Goal: Task Accomplishment & Management: Manage account settings

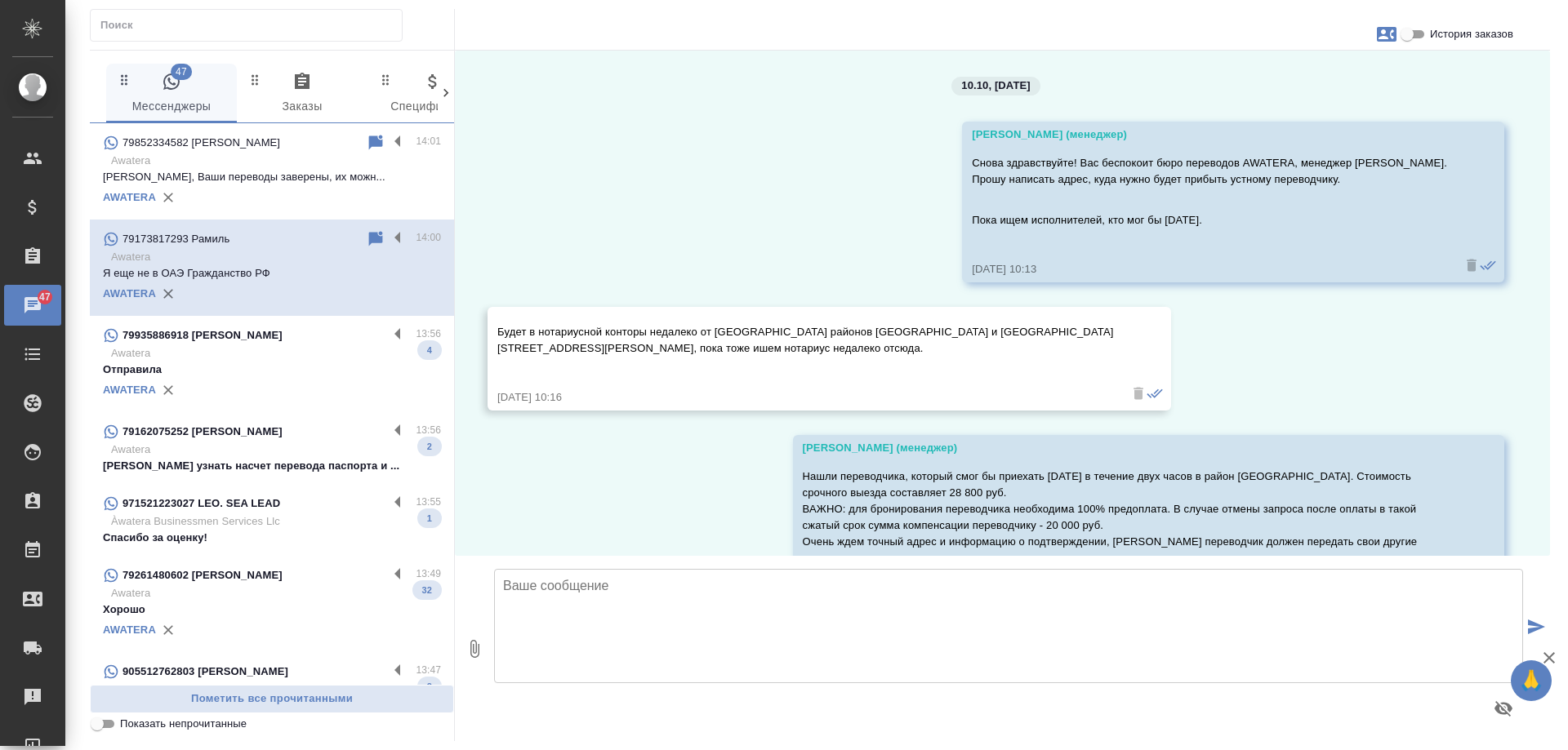
scroll to position [714, 0]
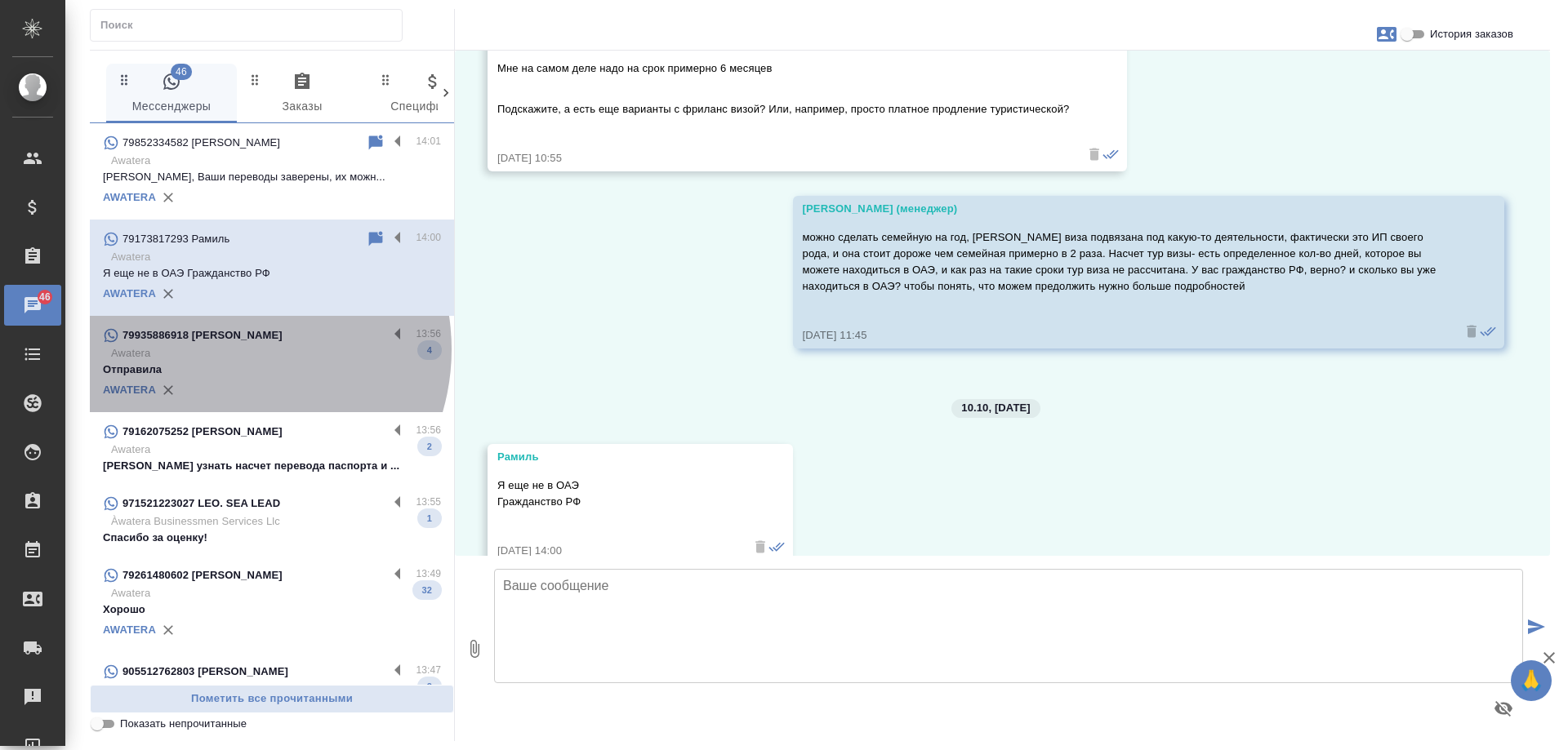
click at [226, 349] on p "Awatera" at bounding box center [276, 353] width 330 height 16
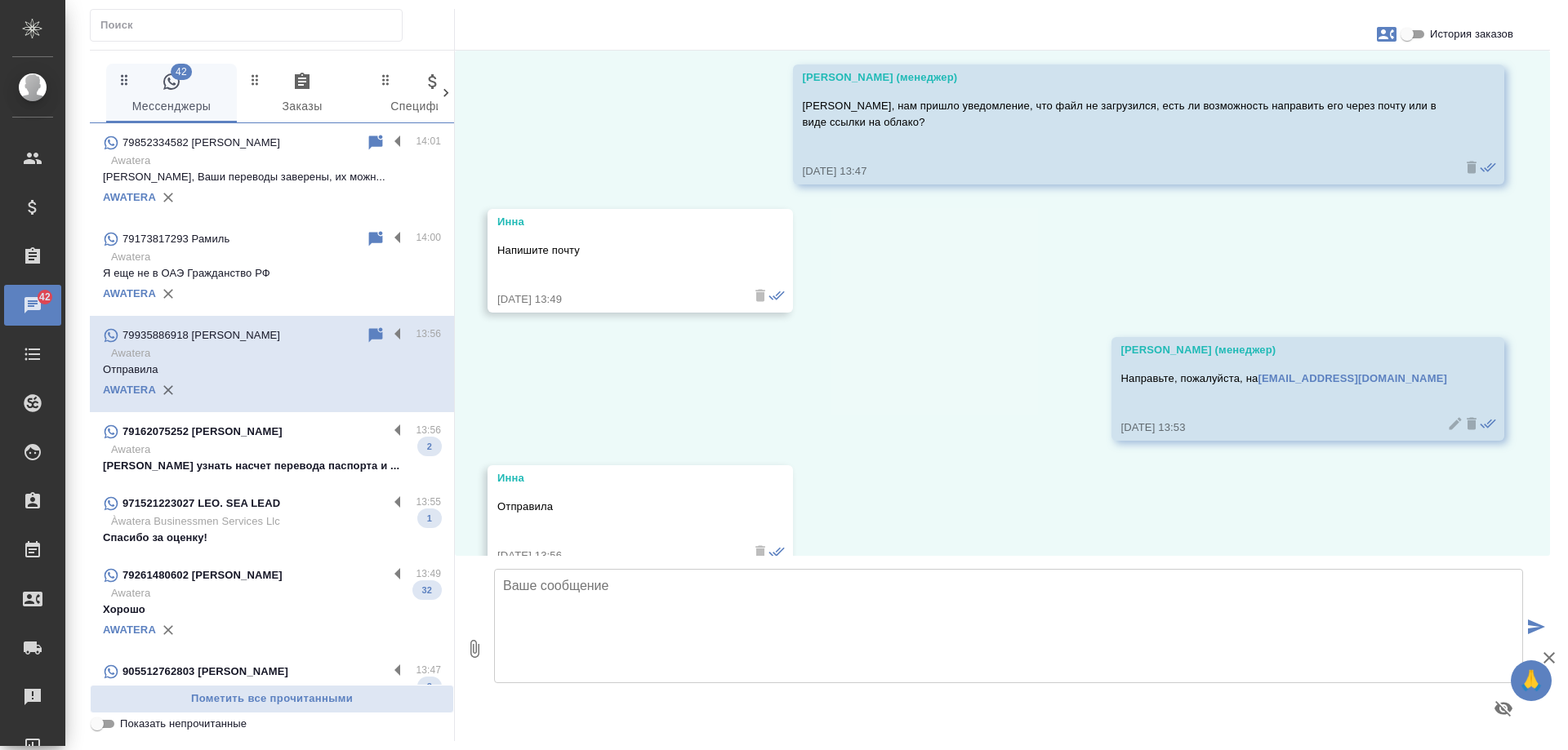
scroll to position [1464, 0]
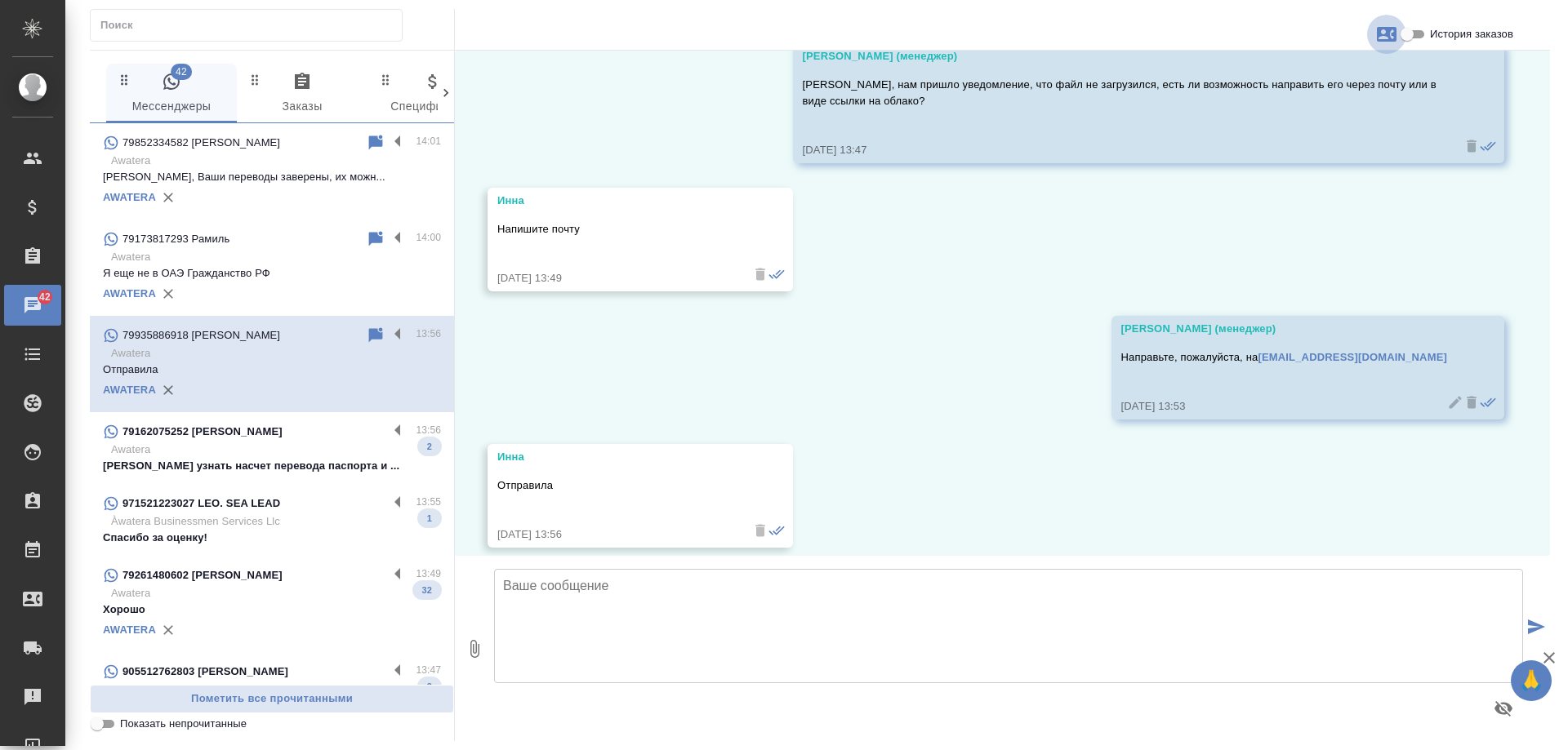
click at [1385, 29] on icon "button" at bounding box center [1387, 34] width 19 height 14
drag, startPoint x: 1411, startPoint y: 206, endPoint x: 1386, endPoint y: 88, distance: 120.6
click at [1408, 203] on div at bounding box center [784, 375] width 1568 height 750
click at [1408, 32] on input "История заказов" at bounding box center [1407, 35] width 59 height 19
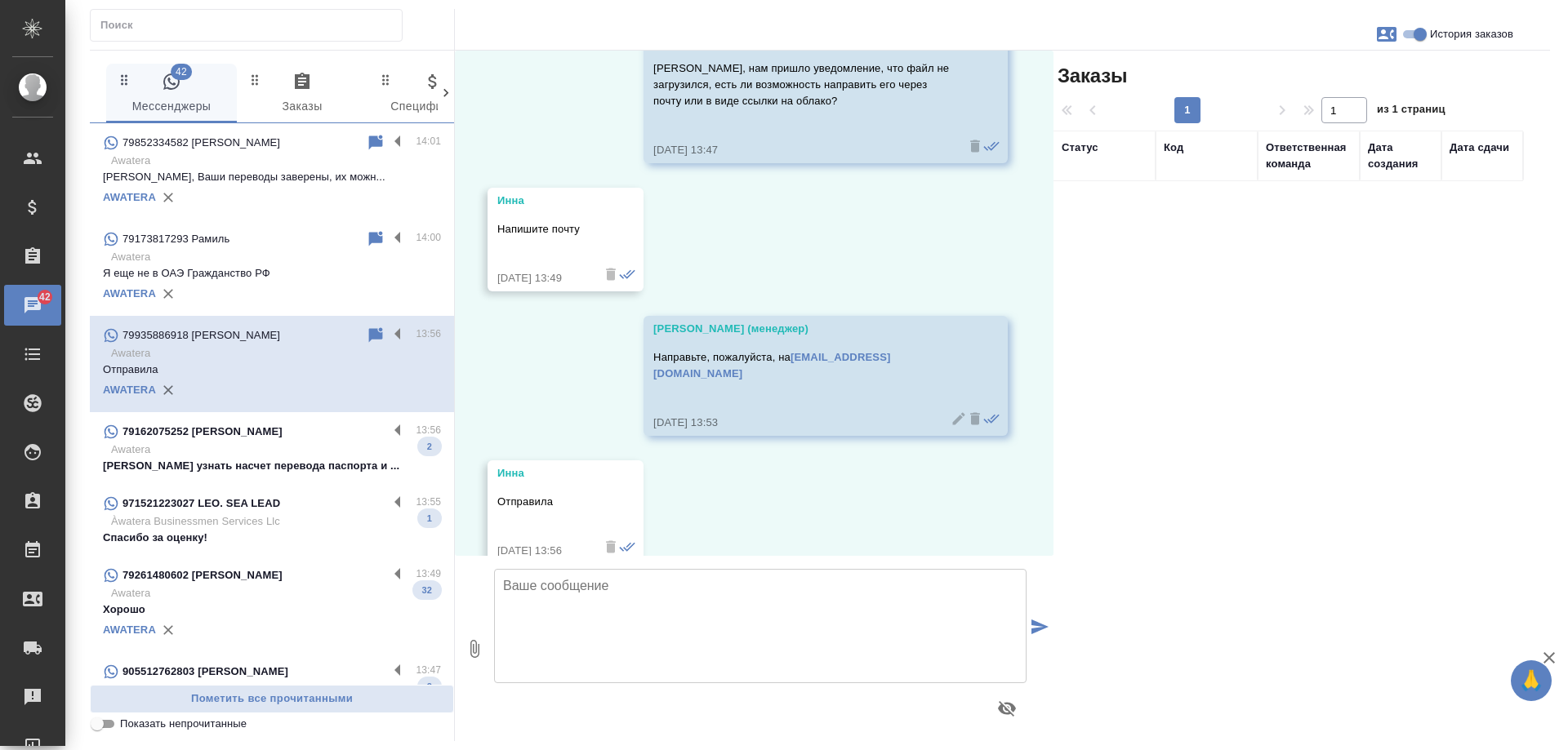
drag, startPoint x: 1414, startPoint y: 33, endPoint x: 1400, endPoint y: 38, distance: 14.9
click at [1414, 33] on input "История заказов" at bounding box center [1420, 35] width 59 height 19
checkbox input "false"
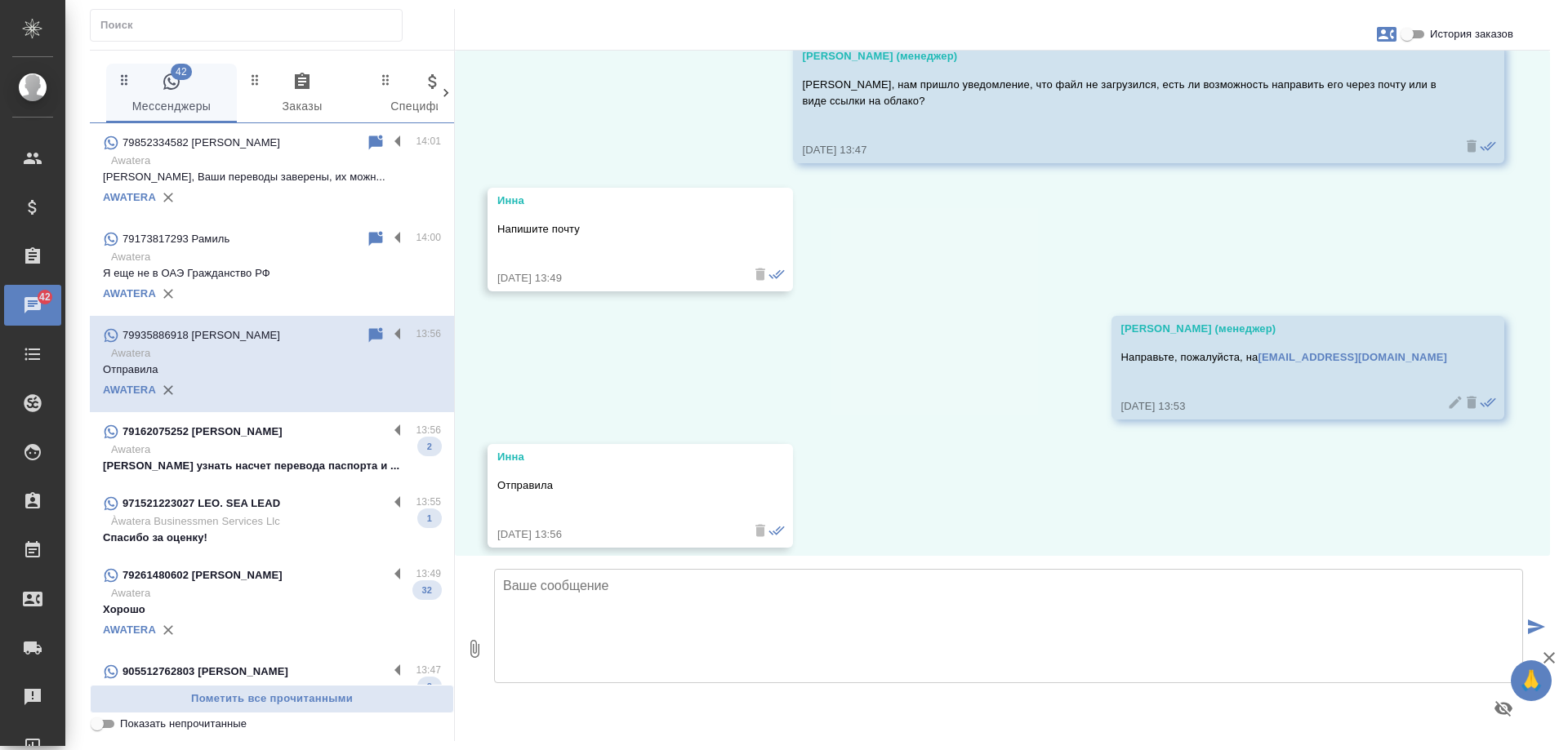
click at [1385, 34] on icon "button" at bounding box center [1387, 35] width 19 height 19
click at [1321, 119] on span "Заявка №56336" at bounding box center [1314, 114] width 80 height 16
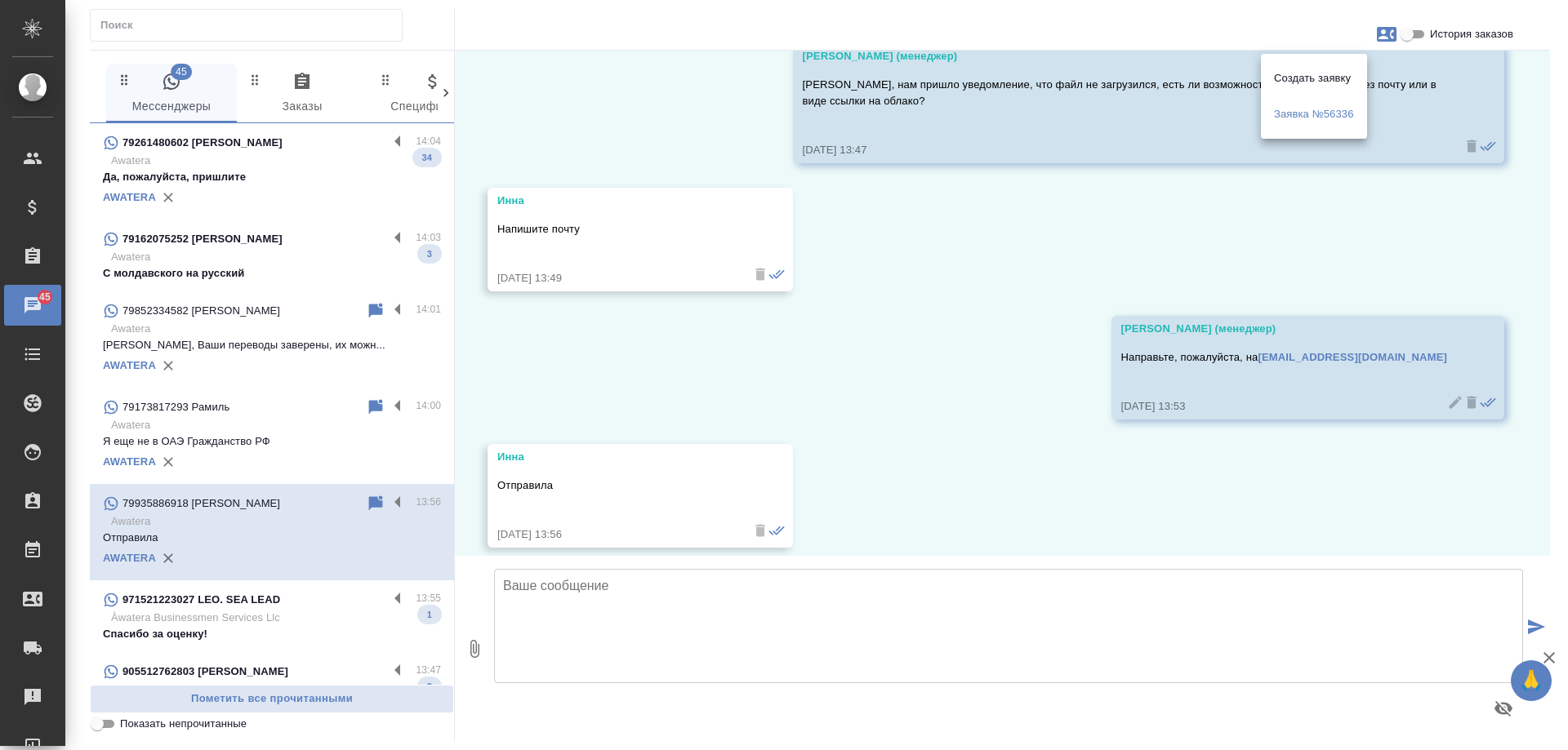
click at [975, 463] on div at bounding box center [784, 375] width 1568 height 750
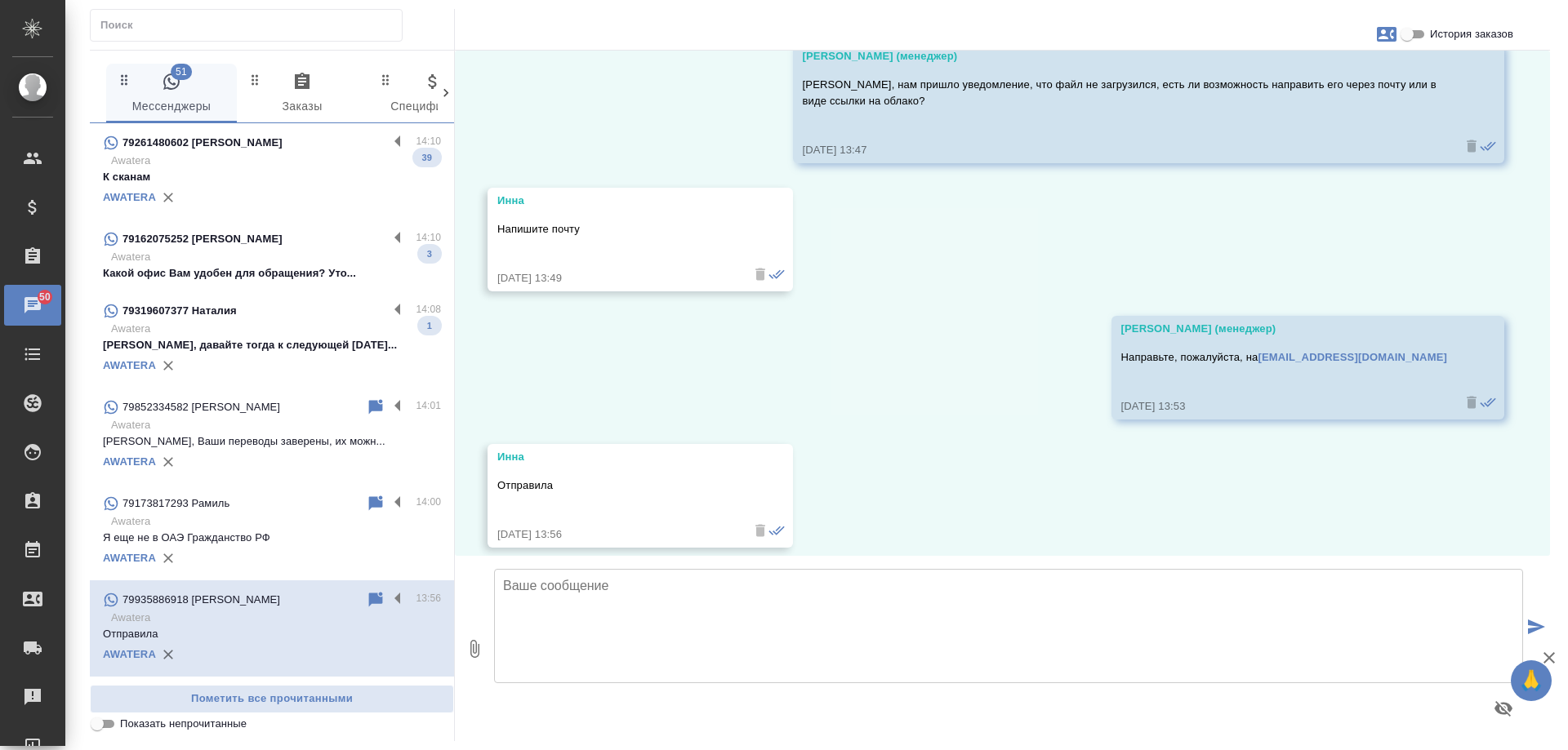
click at [652, 619] on textarea at bounding box center [1009, 625] width 1030 height 114
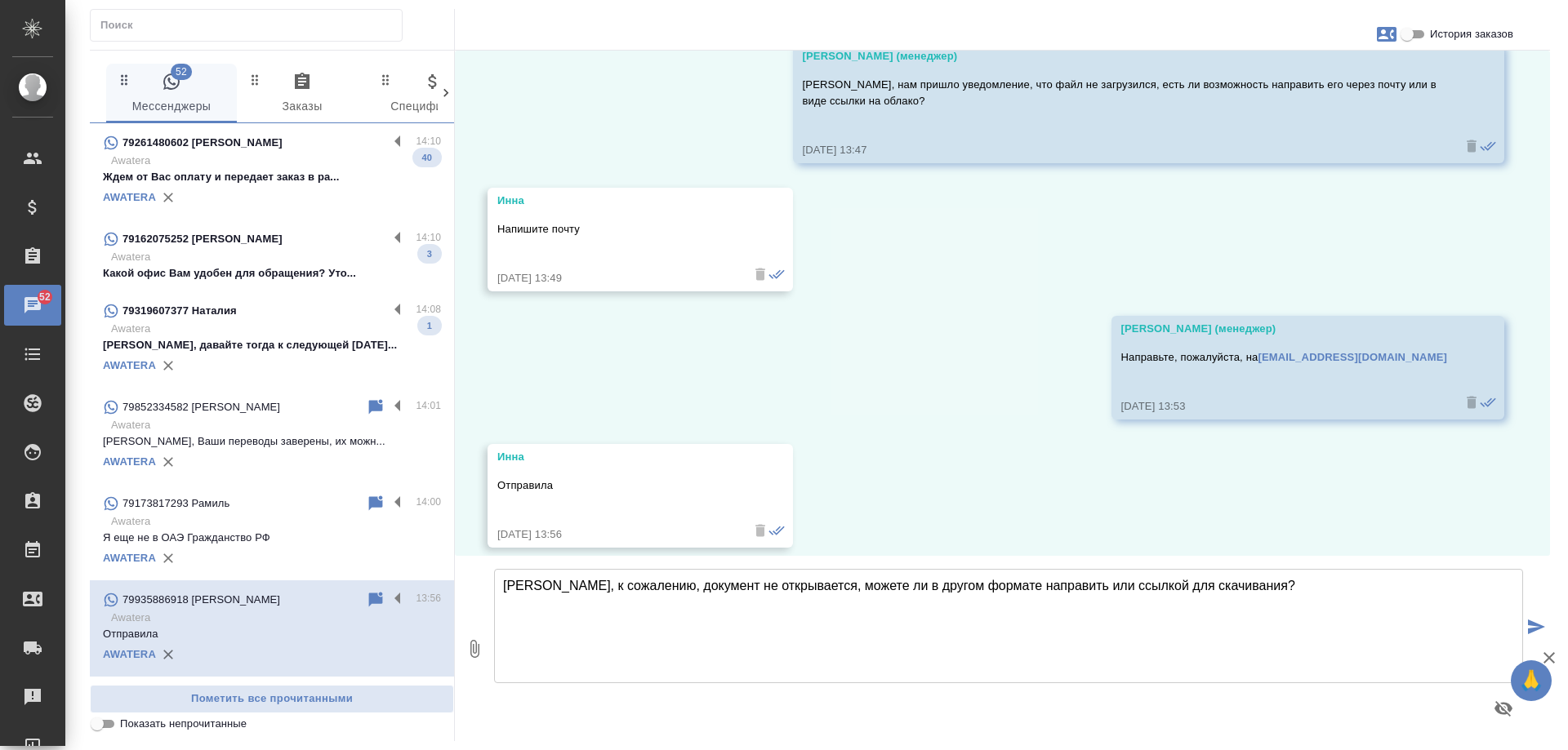
click at [689, 590] on textarea "Инна, к сожалению, документ не открывается, можете ли в другом формате направит…" at bounding box center [1009, 625] width 1030 height 114
click at [869, 589] on textarea "Инна, к сожалению, документ на почте тоже не открывается, можете ли в другом фо…" at bounding box center [1009, 625] width 1030 height 114
click at [880, 586] on textarea "Инна, к сожалению, документ на почте тоже не открывается. можете ли в другом фо…" at bounding box center [1009, 625] width 1030 height 114
click at [1364, 588] on textarea "Инна, к сожалению, документ на почте тоже не открывается. Можете ли в другом фо…" at bounding box center [1009, 625] width 1030 height 114
type textarea "Инна, к сожалению, документ на почте тоже не открывается. Можете ли в другом фо…"
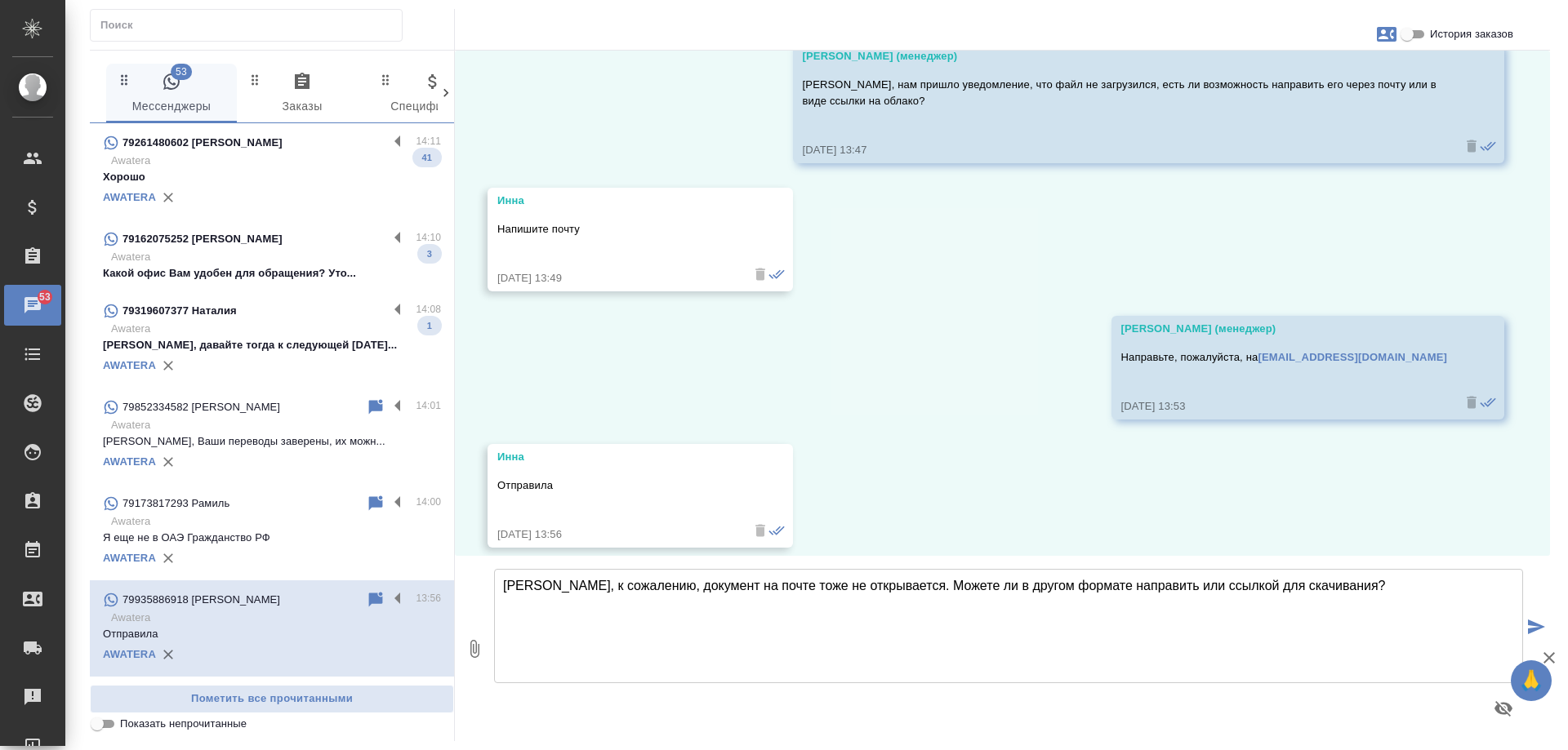
scroll to position [1608, 0]
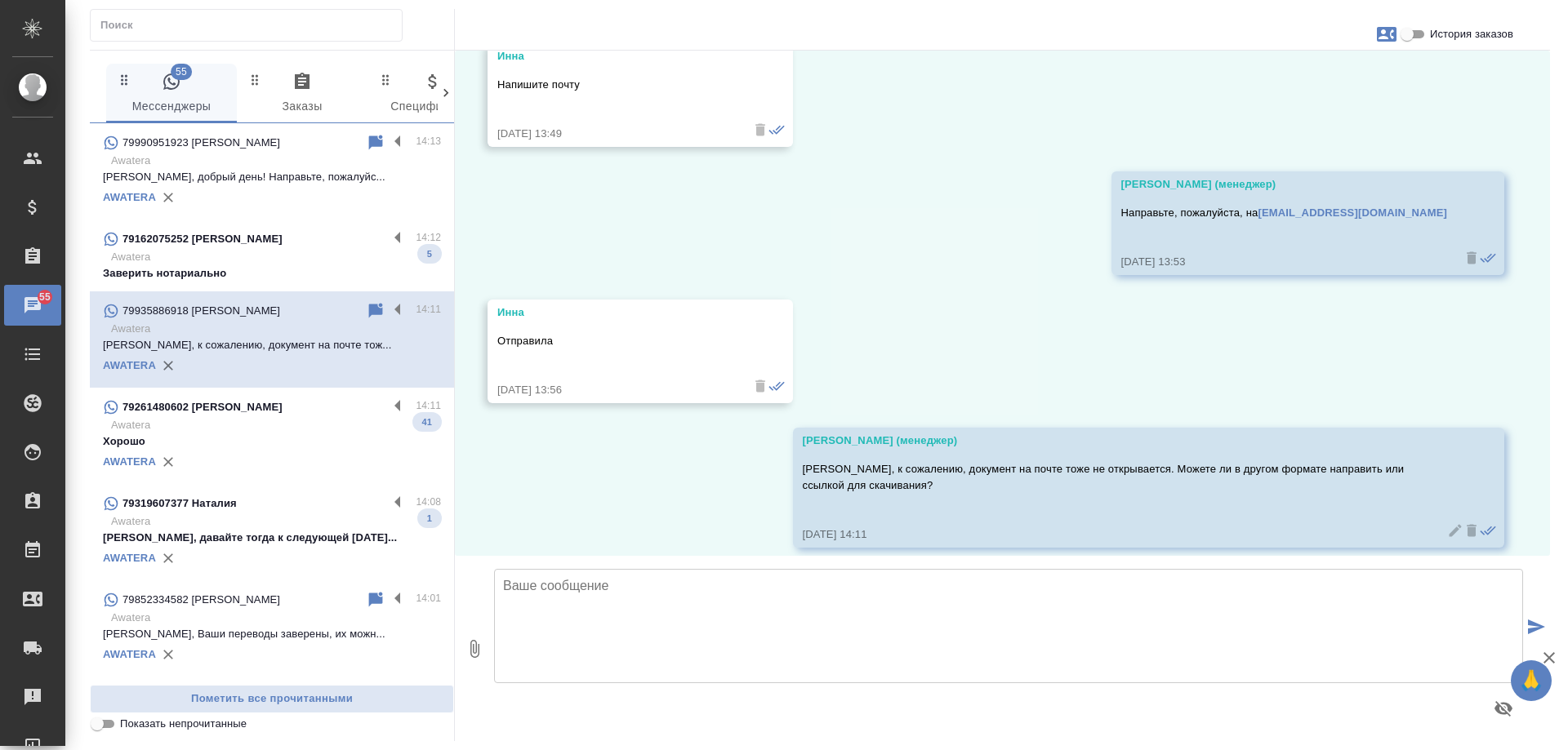
click at [286, 264] on p "Awatera" at bounding box center [276, 257] width 330 height 16
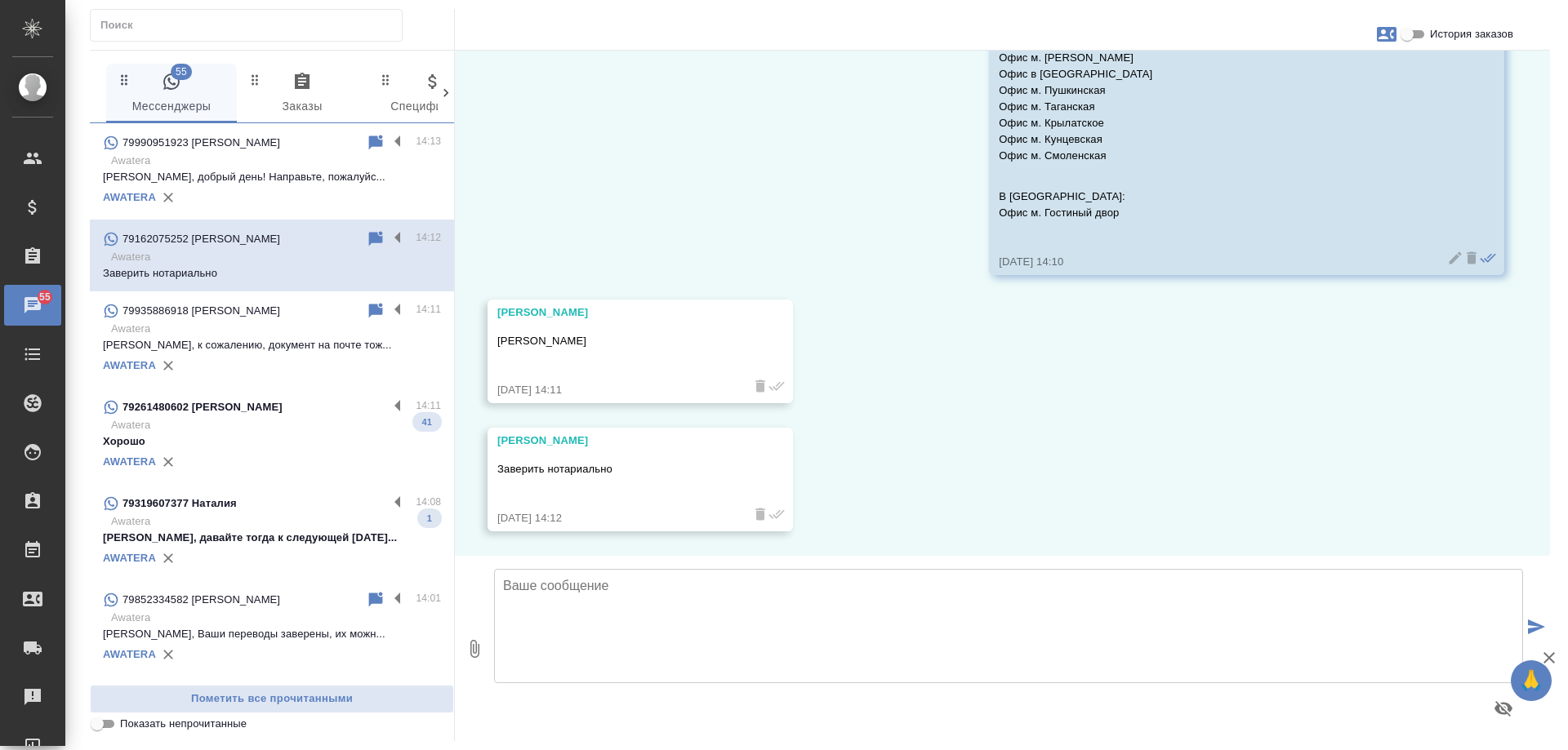
scroll to position [757, 0]
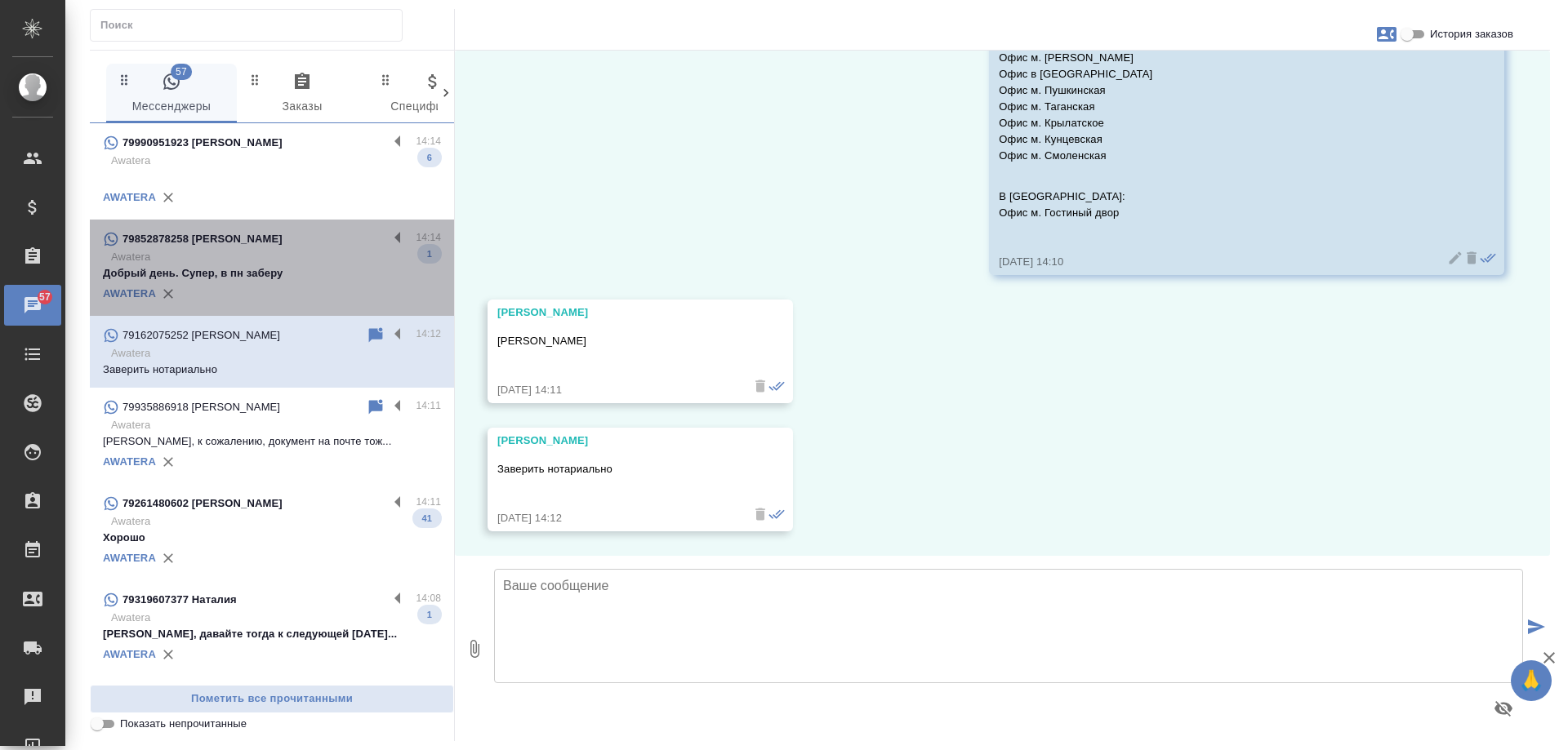
click at [298, 266] on p "Awatera" at bounding box center [276, 257] width 330 height 16
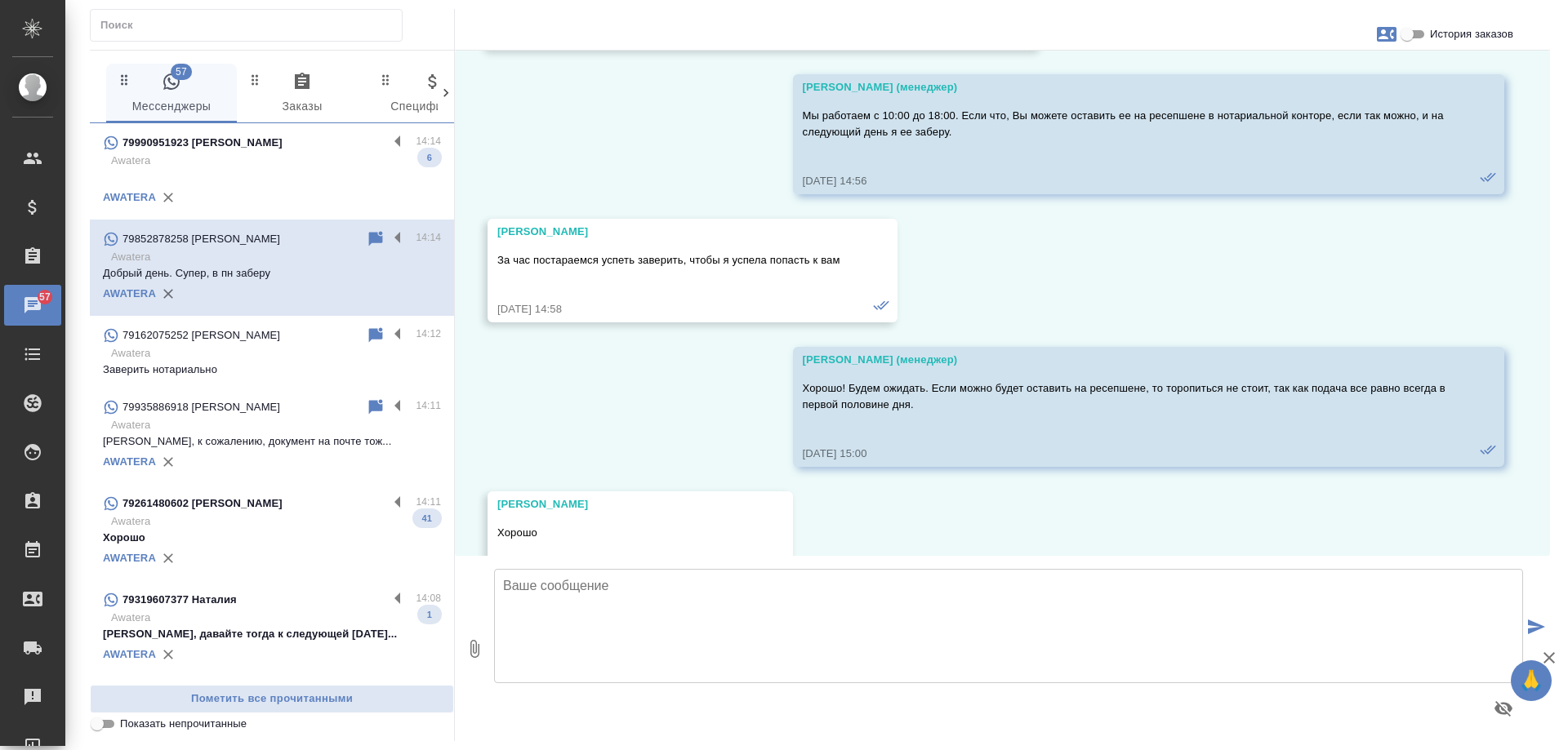
scroll to position [8900, 0]
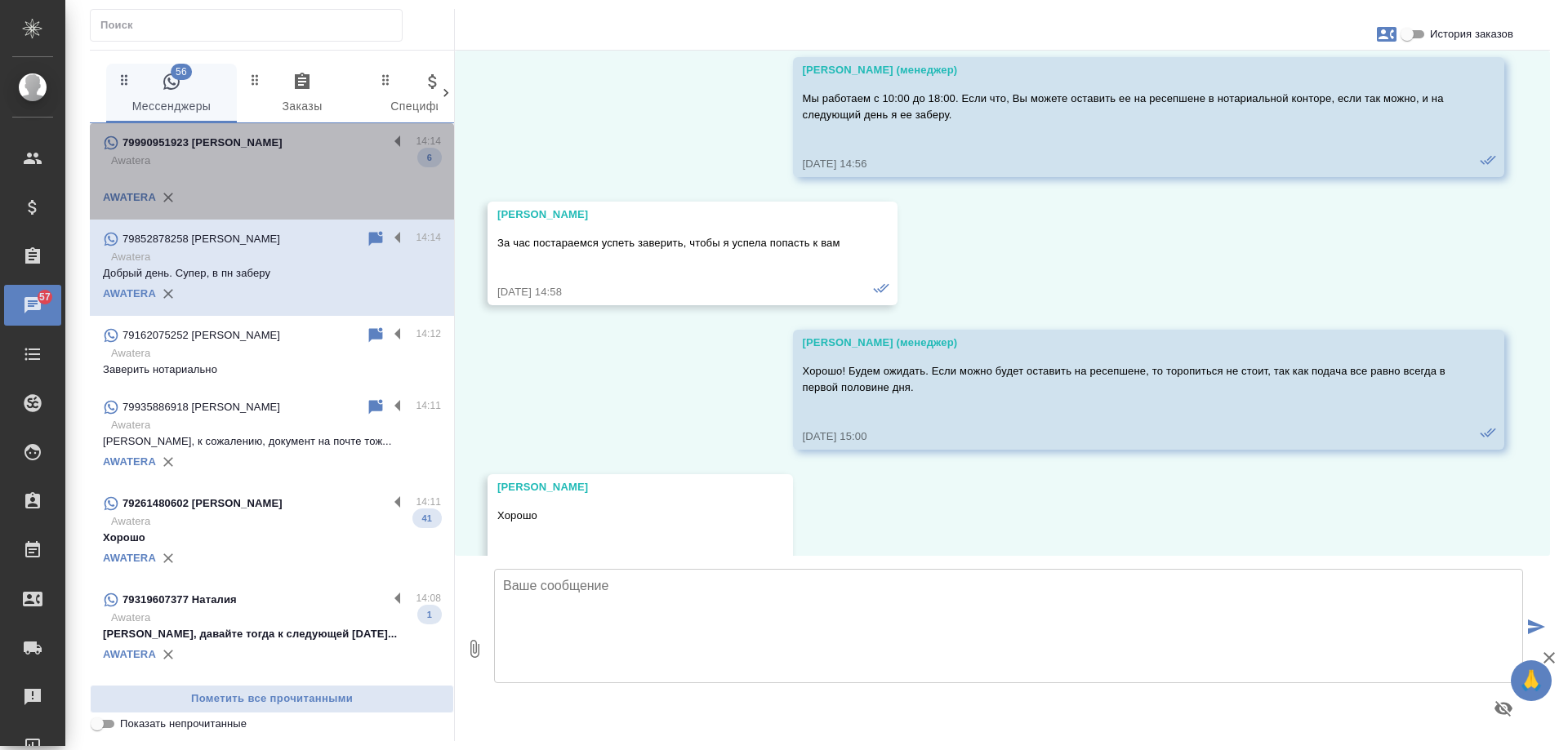
click at [284, 169] on p "Awatera" at bounding box center [276, 160] width 330 height 16
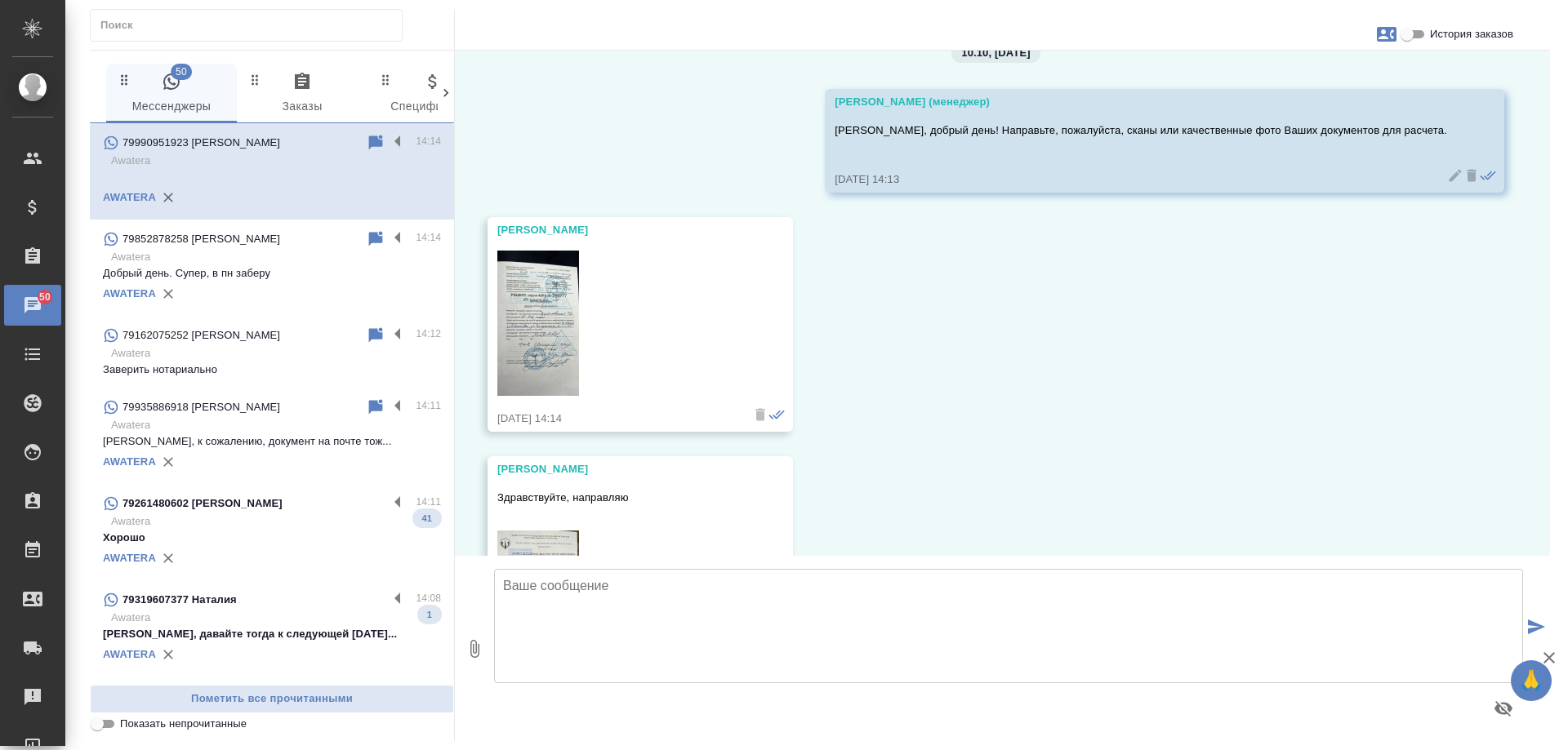
scroll to position [0, 0]
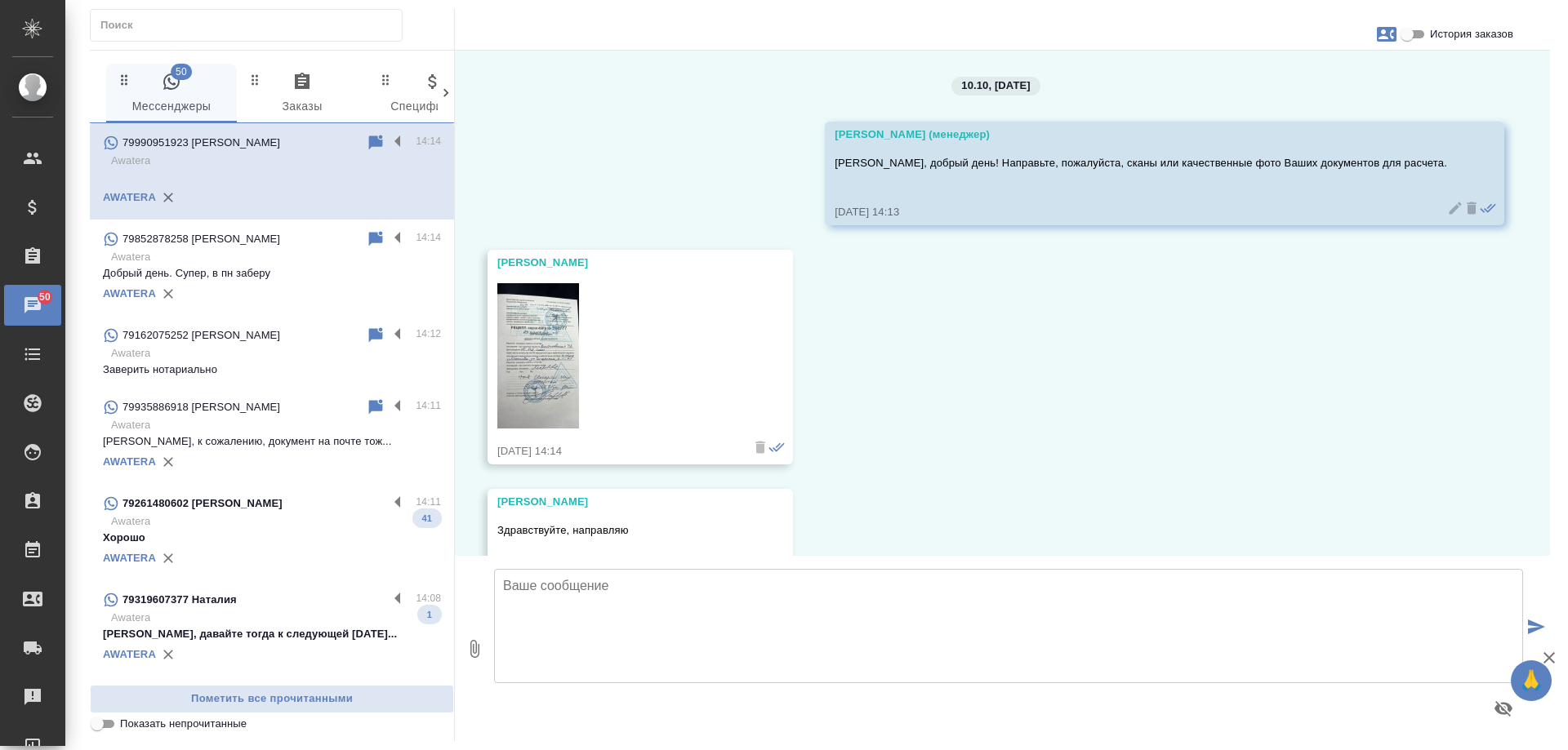
click at [545, 354] on img at bounding box center [537, 356] width 82 height 146
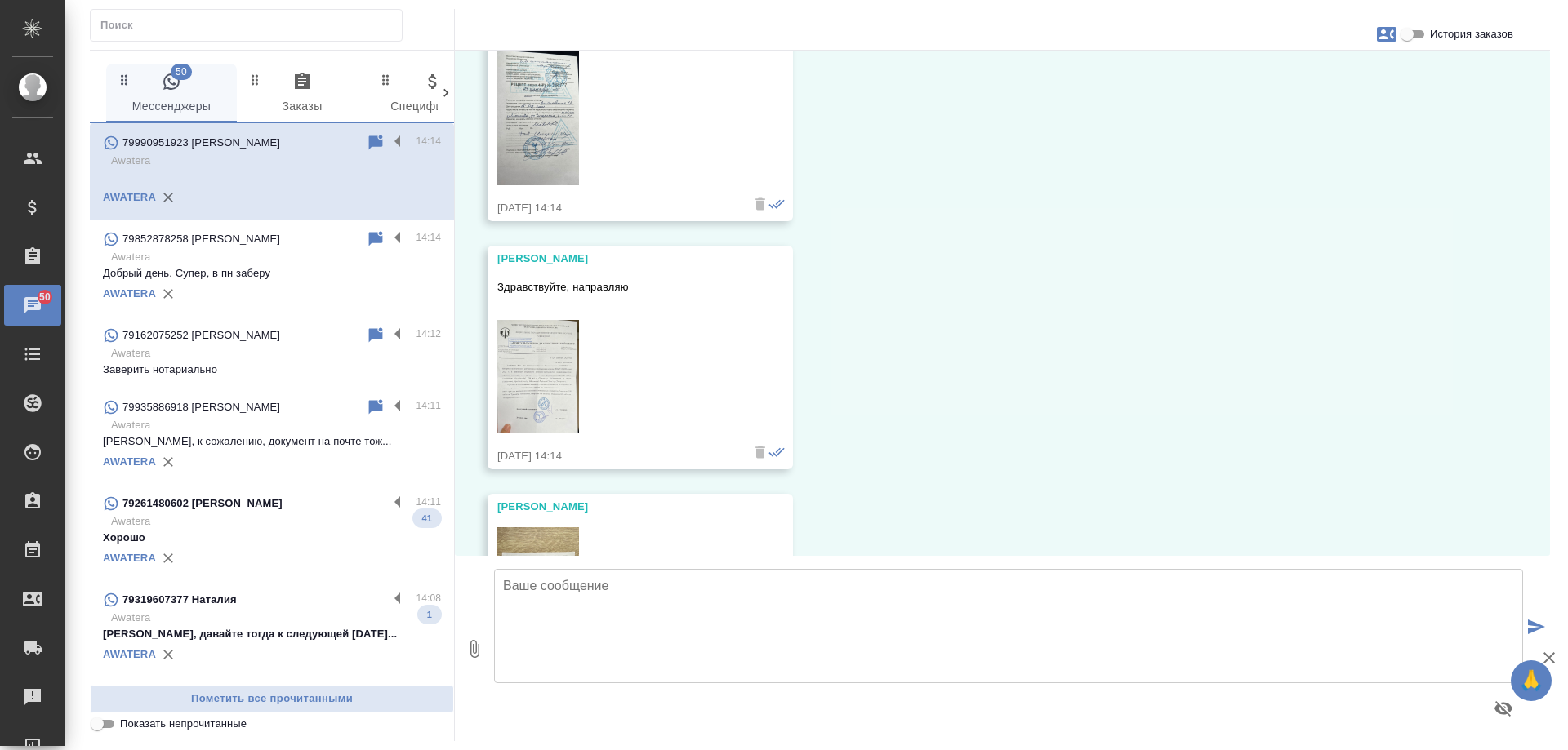
scroll to position [245, 0]
click at [535, 365] on img at bounding box center [537, 375] width 82 height 113
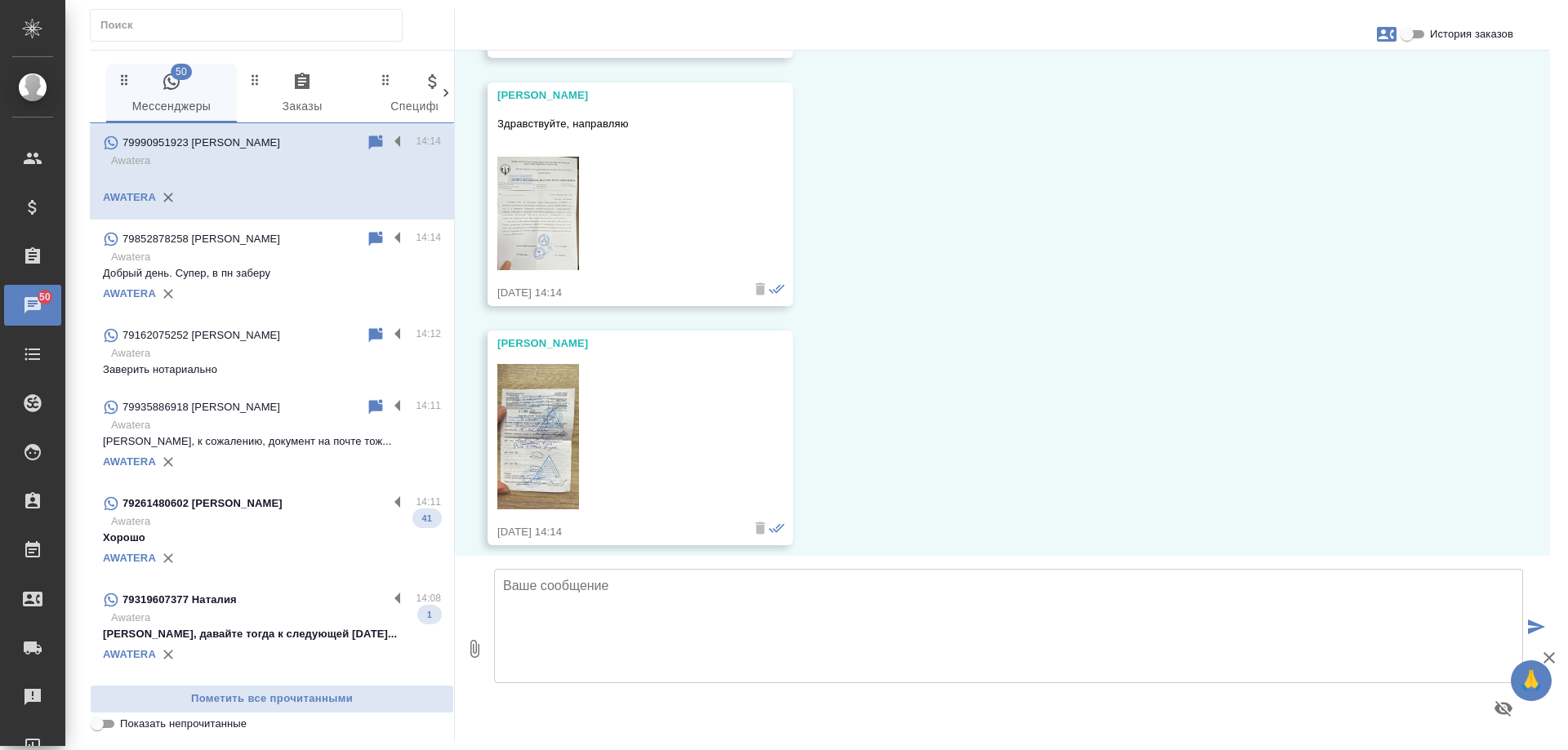
scroll to position [409, 0]
click at [532, 422] on img at bounding box center [537, 435] width 82 height 146
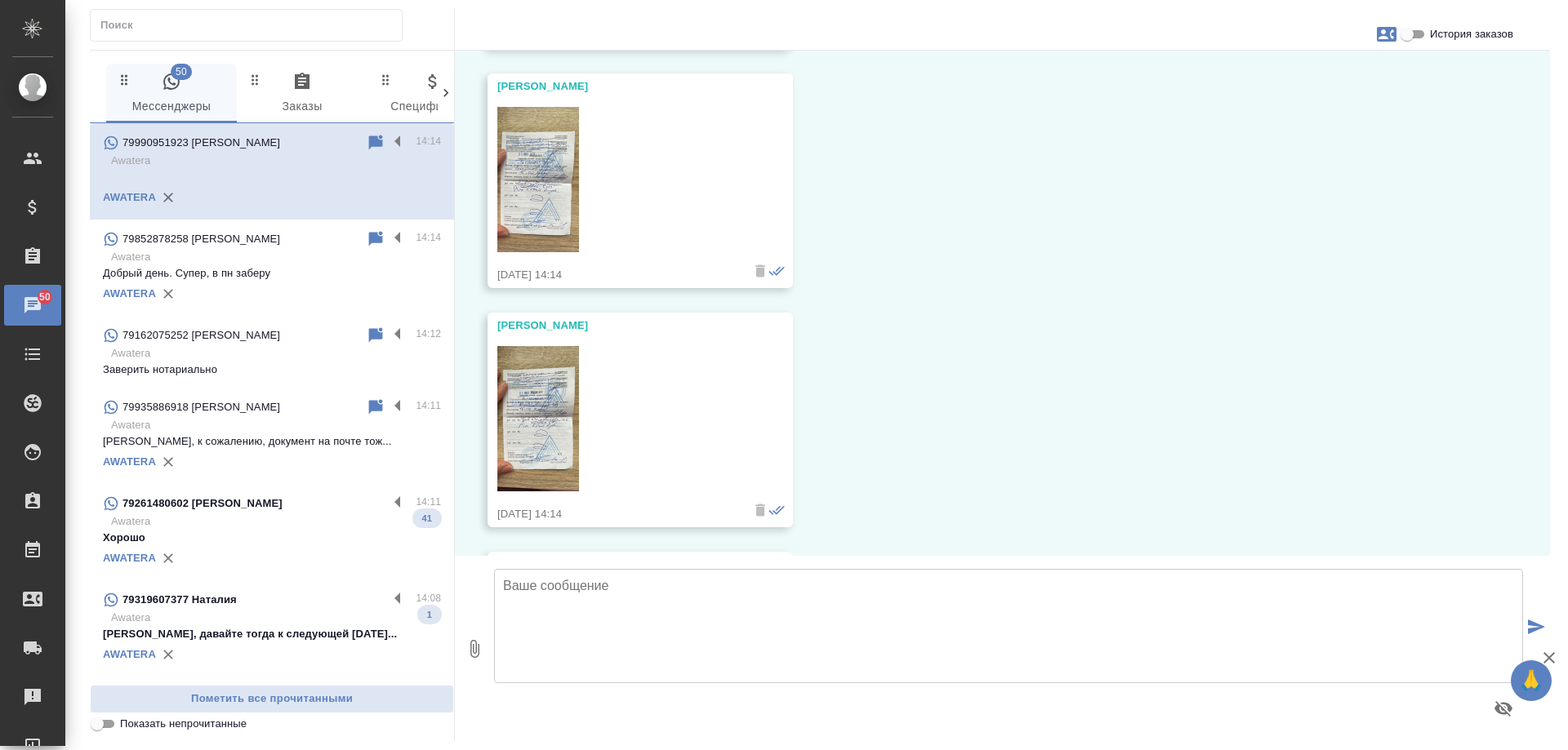
scroll to position [735, 0]
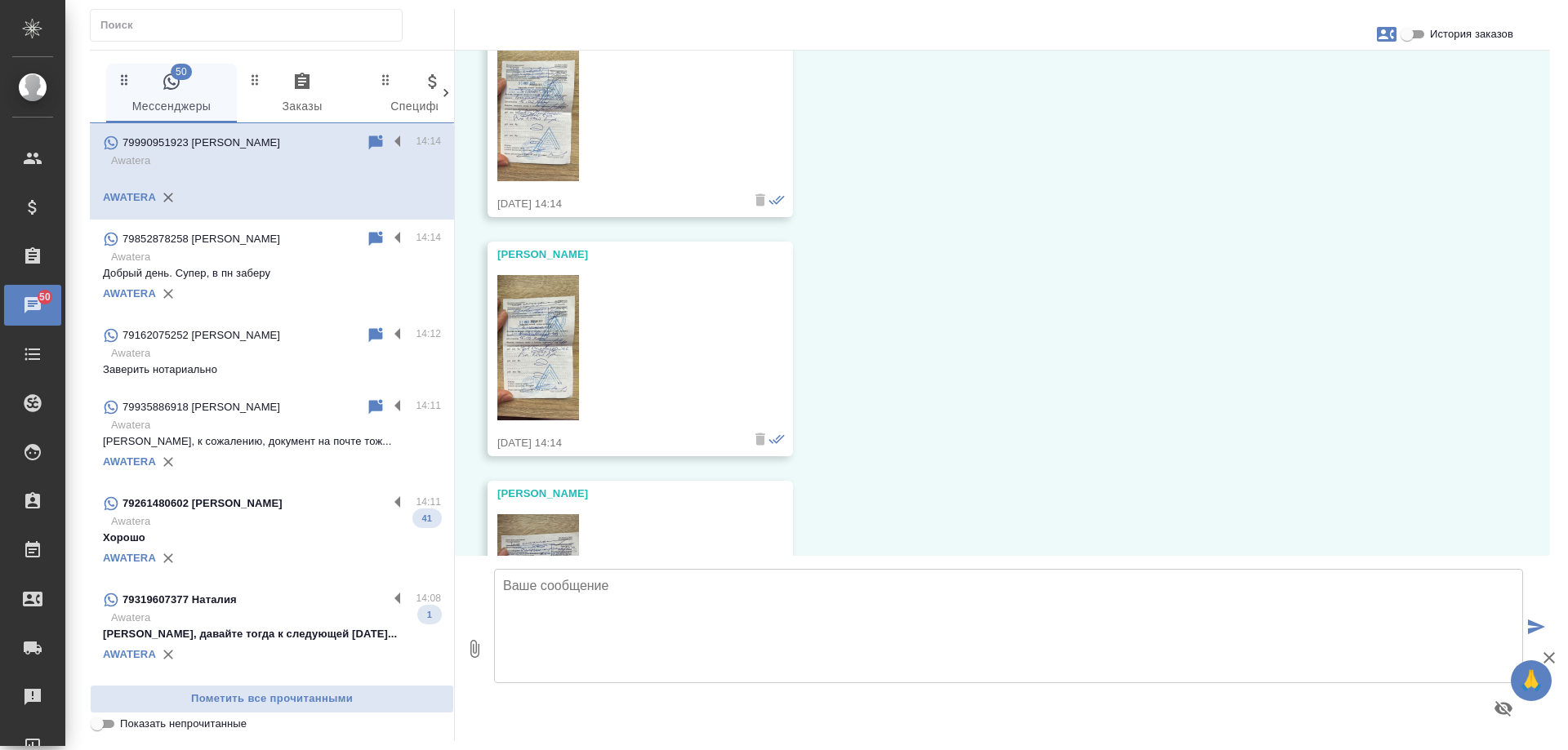
click at [542, 341] on img at bounding box center [537, 348] width 82 height 146
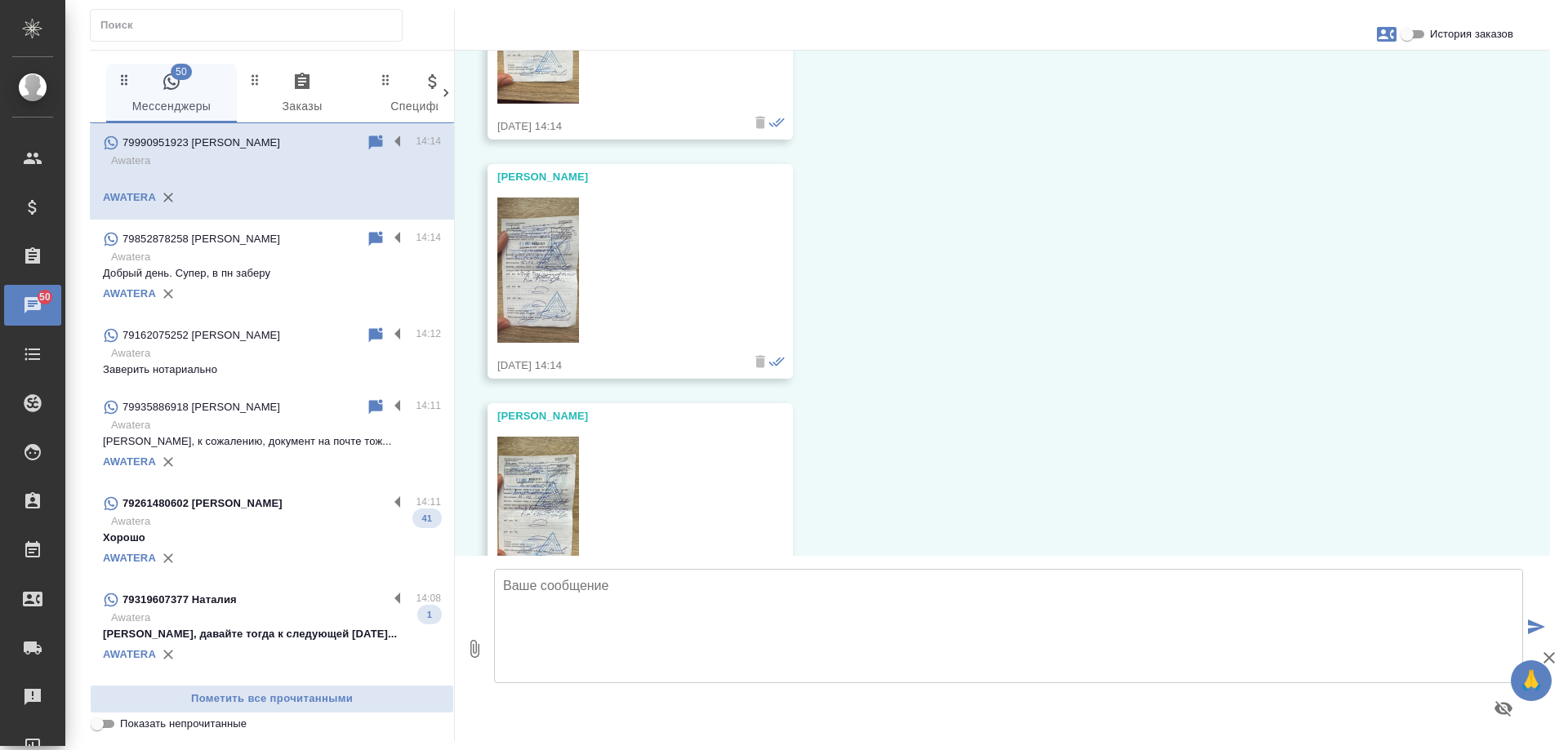
scroll to position [1062, 0]
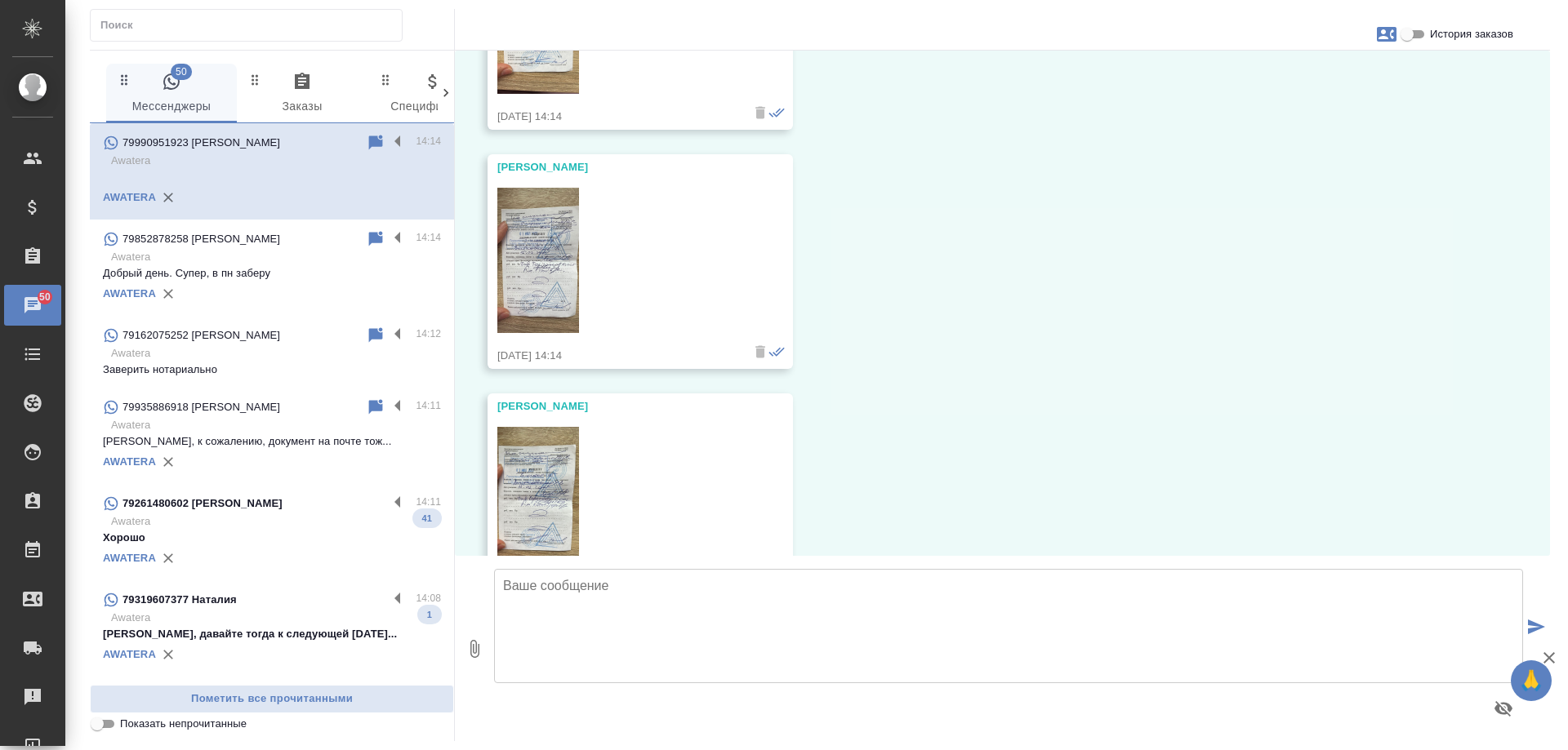
click at [556, 261] on img at bounding box center [537, 261] width 82 height 146
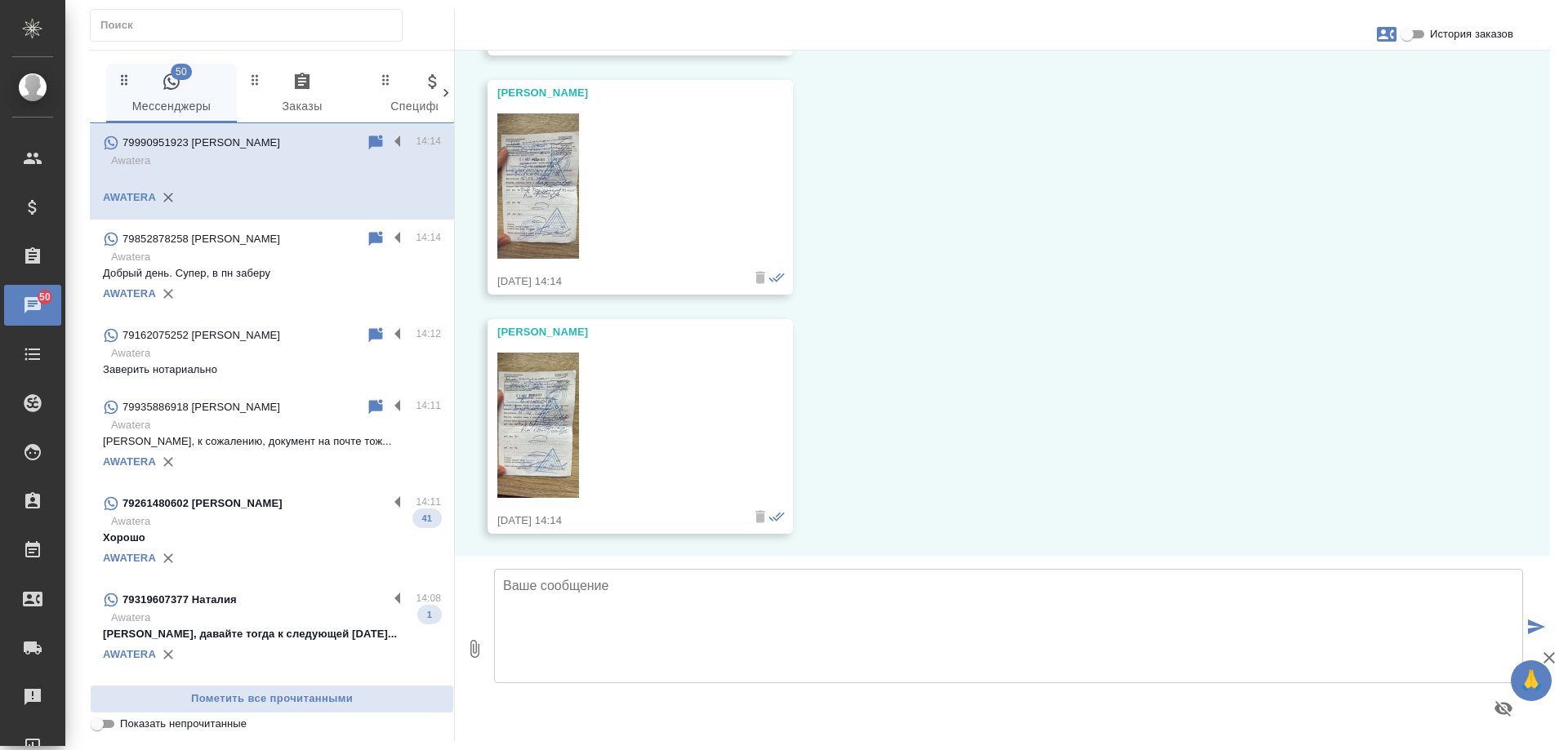
scroll to position [1138, 0]
click at [544, 404] on img at bounding box center [537, 423] width 82 height 146
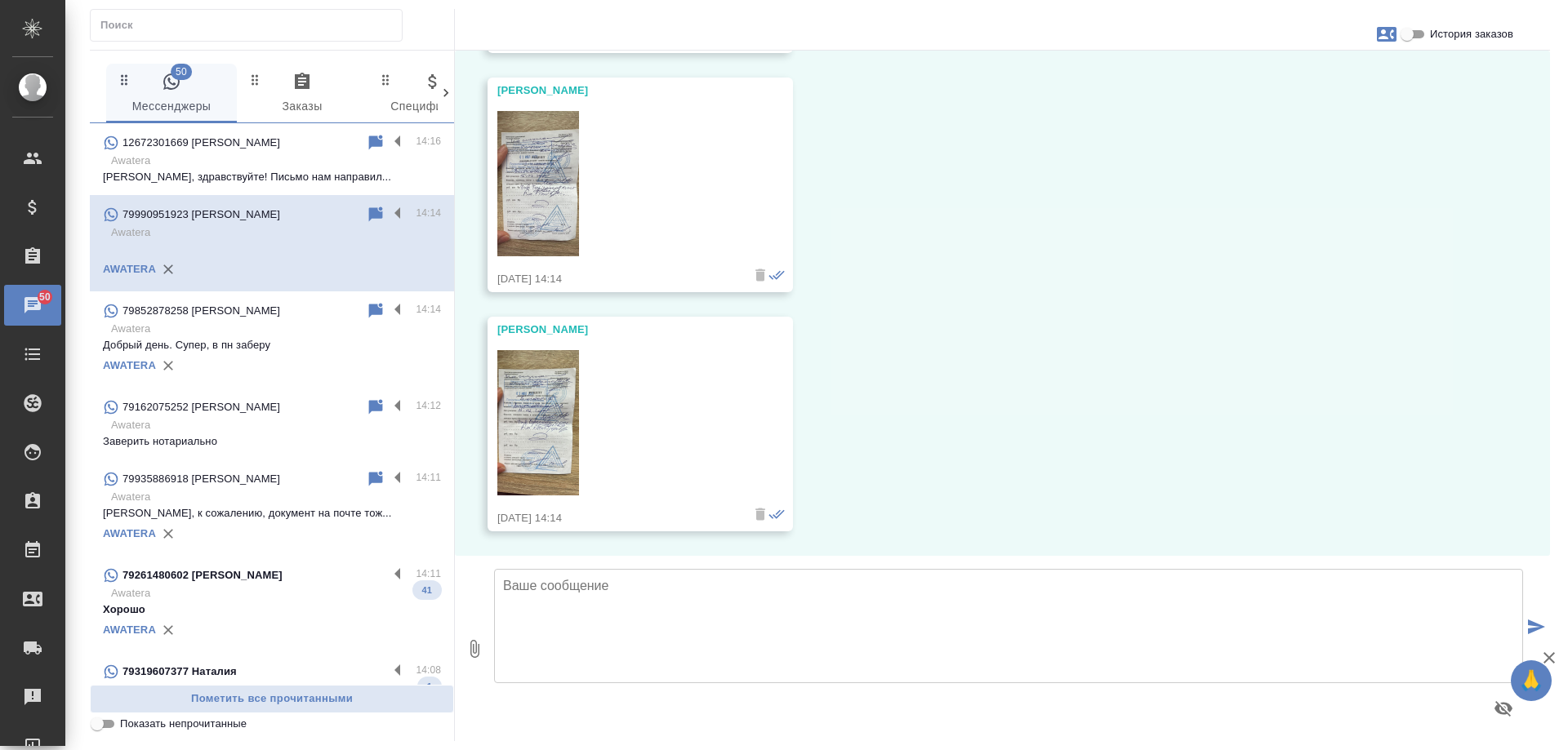
click at [619, 607] on textarea at bounding box center [1009, 625] width 1030 height 114
drag, startPoint x: 513, startPoint y: 585, endPoint x: 502, endPoint y: 584, distance: 11.0
click at [502, 584] on textarea "получили" at bounding box center [1009, 625] width 1030 height 114
click at [606, 585] on textarea "Получили" at bounding box center [1009, 625] width 1030 height 114
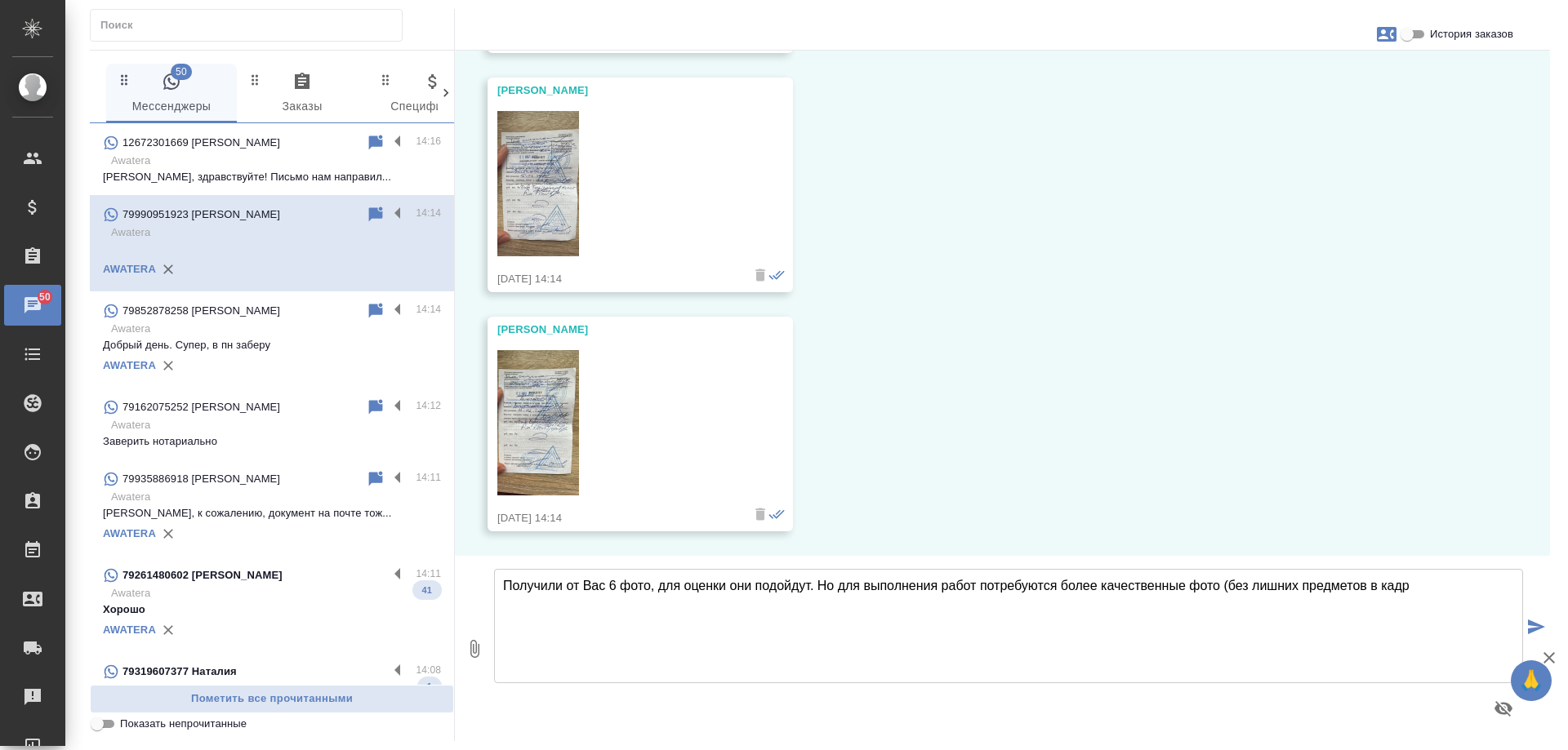
type textarea "Получили от Вас 6 фото, для оценки они подойдут. Но для выполнения работ потреб…"
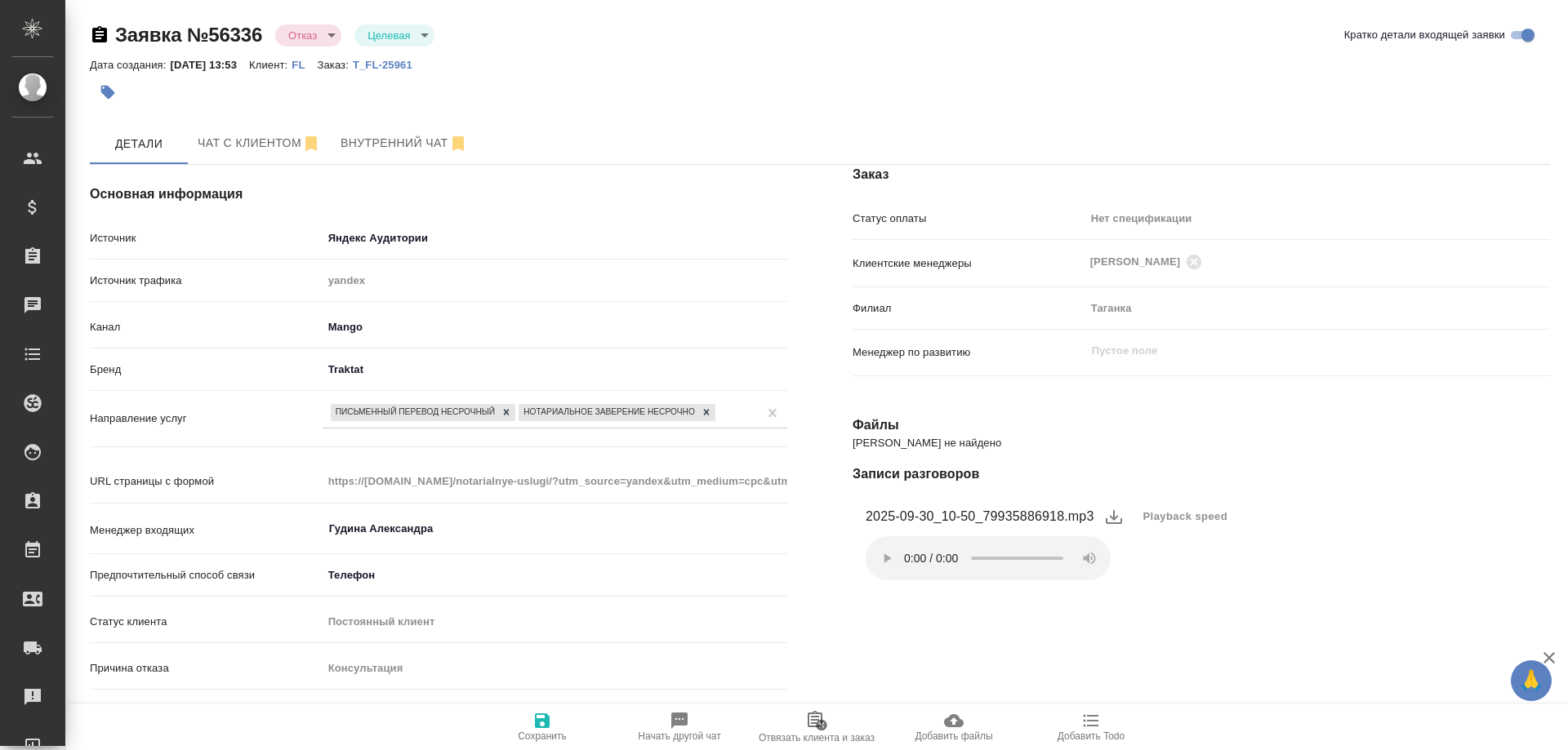
select select "RU"
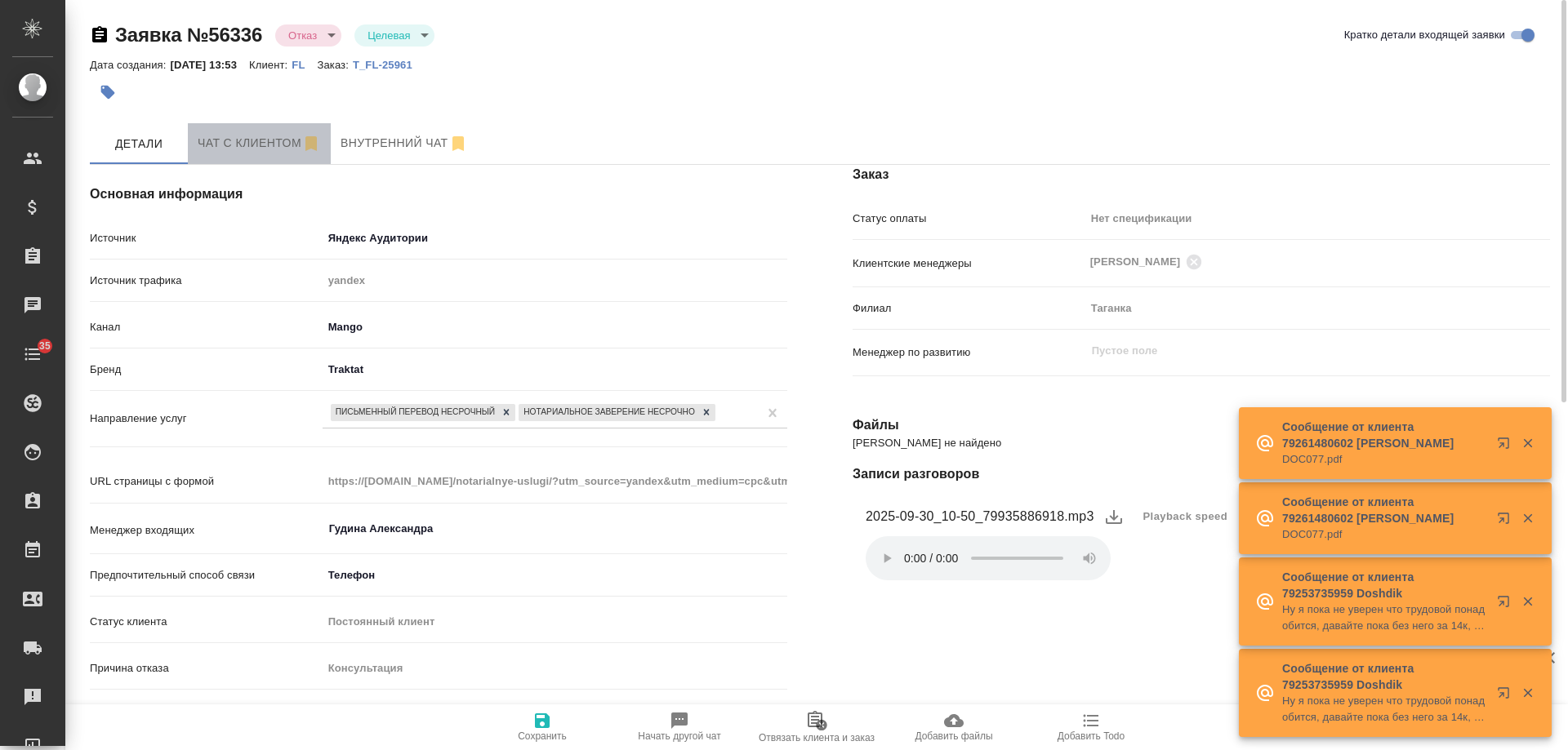
click at [244, 134] on span "Чат с клиентом" at bounding box center [259, 143] width 124 height 20
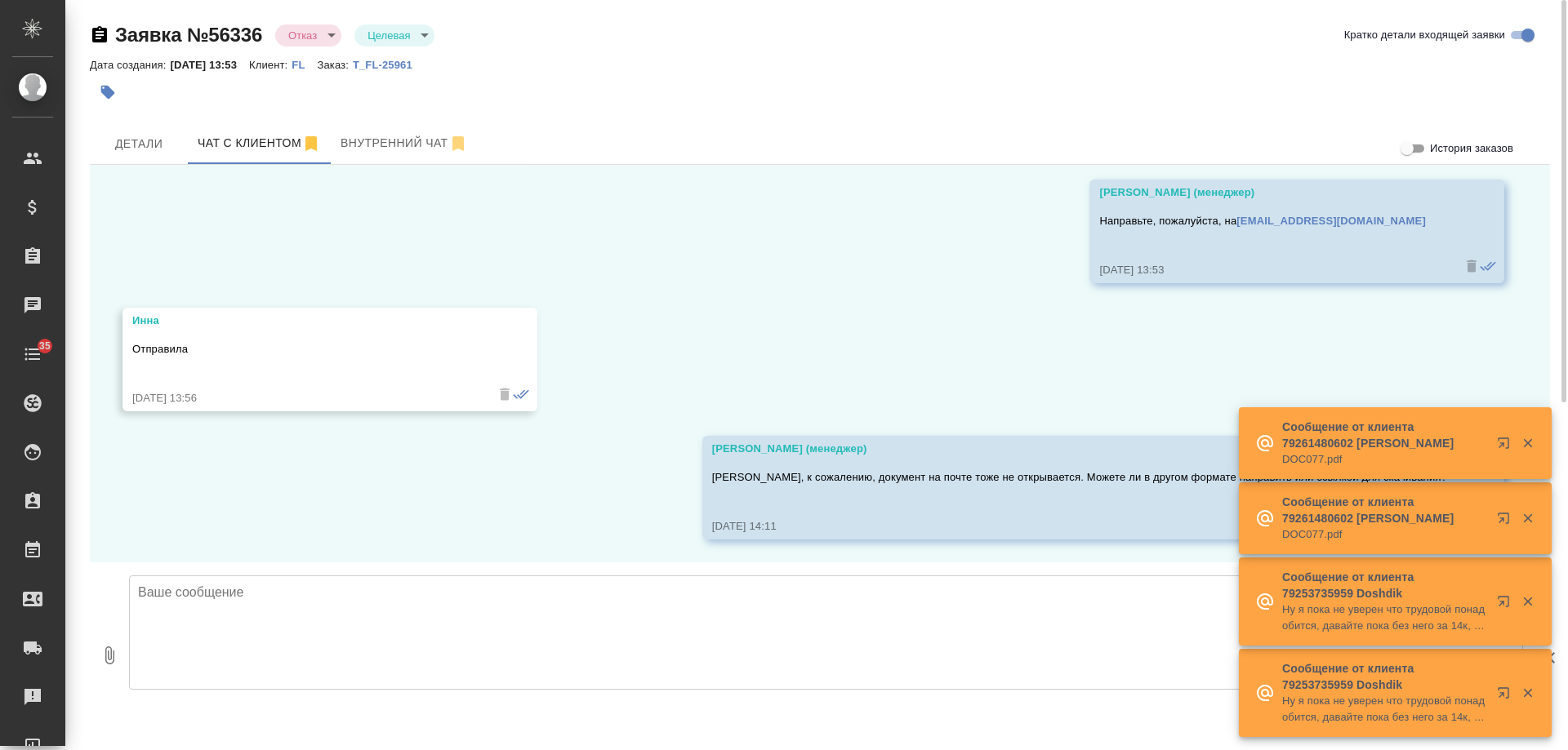
scroll to position [1683, 0]
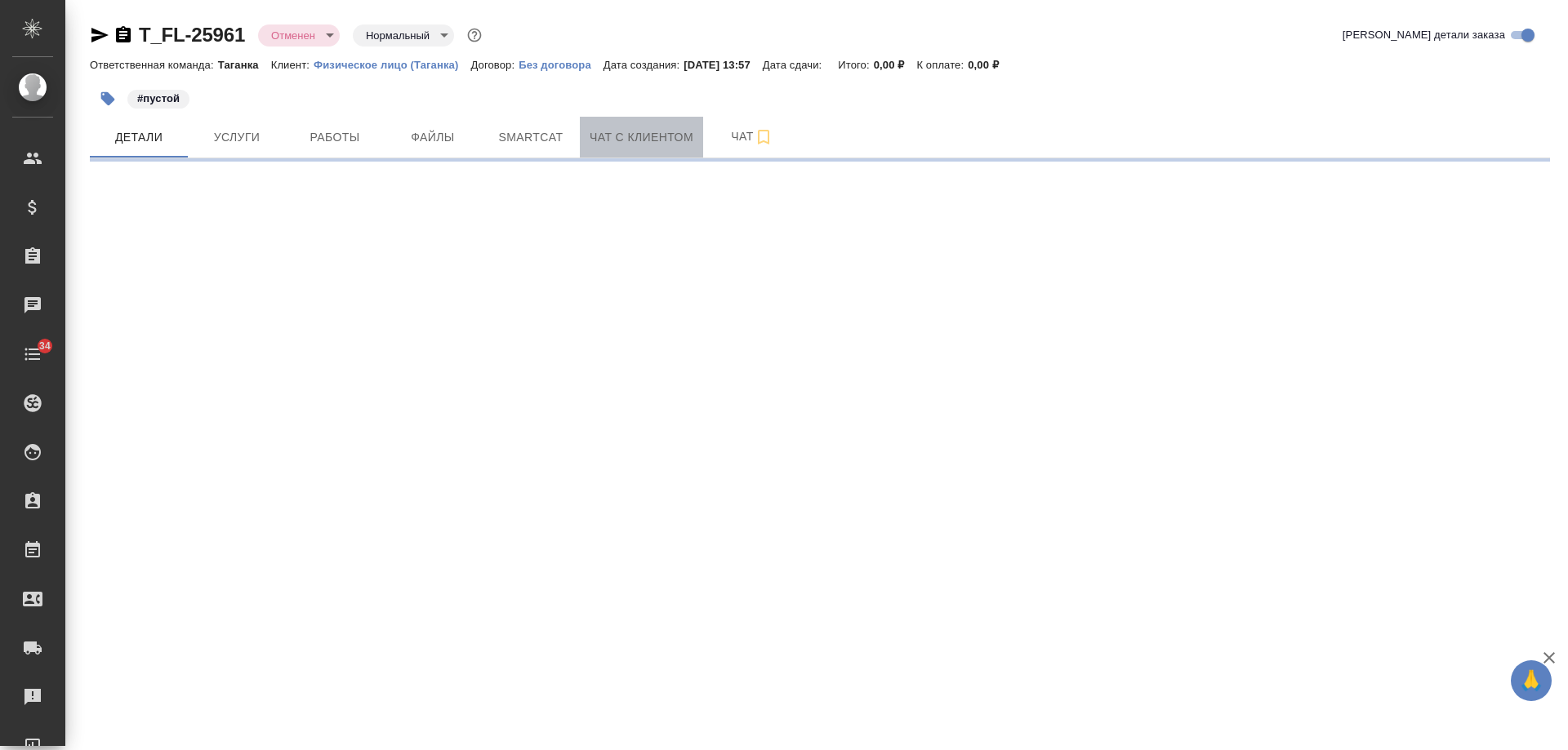
click at [629, 140] on span "Чат с клиентом" at bounding box center [642, 137] width 104 height 20
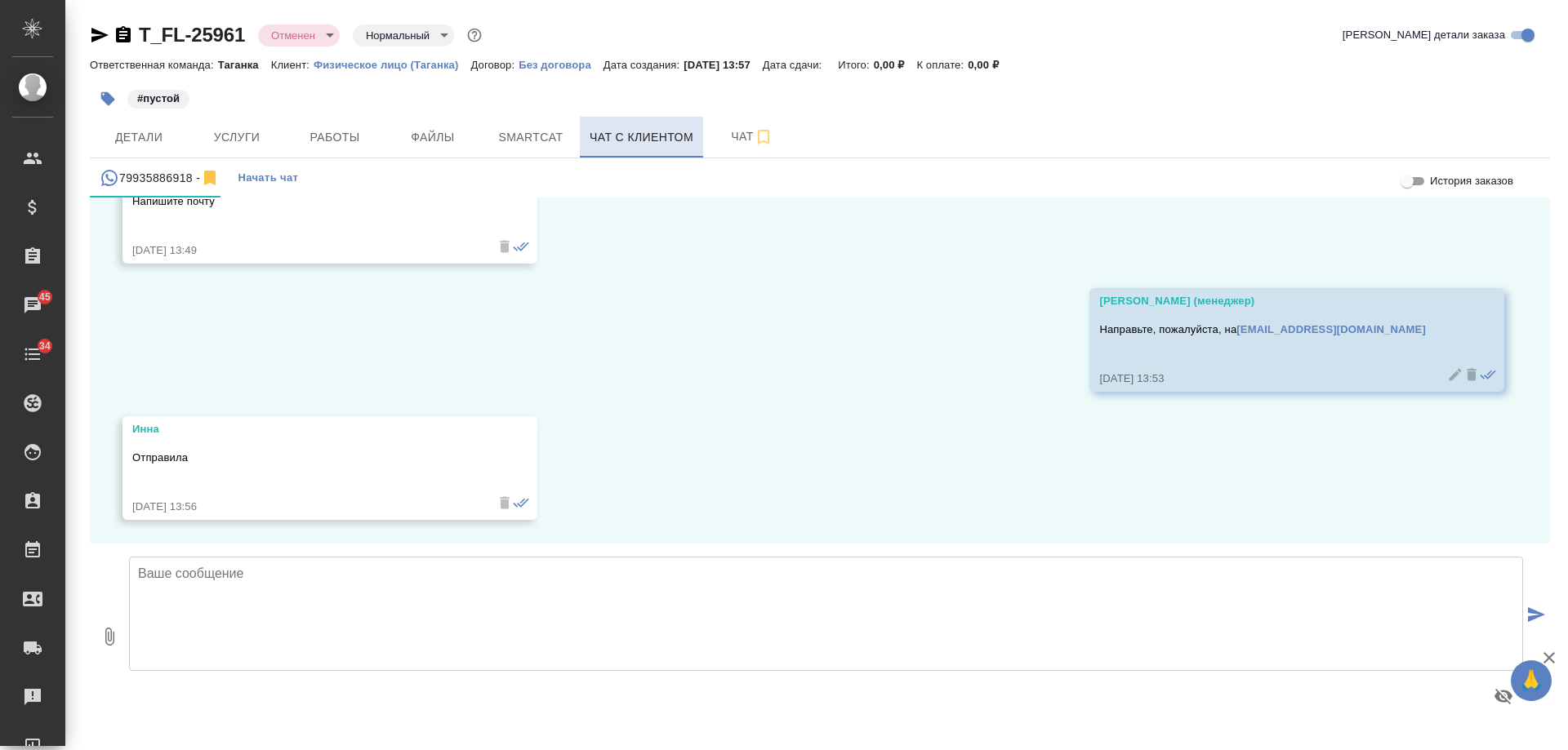
scroll to position [1606, 0]
click at [151, 139] on span "Детали" at bounding box center [139, 137] width 79 height 20
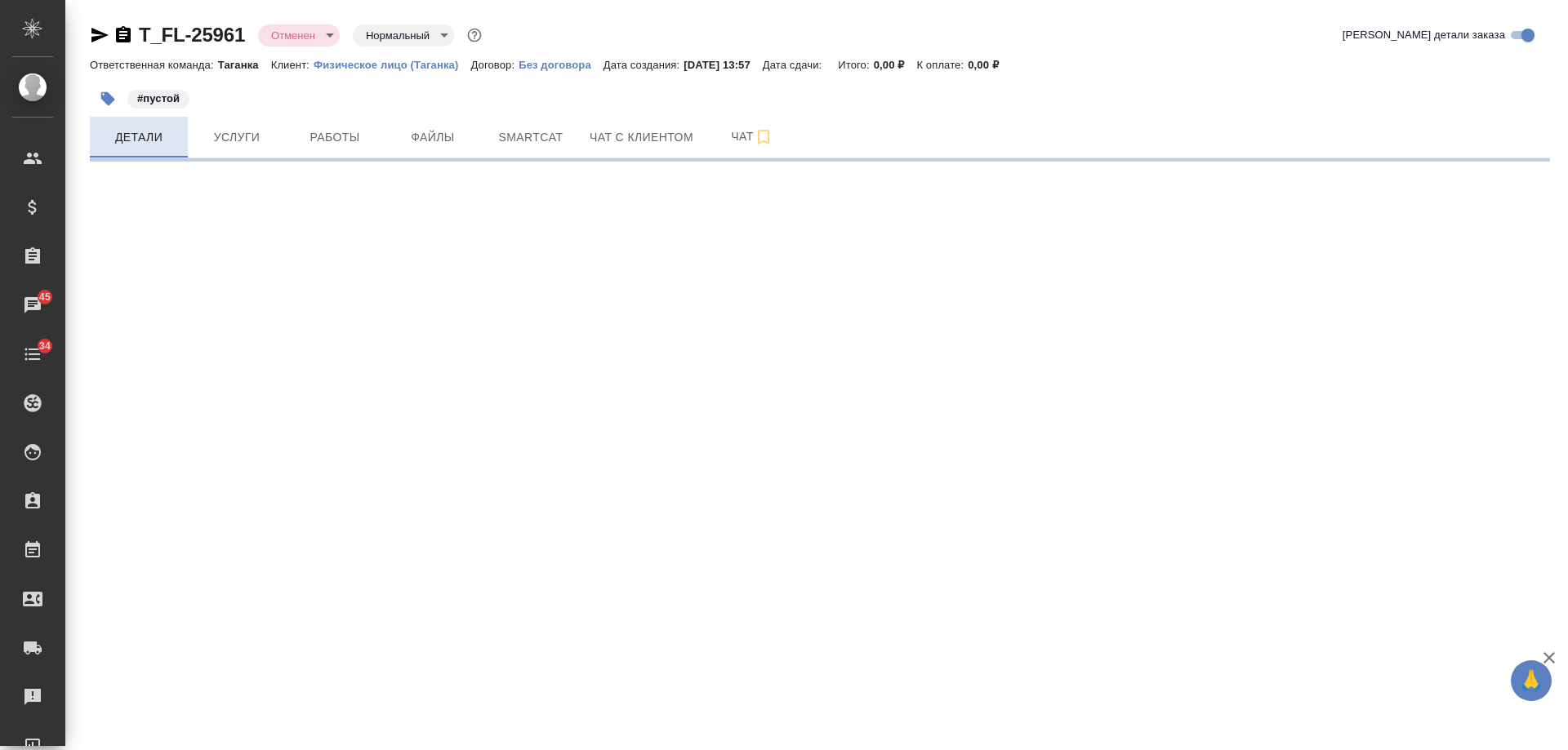
select select "RU"
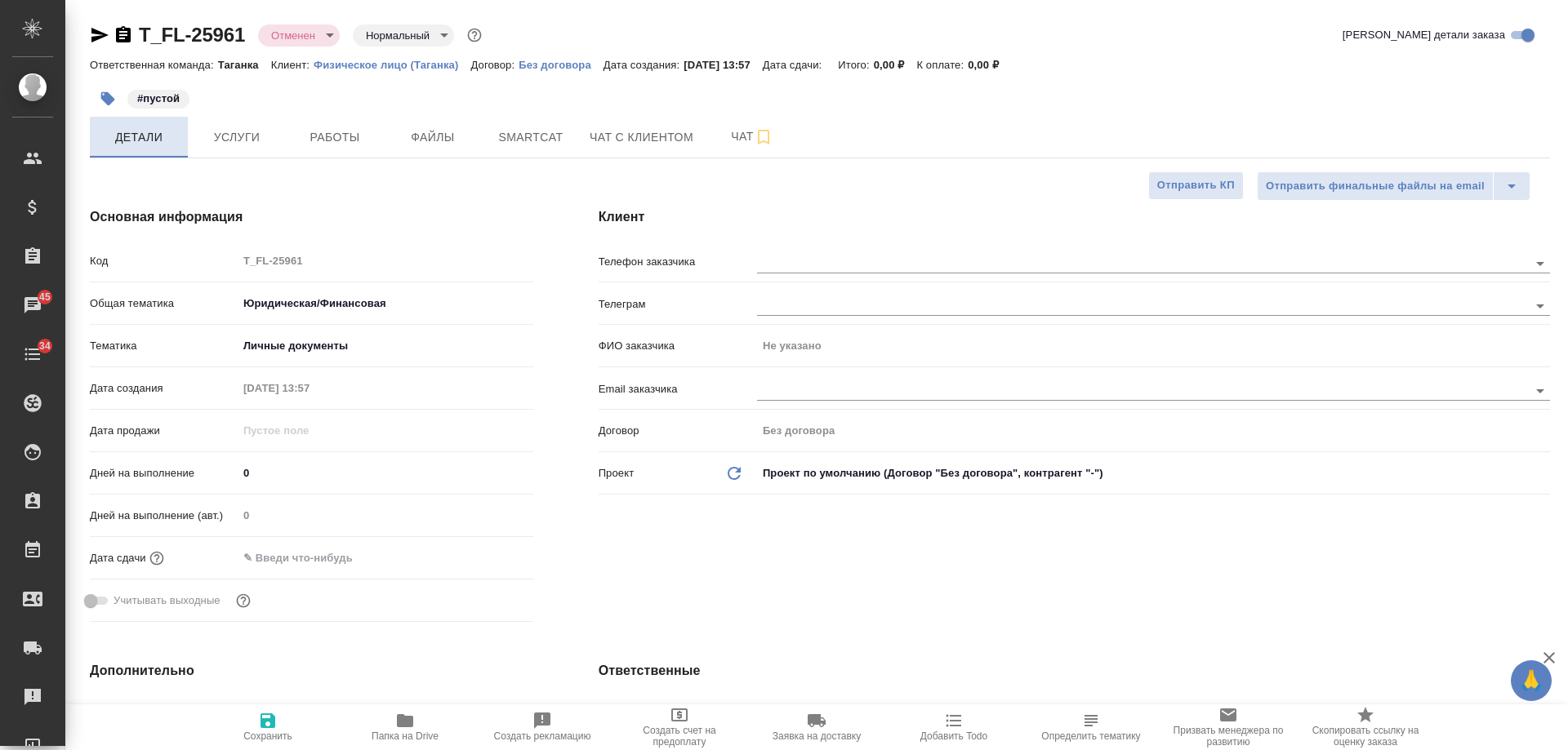
type textarea "x"
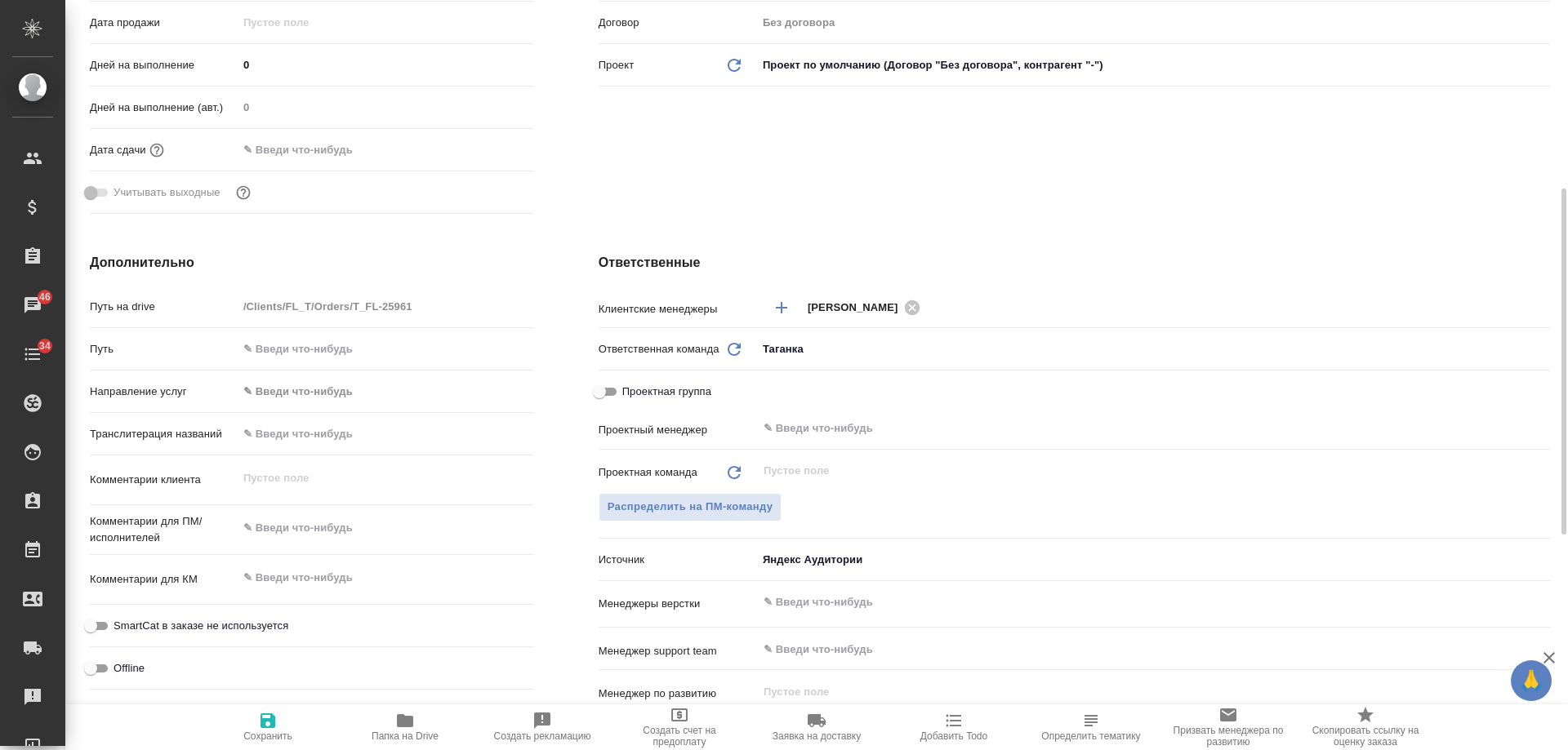
scroll to position [653, 0]
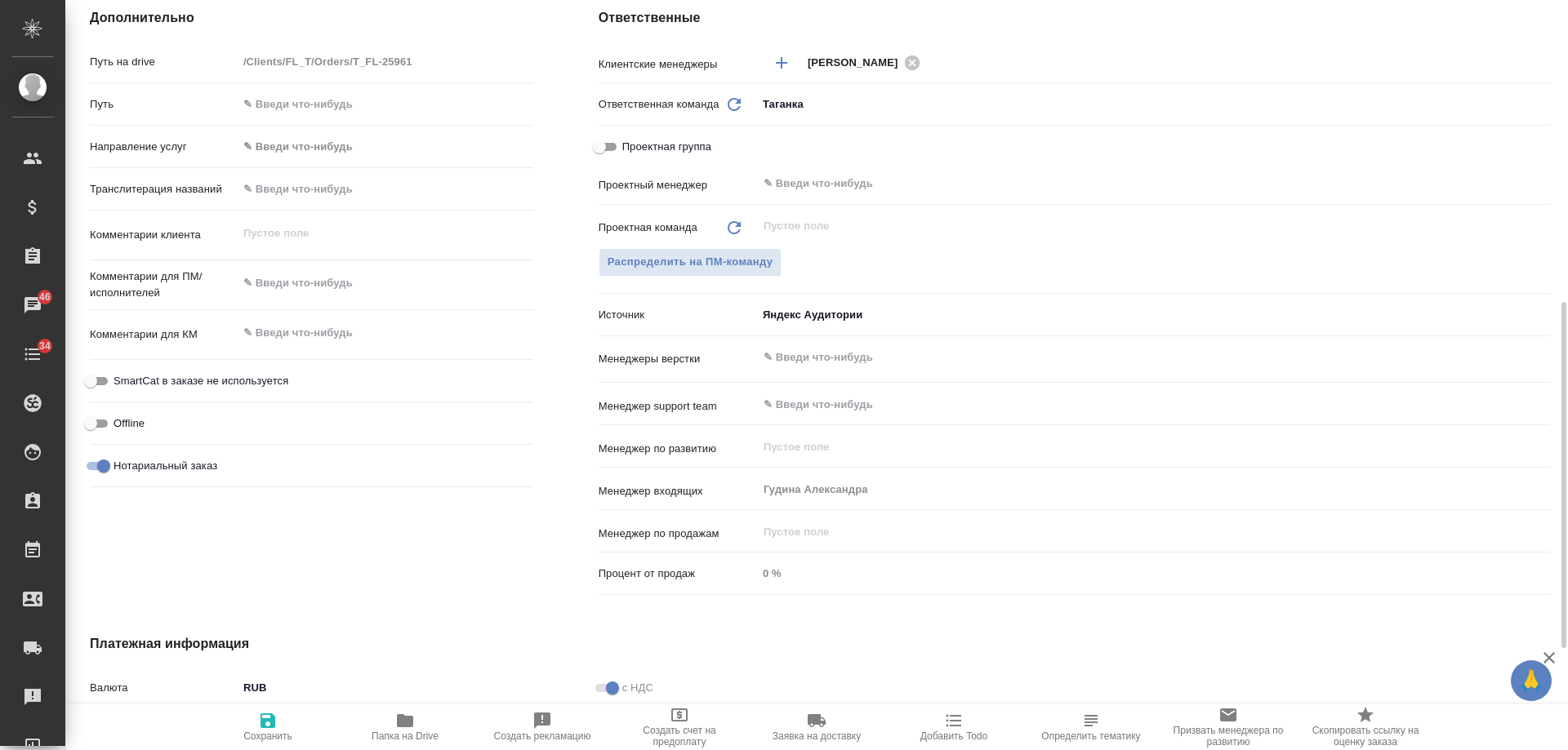
type textarea "x"
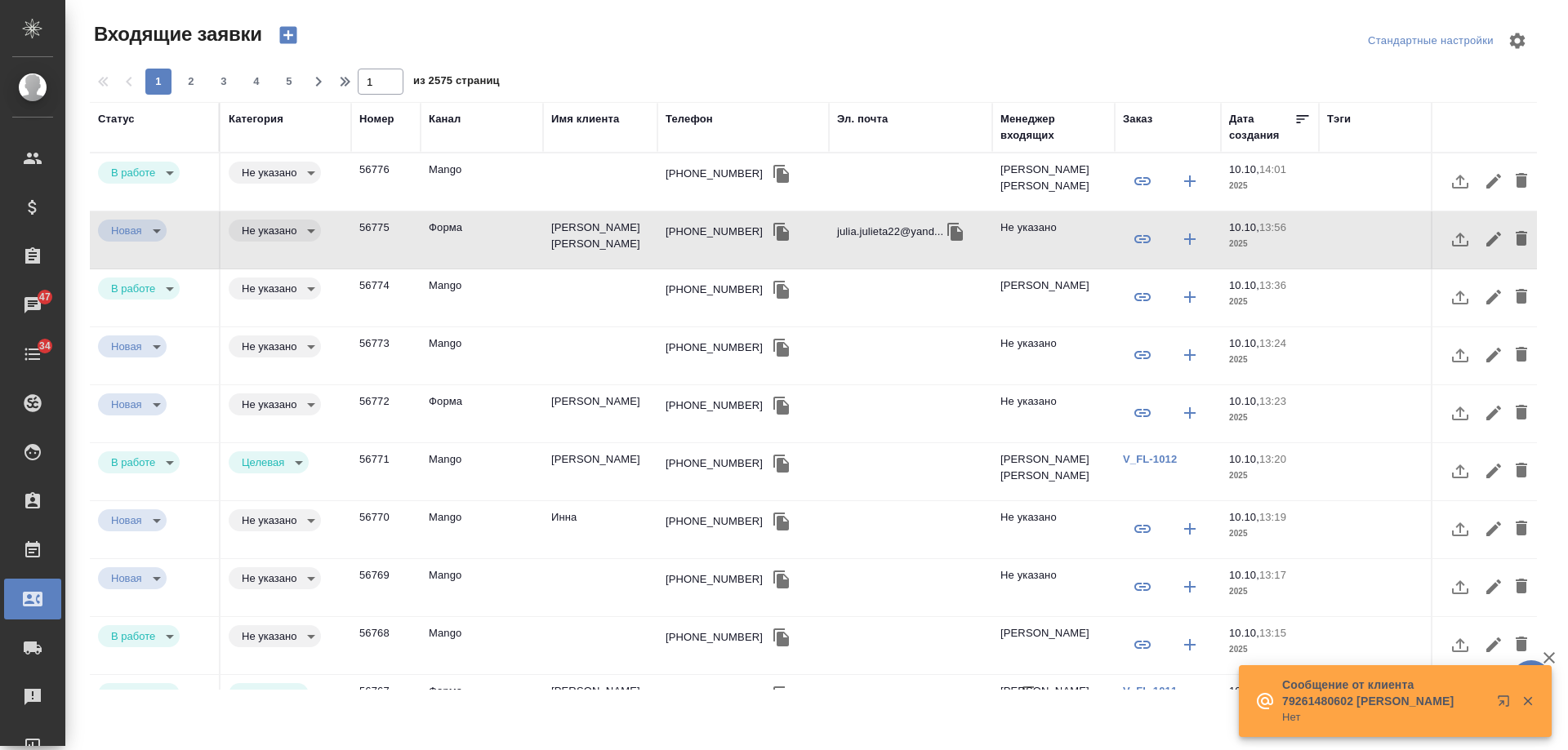
select select "RU"
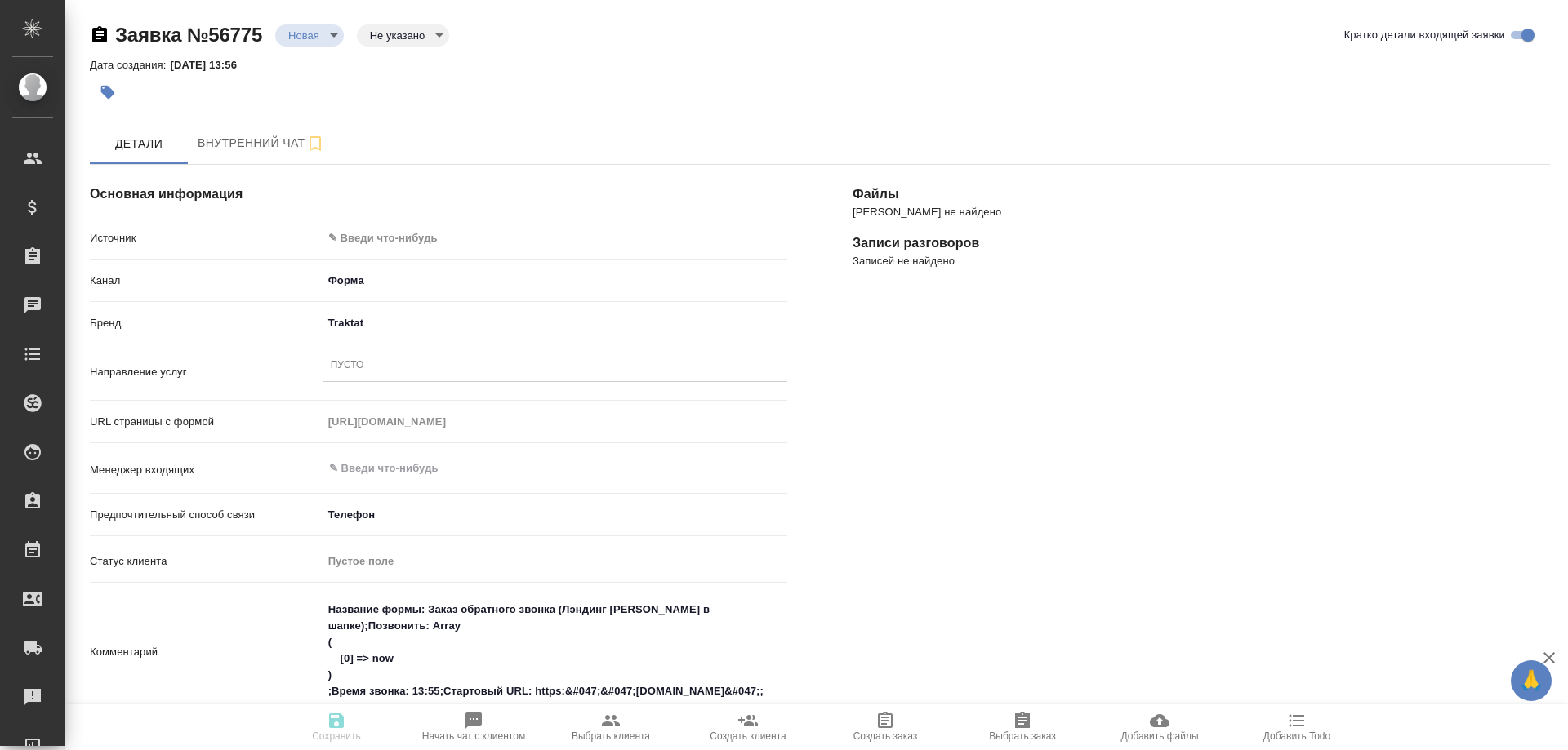
select select "RU"
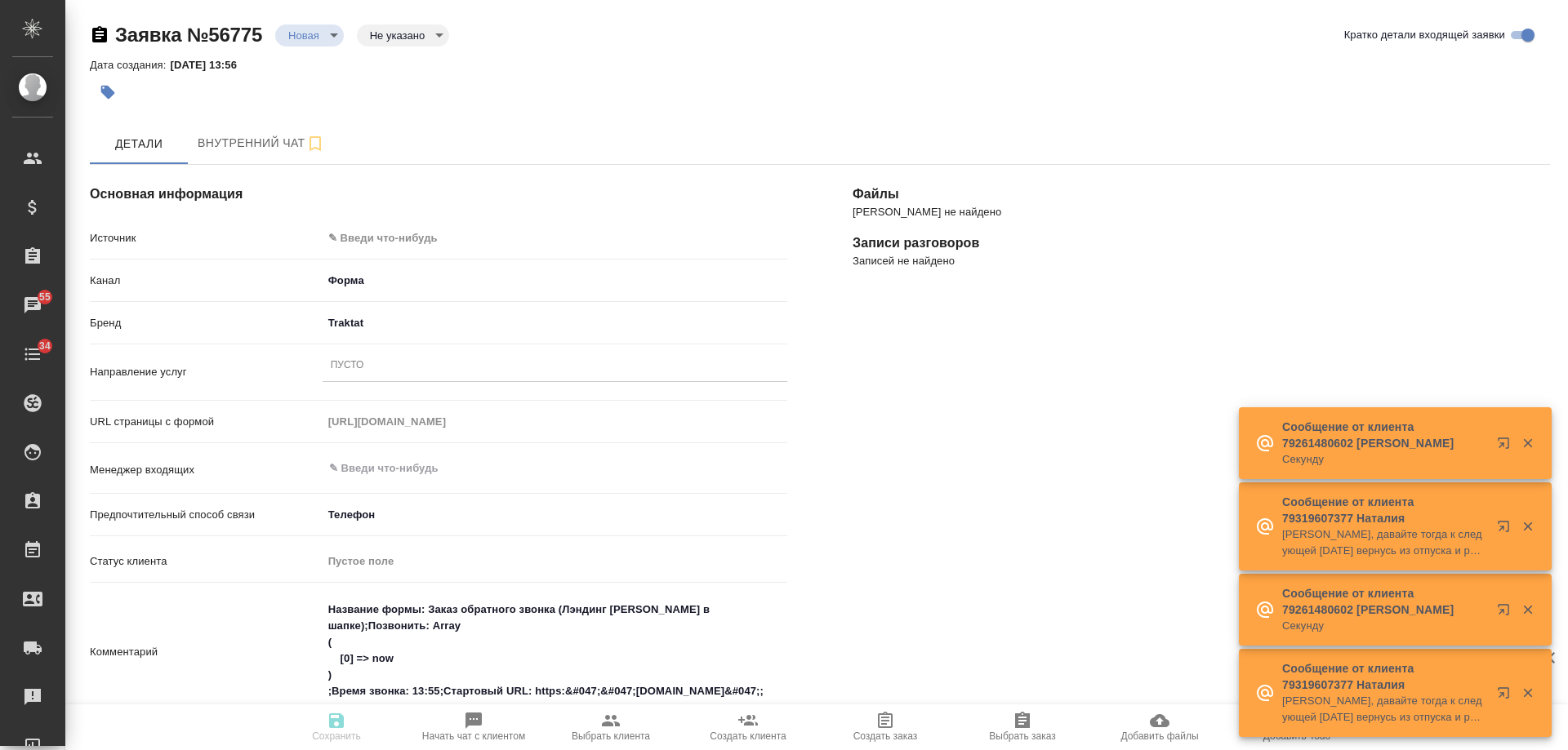
click at [404, 233] on body "🙏 .cls-1 fill:#fff; AWATERA [PERSON_NAME] Спецификации Заказы 55 Чаты 34 Todo П…" at bounding box center [784, 375] width 1568 height 750
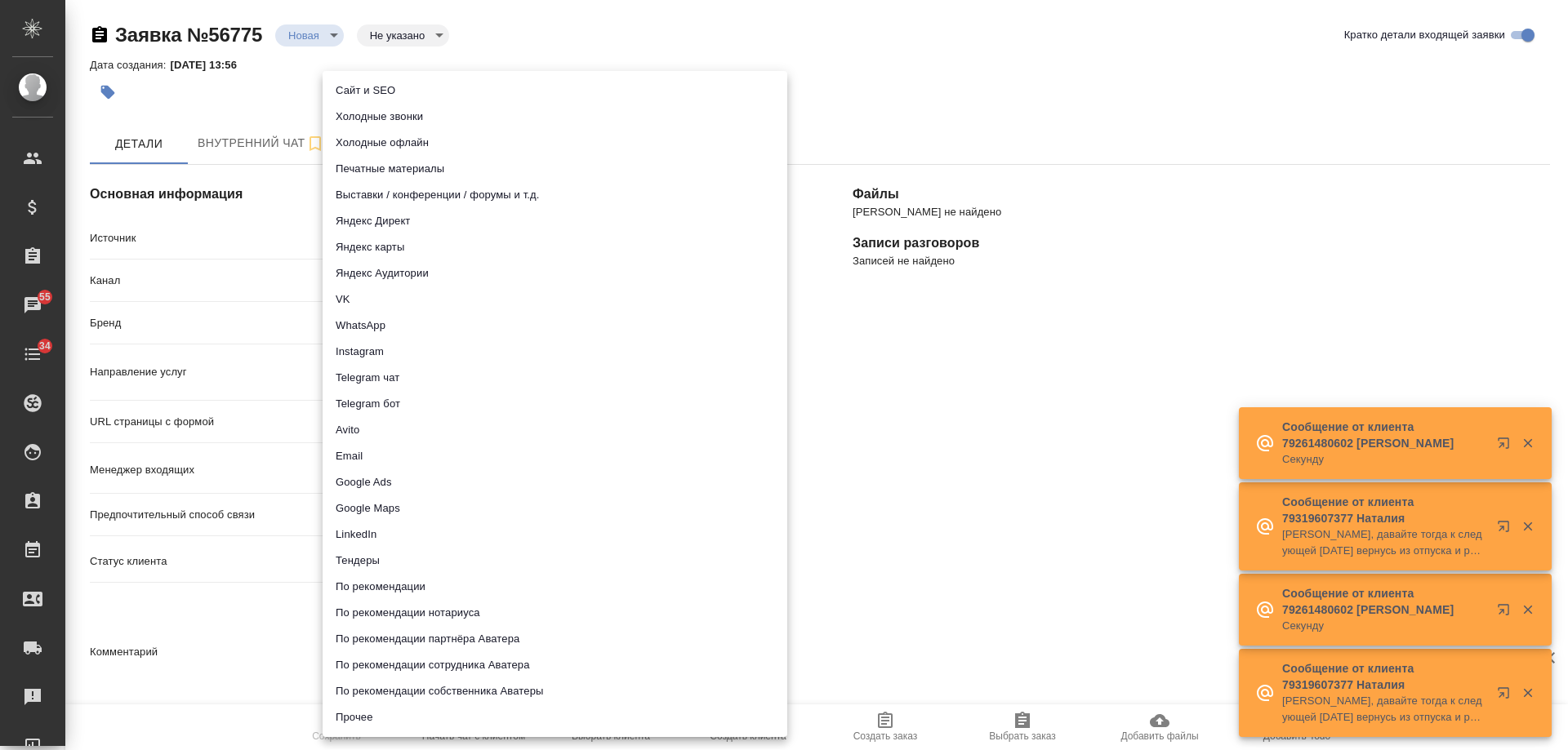
click at [391, 83] on li "Сайт и SEO" at bounding box center [555, 90] width 464 height 26
type input "seo"
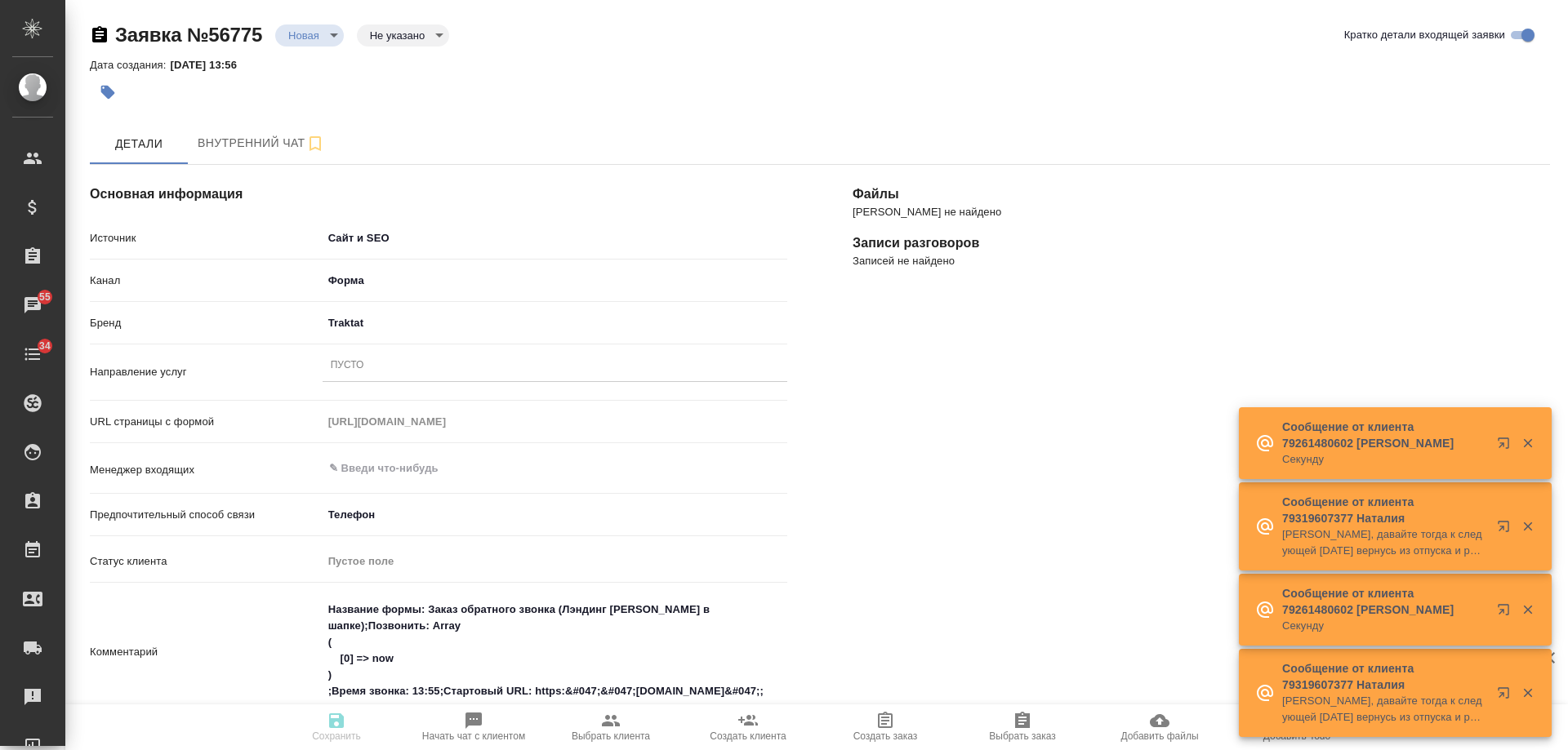
click at [351, 370] on div "Пусто" at bounding box center [347, 366] width 34 height 13
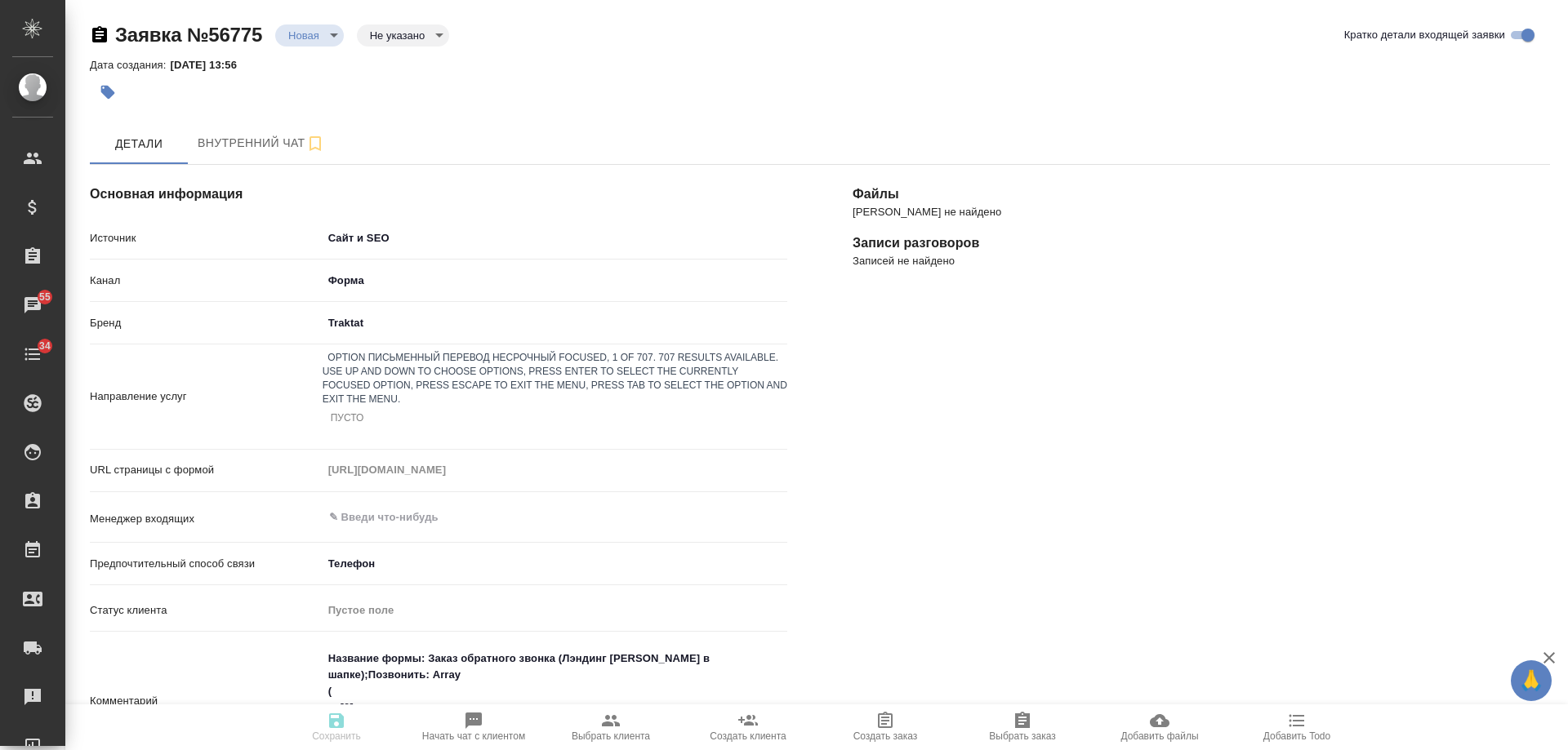
click at [442, 749] on div "Письменный перевод несрочный" at bounding box center [784, 760] width 1568 height 19
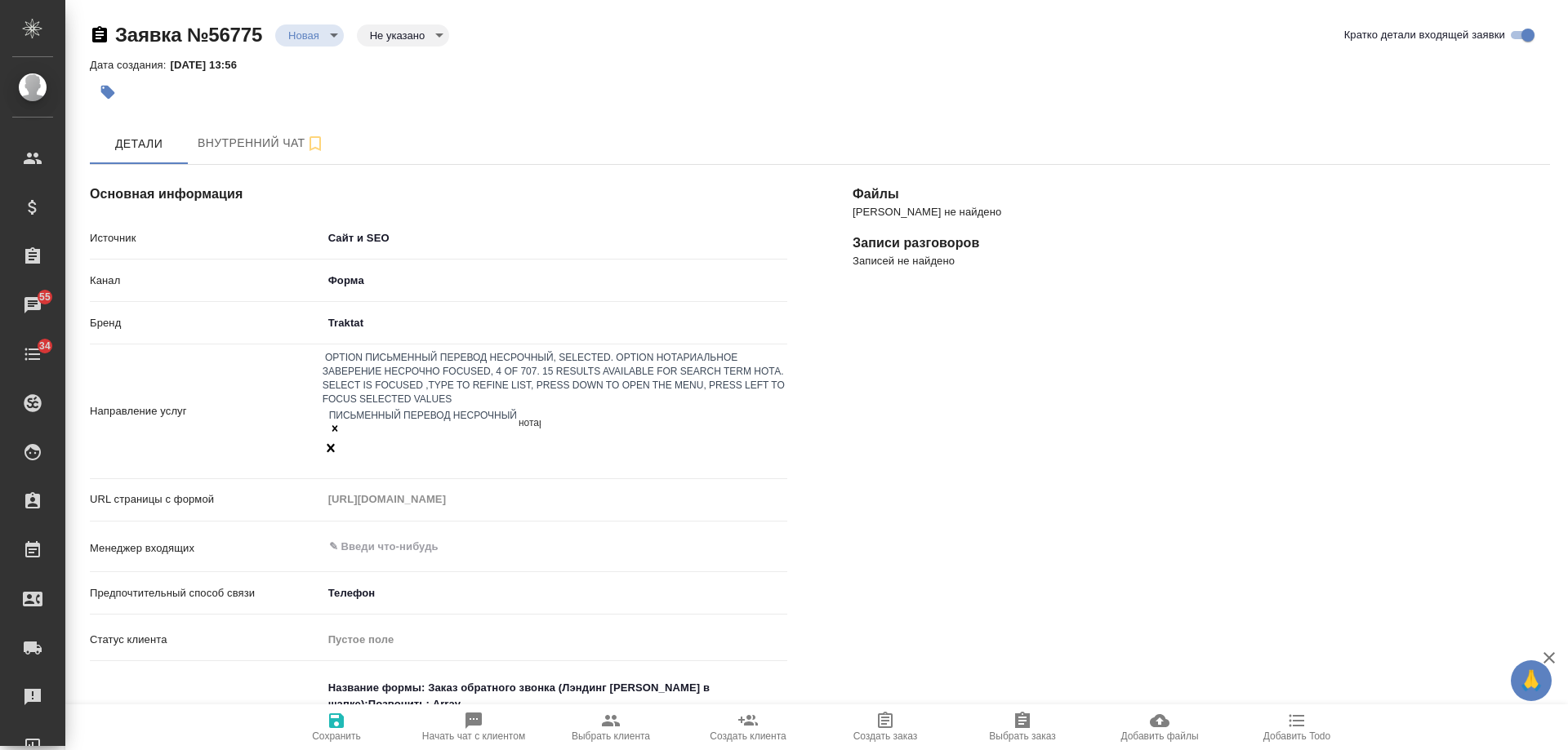
type input "нотари"
click at [442, 749] on div "Нотариальное заверение несрочно" at bounding box center [784, 760] width 1568 height 19
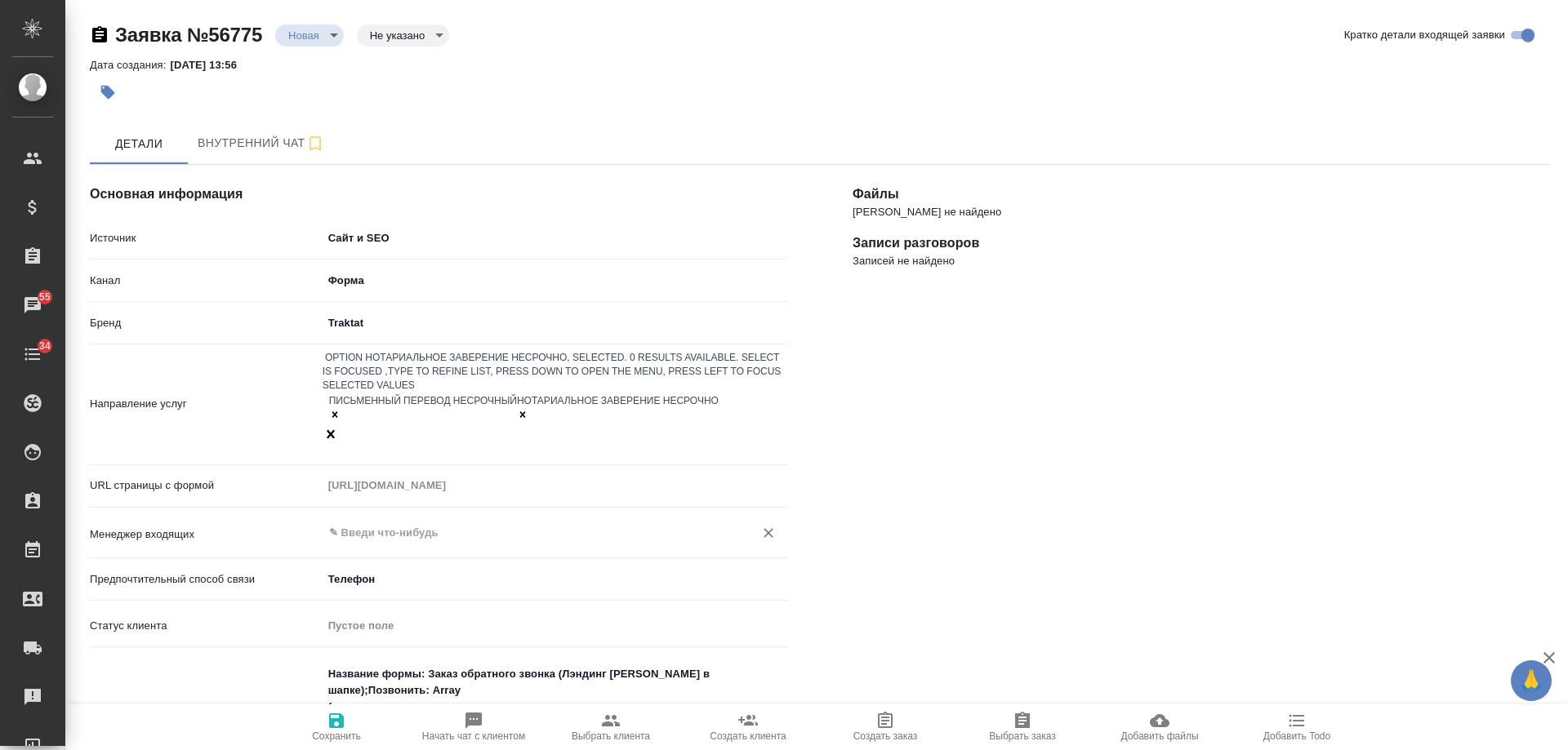
click at [407, 524] on input "text" at bounding box center [527, 533] width 400 height 19
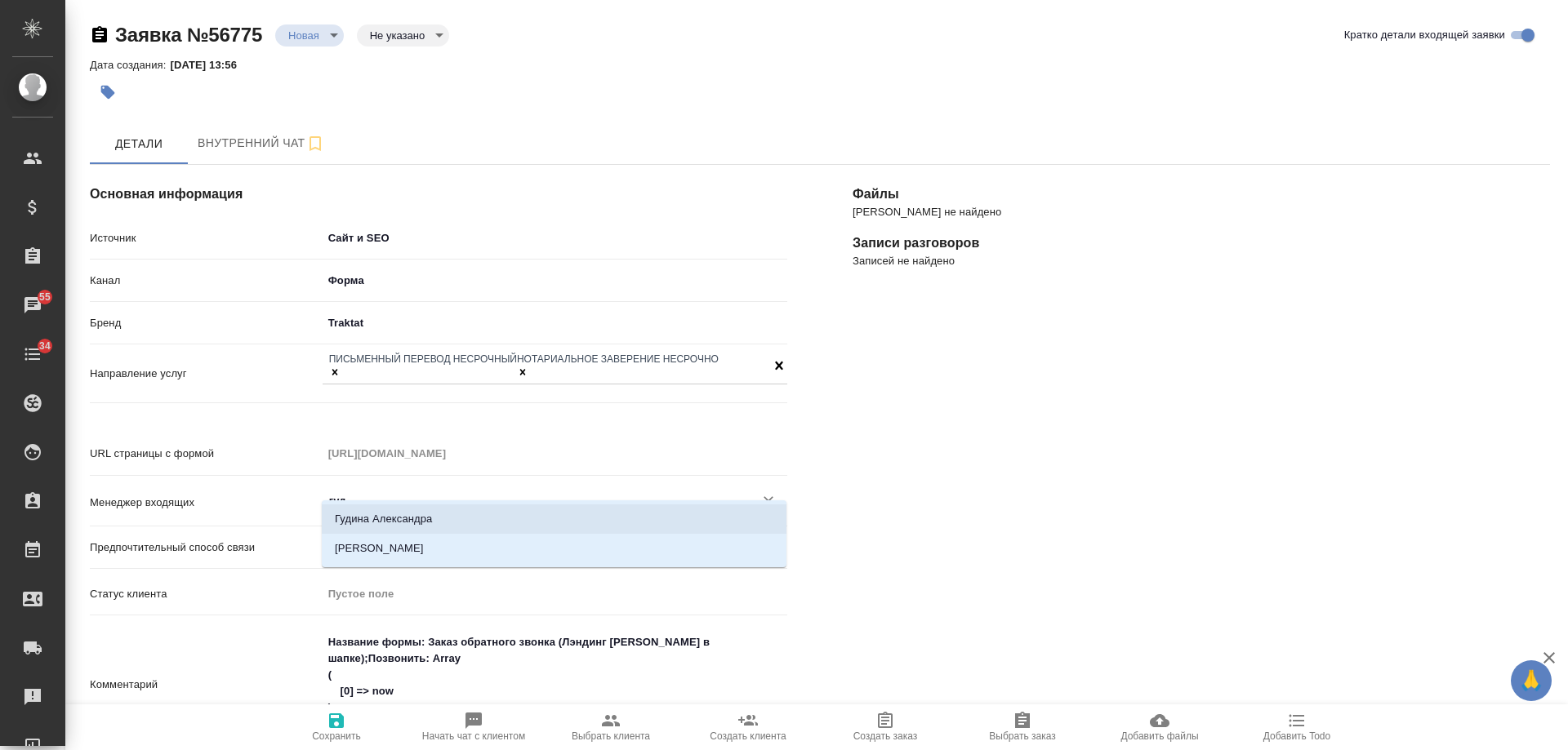
click at [431, 514] on li "Гудина Александра" at bounding box center [554, 519] width 464 height 30
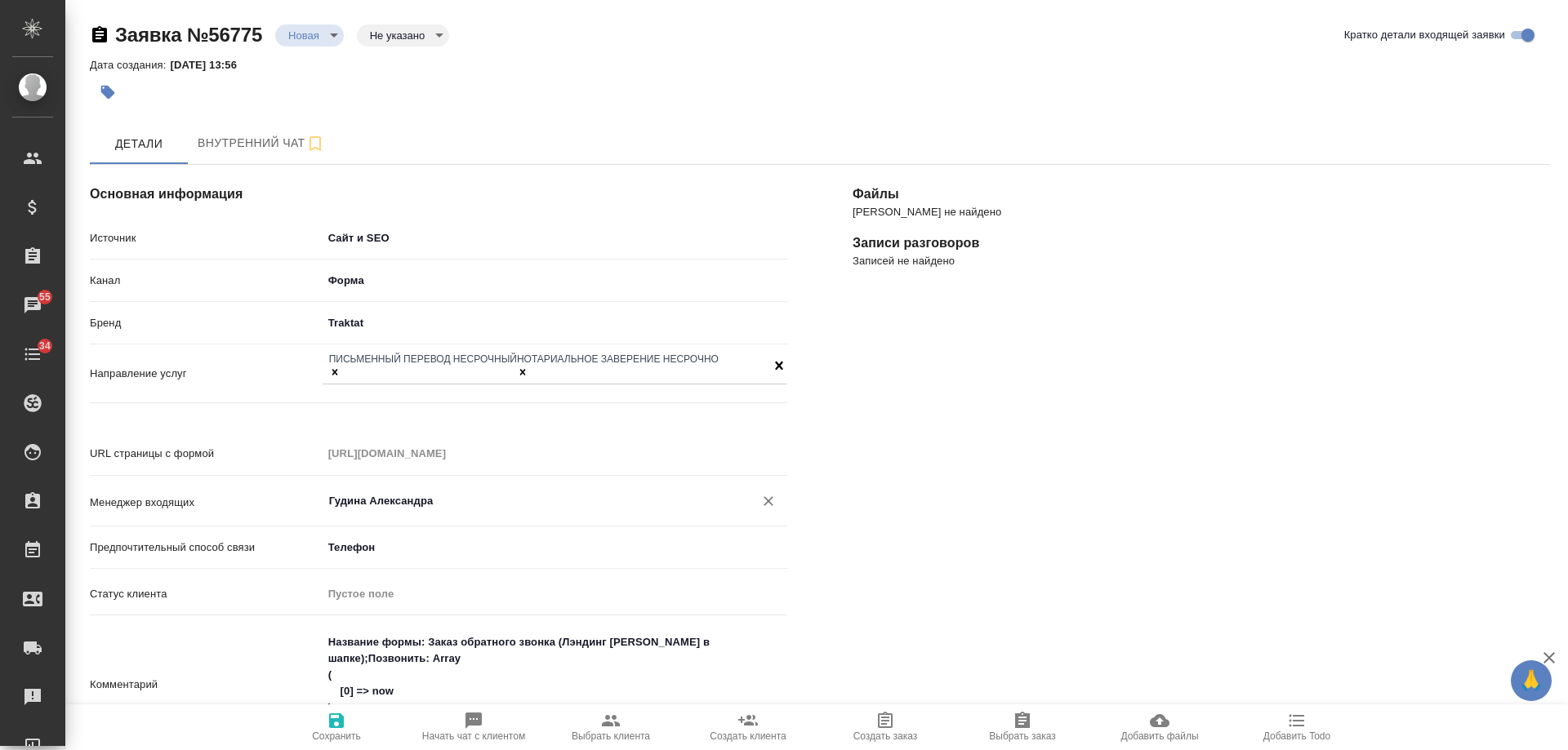
scroll to position [245, 0]
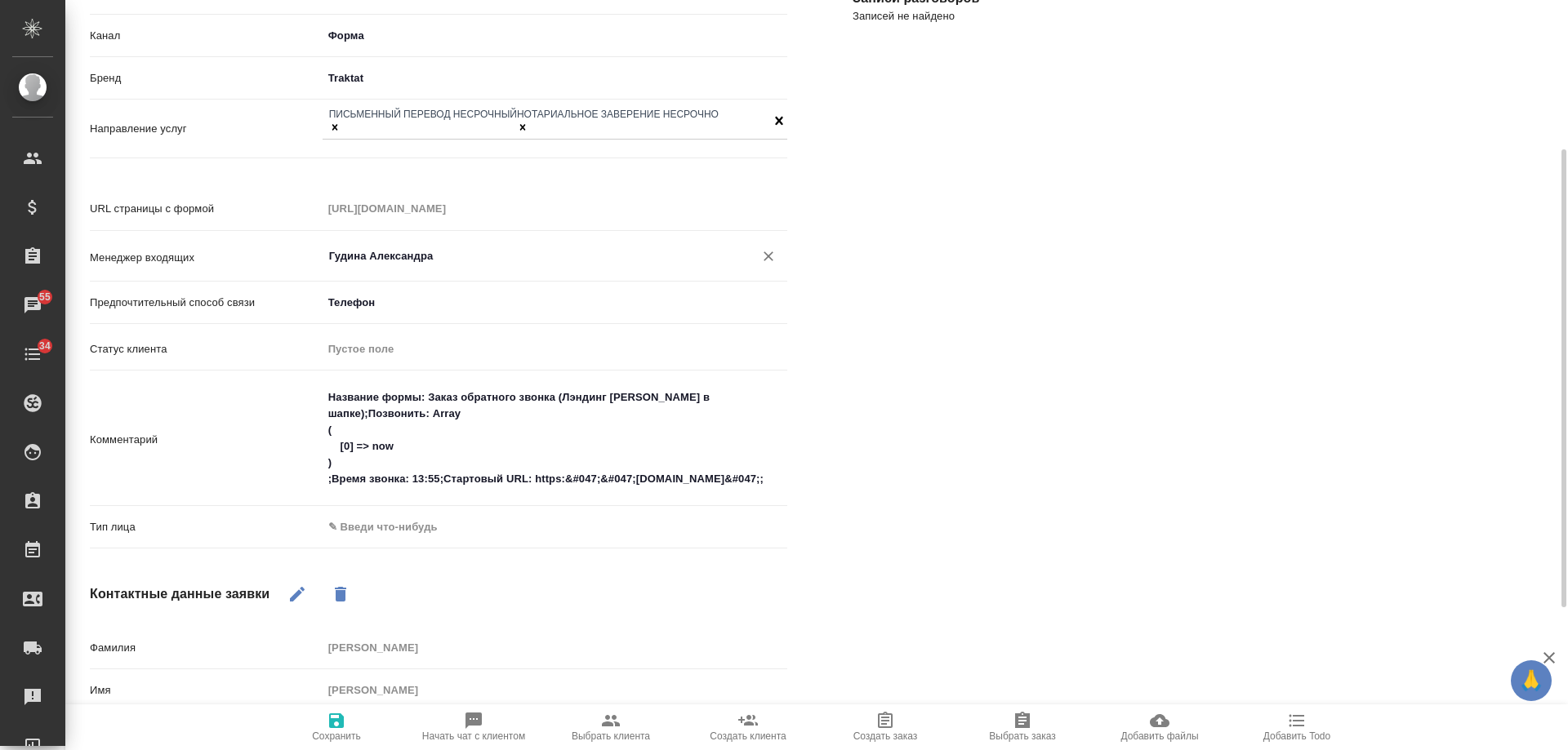
type input "Гудина Александра"
click at [391, 512] on body "🙏 .cls-1 fill:#fff; AWATERA Gudina Alexandra Клиенты Спецификации Заказы 55 Чат…" at bounding box center [784, 375] width 1568 height 750
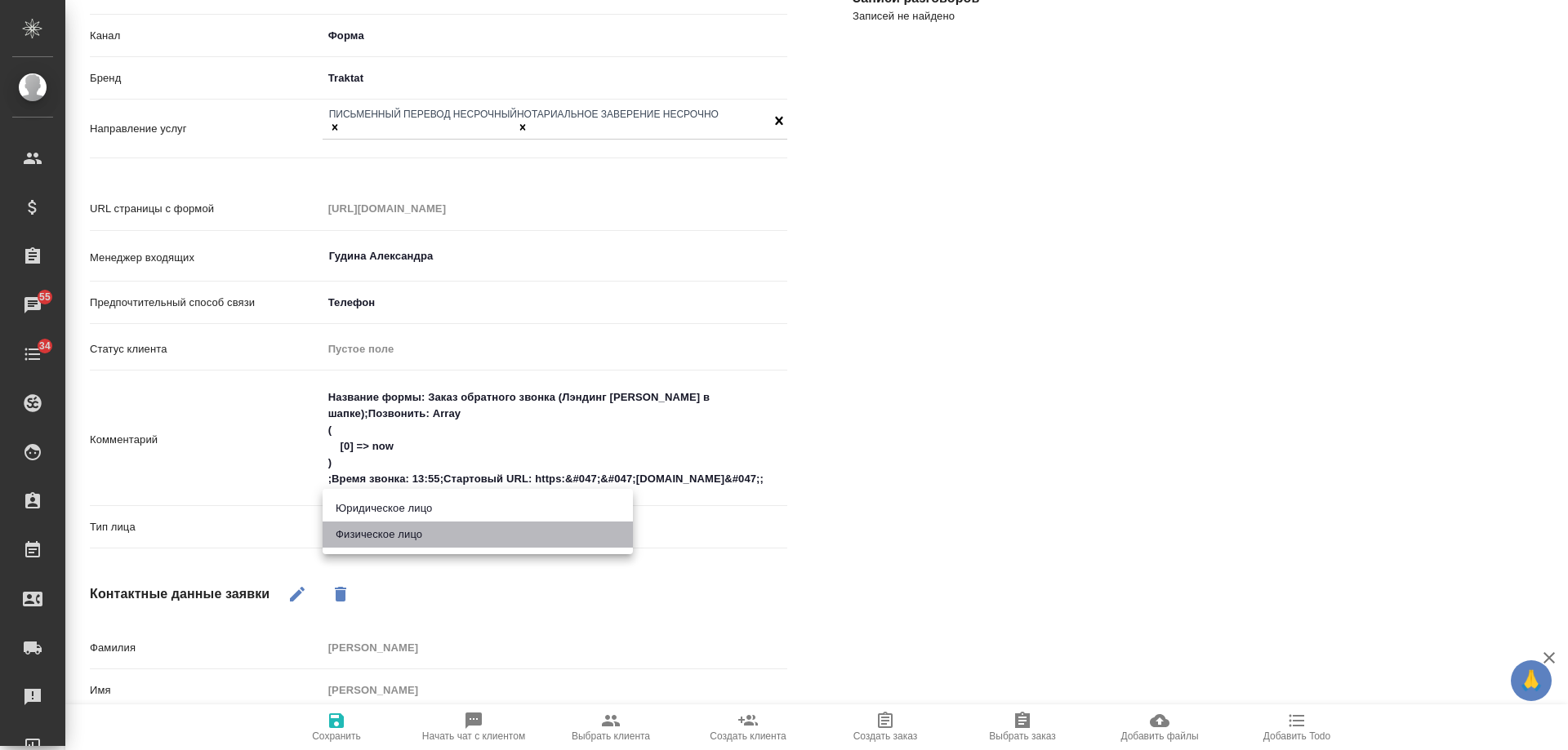
click at [384, 541] on li "Физическое лицо" at bounding box center [477, 534] width 310 height 26
type input "private"
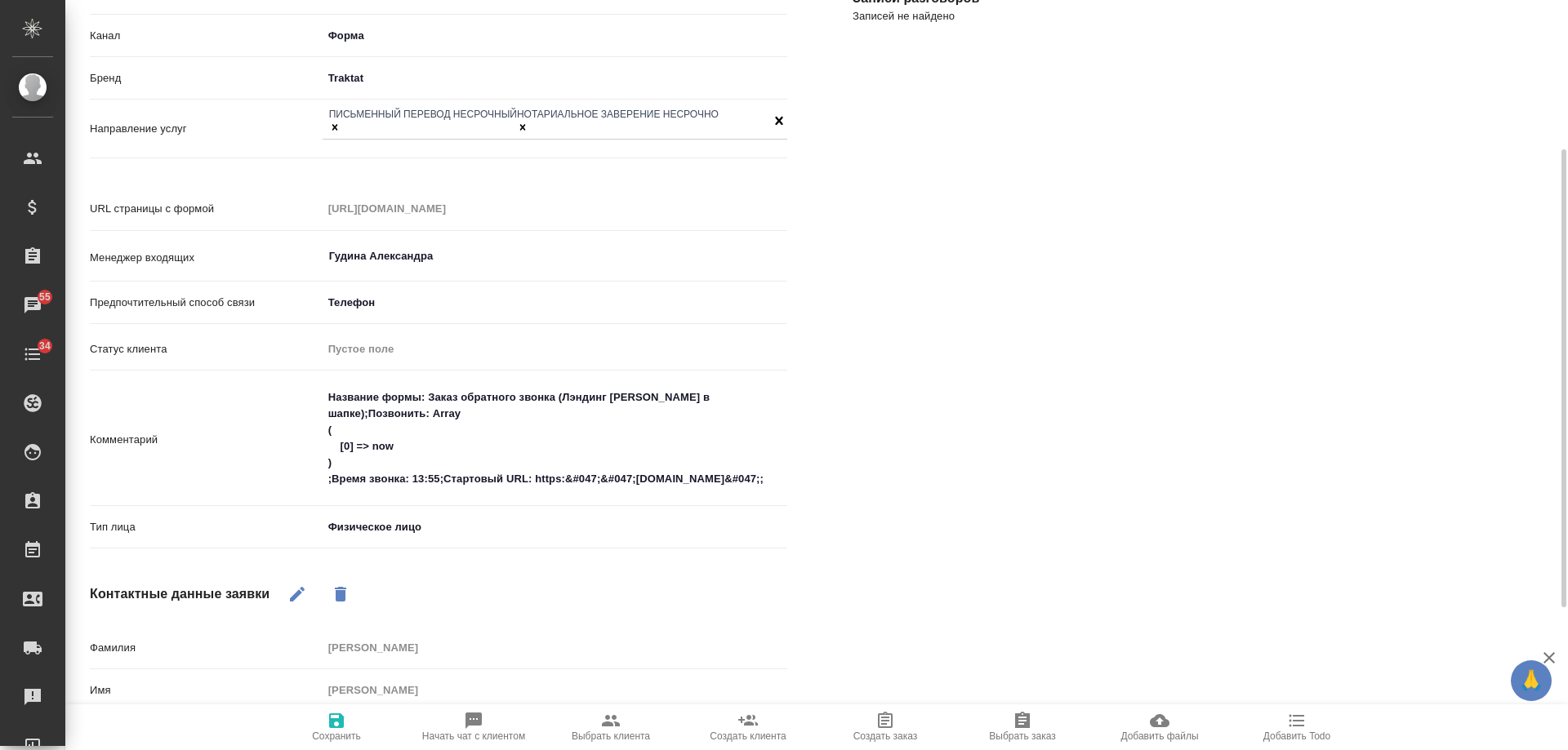
click at [342, 716] on icon "button" at bounding box center [336, 720] width 14 height 14
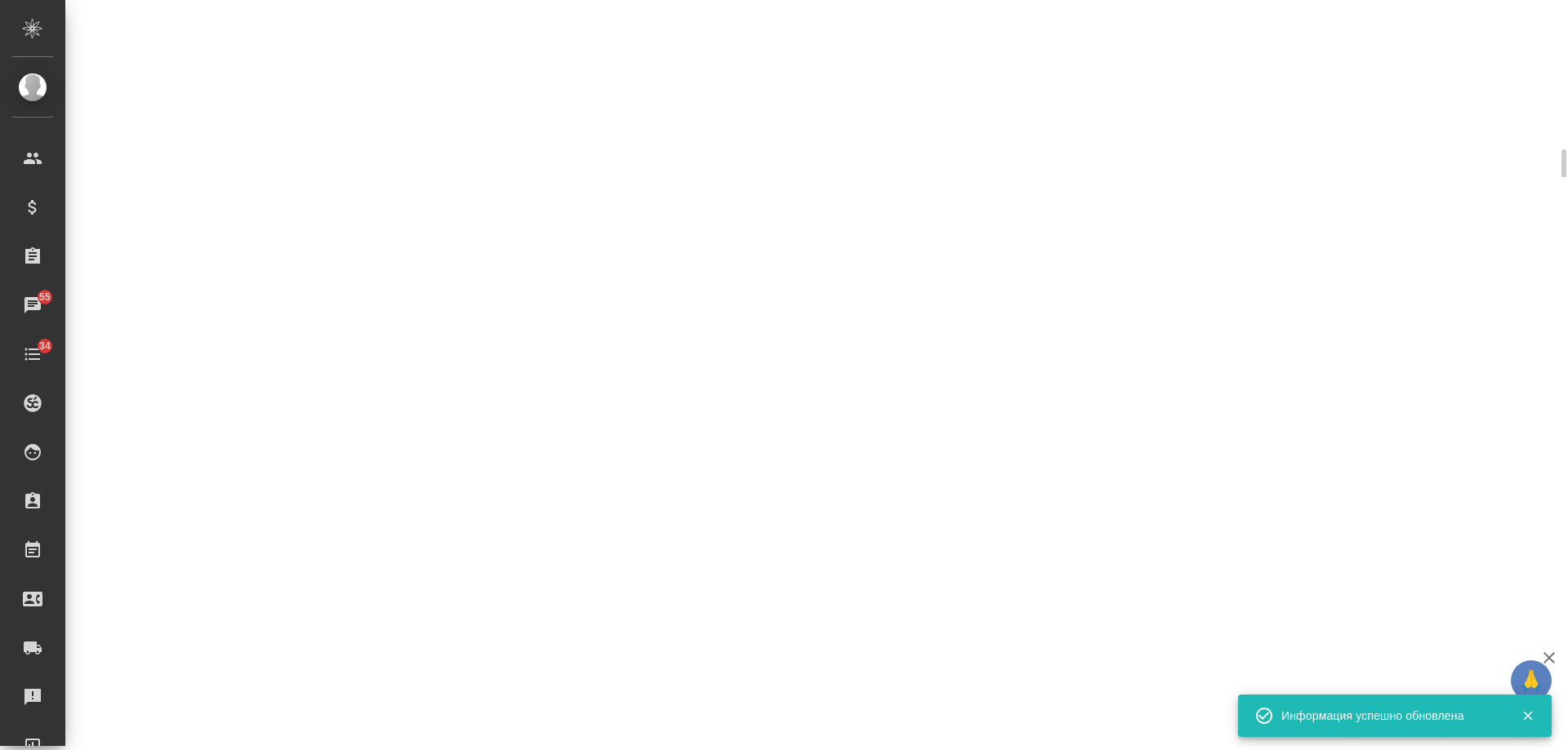
select select "RU"
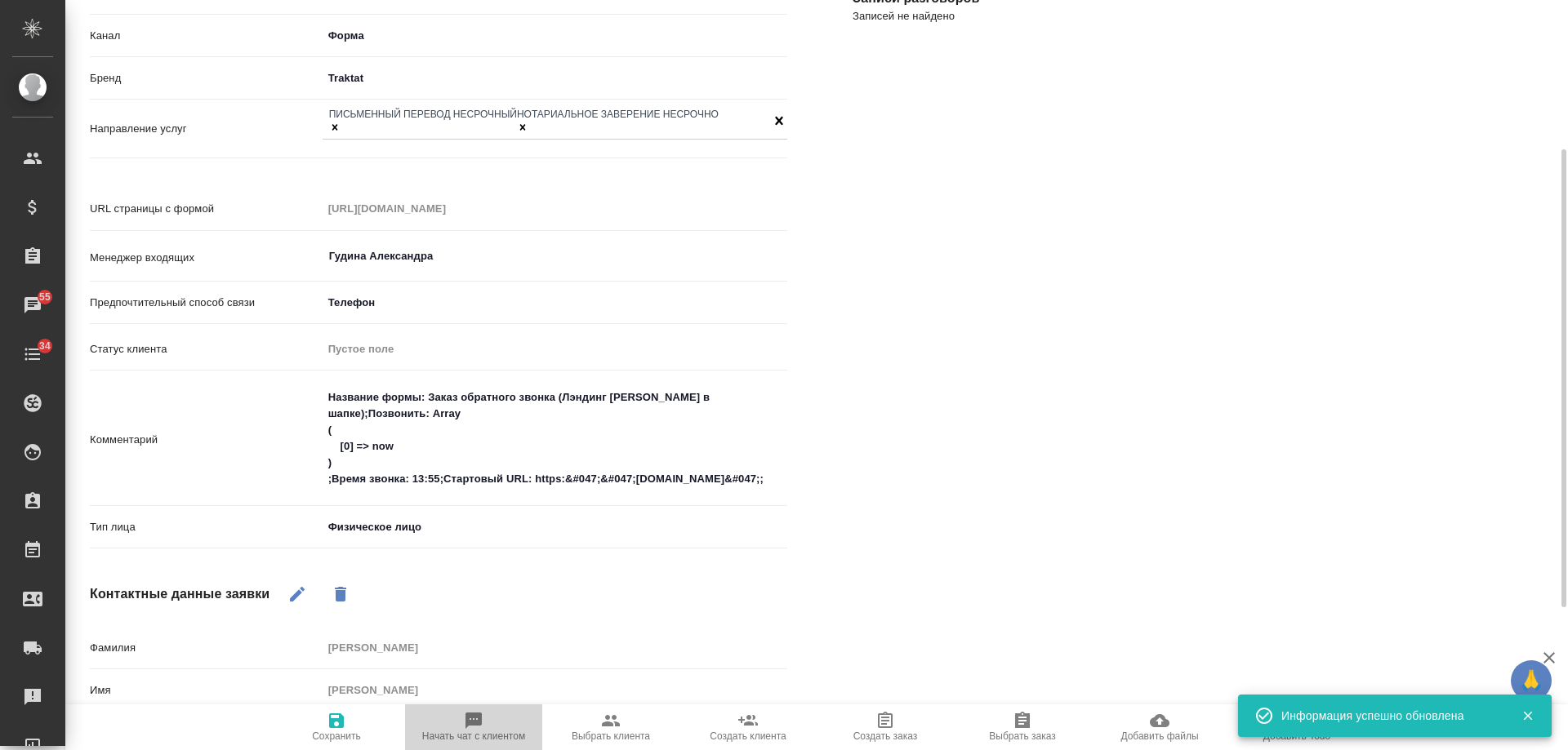
click at [481, 722] on icon "button" at bounding box center [473, 720] width 16 height 16
type textarea "x"
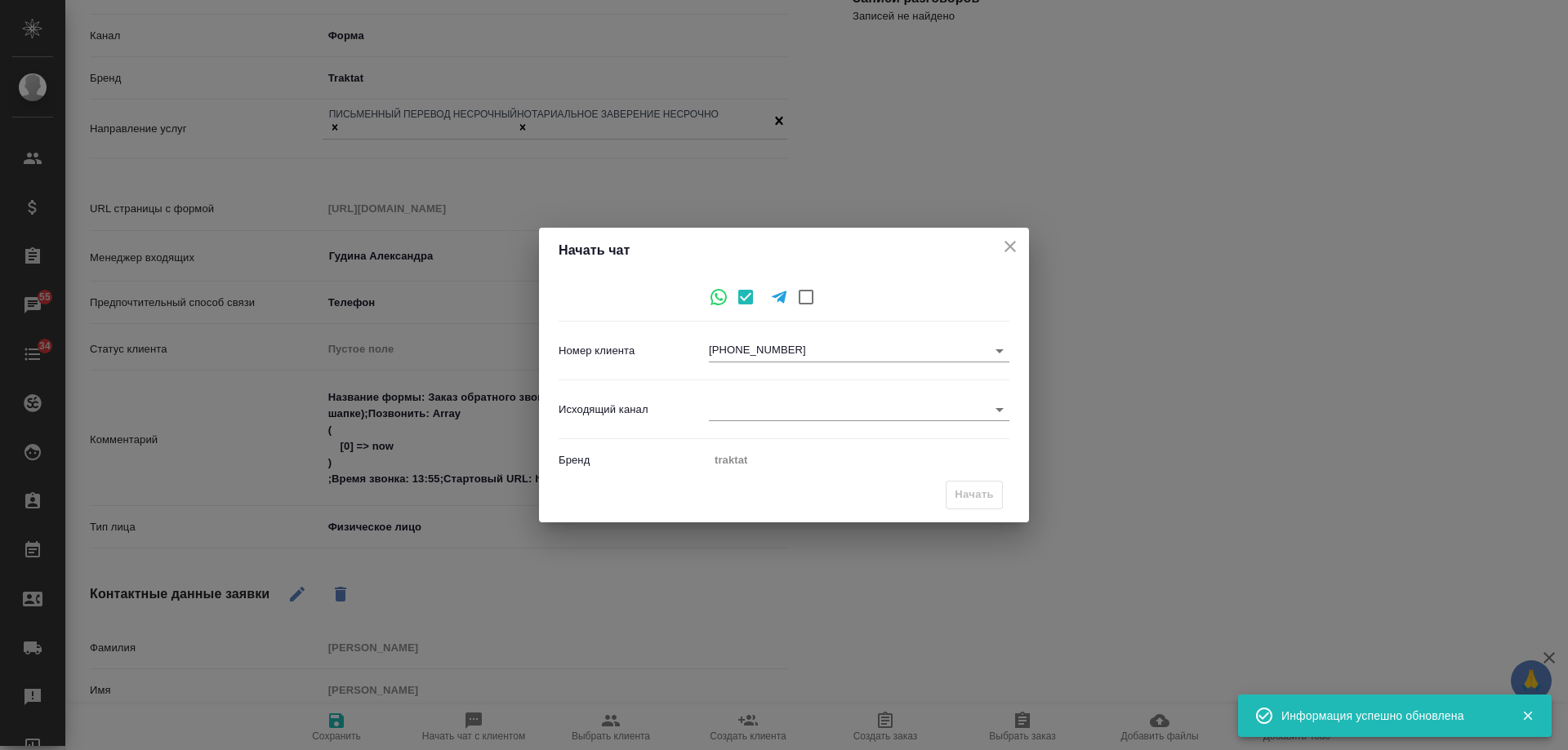
click at [730, 414] on body "🙏 .cls-1 fill:#fff; AWATERA Gudina Alexandra Клиенты Спецификации Заказы 55 Чат…" at bounding box center [784, 375] width 1568 height 750
click at [748, 410] on li "Awatera" at bounding box center [859, 410] width 300 height 26
type input "2"
click at [980, 489] on span "Начать" at bounding box center [974, 496] width 39 height 19
type input "inProcess"
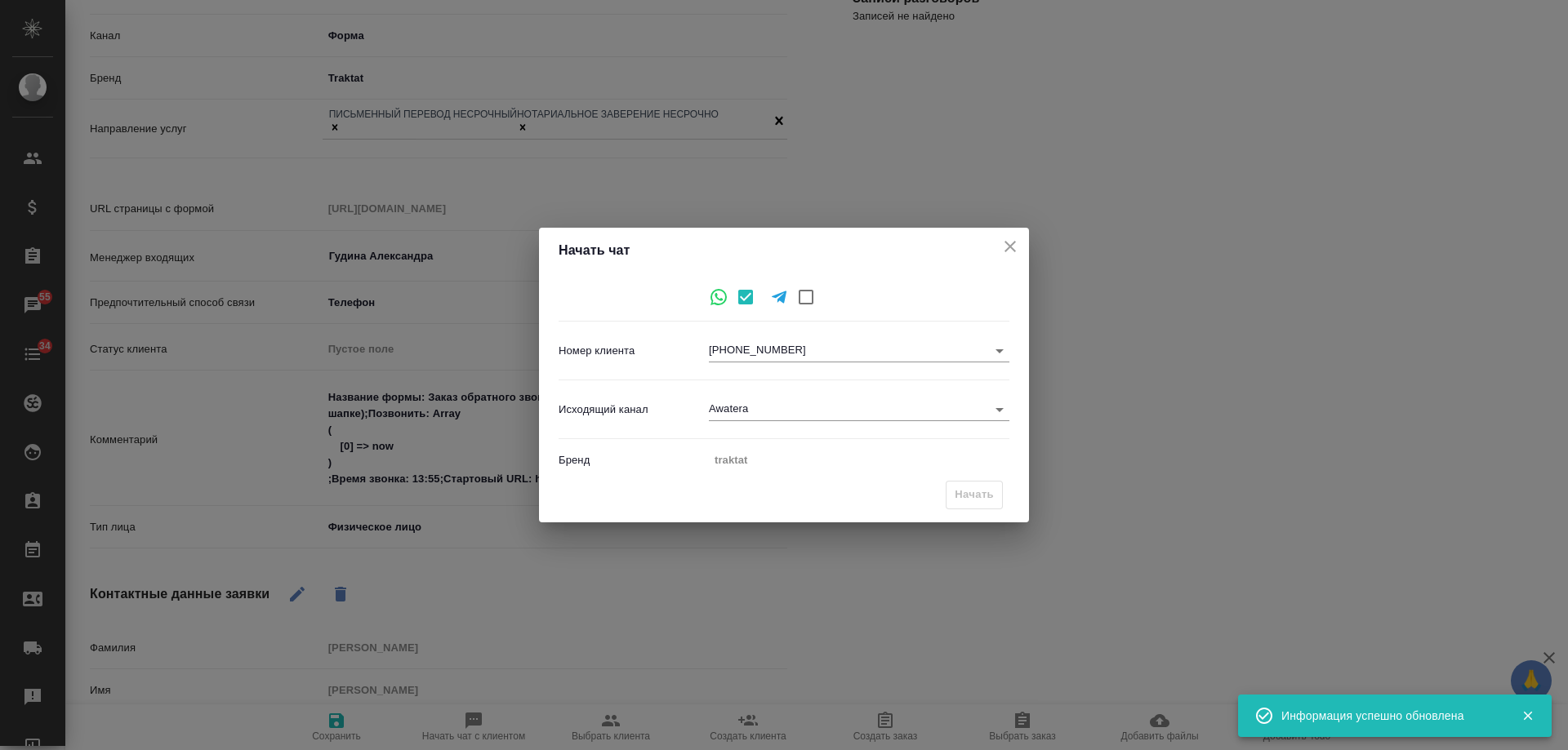
type textarea "x"
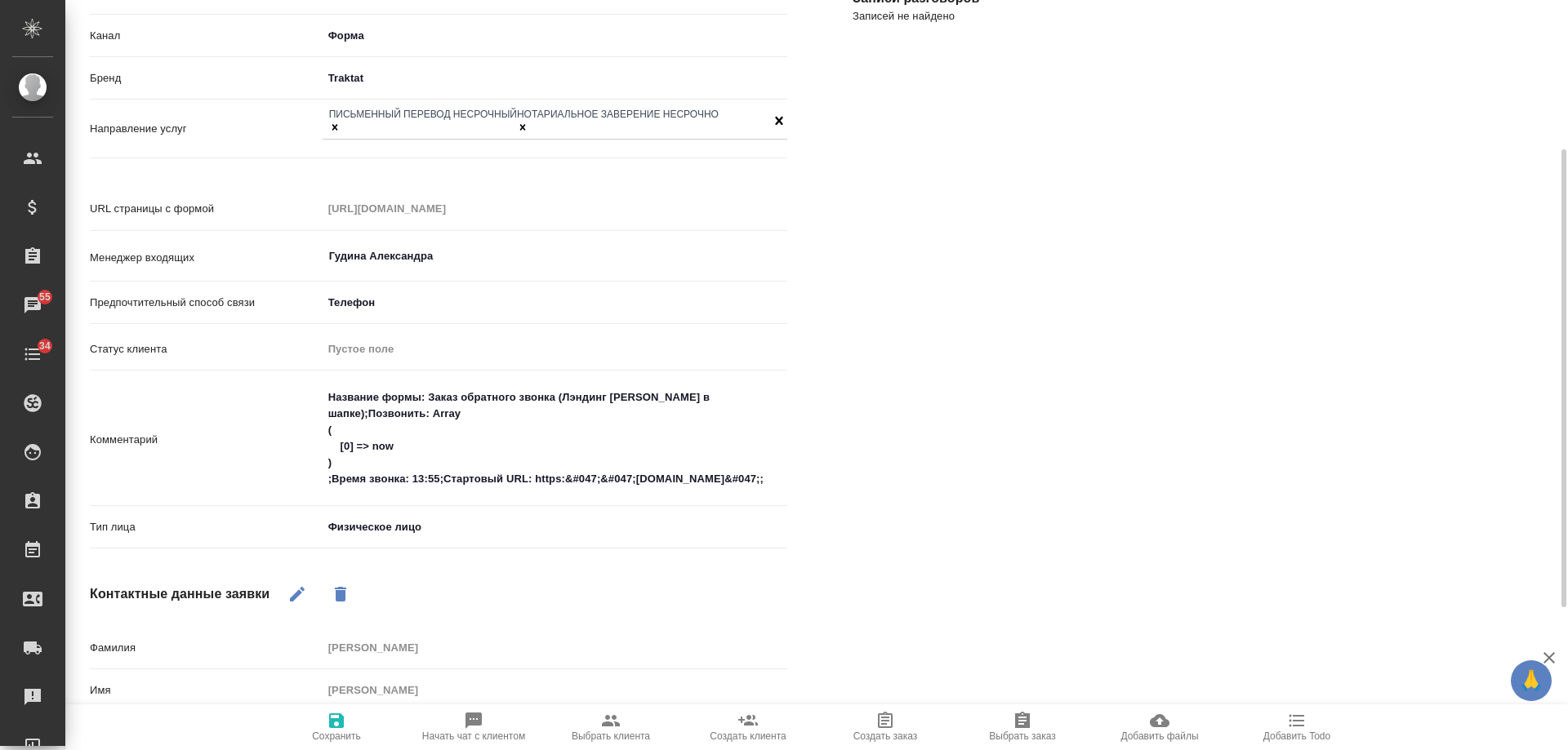
scroll to position [0, 0]
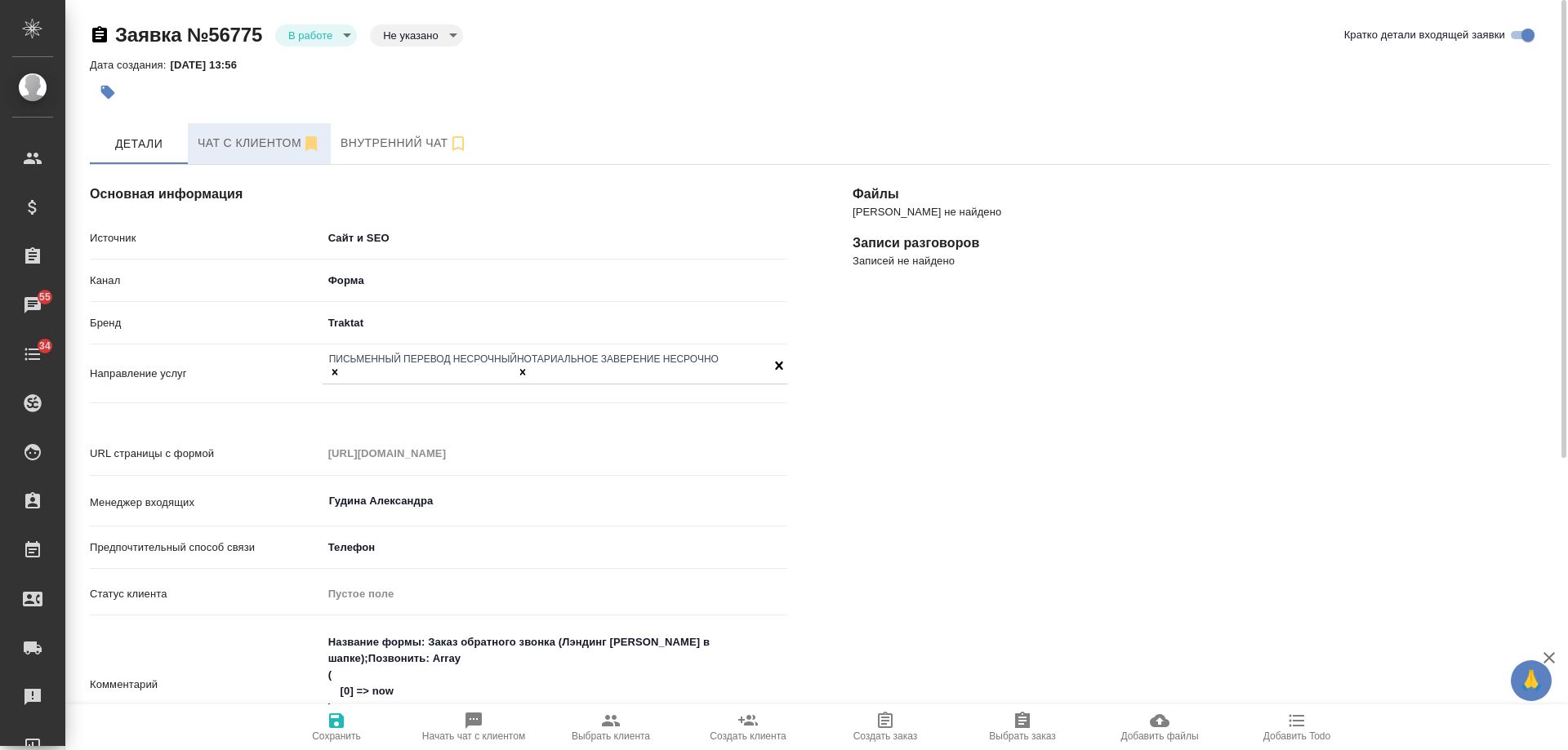
click at [220, 134] on span "Чат с клиентом" at bounding box center [259, 143] width 124 height 20
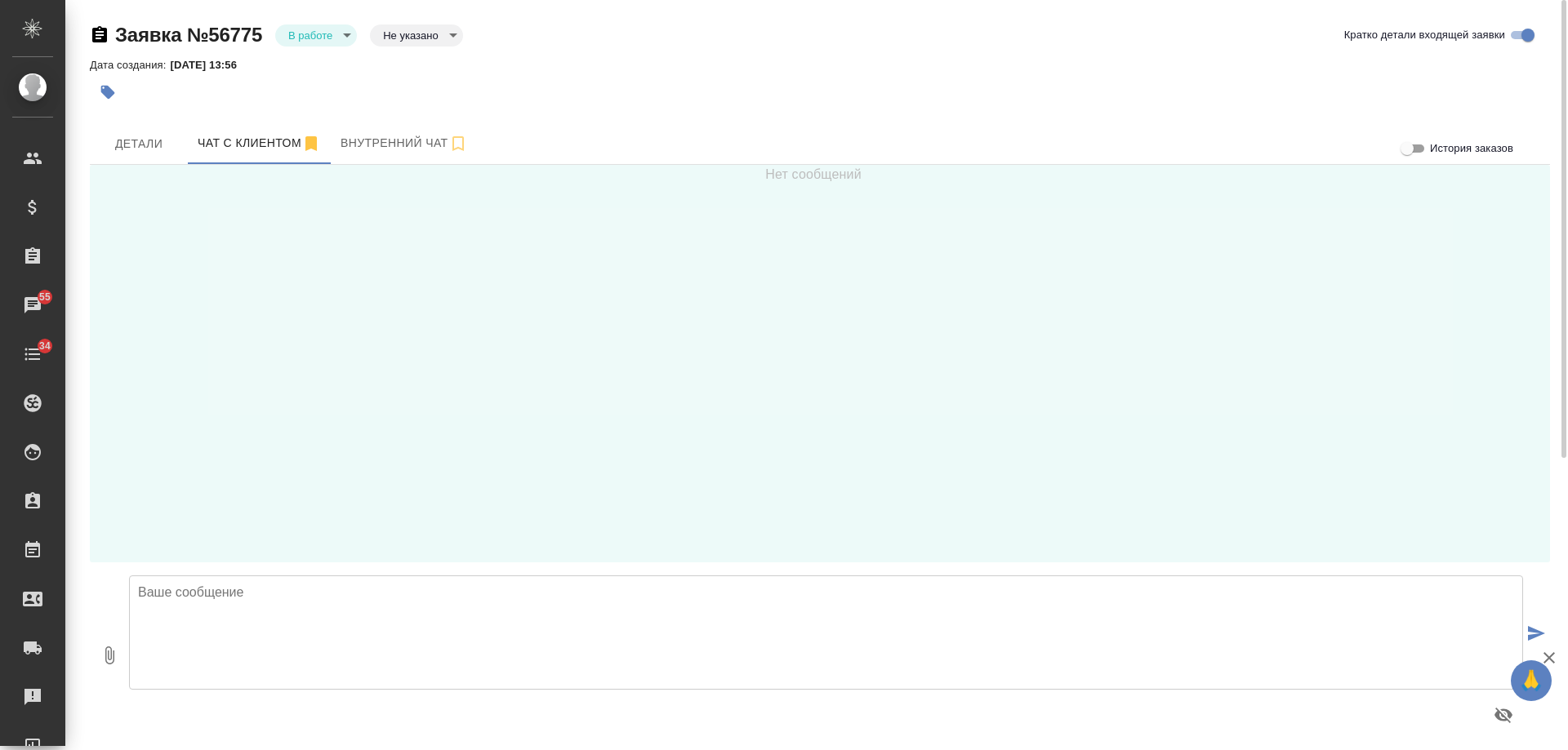
click at [382, 637] on textarea at bounding box center [825, 632] width 1394 height 114
type textarea "Ульяна, добрый день! Направьте, пожалуйста, сканы или качественные фото Ваших д…"
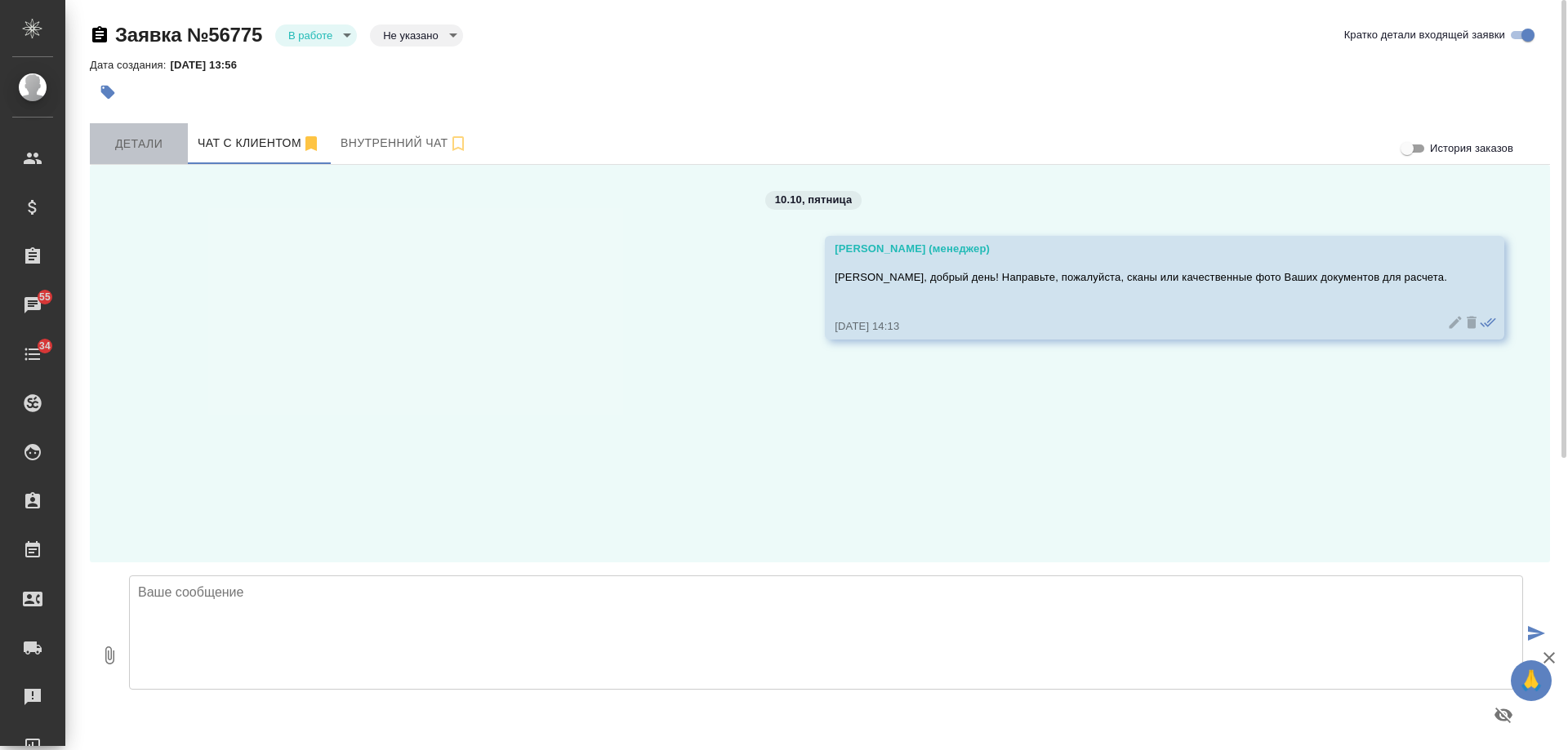
click at [127, 136] on span "Детали" at bounding box center [139, 144] width 79 height 20
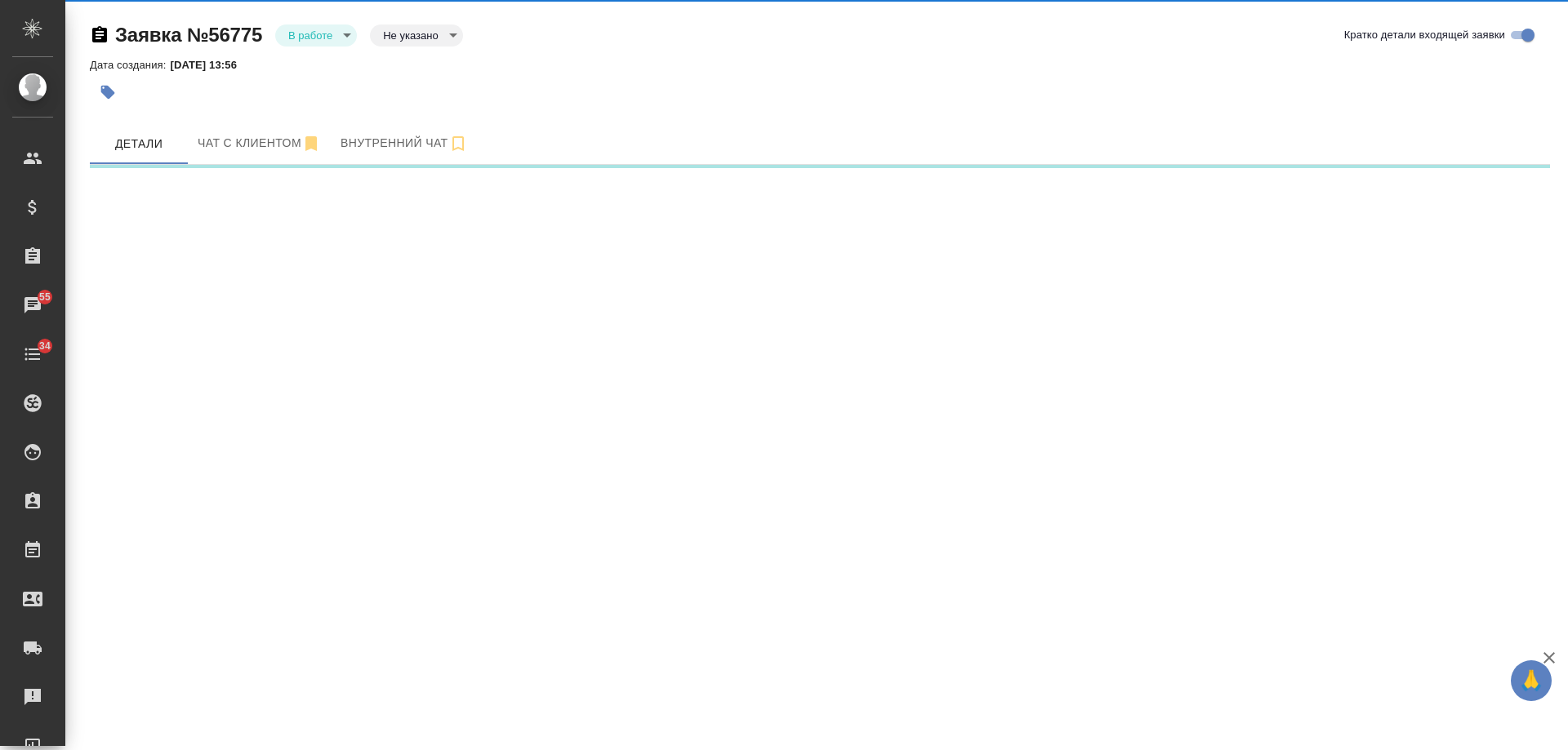
select select "RU"
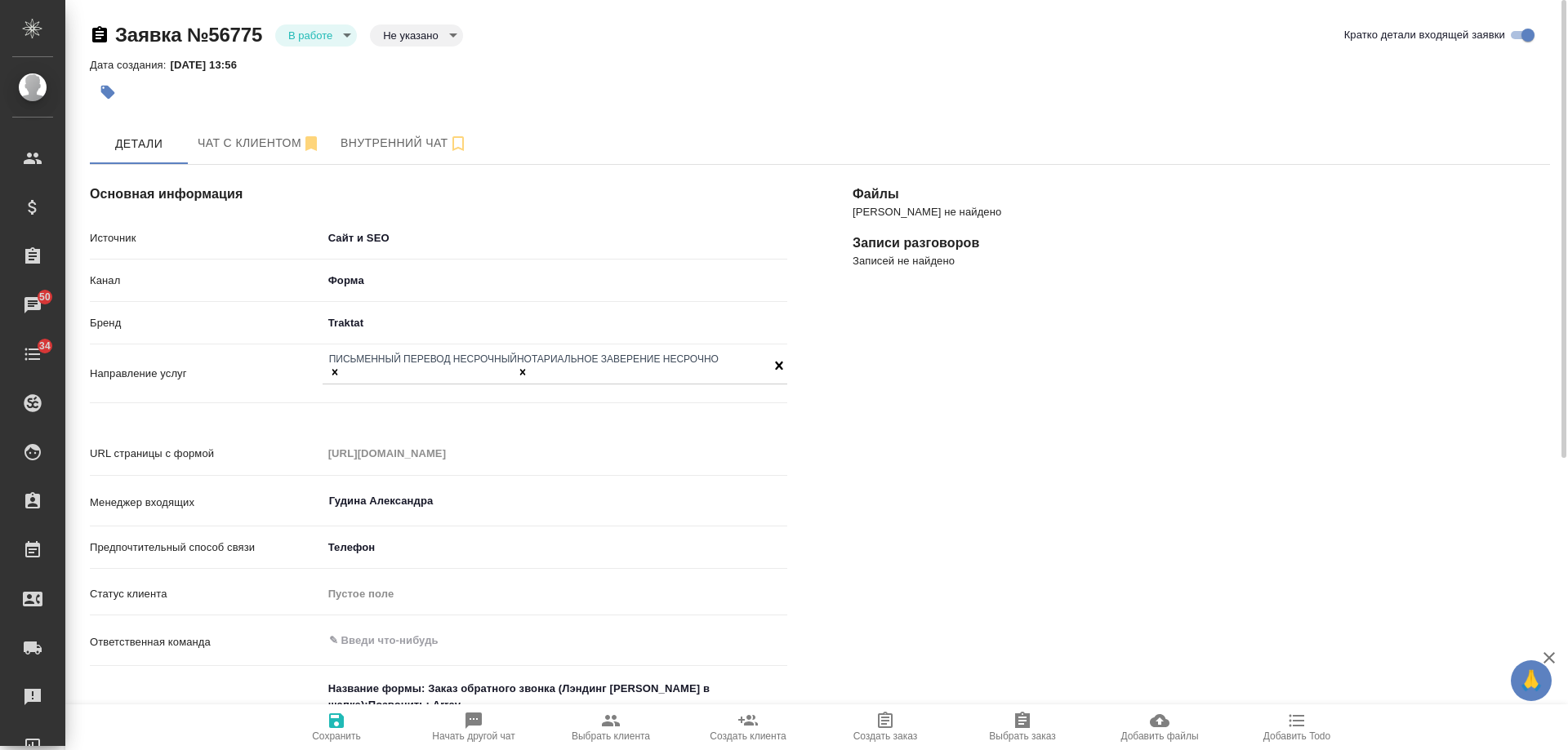
scroll to position [163, 0]
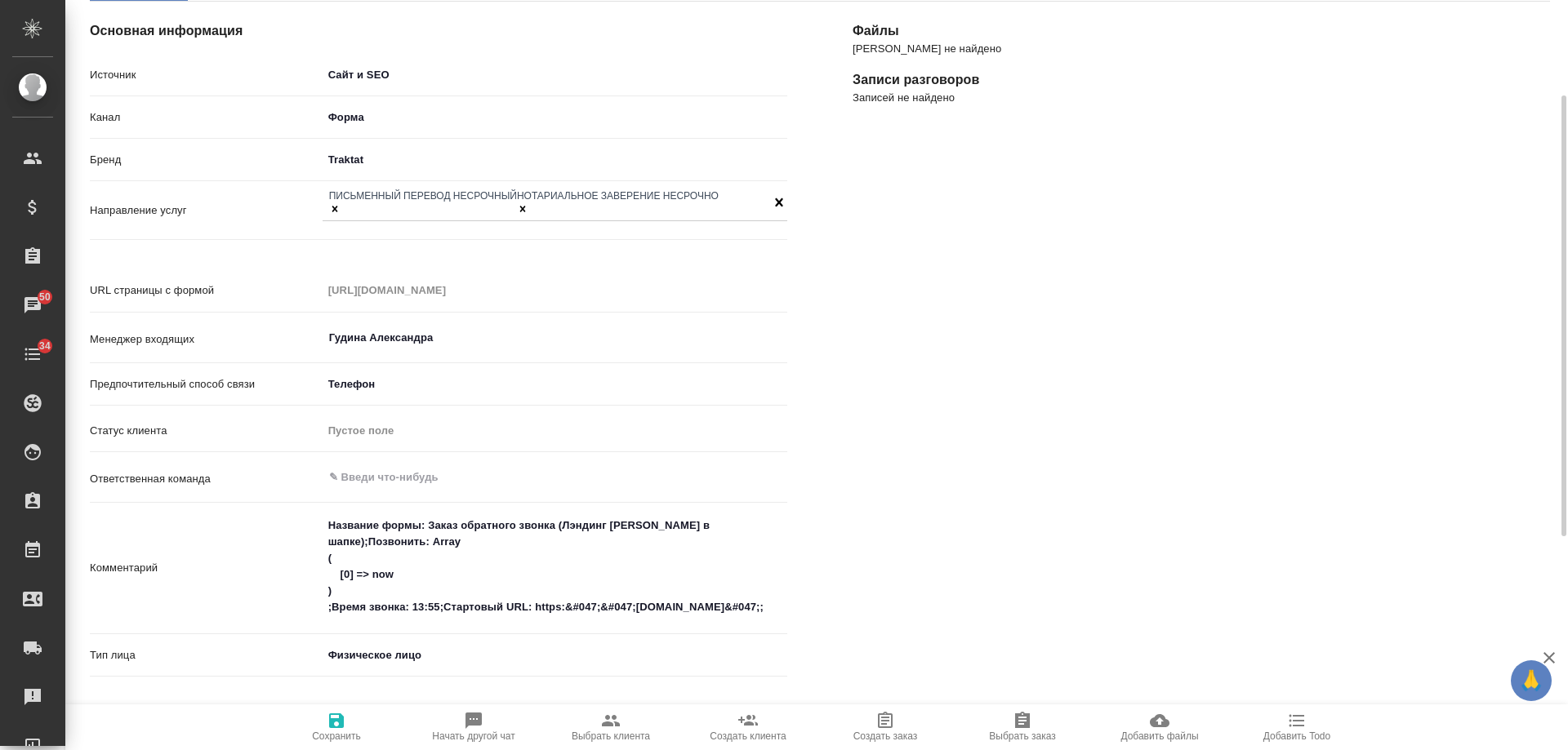
type textarea "x"
click at [331, 513] on textarea "Название формы: Заказ обратного звонка (Лэндинг Баннер в шапке);Позвонить: Arra…" at bounding box center [555, 568] width 463 height 109
type textarea "Название формы: Заказ обратного звонка (Лэндинг Баннер в шапке);Позвонить: Arra…"
type textarea "x"
type textarea "Название формы: Заказ обратного звонка (Лэндинг Баннер в шапке);Позвонить: Arra…"
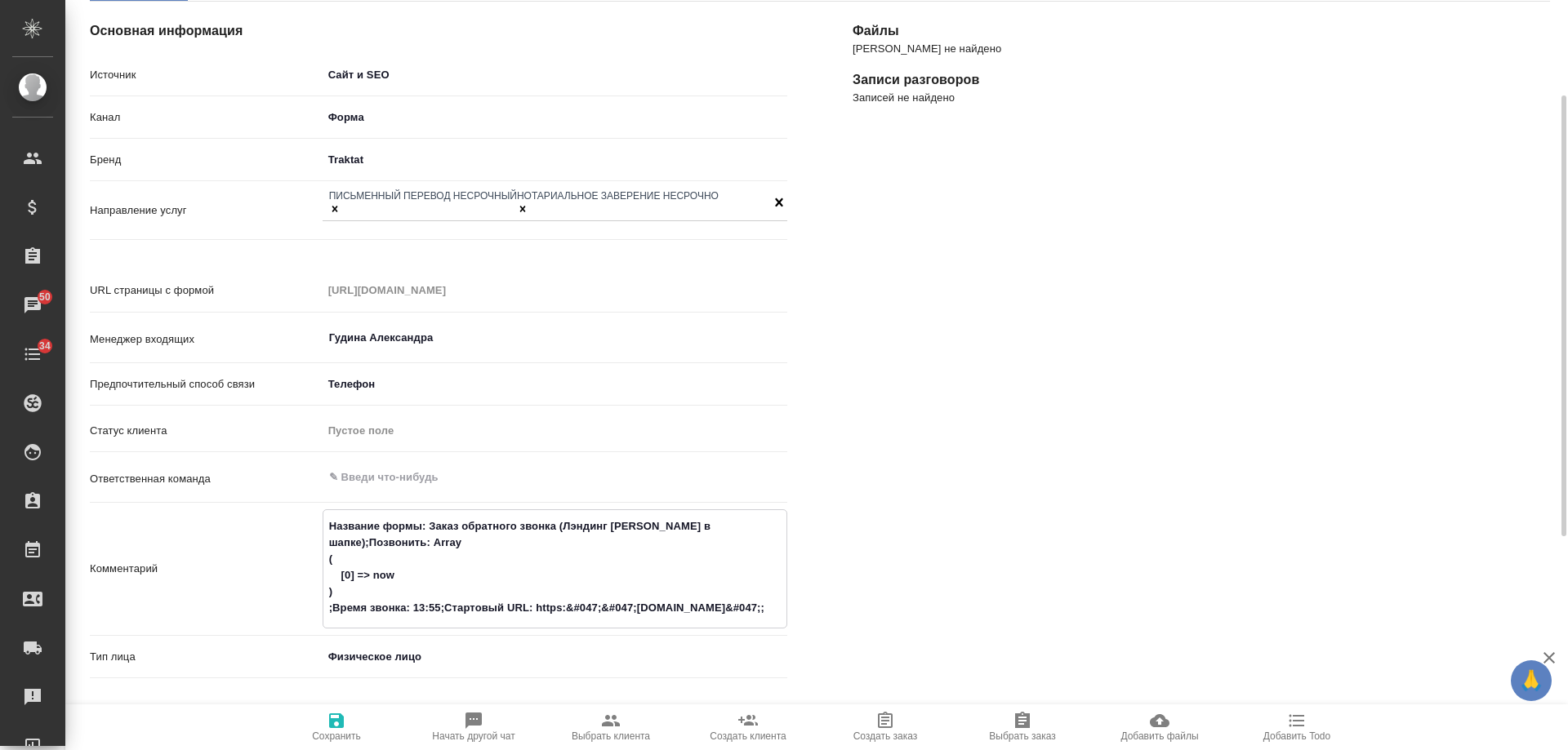
type textarea "x"
type textarea "Название формы: Заказ обратного звонка (Лэндинг Баннер в шапке);Позвонить: Arra…"
type textarea "x"
click at [356, 513] on textarea "Название формы: Заказ обратного звонка (Лэндинг Баннер в шапке);Позвонить: Arra…" at bounding box center [555, 592] width 463 height 158
type textarea "б Название формы: Заказ обратного звонка (Лэндинг Баннер в шапке);Позвонить: Ar…"
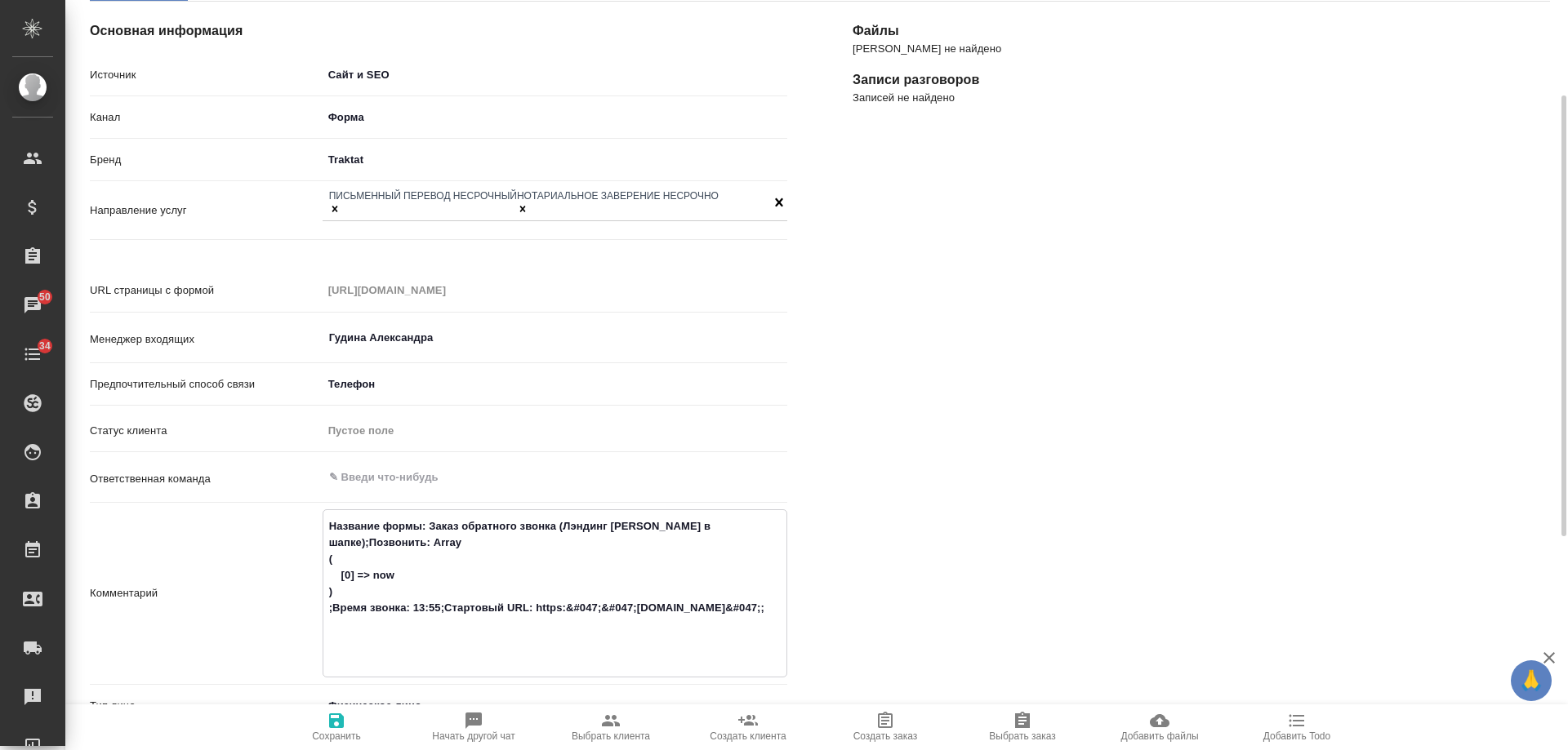
type textarea "x"
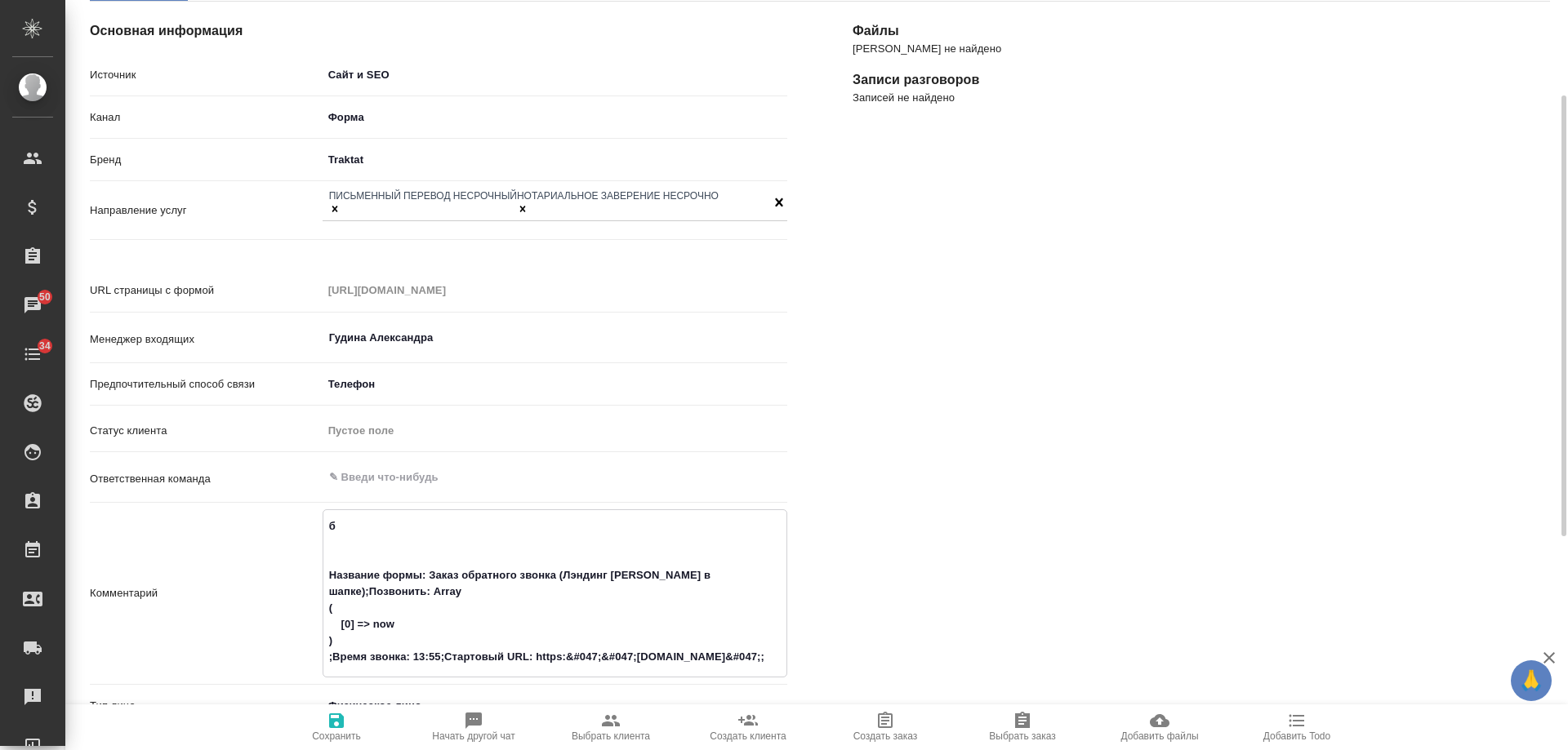
type textarea "ба Название формы: Заказ обратного звонка (Лэндинг Баннер в шапке);Позвонить: A…"
type textarea "x"
type textarea "баб Название формы: Заказ обратного звонка (Лэндинг Баннер в шапке);Позвонить: …"
type textarea "x"
type textarea "бабк Название формы: Заказ обратного звонка (Лэндинг Баннер в шапке);Позвонить:…"
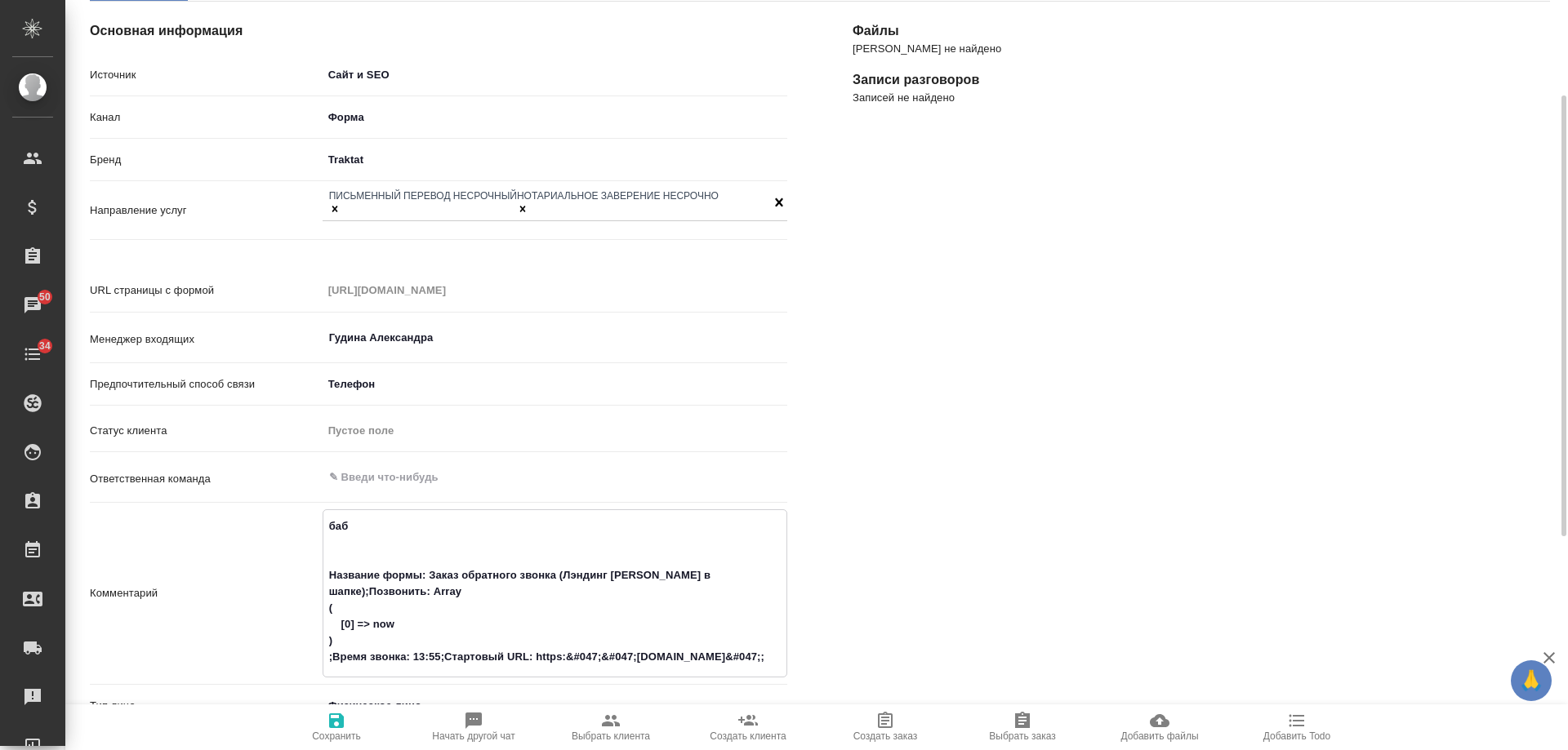
type textarea "x"
type textarea "бабка Название формы: Заказ обратного звонка (Лэндинг Баннер в шапке);Позвонить…"
type textarea "x"
type textarea "бабка, Название формы: Заказ обратного звонка (Лэндинг Баннер в шапке);Позвонит…"
type textarea "x"
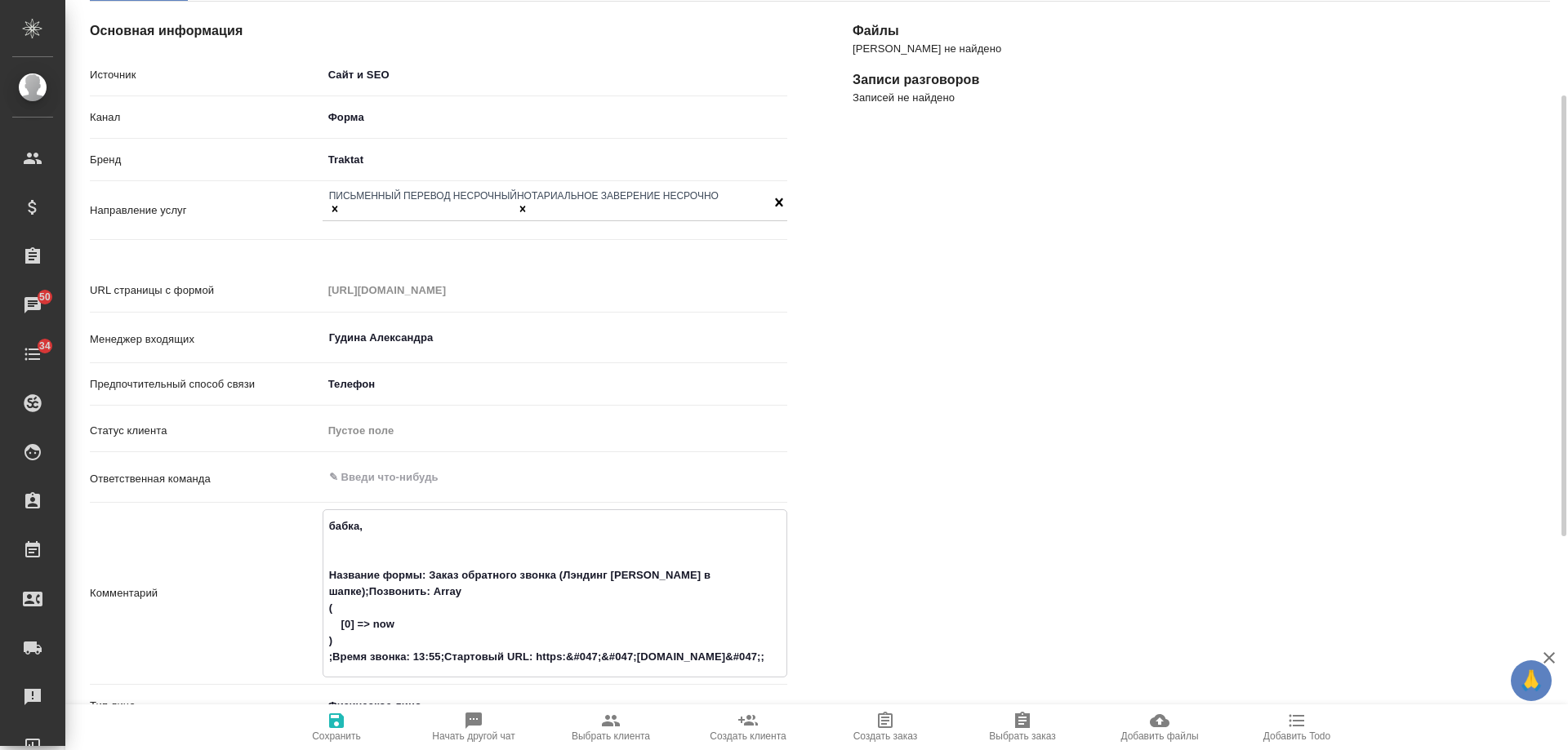
type textarea "бабка, Название формы: Заказ обратного звонка (Лэндинг Баннер в шапке);Позвонит…"
type textarea "x"
type textarea "бабка, г Название формы: Заказ обратного звонка (Лэндинг Баннер в шапке);Позвон…"
type textarea "x"
type textarea "бабка, го Название формы: Заказ обратного звонка (Лэндинг Баннер в шапке);Позво…"
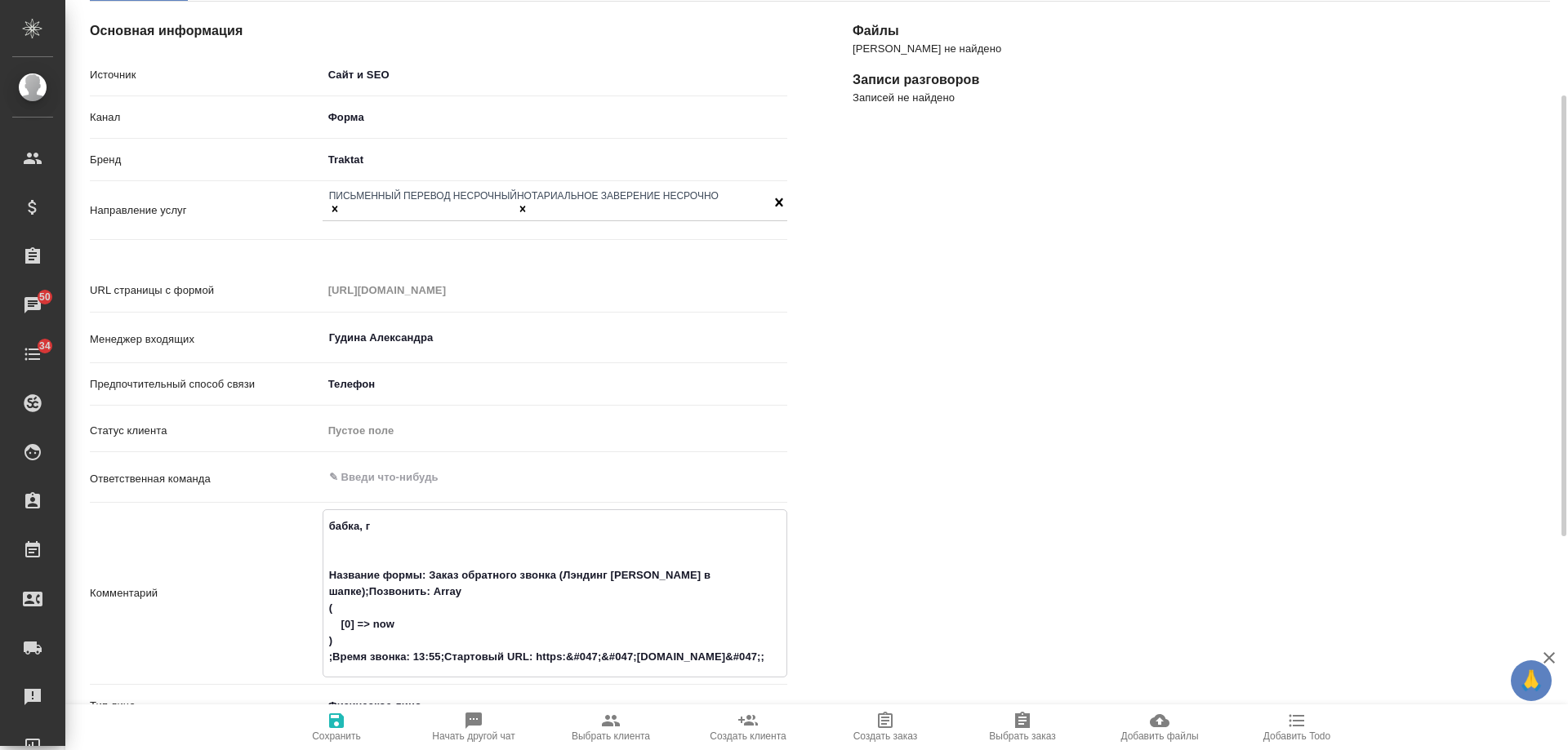
type textarea "x"
type textarea "бабка, гот Название формы: Заказ обратного звонка (Лэндинг Баннер в шапке);Позв…"
type textarea "x"
type textarea "бабка, гото Название формы: Заказ обратного звонка (Лэндинг Баннер в шапке);Поз…"
type textarea "x"
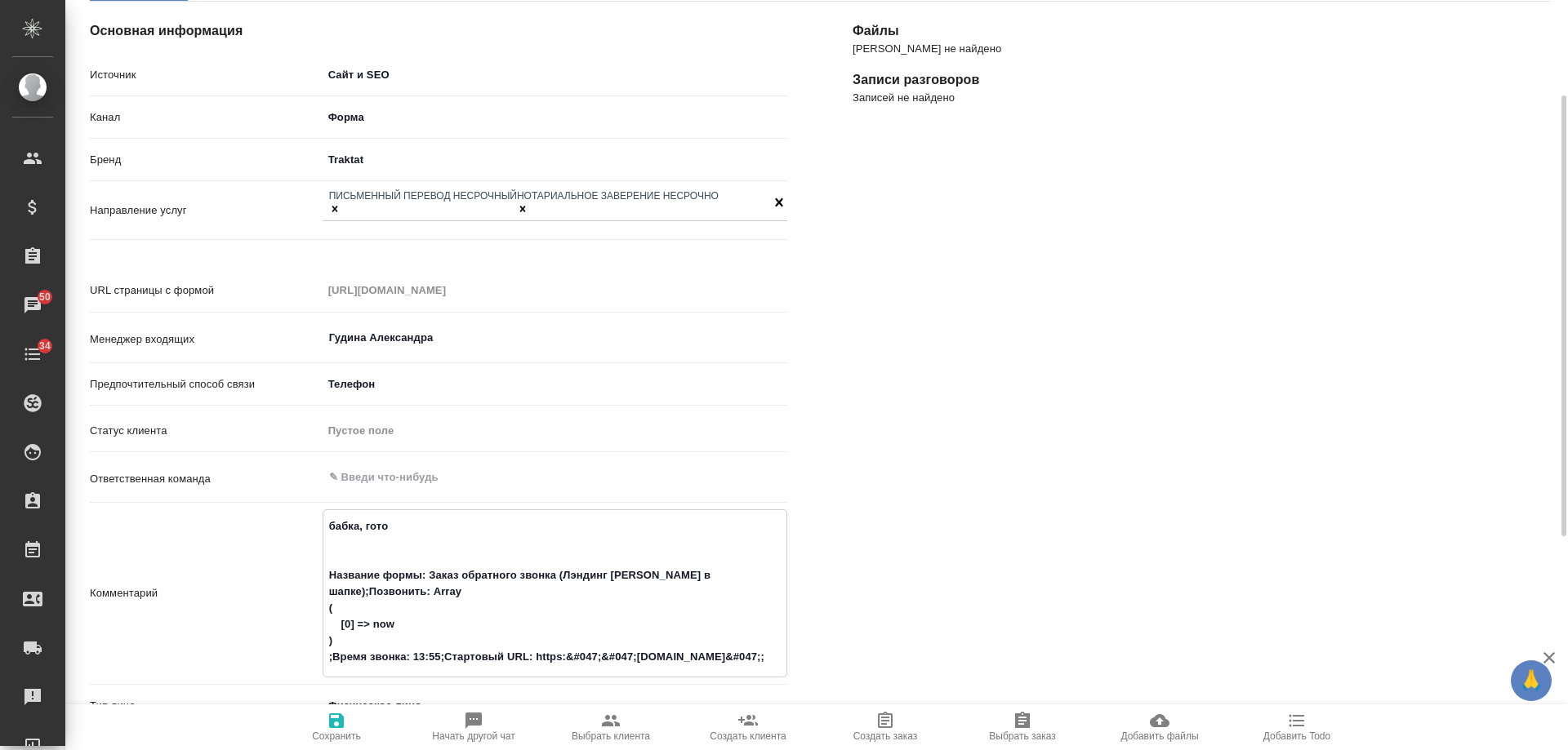
type textarea "бабка, готов Название формы: Заказ обратного звонка (Лэндинг Баннер в шапке);По…"
type textarea "x"
type textarea "бабка, готовн Название формы: Заказ обратного звонка (Лэндинг Баннер в шапке);П…"
type textarea "x"
type textarea "бабка, готовно Название формы: Заказ обратного звонка (Лэндинг Баннер в шапке);…"
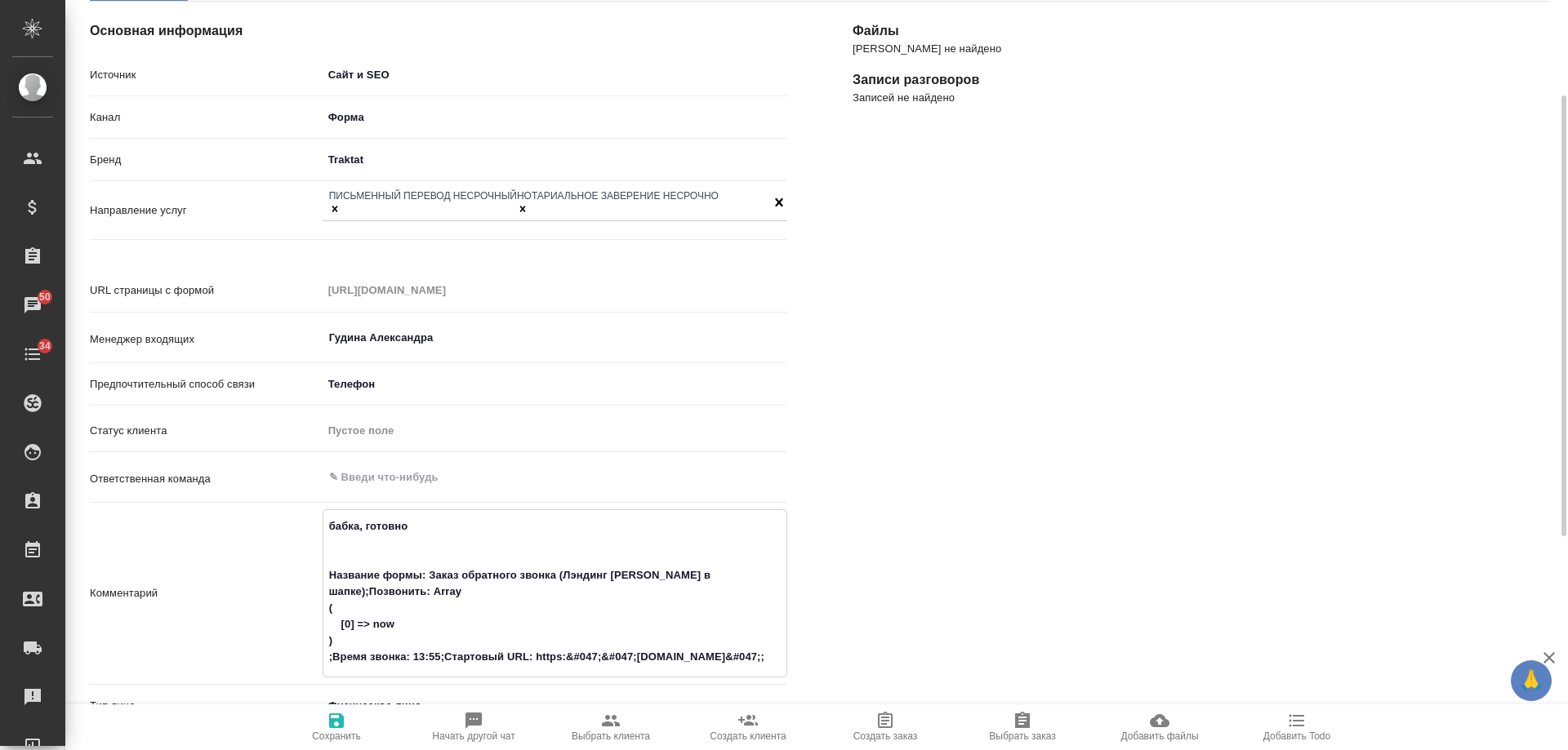
type textarea "x"
type textarea "бабка, готовнос Название формы: Заказ обратного звонка (Лэндинг Баннер в шапке)…"
type textarea "x"
type textarea "бабка, готовность Название формы: Заказ обратного звонка (Лэндинг Баннер в шапк…"
type textarea "x"
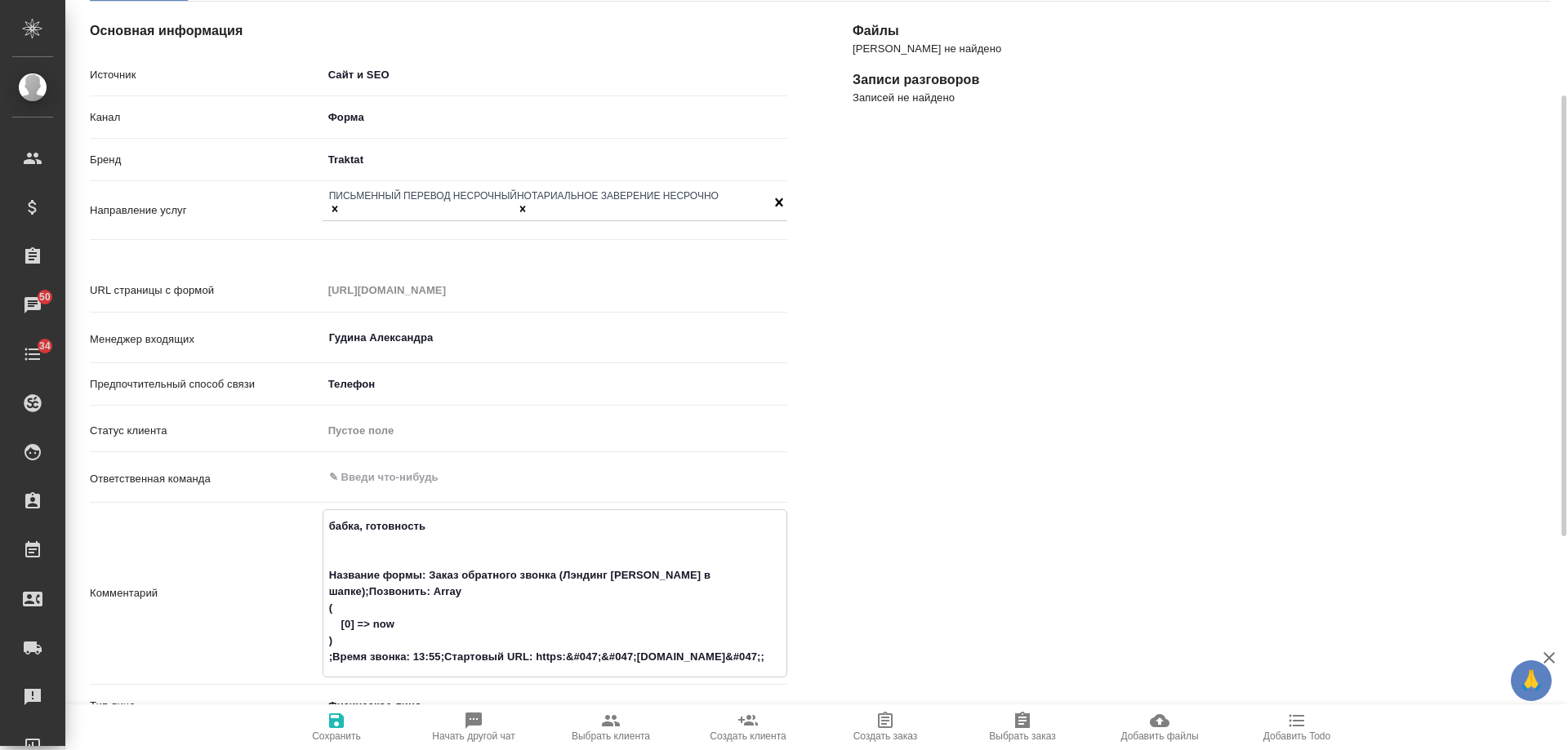
type textarea "бабка, готовность Название формы: Заказ обратного звонка (Лэндинг Баннер в шапк…"
type textarea "x"
type textarea "бабка, готовность до Название формы: Заказ обратного звонка (Лэндинг Баннер в ш…"
type textarea "x"
type textarea "бабка, готовность до Название формы: Заказ обратного звонка (Лэндинг Баннер в ш…"
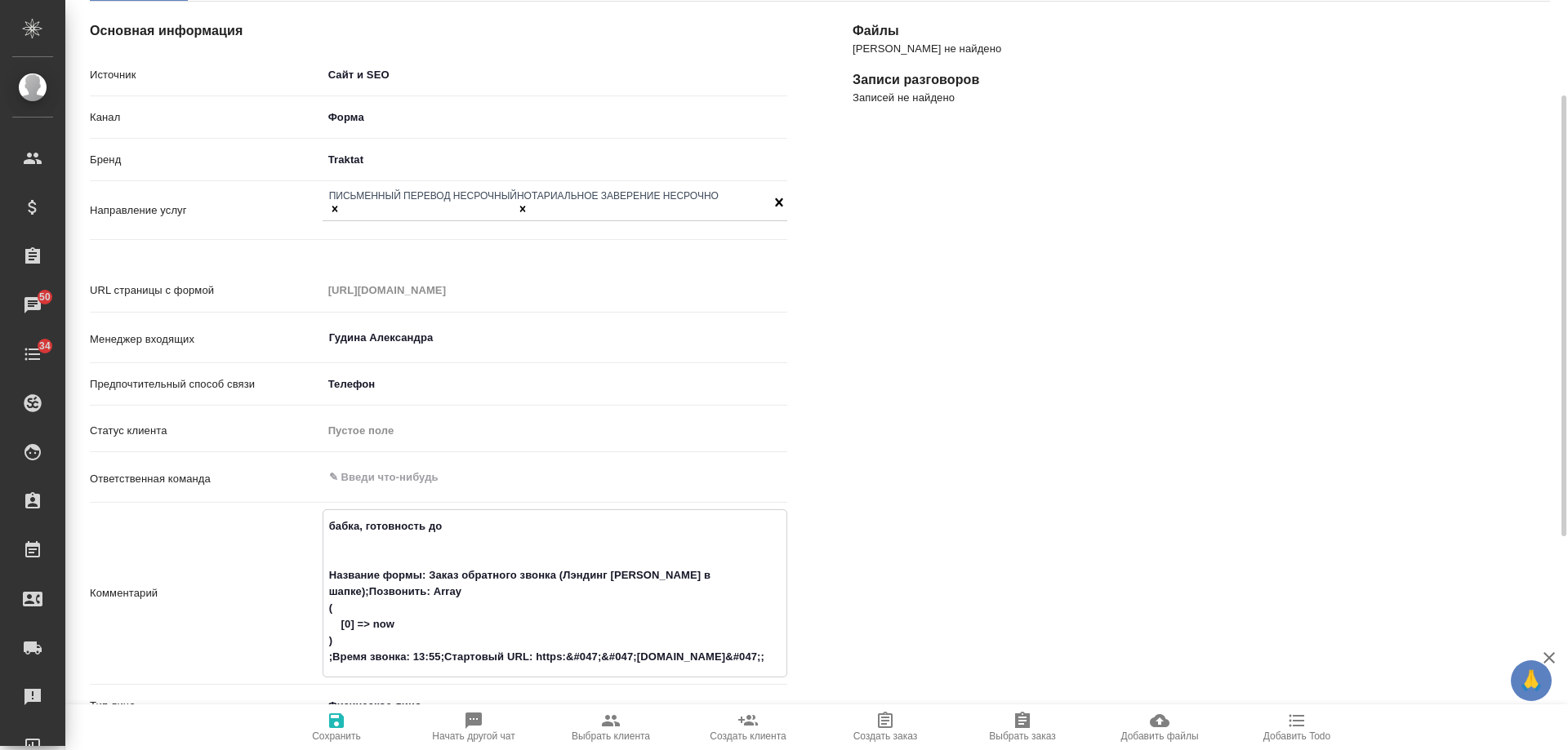
type textarea "x"
type textarea "бабка, готовность до 2 Название формы: Заказ обратного звонка (Лэндинг Баннер в…"
type textarea "x"
type textarea "бабка, готовность до 23 Название формы: Заказ обратного звонка (Лэндинг Баннер …"
type textarea "x"
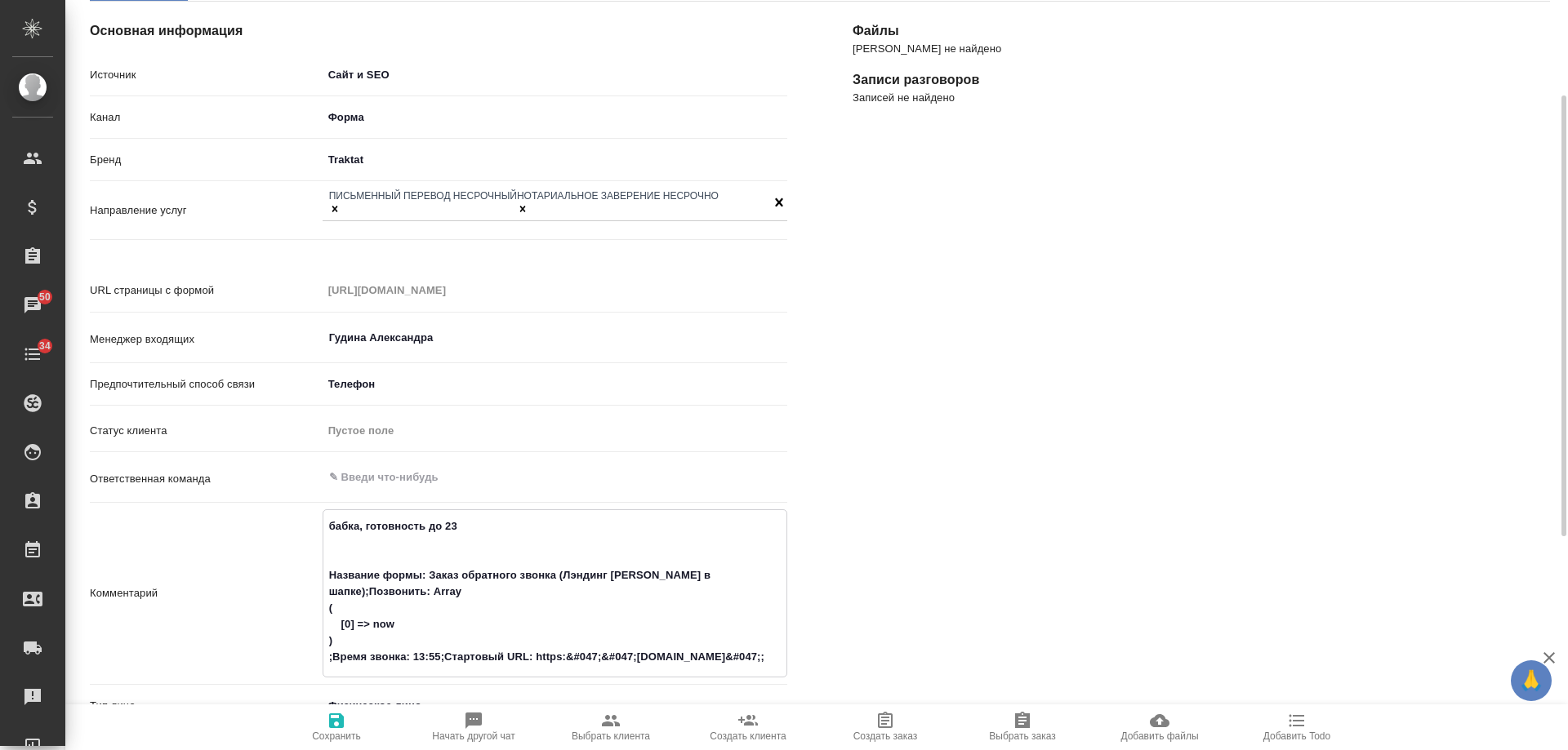
type textarea "бабка, готовность до 23. Название формы: Заказ обратного звонка (Лэндинг Баннер…"
type textarea "x"
type textarea "бабка, готовность до 23.1 Название формы: Заказ обратного звонка (Лэндинг Банне…"
type textarea "x"
type textarea "бабка, готовность до 23.10 Название формы: Заказ обратного звонка (Лэндинг Банн…"
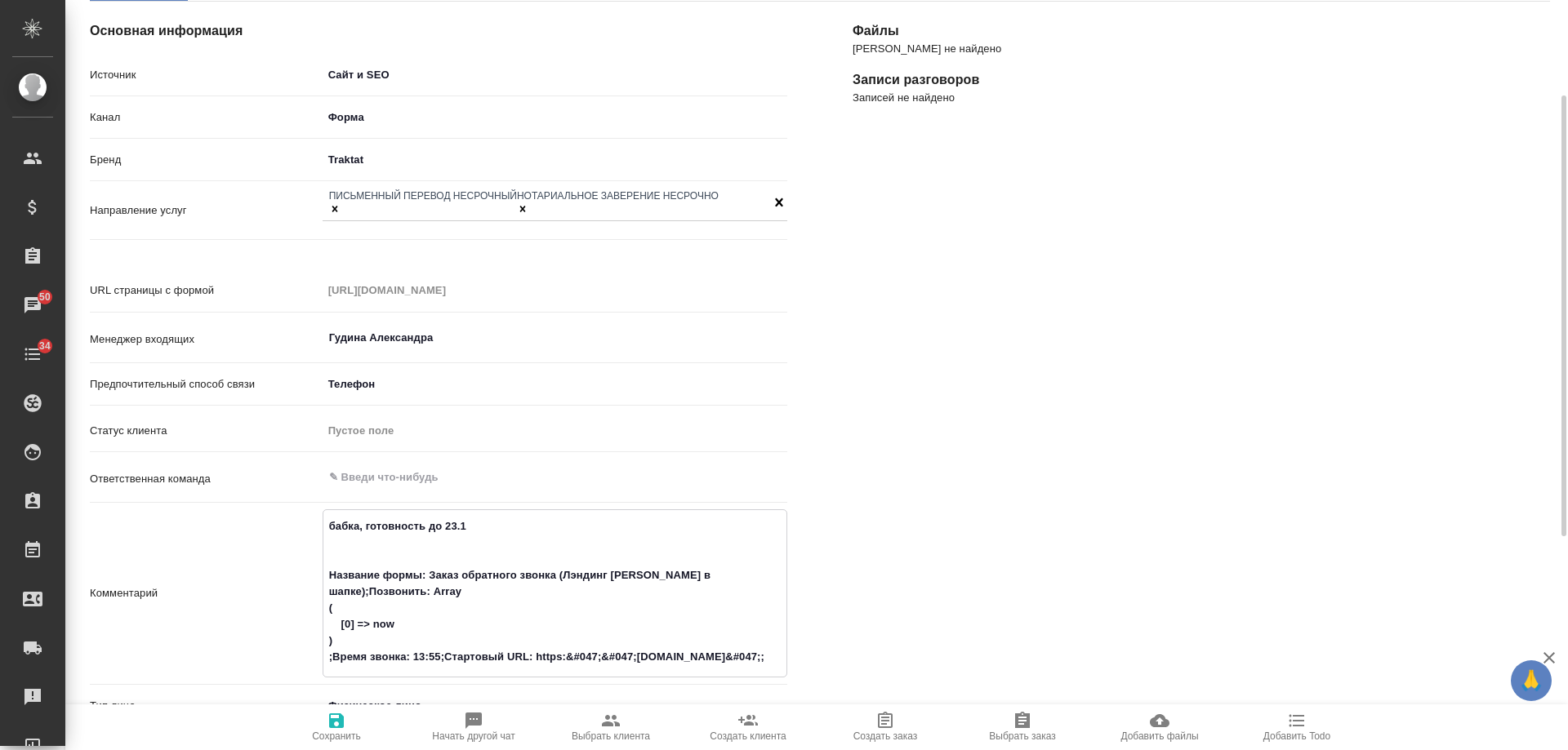
type textarea "x"
type textarea "бабка, готовность до 23.10 м Название формы: Заказ обратного звонка (Лэндинг Ба…"
type textarea "x"
type textarea "бабка, готовность до 23.10 ме Название формы: Заказ обратного звонка (Лэндинг Б…"
type textarea "x"
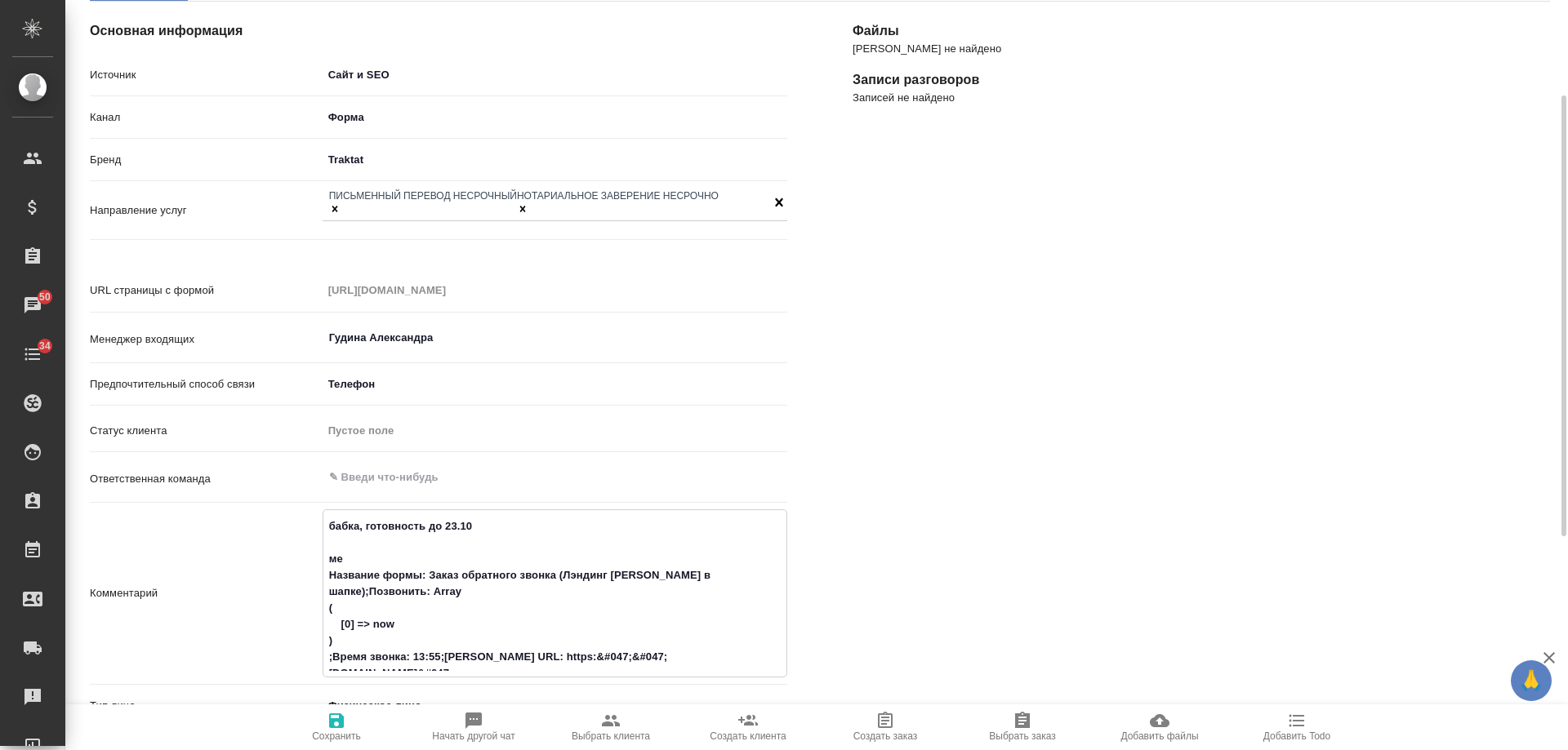
type textarea "бабка, готовность до 23.10 мед Название формы: Заказ обратного звонка (Лэндинг …"
type textarea "x"
type textarea "бабка, готовность до 23.10 мед Название формы: Заказ обратного звонка (Лэндинг …"
type textarea "x"
type textarea "бабка, готовность до 23.10 мед р Название формы: Заказ обратного звонка (Лэндин…"
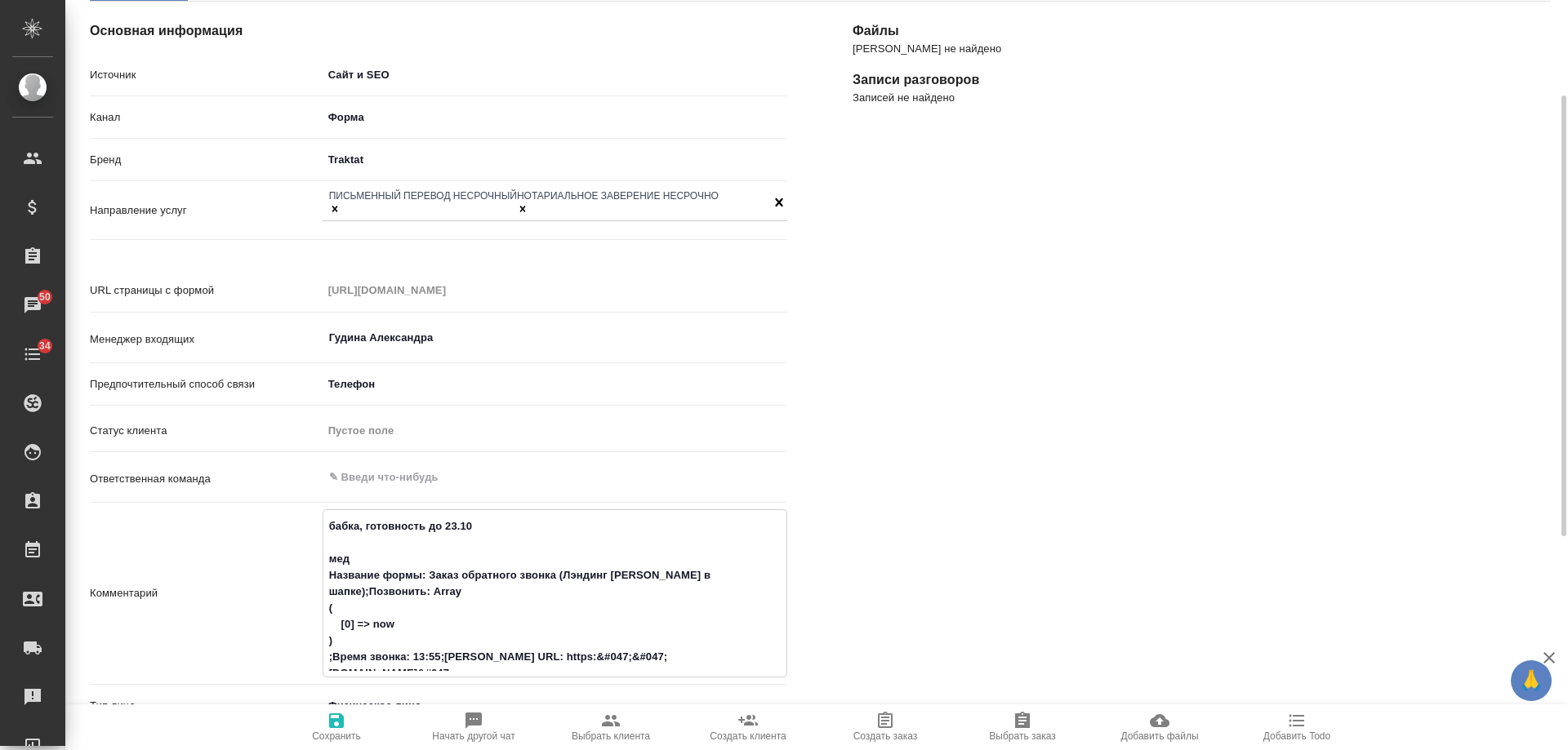
type textarea "x"
type textarea "бабка, готовность до 23.10 мед ре Название формы: Заказ обратного звонка (Лэнди…"
type textarea "x"
type textarea "бабка, готовность до 23.10 мед реце Название формы: Заказ обратного звонка (Лэн…"
type textarea "x"
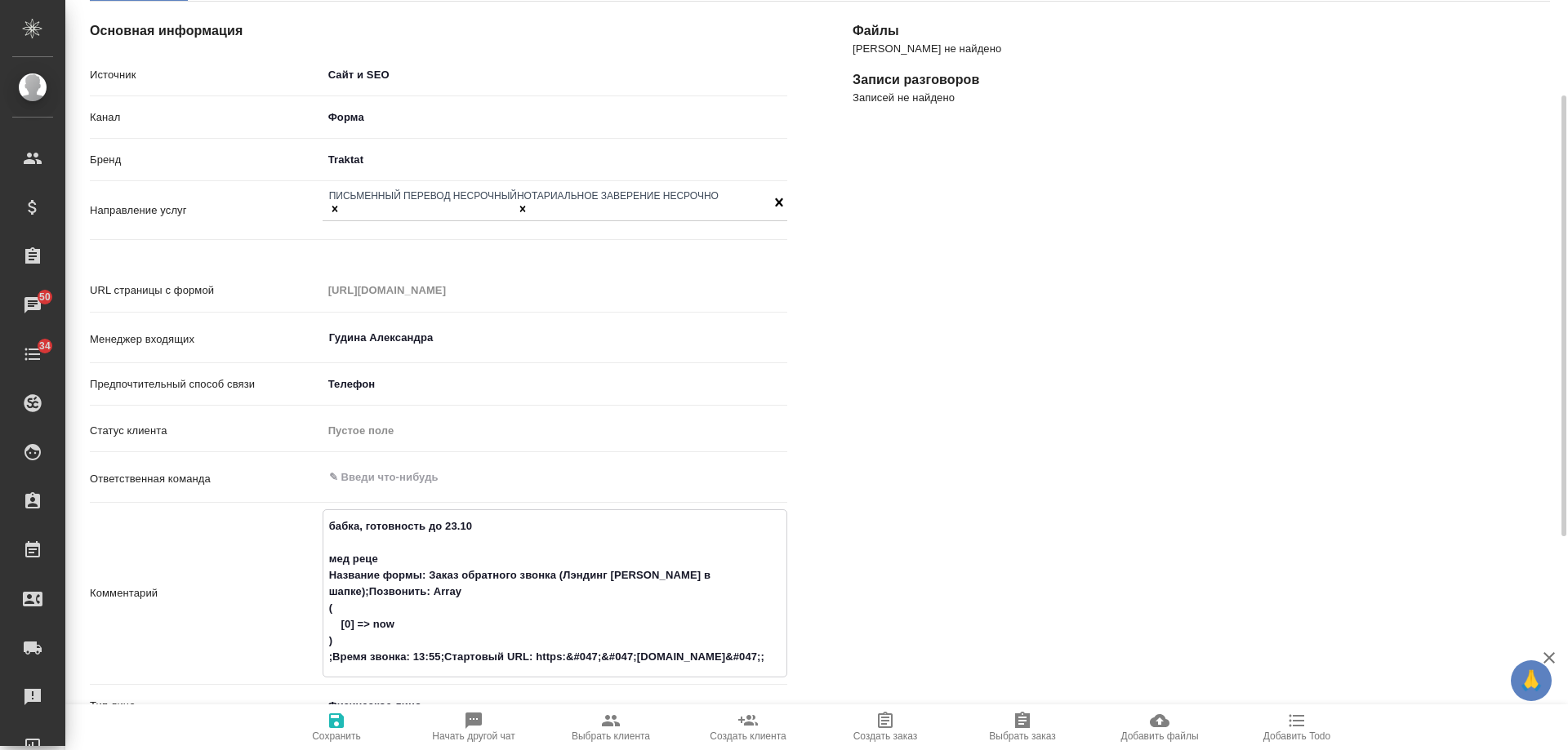
type textarea "бабка, готовность до 23.10 мед рецеп Название формы: Заказ обратного звонка (Лэ…"
type textarea "x"
type textarea "бабка, готовность до 23.10 мед рецепт Название формы: Заказ обратного звонка (Л…"
type textarea "x"
type textarea "бабка, готовность до 23.10 мед рецепты Название формы: Заказ обратного звонка (…"
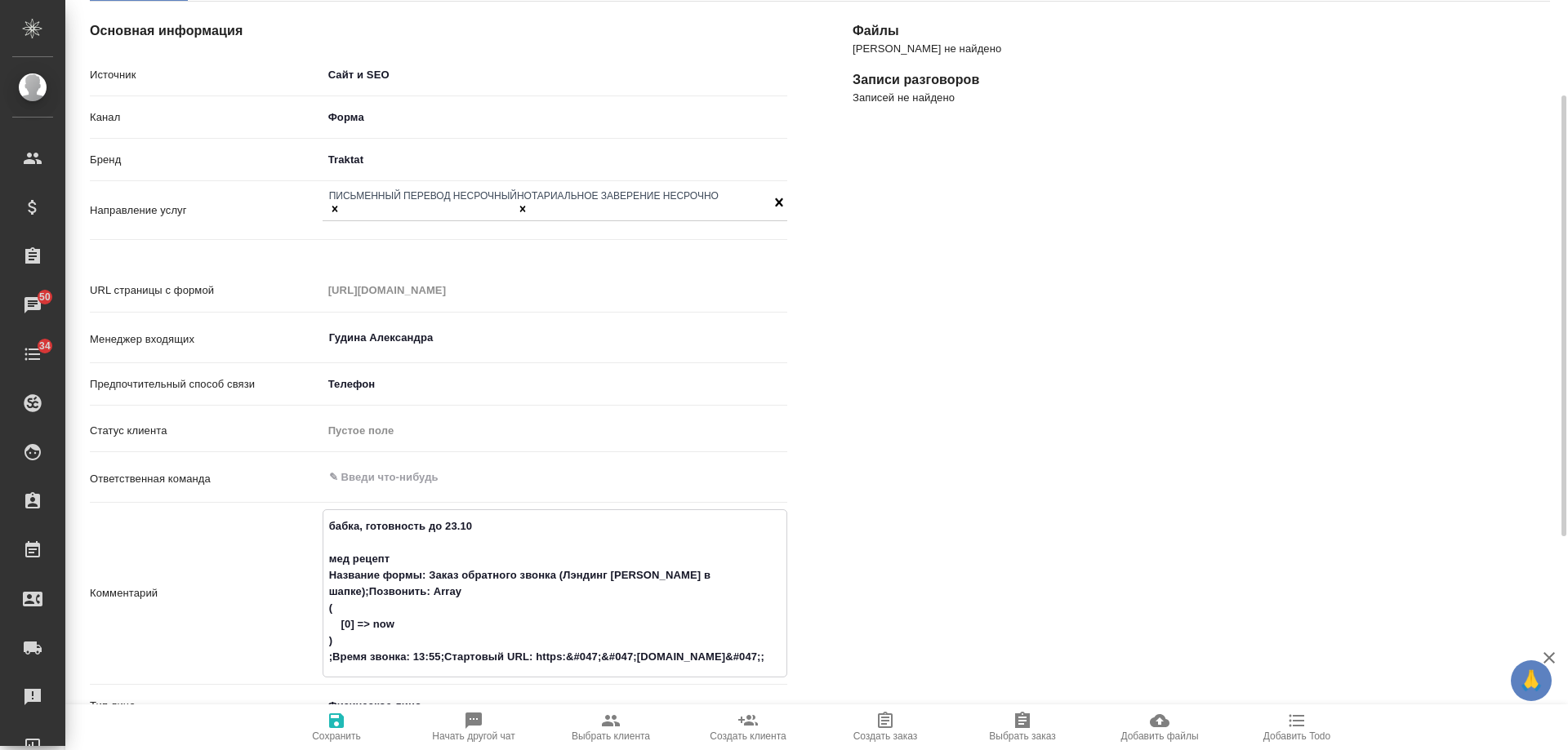
type textarea "x"
type textarea "бабка, готовность до 23.10 мед рецепты Название формы: Заказ обратного звонка (…"
type textarea "x"
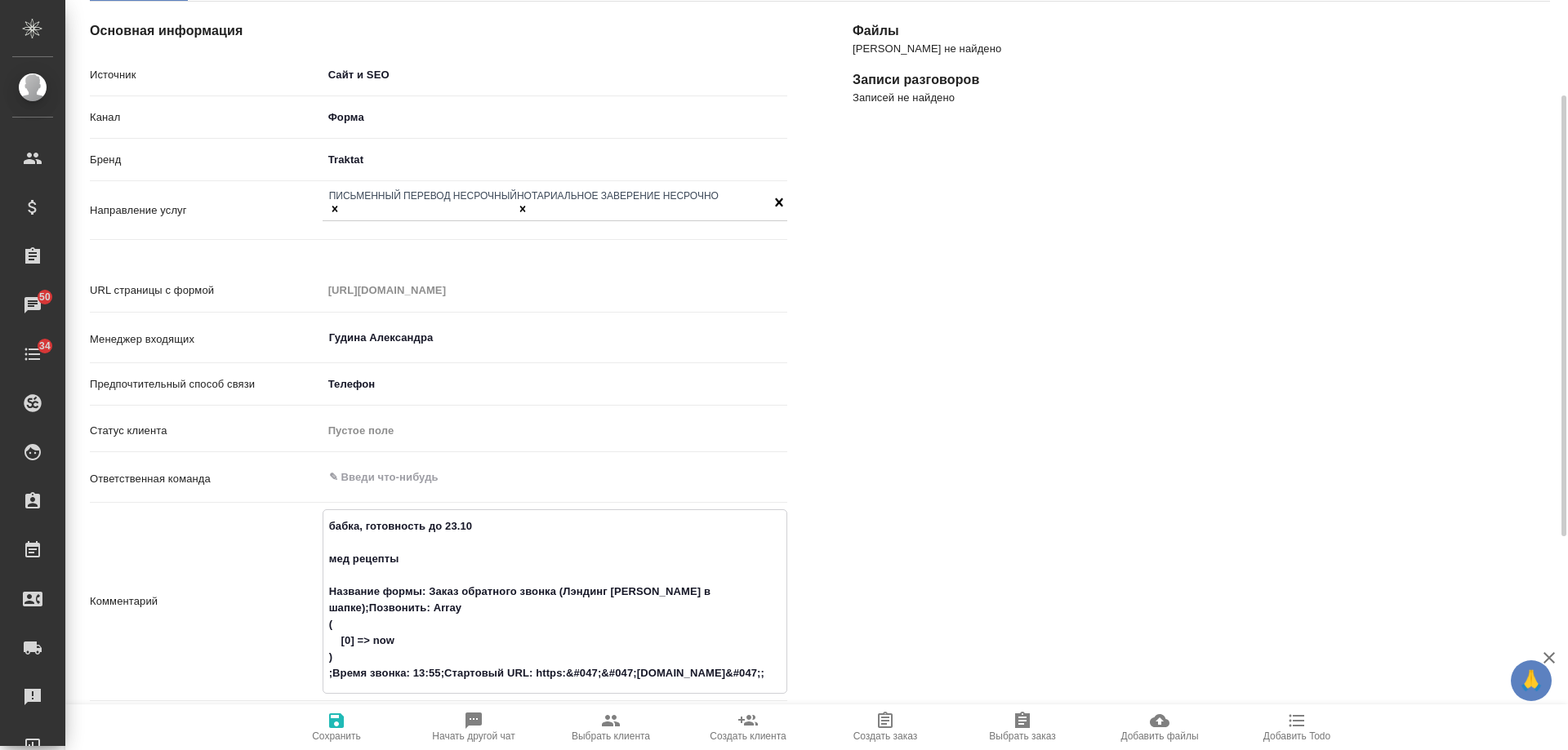
type textarea "бабка, готовность до 23.10 мед рецепты Название формы: Заказ обратного звонка (…"
type textarea "x"
type textarea "бабка, готовность до 23.10 мед рецепты ру Название формы: Заказ обратного звонк…"
type textarea "x"
type textarea "бабка, готовность до 23.10 мед рецепты рус Название формы: Заказ обратного звон…"
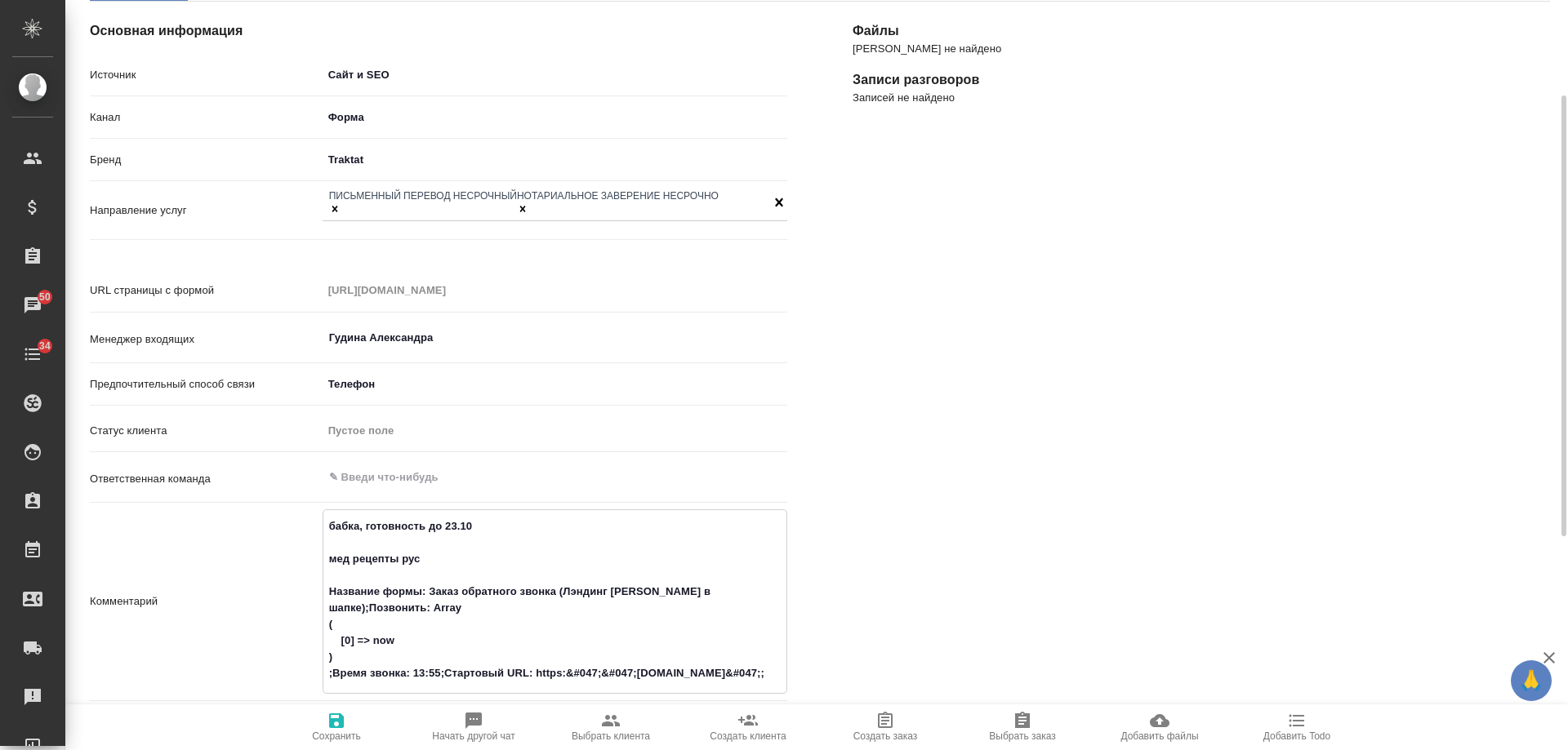
type textarea "x"
type textarea "бабка, готовность до 23.10 мед рецепты рус- Название формы: Заказ обратного зво…"
type textarea "x"
type textarea "бабка, готовность до 23.10 мед рецепты рус-а Название формы: Заказ обратного зв…"
type textarea "x"
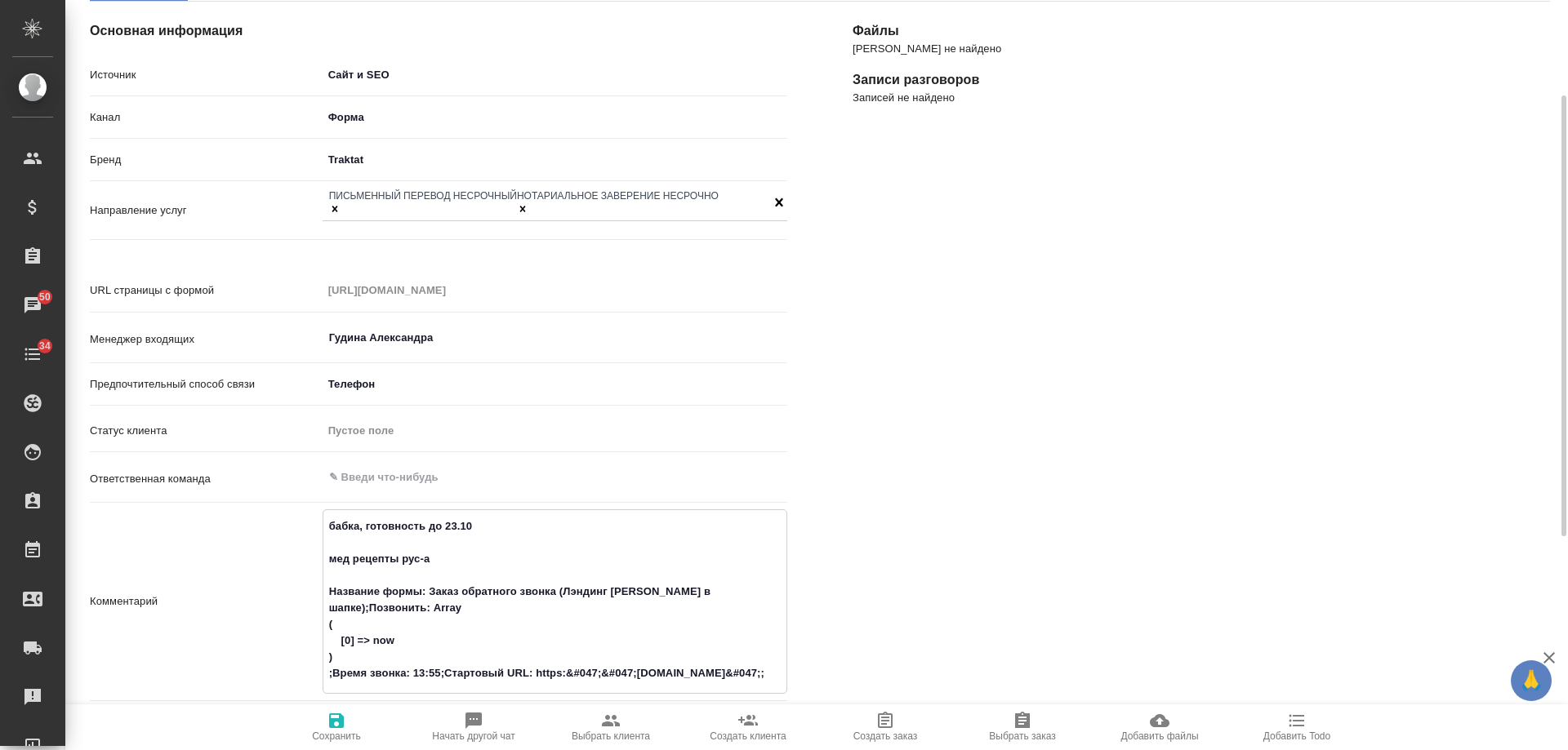
type textarea "бабка, готовность до 23.10 мед рецепты рус-ан Название формы: Заказ обратного з…"
type textarea "x"
type textarea "бабка, готовность до 23.10 мед рецепты рус-анг Название формы: Заказ обратного …"
type textarea "x"
type textarea "бабка, готовность до 23.10 мед рецепты рус-англ Название формы: Заказ обратного…"
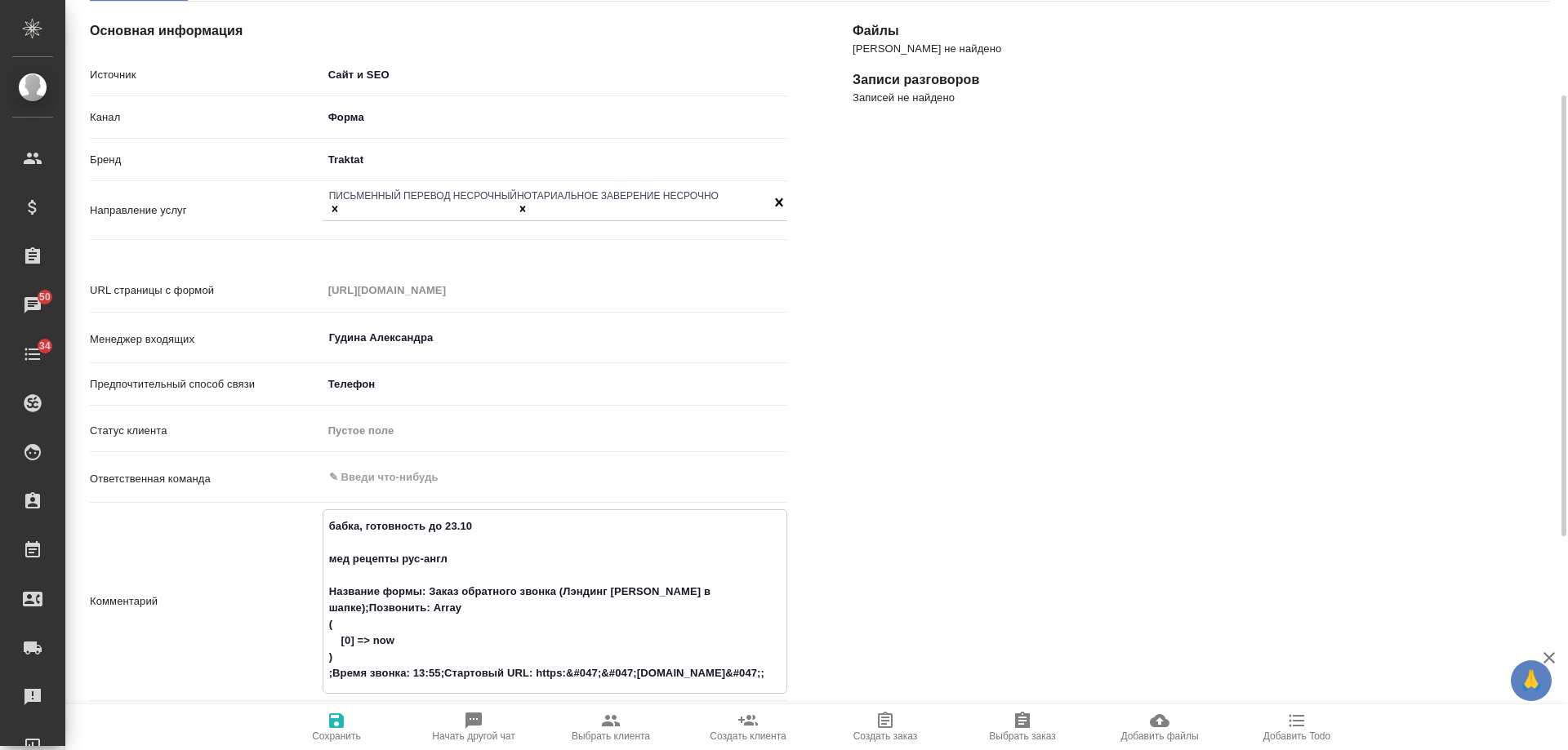
type textarea "x"
type textarea "бабка, готовность до 23.10 мед рецепты рус-англ Название формы: Заказ обратного…"
type textarea "x"
type textarea "бабка, готовность до 23.10 мед рецепты рус-англ с Название формы: Заказ обратно…"
type textarea "x"
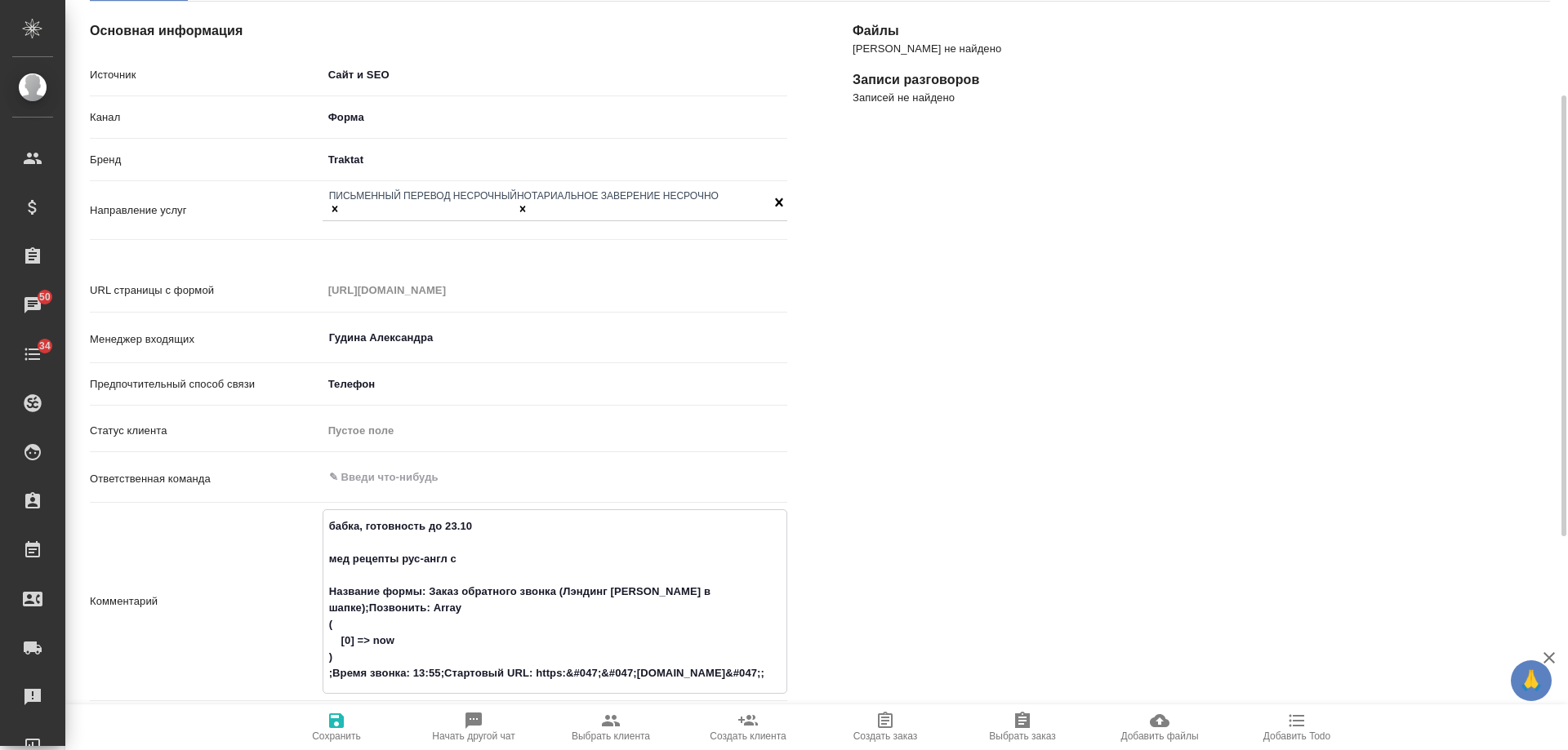
type textarea "бабка, готовность до 23.10 мед рецепты рус-англ с Название формы: Заказ обратно…"
type textarea "x"
type textarea "бабка, готовность до 23.10 мед рецепты рус-англ с З Название формы: Заказ обрат…"
type textarea "x"
type textarea "бабка, готовность до 23.10 мед рецепты рус-англ с Название формы: Заказ обратно…"
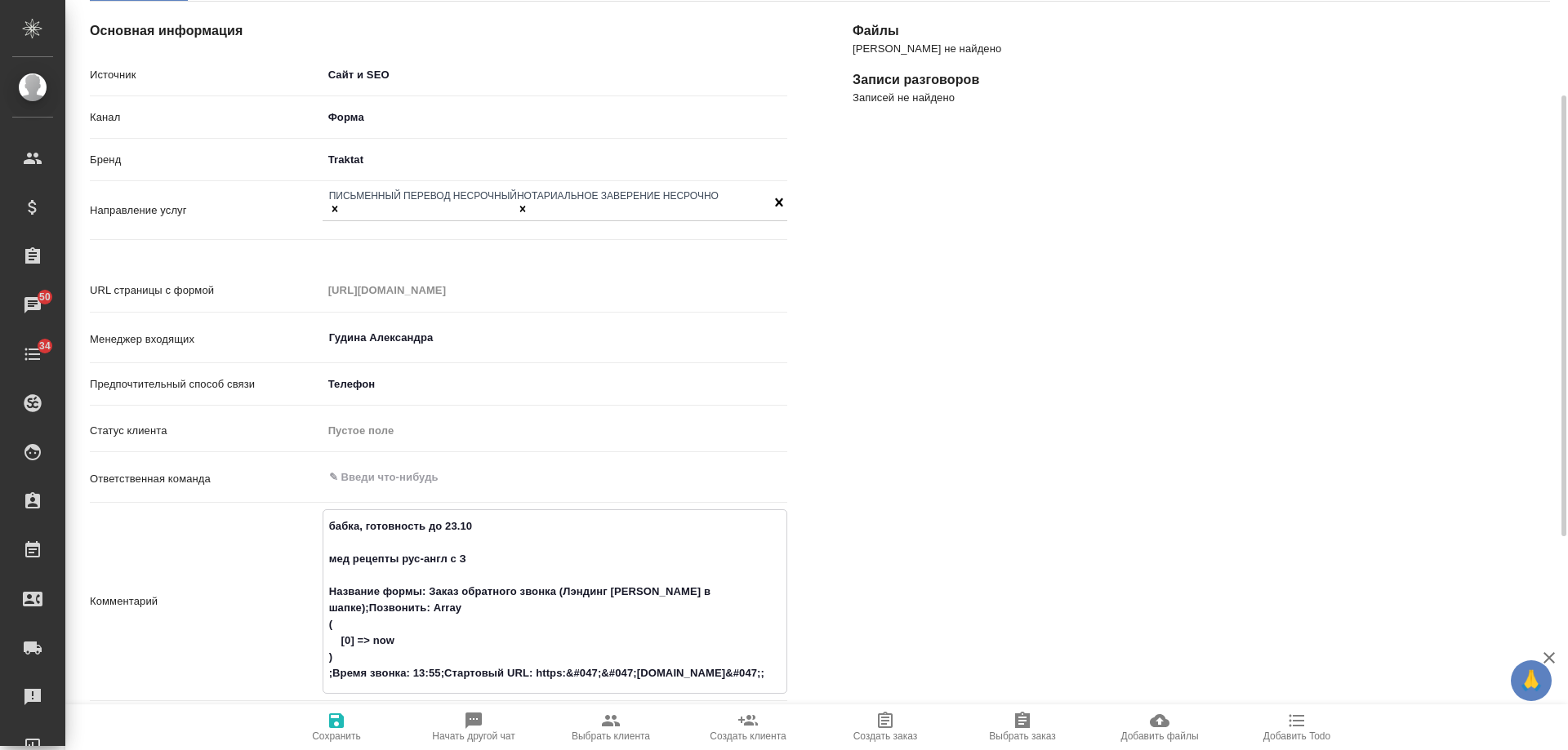
type textarea "x"
type textarea "бабка, готовность до 23.10 мед рецепты рус-англ с Н Название формы: Заказ обрат…"
type textarea "x"
type textarea "бабка, готовность до 23.10 мед рецепты рус-англ с НЗ Название формы: Заказ обра…"
type textarea "x"
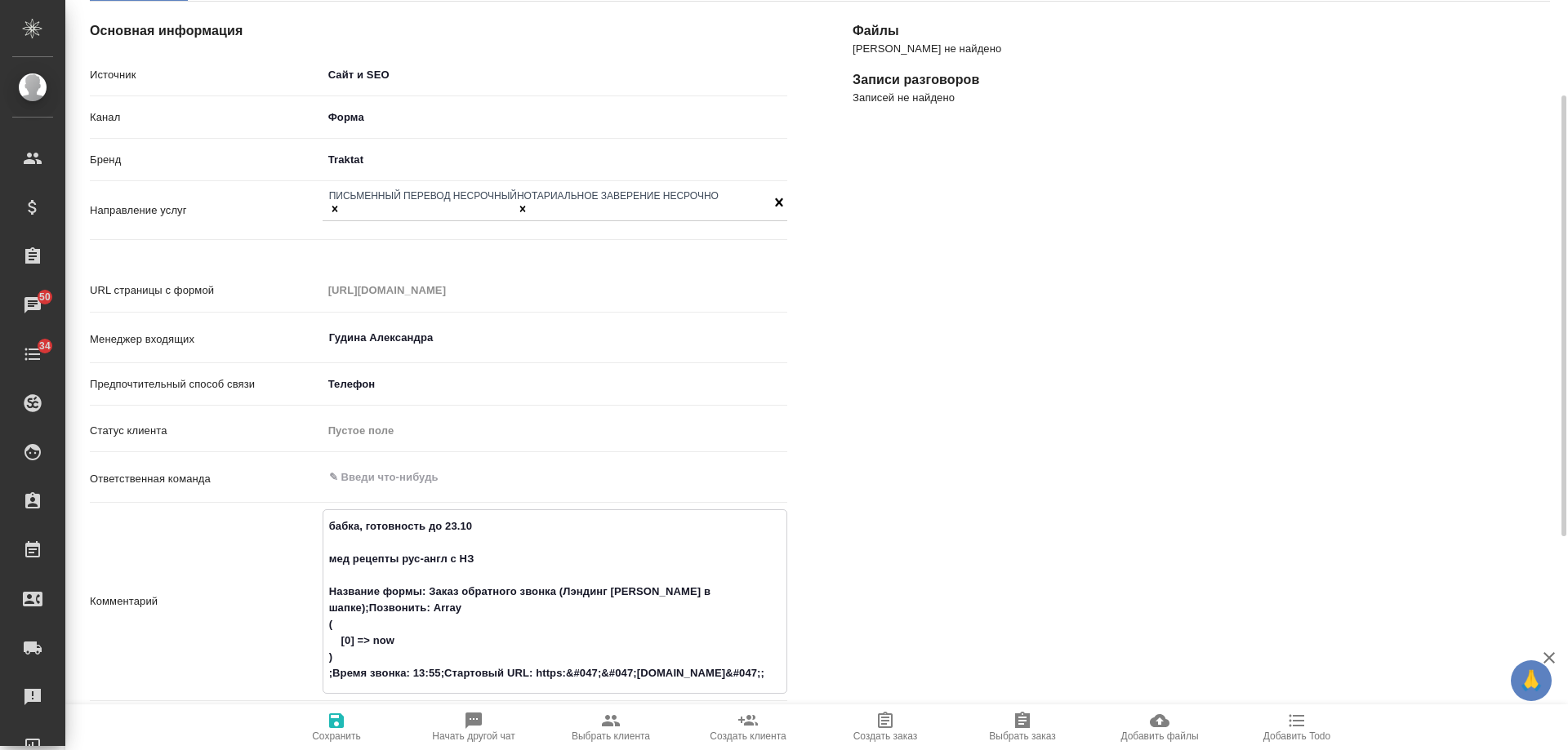
type textarea "бабка, готовность до 23.10 мед рецепты рус-англ с НЗ Название формы: Заказ обра…"
type textarea "x"
type textarea "бабка, готовность до 23.10 мед рецепты рус-англ с НЗ и Название формы: Заказ об…"
type textarea "x"
type textarea "бабка, готовность до 23.10 мед рецепты рус-англ с НЗ или Название формы: Заказ …"
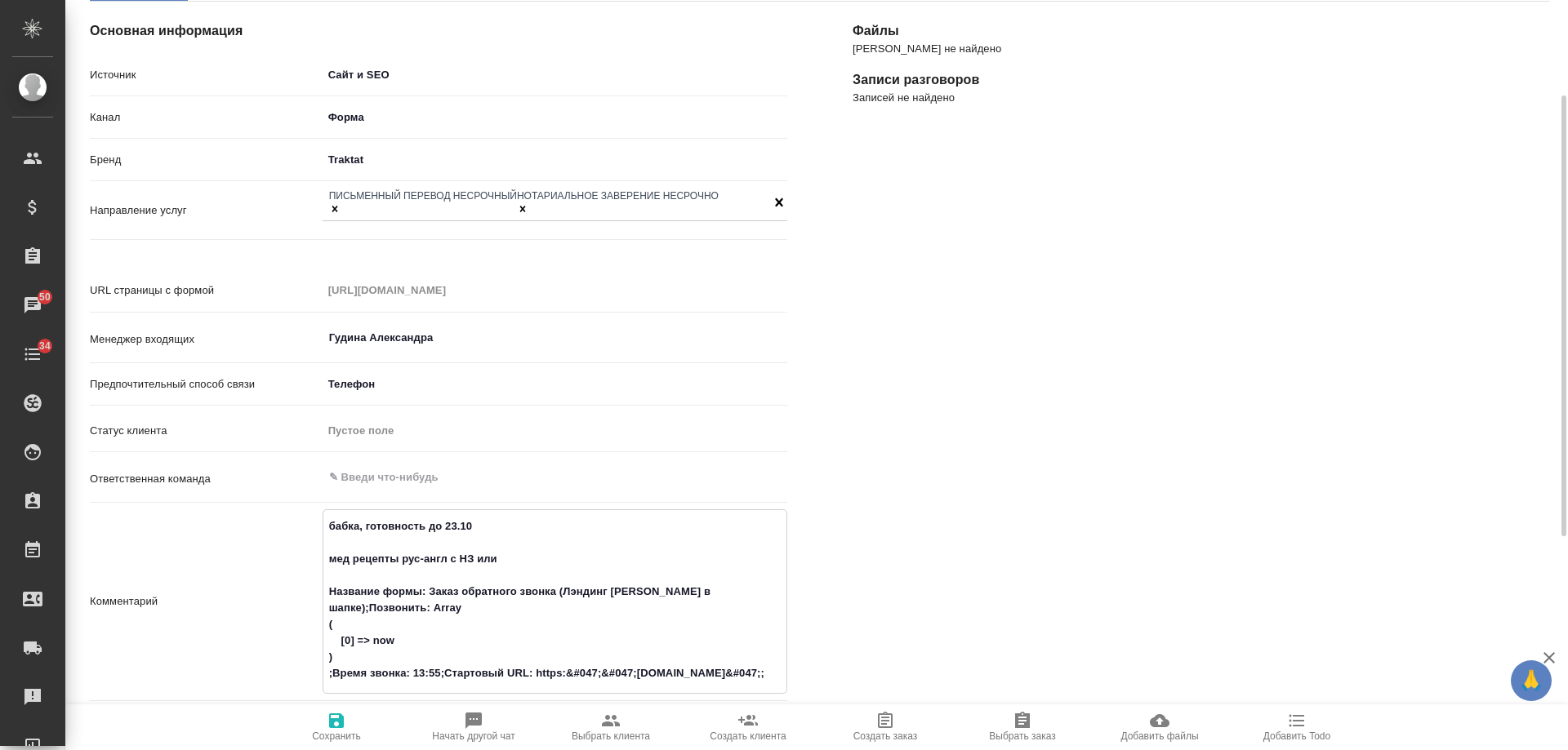
type textarea "x"
type textarea "бабка, готовность до 23.10 мед рецепты рус-англ с НЗ или Название формы: Заказ …"
type textarea "x"
type textarea "бабка, готовность до 23.10 мед рецепты рус-англ с НЗ или З Название формы: Зака…"
type textarea "x"
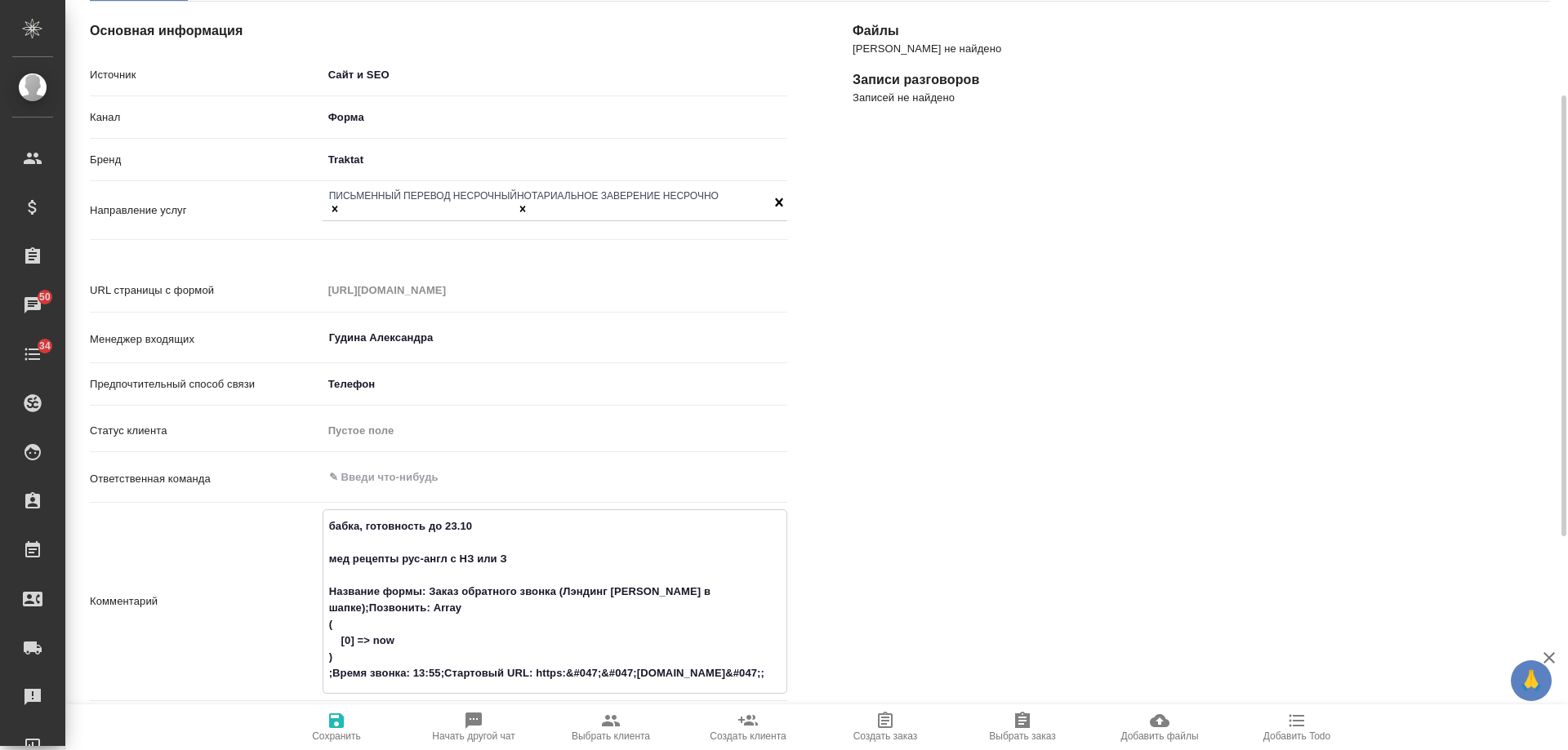
type textarea "бабка, готовность до 23.10 мед рецепты рус-англ с НЗ или ЗП Название формы: Зак…"
type textarea "x"
type textarea "бабка, готовность до 23.10 мед рецепты рус-англ с НЗ или ЗПК Название формы: За…"
type textarea "x"
type textarea "бабка, готовность до 23.10 мед рецепты рус-англ с НЗ или ЗПК Название формы: За…"
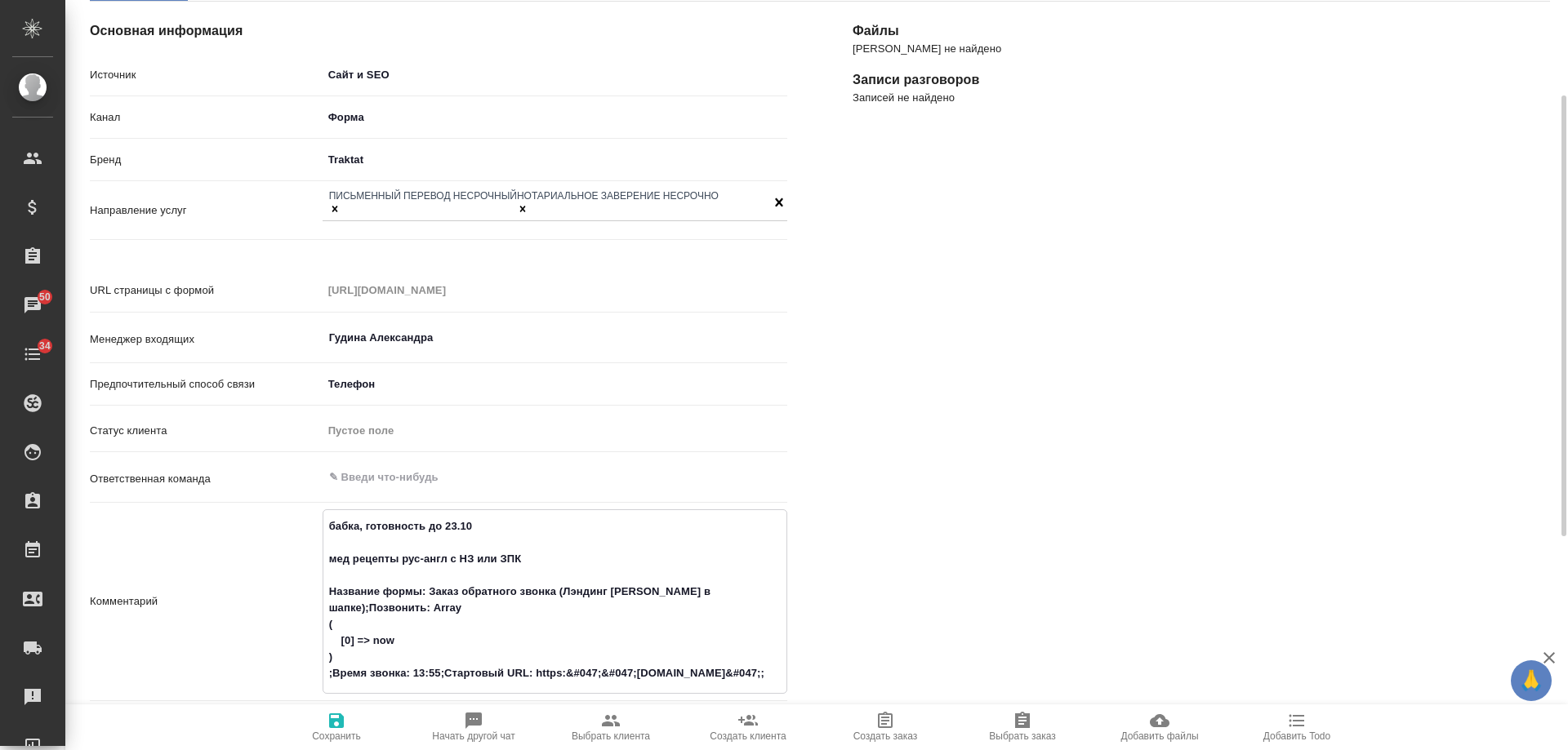
type textarea "x"
type textarea "бабка, готовность до 23.10 мед рецепты рус-англ с НЗ или ЗПК ( Название формы: …"
type textarea "x"
type textarea "бабка, готовность до 23.10 мед рецепты рус-англ с НЗ или ЗПК (точ Название форм…"
type textarea "x"
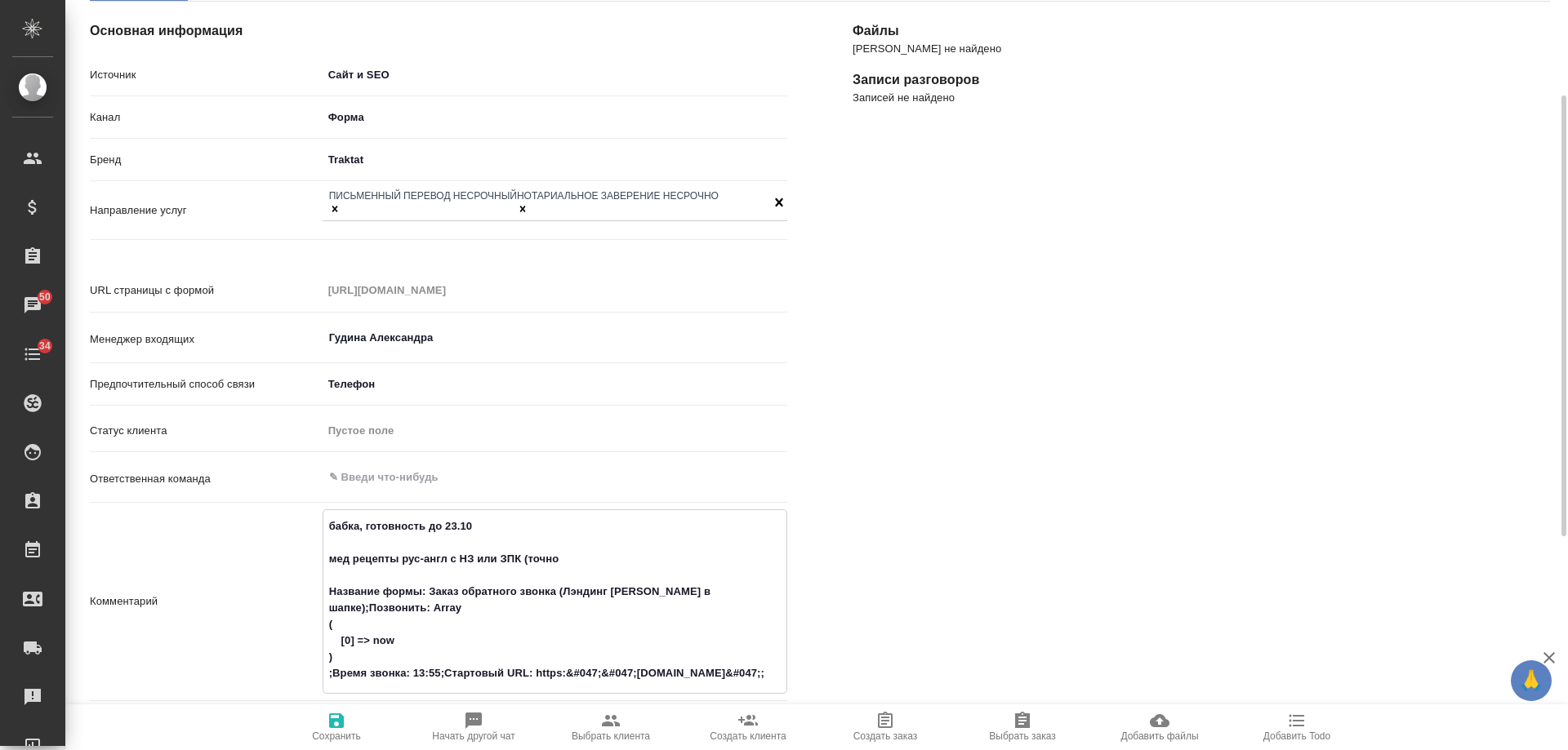
type textarea "бабка, готовность до 23.10 мед рецепты рус-англ с НЗ или ЗПК (точно Название фо…"
type textarea "x"
type textarea "бабка, готовность до 23.10 мед рецепты рус-англ с НЗ или ЗПК (точно н Название …"
type textarea "x"
type textarea "бабка, готовность до 23.10 мед рецепты рус-англ с НЗ или ЗПК (точно не Название…"
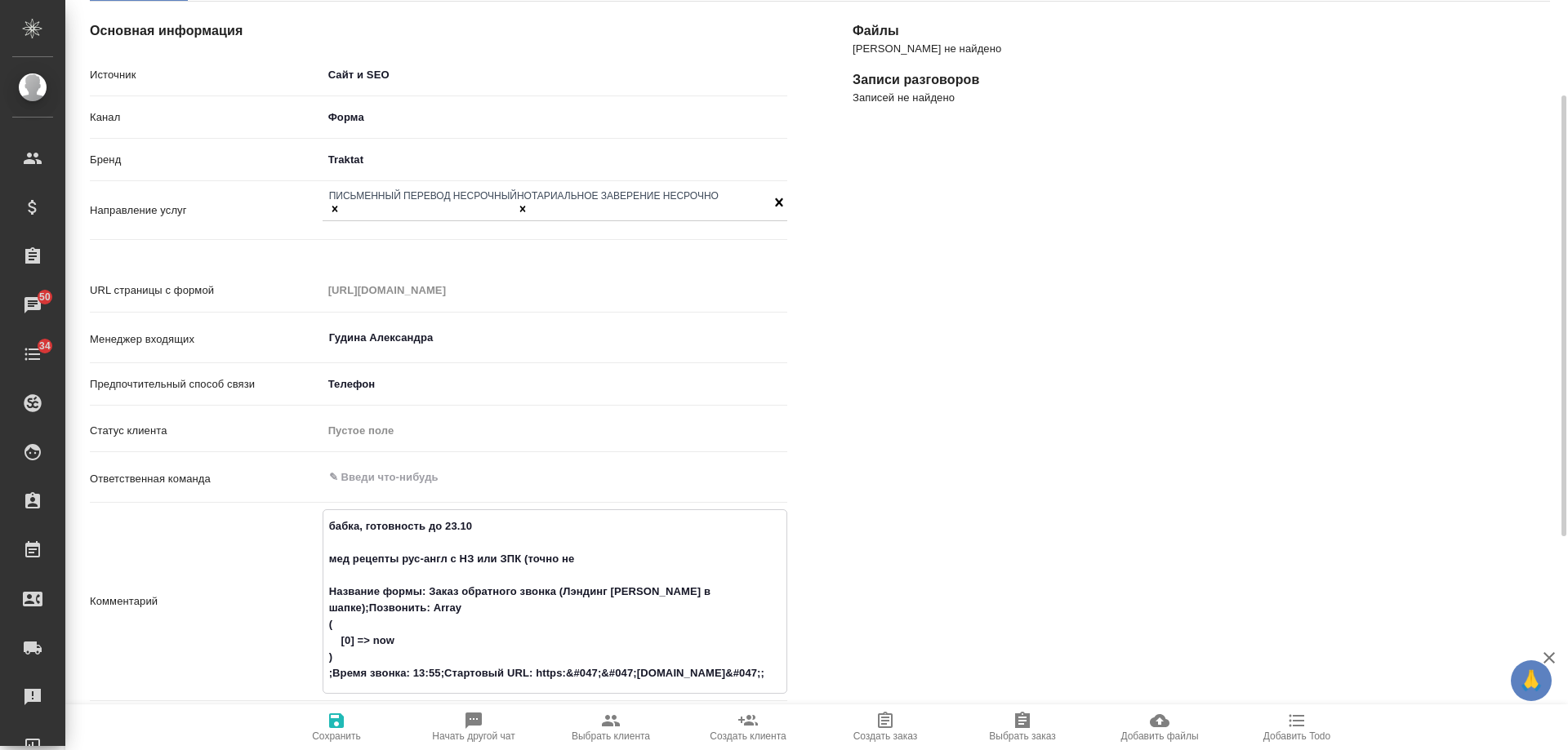
type textarea "x"
type textarea "бабка, готовность до 23.10 мед рецепты рус-англ с НЗ или ЗПК (точно не Название…"
type textarea "x"
type textarea "бабка, готовность до 23.10 мед рецепты рус-англ с НЗ или ЗПК (точно не з Назван…"
type textarea "x"
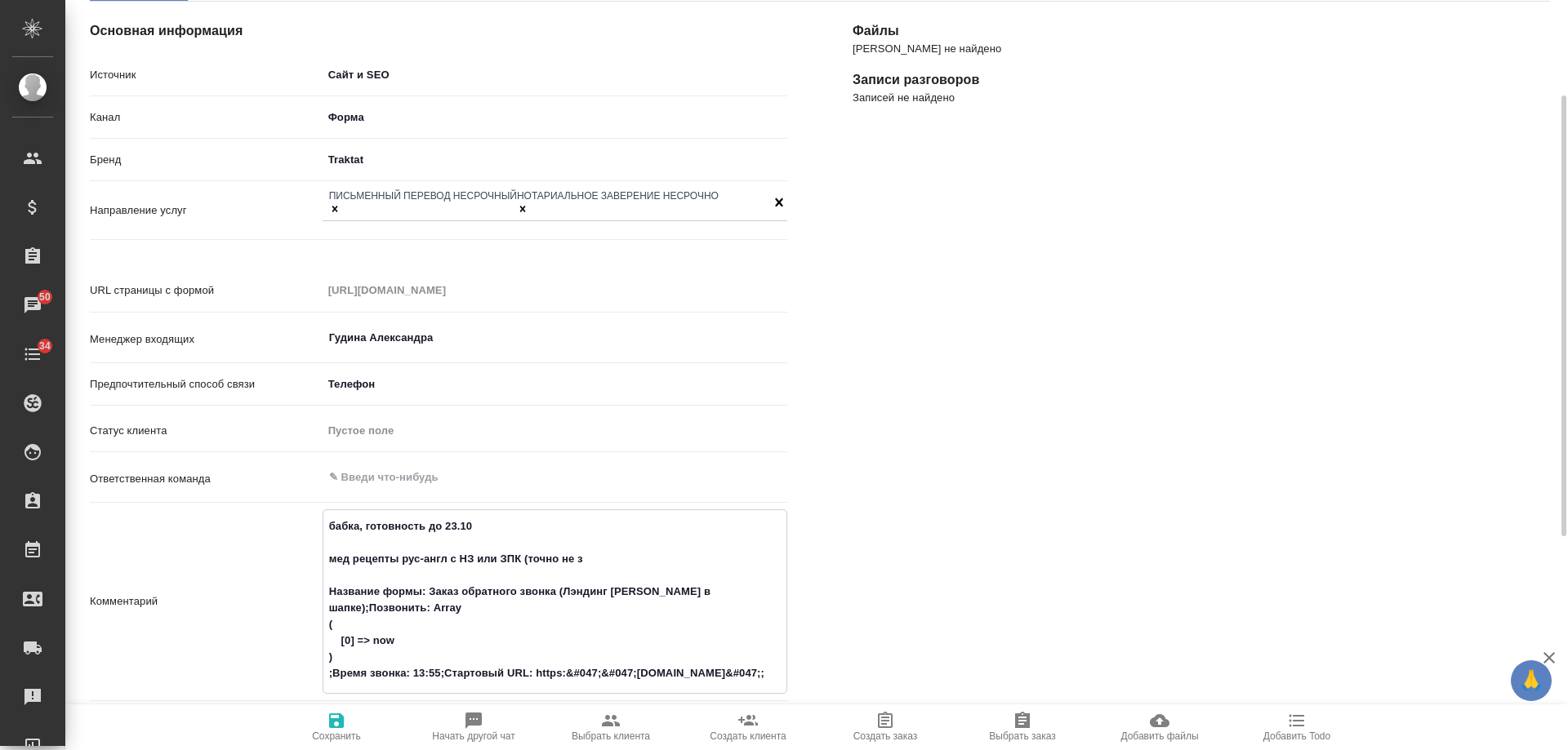
type textarea "бабка, готовность до 23.10 мед рецепты рус-англ с НЗ или ЗПК (точно не зн Назва…"
type textarea "x"
type textarea "бабка, готовность до 23.10 мед рецепты рус-англ с НЗ или ЗПК (точно не зна Назв…"
type textarea "x"
type textarea "бабка, готовность до 23.10 мед рецепты рус-англ с НЗ или ЗПК (точно не знае Наз…"
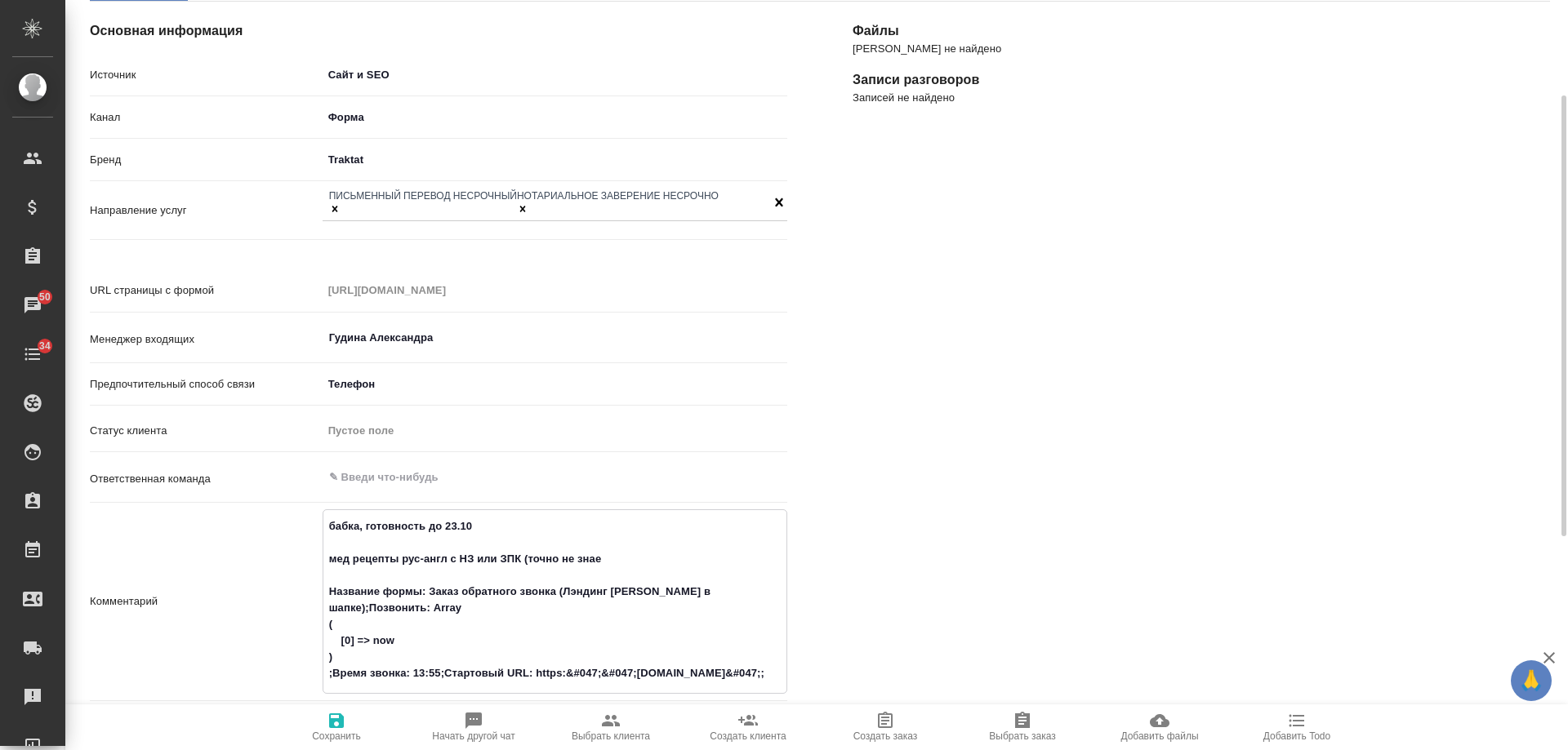
type textarea "x"
type textarea "бабка, готовность до 23.10 мед рецепты рус-англ с НЗ или ЗПК (точно не знает На…"
type textarea "x"
type textarea "бабка, готовность до 23.10 мед рецепты рус-англ с НЗ или ЗПК (точно не знает, Н…"
type textarea "x"
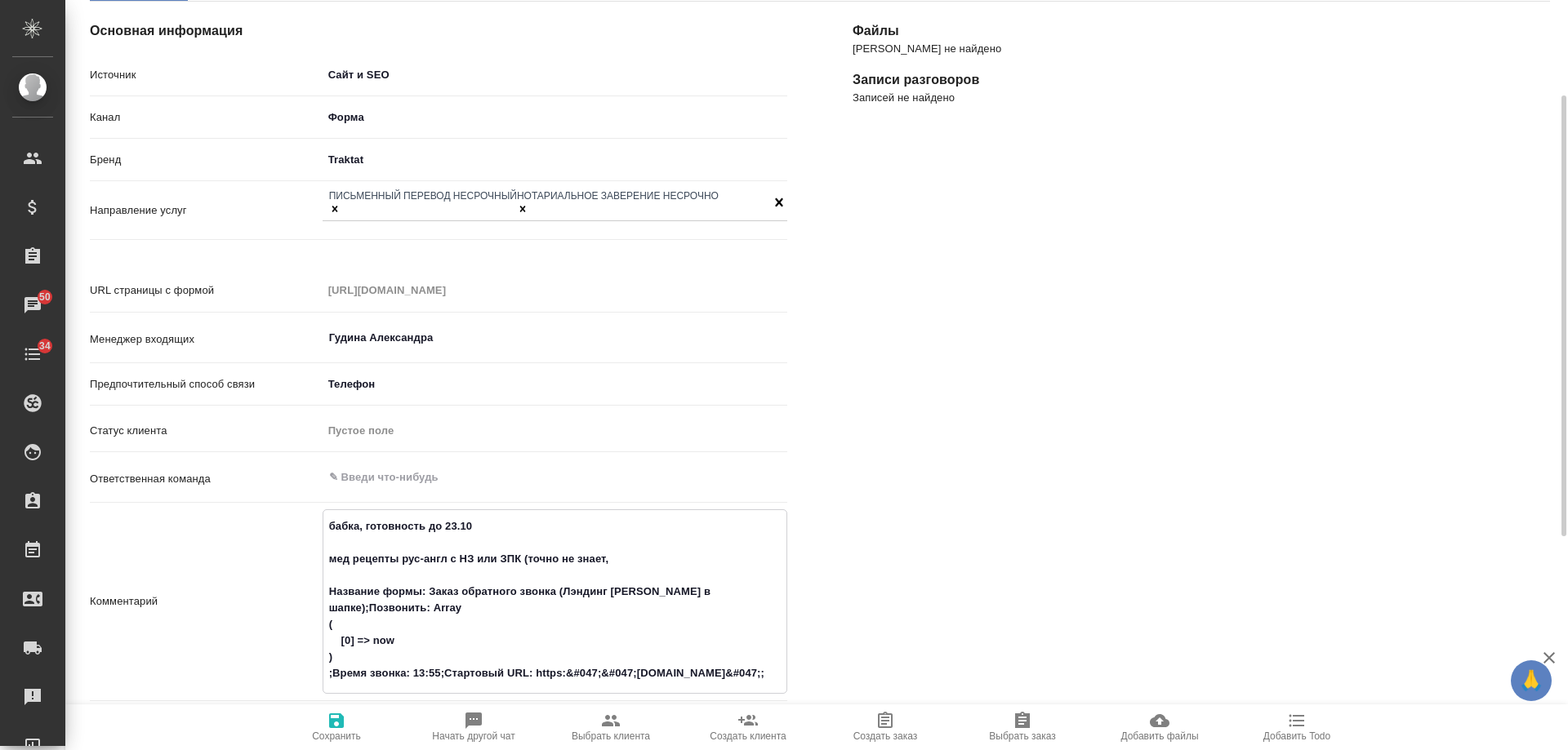
type textarea "бабка, готовность до 23.10 мед рецепты рус-англ с НЗ или ЗПК (точно не знает, п…"
type textarea "x"
type textarea "бабка, готовность до 23.10 мед рецепты рус-англ с НЗ или ЗПК (точно не знает, п…"
type textarea "x"
type textarea "бабка, готовность до 23.10 мед рецепты рус-англ с НЗ или ЗПК (точно не знает, п…"
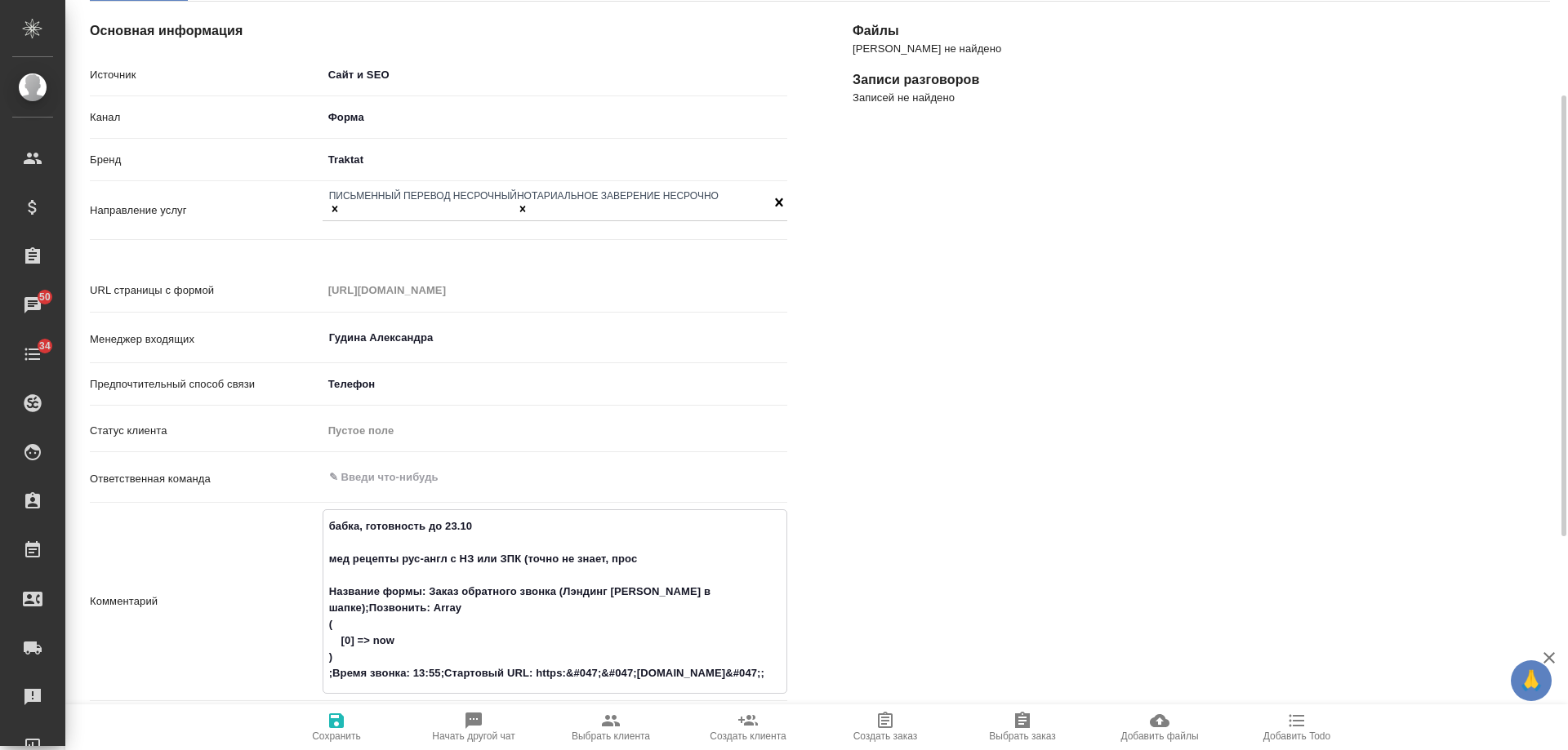
type textarea "x"
type textarea "бабка, готовность до 23.10 мед рецепты рус-англ с НЗ или ЗПК (точно не знает, п…"
type textarea "x"
type textarea "бабка, готовность до 23.10 мед рецепты рус-англ с НЗ или ЗПК (точно не знает, п…"
type textarea "x"
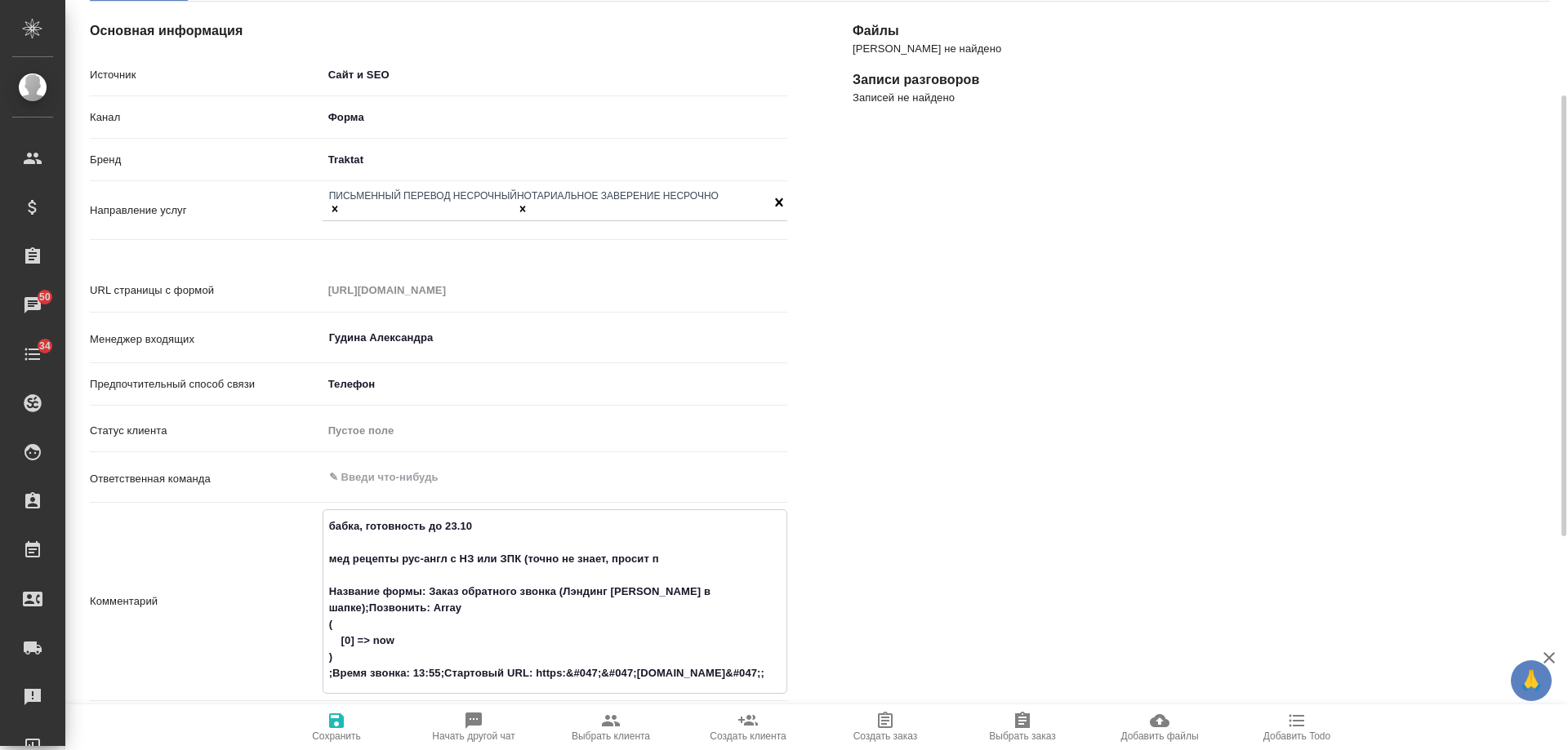
type textarea "бабка, готовность до 23.10 мед рецепты рус-англ с НЗ или ЗПК (точно не знает, п…"
type textarea "x"
type textarea "бабка, готовность до 23.10 мед рецепты рус-англ с НЗ или ЗПК (точно не знает, п…"
type textarea "x"
type textarea "бабка, готовность до 23.10 мед рецепты рус-англ с НЗ или ЗПК (точно не знает, п…"
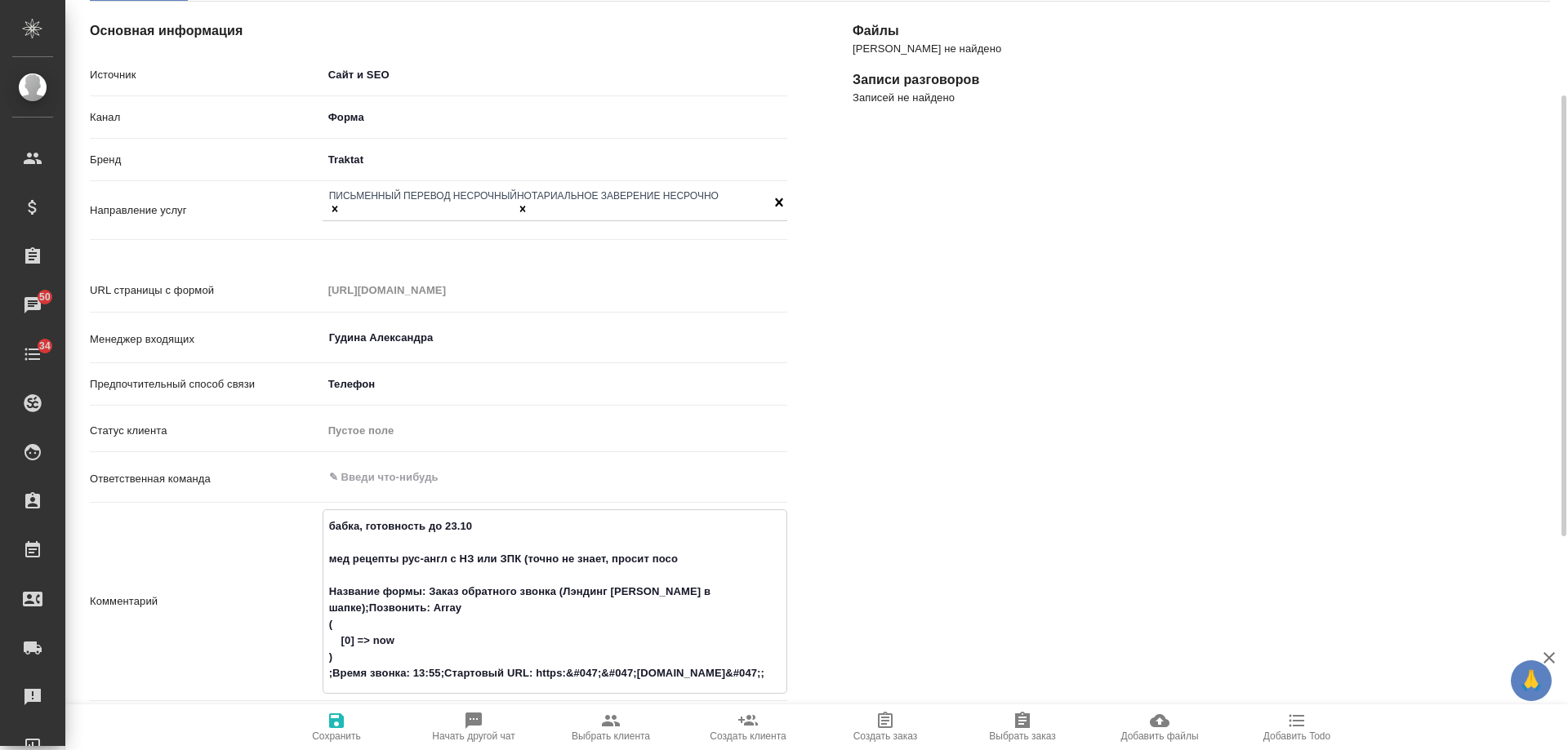
type textarea "x"
type textarea "бабка, готовность до 23.10 мед рецепты рус-англ с НЗ или ЗПК (точно не знает, п…"
type textarea "x"
type textarea "бабка, готовность до 23.10 мед рецепты рус-англ с НЗ или ЗПК (точно не знает, п…"
type textarea "x"
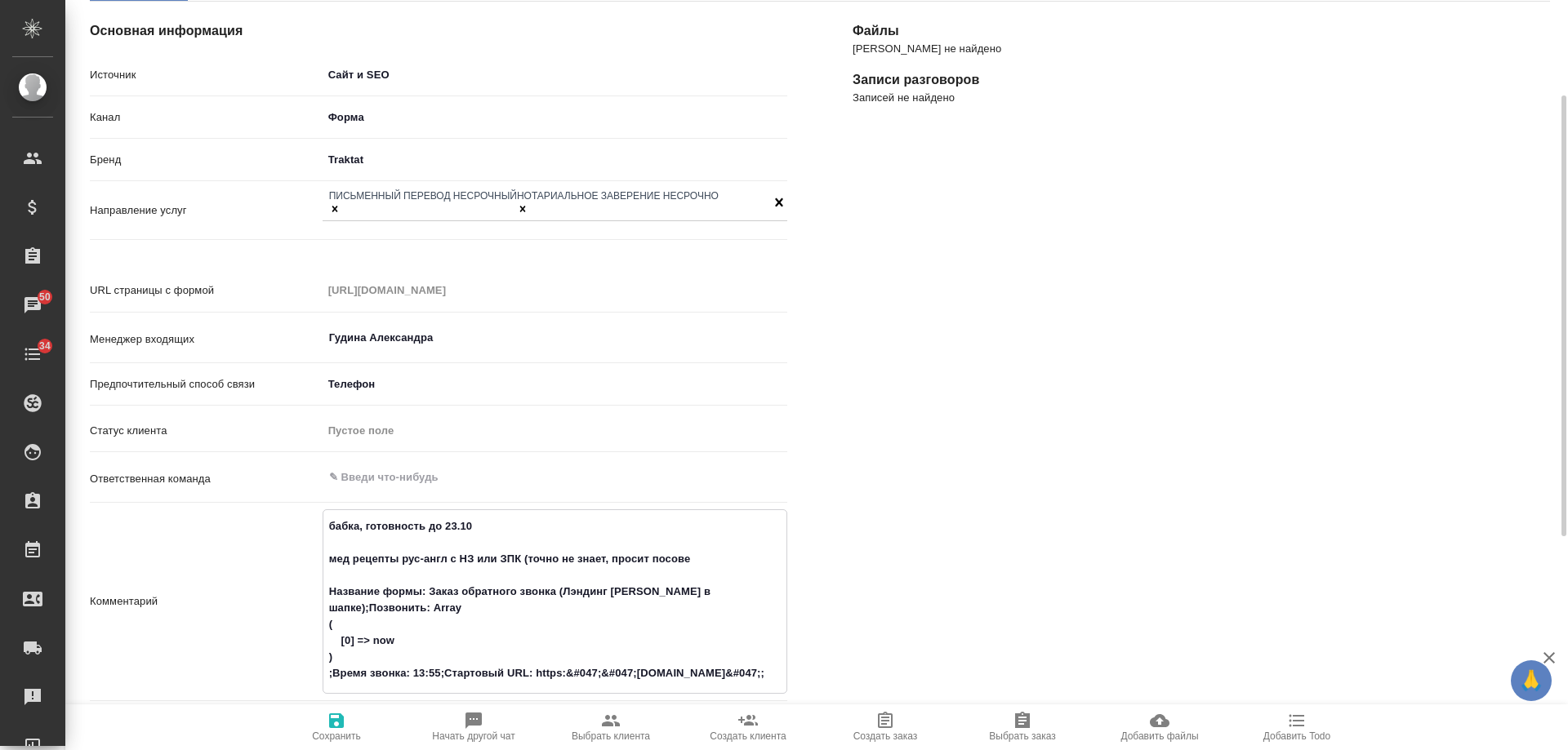
type textarea "бабка, готовность до 23.10 мед рецепты рус-англ с НЗ или ЗПК (точно не знает, п…"
type textarea "x"
type textarea "бабка, готовность до 23.10 мед рецепты рус-англ с НЗ или ЗПК (точно не знает, п…"
type textarea "x"
type textarea "бабка, готовность до 23.10 мед рецепты рус-англ с НЗ или ЗПК (точно не знает, п…"
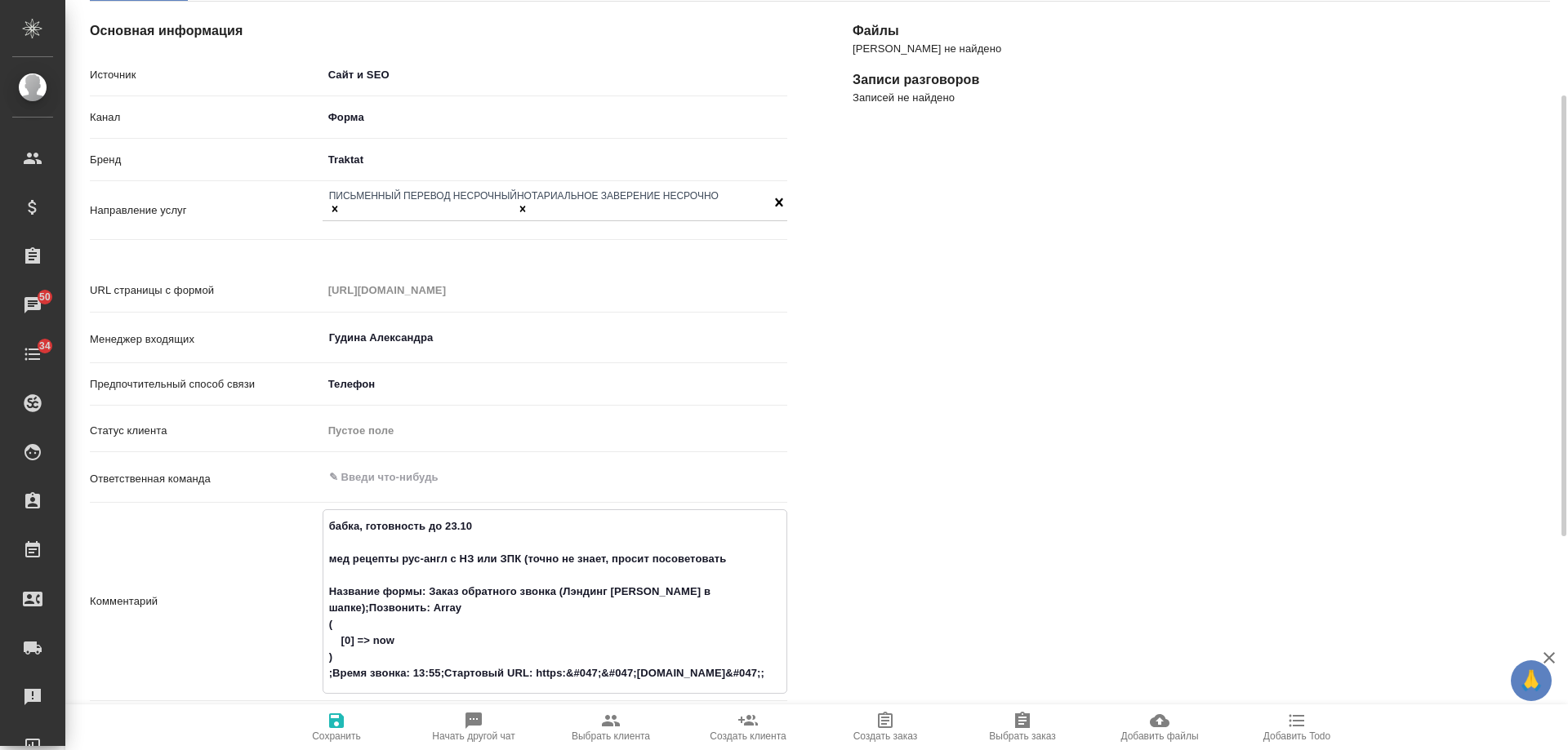
type textarea "x"
type textarea "бабка, готовность до 23.10 мед рецепты рус-англ с НЗ или ЗПК (точно не знает, п…"
type textarea "x"
type textarea "бабка, готовность до 23.10 мед рецепты рус-англ с НЗ или ЗПК (точно не знает, п…"
type textarea "x"
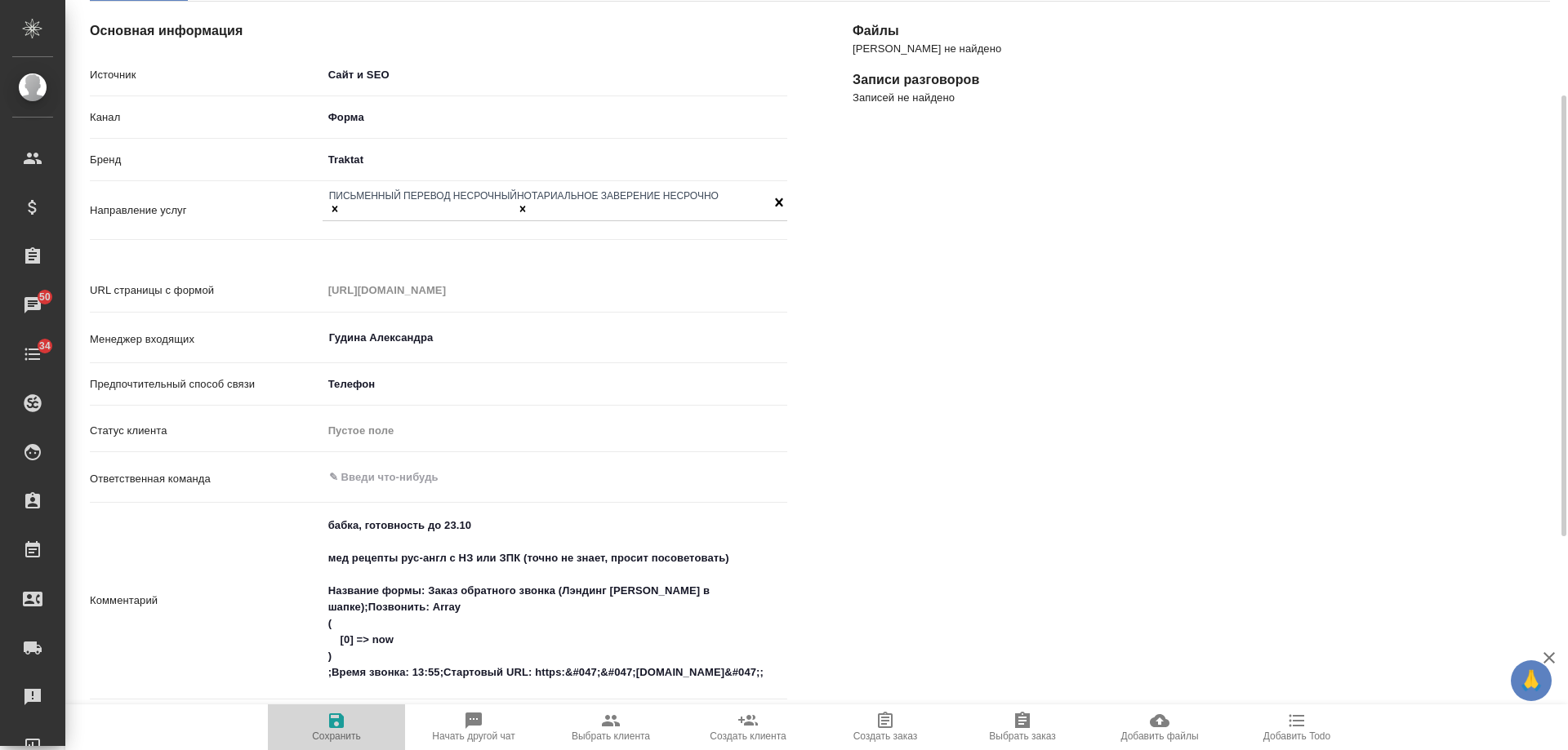
click at [335, 728] on icon "button" at bounding box center [336, 720] width 14 height 14
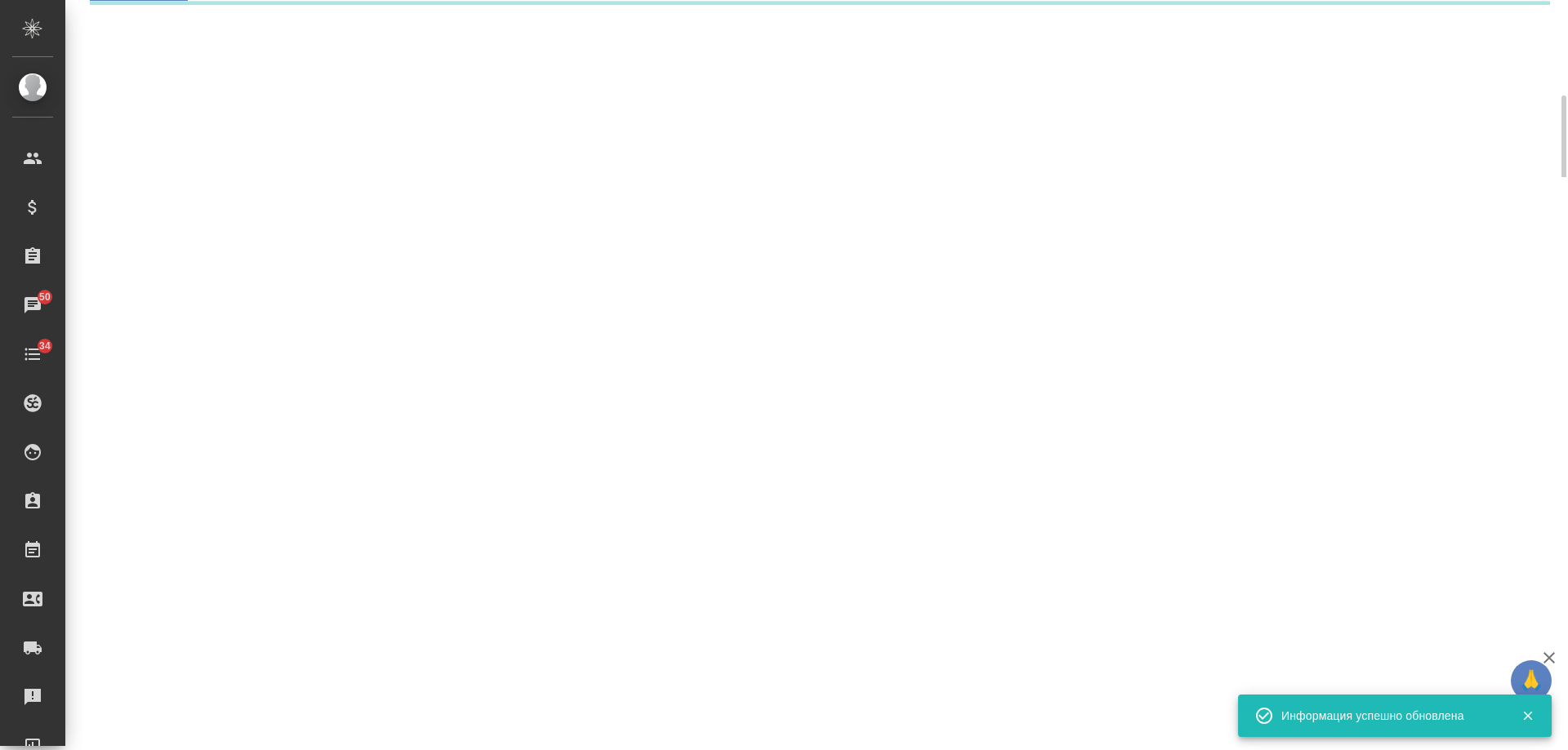
select select "RU"
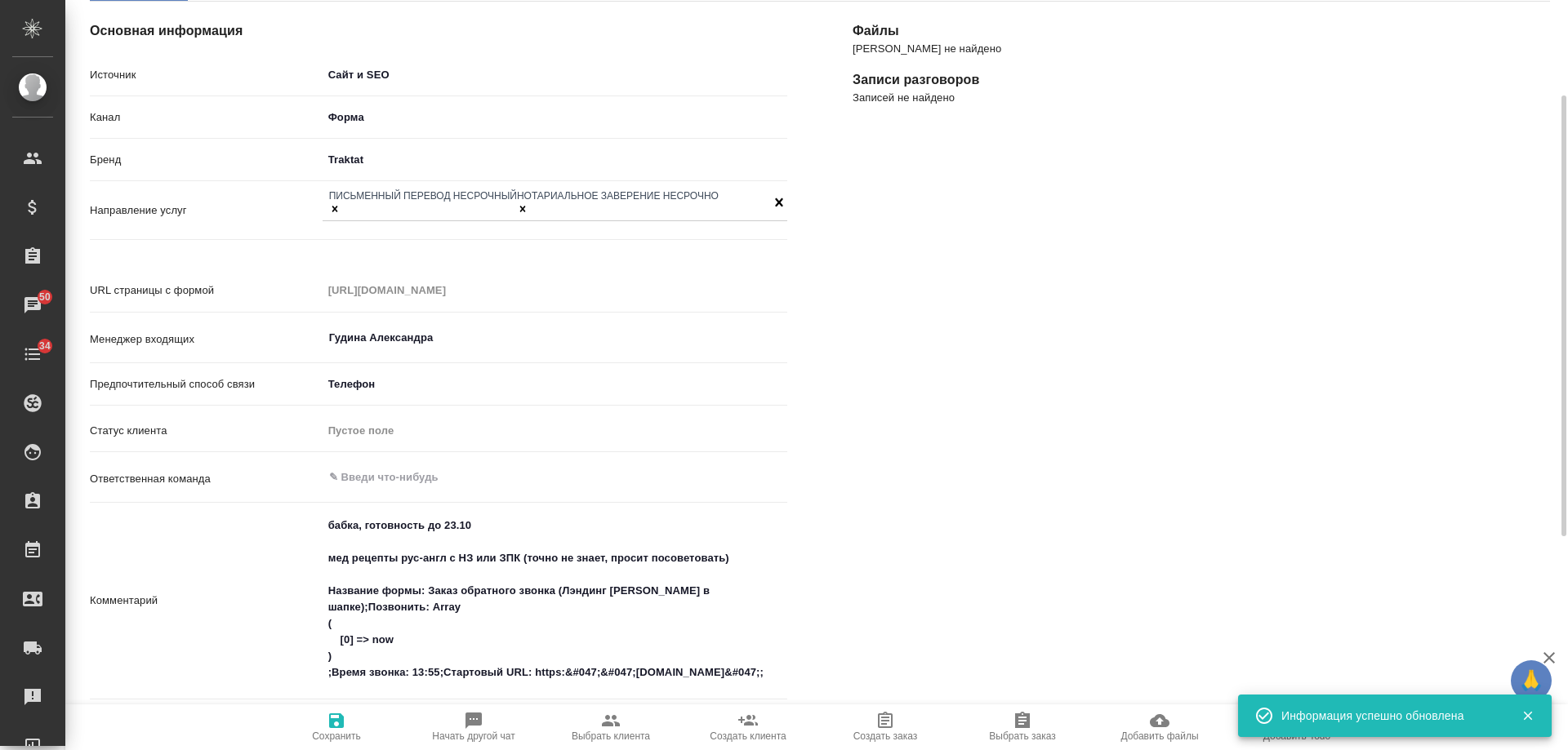
type textarea "x"
click at [743, 535] on textarea "бабка, готовность до 23.10 мед рецепты рус-англ с НЗ или ЗПК (точно не знает, п…" at bounding box center [555, 599] width 464 height 175
type textarea "бабка, готовность до 23.10 мед рецепты рус-англ с НЗ или ЗПК (точно не знает, п…"
type textarea "x"
type textarea "бабка, готовность до 23.10 мед рецепты рус-англ с НЗ или ЗПК (точно не знает, п…"
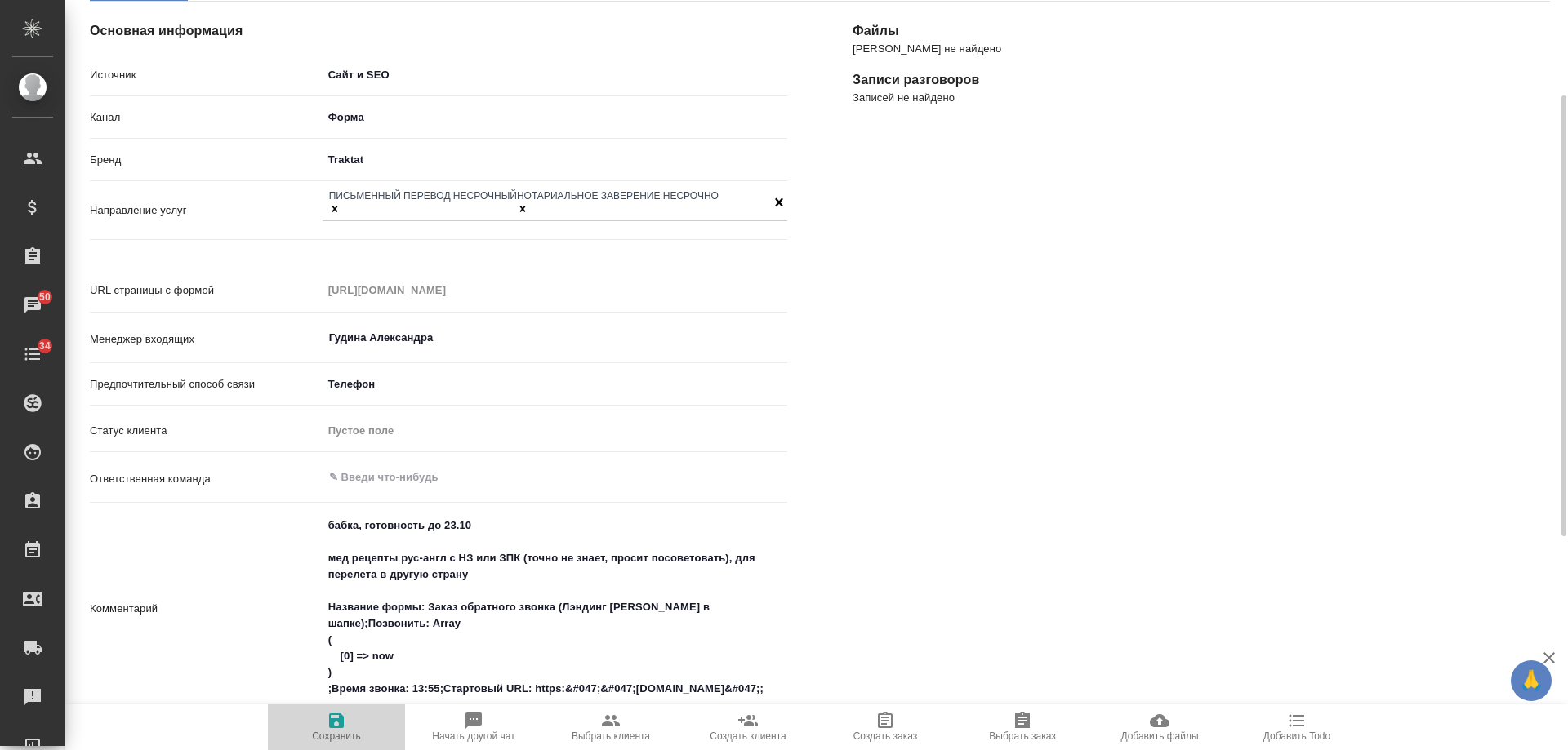
click at [345, 723] on icon "button" at bounding box center [337, 720] width 19 height 19
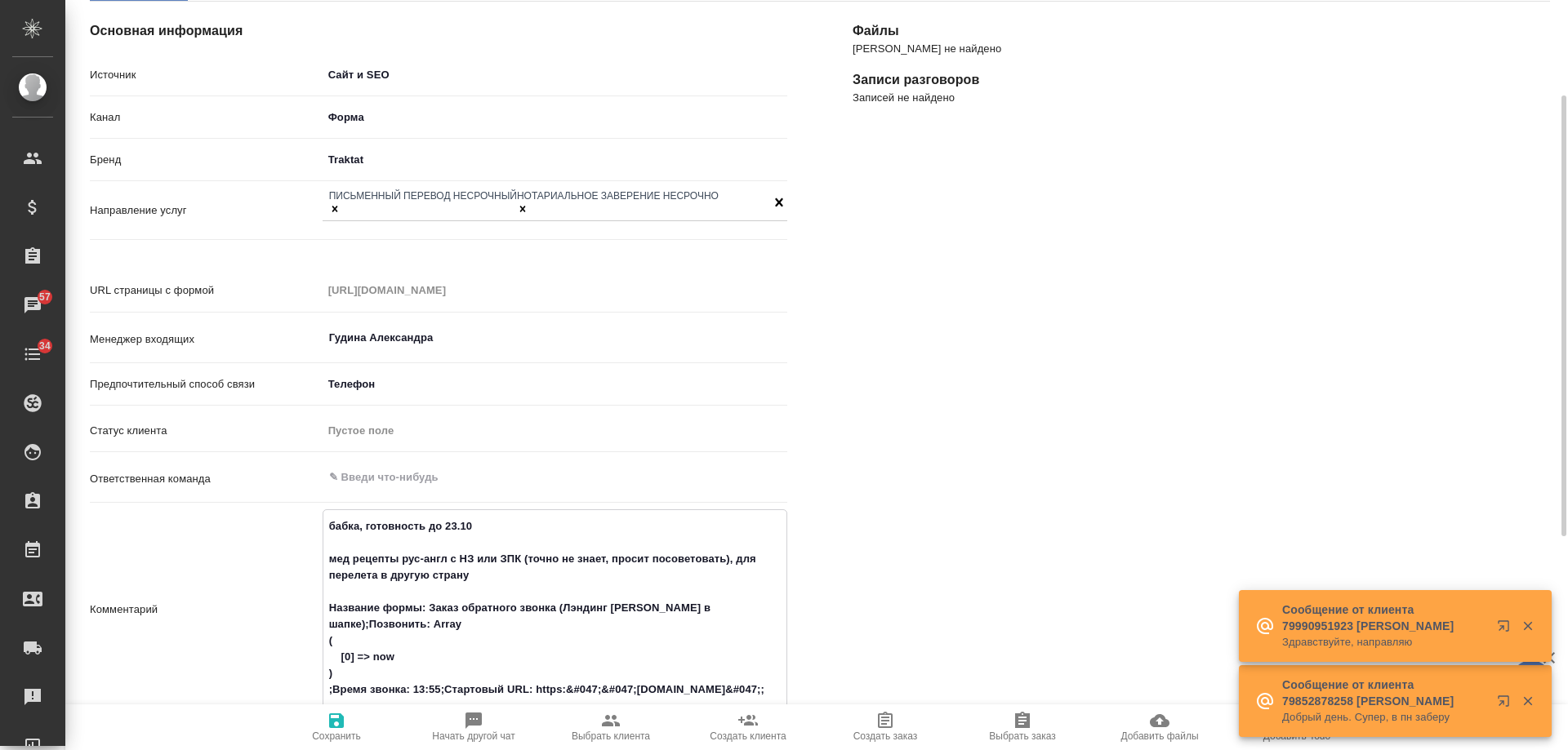
drag, startPoint x: 481, startPoint y: 507, endPoint x: 366, endPoint y: 516, distance: 115.4
click at [366, 516] on textarea "бабка, готовность до 23.10 мед рецепты рус-англ с НЗ или ЗПК (точно не знает, п…" at bounding box center [555, 608] width 463 height 191
click at [503, 559] on textarea "бабка, готовность до 23.10 мед рецепты рус-англ с НЗ или ЗПК (точно не знает, п…" at bounding box center [555, 608] width 463 height 191
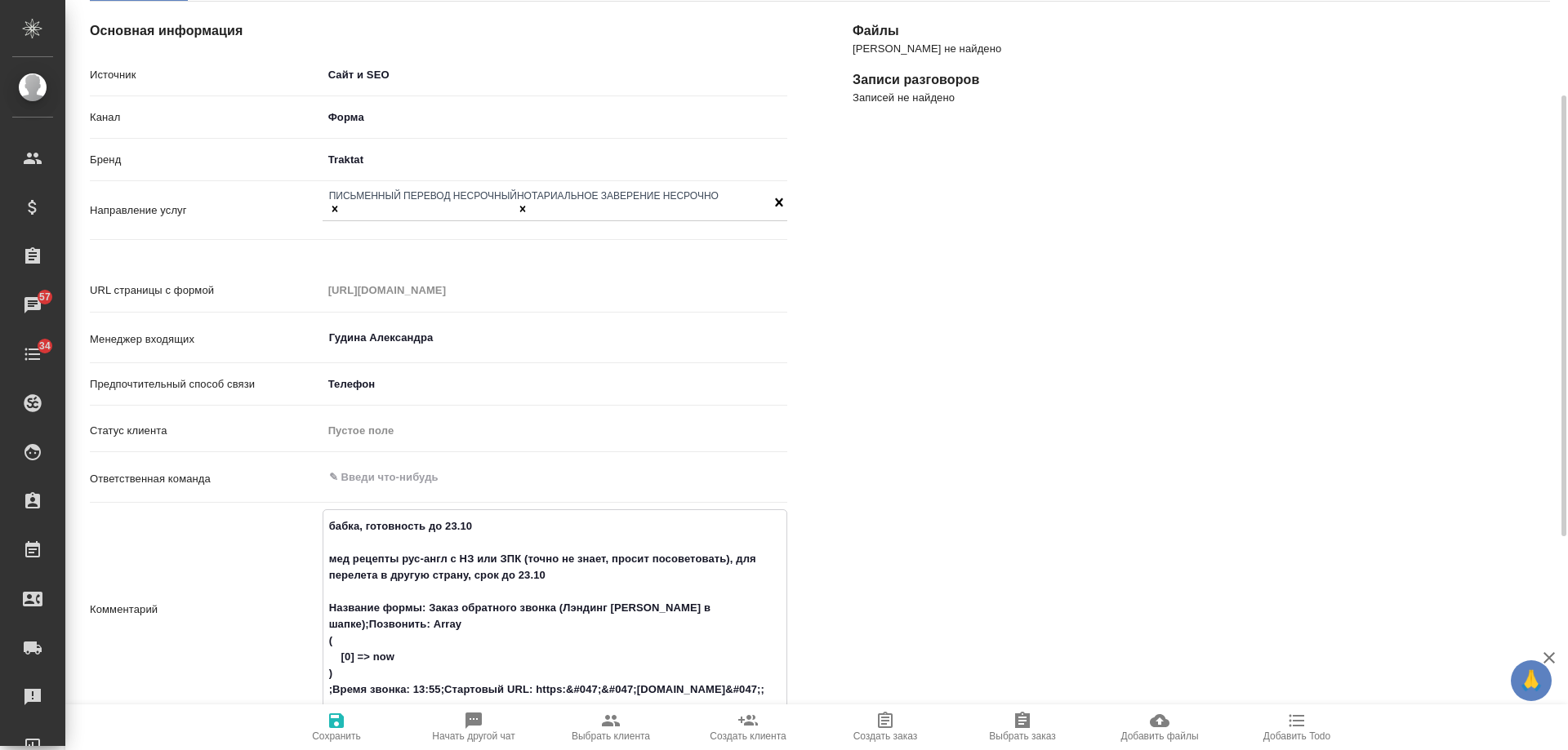
click at [343, 727] on icon "button" at bounding box center [336, 720] width 14 height 14
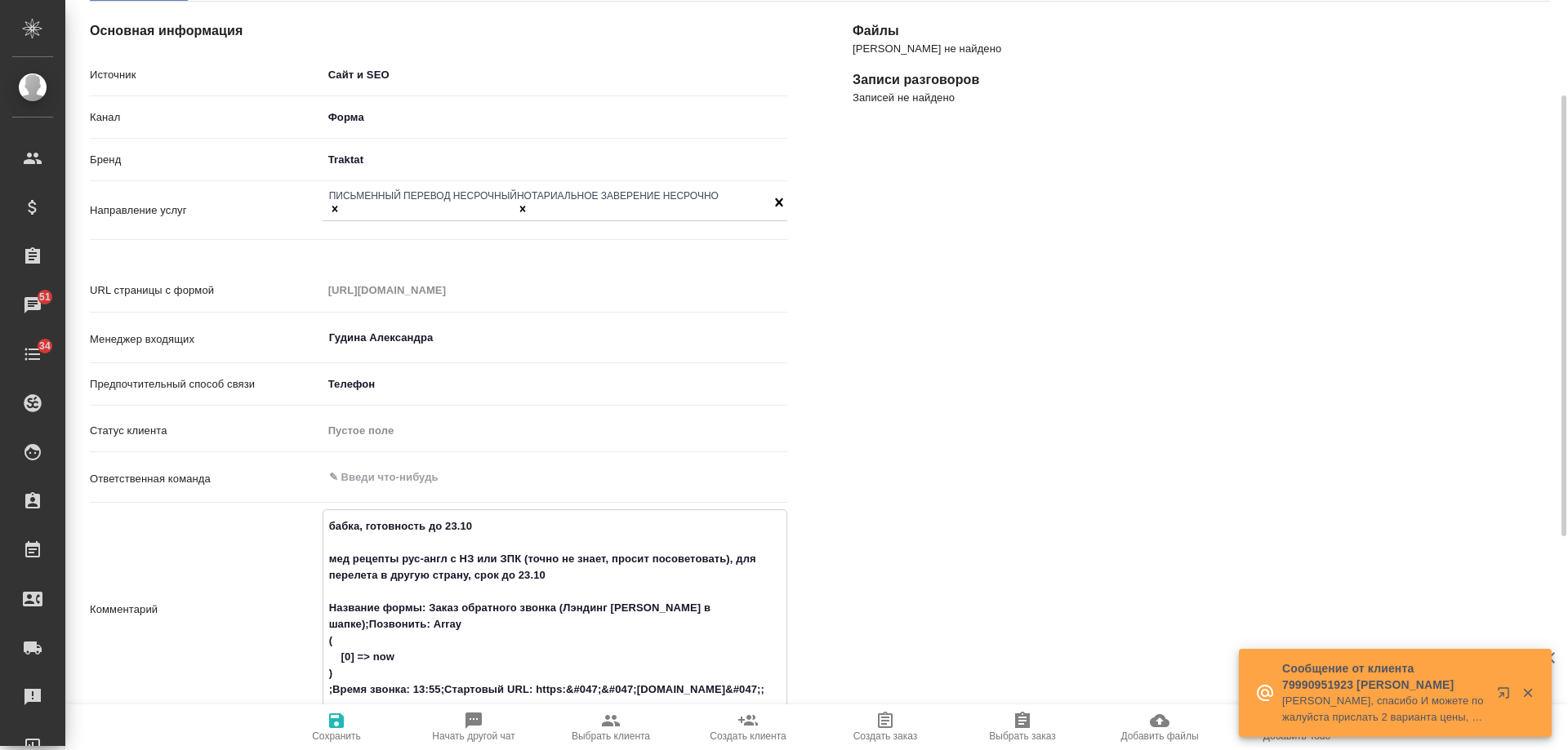
drag, startPoint x: 477, startPoint y: 541, endPoint x: 330, endPoint y: 544, distance: 147.0
click at [330, 544] on textarea "бабка, готовность до 23.10 мед рецепты рус-англ с НЗ или ЗПК (точно не знает, п…" at bounding box center [555, 608] width 463 height 191
click at [612, 732] on span "Выбрать клиента" at bounding box center [611, 737] width 79 height 12
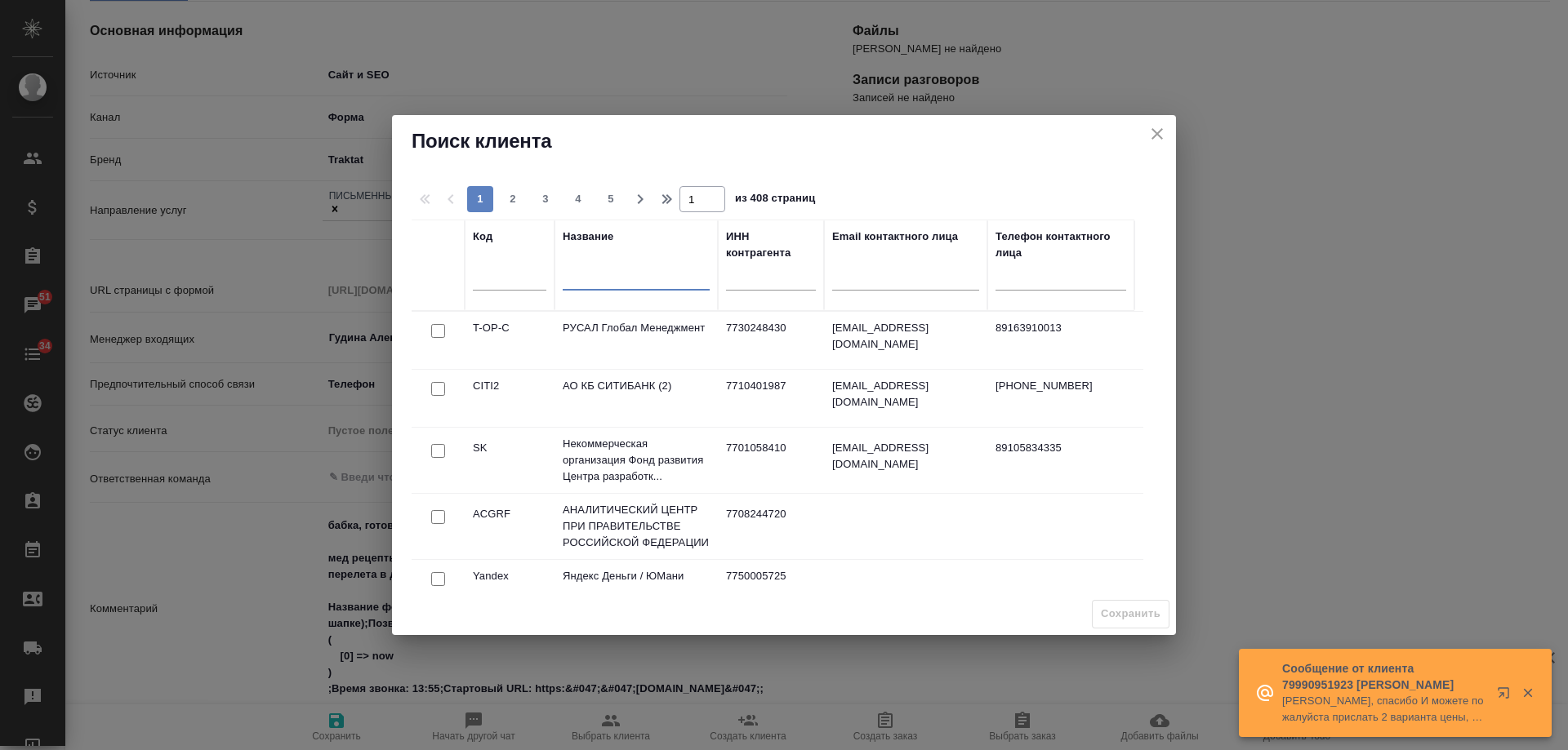
click at [603, 277] on input "text" at bounding box center [636, 279] width 147 height 20
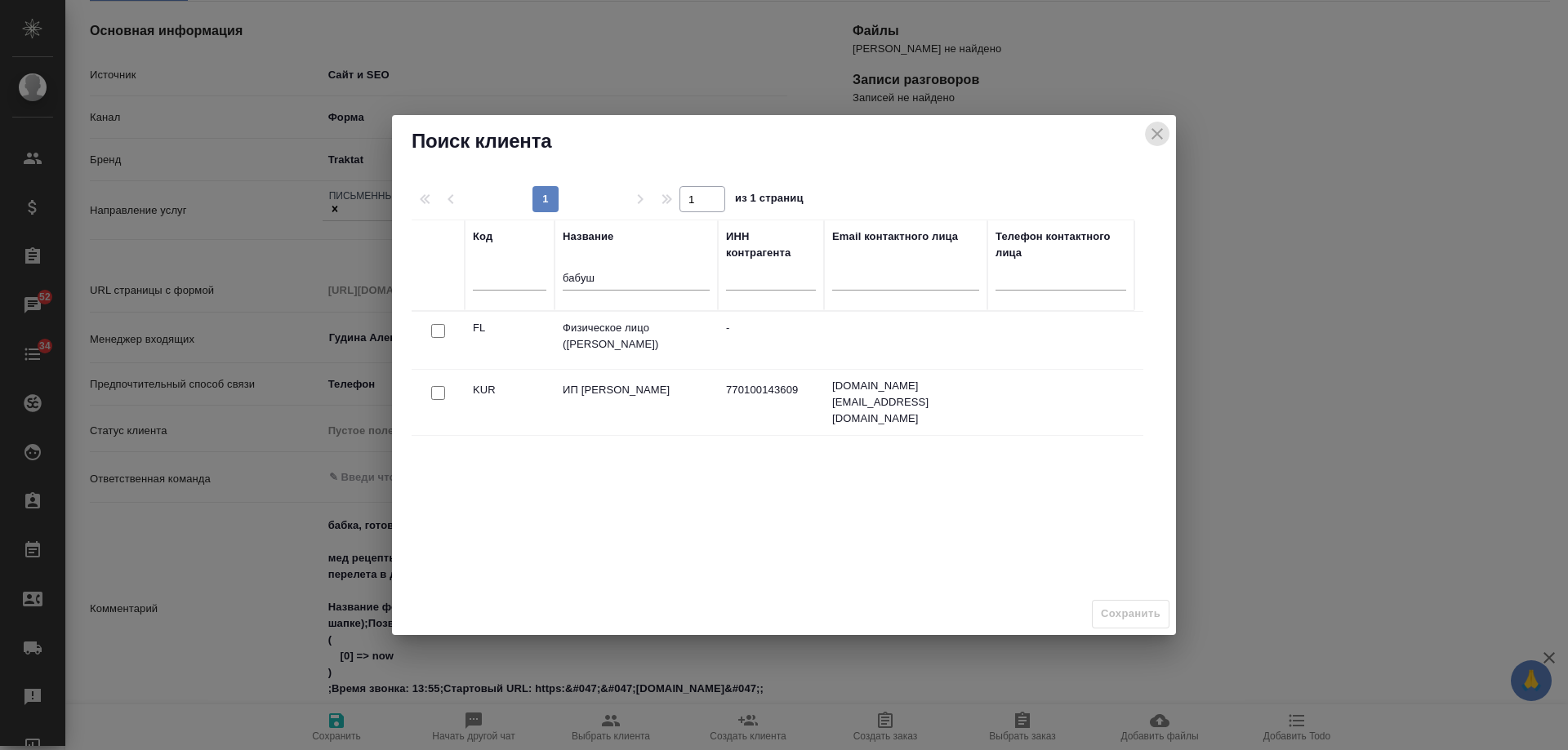
click at [1160, 138] on icon "close" at bounding box center [1157, 133] width 19 height 19
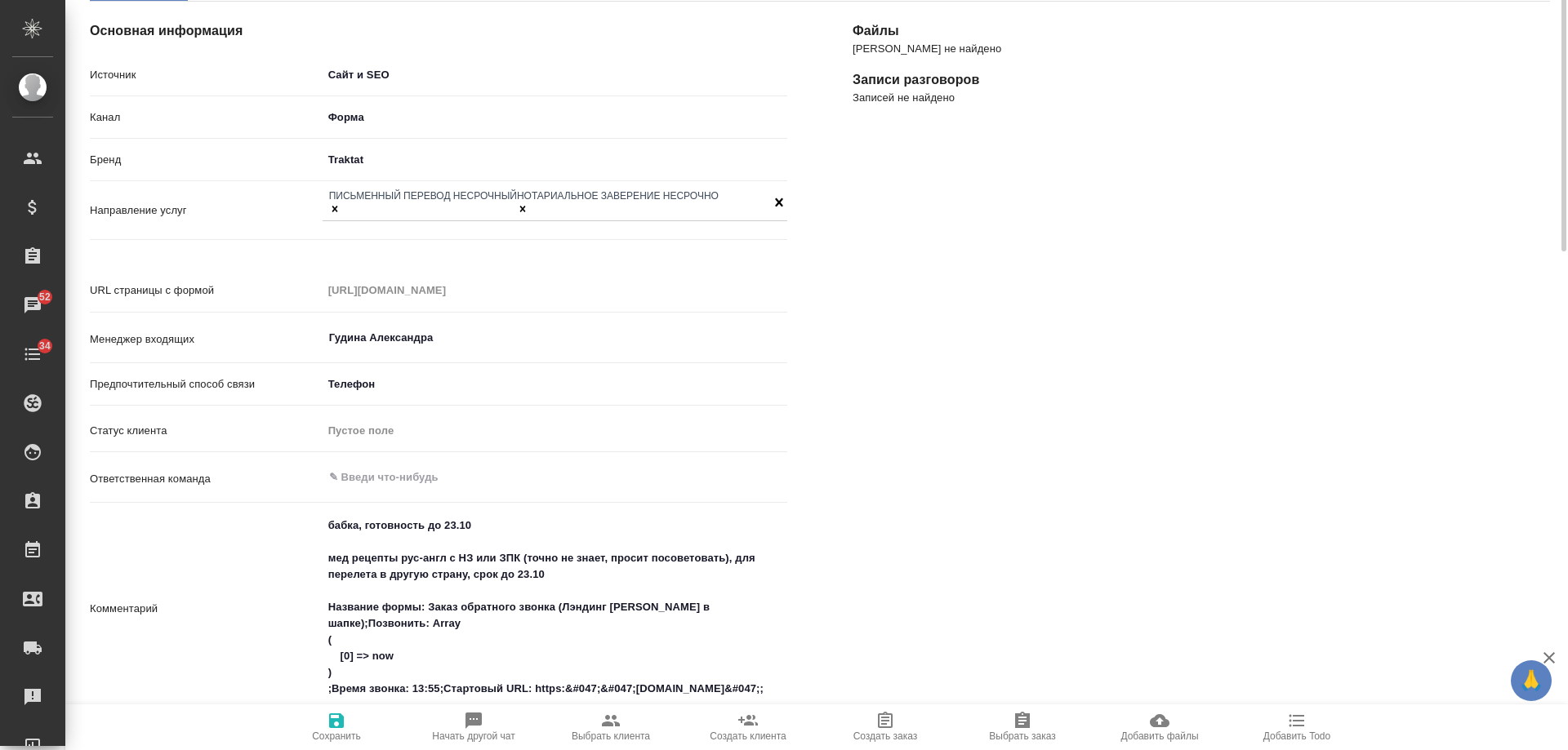
scroll to position [0, 0]
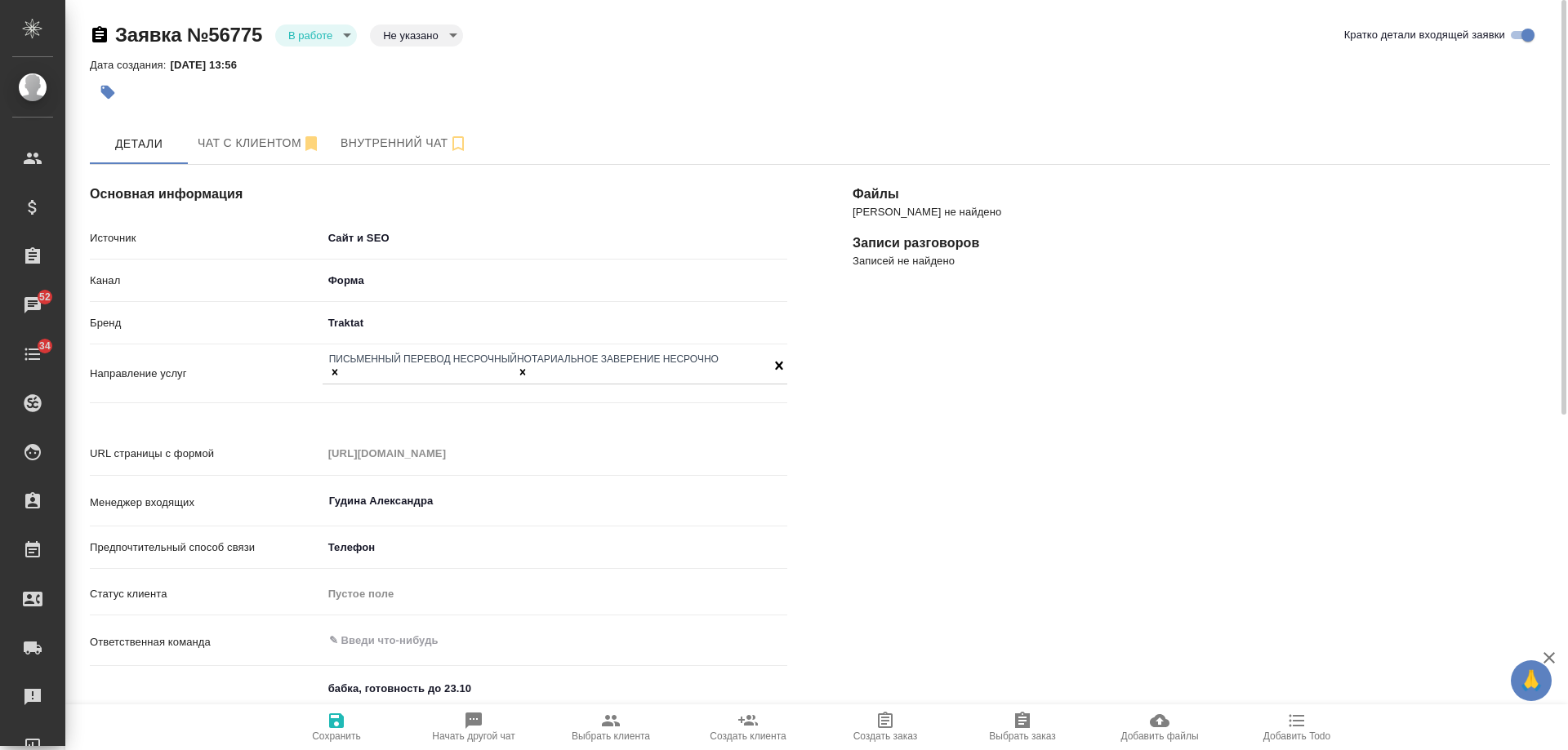
click at [618, 720] on icon "button" at bounding box center [611, 720] width 19 height 19
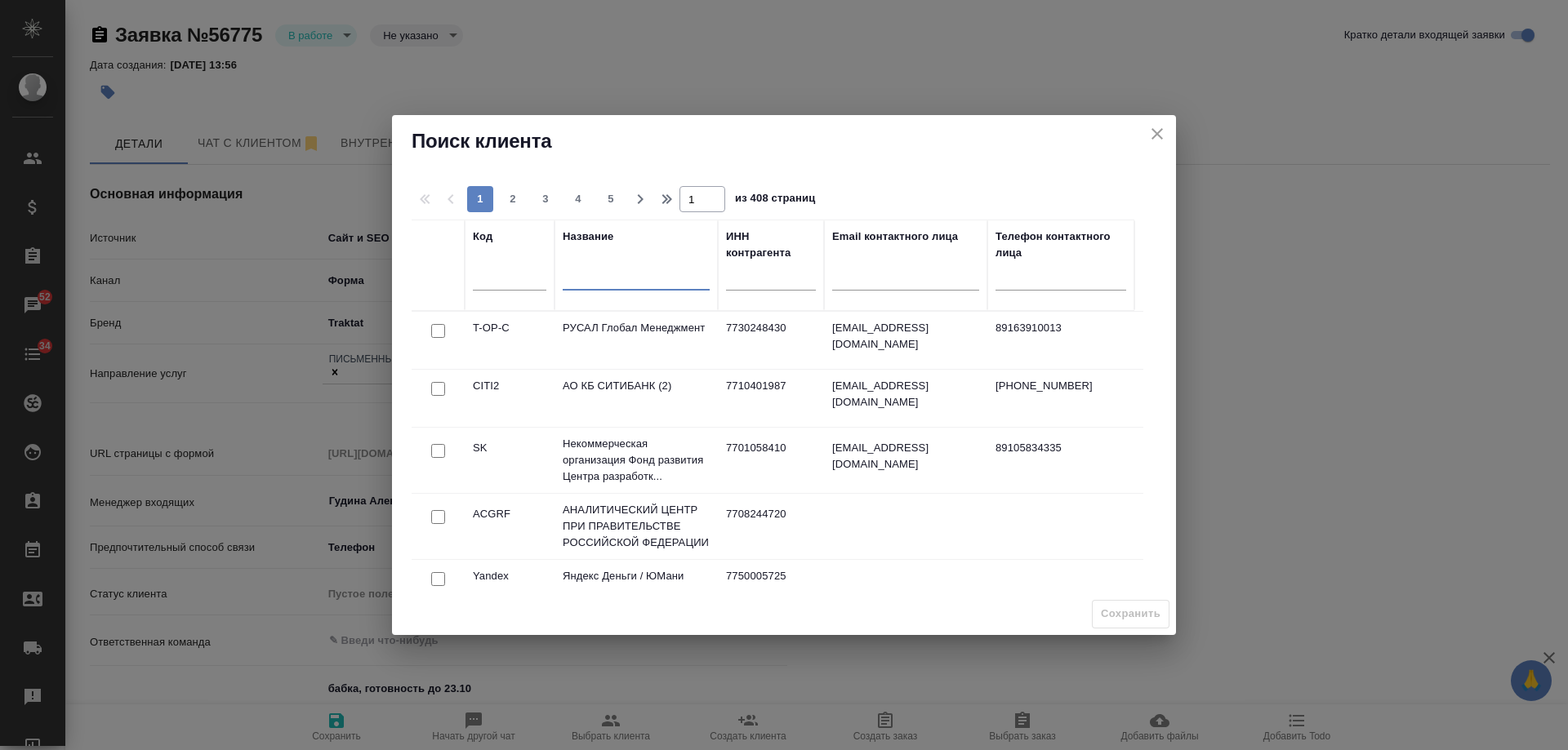
click at [629, 279] on input "text" at bounding box center [636, 279] width 147 height 20
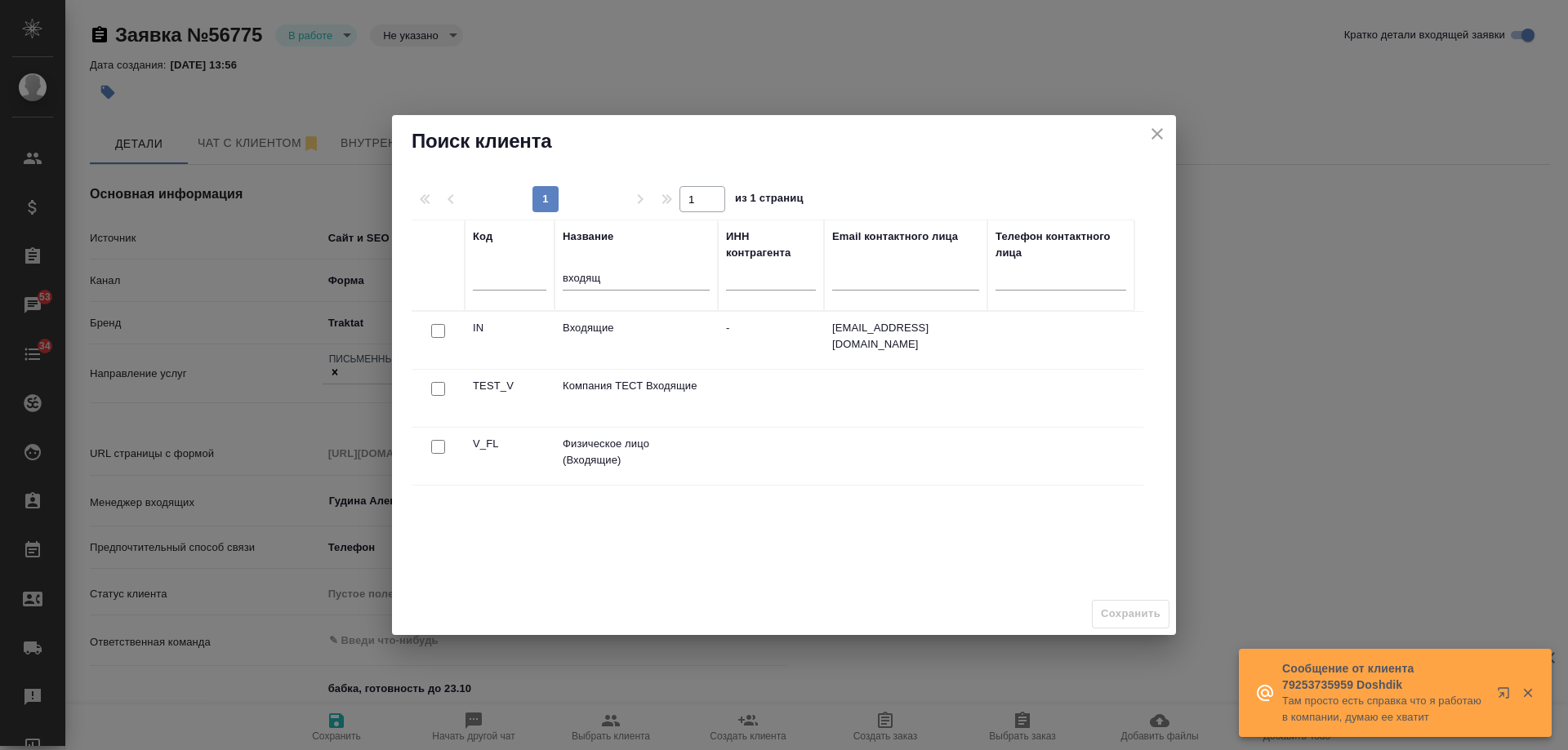
click at [439, 450] on input "checkbox" at bounding box center [438, 447] width 13 height 13
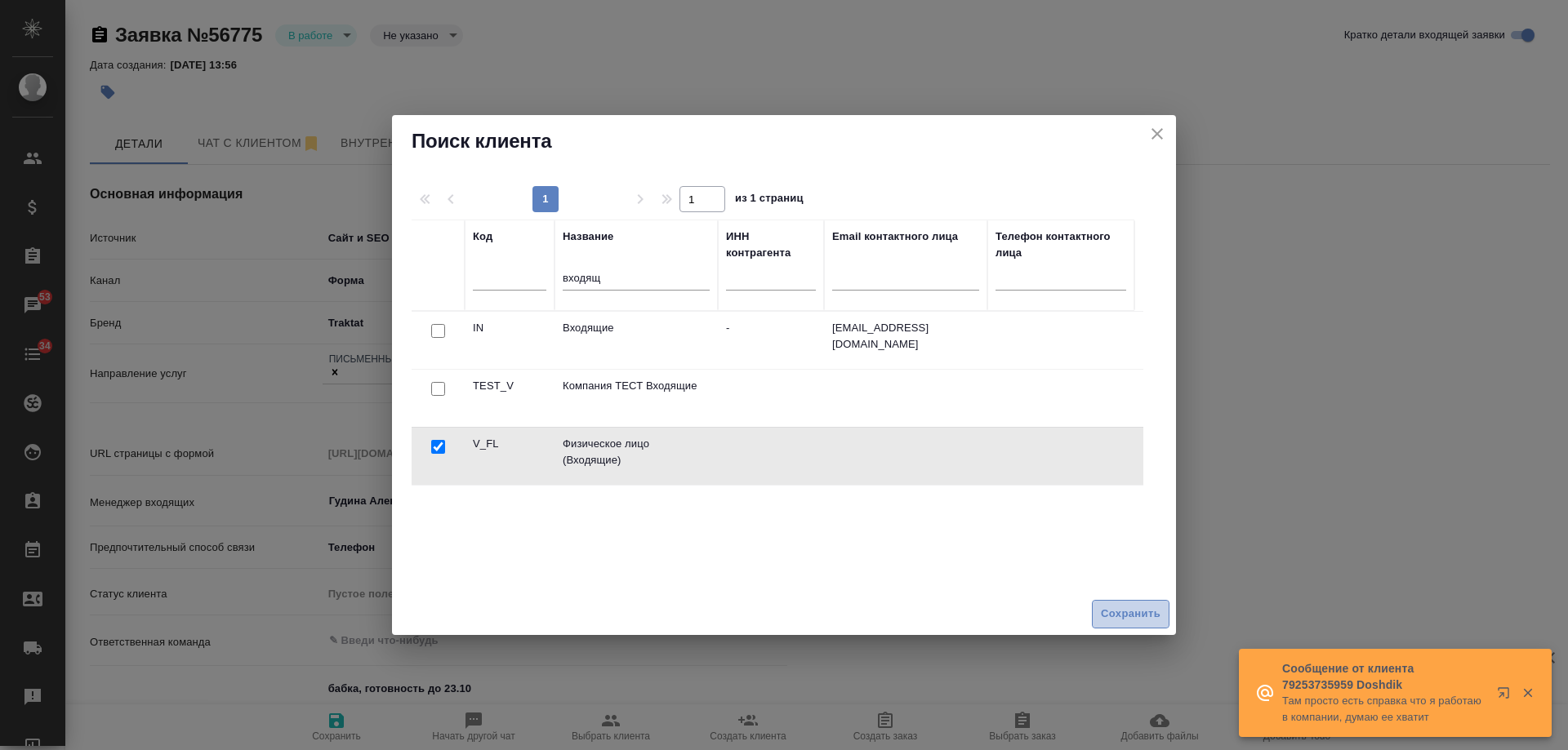
click at [1136, 613] on span "Сохранить" at bounding box center [1131, 615] width 59 height 19
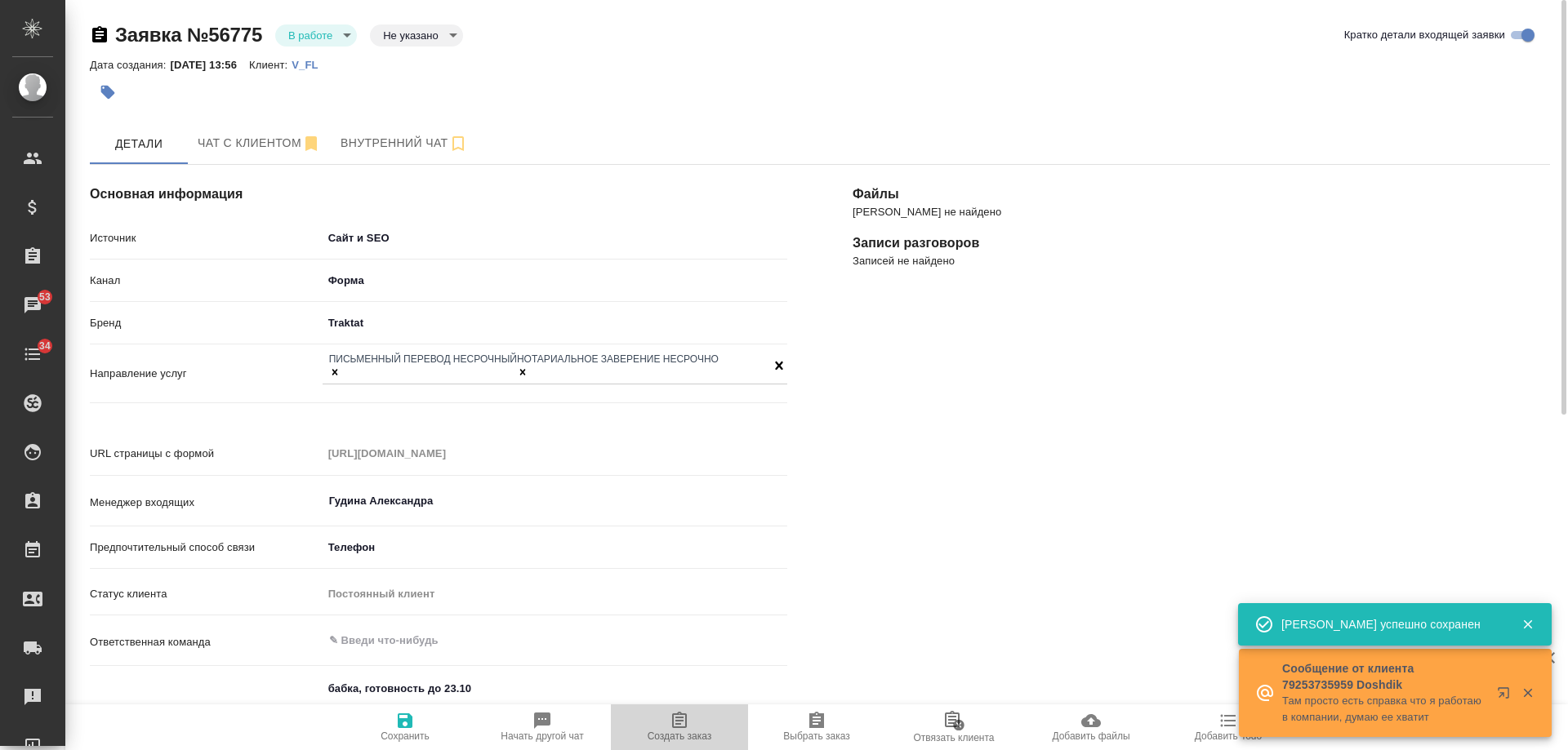
click at [683, 734] on span "Создать заказ" at bounding box center [679, 737] width 64 height 12
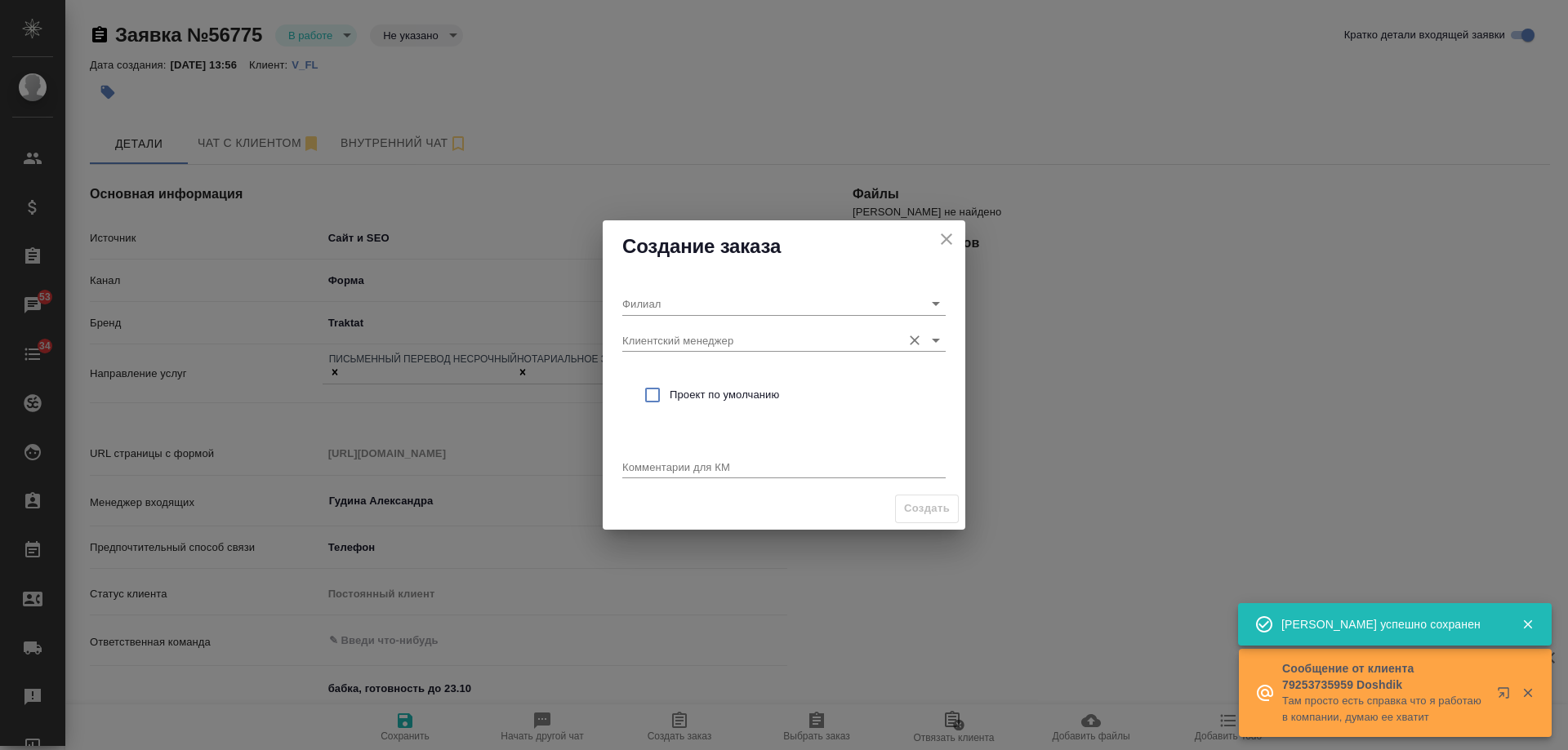
click at [697, 348] on input "Клиентский менеджер" at bounding box center [758, 340] width 272 height 22
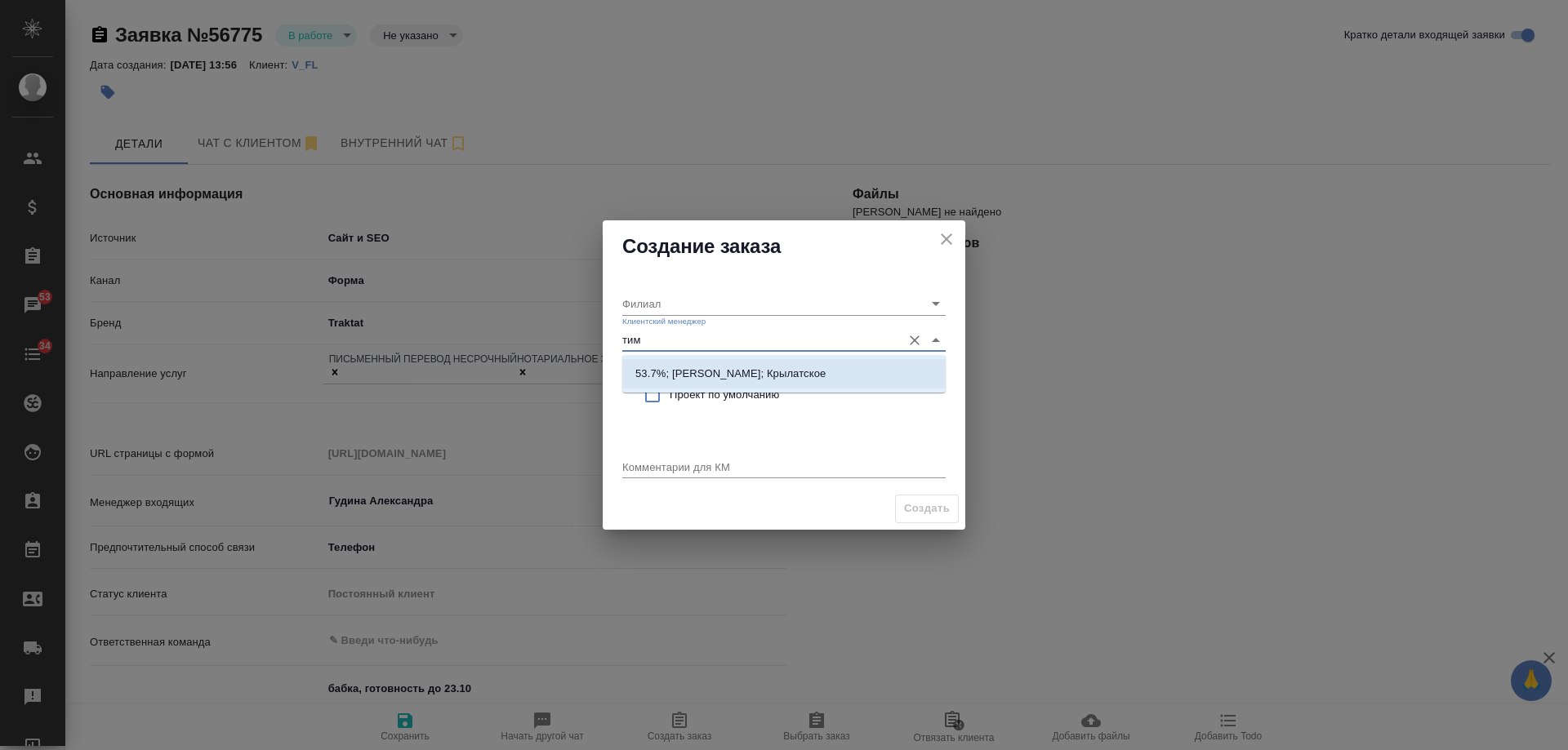
click at [725, 367] on p "53.7%; Касымов Тимур; Крылатское" at bounding box center [730, 373] width 190 height 16
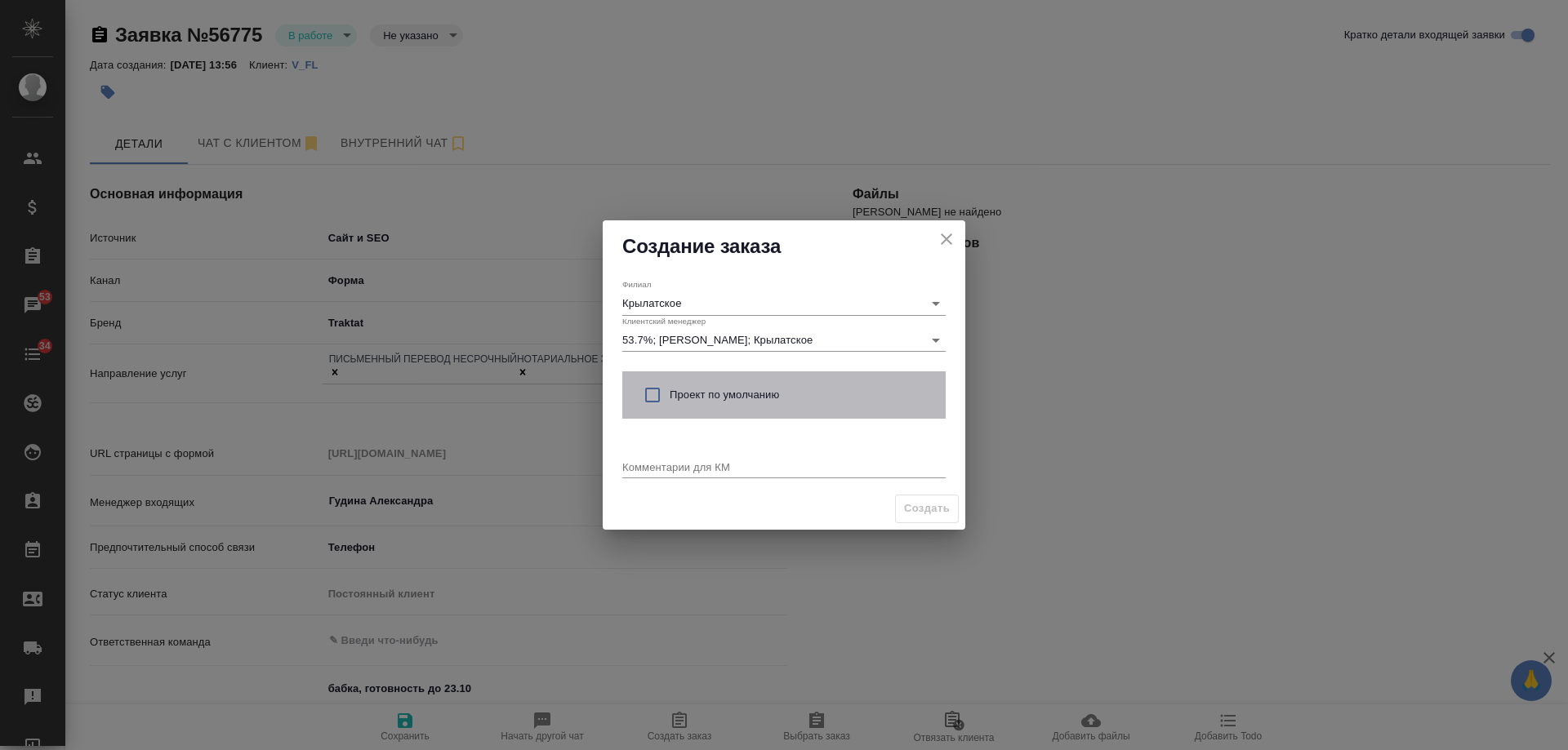
click at [710, 392] on span "Проект по умолчанию" at bounding box center [801, 394] width 263 height 16
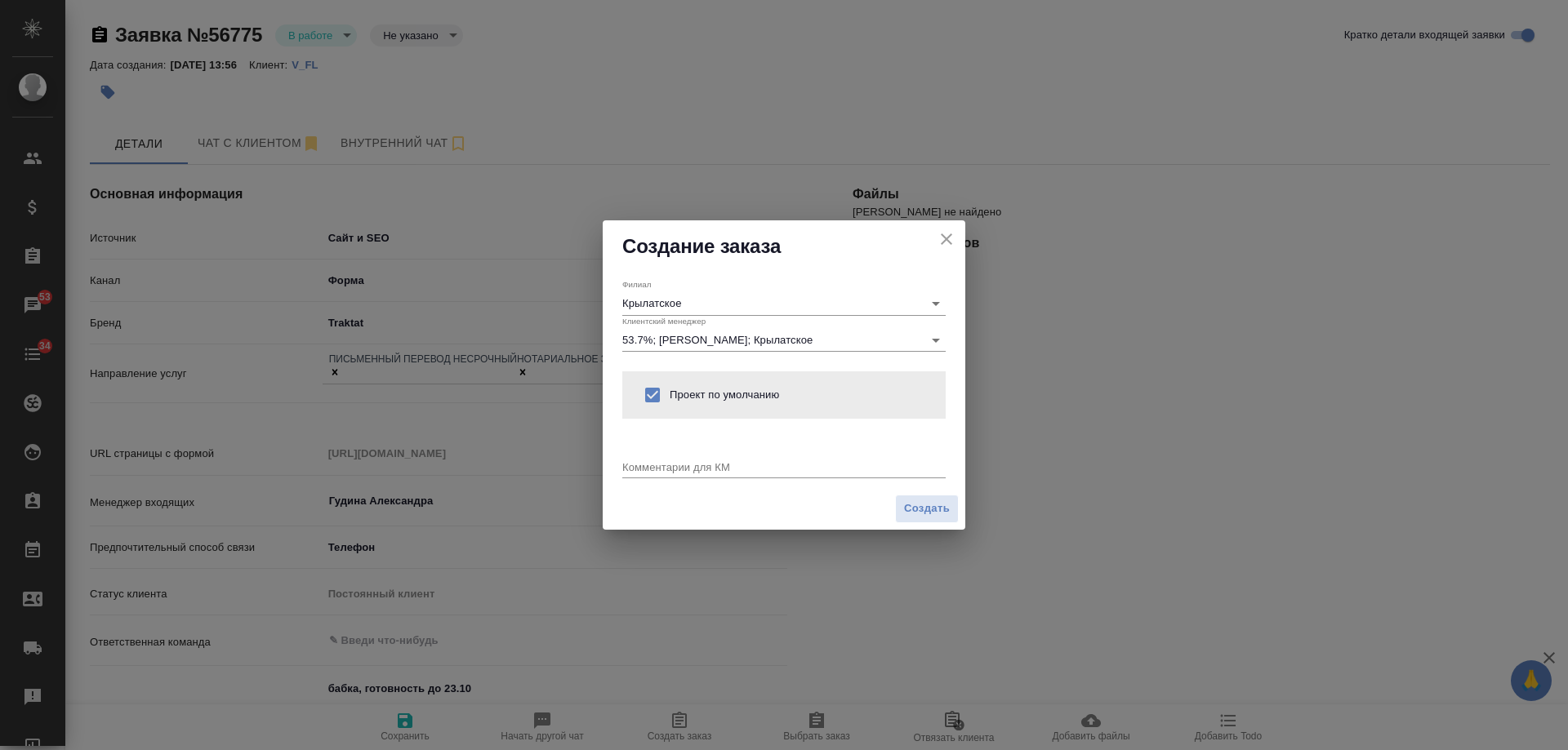
click at [703, 466] on textarea at bounding box center [784, 466] width 323 height 12
paste textarea "мед рецепты рус-англ с НЗ или ЗПК (точно не знает, просит посоветовать), для пе…"
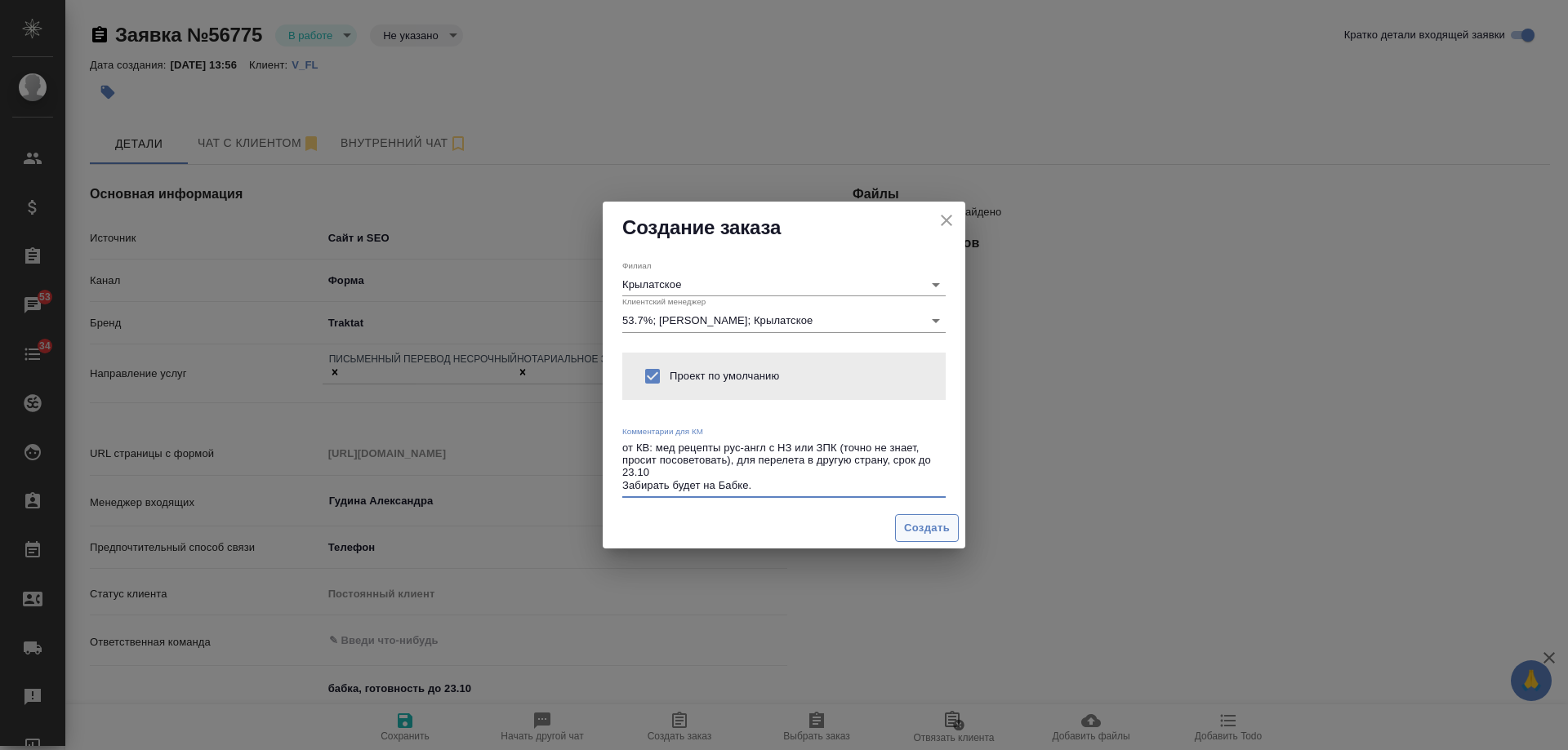
click at [924, 536] on span "Создать" at bounding box center [927, 528] width 46 height 19
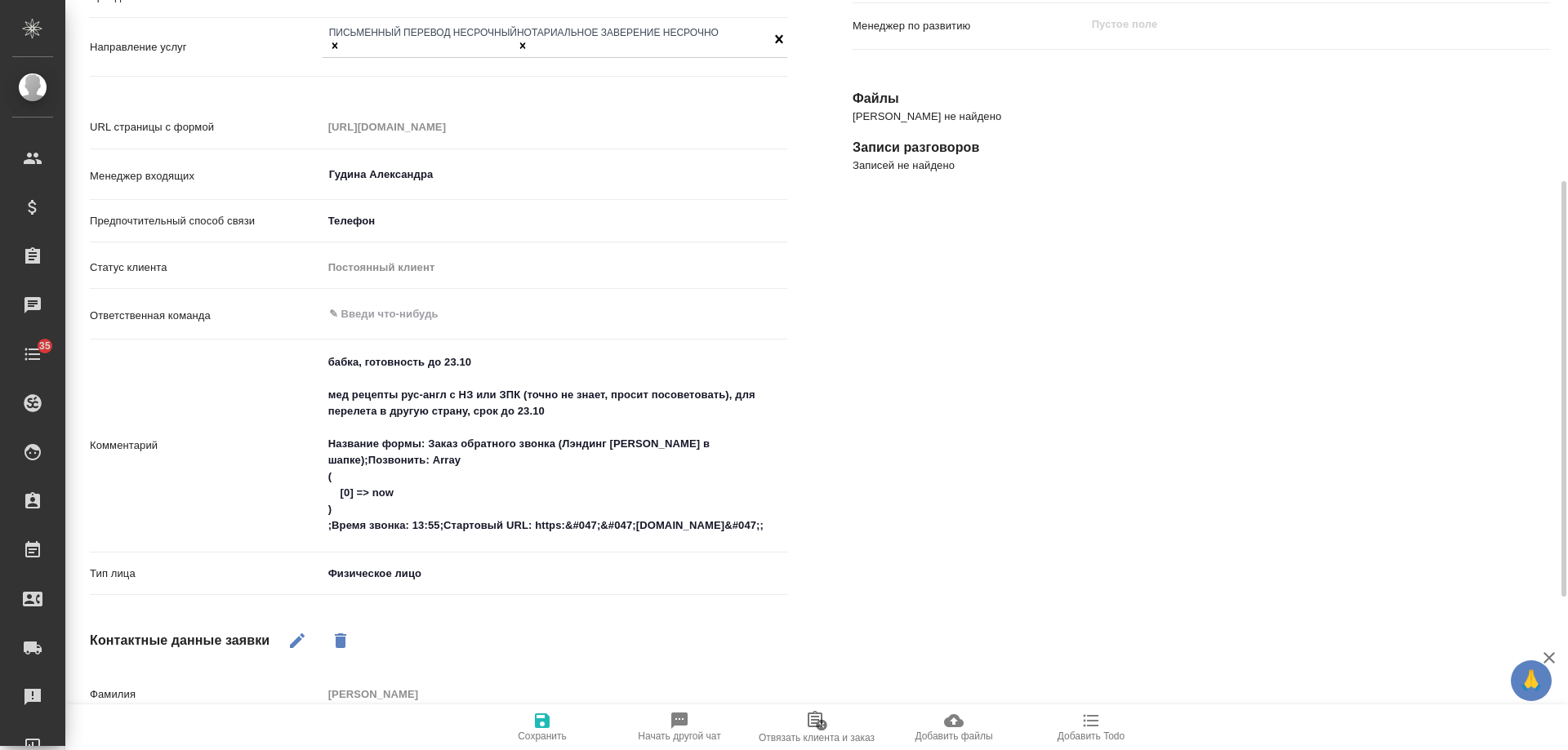
scroll to position [82, 0]
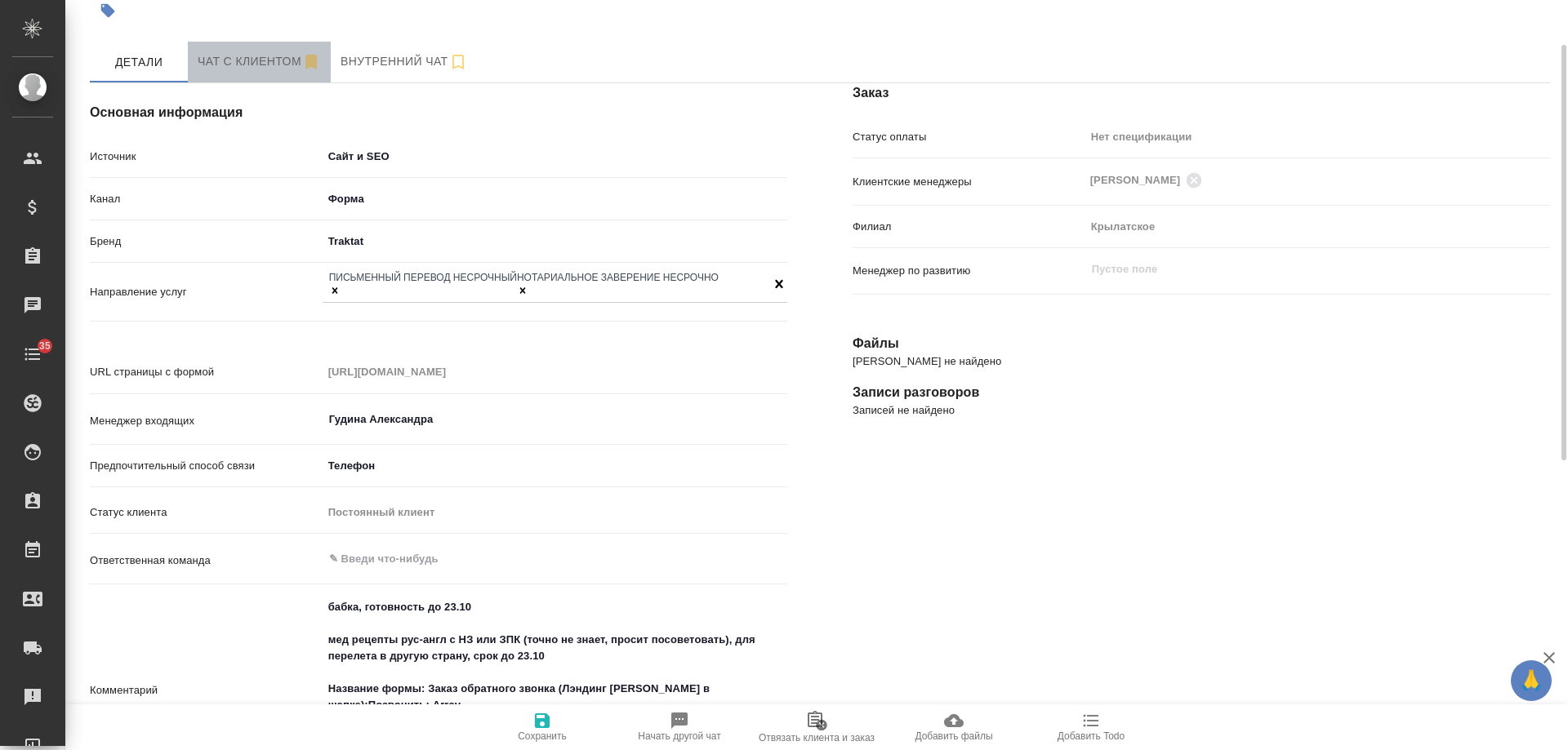
click at [236, 71] on span "Чат с клиентом" at bounding box center [259, 61] width 124 height 20
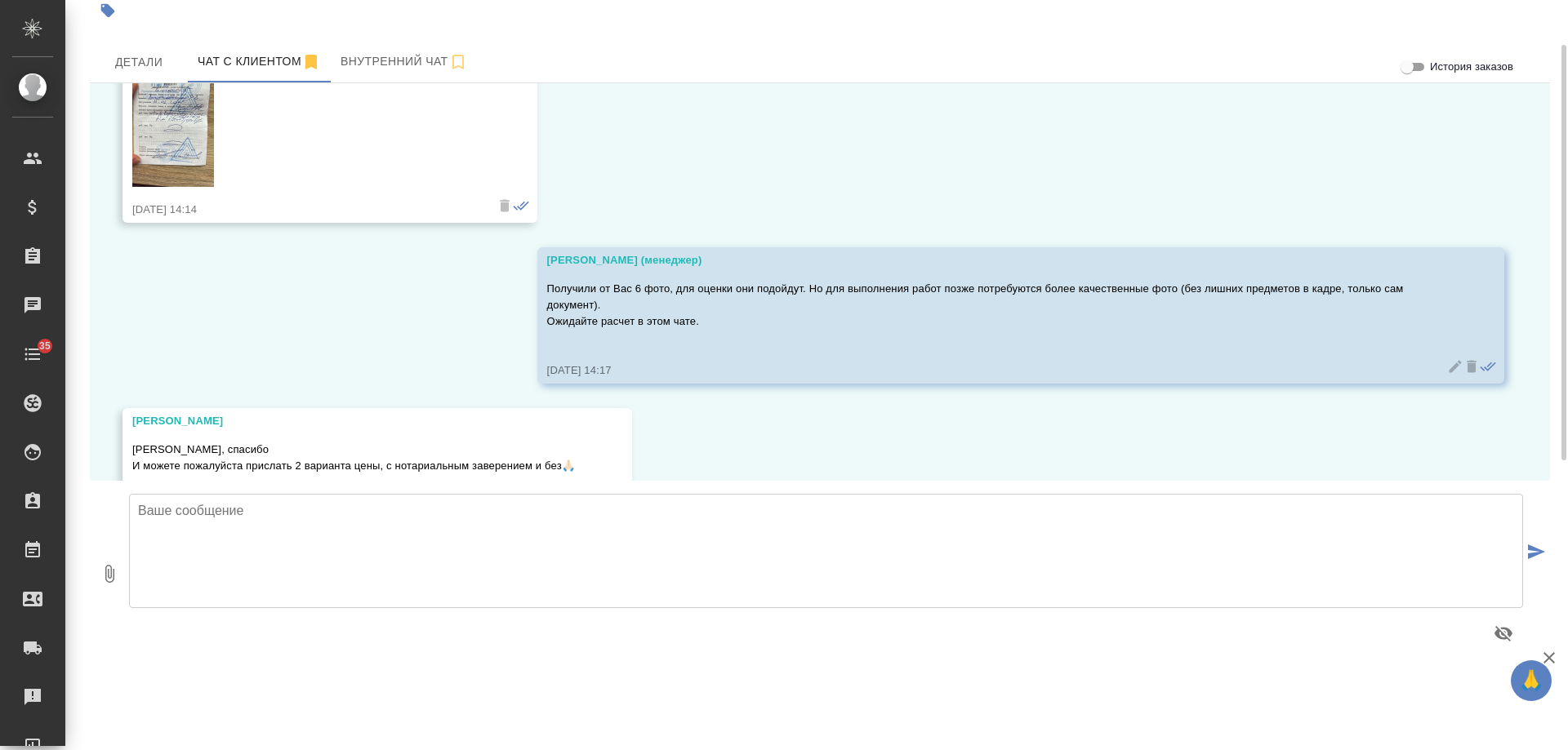
scroll to position [1551, 0]
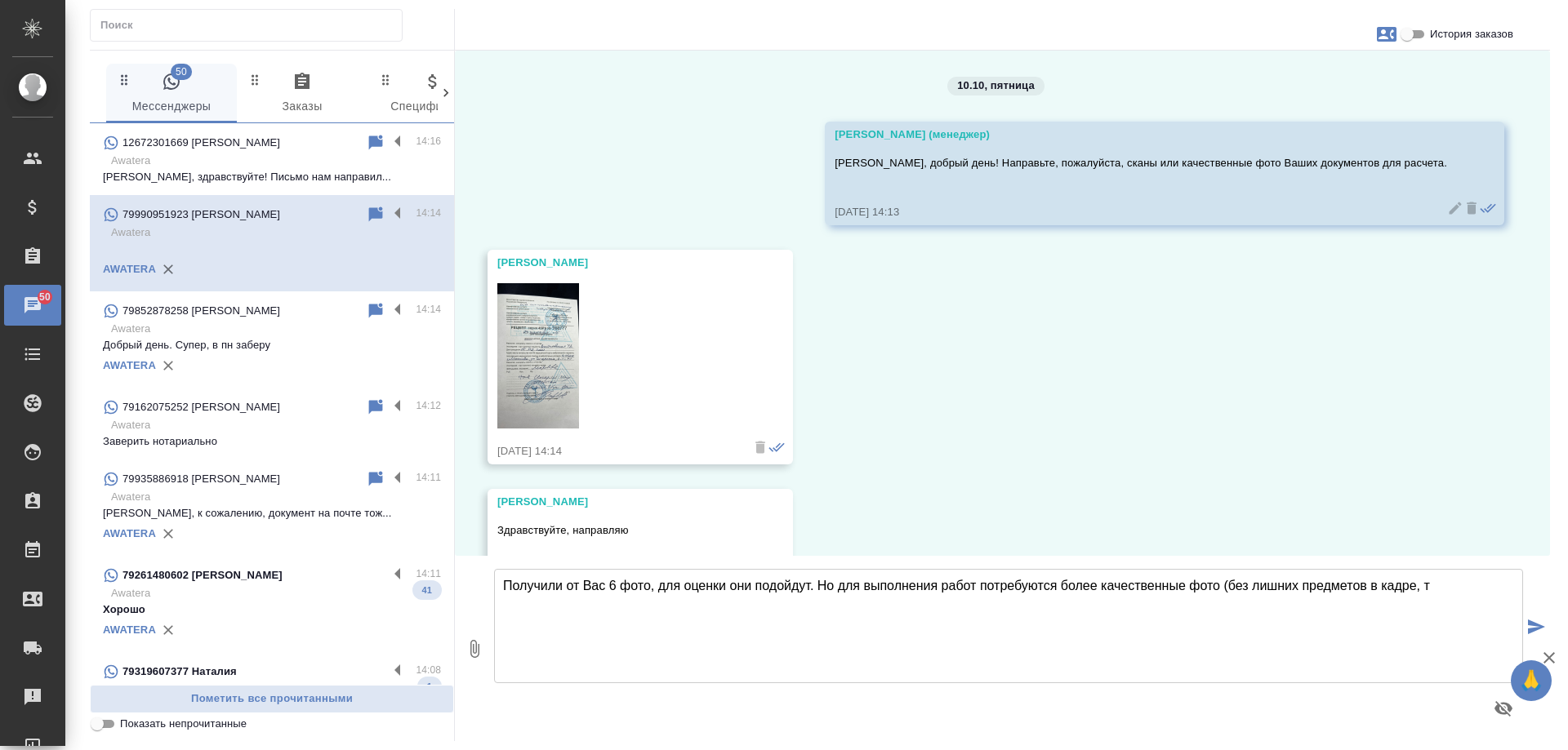
scroll to position [1138, 0]
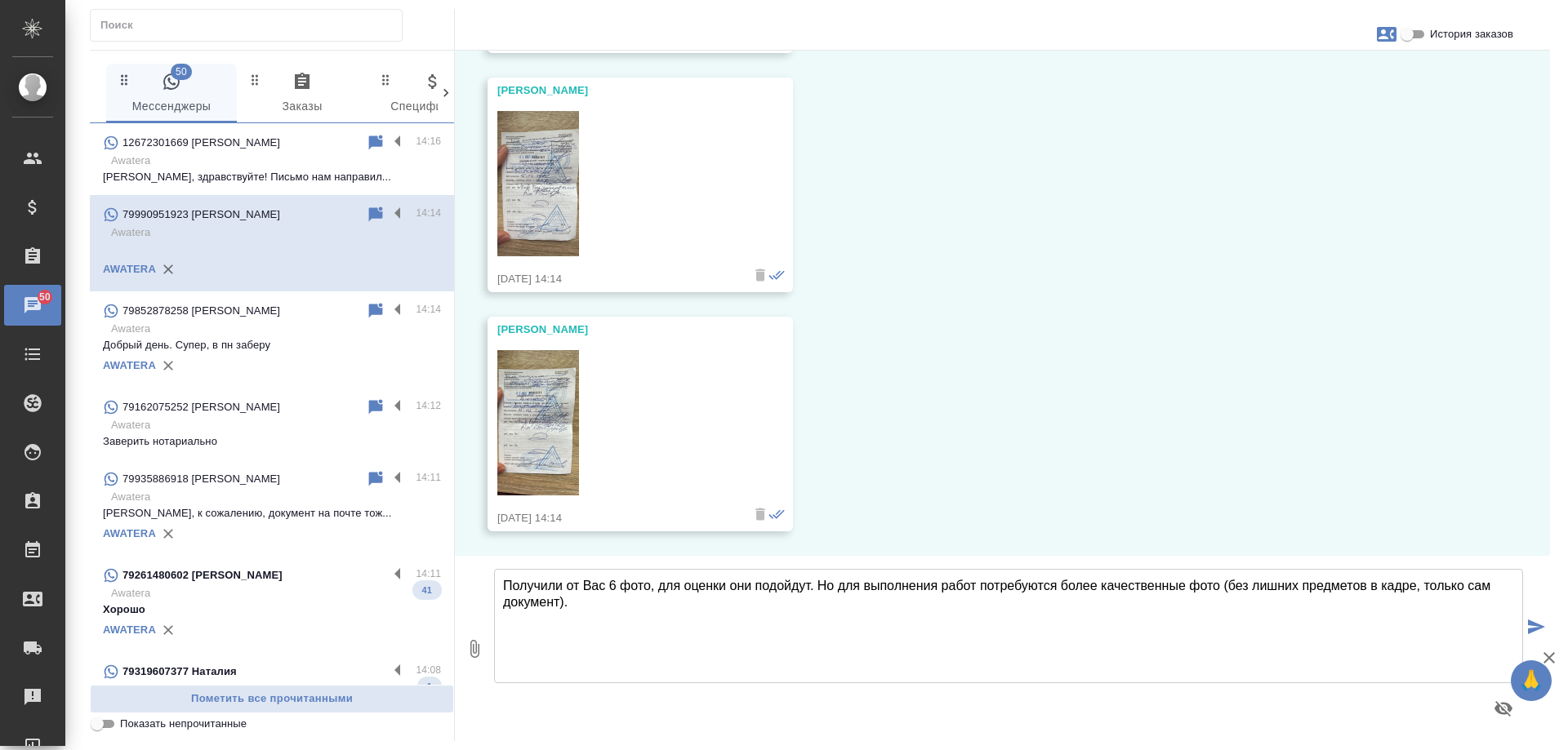
click at [978, 585] on textarea "Получили от Вас 6 фото, для оценки они подойдут. Но для выполнения работ потреб…" at bounding box center [1009, 625] width 1030 height 114
click at [696, 608] on textarea "Получили от Вас 6 фото, для оценки они подойдут. Но для выполнения работ позже …" at bounding box center [1009, 625] width 1030 height 114
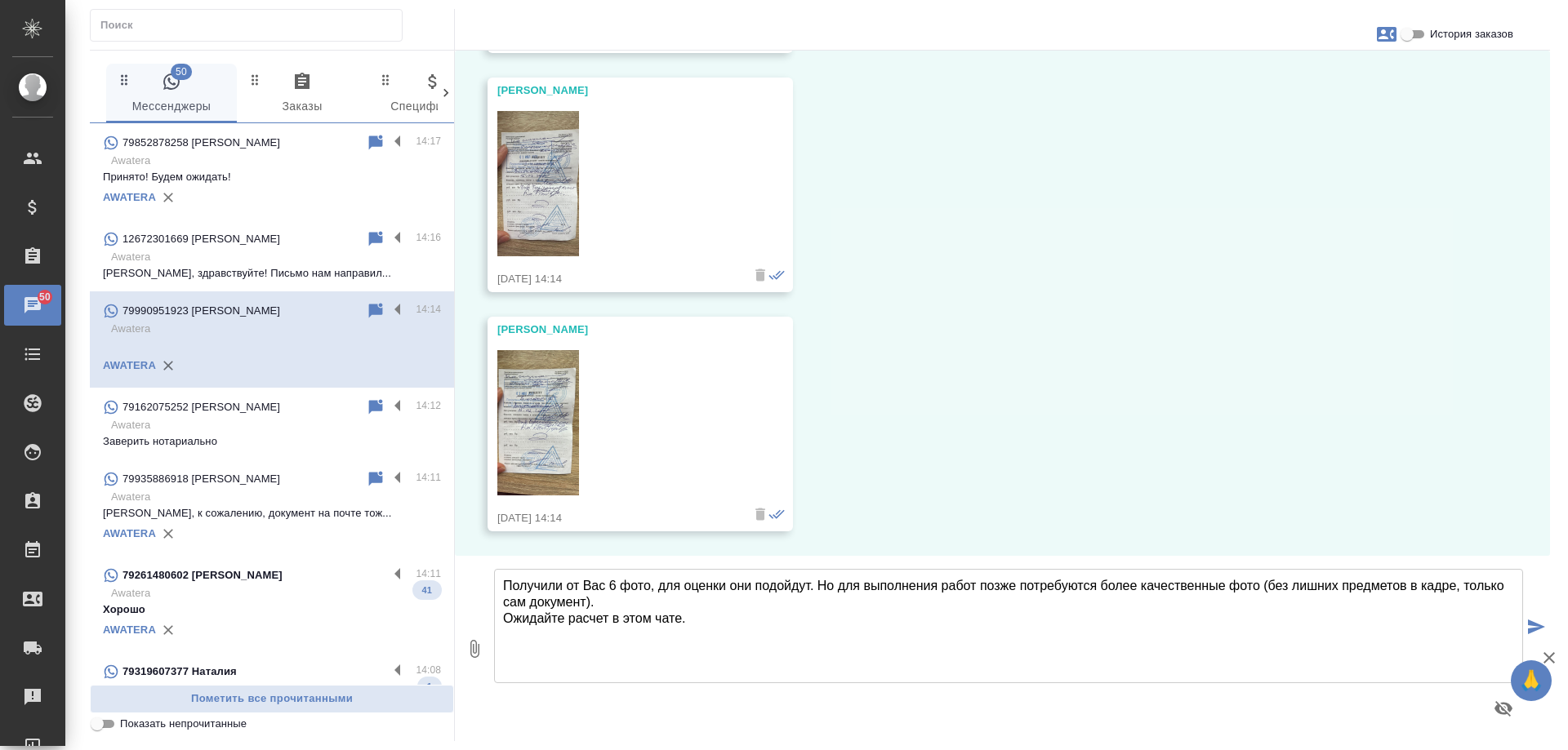
type textarea "Получили от Вас 6 фото, для оценки они подойдут. Но для выполнения работ позже …"
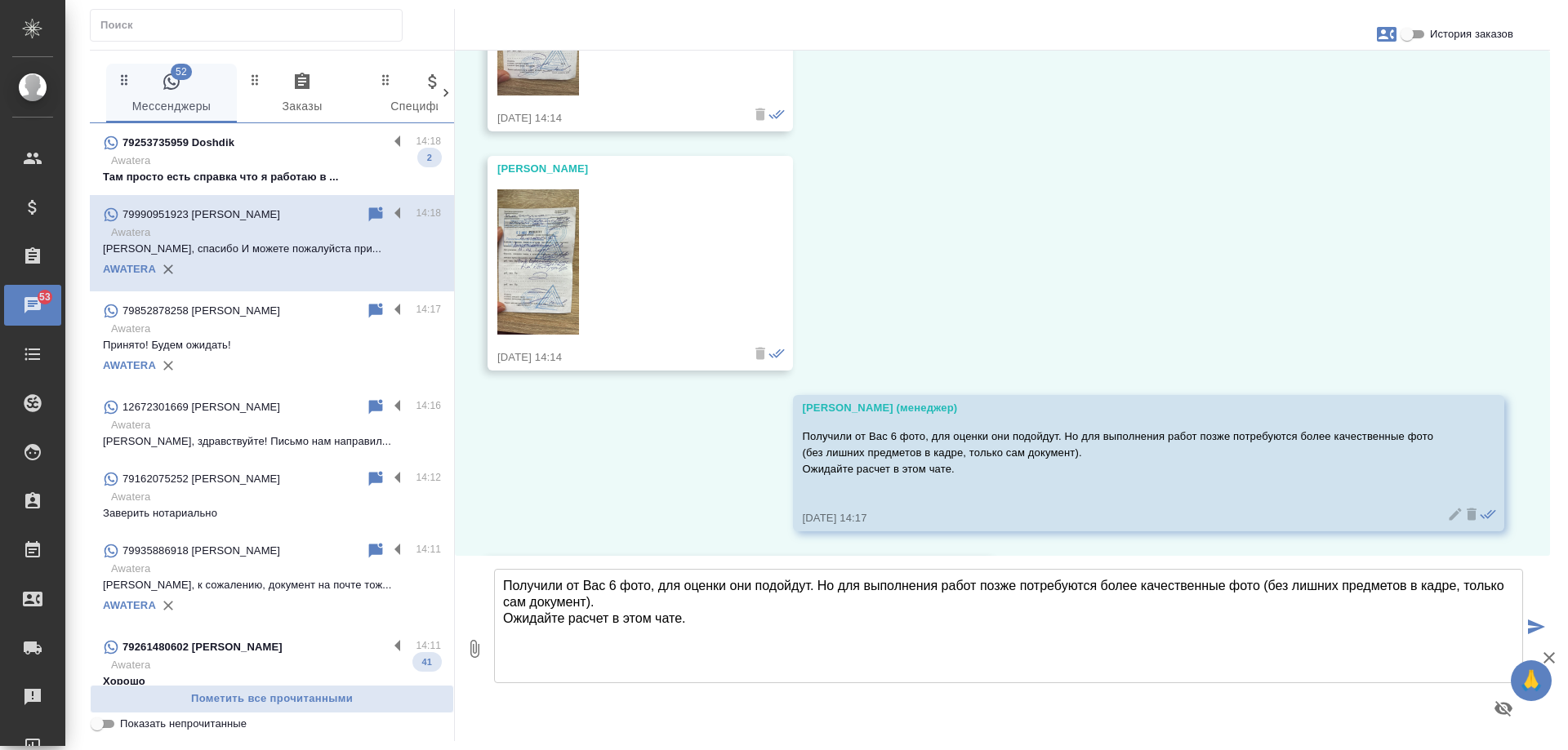
scroll to position [1443, 0]
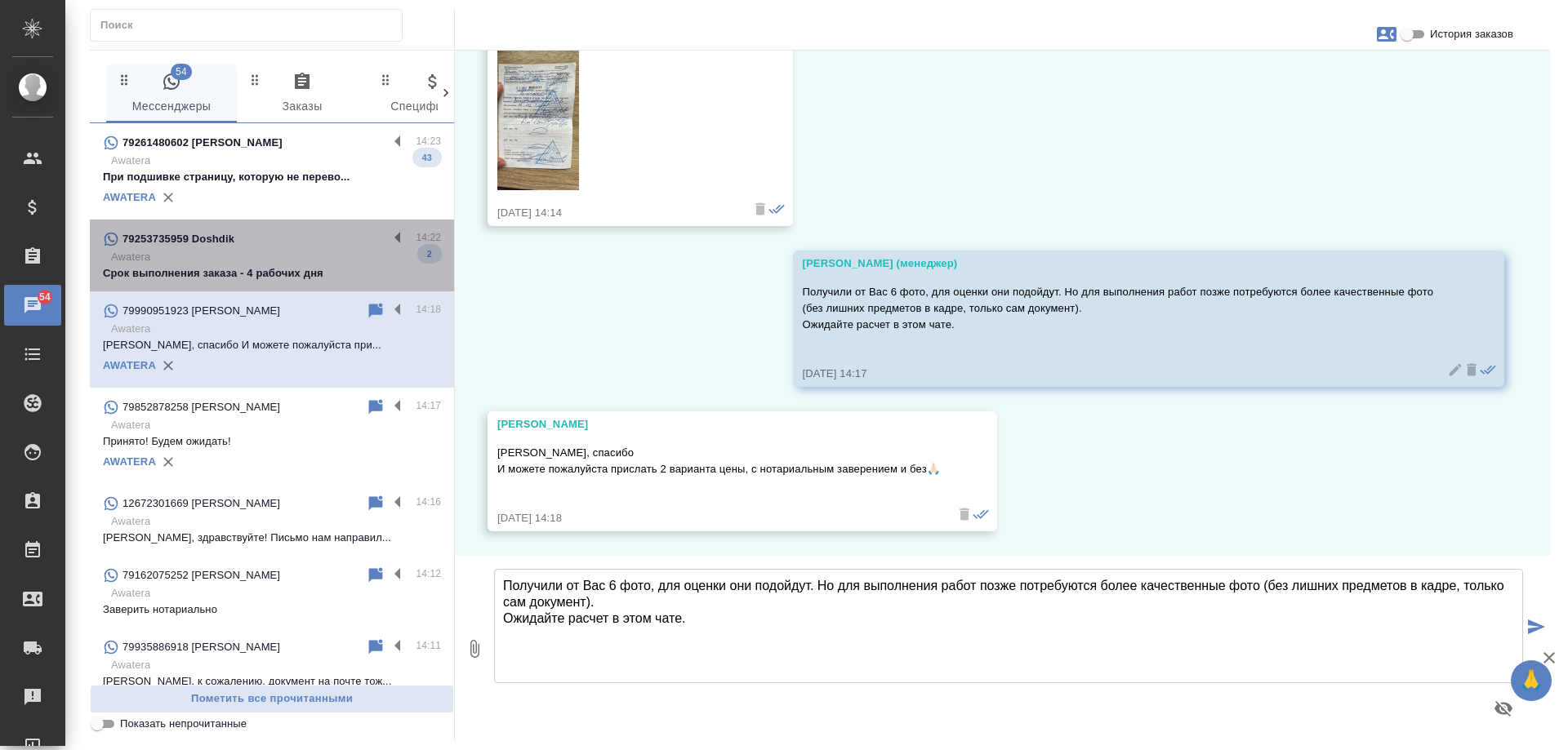
click at [275, 275] on p "Срок выполнения заказа - 4 рабочих дня" at bounding box center [272, 273] width 338 height 16
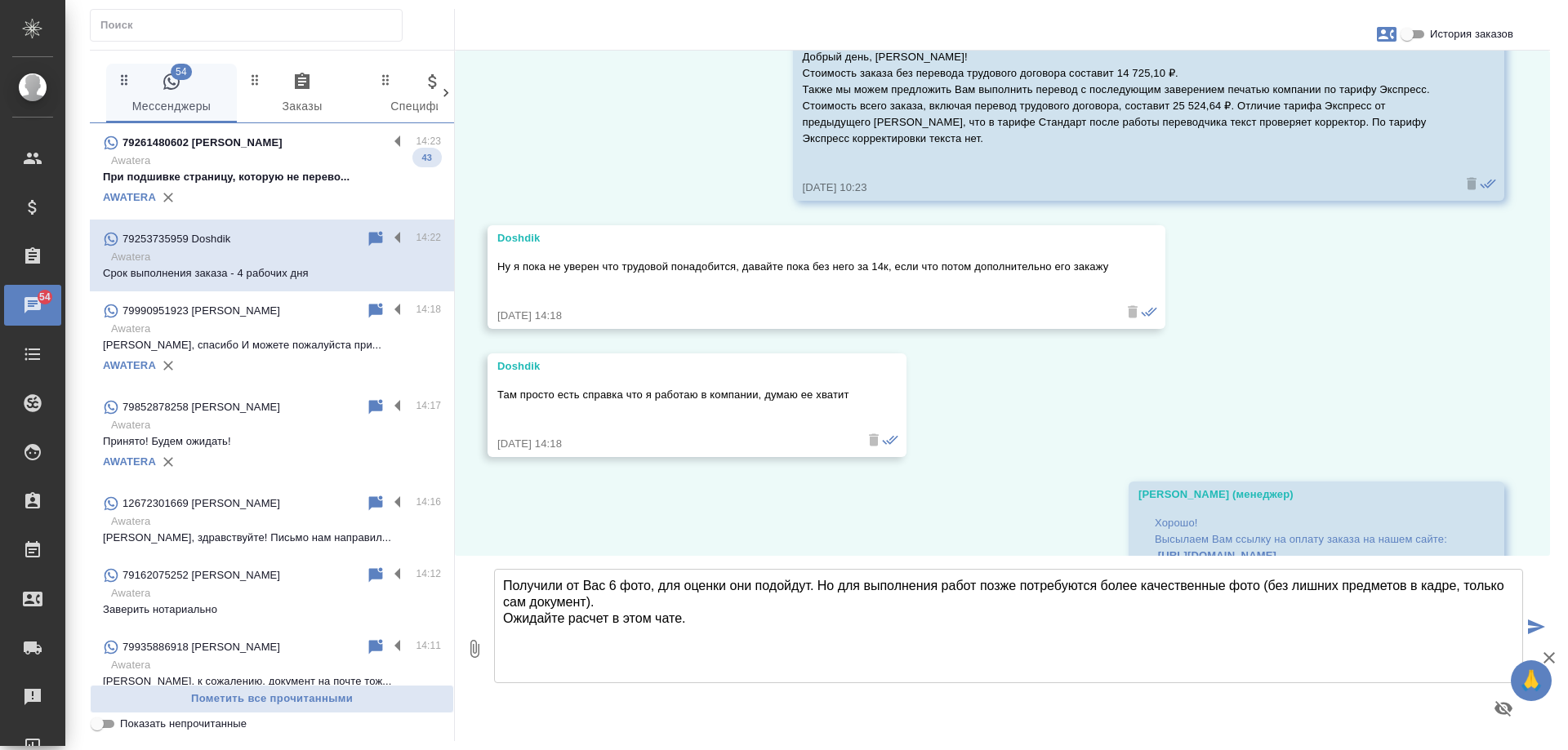
scroll to position [4106, 0]
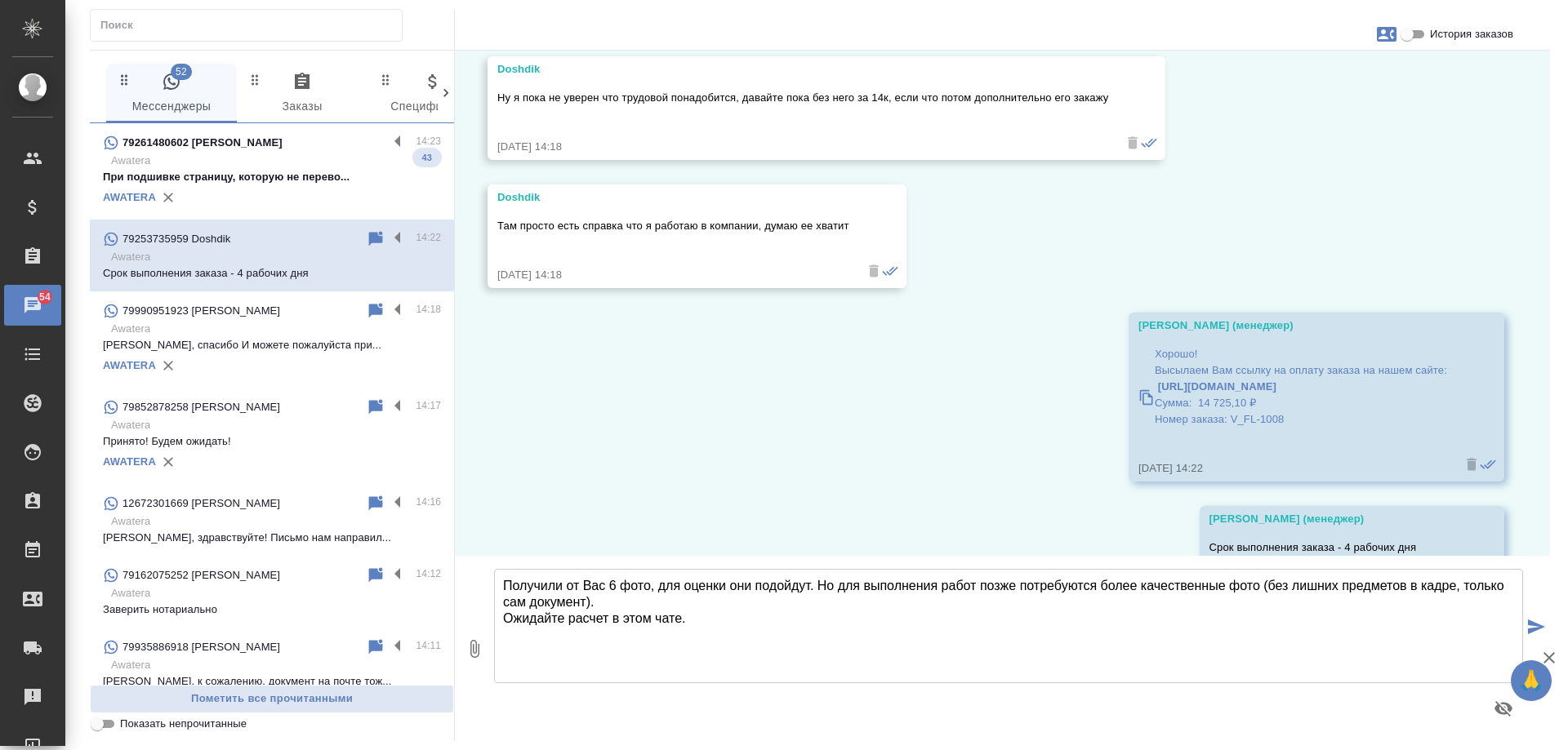
click at [276, 173] on p "При подшивке страницу, которую не перево..." at bounding box center [272, 176] width 338 height 16
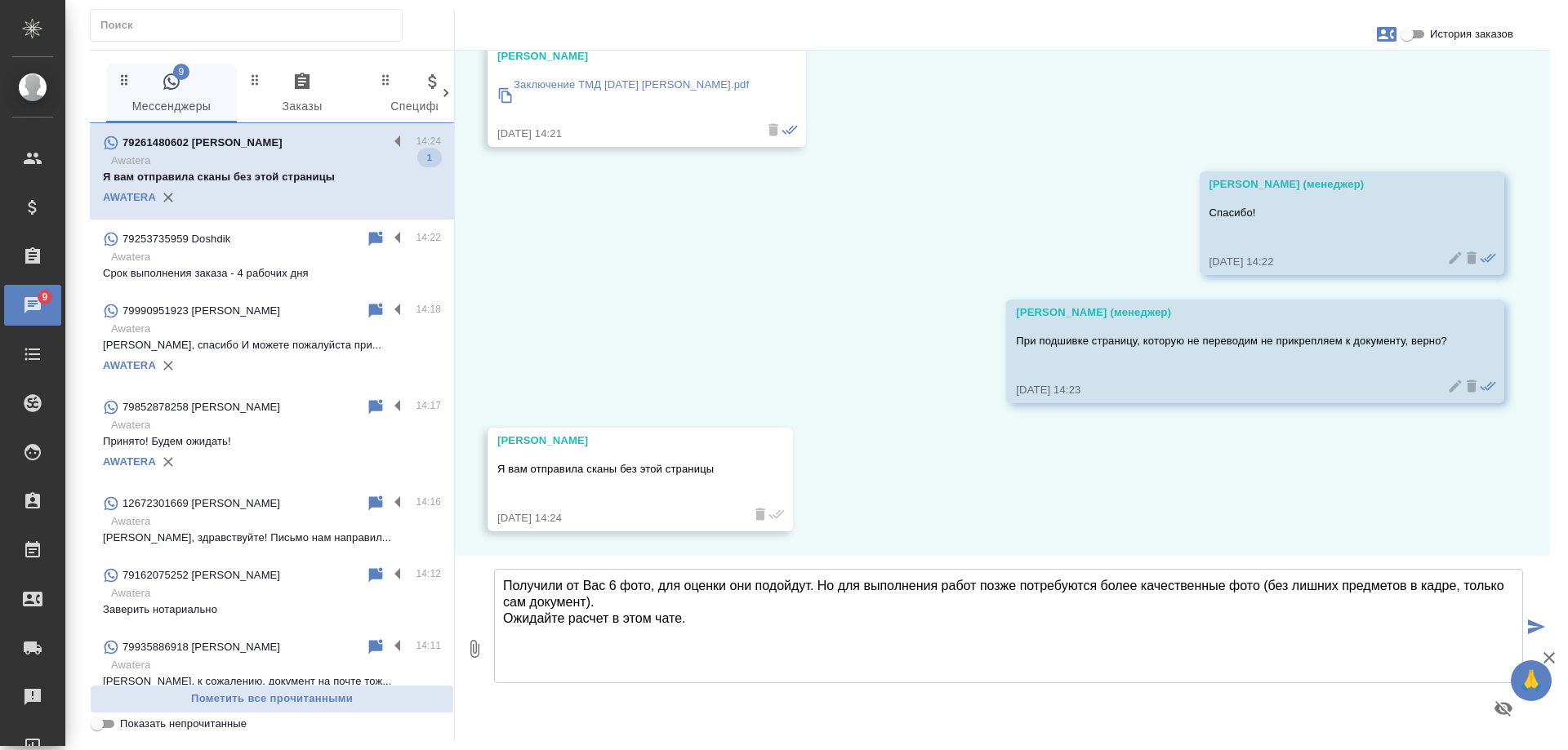
scroll to position [163, 0]
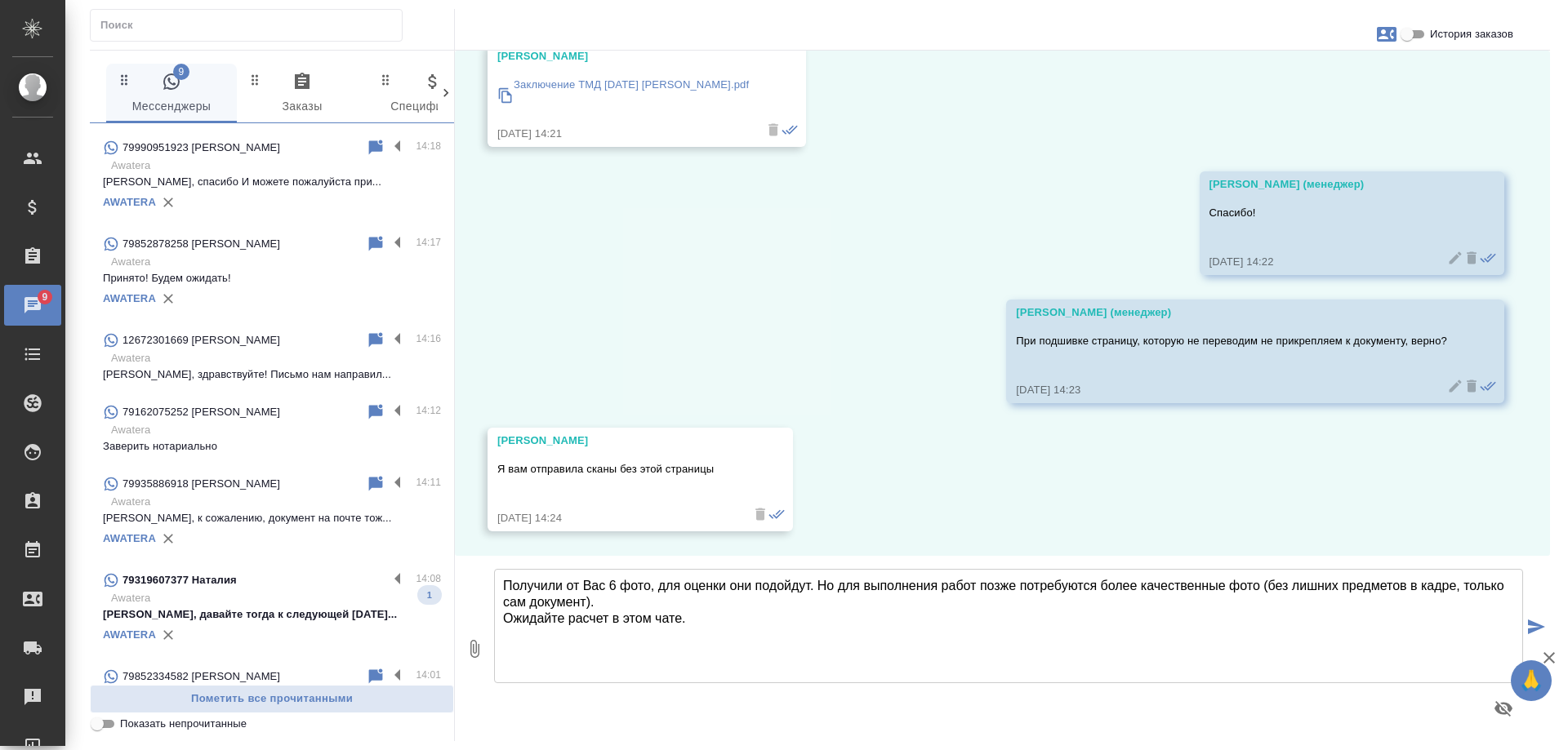
click at [113, 729] on input "Показать непрочитанные" at bounding box center [97, 724] width 59 height 19
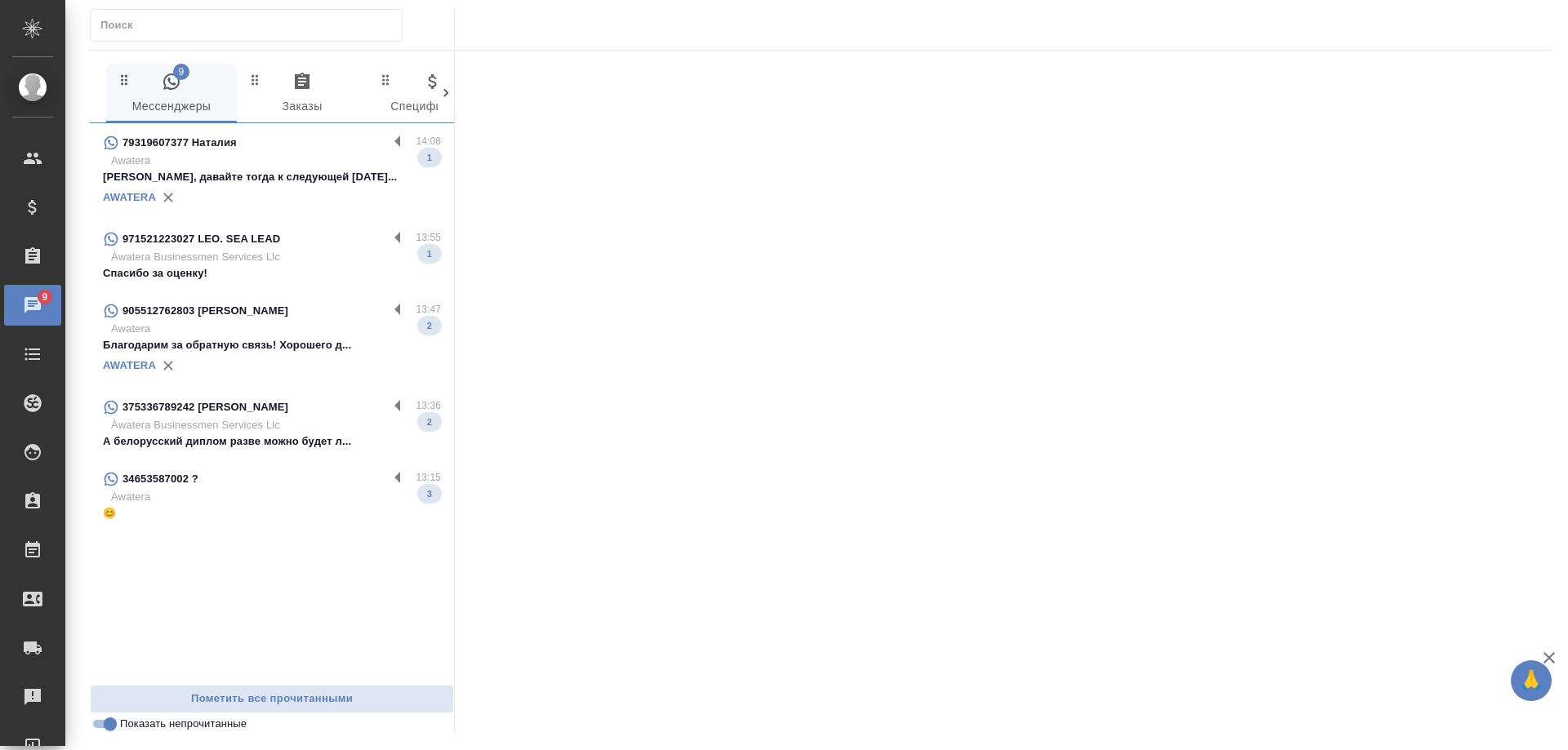
scroll to position [0, 0]
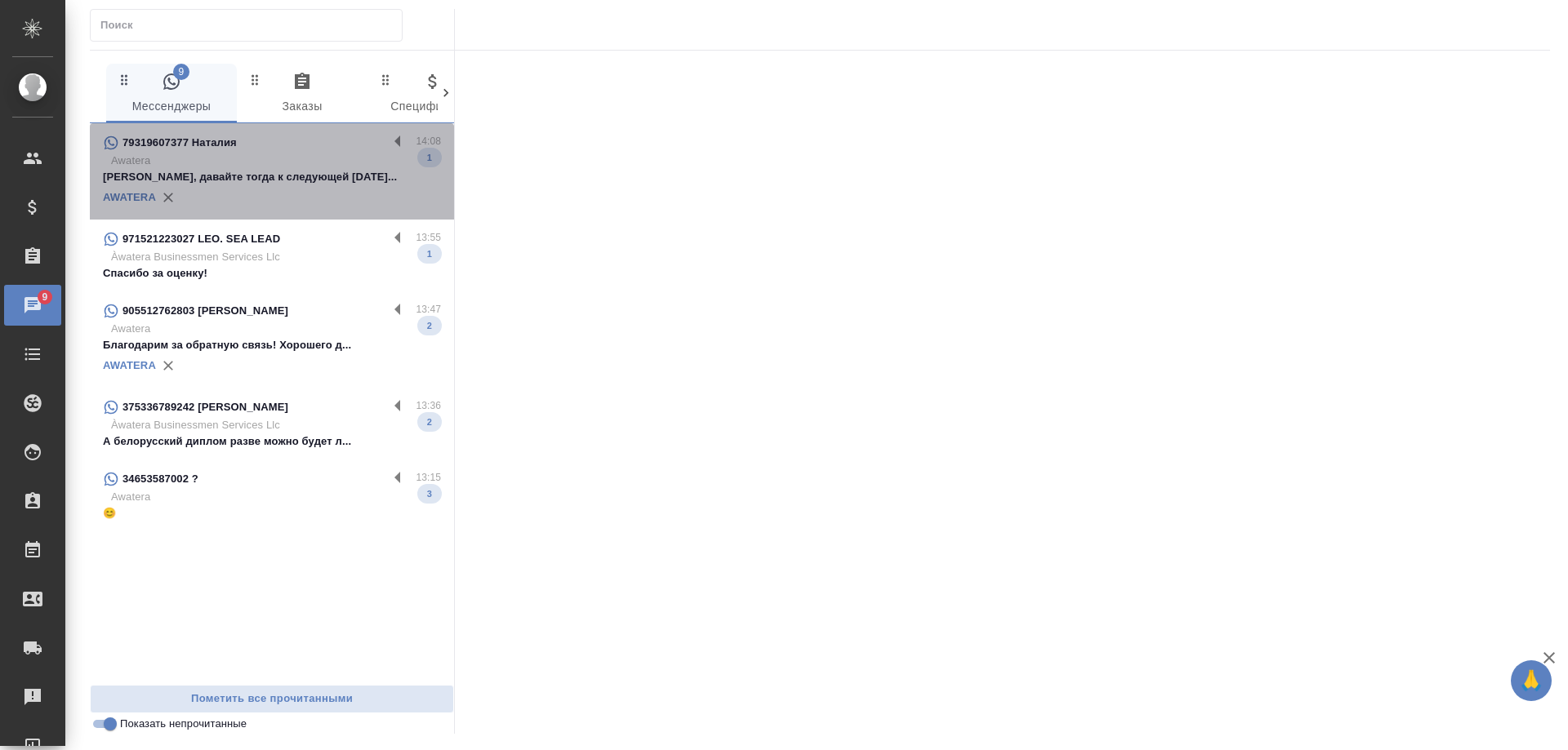
click at [299, 180] on p "Хорошо, давайте тогда к следующей пятниц..." at bounding box center [272, 176] width 338 height 16
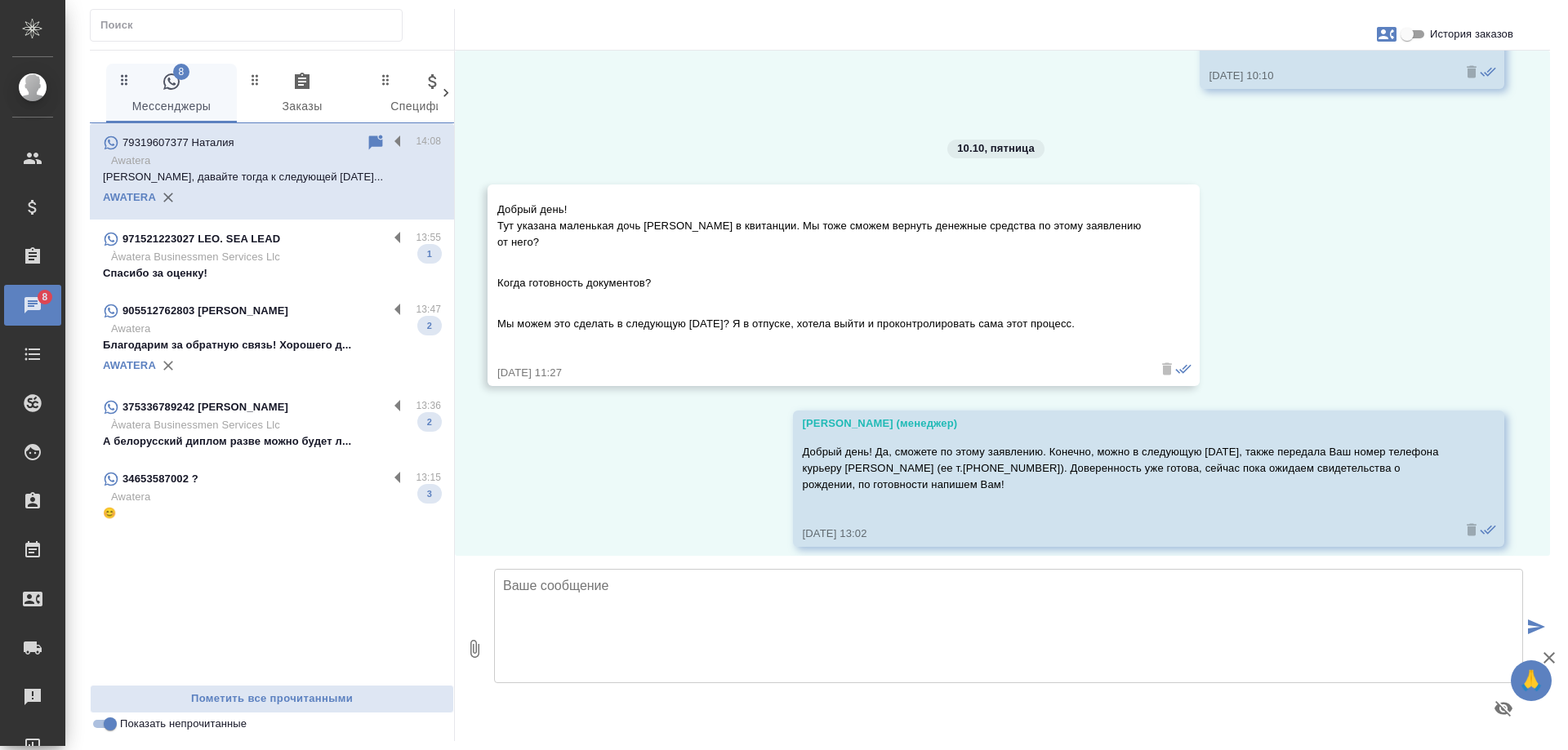
scroll to position [3752, 0]
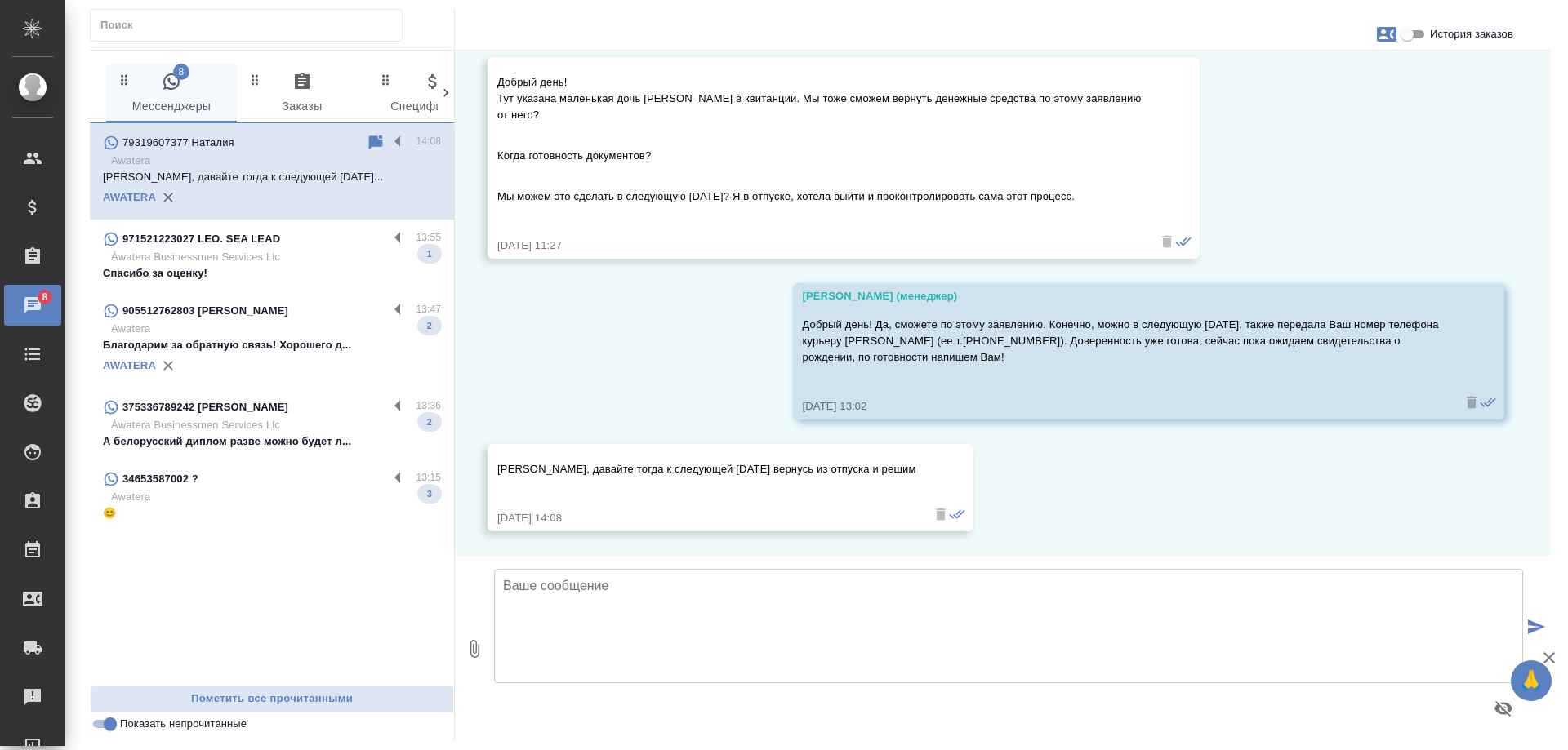
click at [339, 266] on p "Спасибо за оценку!" at bounding box center [272, 273] width 338 height 16
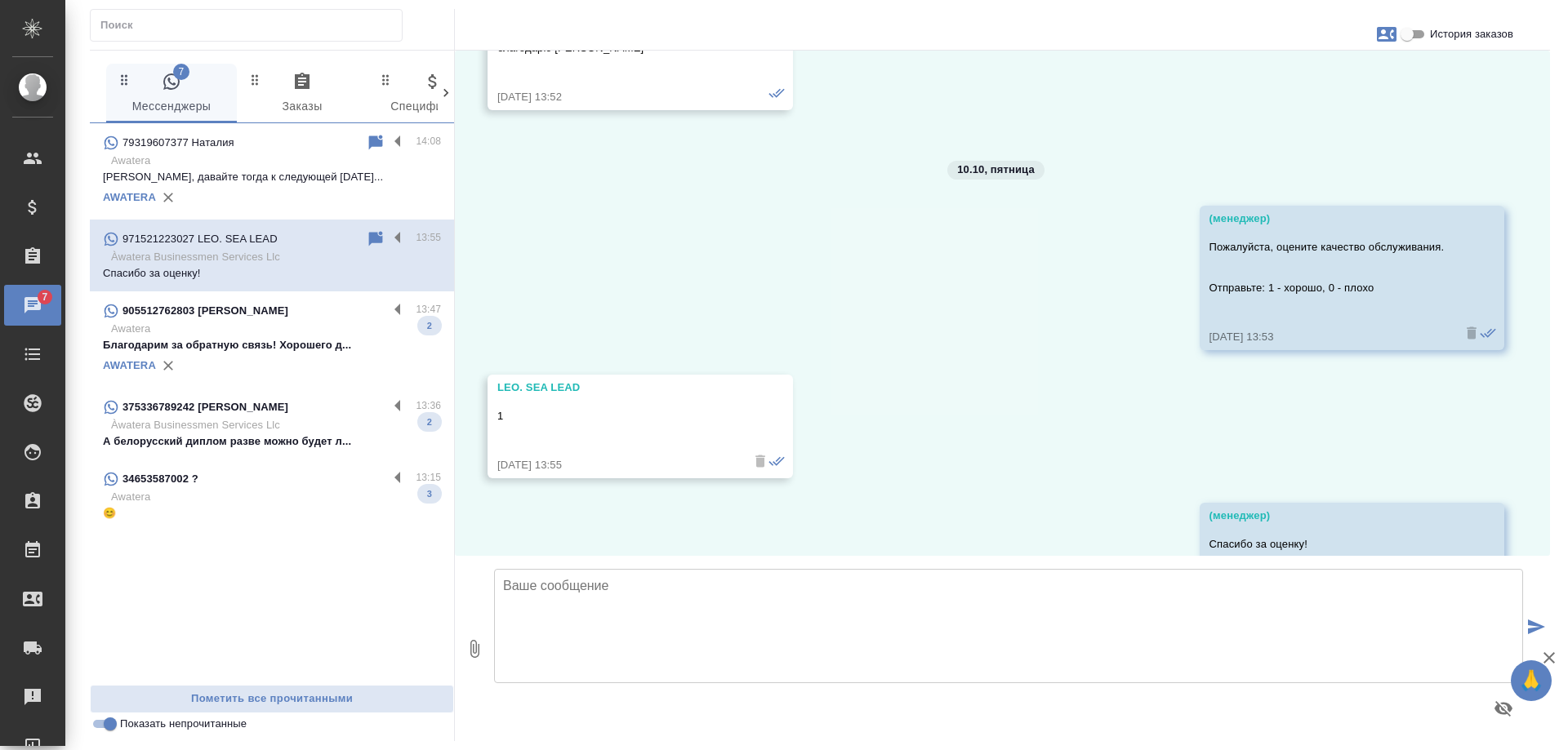
scroll to position [5903, 0]
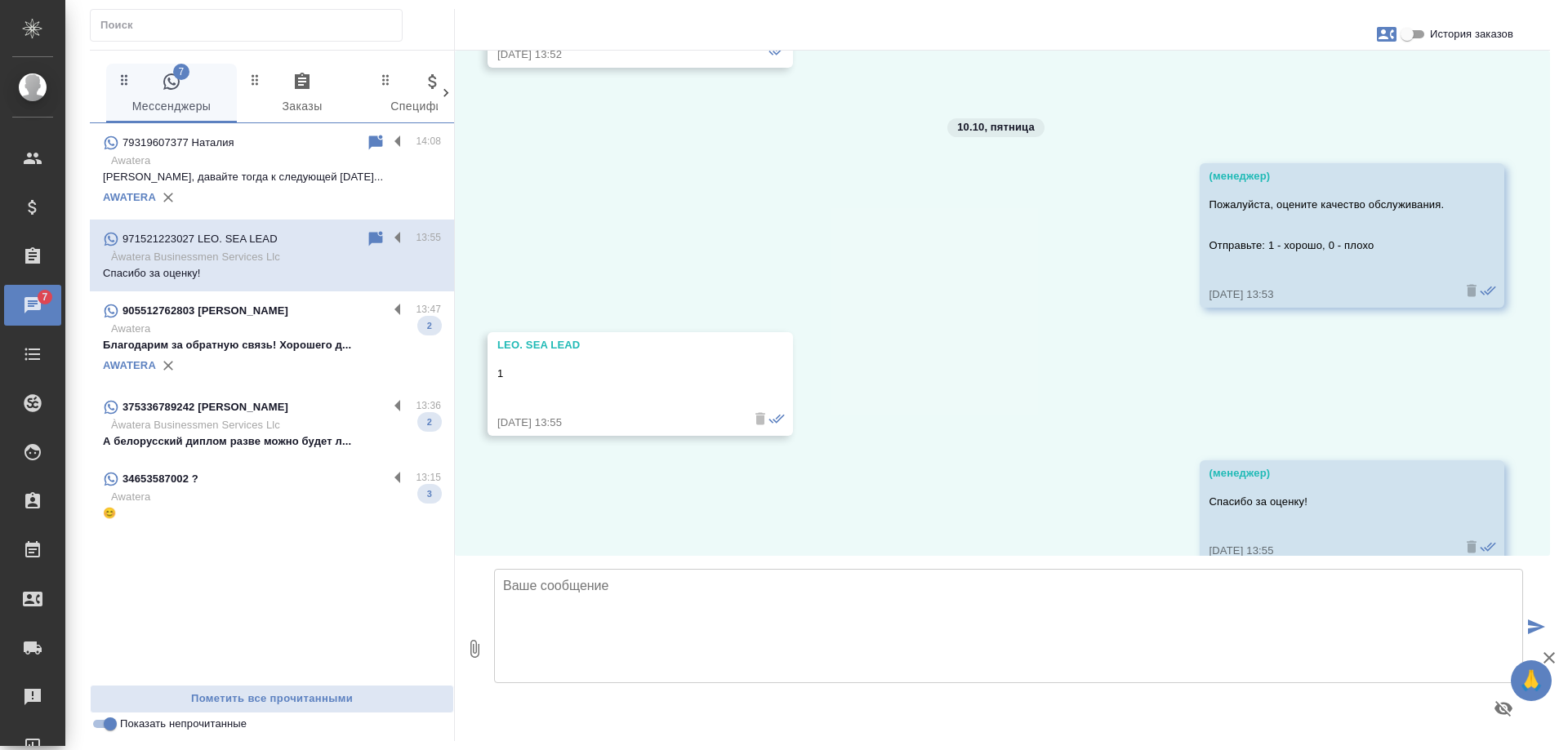
click at [284, 332] on p "Awatera" at bounding box center [276, 329] width 330 height 16
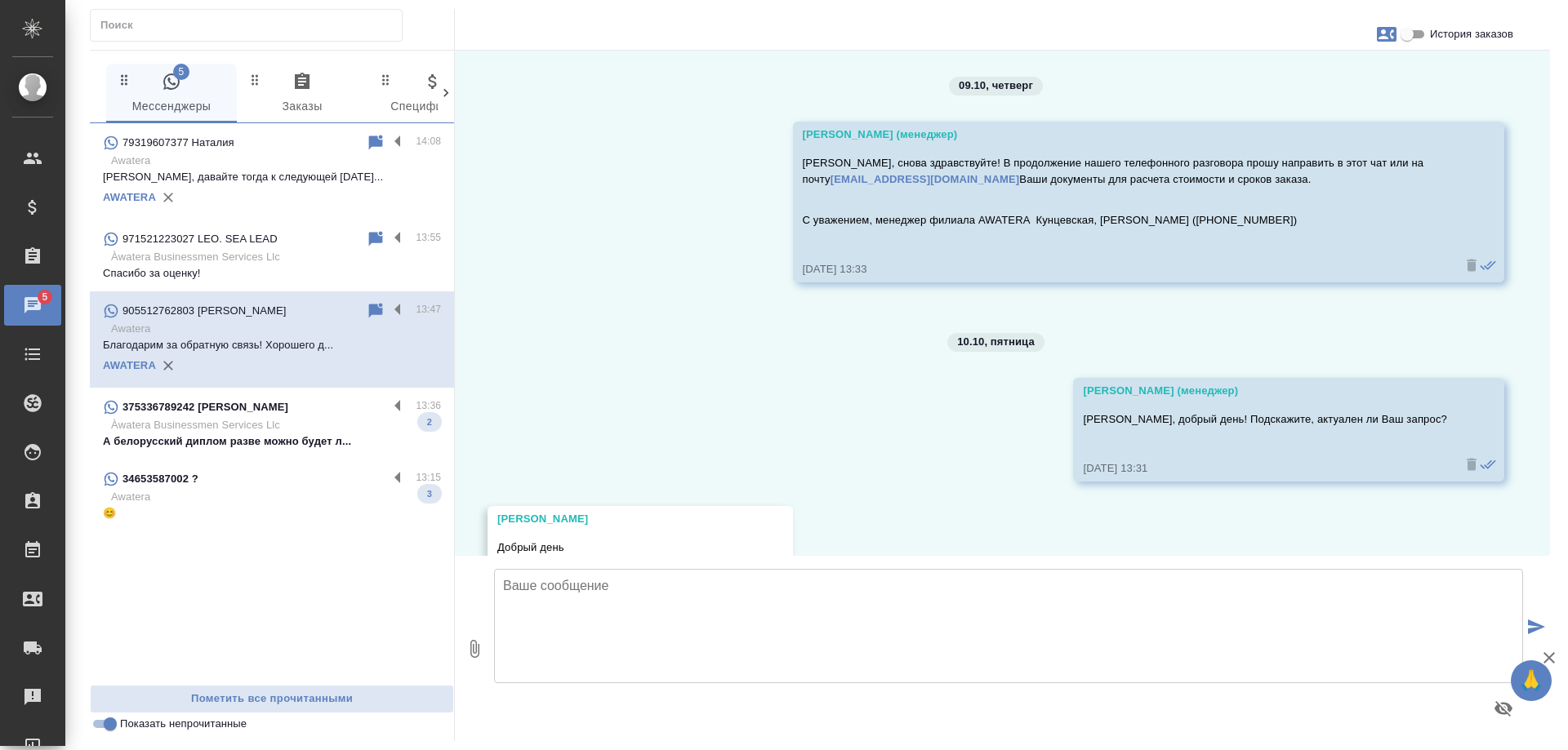
scroll to position [351, 0]
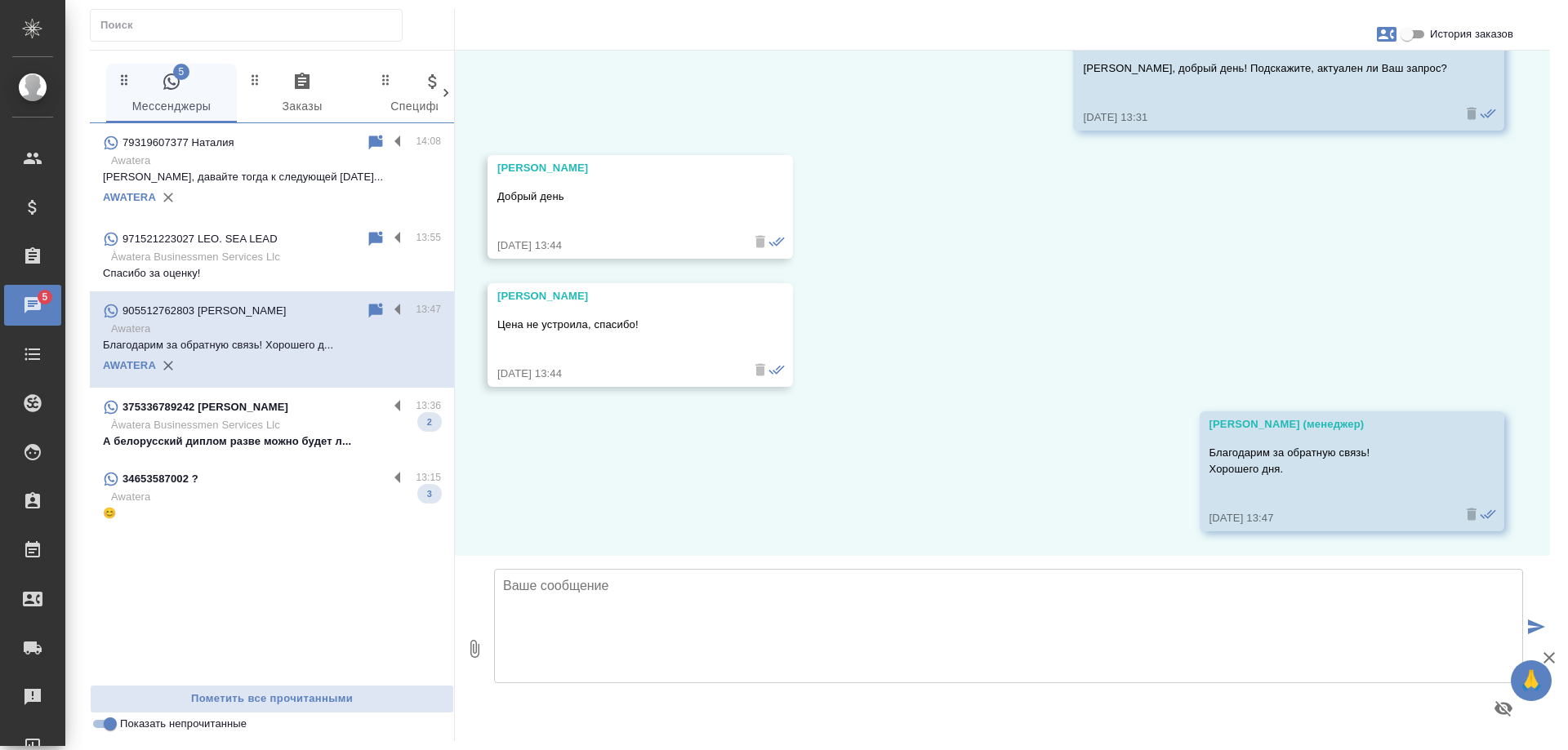
click at [344, 424] on p "Àwatera Businessmen Services Llc" at bounding box center [276, 425] width 330 height 16
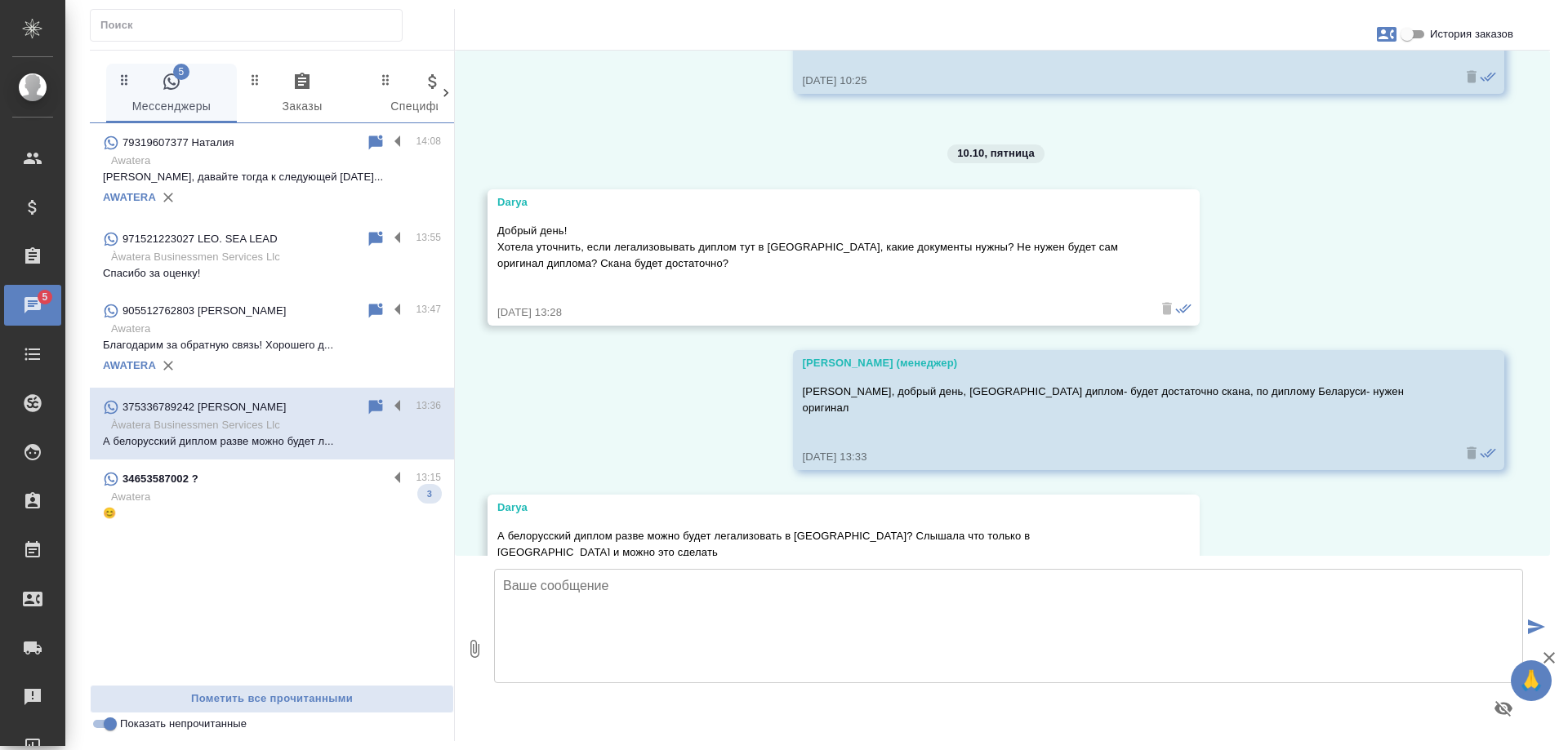
scroll to position [1908, 0]
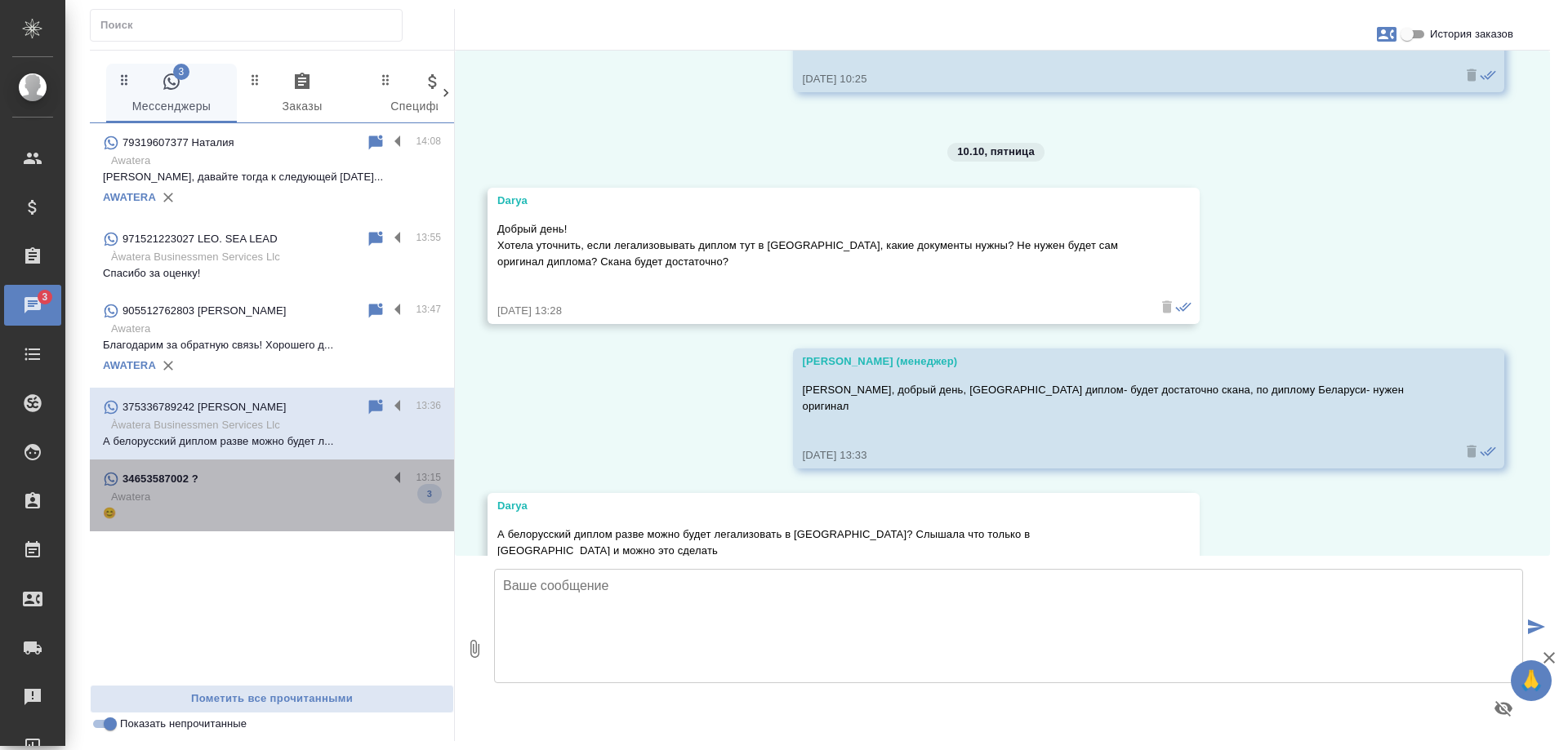
click at [305, 480] on div "34653587002 ?" at bounding box center [245, 479] width 285 height 19
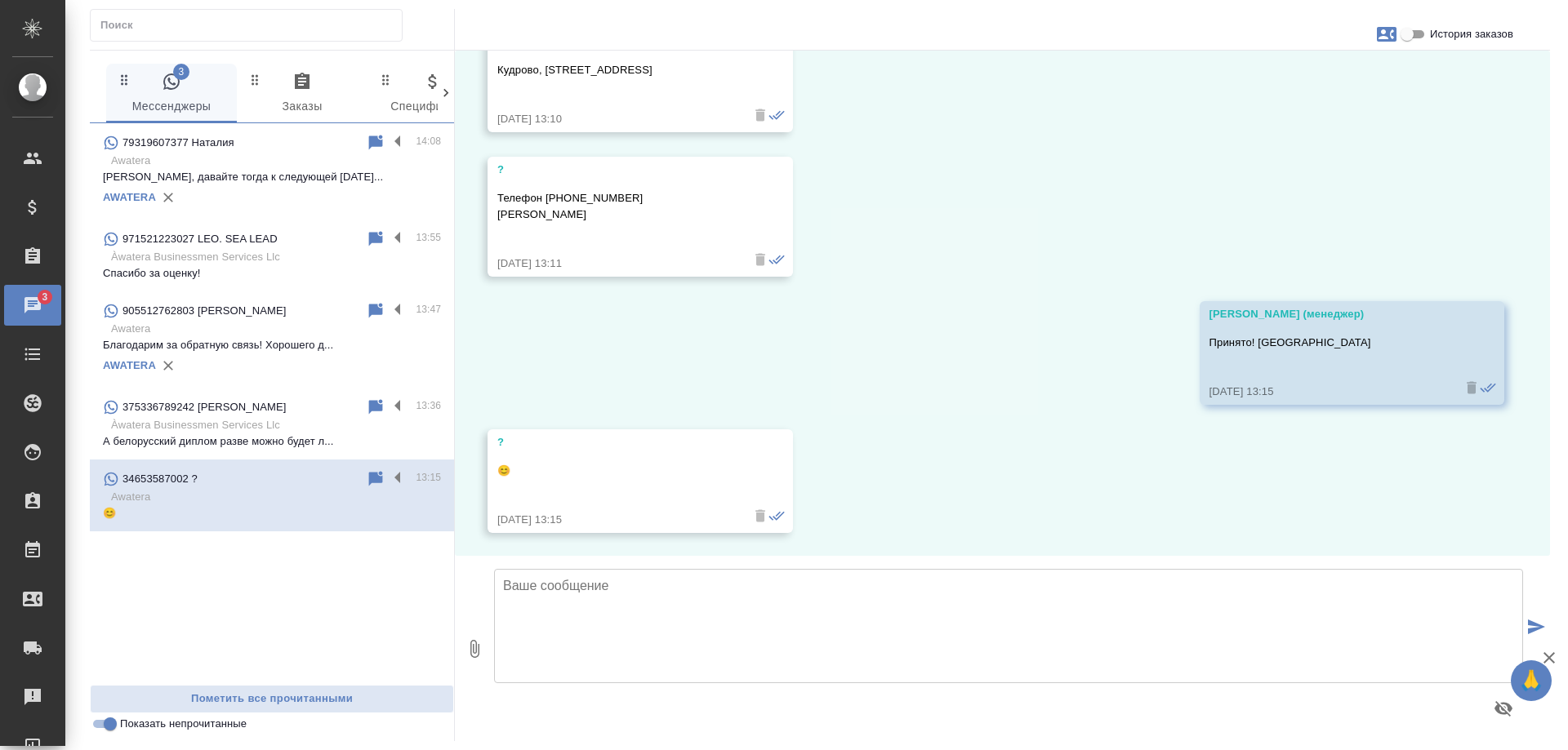
scroll to position [1842, 0]
click at [277, 401] on div "375336789242 Darya" at bounding box center [234, 408] width 263 height 19
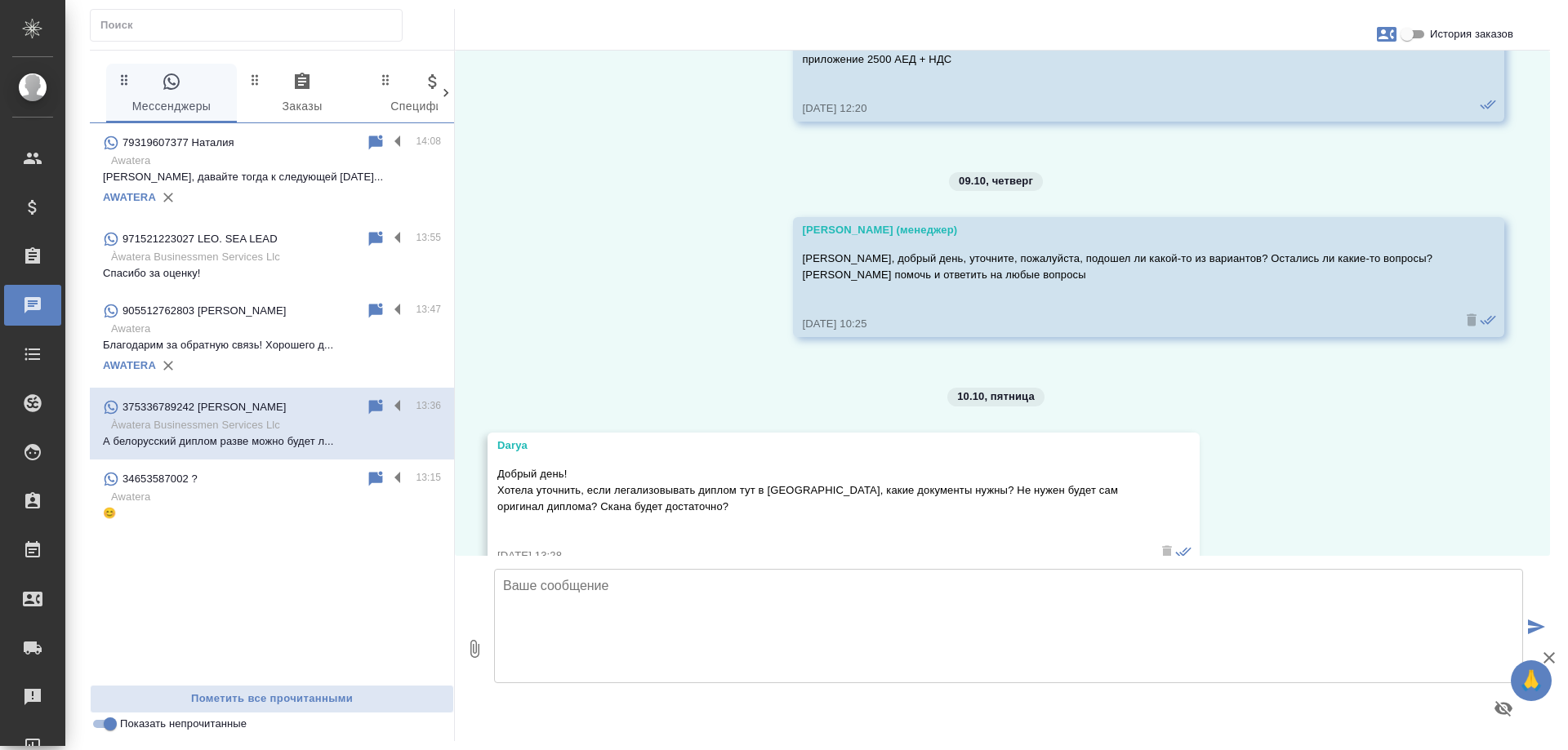
scroll to position [1908, 0]
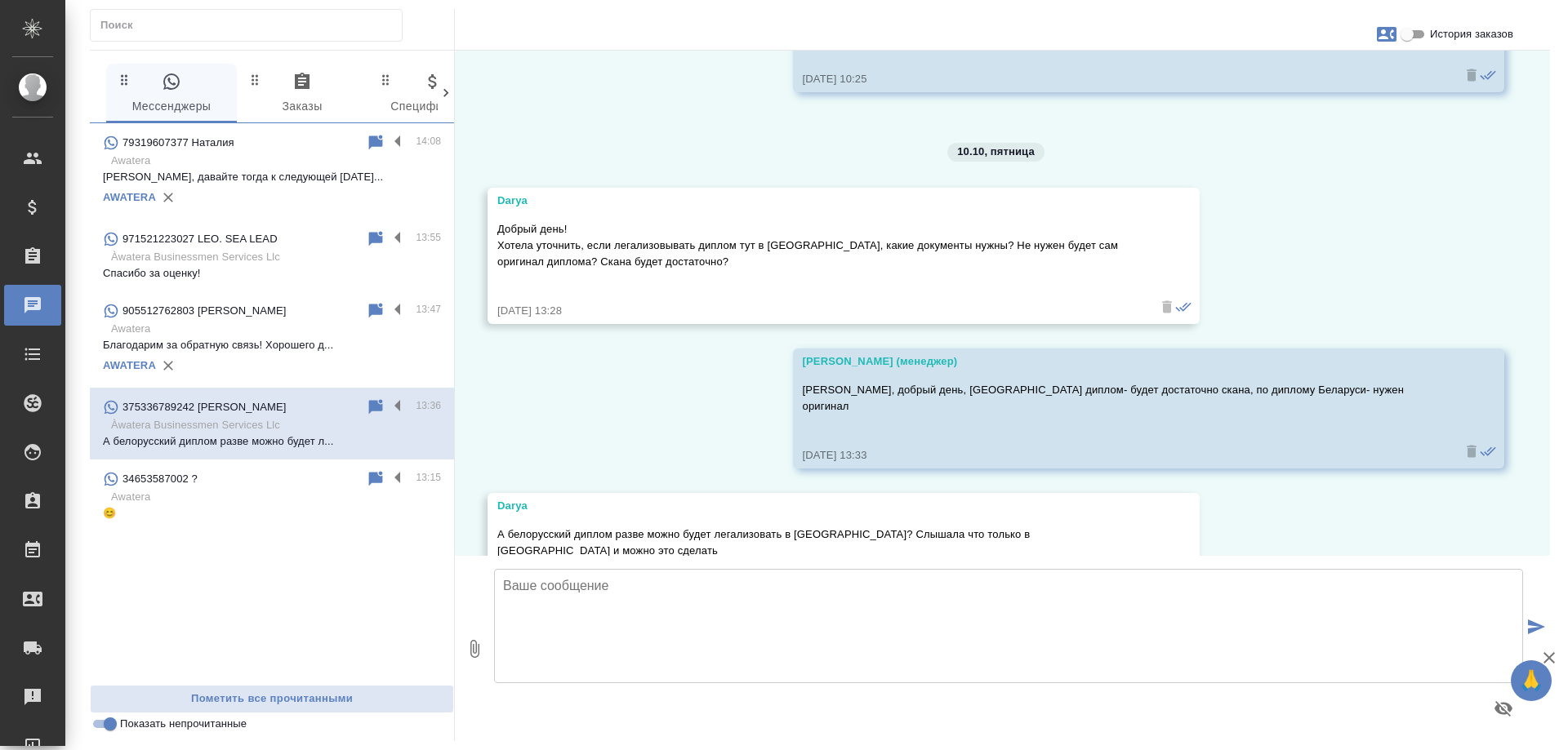
click at [103, 729] on input "Показать непрочитанные" at bounding box center [109, 724] width 59 height 19
checkbox input "false"
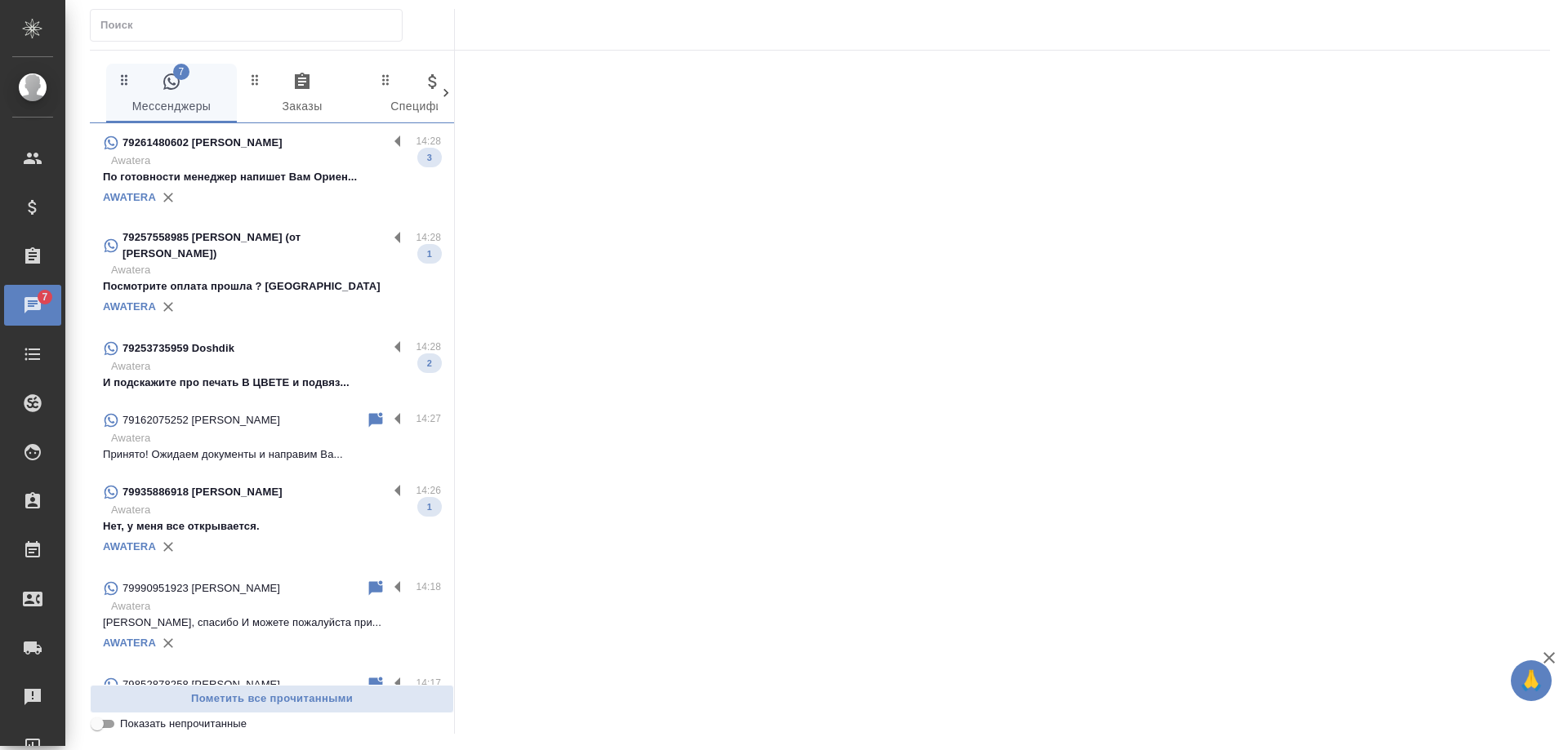
click at [254, 169] on p "По готовности менеджер напишет Вам Ориен..." at bounding box center [272, 176] width 338 height 16
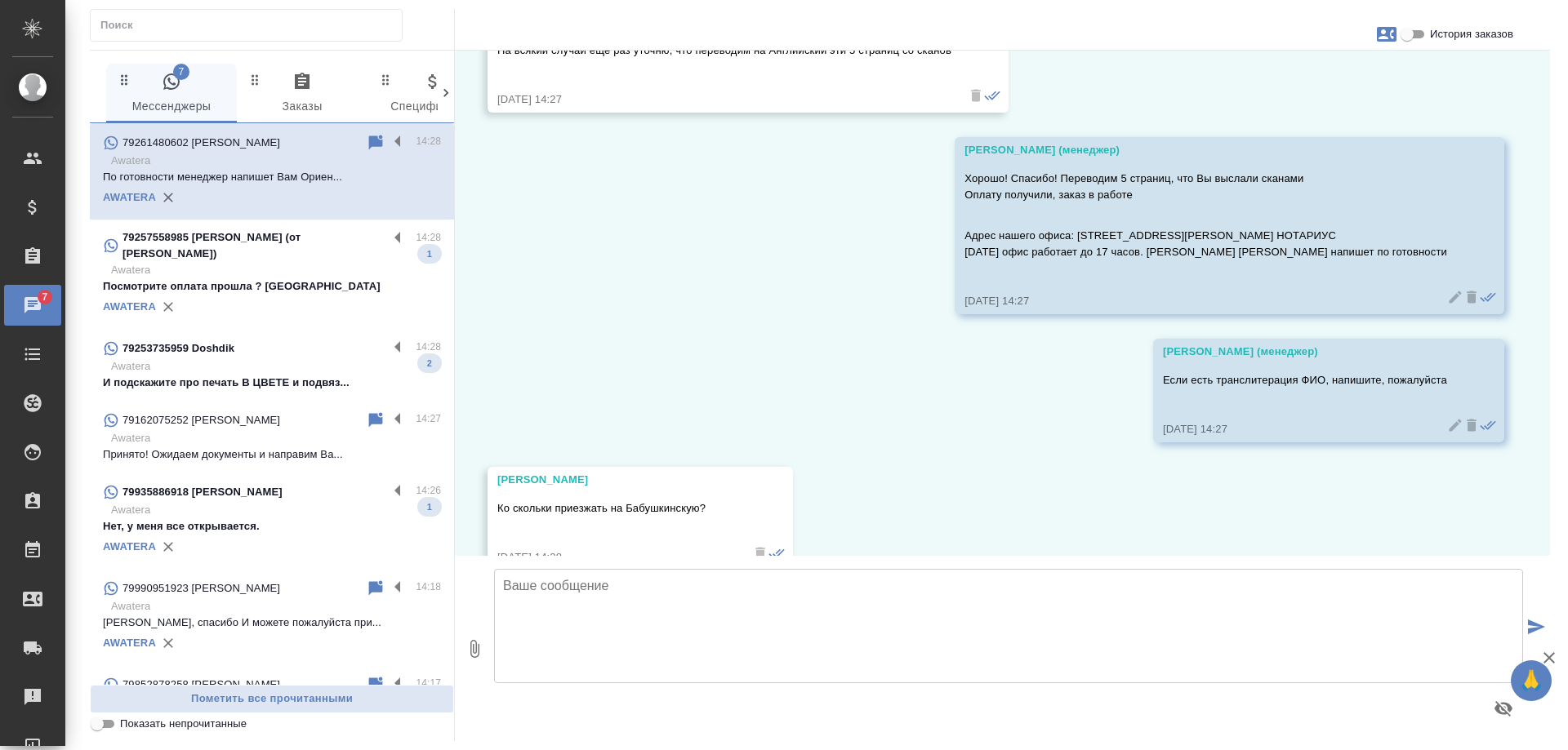
scroll to position [10770, 0]
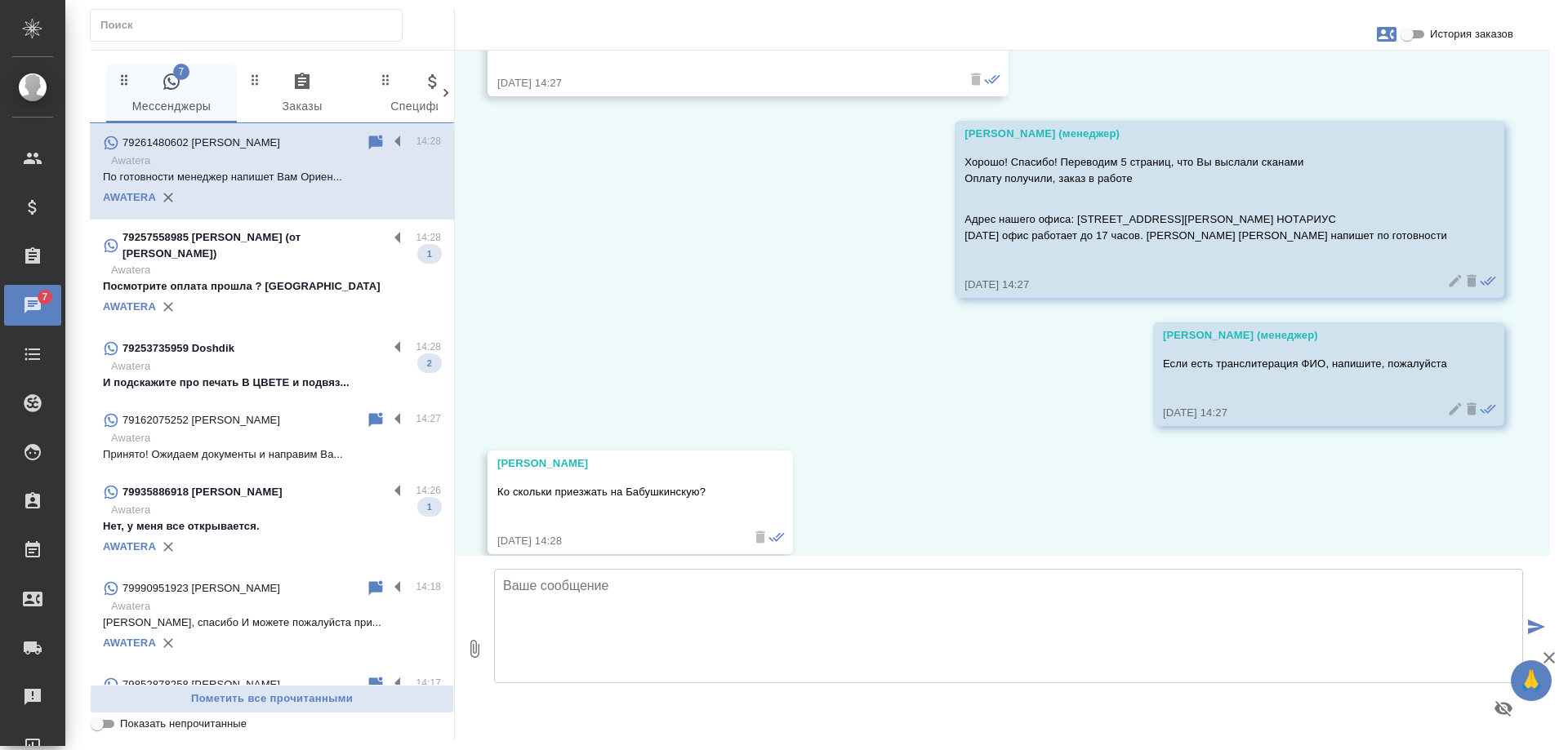
click at [320, 287] on p "Посмотрите оплата прошла ? Спасибо" at bounding box center [272, 286] width 338 height 16
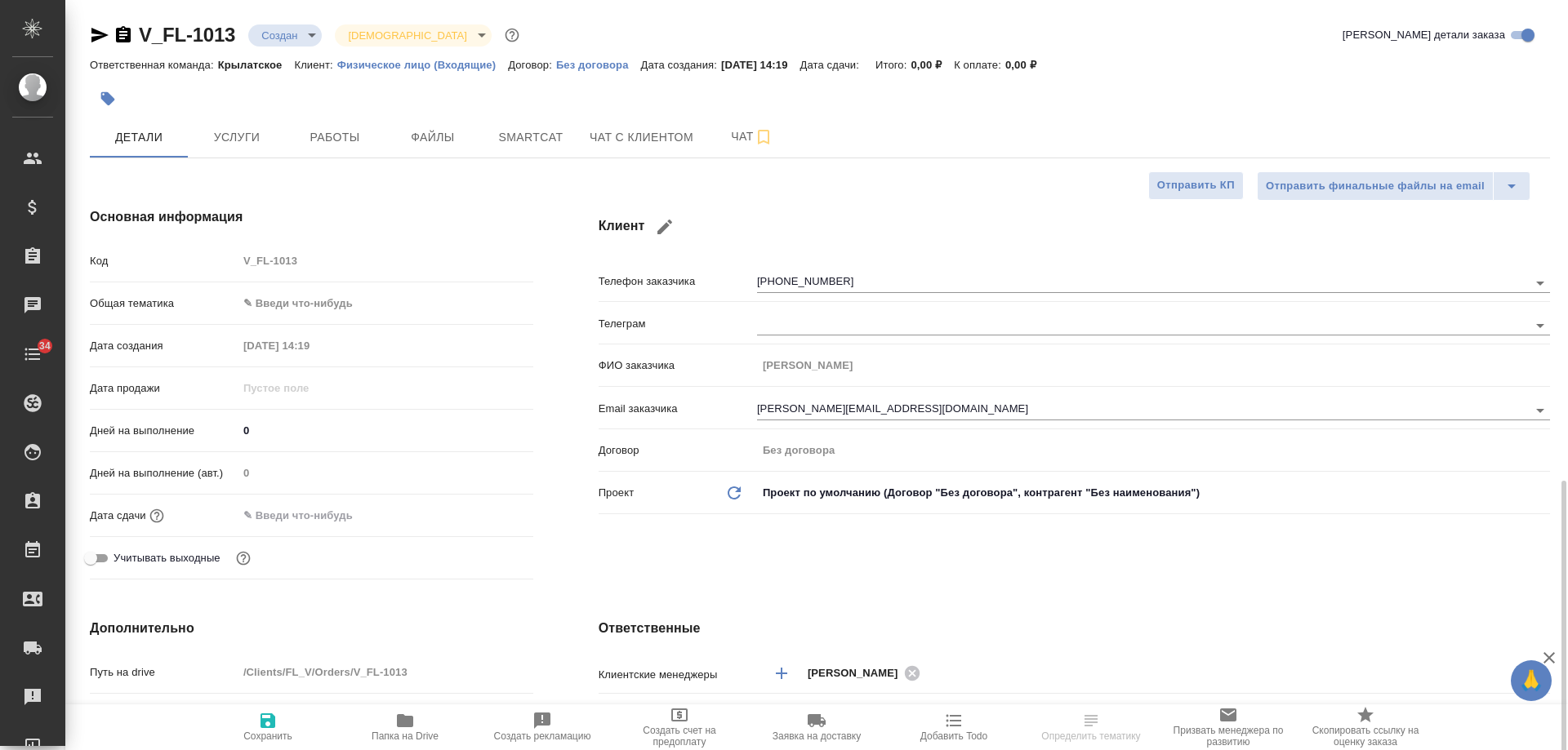
select select "RU"
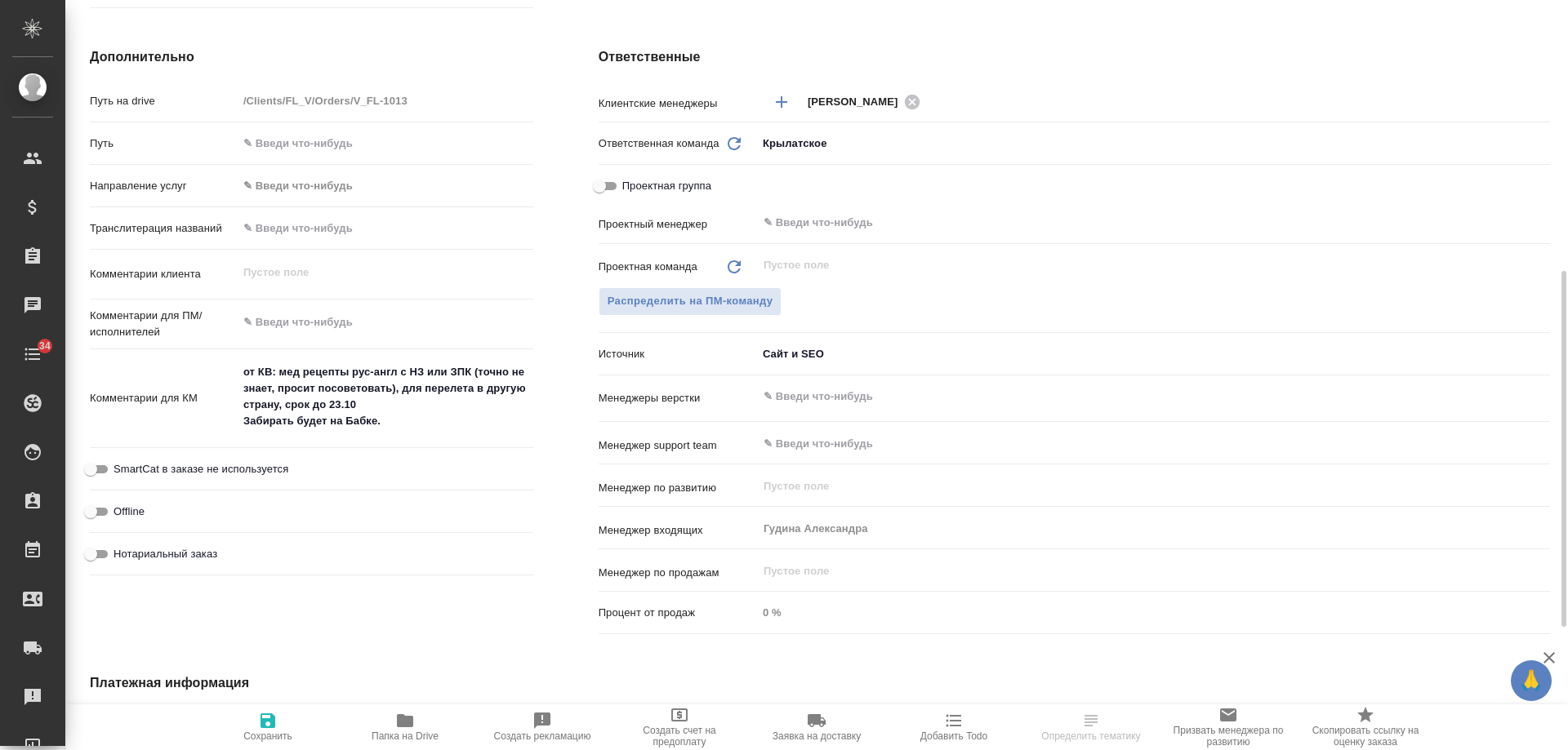
scroll to position [735, 0]
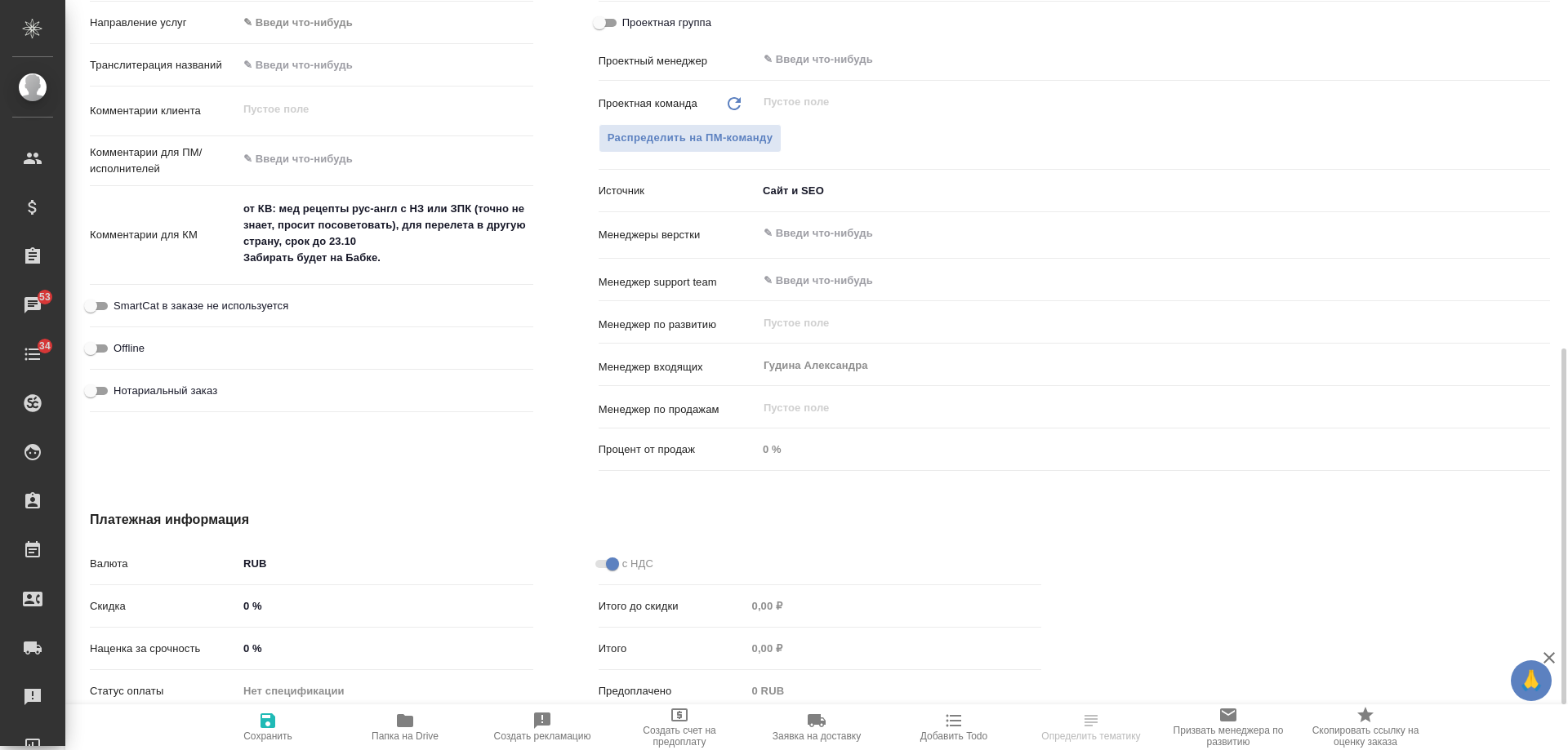
click at [169, 389] on span "Нотариальный заказ" at bounding box center [165, 390] width 104 height 16
click at [120, 389] on input "Нотариальный заказ" at bounding box center [90, 391] width 59 height 19
checkbox input "true"
click at [269, 725] on icon "button" at bounding box center [268, 720] width 19 height 19
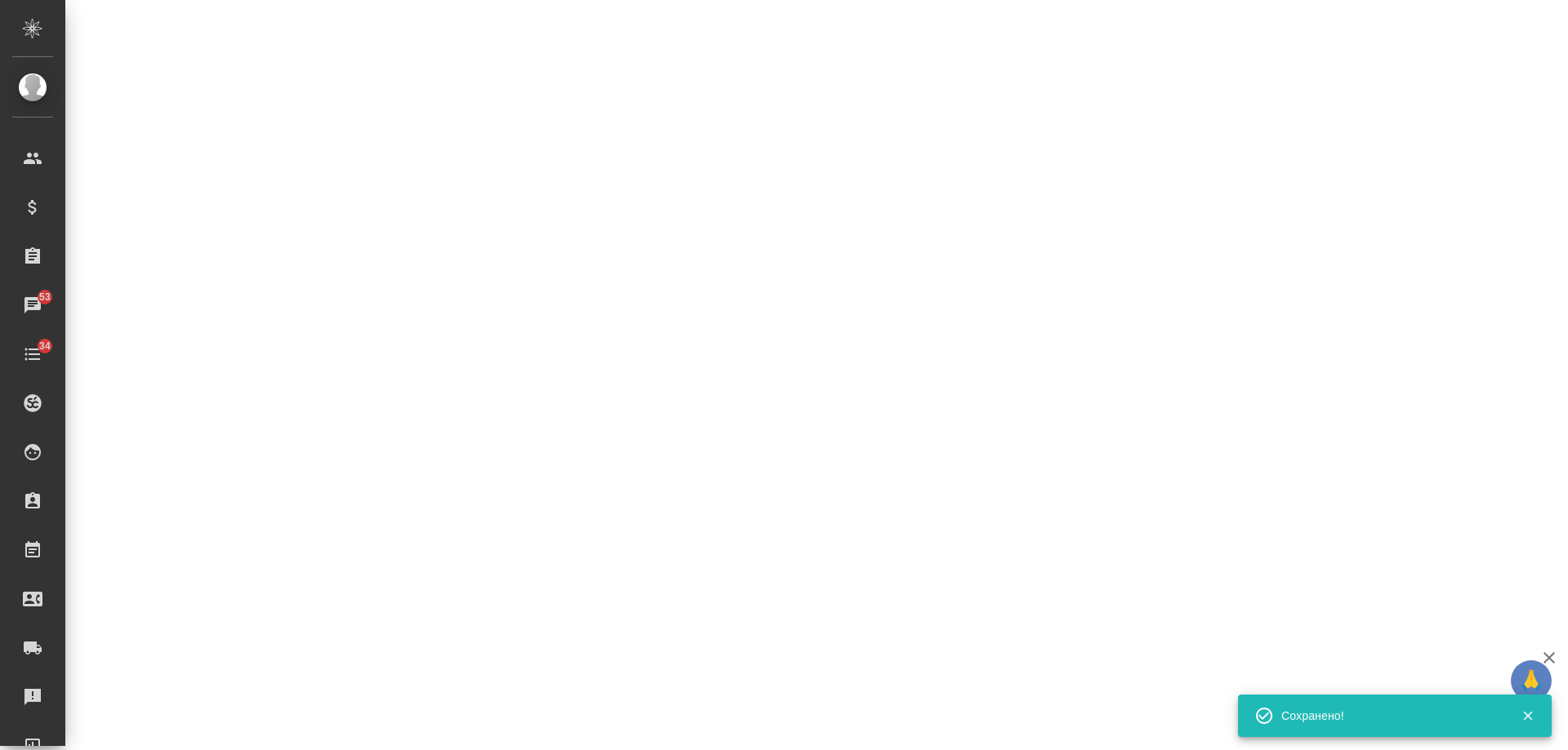
select select "RU"
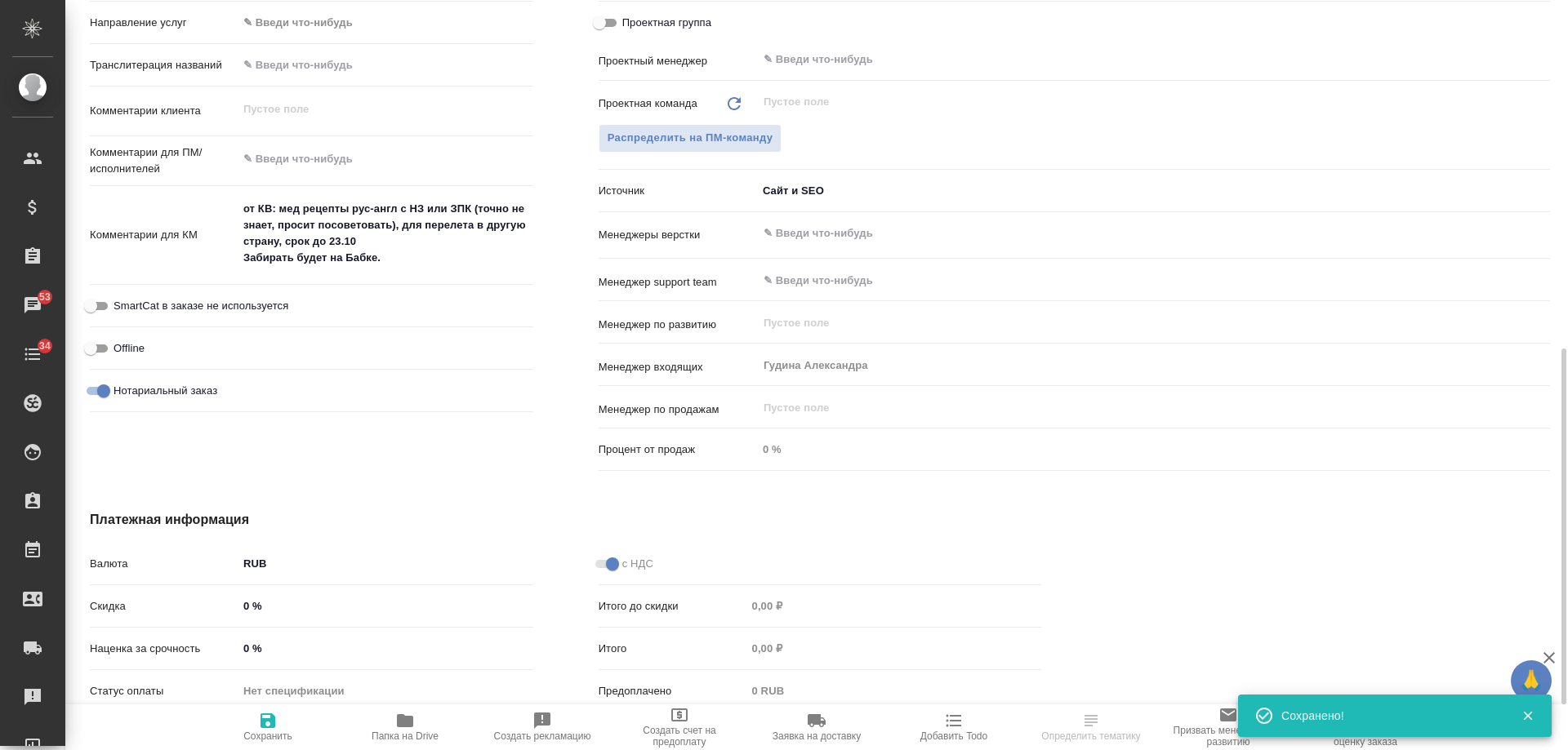
type textarea "x"
click at [958, 738] on span "Добавить Todo" at bounding box center [954, 737] width 67 height 12
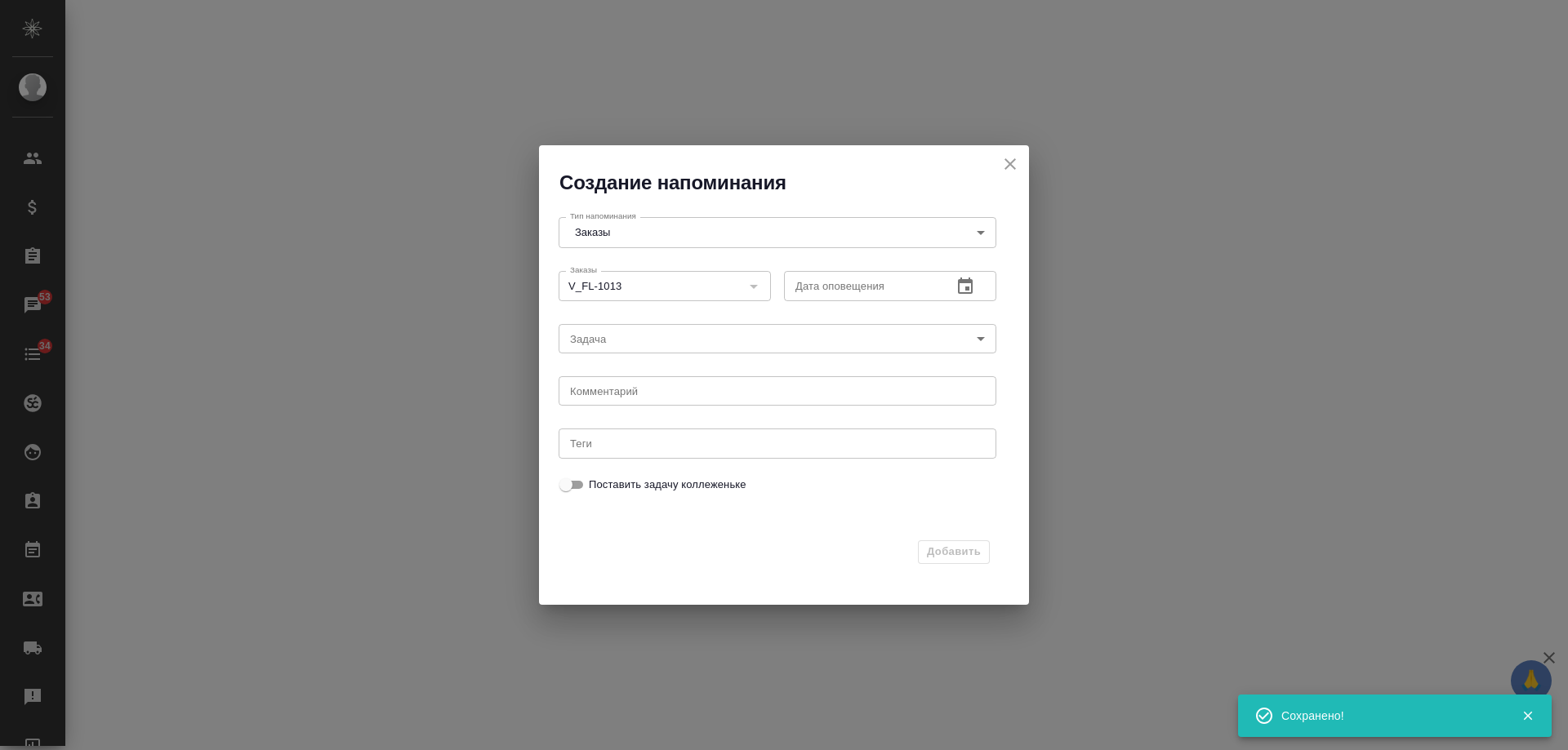
click at [972, 283] on icon "button" at bounding box center [965, 285] width 14 height 16
select select "RU"
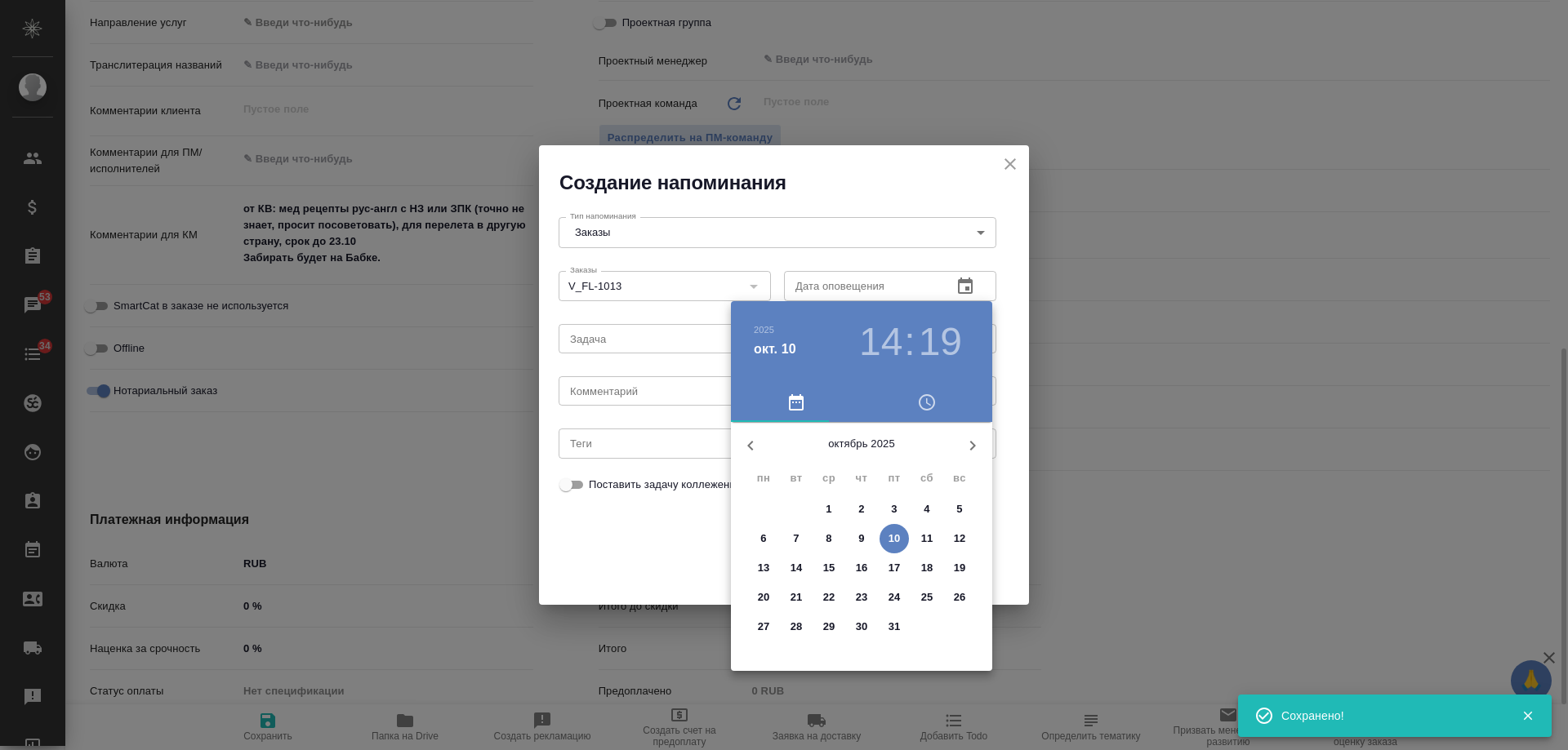
type textarea "x"
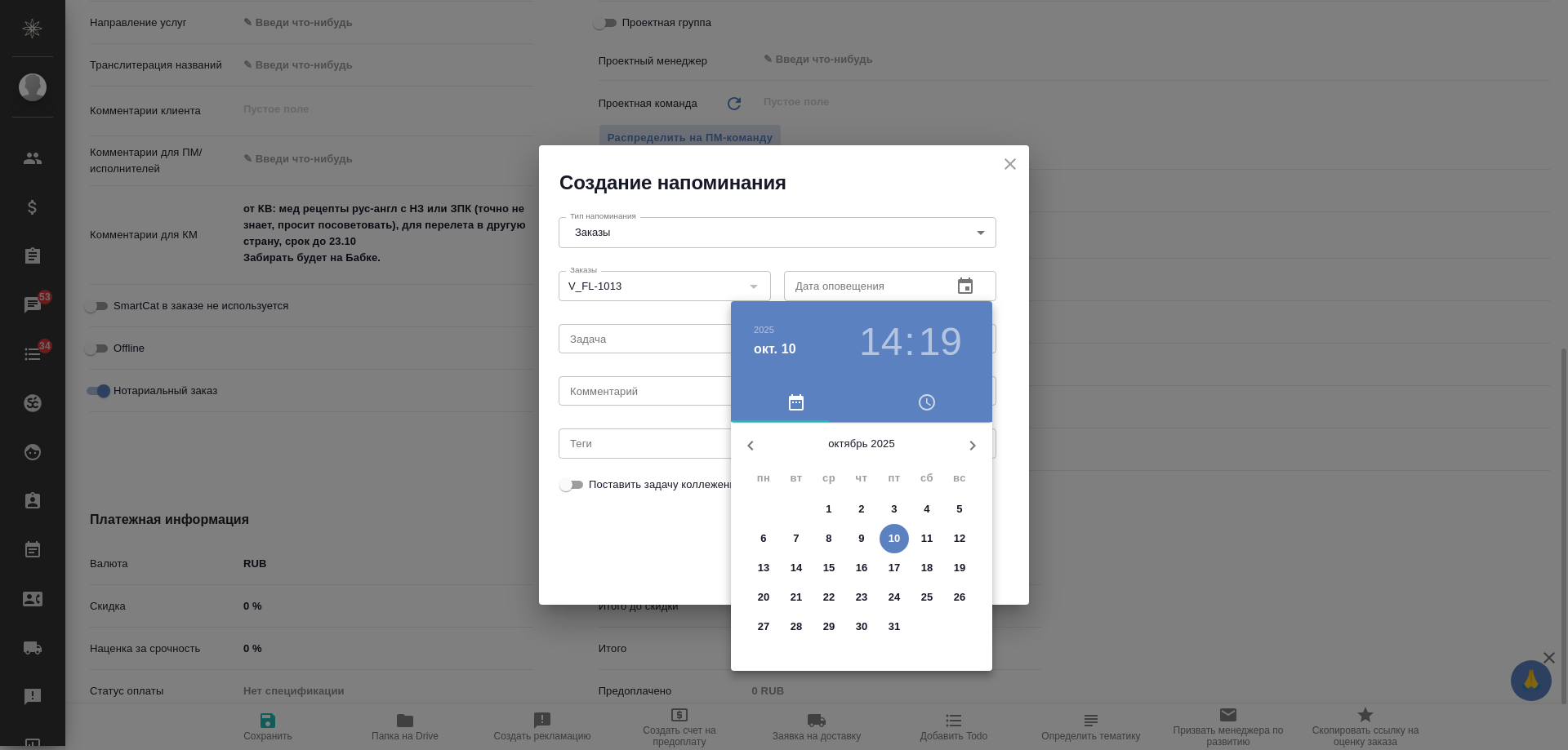
click at [798, 567] on p "14" at bounding box center [796, 568] width 12 height 16
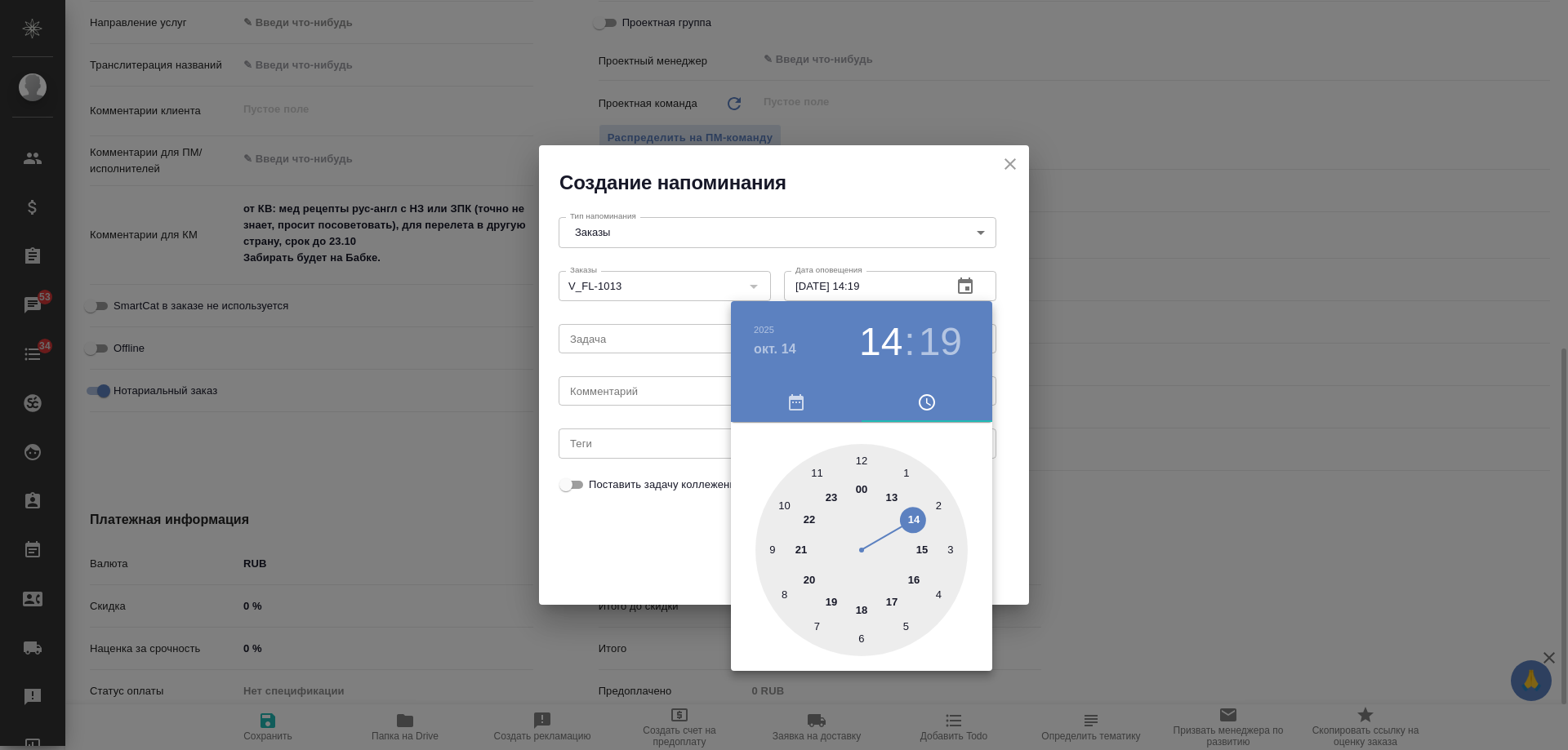
type input "14.10.2025 14:19"
click at [654, 392] on div at bounding box center [784, 375] width 1568 height 750
drag, startPoint x: 653, startPoint y: 393, endPoint x: 634, endPoint y: 393, distance: 19.0
click at [639, 396] on div "2025 окт. 14 14 : 19 00 1 2 3 4 5 6 7 8 9 10 11 12 13 14 15 16 17 18 19 20 21 2…" at bounding box center [784, 375] width 1568 height 750
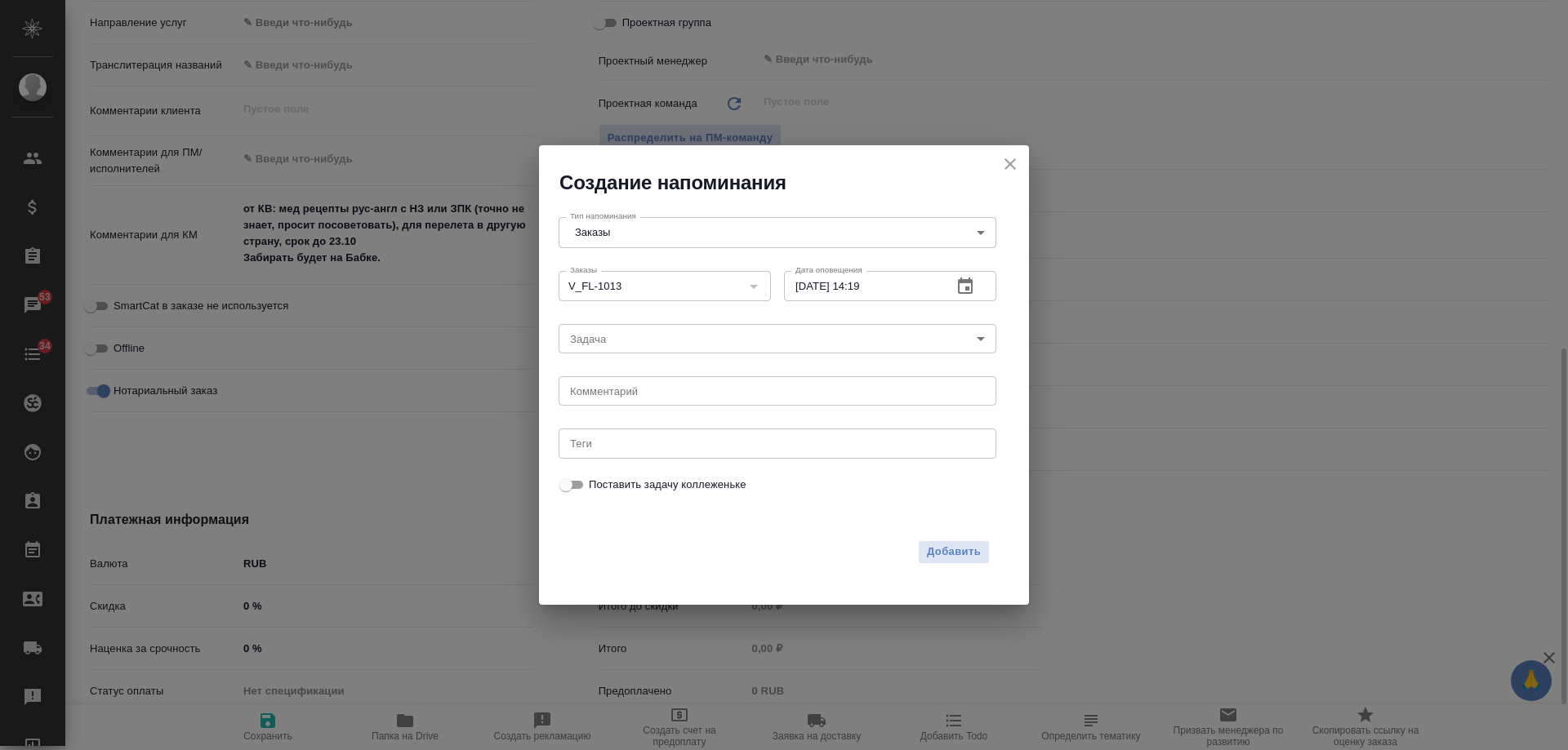
click at [632, 393] on div "2025 окт. 14 14 : 19 00 1 2 3 4 5 6 7 8 9 10 11 12 13 14 15 16 17 18 19 20 21 2…" at bounding box center [784, 375] width 1568 height 750
click at [631, 393] on textarea at bounding box center [777, 391] width 415 height 12
click at [630, 394] on textarea at bounding box center [777, 391] width 415 height 12
type textarea "[PERSON_NAME]"
click at [962, 554] on span "Добавить" at bounding box center [954, 552] width 54 height 19
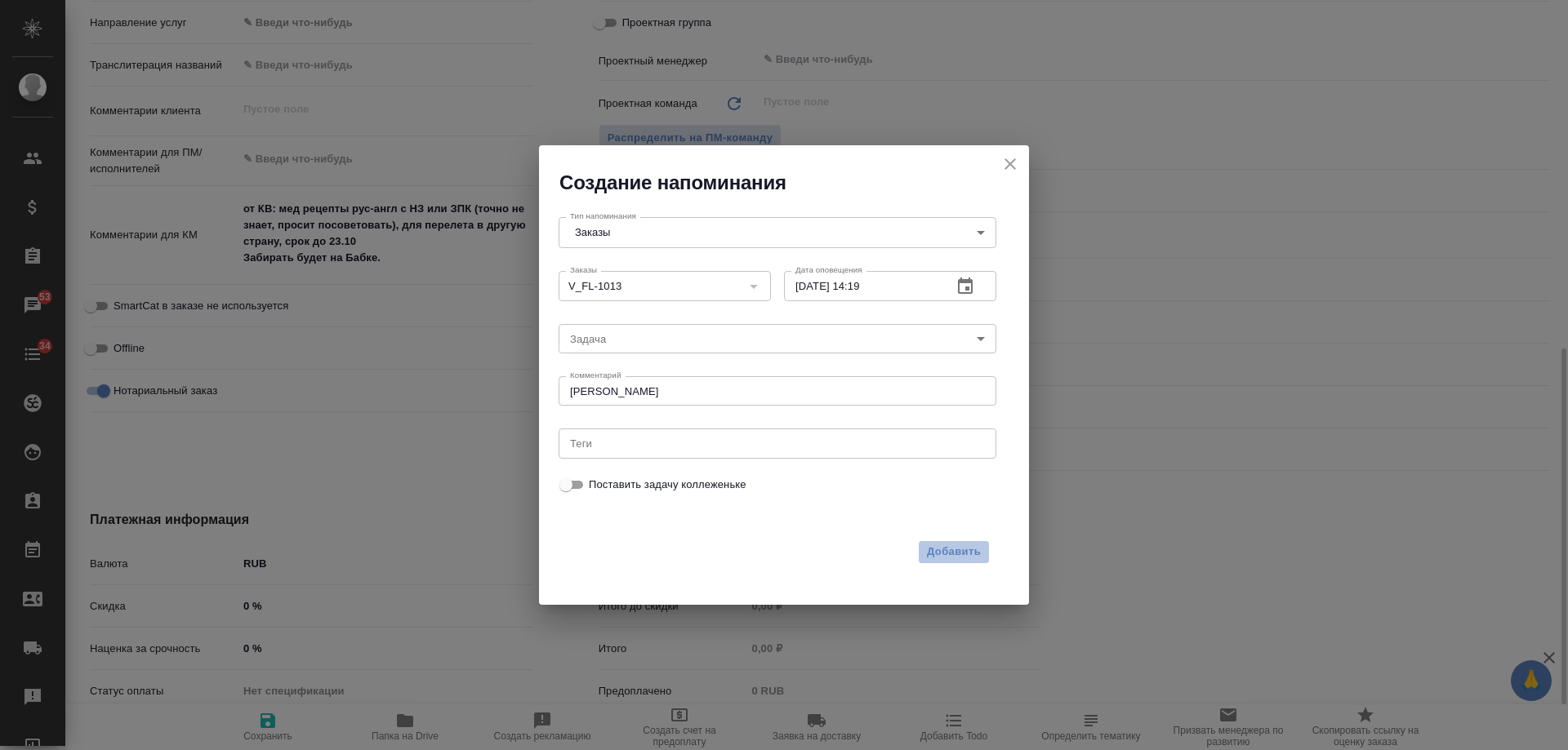
type textarea "x"
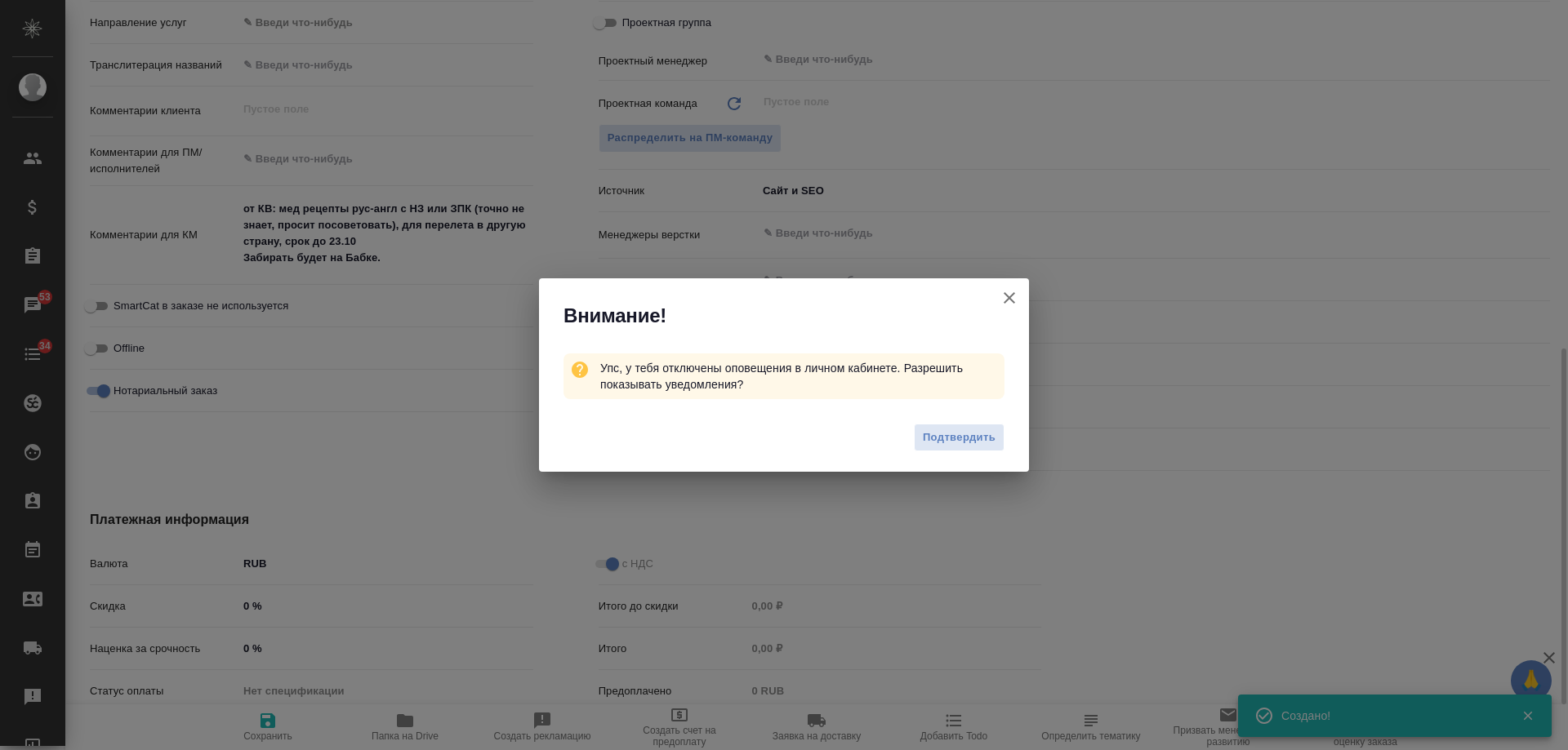
type textarea "x"
click at [1010, 299] on icon "button" at bounding box center [1010, 298] width 12 height 12
type textarea "x"
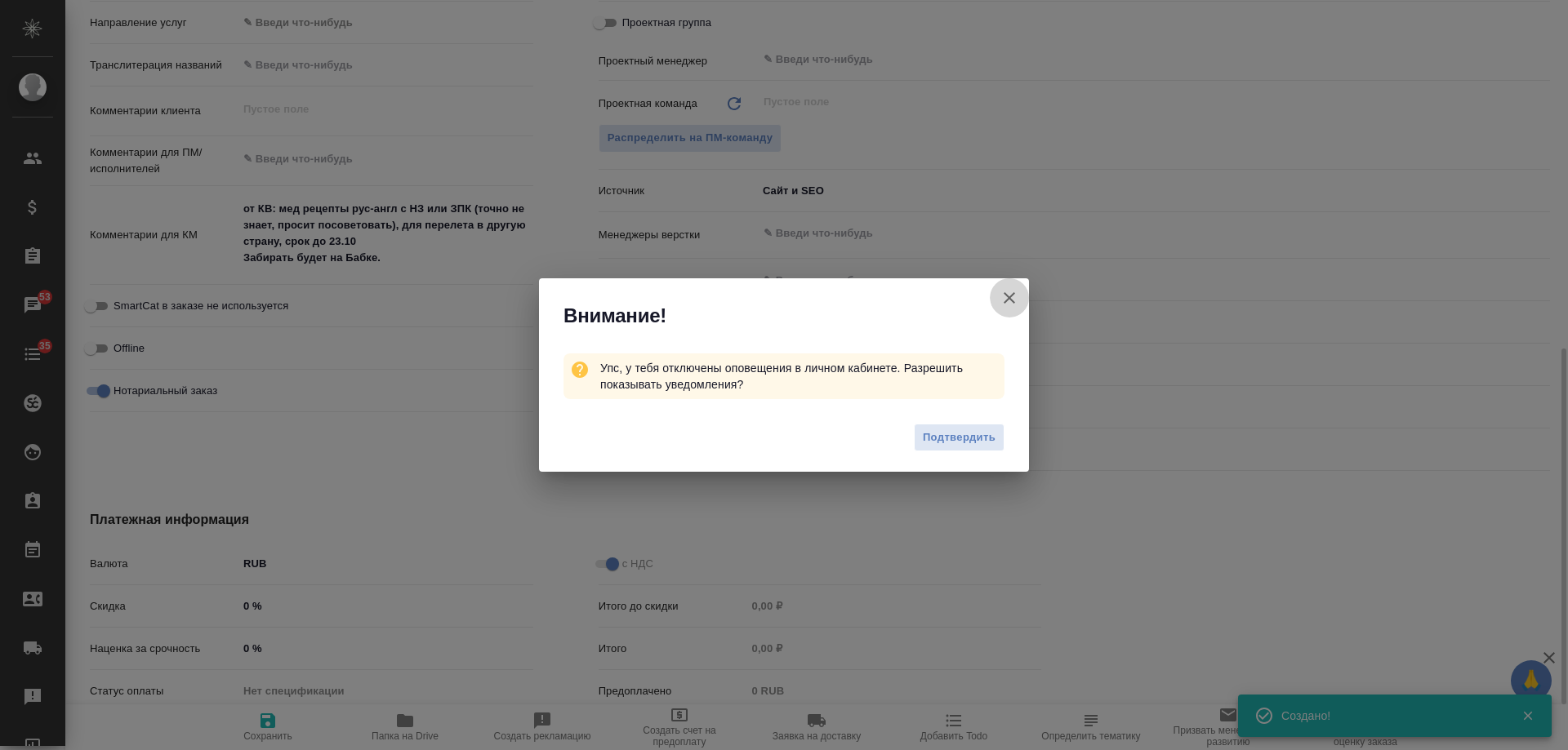
type textarea "x"
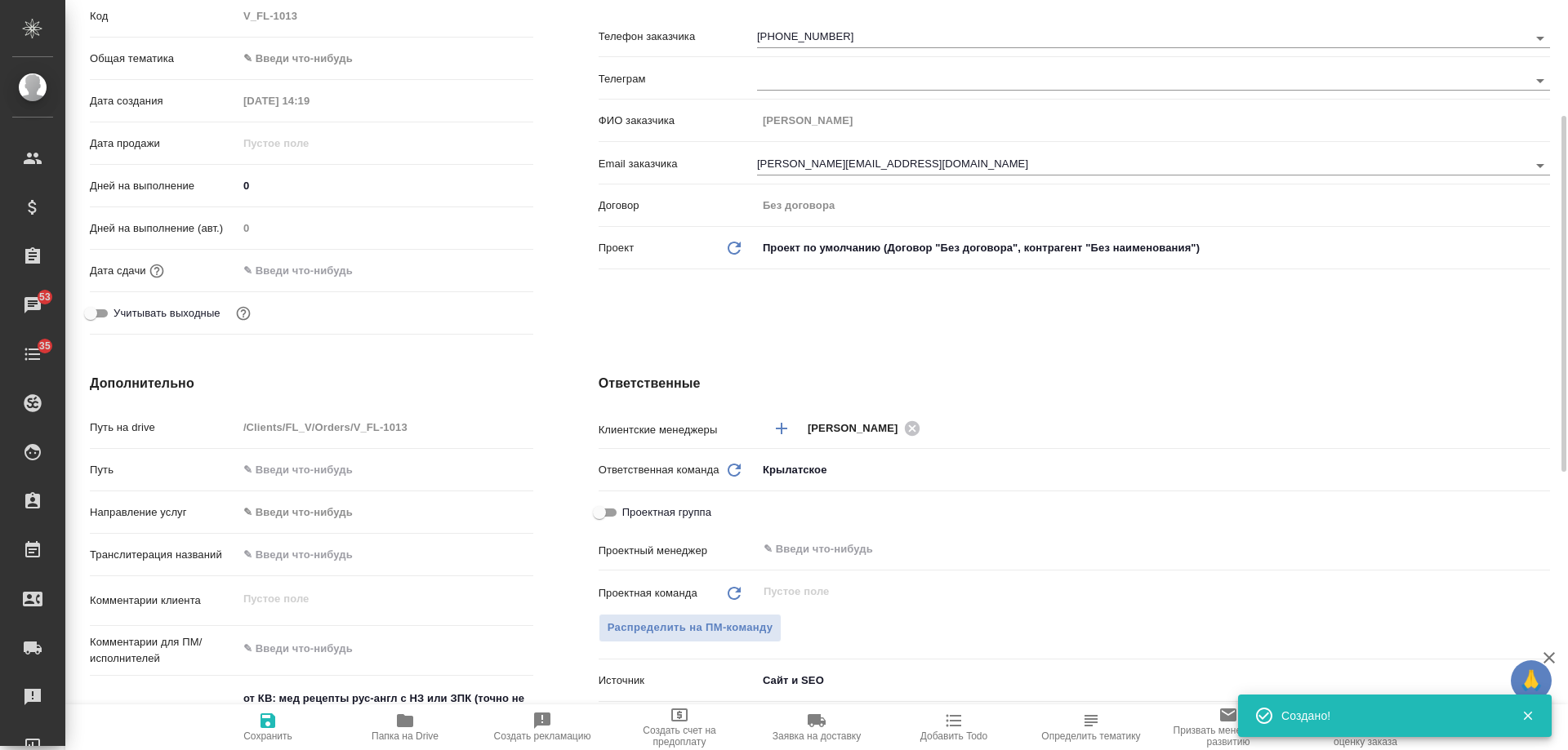
scroll to position [0, 0]
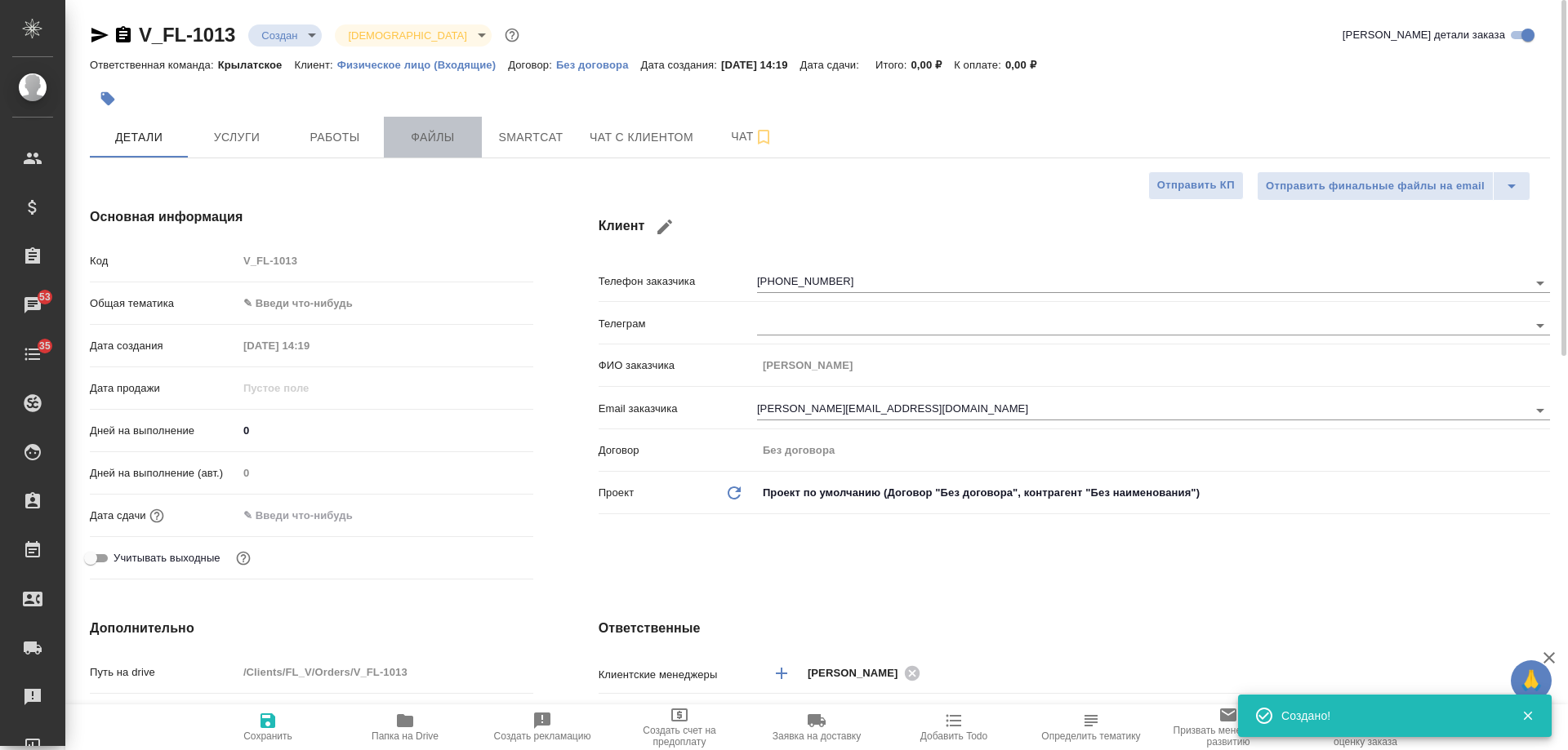
click at [435, 136] on span "Файлы" at bounding box center [433, 137] width 79 height 20
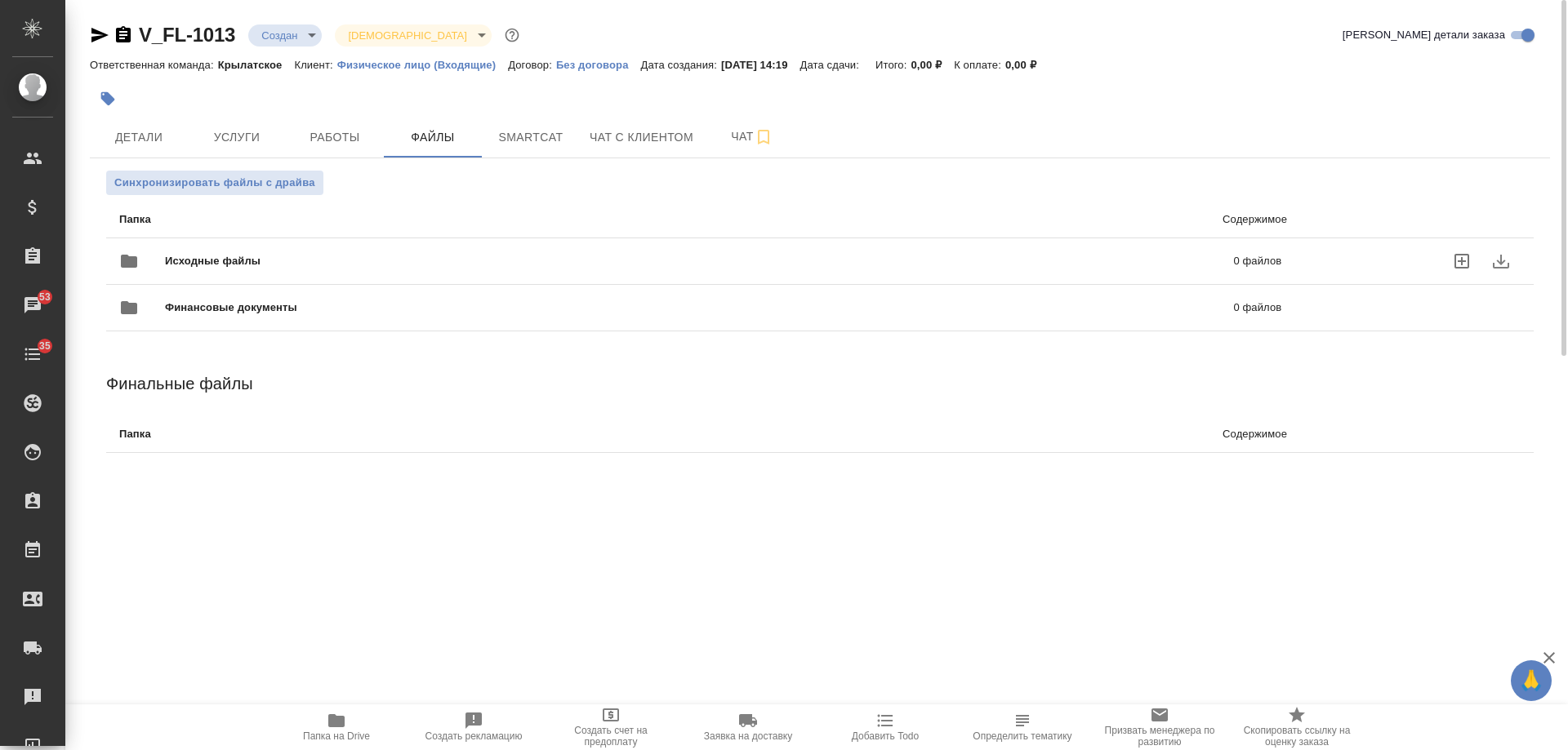
click at [1342, 261] on div at bounding box center [1417, 261] width 206 height 39
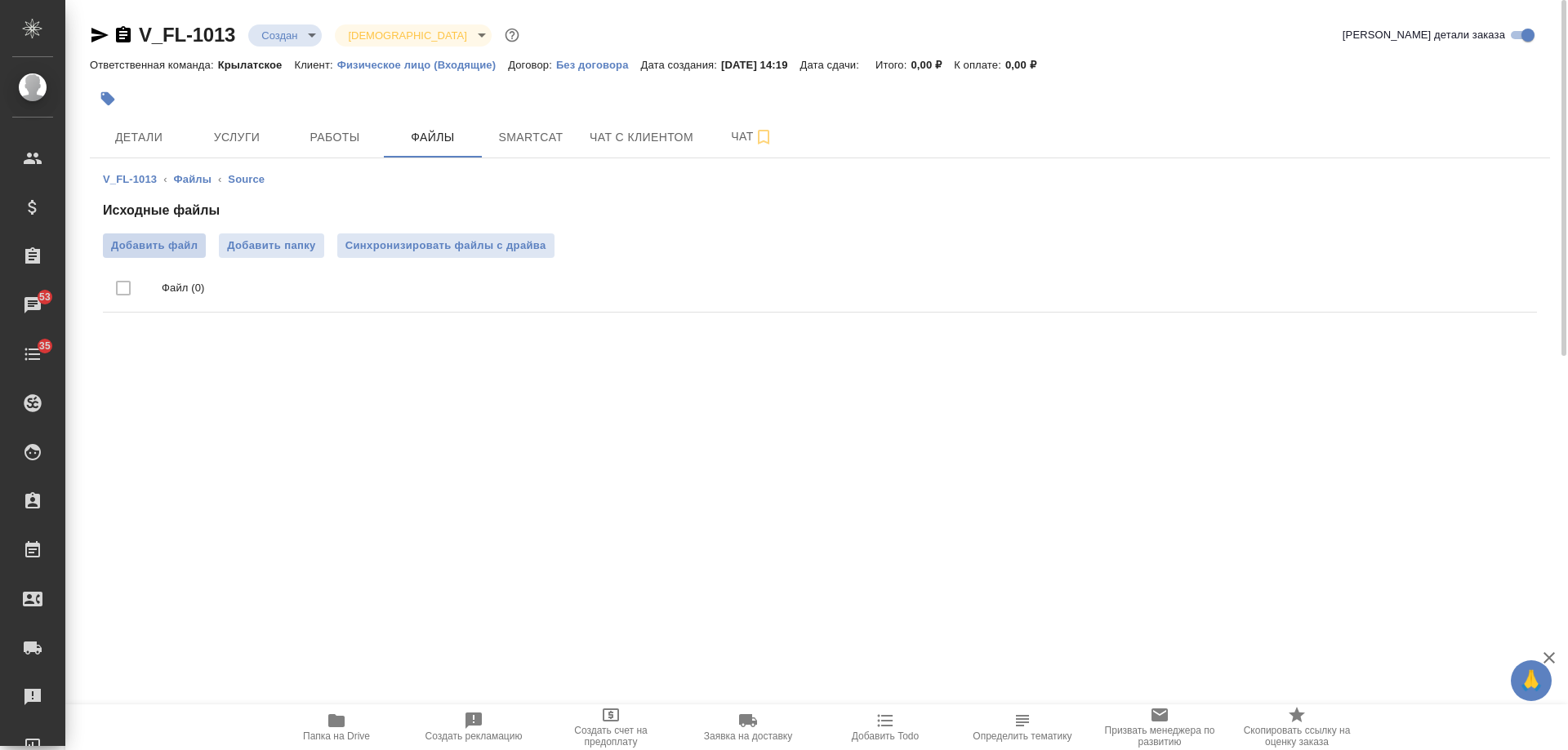
click at [150, 245] on span "Добавить файл" at bounding box center [154, 246] width 86 height 16
click at [0, 0] on input "Добавить файл" at bounding box center [0, 0] width 0 height 0
click at [100, 35] on icon "button" at bounding box center [100, 35] width 19 height 19
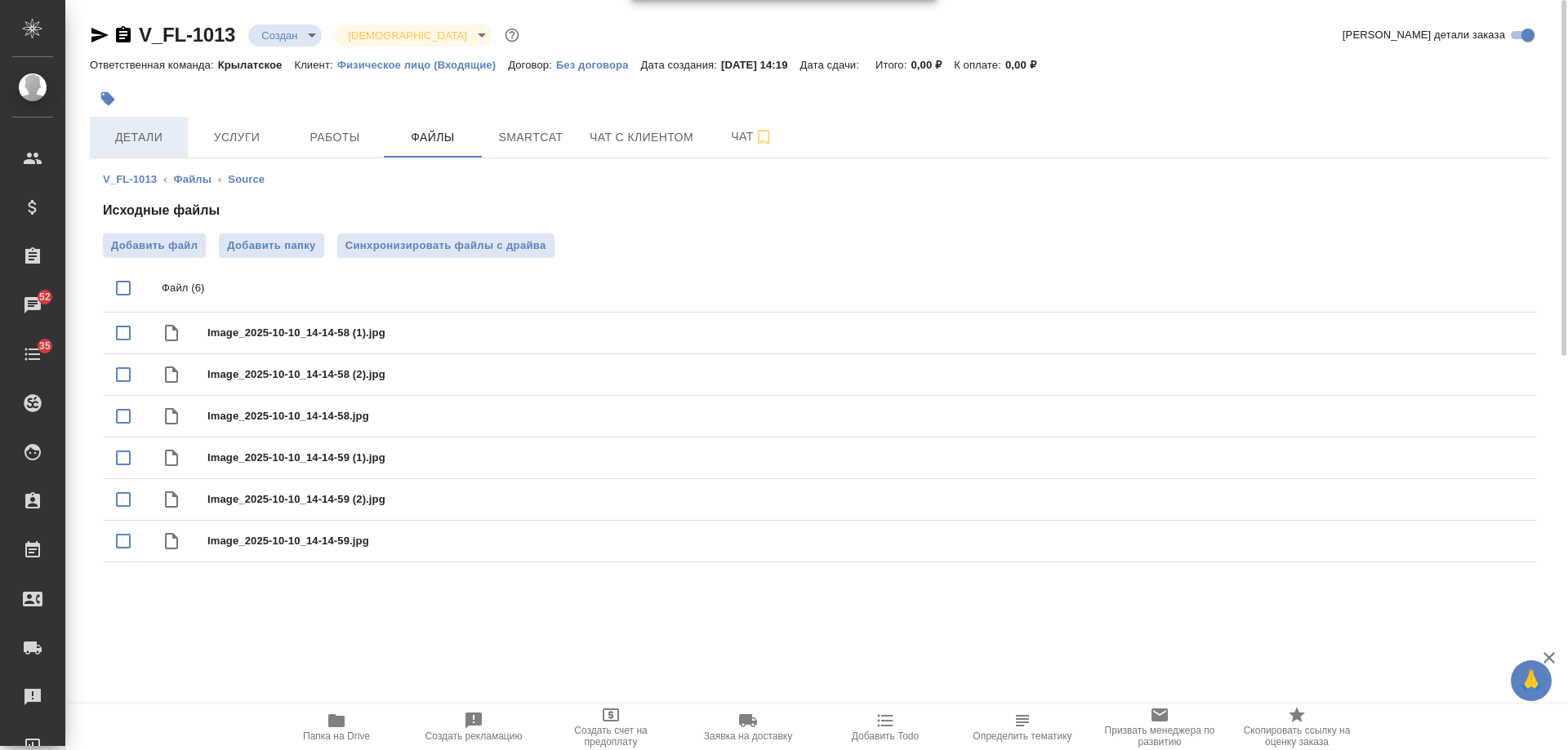
click at [114, 132] on span "Детали" at bounding box center [139, 137] width 79 height 20
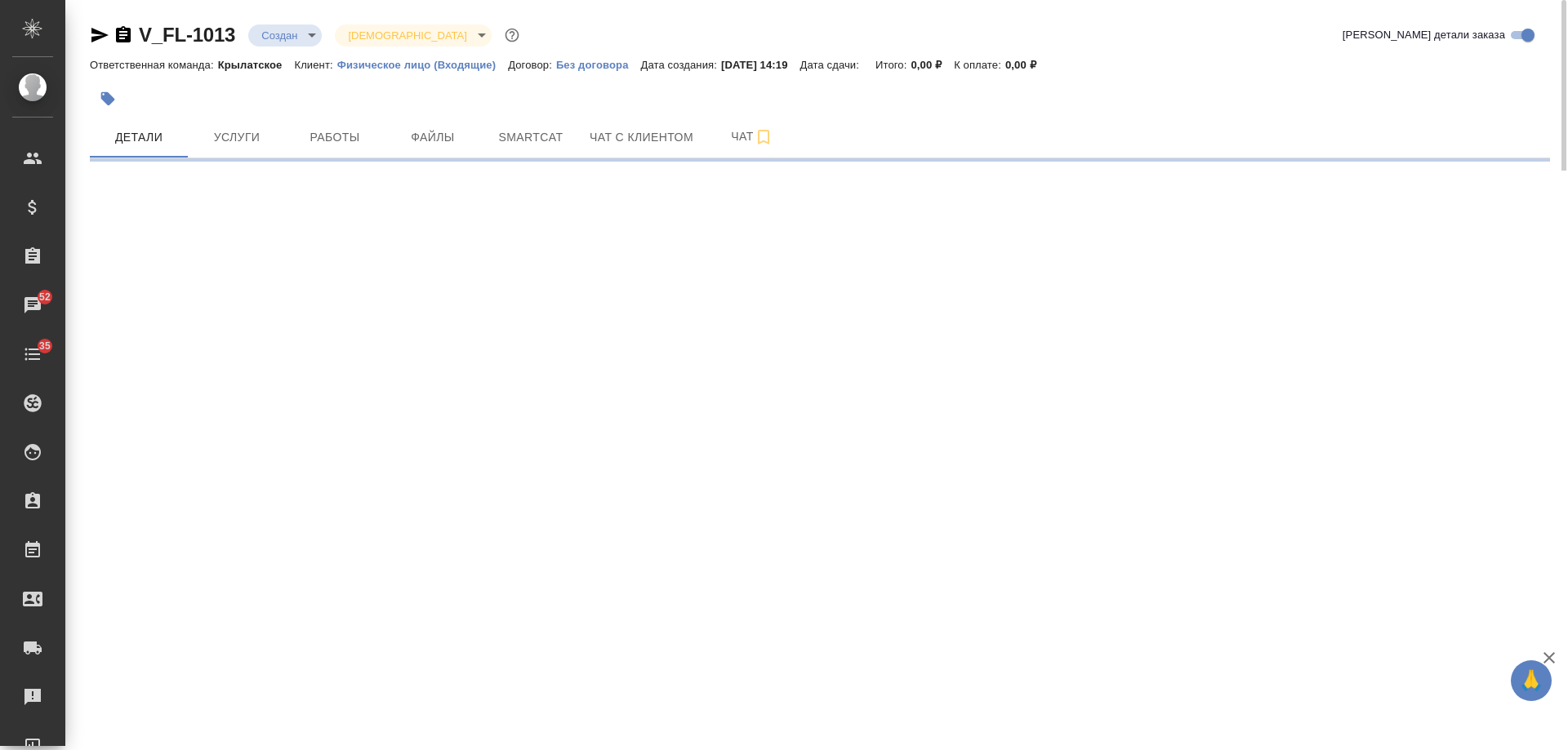
select select "RU"
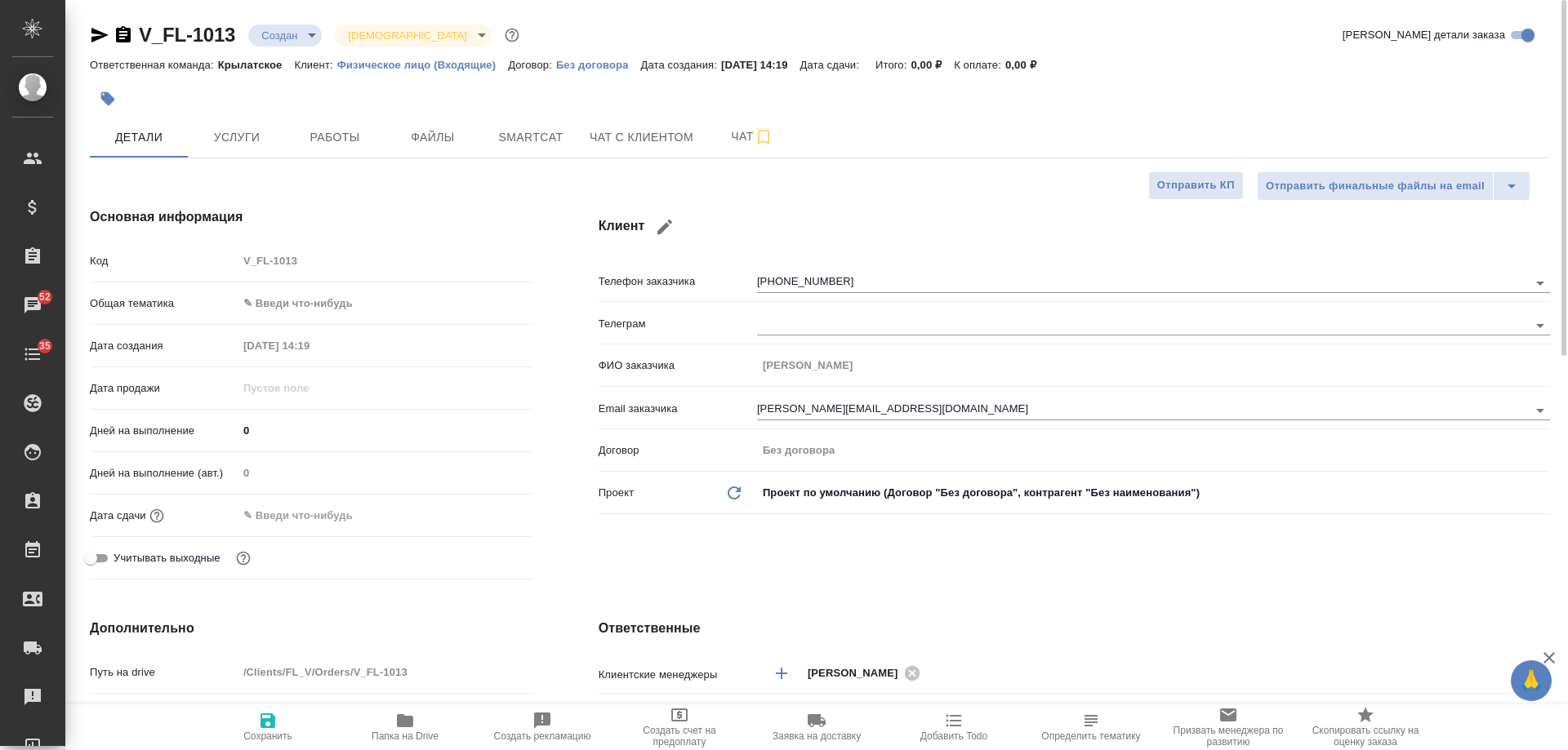
type textarea "x"
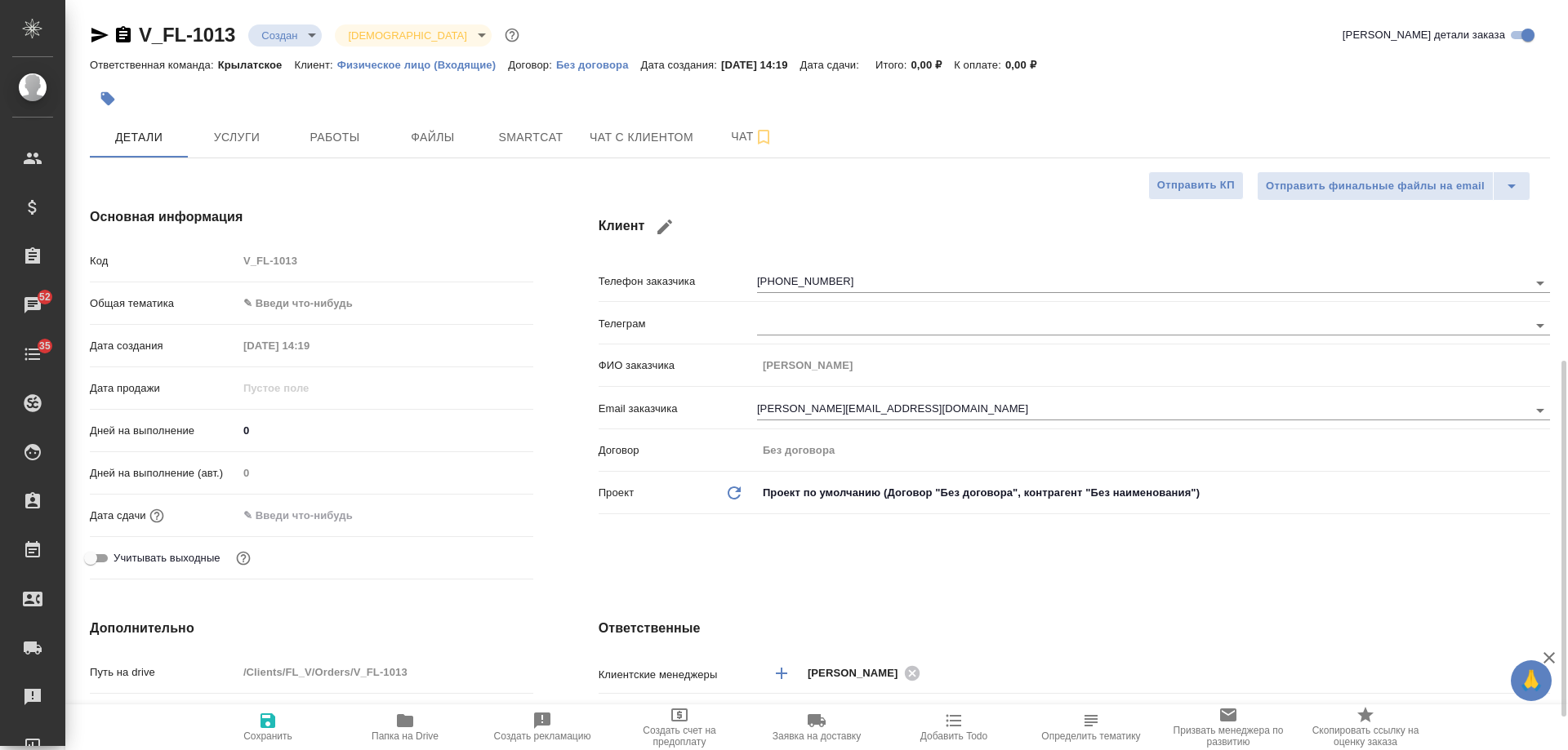
scroll to position [409, 0]
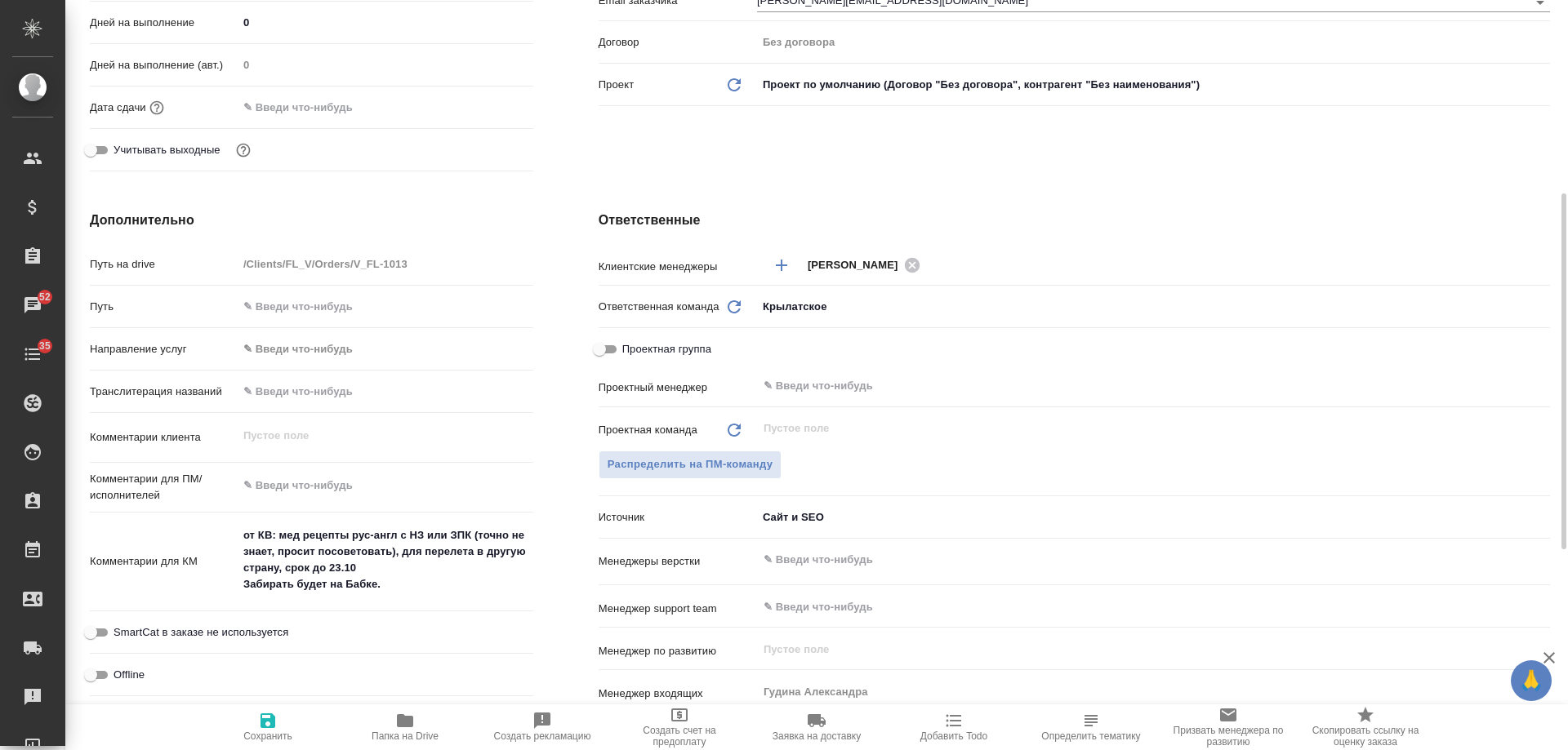
type textarea "x"
click at [377, 565] on textarea "от КВ: мед рецепты рус-англ с НЗ или ЗПК (точно не знает, просит посоветовать),…" at bounding box center [386, 560] width 296 height 77
click at [412, 590] on textarea "от КВ: мед рецепты рус-англ с НЗ или ЗПК (точно не знает, просит посоветовать),…" at bounding box center [386, 561] width 294 height 77
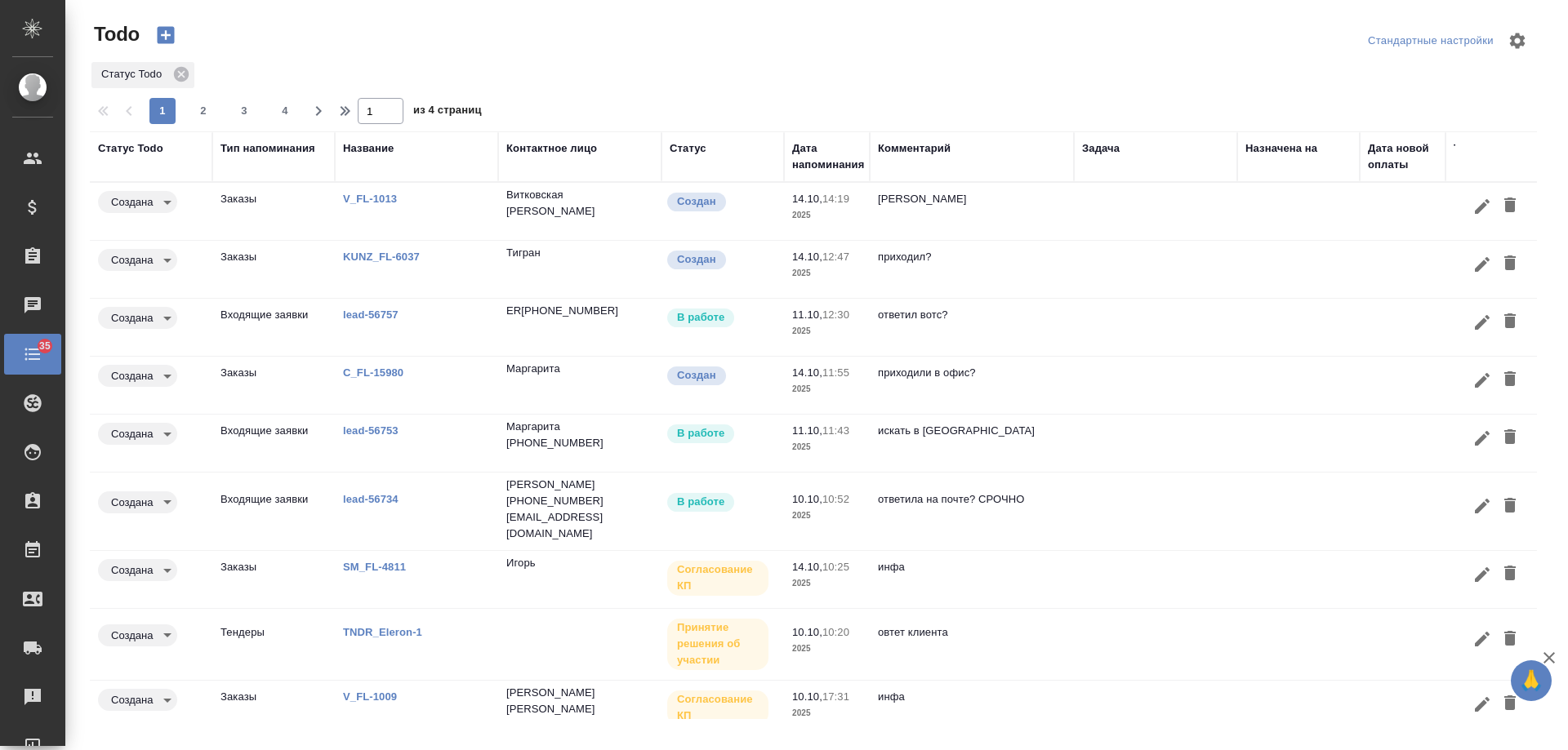
click at [826, 165] on div "Дата напоминания" at bounding box center [828, 156] width 72 height 33
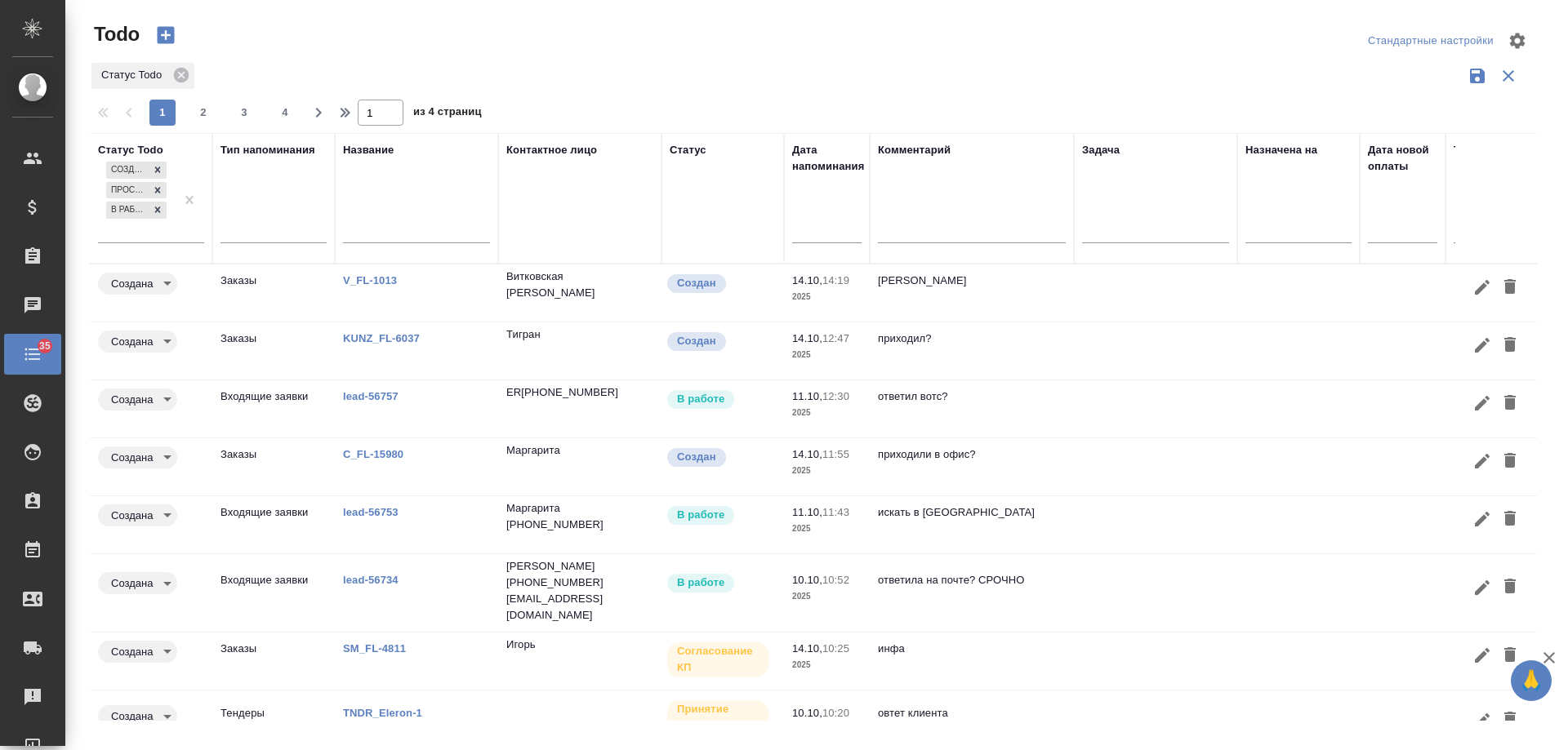
click at [821, 246] on div at bounding box center [827, 234] width 69 height 41
click at [818, 233] on input "text" at bounding box center [832, 229] width 59 height 23
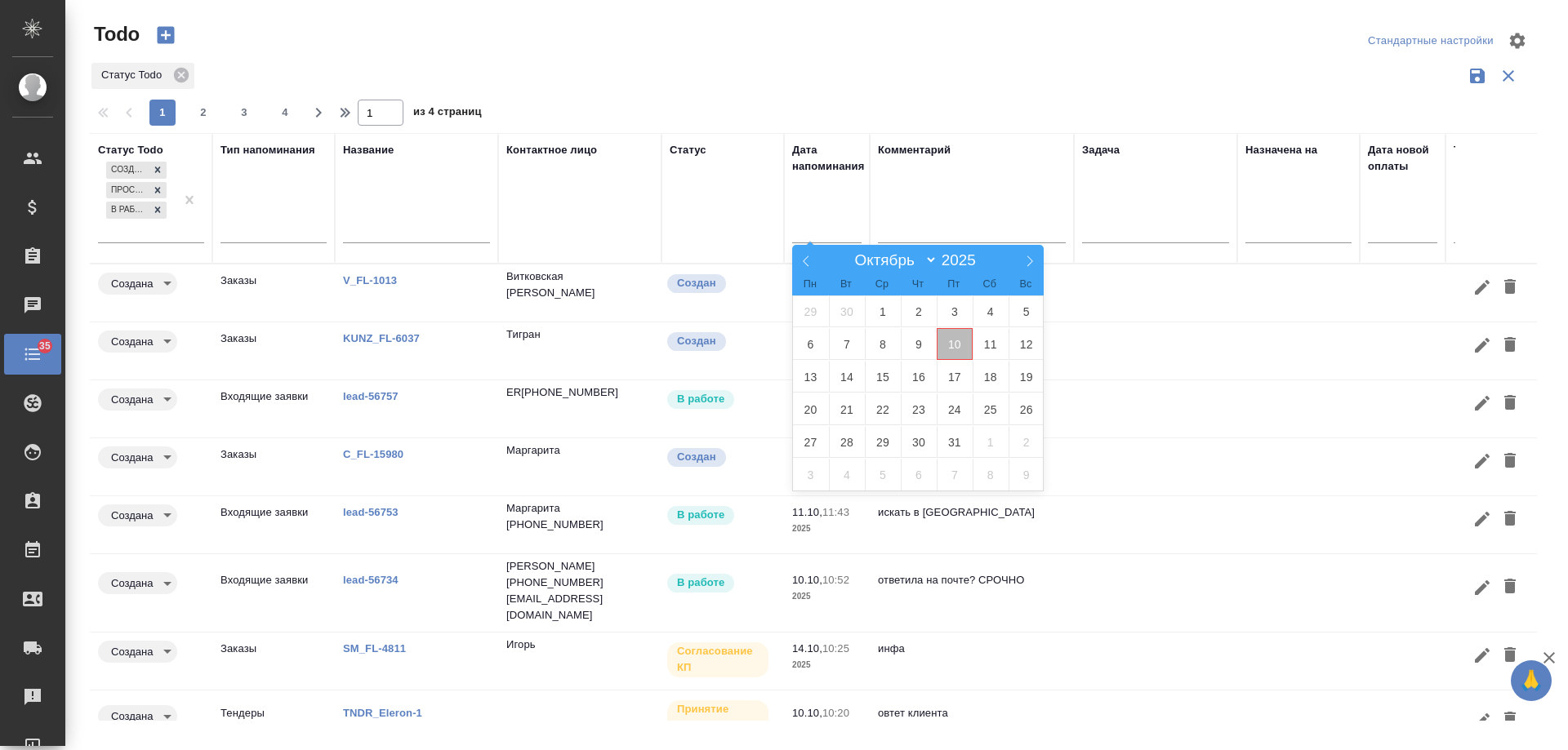
click at [947, 348] on span "10" at bounding box center [954, 343] width 36 height 32
type div "[DATE]T21:00:00.000Z"
click at [995, 343] on span "11" at bounding box center [990, 343] width 36 height 32
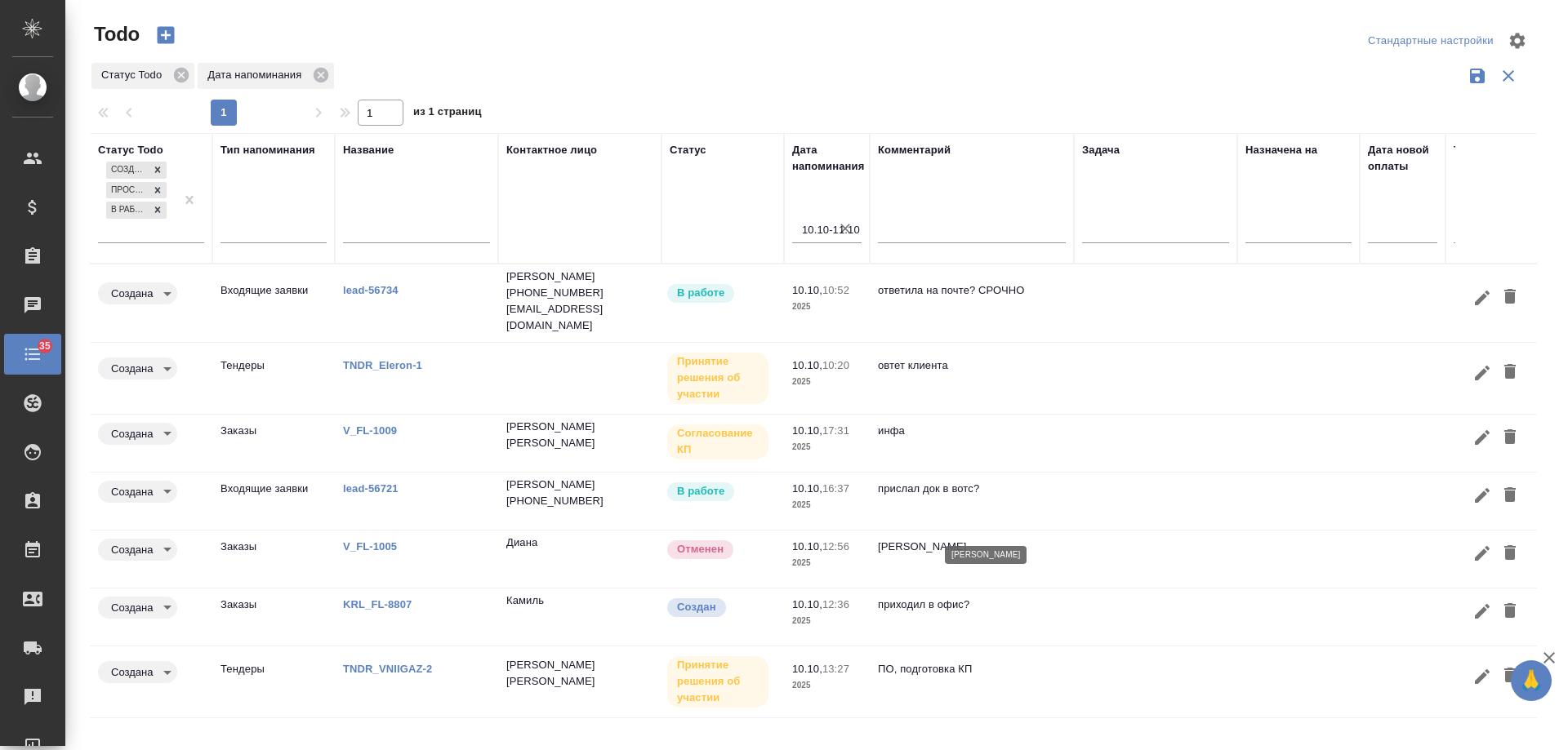
click at [1040, 539] on p "[PERSON_NAME]" at bounding box center [972, 547] width 188 height 16
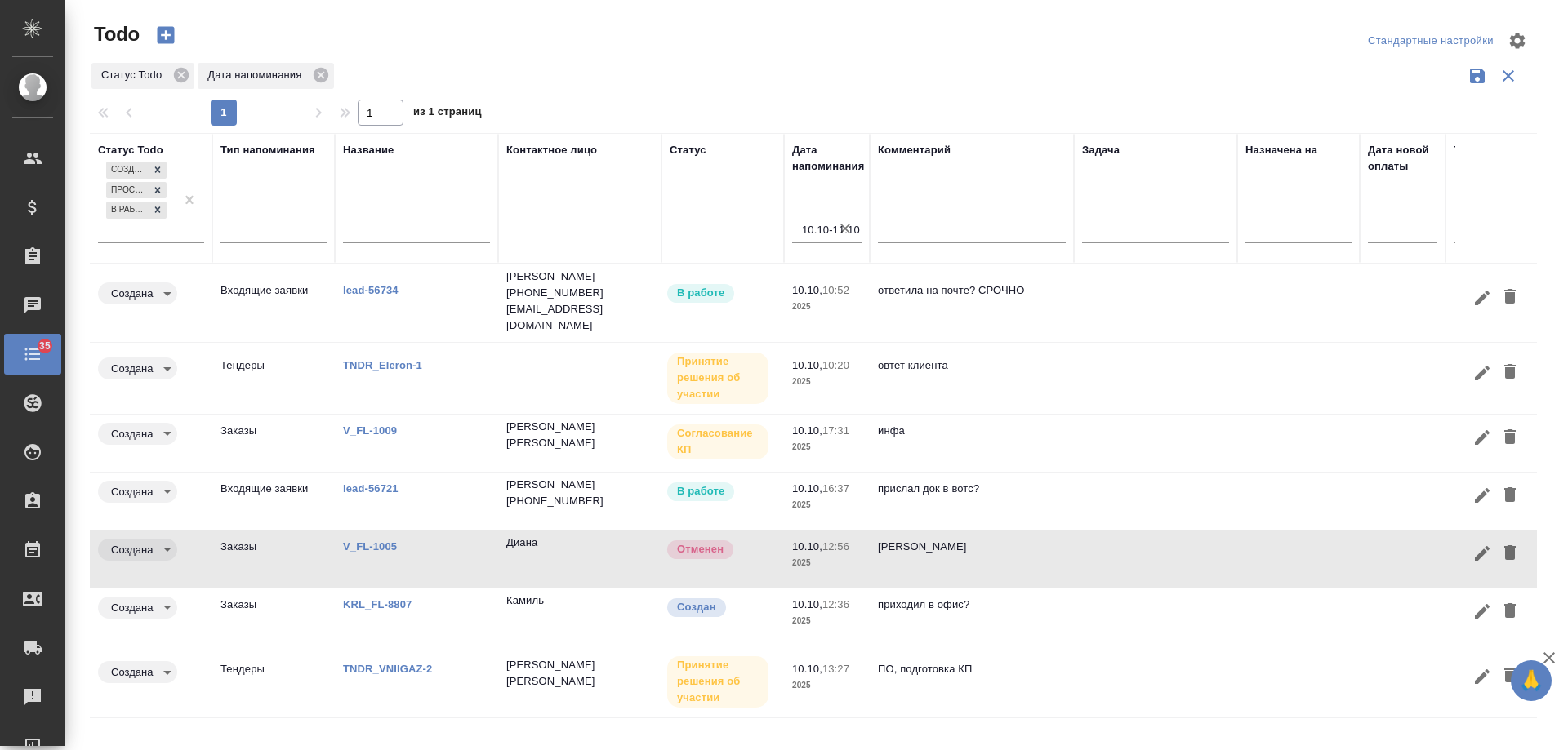
click at [368, 541] on link "V_FL-1005" at bounding box center [370, 547] width 54 height 12
click at [1510, 546] on icon "button" at bounding box center [1510, 552] width 12 height 14
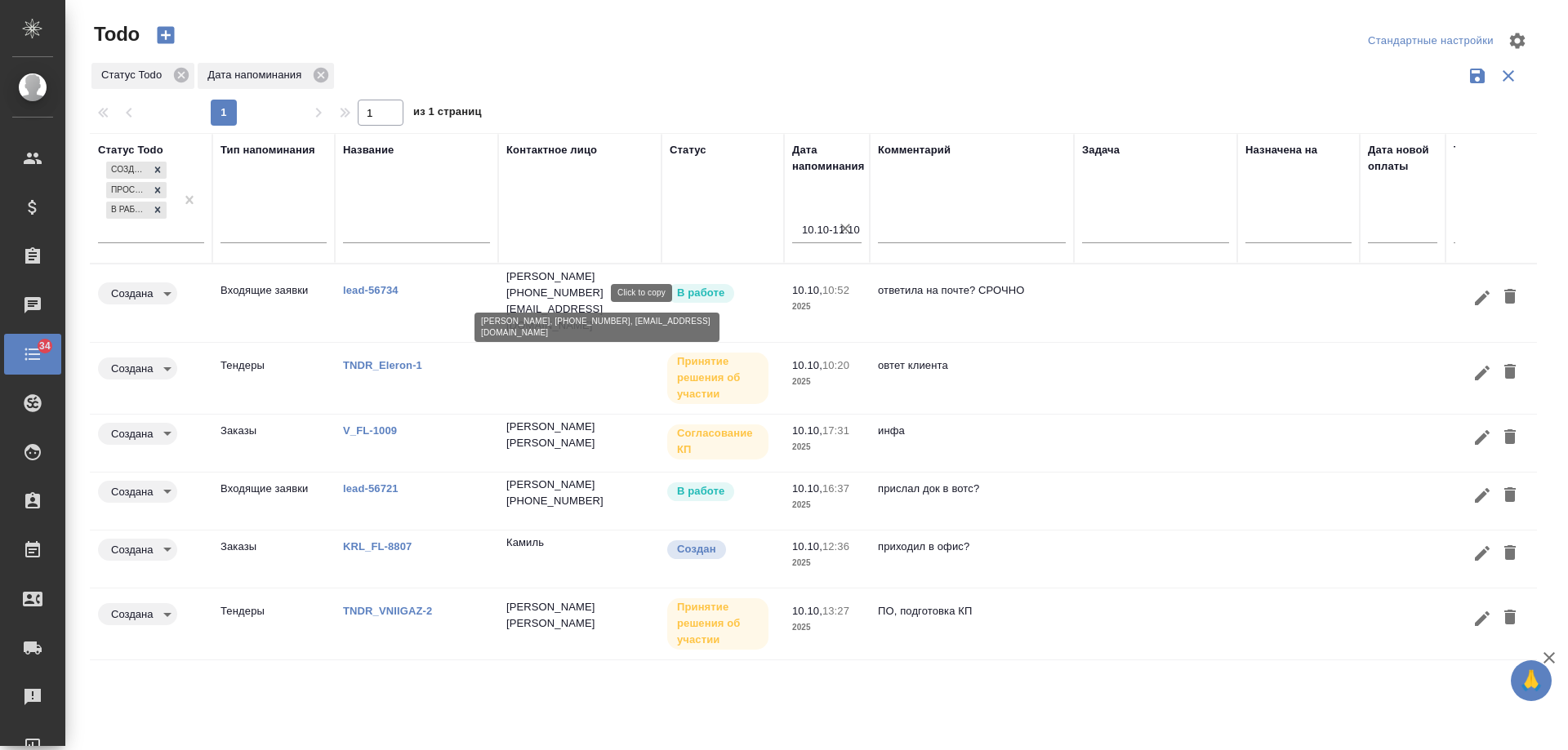
click at [590, 301] on p "[EMAIL_ADDRESS][DOMAIN_NAME]" at bounding box center [580, 317] width 147 height 33
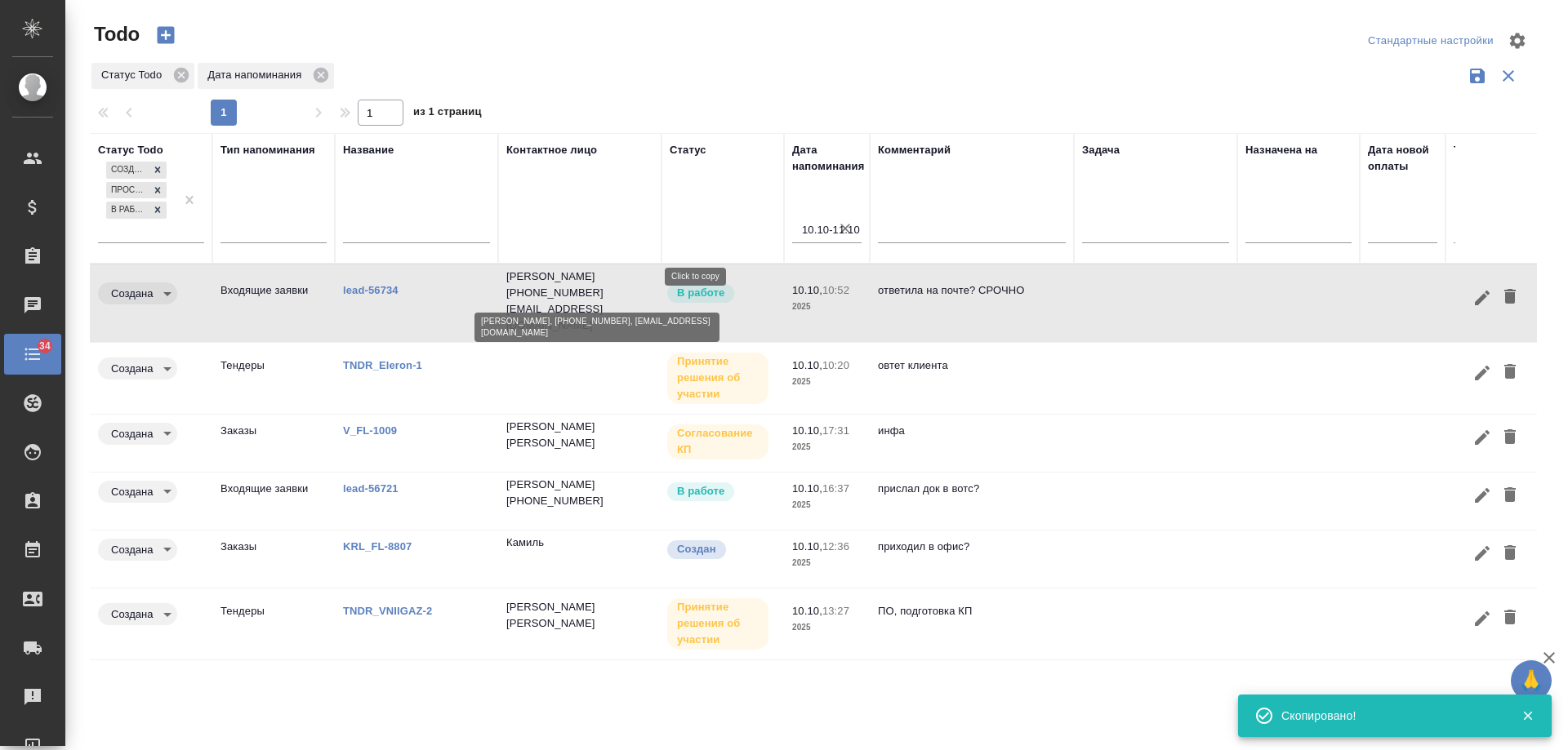
click at [604, 285] on p "[PHONE_NUMBER]" at bounding box center [555, 293] width 97 height 16
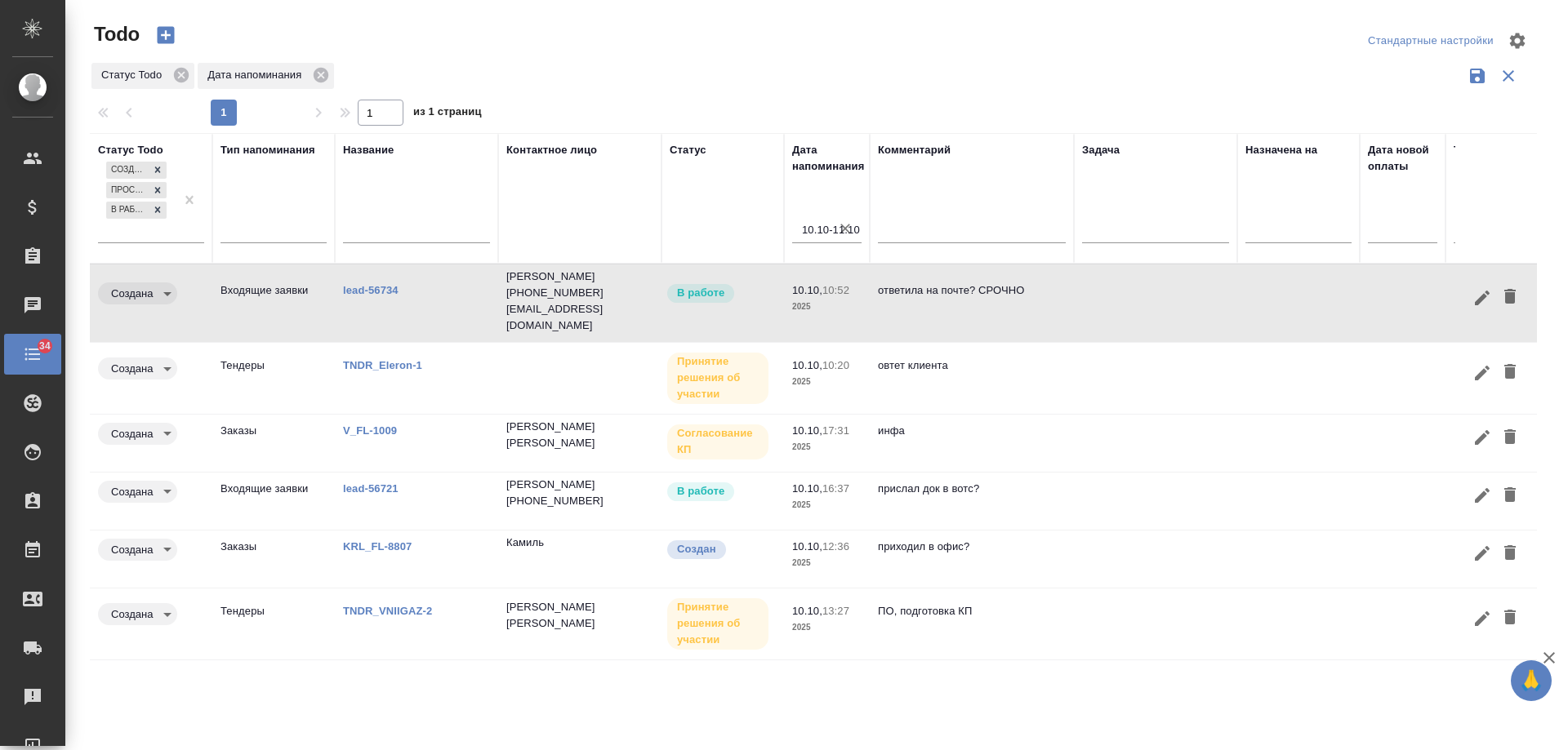
click at [365, 285] on link "lead-56734" at bounding box center [371, 290] width 56 height 12
click at [1511, 289] on icon "button" at bounding box center [1510, 295] width 12 height 14
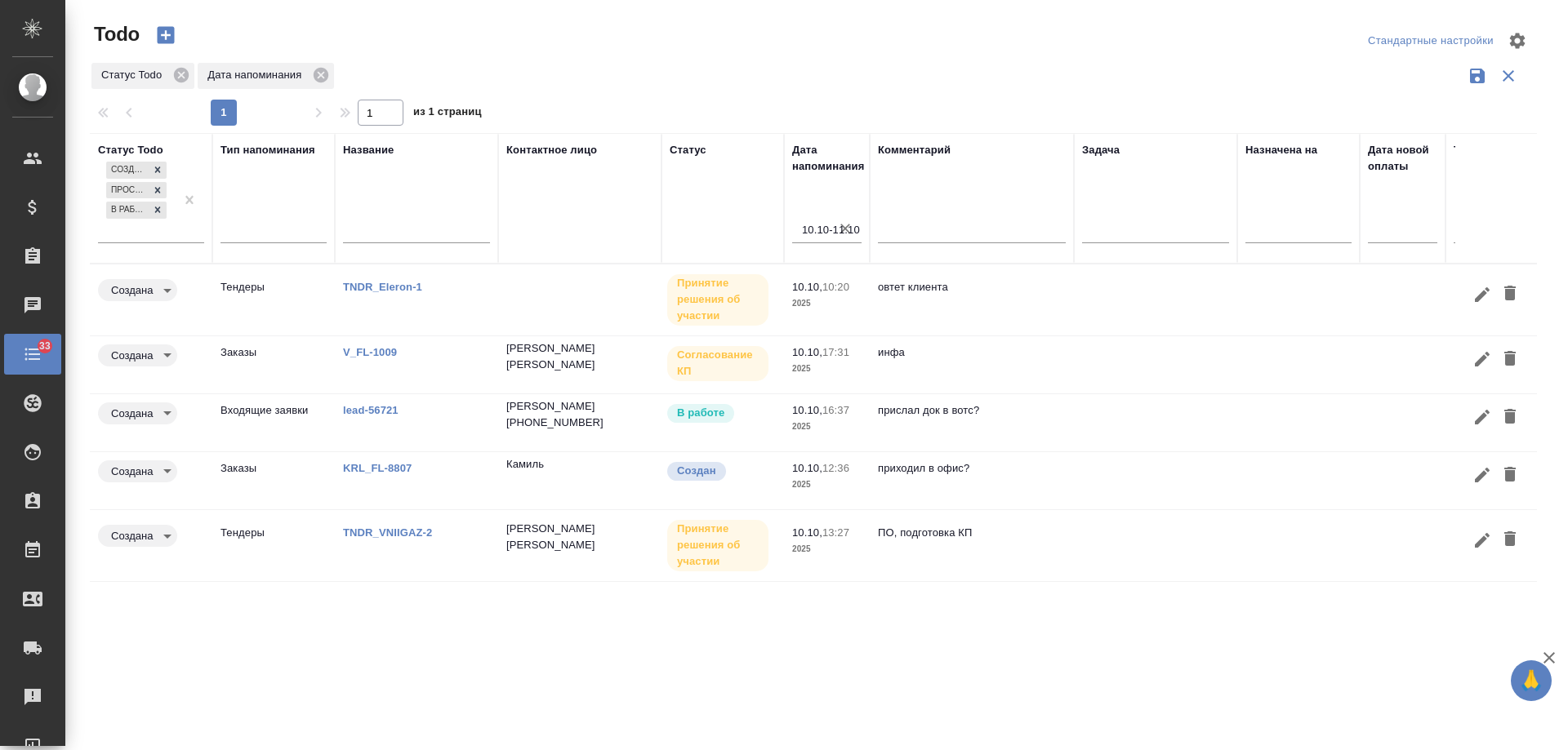
click at [377, 410] on link "lead-56721" at bounding box center [371, 410] width 56 height 12
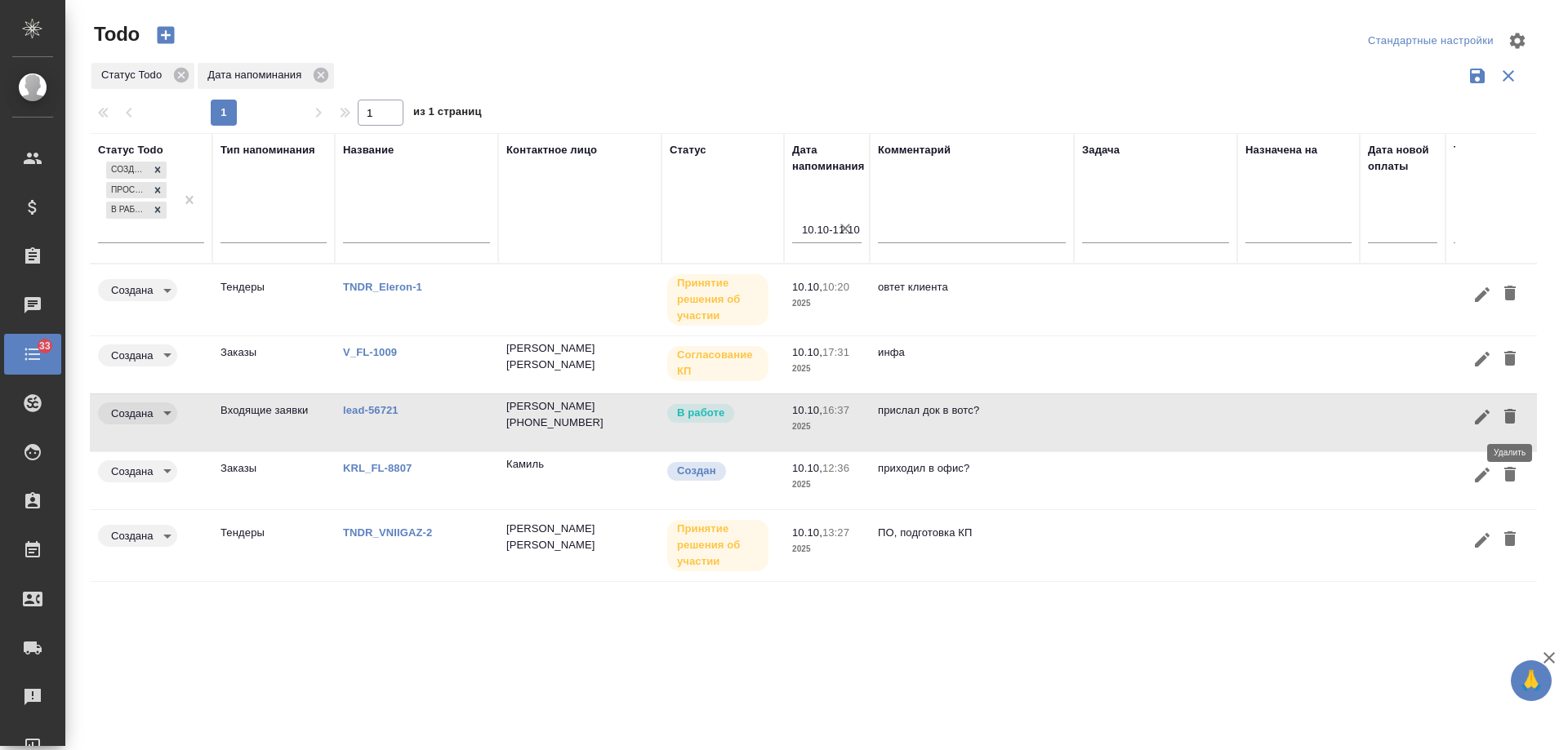
click at [1509, 414] on icon "button" at bounding box center [1510, 415] width 12 height 14
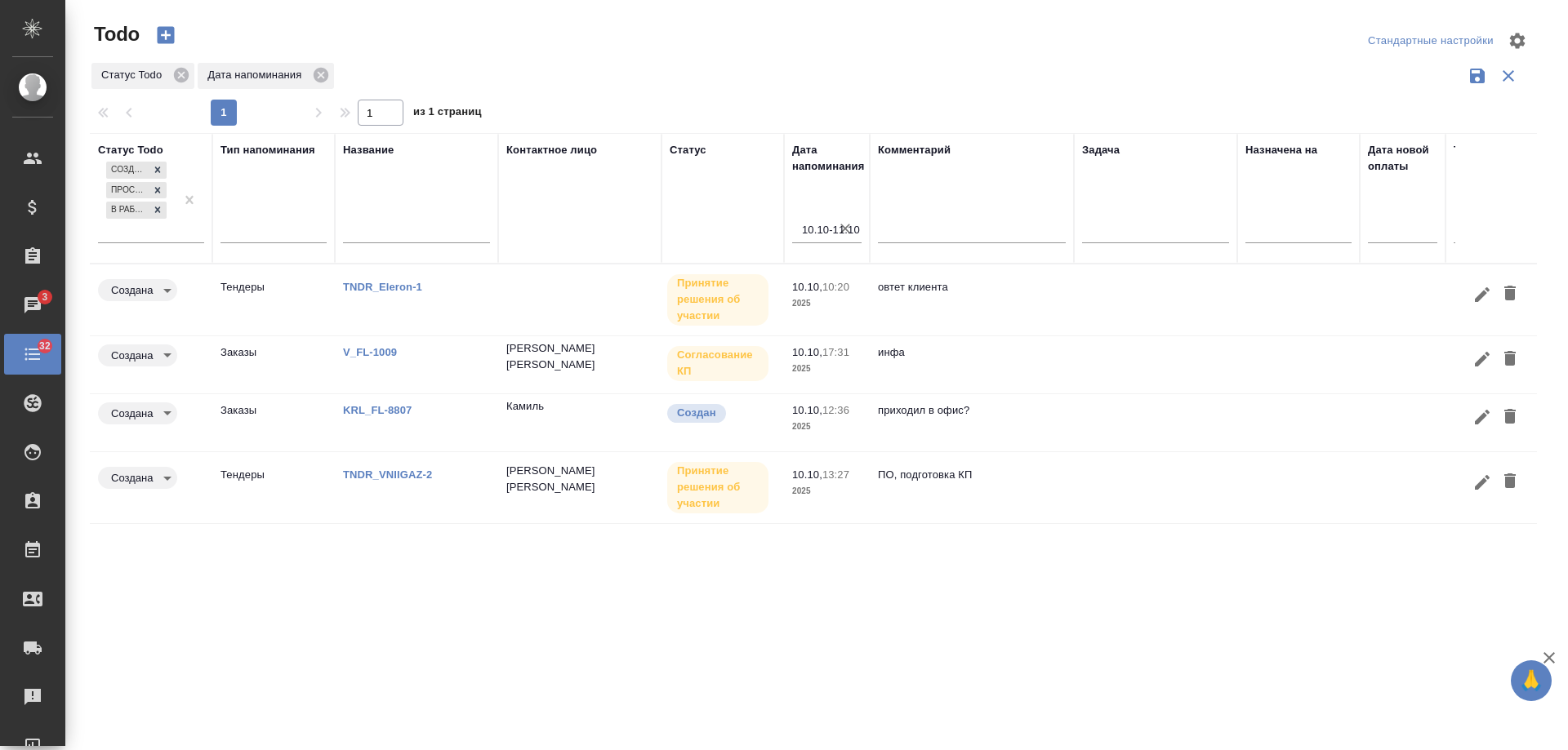
click at [407, 473] on link "TNDR_VNIIGAZ-2" at bounding box center [388, 475] width 89 height 12
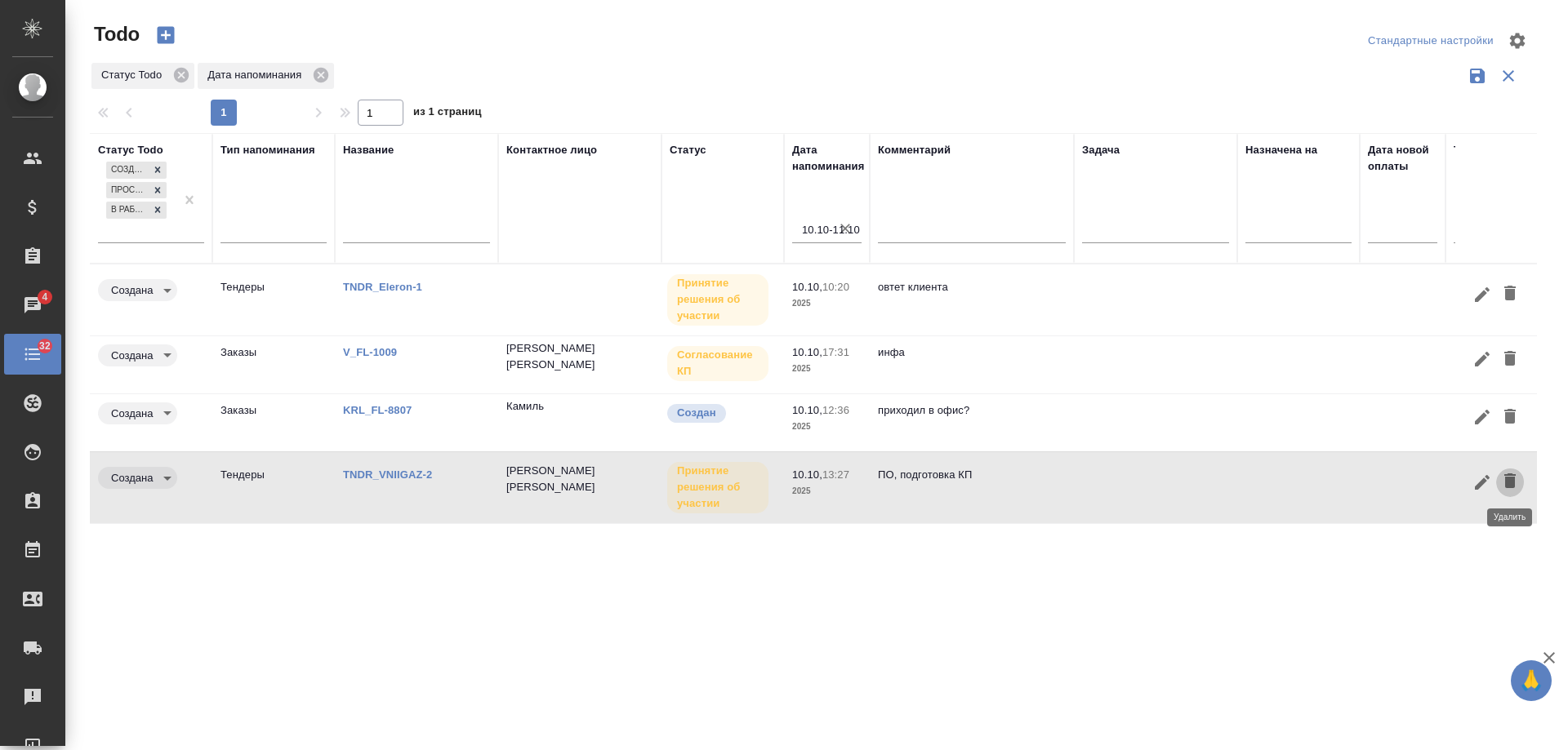
drag, startPoint x: 1512, startPoint y: 483, endPoint x: 1496, endPoint y: 509, distance: 30.5
click at [1512, 484] on icon "button" at bounding box center [1510, 480] width 12 height 14
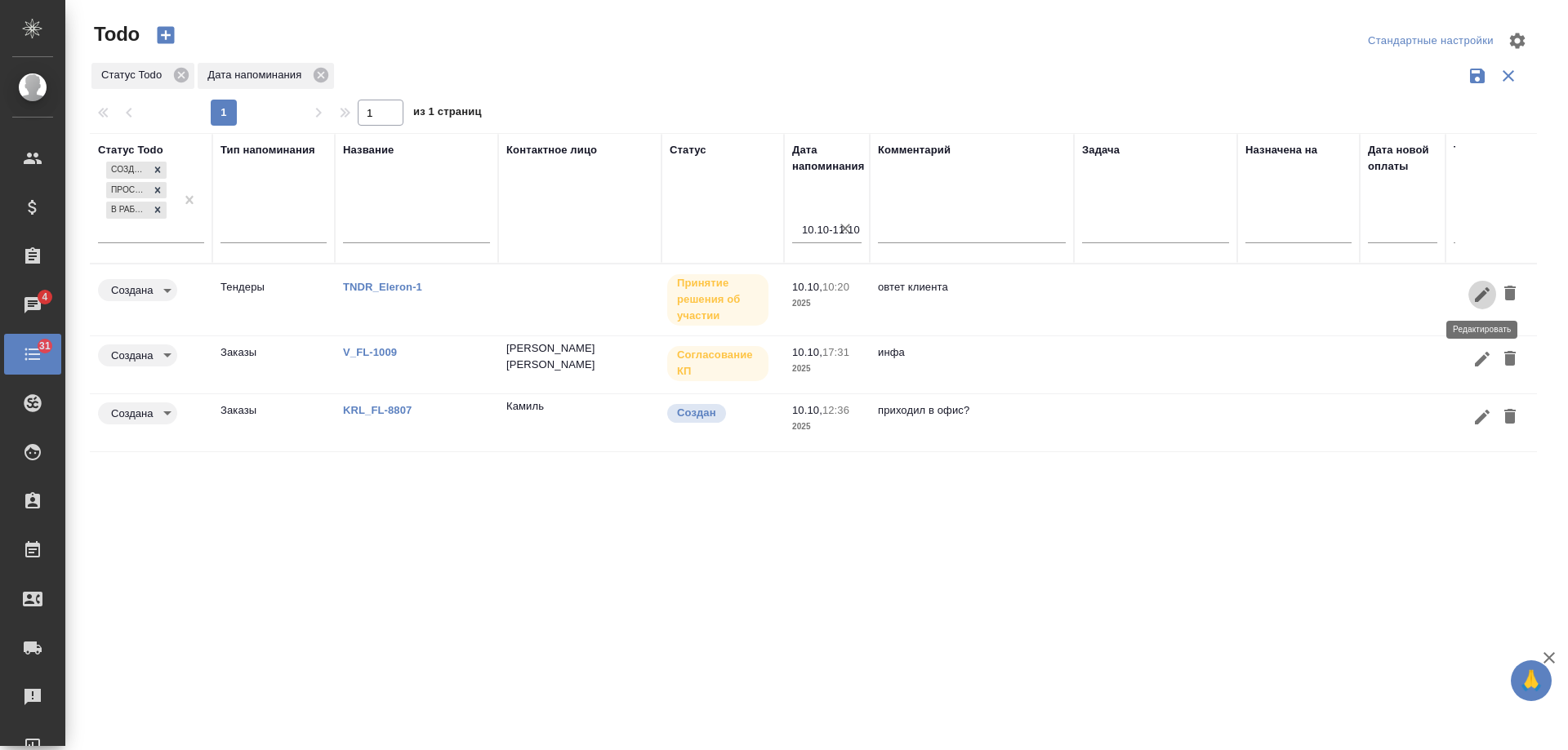
click at [1476, 300] on icon "button" at bounding box center [1482, 294] width 14 height 14
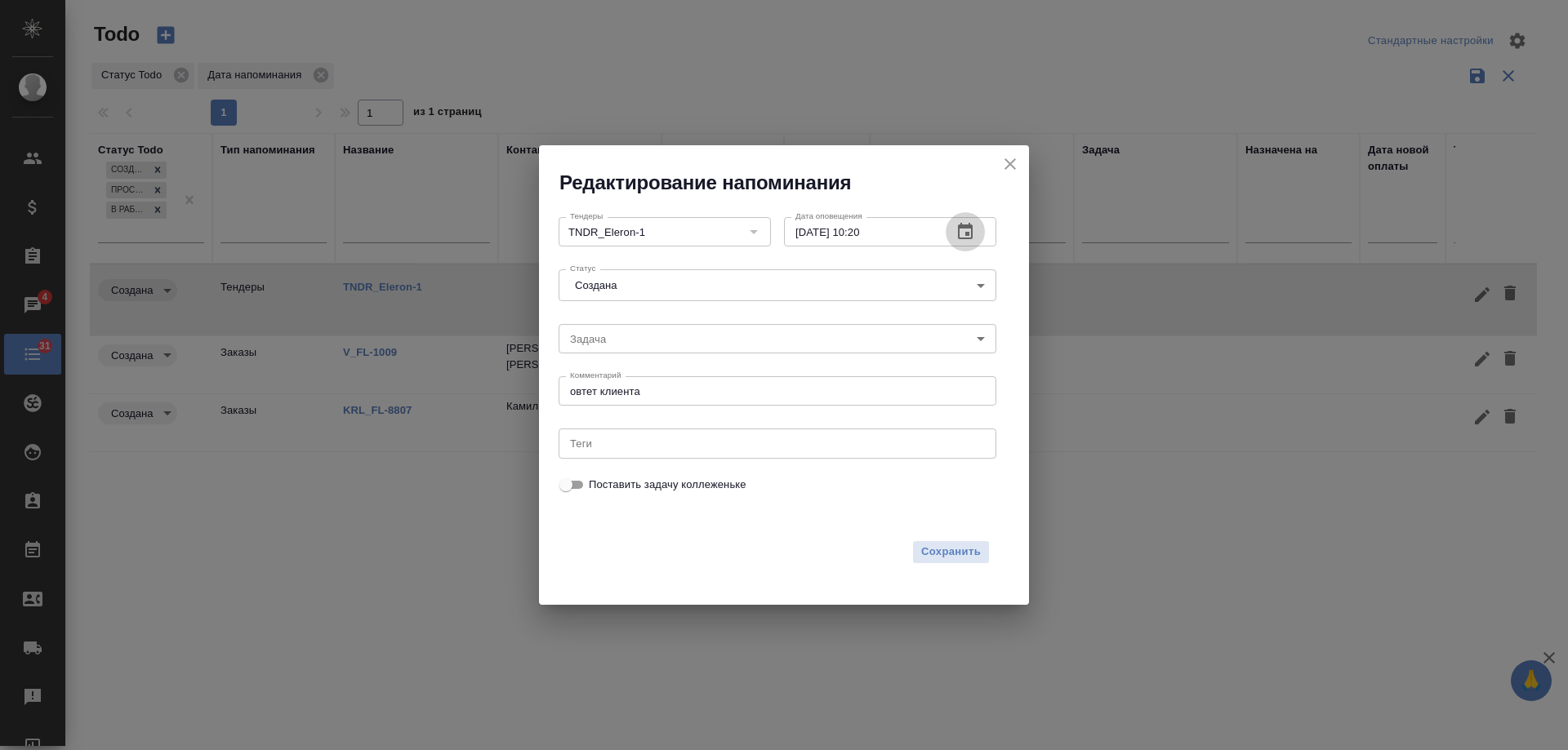
click at [962, 236] on icon "button" at bounding box center [965, 232] width 19 height 19
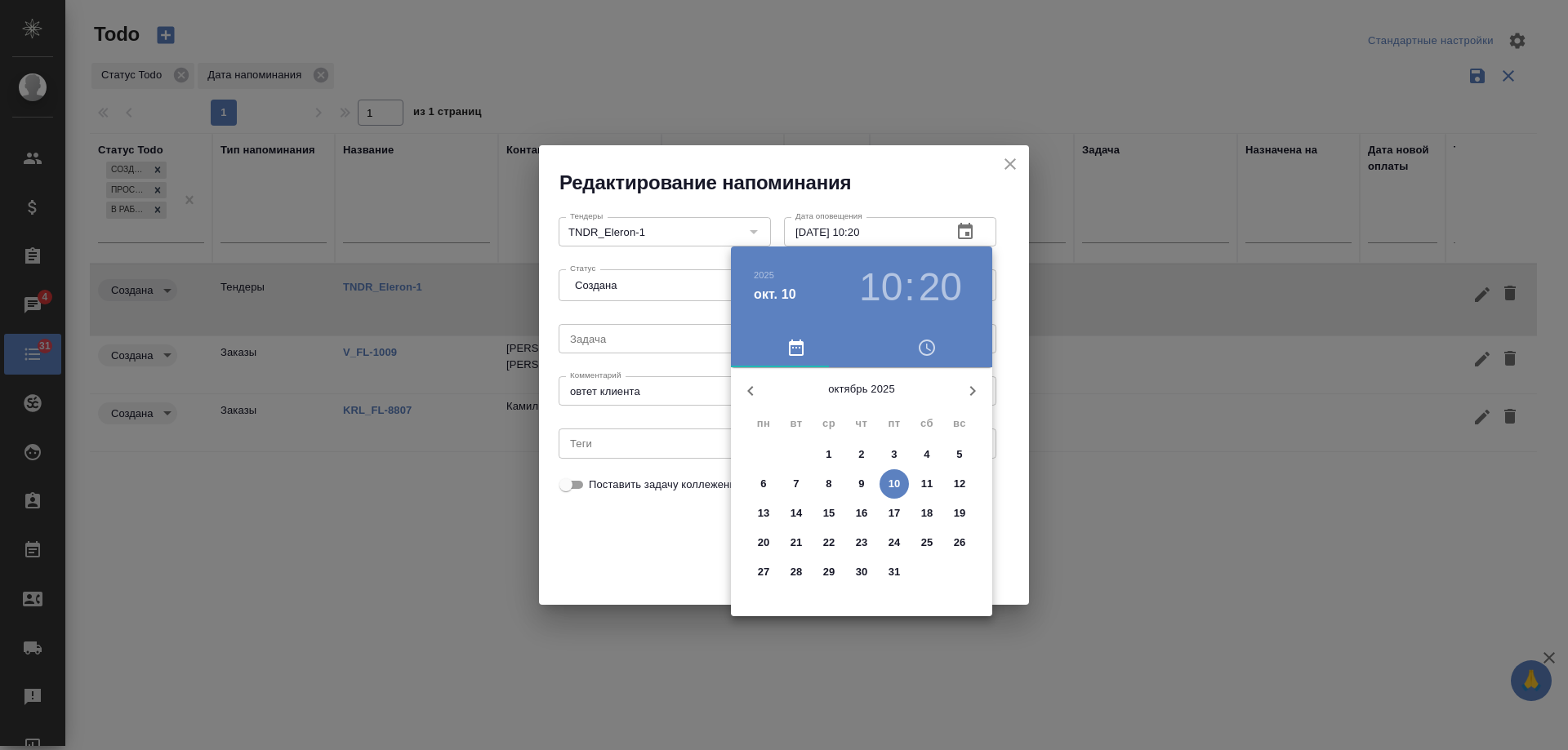
click at [797, 510] on p "14" at bounding box center [796, 513] width 12 height 16
type input "[DATE] 10:20"
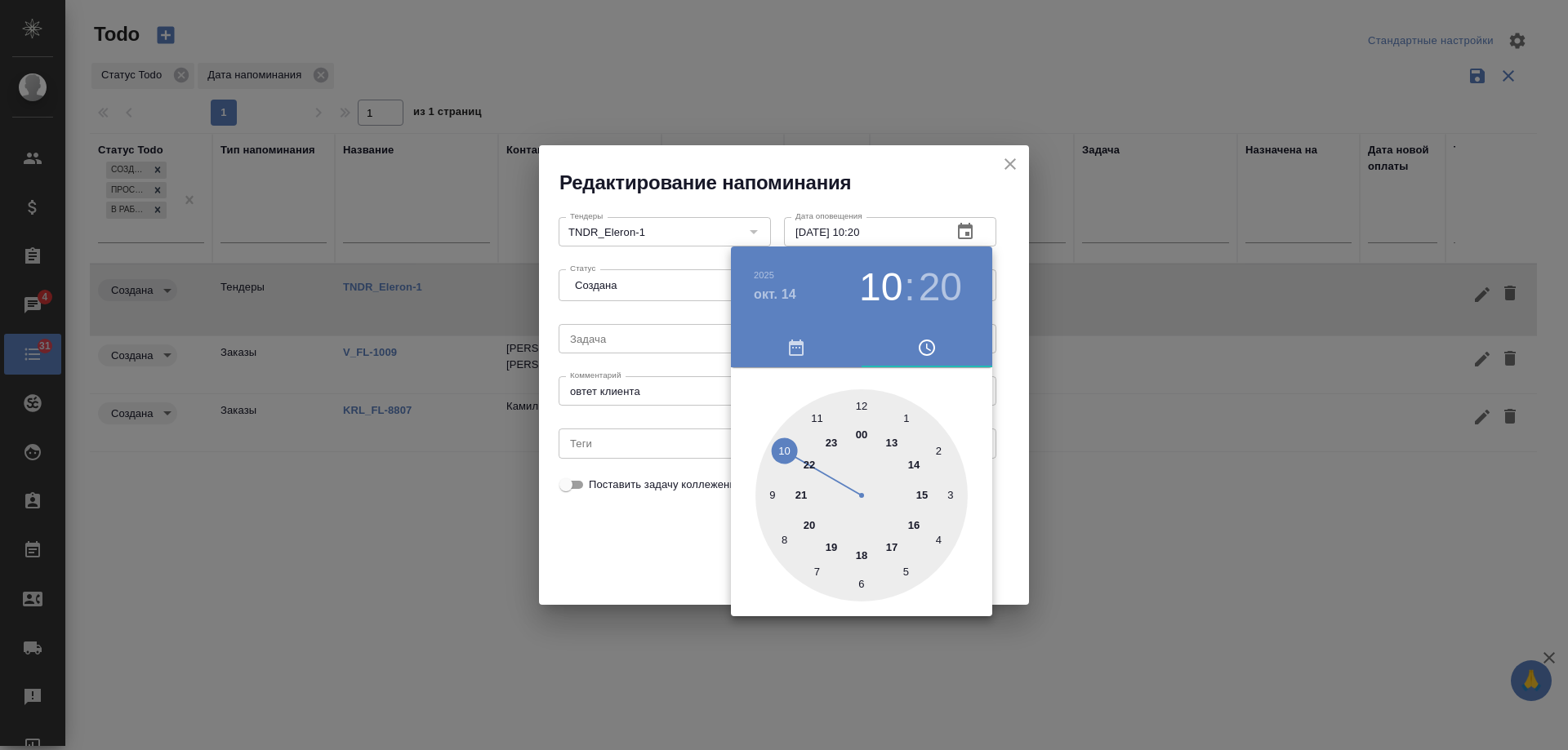
click at [617, 535] on div at bounding box center [784, 375] width 1568 height 750
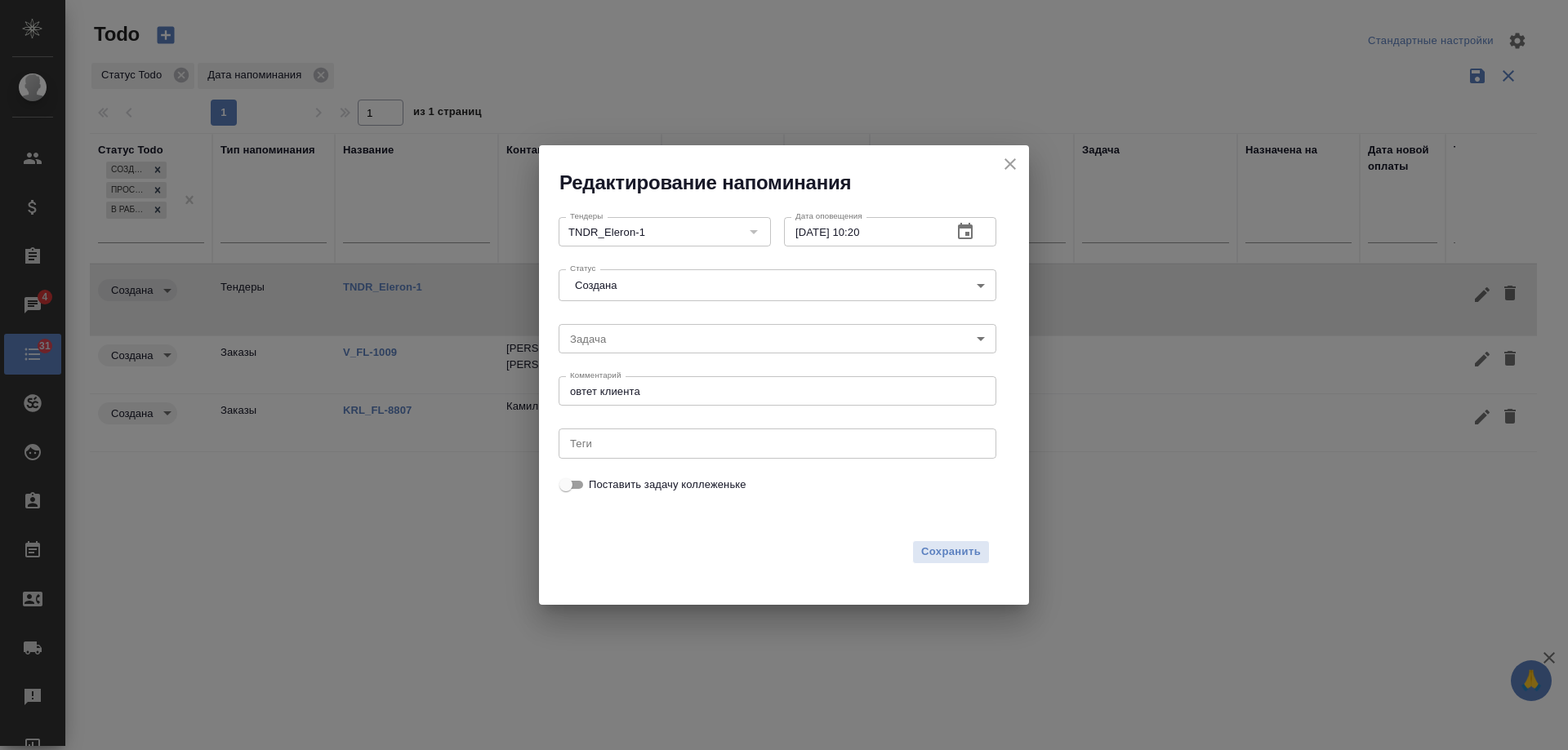
click at [939, 550] on span "Сохранить" at bounding box center [951, 552] width 59 height 19
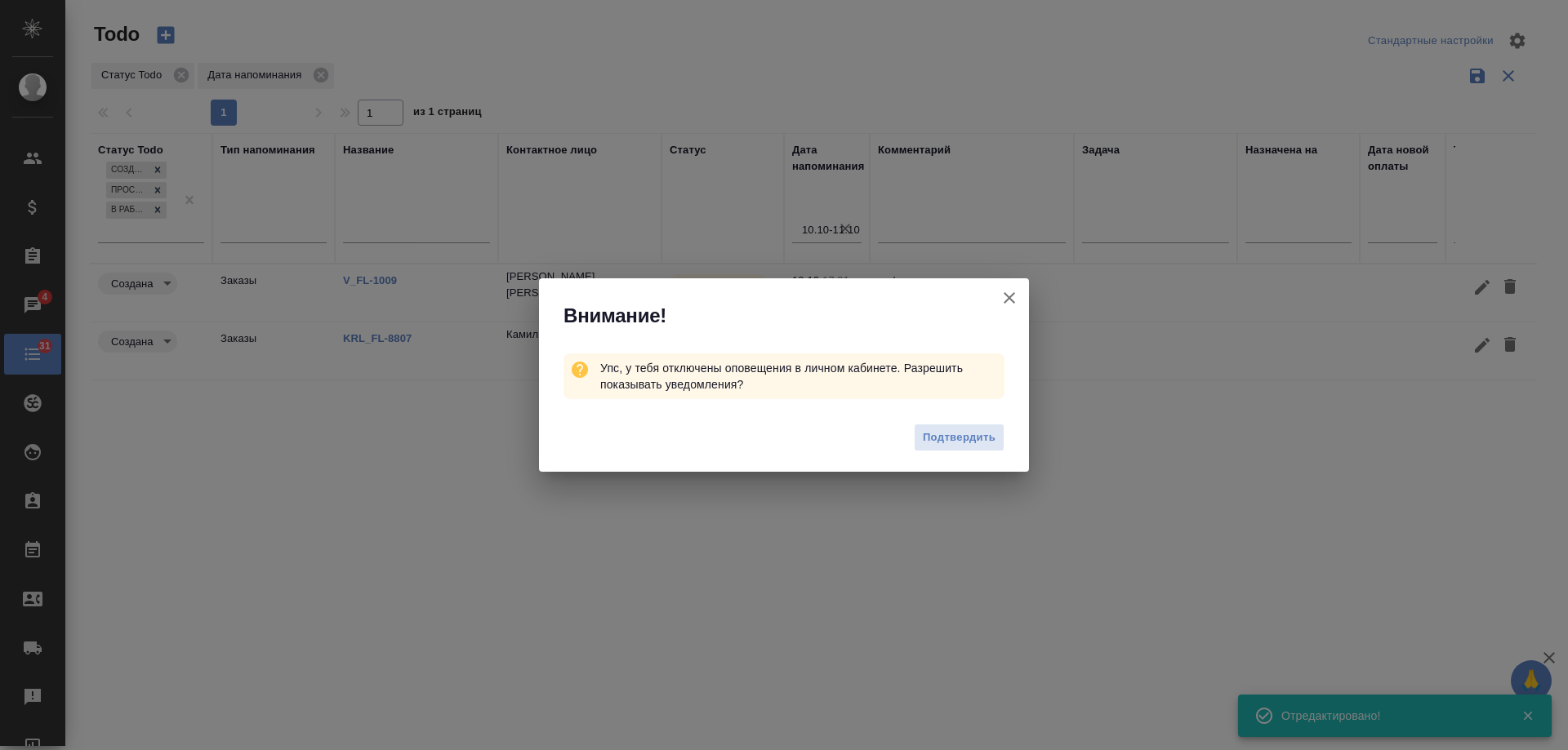
click at [1011, 297] on icon "button" at bounding box center [1010, 298] width 12 height 12
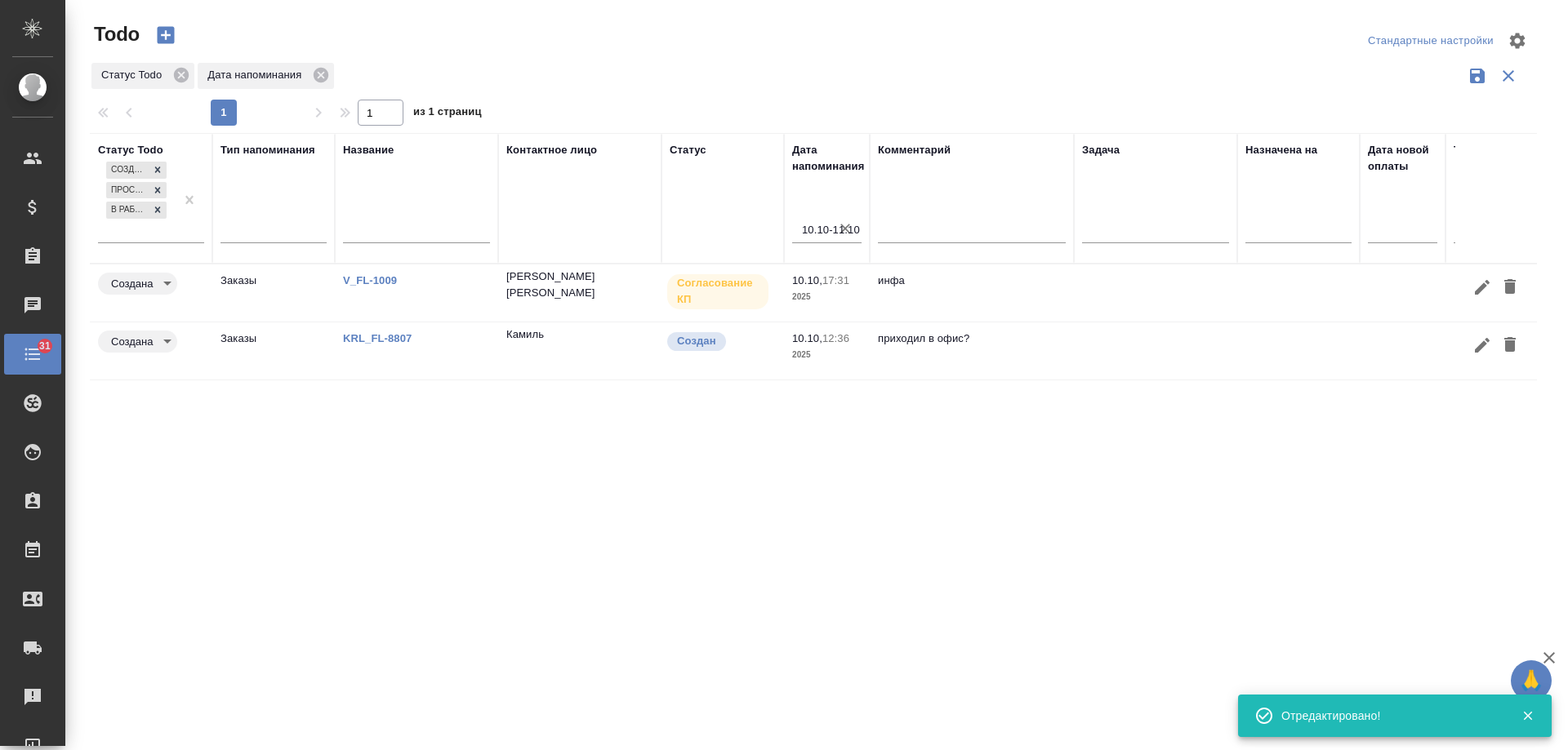
click at [389, 345] on p "KRL_FL-8807" at bounding box center [416, 339] width 147 height 16
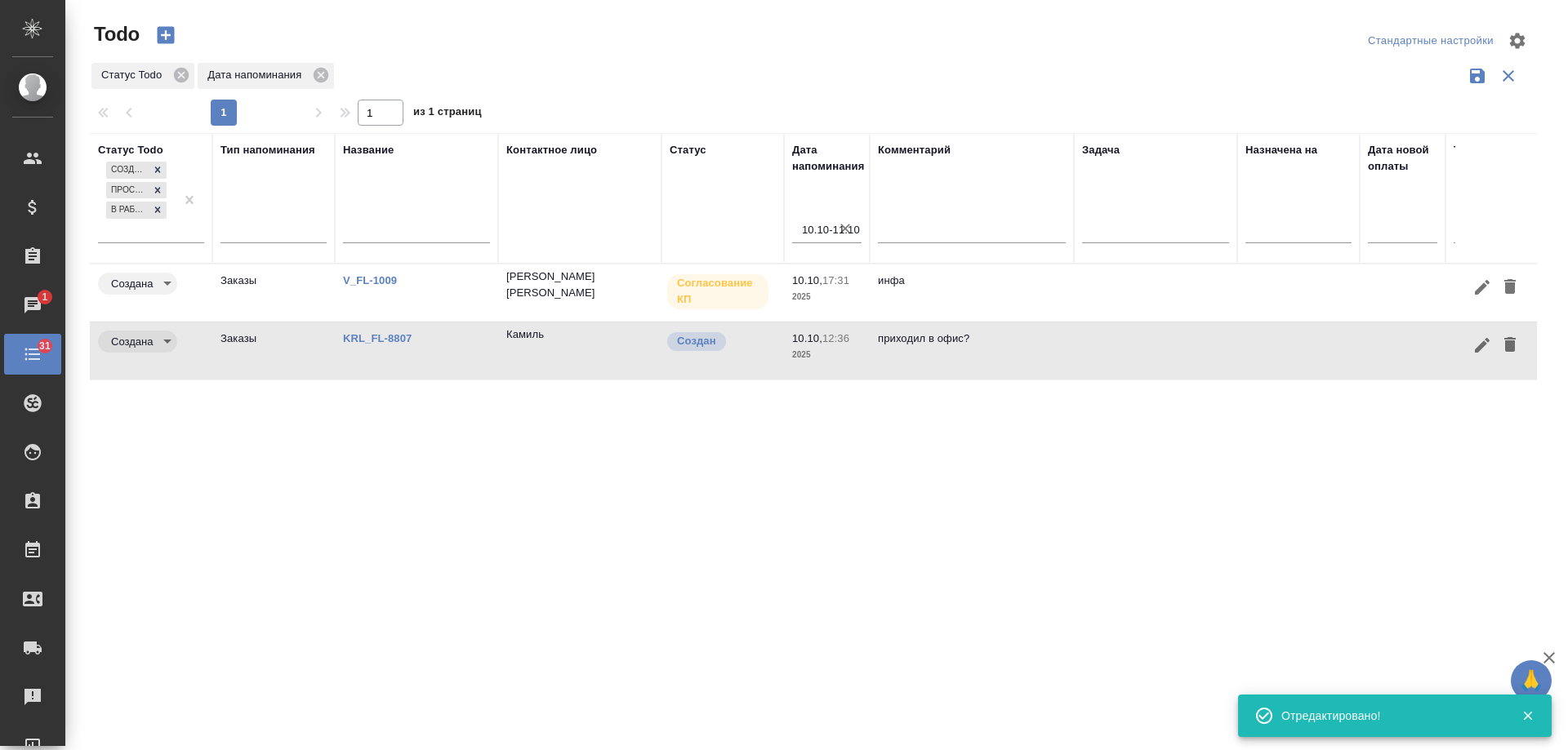
click at [377, 277] on link "V_FL-1009" at bounding box center [370, 280] width 54 height 12
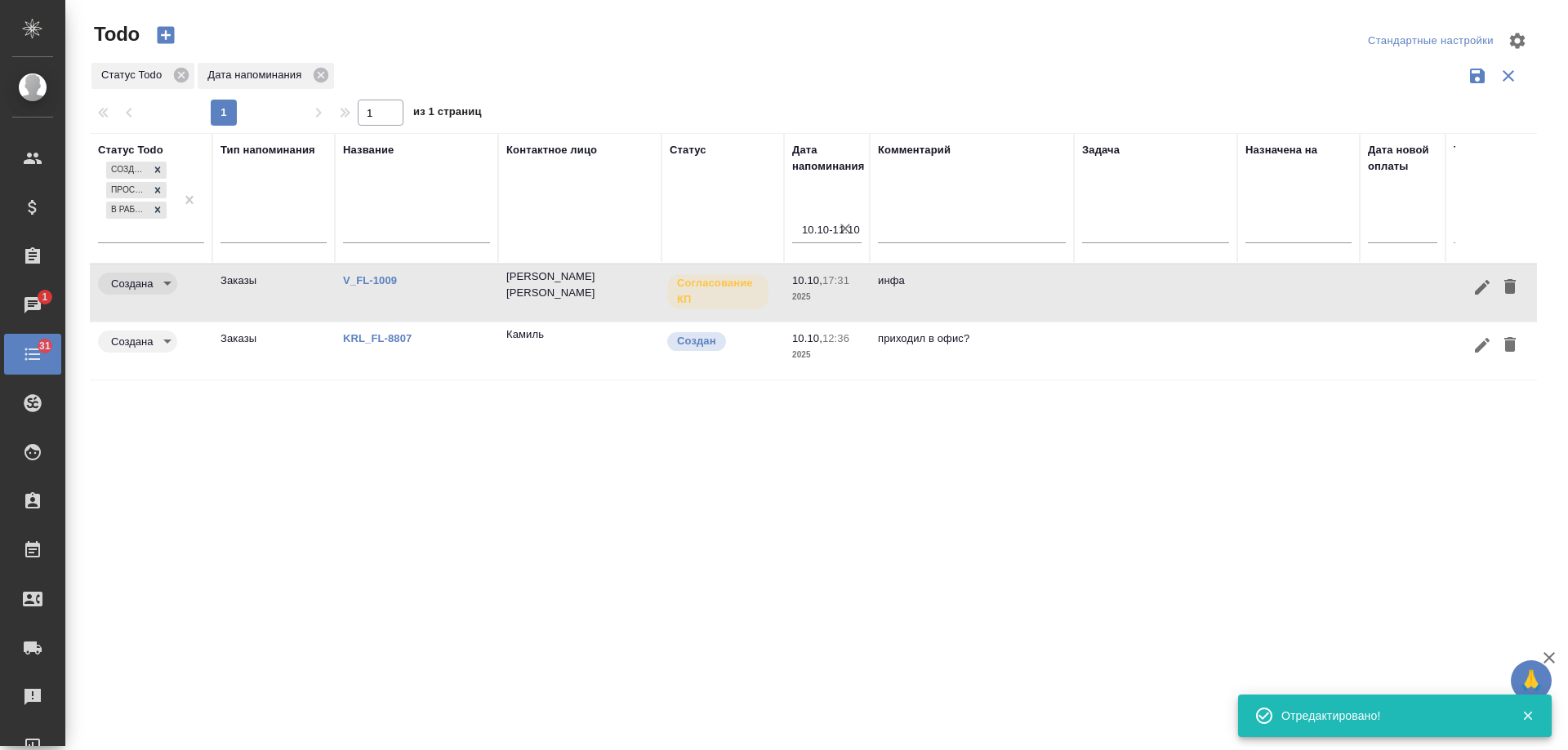
click at [1478, 283] on icon "button" at bounding box center [1483, 287] width 19 height 19
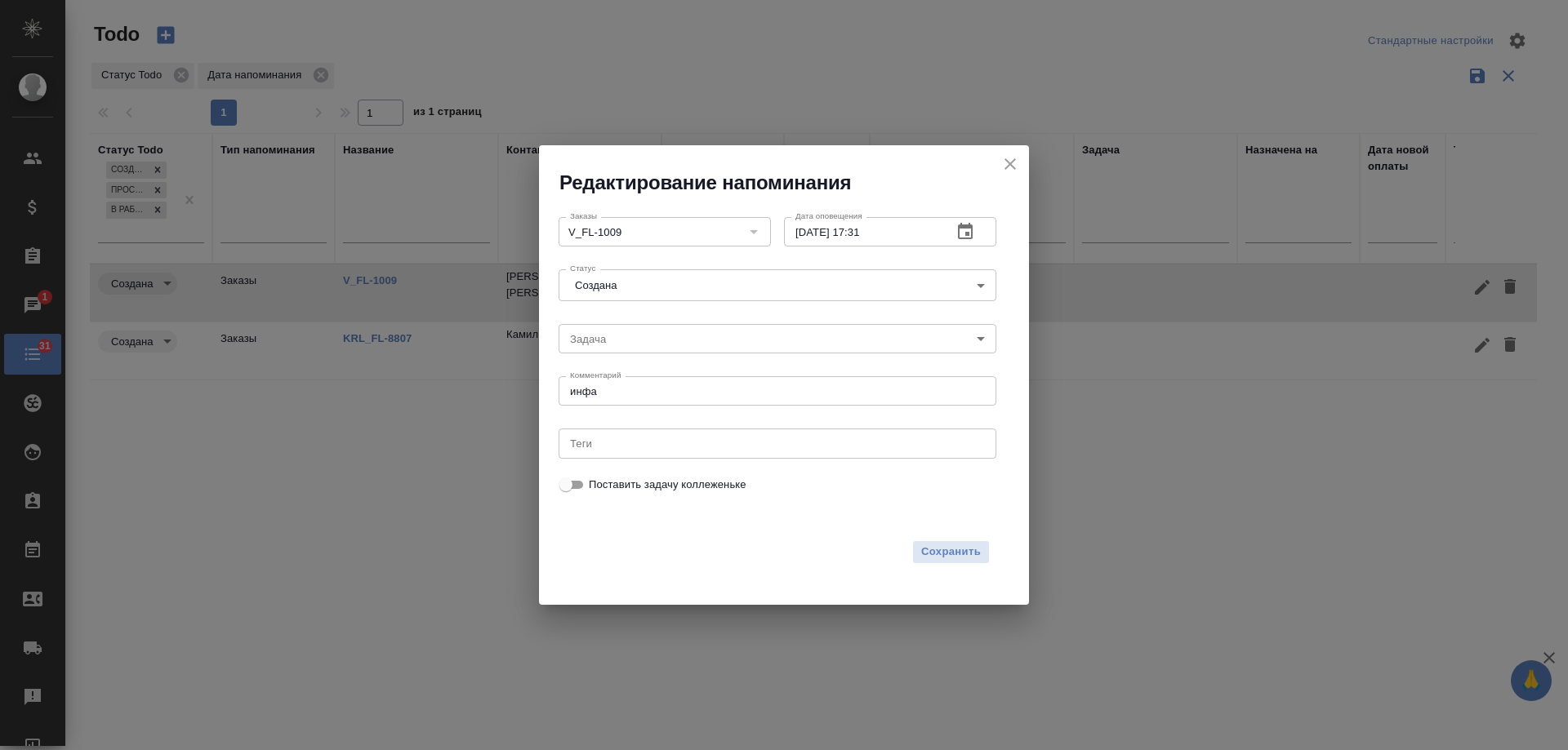
click at [958, 236] on icon "button" at bounding box center [965, 232] width 19 height 19
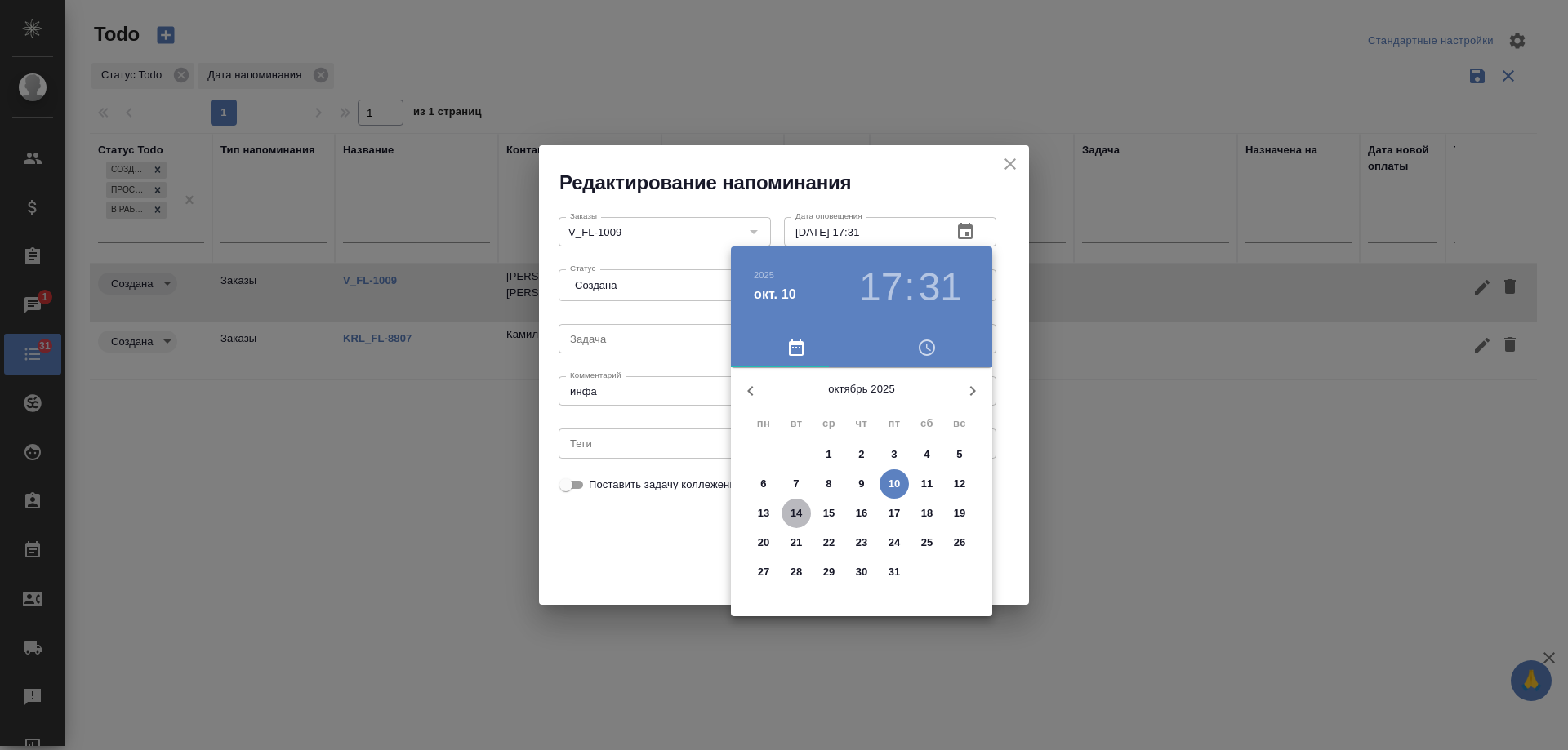
click at [794, 515] on p "14" at bounding box center [796, 513] width 12 height 16
type input "[DATE] 17:31"
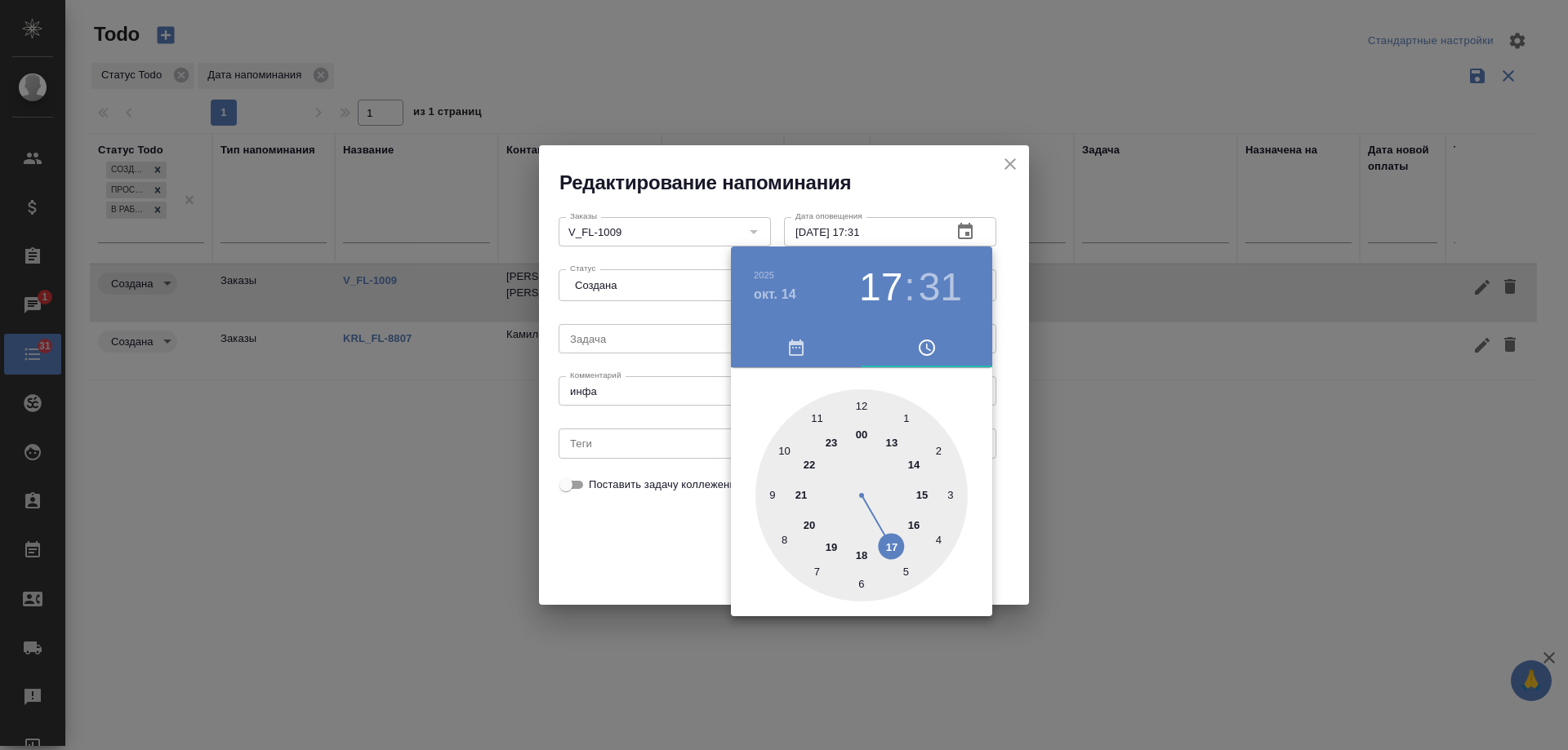
click at [643, 546] on div at bounding box center [784, 375] width 1568 height 750
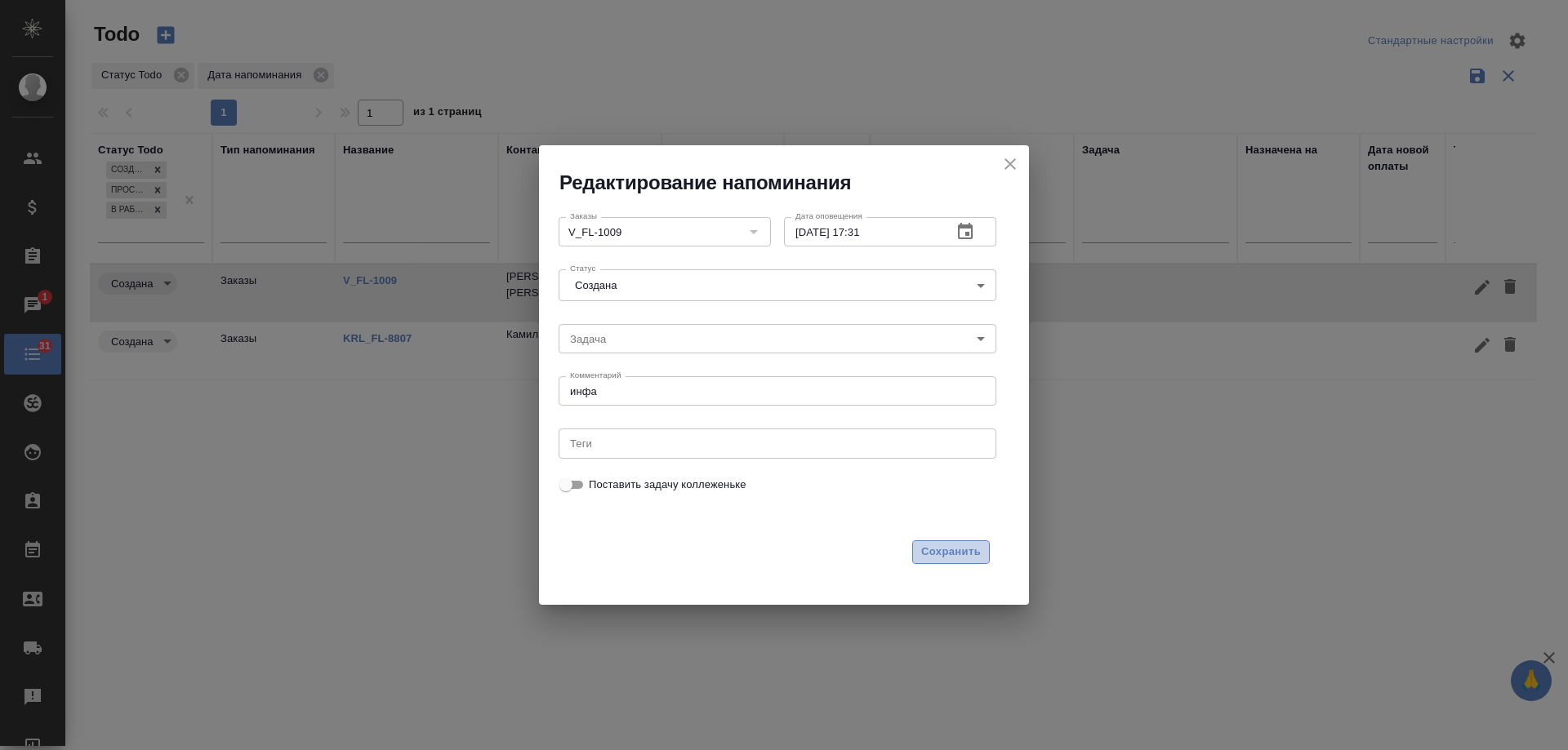
click at [960, 561] on span "Сохранить" at bounding box center [951, 552] width 59 height 19
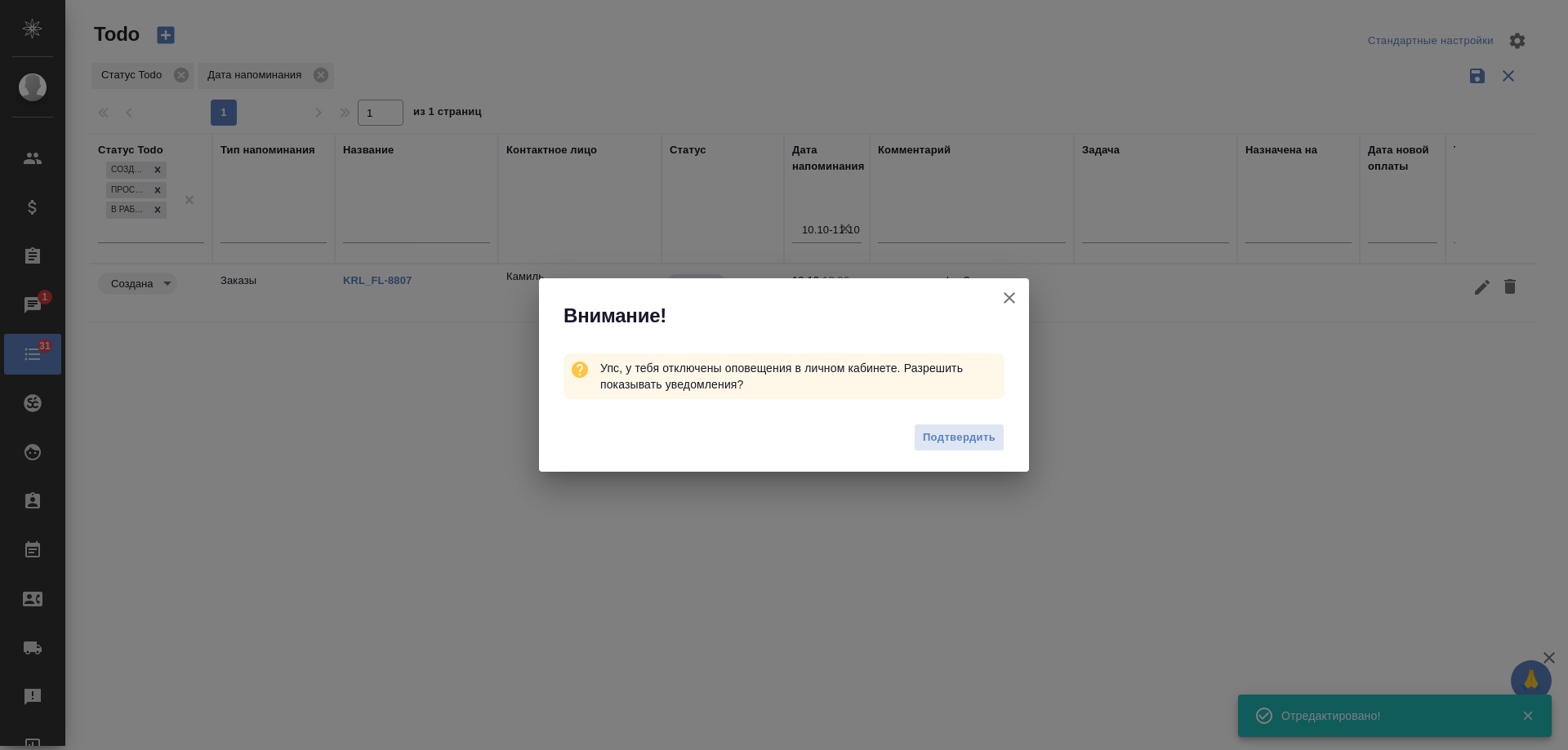
drag, startPoint x: 1012, startPoint y: 301, endPoint x: 649, endPoint y: 13, distance: 463.4
click at [1011, 301] on icon "button" at bounding box center [1010, 297] width 19 height 19
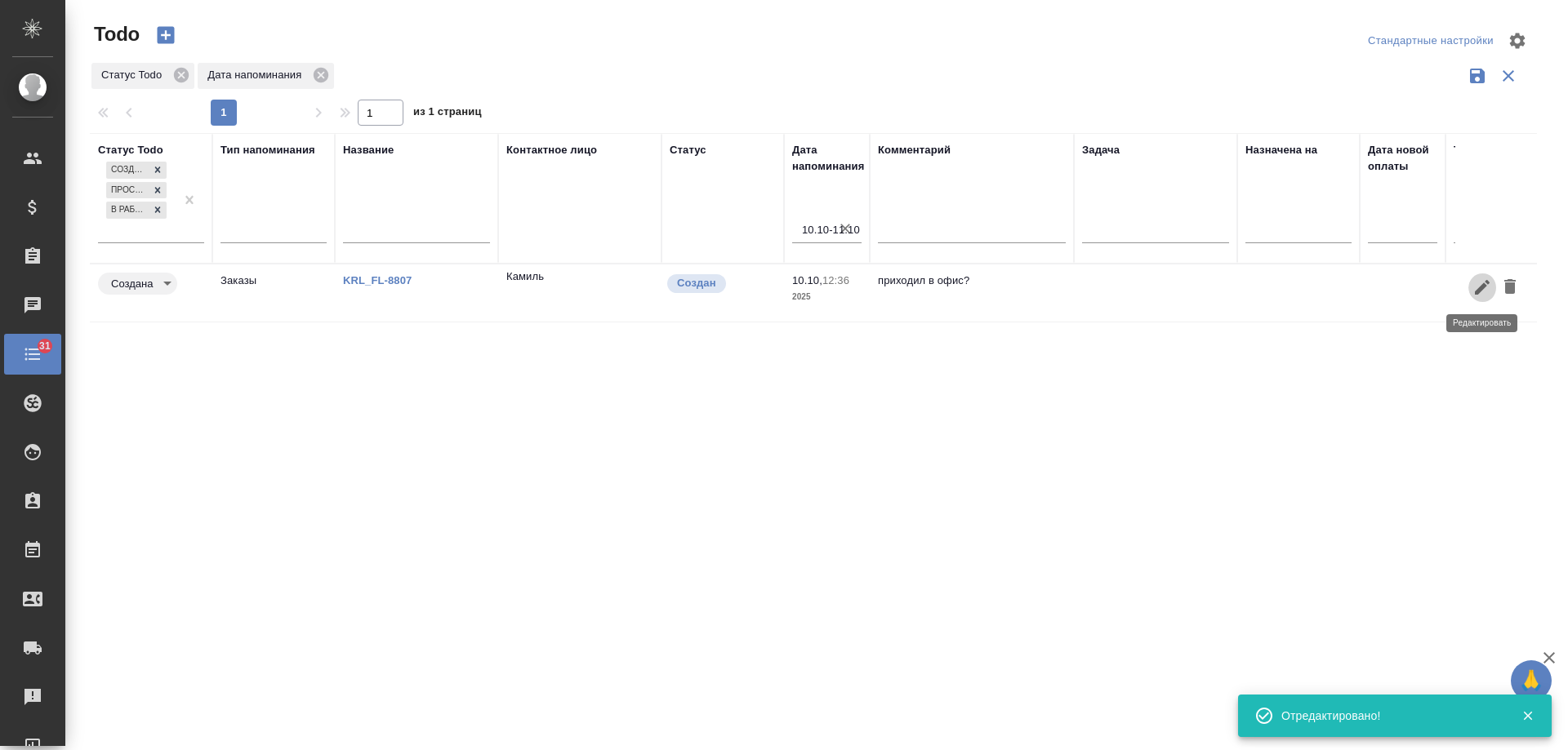
click at [1485, 291] on icon "button" at bounding box center [1483, 287] width 19 height 19
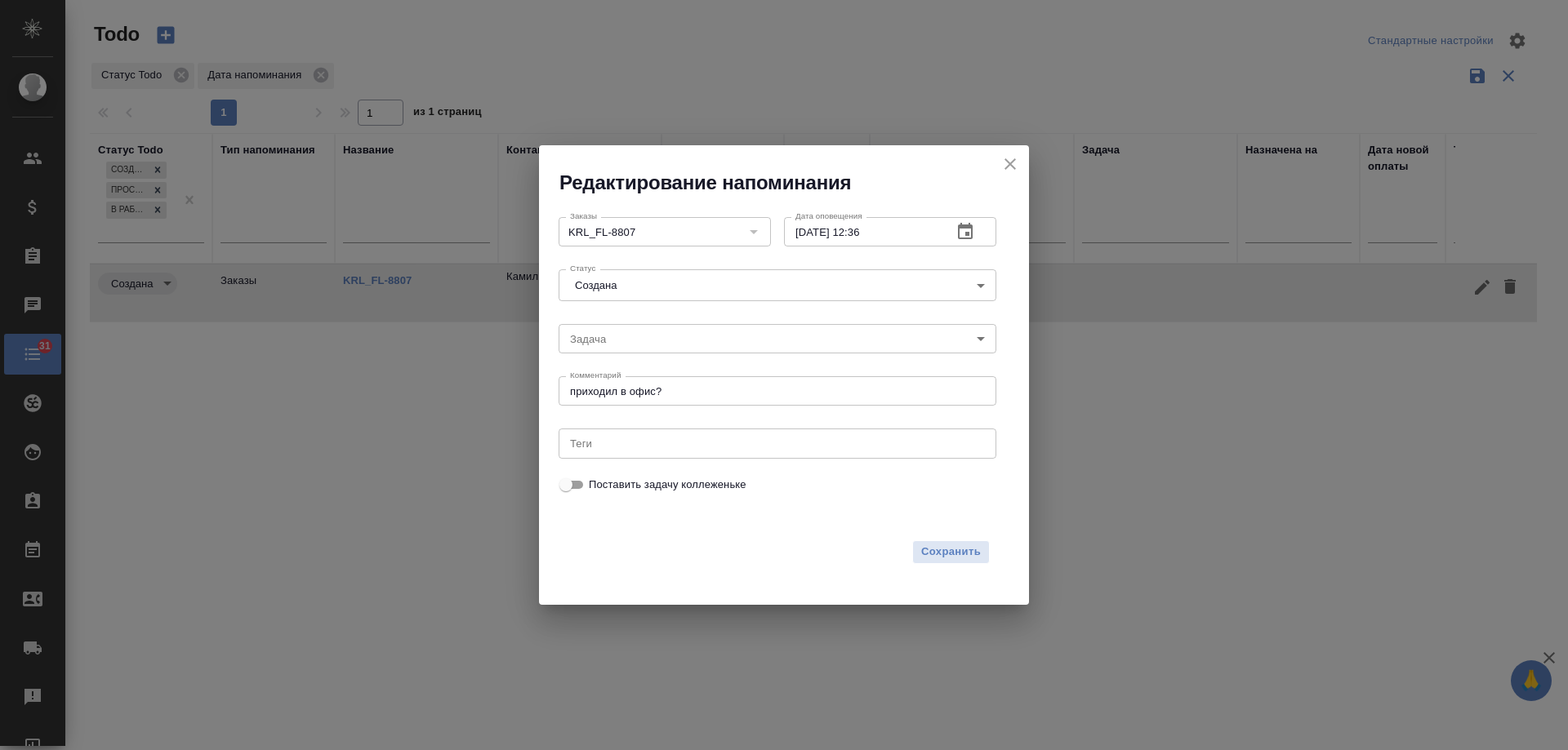
click at [960, 234] on icon "button" at bounding box center [965, 230] width 14 height 16
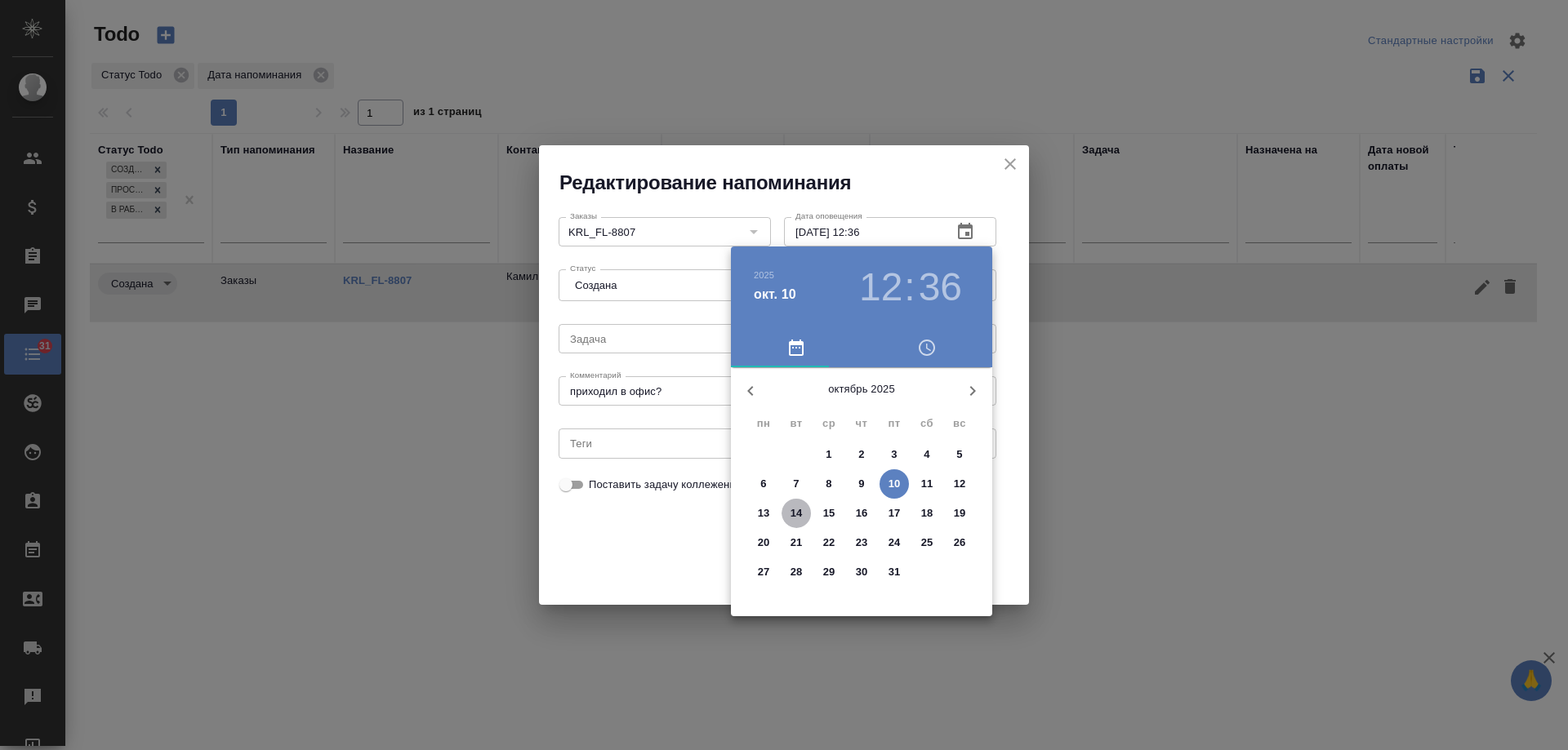
click at [794, 513] on p "14" at bounding box center [796, 513] width 12 height 16
type input "[DATE] 12:36"
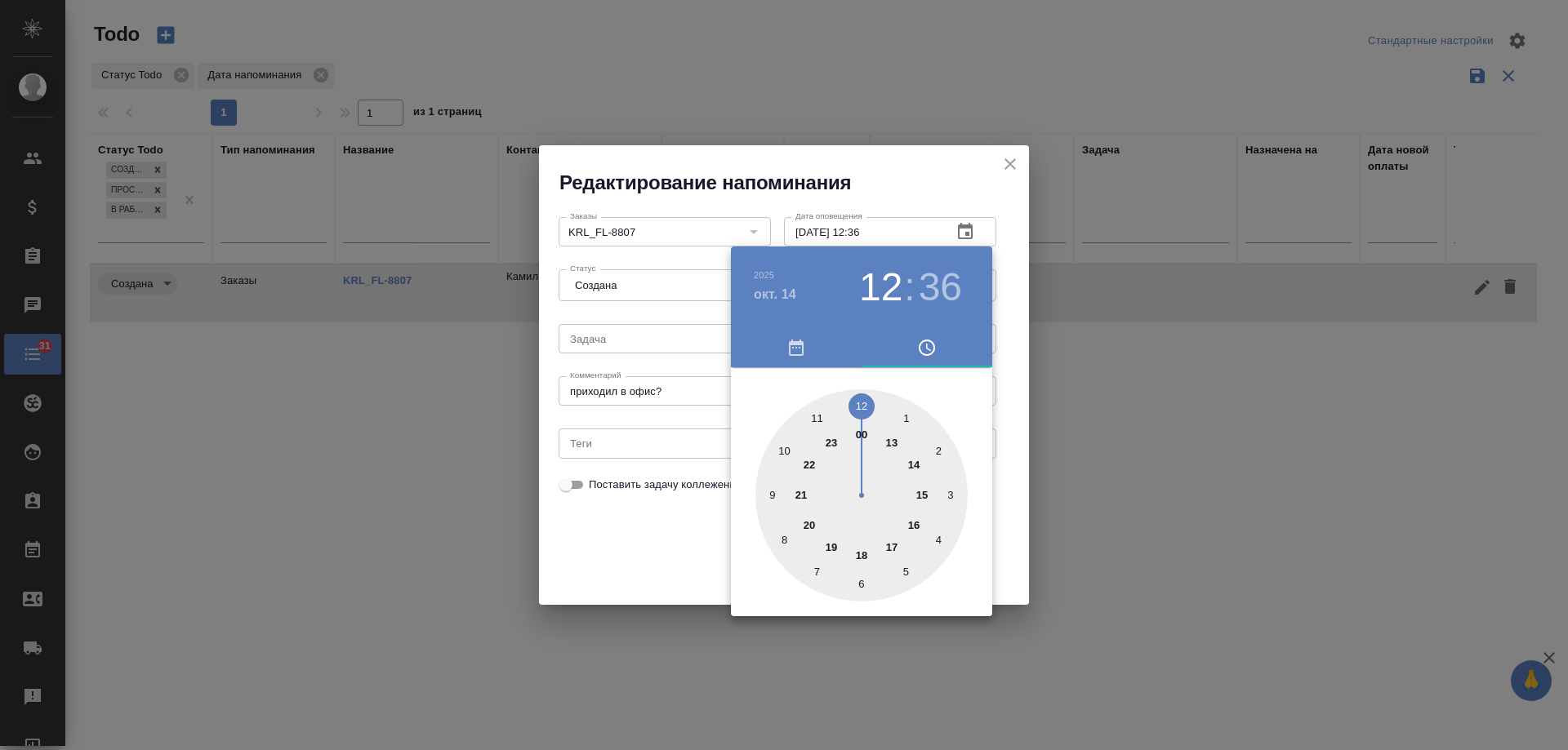
click at [654, 504] on div at bounding box center [784, 375] width 1568 height 750
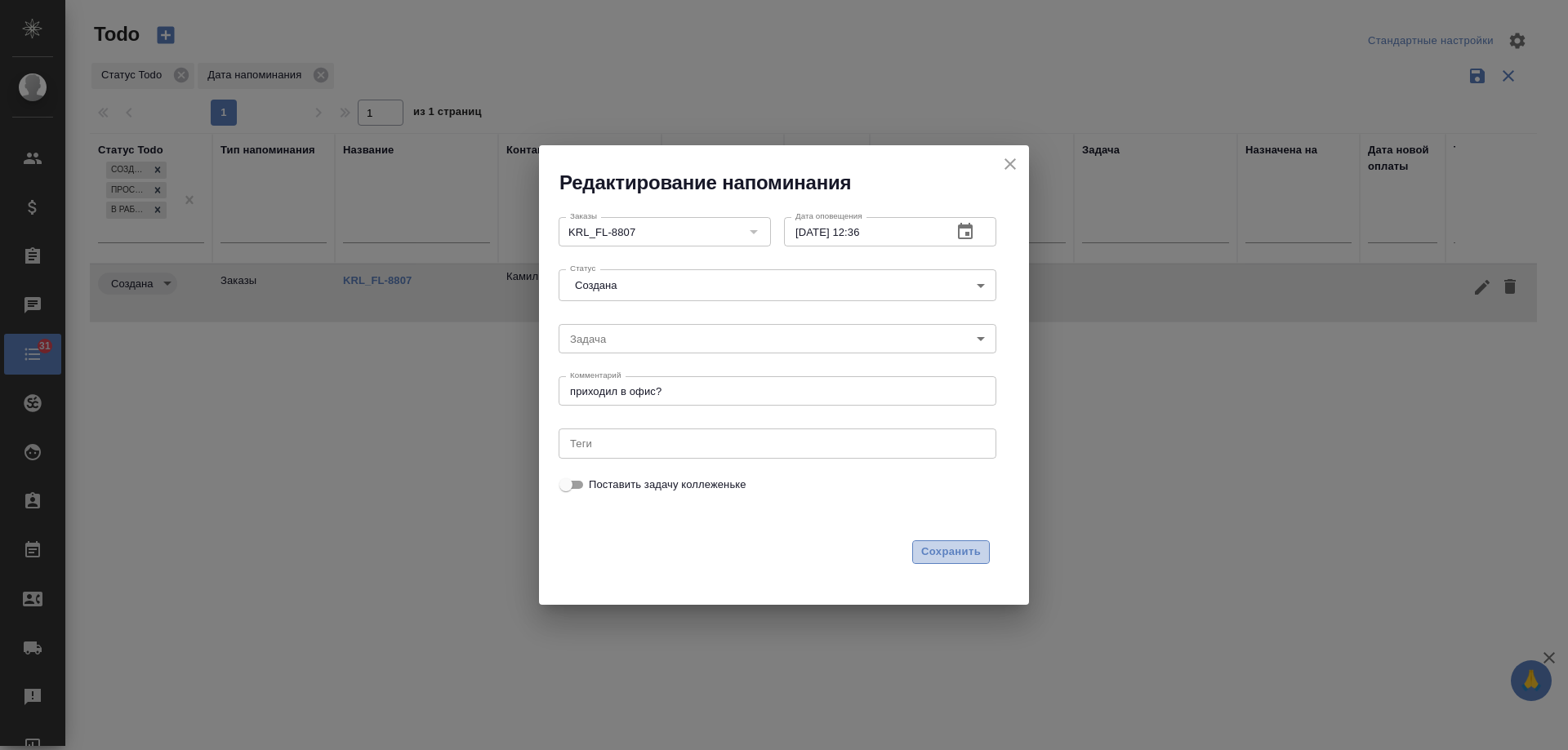
click at [956, 546] on span "Сохранить" at bounding box center [951, 552] width 59 height 19
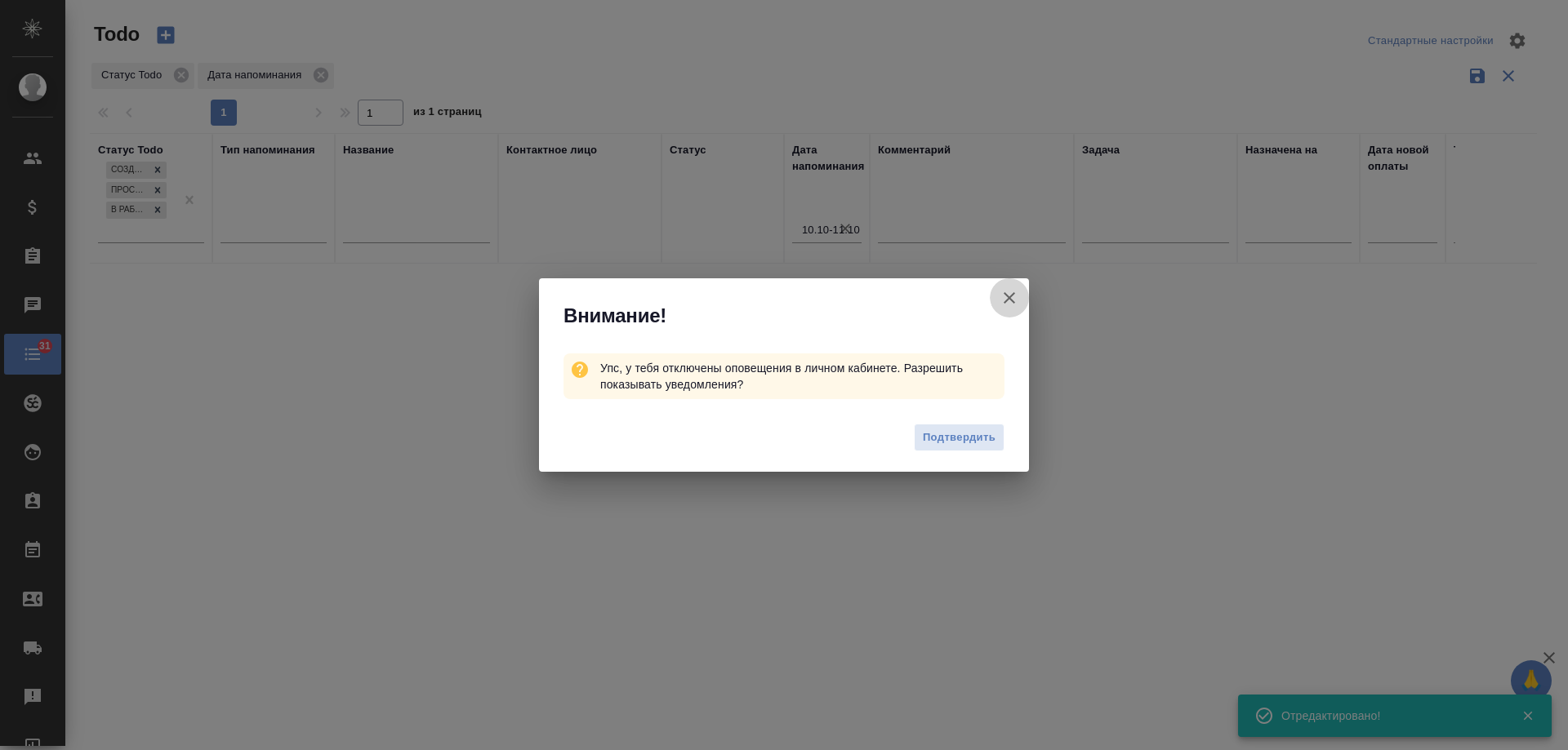
click at [1010, 292] on icon "button" at bounding box center [1010, 297] width 19 height 19
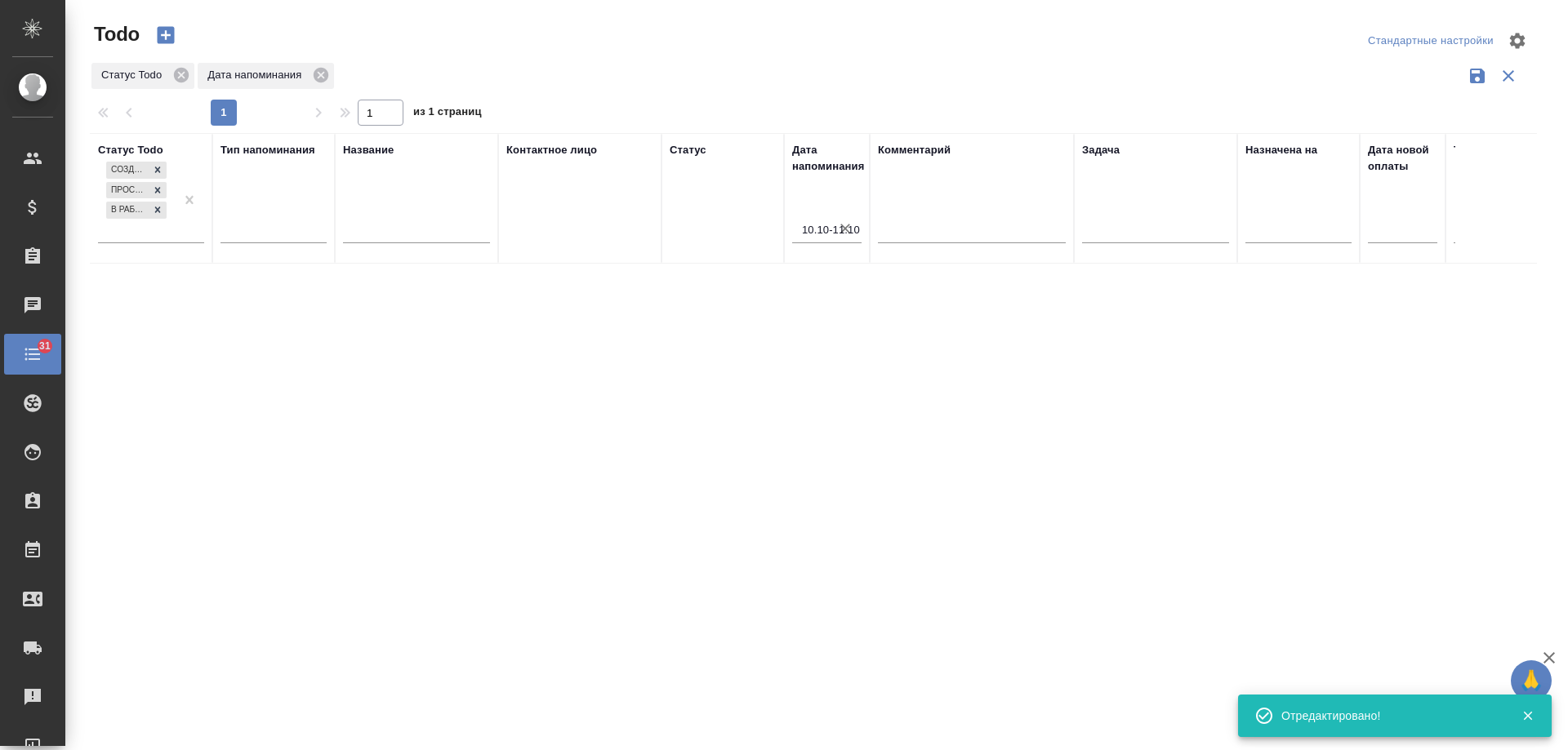
click at [848, 230] on icon "button" at bounding box center [845, 228] width 16 height 16
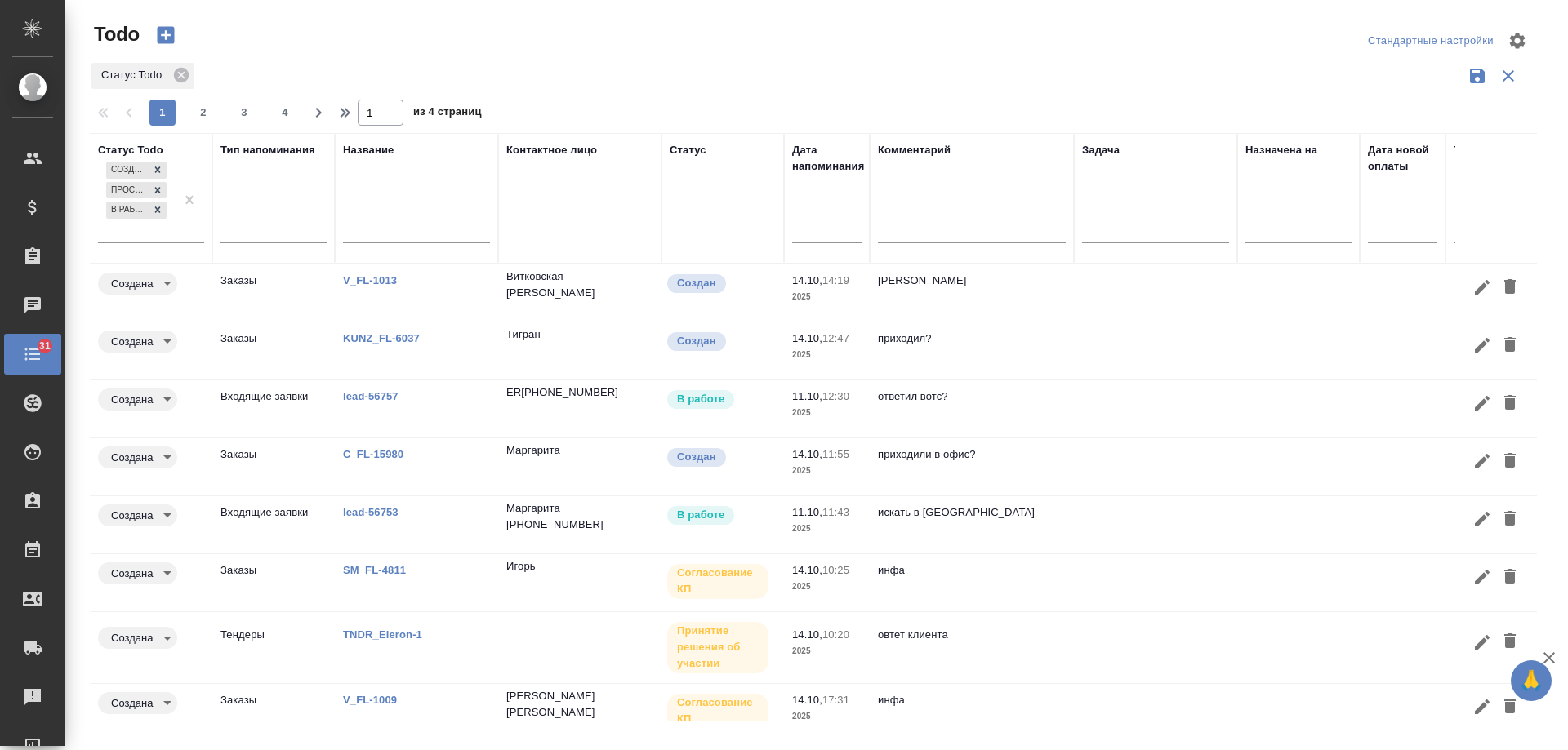
click at [1228, 517] on td at bounding box center [1155, 526] width 163 height 58
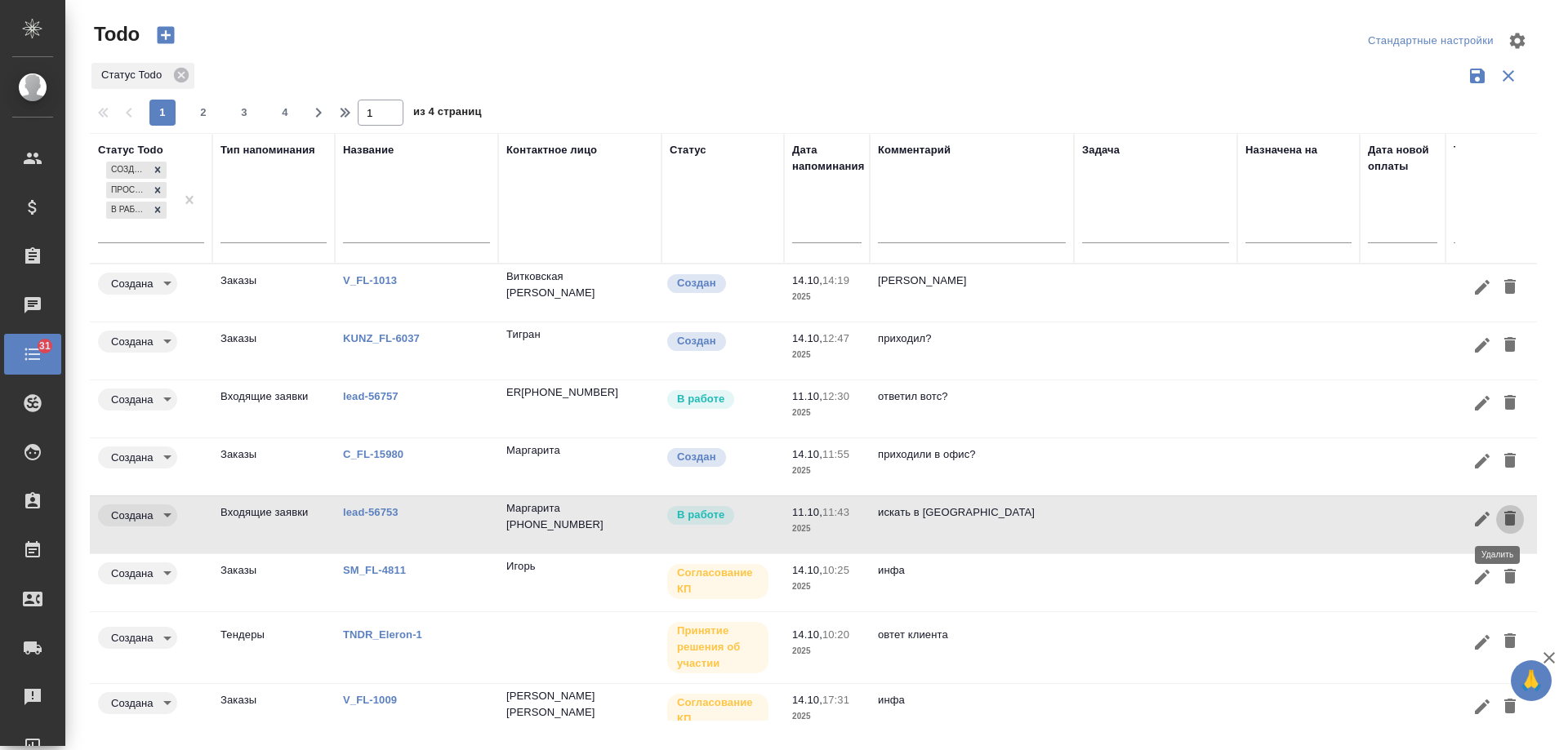
click at [1505, 519] on icon "button" at bounding box center [1510, 518] width 12 height 14
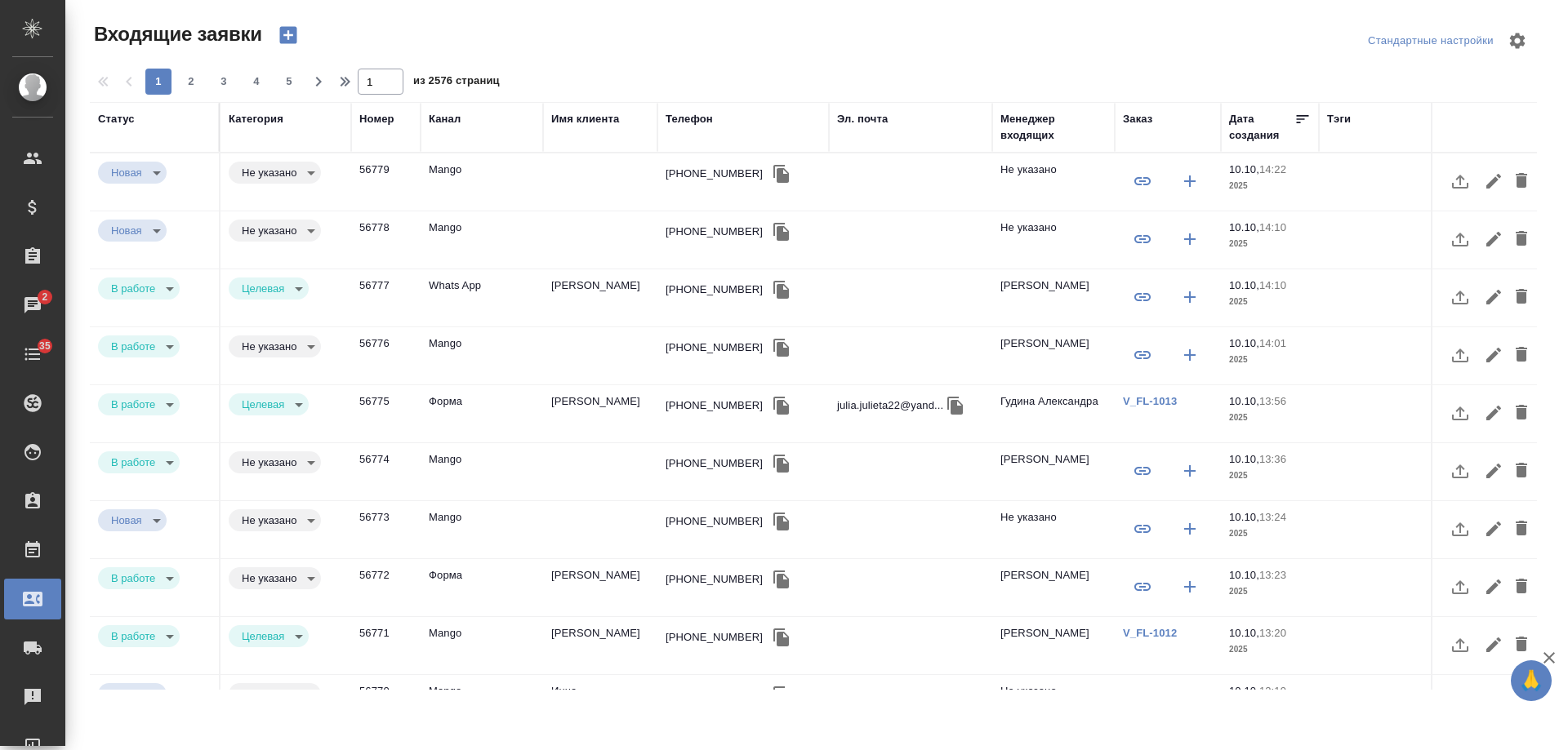
select select "RU"
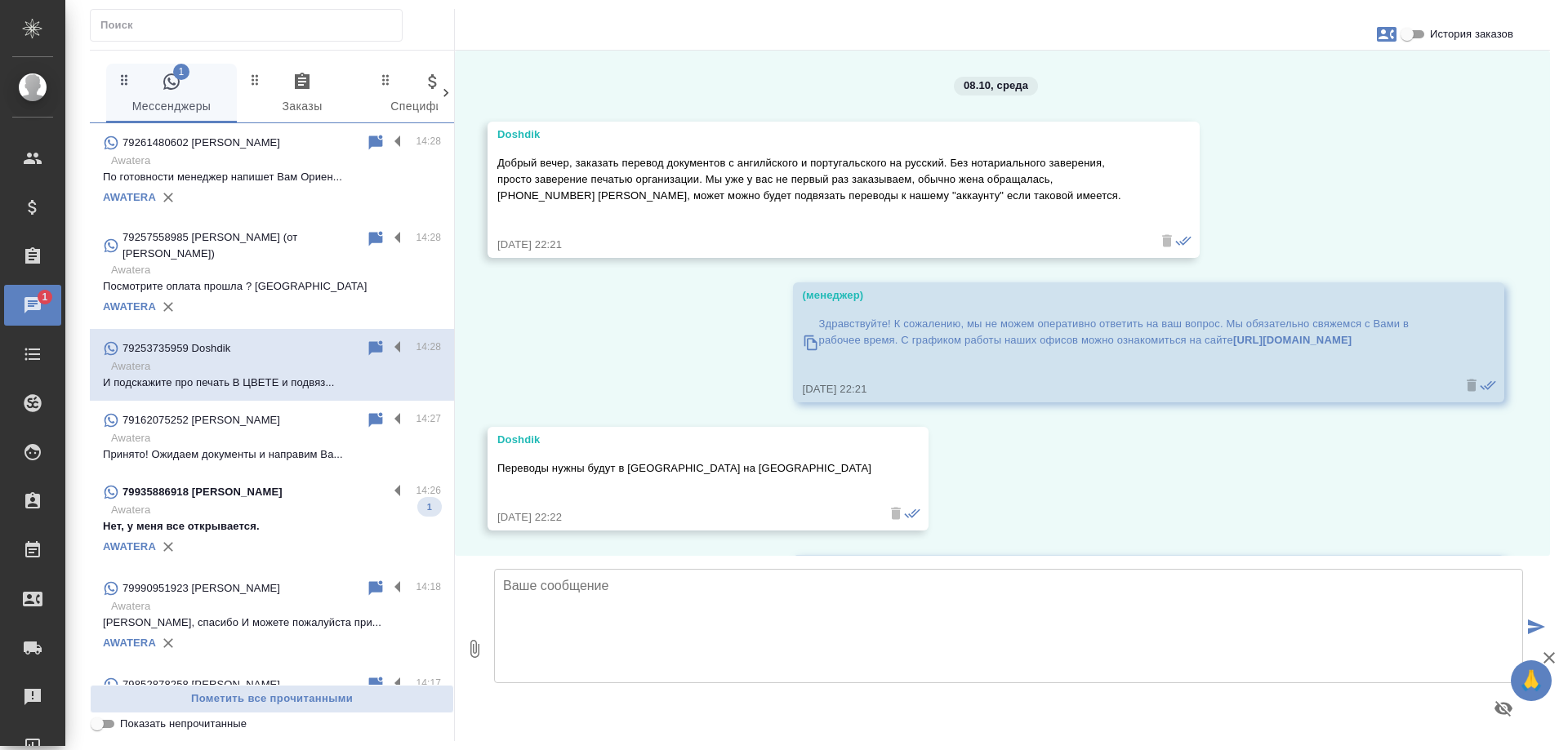
scroll to position [4468, 0]
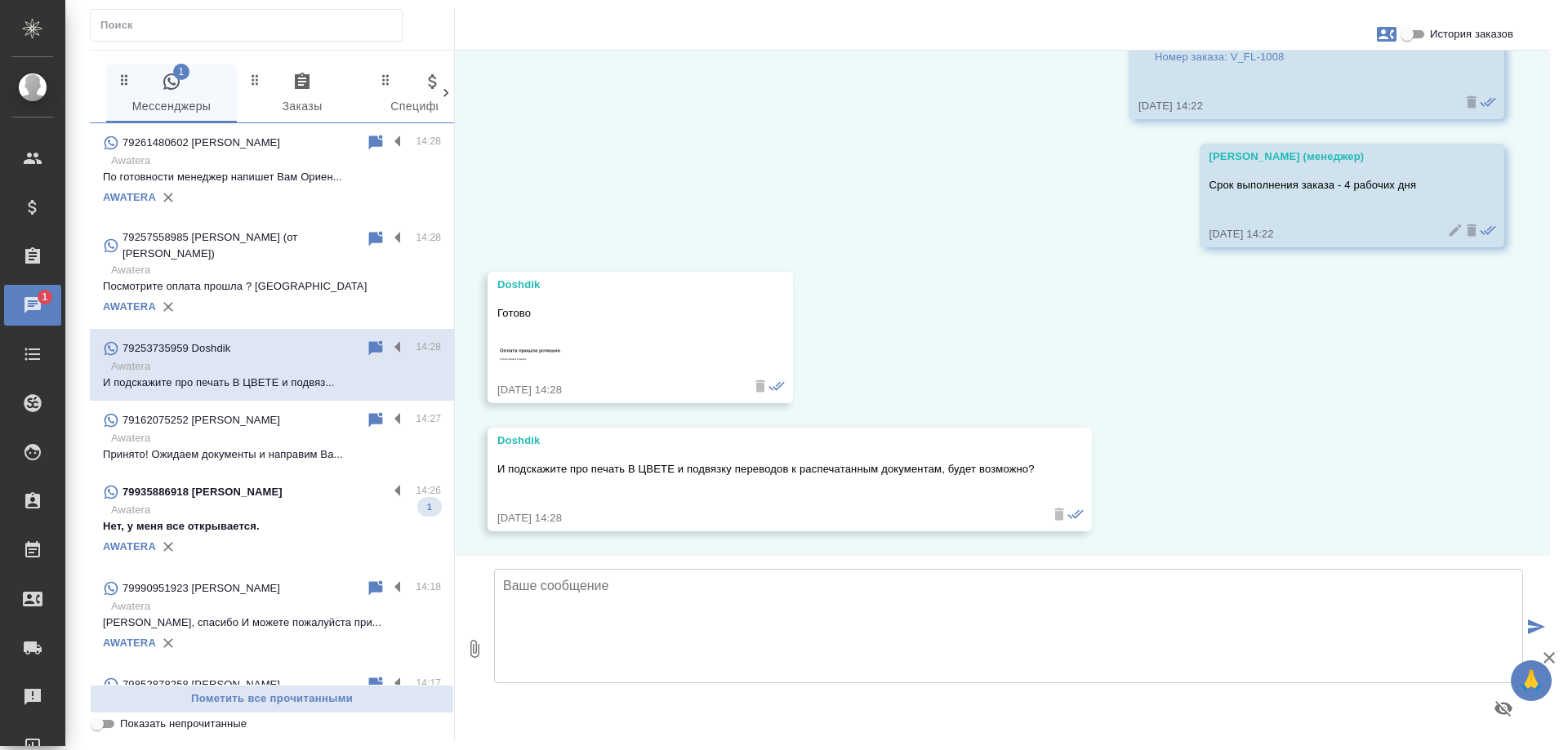
click at [324, 519] on p "Нет, у меня все открывается." at bounding box center [272, 527] width 338 height 16
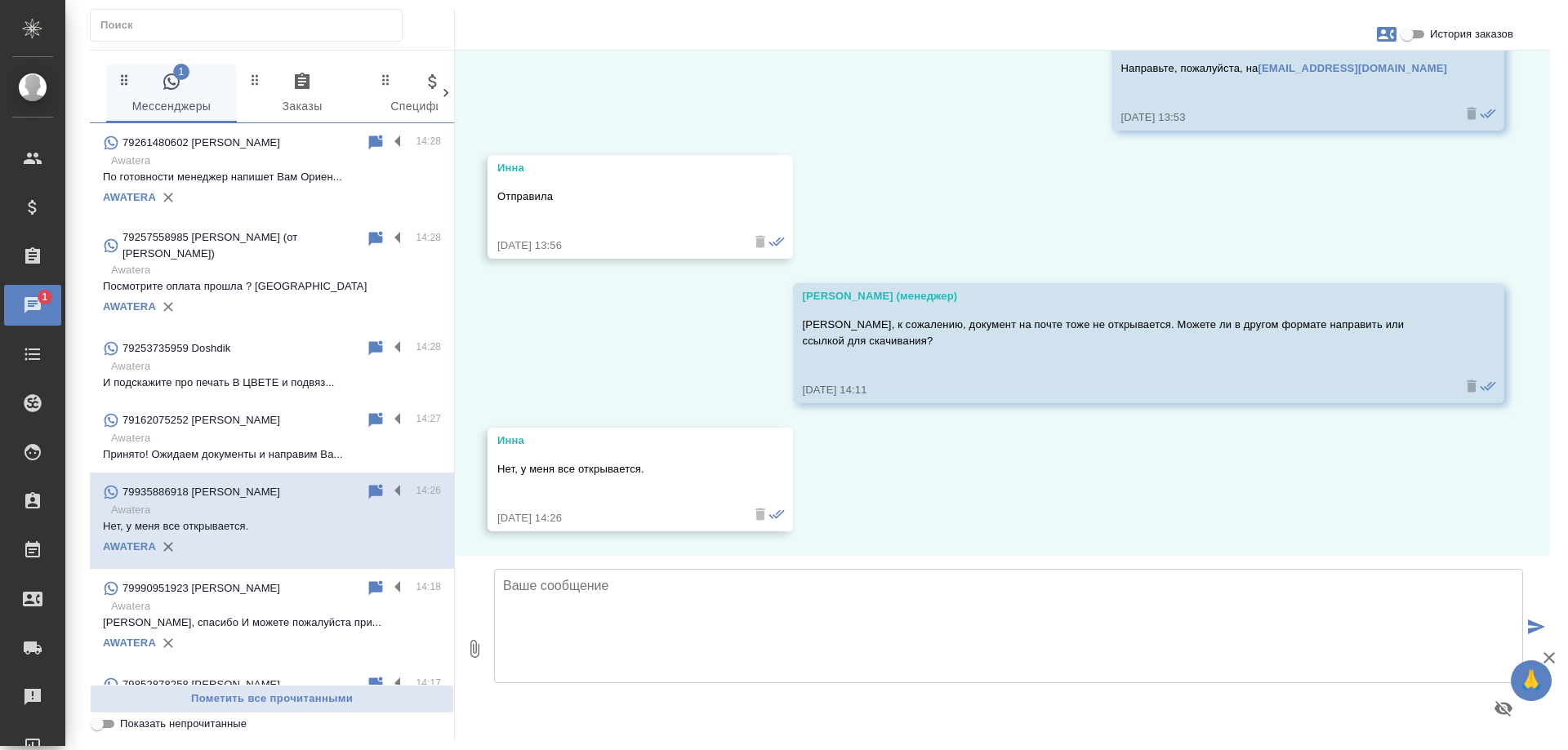
scroll to position [1737, 0]
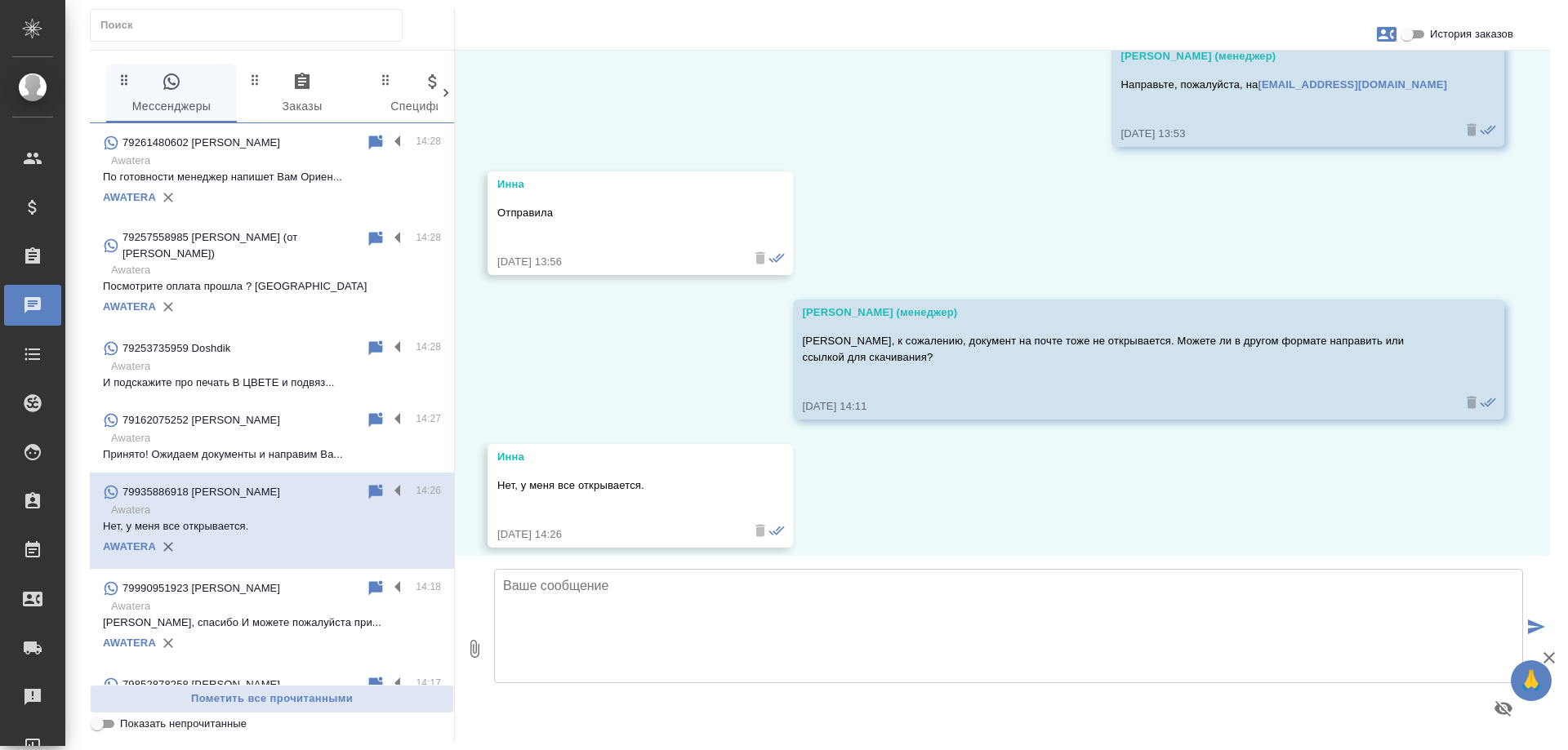
click at [691, 612] on textarea at bounding box center [1009, 625] width 1030 height 114
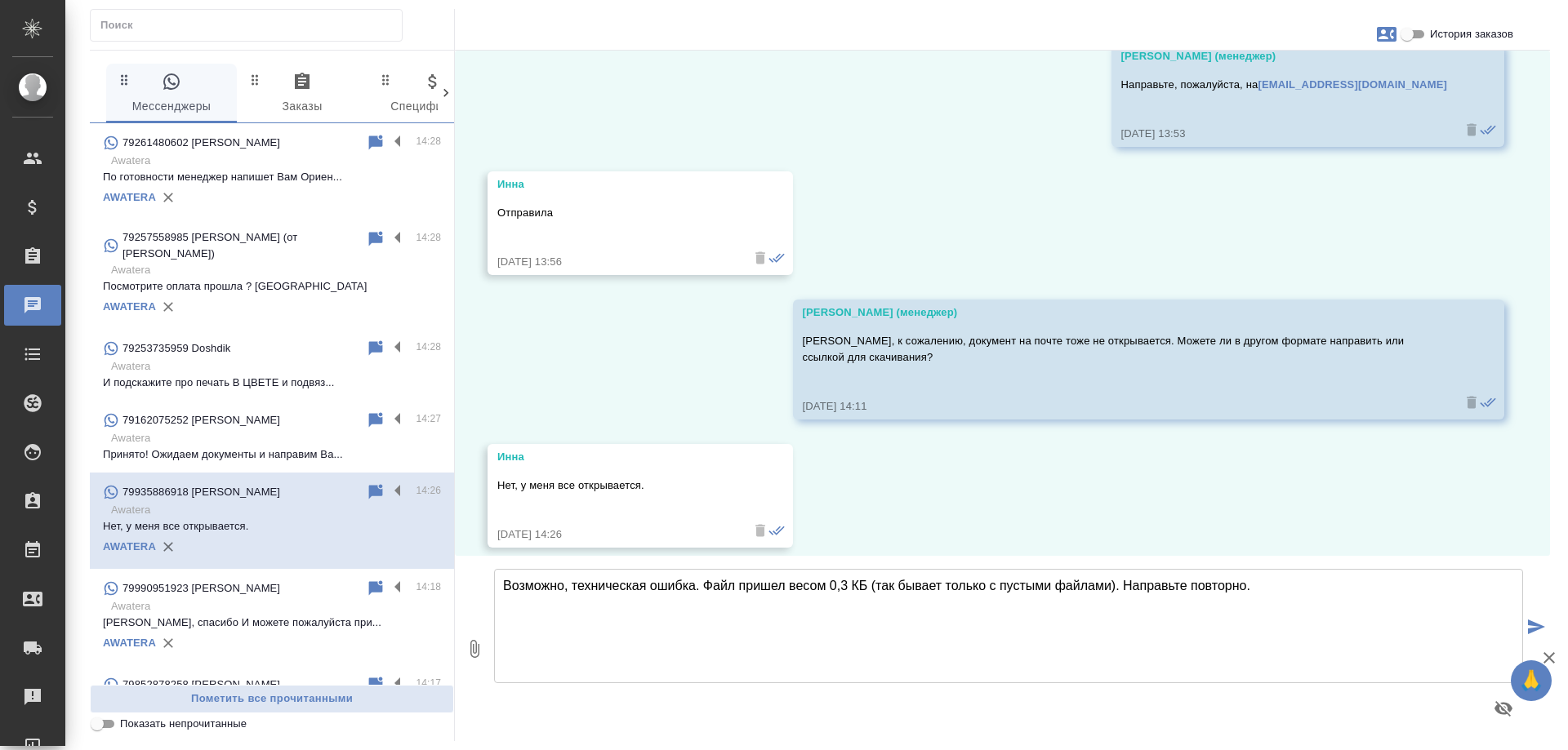
click at [1126, 587] on textarea "Возможно, техническая ошибка. Файл пришел весом 0,3 КБ (так бывает только с пус…" at bounding box center [1009, 625] width 1030 height 114
click at [740, 612] on textarea "Возможно, техническая ошибка. Файл пришел весом 0,3 КБ (так бывает только с пус…" at bounding box center [1009, 625] width 1030 height 114
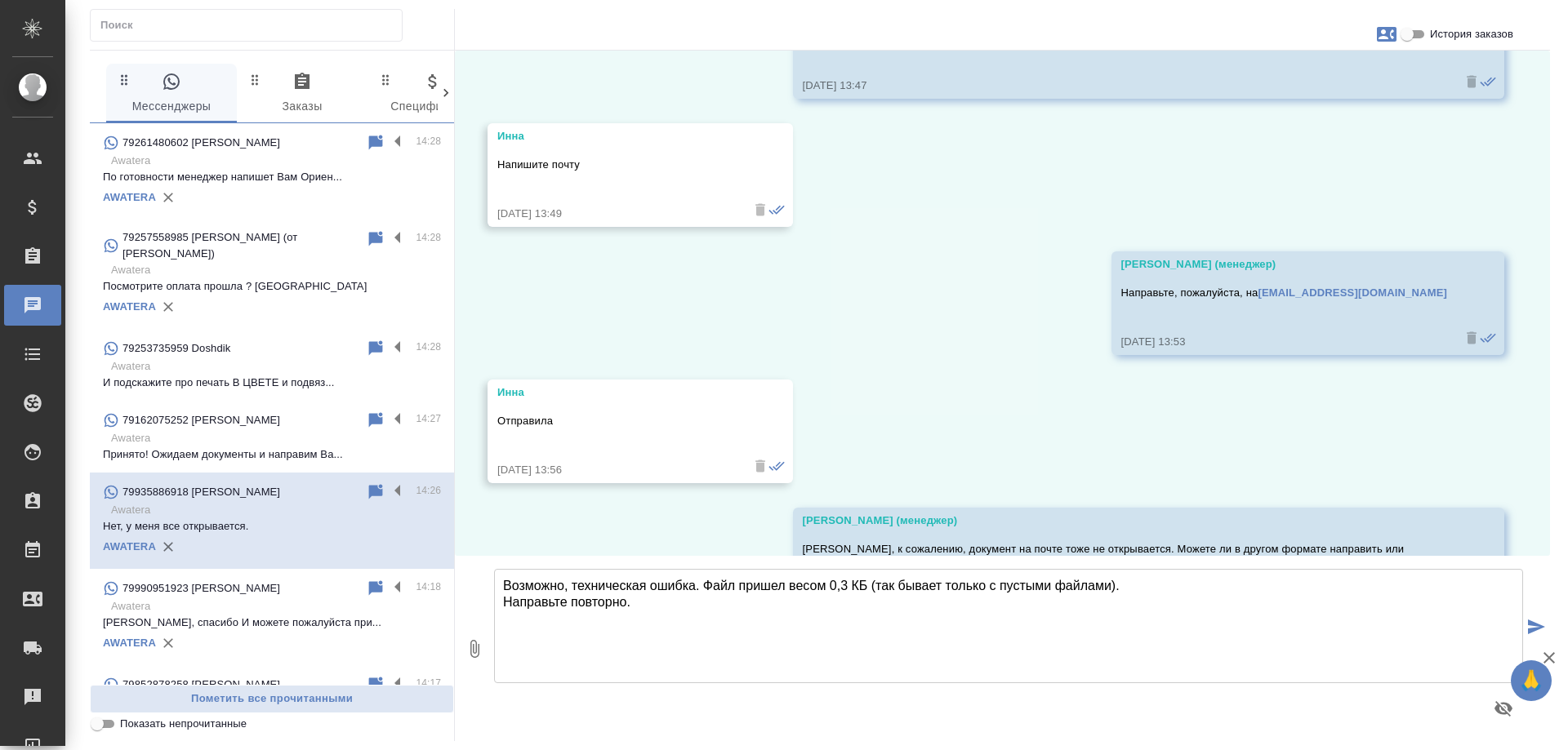
scroll to position [1410, 0]
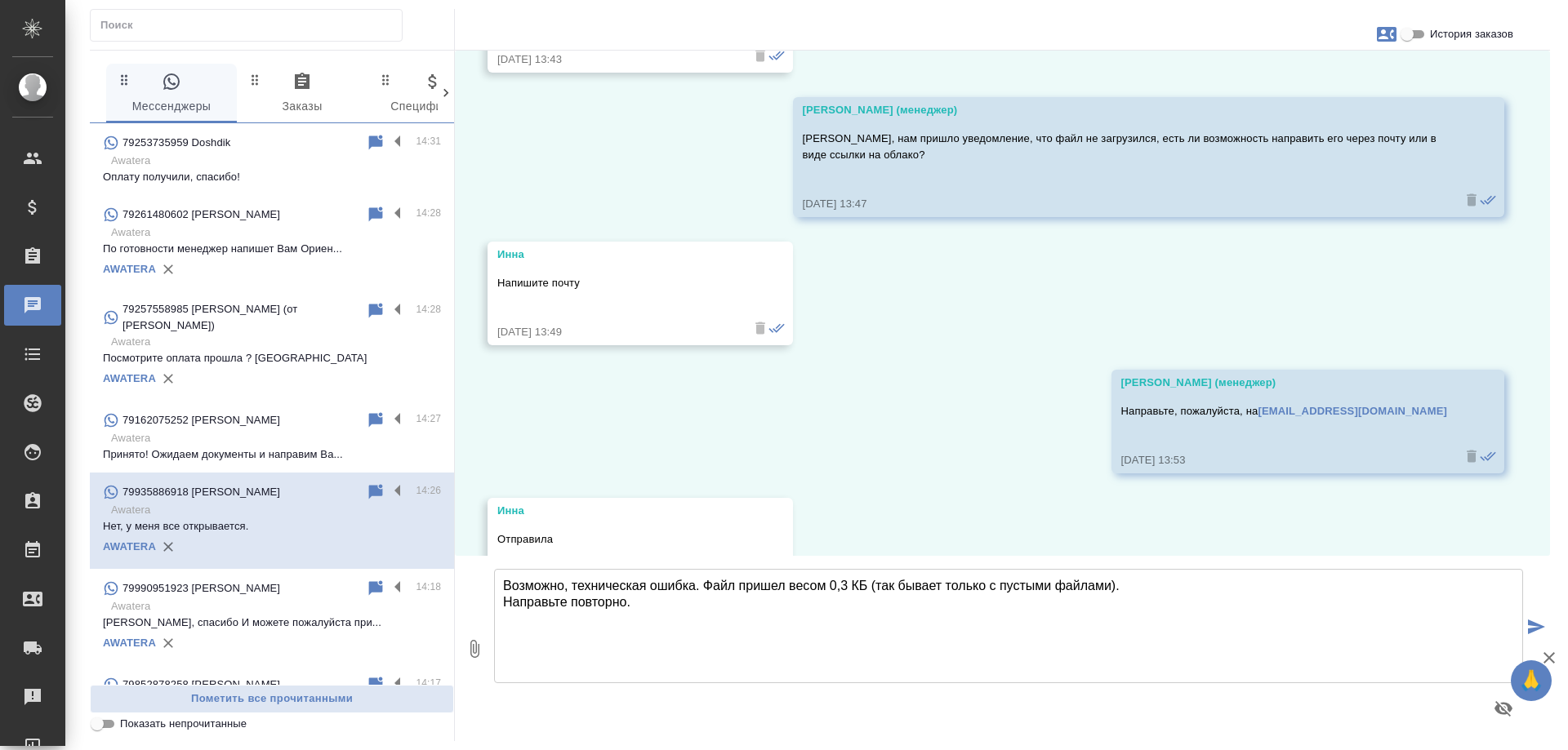
click at [674, 609] on textarea "Возможно, техническая ошибка. Файл пришел весом 0,3 КБ (так бывает только с пус…" at bounding box center [1009, 625] width 1030 height 114
type textarea "Возможно, техническая ошибка. Файл пришел весом 0,3 КБ (так бывает только с пус…"
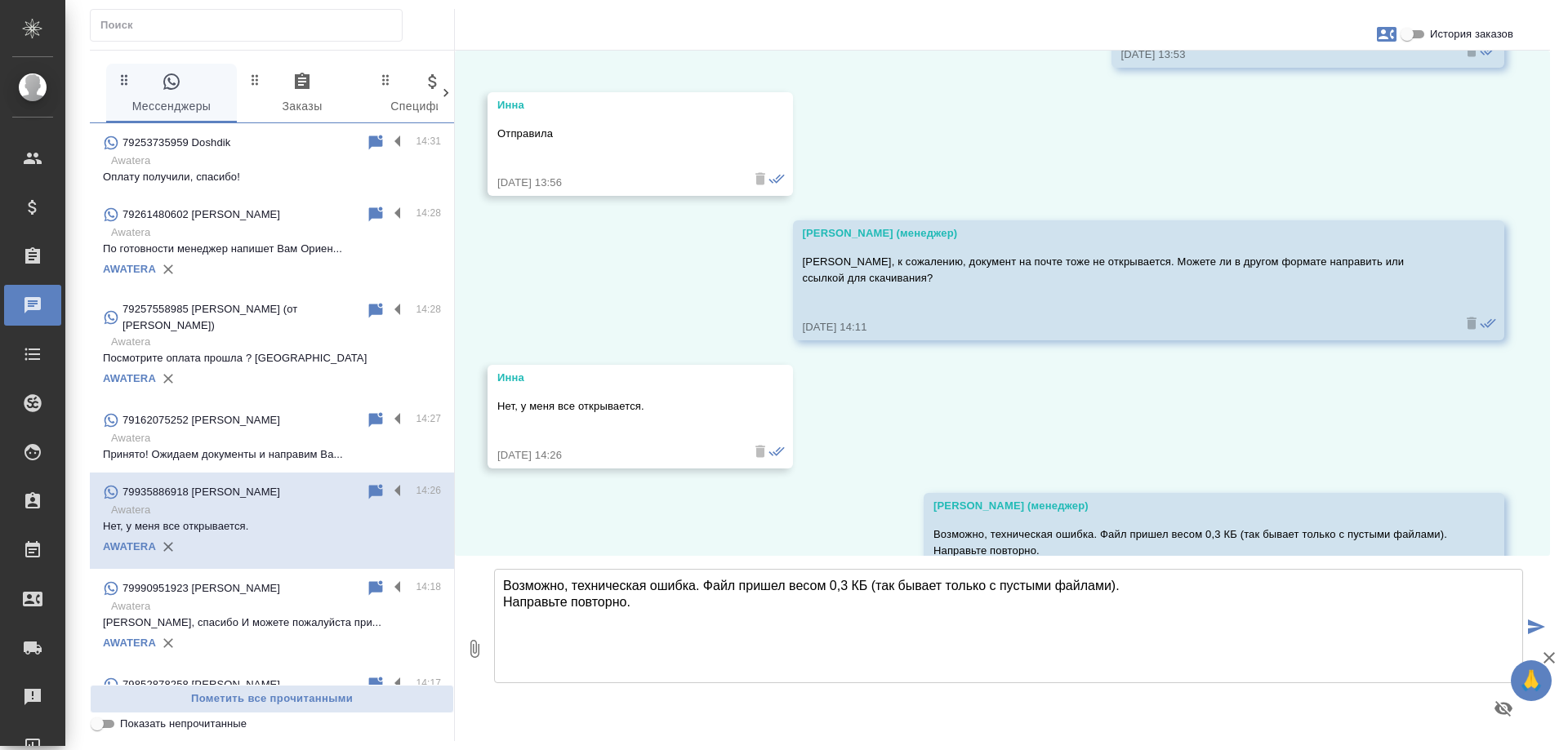
scroll to position [1881, 0]
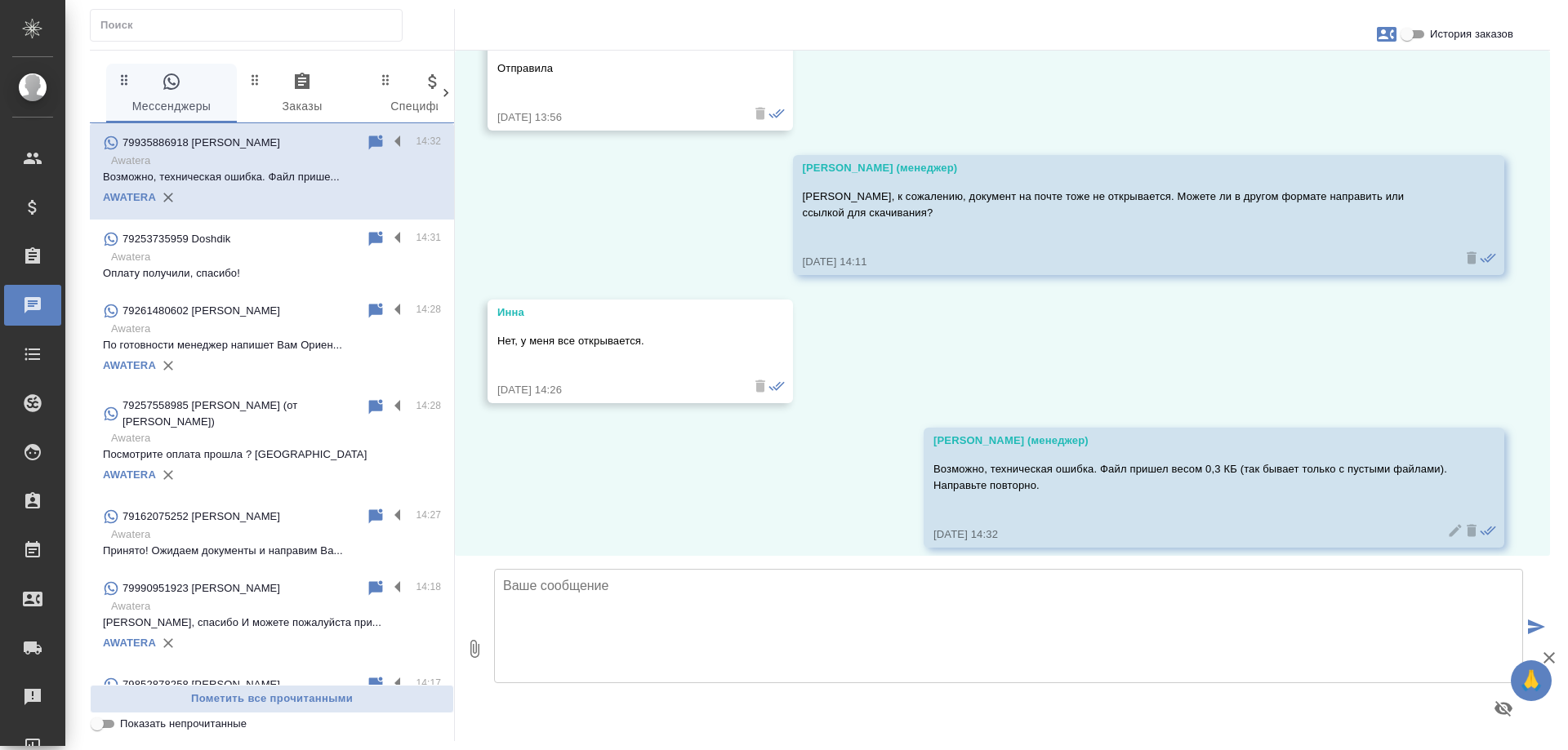
click at [242, 365] on div "AWATERA" at bounding box center [272, 366] width 338 height 25
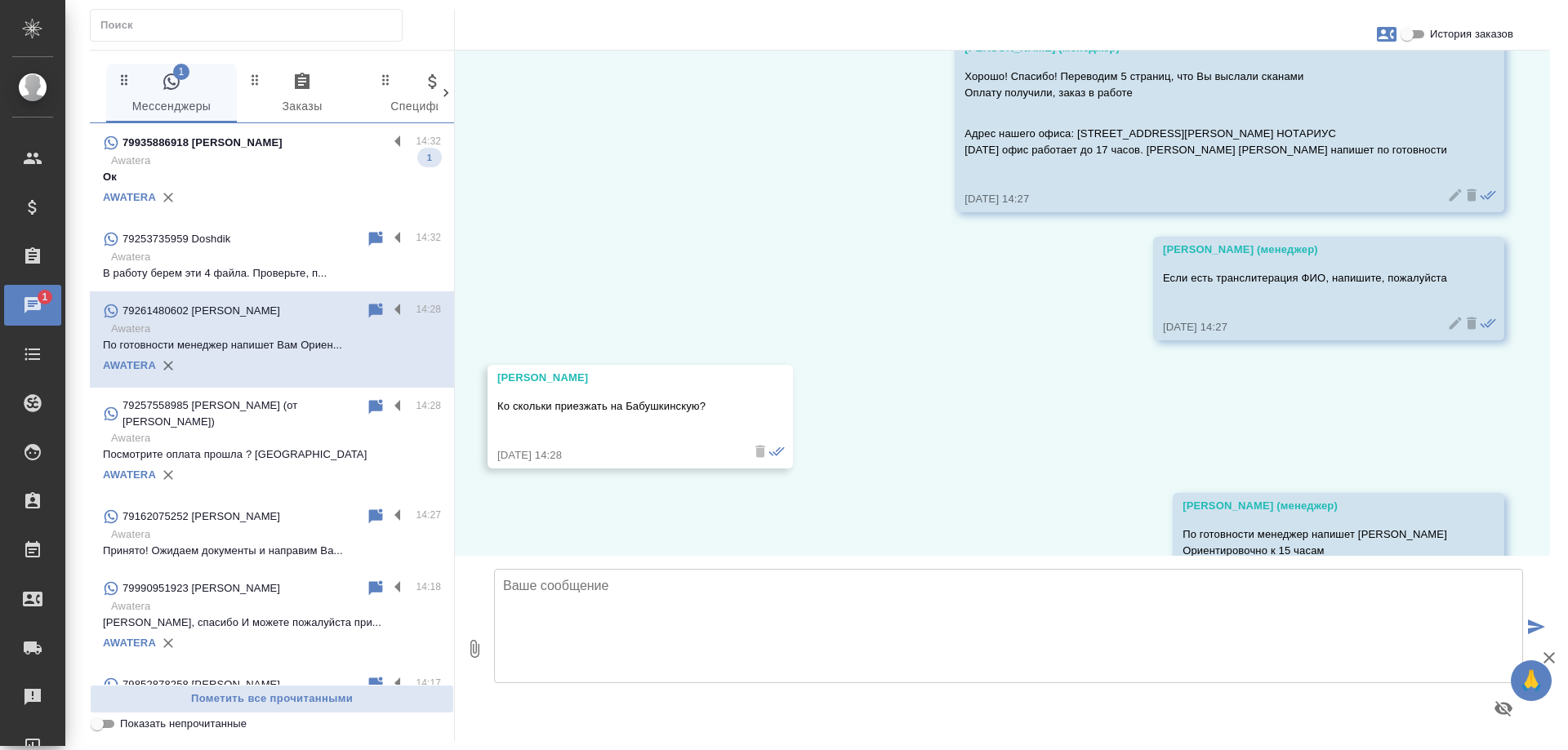
scroll to position [10937, 0]
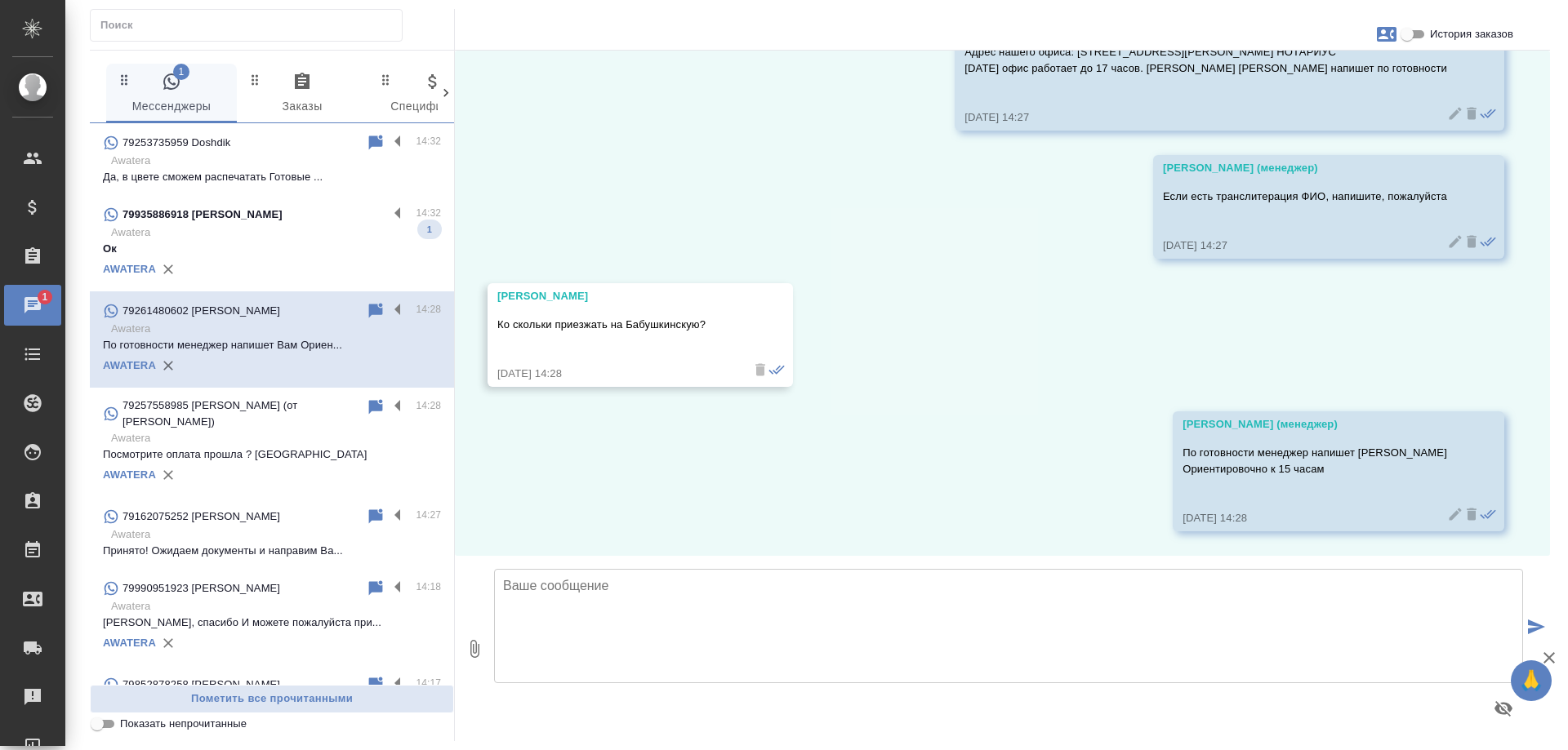
click at [223, 225] on p "Awatera" at bounding box center [276, 232] width 330 height 16
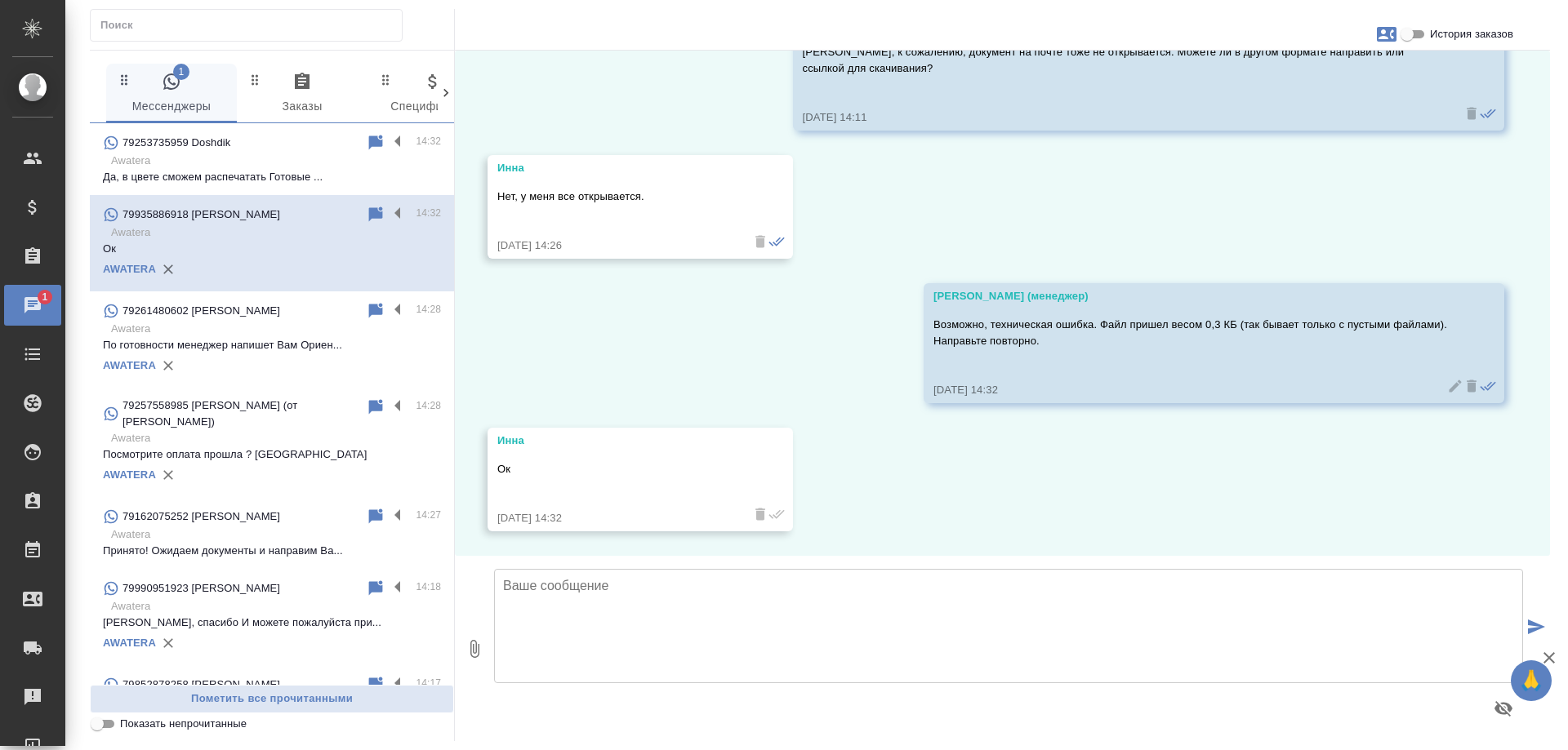
scroll to position [2009, 0]
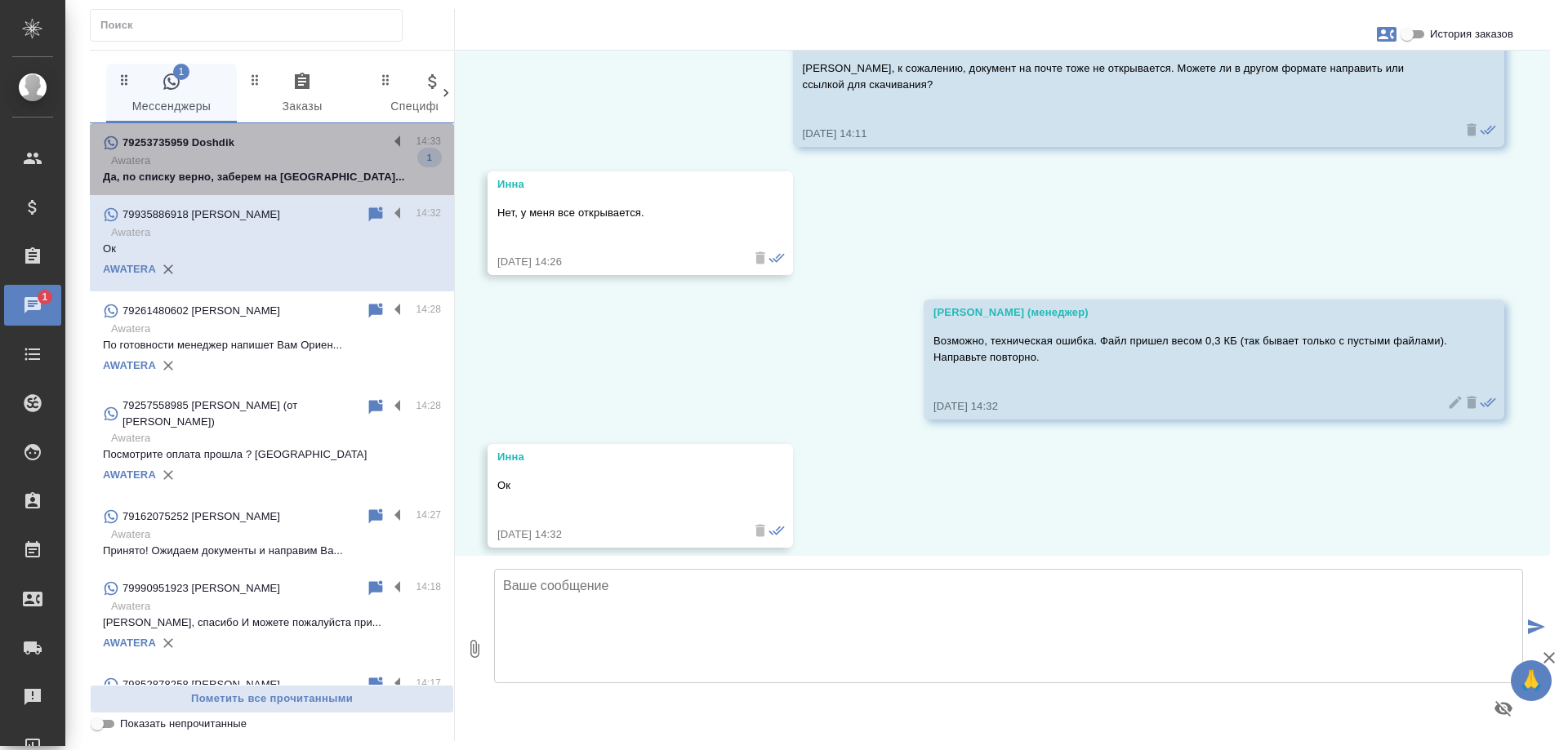
click at [273, 165] on p "Awatera" at bounding box center [276, 160] width 330 height 16
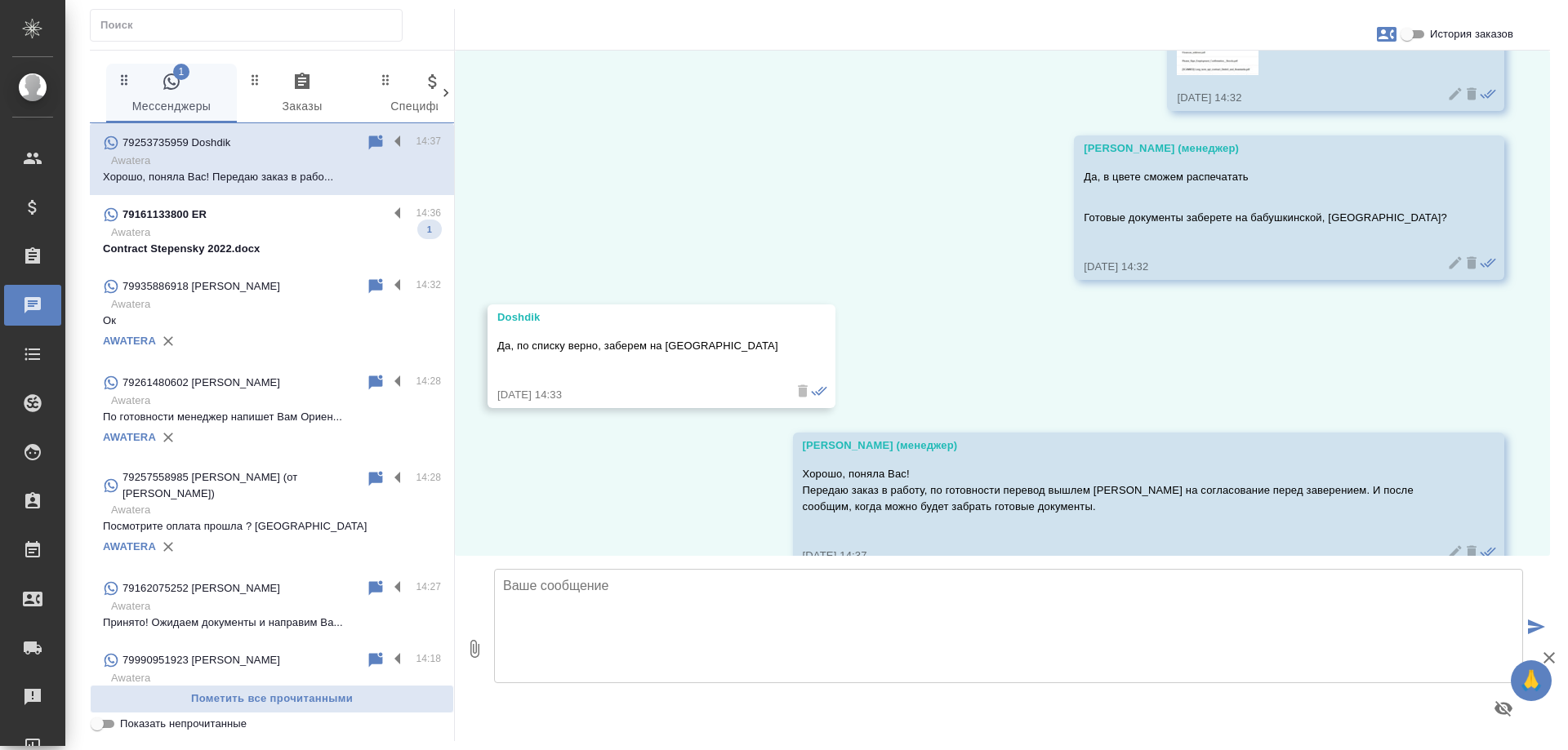
scroll to position [5225, 0]
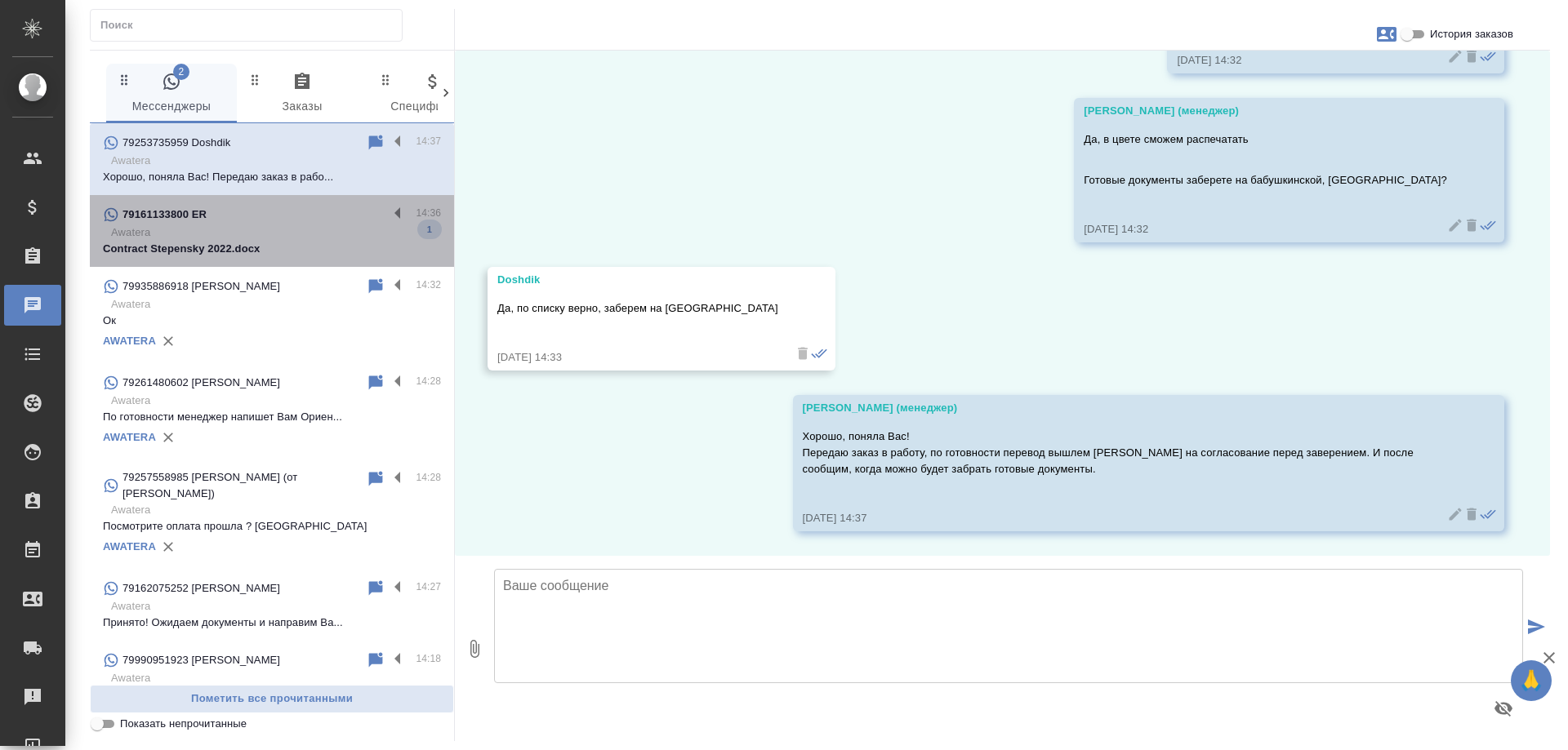
click at [282, 245] on p "Сontract Stepensky 2022.docx" at bounding box center [272, 248] width 338 height 16
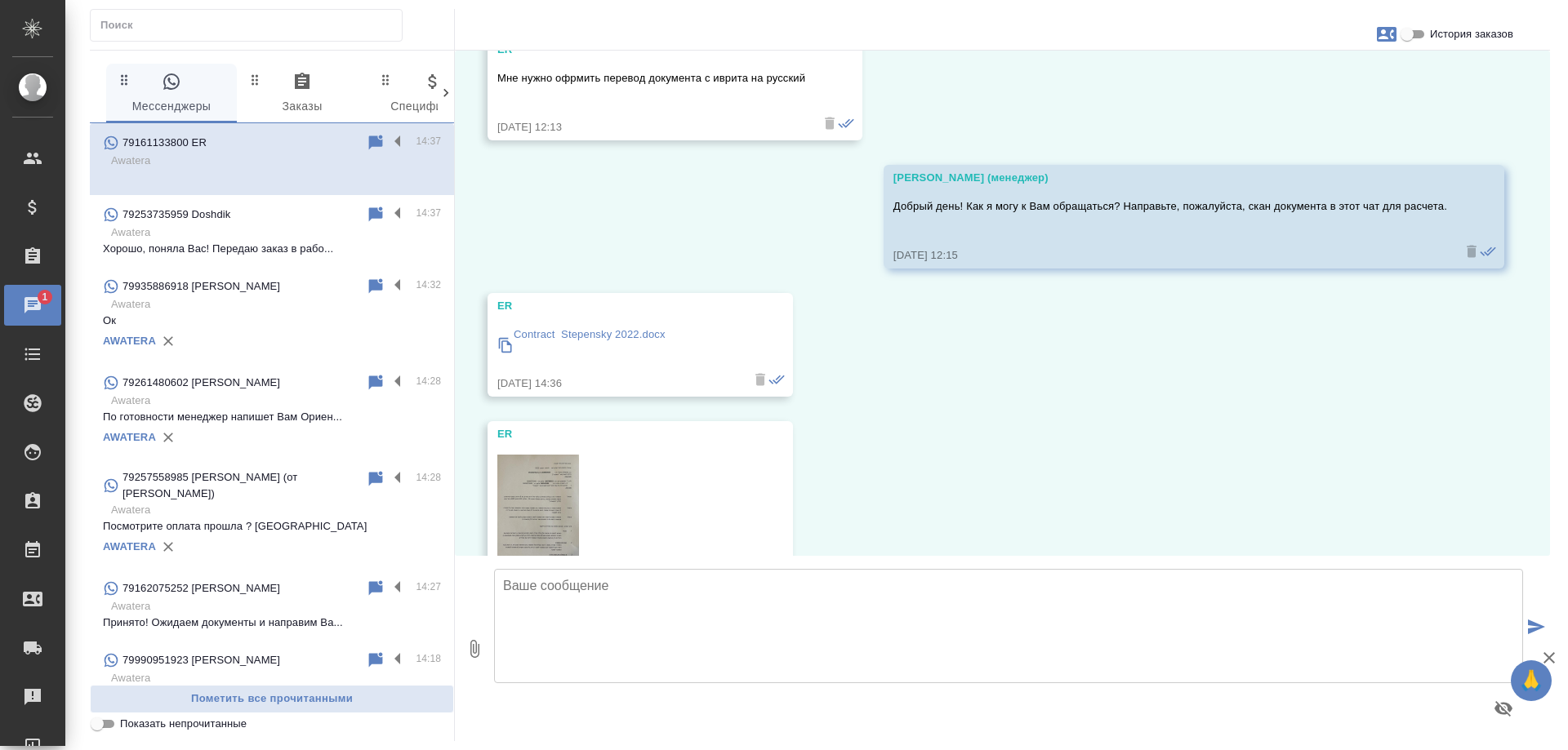
scroll to position [206, 0]
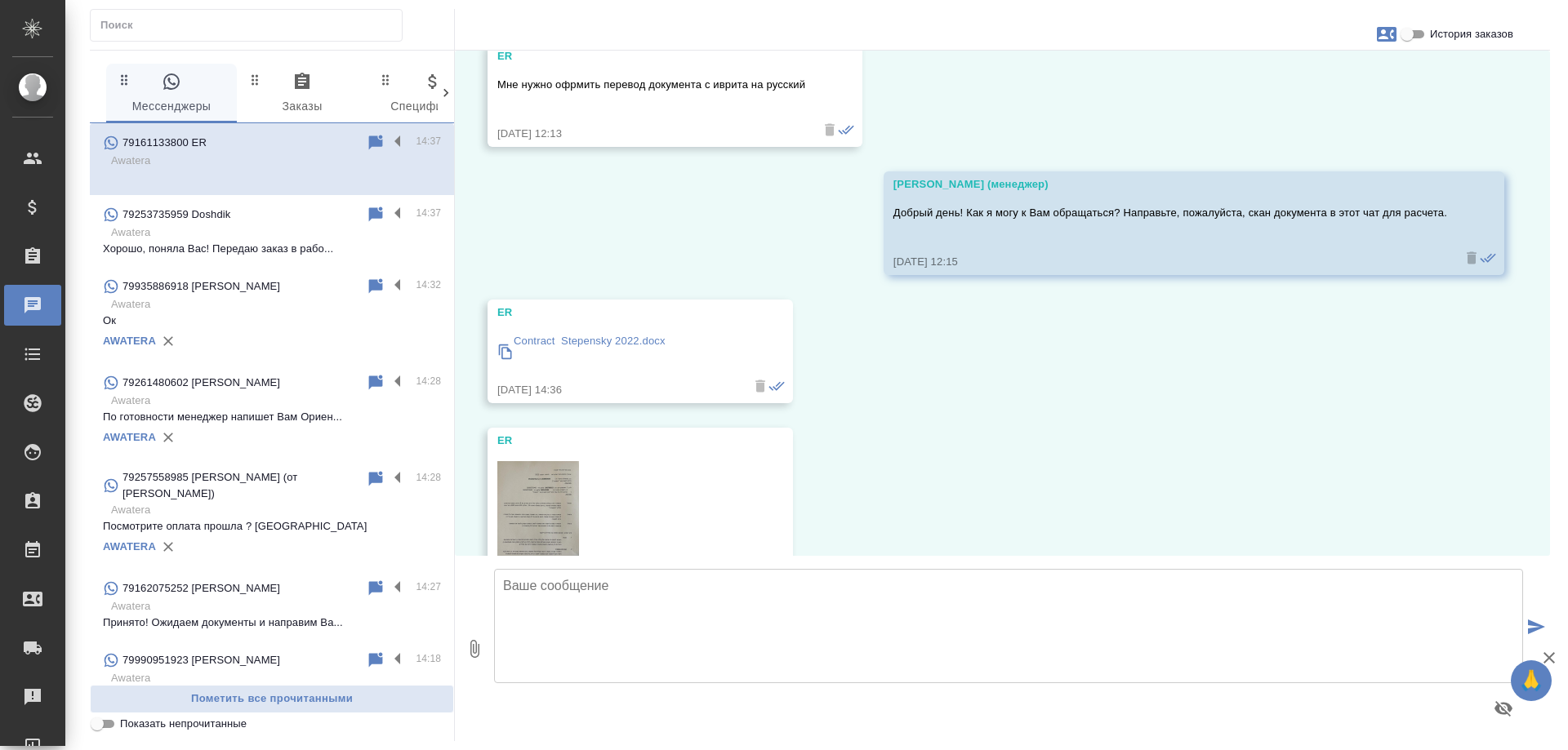
click at [596, 340] on p "Сontract Stepensky 2022.docx" at bounding box center [589, 340] width 152 height 16
click at [1102, 441] on div "10.10, пятница ER Здравствуйте! 10.10.25, 12:13 ER Мне нужно офрмить перевод до…" at bounding box center [1003, 303] width 1096 height 505
click at [1151, 365] on div "10.10, пятница ER Здравствуйте! 10.10.25, 12:13 ER Мне нужно офрмить перевод до…" at bounding box center [1003, 303] width 1096 height 505
click at [1257, 418] on div "10.10, пятница ER Здравствуйте! 10.10.25, 12:13 ER Мне нужно офрмить перевод до…" at bounding box center [1003, 303] width 1096 height 505
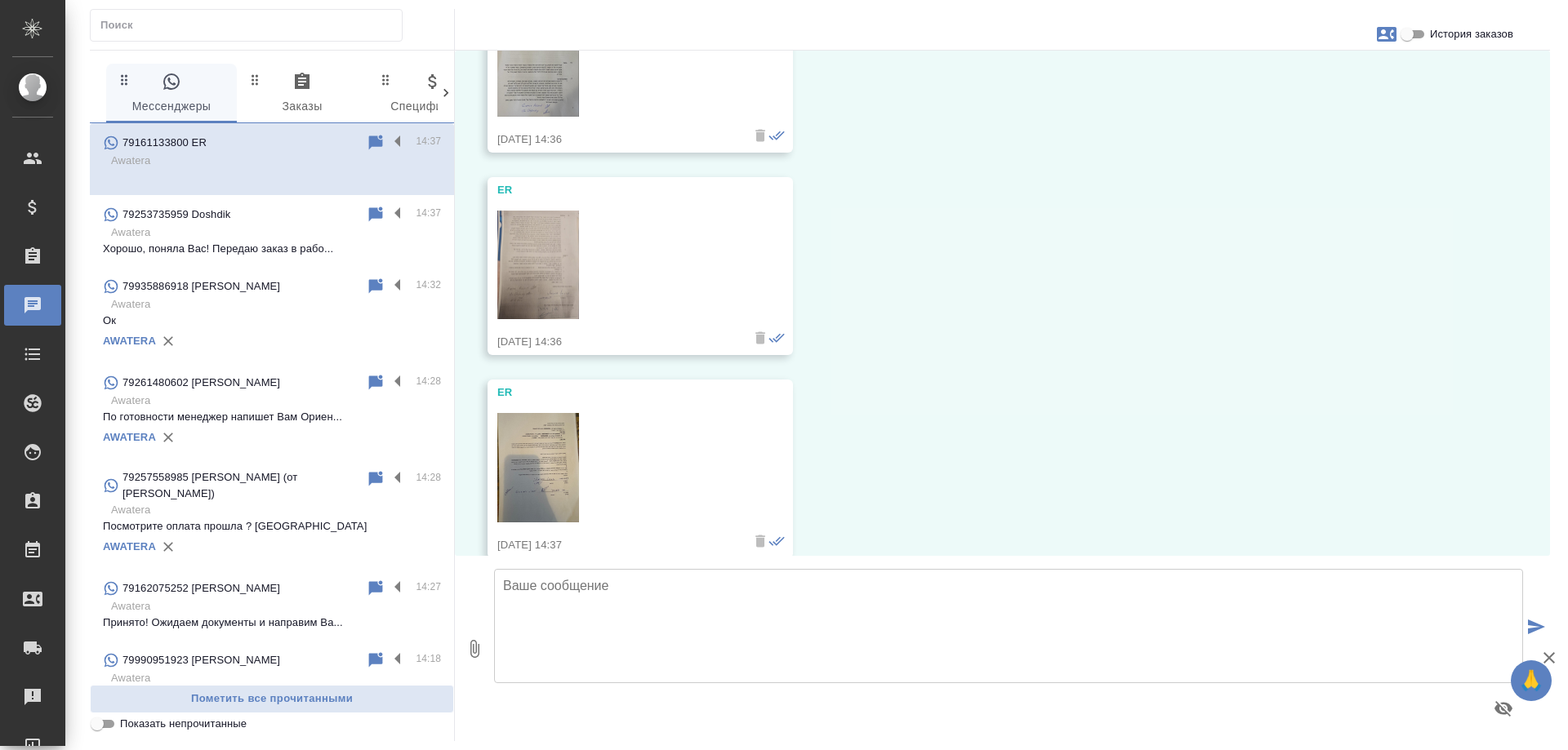
scroll to position [1758, 0]
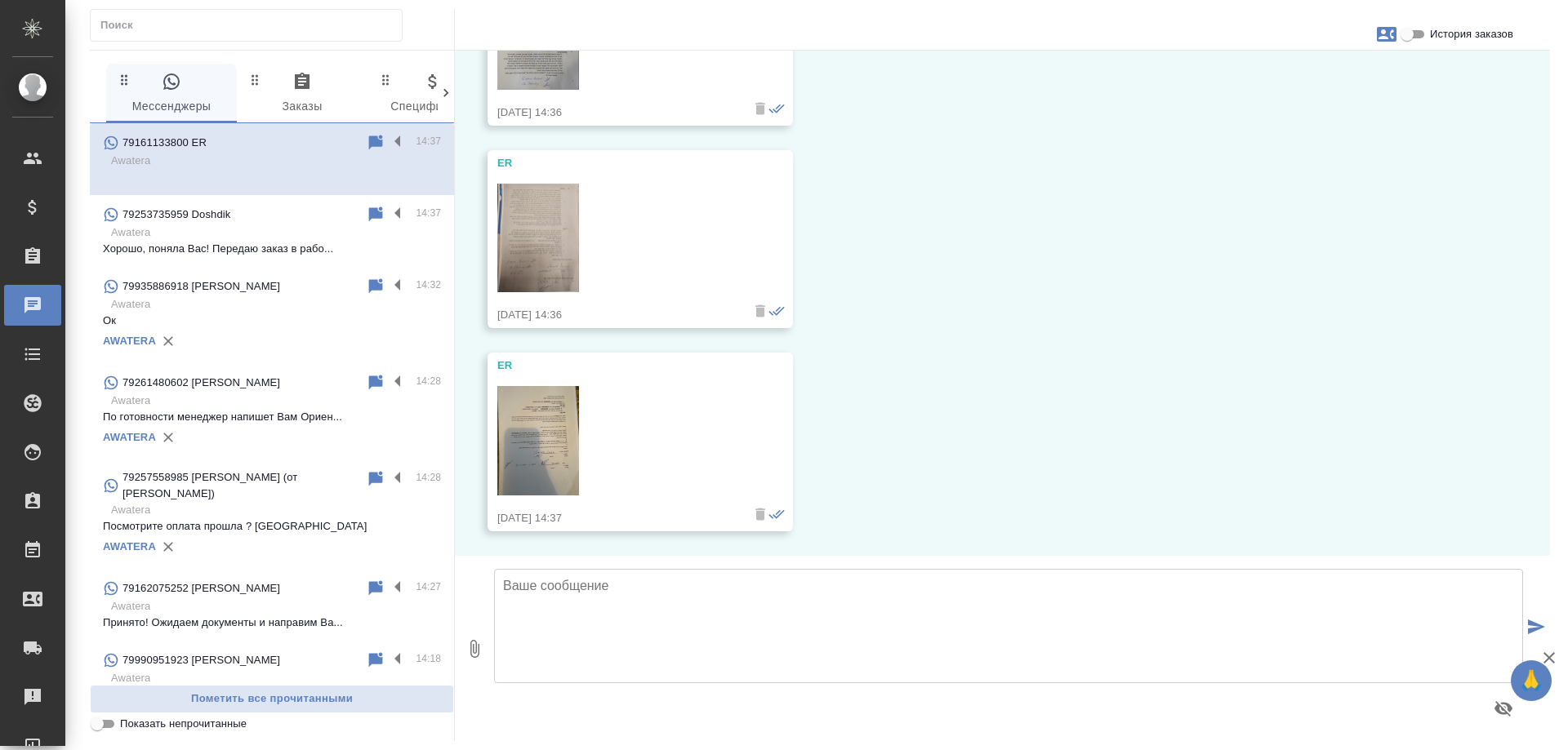
click at [541, 444] on img at bounding box center [537, 441] width 82 height 109
click at [546, 232] on img at bounding box center [537, 239] width 82 height 109
click at [535, 436] on img at bounding box center [537, 441] width 82 height 109
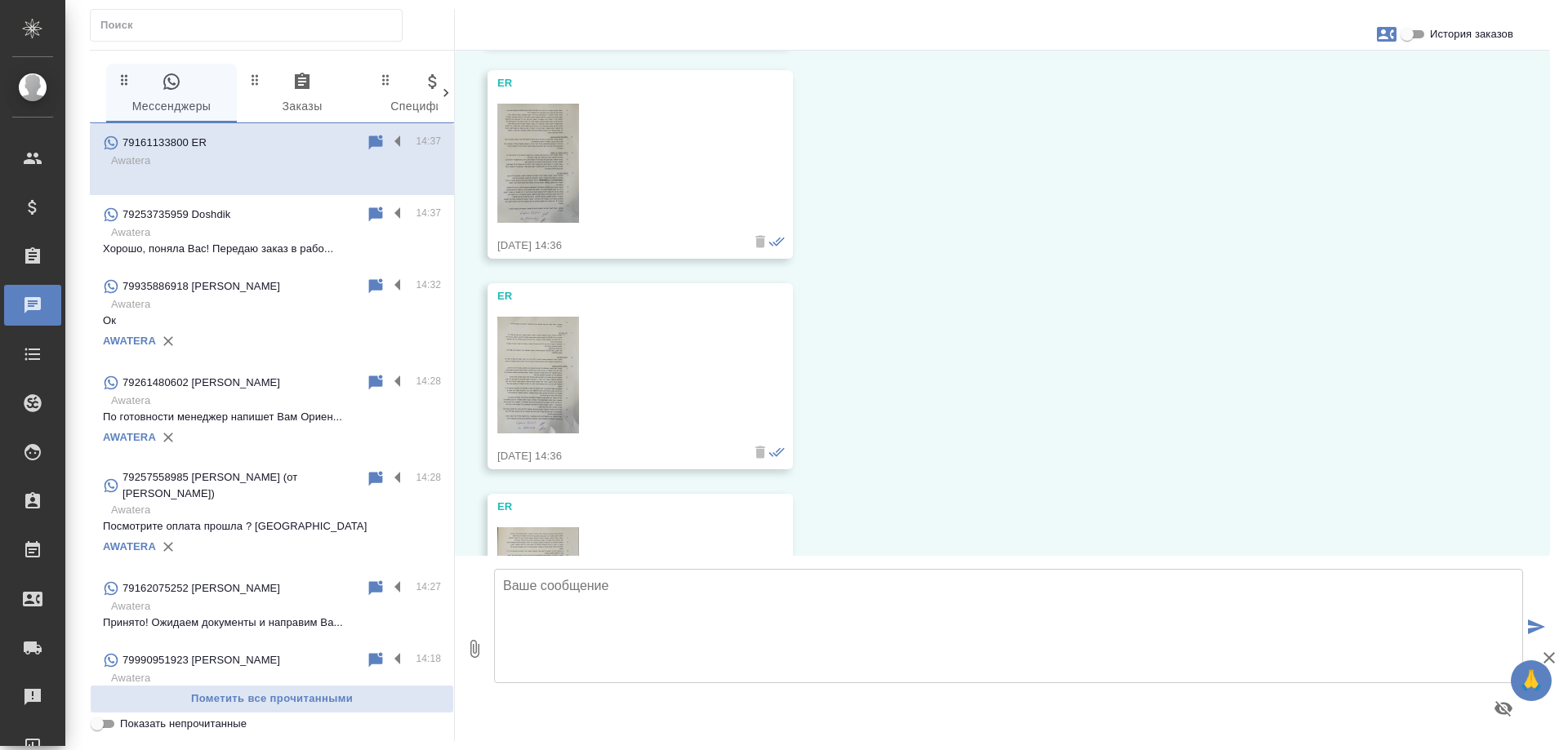
scroll to position [288, 0]
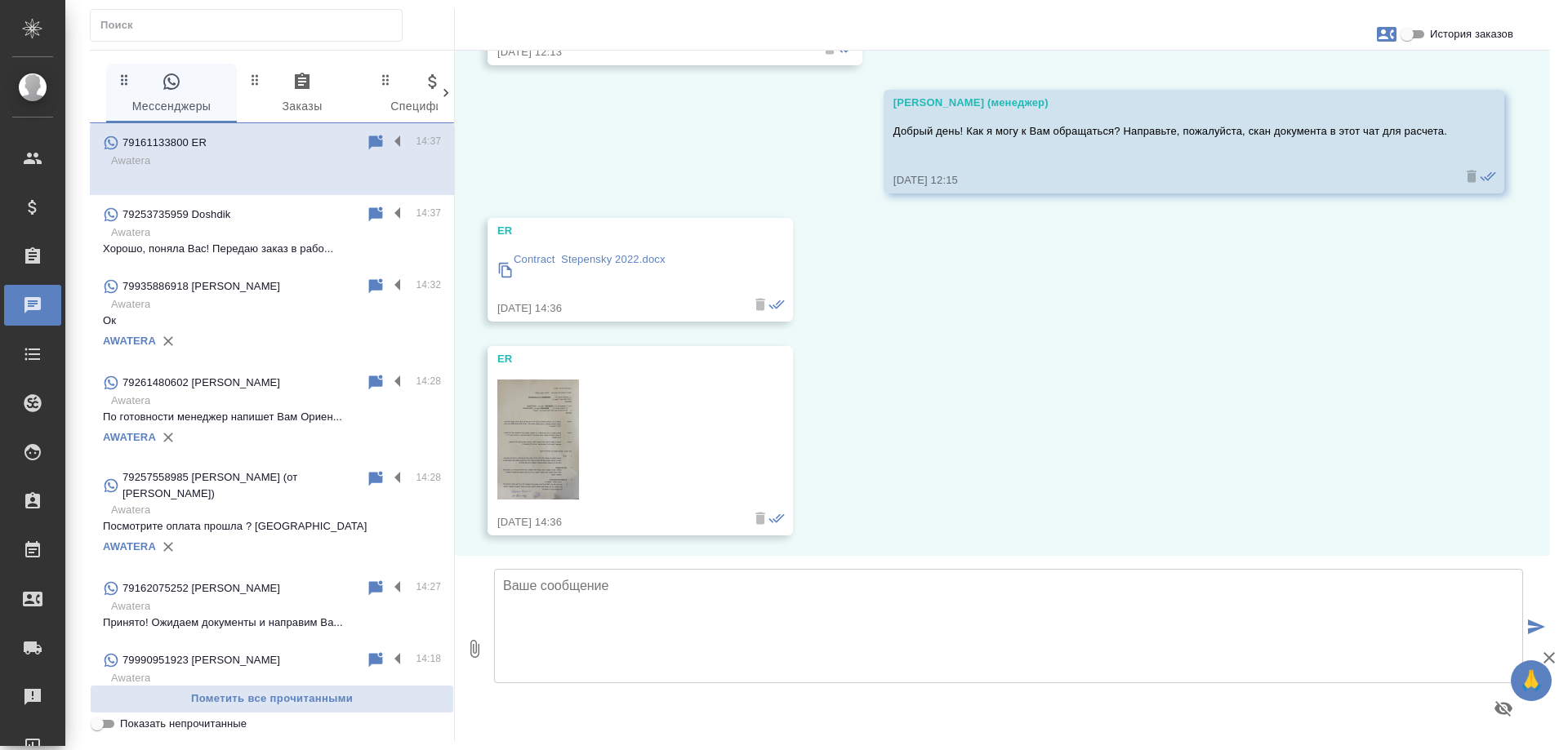
click at [593, 254] on p "Сontract Stepensky 2022.docx" at bounding box center [589, 259] width 152 height 16
click at [1172, 450] on div "10.10, пятница ER Здравствуйте! 10.10.25, 12:13 ER Мне нужно офрмить перевод до…" at bounding box center [1003, 303] width 1096 height 505
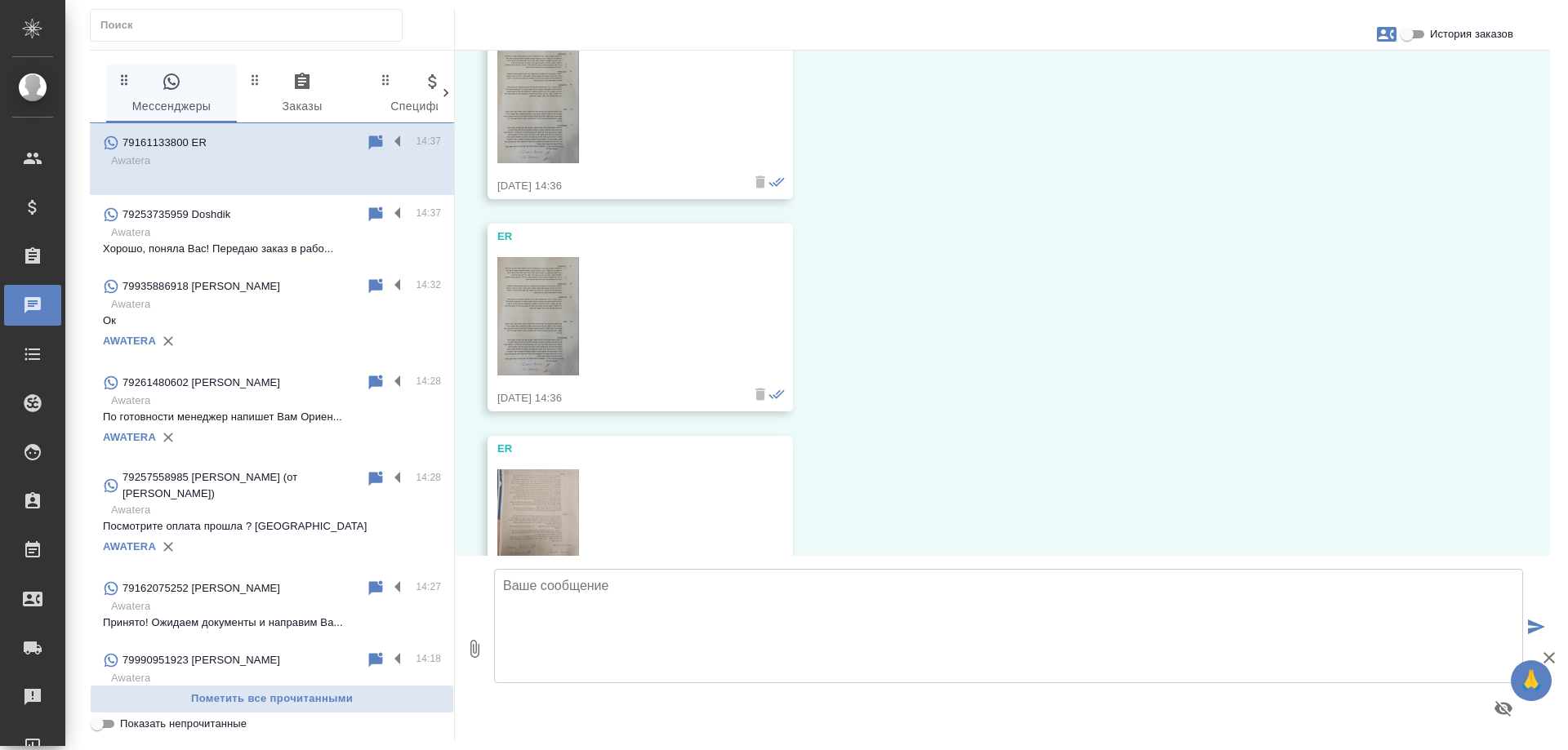
scroll to position [1758, 0]
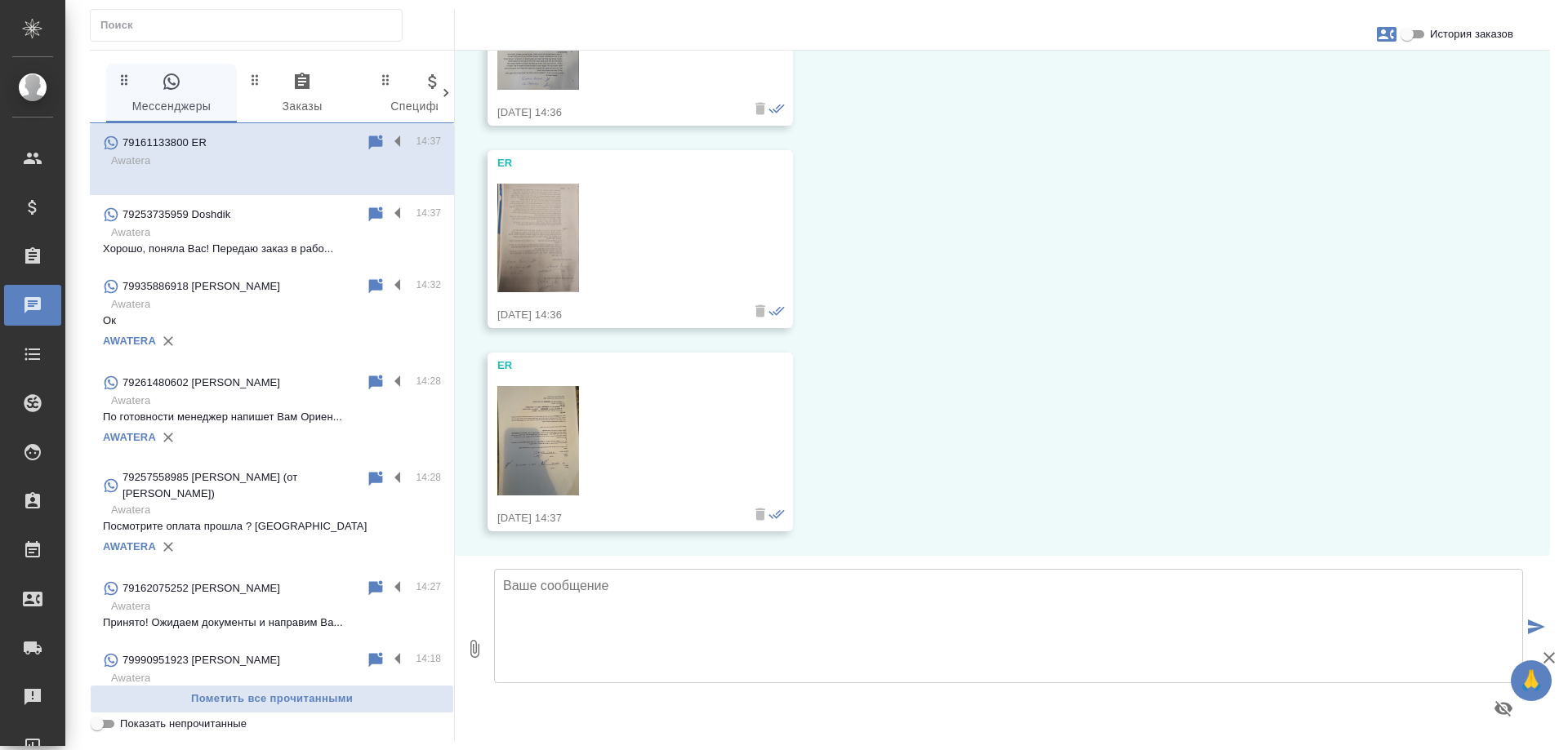
click at [675, 609] on textarea at bounding box center [1009, 625] width 1030 height 114
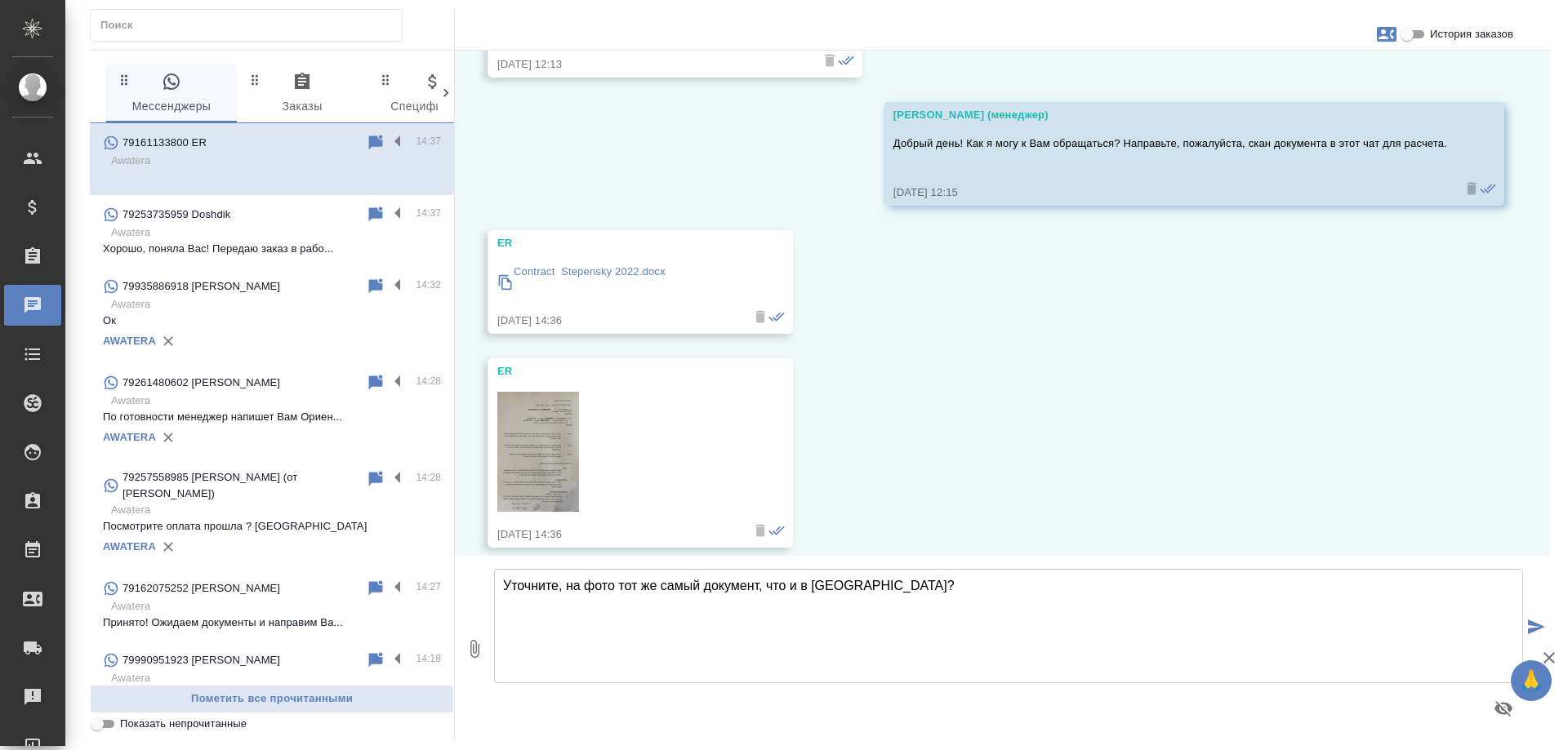
scroll to position [0, 0]
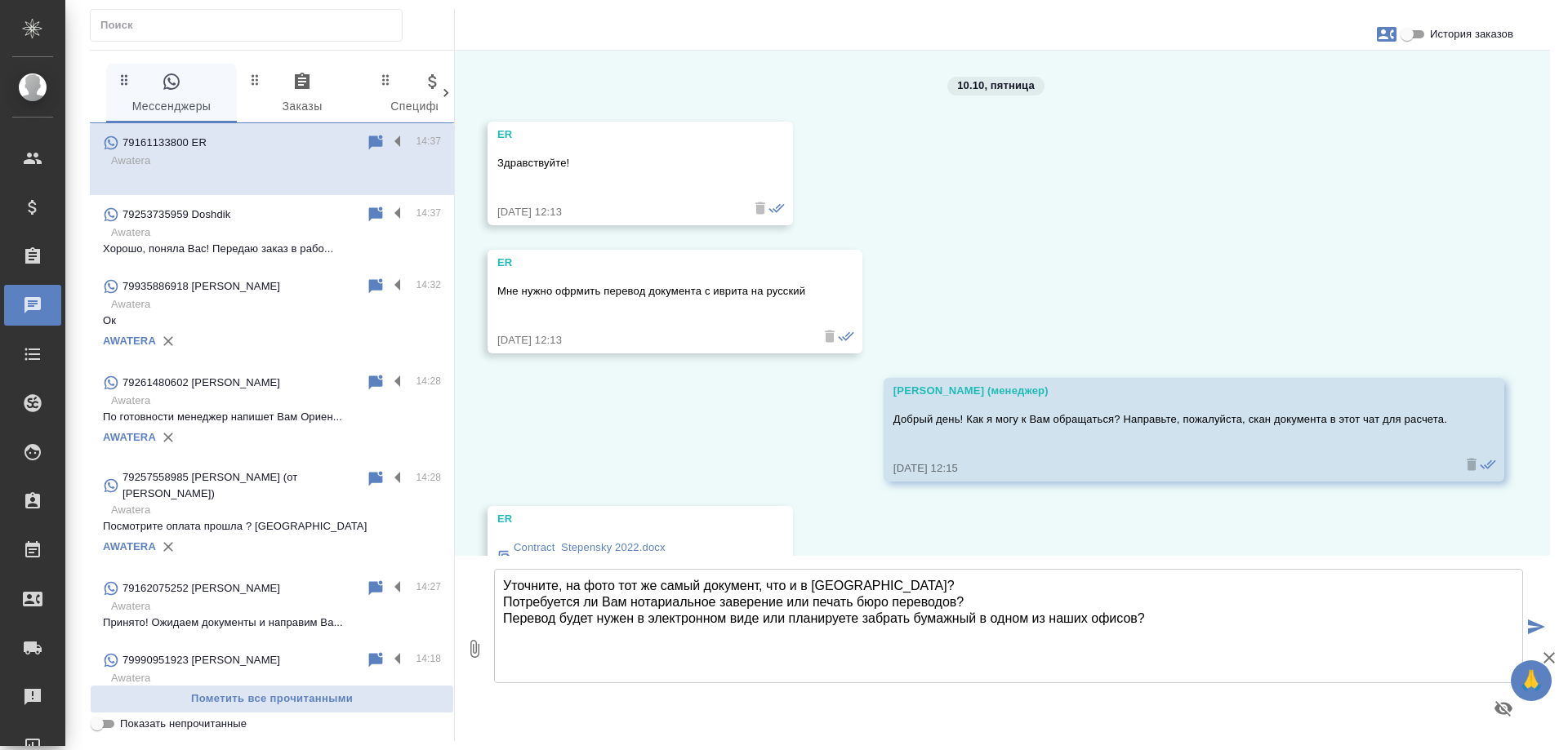
type textarea "Уточните, на фото тот же самый документ, что и в ворд? Потребуется ли Вам нотар…"
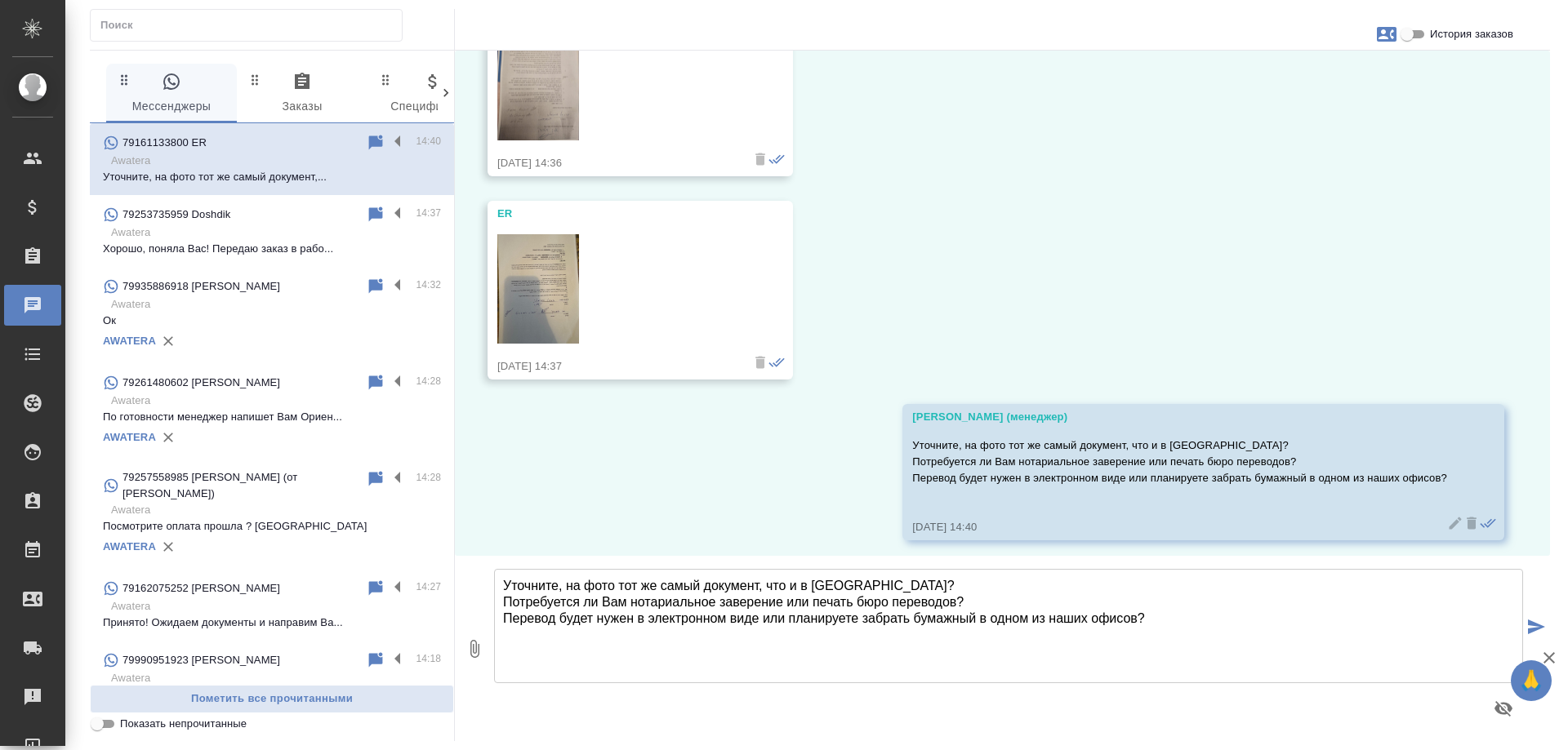
scroll to position [1918, 0]
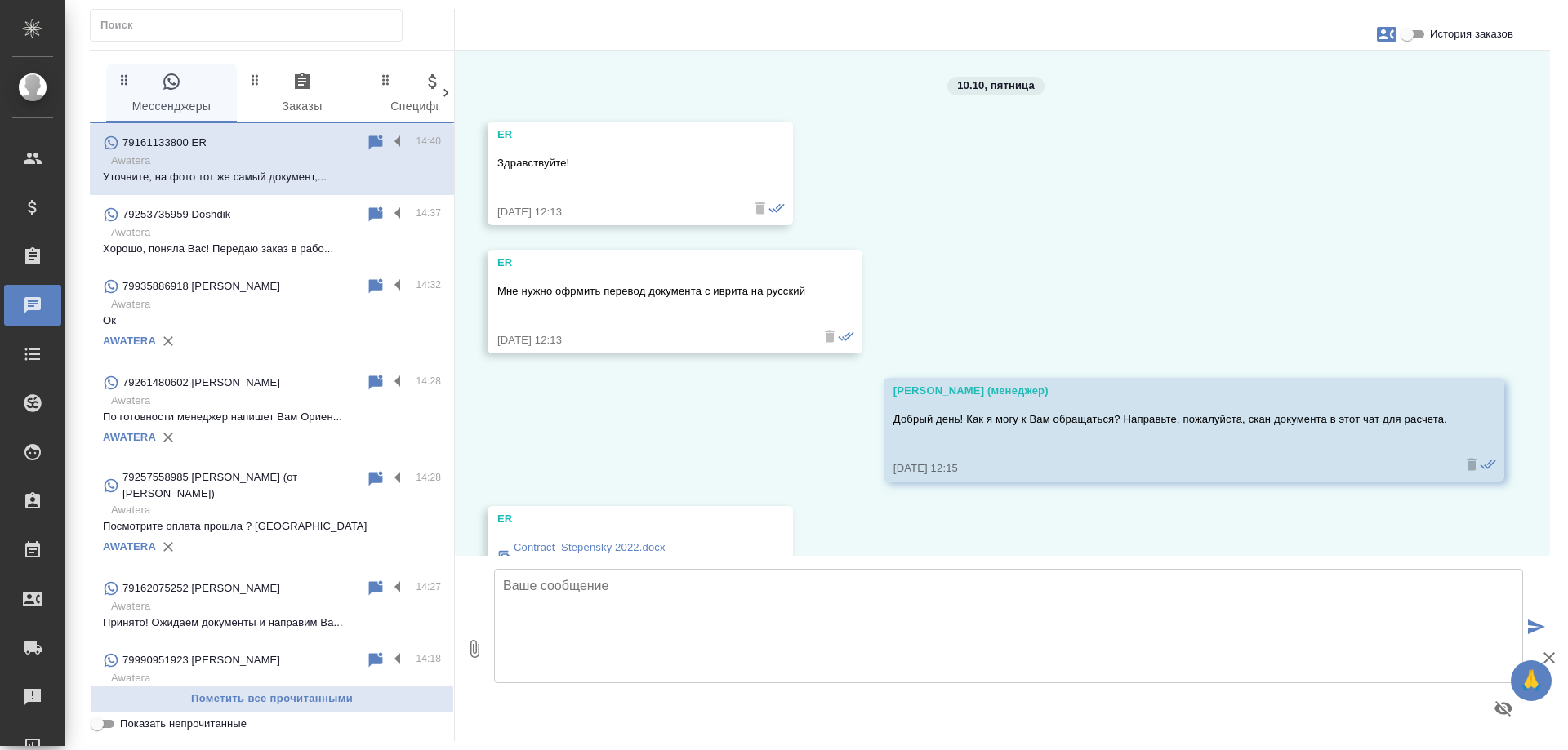
scroll to position [1918, 0]
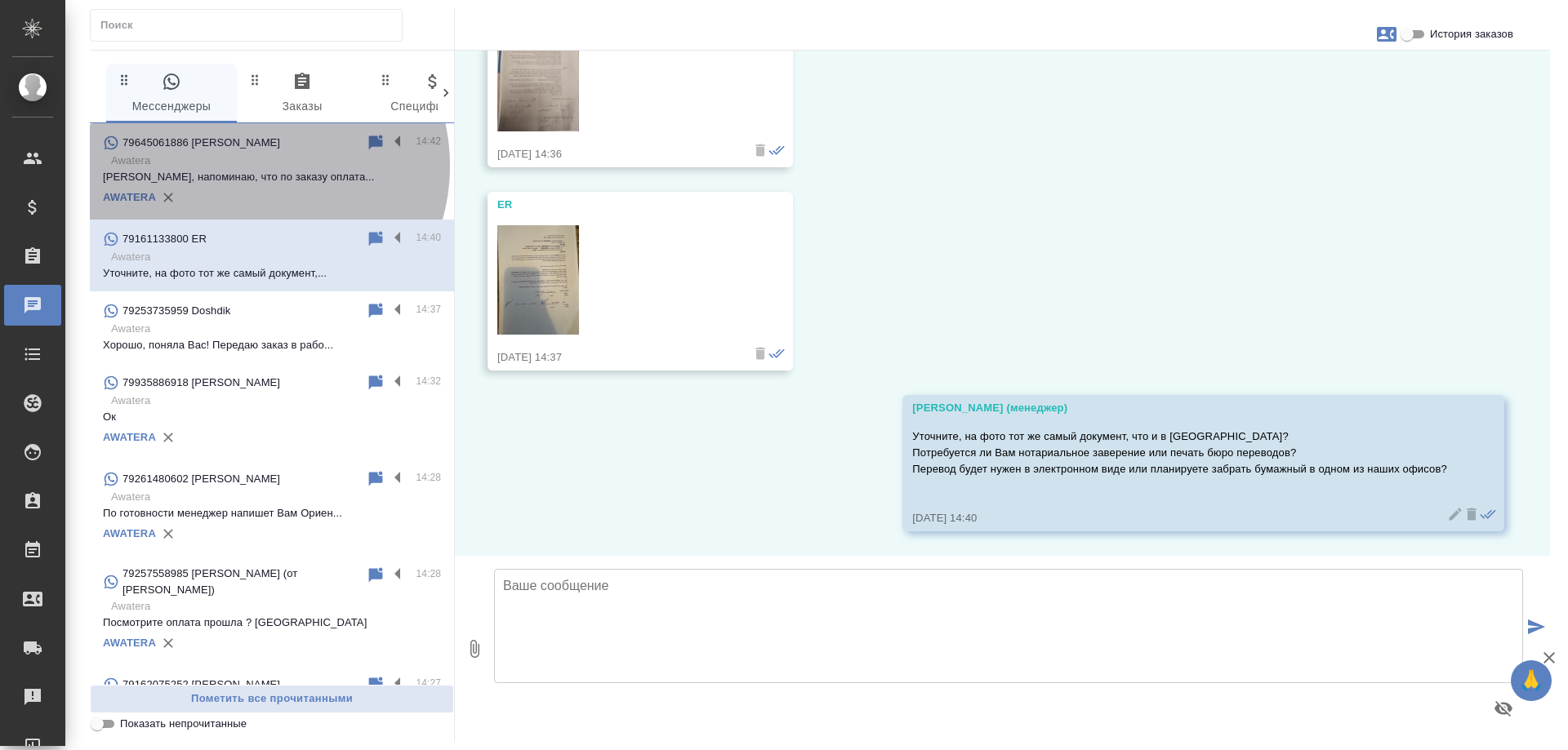
click at [250, 166] on p "Awatera" at bounding box center [276, 160] width 330 height 16
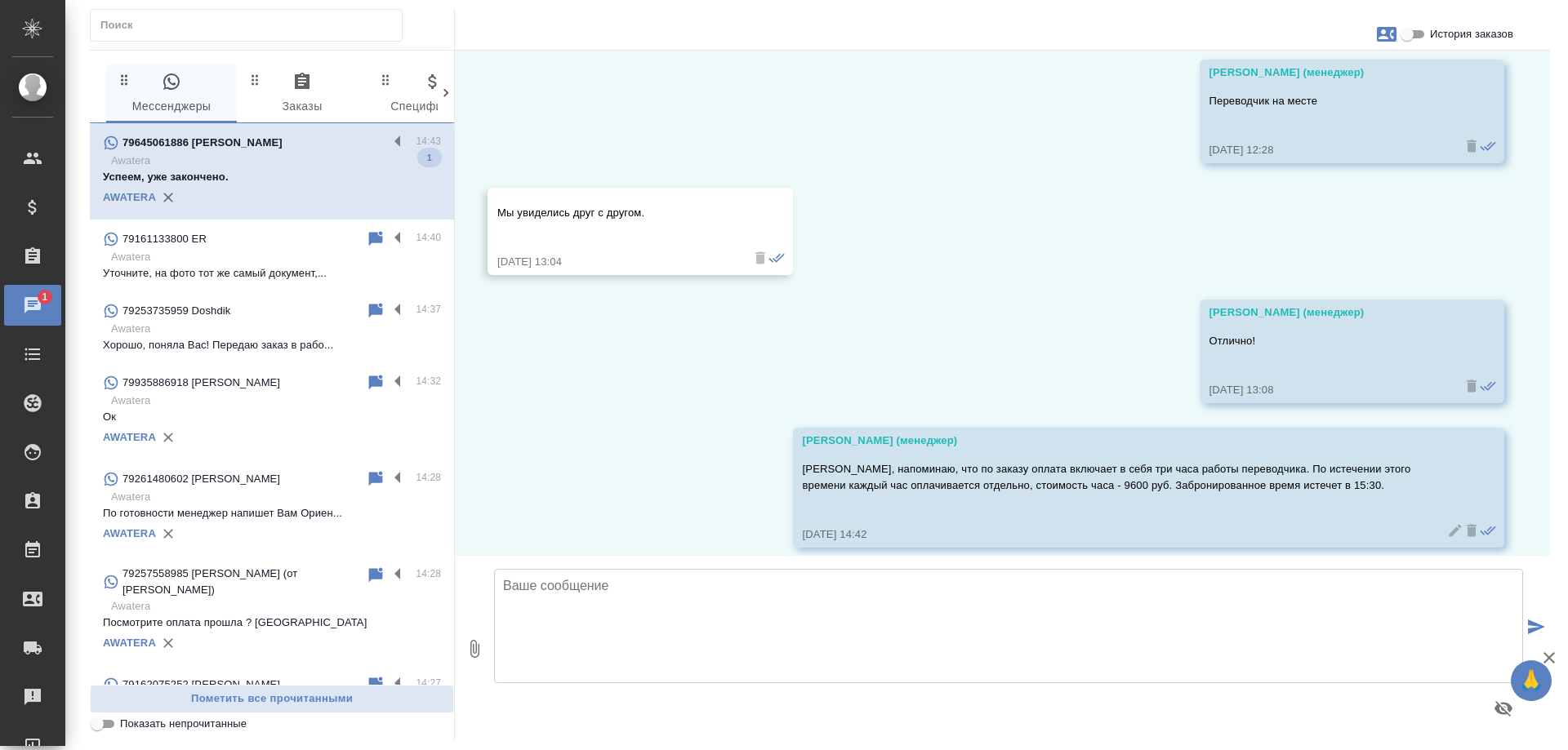
scroll to position [3679, 0]
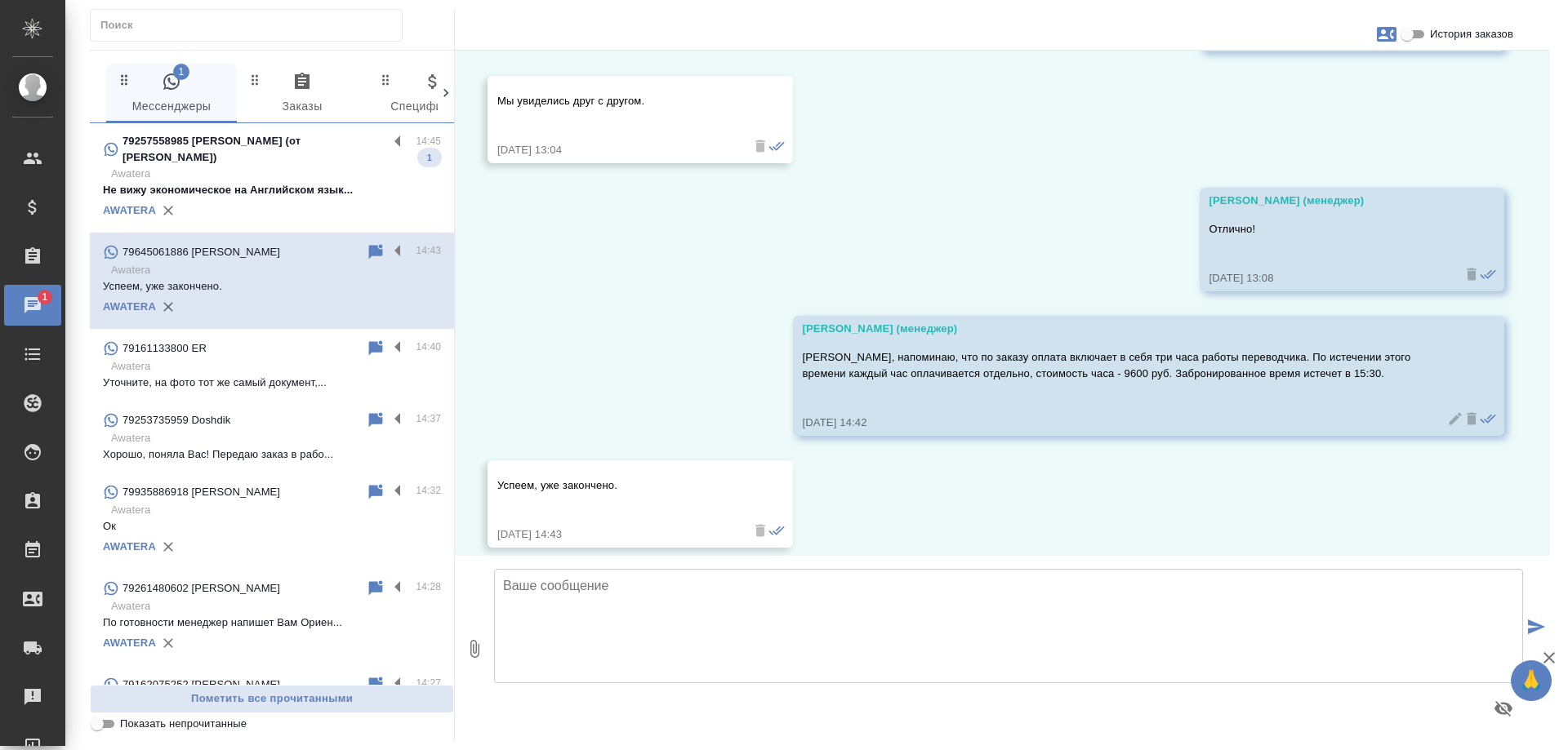
click at [306, 164] on p "79257558985 Солнцева Виктория (от Елены Макаровой)" at bounding box center [255, 150] width 266 height 33
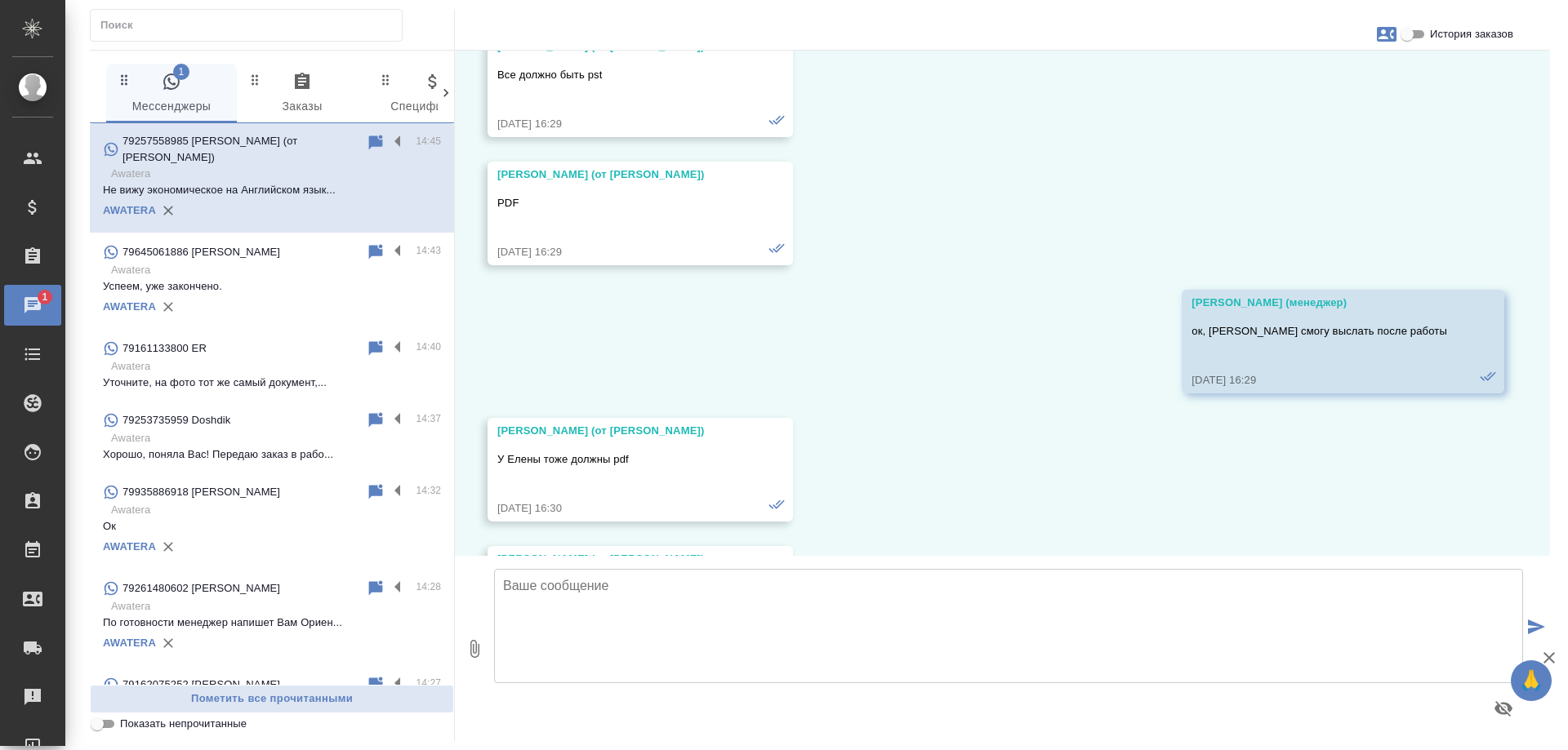
scroll to position [41597, 0]
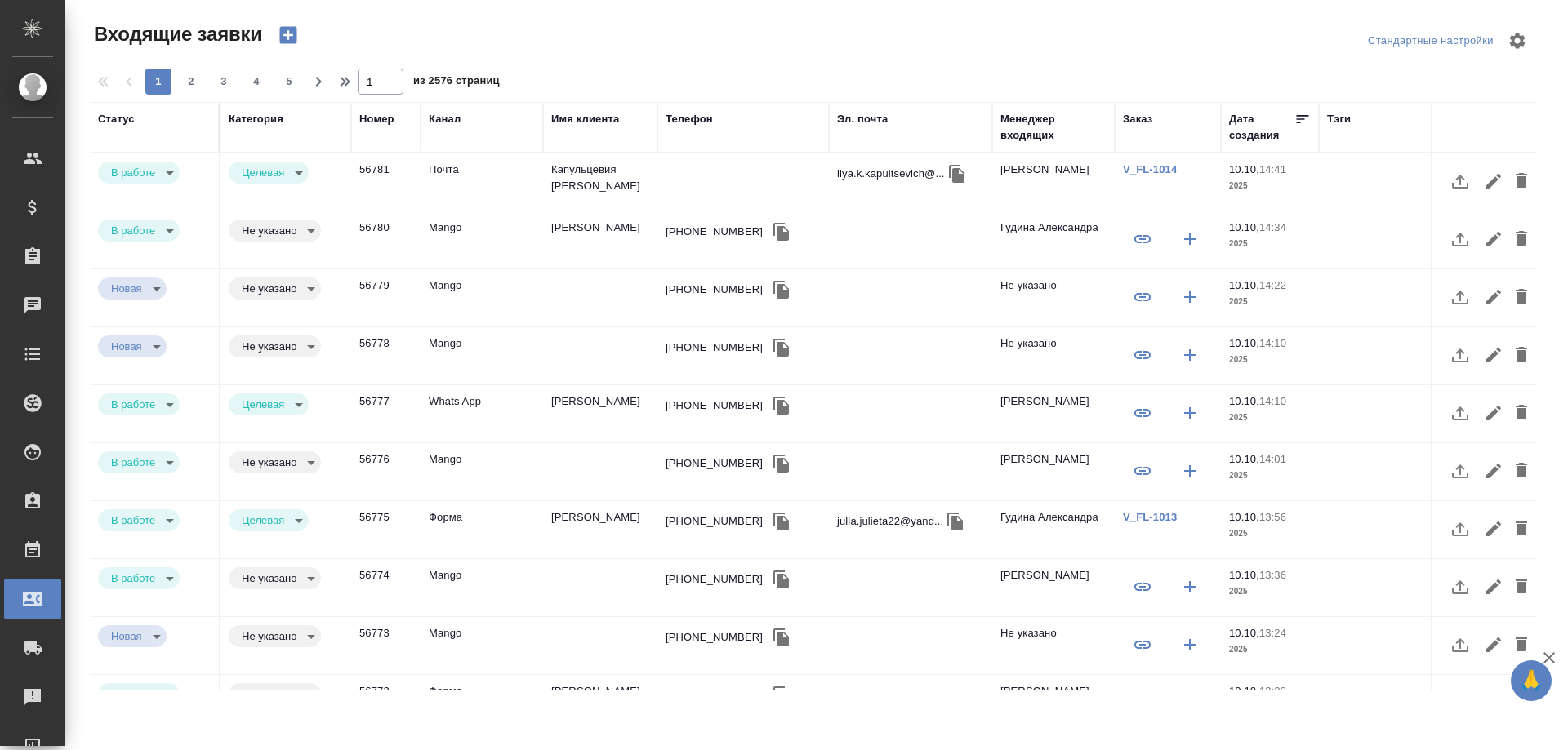
select select "RU"
click at [567, 233] on td "[PERSON_NAME]" at bounding box center [600, 240] width 114 height 58
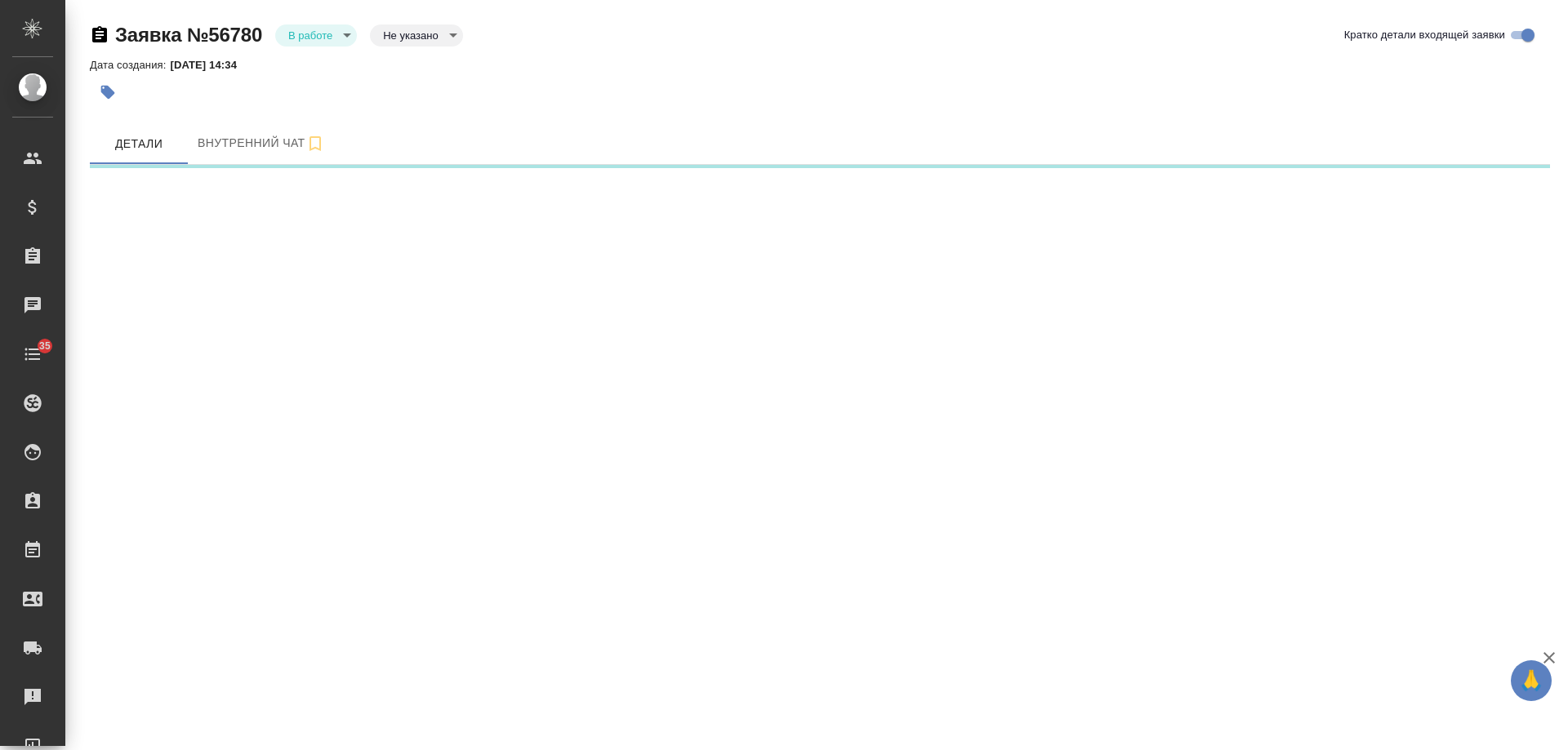
select select "RU"
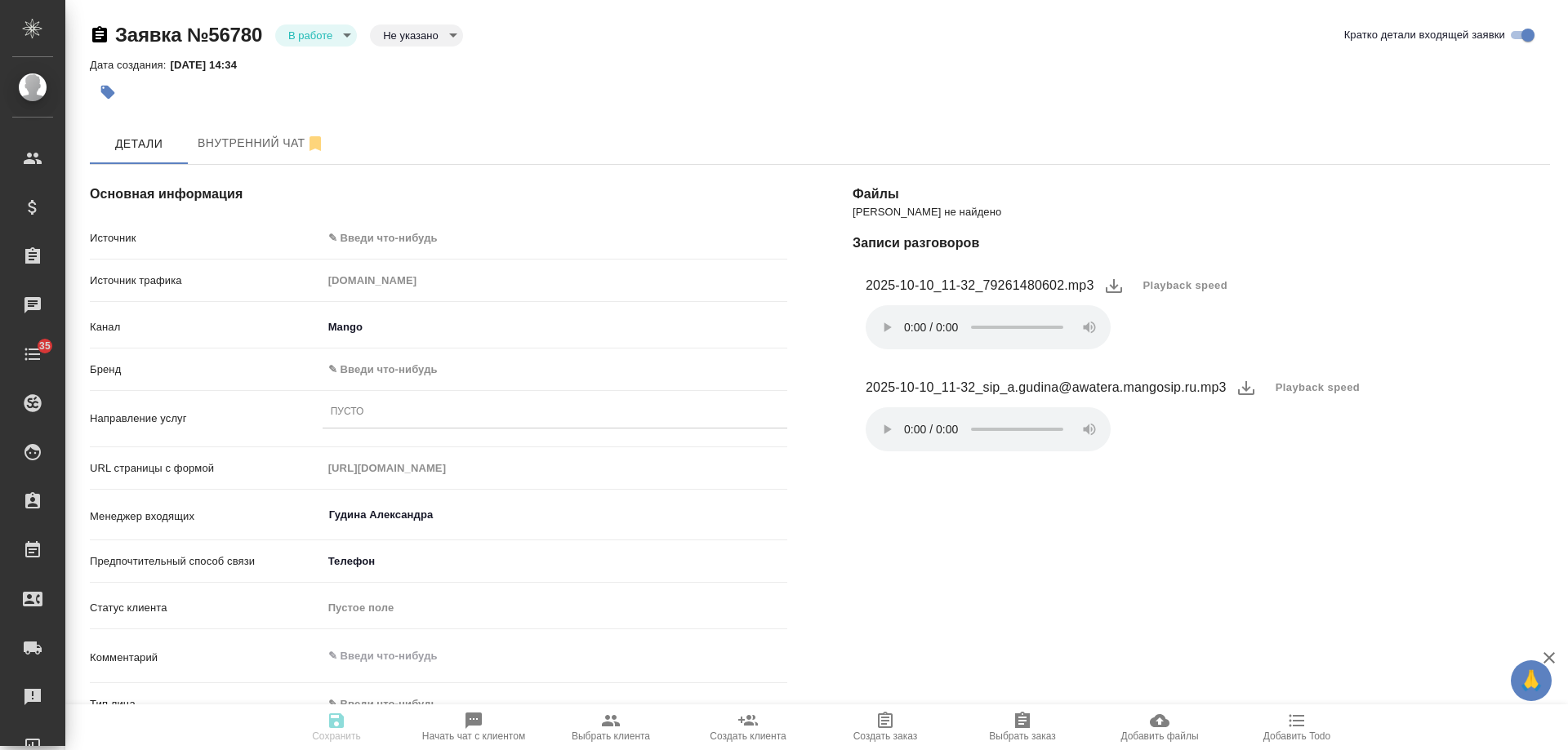
type textarea "x"
click at [410, 235] on body "🙏 .cls-1 fill:#fff; AWATERA [PERSON_NAME] Спецификации Заказы 0 Чаты 35 Todo Пр…" at bounding box center [784, 375] width 1568 height 750
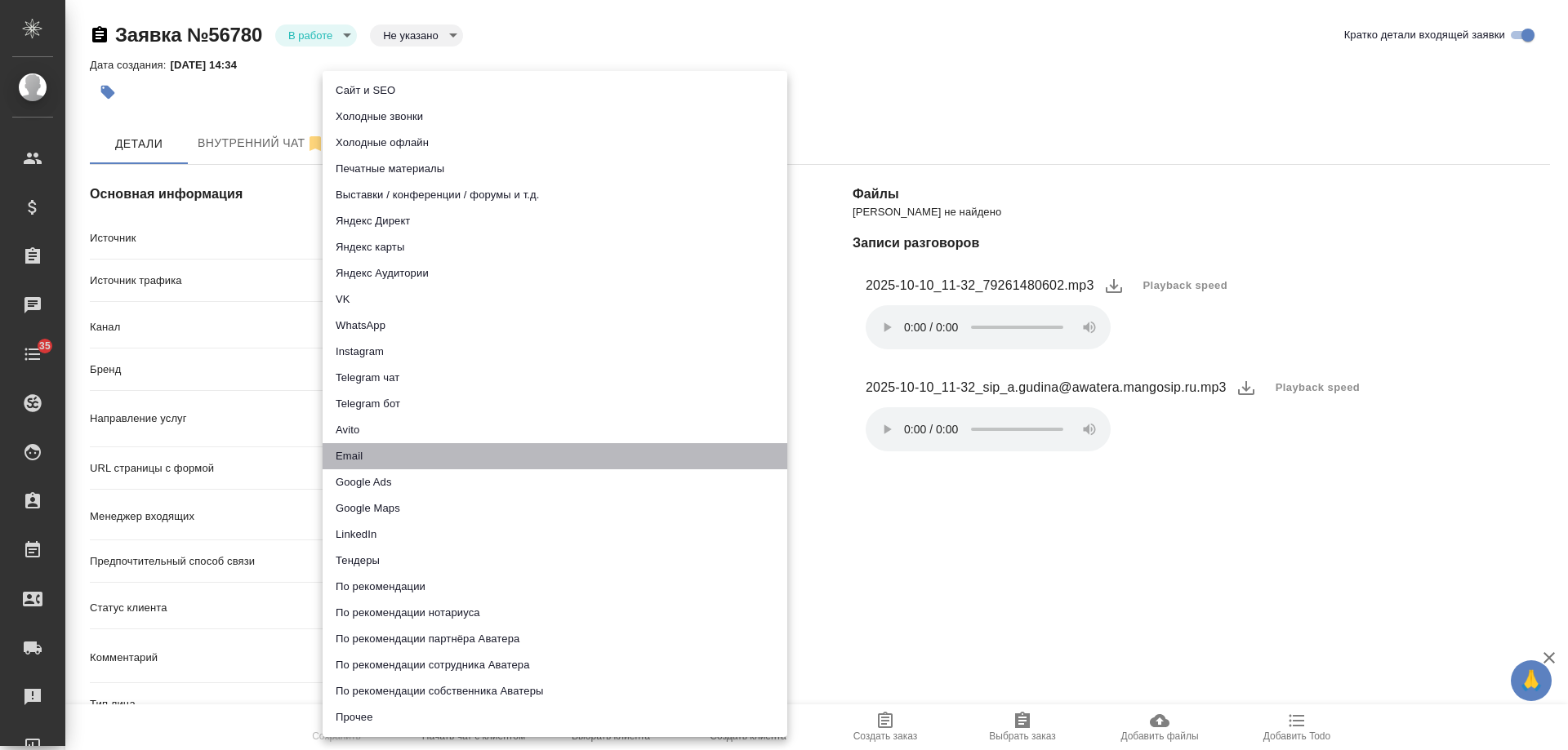
click at [387, 464] on li "Email" at bounding box center [555, 456] width 464 height 26
type input "emailAds"
type textarea "x"
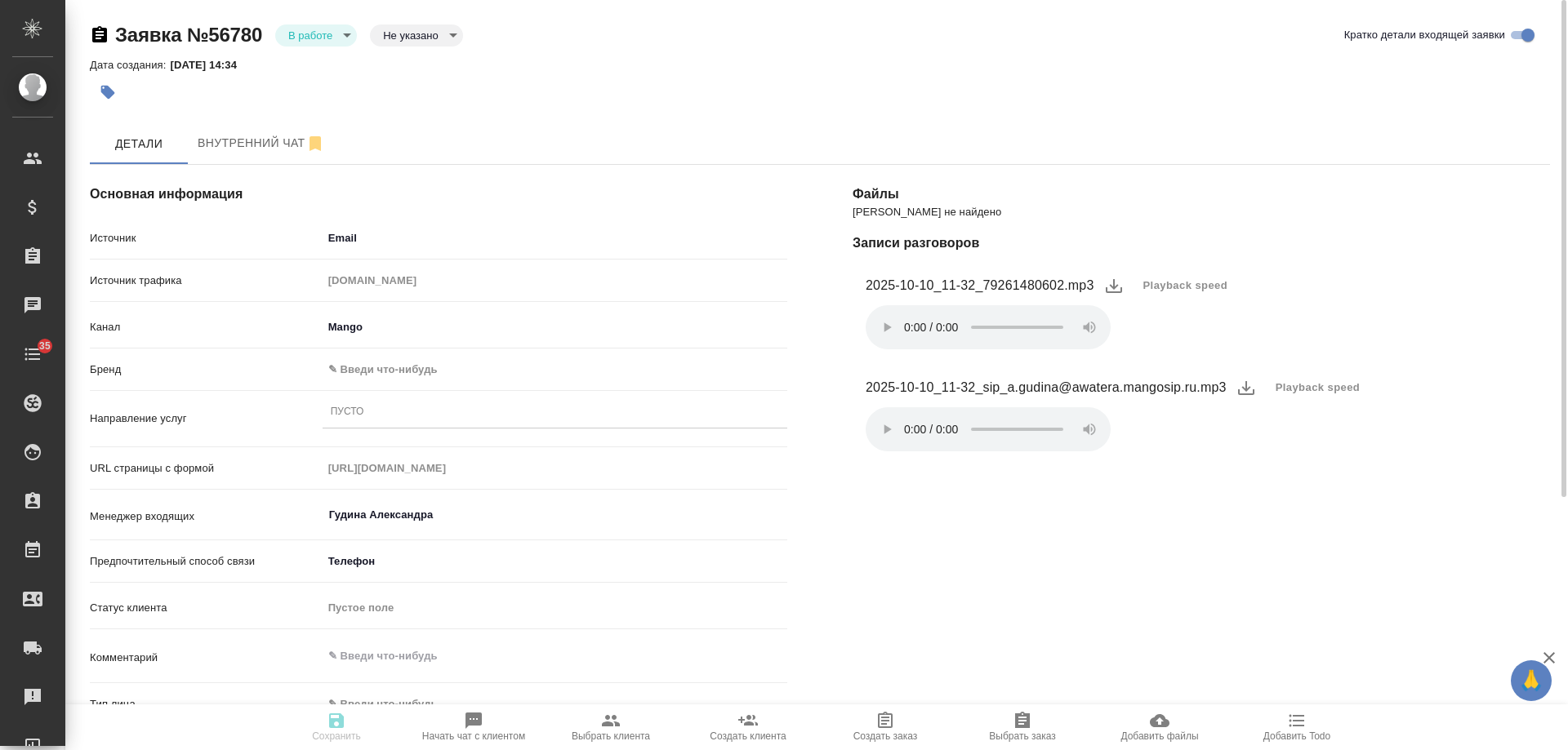
click at [390, 380] on body "🙏 .cls-1 fill:#fff; AWATERA [PERSON_NAME] Спецификации Заказы 0 Чаты 35 Todo Пр…" at bounding box center [784, 375] width 1568 height 750
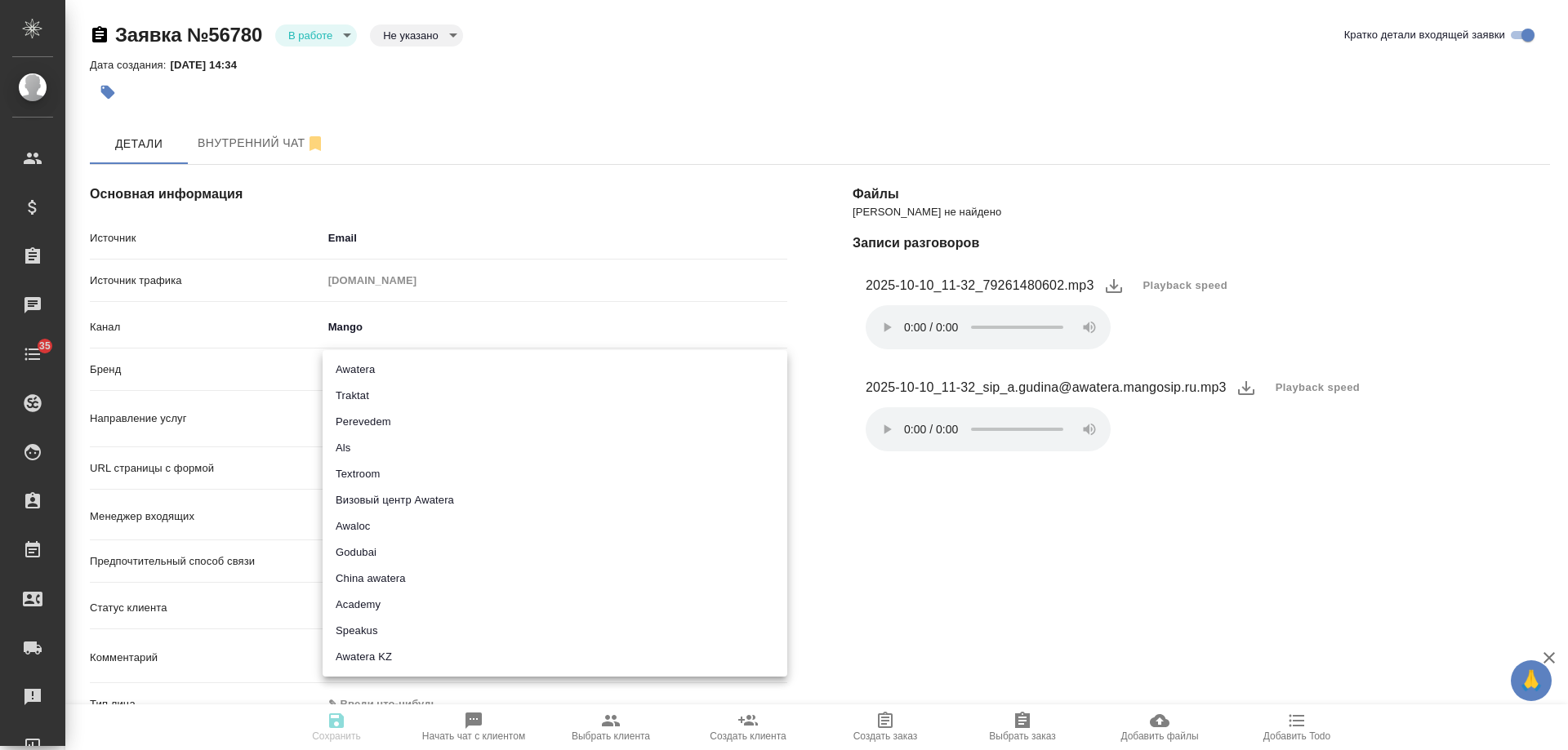
click at [387, 398] on li "Traktat" at bounding box center [555, 395] width 464 height 26
type input "traktat"
type textarea "x"
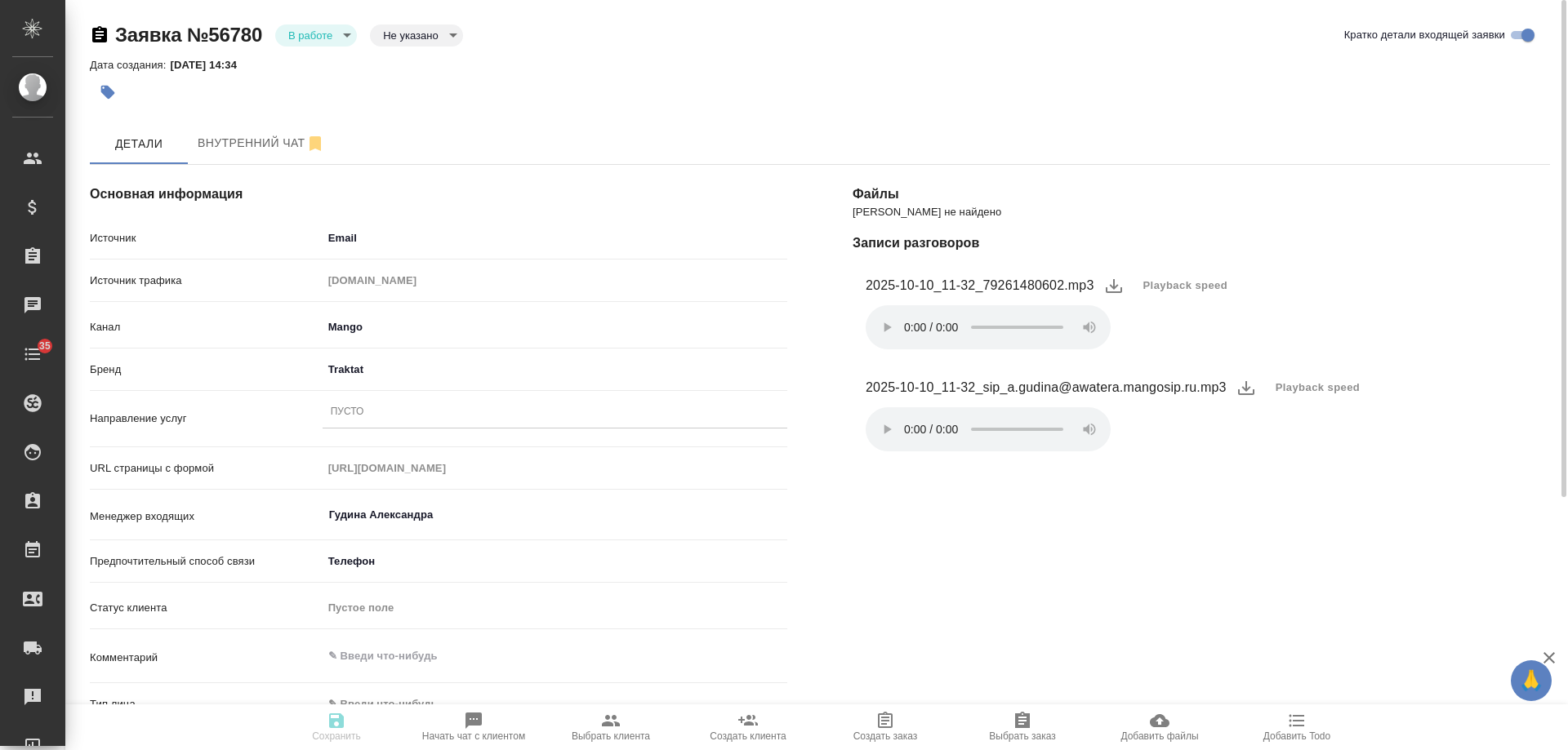
click at [382, 413] on div "Пусто" at bounding box center [555, 412] width 464 height 24
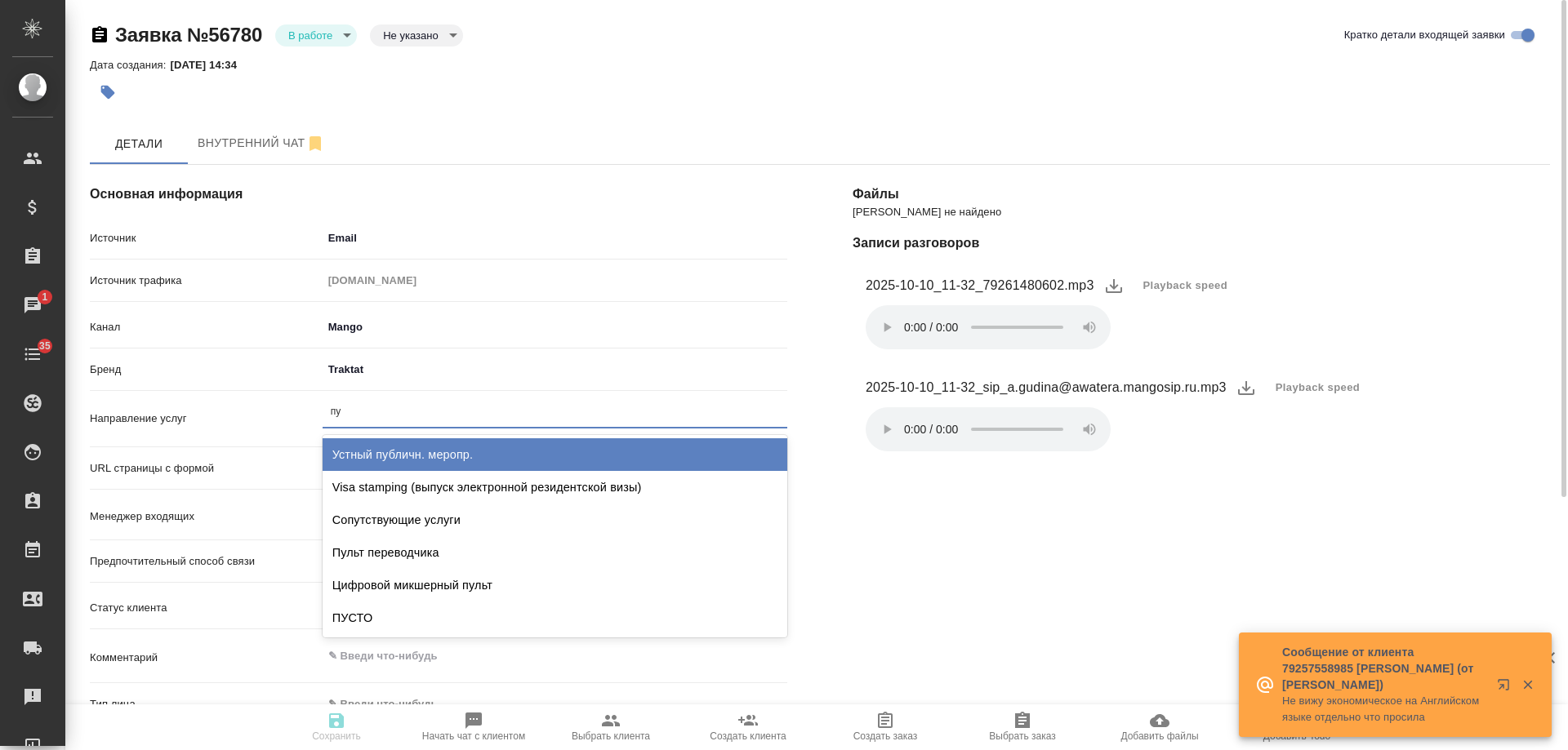
type input "пус"
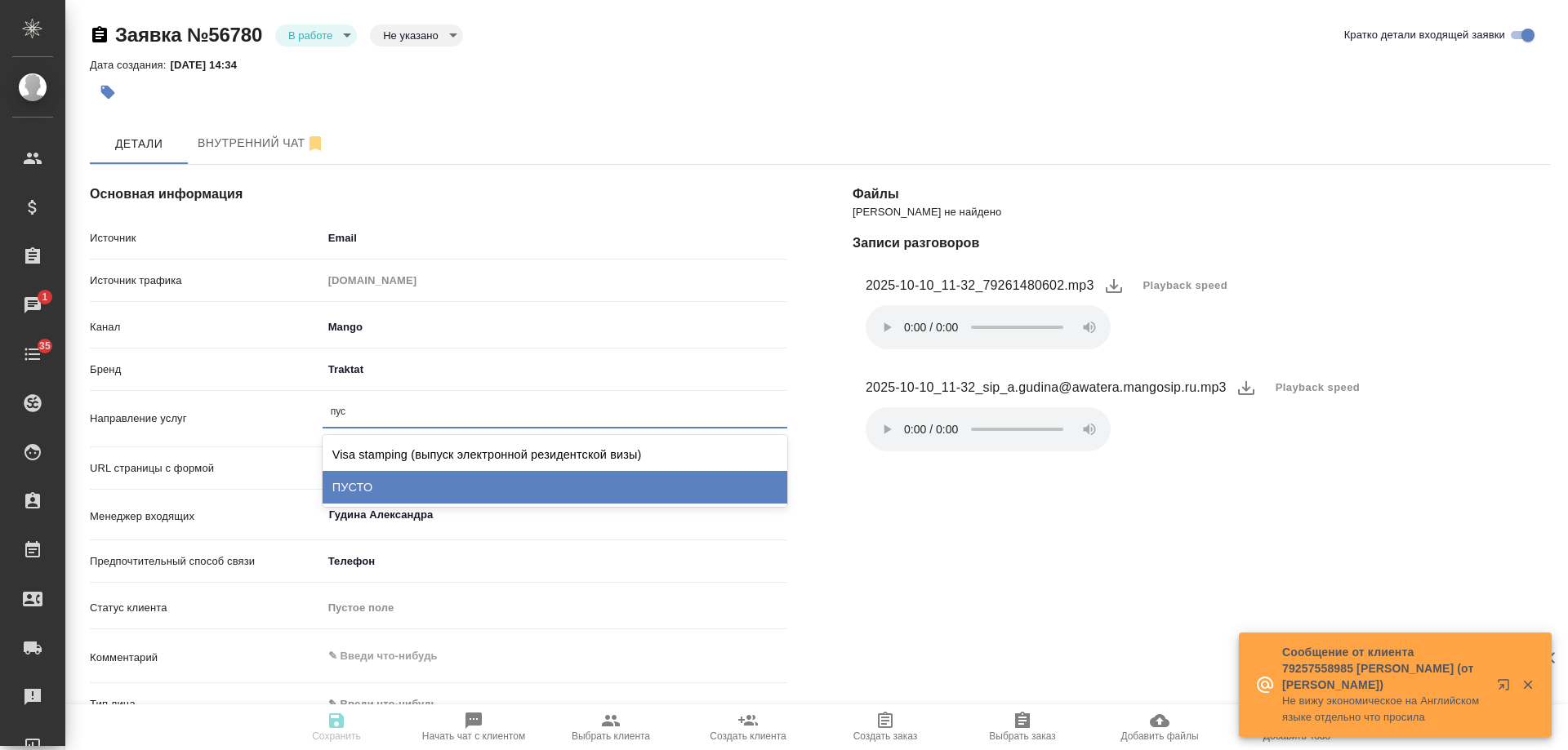
click at [380, 480] on div "ПУСТО" at bounding box center [555, 487] width 464 height 33
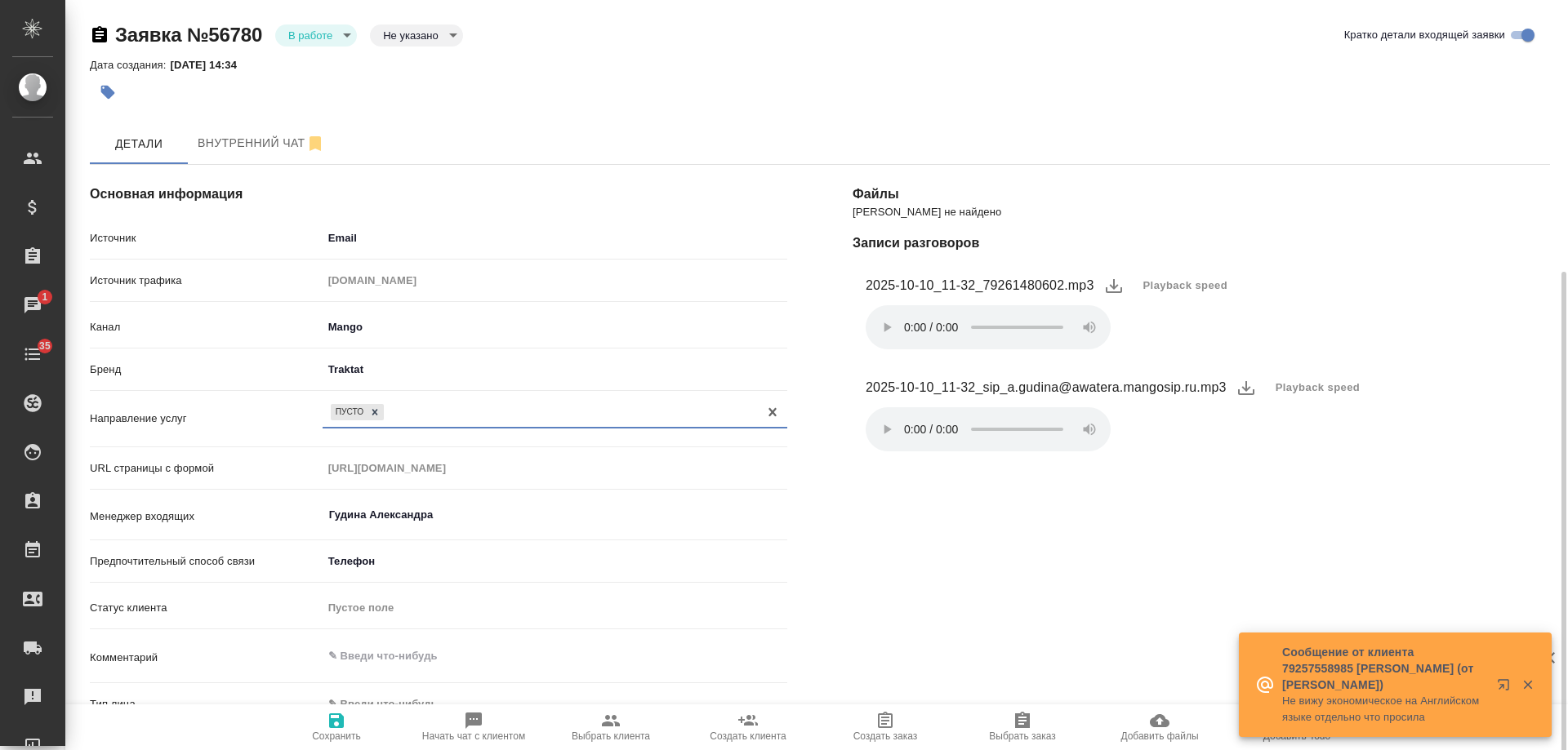
scroll to position [163, 0]
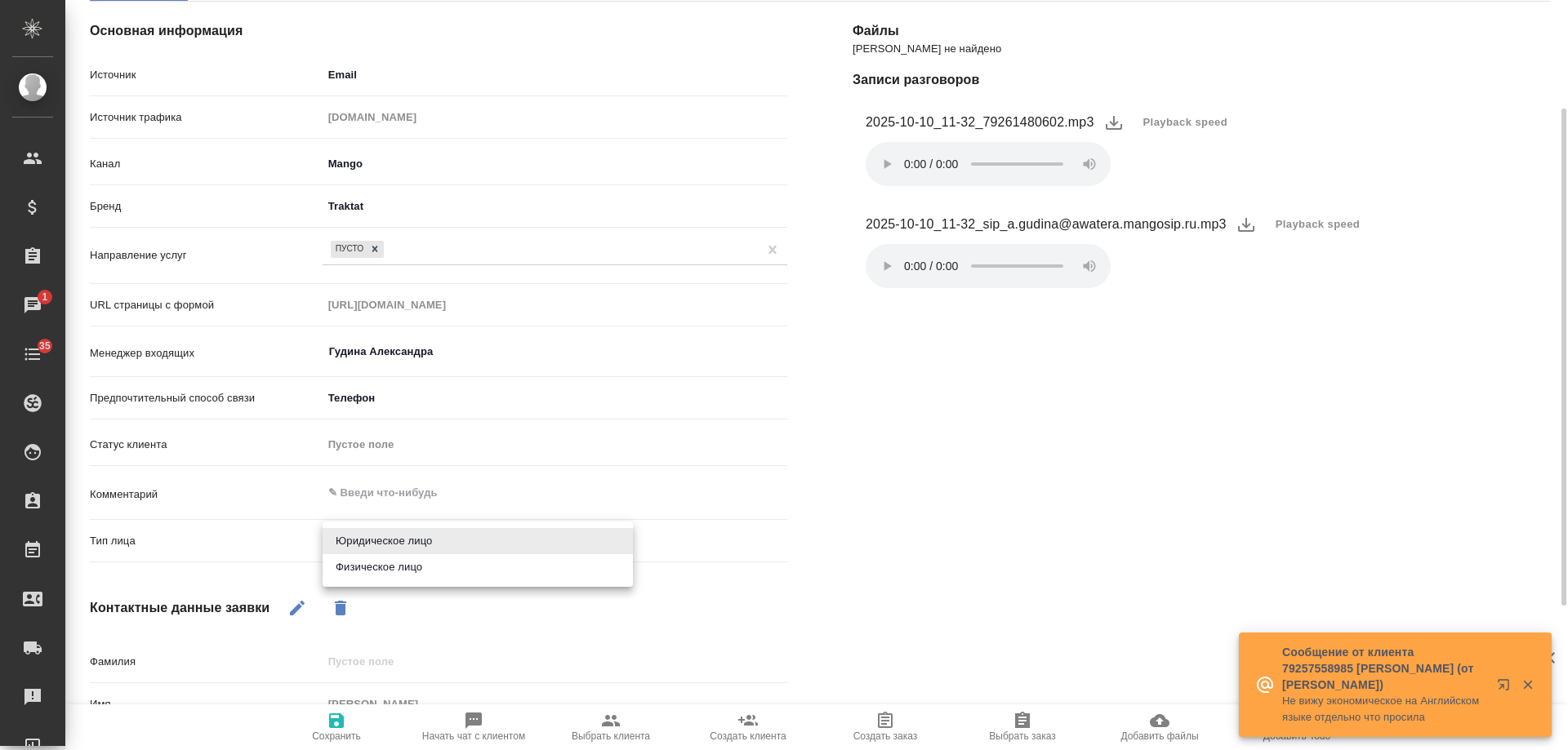
click at [354, 549] on body "🙏 .cls-1 fill:#fff; AWATERA Gudina Alexandra Клиенты Спецификации Заказы 1 Чаты…" at bounding box center [784, 375] width 1568 height 750
click at [379, 575] on li "Физическое лицо" at bounding box center [477, 567] width 310 height 26
type textarea "x"
type input "private"
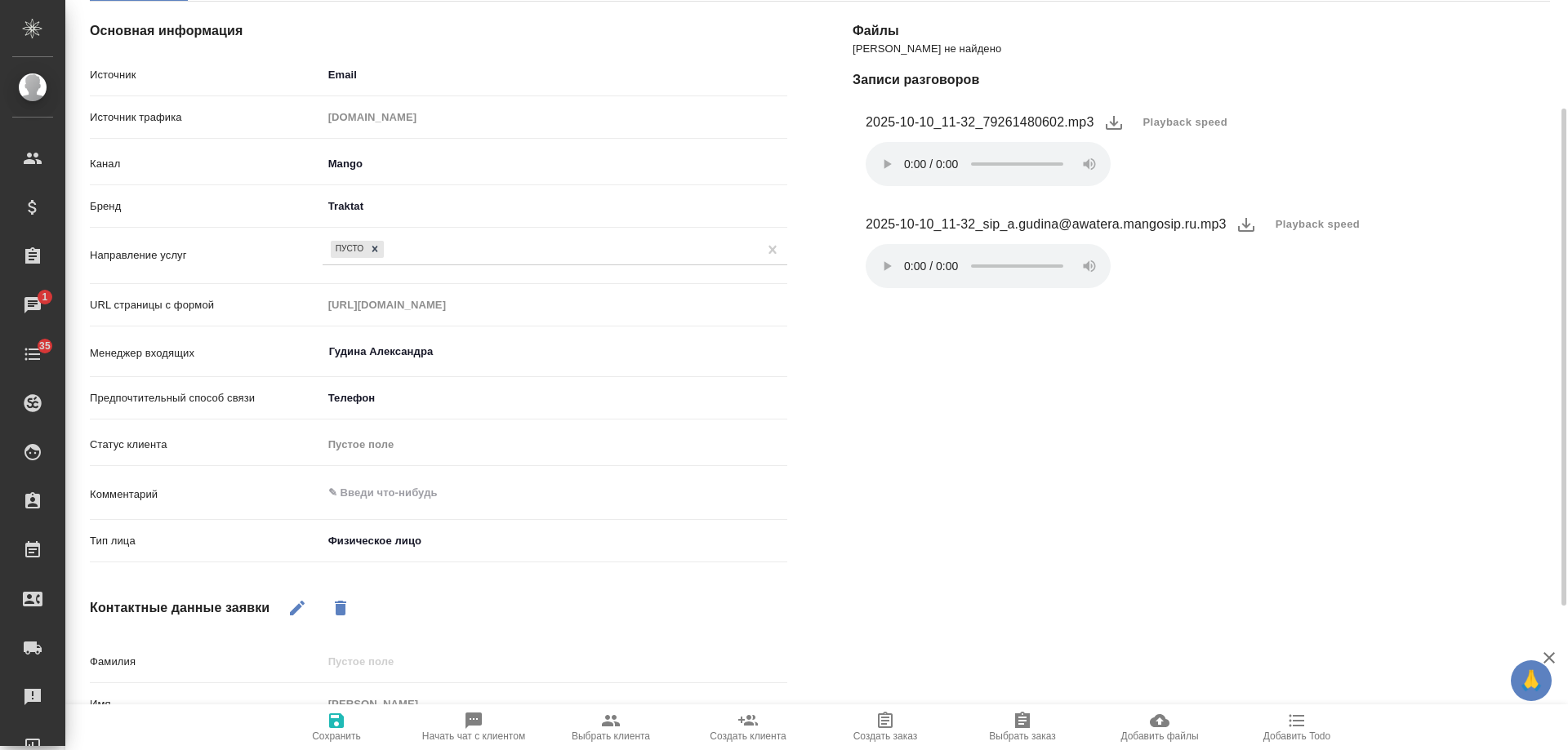
click at [330, 718] on icon "button" at bounding box center [336, 720] width 14 height 14
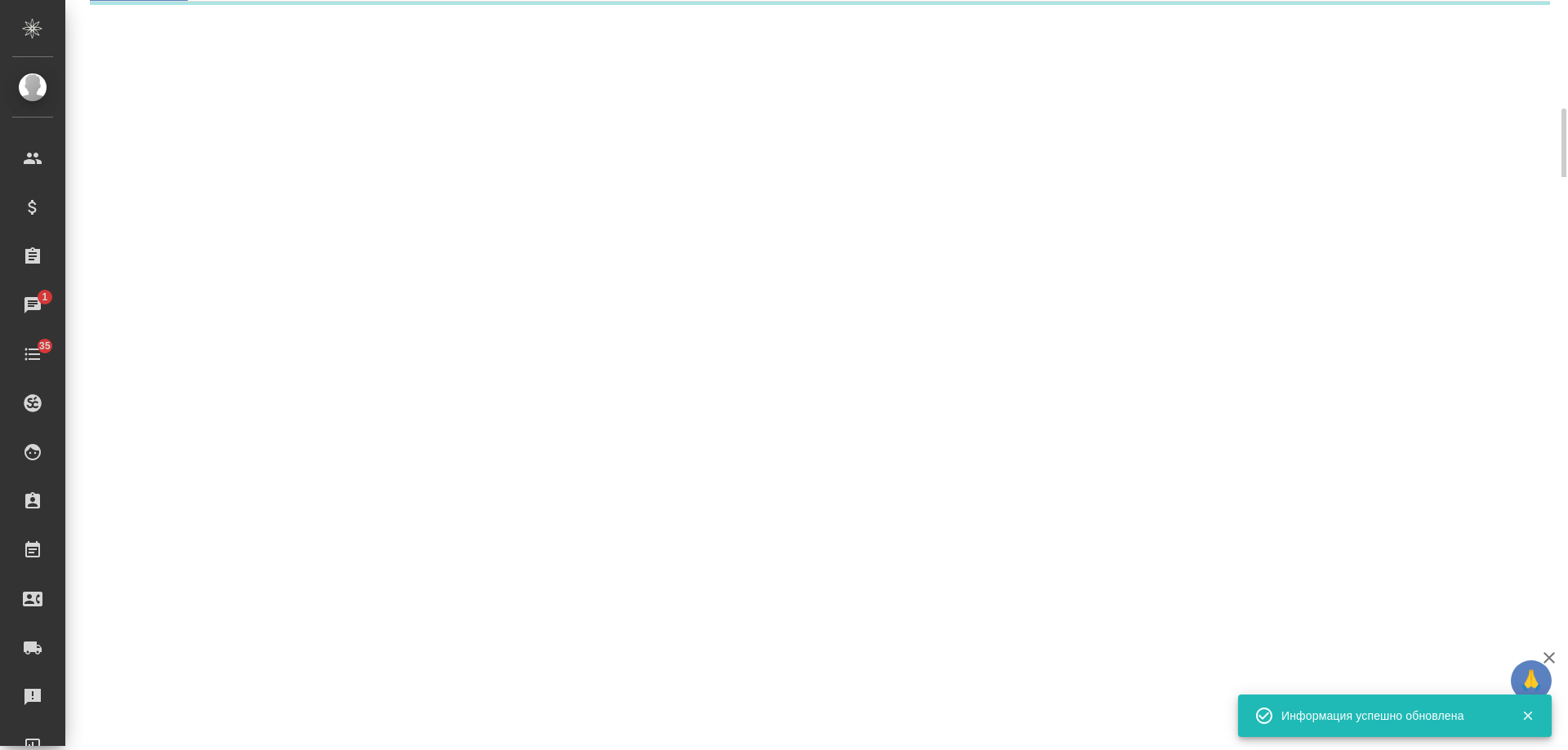
select select "RU"
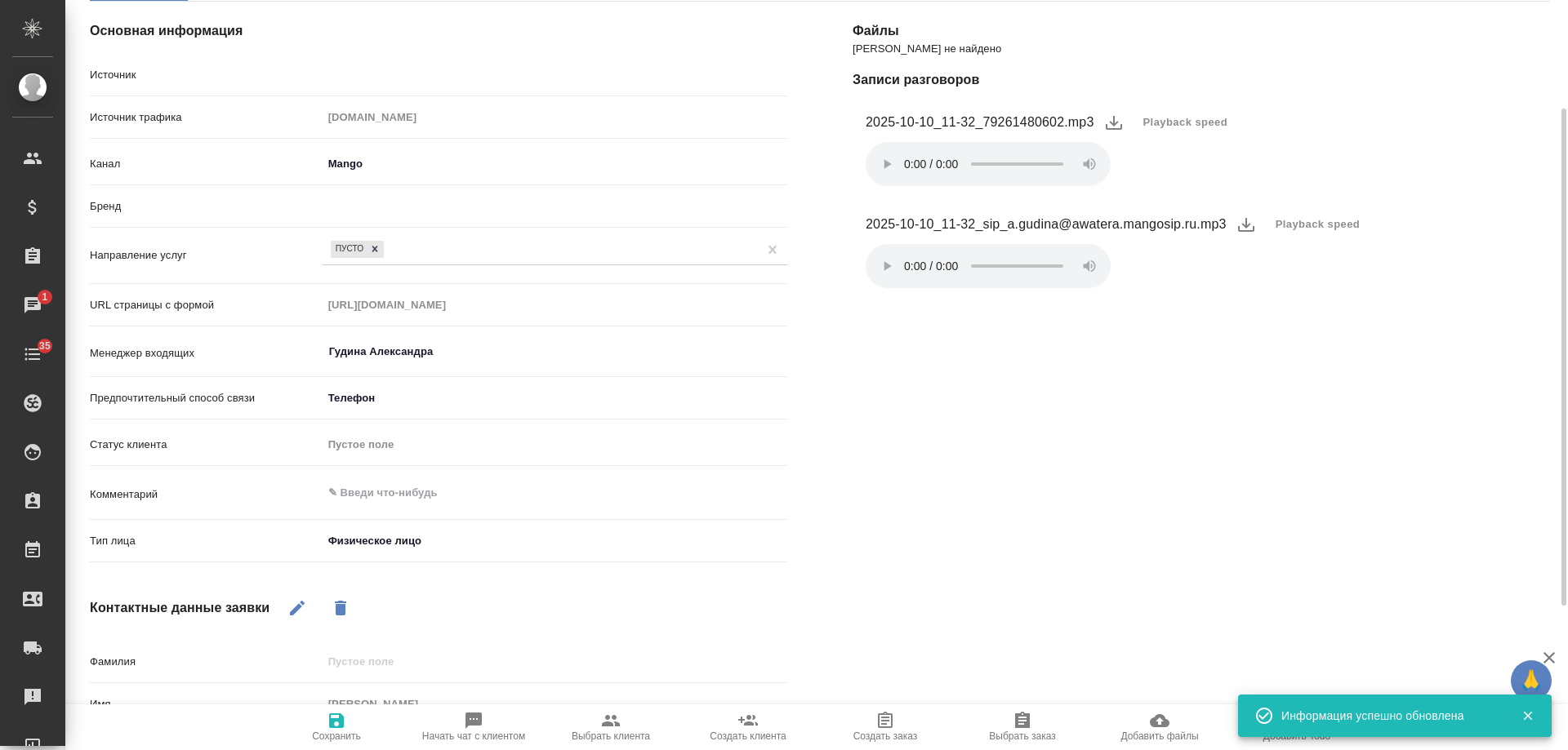
type textarea "x"
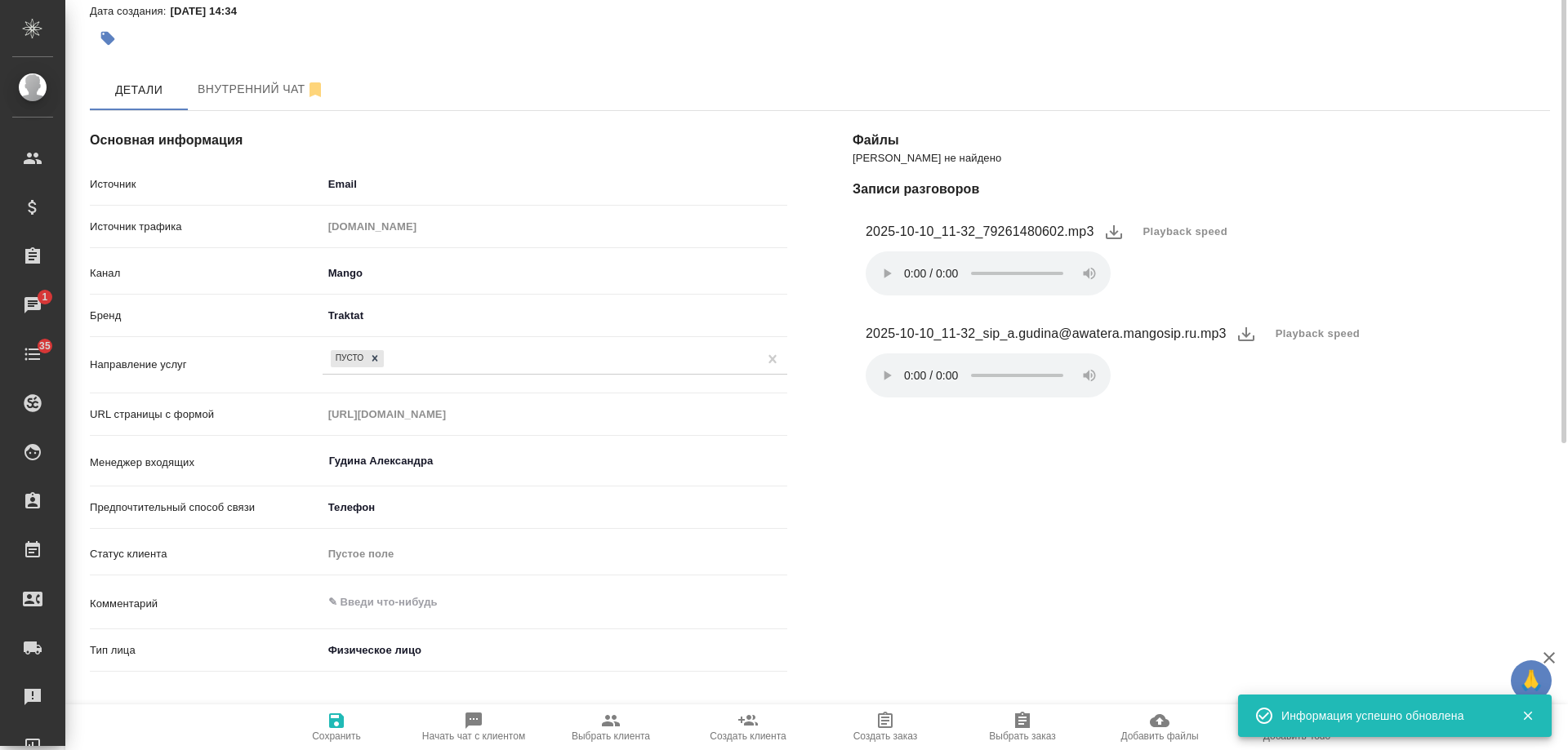
scroll to position [0, 0]
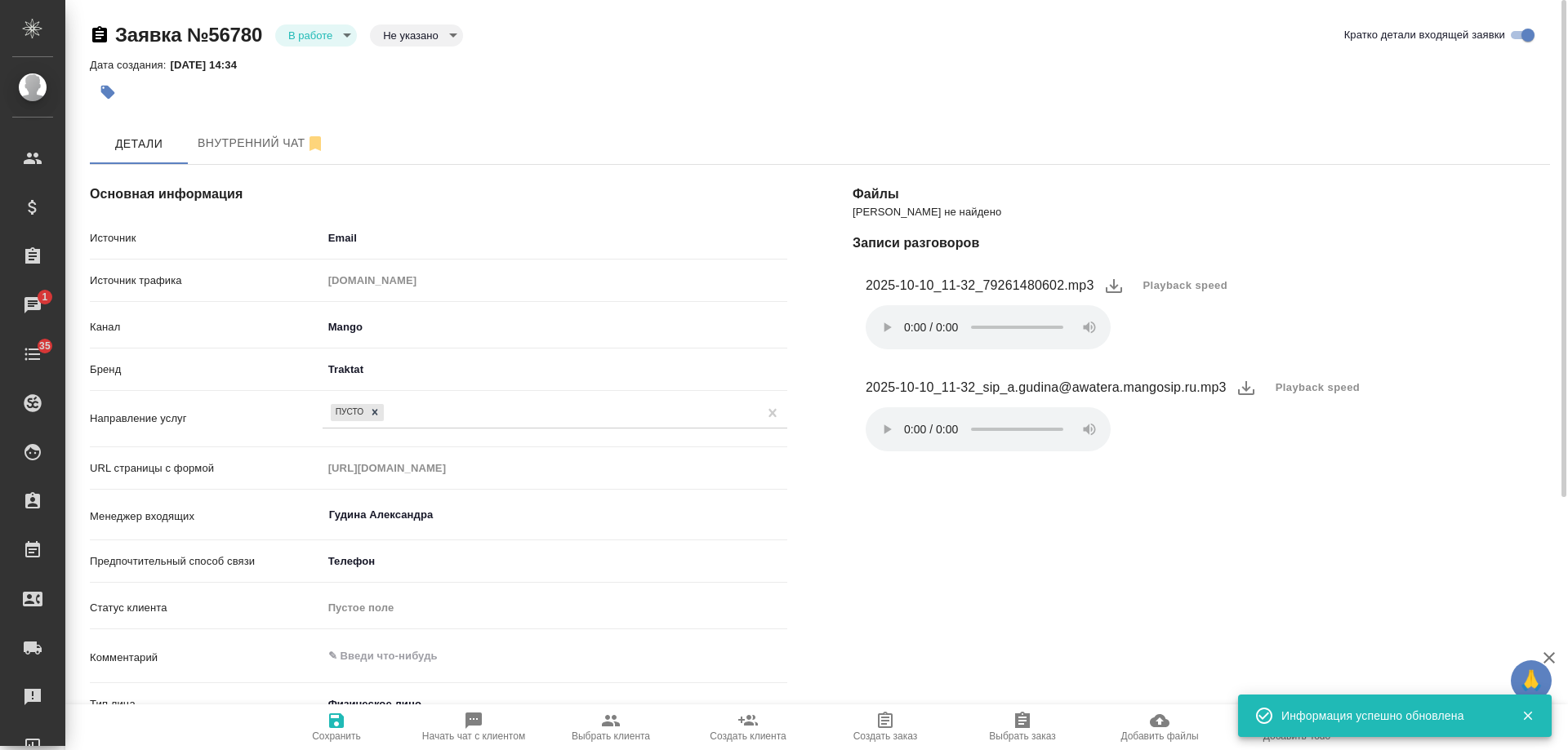
click at [328, 36] on body "🙏 .cls-1 fill:#fff; AWATERA Gudina Alexandra Клиенты Спецификации Заказы 1 Чаты…" at bounding box center [784, 375] width 1568 height 750
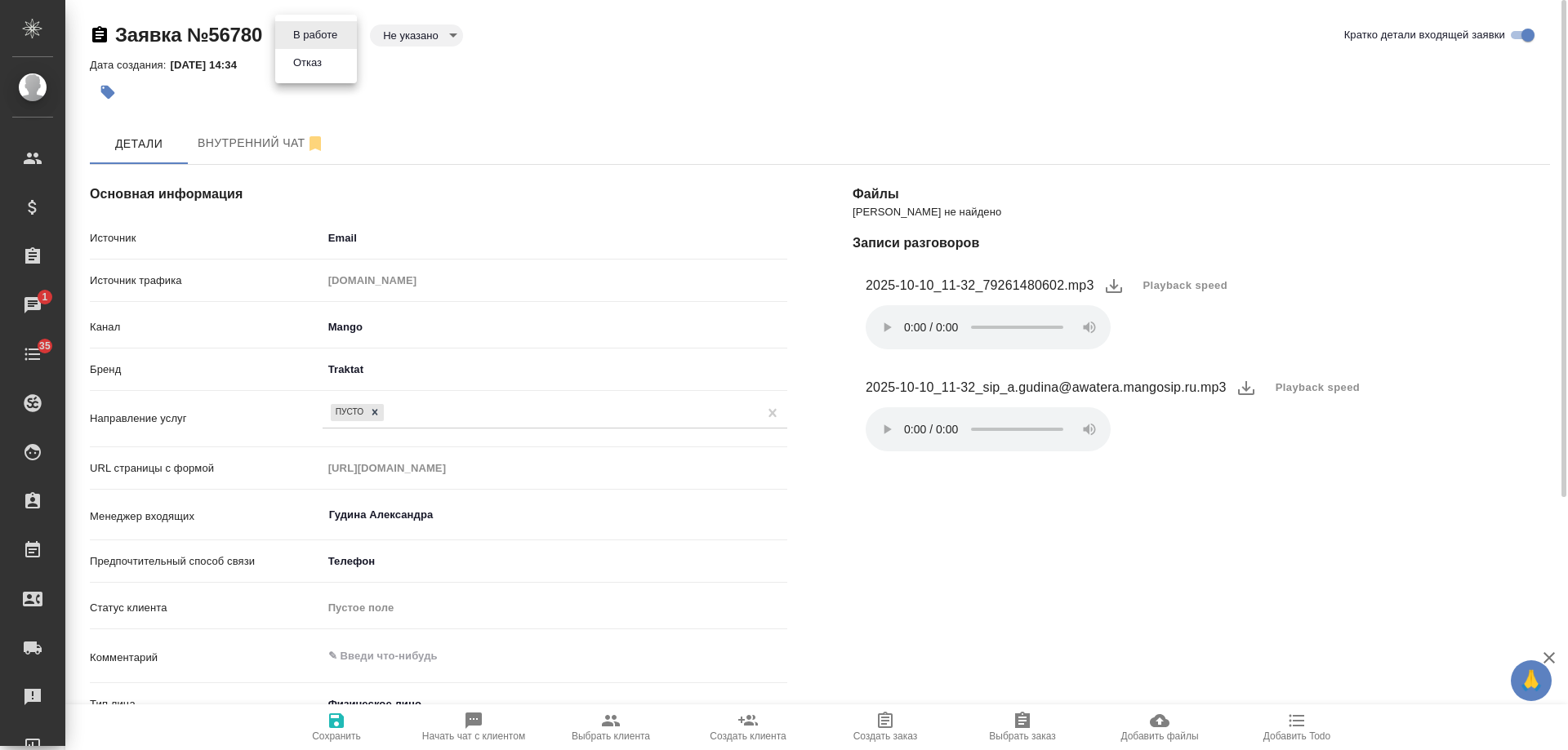
click at [320, 68] on button "Отказ" at bounding box center [307, 62] width 38 height 18
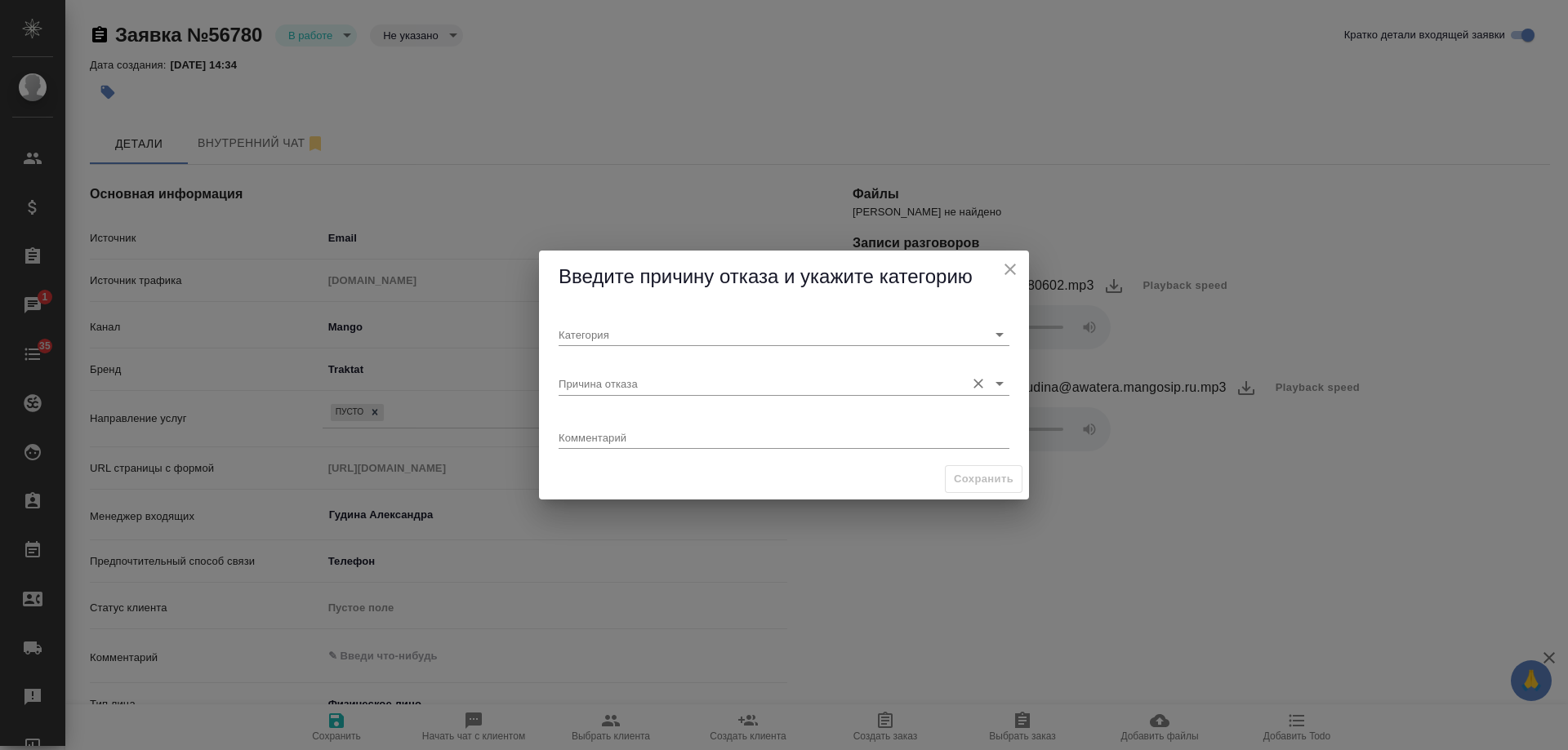
click at [586, 388] on input "Причина отказа" at bounding box center [757, 383] width 398 height 22
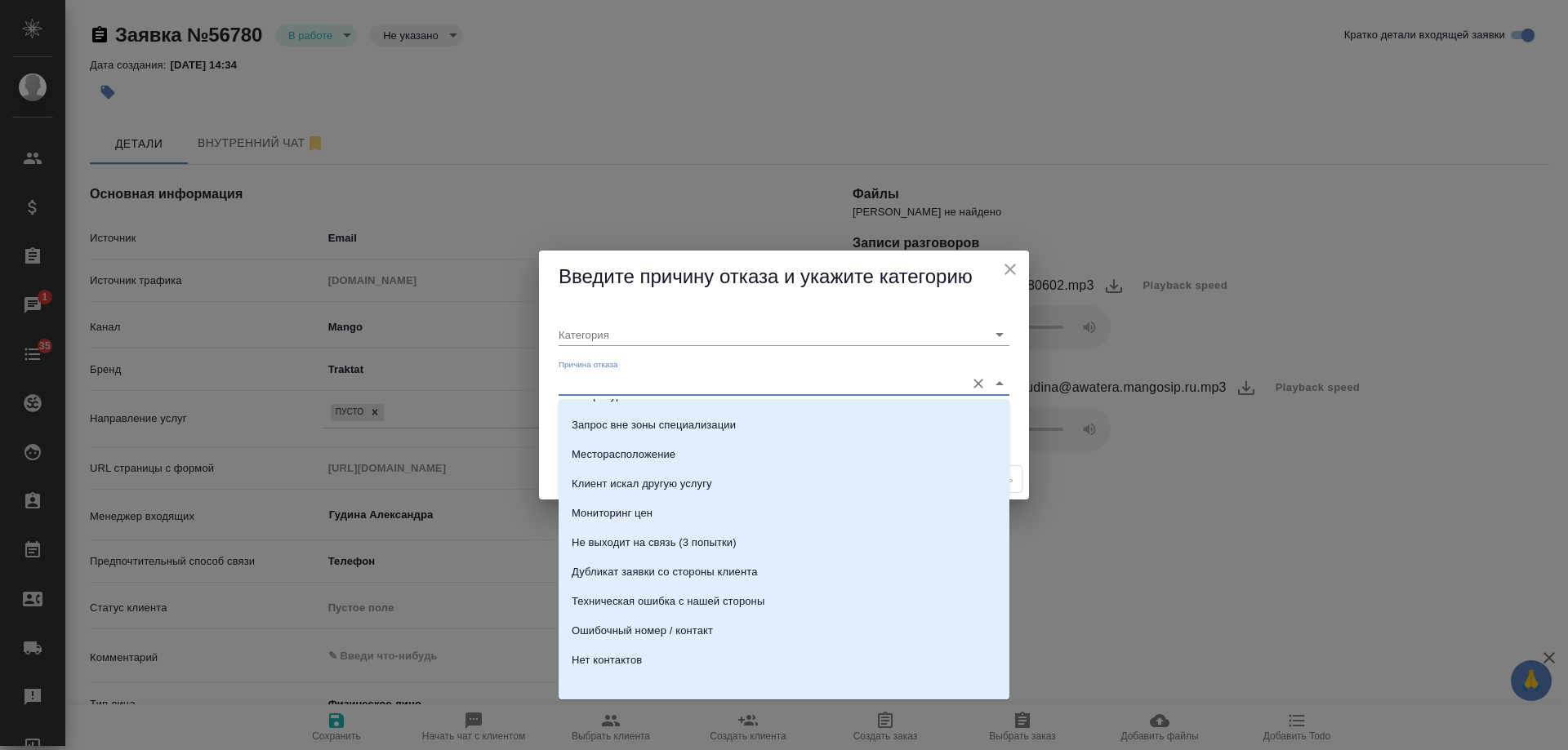
scroll to position [498, 0]
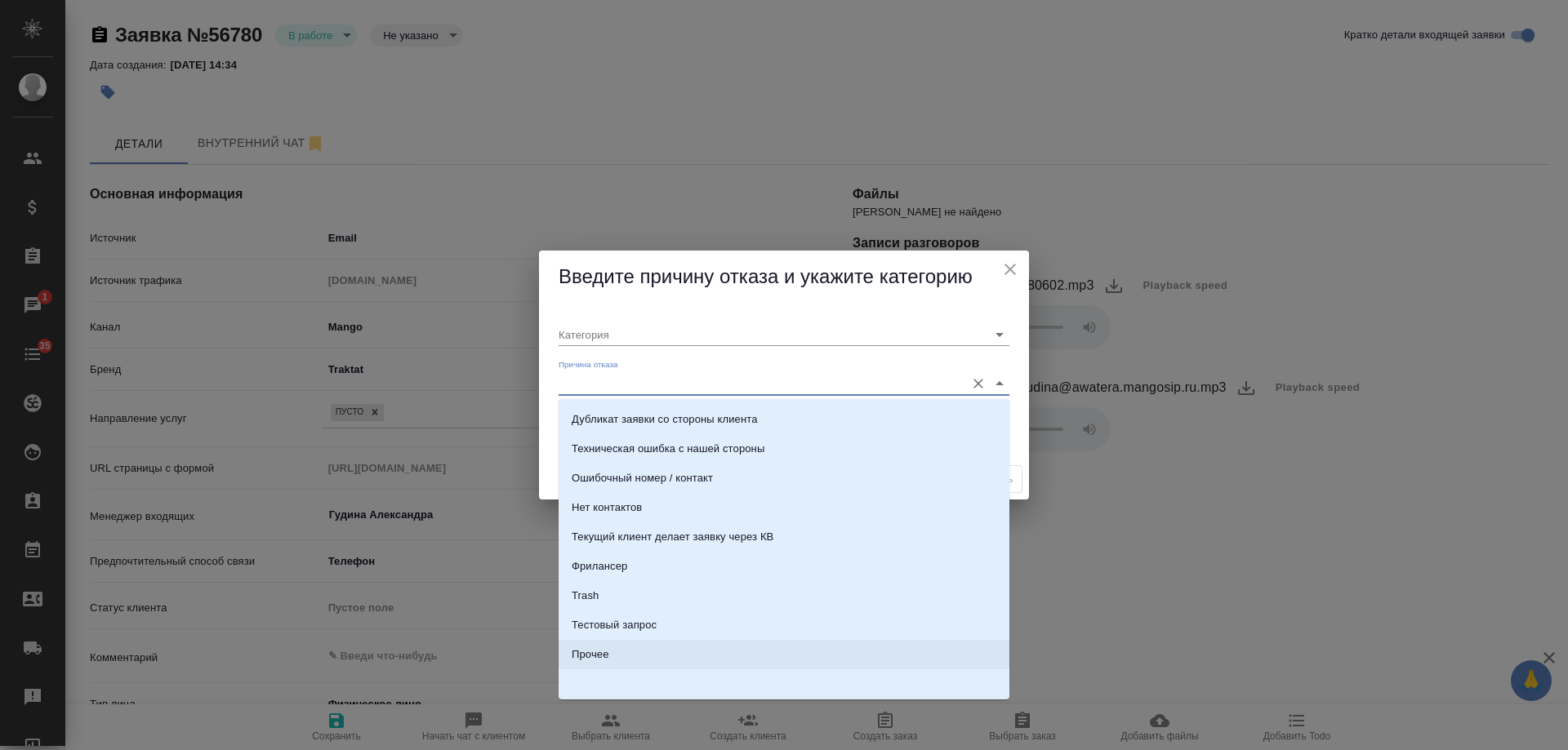
click at [626, 643] on li "Прочее" at bounding box center [784, 654] width 451 height 30
type input "Прочее"
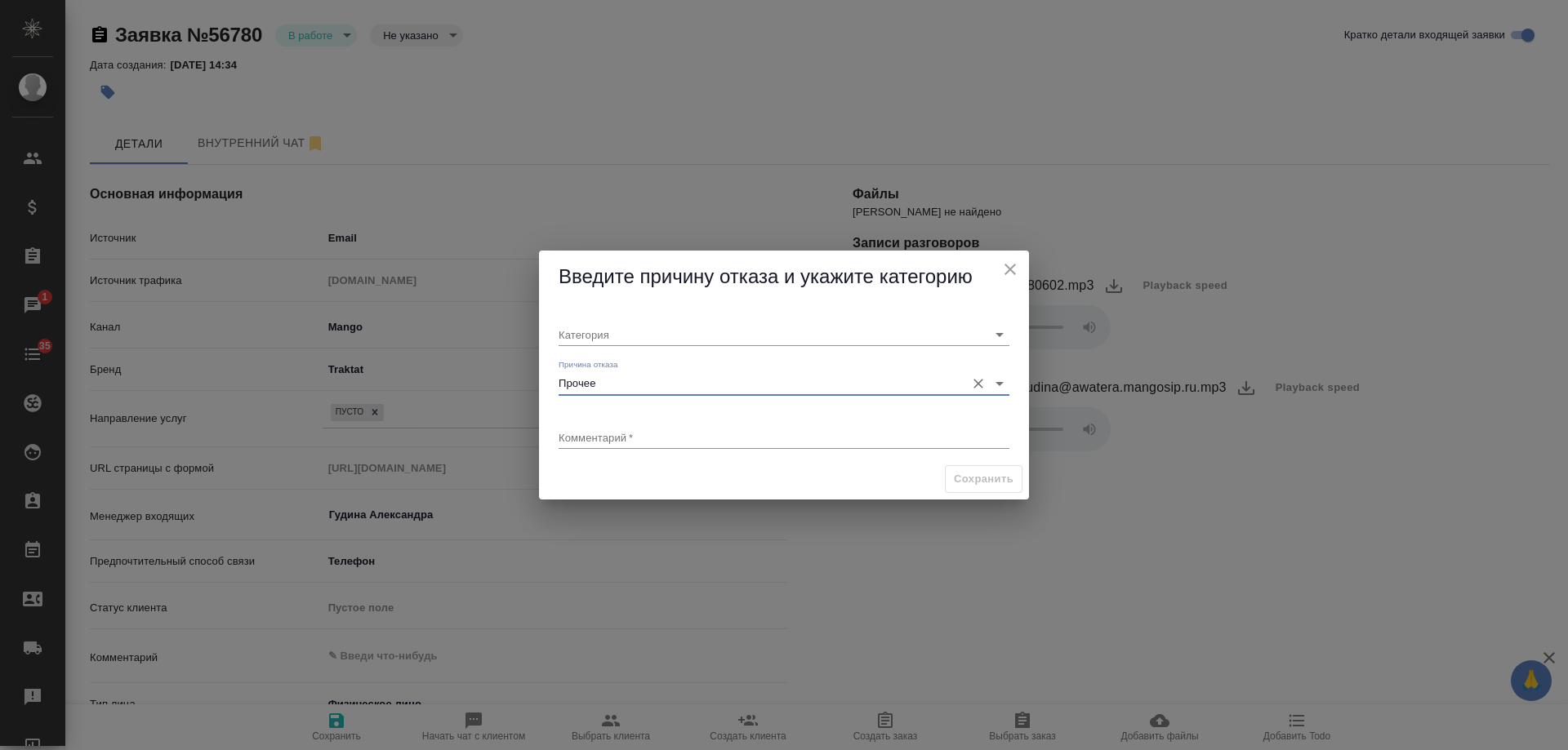
click at [624, 436] on textarea at bounding box center [784, 436] width 451 height 12
type textarea "текущий клиент по своему запросу"
click at [614, 330] on input "Категория" at bounding box center [757, 334] width 398 height 22
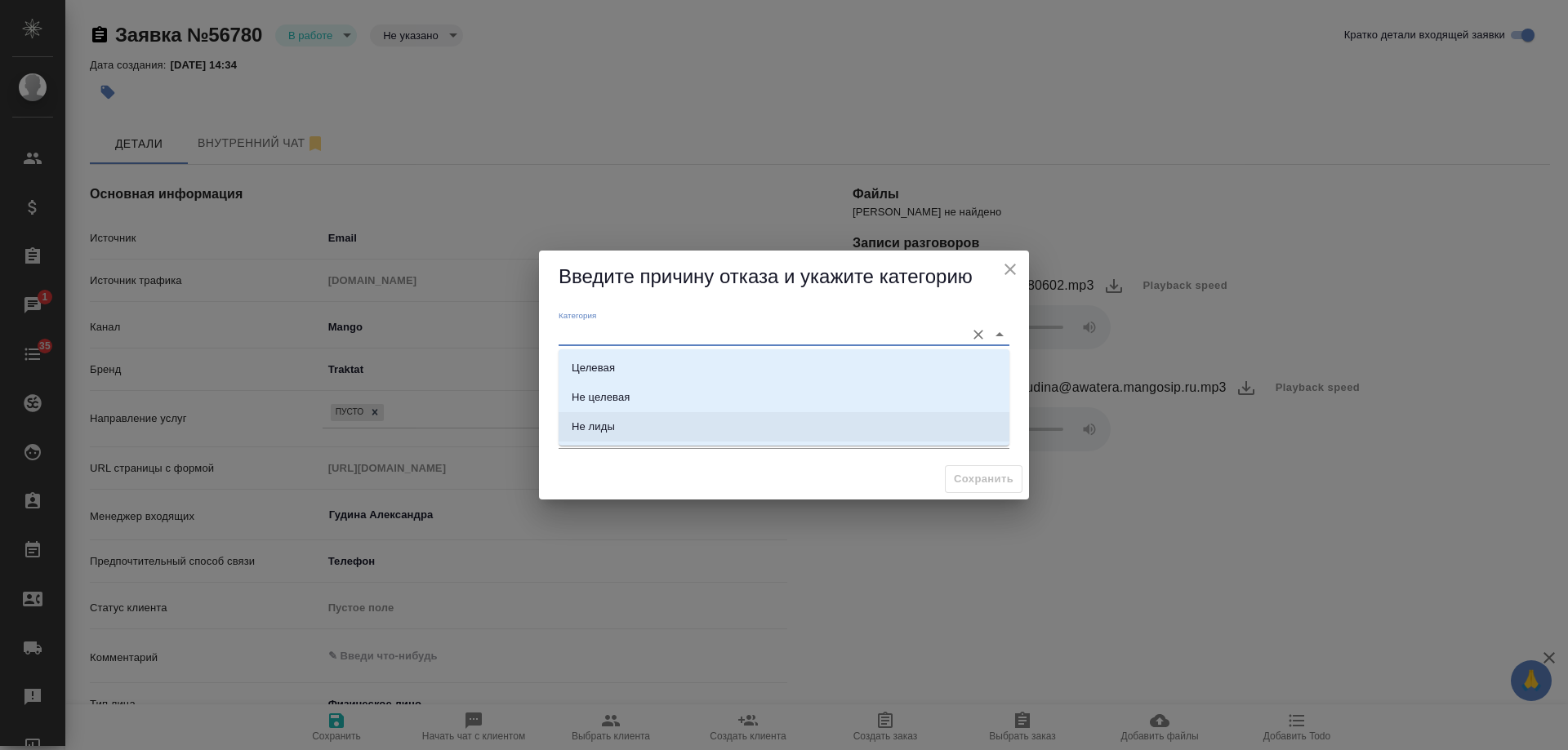
click at [628, 430] on li "Не лиды" at bounding box center [784, 427] width 451 height 30
type input "Не лиды"
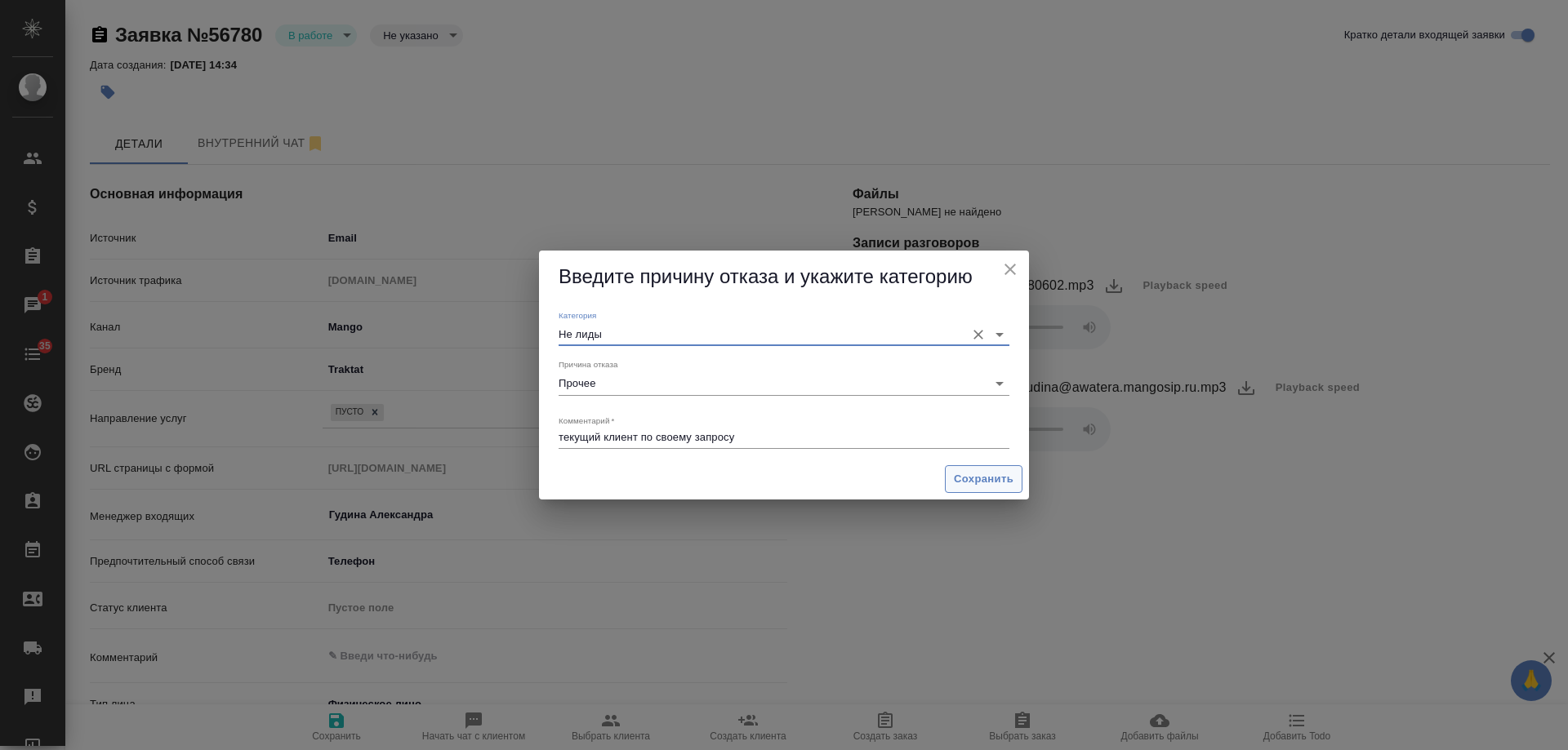
click at [956, 486] on span "Сохранить" at bounding box center [984, 480] width 59 height 19
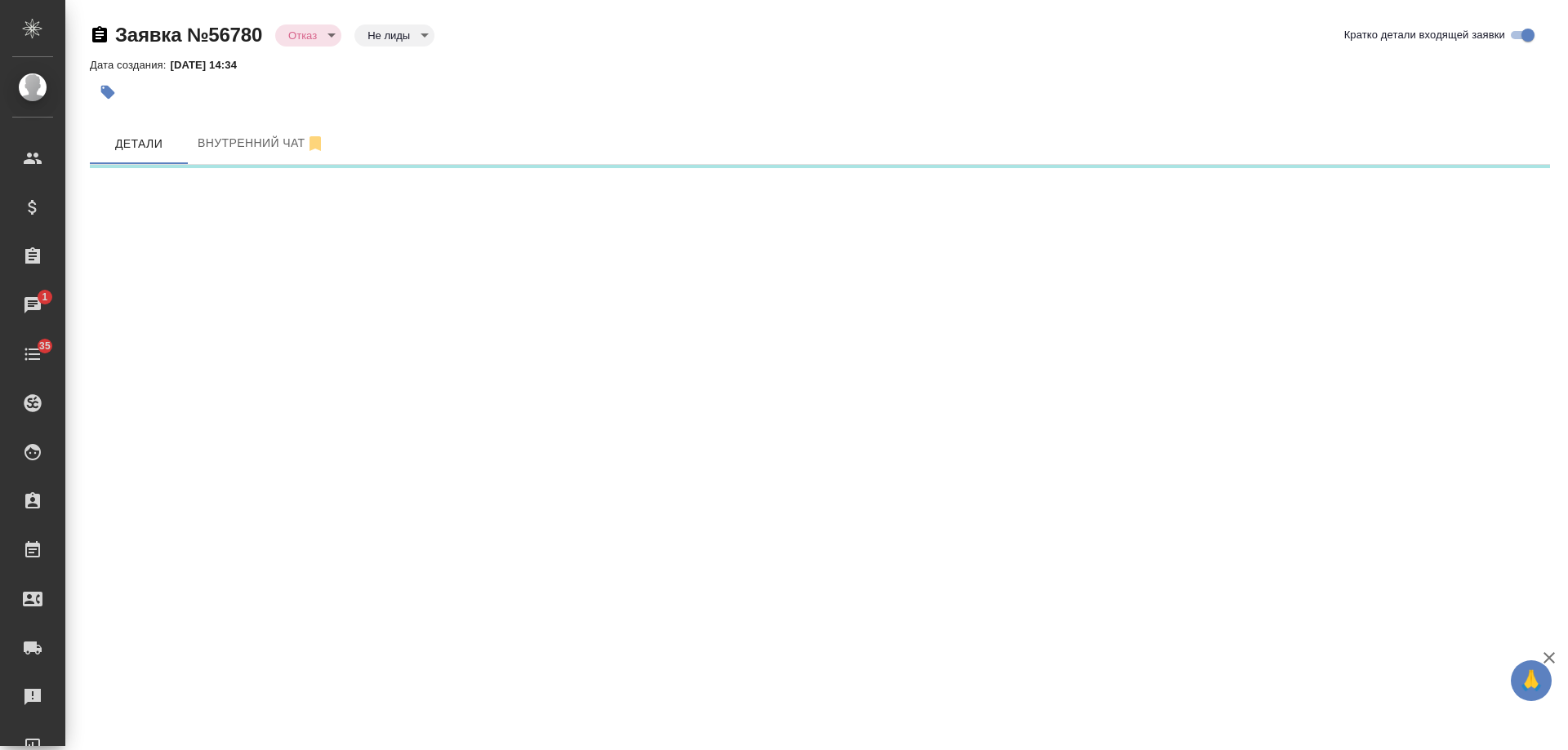
select select "RU"
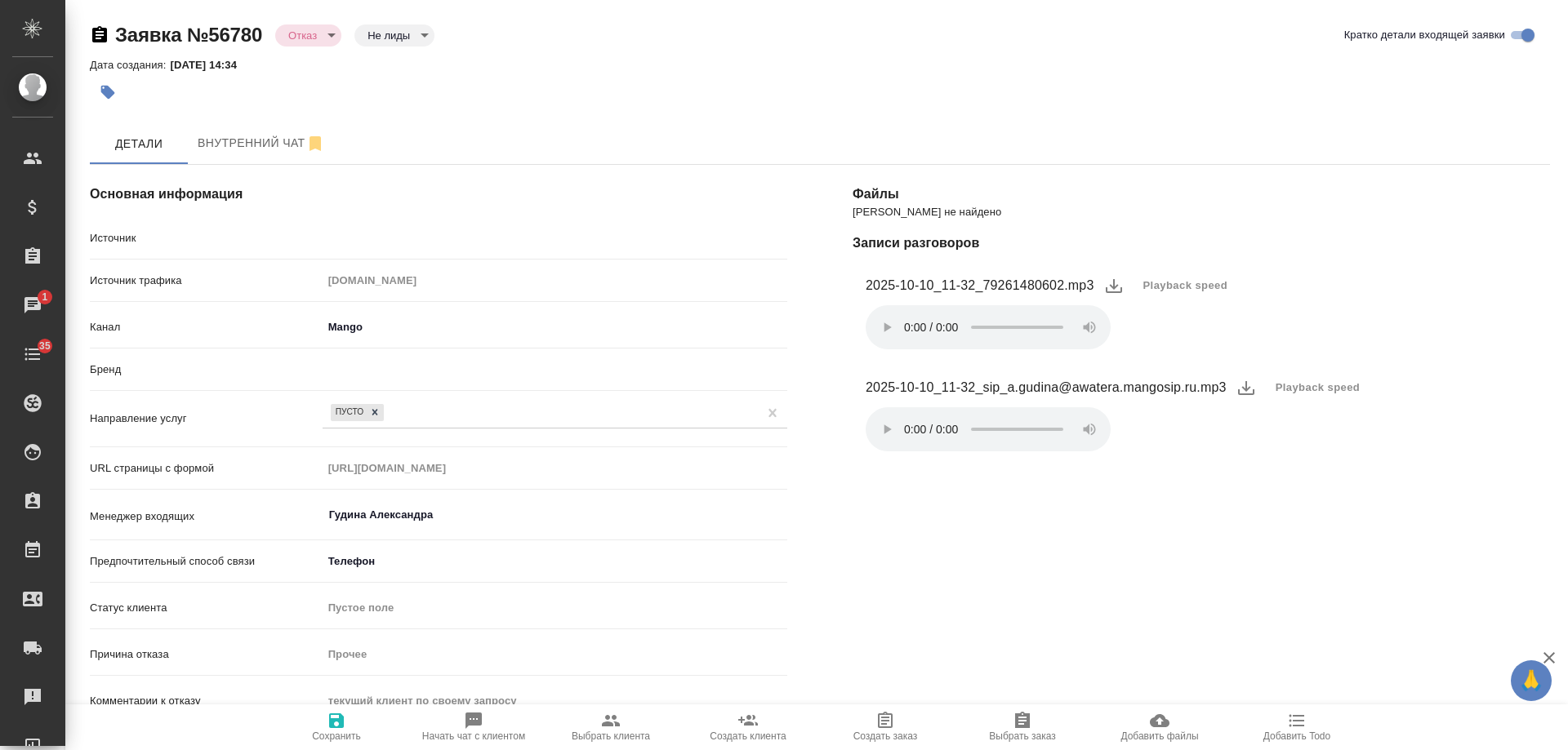
type textarea "x"
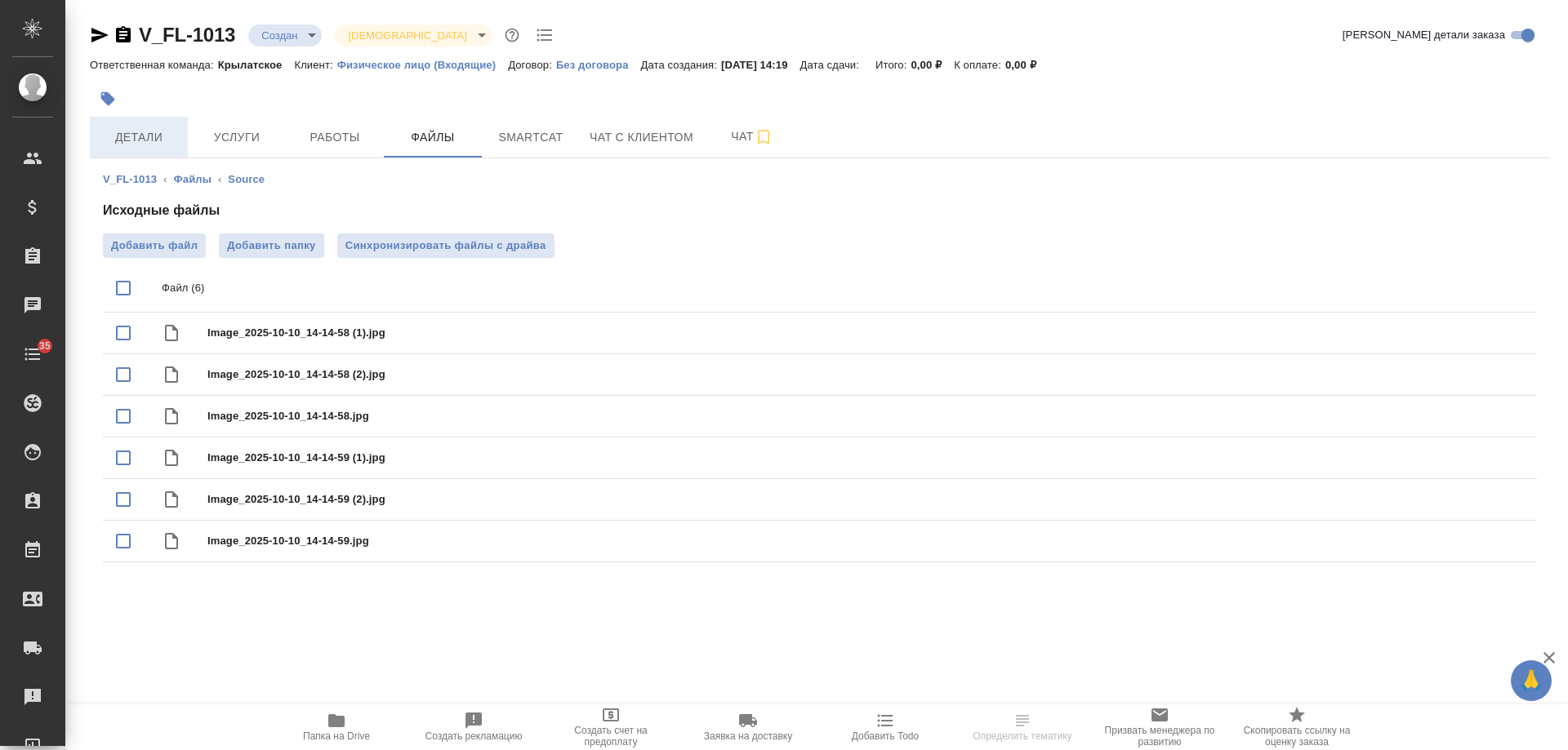
click at [144, 149] on button "Детали" at bounding box center [139, 137] width 98 height 41
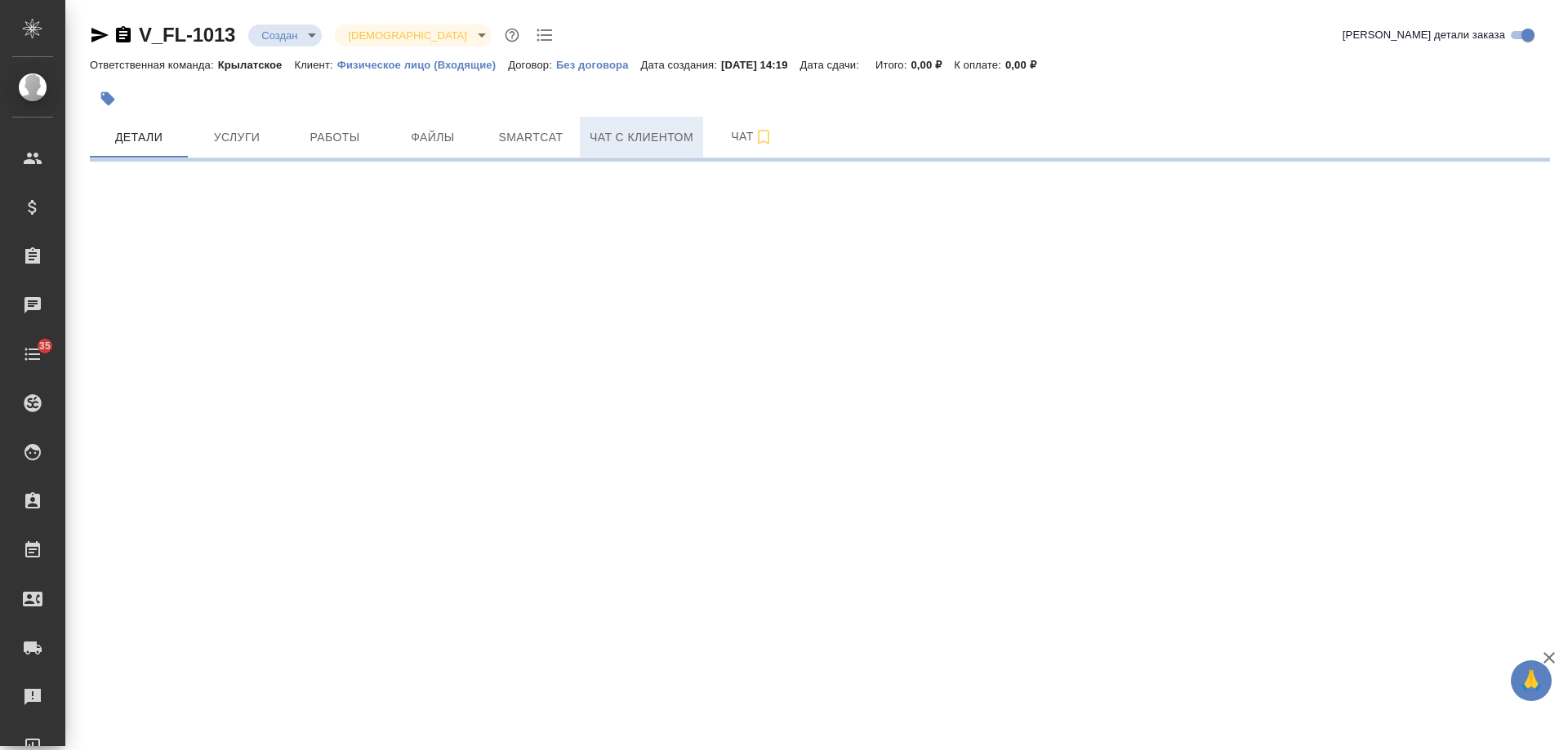
select select "RU"
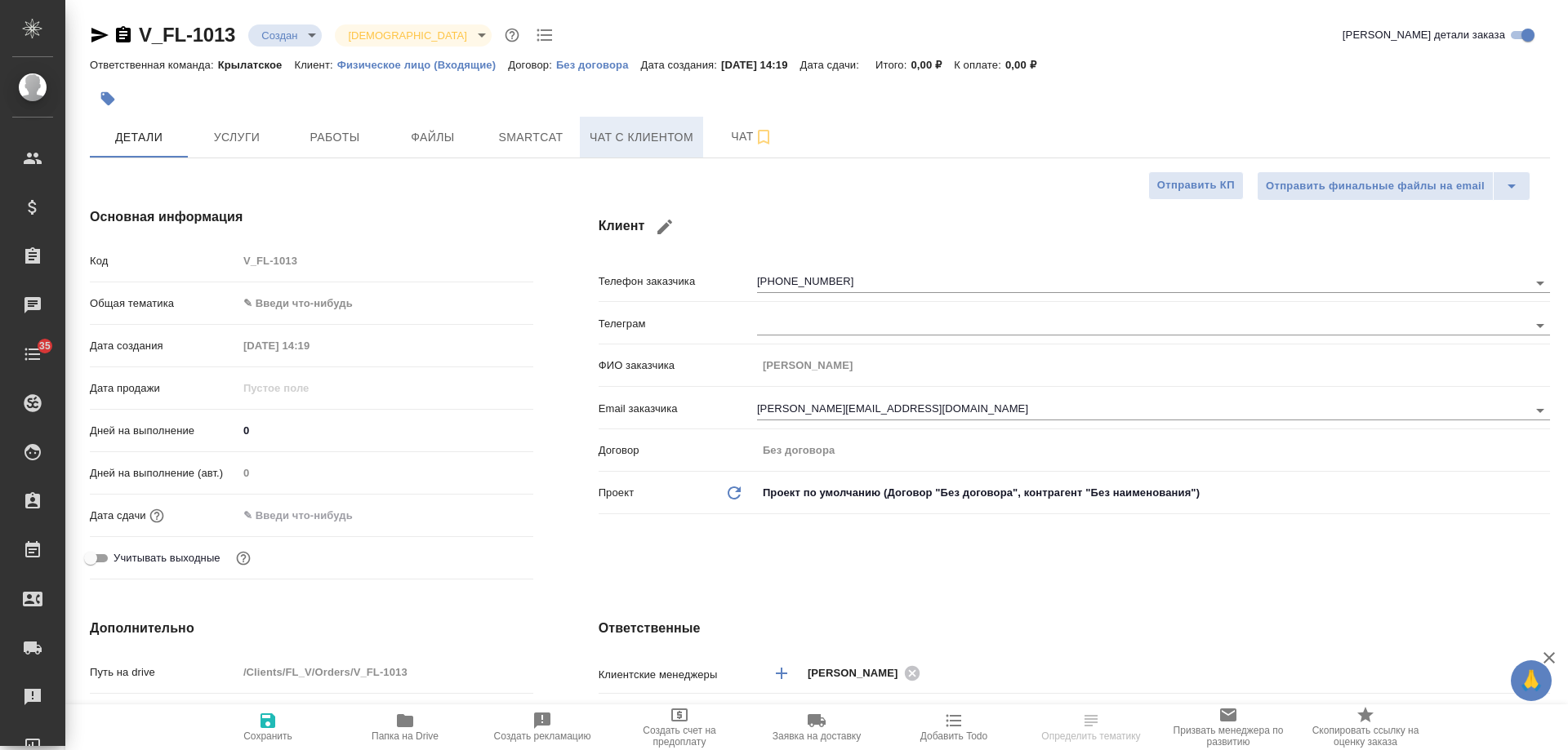
type textarea "x"
click at [639, 140] on span "Чат с клиентом" at bounding box center [642, 137] width 104 height 20
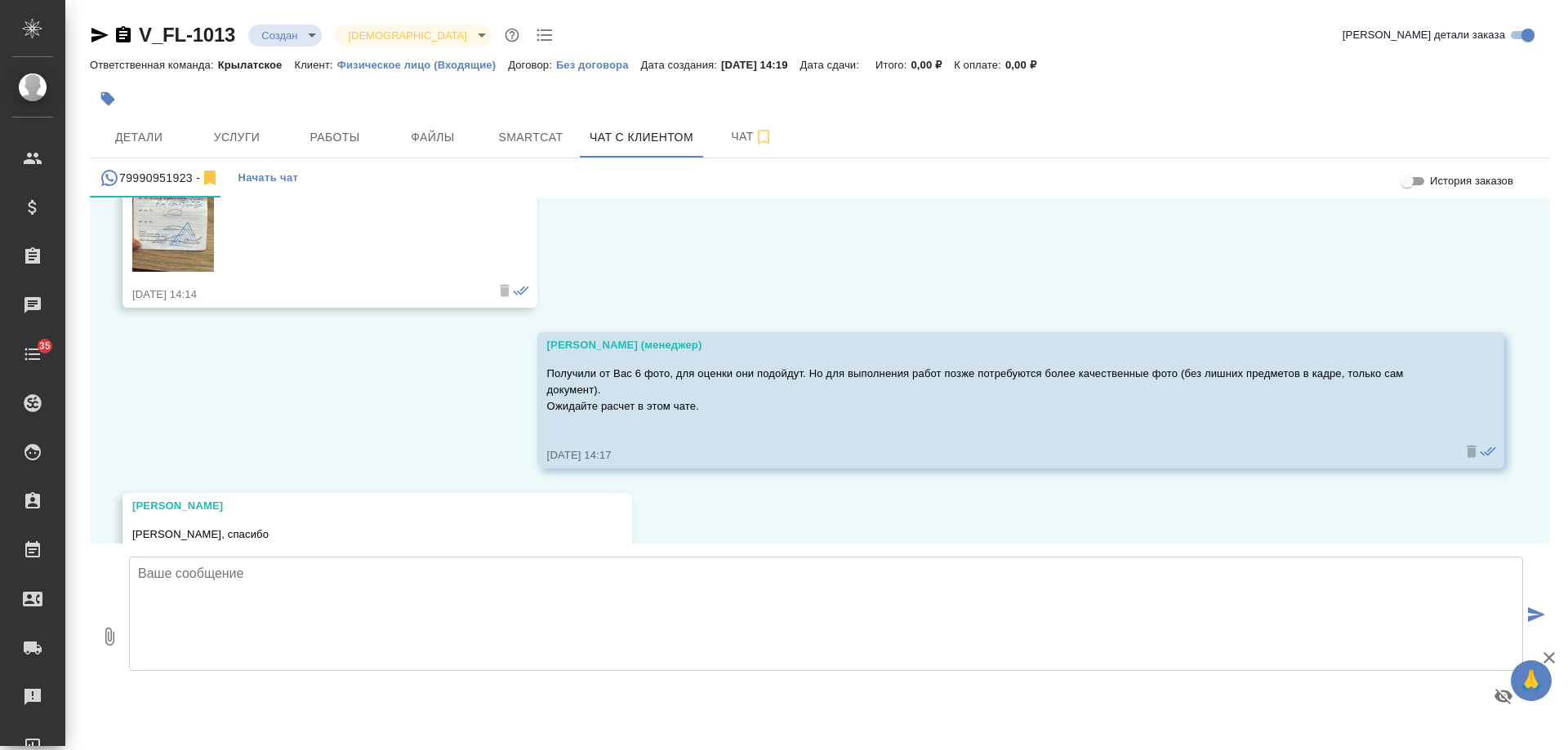
scroll to position [1603, 0]
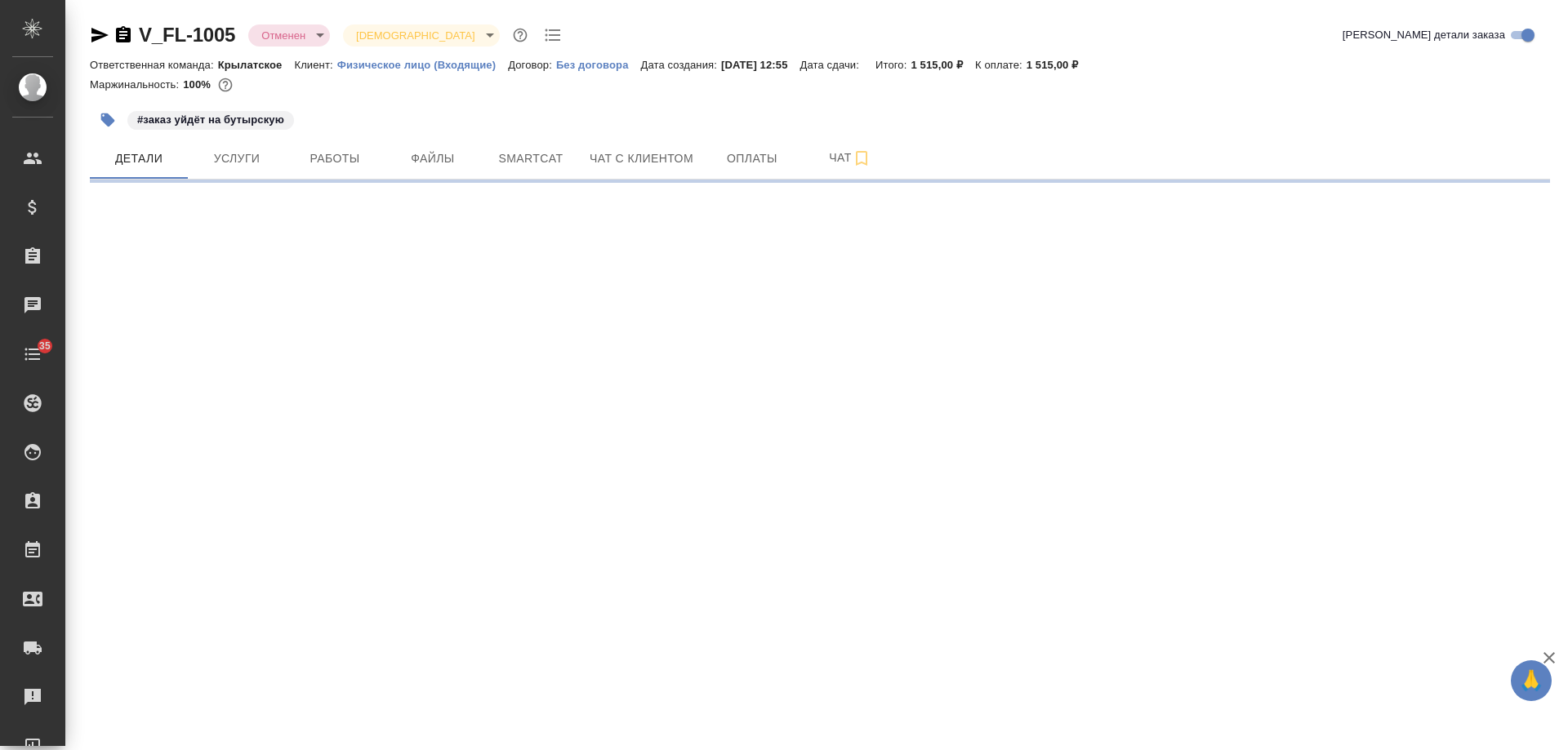
select select "RU"
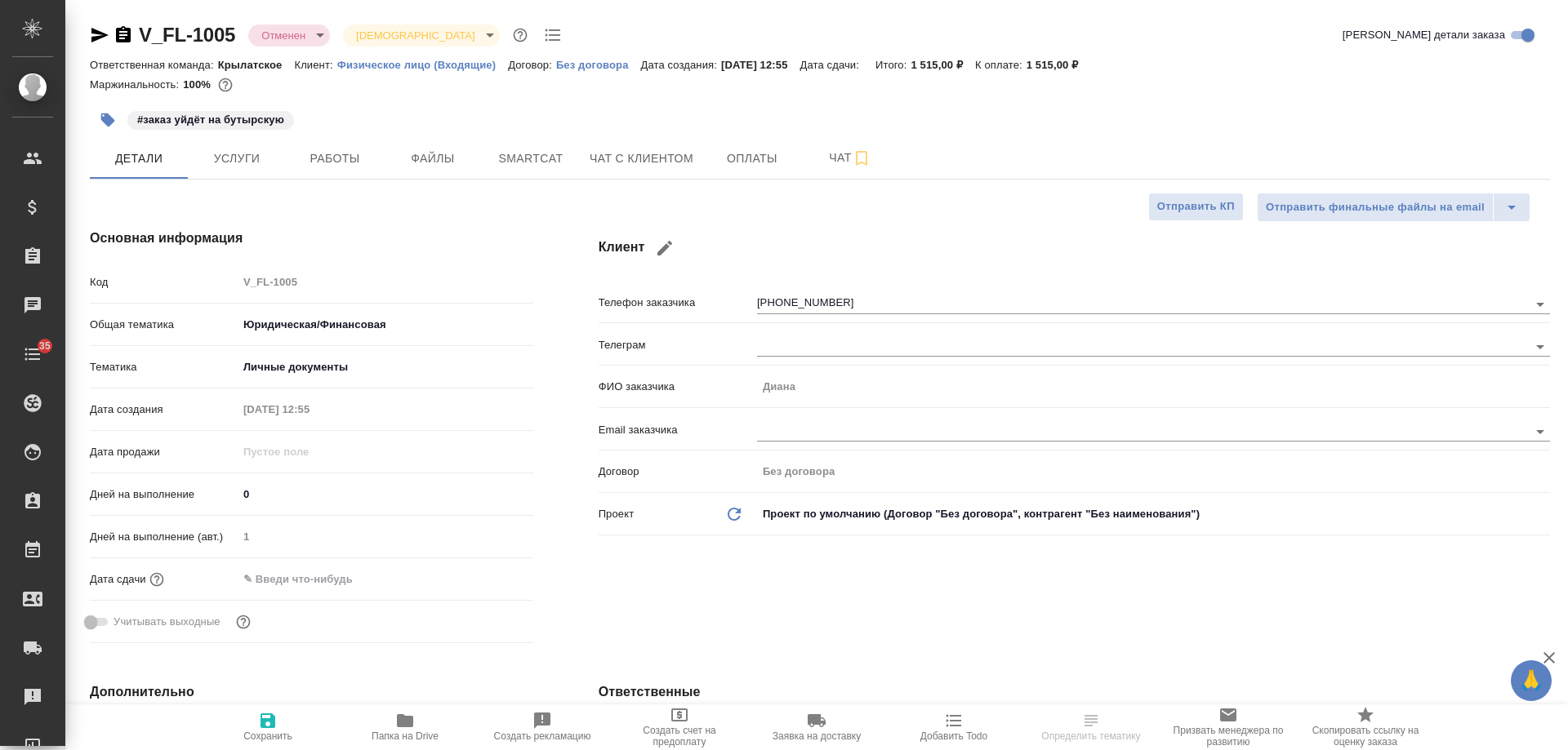
type textarea "x"
click at [630, 168] on span "Чат с клиентом" at bounding box center [642, 158] width 104 height 20
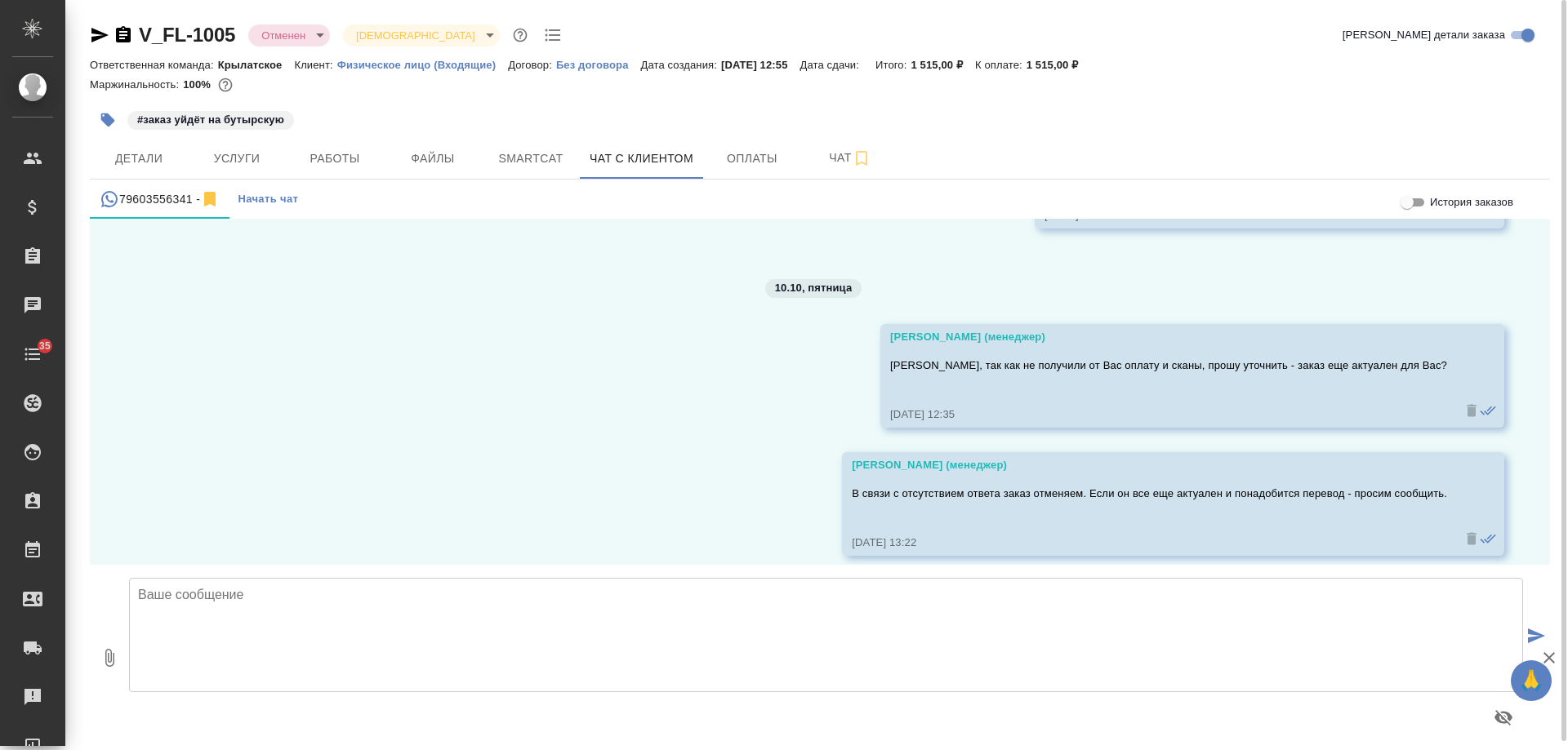
scroll to position [6789, 0]
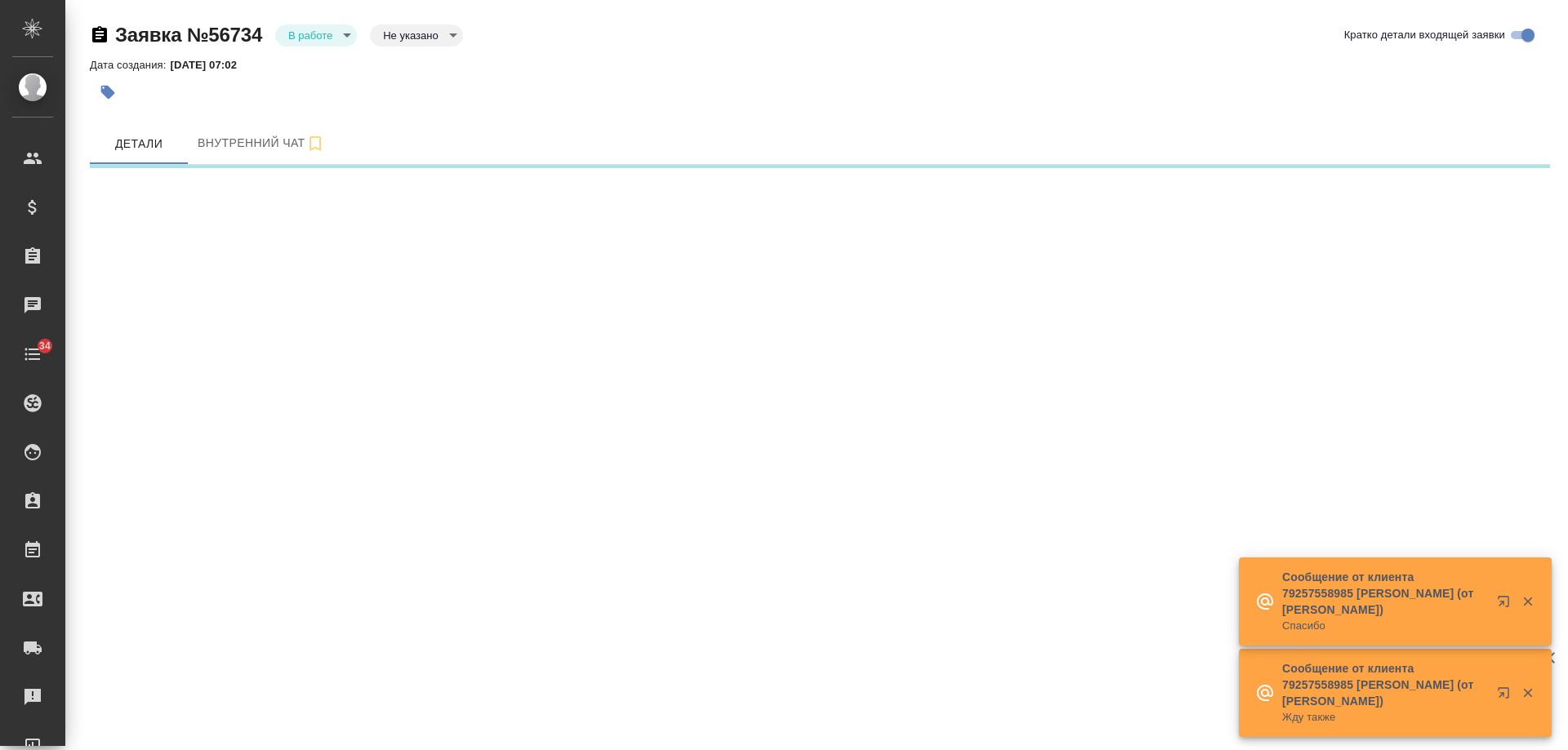
select select "RU"
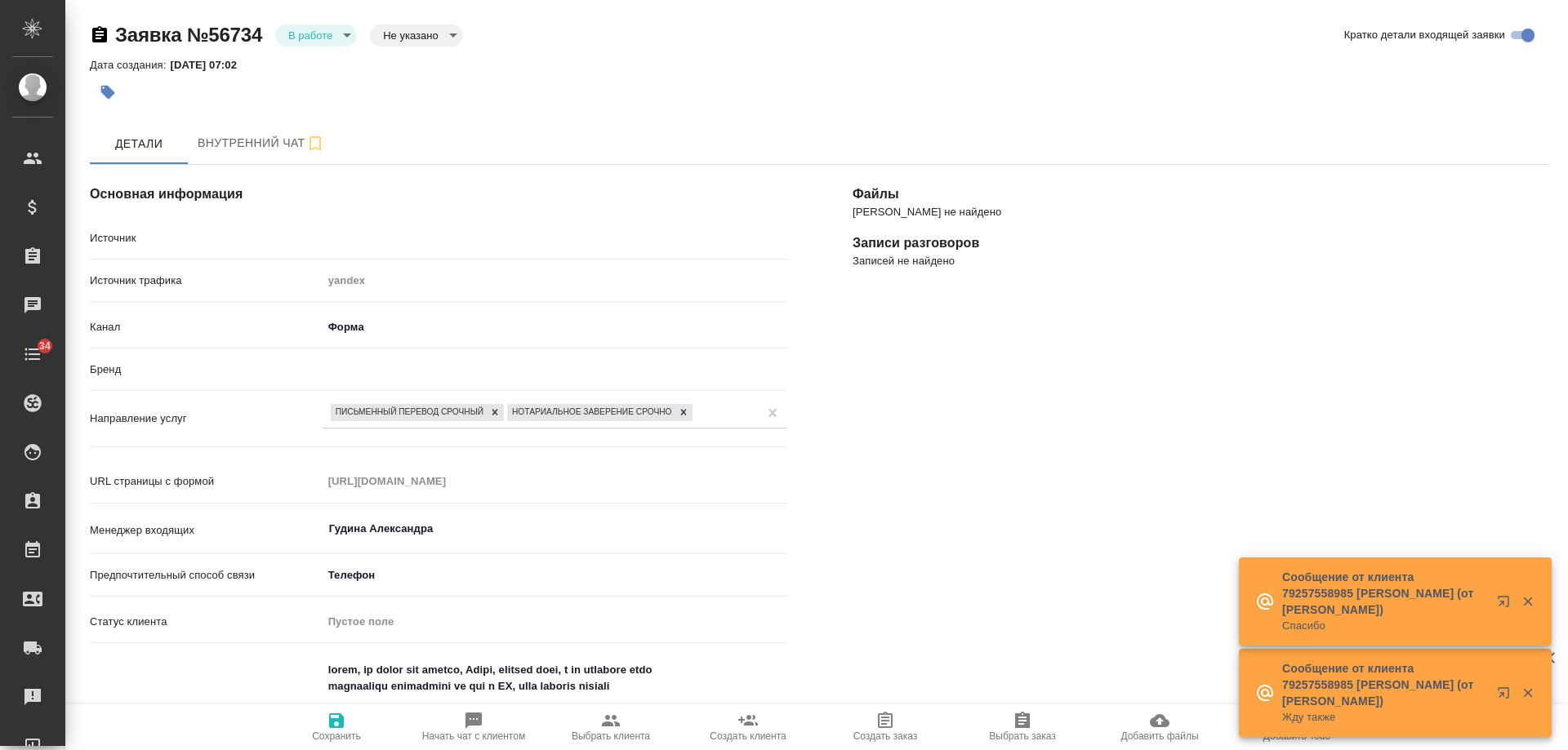
type textarea "x"
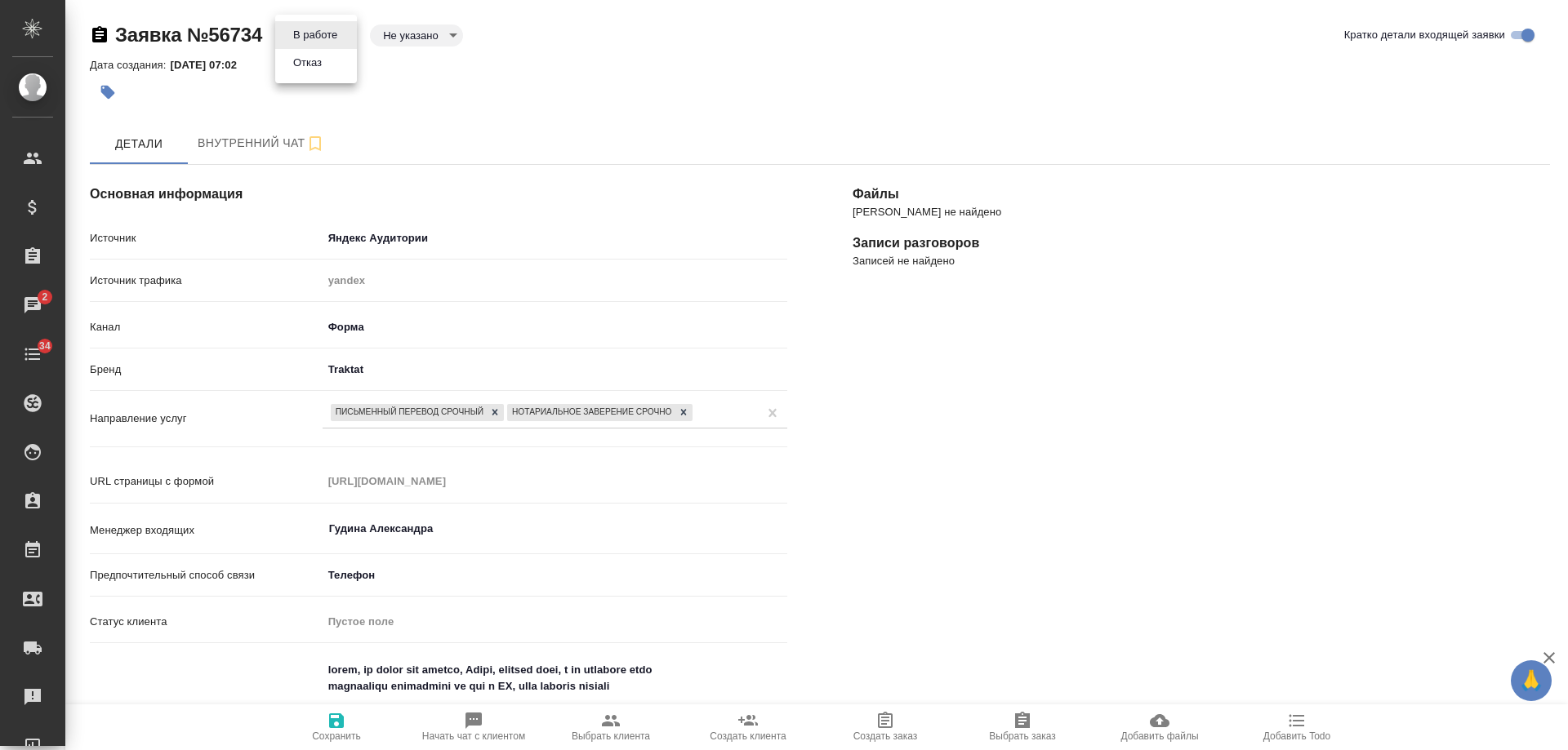
click at [337, 30] on body "🙏 .cls-1 fill:#fff; AWATERA [PERSON_NAME] Спецификации Заказы 2 Чаты 34 Todo Пр…" at bounding box center [784, 375] width 1568 height 750
click at [336, 69] on li "Отказ" at bounding box center [316, 62] width 82 height 28
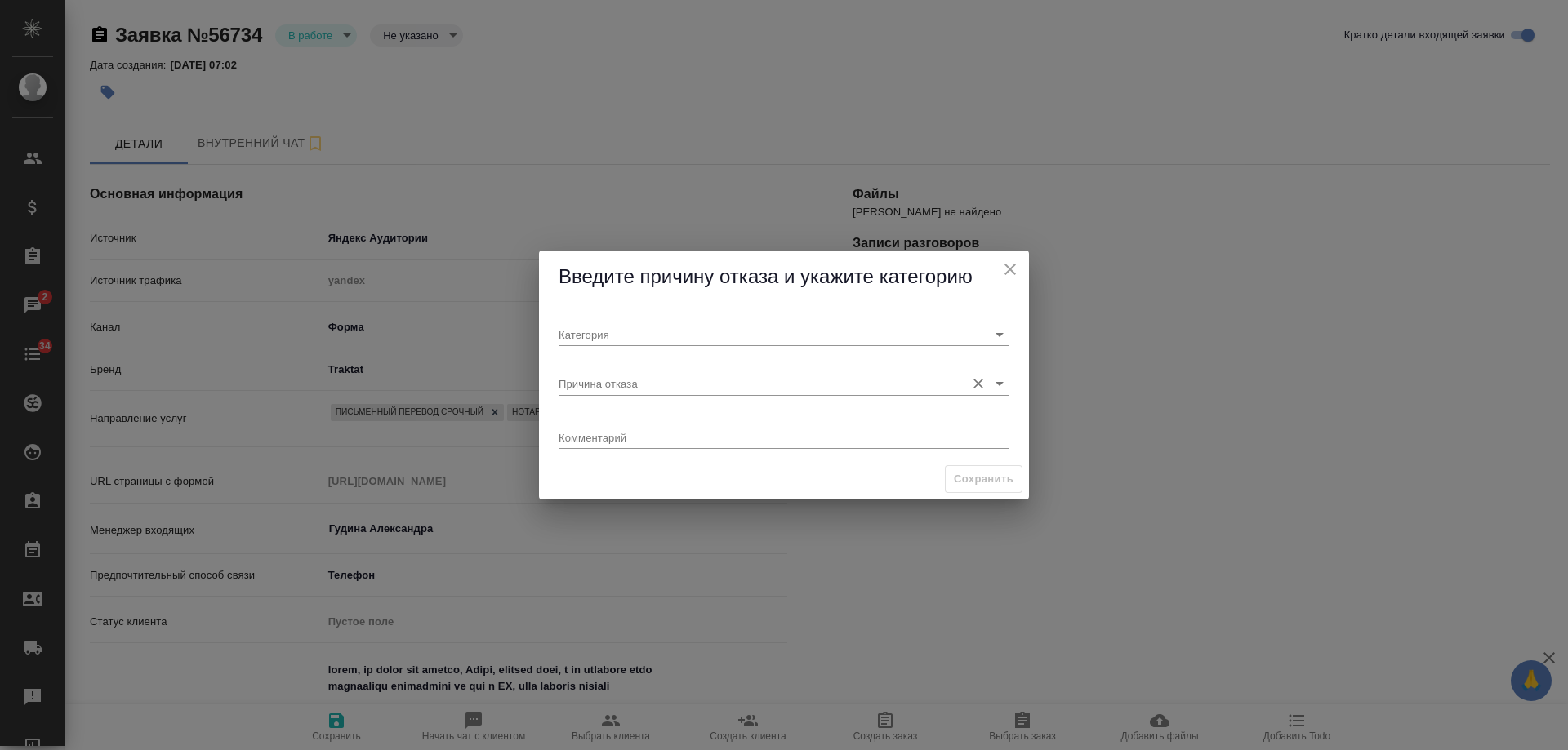
click at [709, 384] on input "Причина отказа" at bounding box center [757, 383] width 398 height 22
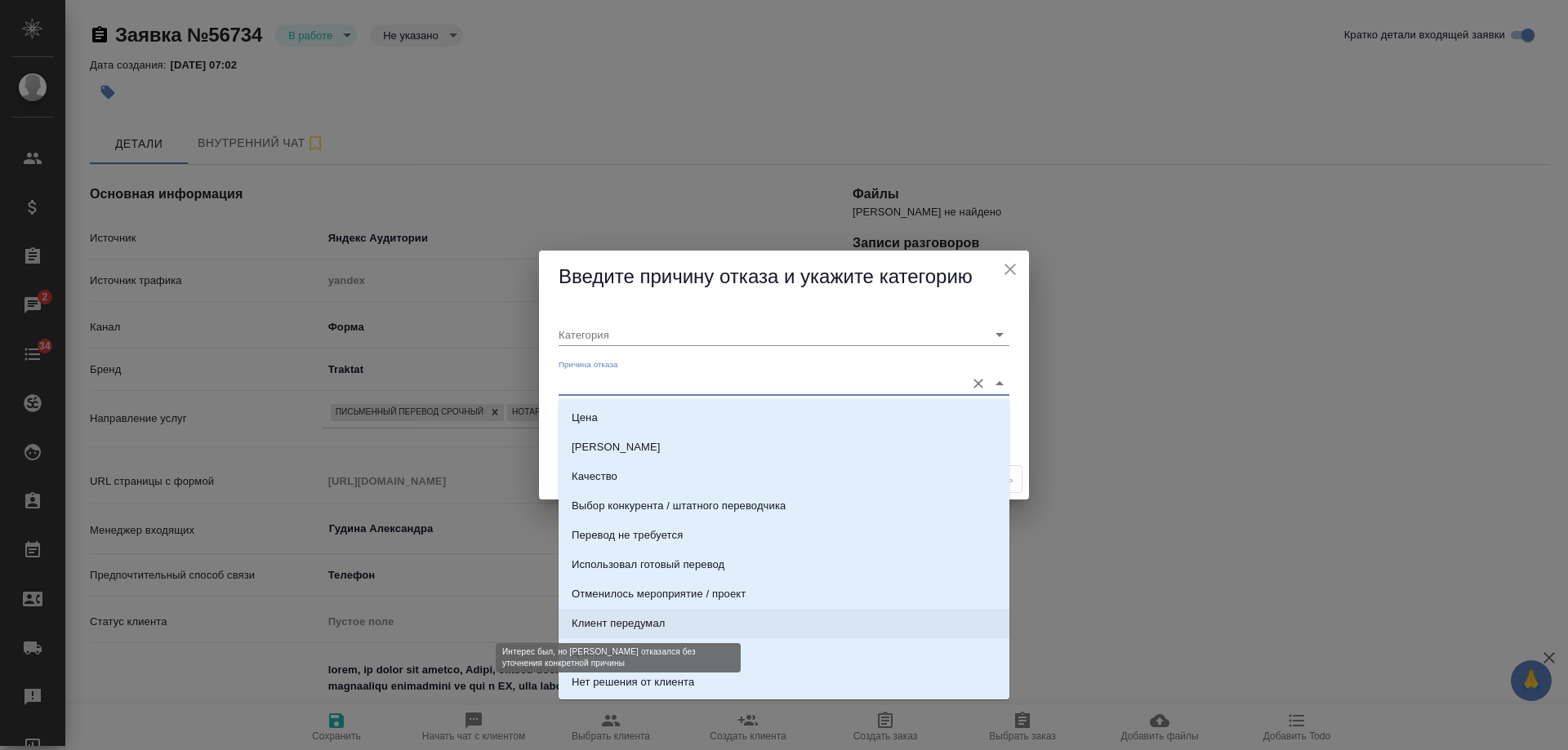
click at [646, 622] on div "Клиент передумал" at bounding box center [618, 623] width 93 height 16
type input "Целевая"
type input "Клиент передумал"
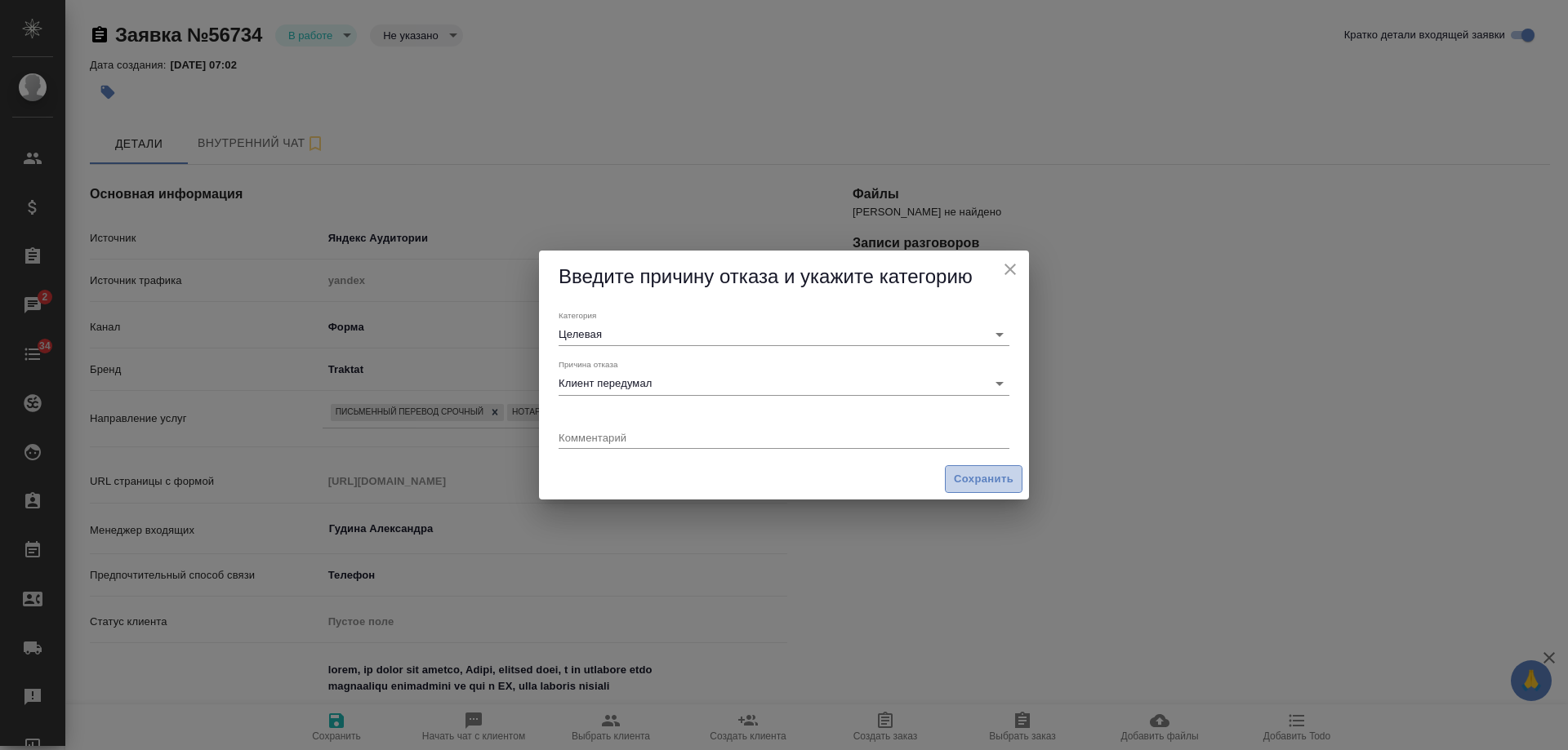
click at [991, 480] on span "Сохранить" at bounding box center [984, 480] width 59 height 19
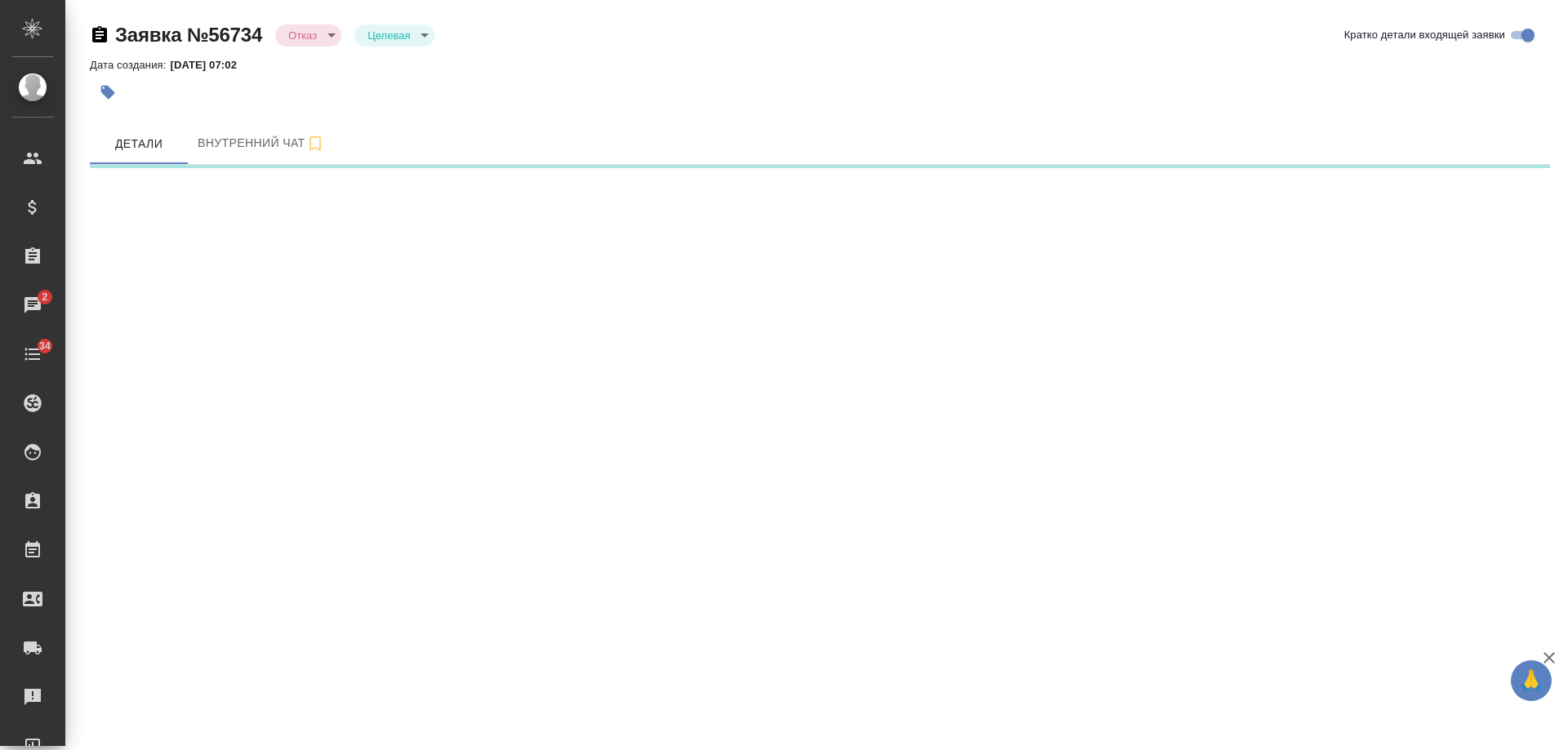
select select "RU"
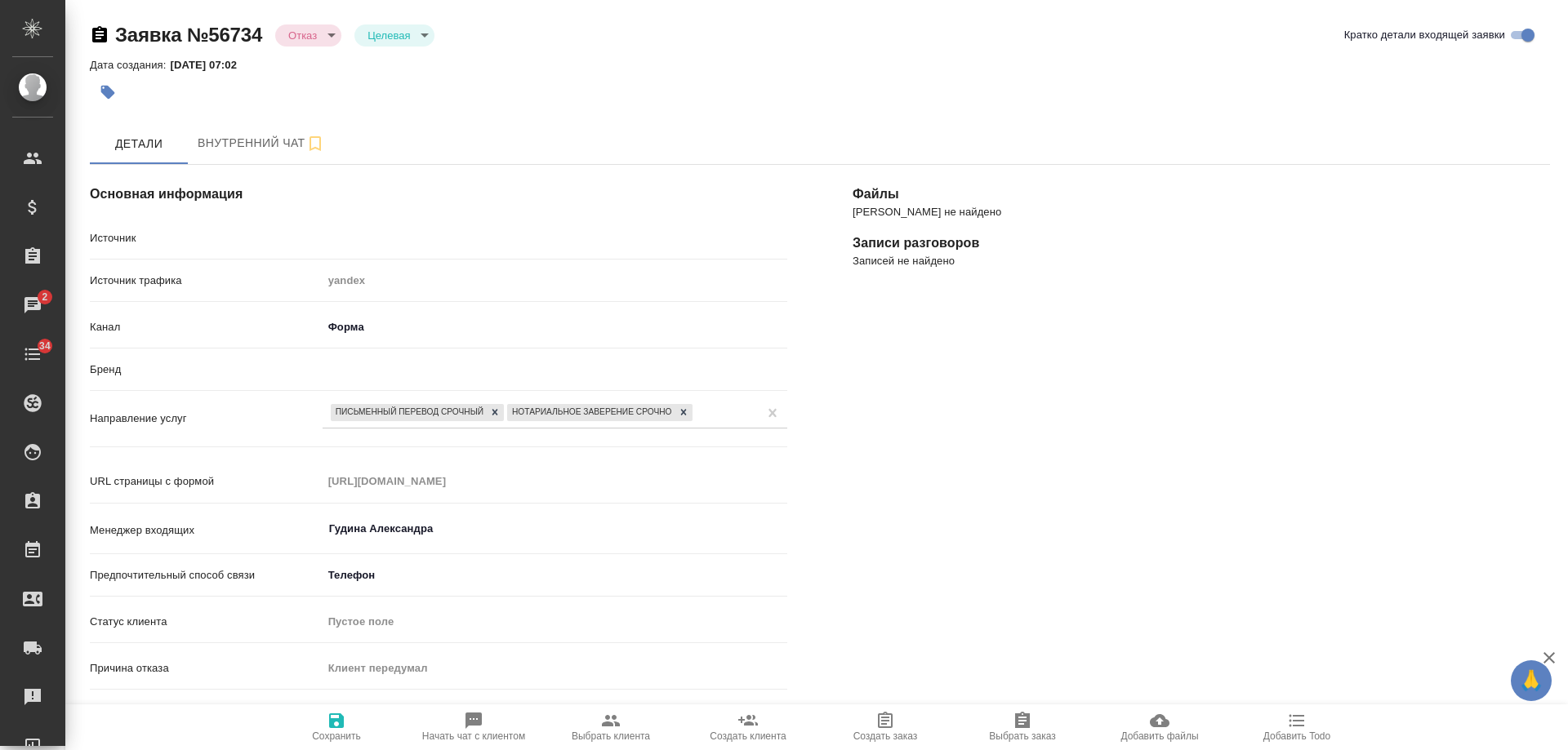
type textarea "x"
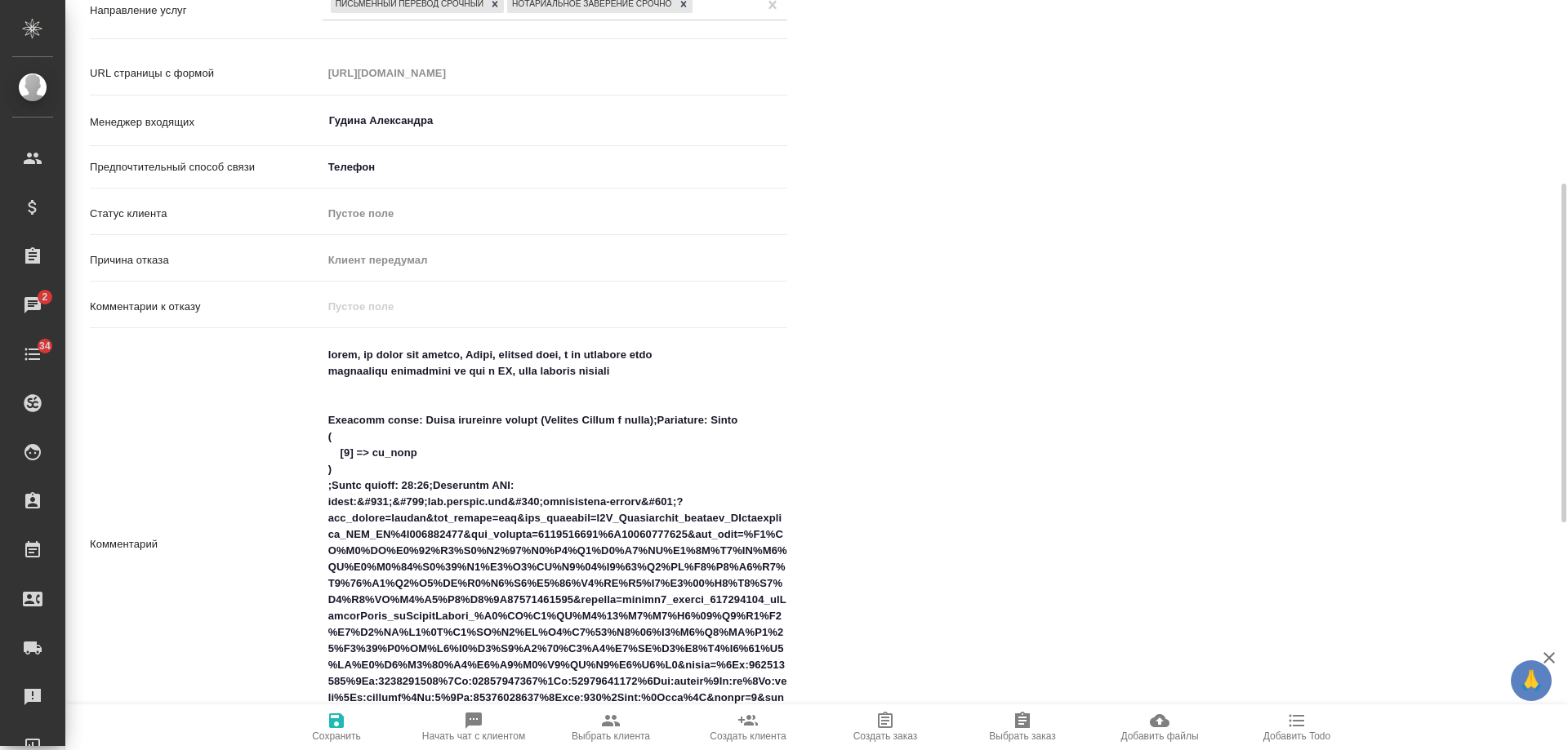
scroll to position [653, 0]
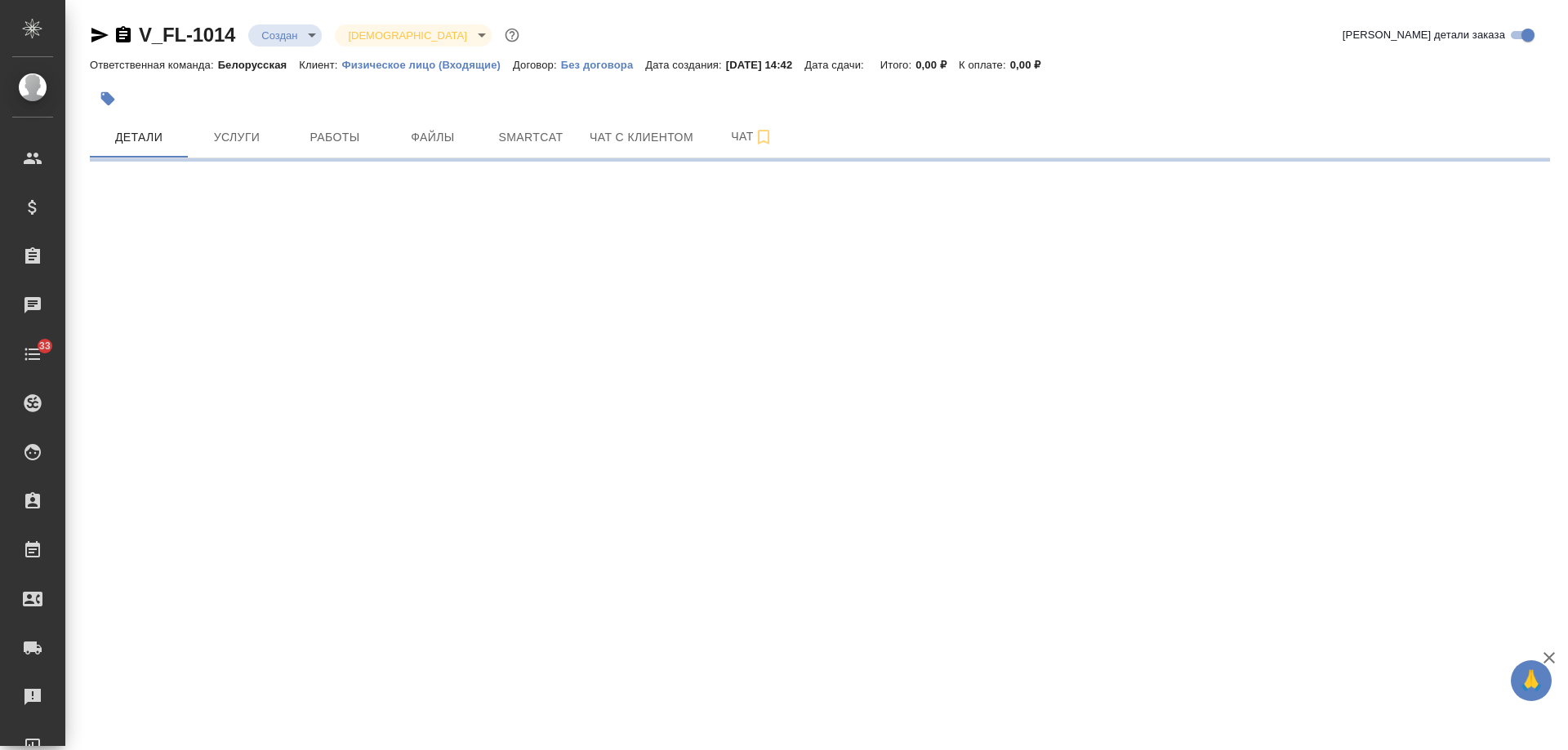
select select "RU"
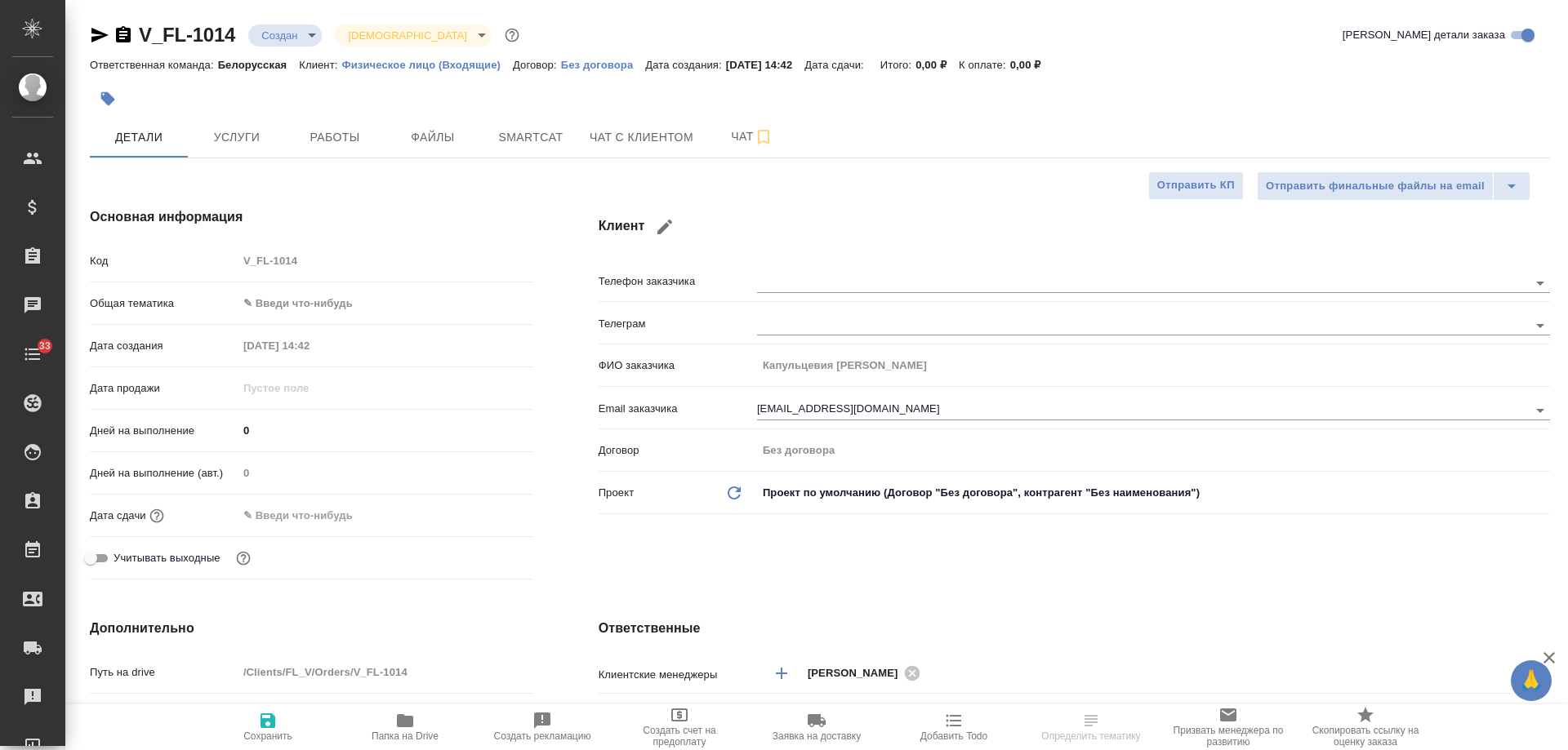
type textarea "x"
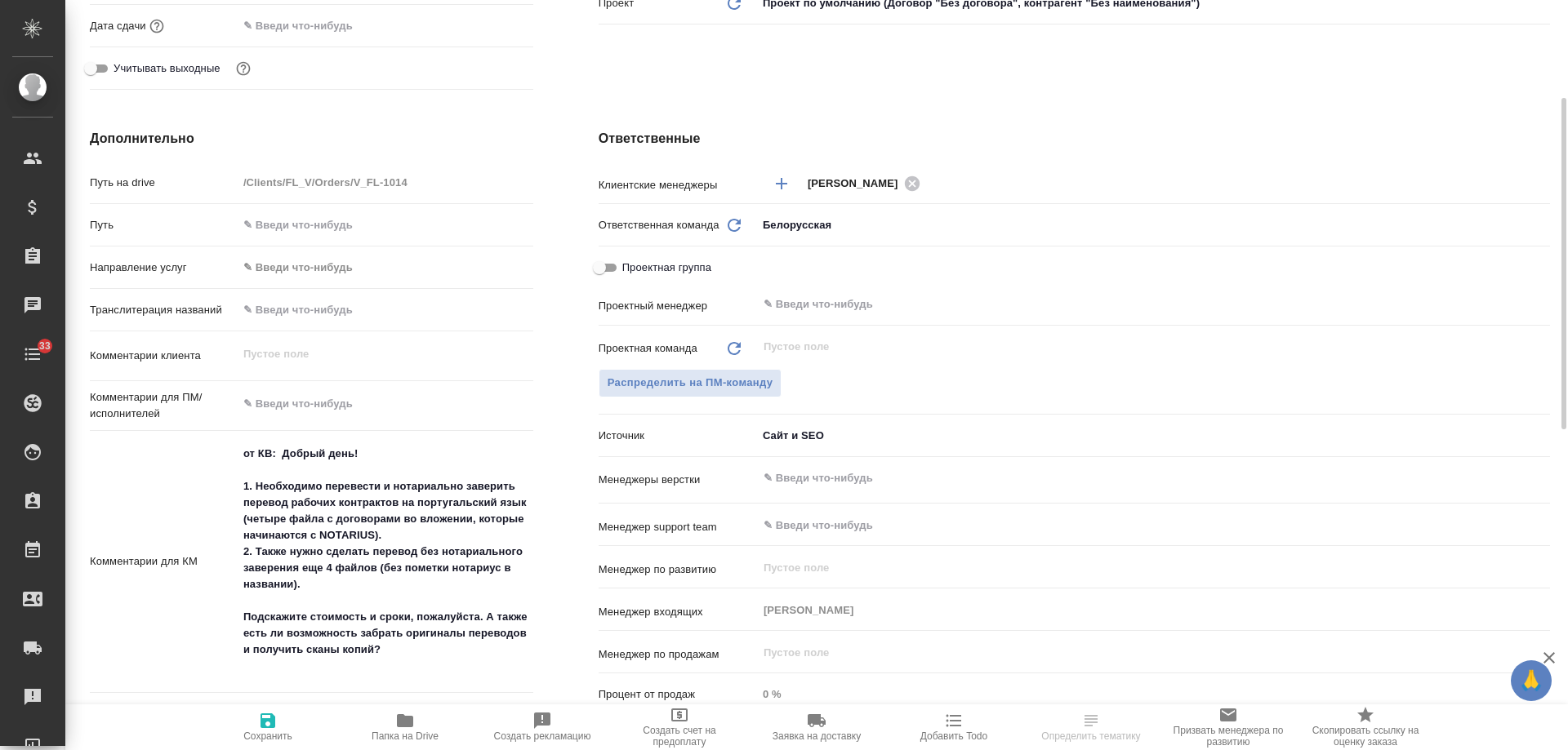
scroll to position [163, 0]
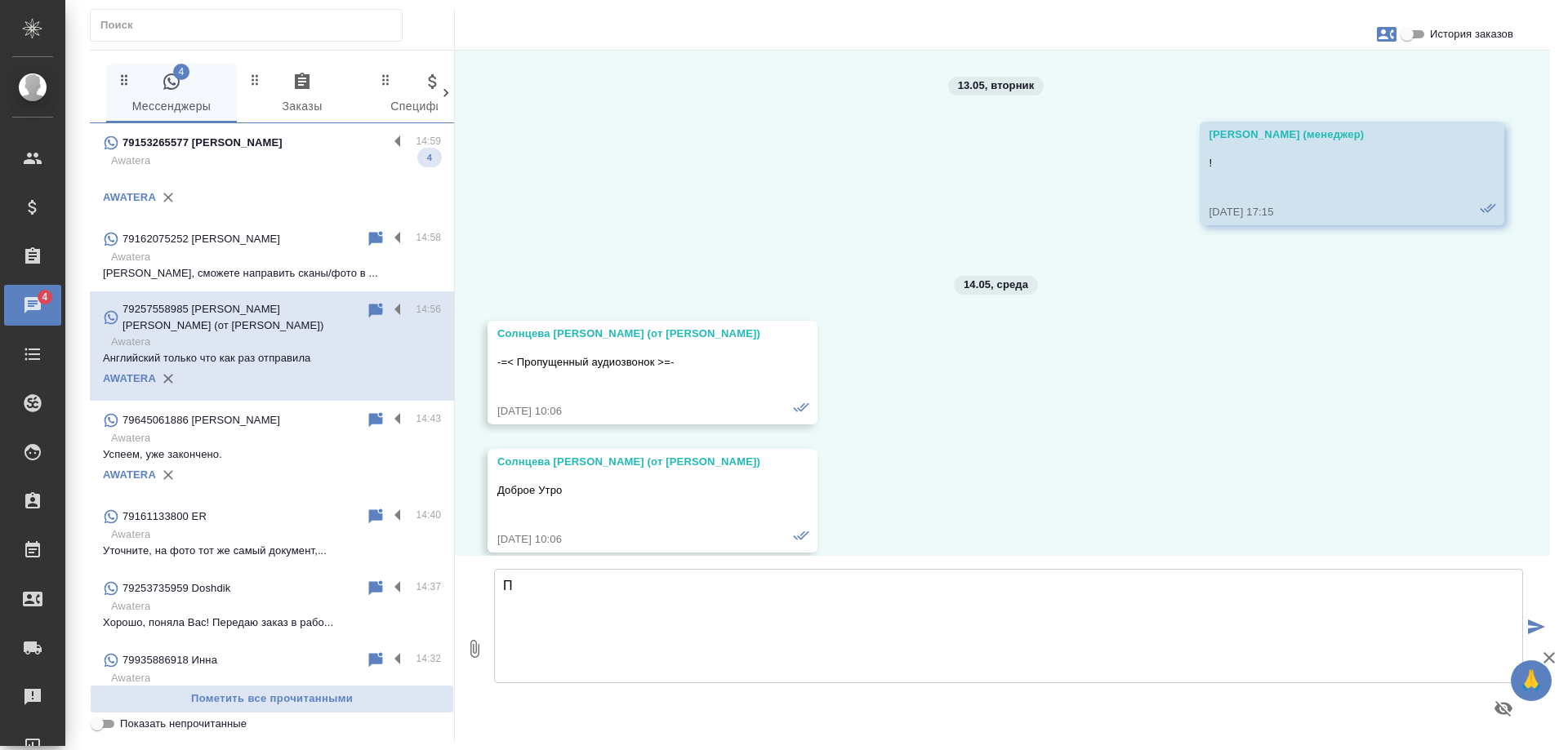
click at [298, 151] on div "79153265577 [PERSON_NAME]" at bounding box center [245, 143] width 285 height 19
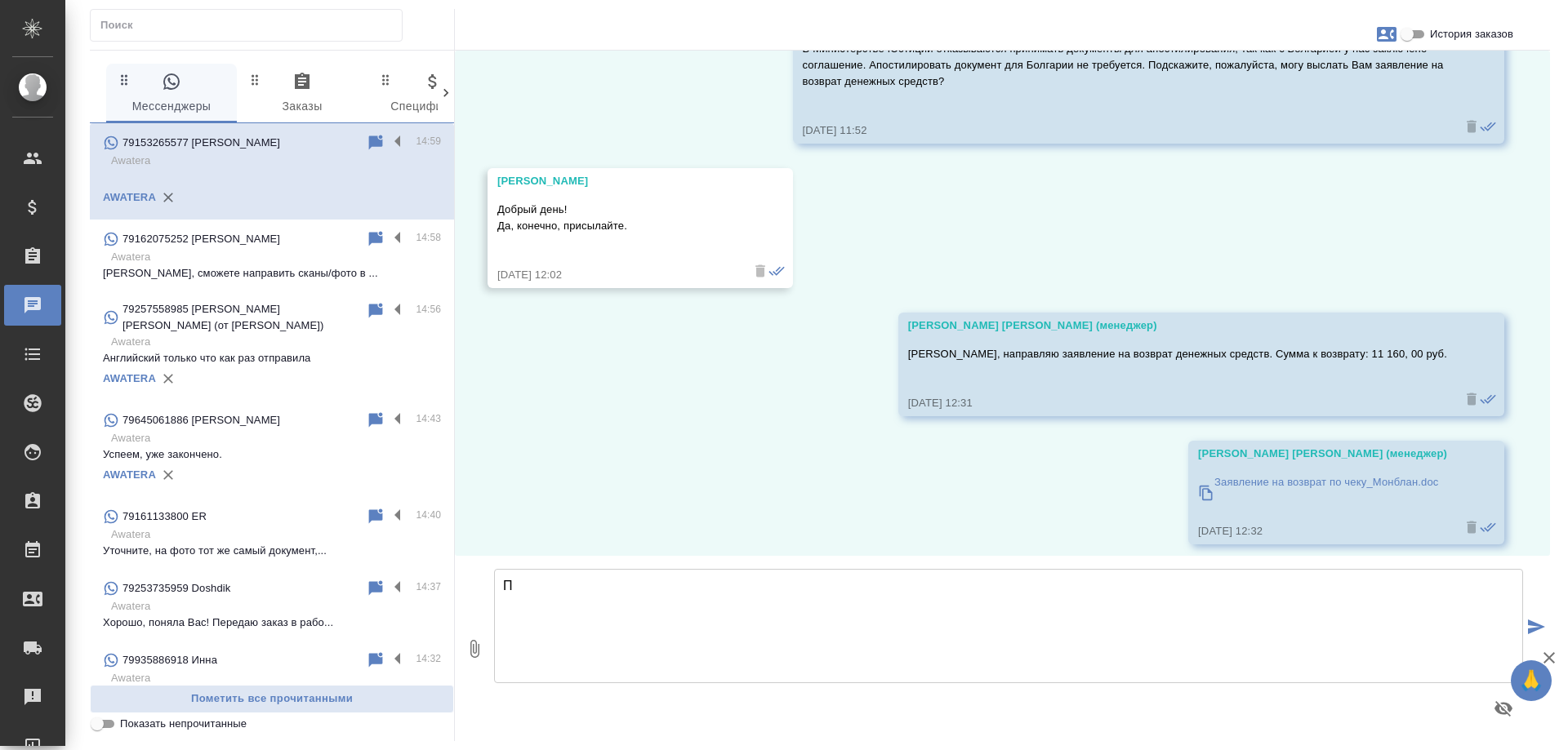
scroll to position [2064, 0]
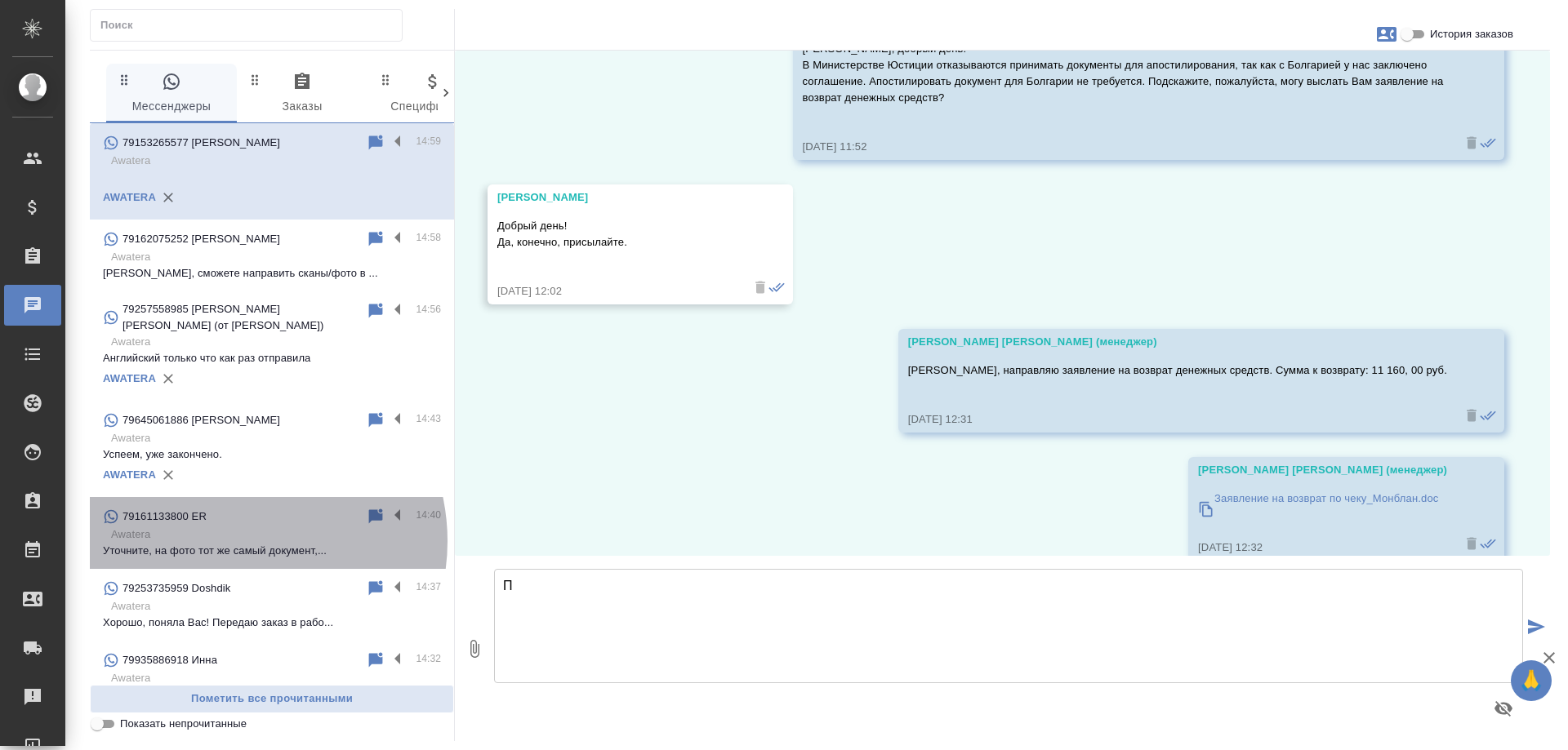
click at [235, 541] on p "Awatera" at bounding box center [276, 534] width 330 height 16
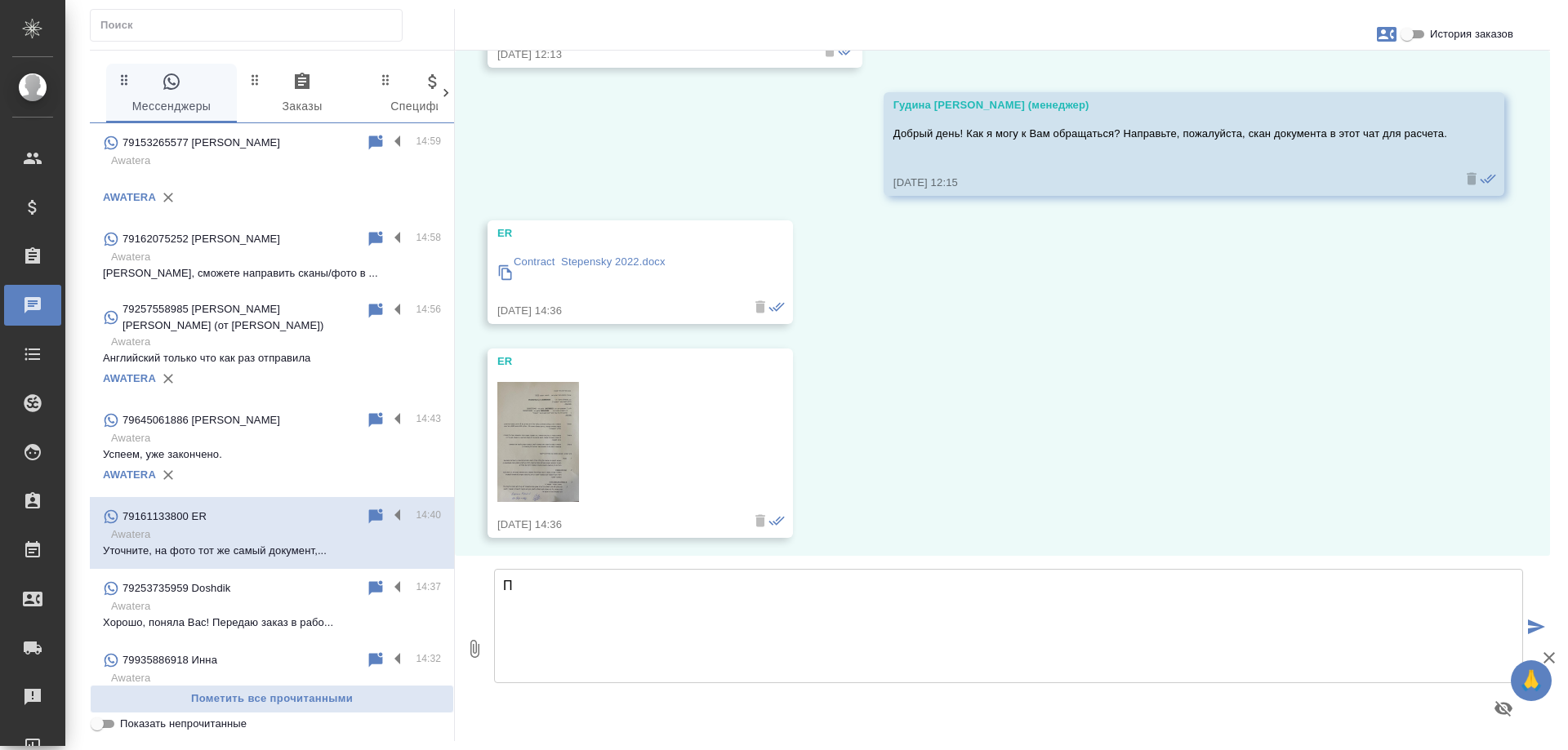
scroll to position [204, 0]
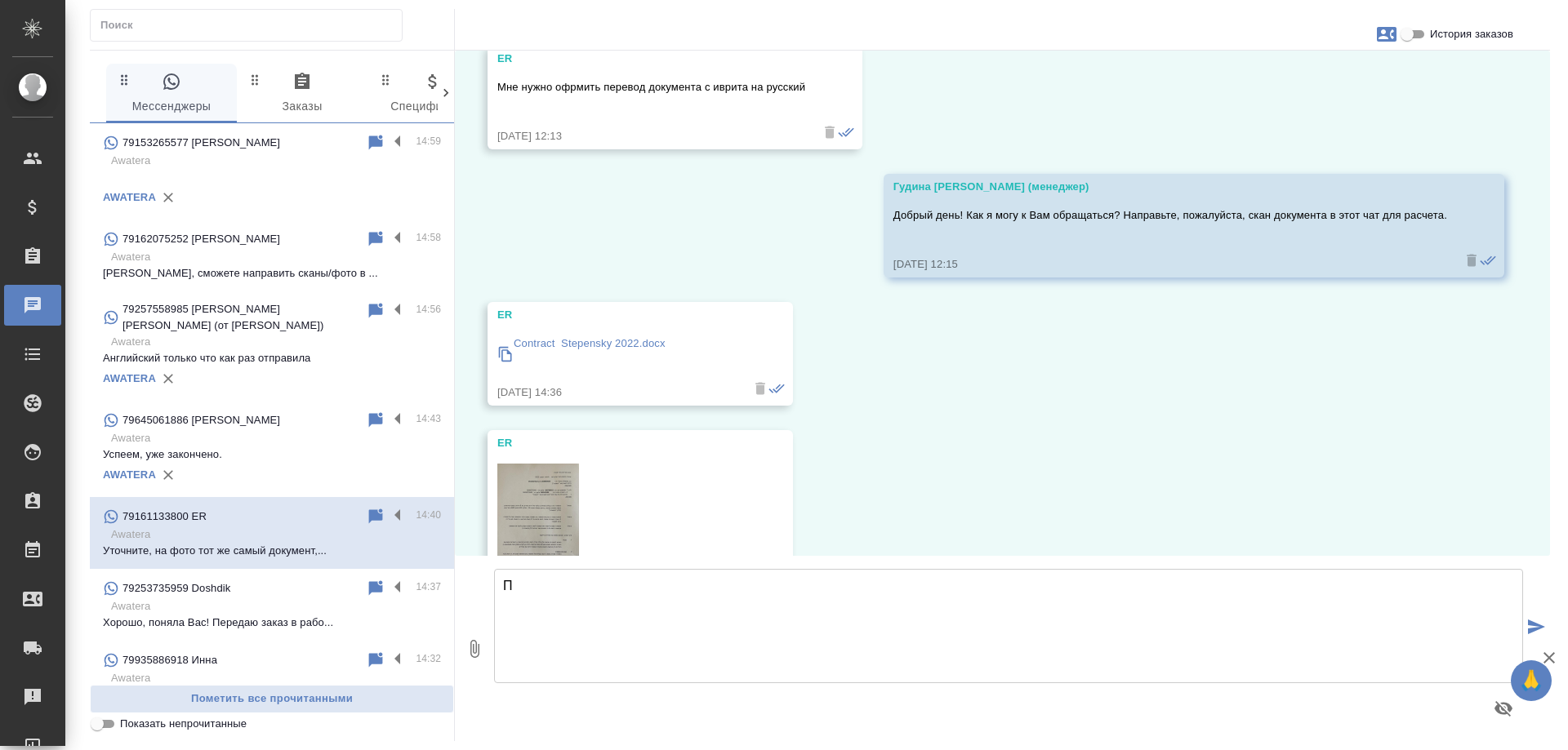
click at [210, 162] on p "Awatera" at bounding box center [276, 160] width 330 height 16
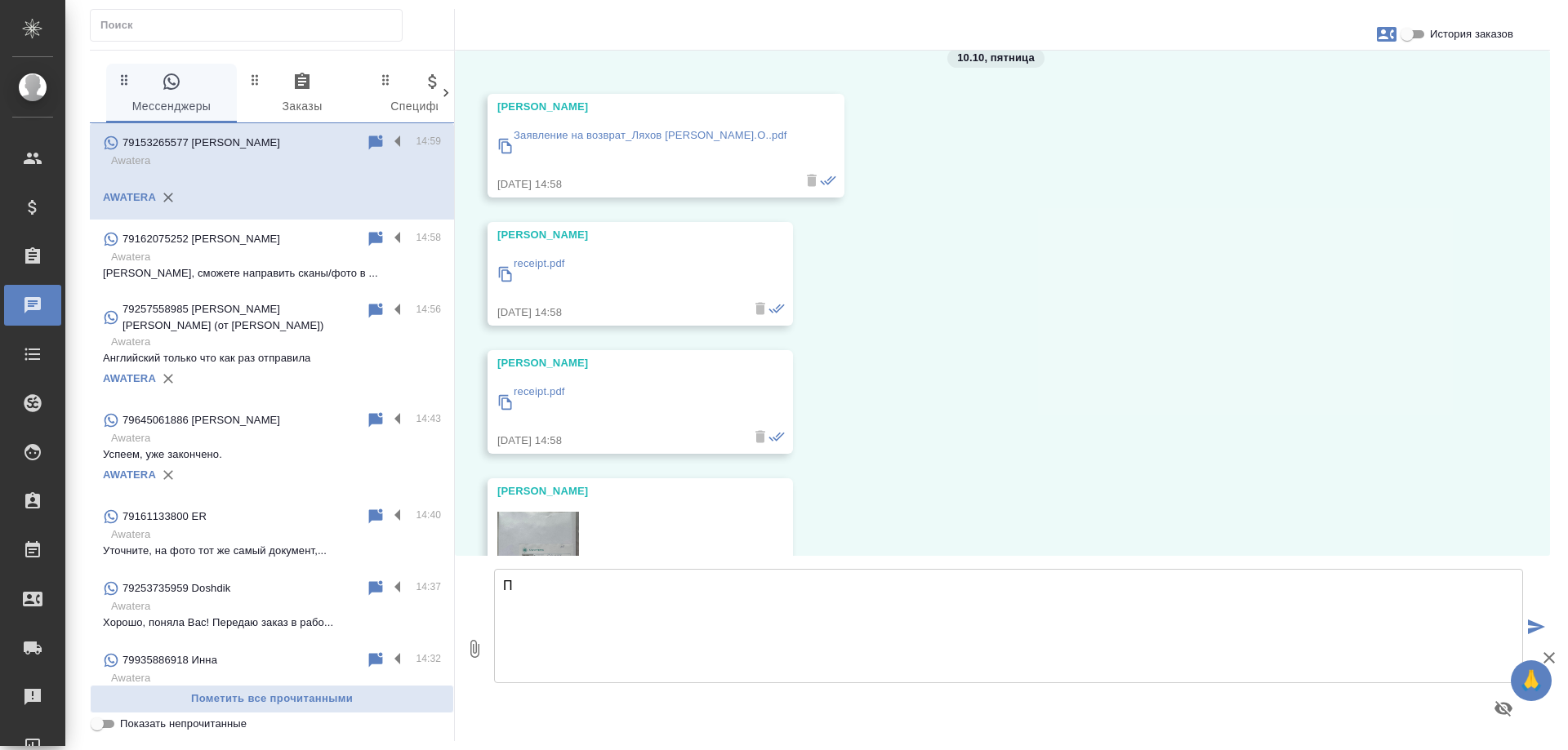
scroll to position [2780, 0]
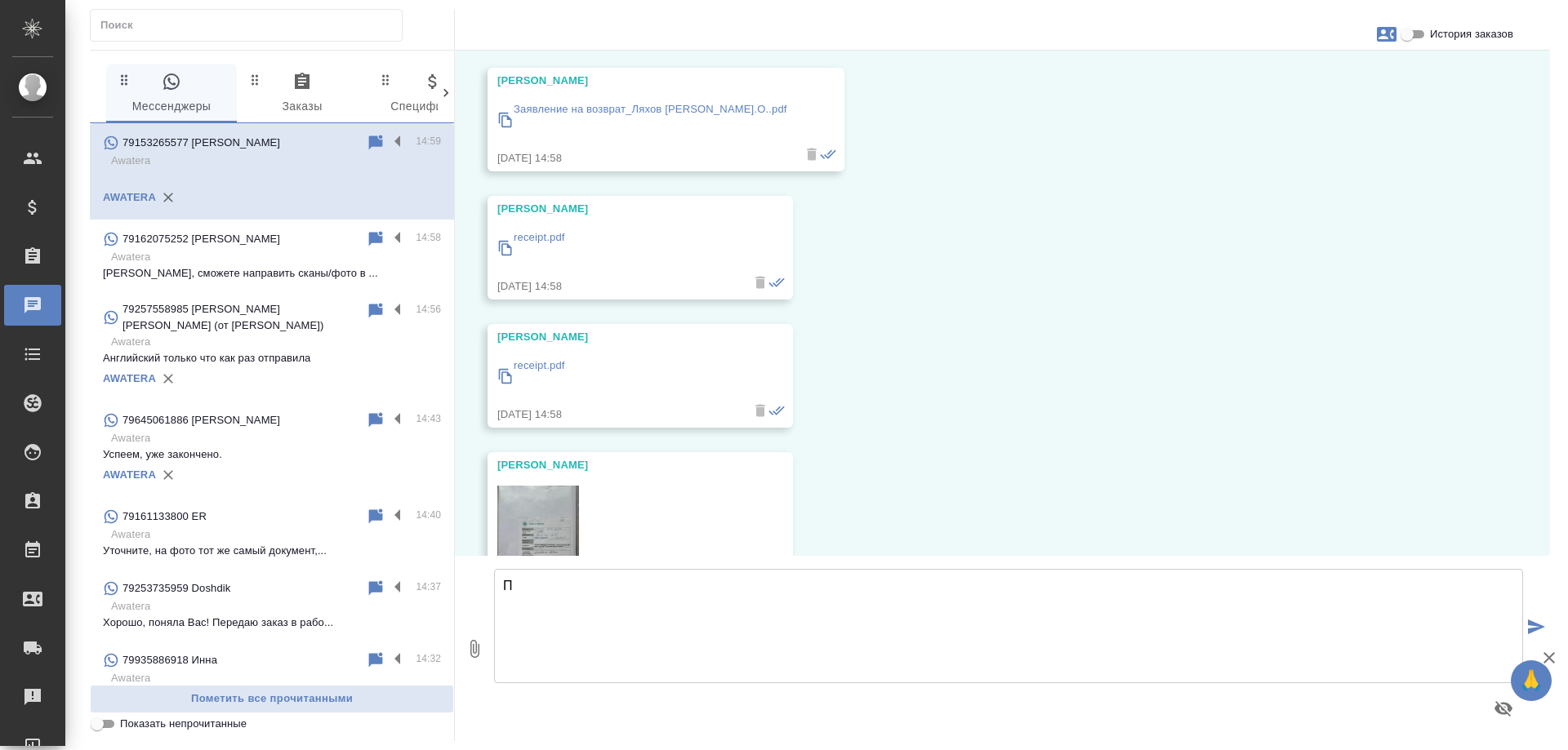
click at [933, 355] on div "06.10, понедельник Зайцева Светлана (менеджер) doc01705420251002143227(en).docx…" at bounding box center [1003, 303] width 1096 height 505
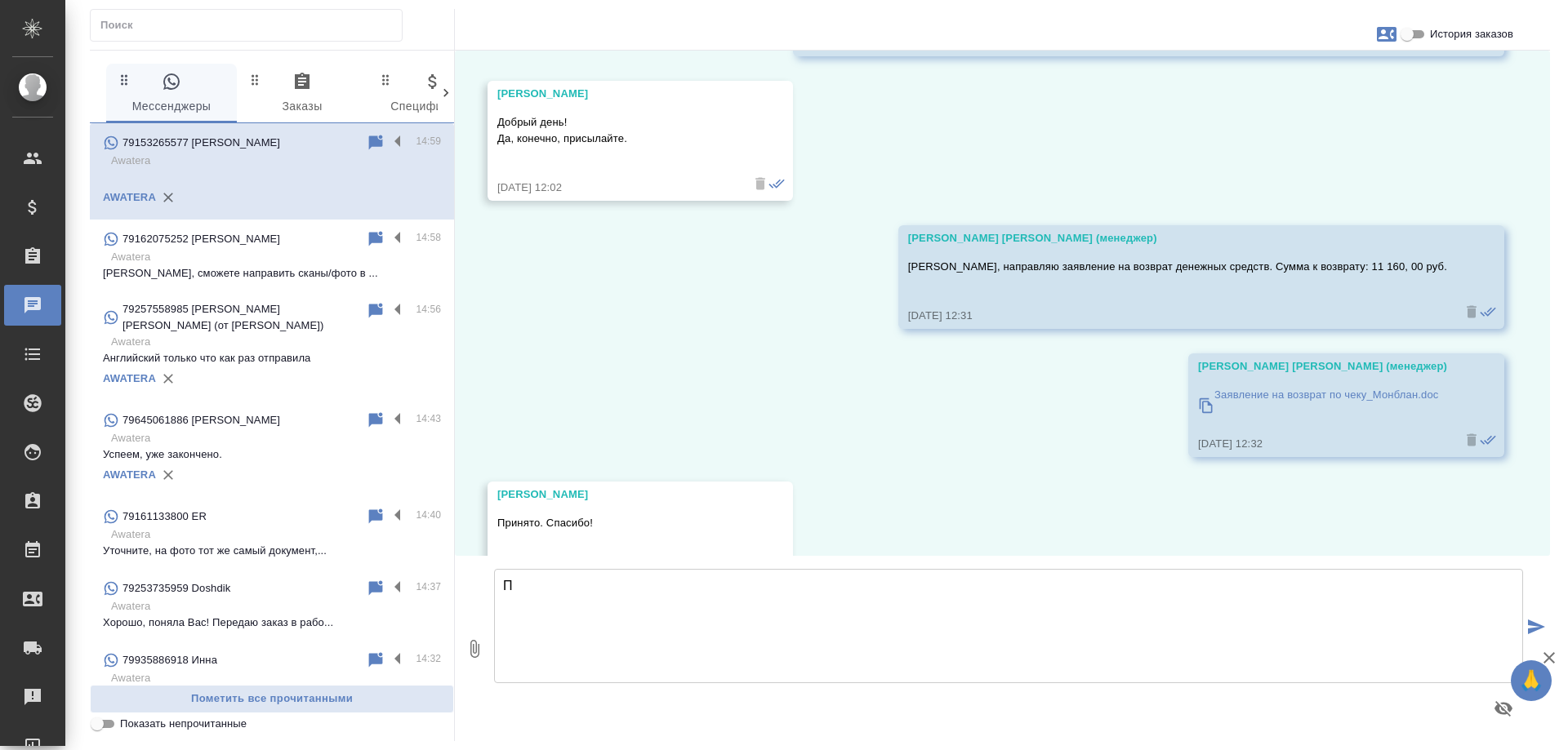
scroll to position [2309, 0]
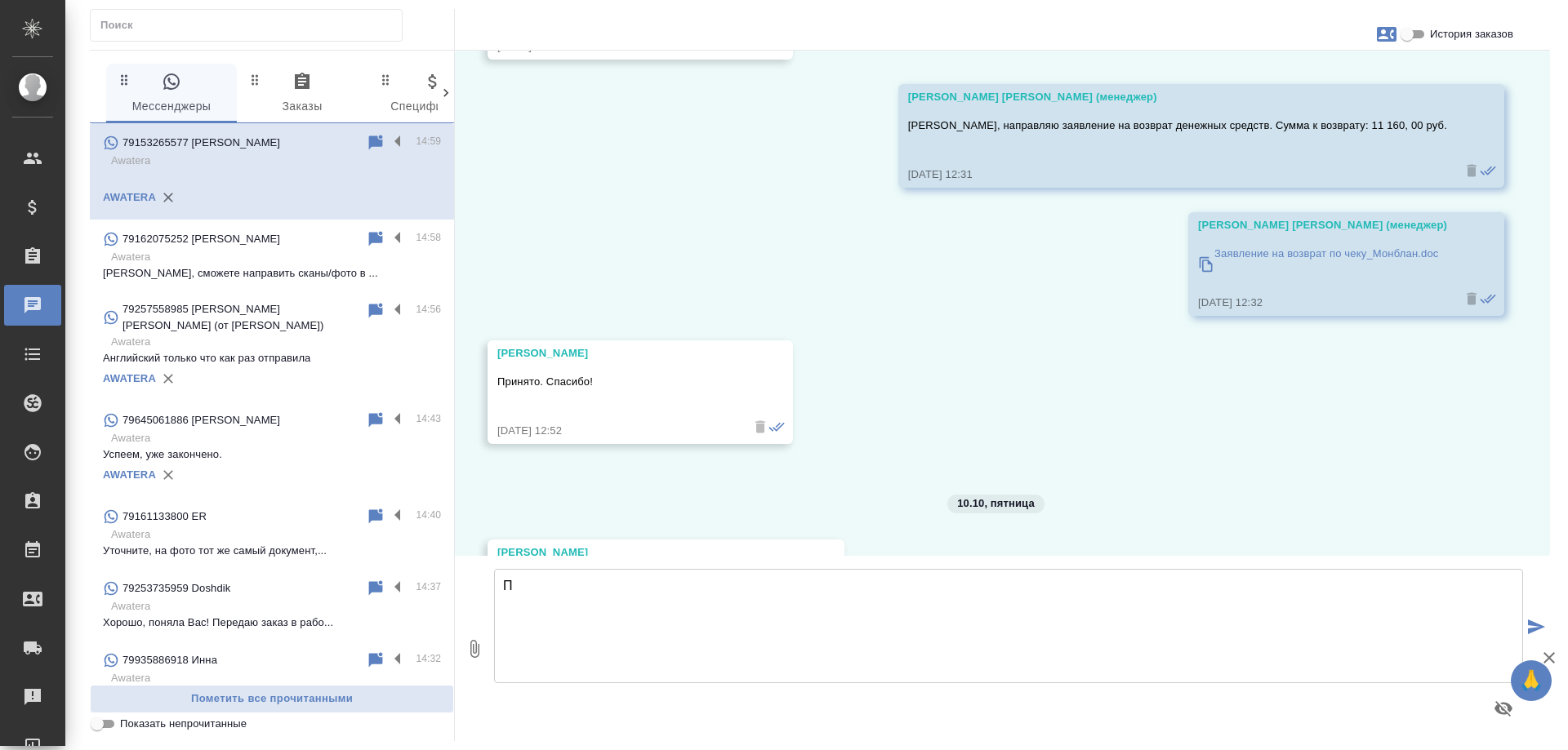
click at [1403, 36] on input "История заказов" at bounding box center [1407, 35] width 59 height 19
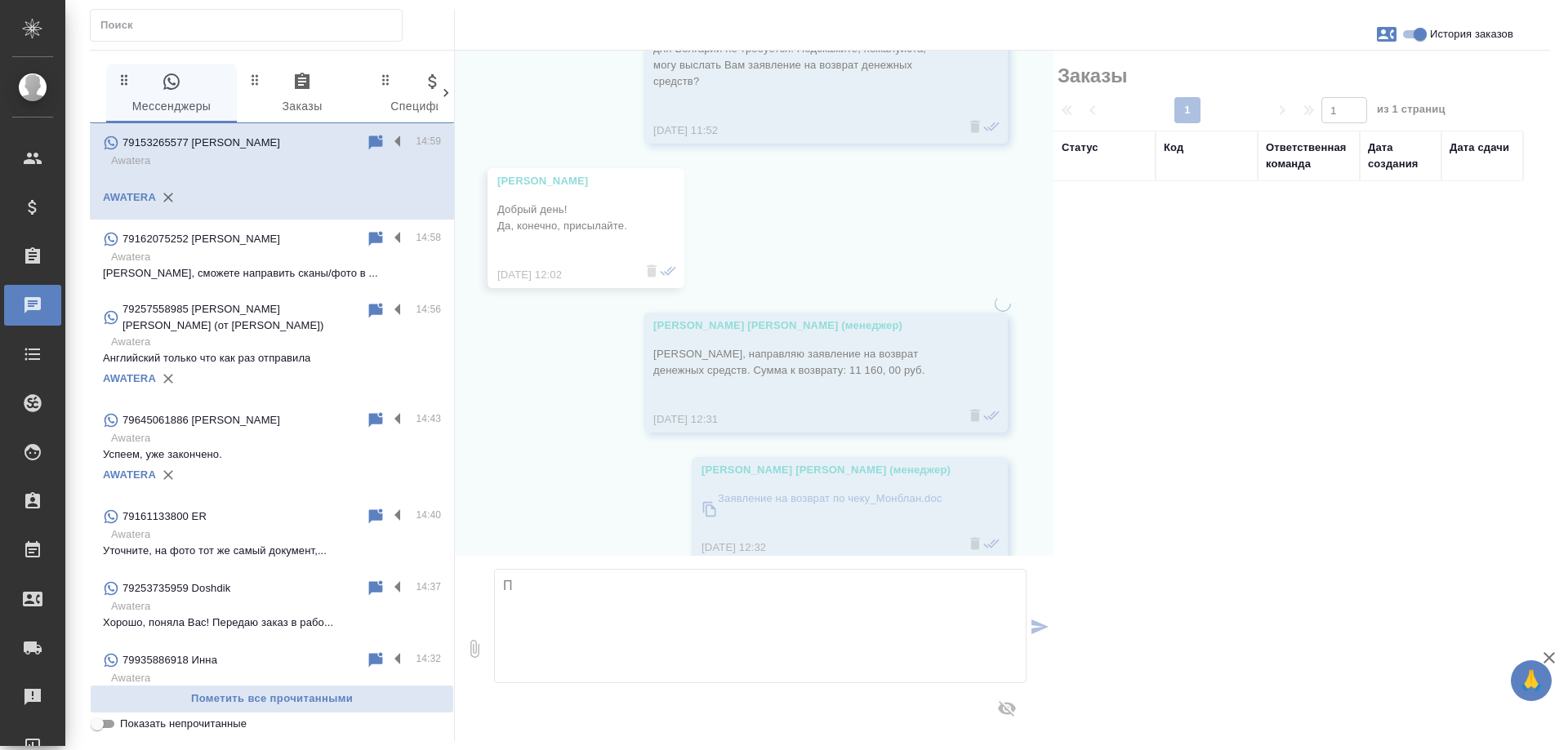
scroll to position [2521, 0]
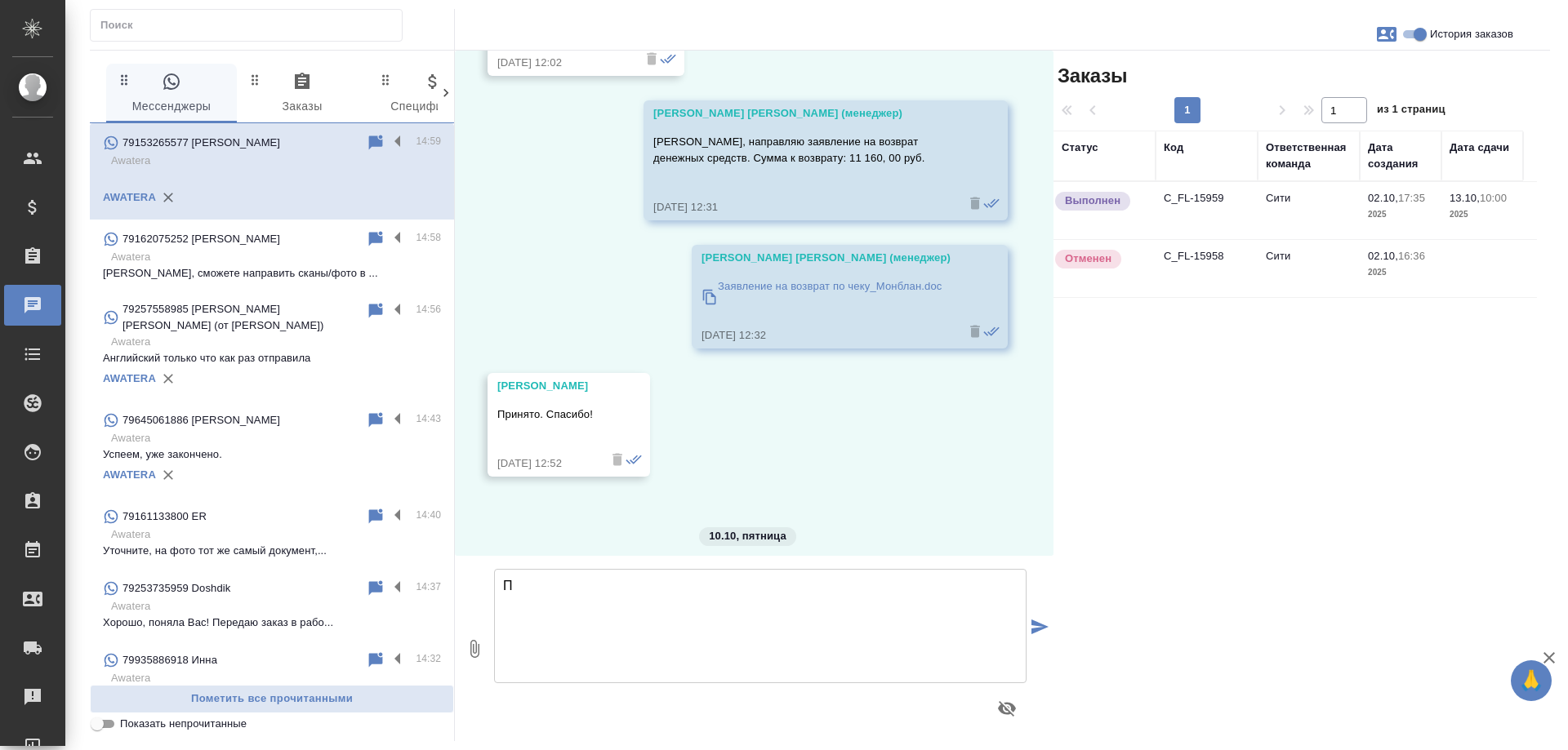
click at [1414, 31] on input "История заказов" at bounding box center [1420, 35] width 59 height 19
checkbox input "false"
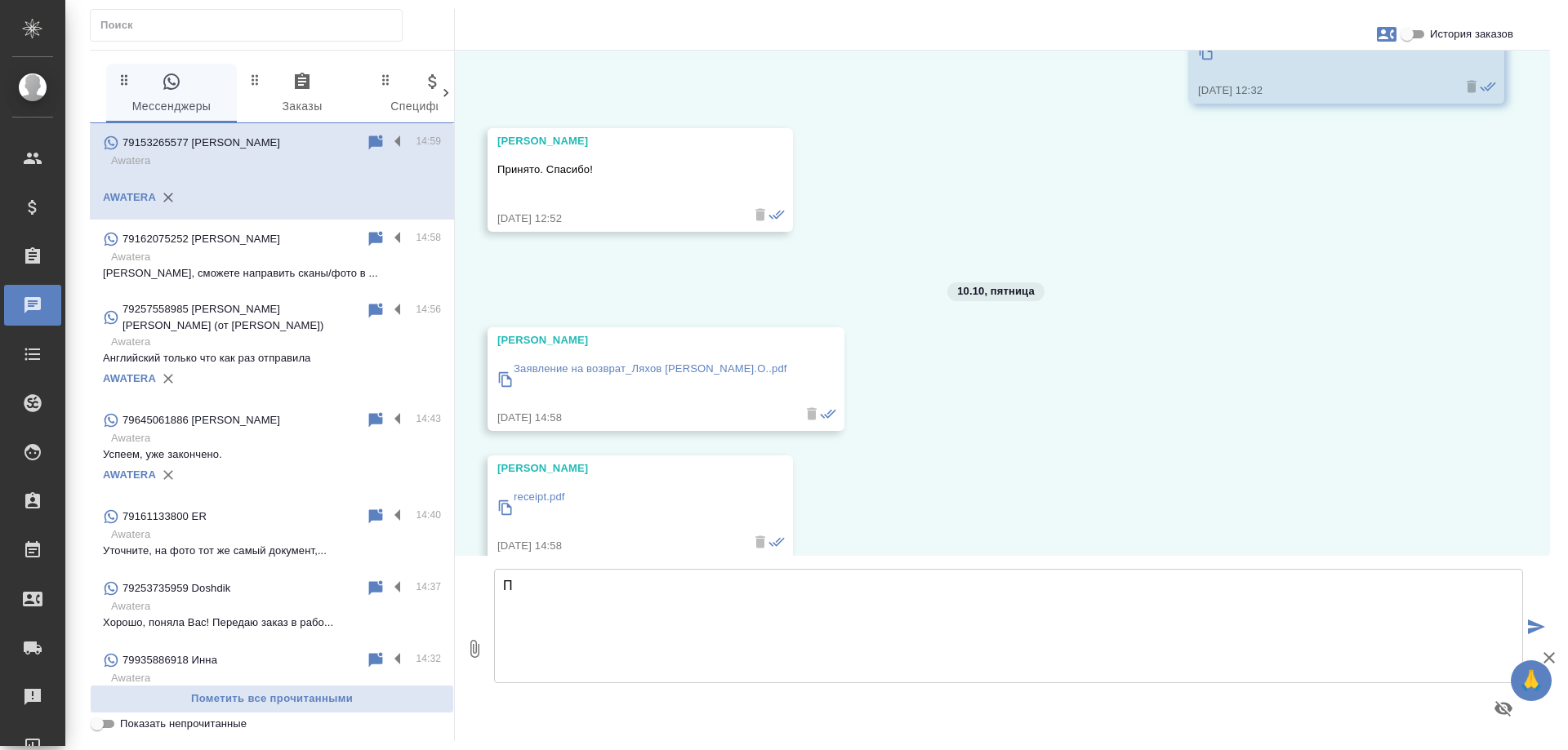
scroll to position [2309, 0]
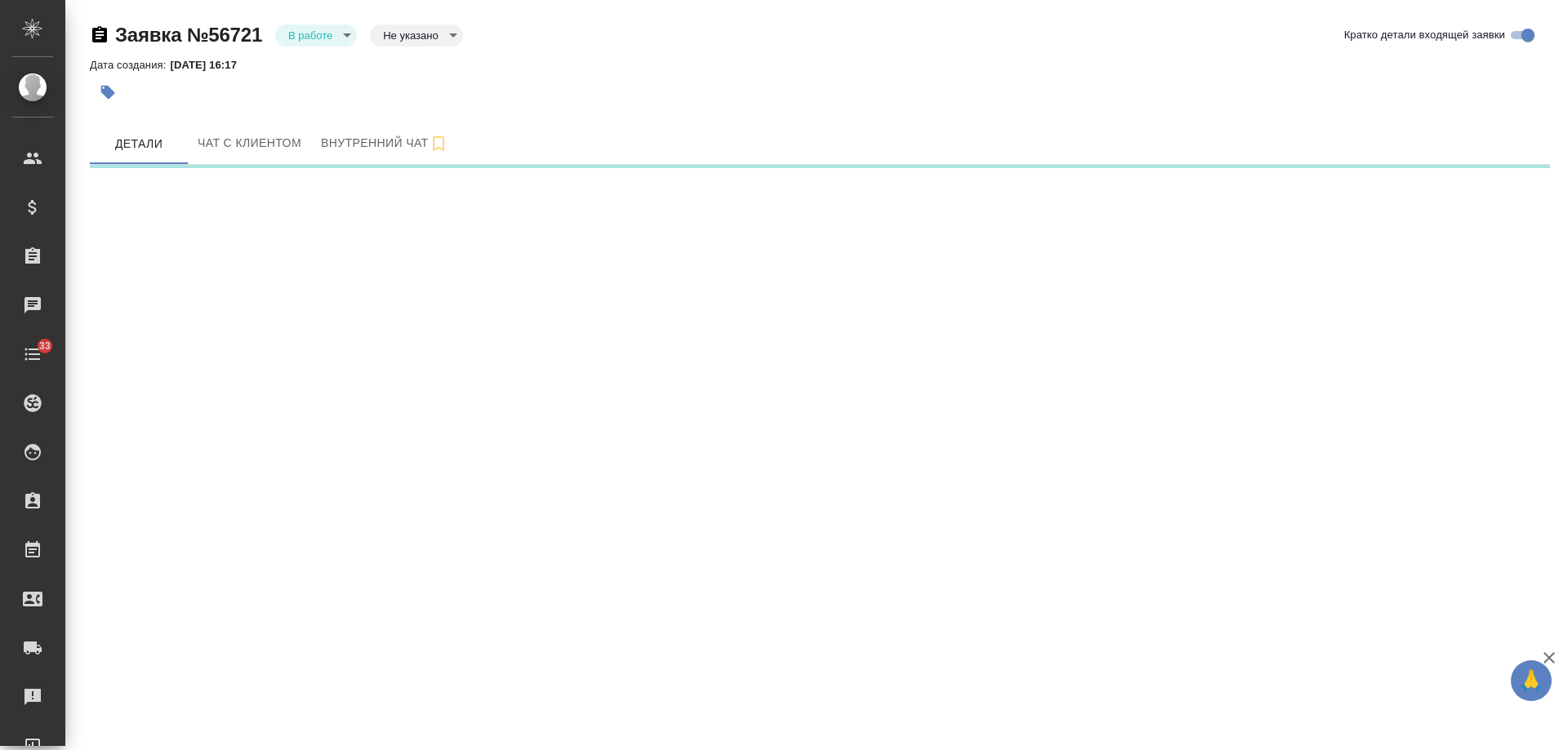
select select "RU"
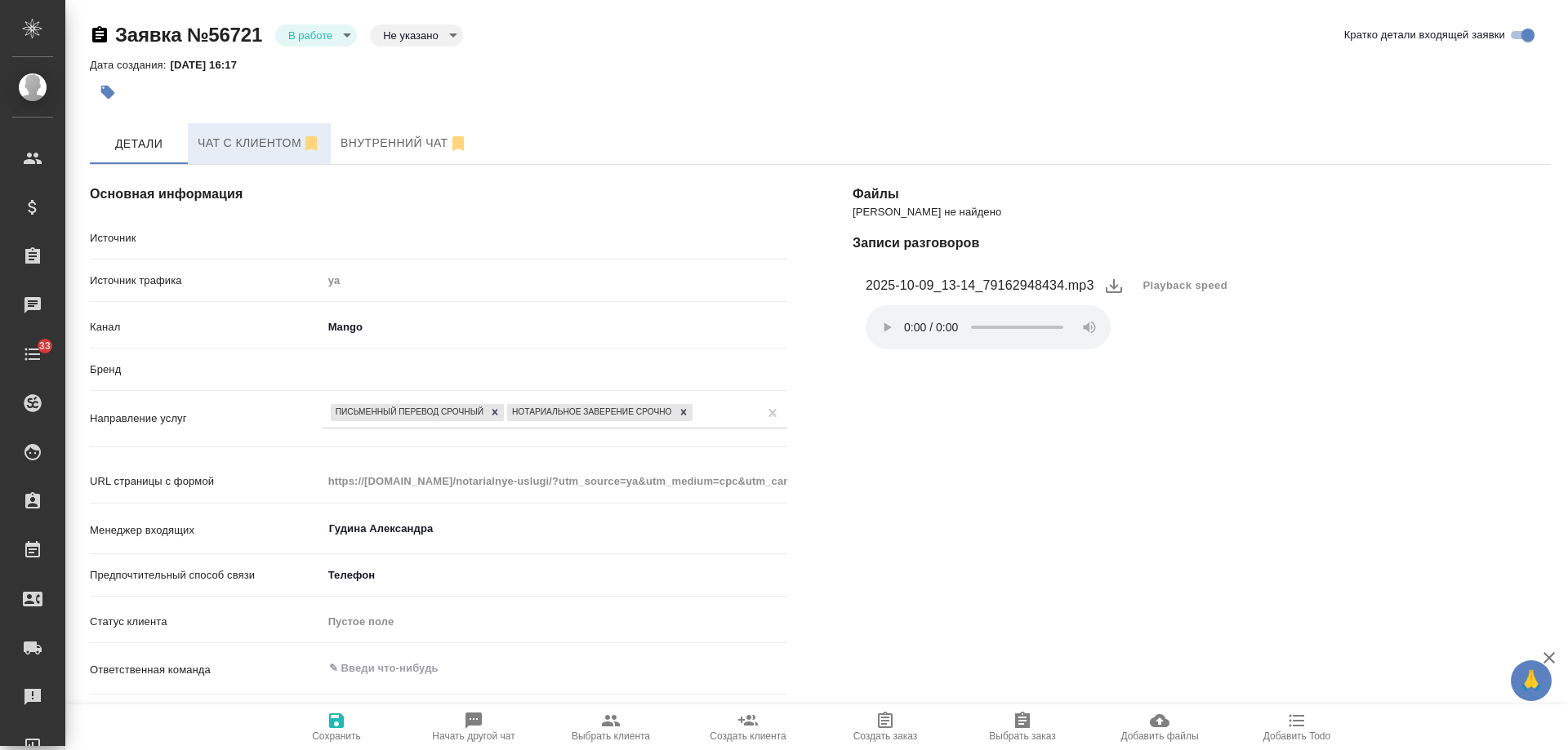
type textarea "x"
click at [240, 156] on button "Чат с клиентом" at bounding box center [259, 144] width 143 height 41
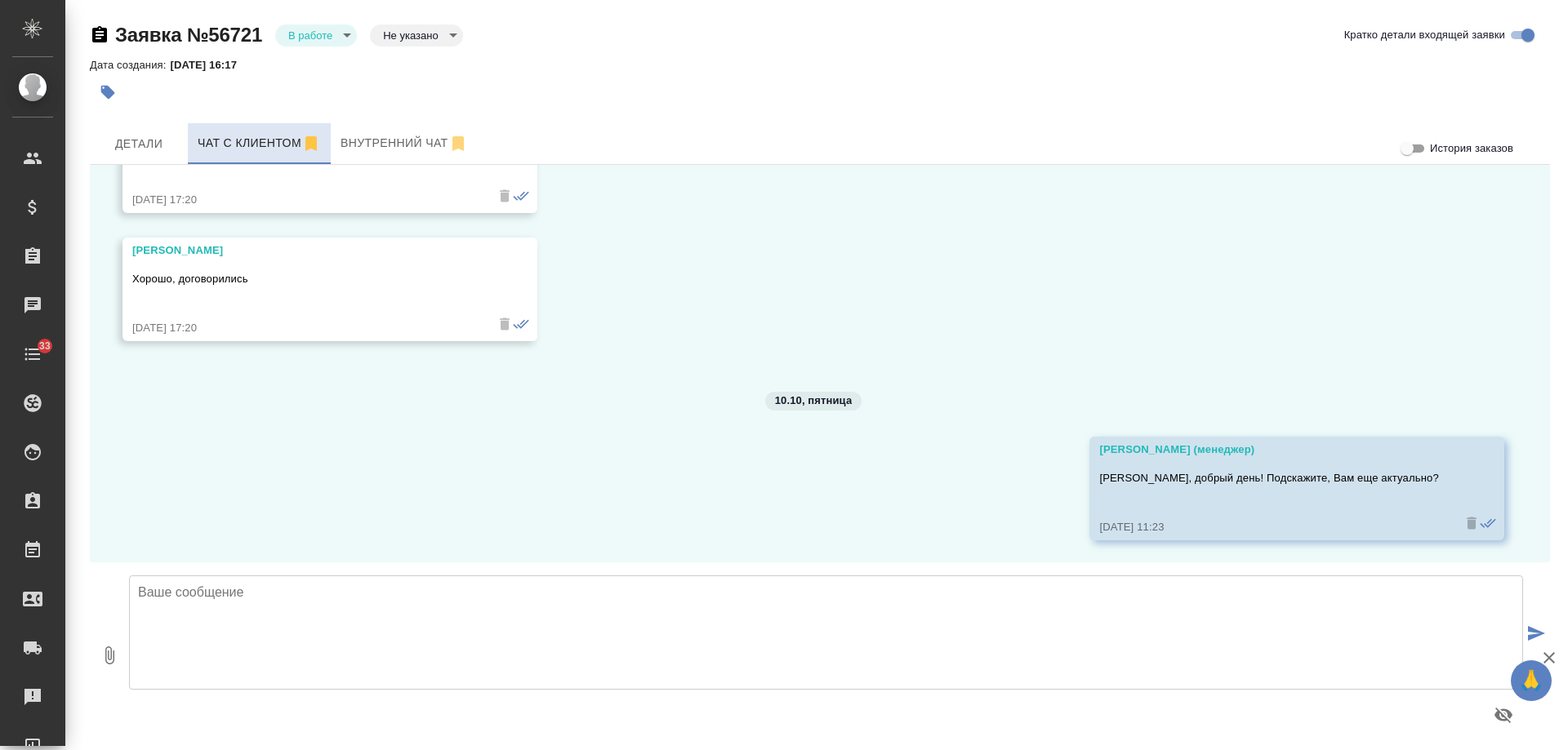
scroll to position [786, 0]
click at [151, 140] on span "Детали" at bounding box center [139, 144] width 79 height 20
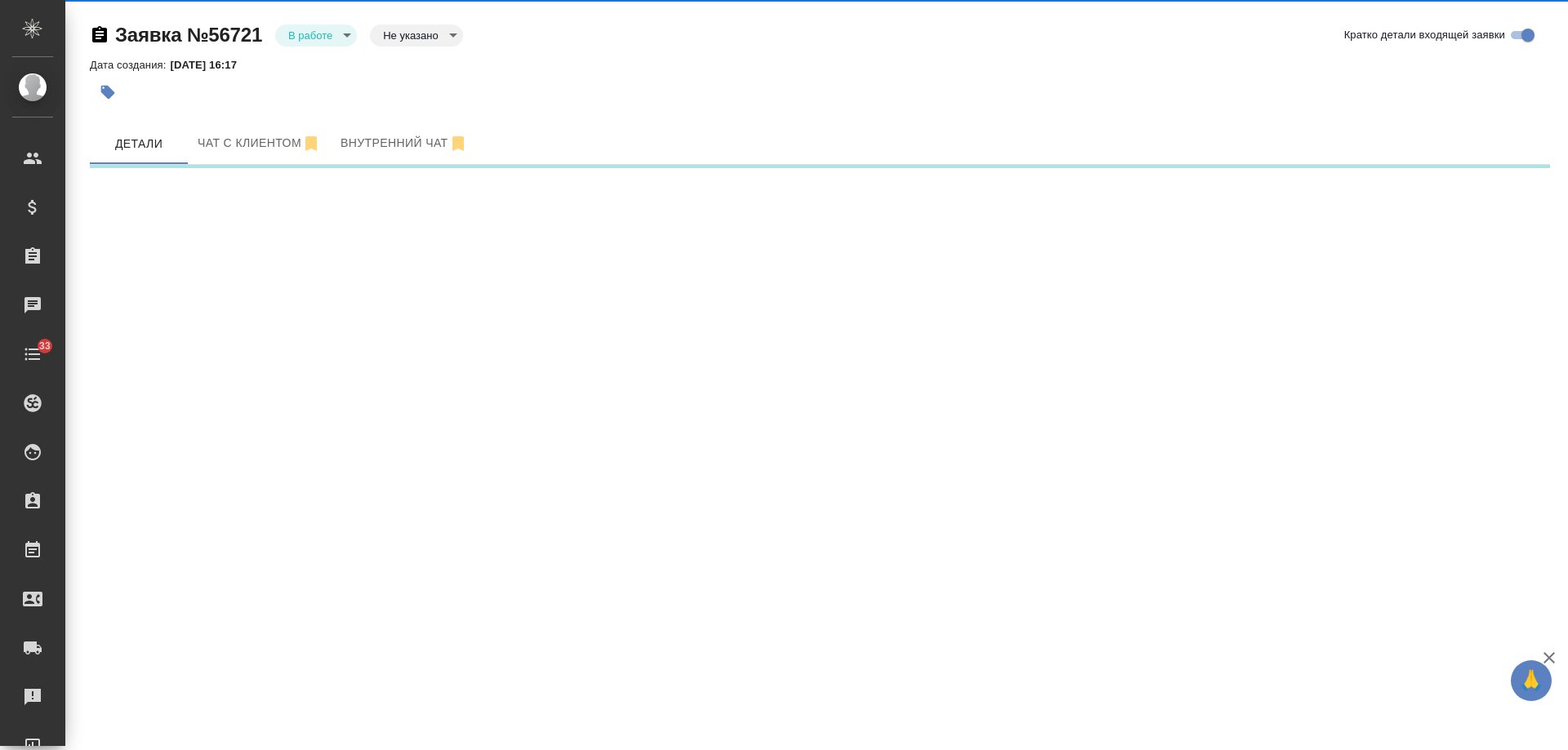
select select "RU"
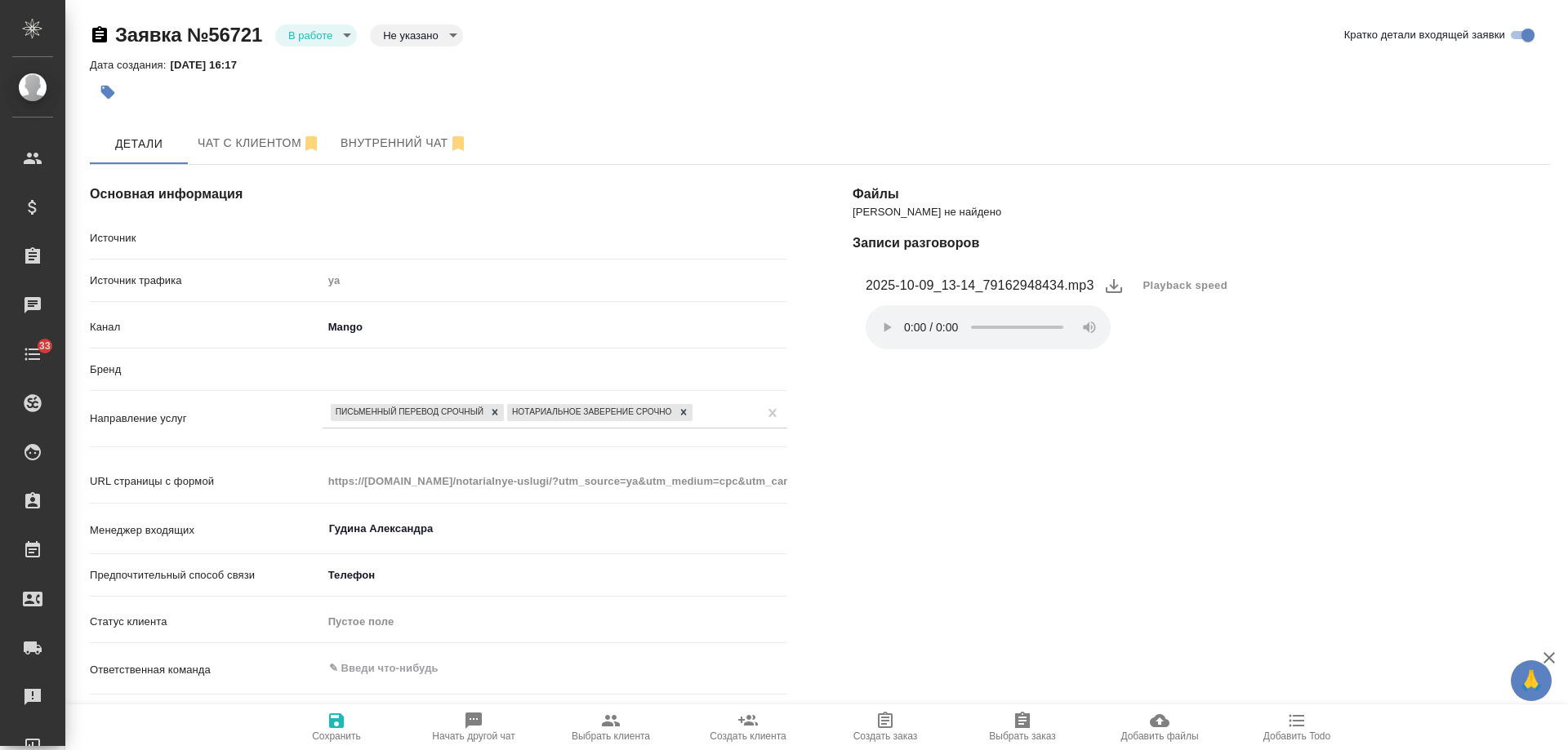
type textarea "x"
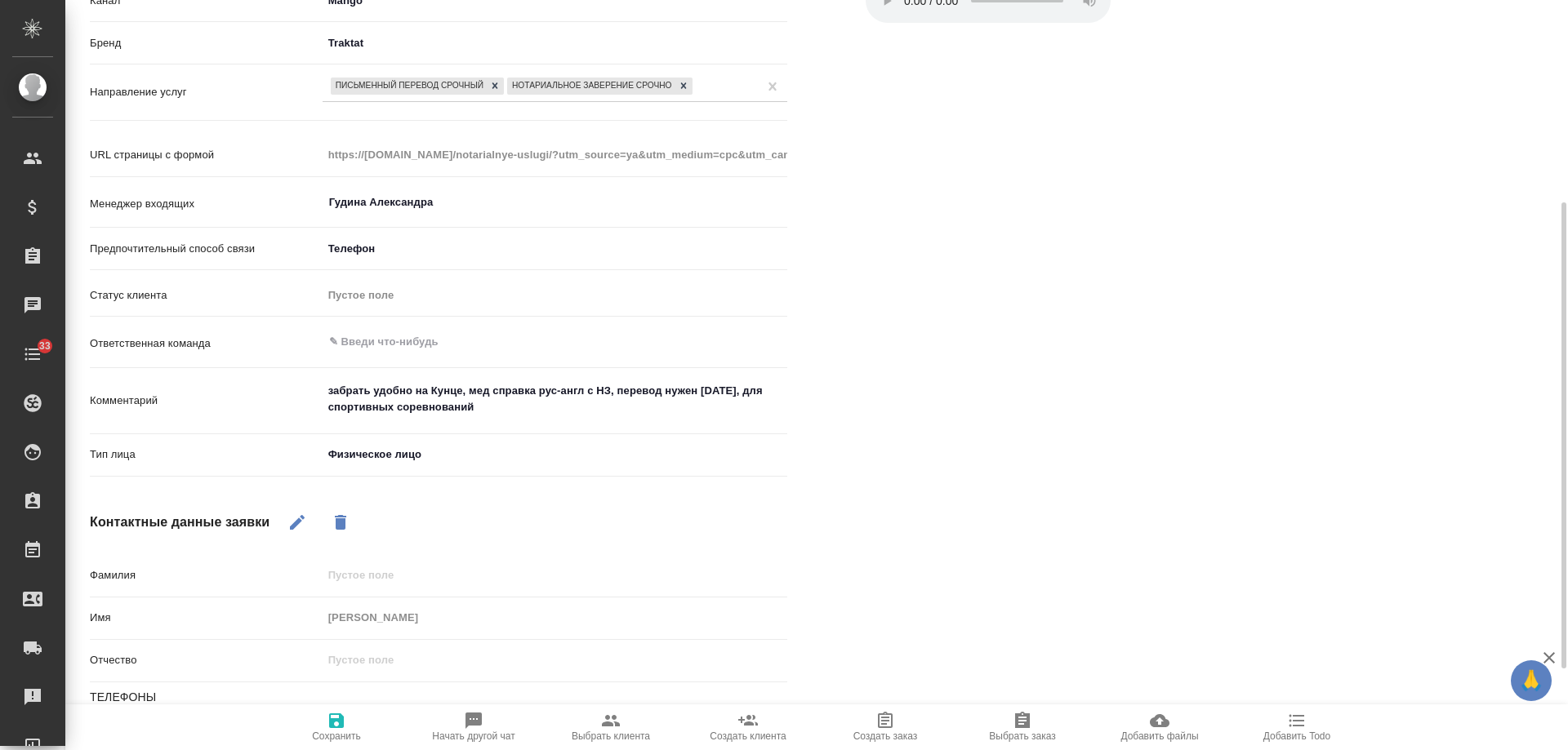
scroll to position [457, 0]
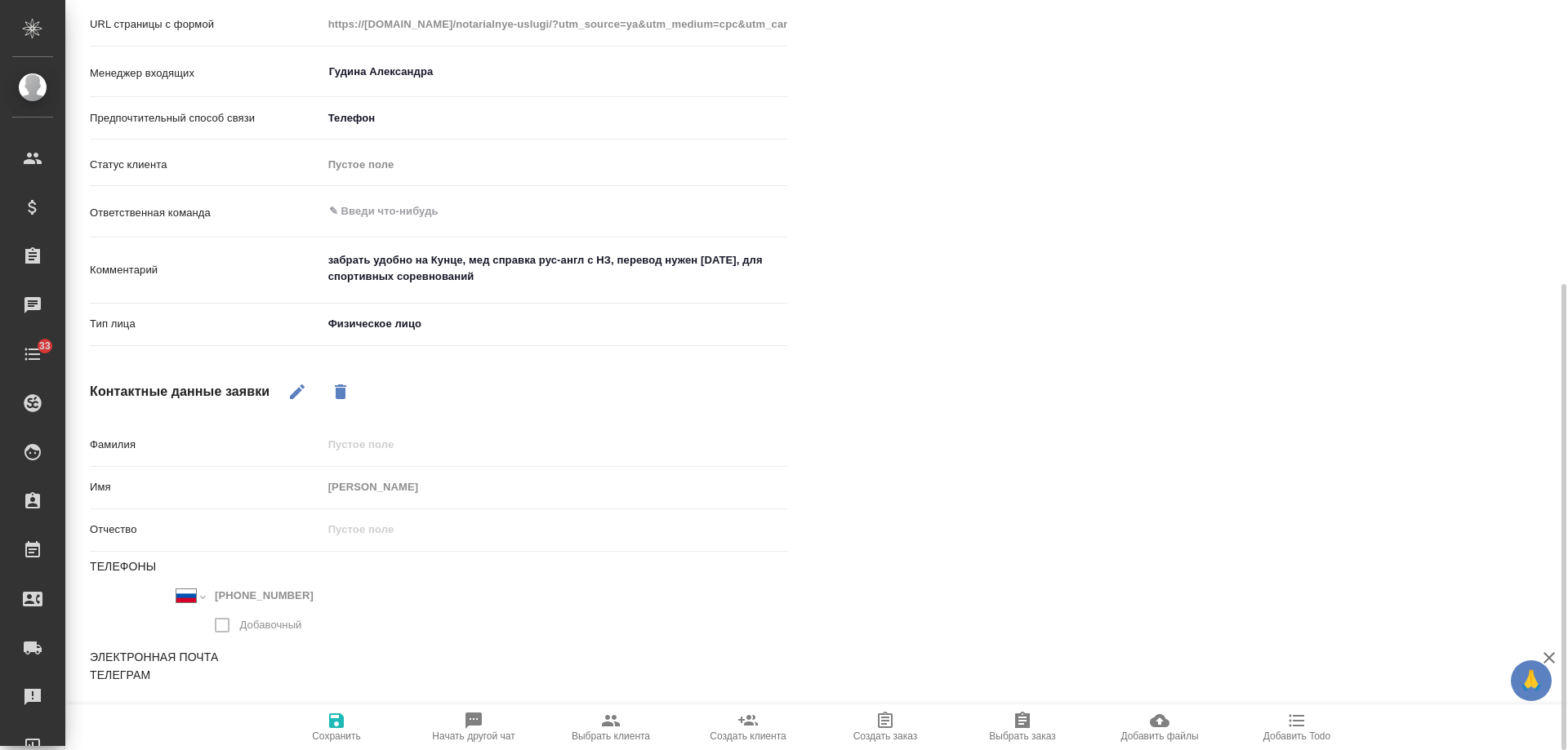
click at [290, 389] on icon "button" at bounding box center [297, 391] width 19 height 19
drag, startPoint x: 312, startPoint y: 596, endPoint x: 74, endPoint y: 581, distance: 238.5
click at [74, 581] on div "Основная информация Источник Сайт и SEO seo Источник трафика ya Канал Mango 637…" at bounding box center [439, 250] width 763 height 1152
click at [1527, 321] on div "Файлы Файлов не найдено Записи разговоров 2025-10-09_13-14_79162948434.mp3 Play…" at bounding box center [1201, 249] width 763 height 1150
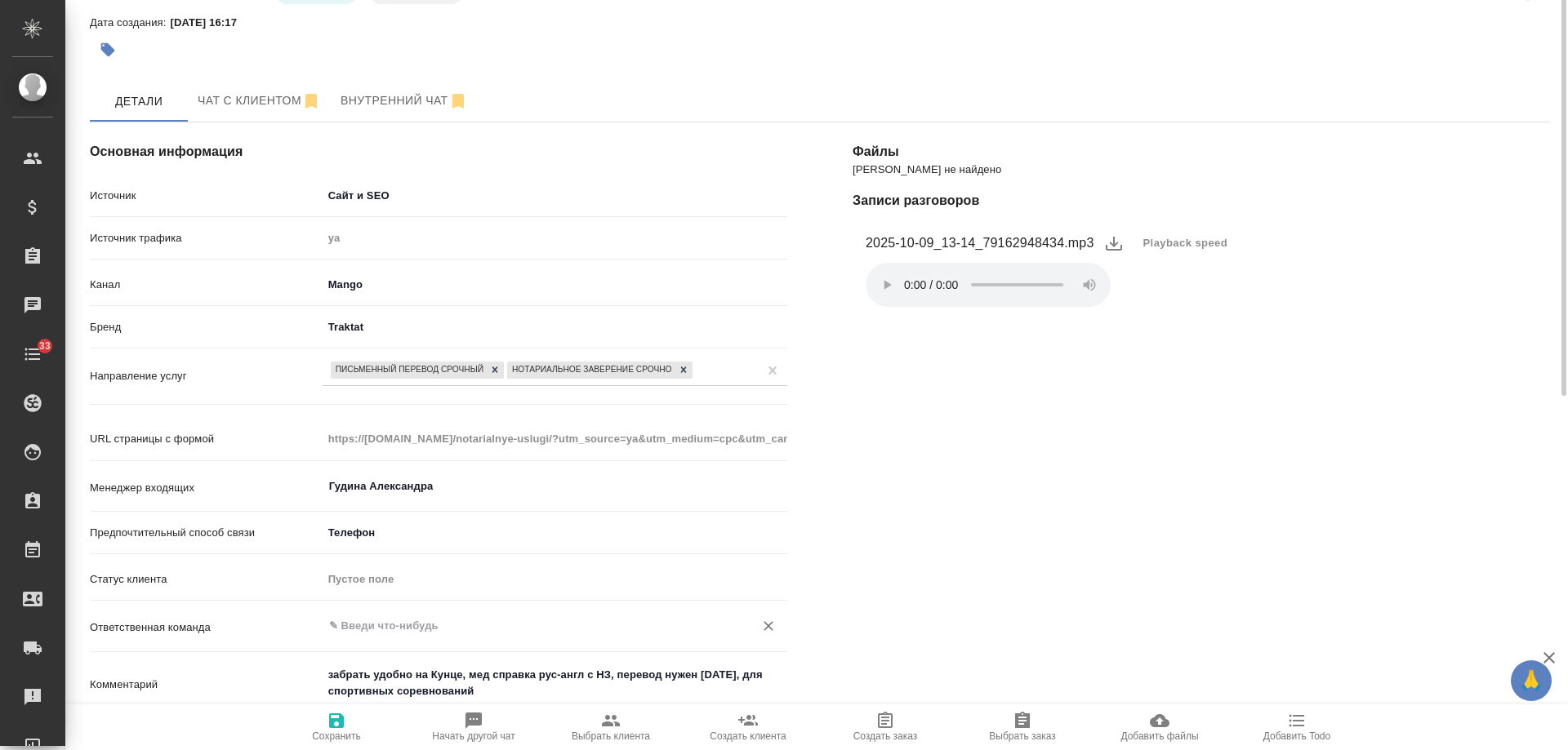
scroll to position [0, 0]
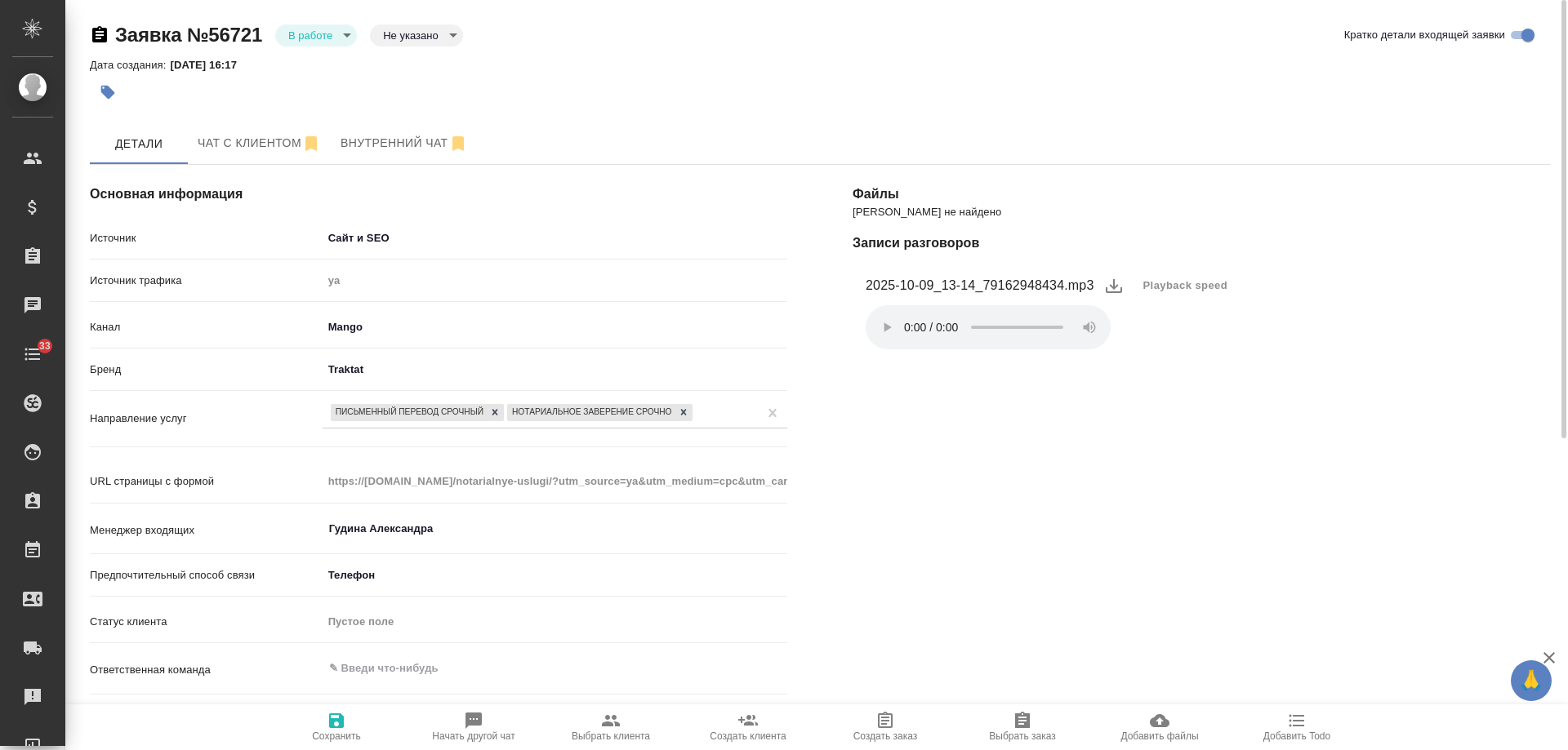
click at [329, 42] on body "🙏 .cls-1 fill:#fff; AWATERA Gudina Alexandra Клиенты Спецификации Заказы 0 Чаты…" at bounding box center [784, 375] width 1568 height 750
click at [328, 63] on li "Отказ" at bounding box center [316, 62] width 82 height 28
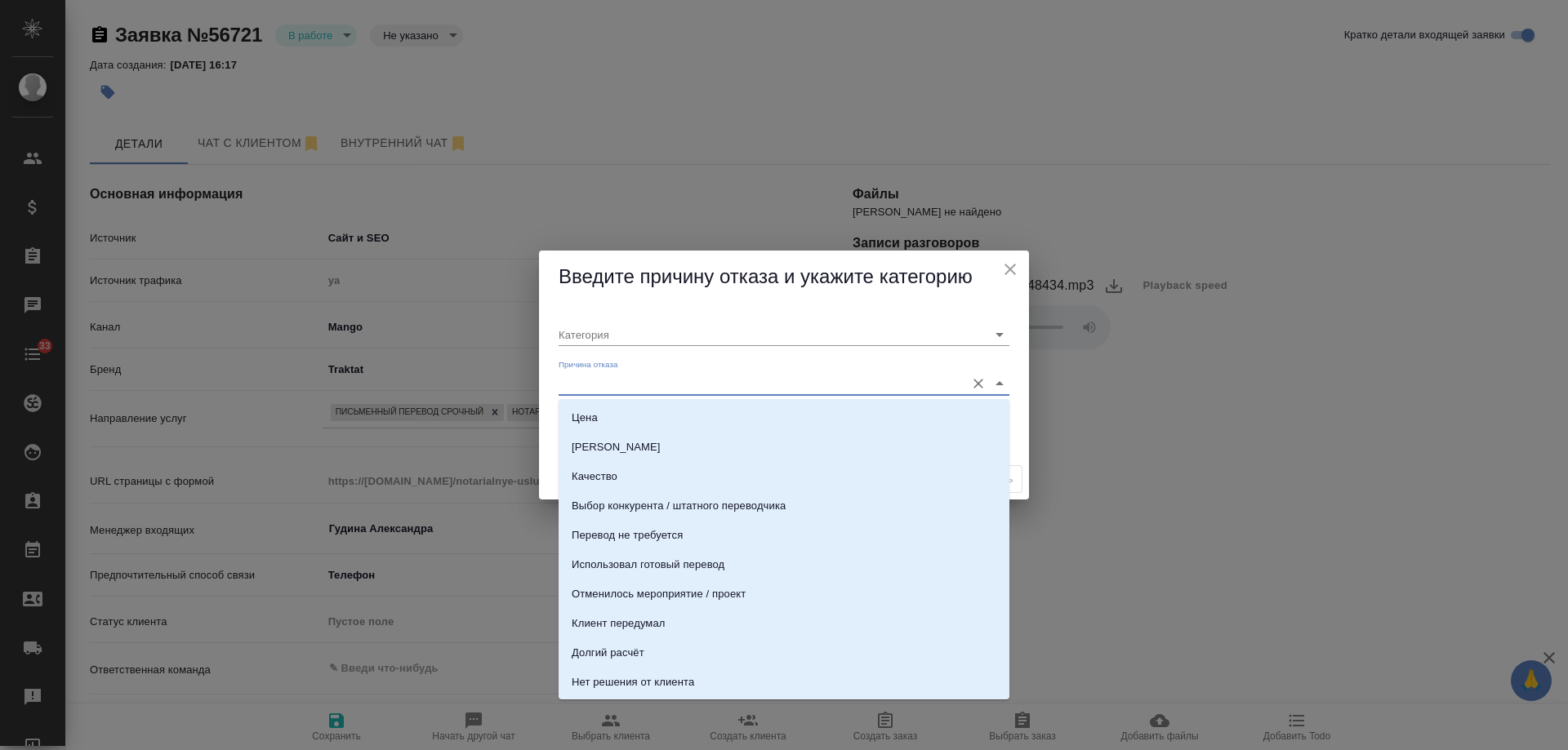
click at [672, 387] on input "Причина отказа" at bounding box center [757, 383] width 398 height 22
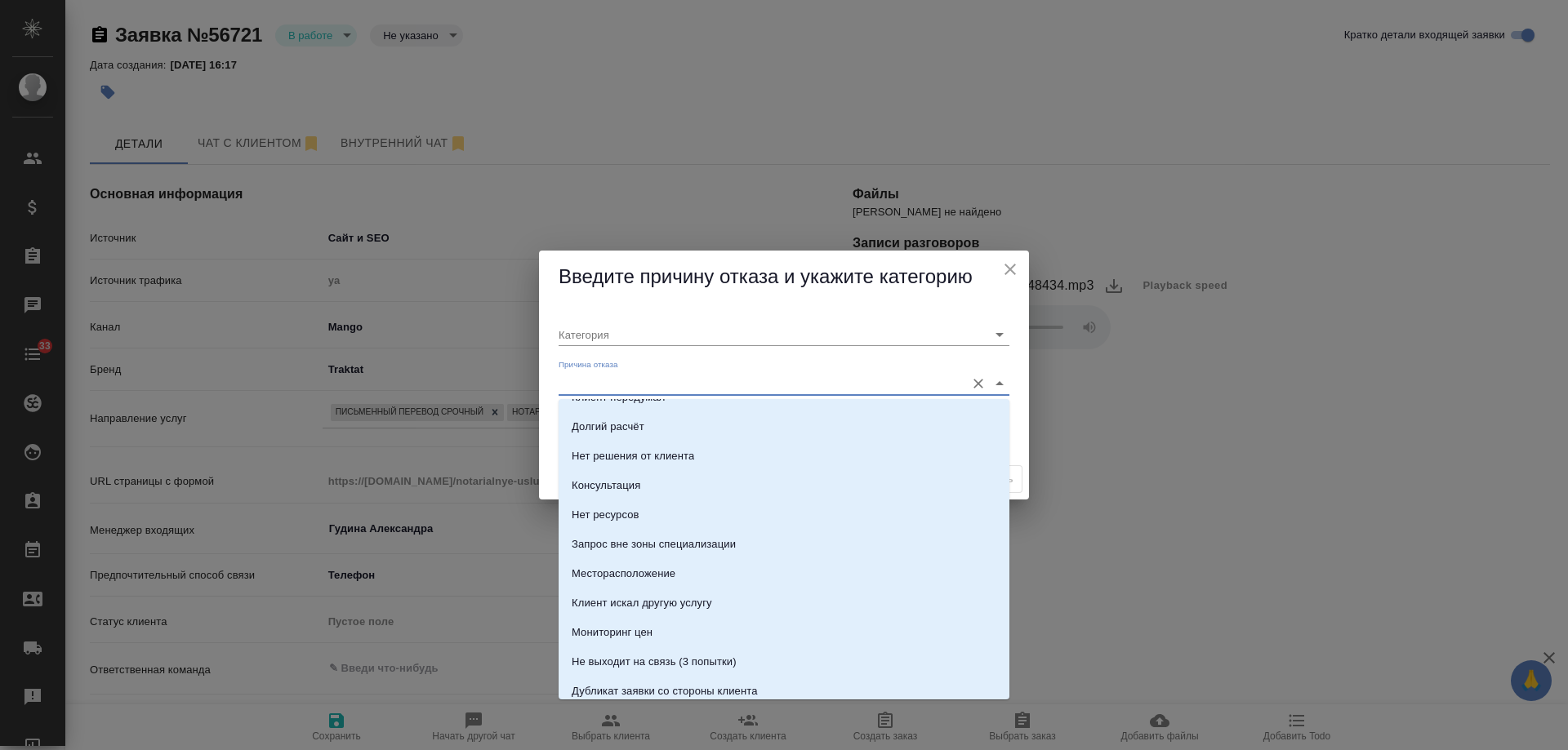
scroll to position [245, 0]
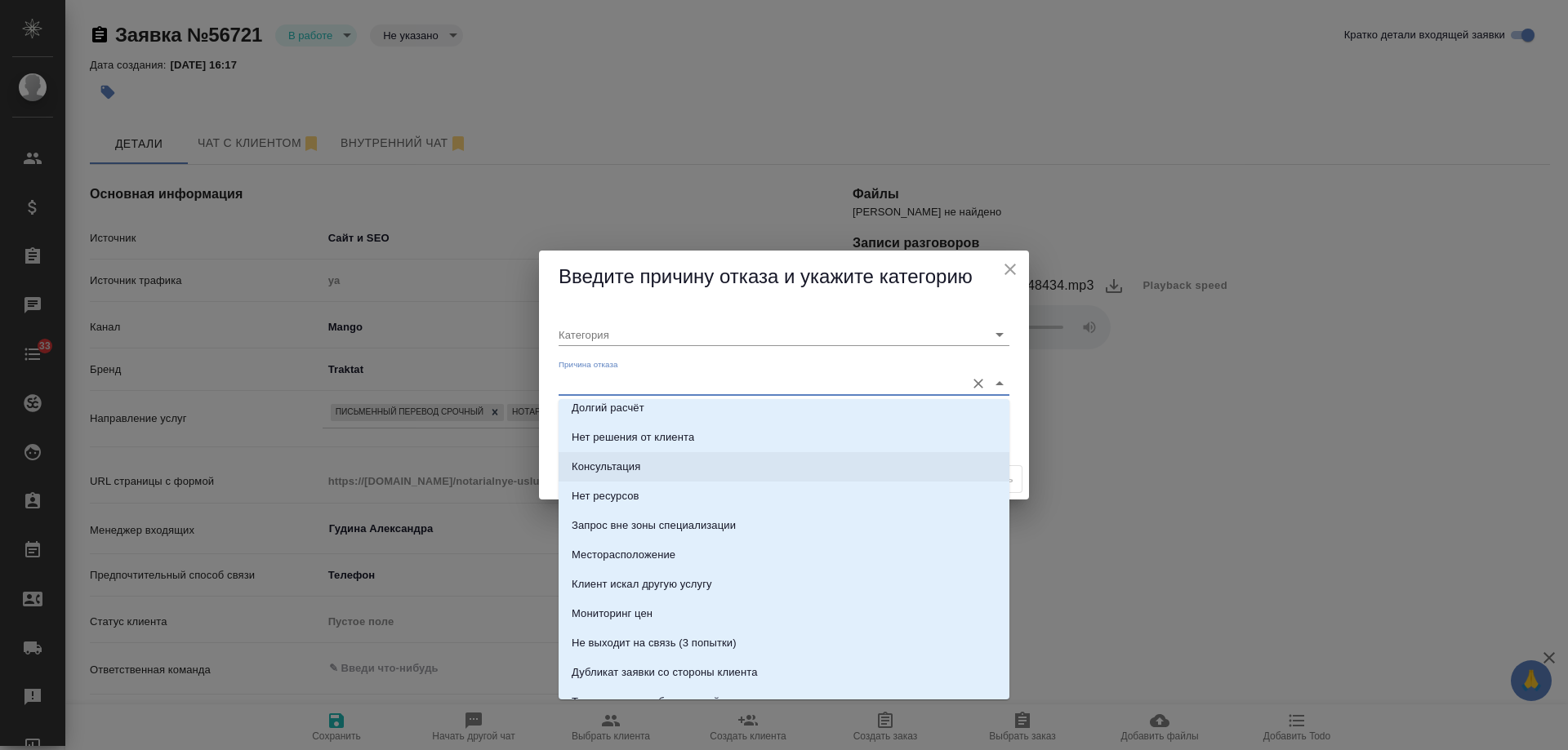
click at [607, 458] on div "Консультация" at bounding box center [606, 466] width 69 height 16
type input "Целевая"
type input "Консультация"
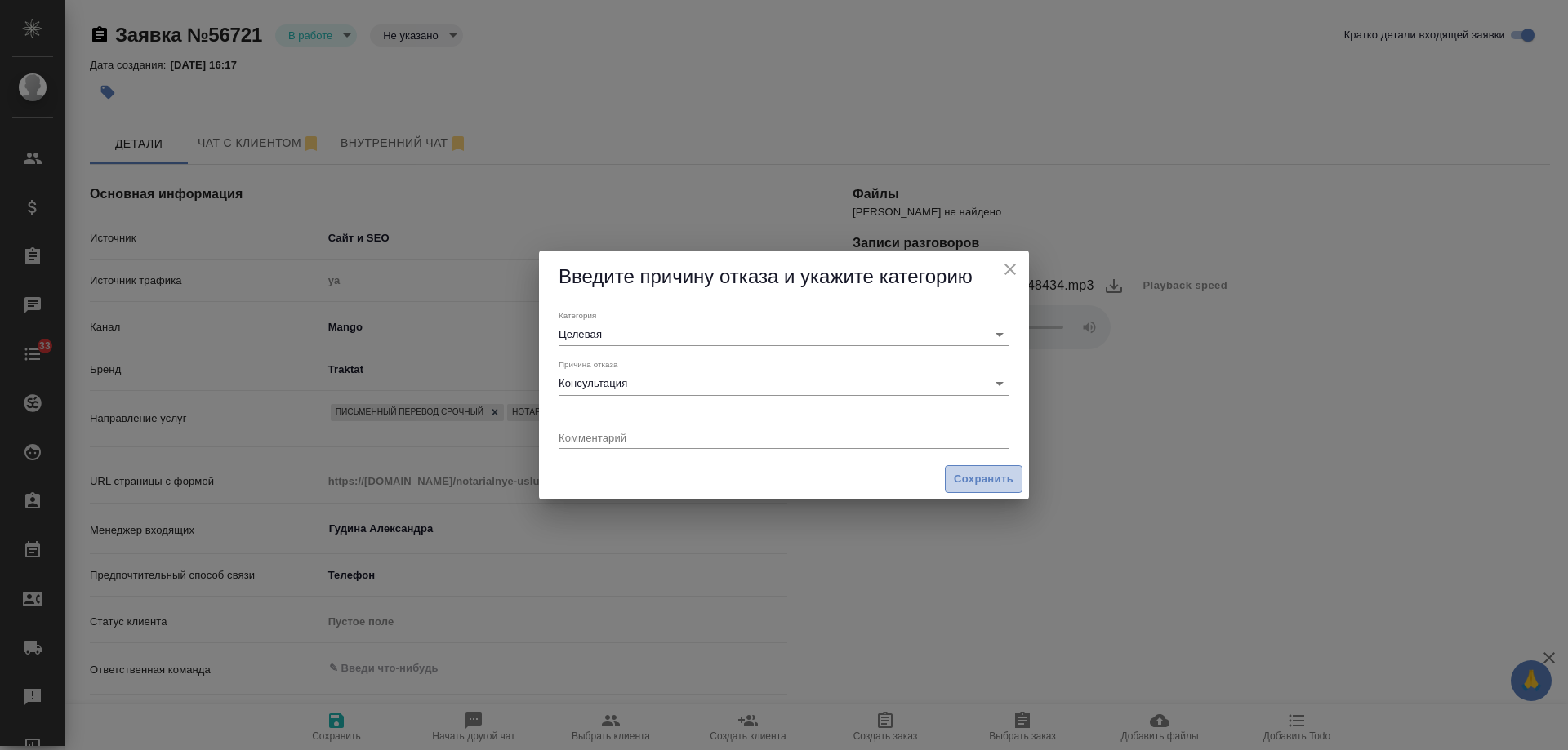
click at [973, 478] on span "Сохранить" at bounding box center [984, 480] width 59 height 19
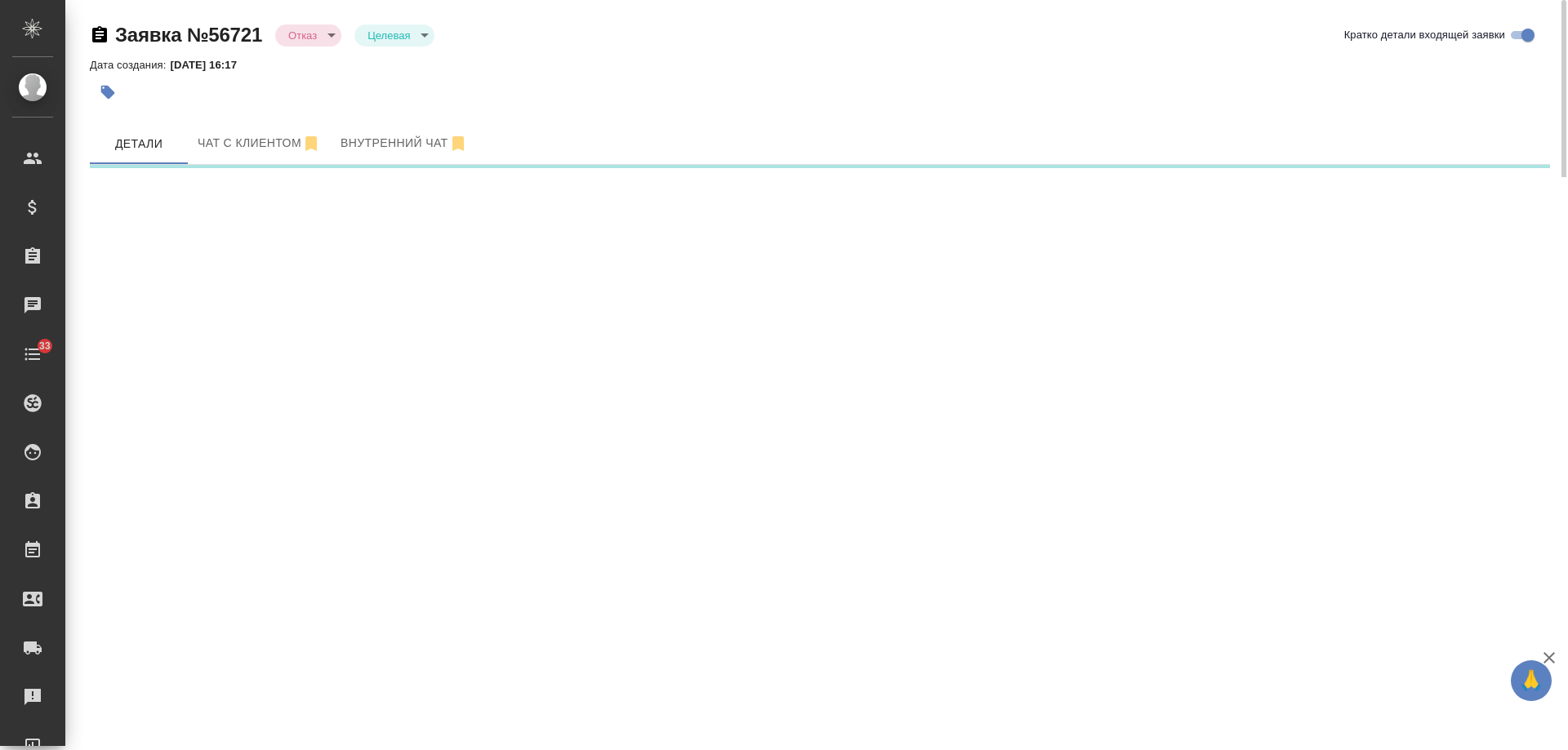
select select "RU"
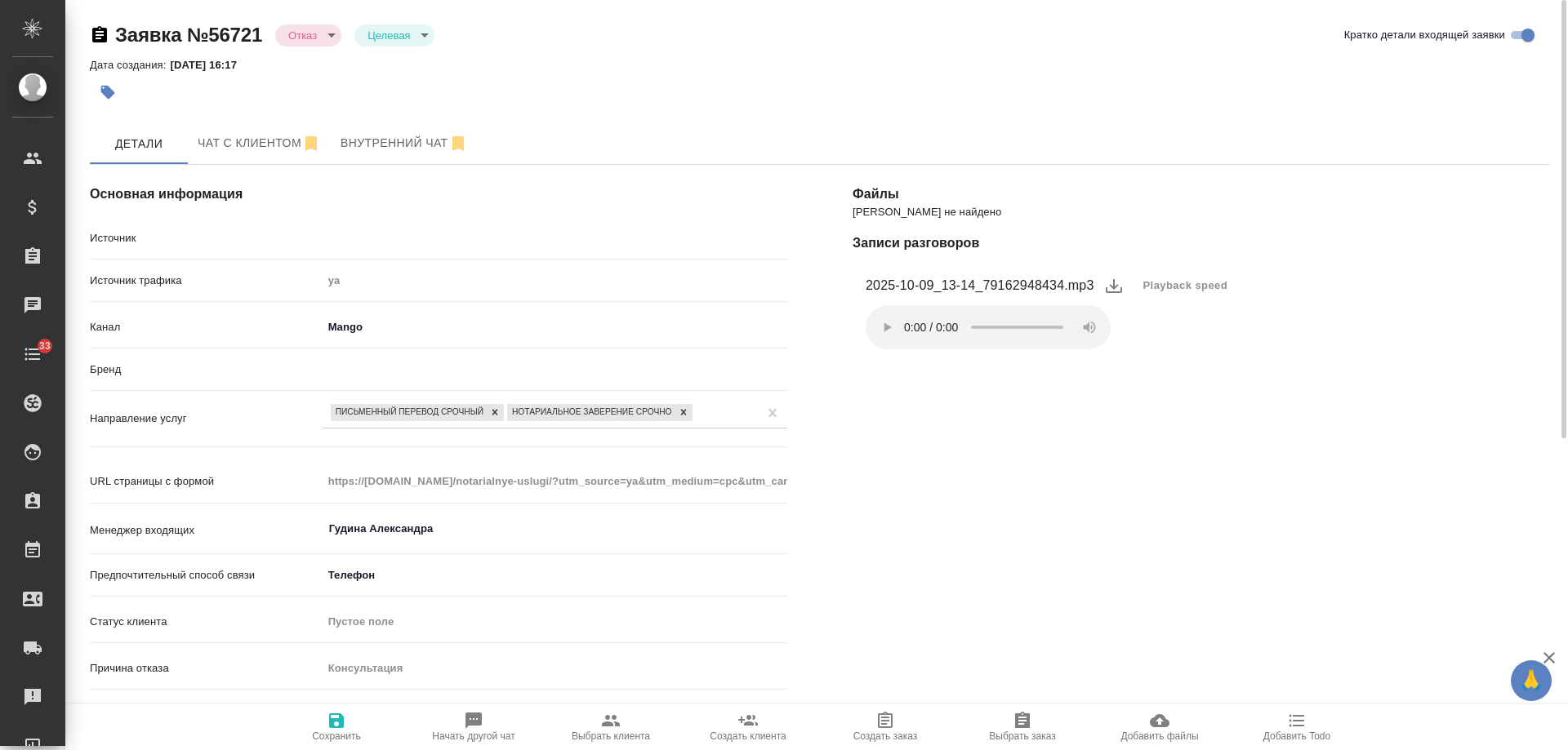
type textarea "x"
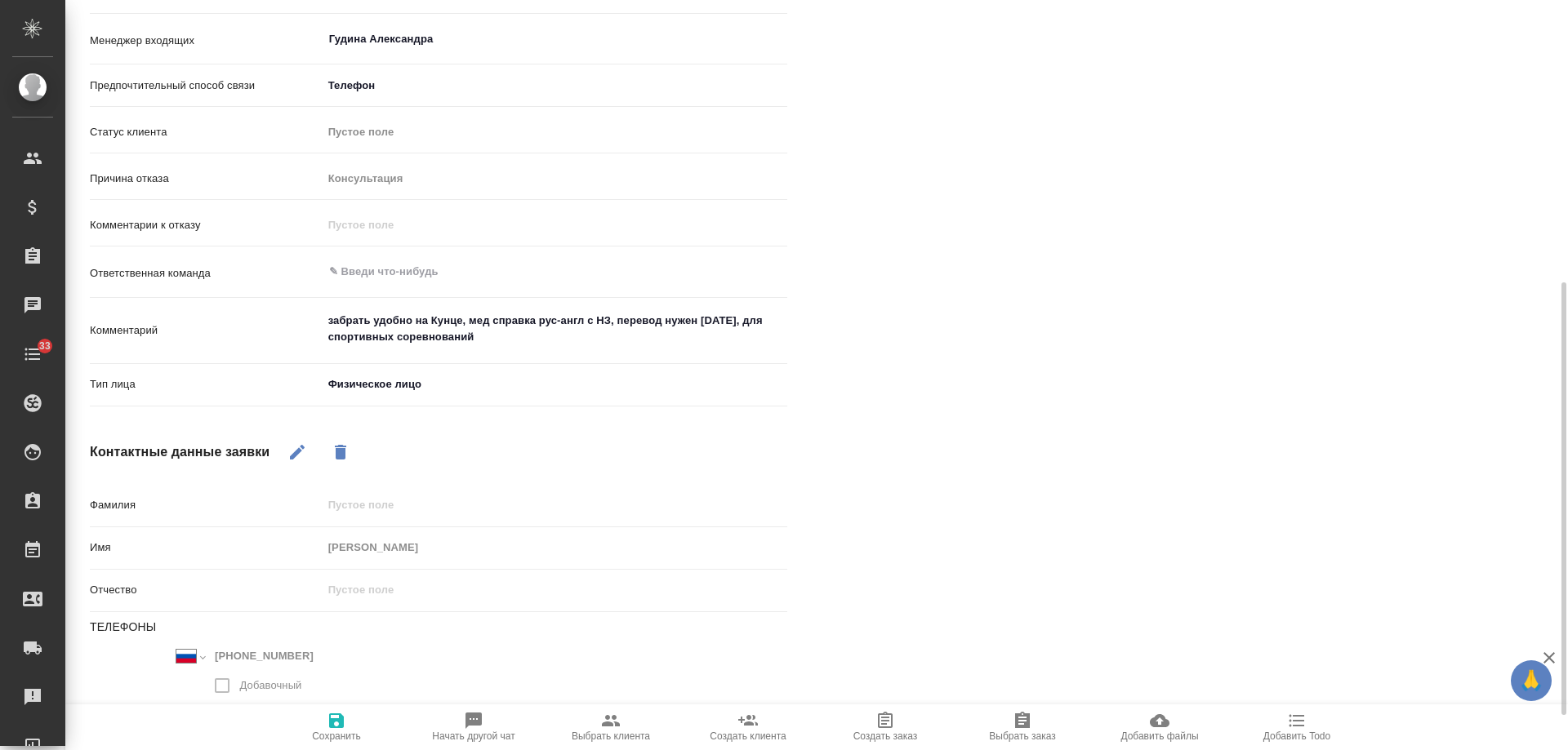
scroll to position [551, 0]
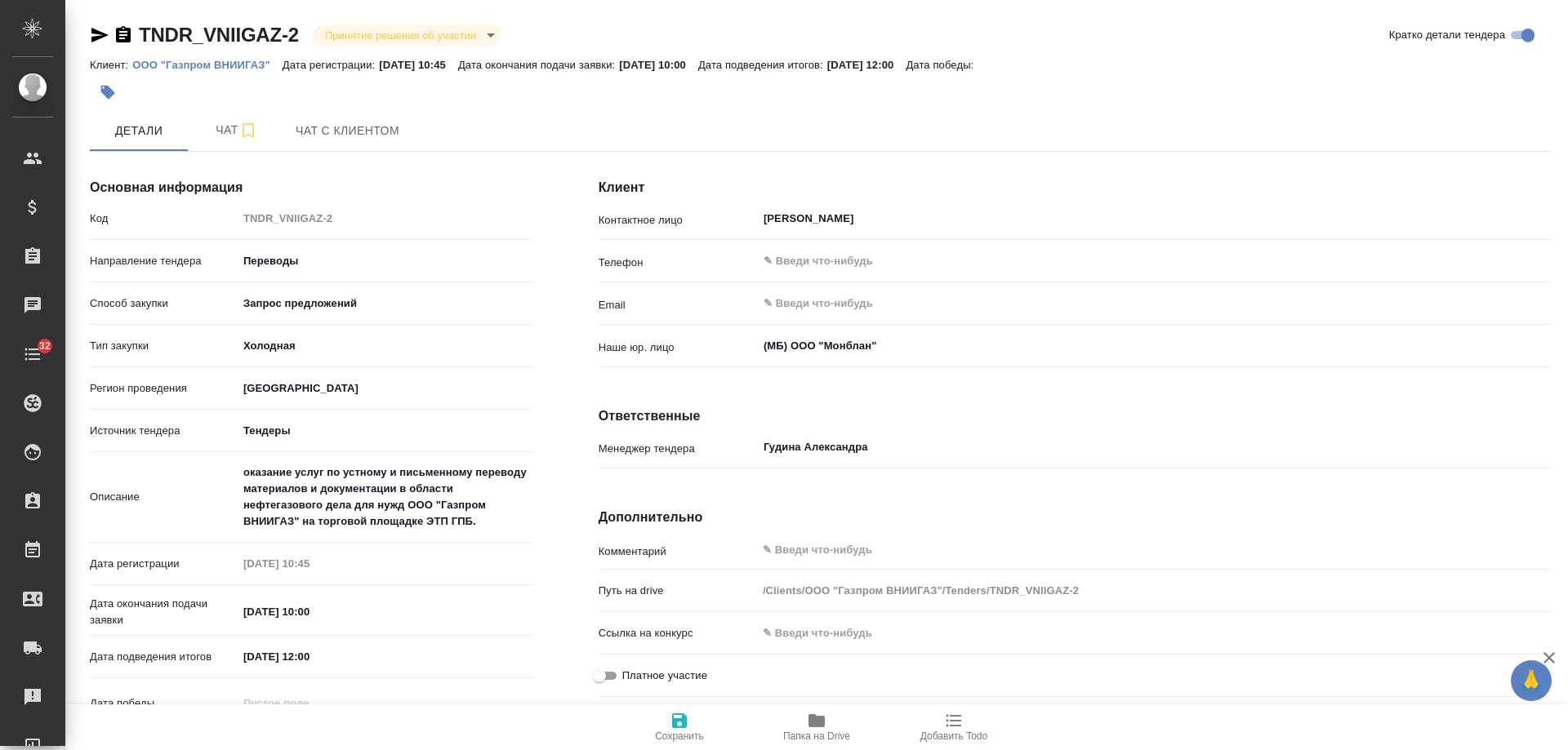
click at [487, 33] on body "🙏 .cls-1 fill:#fff; AWATERA [PERSON_NAME] Спецификации Заказы Чаты 32 Todo Прое…" at bounding box center [784, 375] width 1568 height 750
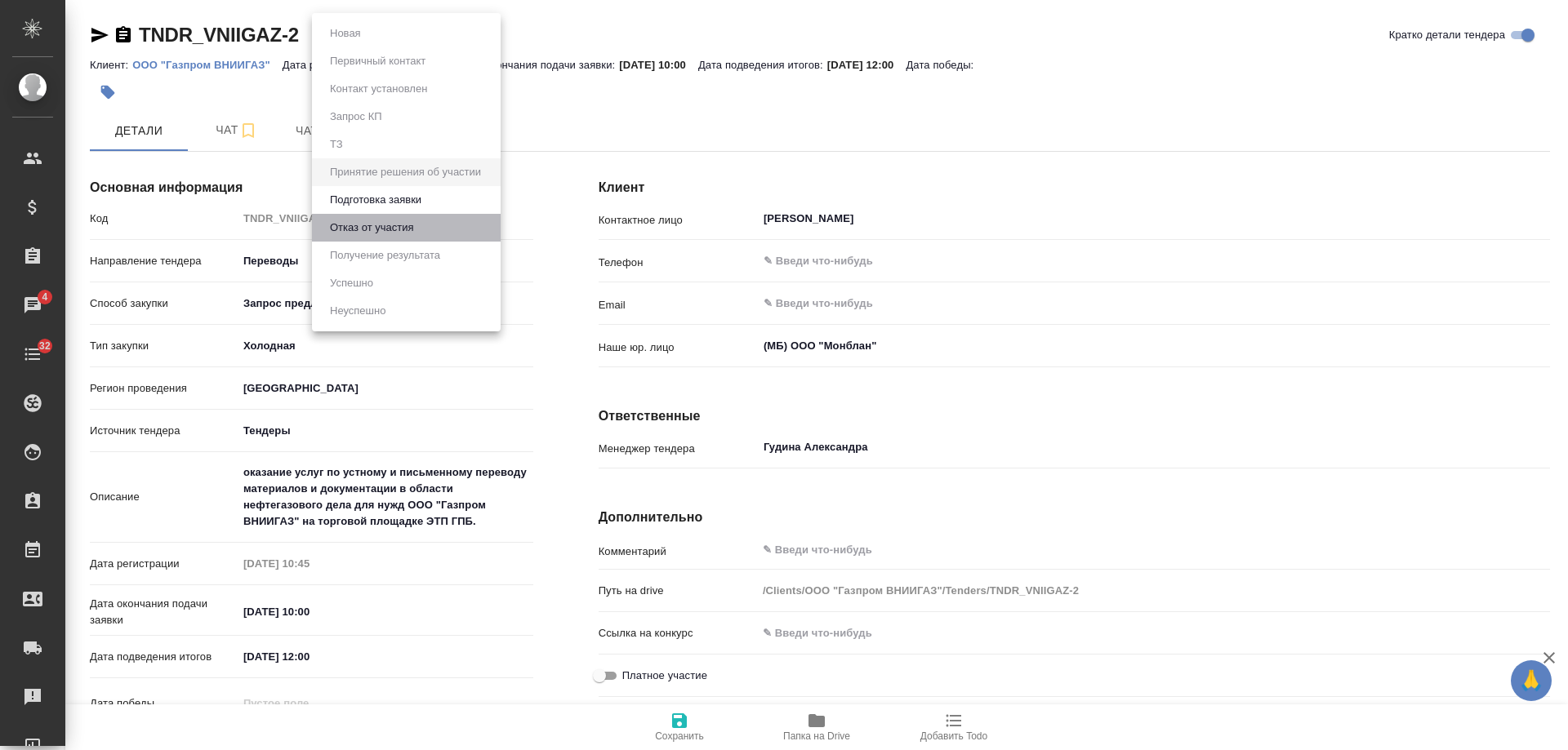
click at [386, 227] on button "Отказ от участия" at bounding box center [371, 227] width 93 height 18
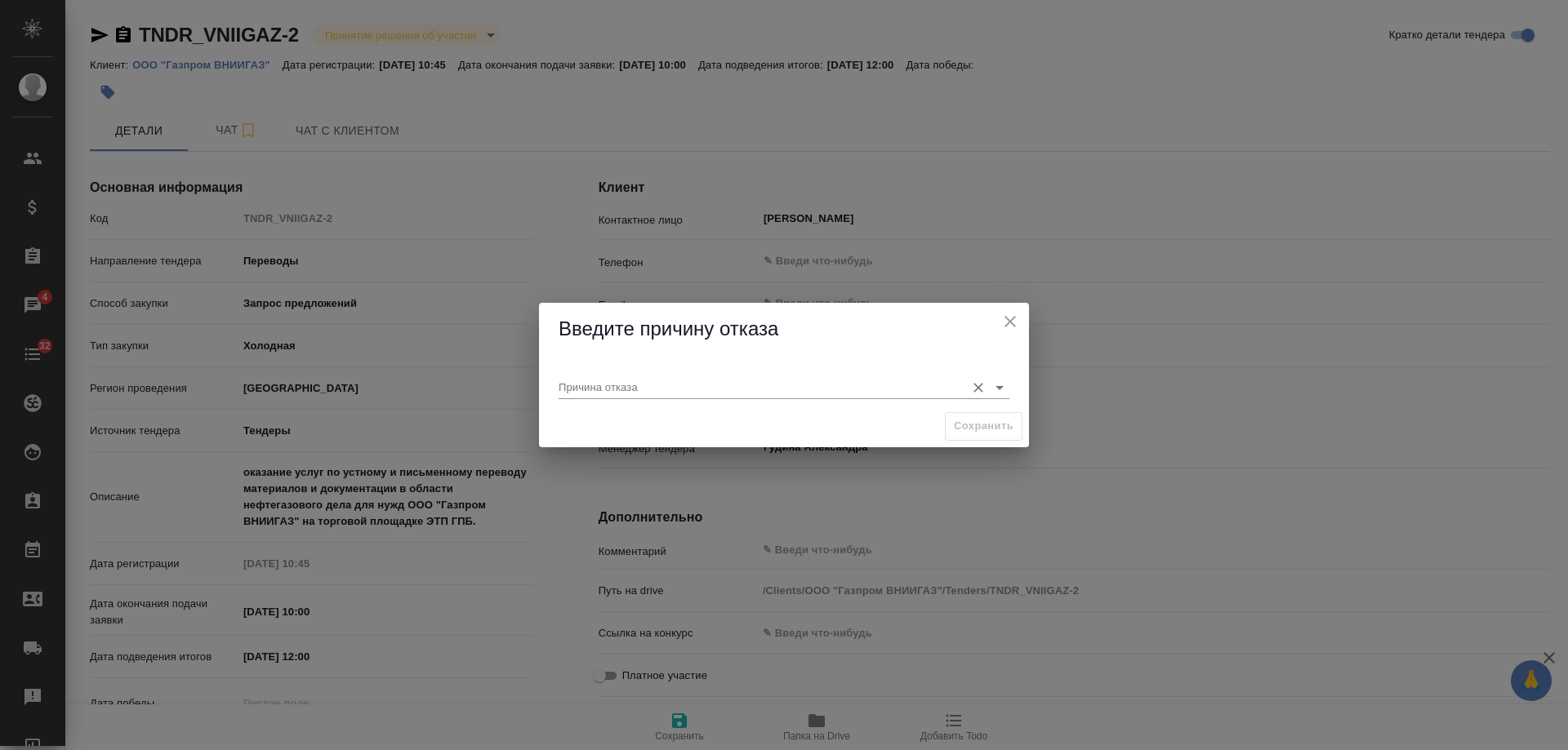
click at [661, 386] on input "Причина отказа" at bounding box center [757, 387] width 398 height 22
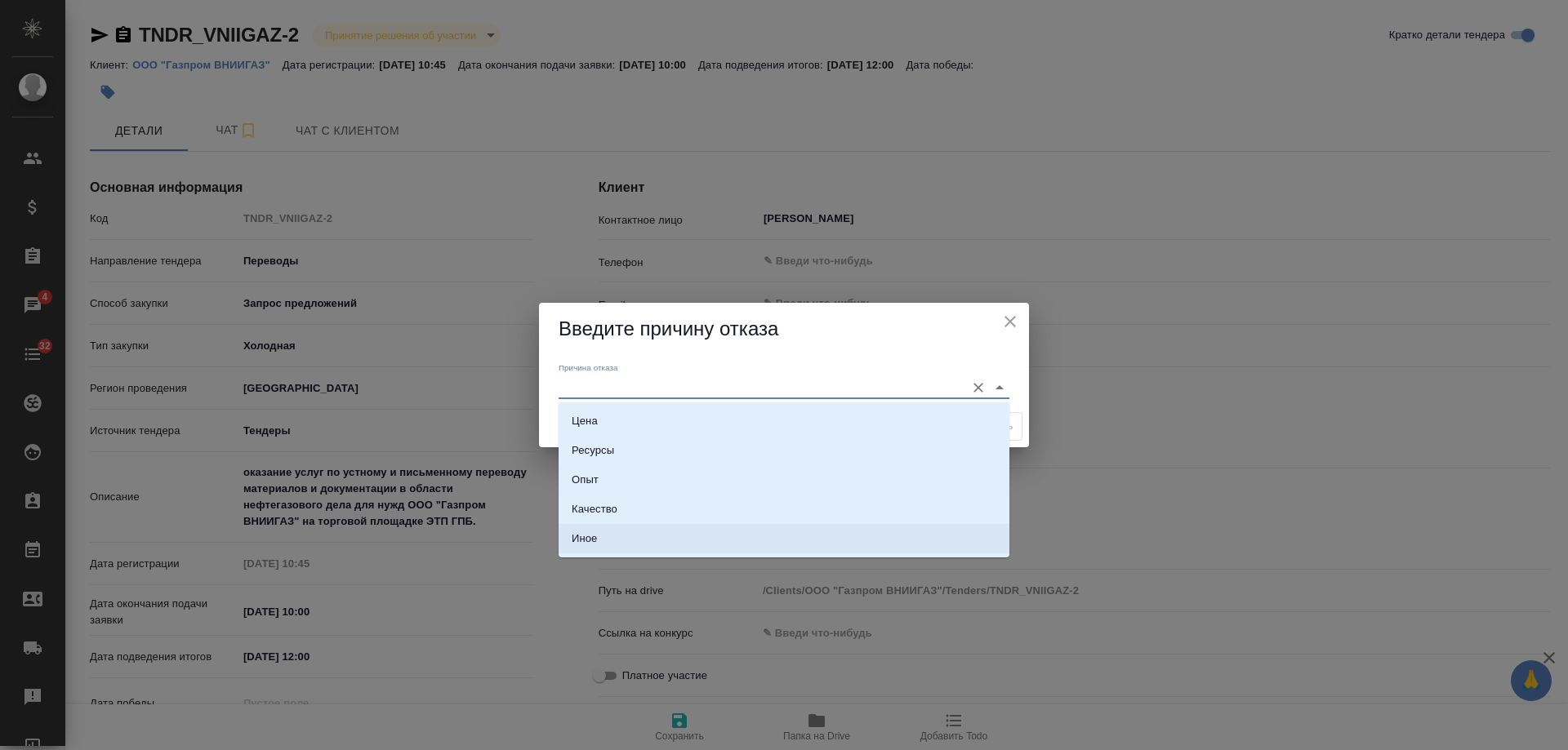
click at [618, 541] on li "Иное" at bounding box center [784, 539] width 451 height 30
type input "Иное"
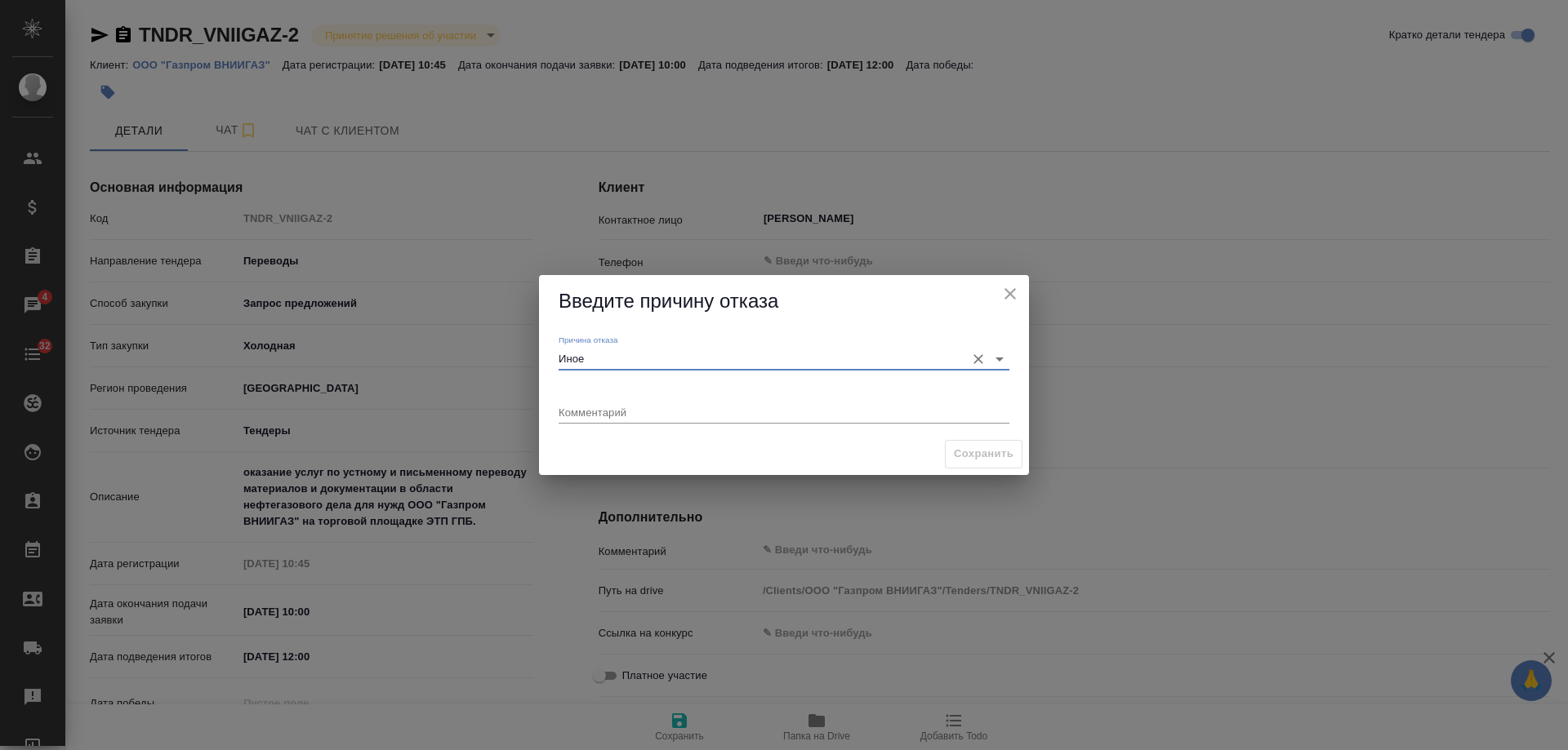
click at [617, 419] on div "x" at bounding box center [784, 413] width 451 height 20
type textarea "не прошли по цене устных + сроки регистрации на их площадке"
click at [992, 454] on span "Сохранить" at bounding box center [984, 455] width 59 height 19
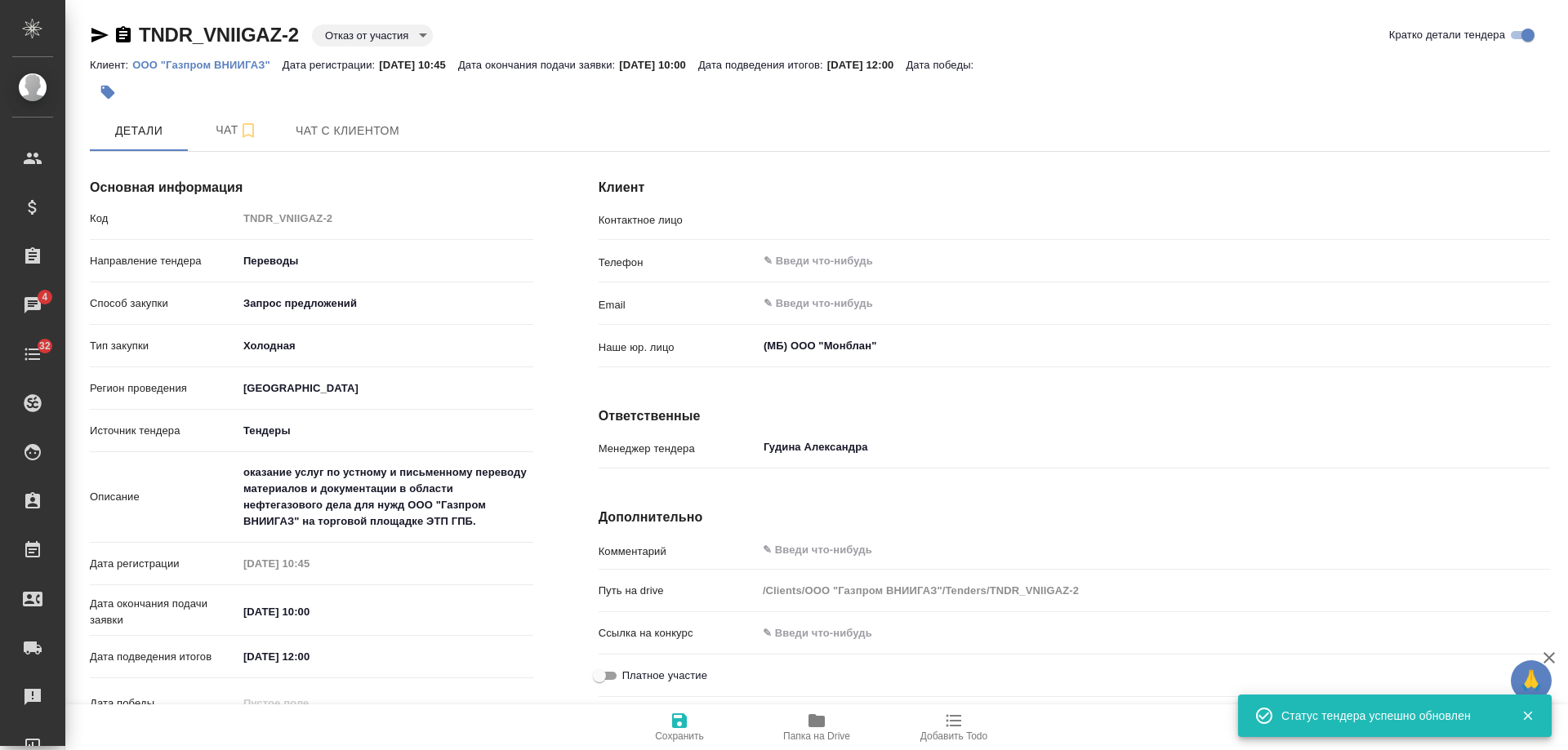
type input "[PERSON_NAME]"
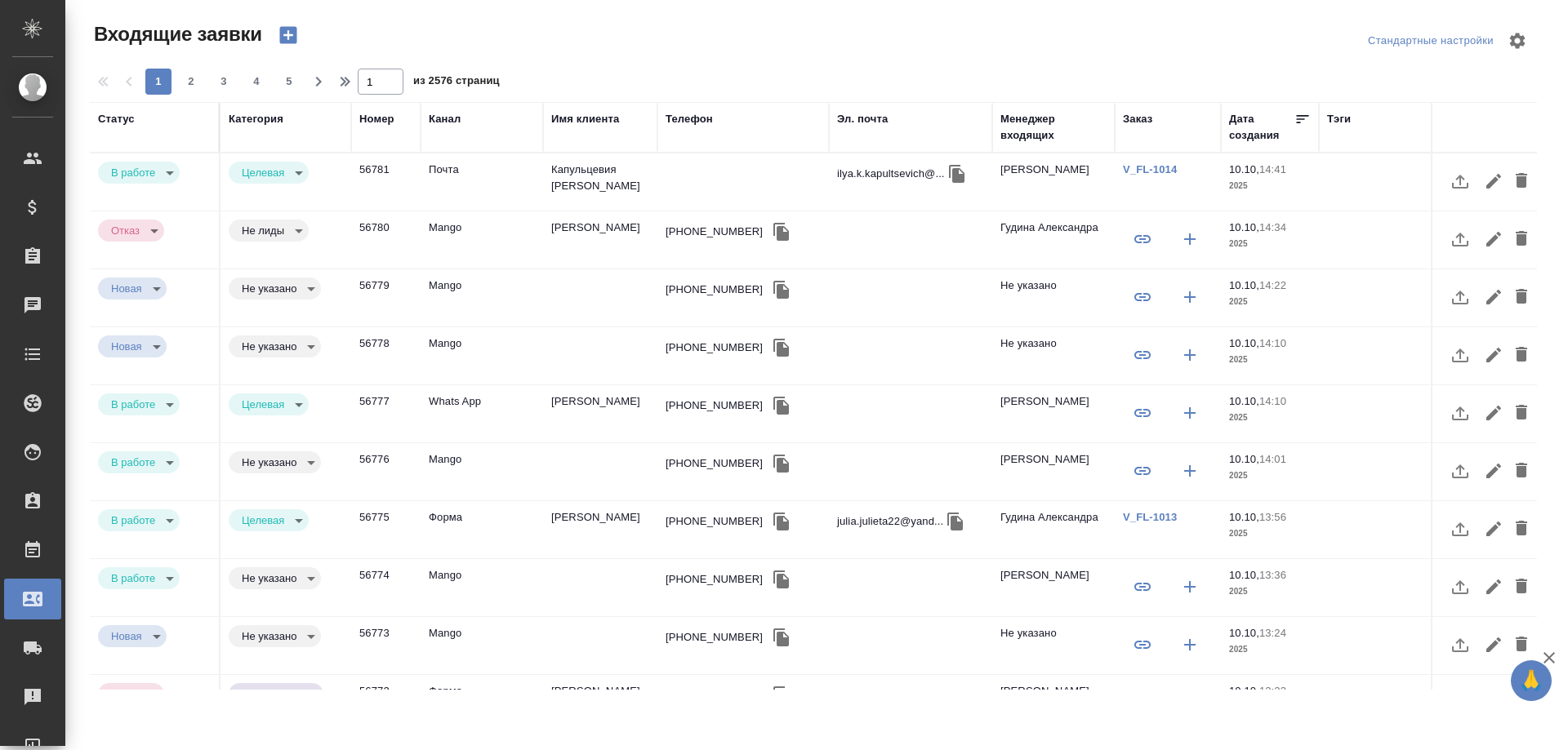
select select "RU"
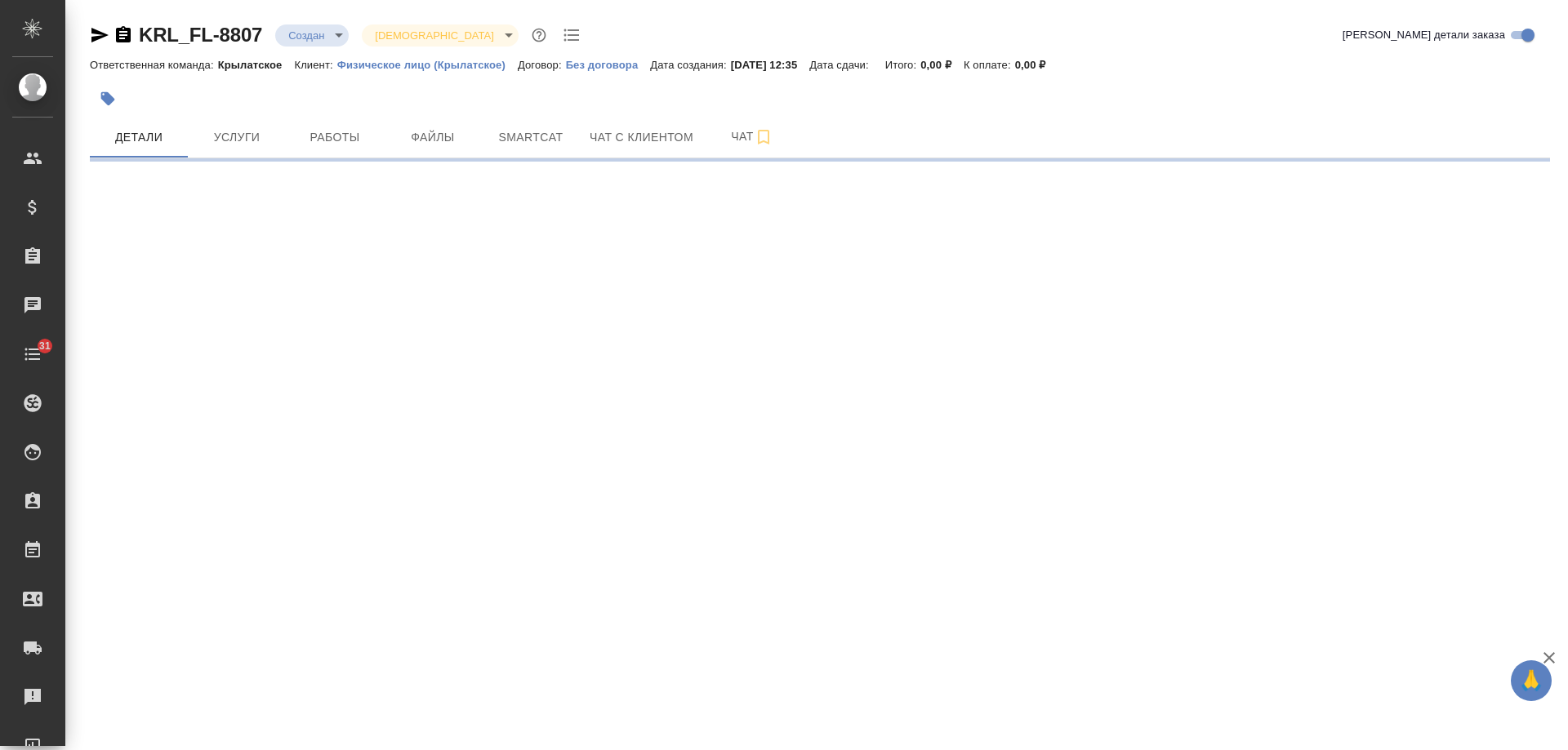
select select "RU"
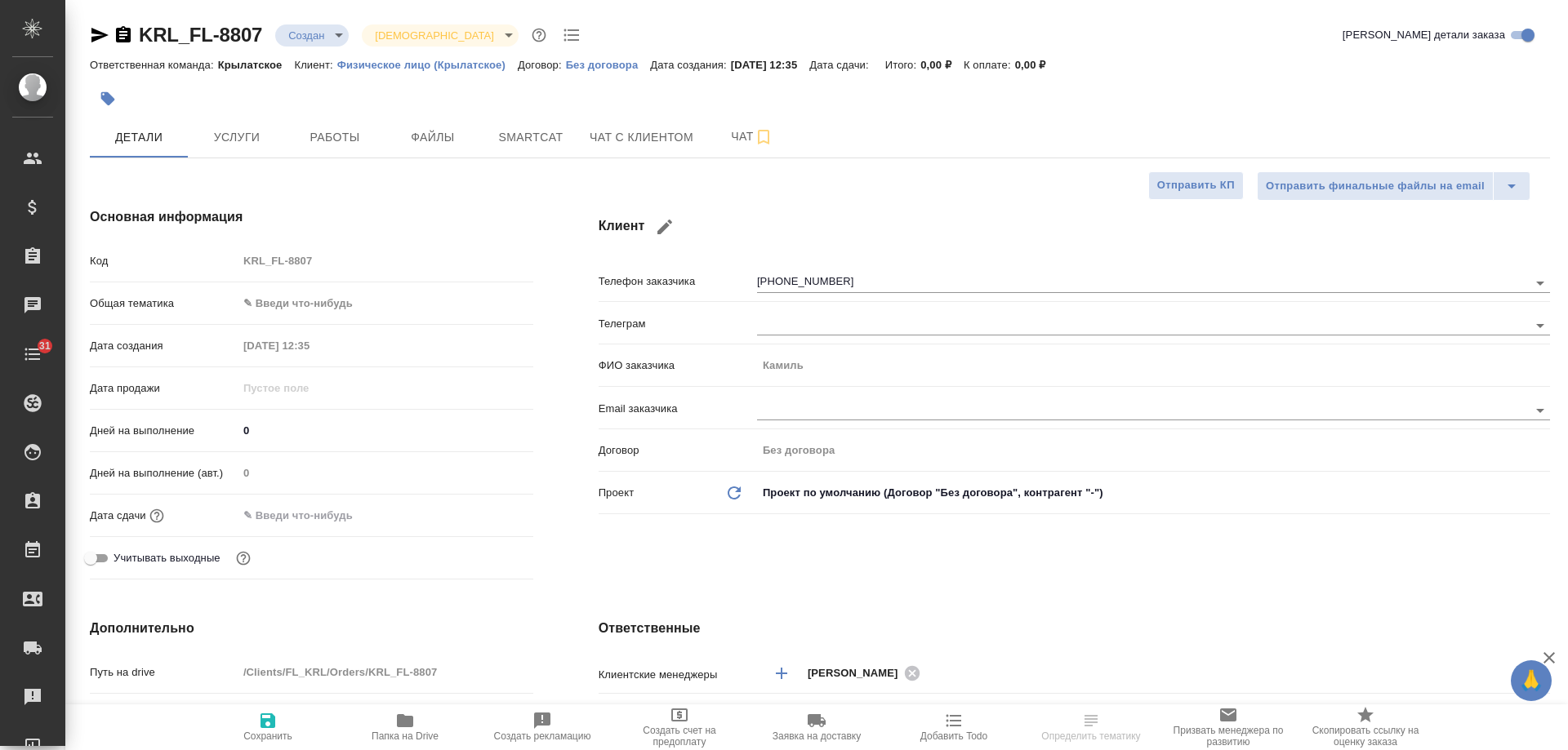
type textarea "x"
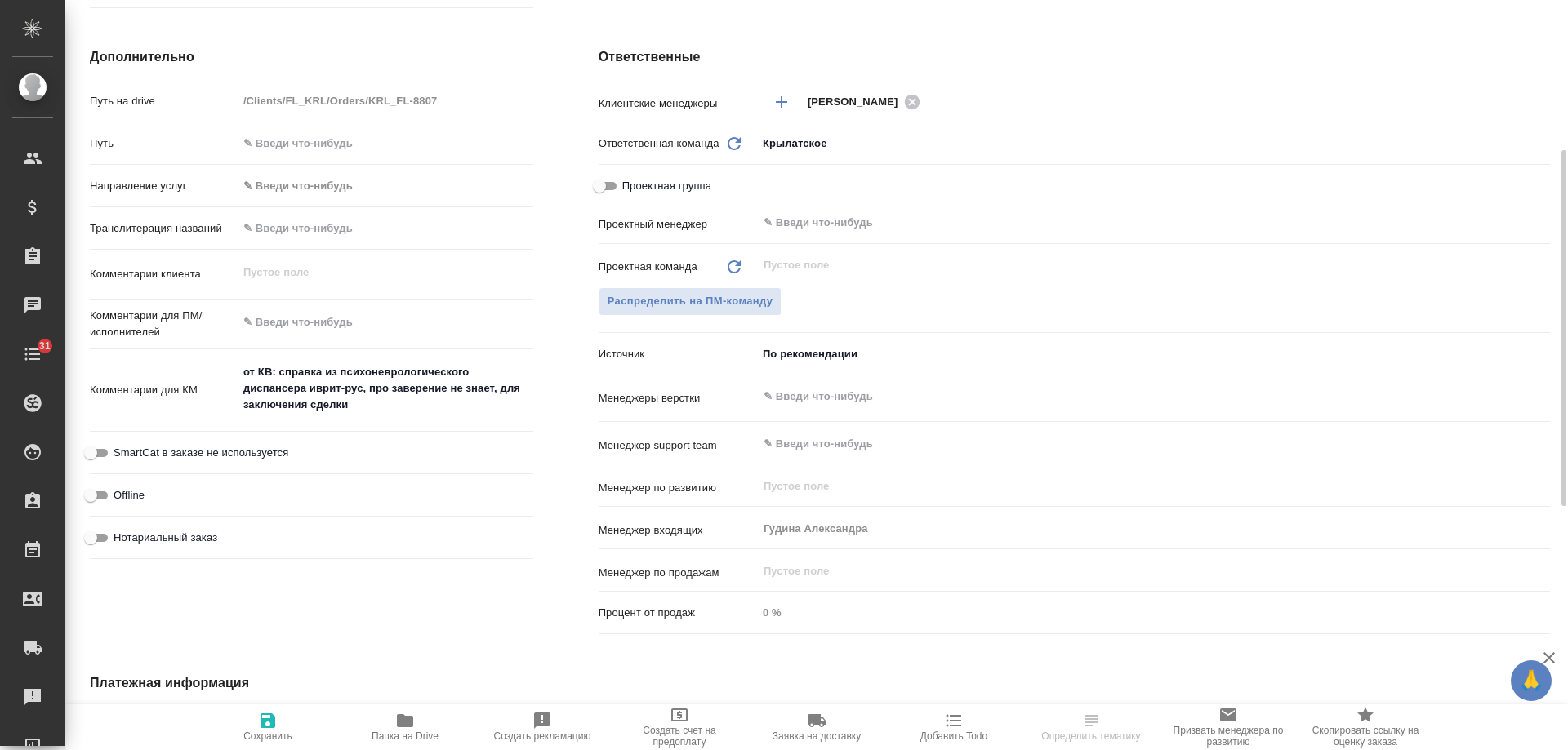
scroll to position [735, 0]
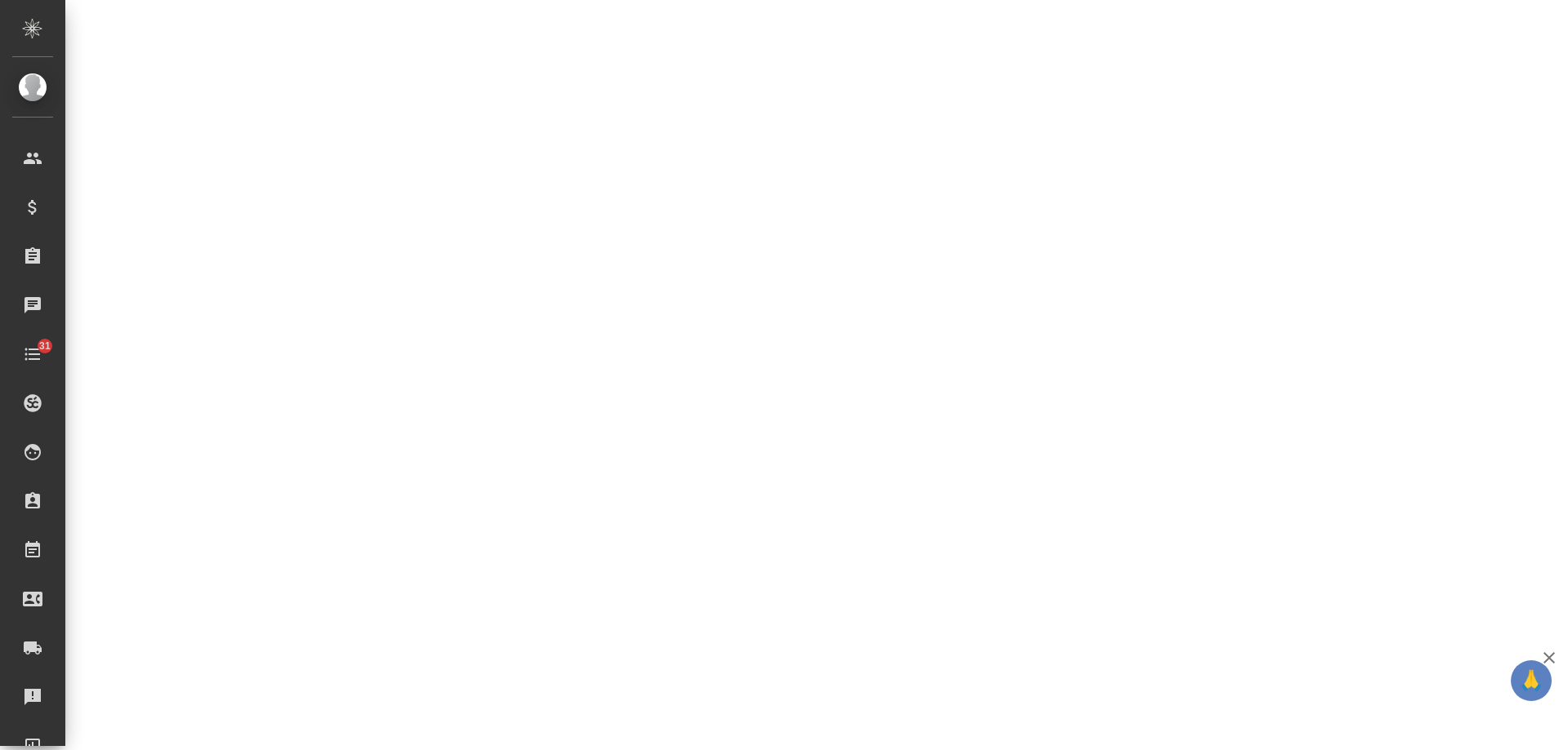
select select "RU"
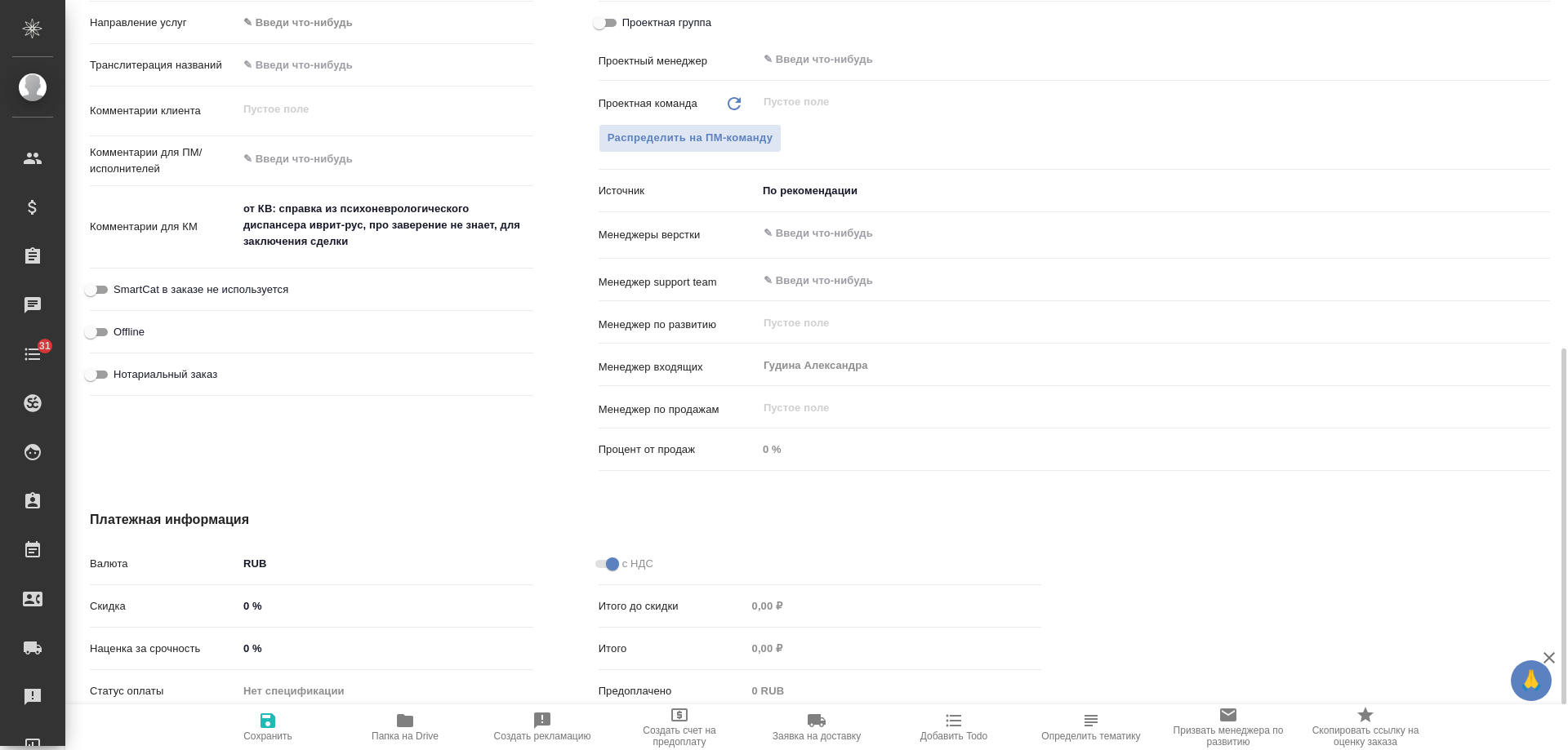
type textarea "x"
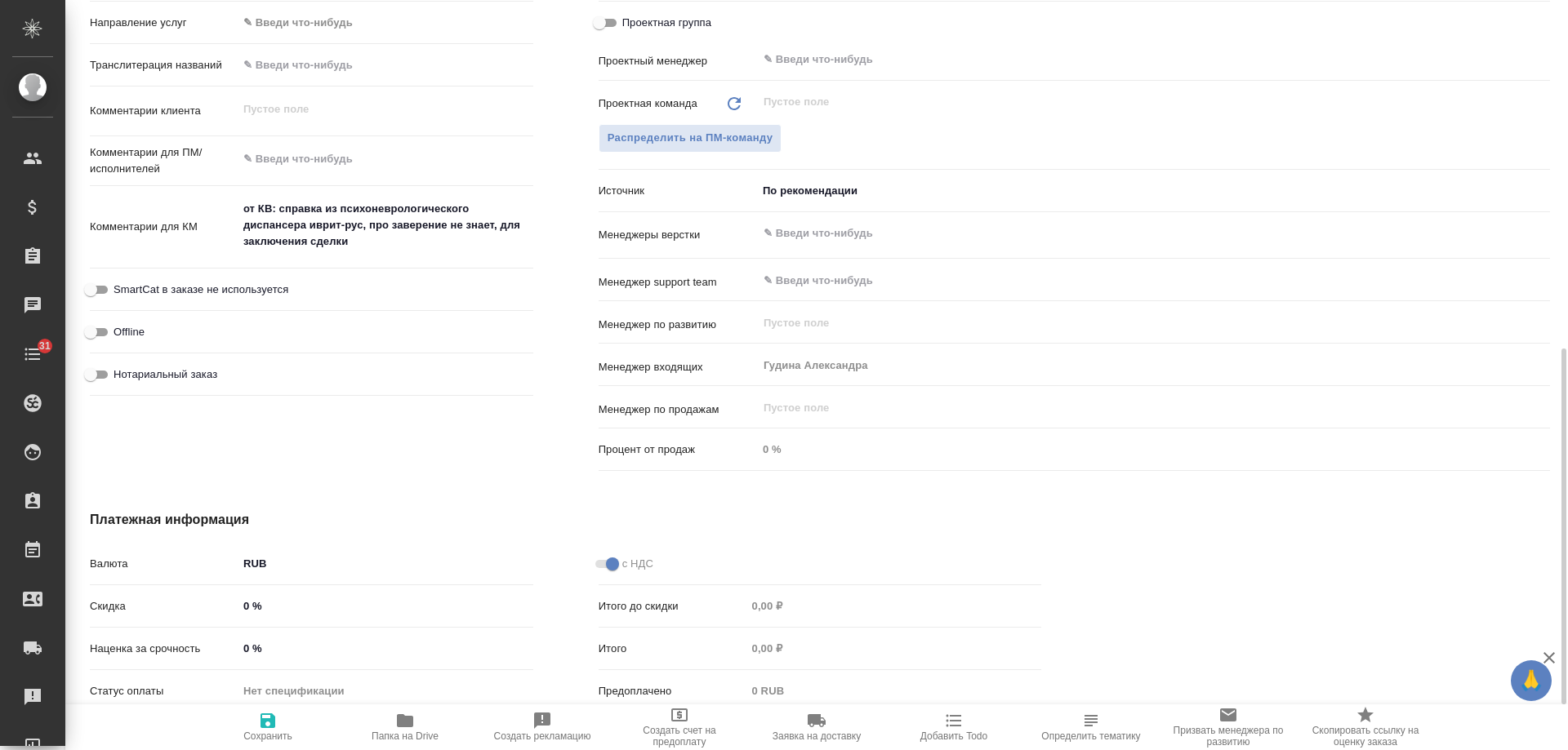
type textarea "x"
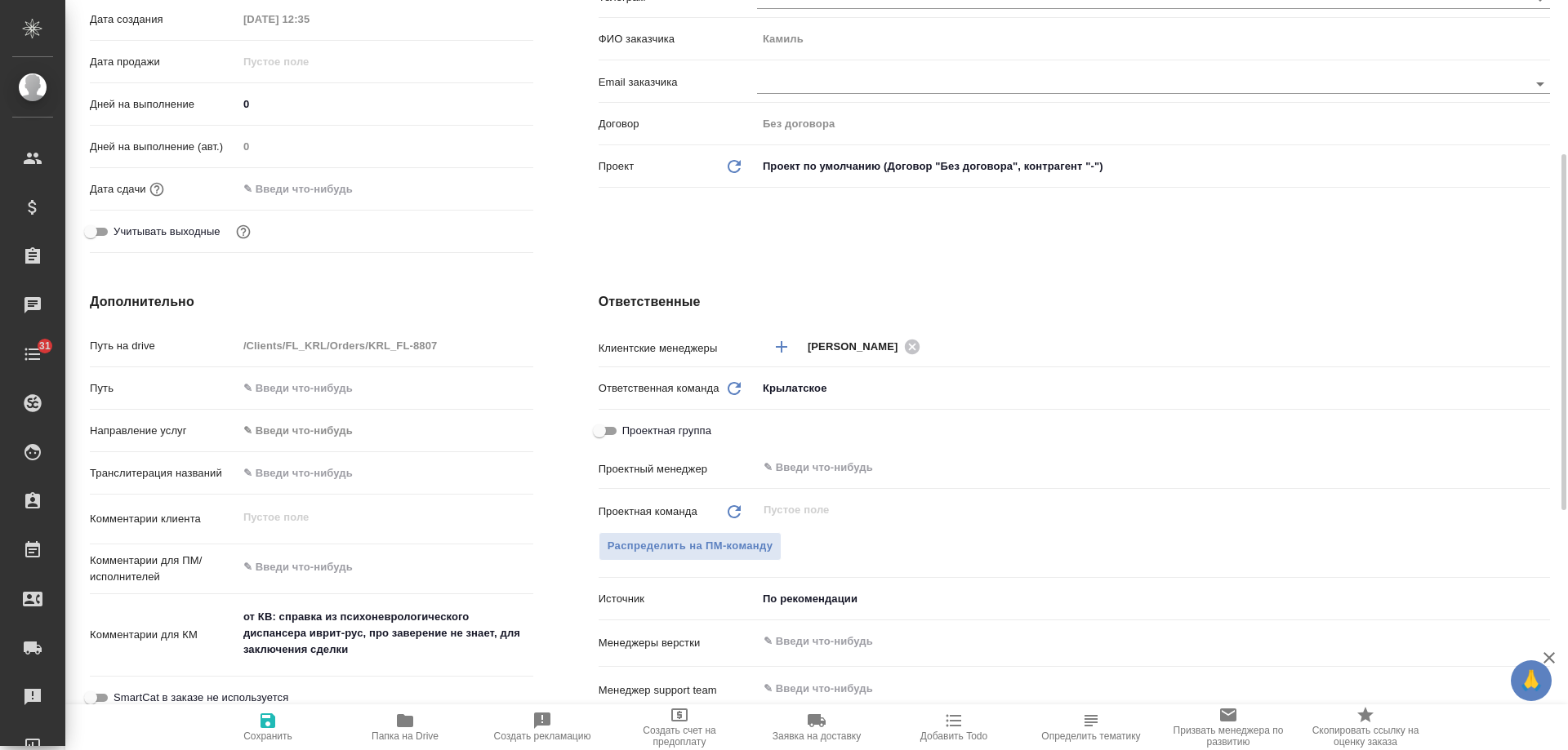
scroll to position [0, 0]
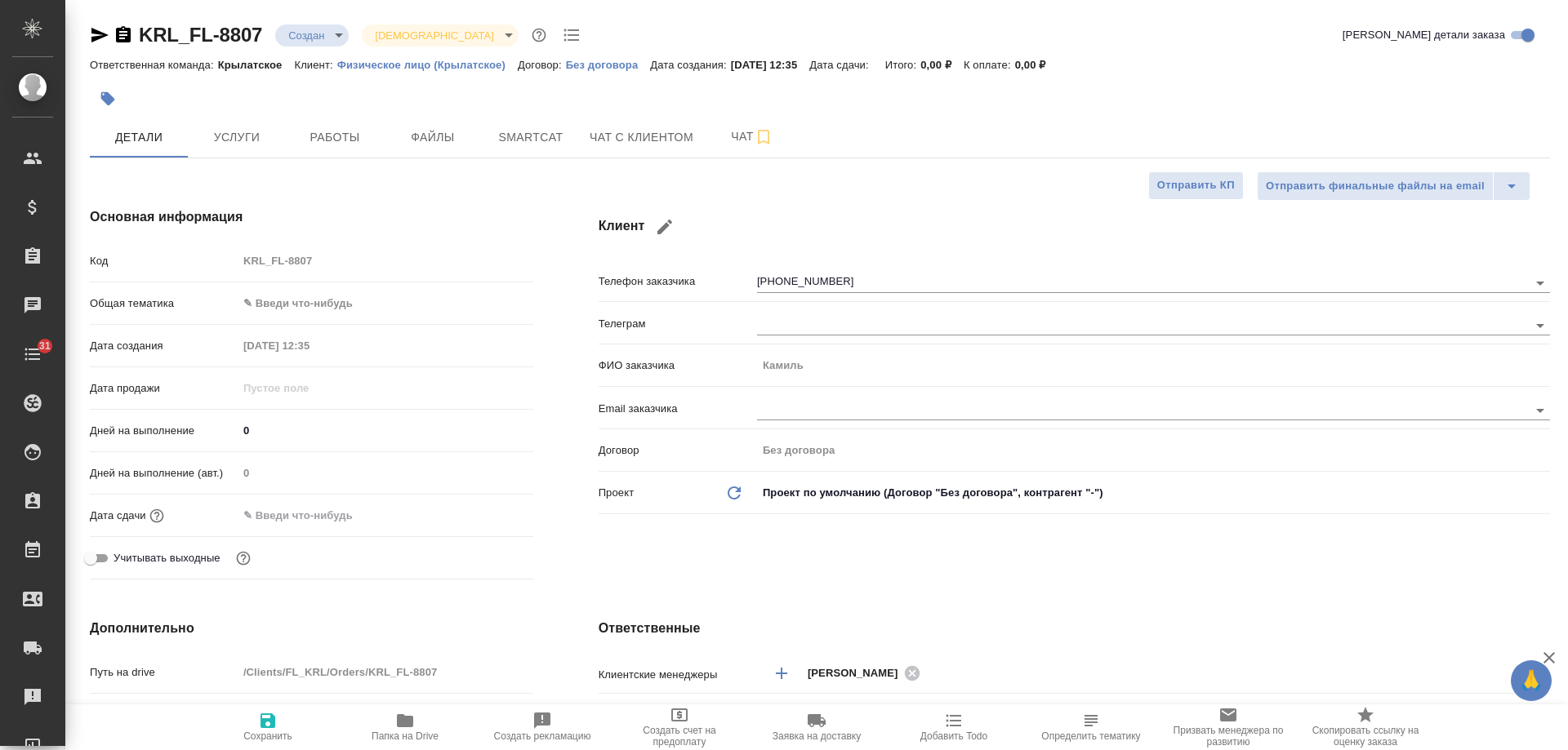
click at [97, 31] on icon "button" at bounding box center [100, 35] width 17 height 14
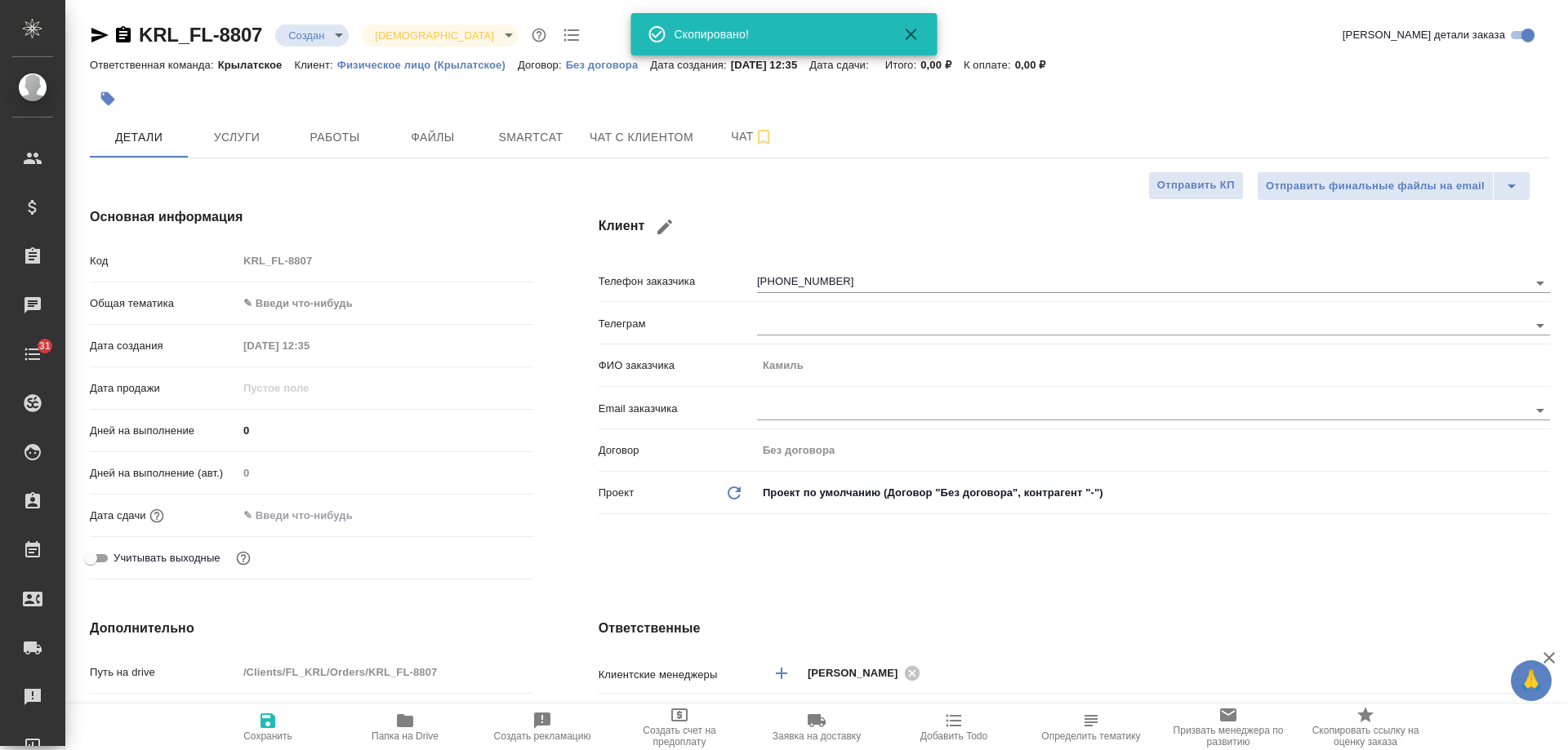
type textarea "x"
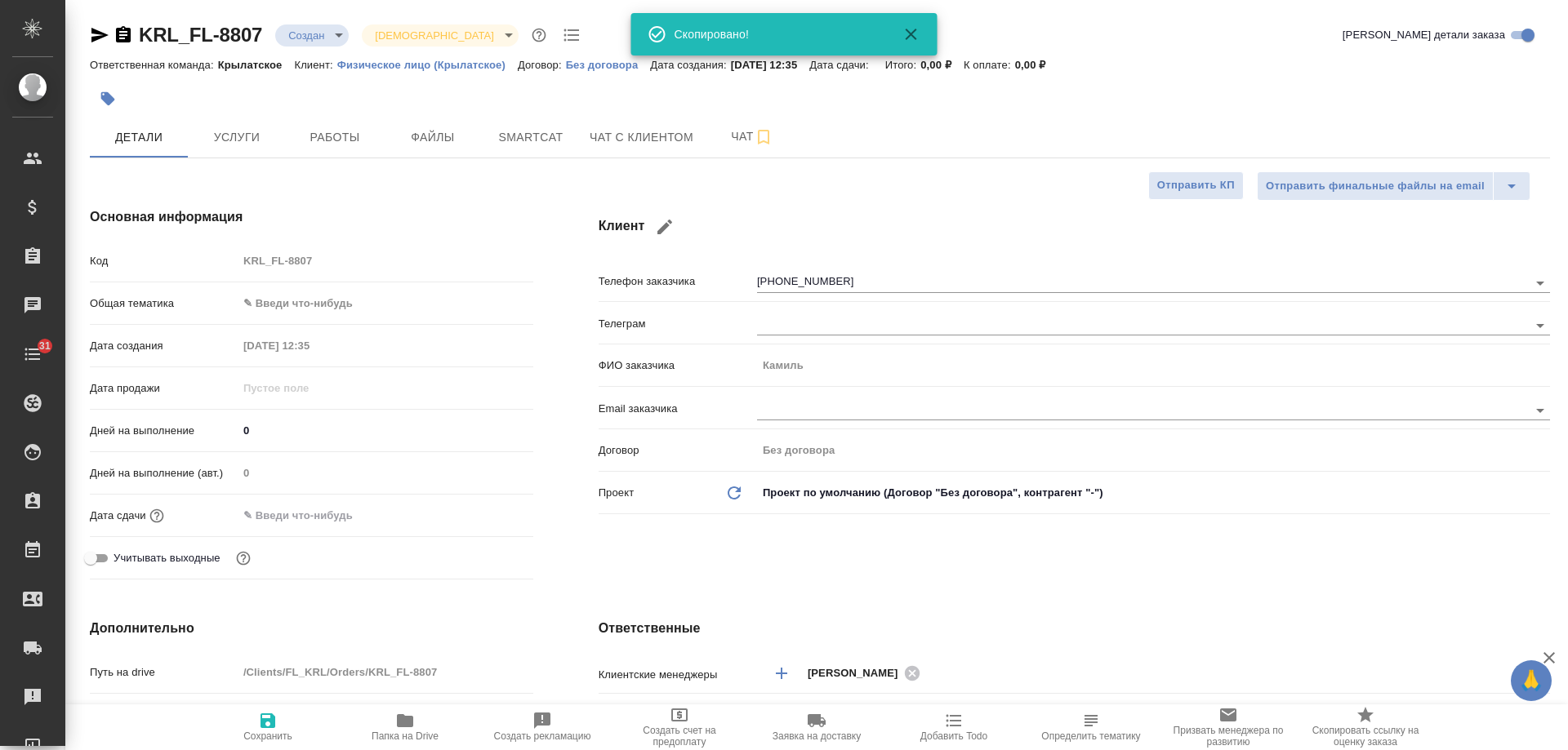
type textarea "x"
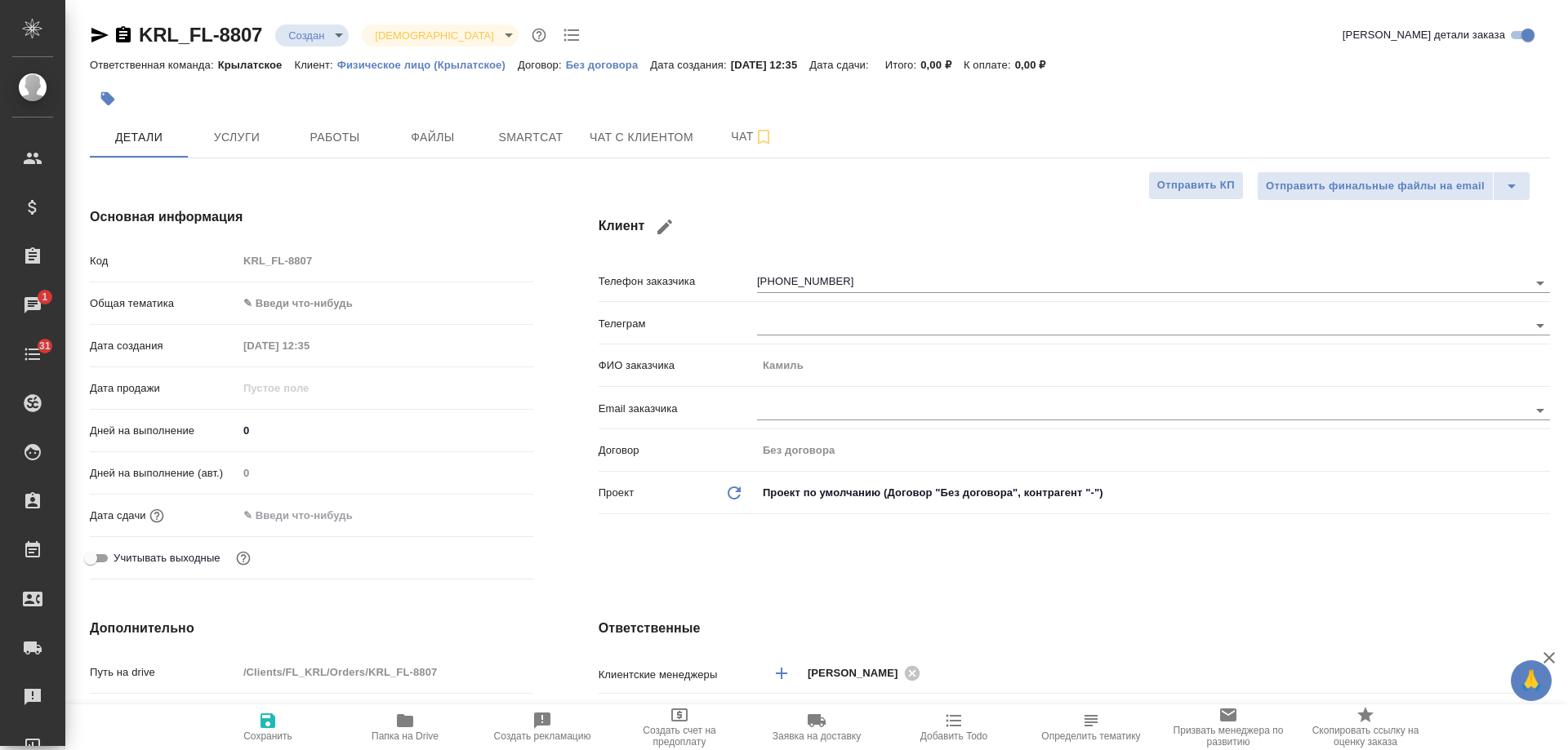
type textarea "x"
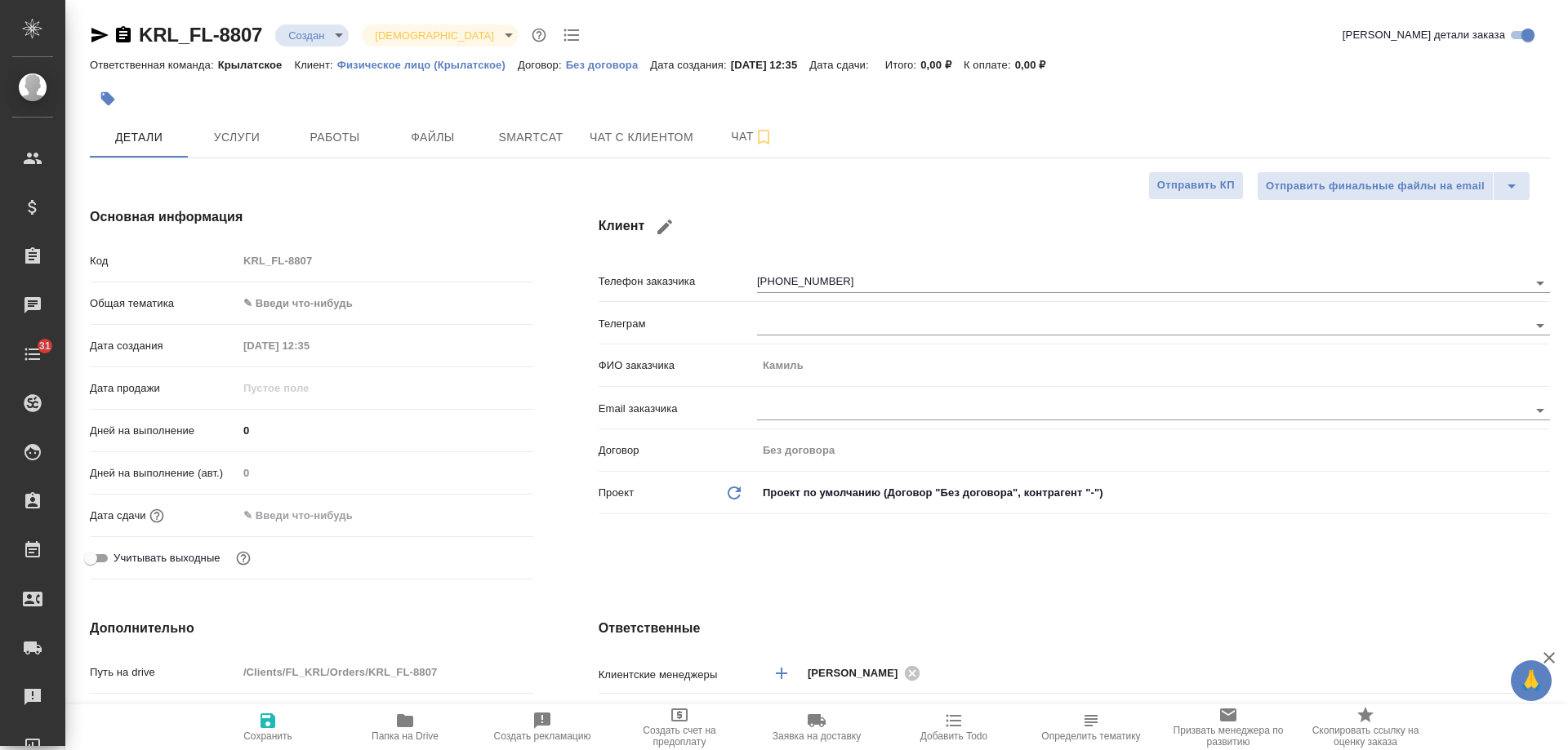
type textarea "x"
drag, startPoint x: 859, startPoint y: 271, endPoint x: 456, endPoint y: 299, distance: 404.0
click at [456, 299] on div "Основная информация Код KRL_FL-8807 Общая тематика ✎ Введи что-нибудь Дата созд…" at bounding box center [820, 396] width 1526 height 444
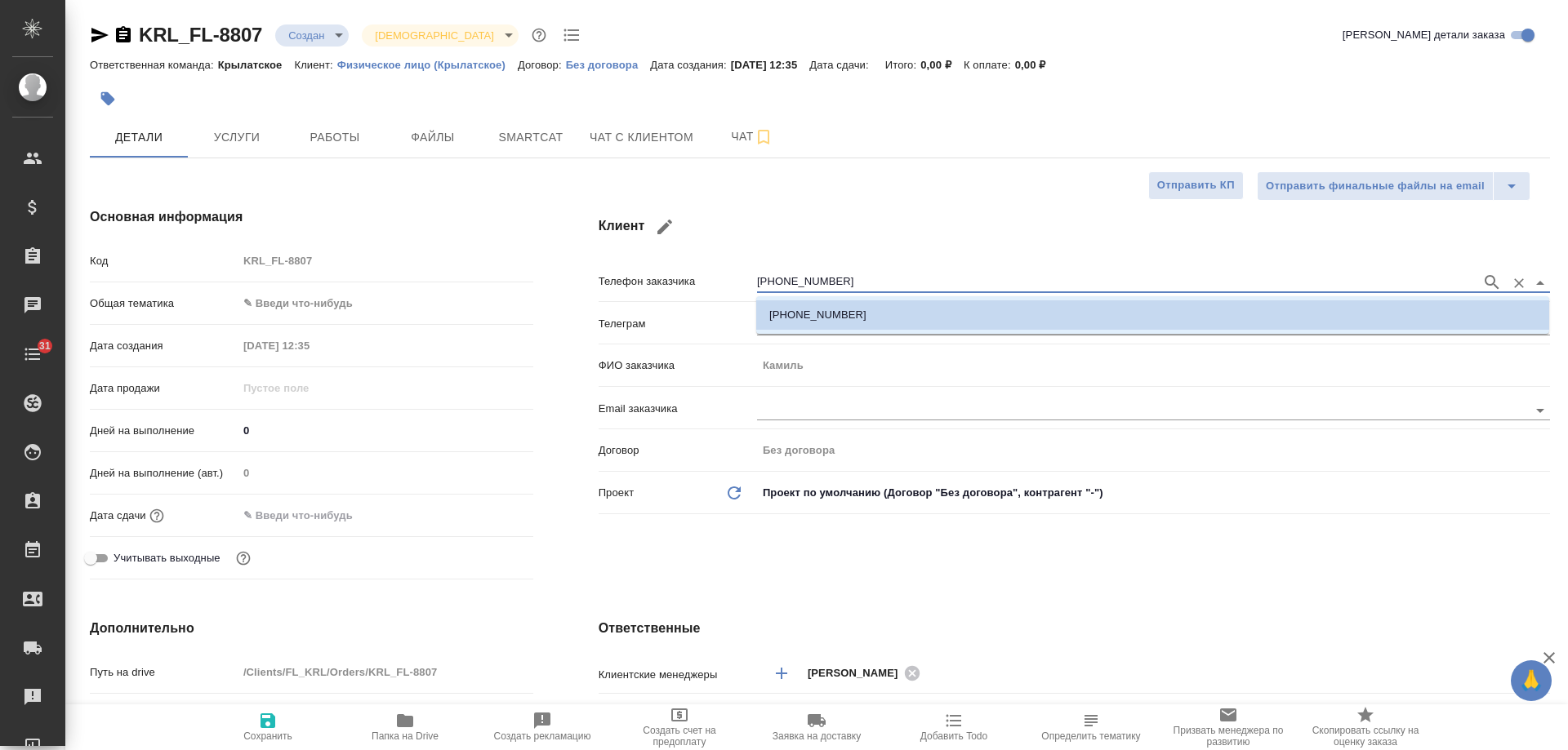
drag, startPoint x: 670, startPoint y: 275, endPoint x: 633, endPoint y: 274, distance: 37.0
click at [633, 274] on div "Телефон заказчика +79996672621" at bounding box center [1075, 281] width 952 height 29
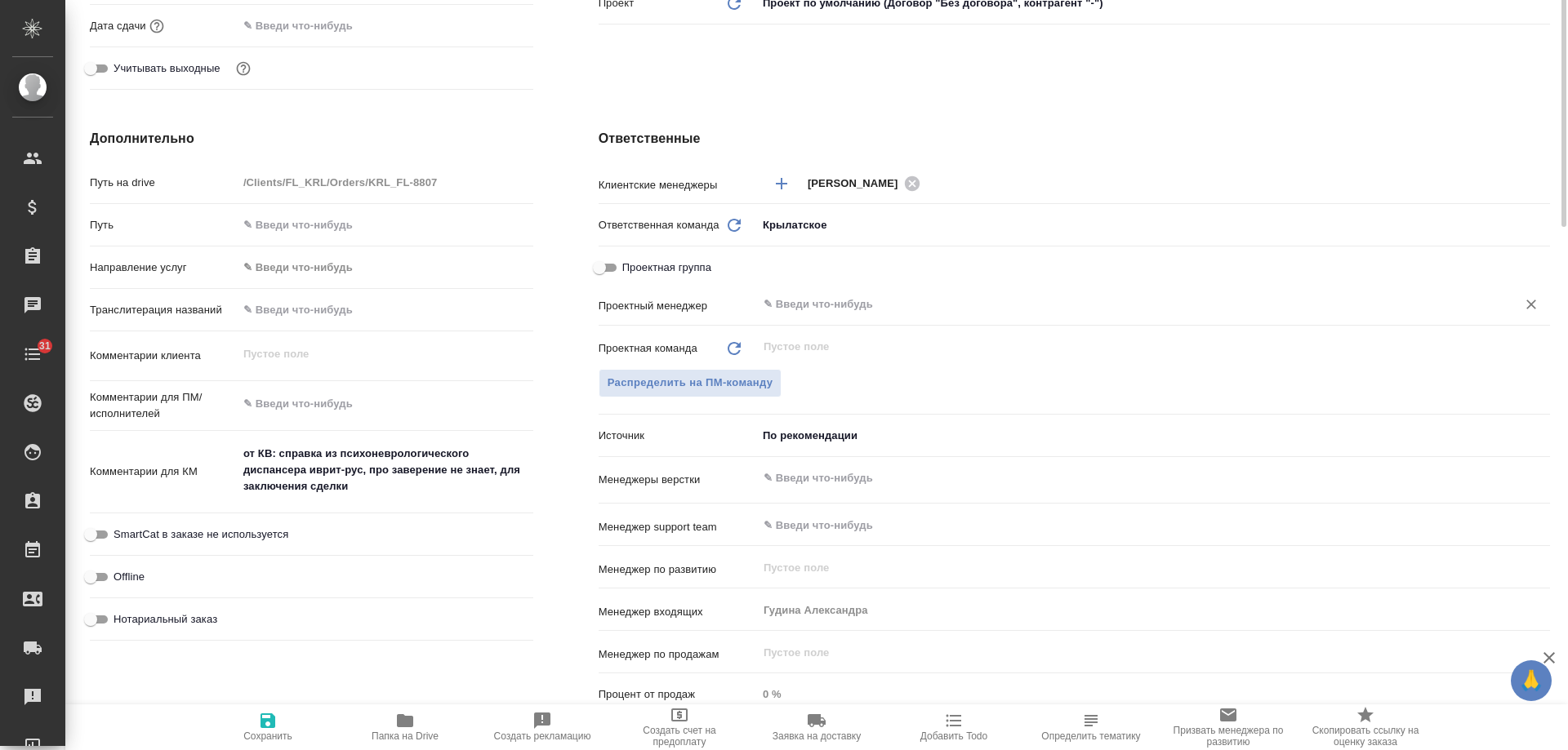
scroll to position [163, 0]
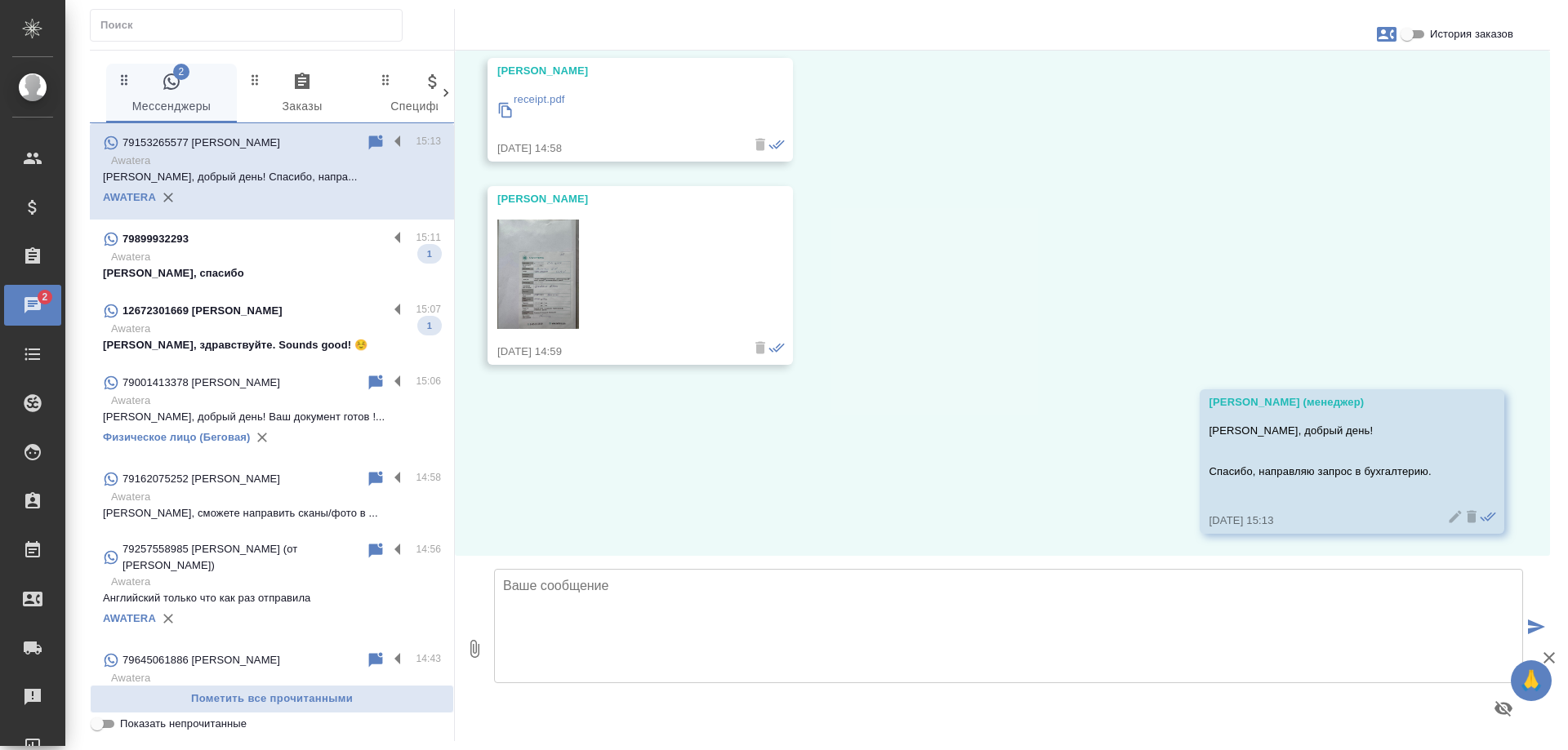
scroll to position [3049, 0]
click at [309, 257] on p "Awatera" at bounding box center [276, 257] width 330 height 16
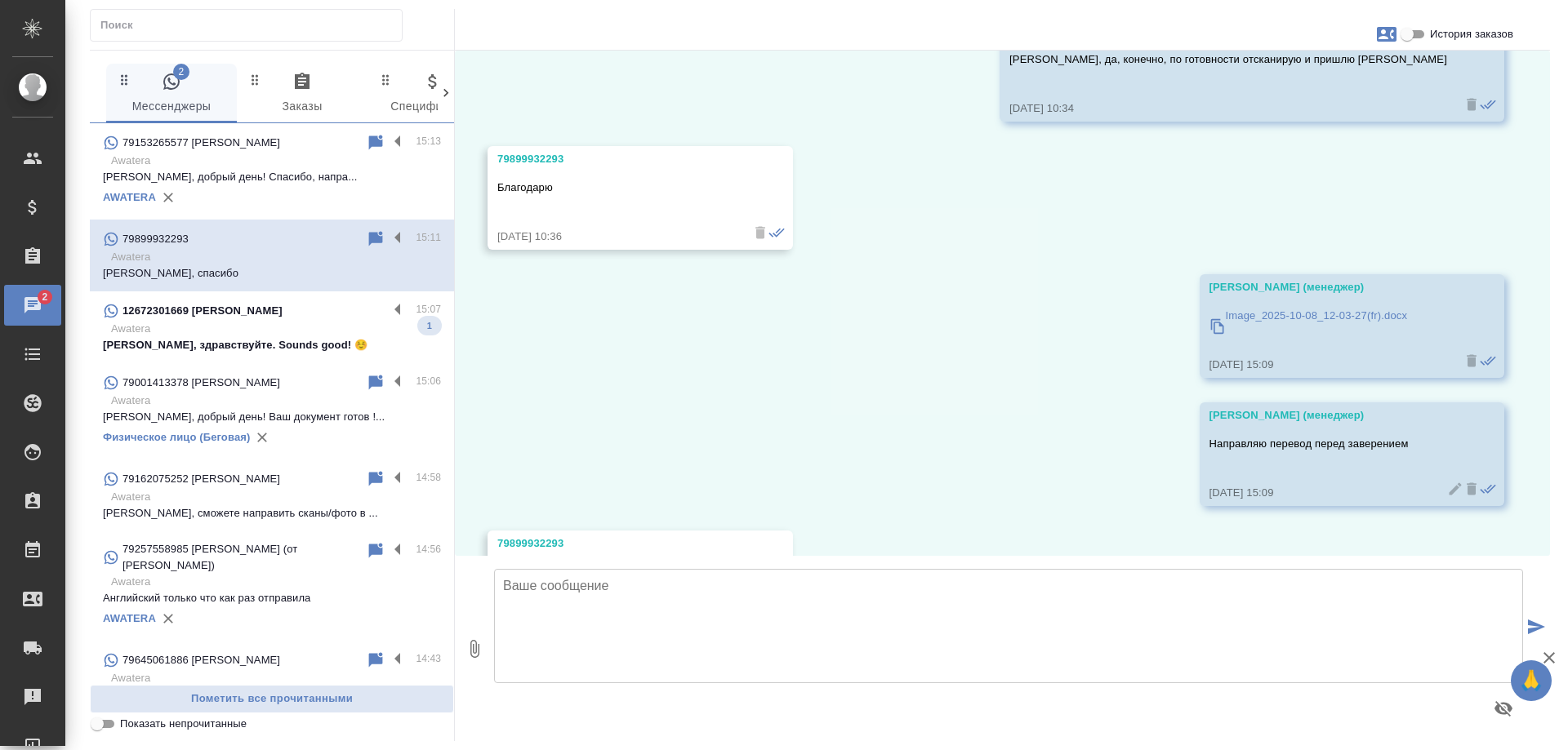
scroll to position [6158, 0]
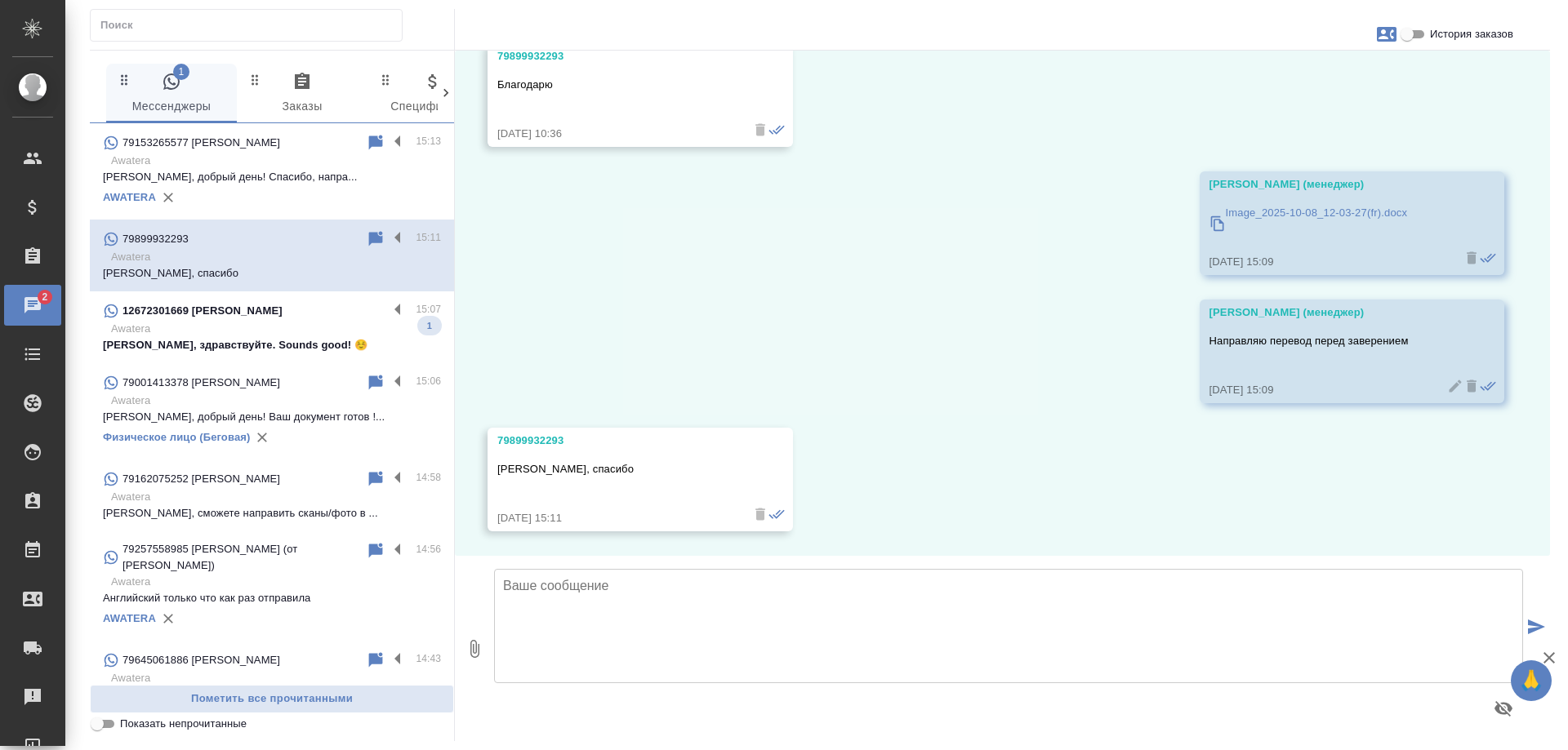
click at [245, 321] on p "Awatera" at bounding box center [276, 329] width 330 height 16
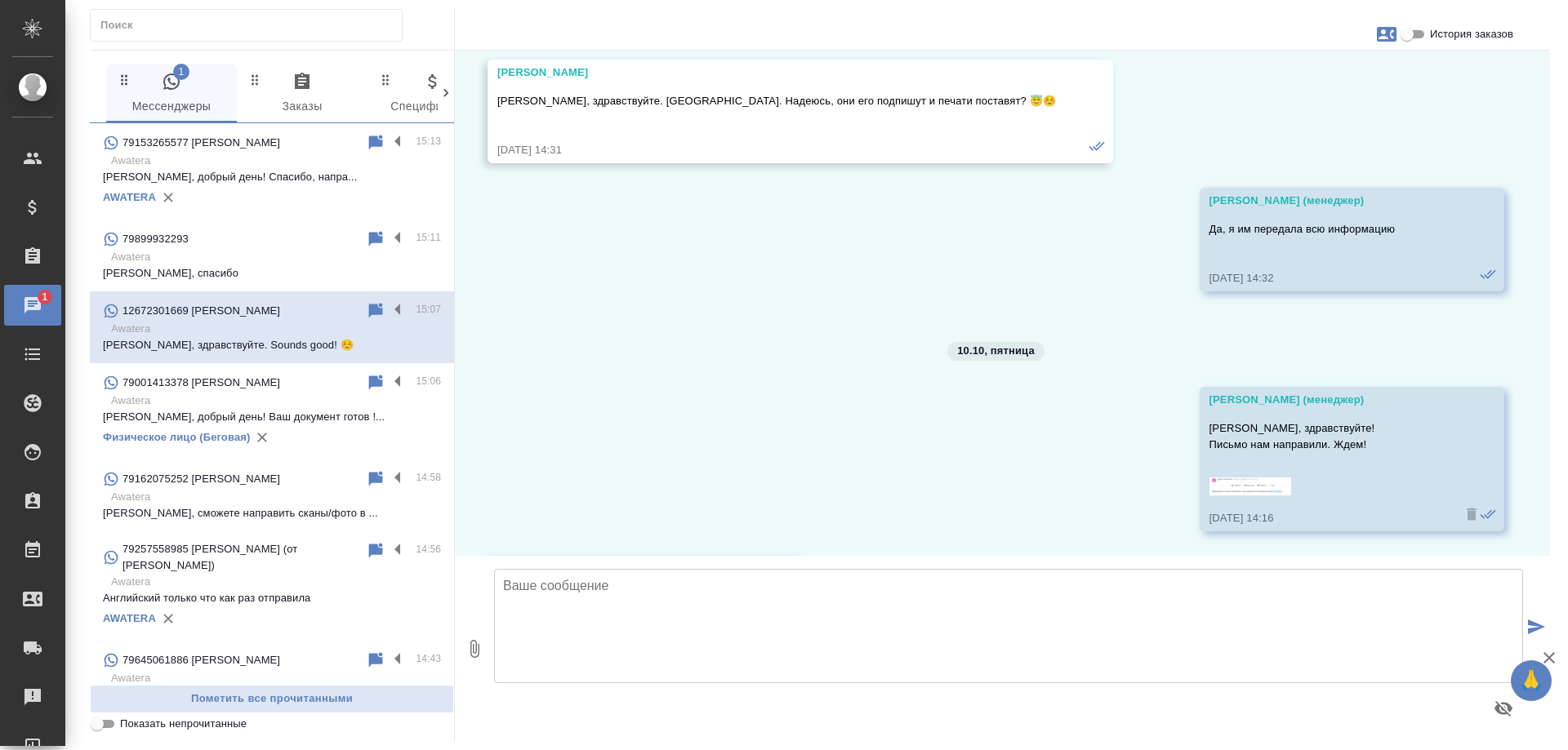
scroll to position [35274, 0]
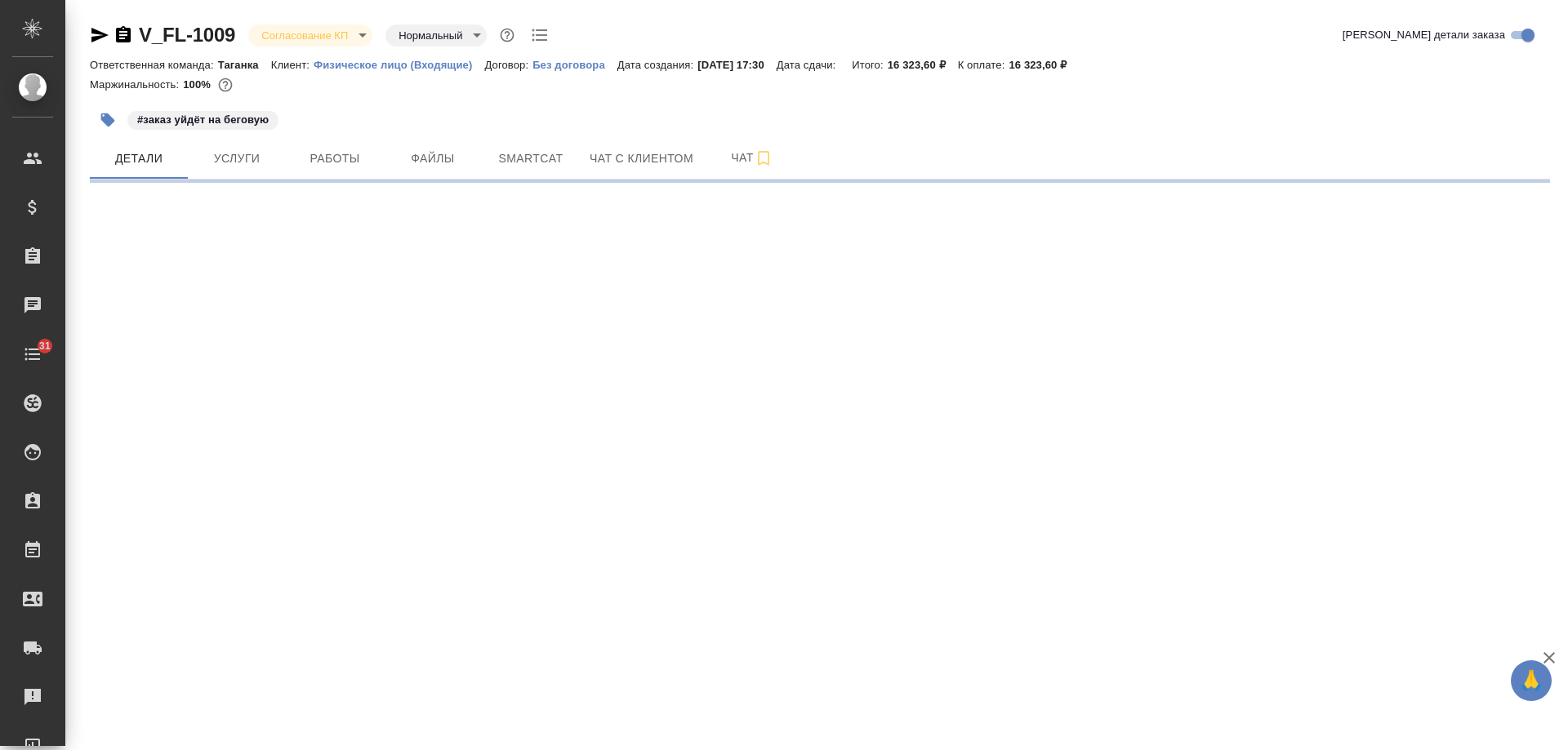
select select "RU"
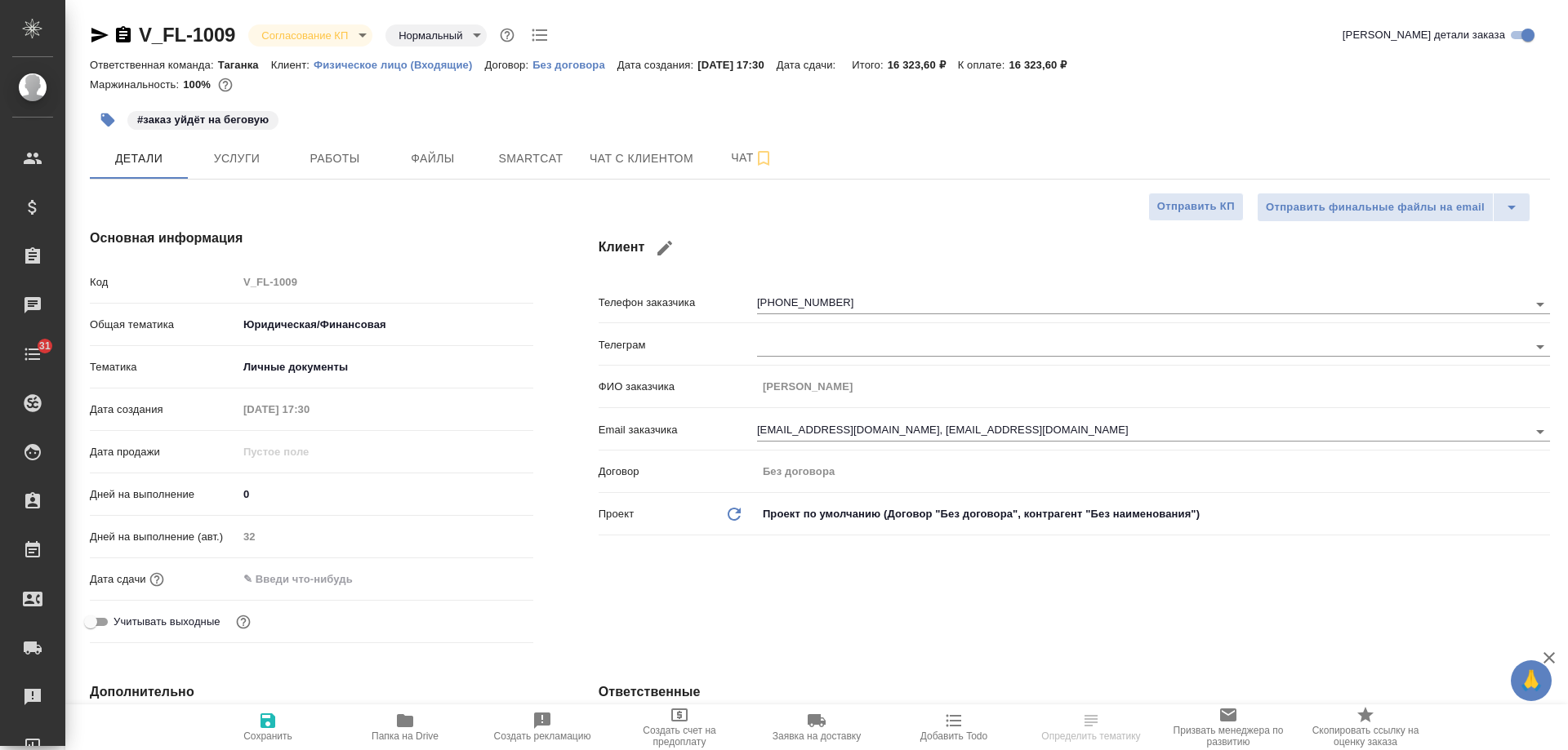
type textarea "x"
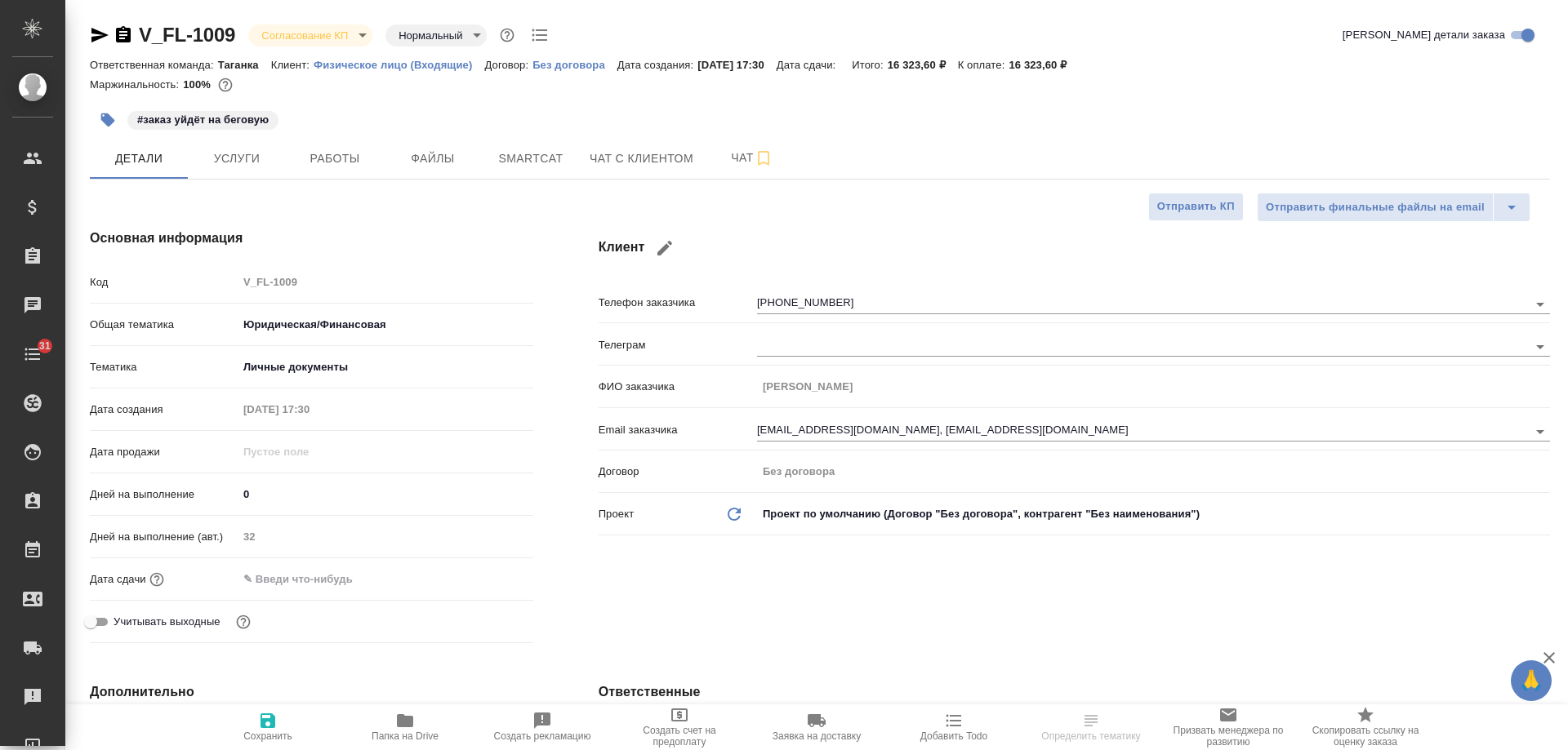
type textarea "x"
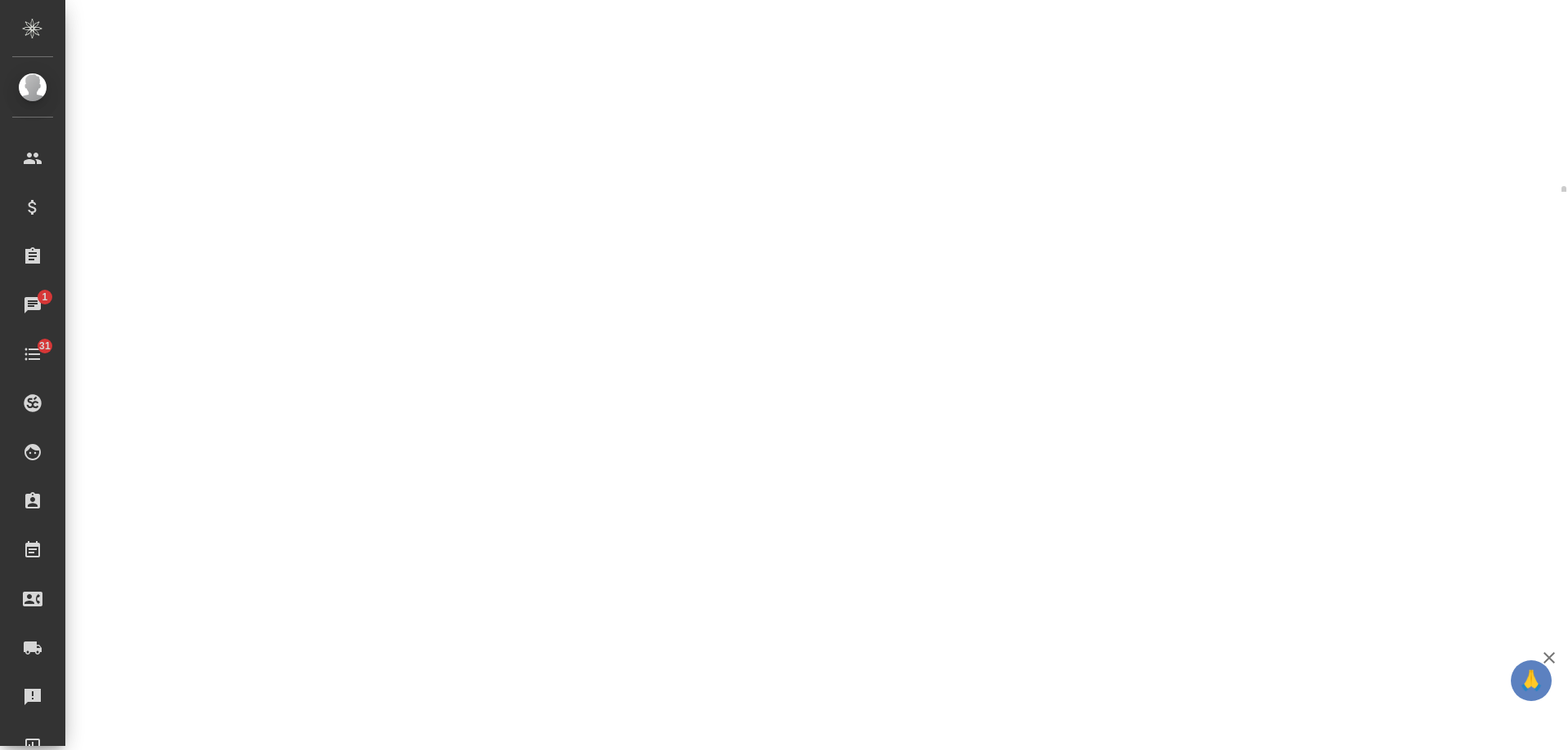
select select "RU"
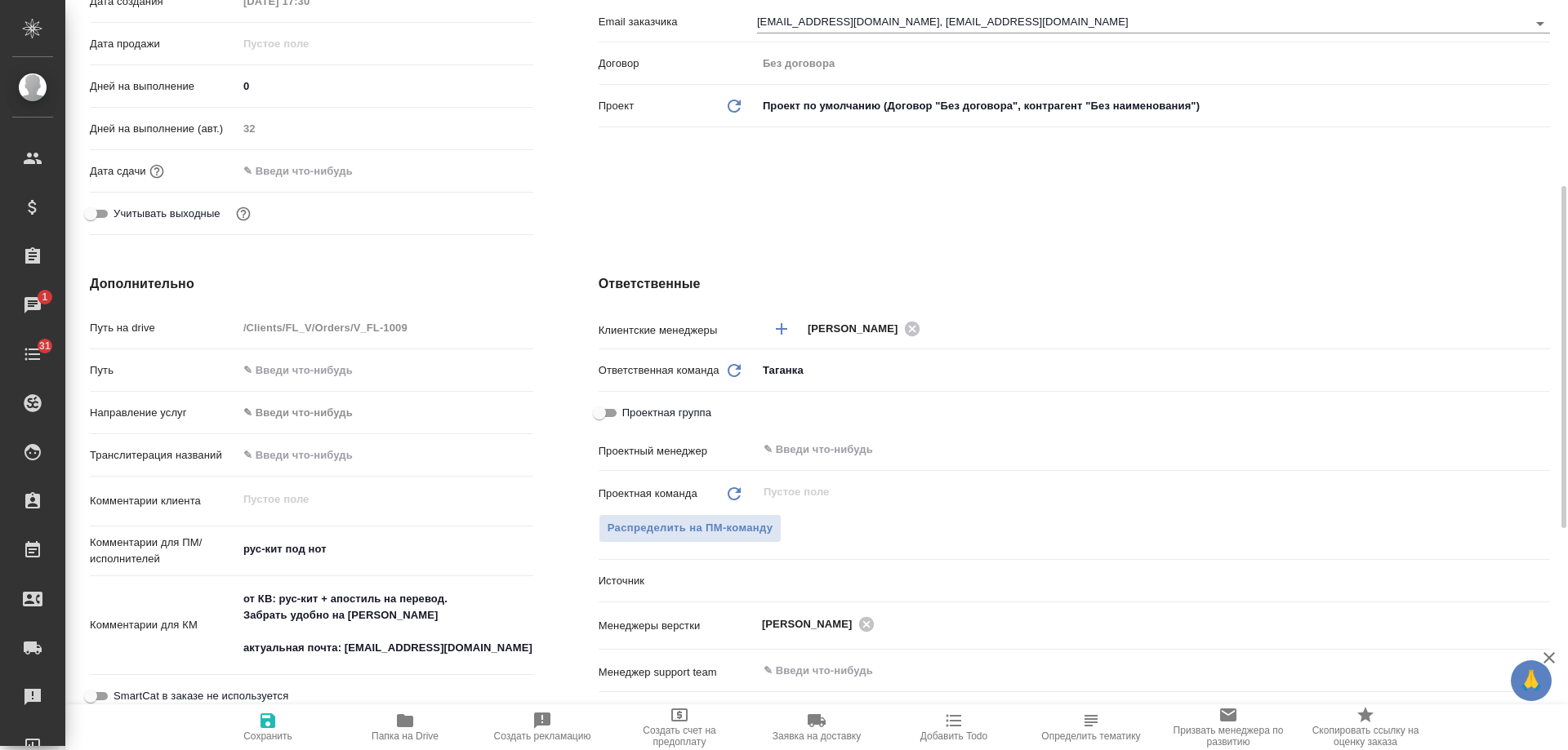
type textarea "x"
drag, startPoint x: 854, startPoint y: 309, endPoint x: 804, endPoint y: 225, distance: 97.8
click at [854, 308] on div "Ответственные Клиентские менеджеры Прохорова Анастасия ​ Ответственная команда …" at bounding box center [1075, 572] width 1017 height 660
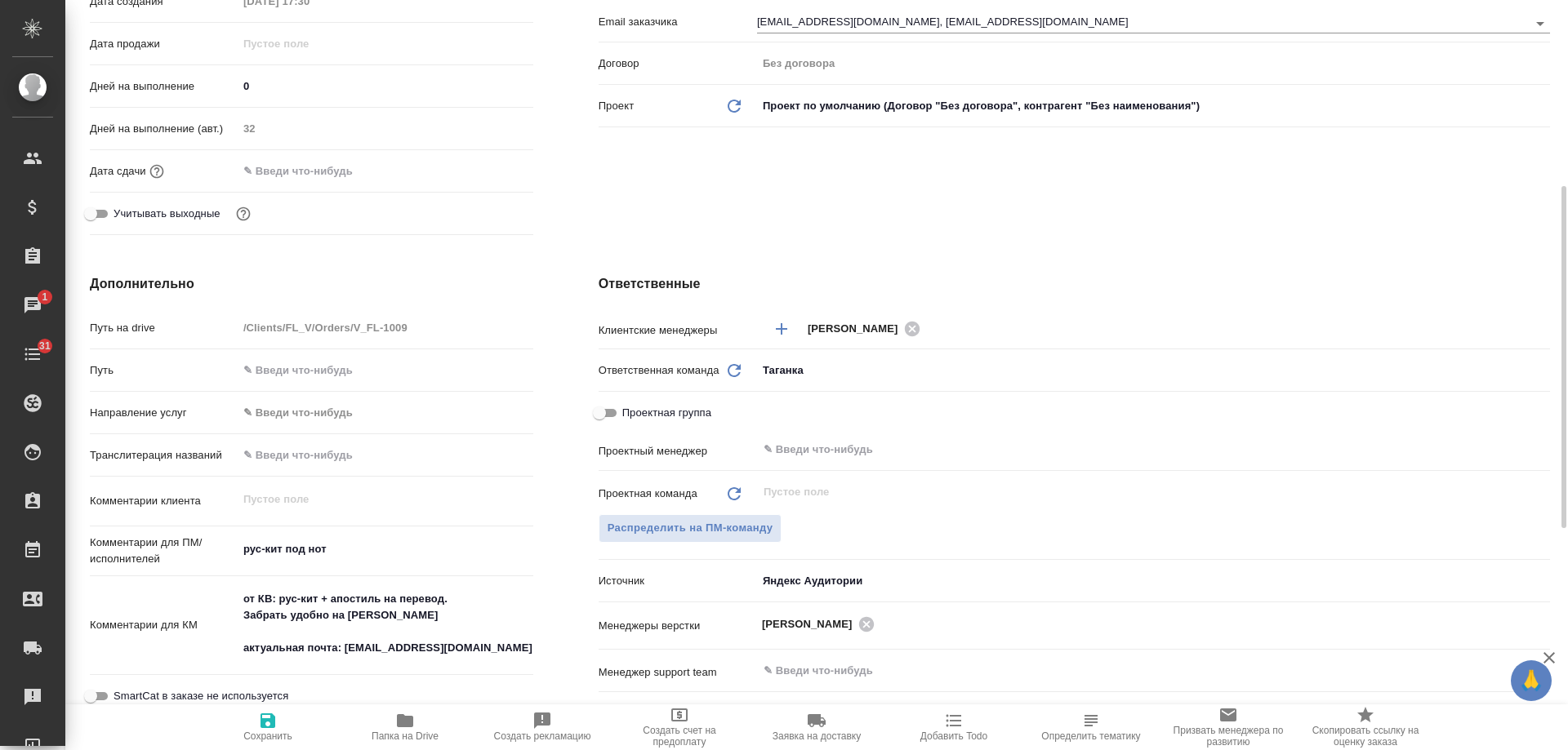
click at [1078, 234] on div "Клиент Телефон заказчика +79104177652 Телеграм ФИО заказчика Баученкова Варвара…" at bounding box center [1075, 31] width 1017 height 486
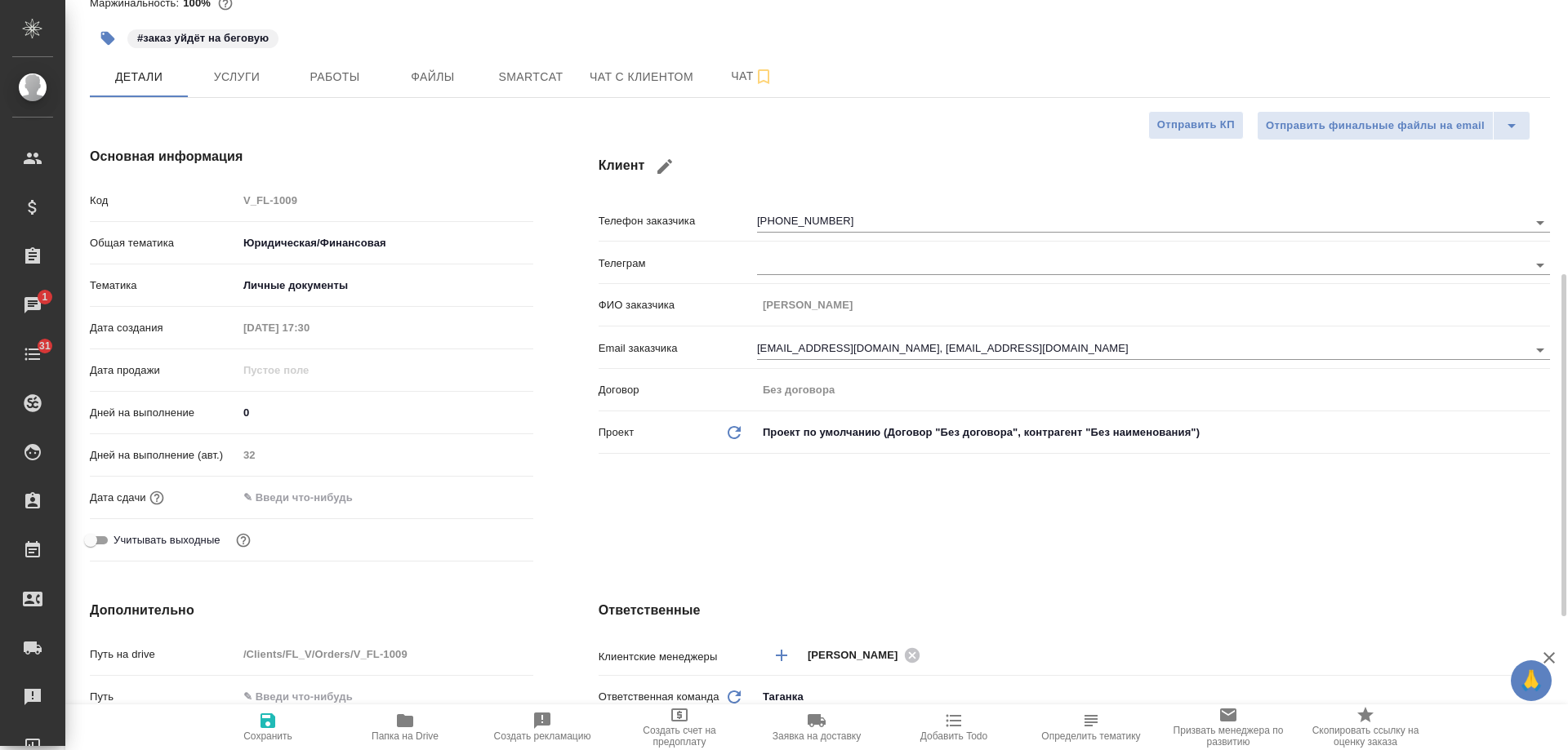
scroll to position [0, 0]
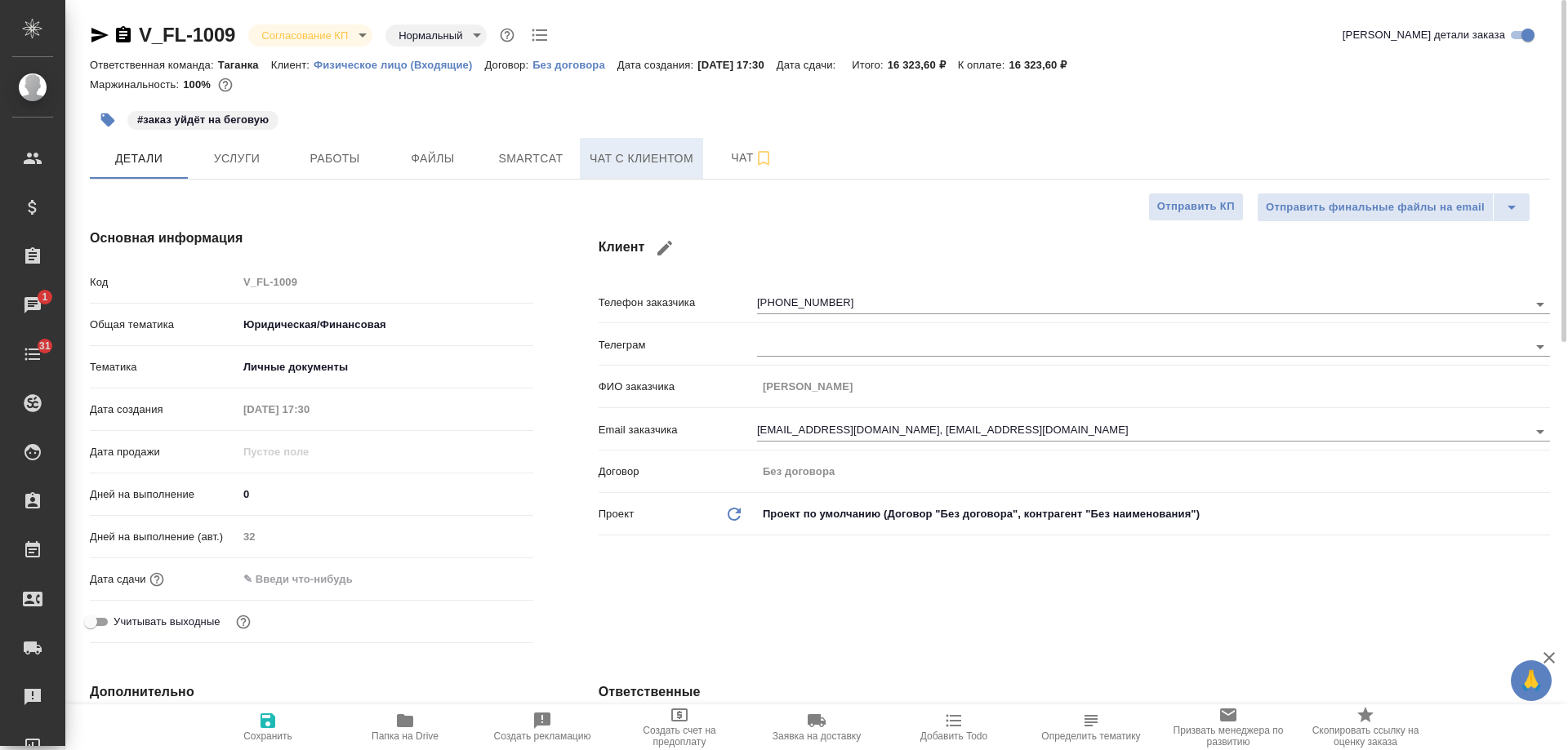
click at [612, 162] on span "Чат с клиентом" at bounding box center [642, 158] width 104 height 20
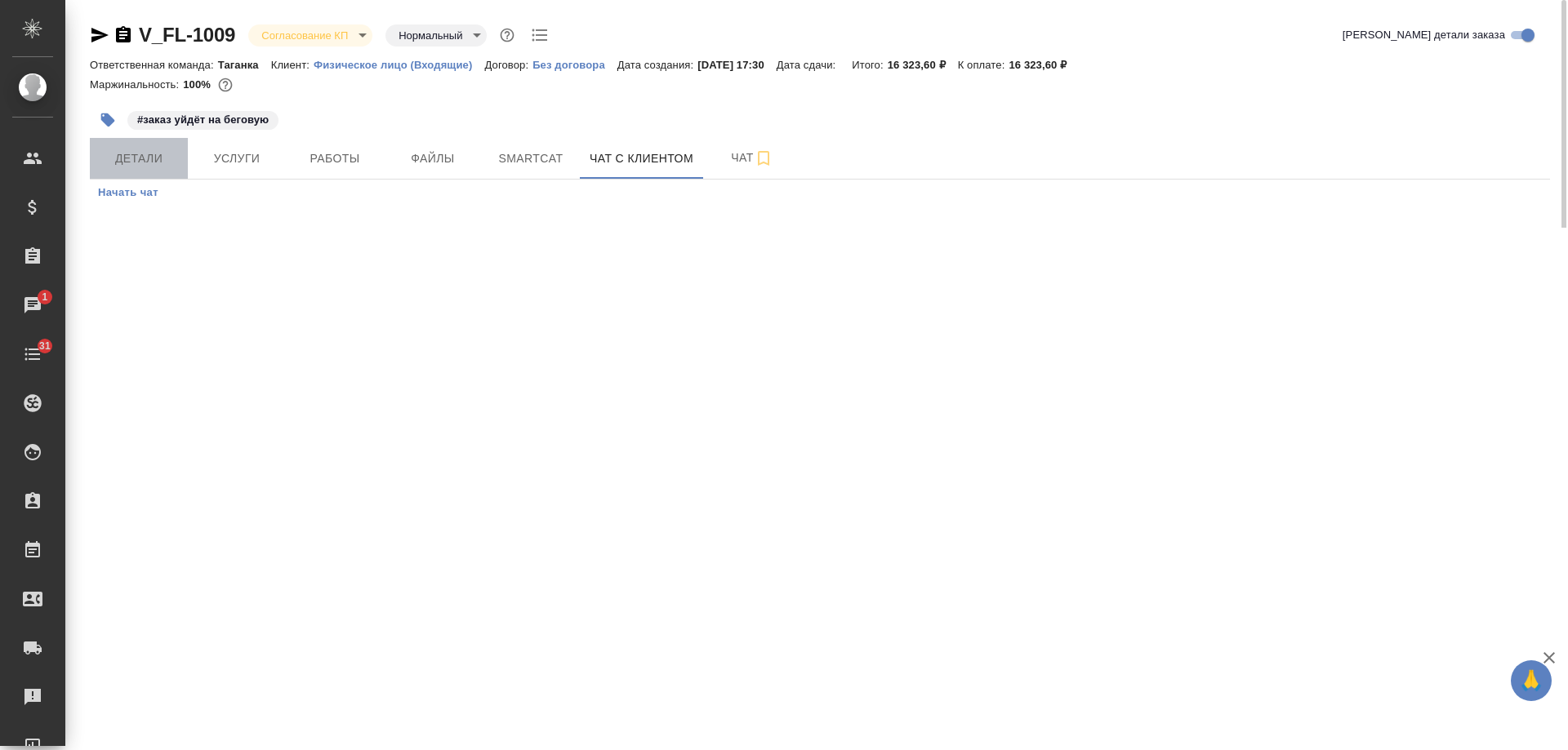
click at [127, 156] on span "Детали" at bounding box center [139, 158] width 79 height 20
select select "RU"
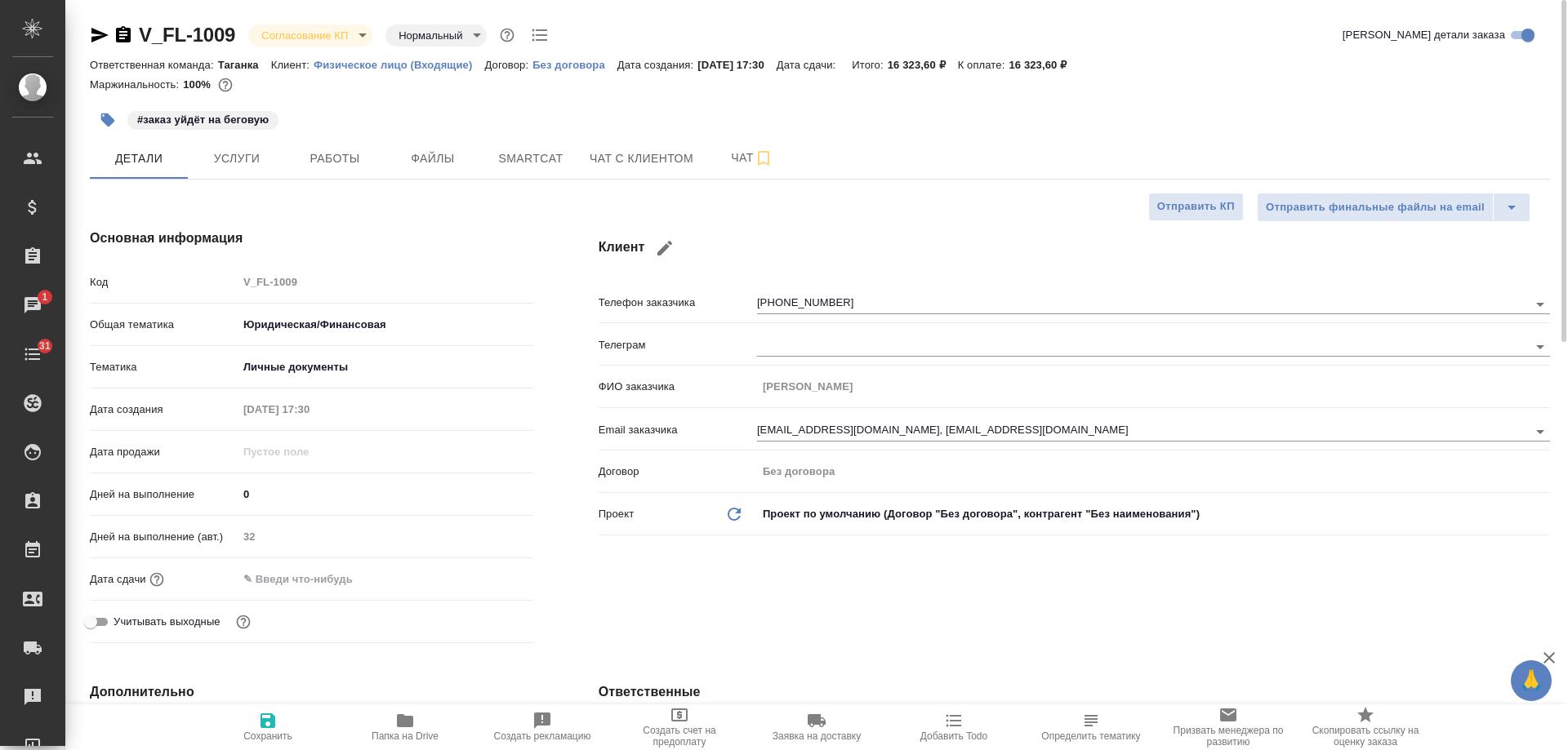
type textarea "x"
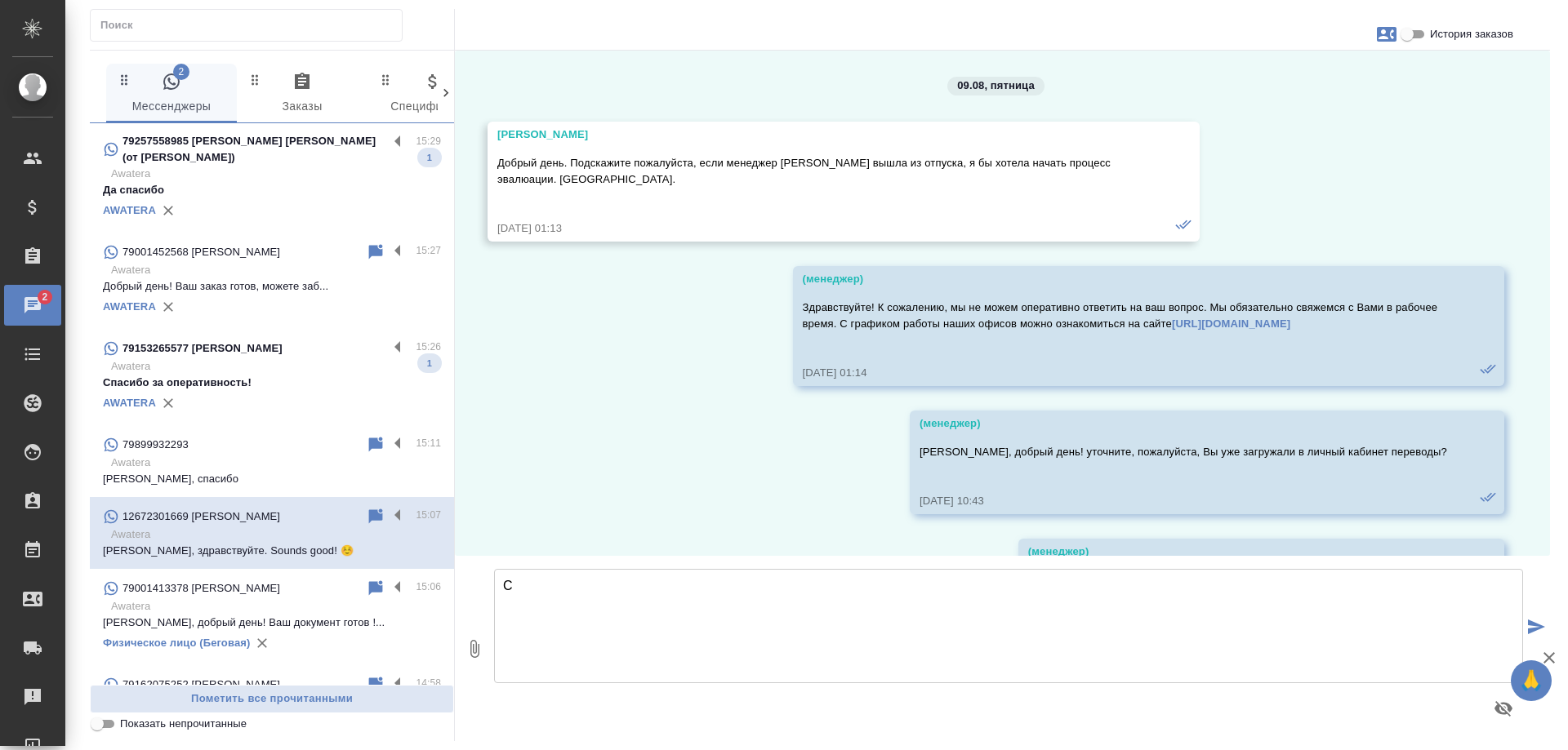
click at [294, 166] on p "79257558985 Солнцева Виктория (от Елены Макаровой)" at bounding box center [255, 150] width 266 height 33
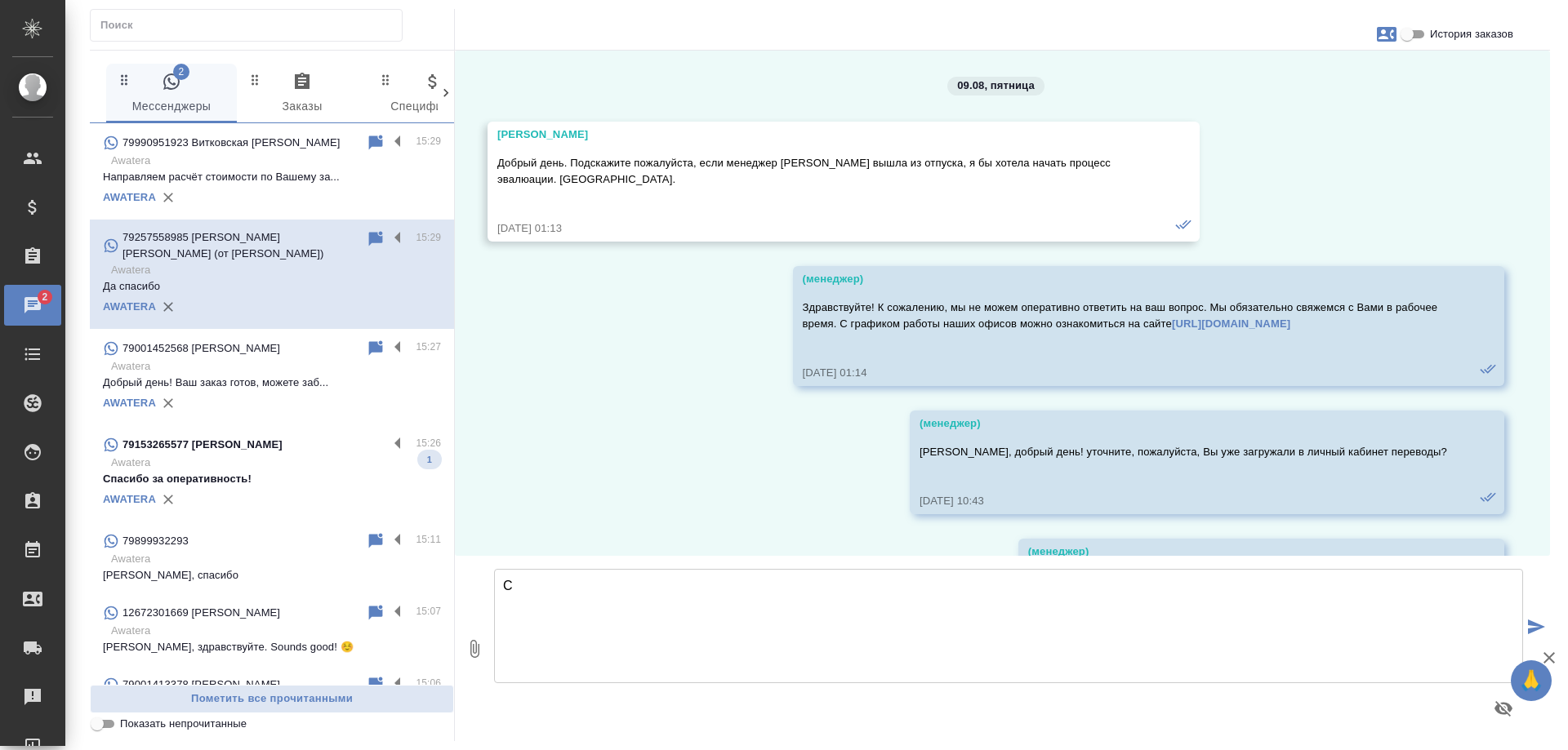
click at [276, 487] on p "Спасибо за оперативность!" at bounding box center [272, 479] width 338 height 16
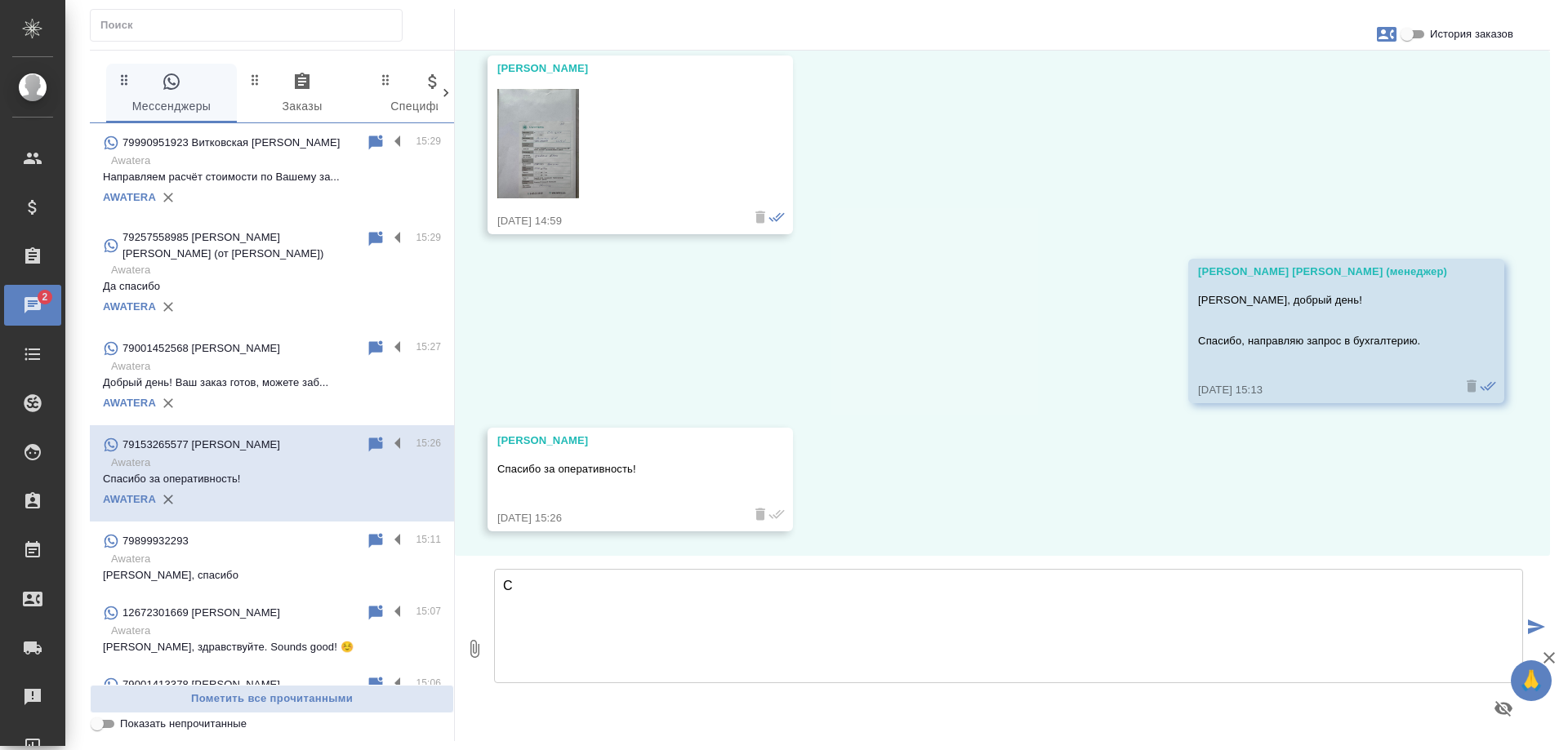
scroll to position [3177, 0]
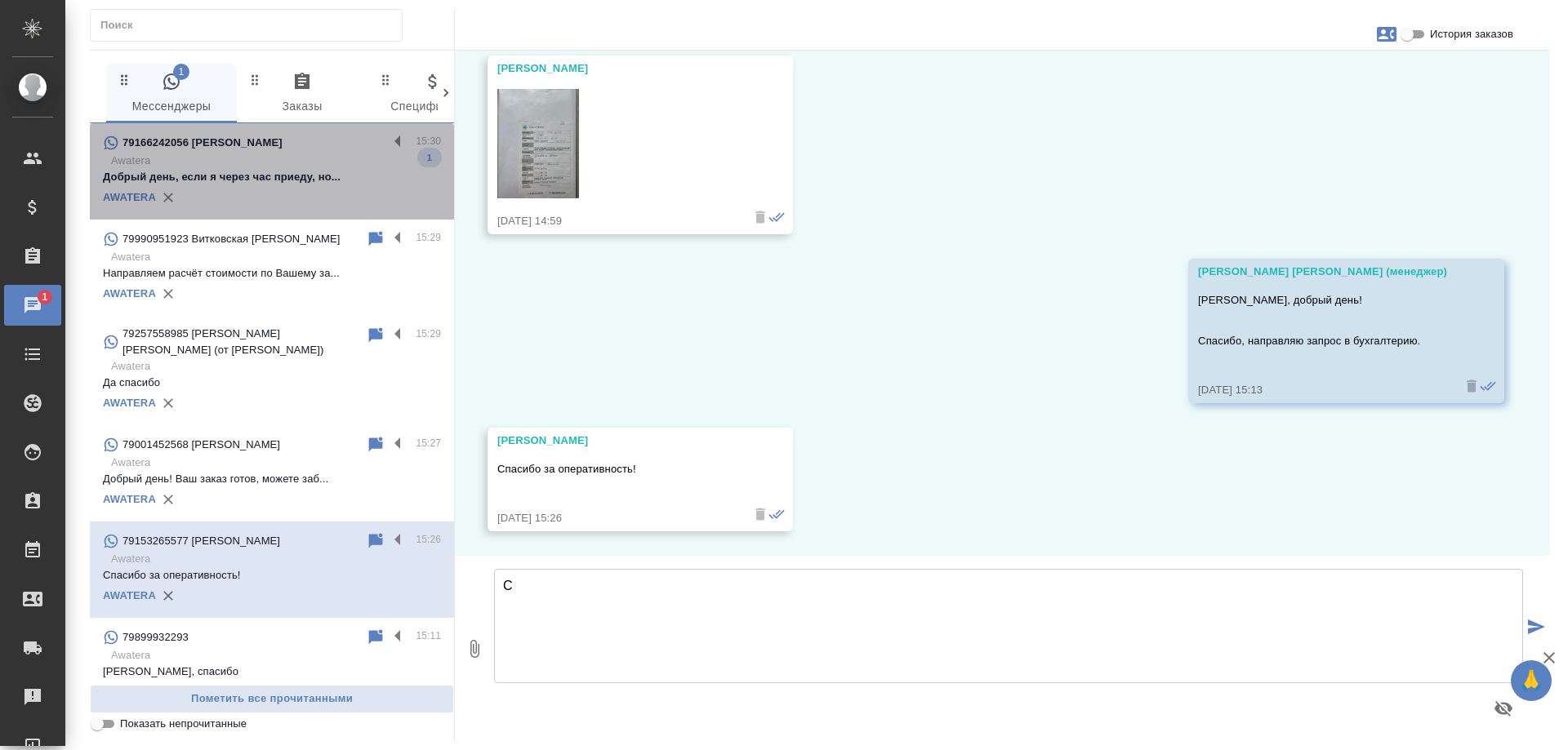
click at [293, 175] on p "Добрый день, если я через час приеду, но..." at bounding box center [272, 176] width 338 height 16
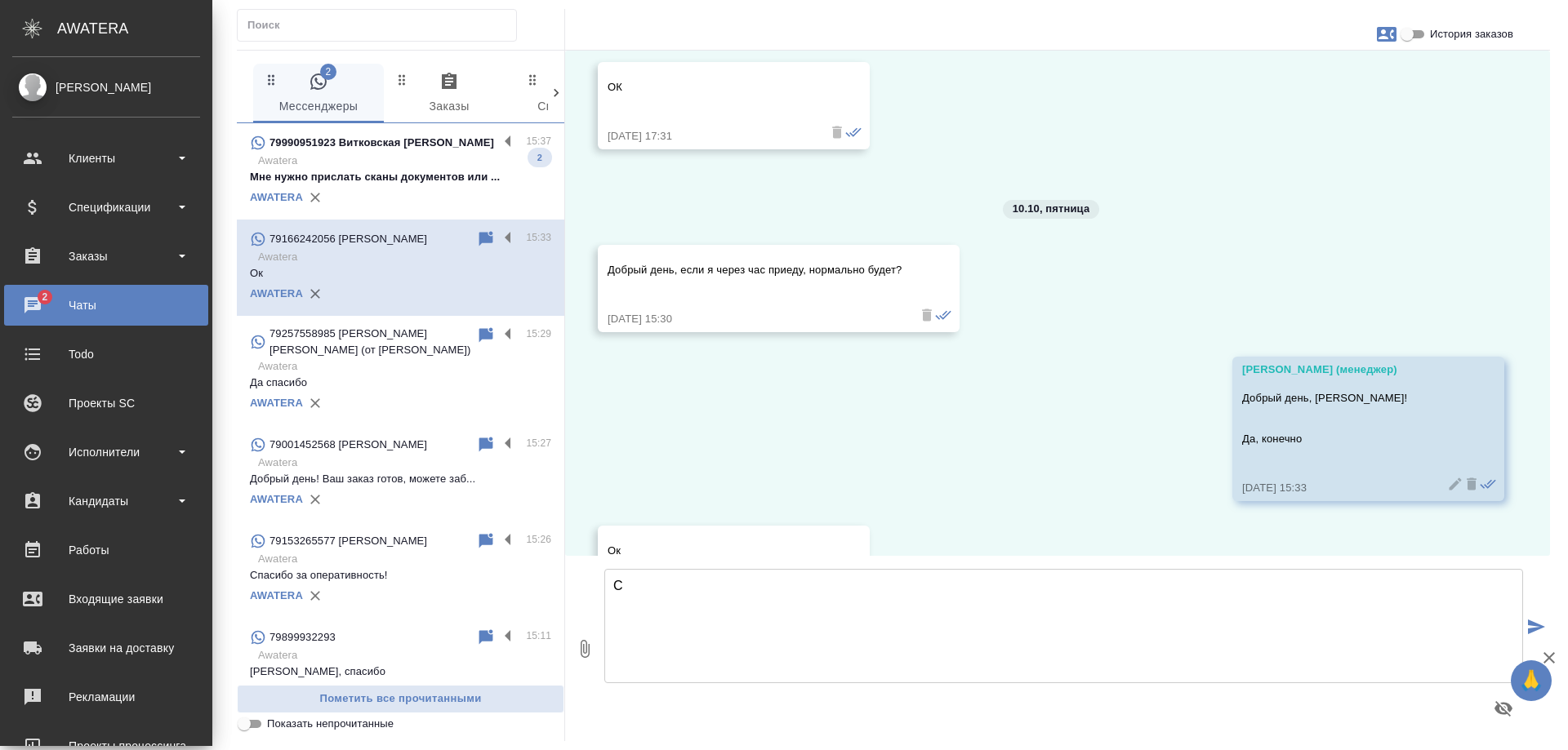
scroll to position [13688, 0]
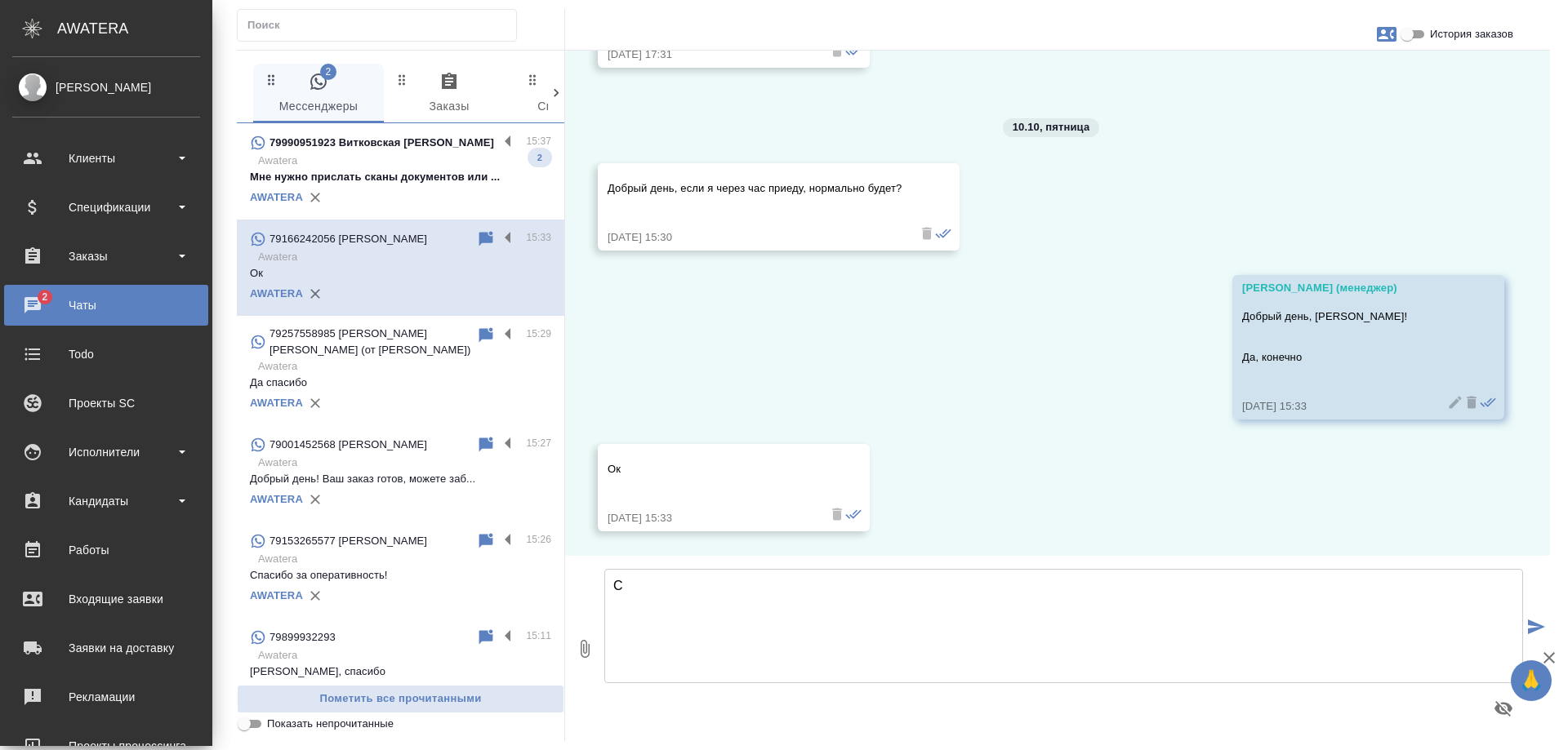
click at [389, 169] on p "Awatera" at bounding box center [405, 160] width 294 height 16
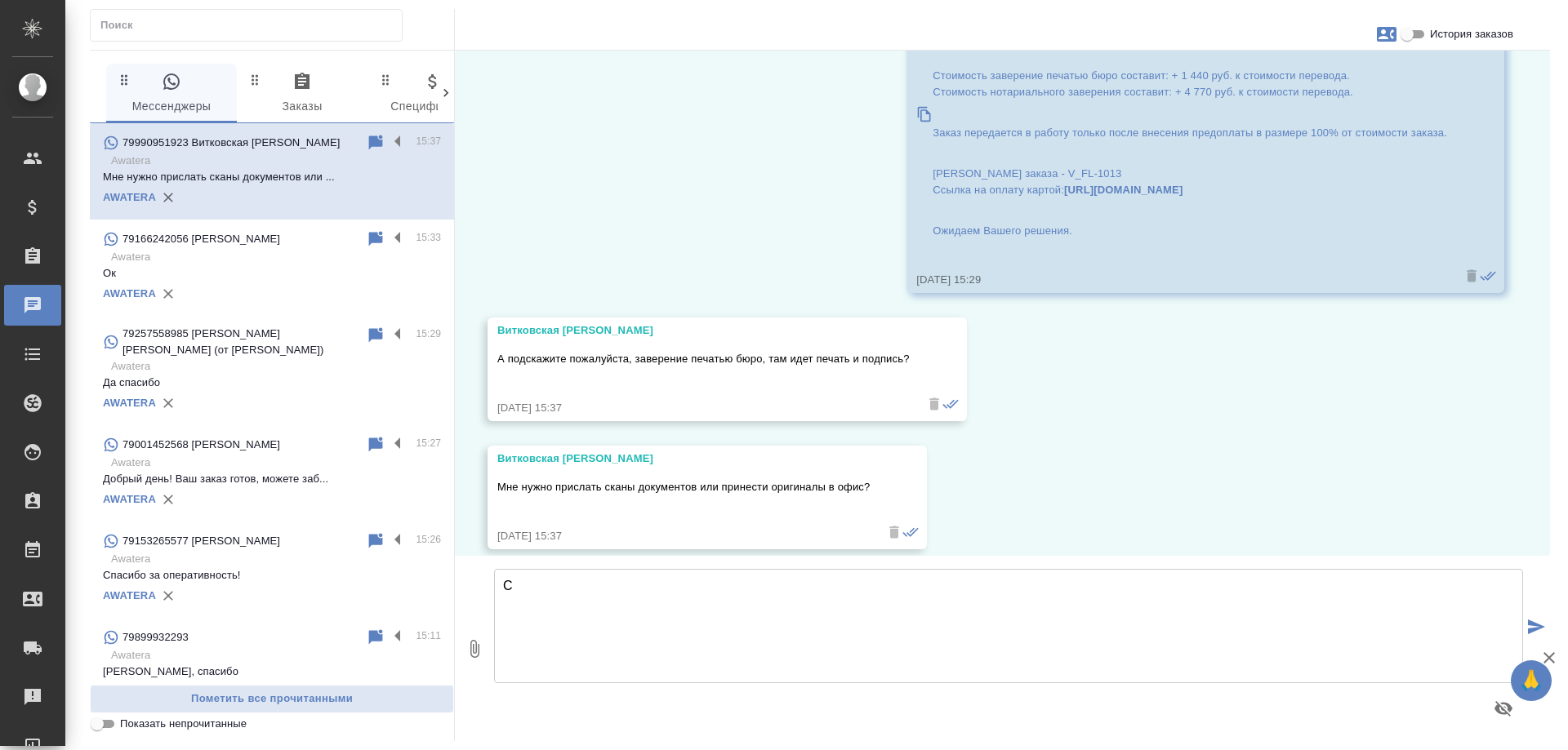
scroll to position [2081, 0]
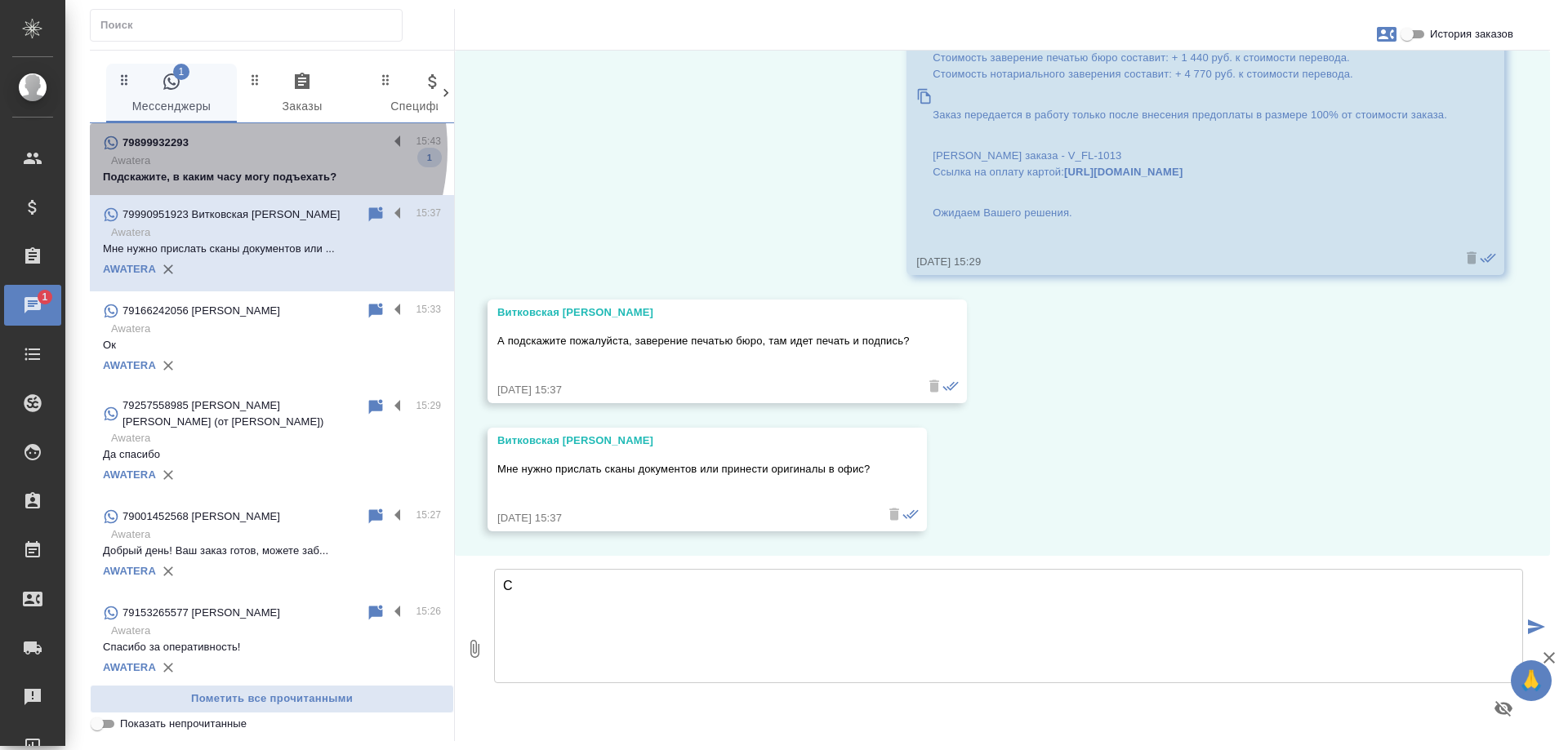
click at [227, 150] on div "79899932293" at bounding box center [245, 143] width 285 height 19
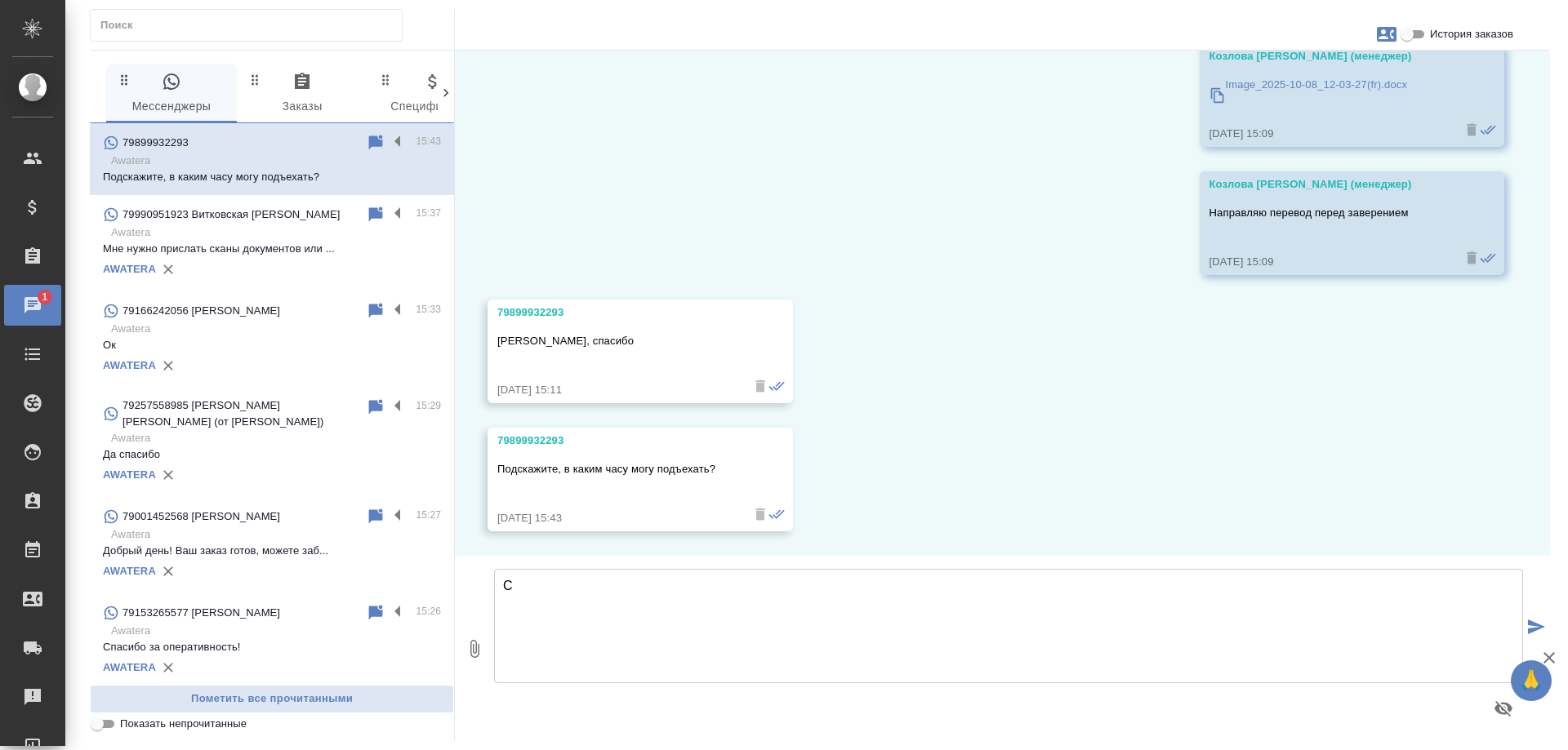
scroll to position [6287, 0]
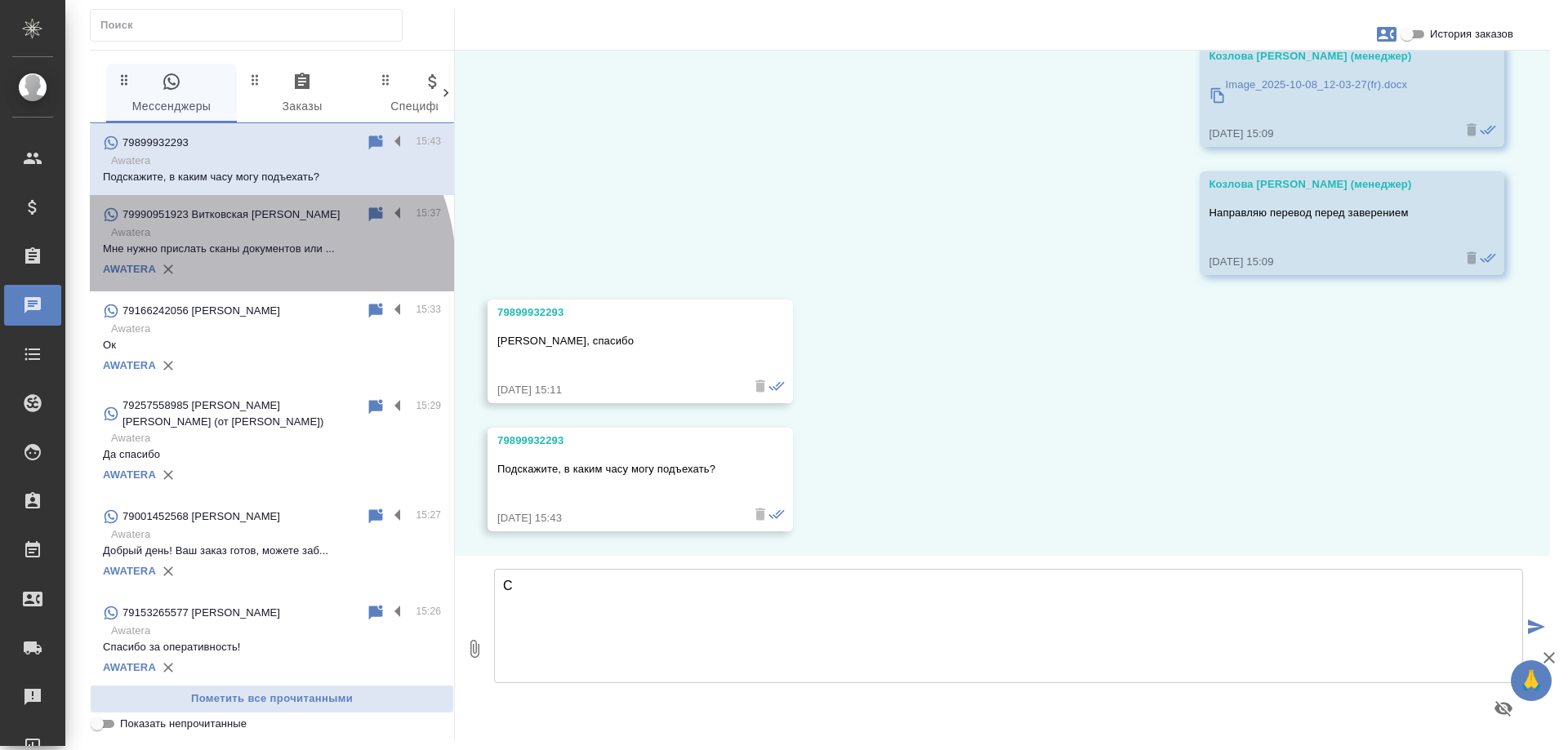
click at [241, 257] on p "Мне нужно прислать сканы документов или ..." at bounding box center [272, 248] width 338 height 16
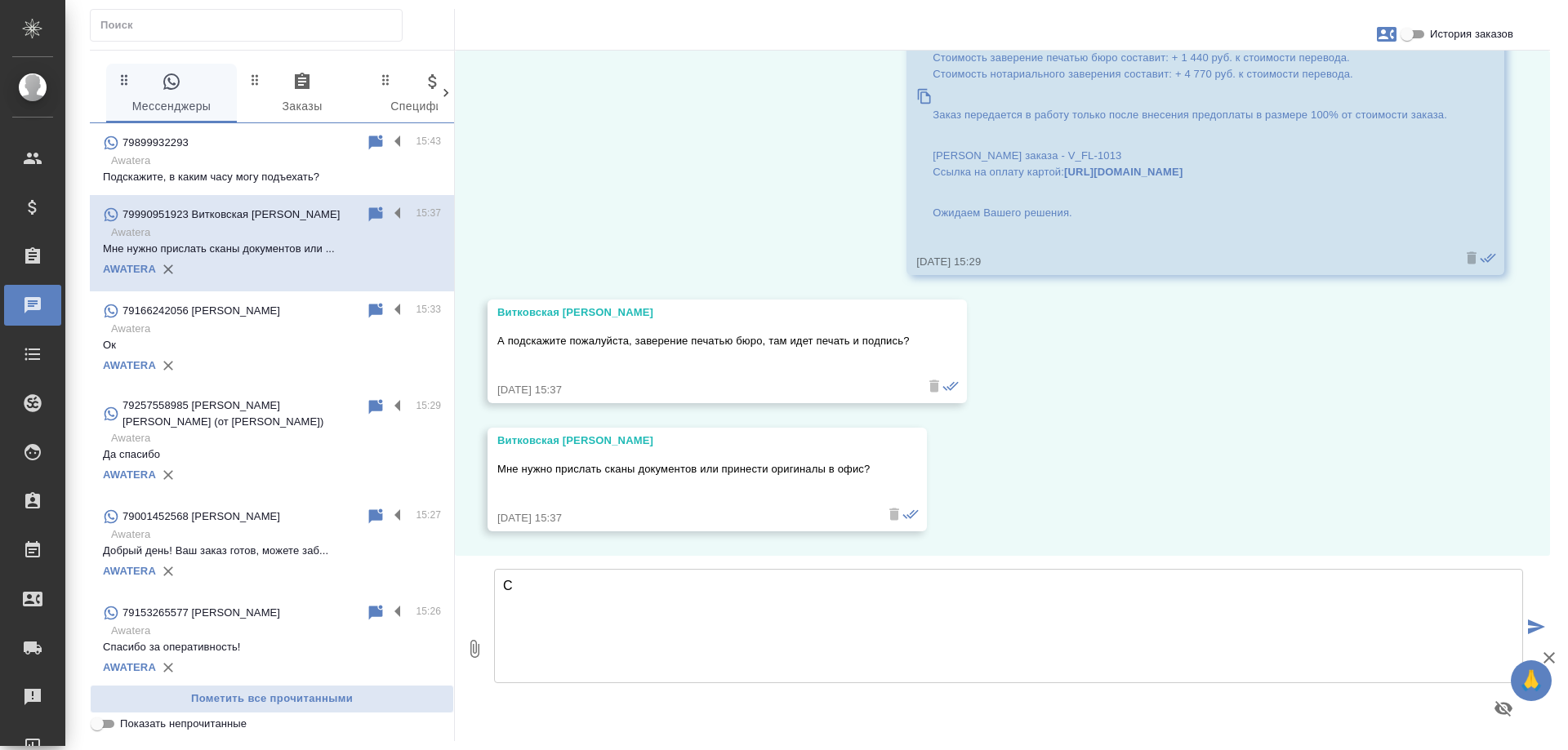
scroll to position [2081, 0]
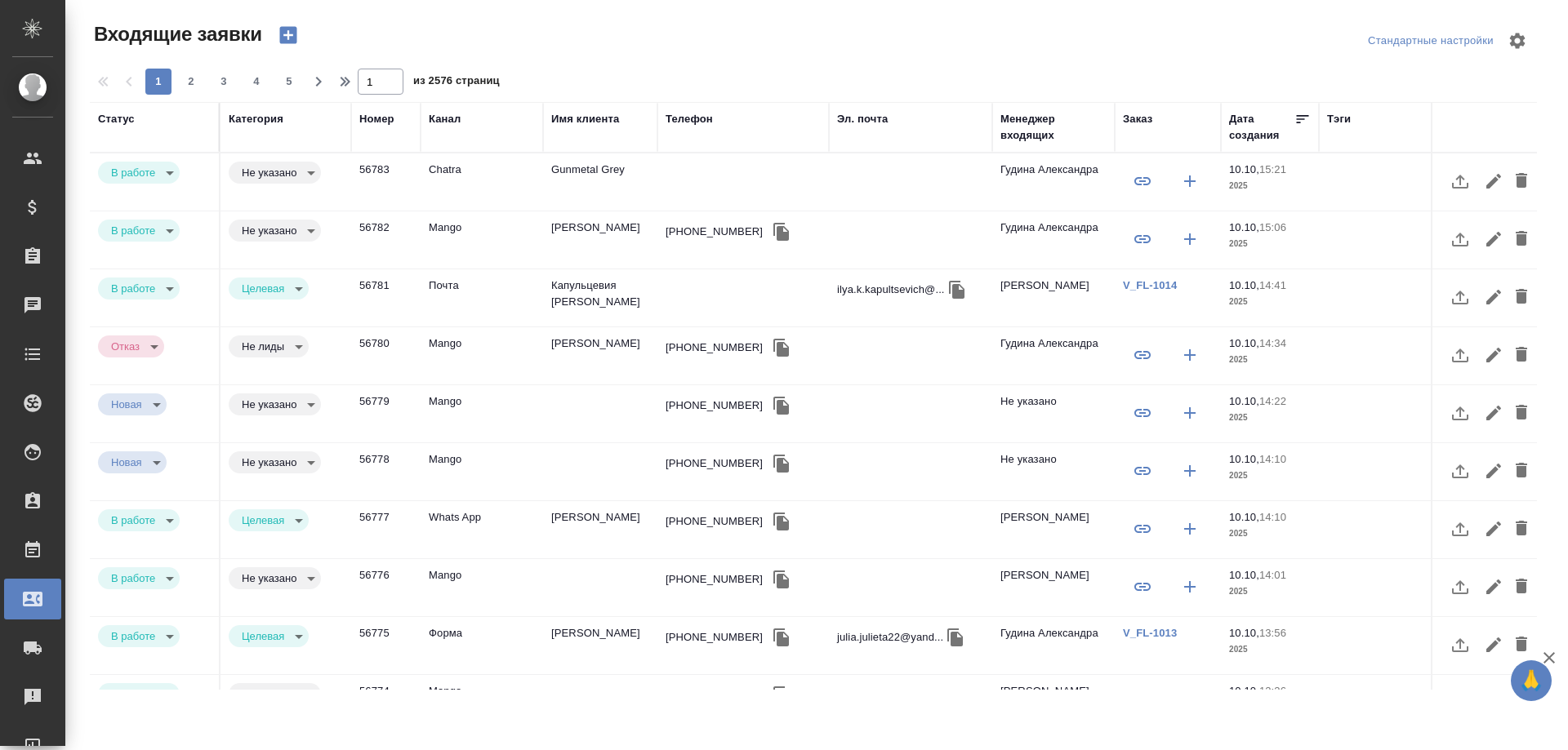
select select "RU"
click at [574, 227] on td "[PERSON_NAME]" at bounding box center [600, 240] width 114 height 58
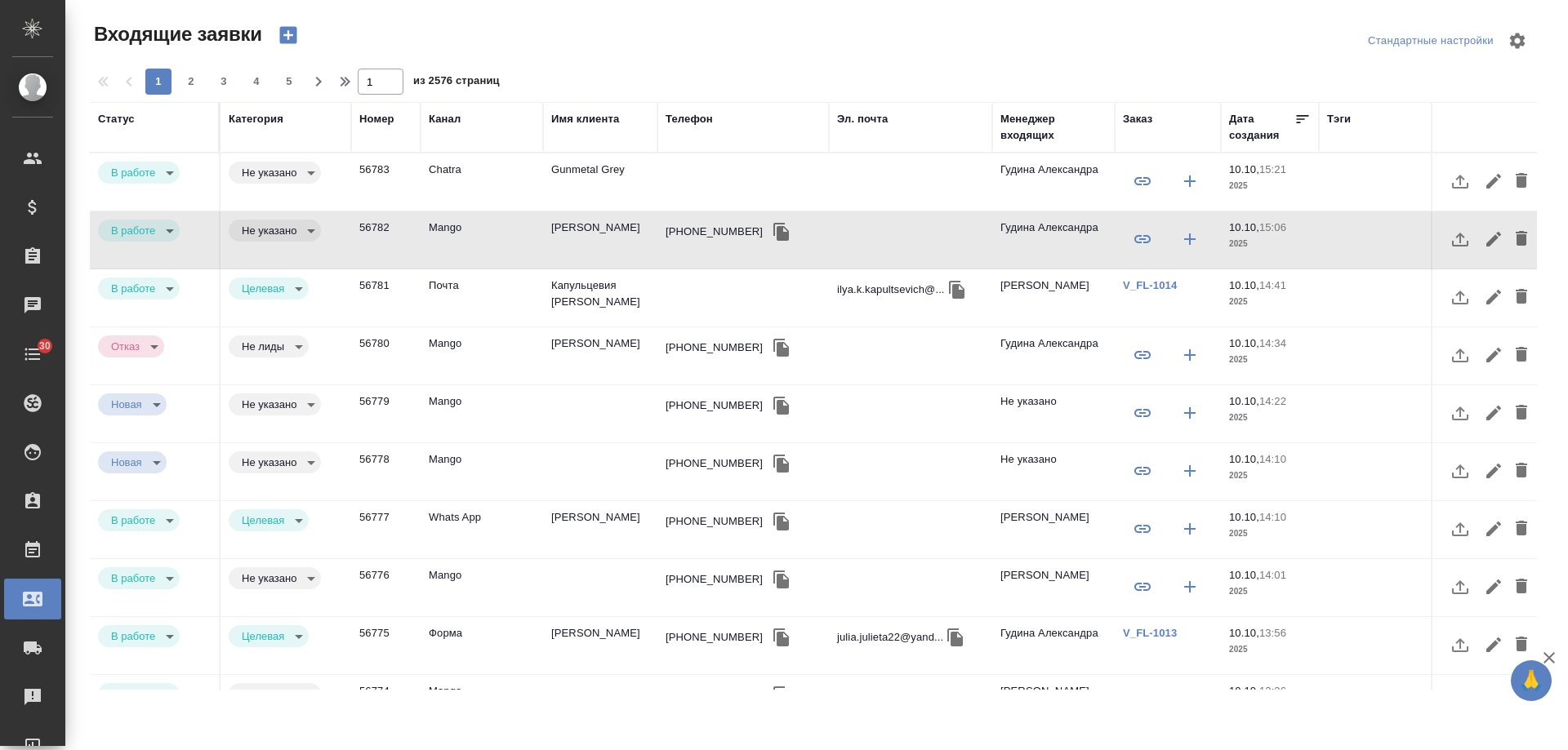
click at [572, 178] on td "Gunmetal Grey" at bounding box center [600, 182] width 114 height 58
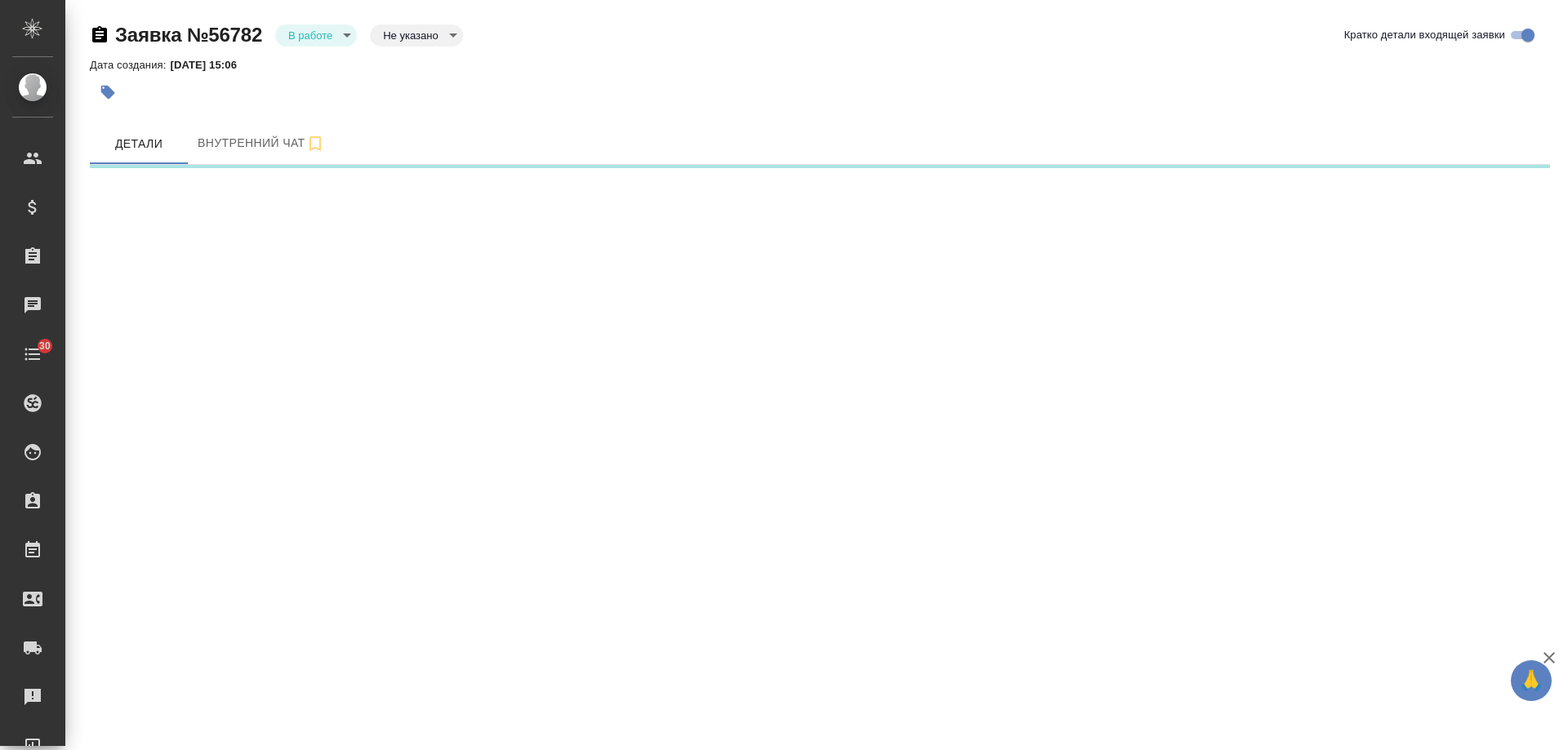
select select "RU"
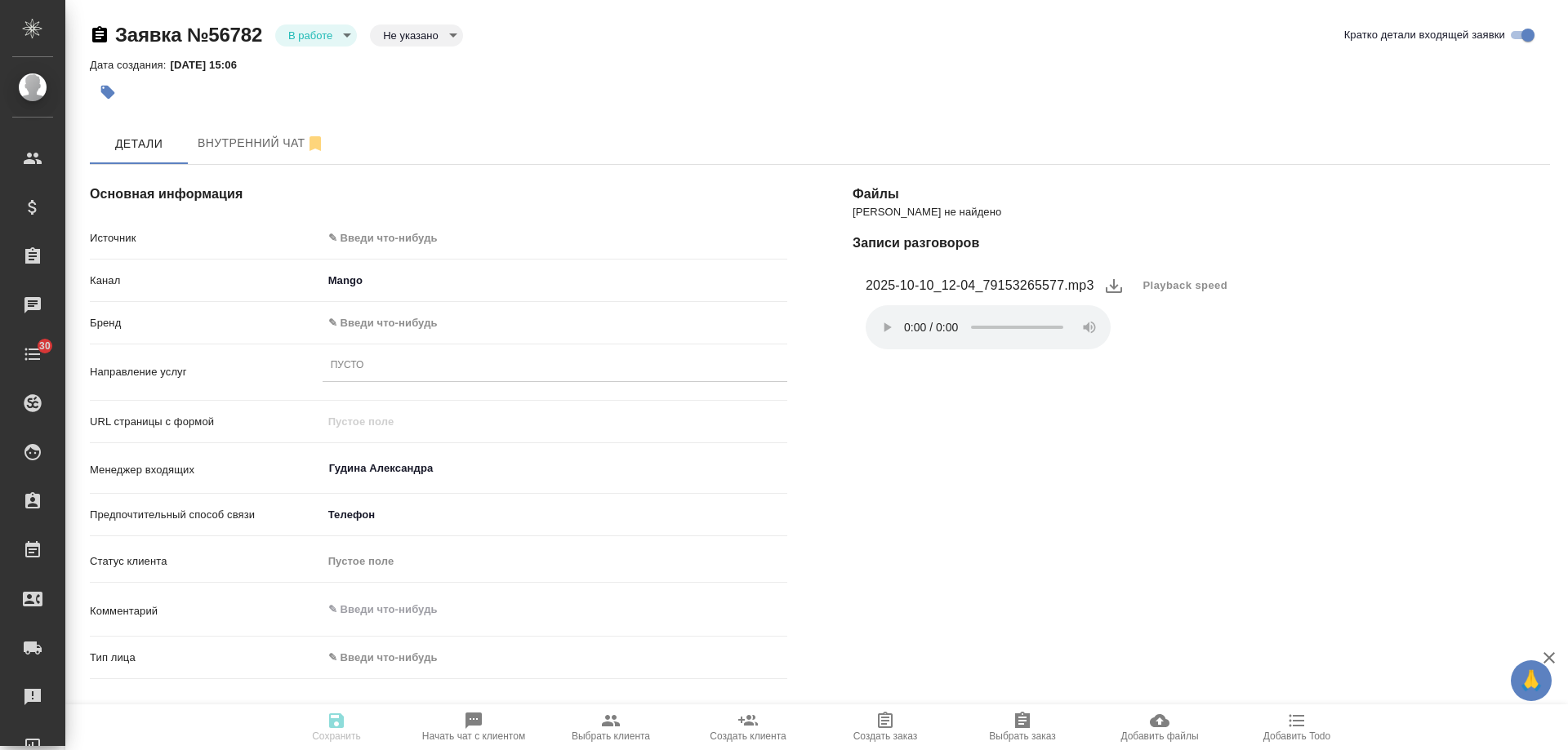
type textarea "x"
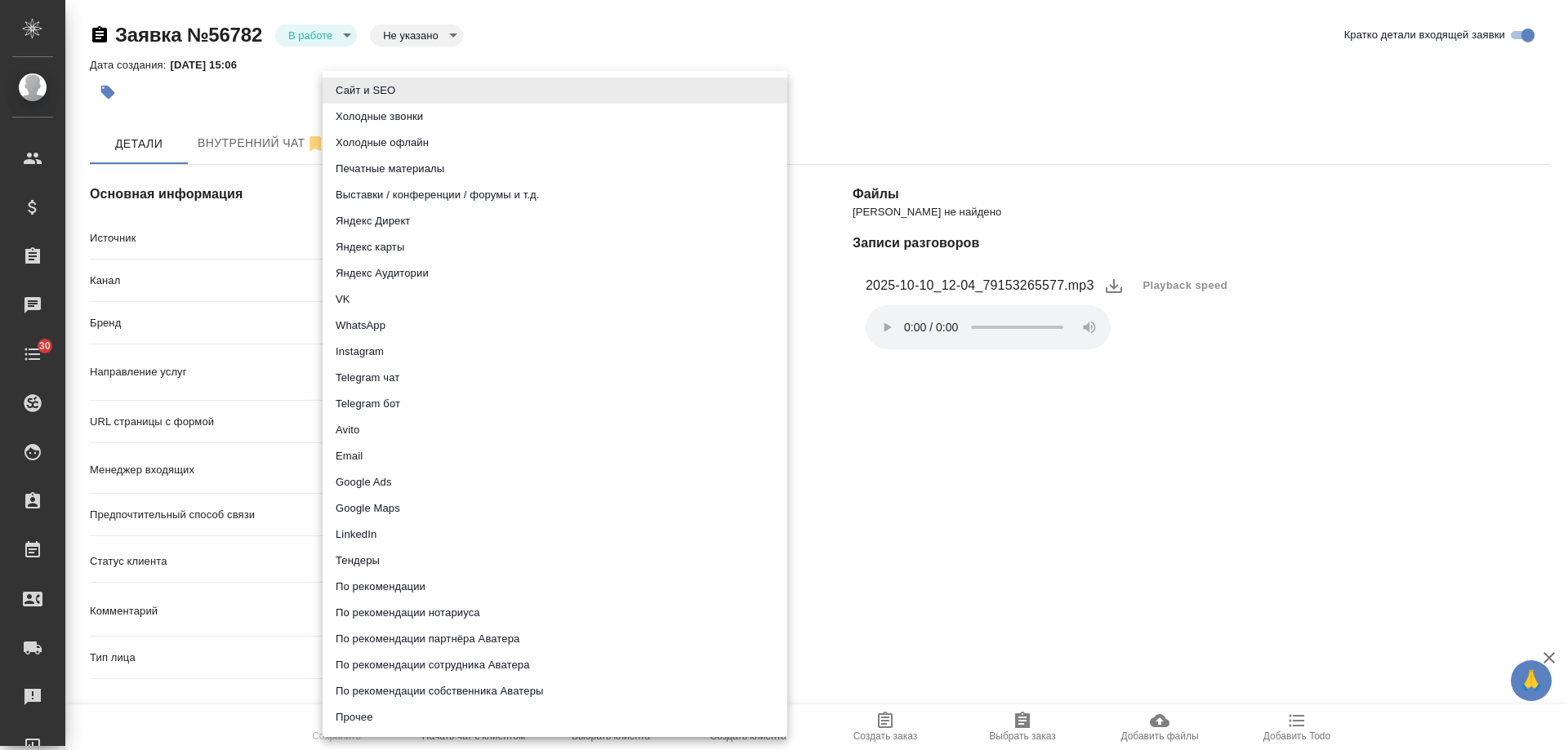
click at [398, 237] on body "🙏 .cls-1 fill:#fff; AWATERA [PERSON_NAME] Спецификации Заказы Чаты 30 Todo Прое…" at bounding box center [784, 375] width 1568 height 750
click at [370, 461] on li "Email" at bounding box center [555, 456] width 464 height 26
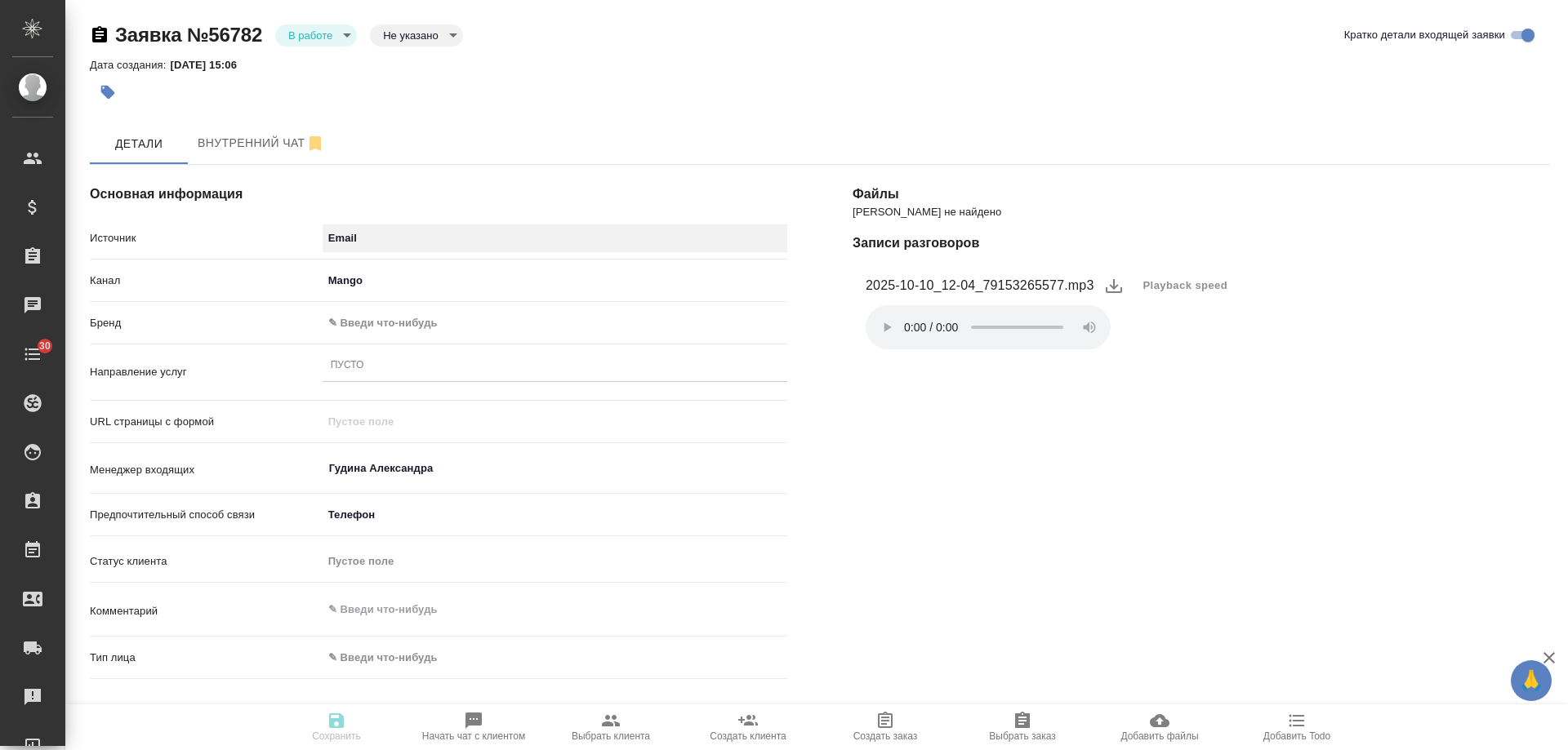
type input "emailAds"
type textarea "x"
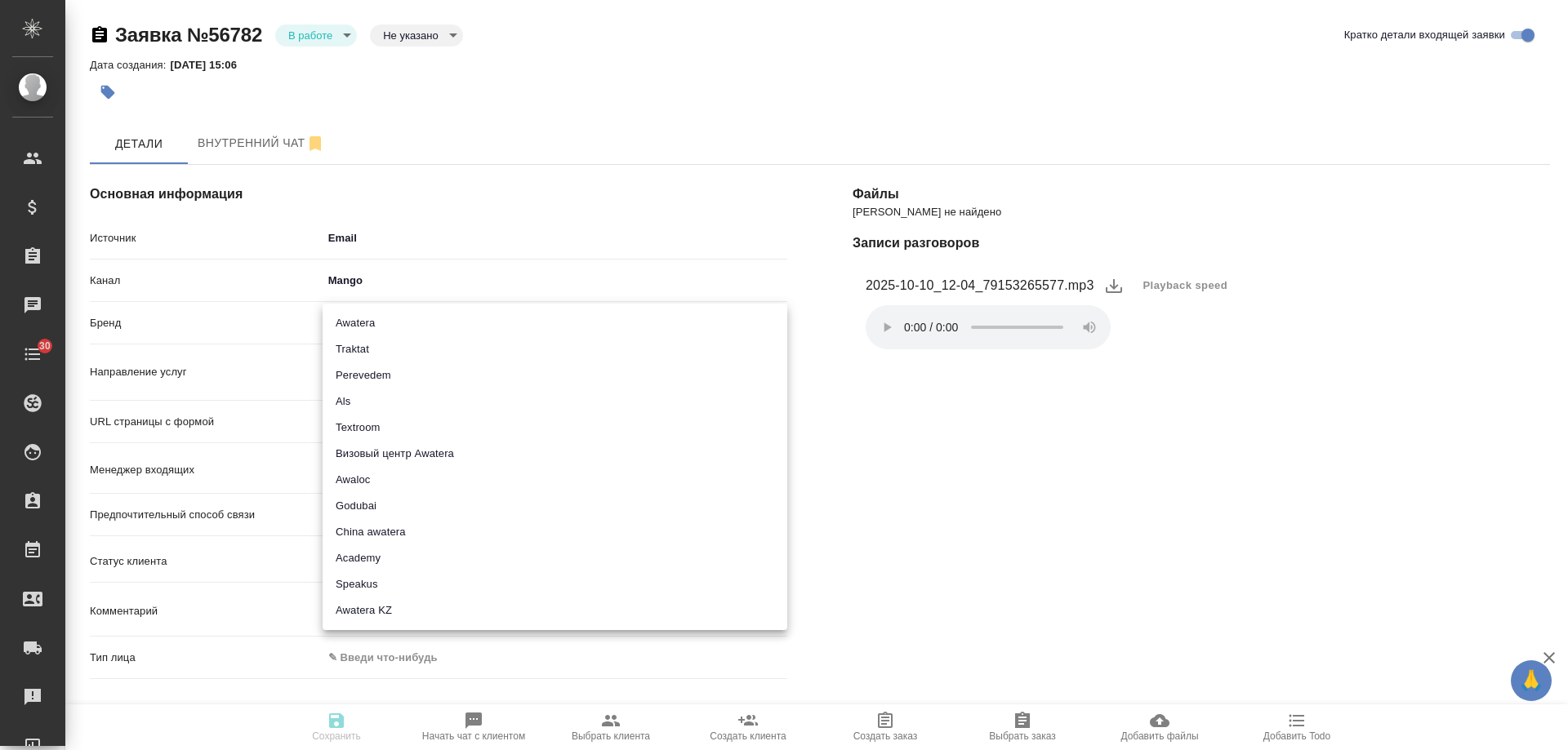
click at [383, 323] on body "🙏 .cls-1 fill:#fff; AWATERA [PERSON_NAME] Спецификации Заказы 0 Чаты 30 Todo Пр…" at bounding box center [784, 375] width 1568 height 750
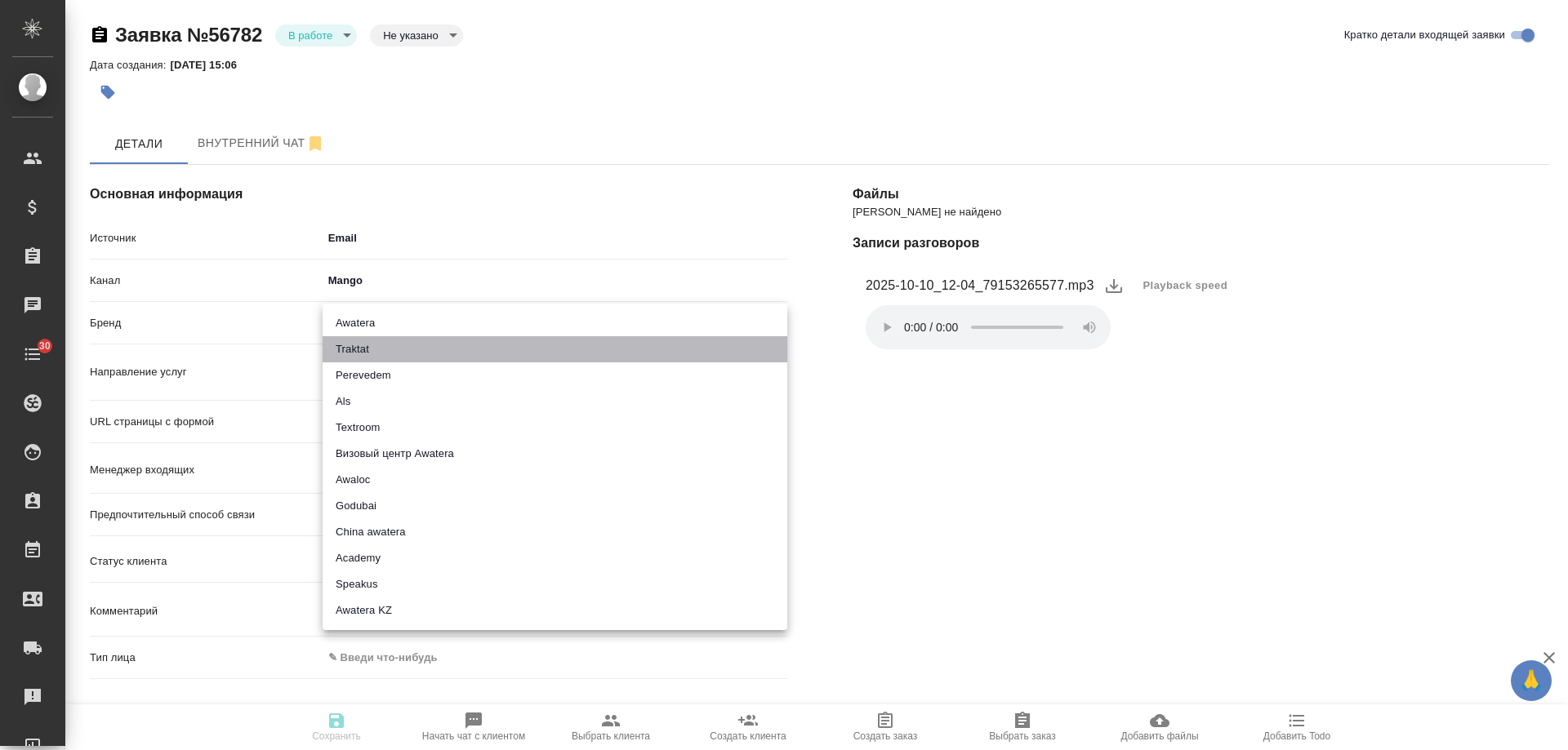
click at [383, 348] on li "Traktat" at bounding box center [555, 349] width 464 height 26
type input "traktat"
type textarea "x"
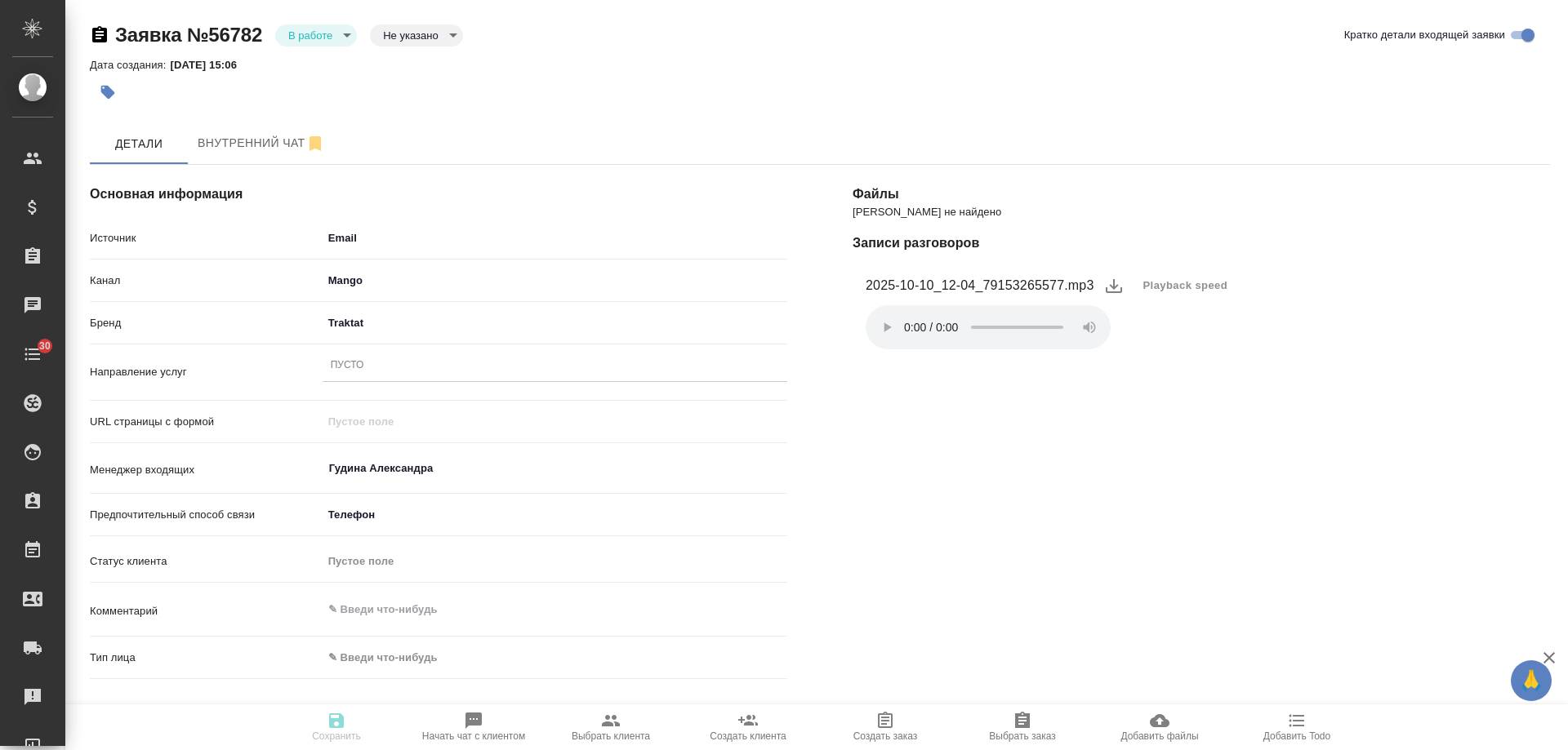
click at [380, 382] on div "Пусто" at bounding box center [555, 372] width 464 height 42
click at [379, 377] on div "Пусто" at bounding box center [555, 365] width 464 height 24
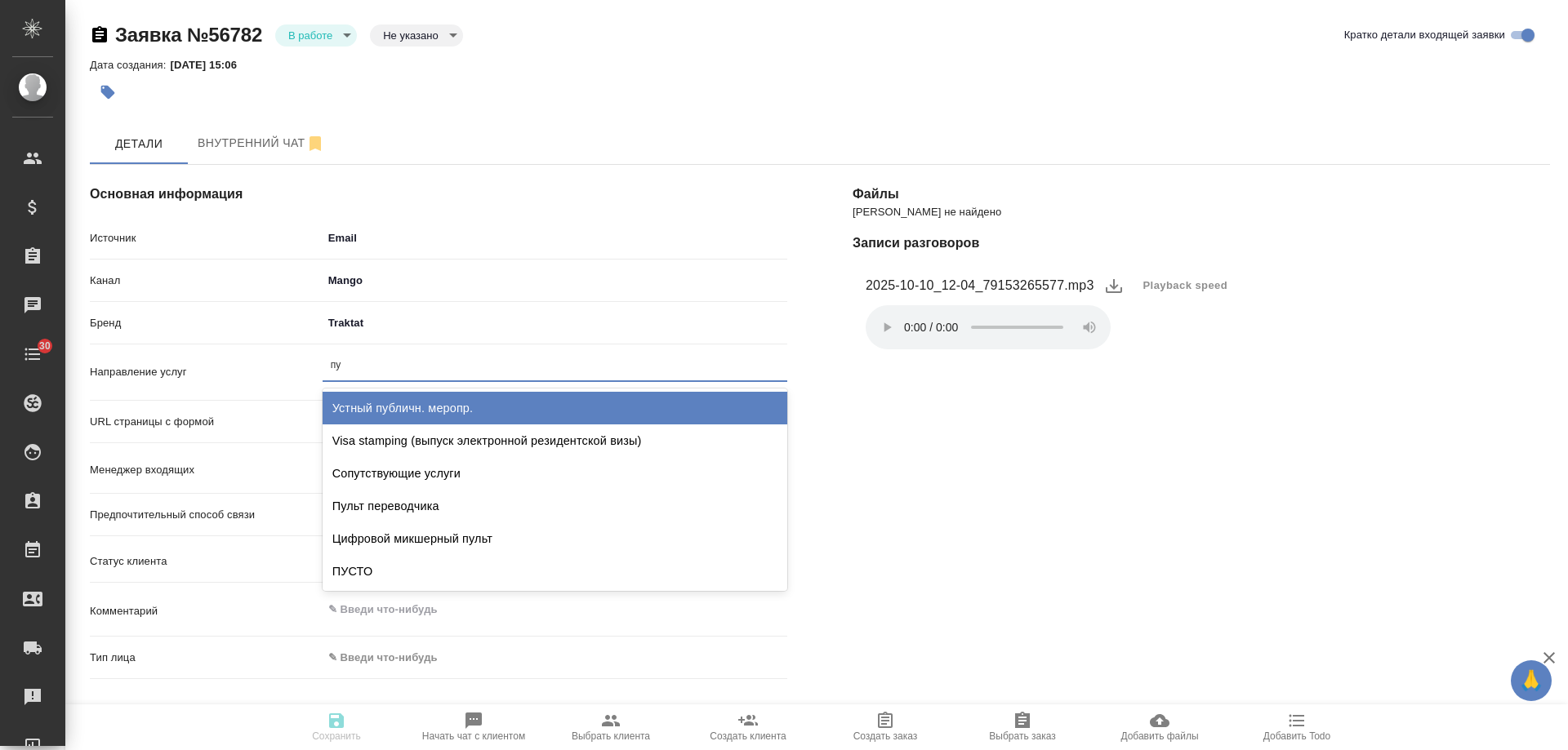
type input "пус"
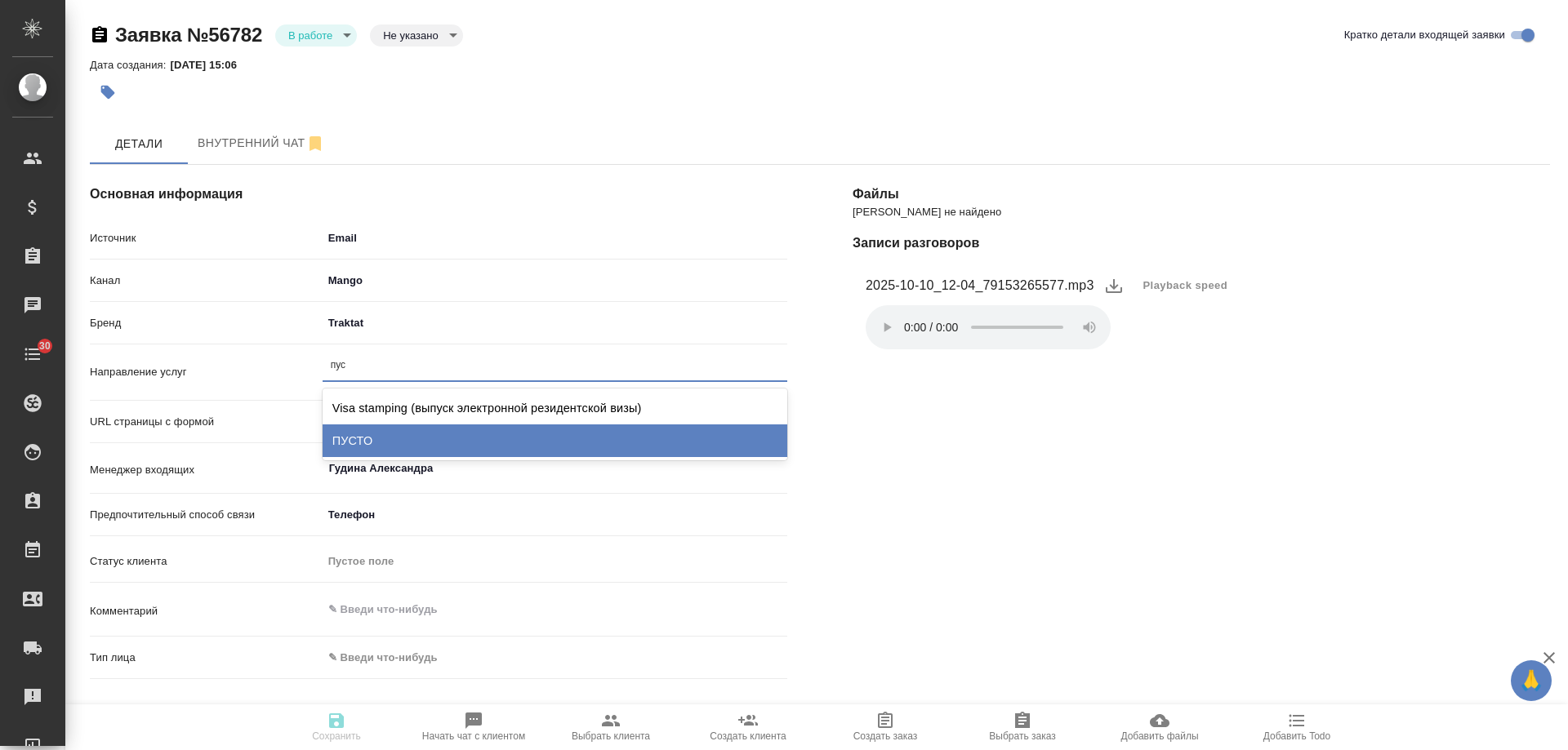
click at [382, 452] on div "ПУСТО" at bounding box center [555, 441] width 464 height 33
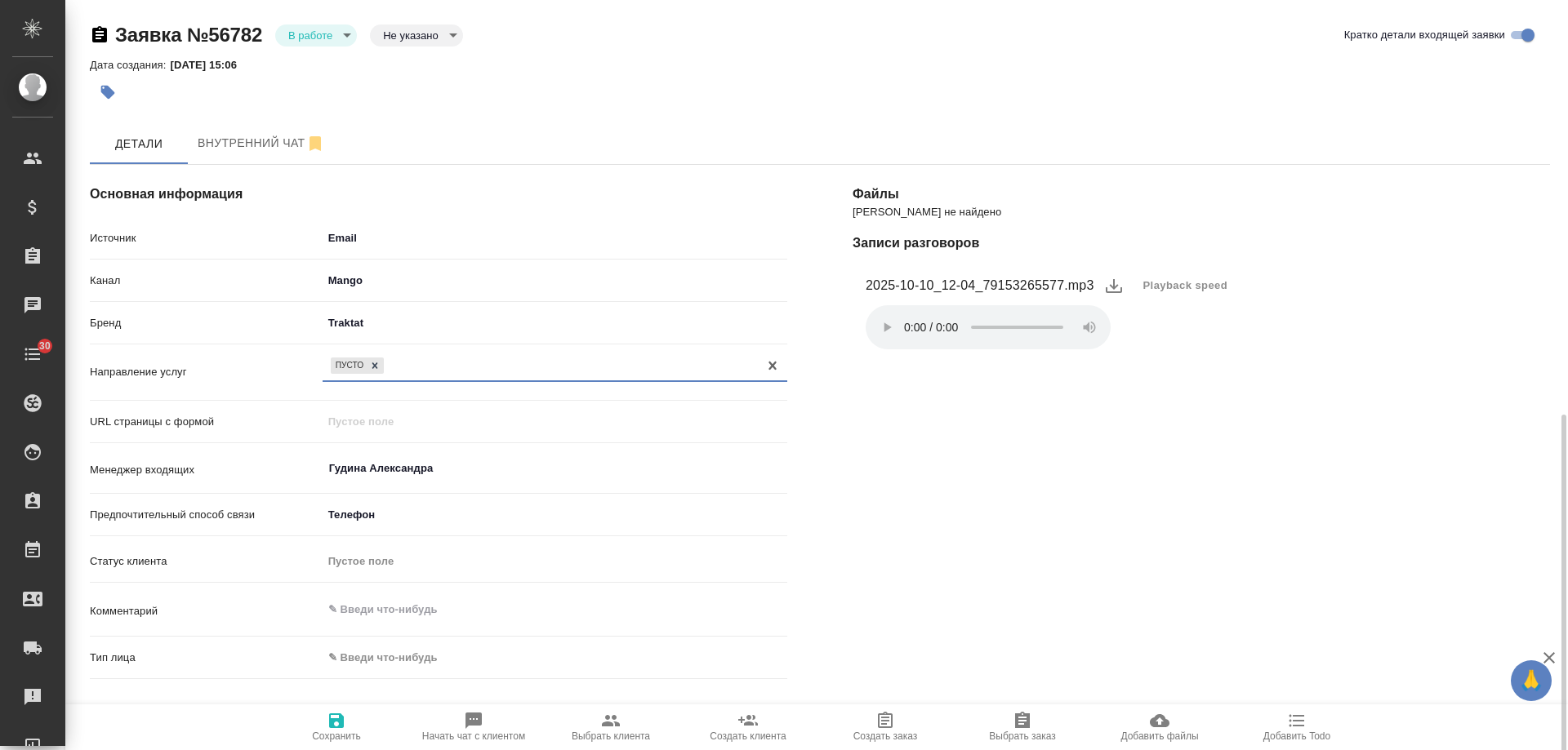
scroll to position [327, 0]
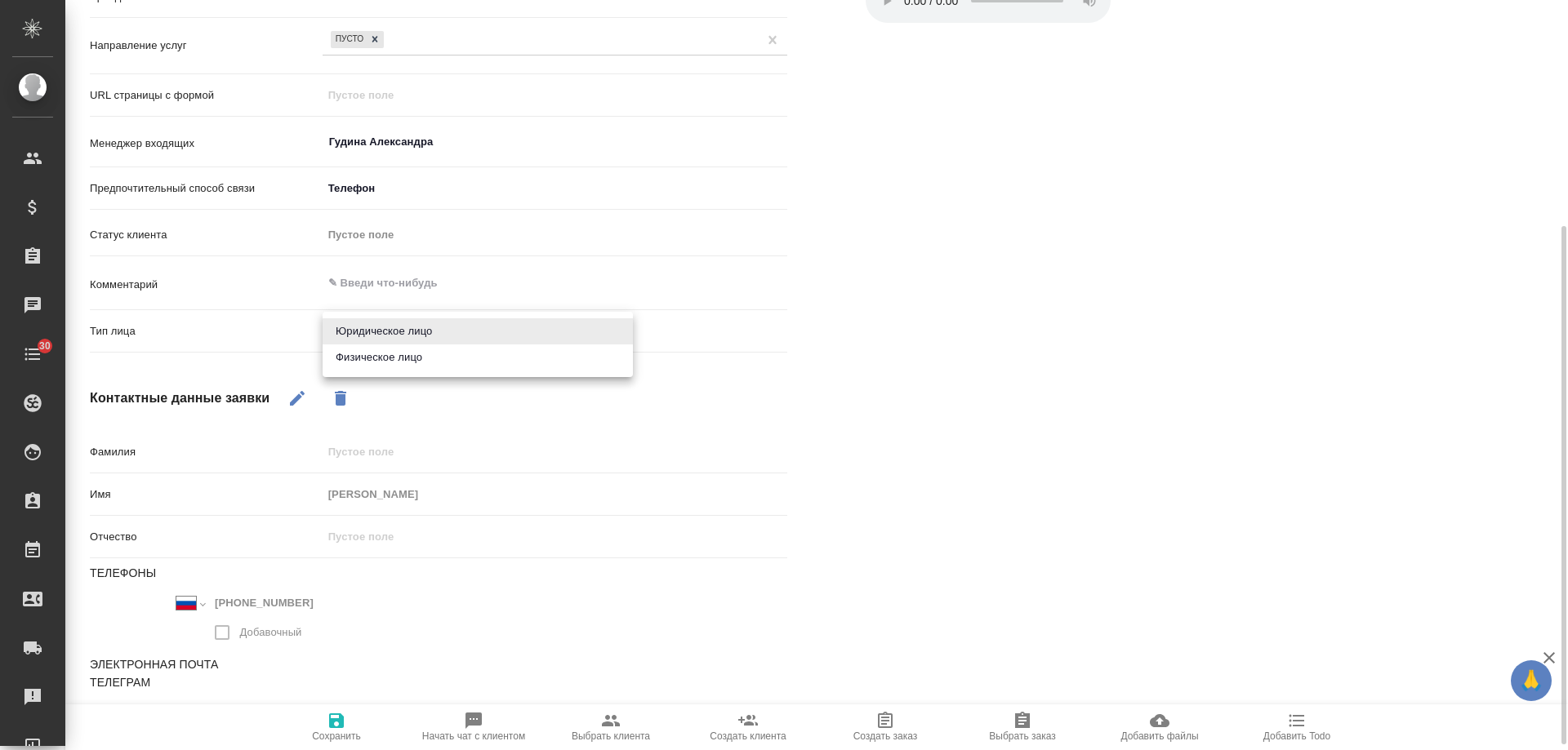
click at [376, 334] on body "🙏 .cls-1 fill:#fff; AWATERA [PERSON_NAME] Спецификации Заказы 0 Чаты 30 Todo Пр…" at bounding box center [784, 375] width 1568 height 750
click at [378, 360] on li "Физическое лицо" at bounding box center [477, 357] width 310 height 26
type textarea "x"
type input "private"
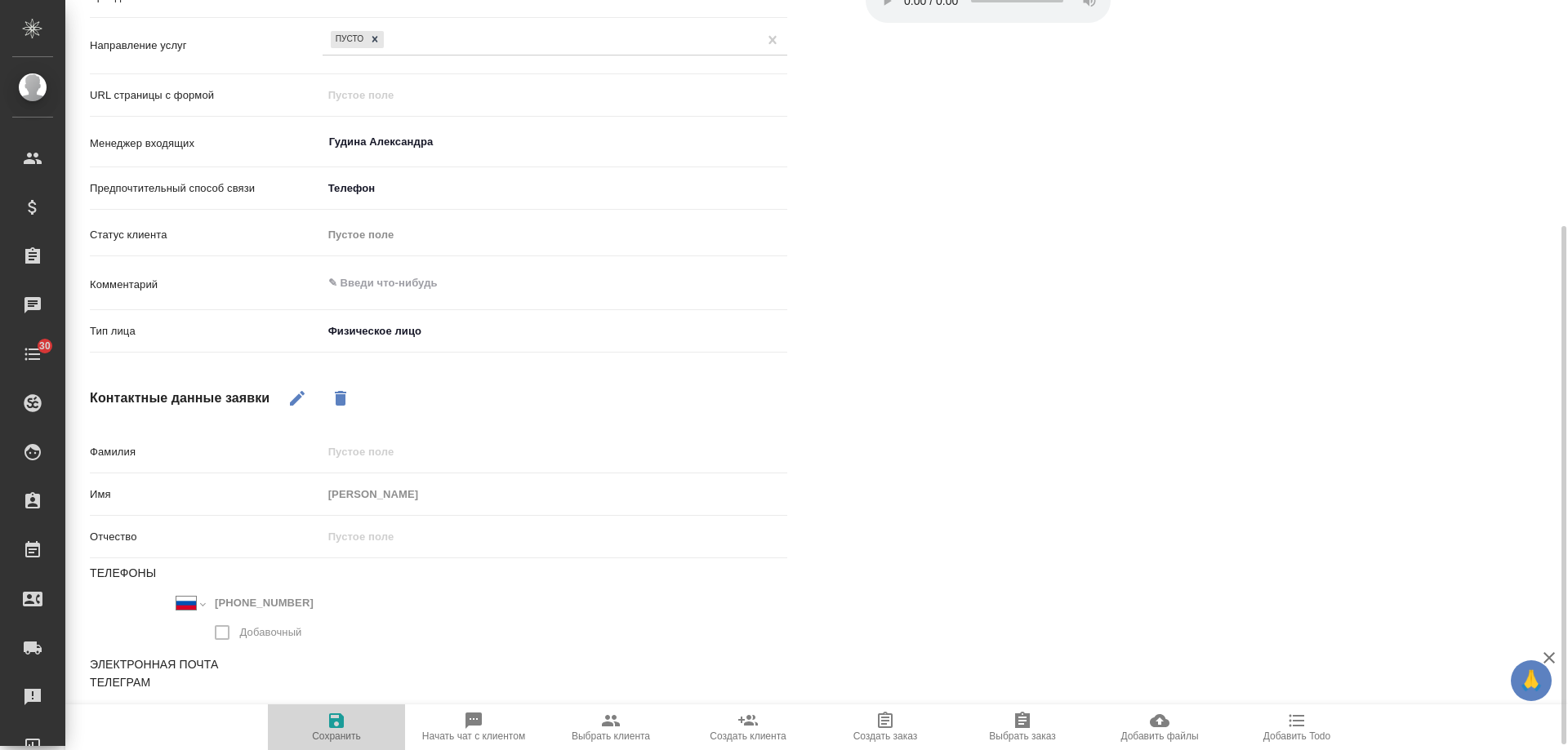
click at [334, 733] on span "Сохранить" at bounding box center [336, 737] width 49 height 12
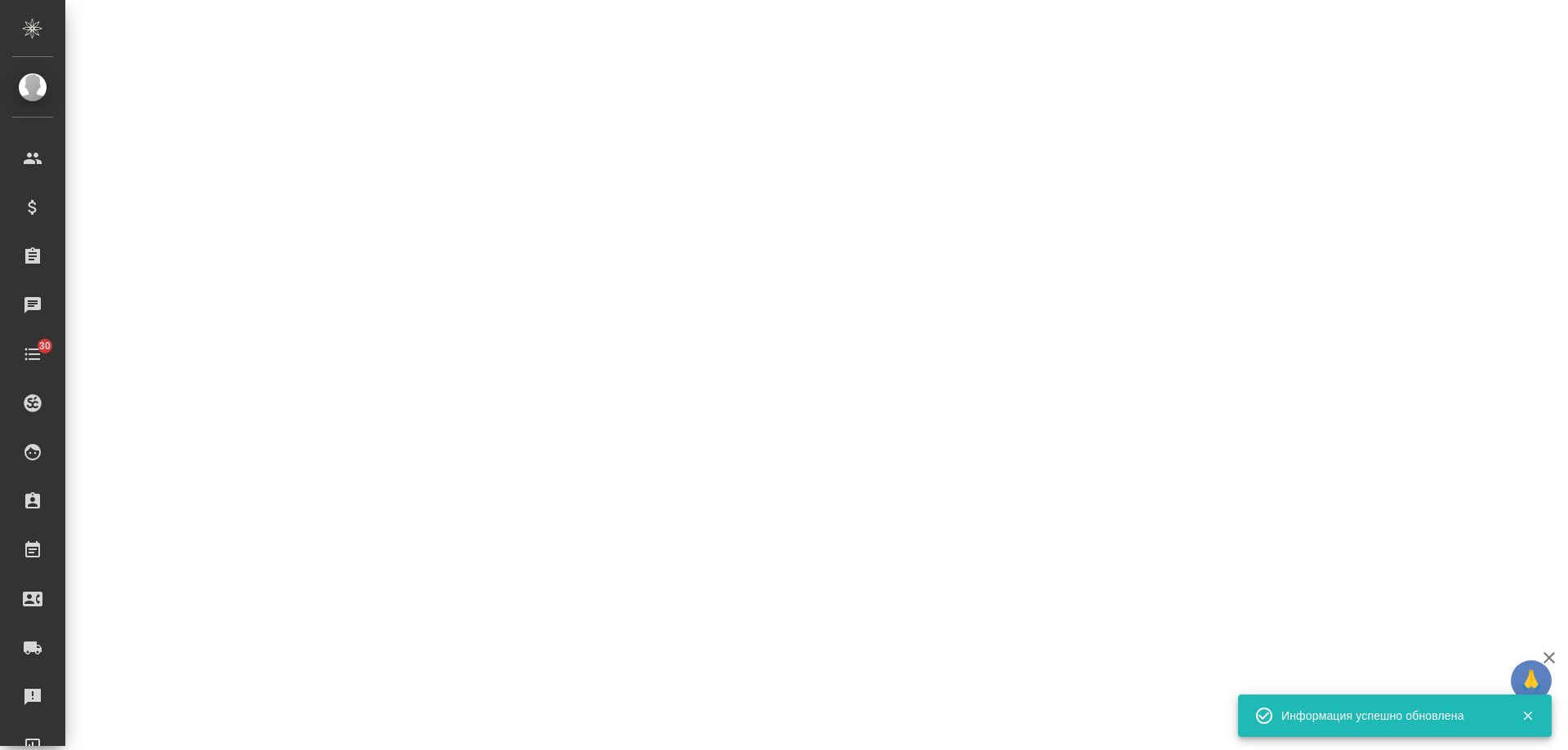
select select "RU"
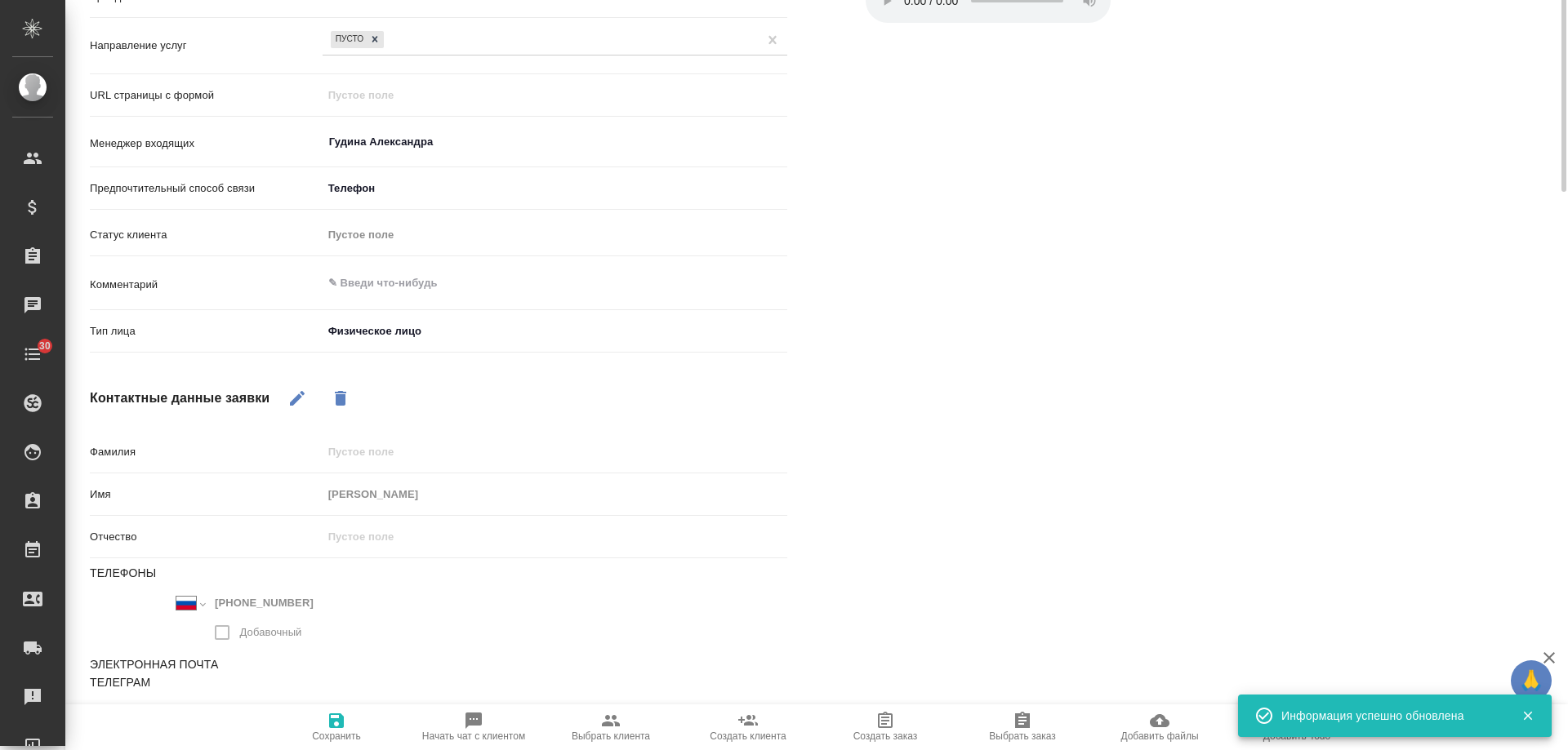
type textarea "x"
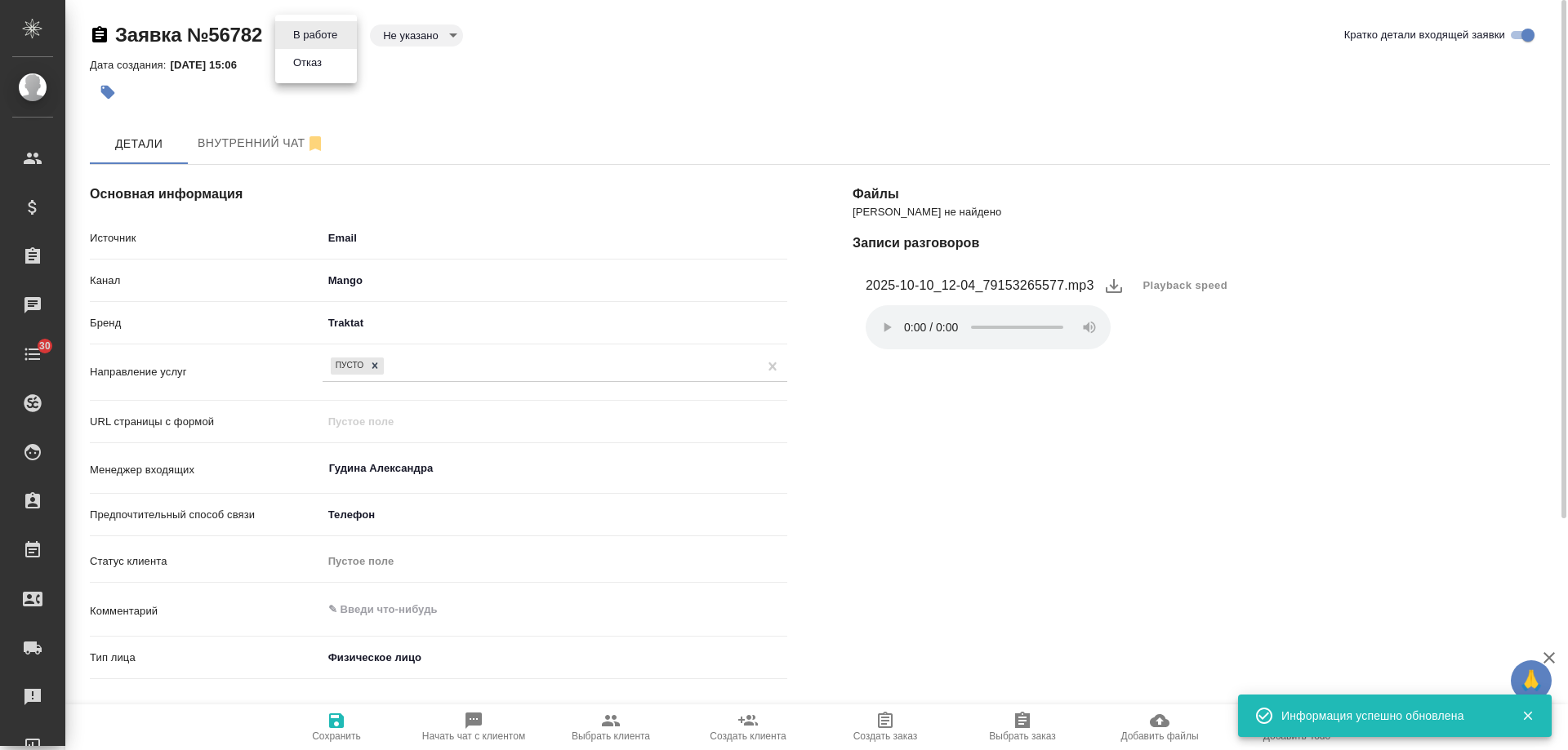
click at [317, 29] on body "🙏 .cls-1 fill:#fff; AWATERA [PERSON_NAME] Спецификации Заказы 0 Чаты 30 Todo Пр…" at bounding box center [784, 375] width 1568 height 750
click at [324, 76] on li "Отказ" at bounding box center [316, 62] width 82 height 28
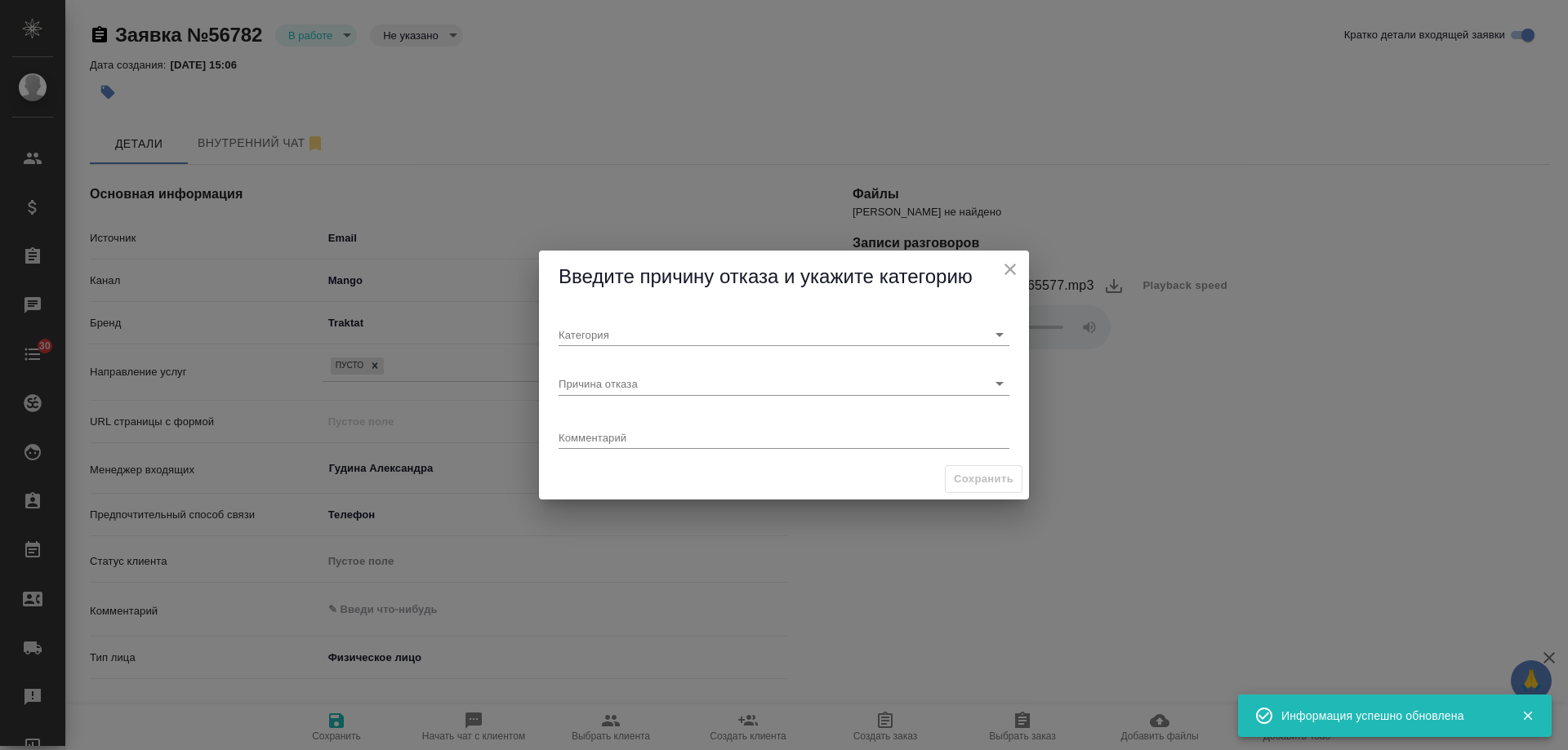
click at [593, 433] on textarea at bounding box center [784, 436] width 451 height 12
click at [646, 382] on input "Причина отказа" at bounding box center [757, 383] width 398 height 22
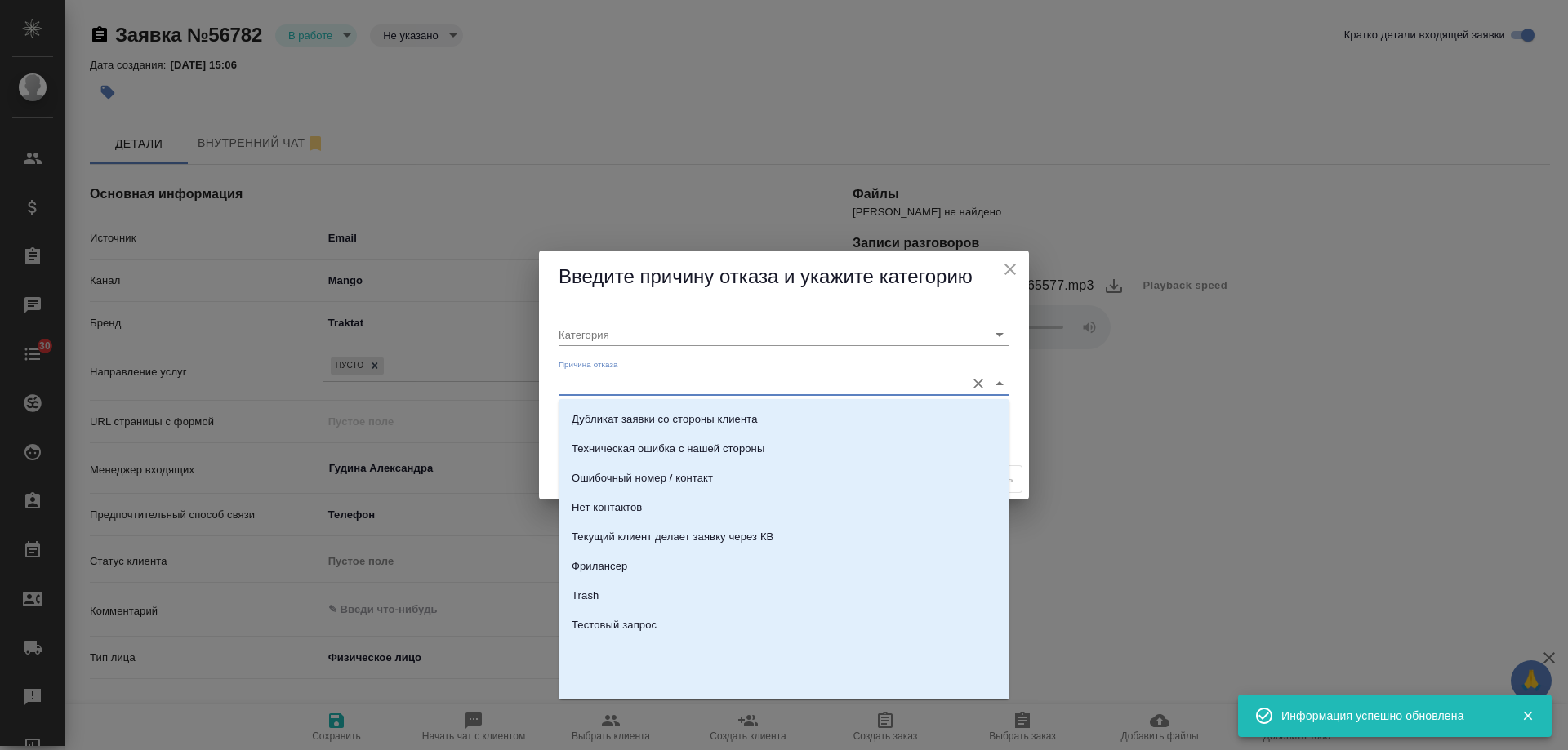
scroll to position [486, 0]
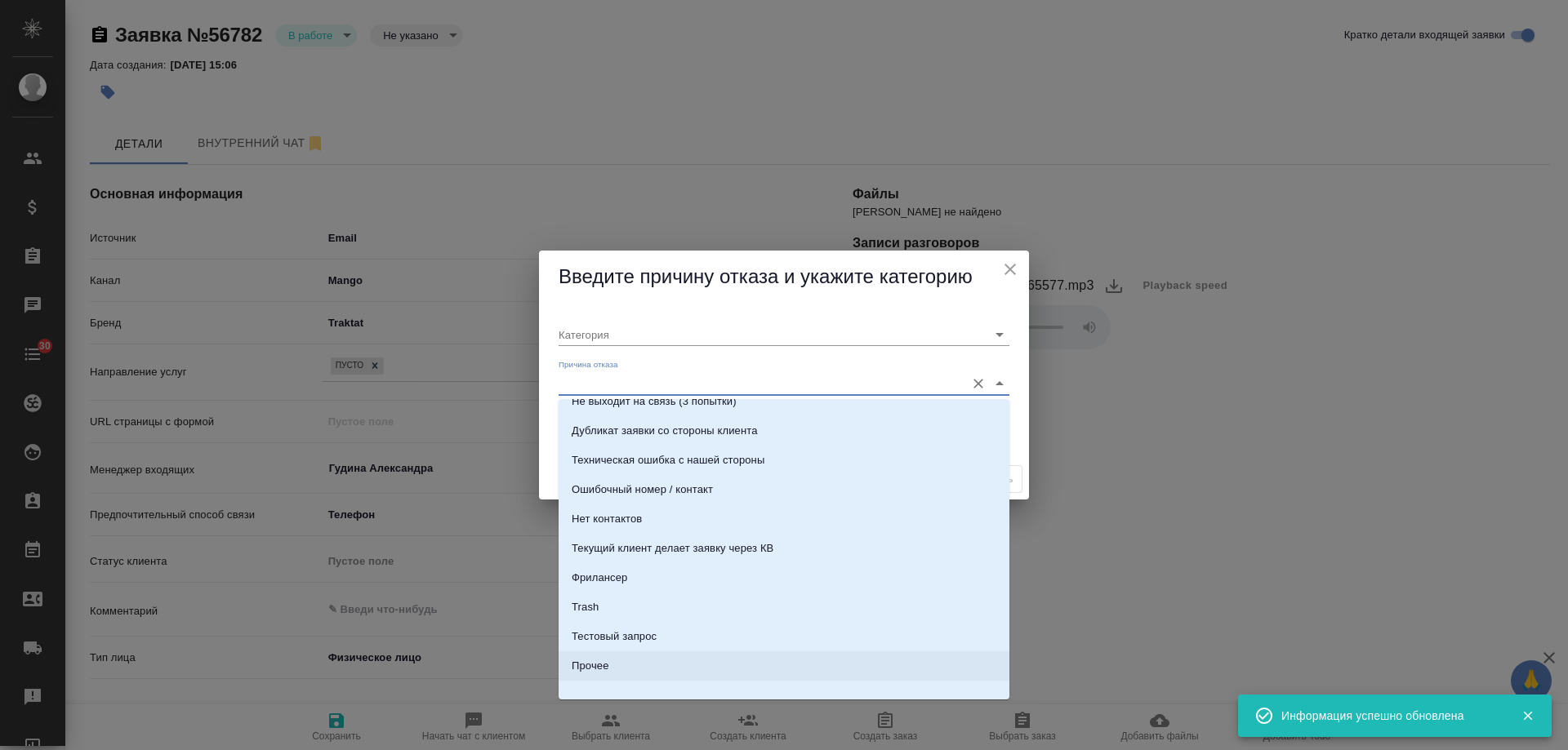
click at [595, 667] on div "Прочее" at bounding box center [590, 666] width 36 height 16
type input "Прочее"
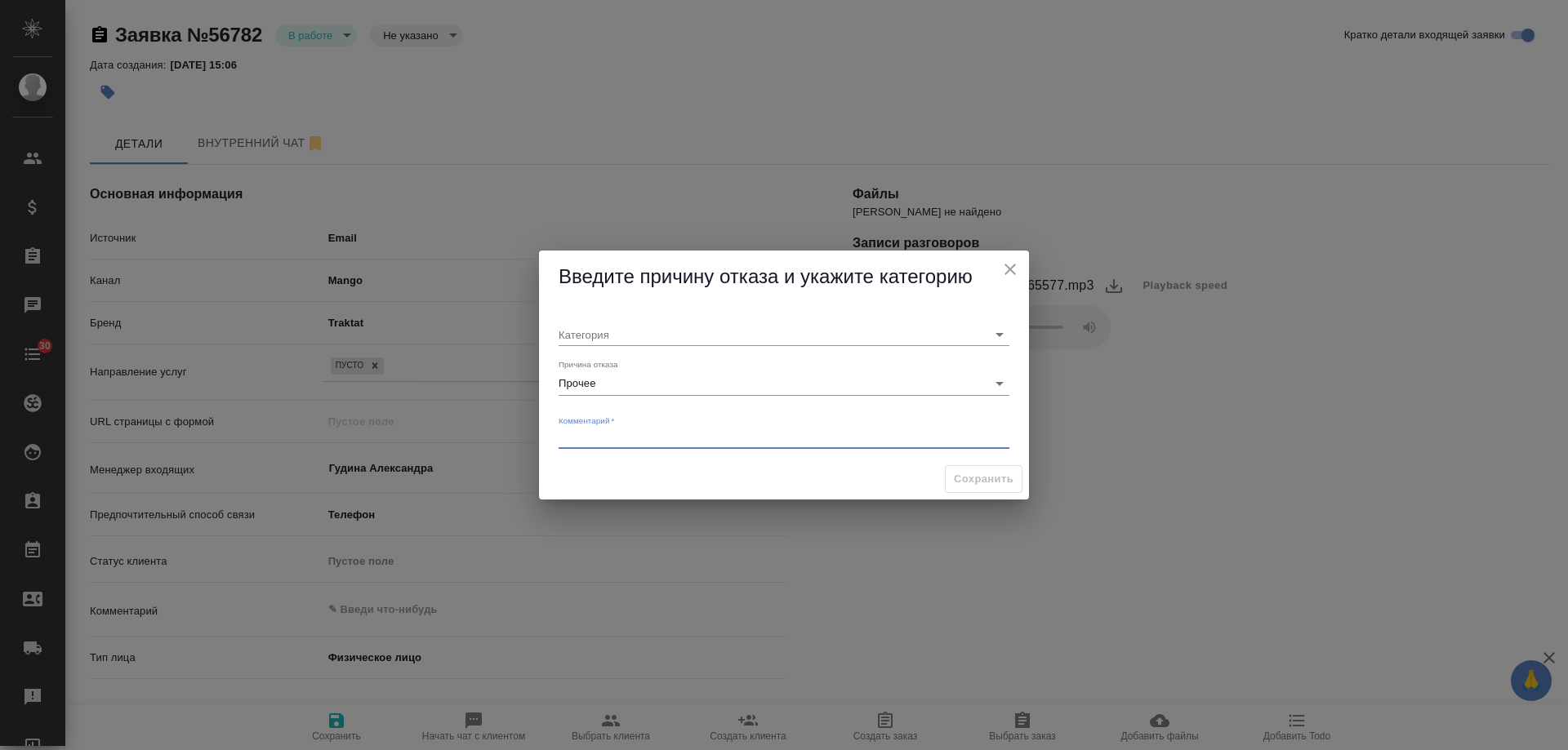
click at [641, 433] on textarea at bounding box center [784, 436] width 451 height 12
type textarea "текущий клиент по своему заказу"
click at [615, 326] on input "Категория" at bounding box center [757, 334] width 398 height 22
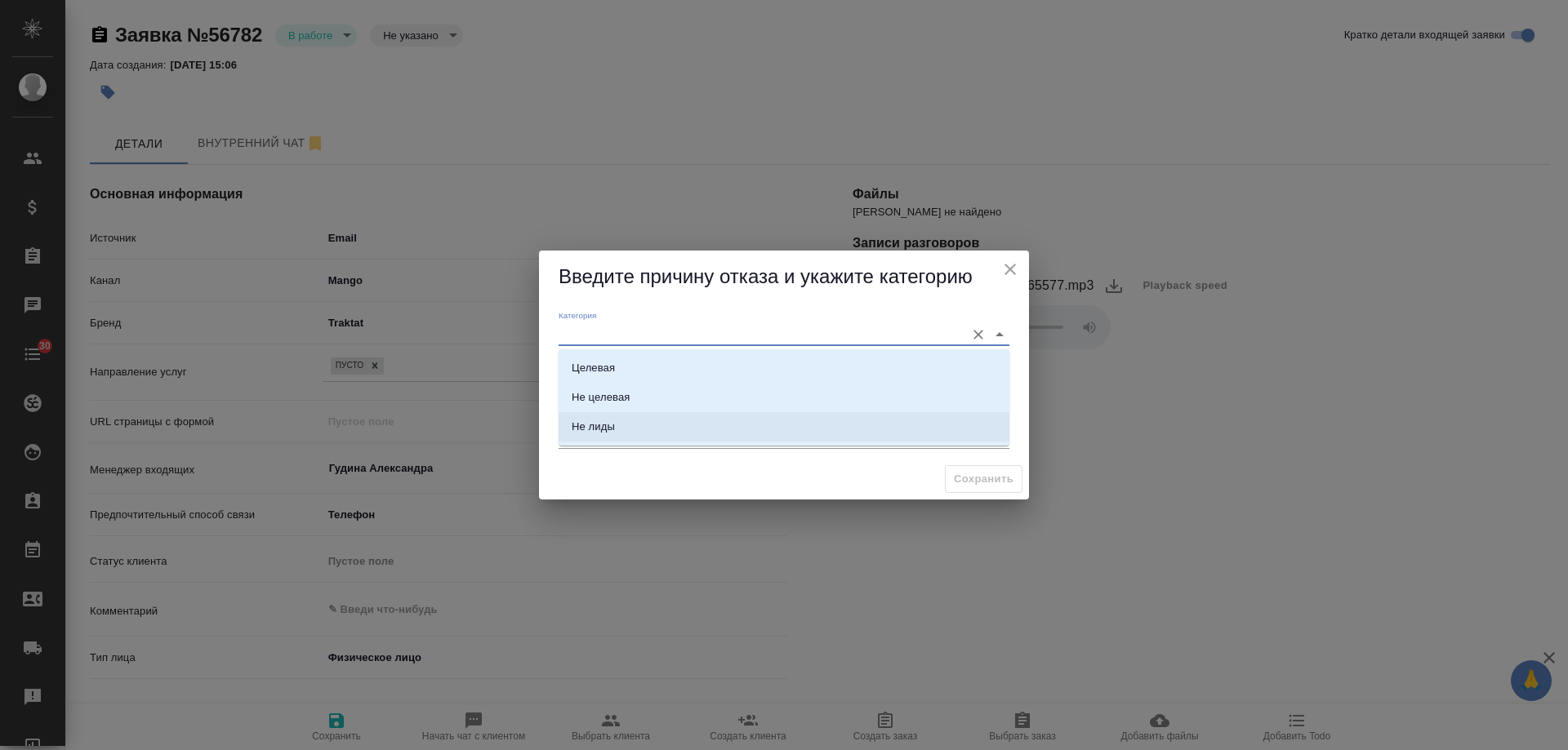
click at [602, 419] on div "Не лиды" at bounding box center [593, 427] width 43 height 16
type input "Не лиды"
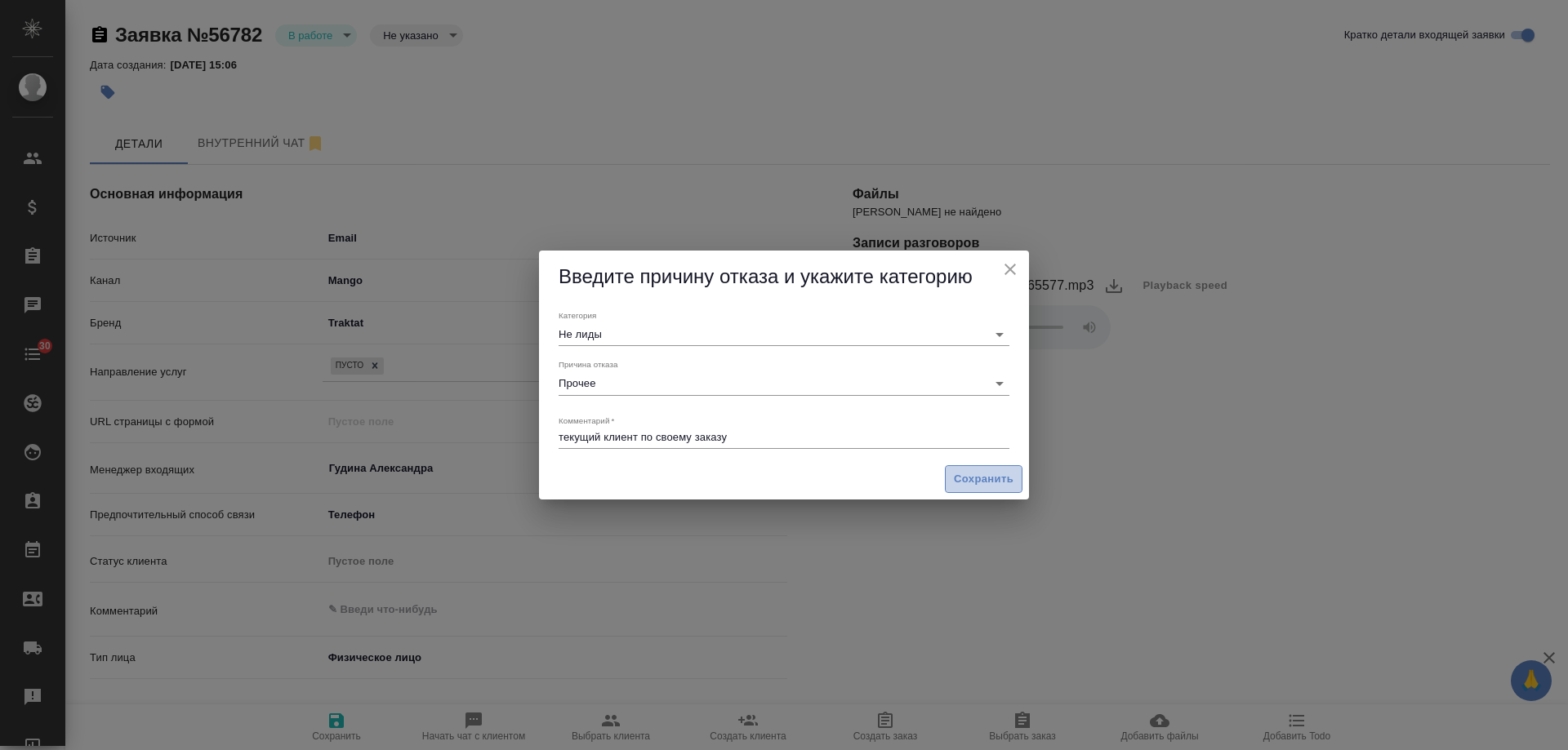
click at [999, 479] on span "Сохранить" at bounding box center [984, 480] width 59 height 19
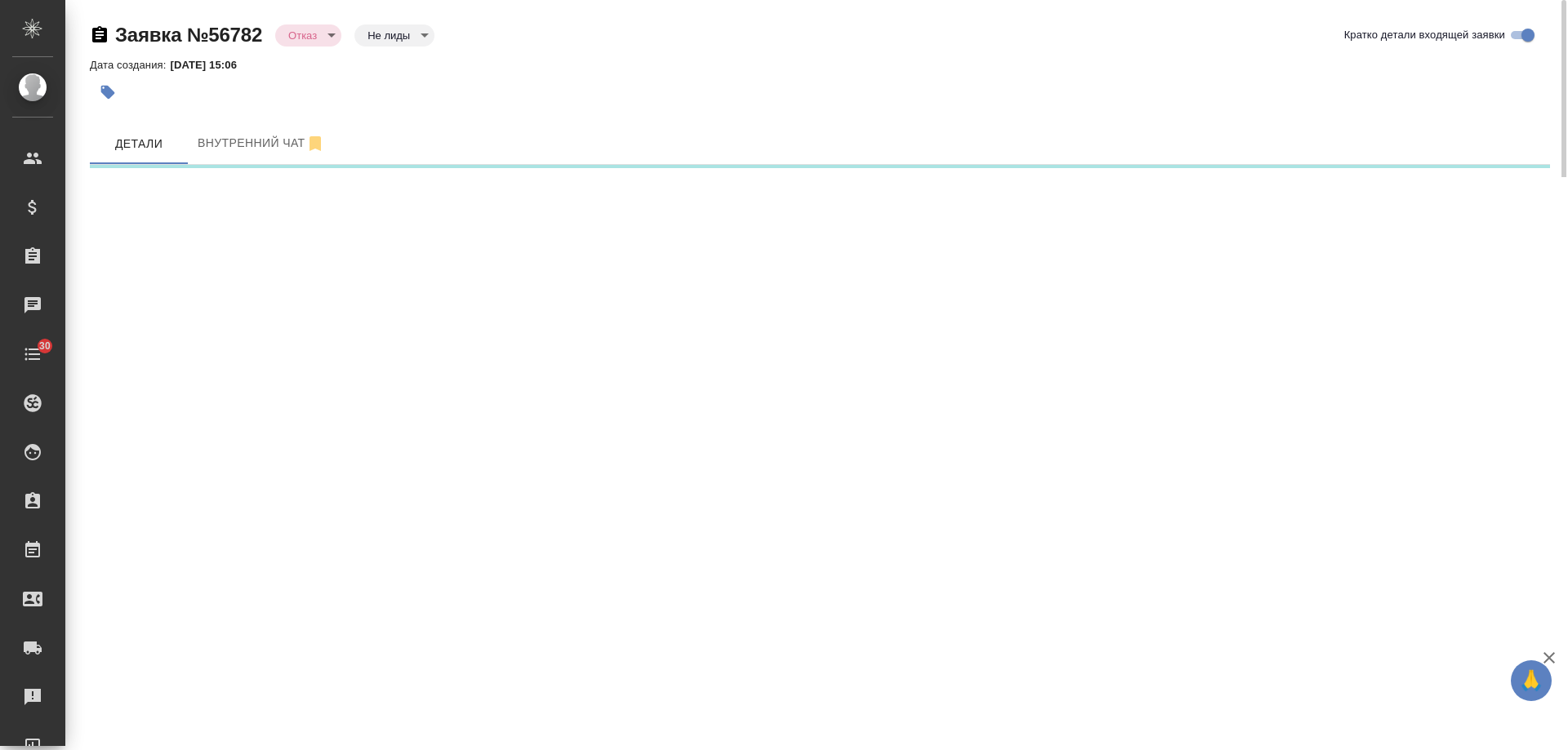
select select "RU"
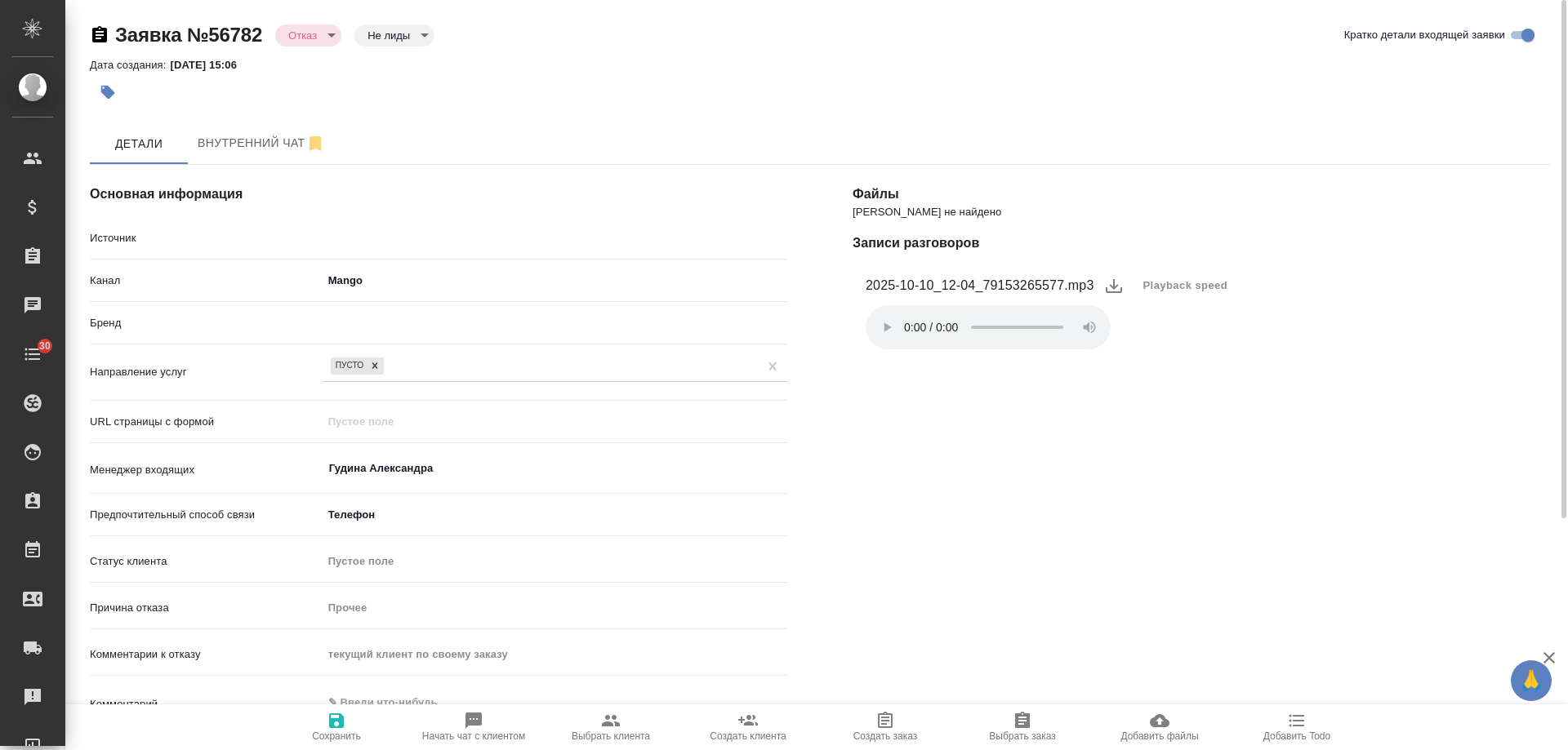
type textarea "x"
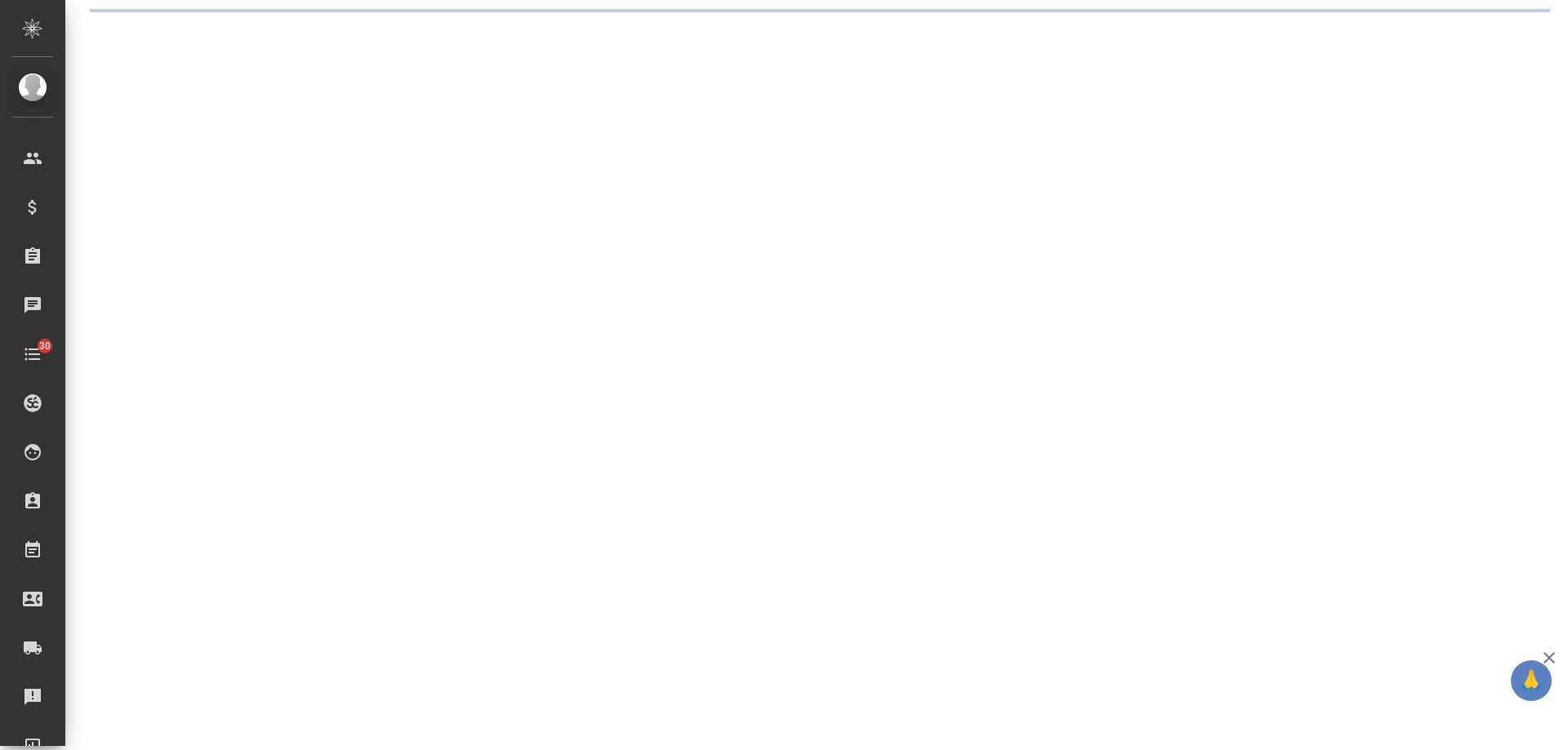
select select "RU"
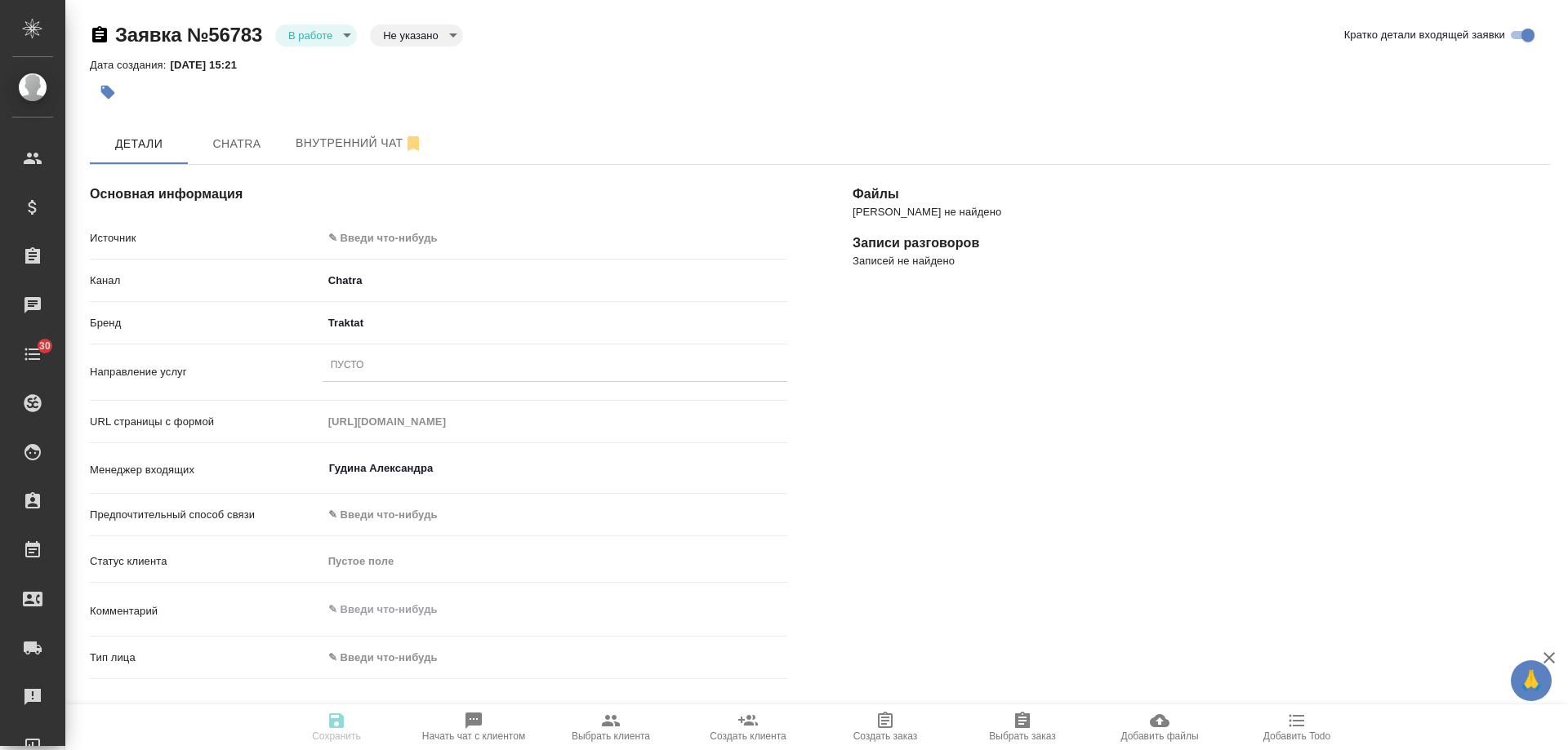
type textarea "x"
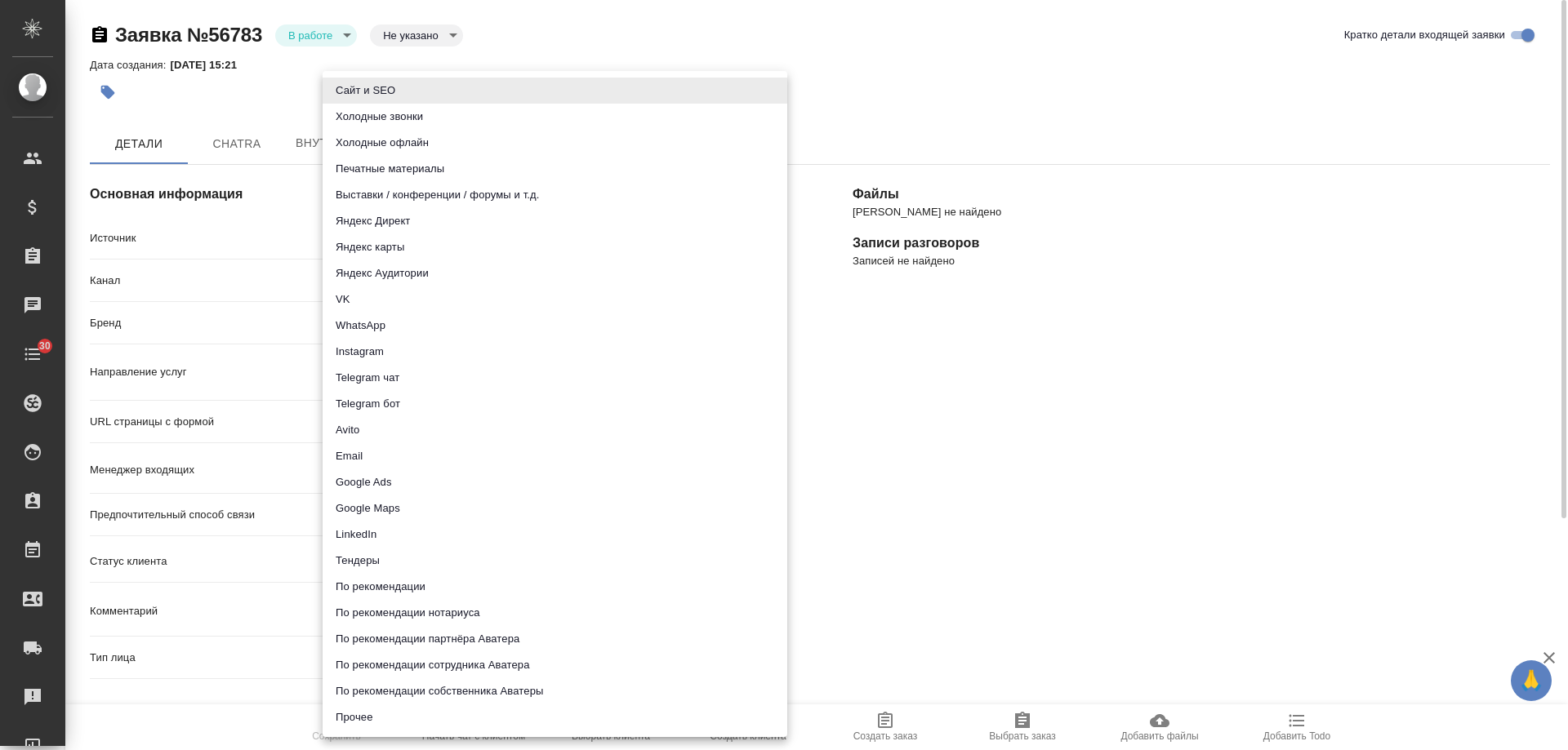
click at [403, 231] on body "🙏 .cls-1 fill:#fff; AWATERA [PERSON_NAME] Спецификации Заказы 0 Чаты 30 Todo Пр…" at bounding box center [784, 375] width 1568 height 750
click at [400, 99] on li "Сайт и SEO" at bounding box center [555, 90] width 464 height 26
type input "seo"
type textarea "x"
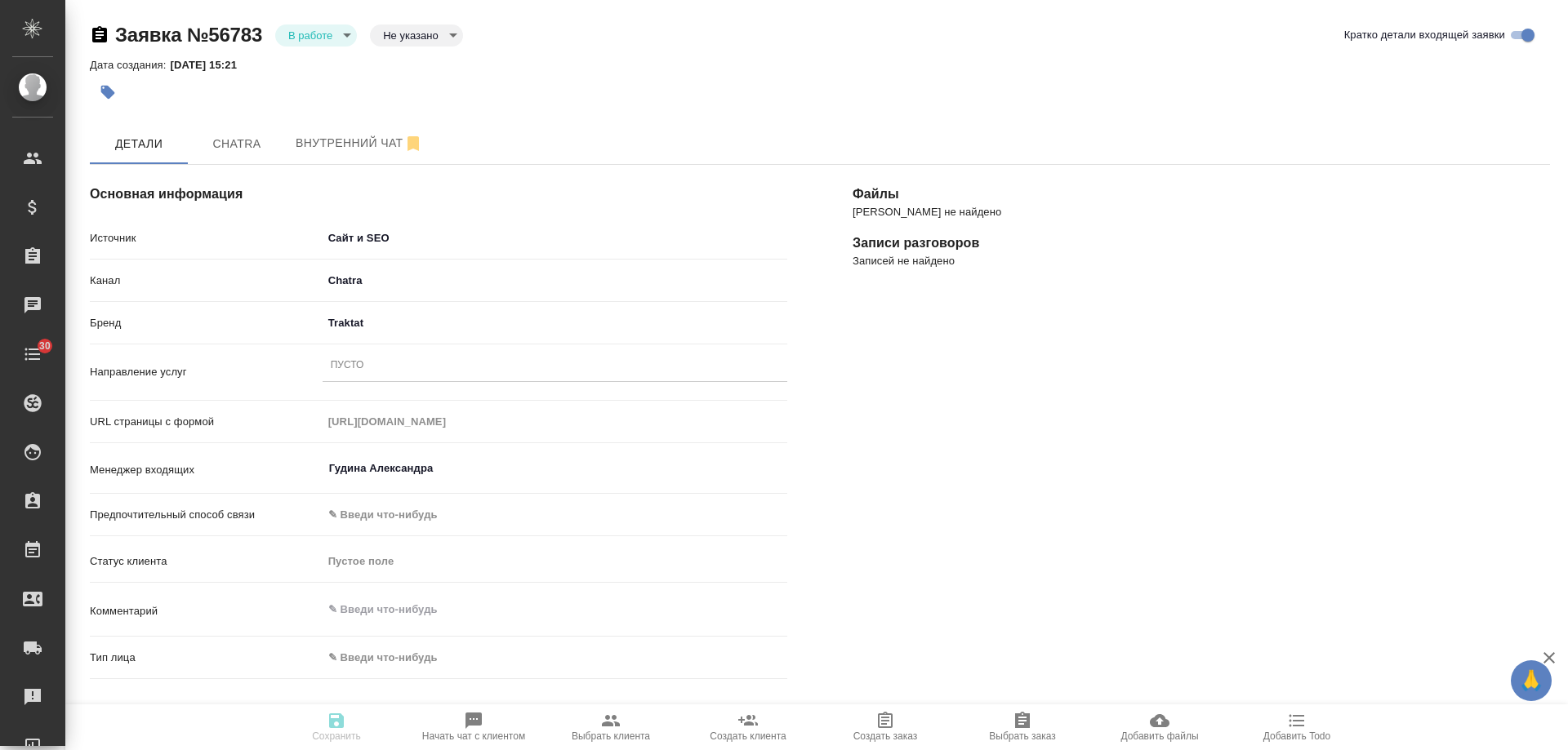
click at [394, 370] on div "Пусто" at bounding box center [555, 365] width 464 height 24
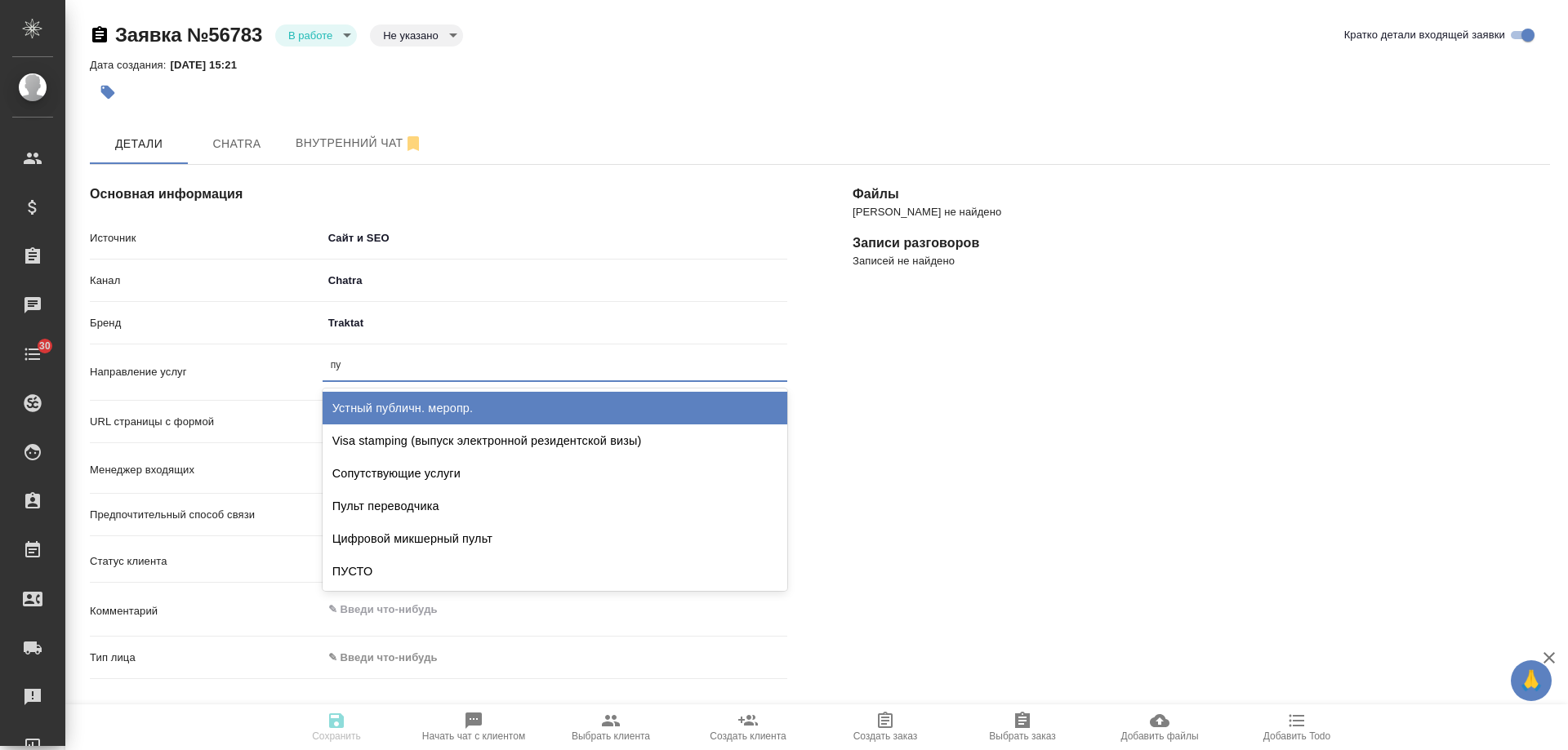
type input "пус"
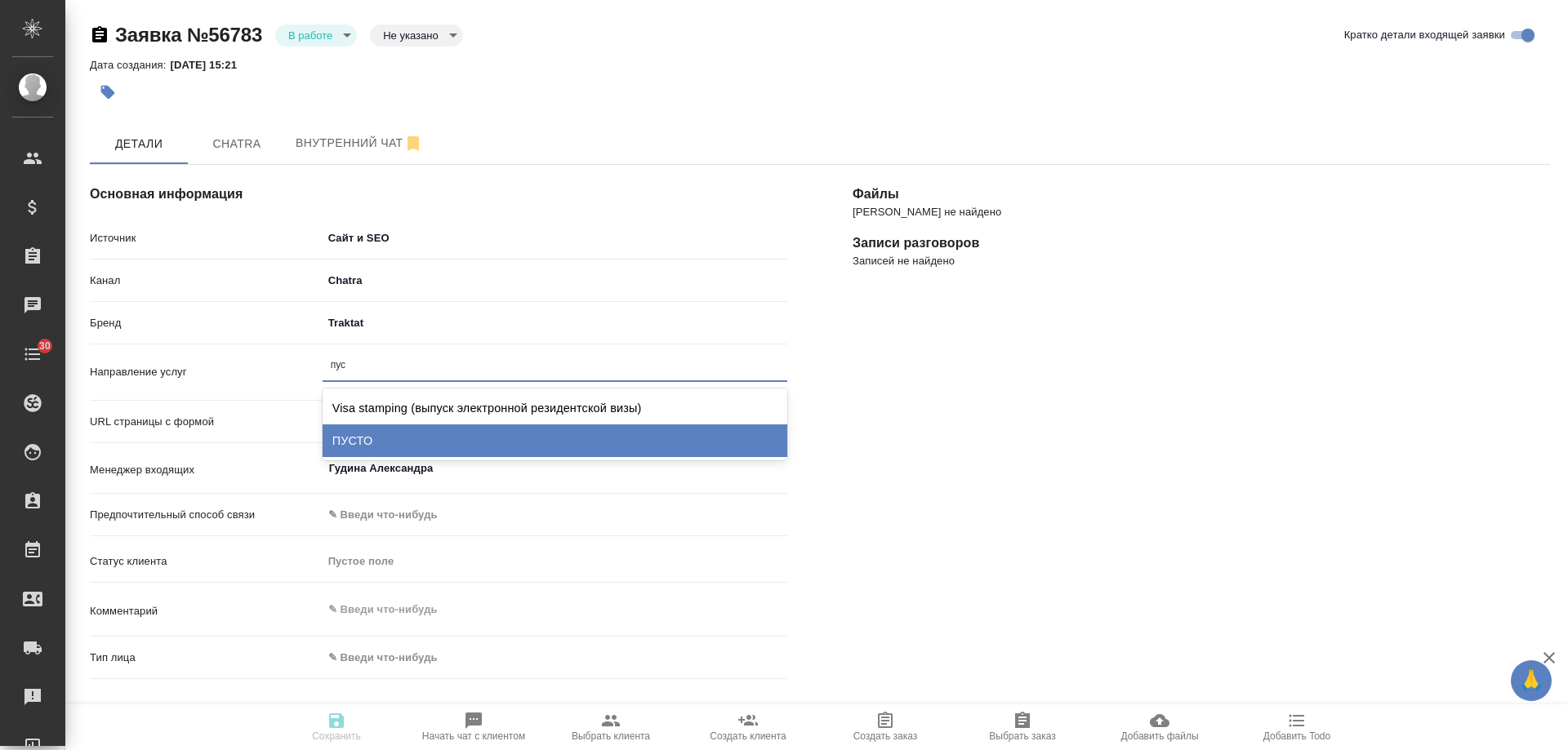
click at [389, 454] on div "ПУСТО" at bounding box center [555, 441] width 464 height 33
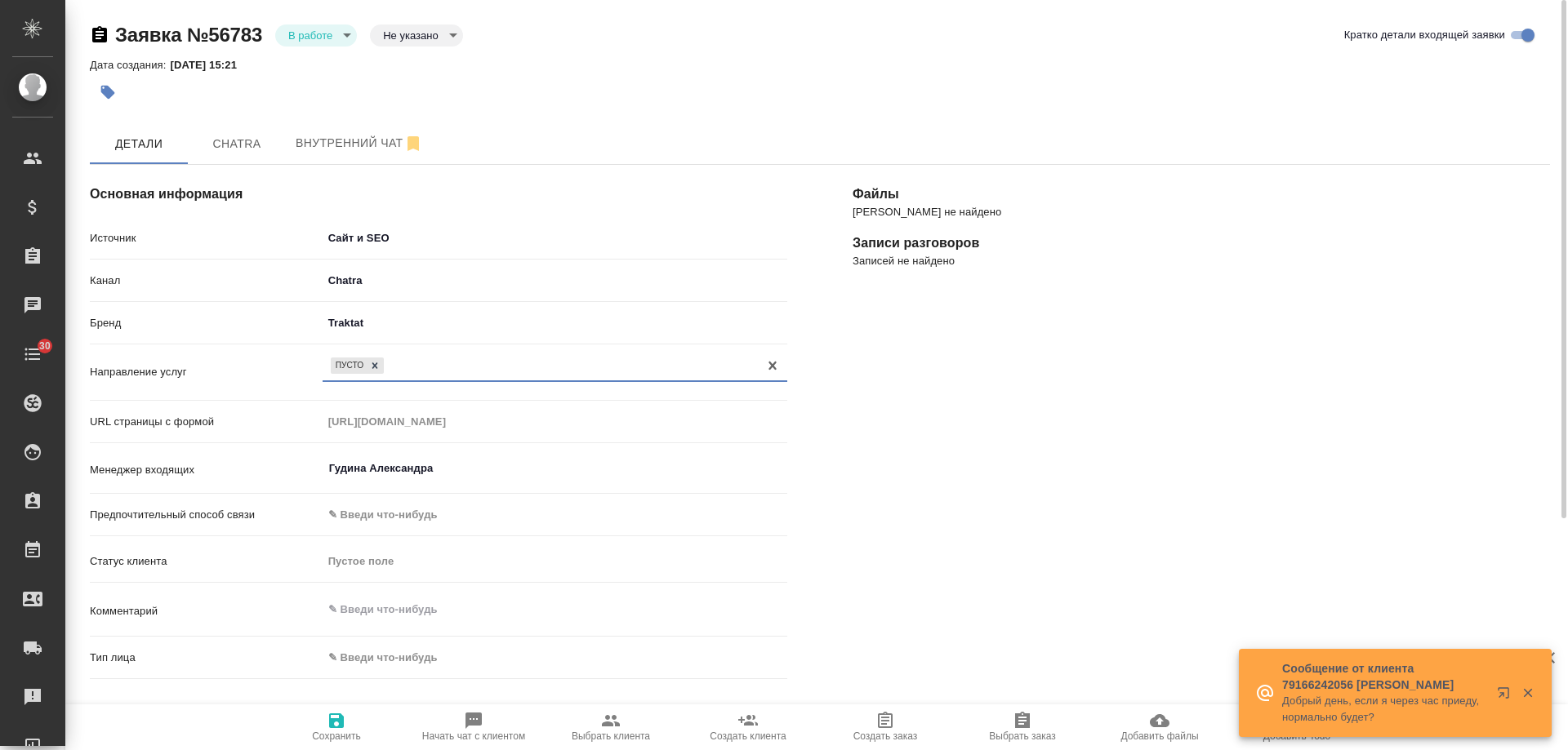
scroll to position [82, 0]
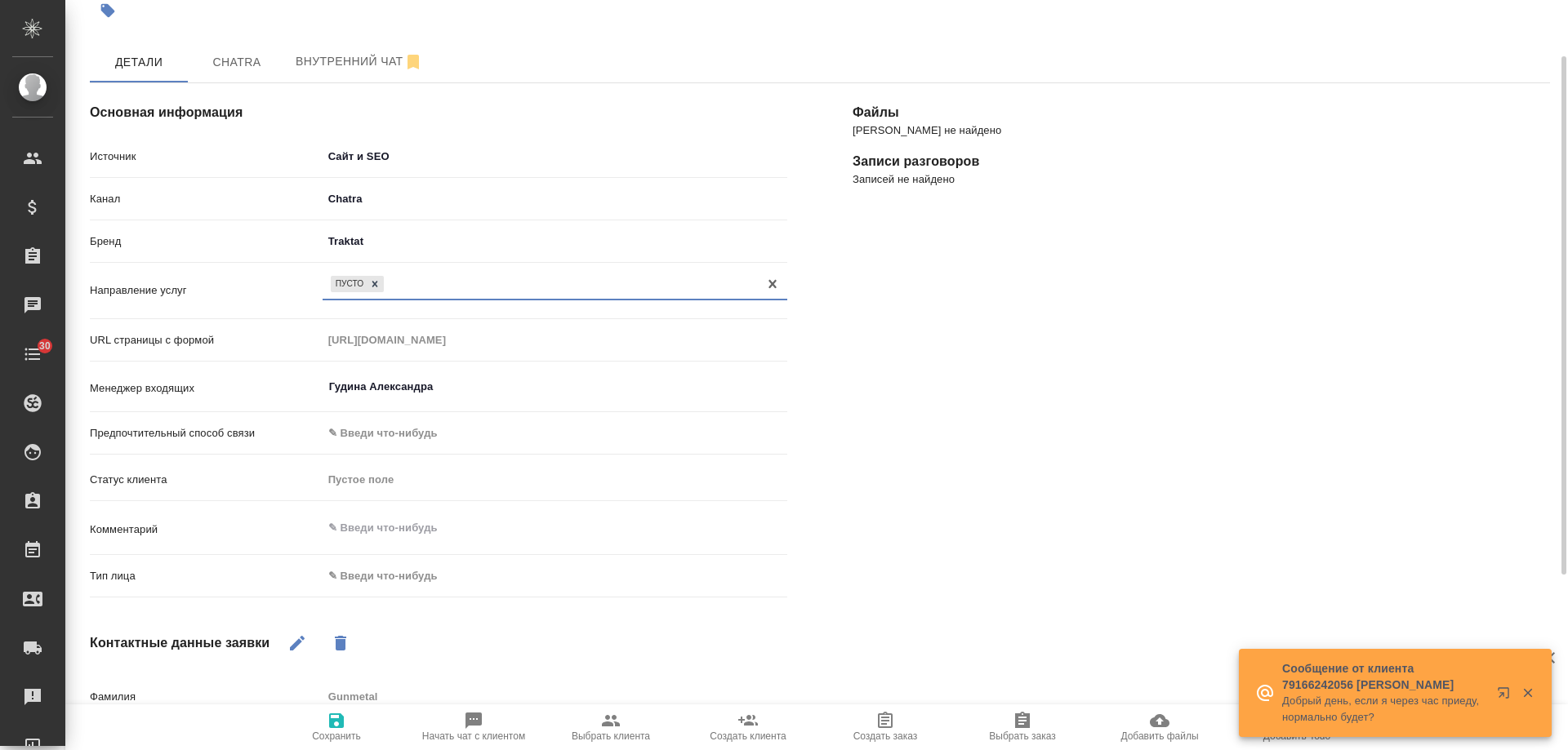
click at [388, 580] on body "🙏 .cls-1 fill:#fff; AWATERA [PERSON_NAME] Спецификации Заказы 0 Чаты 30 Todo Пр…" at bounding box center [784, 375] width 1568 height 750
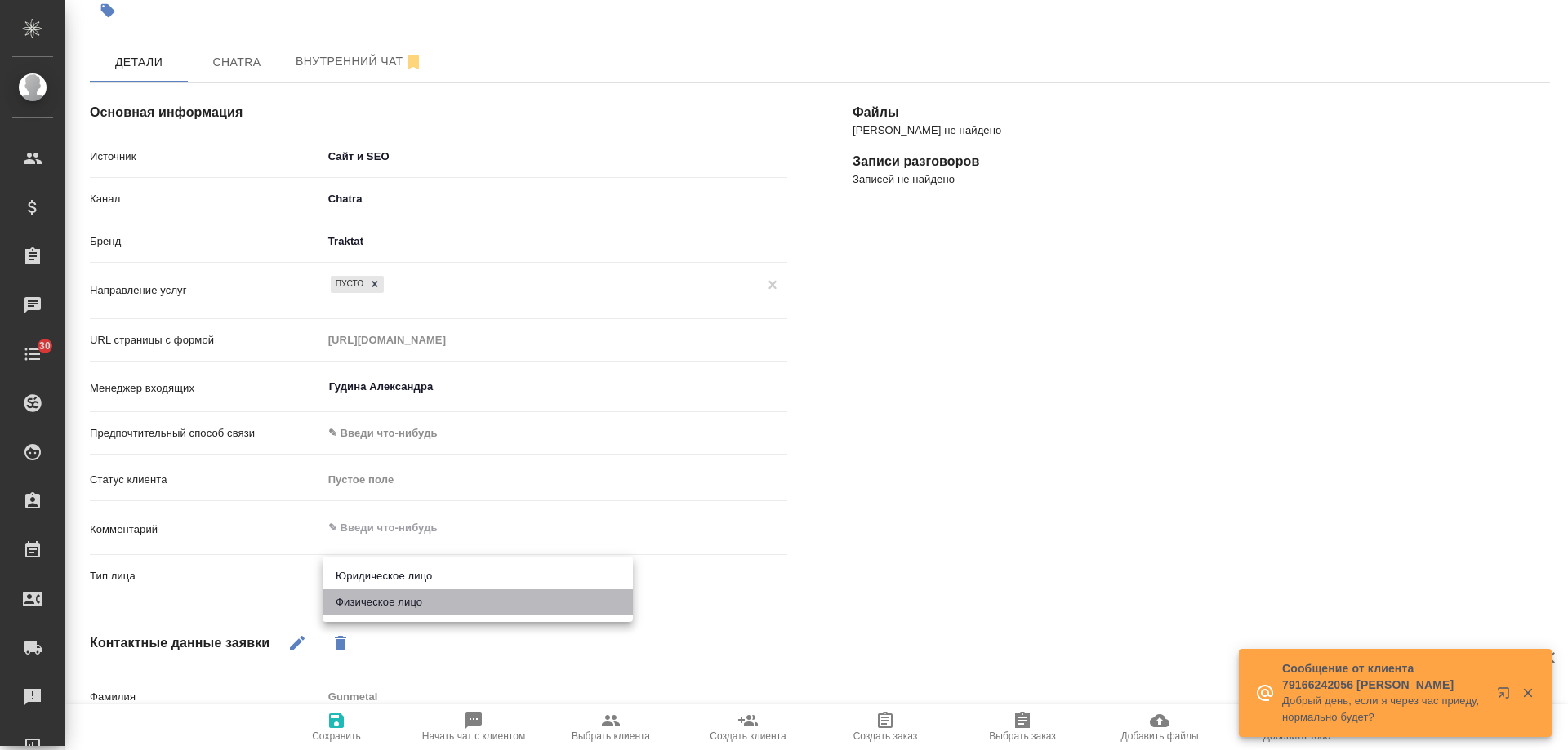
click at [392, 608] on li "Физическое лицо" at bounding box center [477, 602] width 310 height 26
type textarea "x"
type input "private"
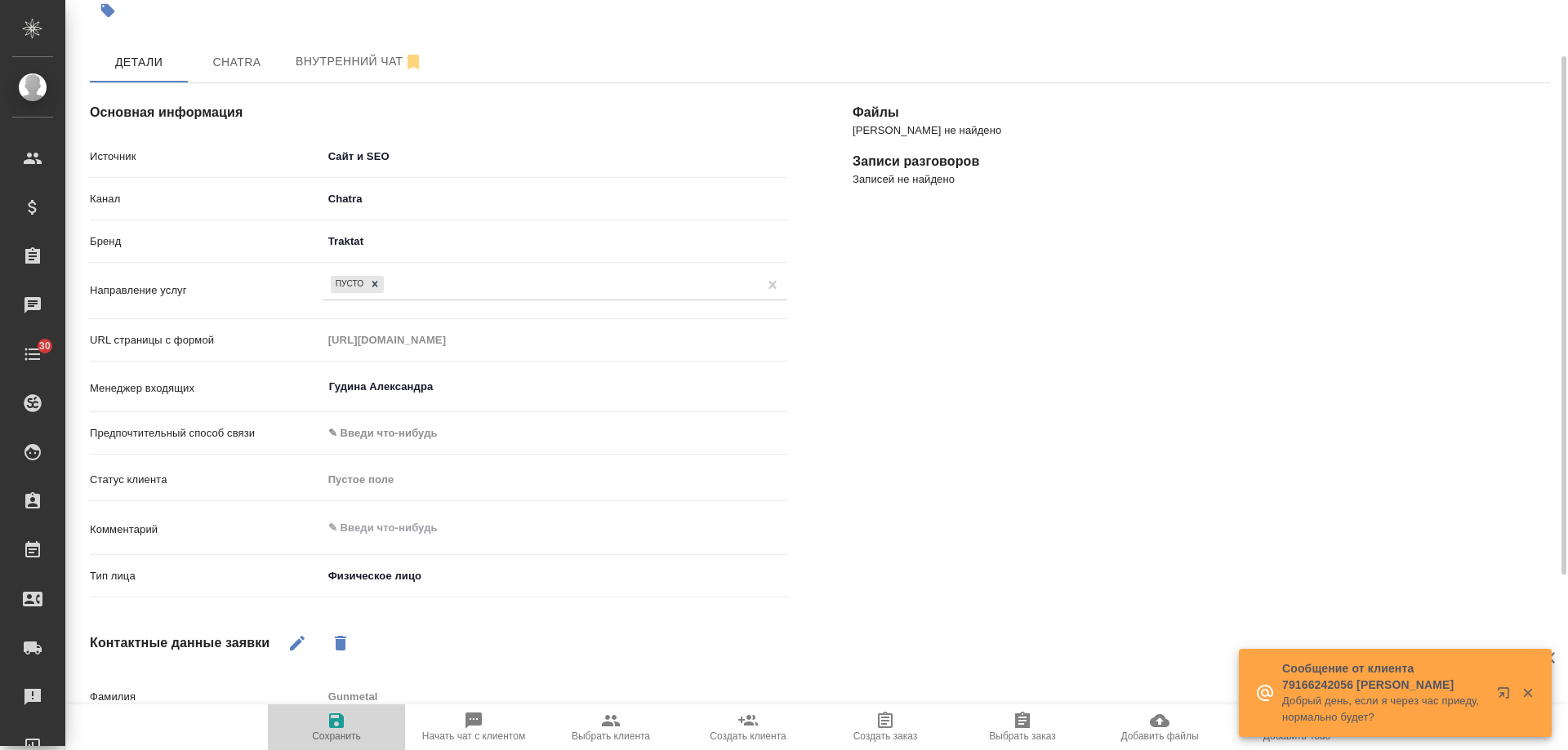
click at [344, 729] on icon "button" at bounding box center [337, 720] width 19 height 19
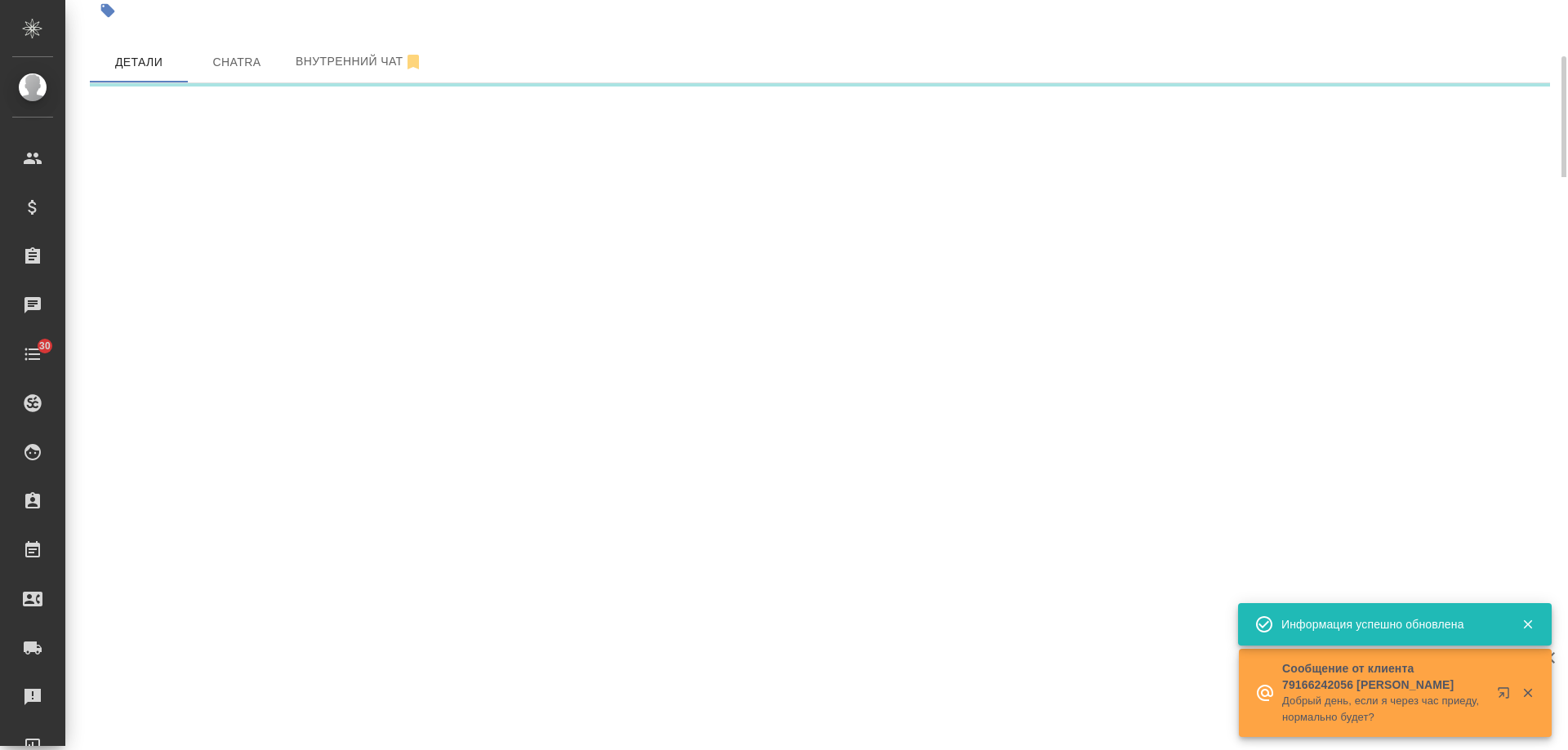
select select "RU"
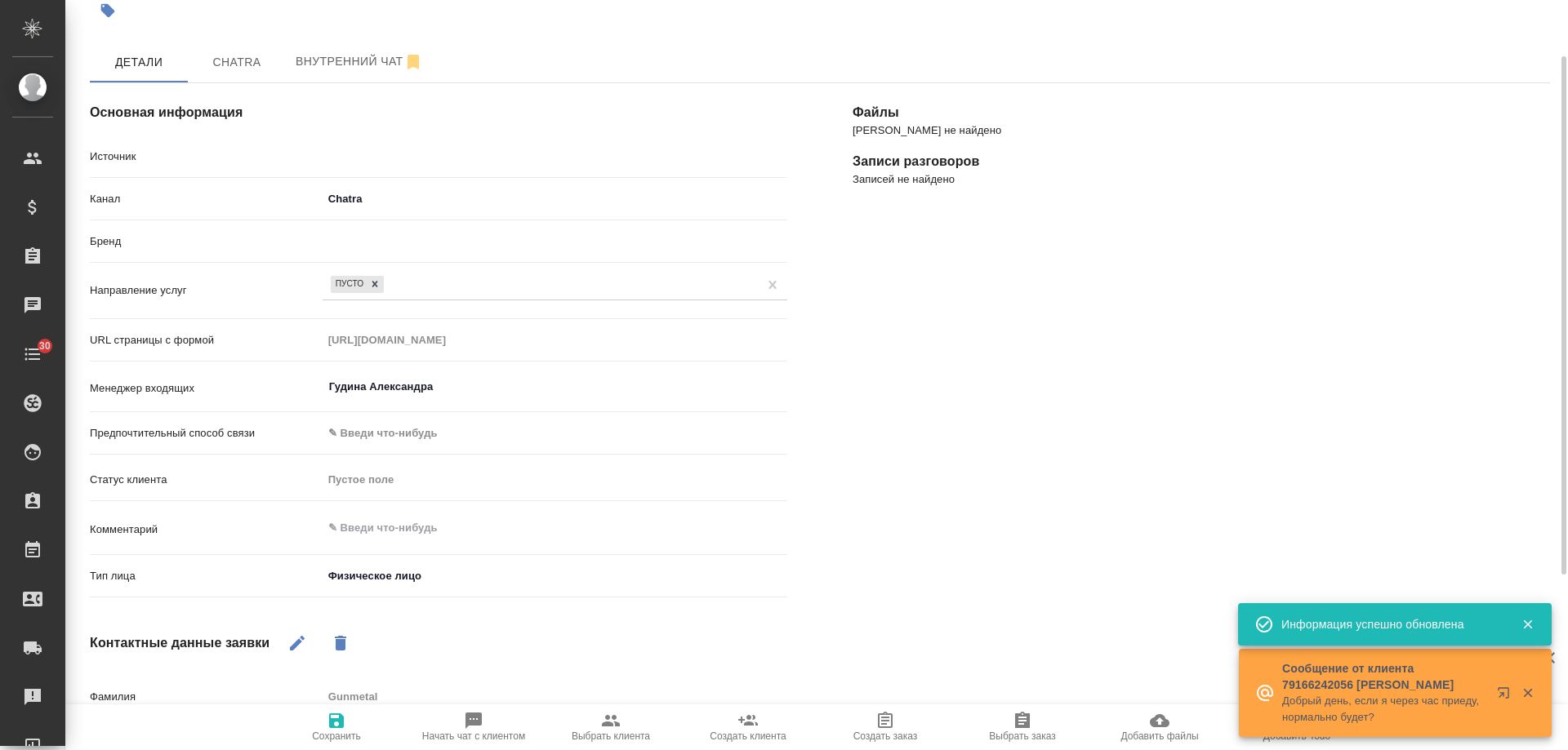
type textarea "x"
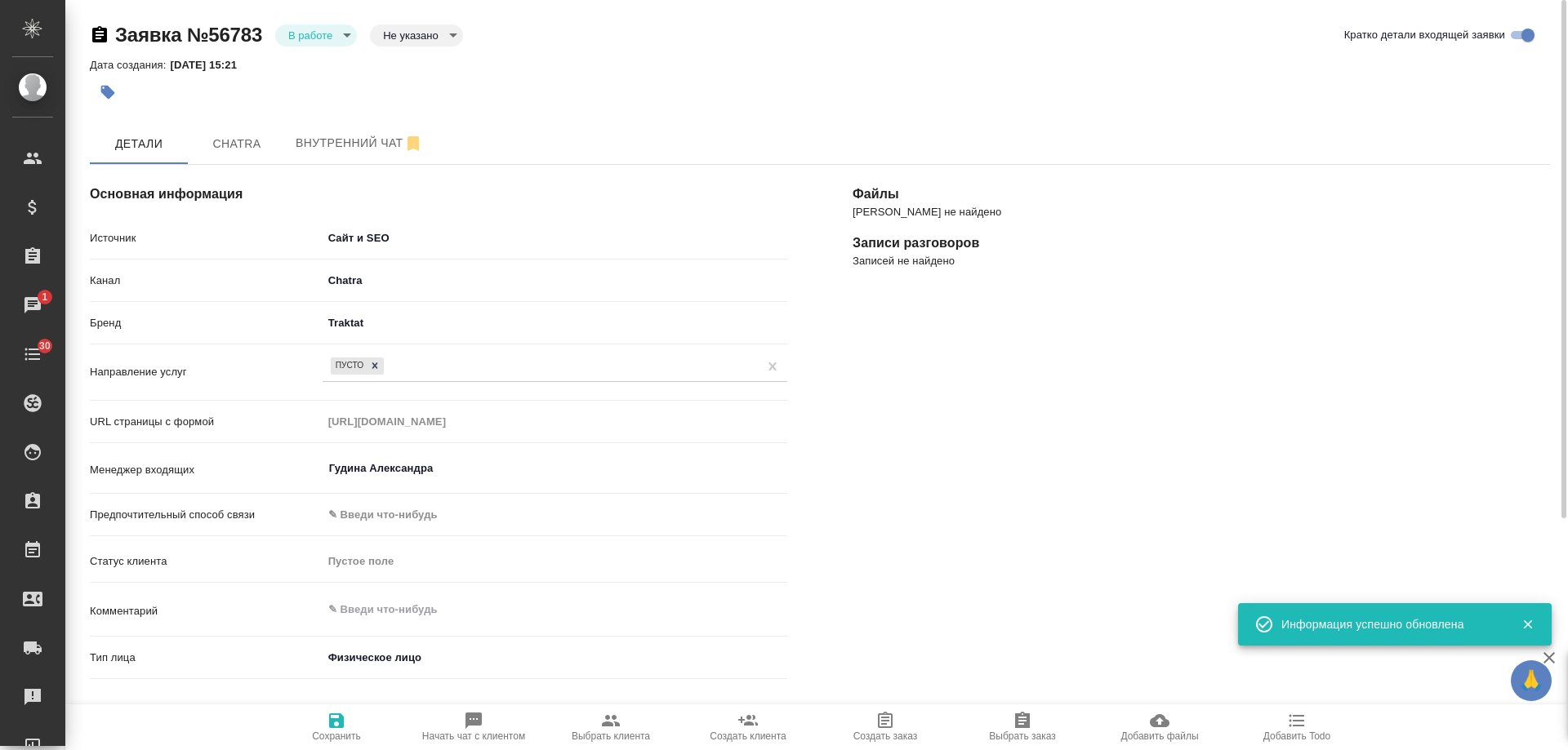
click at [327, 28] on body "🙏 .cls-1 fill:#fff; AWATERA [PERSON_NAME] Спецификации Заказы 1 Чаты 30 Todo Пр…" at bounding box center [784, 375] width 1568 height 750
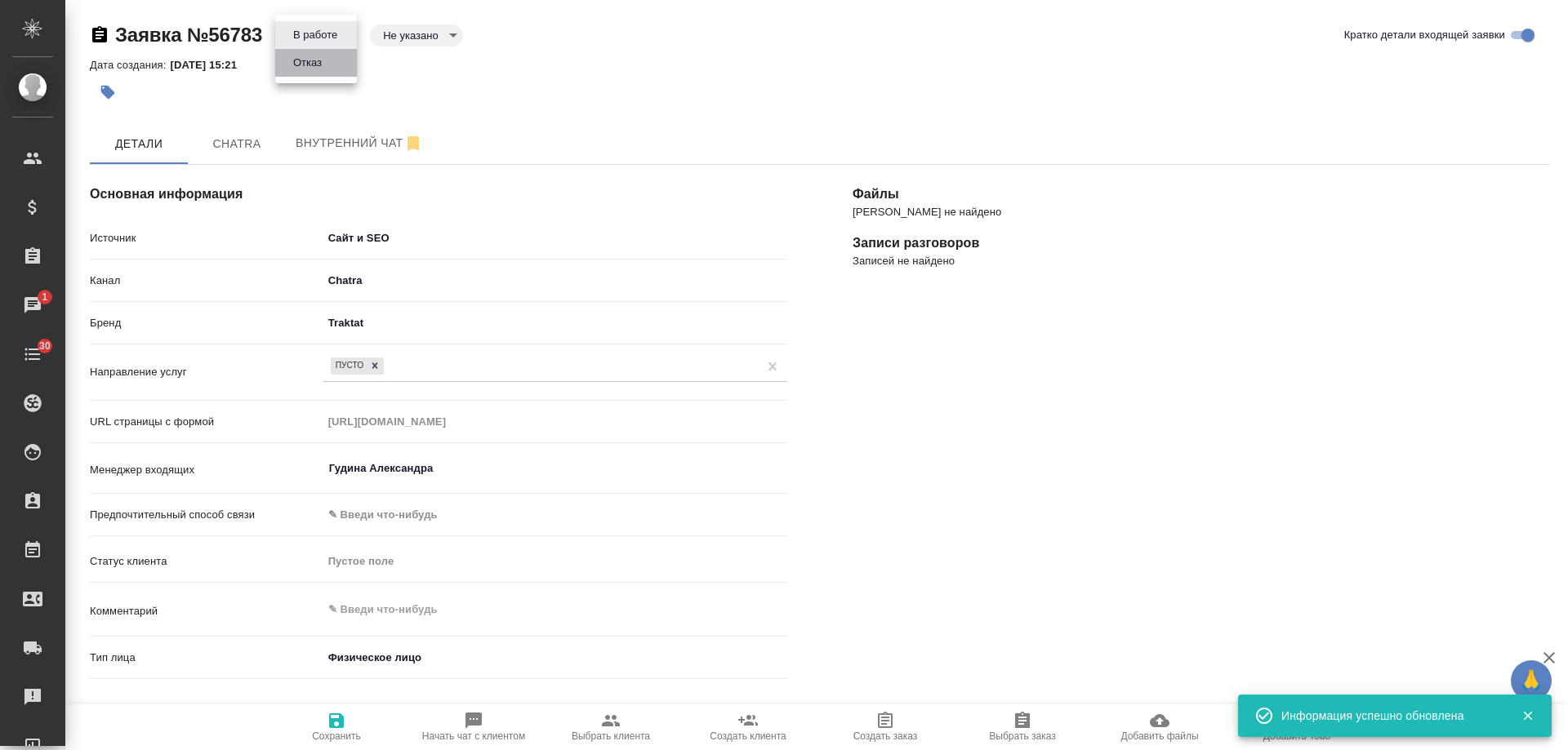
click at [321, 66] on button "Отказ" at bounding box center [307, 62] width 38 height 18
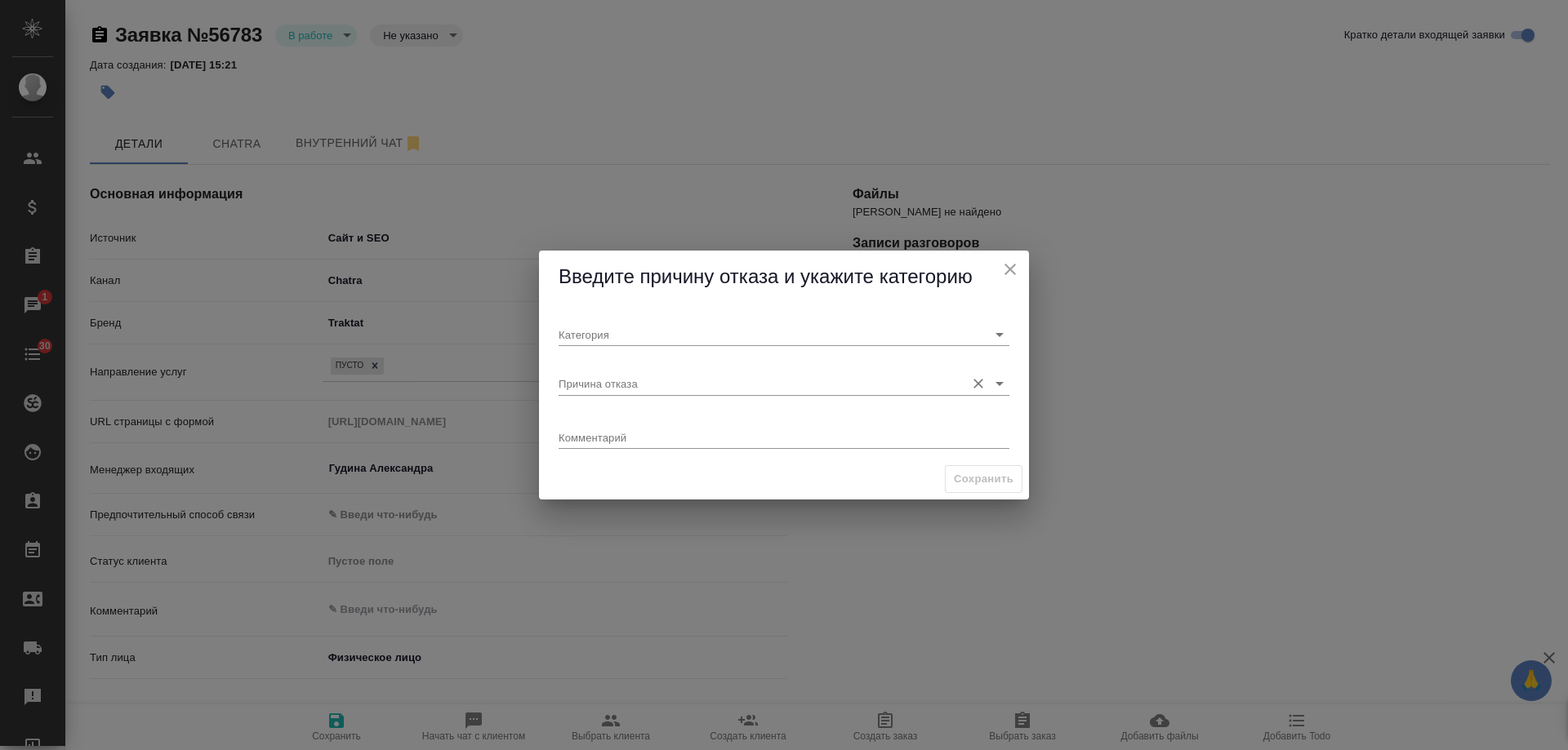
click at [618, 383] on input "Причина отказа" at bounding box center [757, 383] width 398 height 22
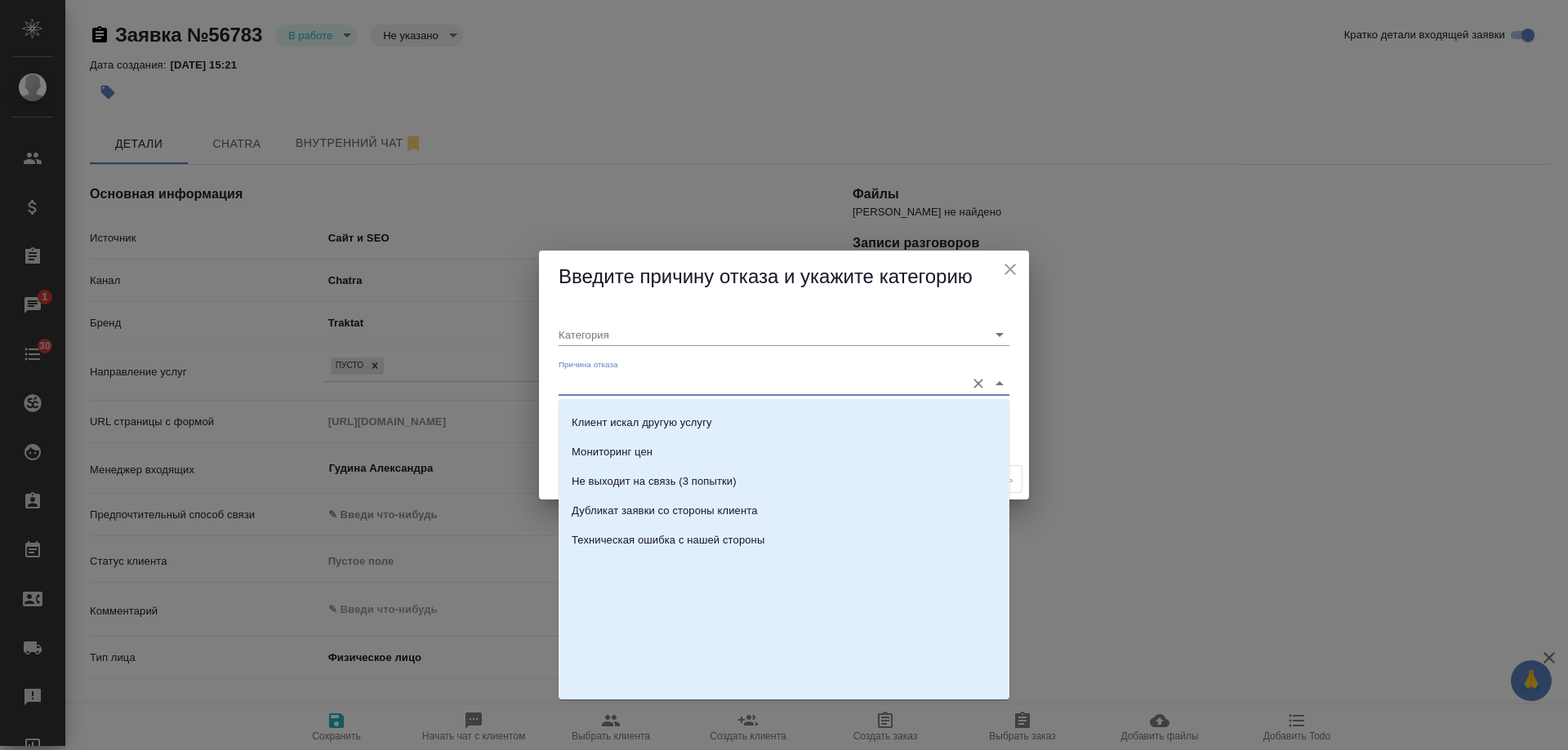
scroll to position [498, 0]
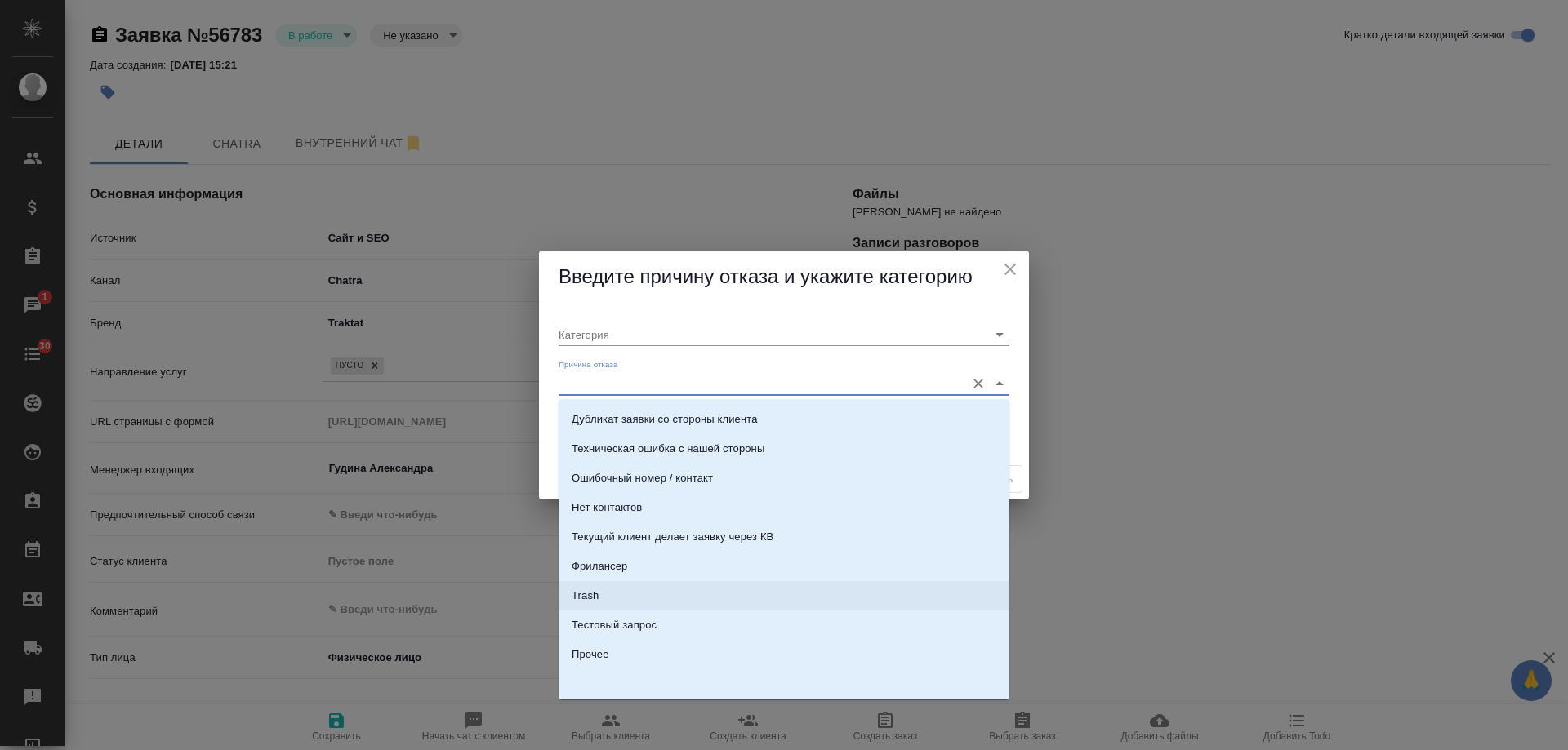
click at [610, 597] on li "Trash" at bounding box center [784, 596] width 451 height 30
type input "Не лиды"
type input "Trash"
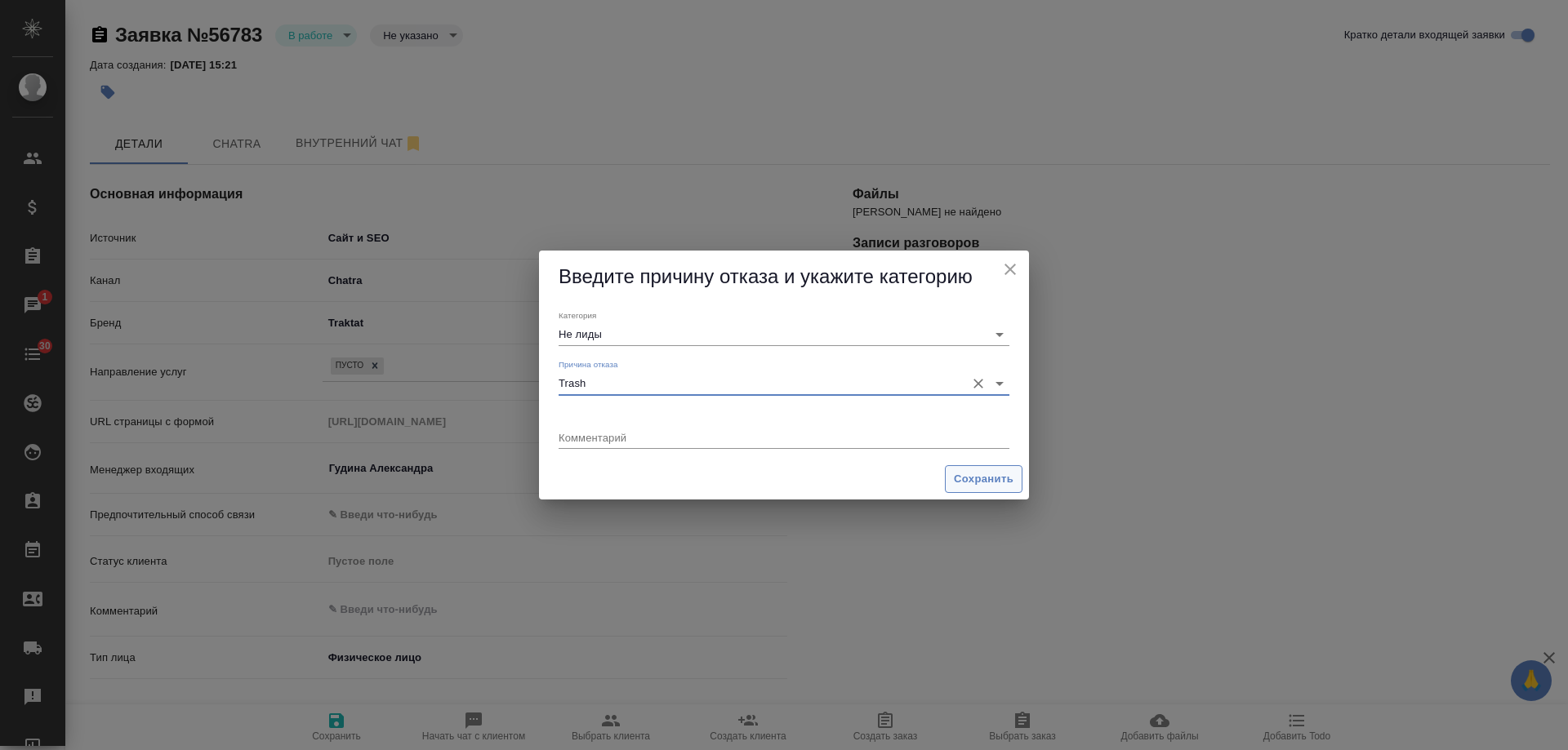
click at [995, 486] on span "Сохранить" at bounding box center [984, 480] width 59 height 19
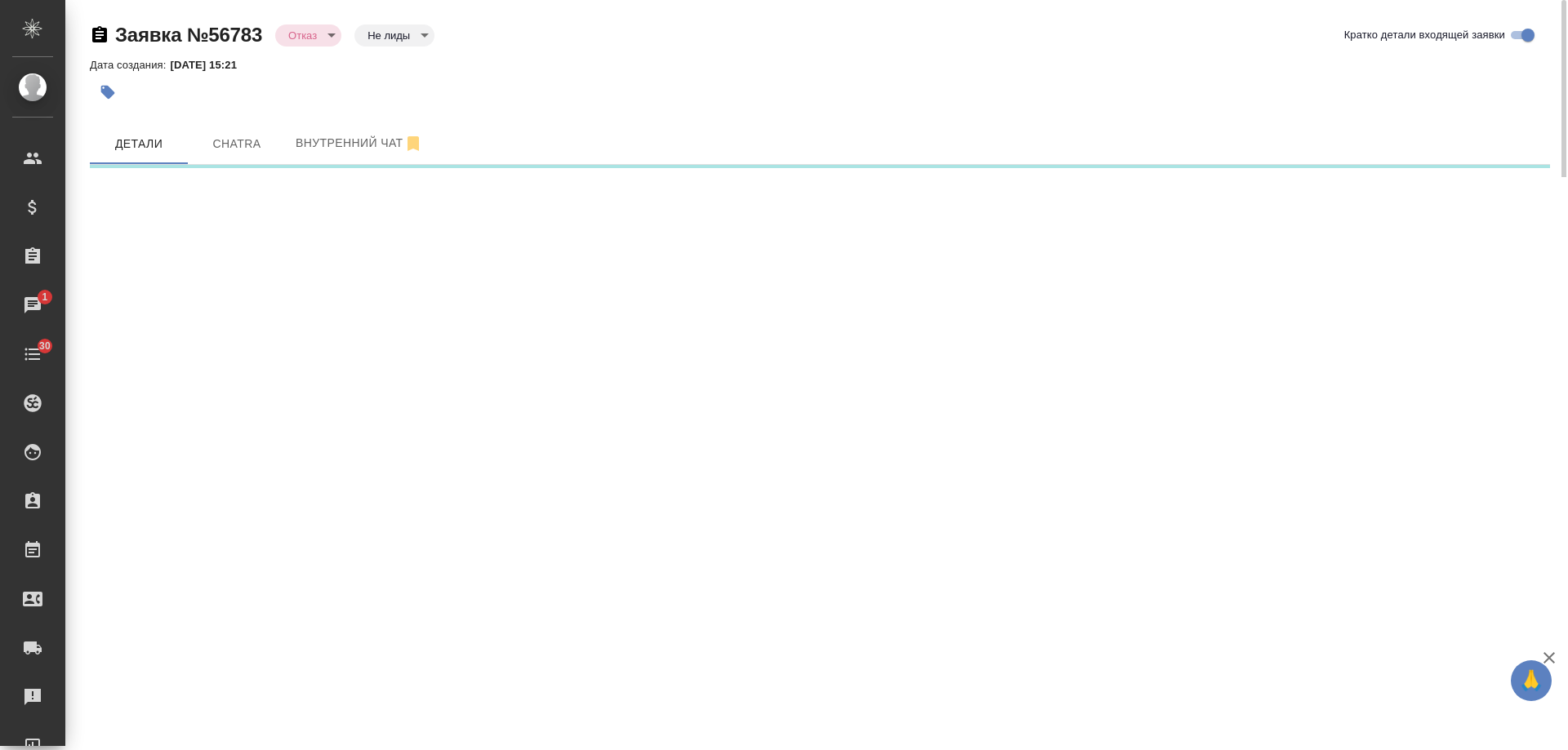
select select "RU"
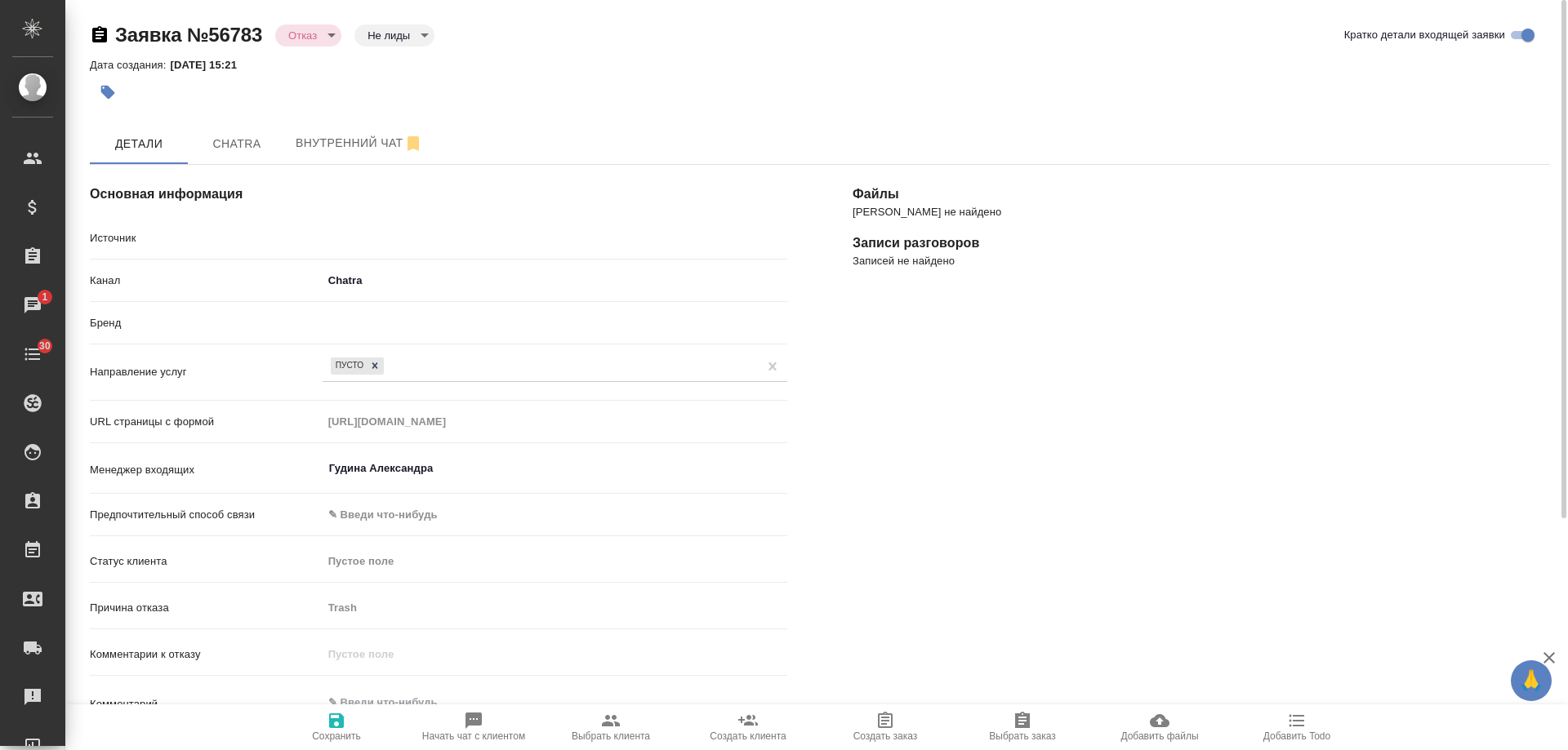
type textarea "x"
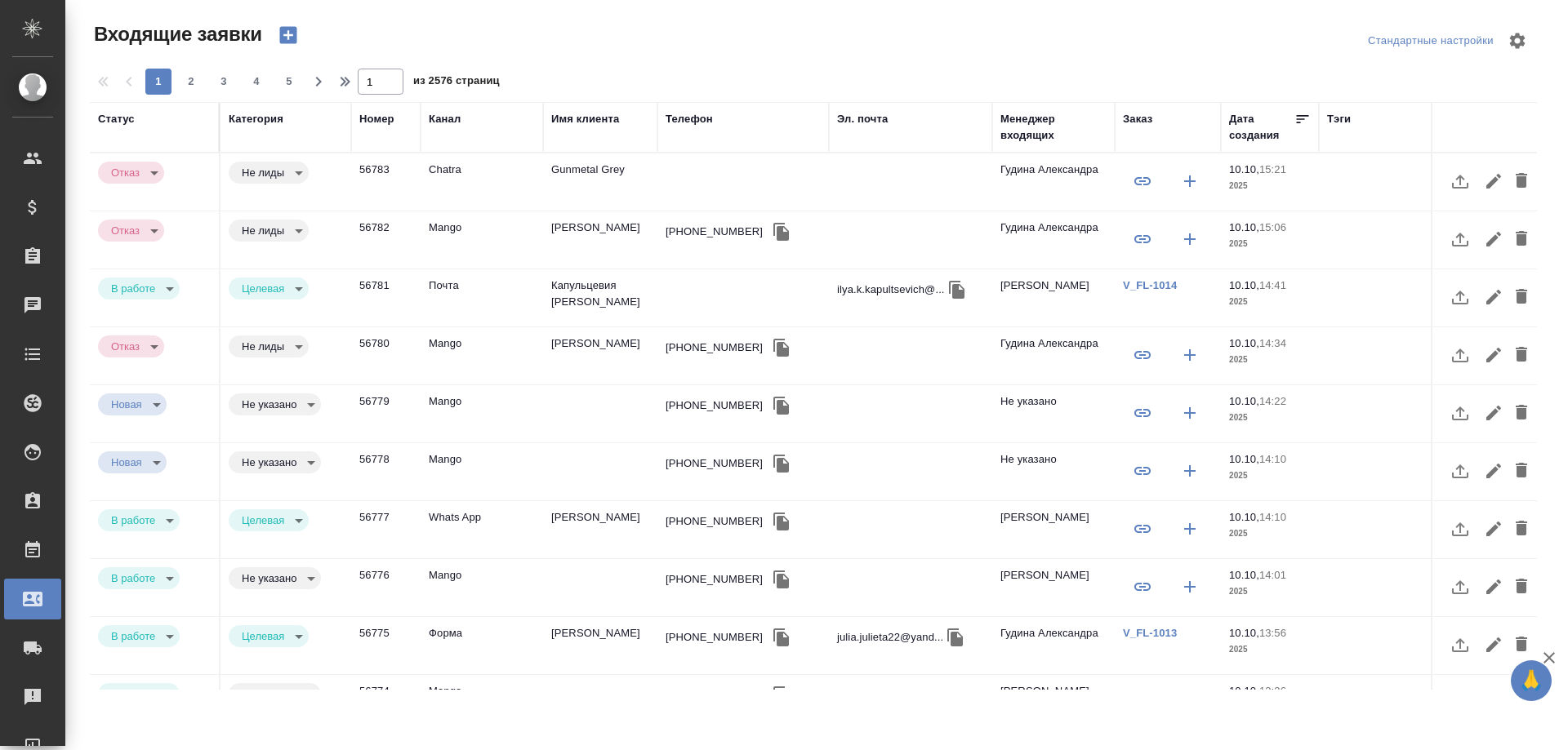
select select "RU"
click at [589, 129] on div "Имя клиента" at bounding box center [601, 128] width 98 height 33
click at [606, 122] on div "Имя клиента" at bounding box center [585, 119] width 68 height 16
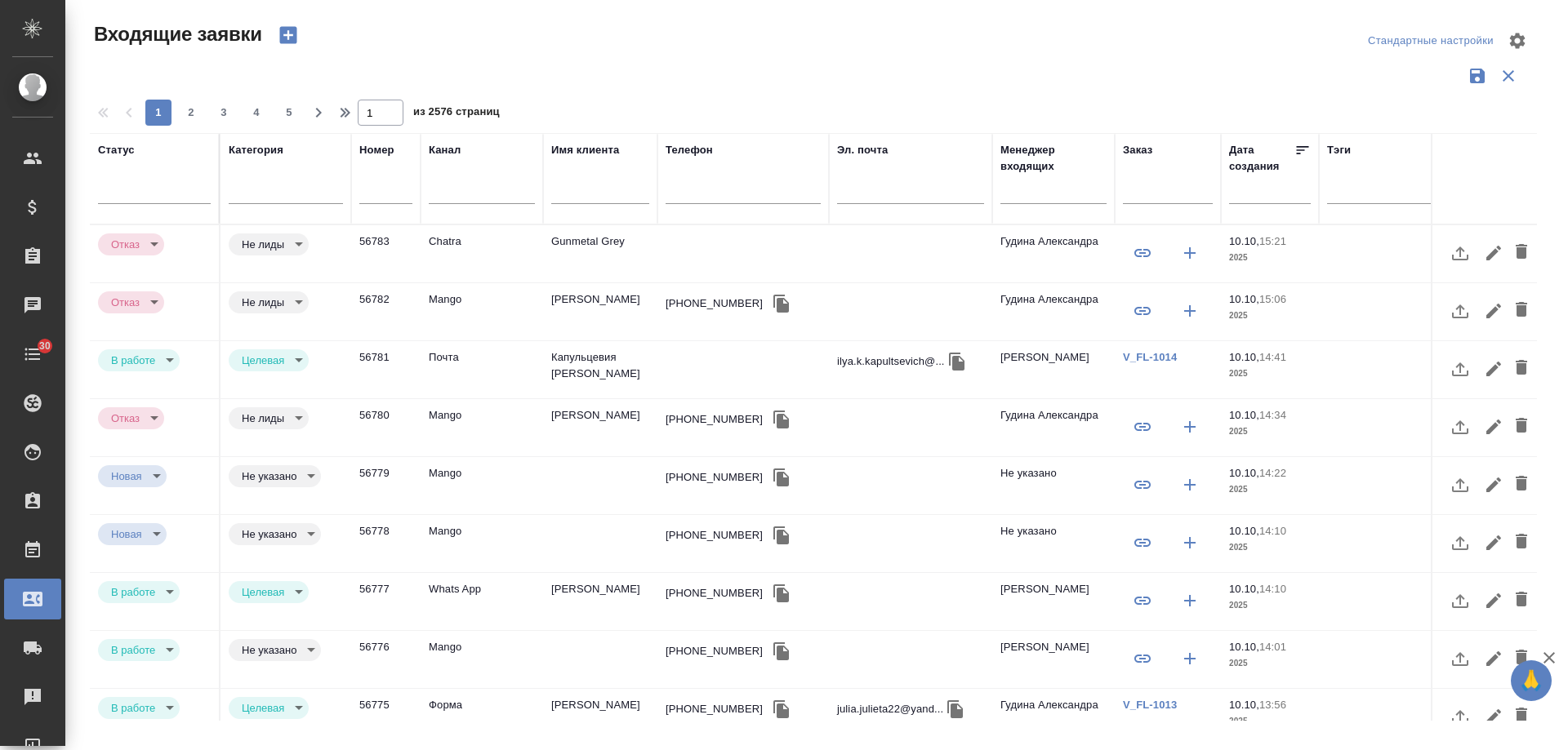
click at [705, 186] on input "text" at bounding box center [744, 193] width 155 height 20
paste input "79996672621"
type input "79996672621"
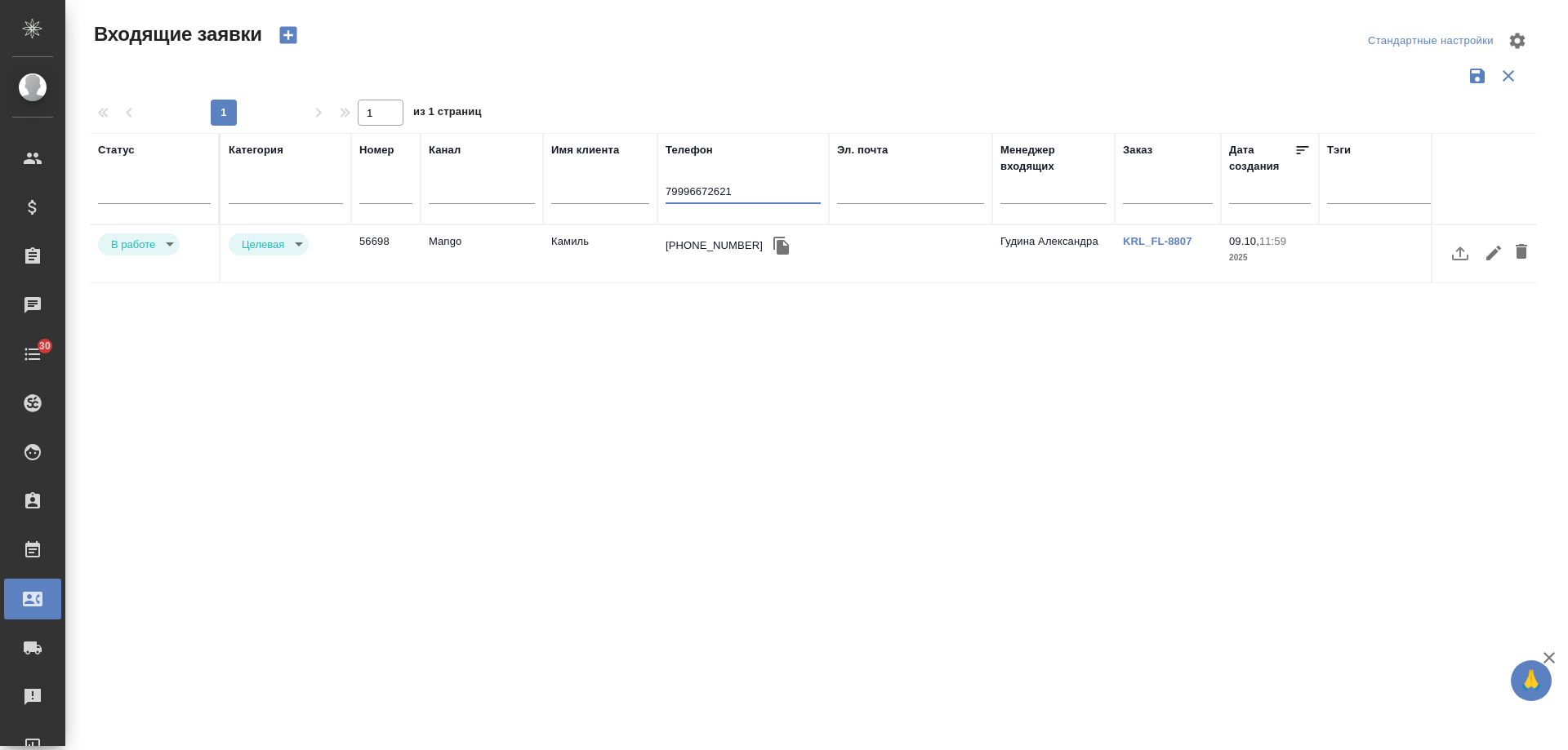
drag, startPoint x: 738, startPoint y: 192, endPoint x: 554, endPoint y: 189, distance: 184.0
click at [554, 189] on tr "Статус [PERSON_NAME] Имя клиента Телефон [PHONE_NUMBER] Эл. почта Менеджер вход…" at bounding box center [1039, 178] width 1899 height 91
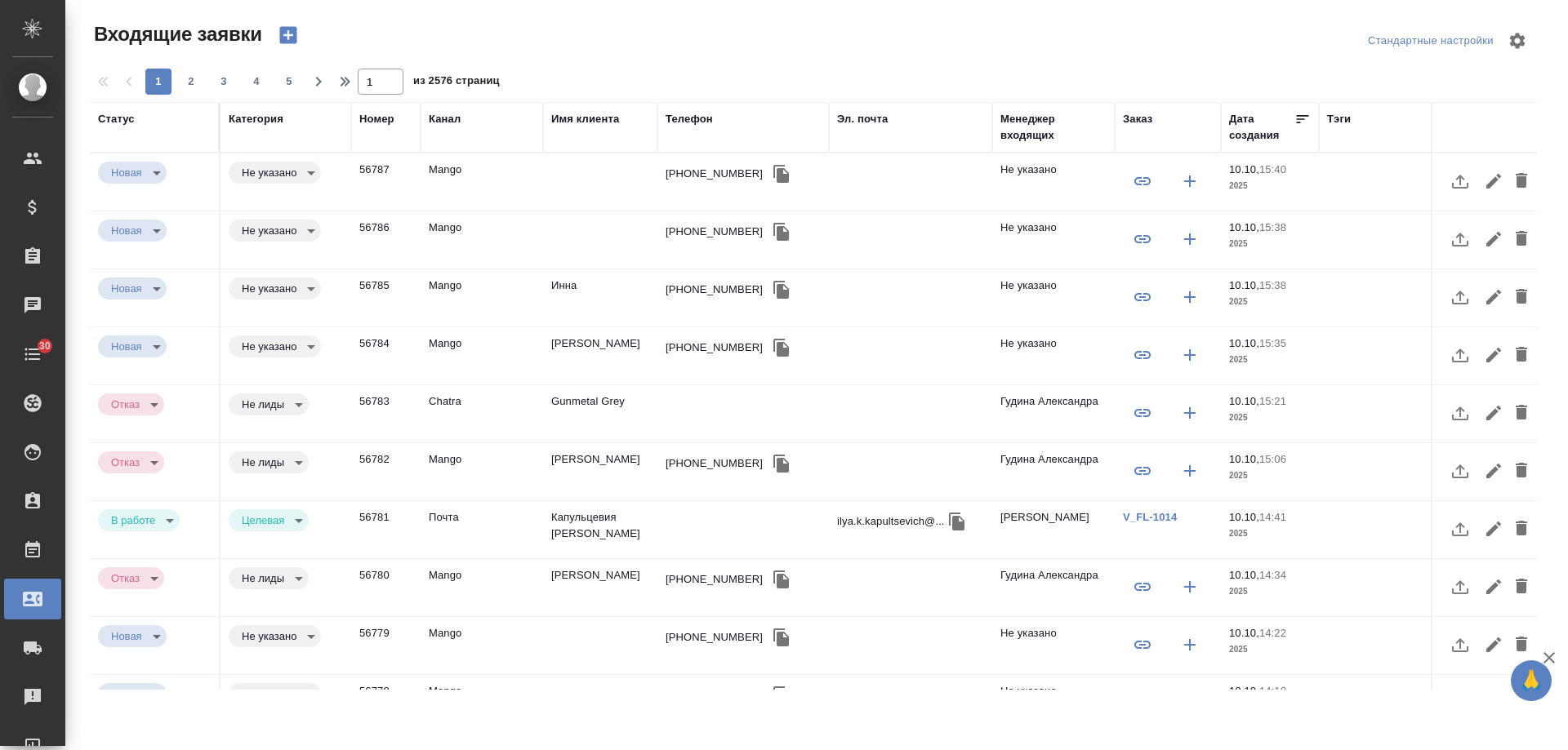
select select "RU"
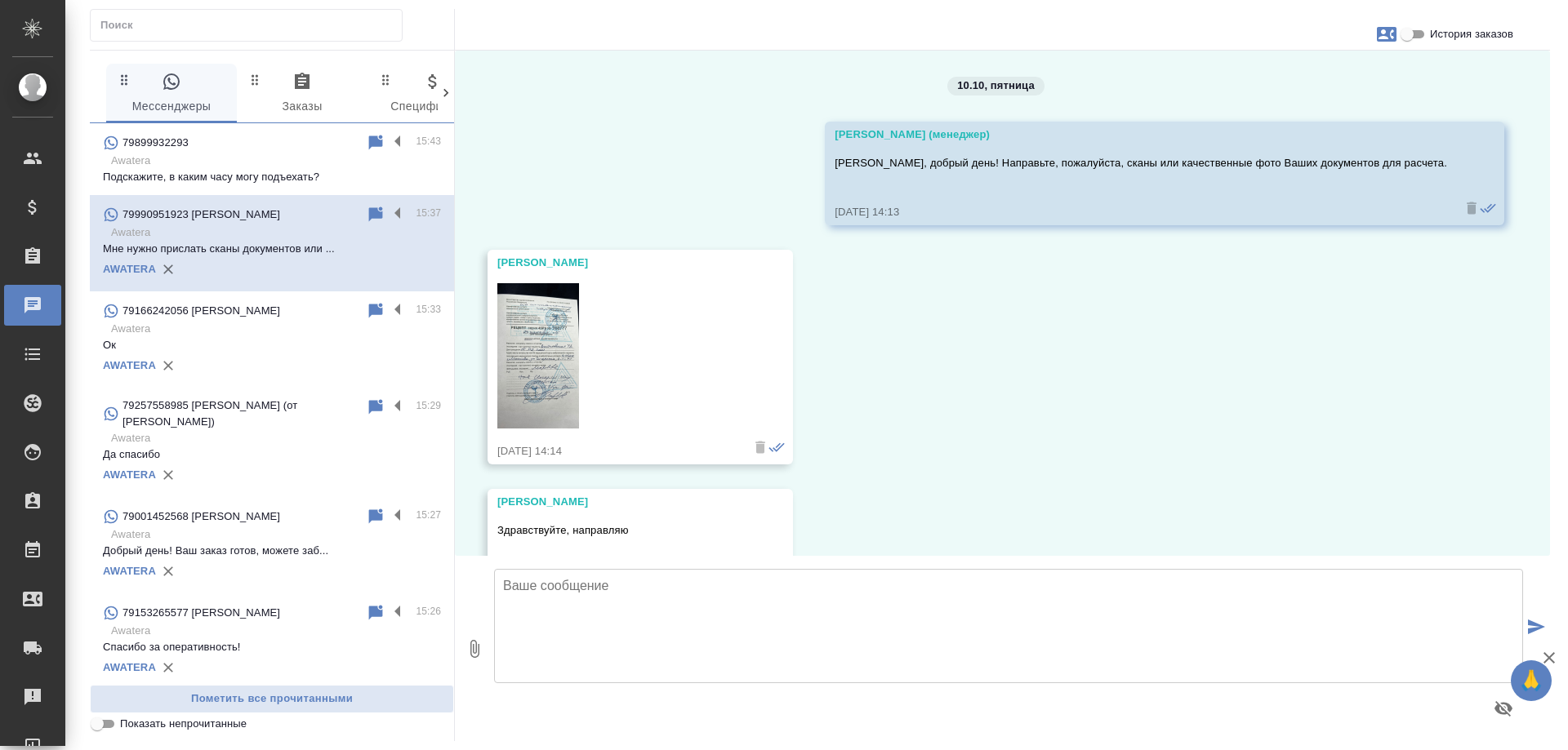
scroll to position [2081, 0]
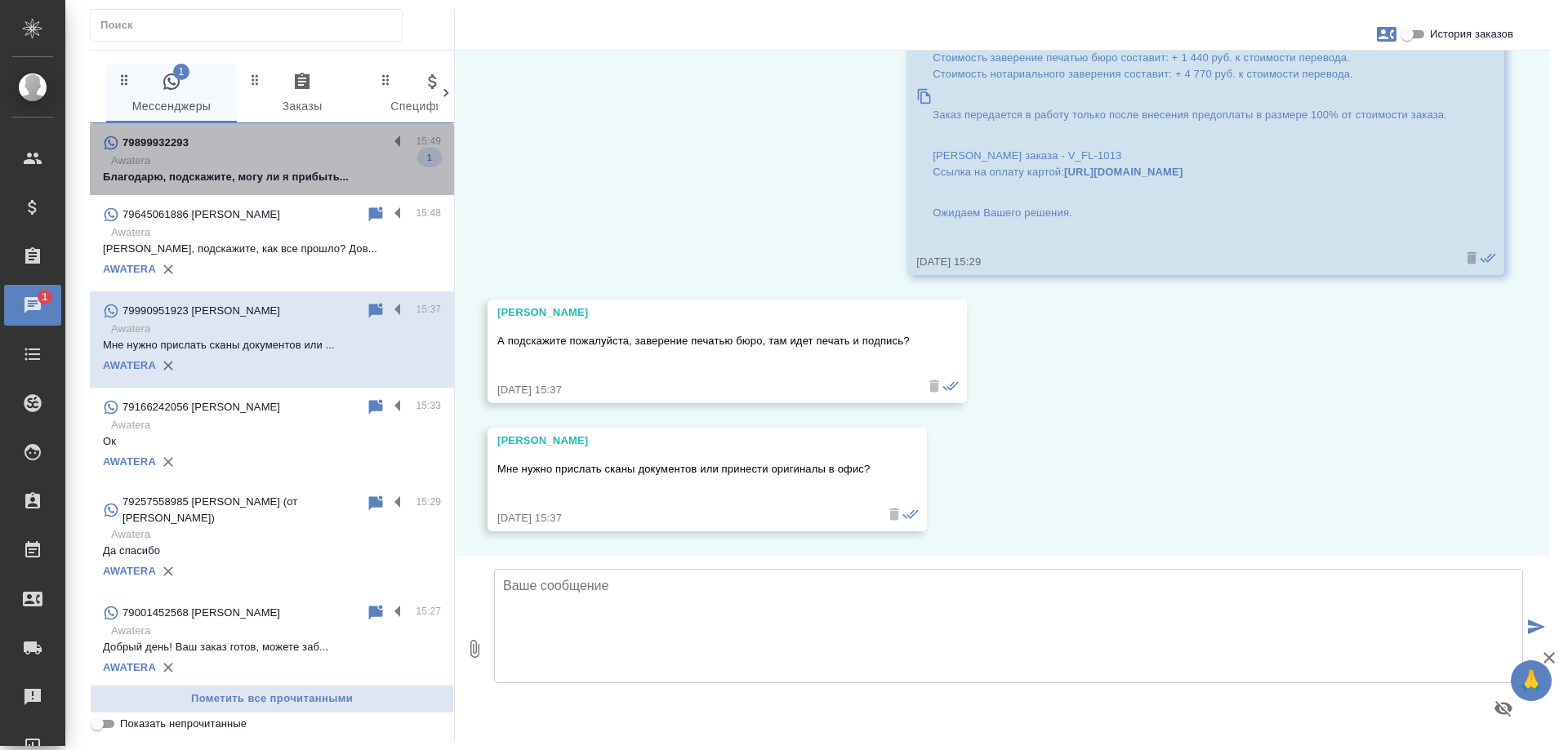
click at [281, 159] on p "Awatera" at bounding box center [276, 160] width 330 height 16
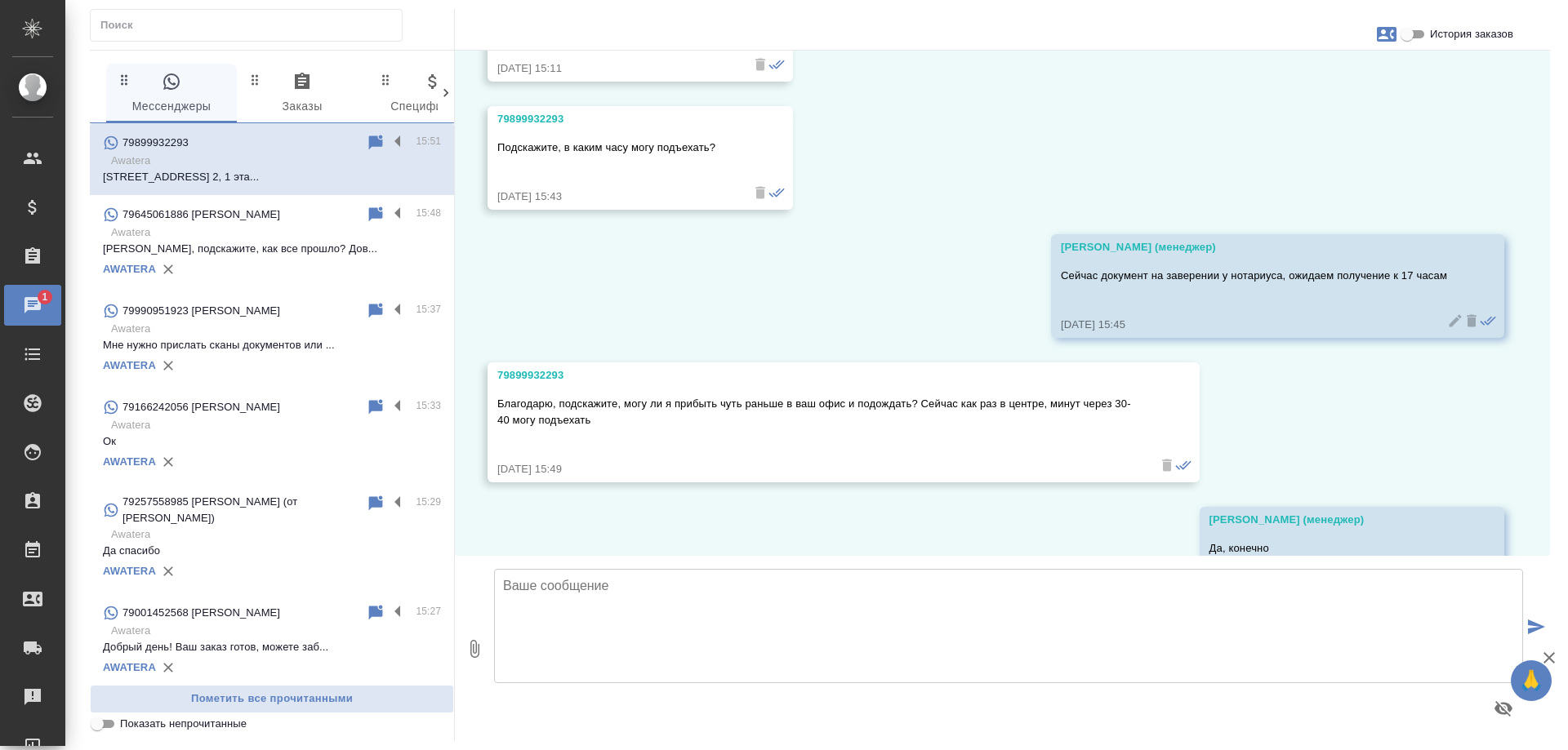
scroll to position [6944, 0]
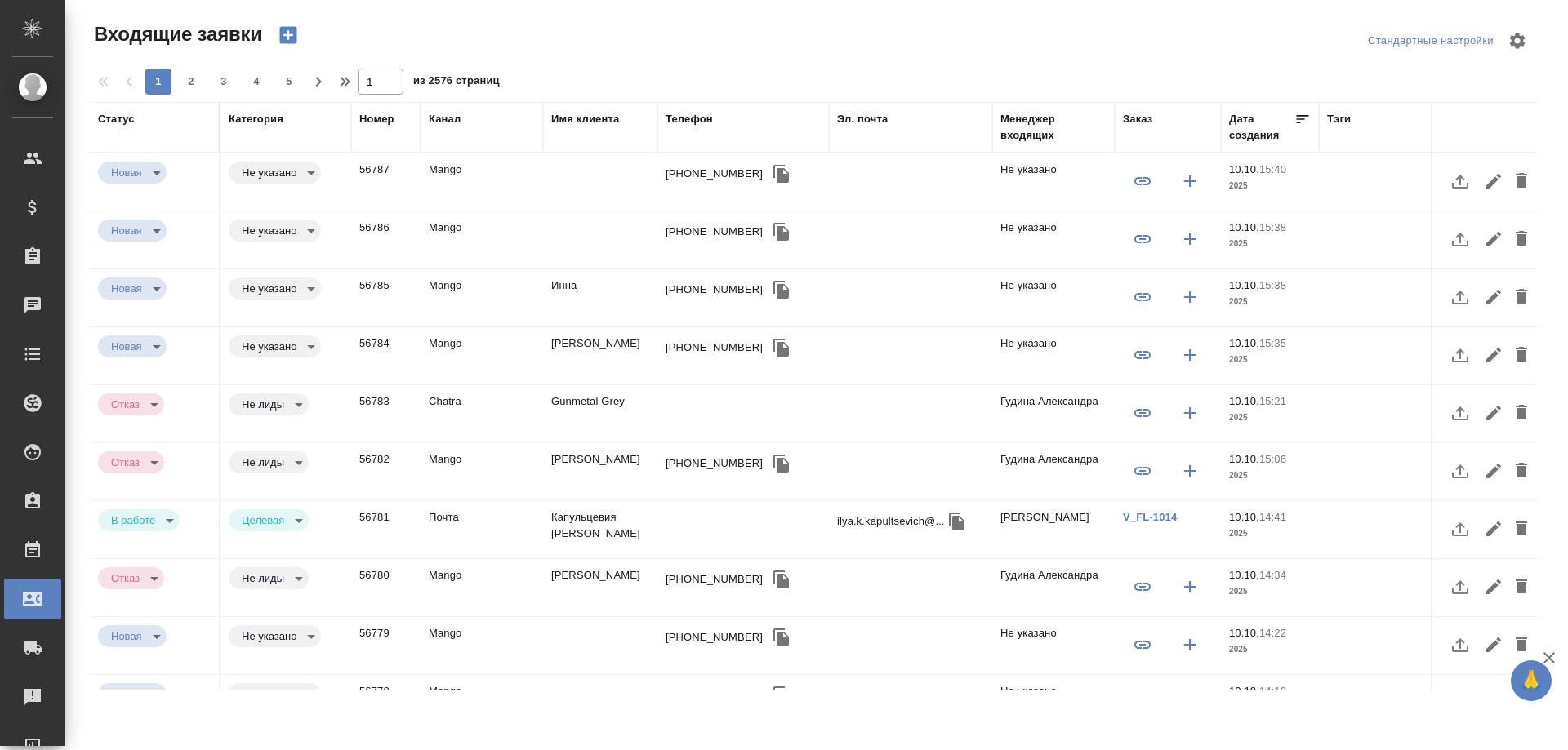
select select "RU"
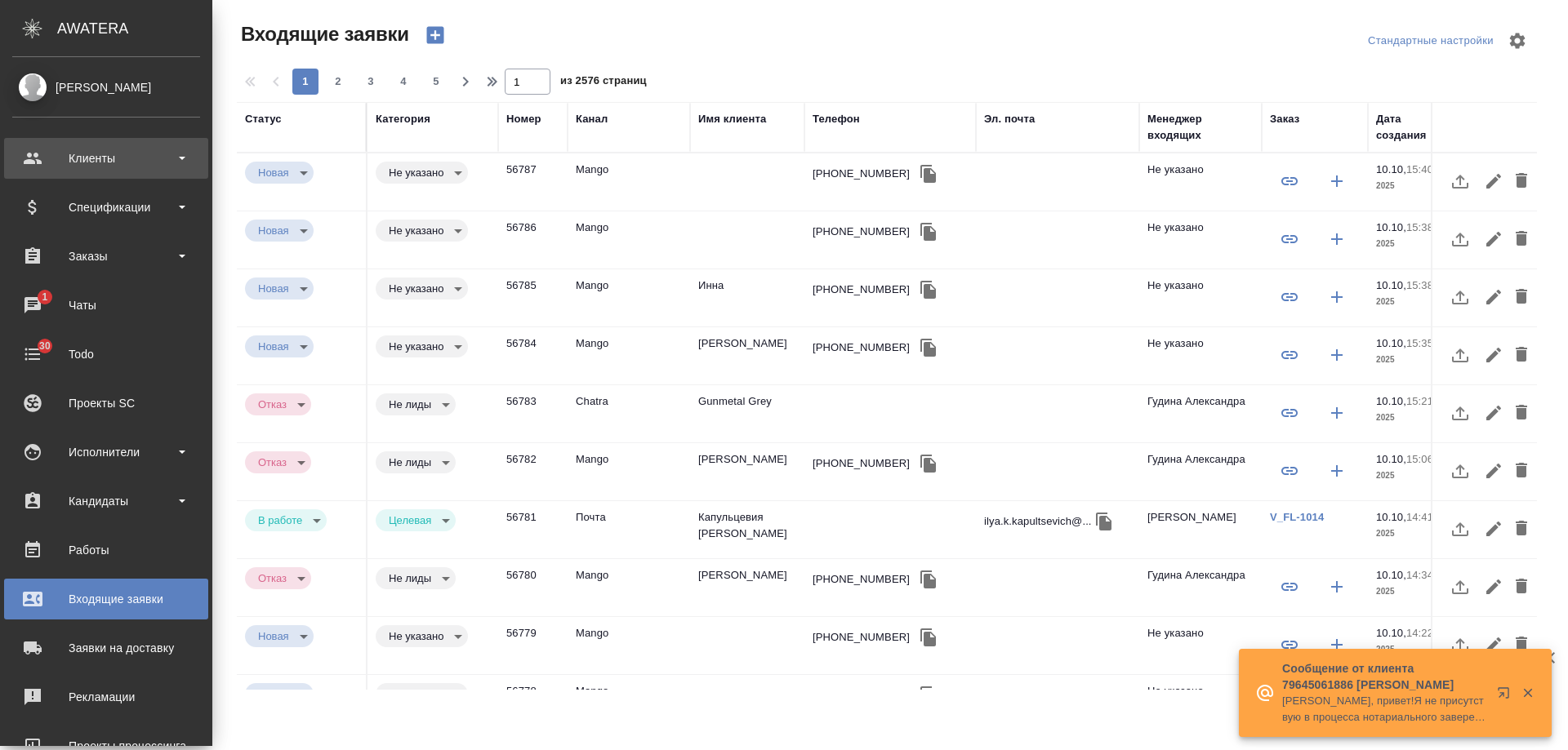
click at [77, 159] on div "Клиенты" at bounding box center [107, 158] width 188 height 25
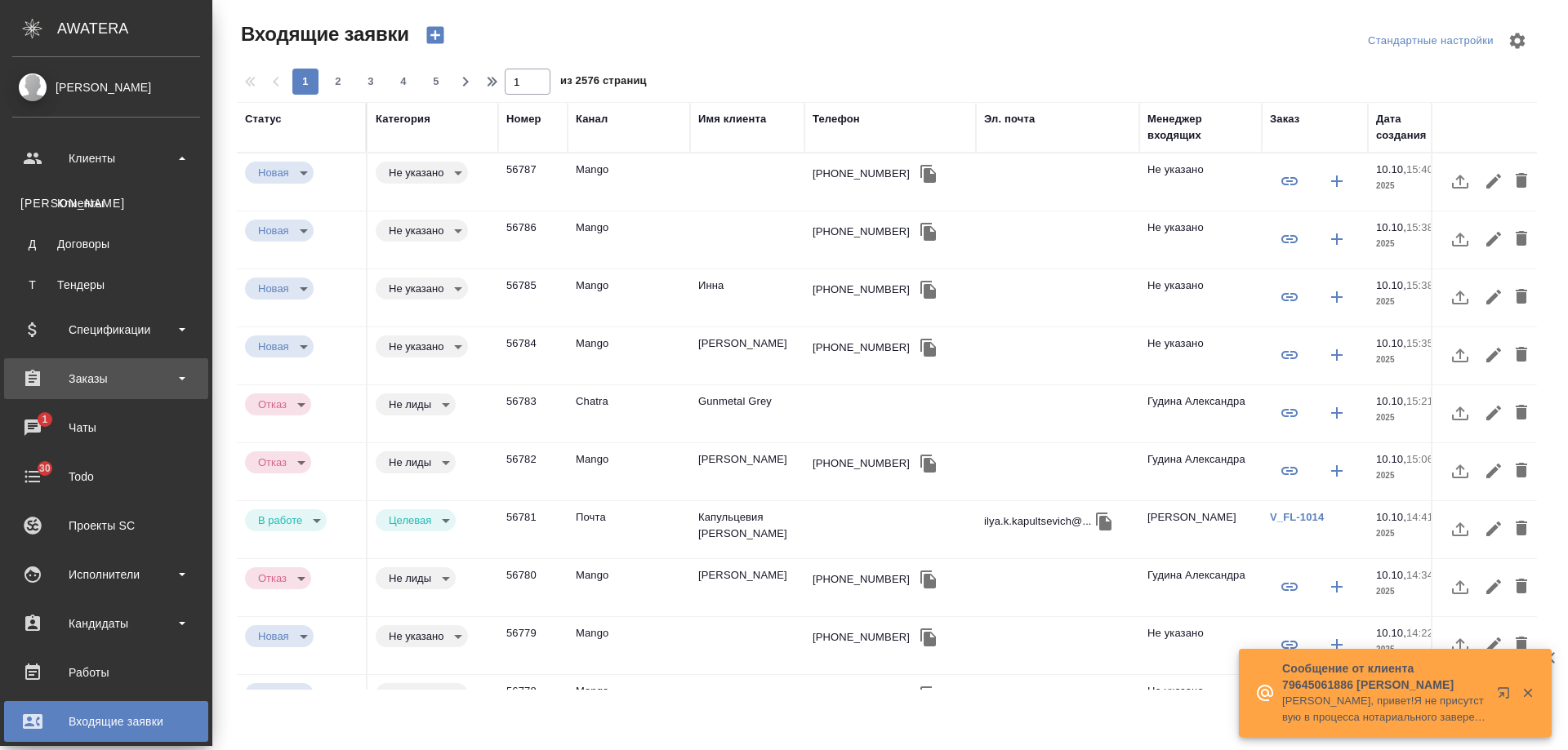
click at [109, 379] on div "Заказы" at bounding box center [107, 379] width 188 height 25
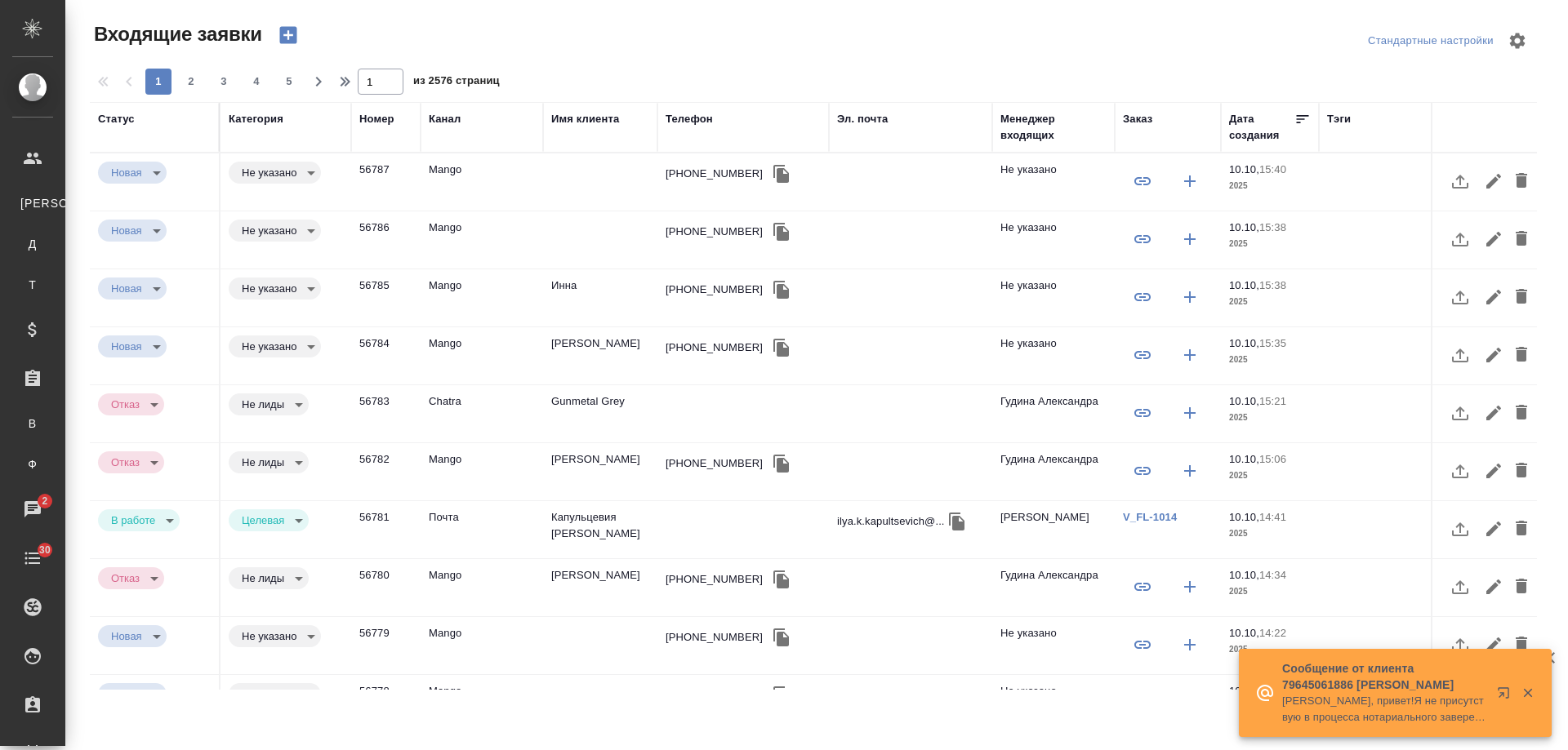
click at [580, 116] on div "Имя клиента" at bounding box center [585, 119] width 68 height 16
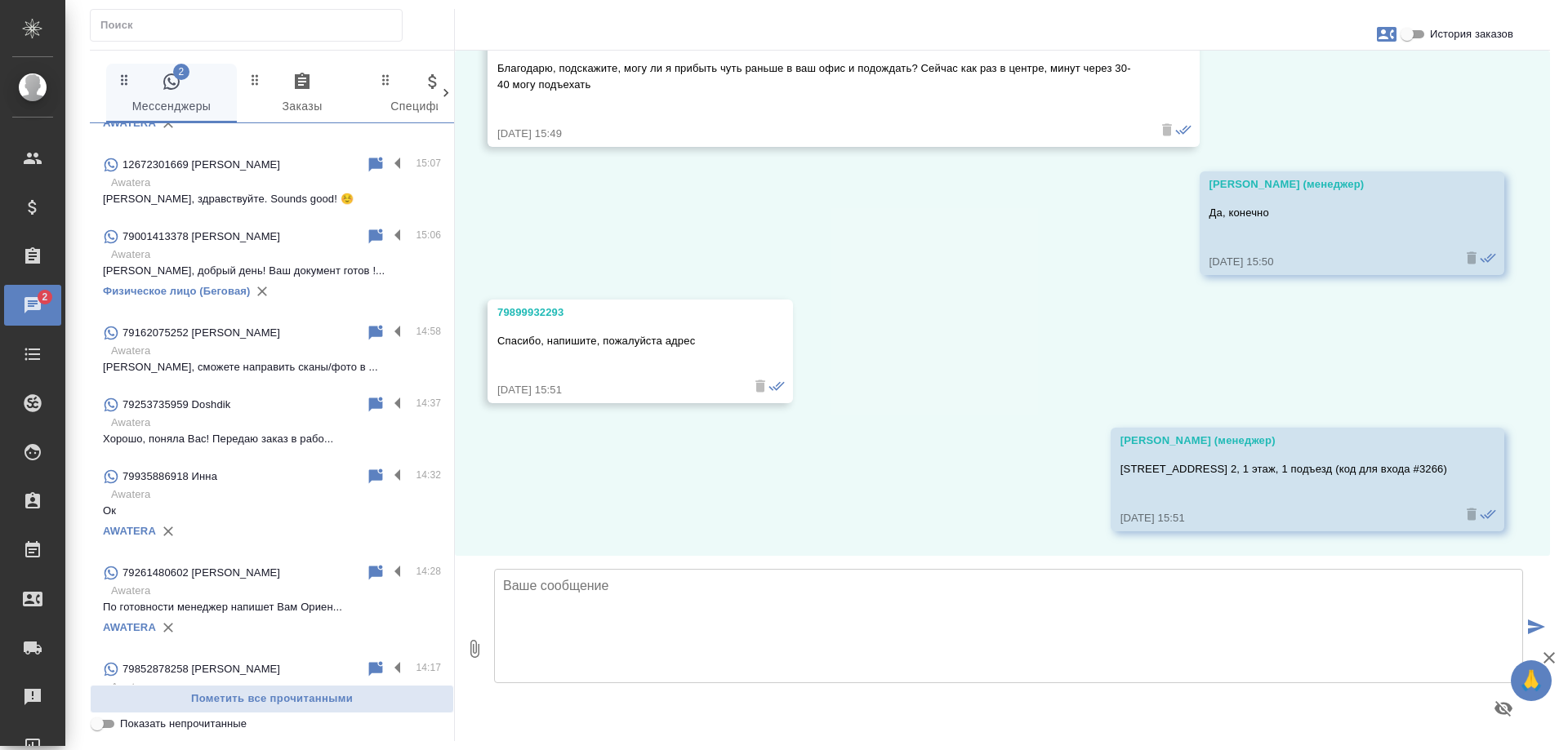
scroll to position [816, 0]
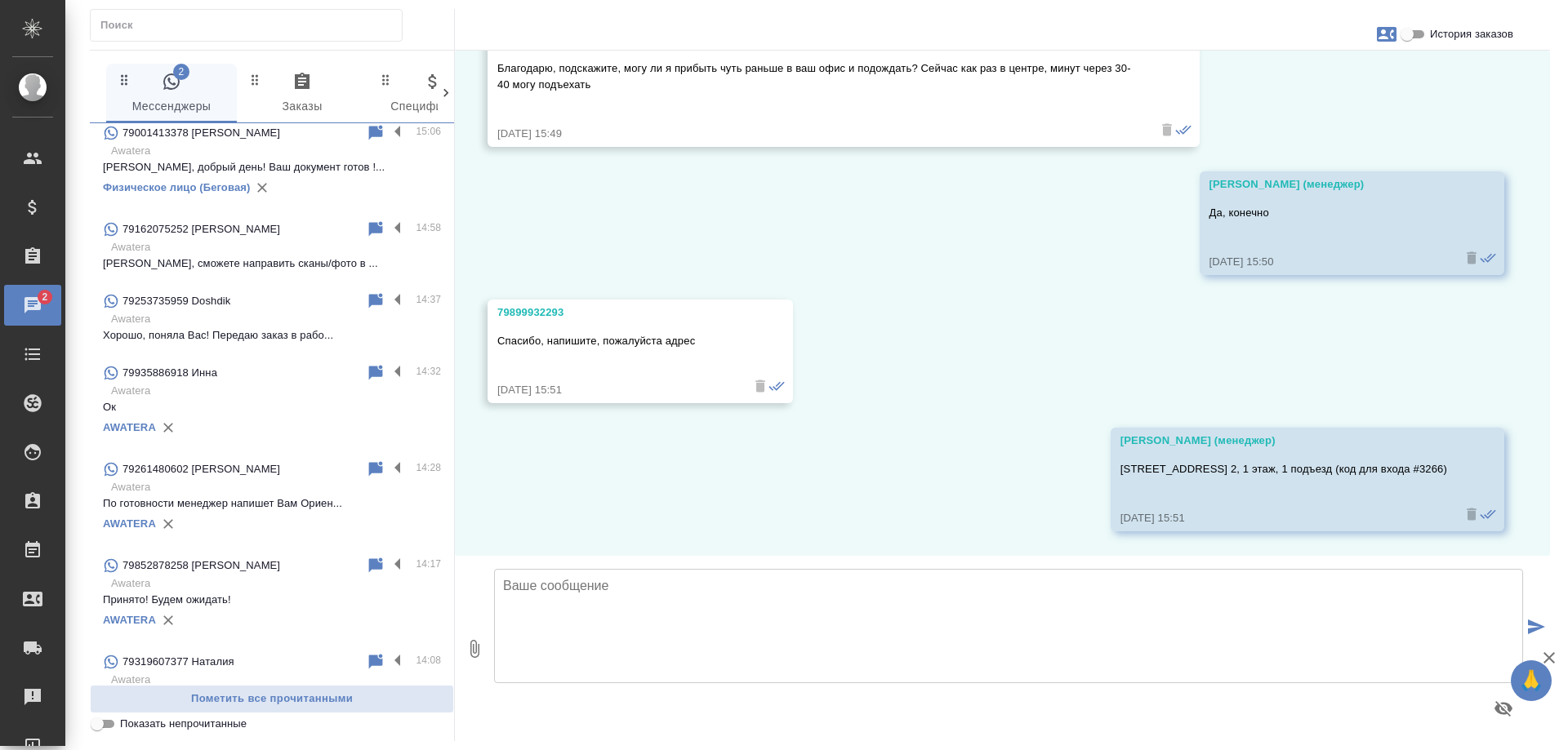
click at [258, 415] on p "Ок" at bounding box center [272, 407] width 338 height 16
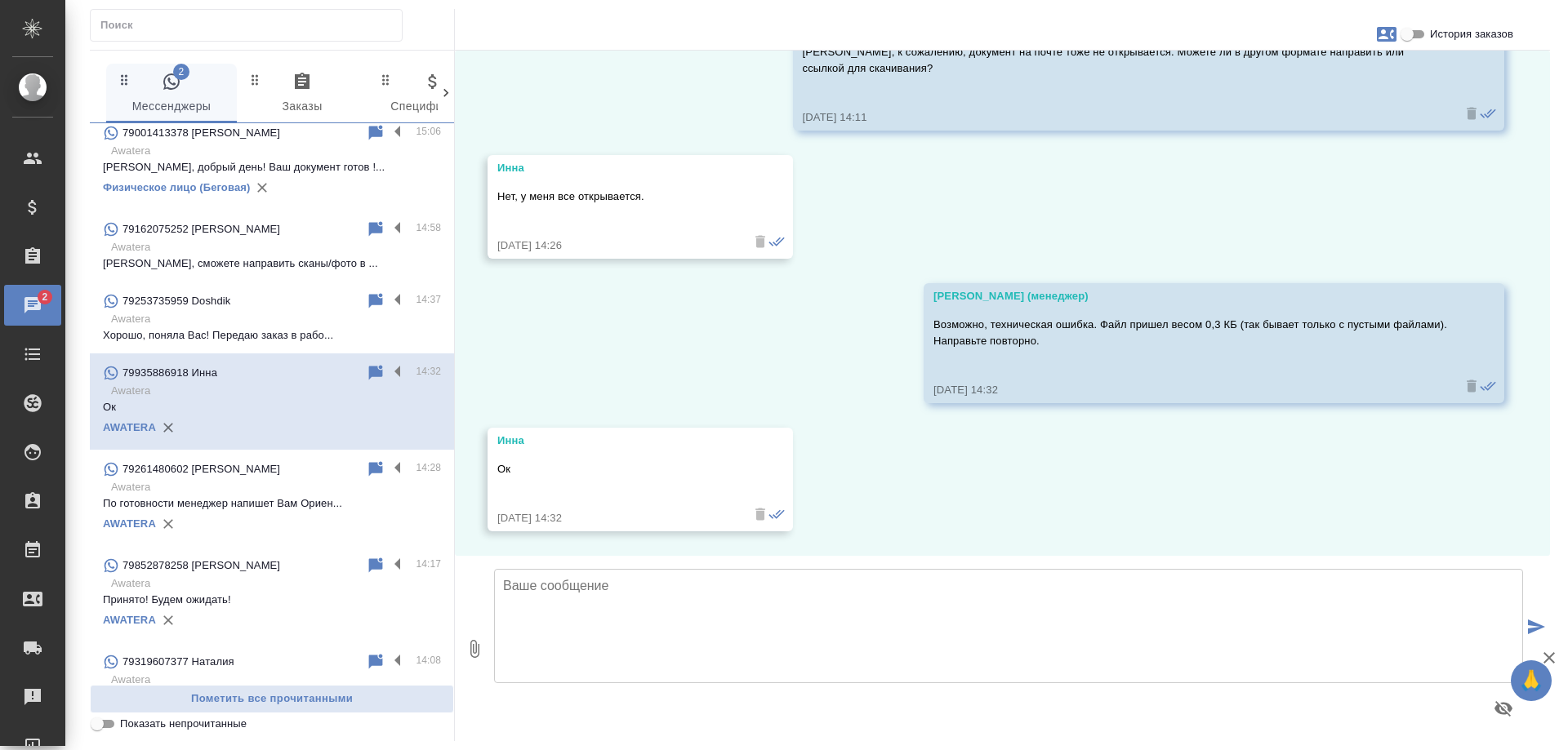
scroll to position [2009, 0]
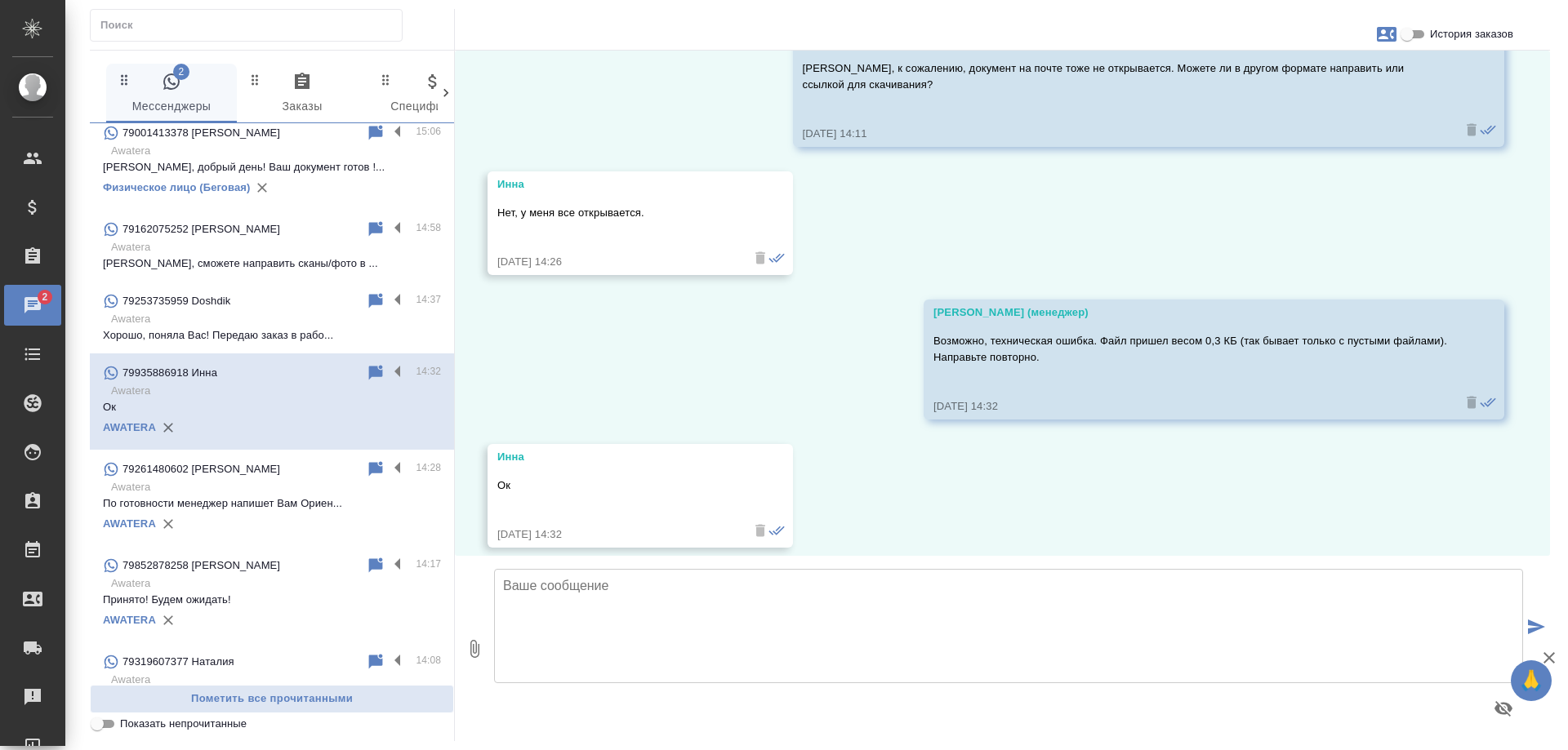
click at [1387, 32] on icon "button" at bounding box center [1387, 34] width 19 height 14
click at [1317, 112] on span "Заявка №56336" at bounding box center [1314, 114] width 80 height 16
click at [898, 469] on div at bounding box center [784, 375] width 1568 height 750
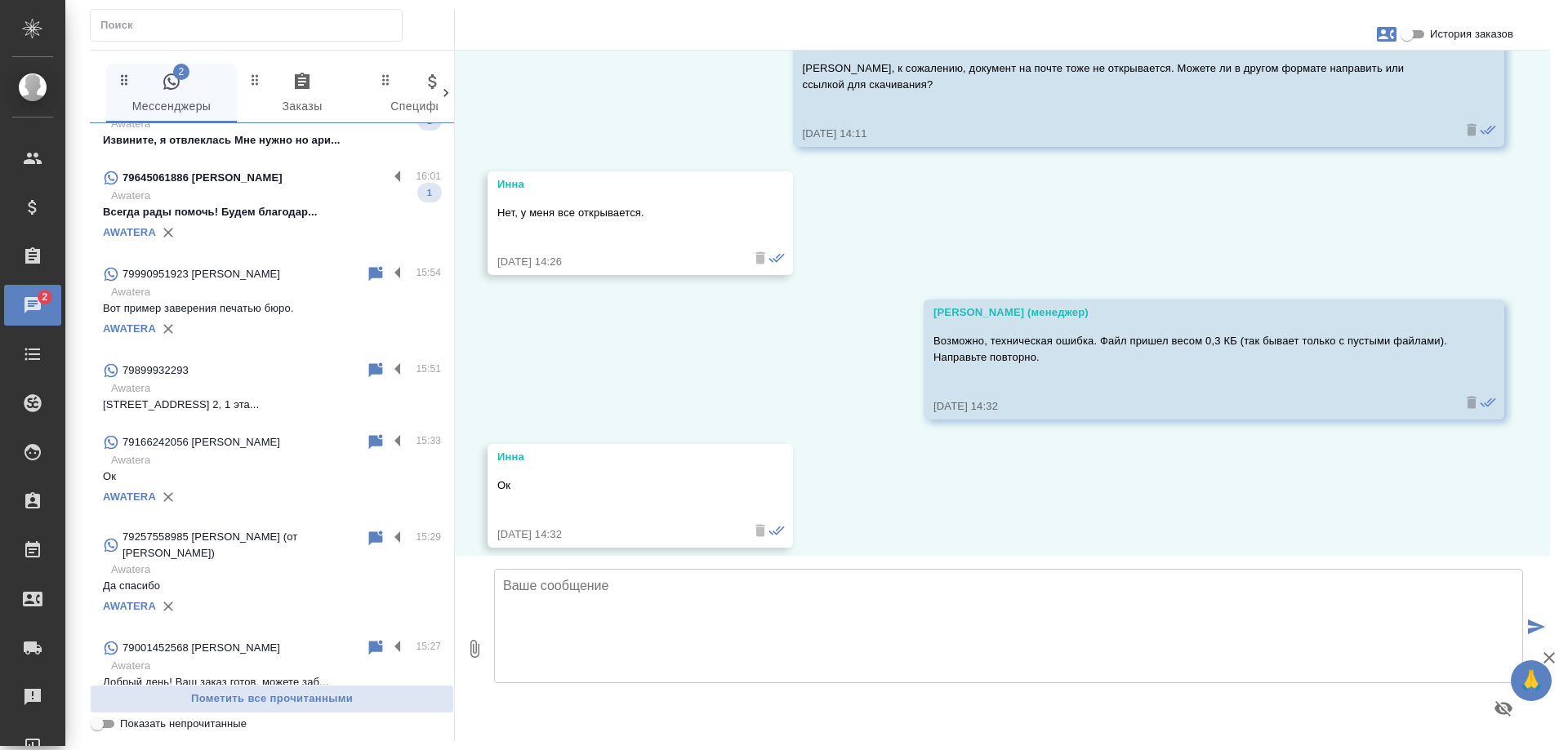
scroll to position [0, 0]
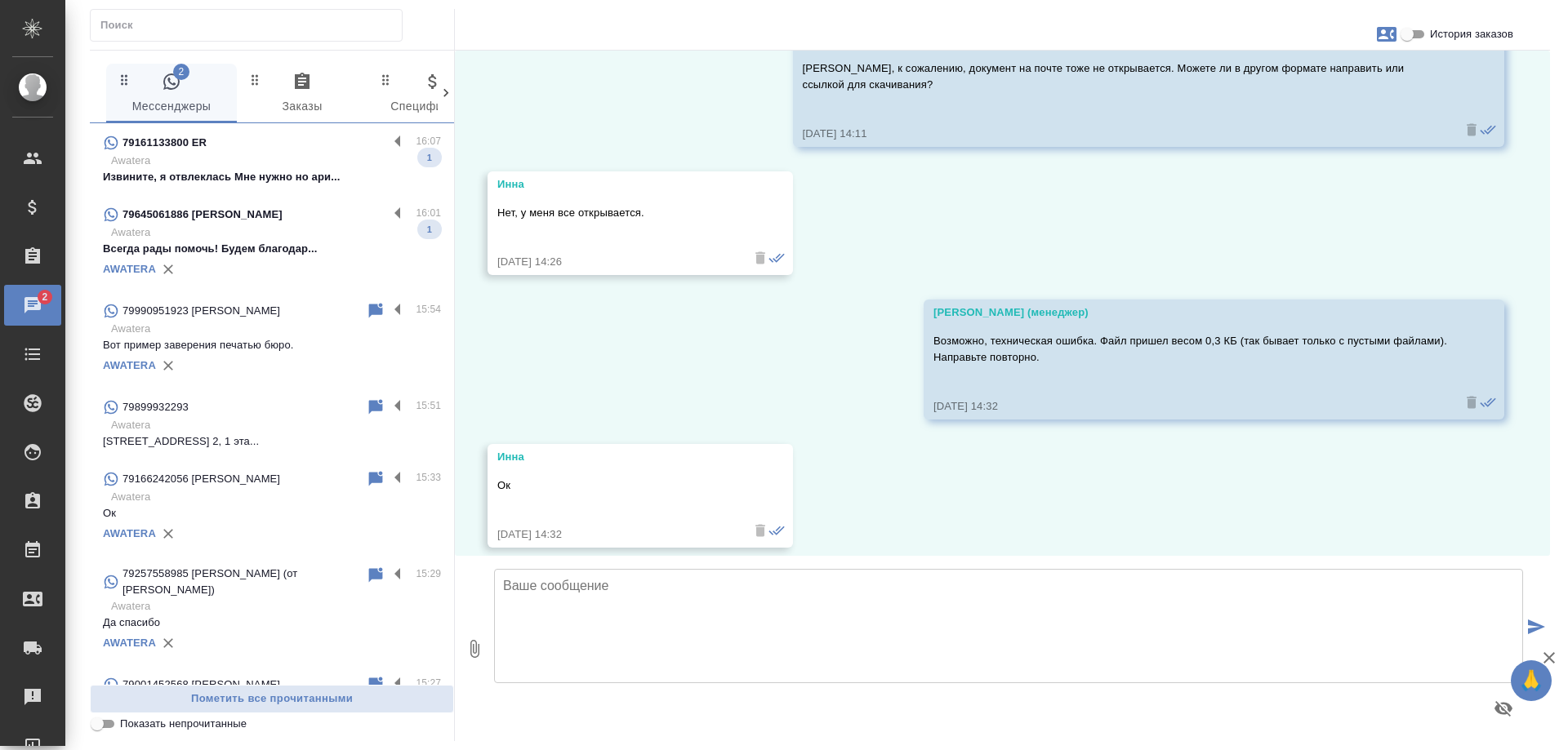
click at [263, 237] on p "Awatera" at bounding box center [276, 232] width 330 height 16
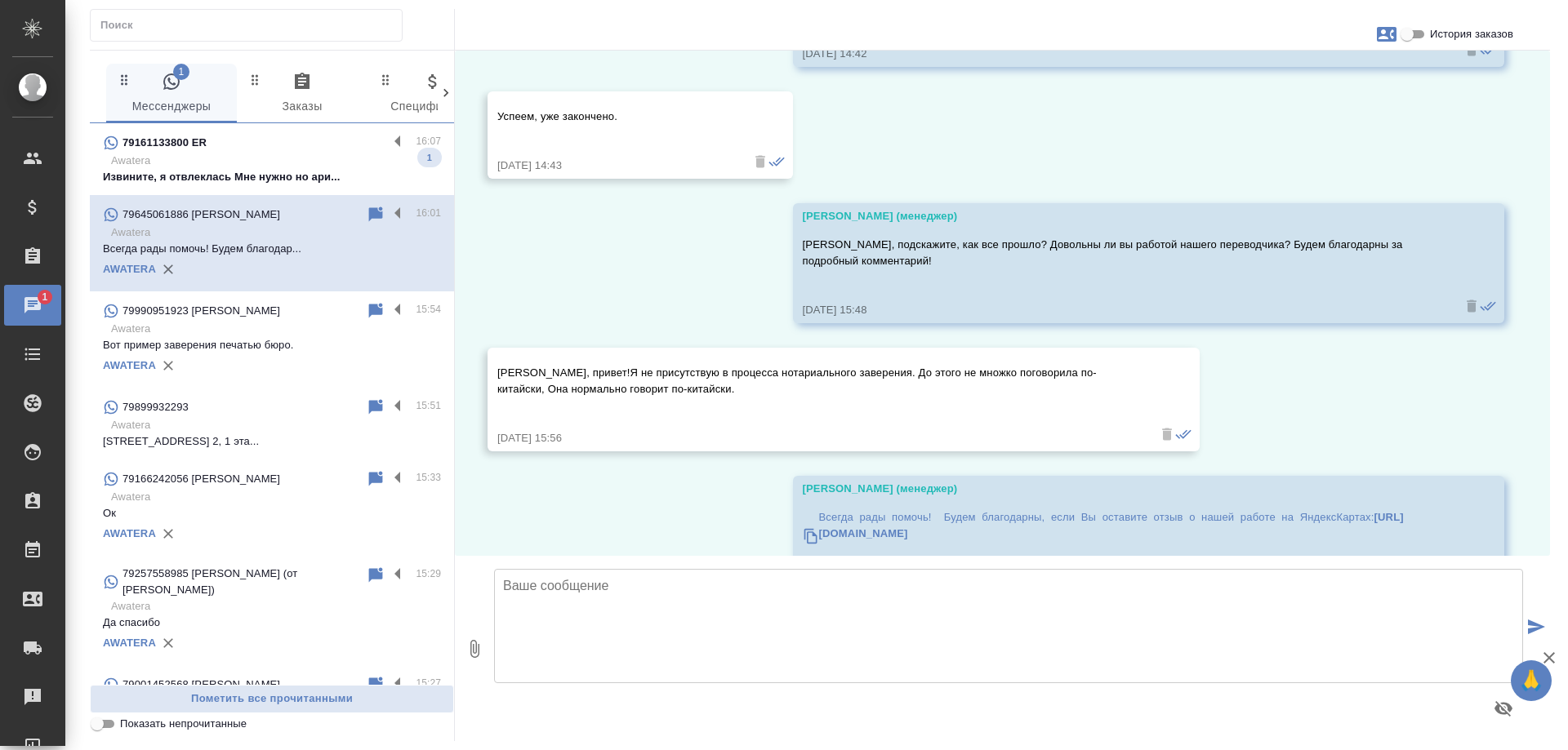
scroll to position [4109, 0]
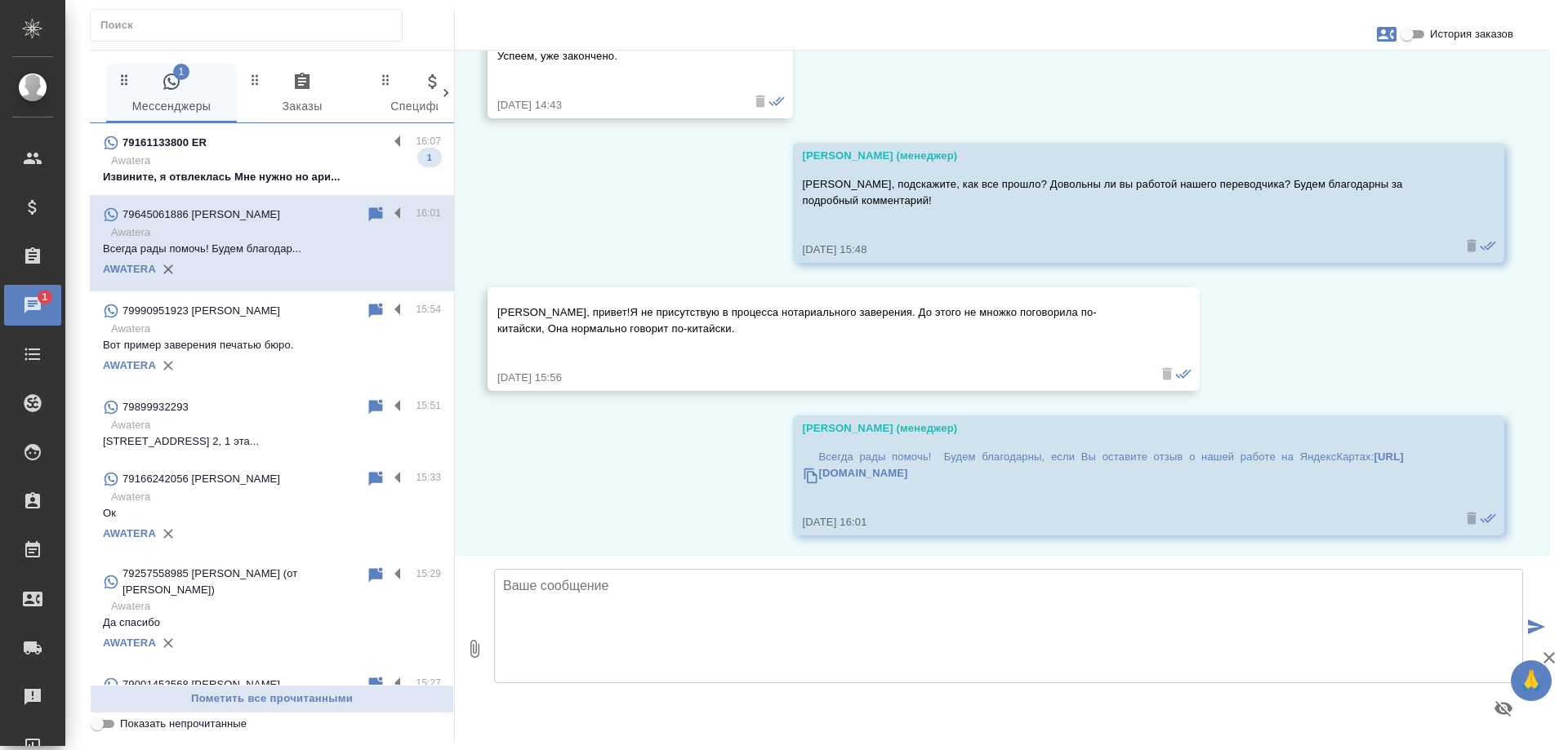
click at [243, 167] on p "Awatera" at bounding box center [276, 160] width 330 height 16
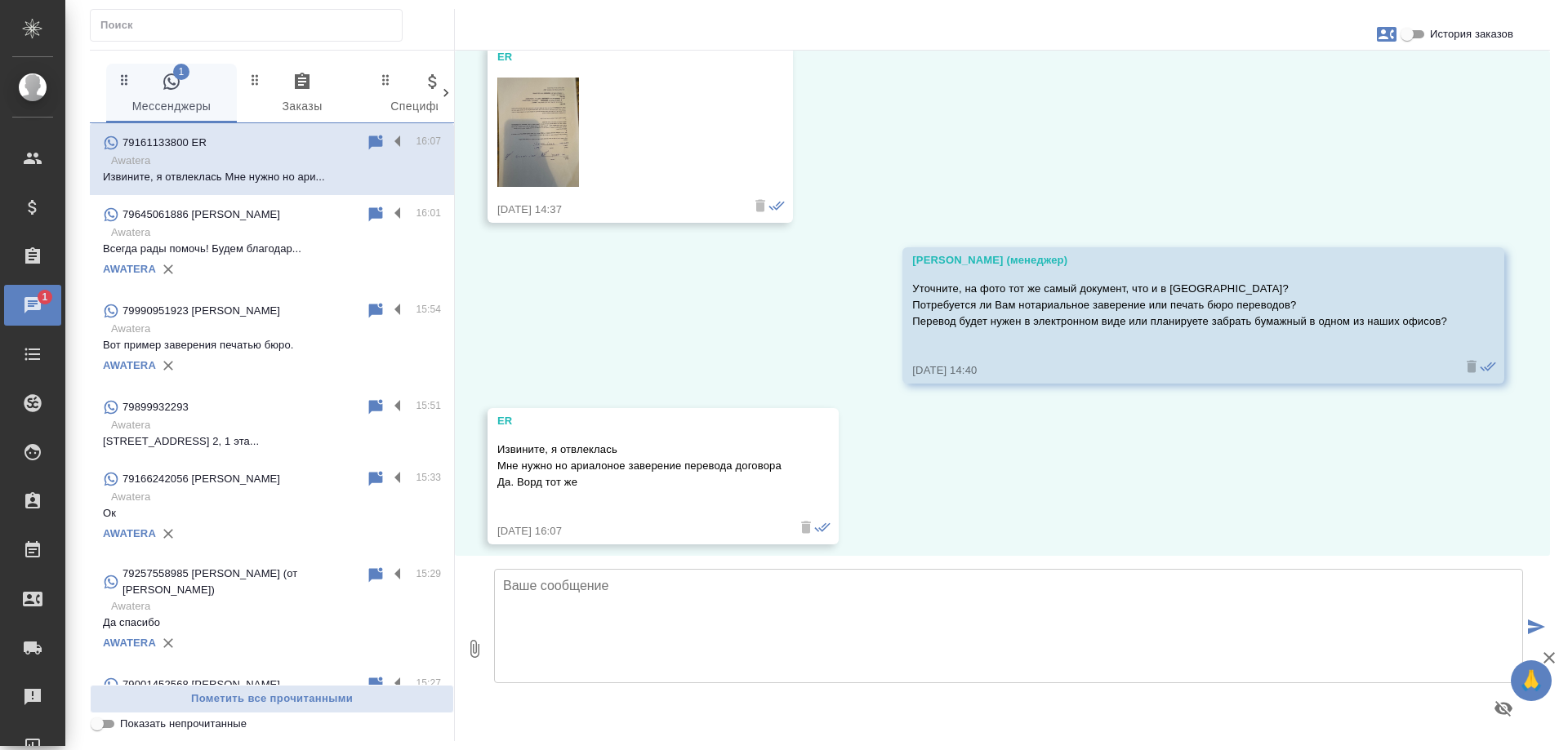
scroll to position [2079, 0]
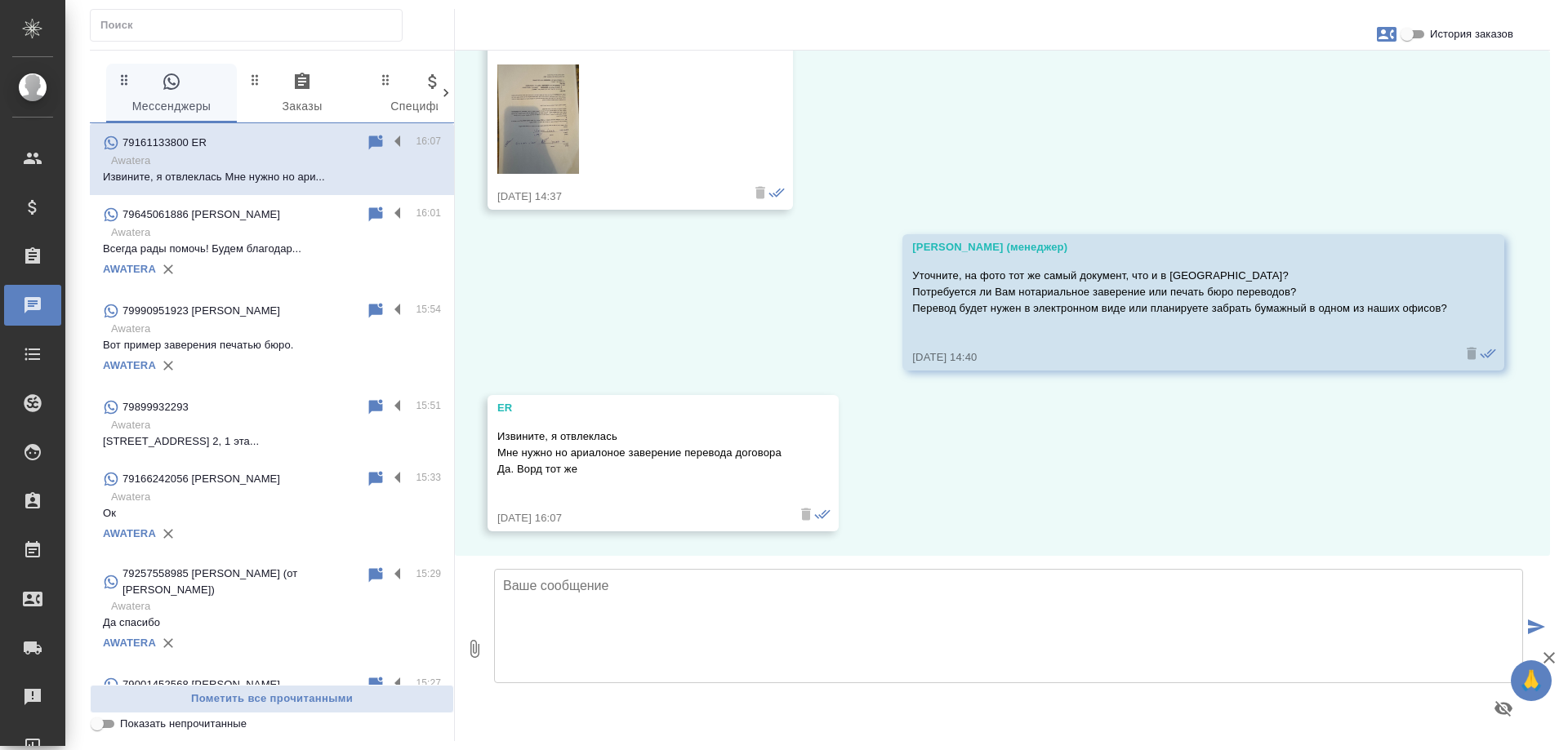
click at [654, 580] on textarea at bounding box center [1009, 625] width 1030 height 114
type textarea "В ворде 7 страниц, фото 8 штук. Все верно?"
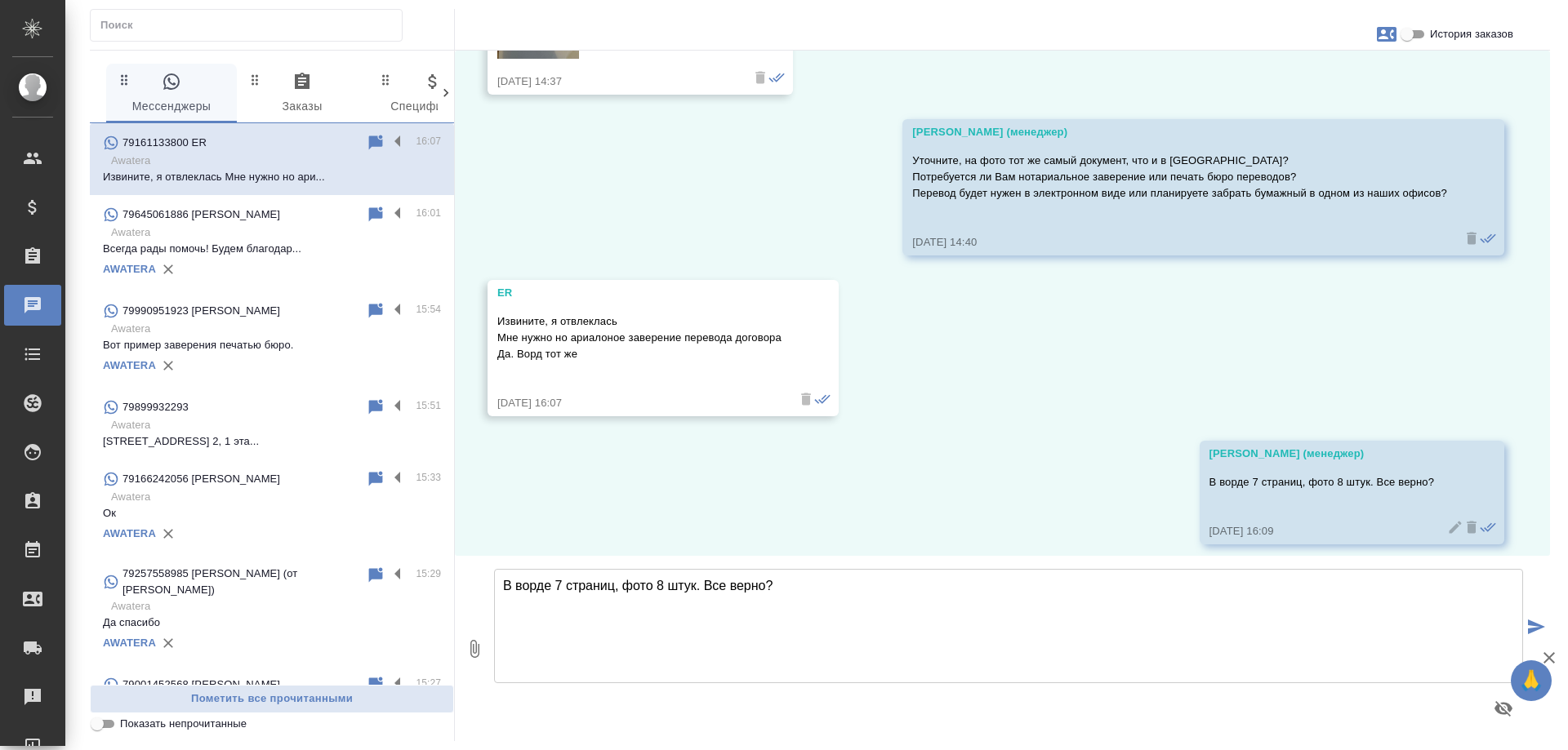
scroll to position [2208, 0]
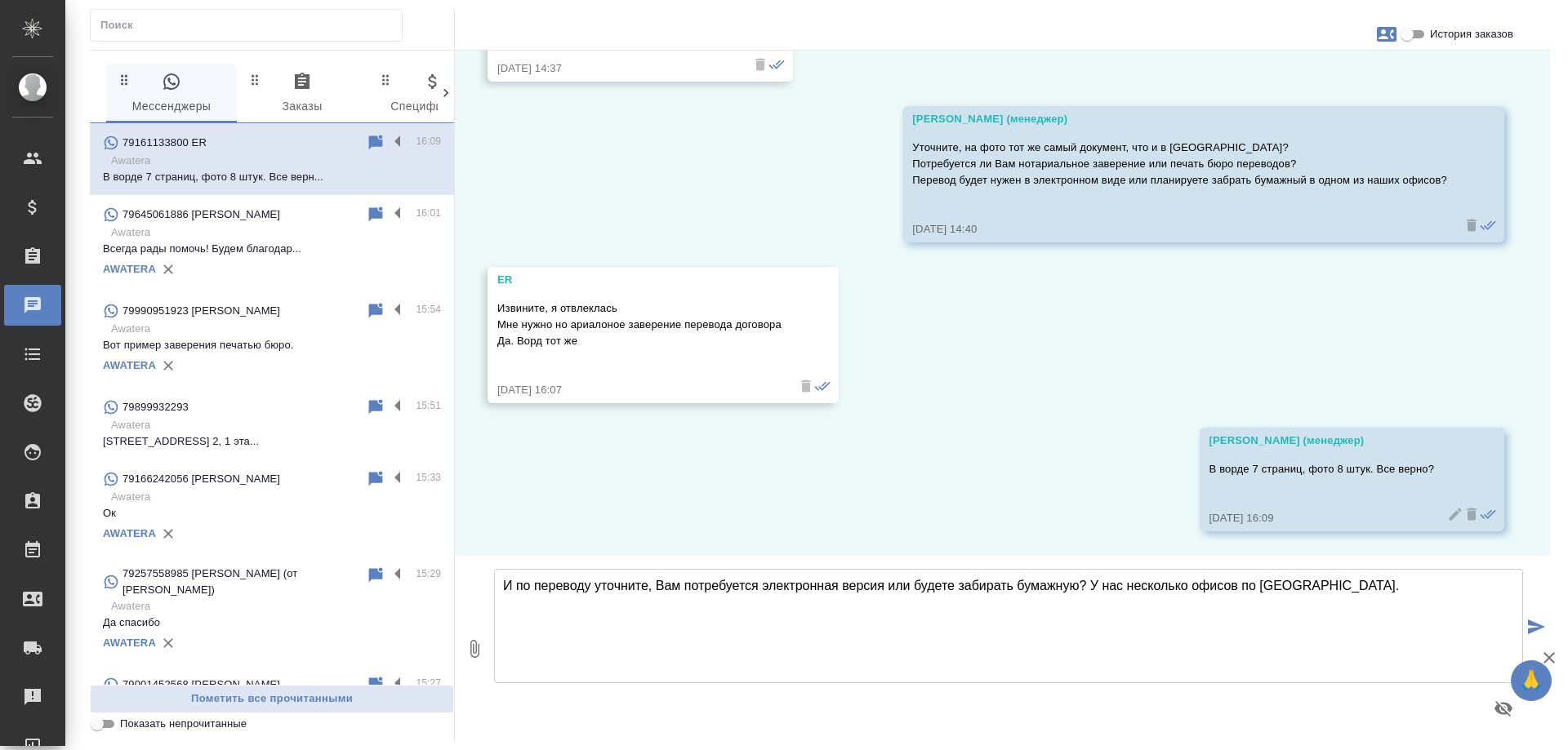
type textarea "И по переводу уточните, Вам потребуется электронная версия или будете забирать …"
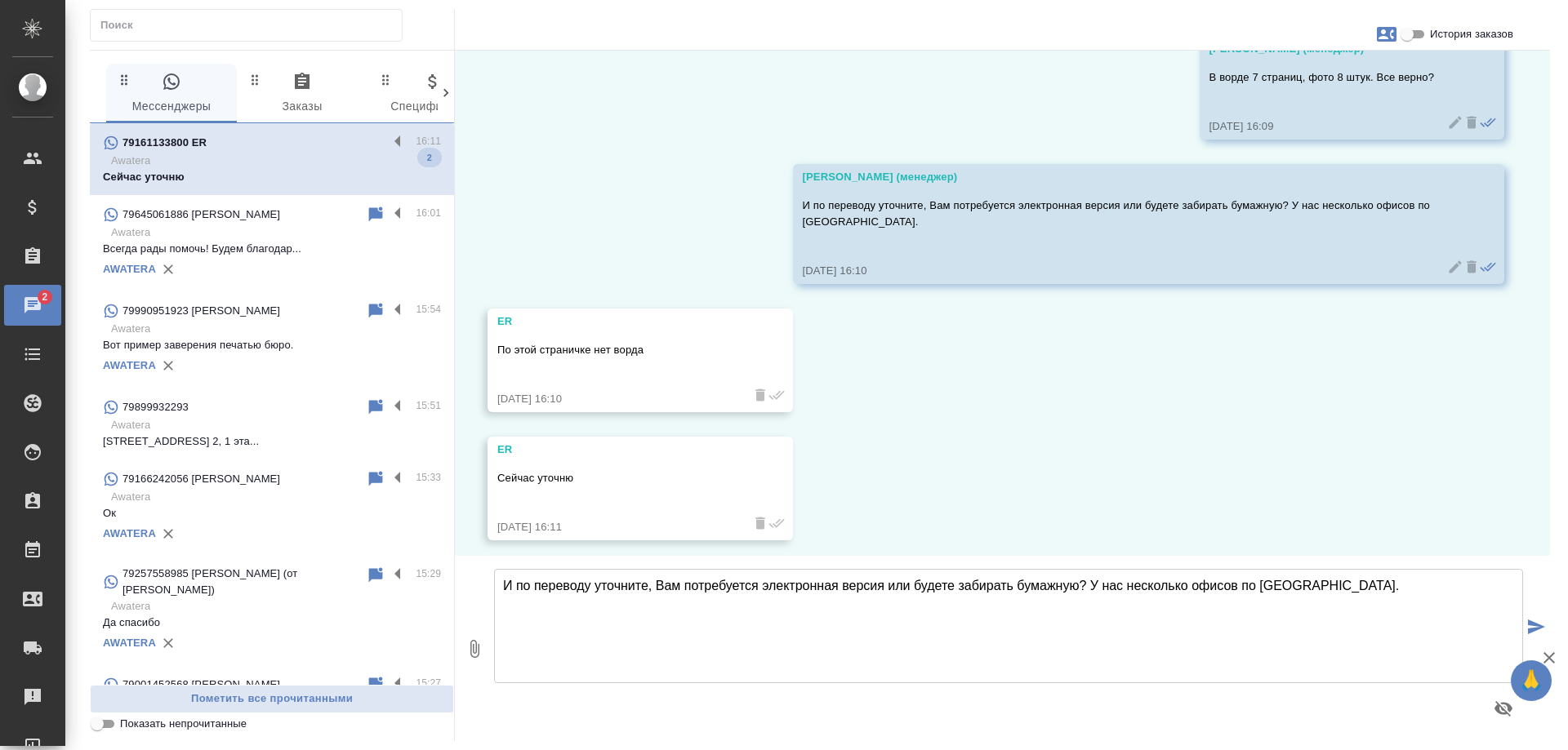
scroll to position [2609, 0]
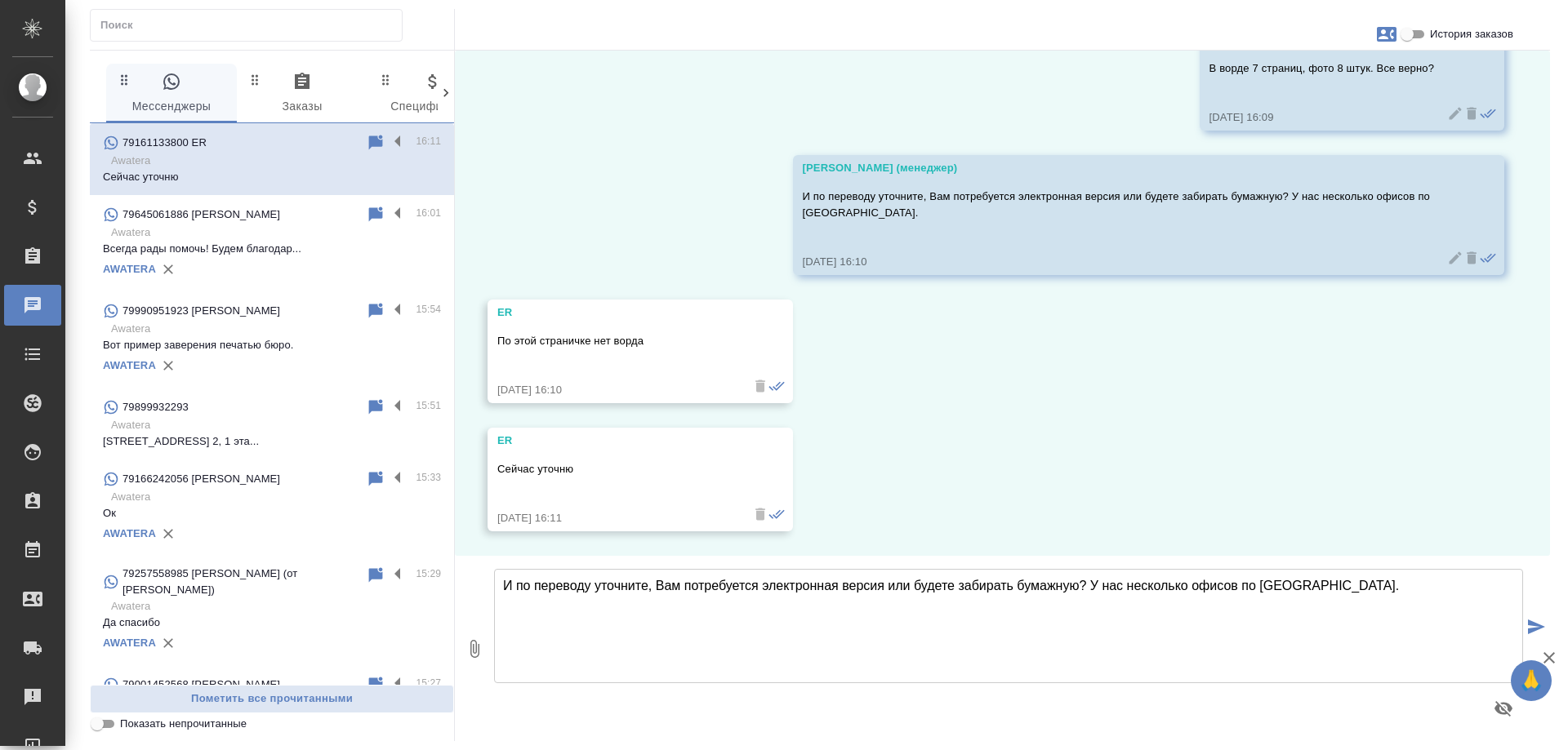
drag, startPoint x: 720, startPoint y: 356, endPoint x: 684, endPoint y: 360, distance: 36.2
click at [684, 360] on div "По этой страничке нет ворда" at bounding box center [616, 351] width 239 height 45
click at [684, 363] on div "По этой страничке нет ворда" at bounding box center [616, 351] width 239 height 45
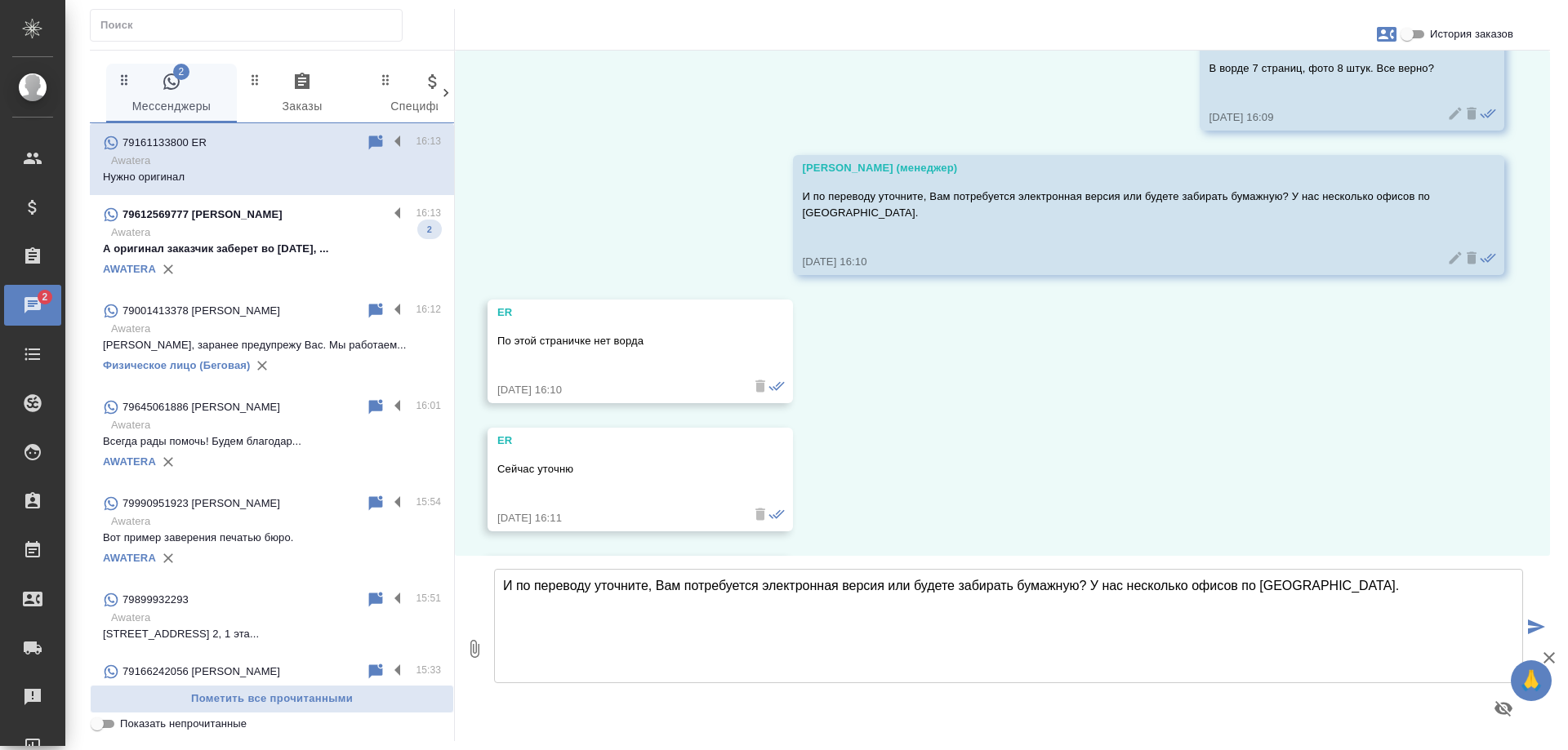
scroll to position [2736, 0]
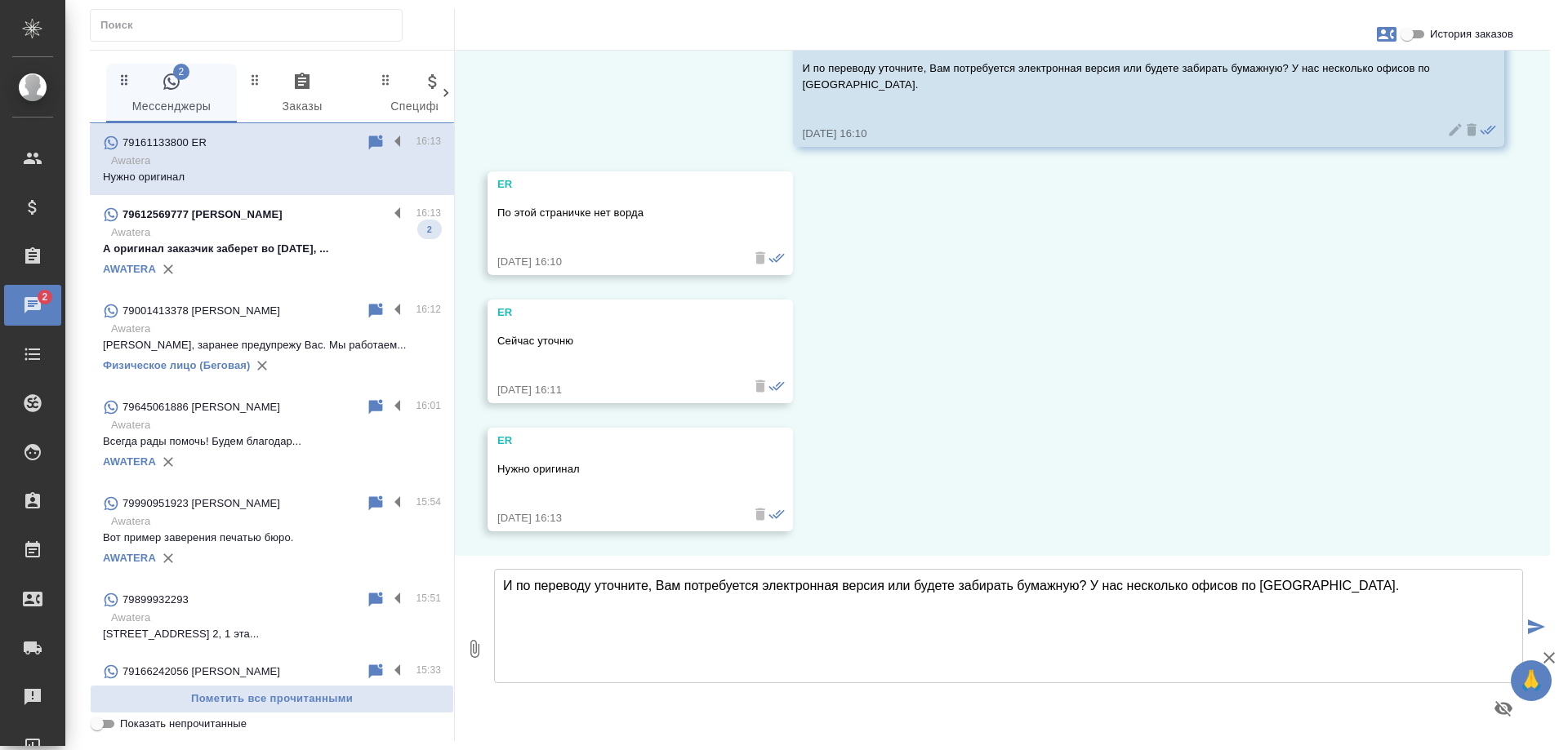
click at [666, 618] on textarea "И по переводу уточните, Вам потребуется электронная версия или будете забирать …" at bounding box center [1009, 625] width 1030 height 114
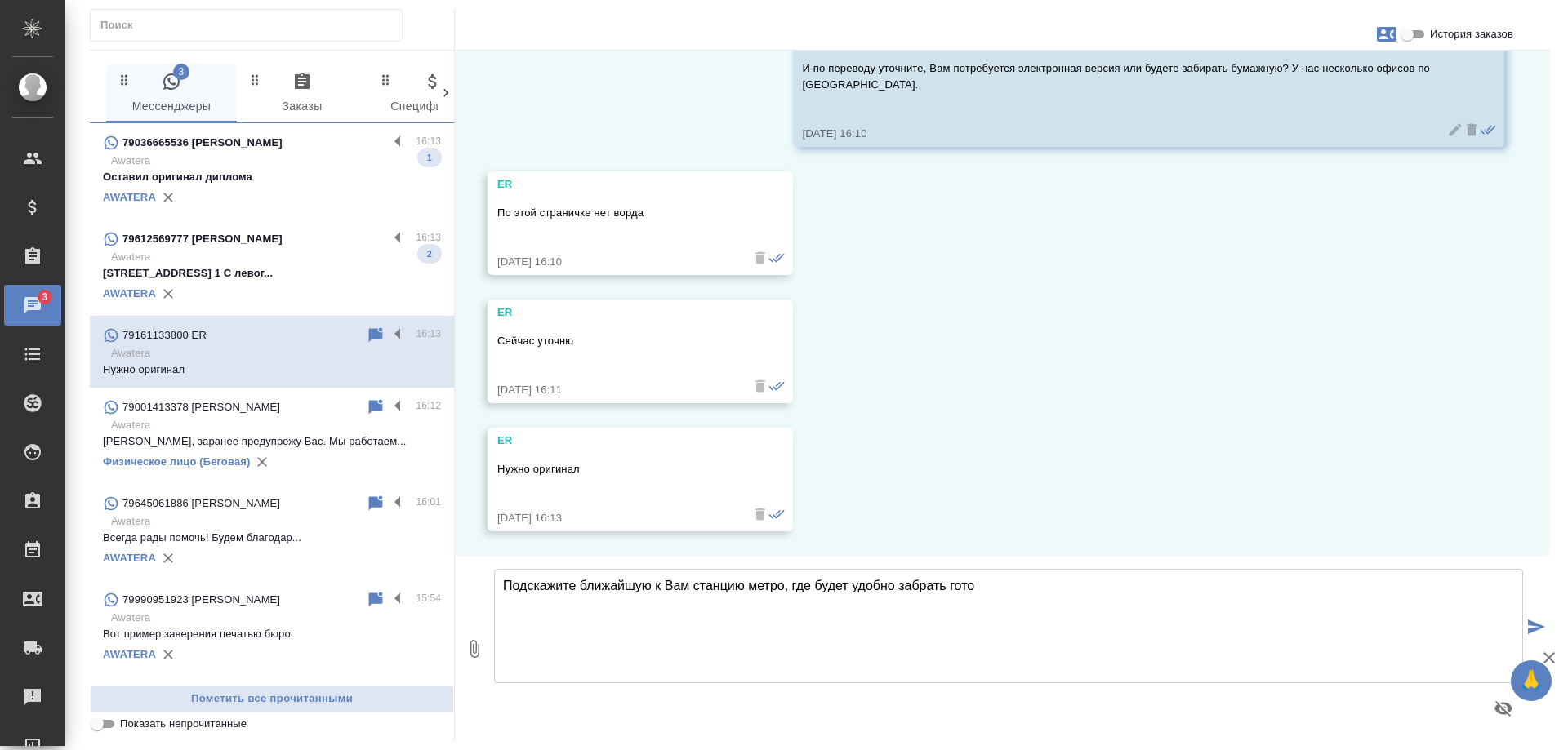
type textarea "Подскажите ближайшую к Вам станцию метро, где будет удобно забрать гото"
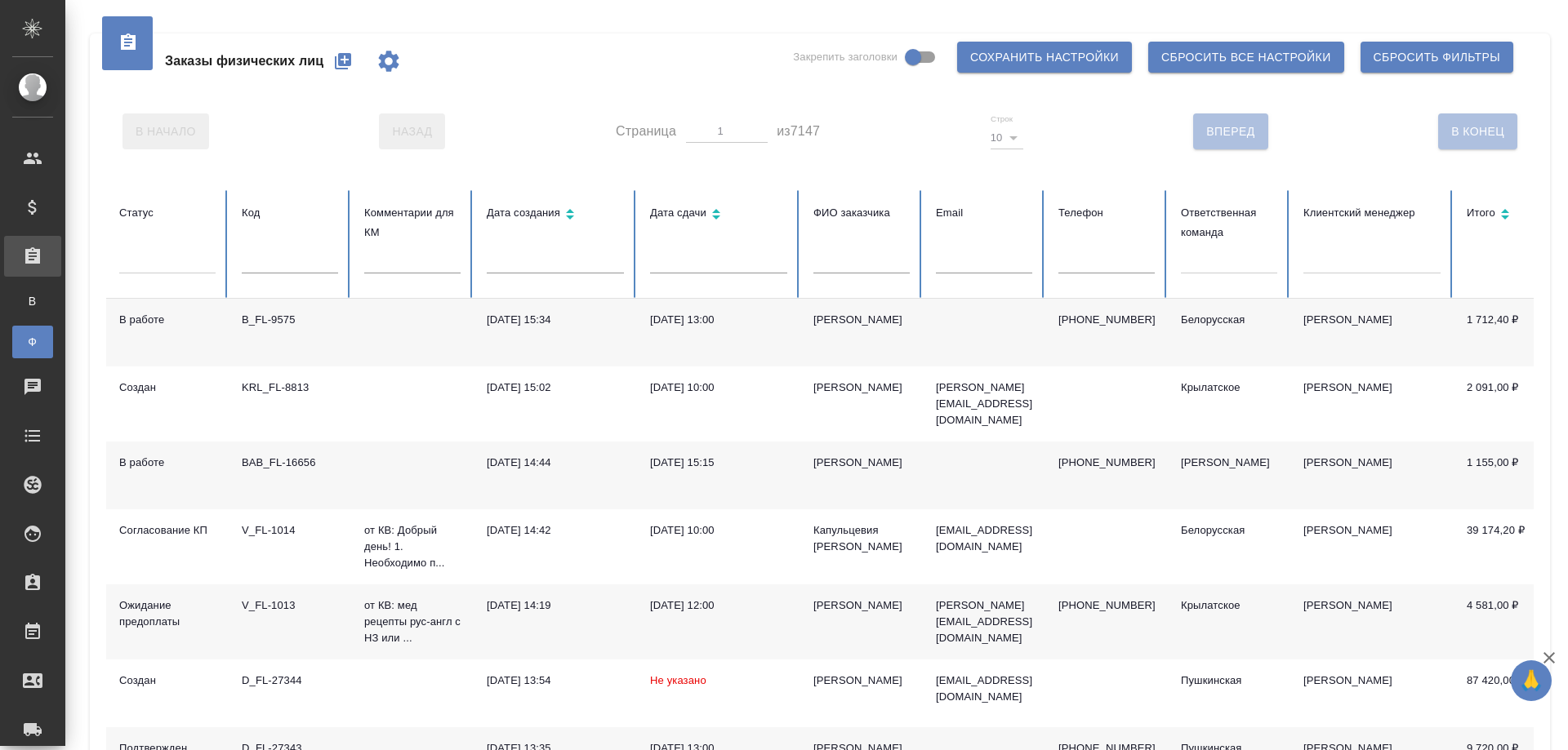
click at [1111, 255] on input "text" at bounding box center [1106, 262] width 96 height 23
paste input "79166116645"
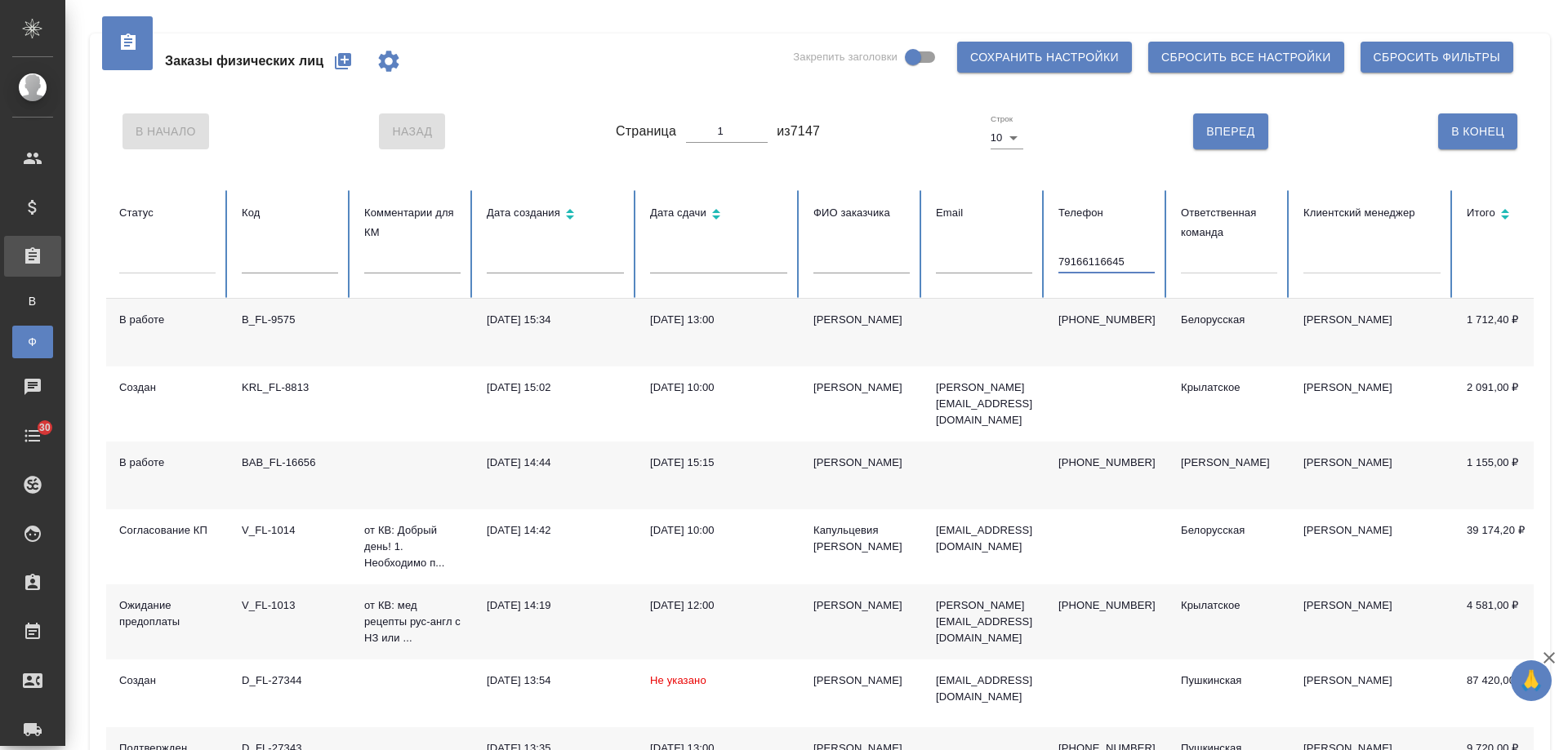
click at [1063, 258] on input "79166116645" at bounding box center [1106, 262] width 96 height 23
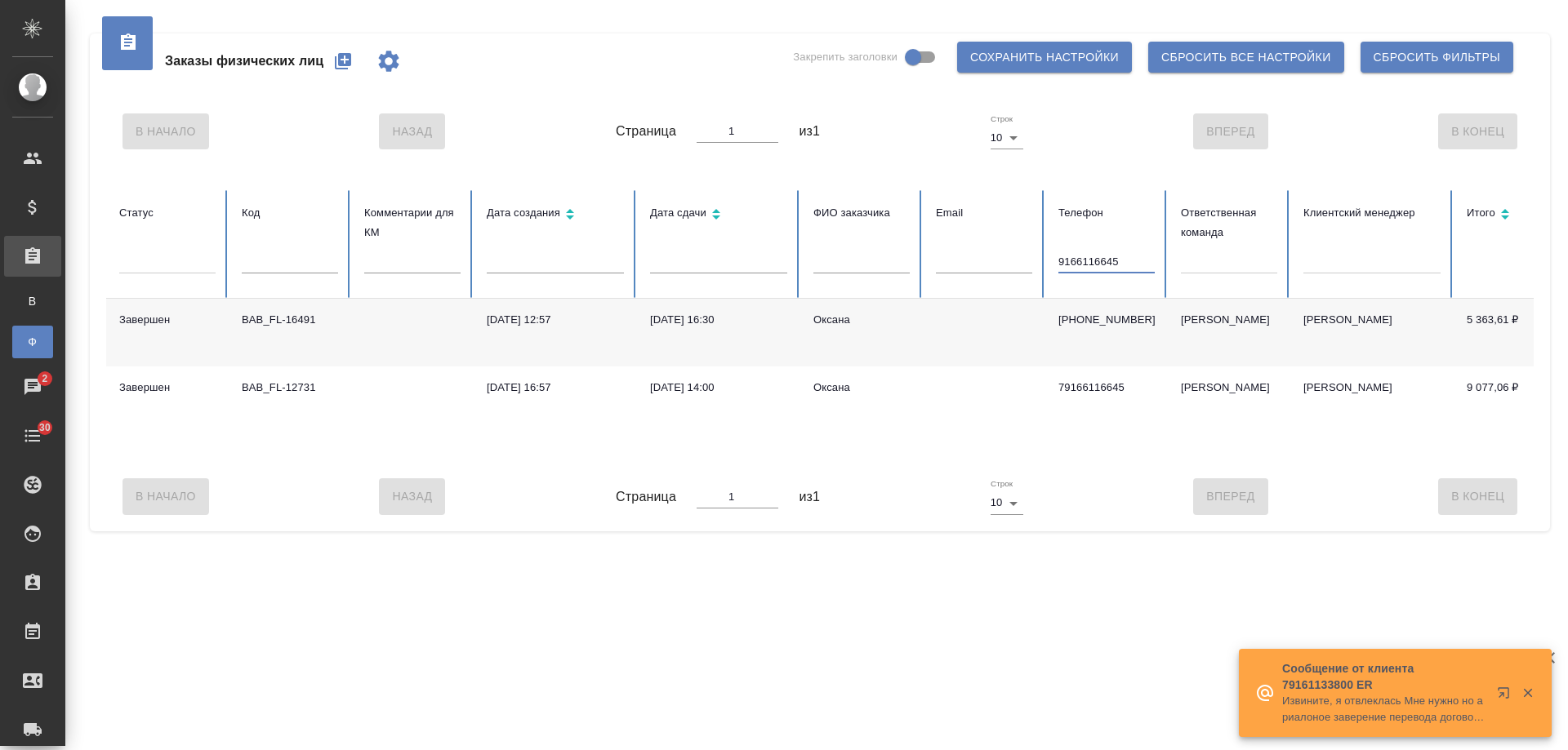
type input "9166116645"
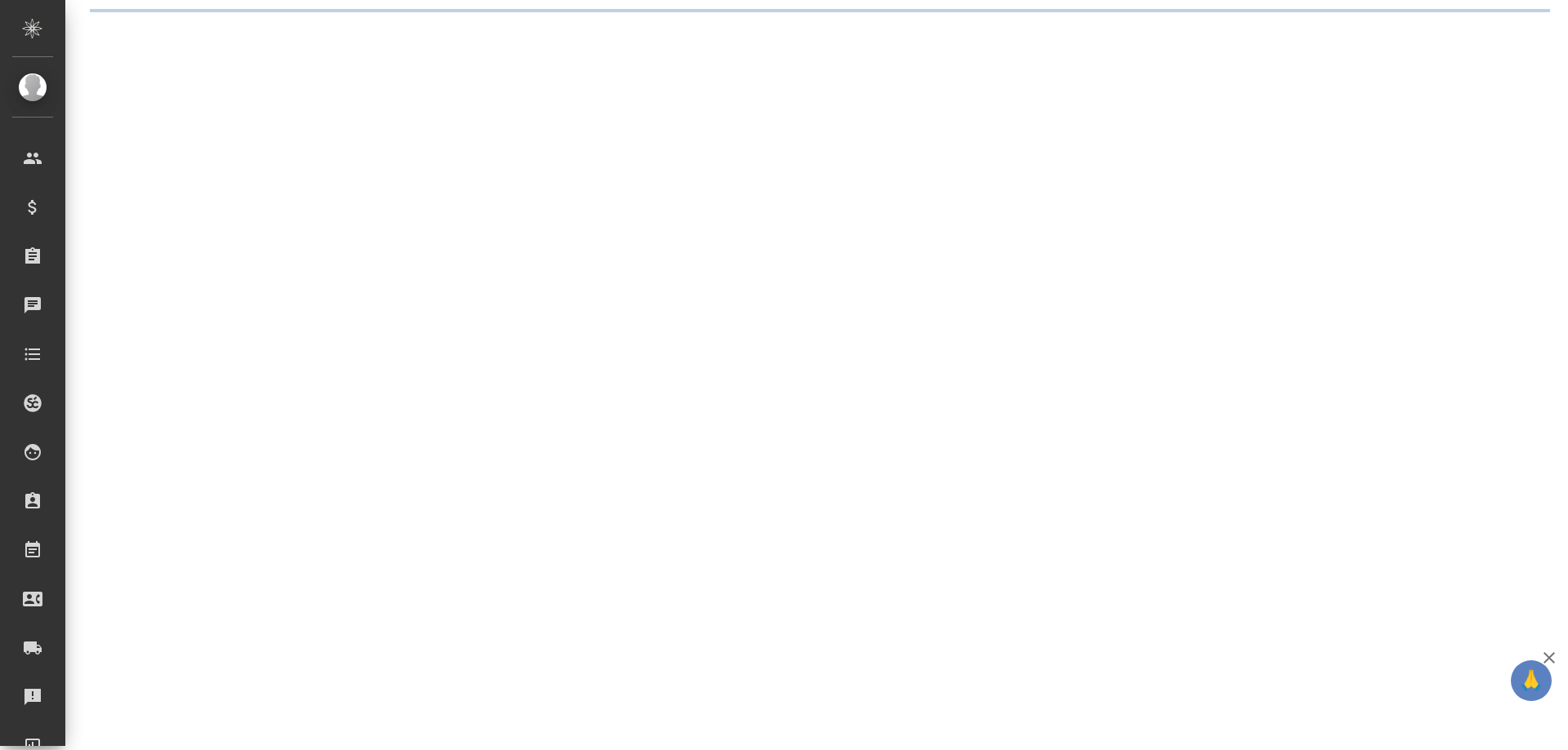
select select "RU"
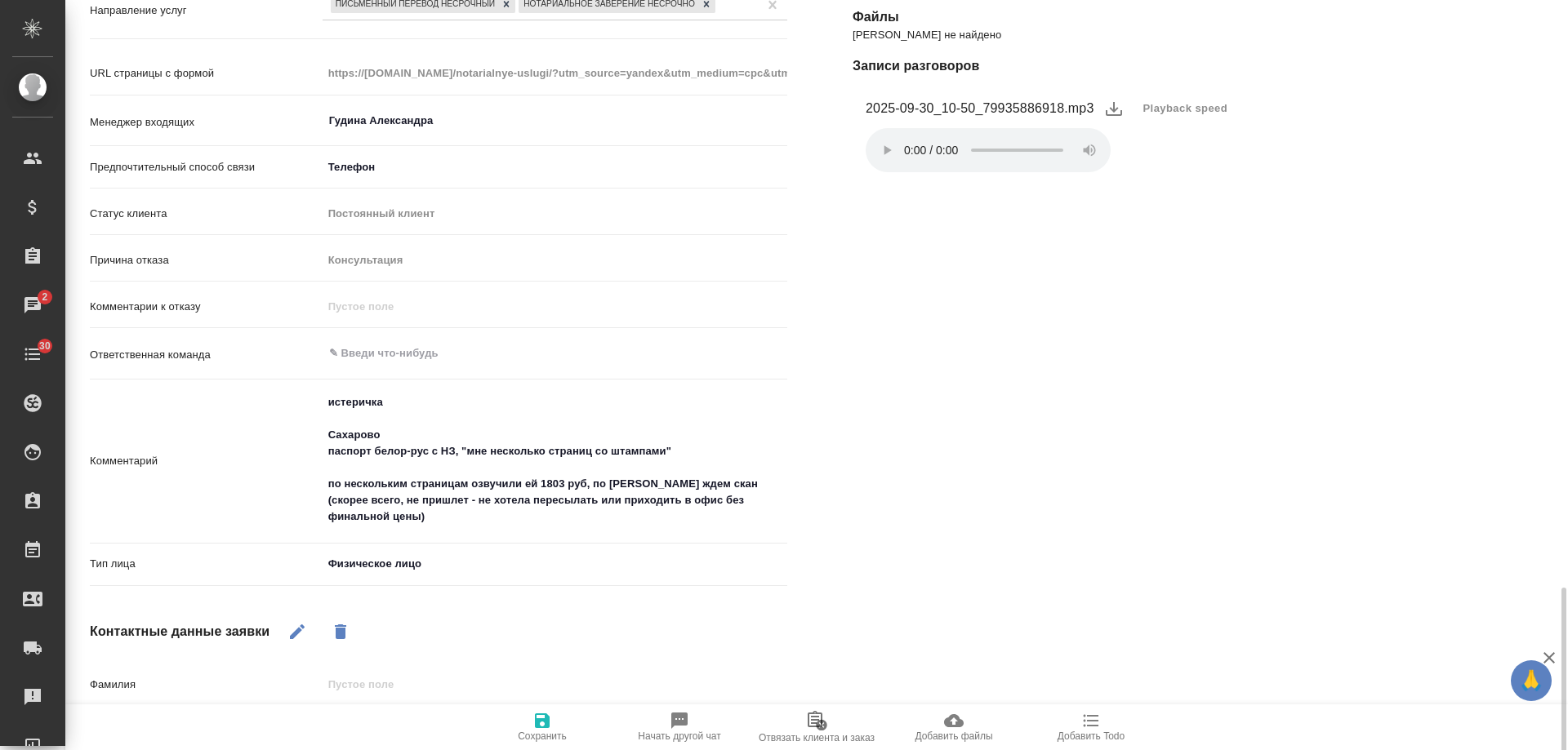
scroll to position [648, 0]
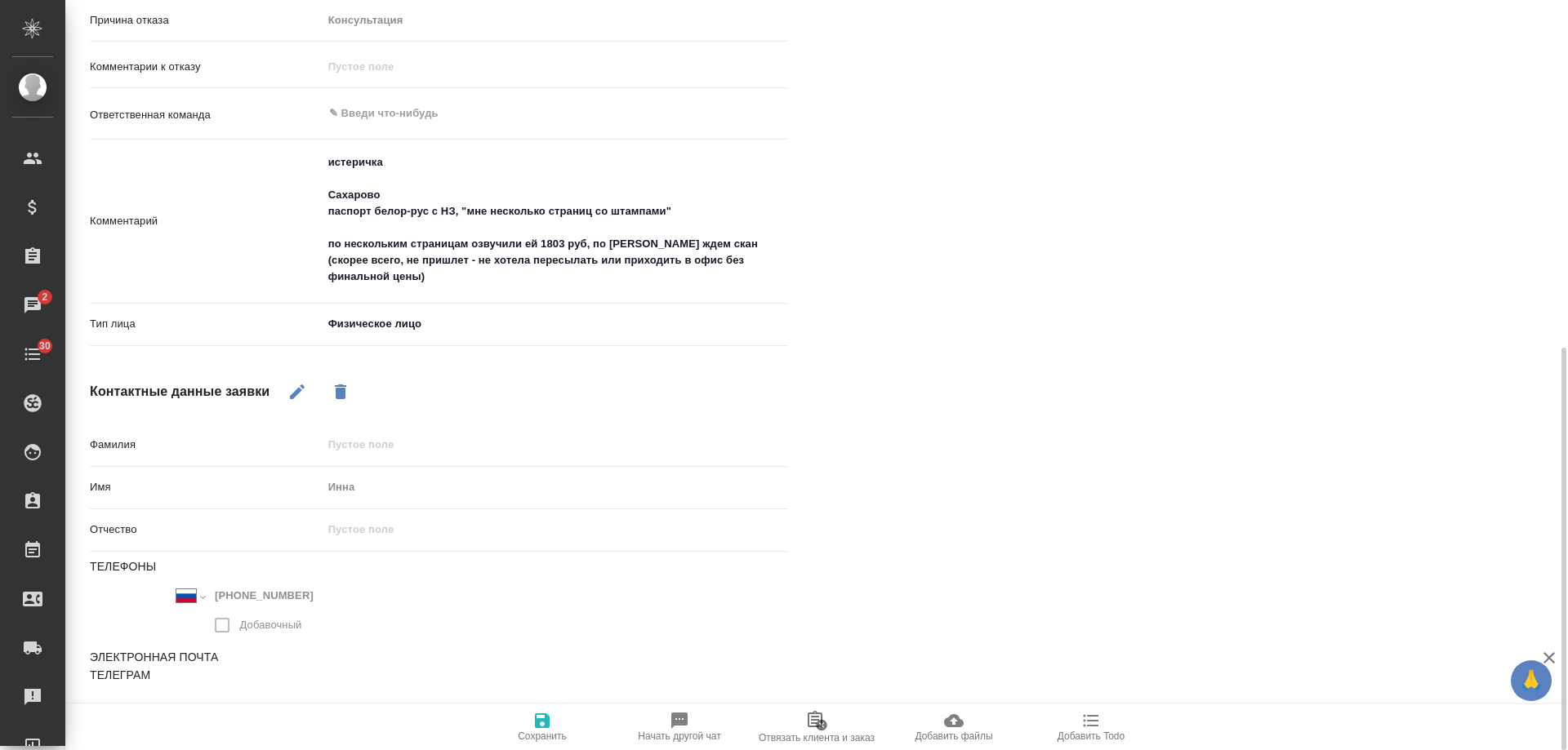
click at [294, 383] on icon "button" at bounding box center [297, 391] width 19 height 19
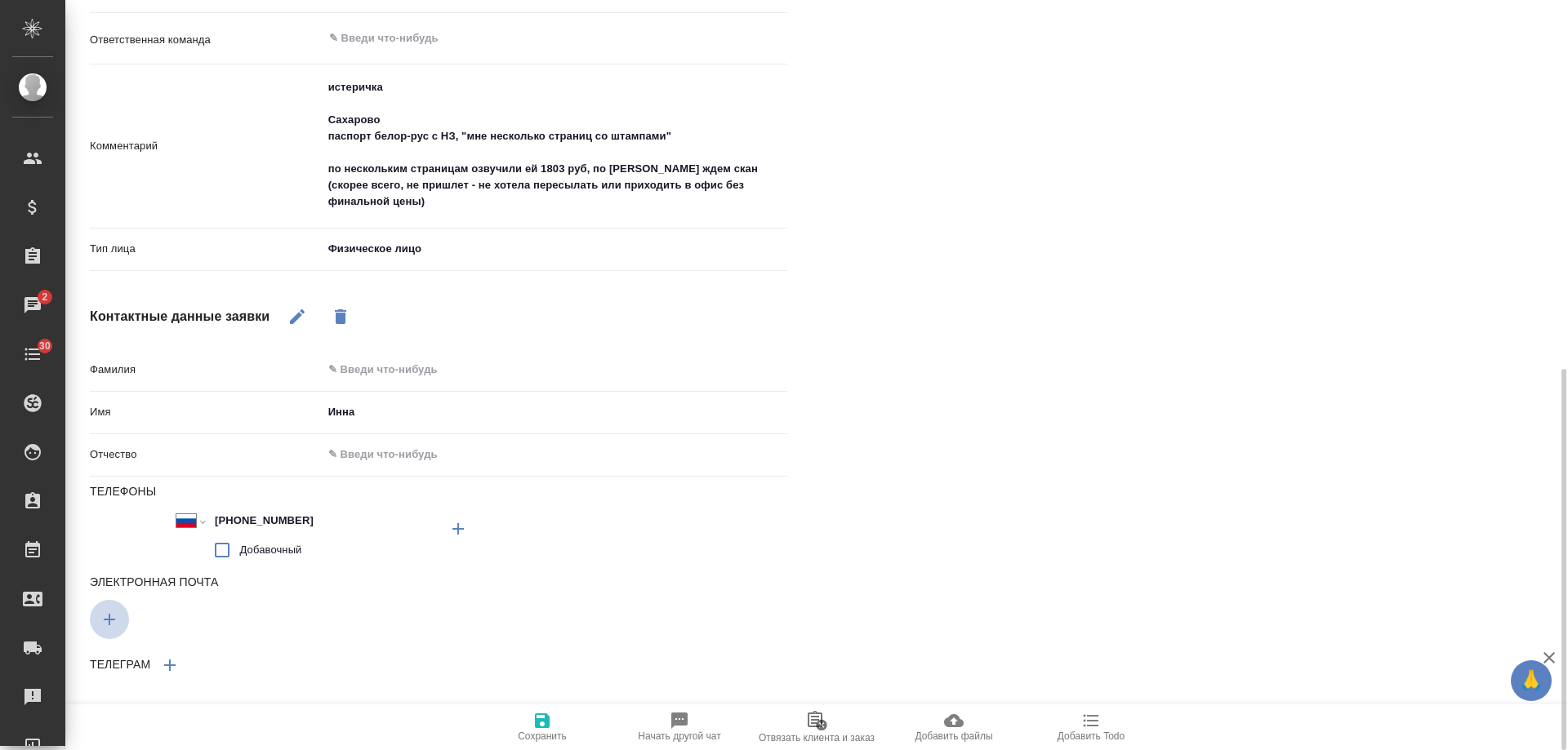
click at [119, 616] on button "button" at bounding box center [109, 620] width 39 height 39
click at [243, 629] on div "Поле не может быть пустым" at bounding box center [264, 626] width 348 height 40
click at [240, 607] on input "text" at bounding box center [264, 616] width 348 height 20
paste input "[EMAIL_ADDRESS][DOMAIN_NAME]"
type textarea "x"
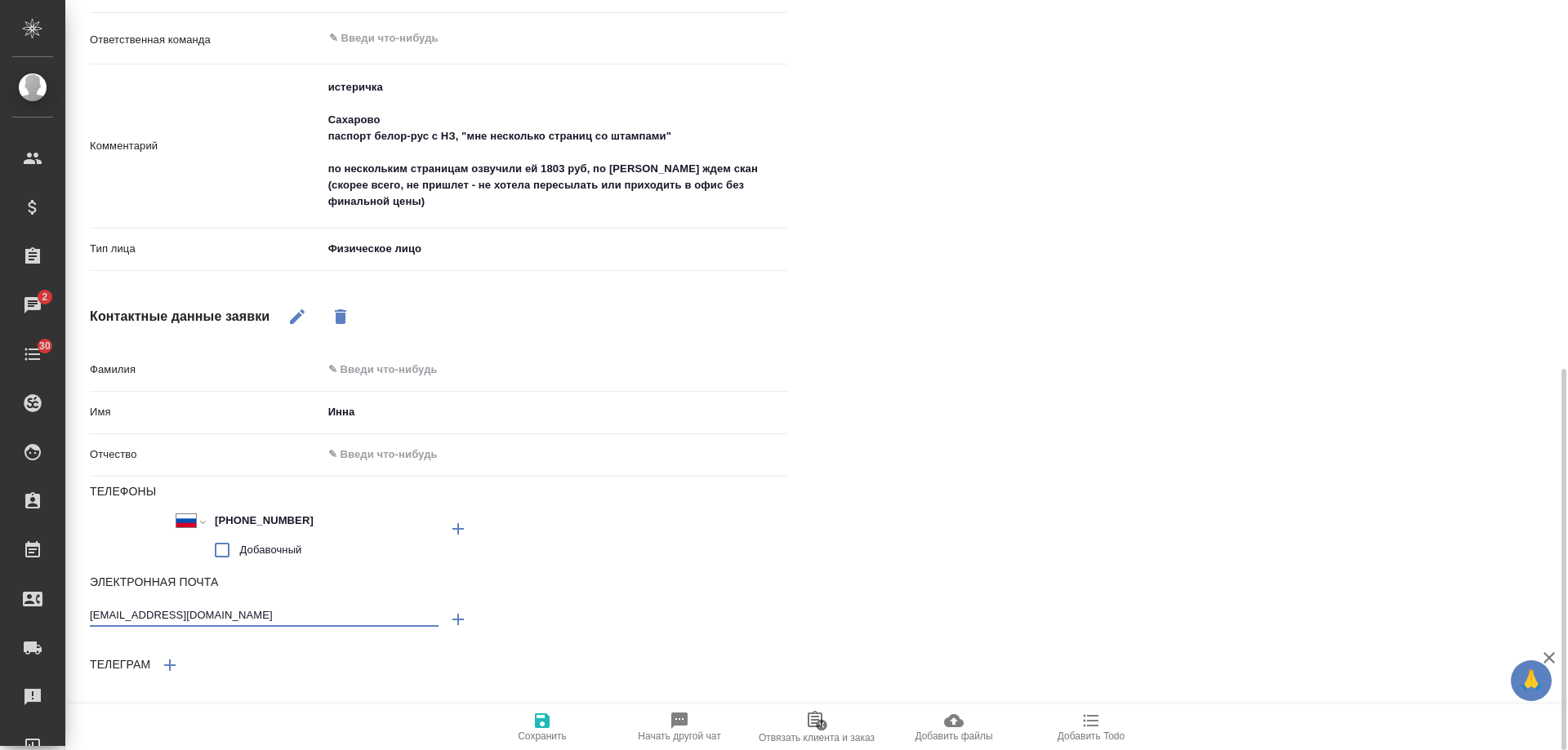
type input "kov_i_g@mail.ru"
click at [525, 719] on span "Сохранить" at bounding box center [542, 726] width 118 height 31
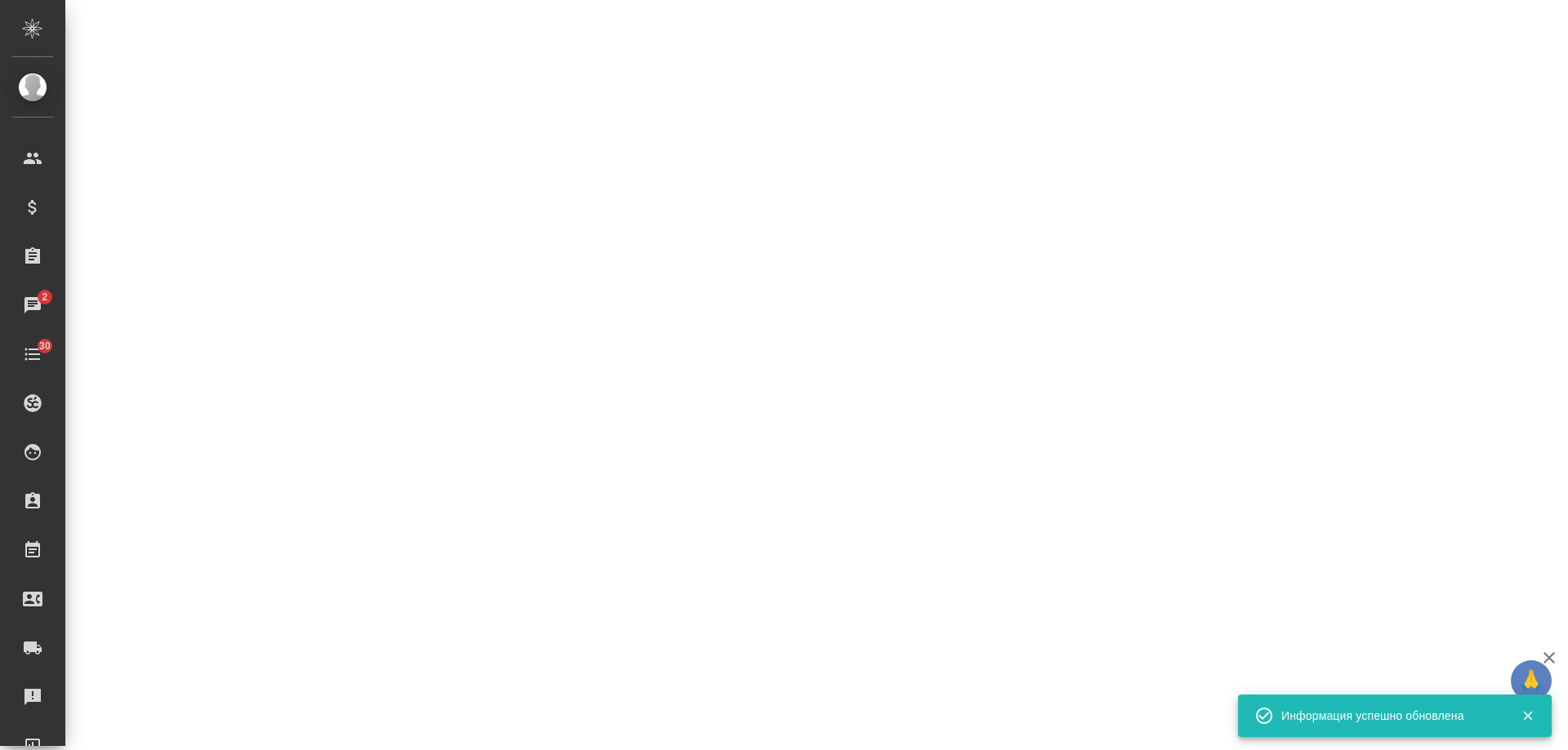
select select "RU"
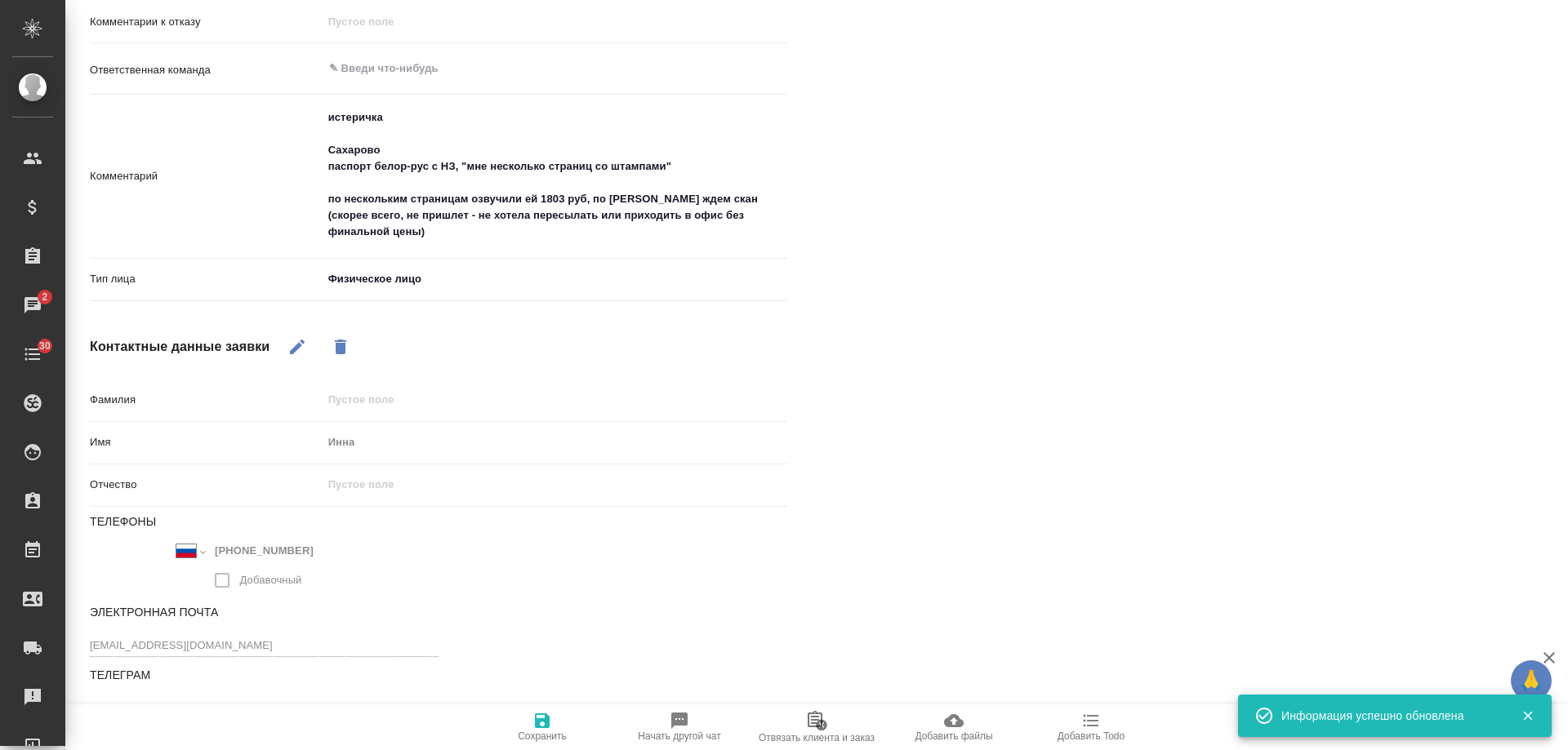
scroll to position [0, 0]
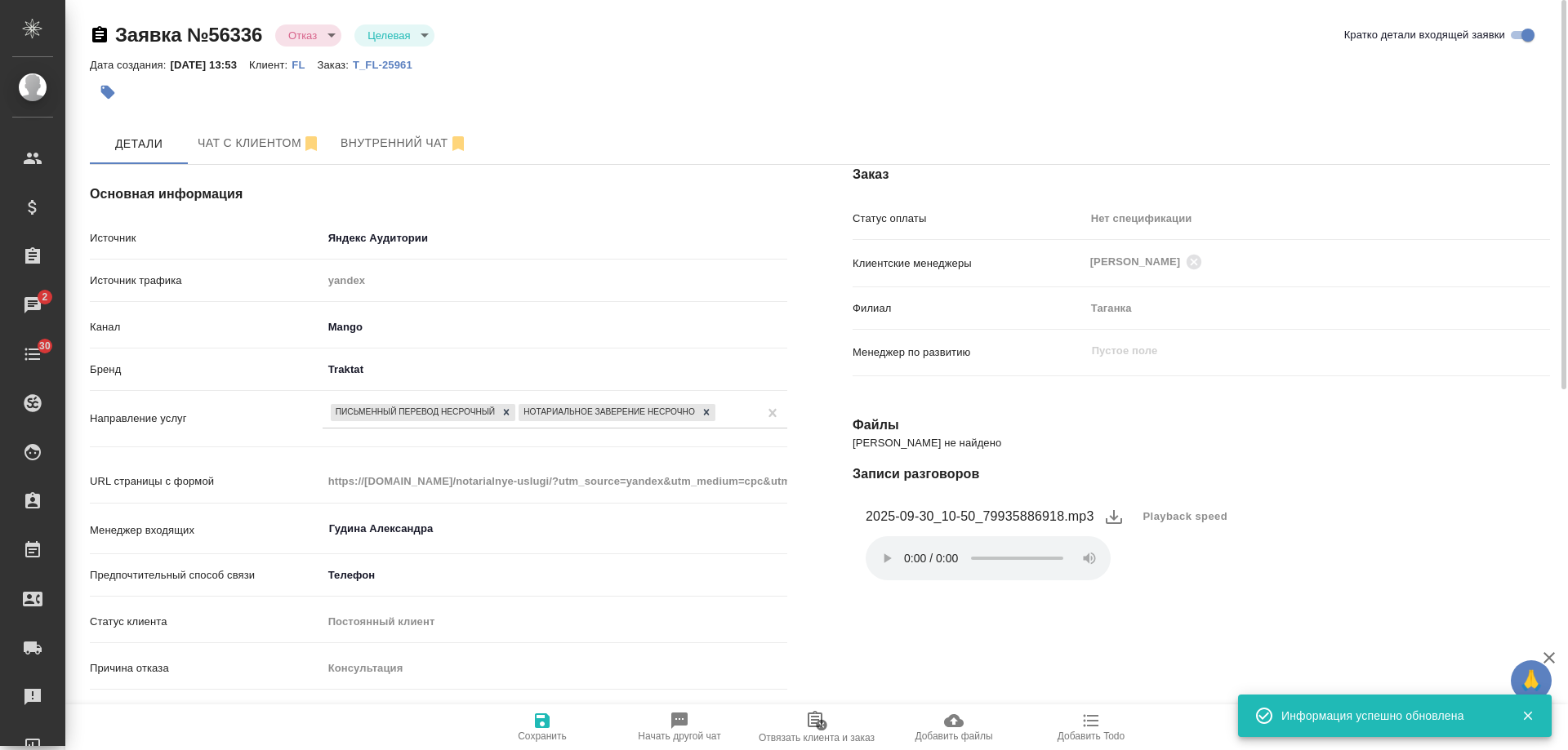
click at [417, 65] on p "T_FL-25961" at bounding box center [389, 64] width 72 height 12
type textarea "x"
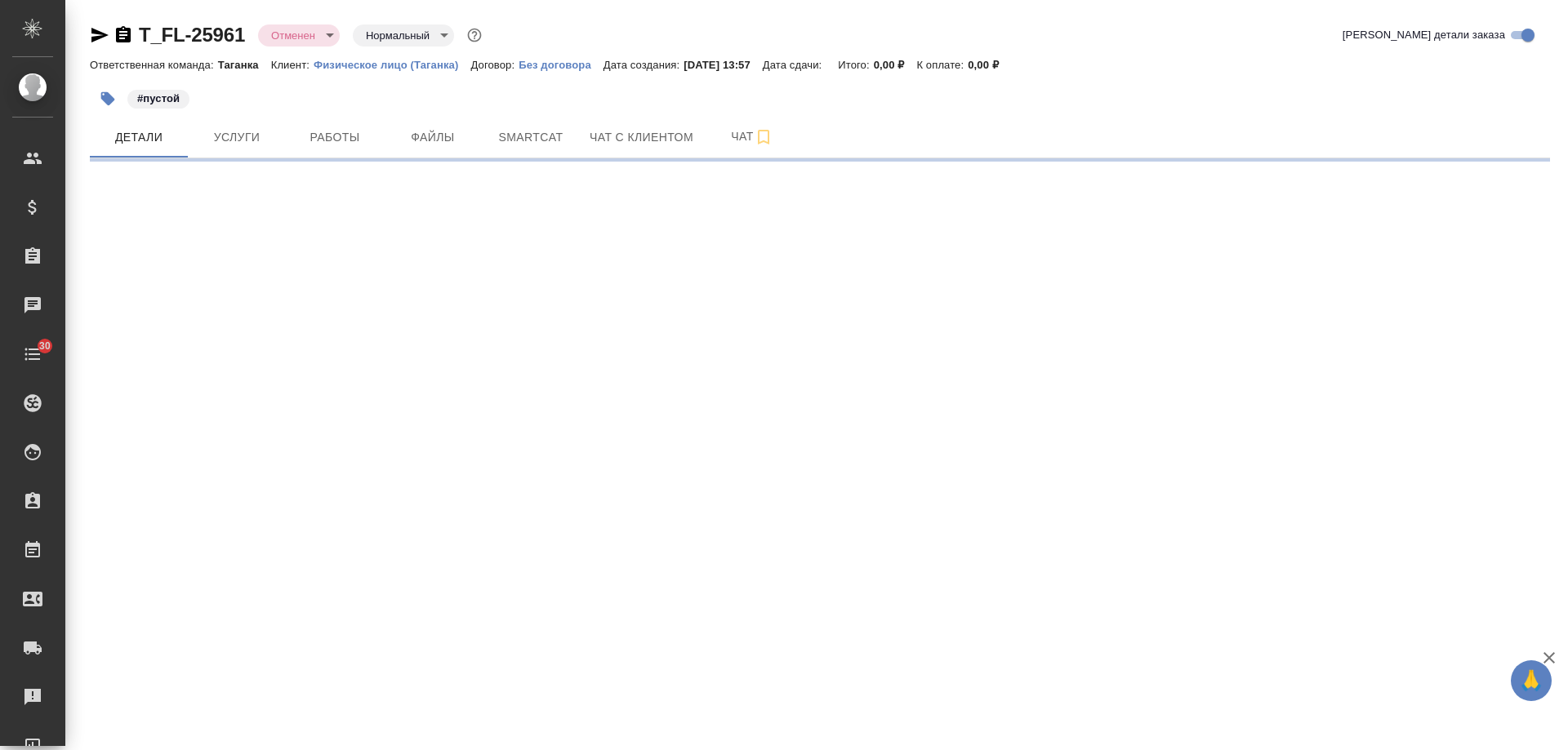
click at [99, 34] on icon "button" at bounding box center [100, 35] width 17 height 14
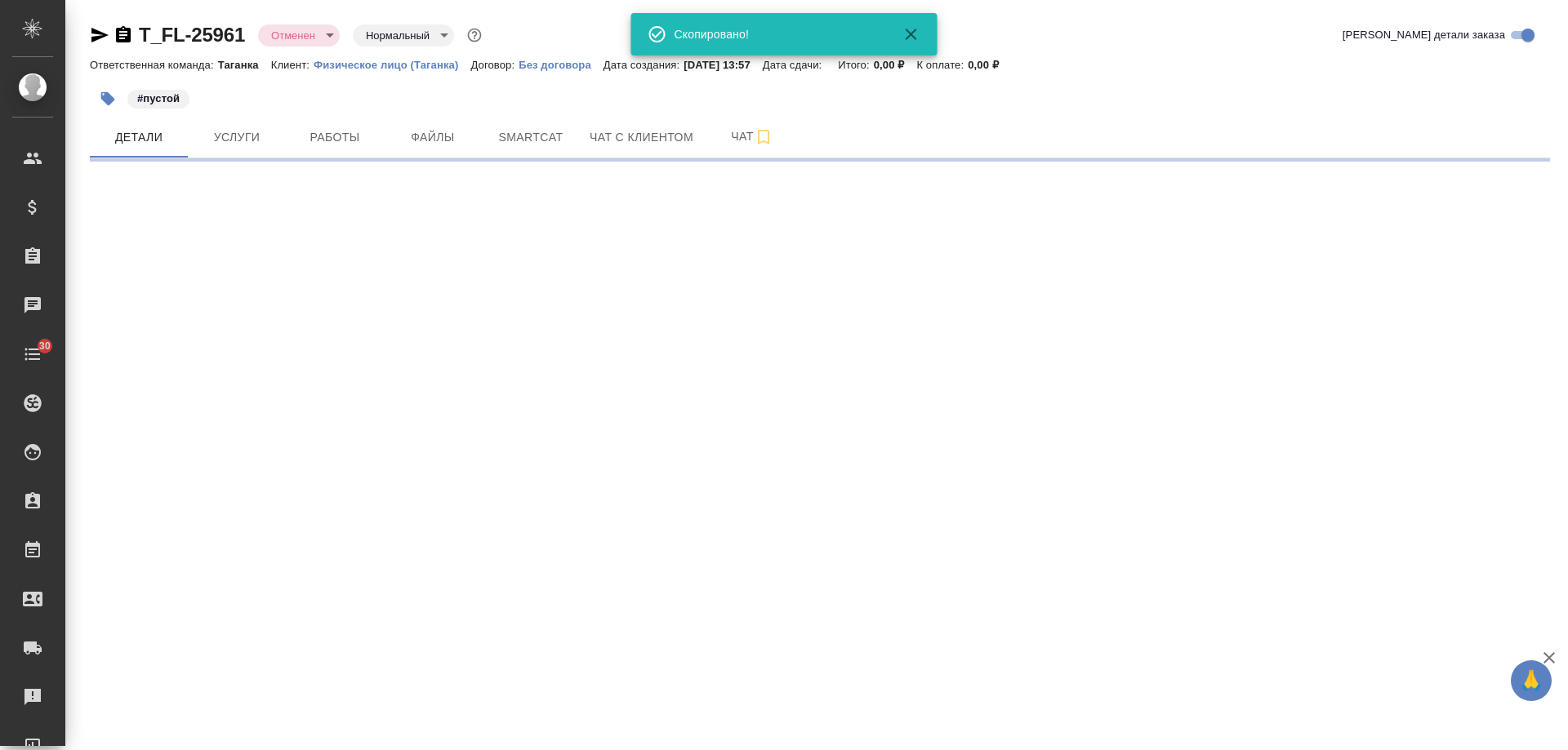
select select "RU"
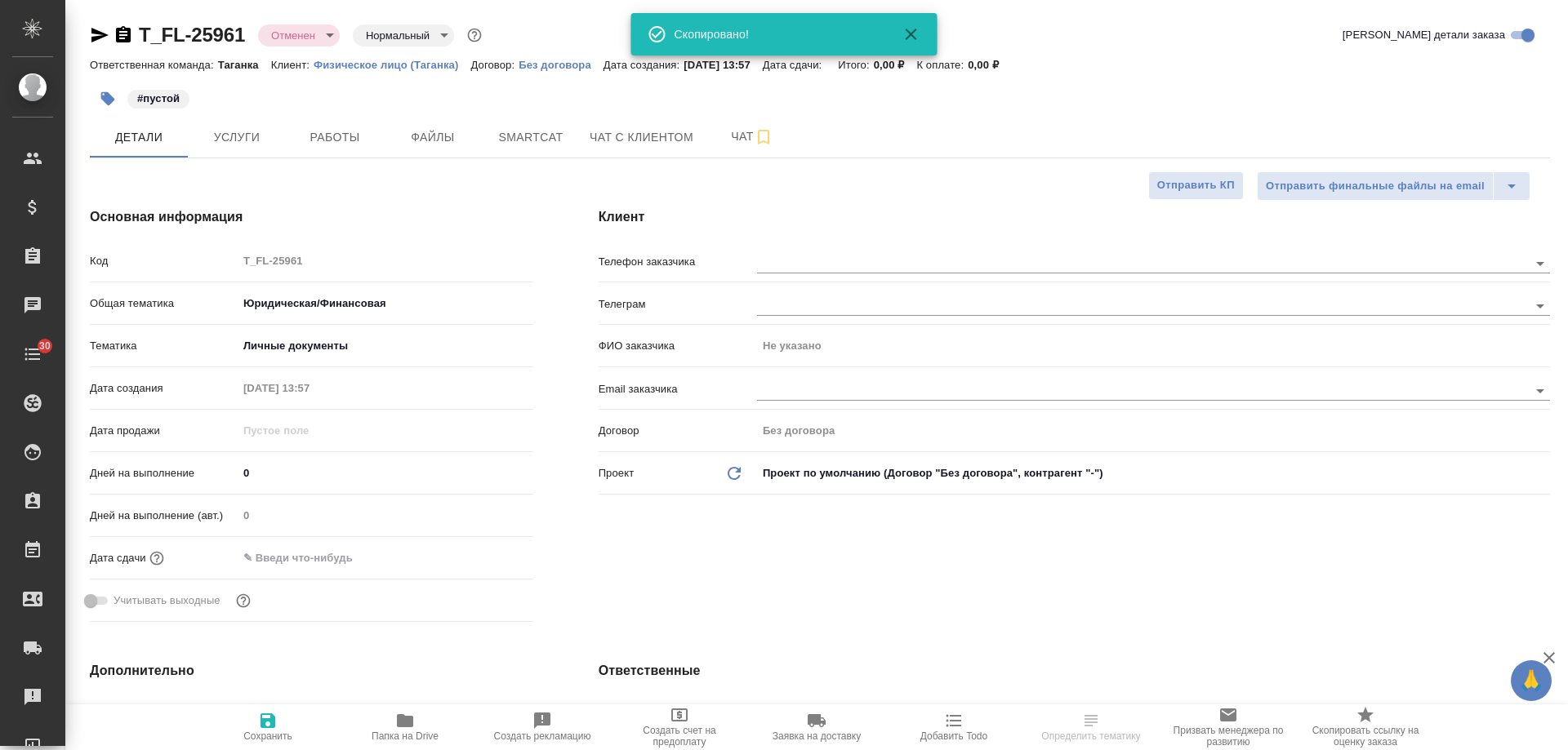
type textarea "x"
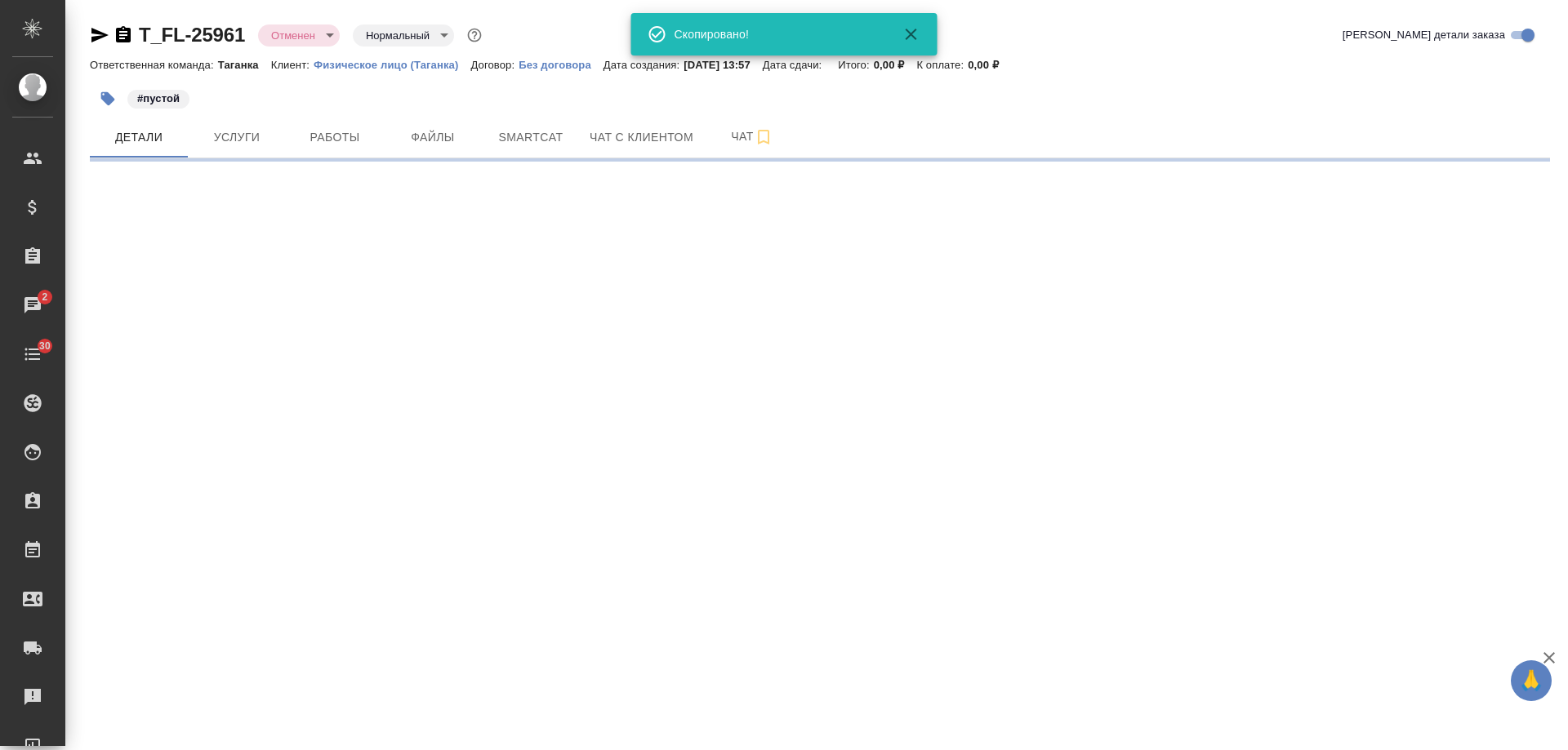
select select "RU"
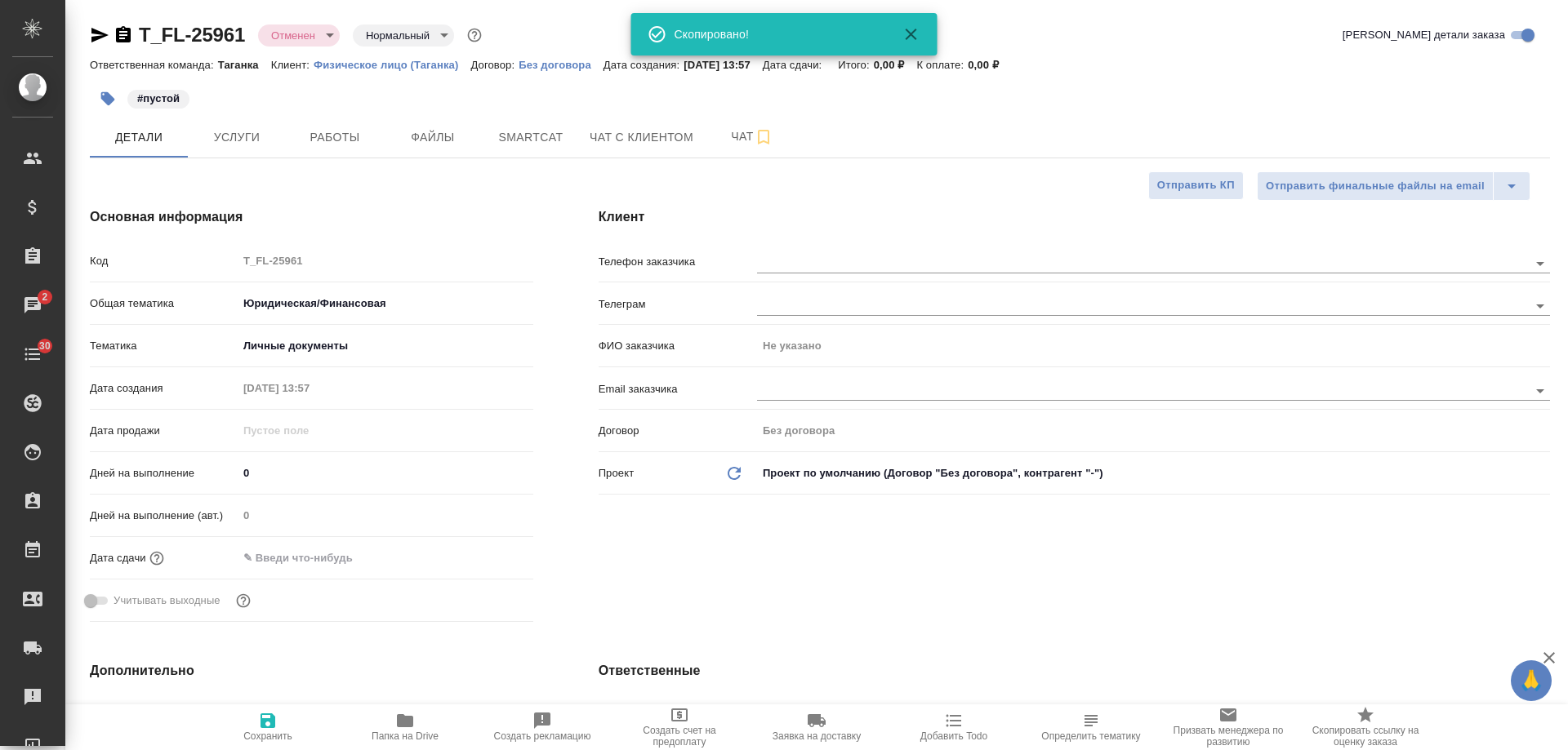
type textarea "x"
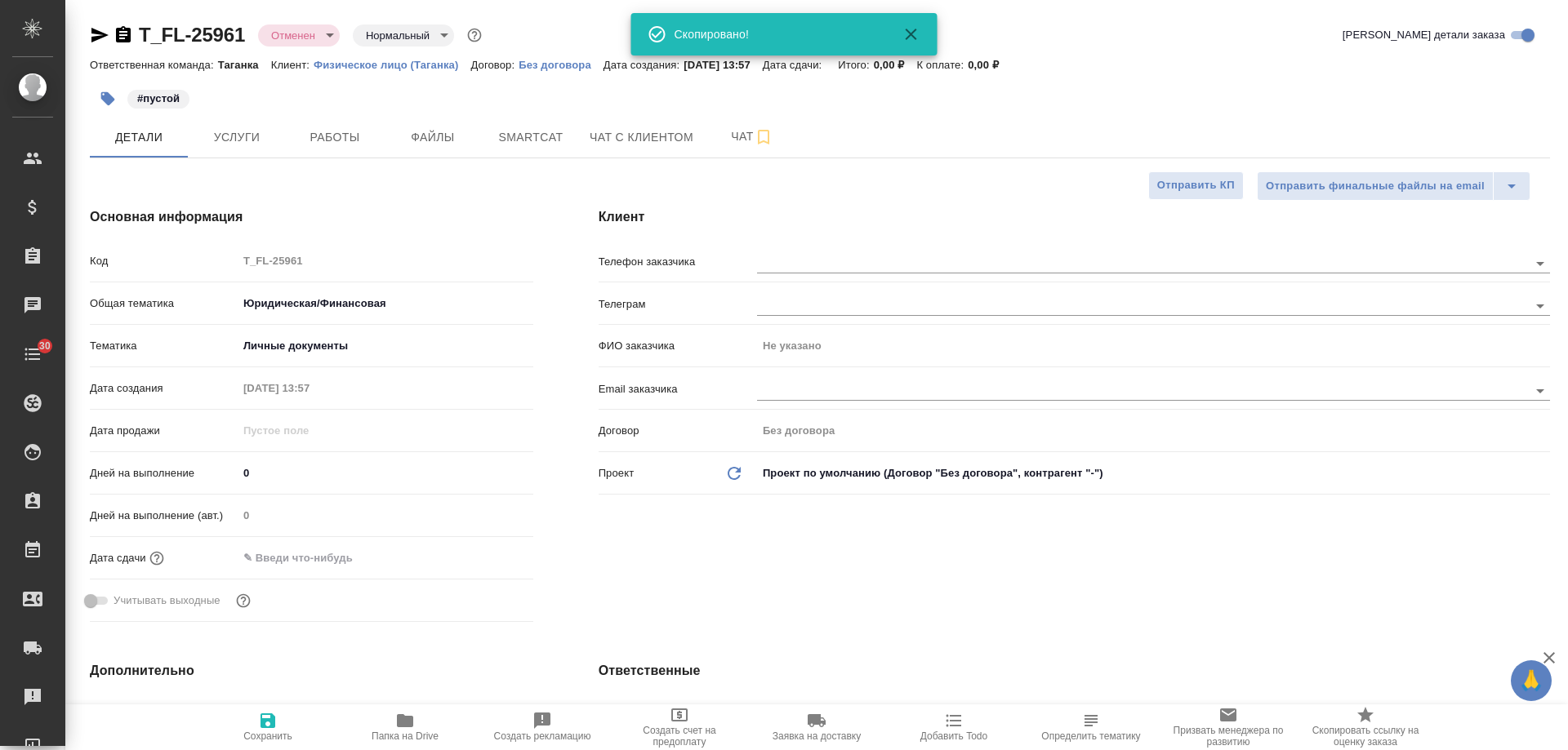
type textarea "x"
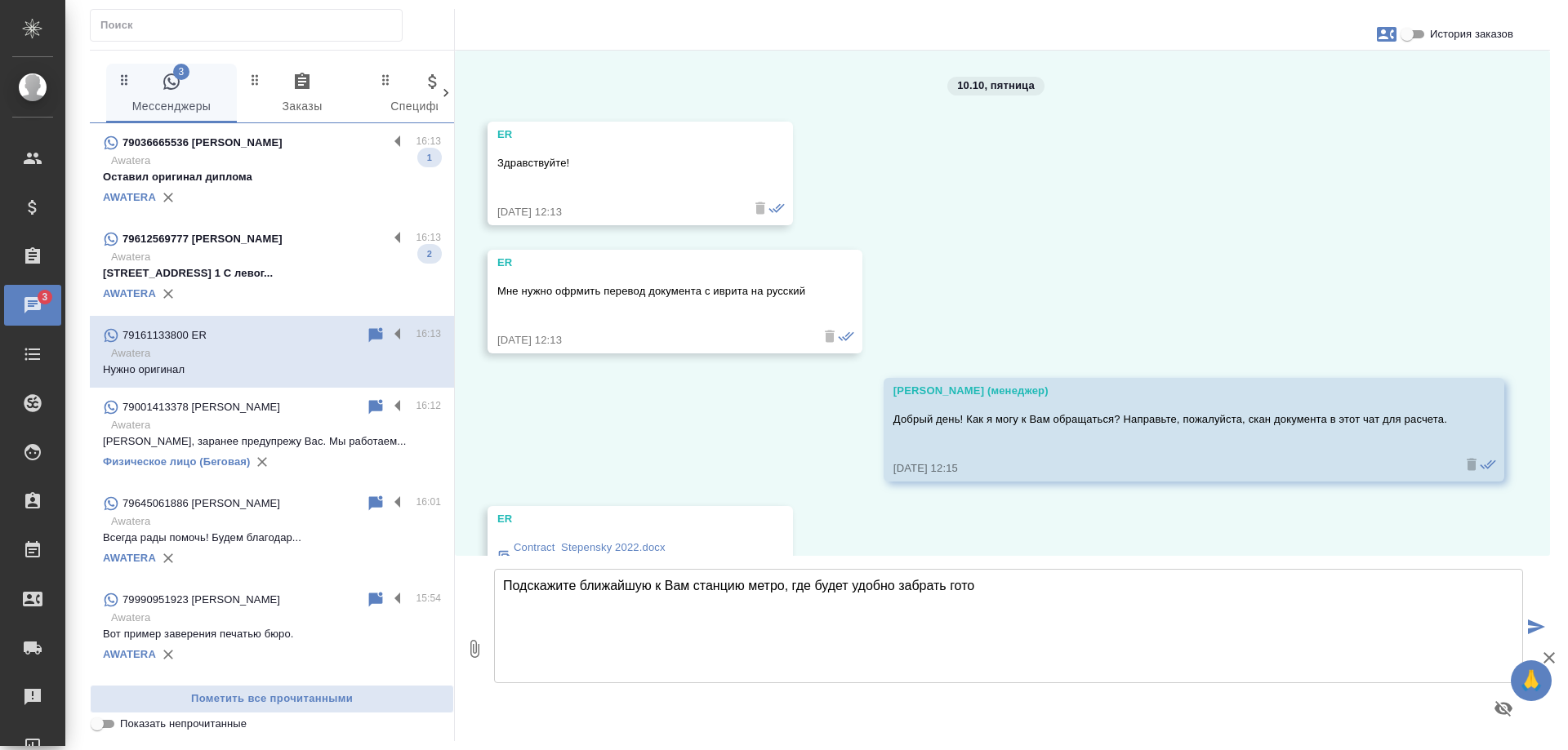
scroll to position [2736, 0]
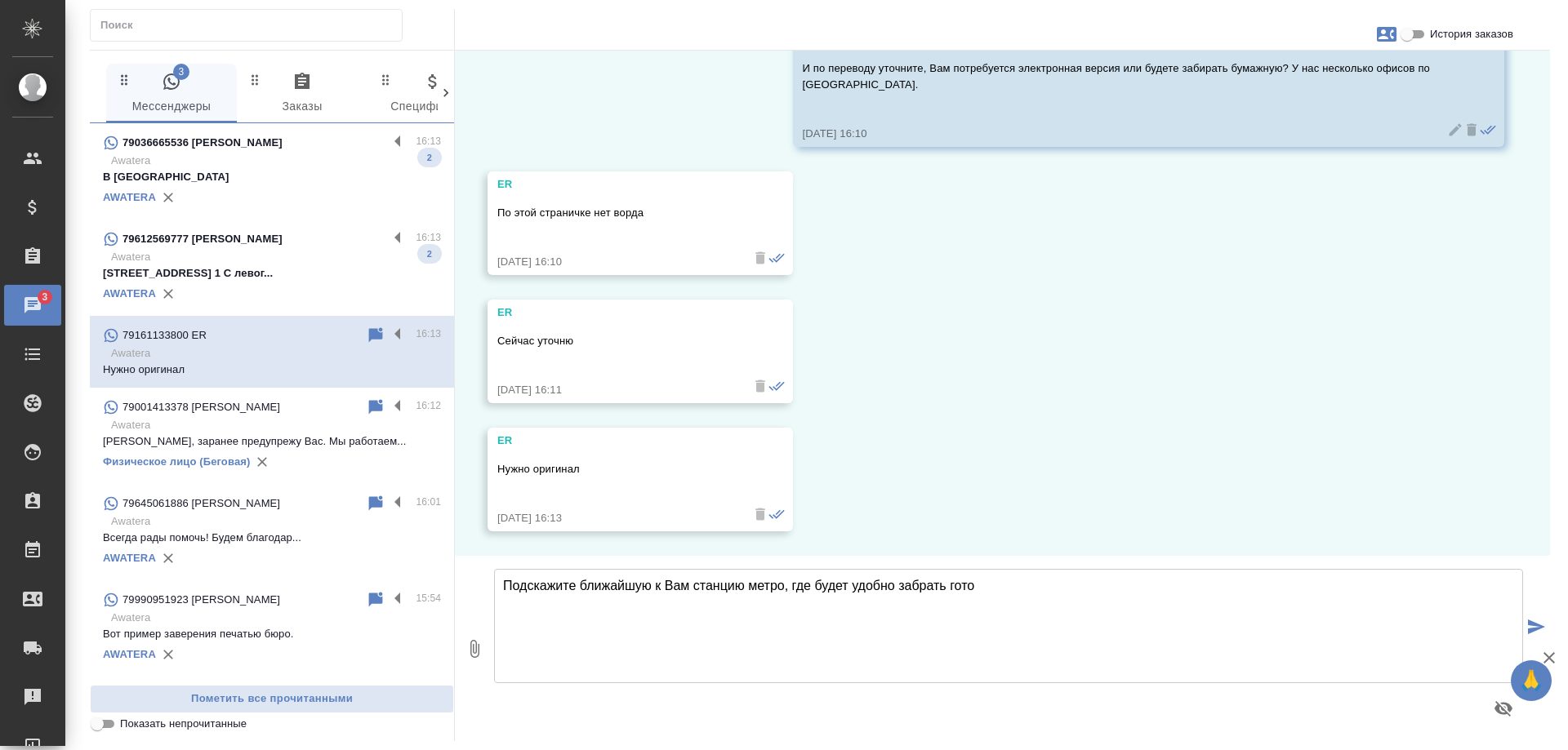
drag, startPoint x: 1112, startPoint y: 621, endPoint x: 996, endPoint y: 601, distance: 117.7
click at [1112, 621] on textarea "Подскажите ближайшую к Вам станцию метро, где будет удобно забрать гото" at bounding box center [1009, 625] width 1030 height 114
drag, startPoint x: 1045, startPoint y: 592, endPoint x: 261, endPoint y: 557, distance: 784.8
click at [261, 557] on div "4 Мессенджеры 0 Заказы 0 Спецификации 0 Клиенты 0 Входящие 0 Тендеры 0 Исполнит…" at bounding box center [820, 395] width 1461 height 691
paste textarea "аши филиалы находятся в районе следующих станций метро в Москве: Офис м. Бабушк…"
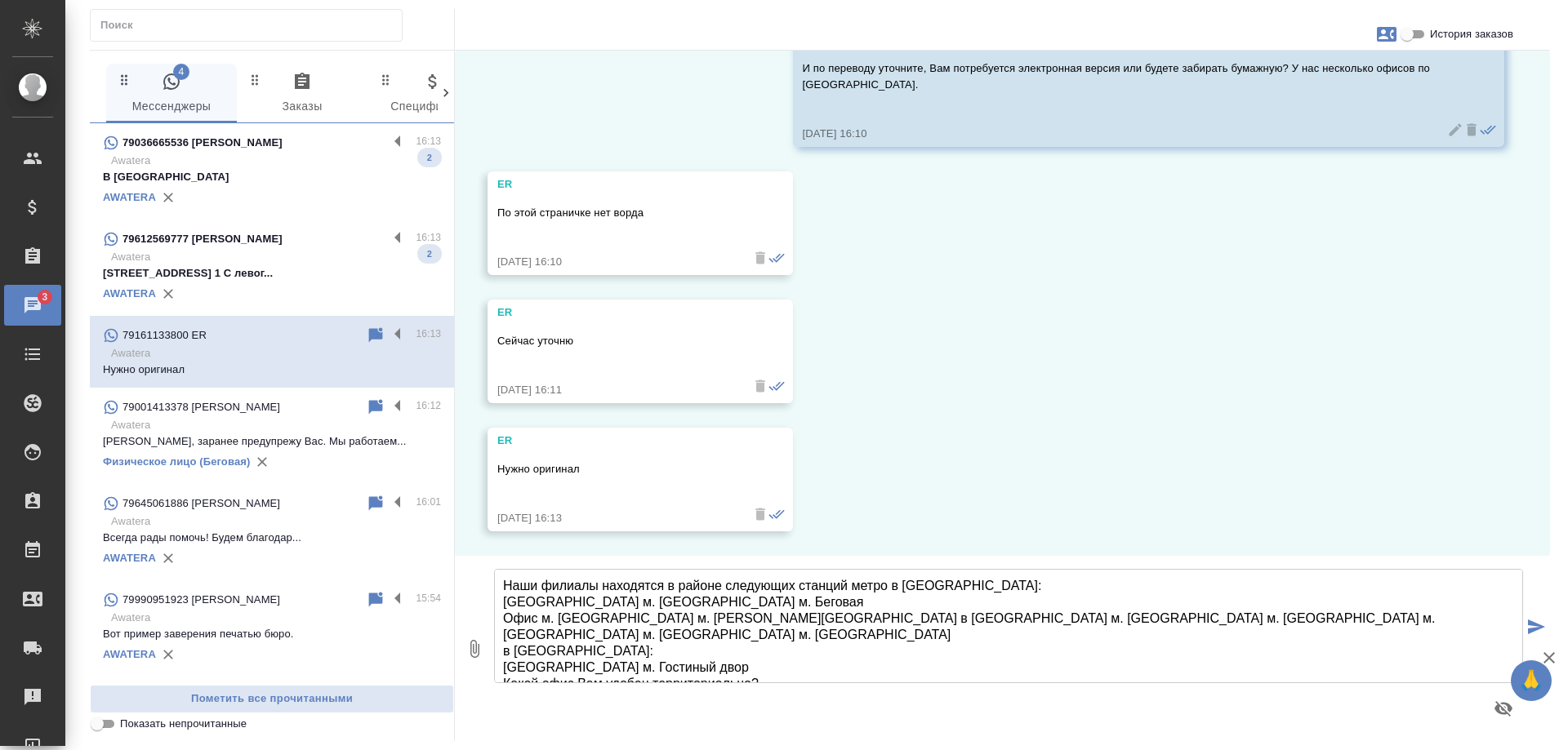
scroll to position [139, 0]
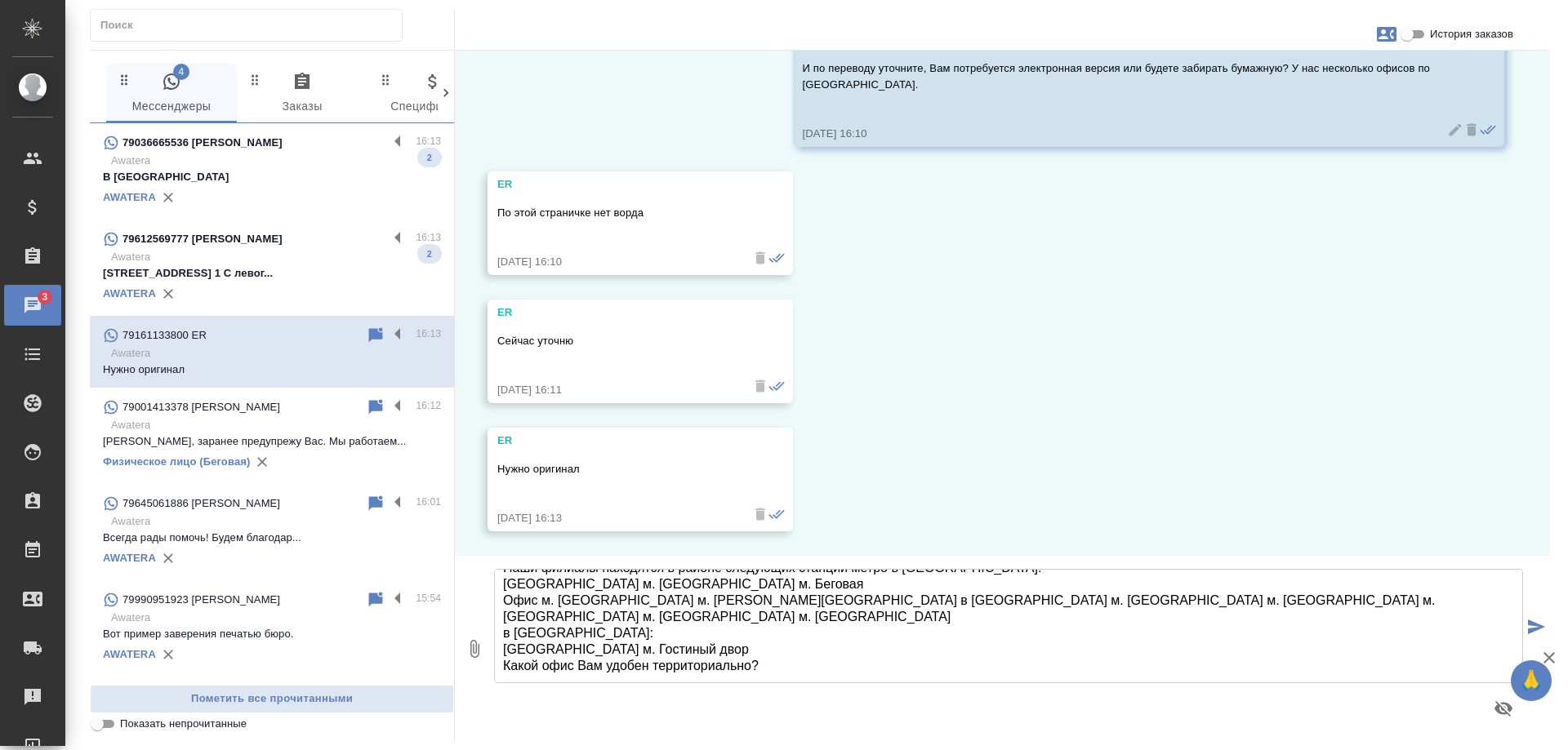
drag, startPoint x: 574, startPoint y: 627, endPoint x: 503, endPoint y: 623, distance: 71.1
click at [503, 623] on textarea "Наши филиалы находятся в районе следующих станций метро в Москве: Офис м. Бабуш…" at bounding box center [1009, 625] width 1030 height 114
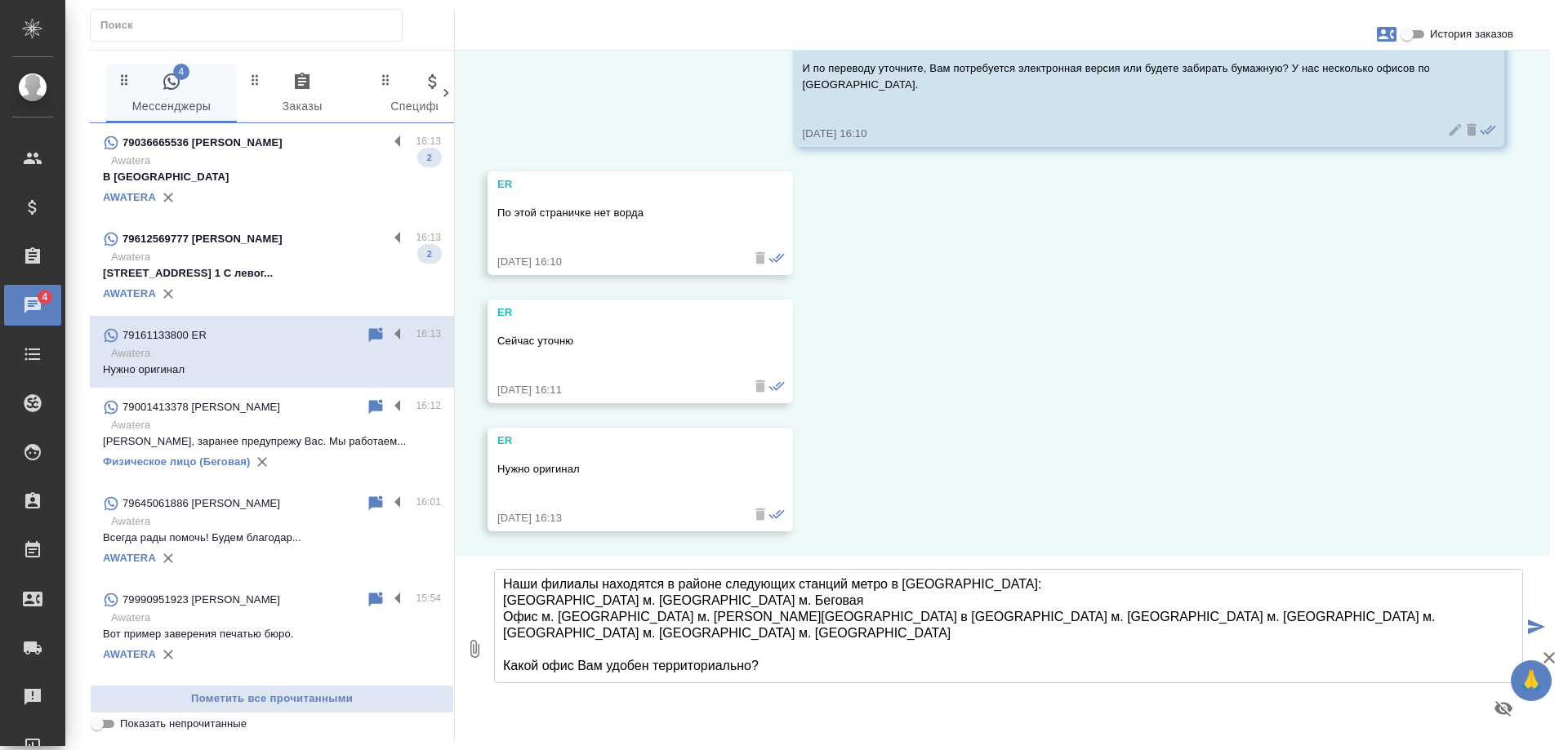
scroll to position [132, 0]
click at [566, 667] on textarea "Наши филиалы находятся в районе следующих станций метро в Москве: Офис м. Бабуш…" at bounding box center [1009, 625] width 1030 height 114
type textarea "Наши филиалы находятся в районе следующих станций метро в Москве: Офис м. Бабуш…"
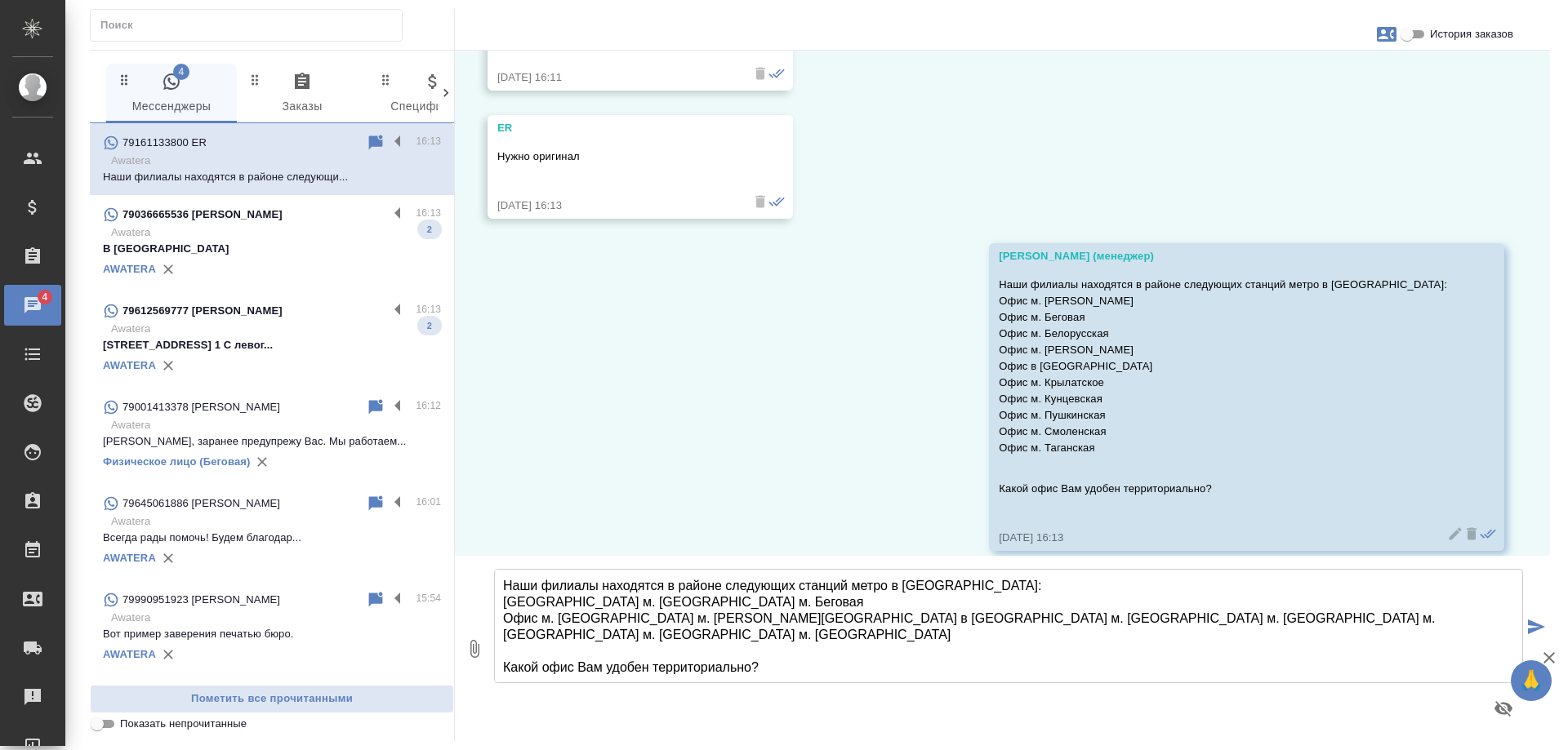
scroll to position [3069, 0]
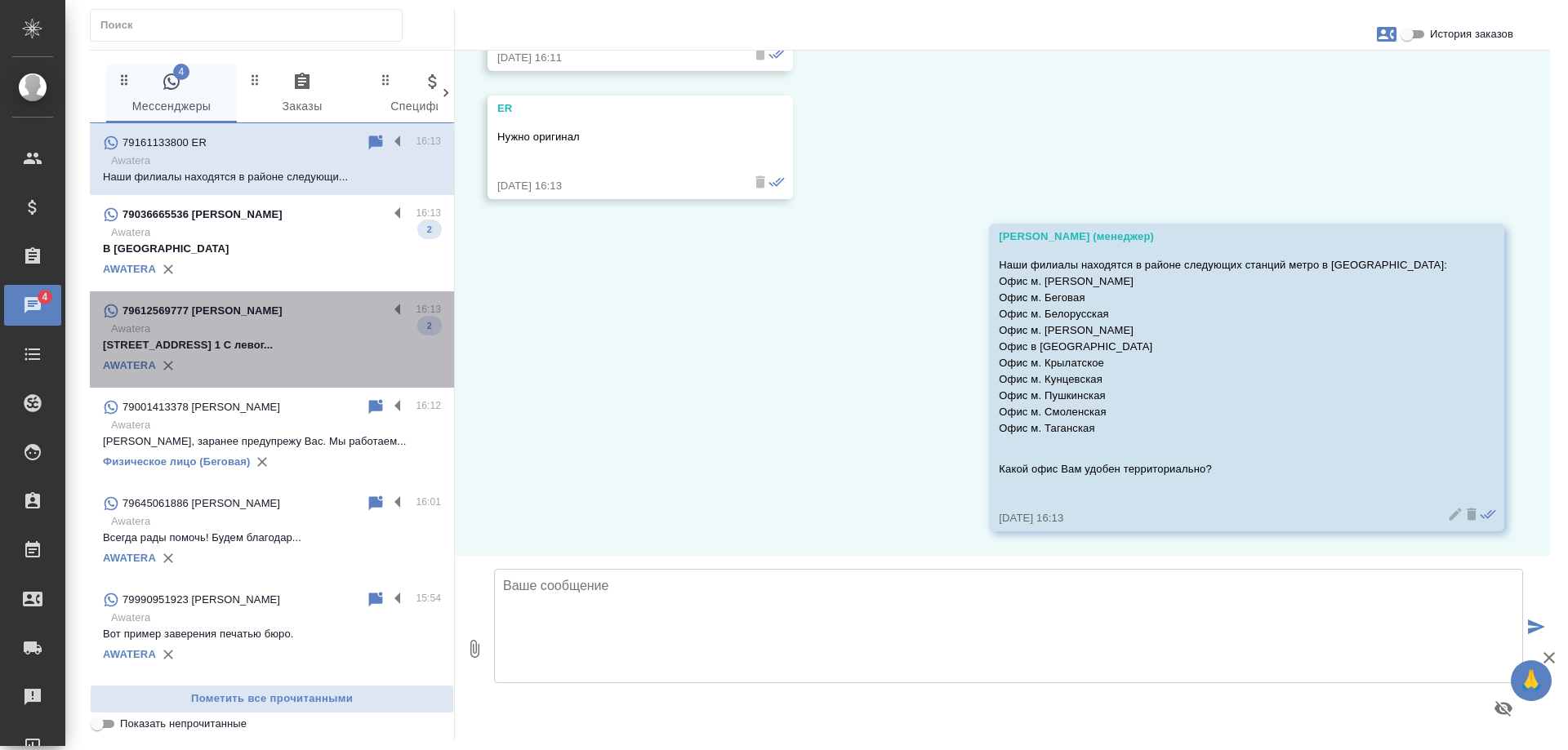
click at [332, 352] on p "Осенний бульвар, дом 5, корп. 1 С левог..." at bounding box center [272, 345] width 338 height 16
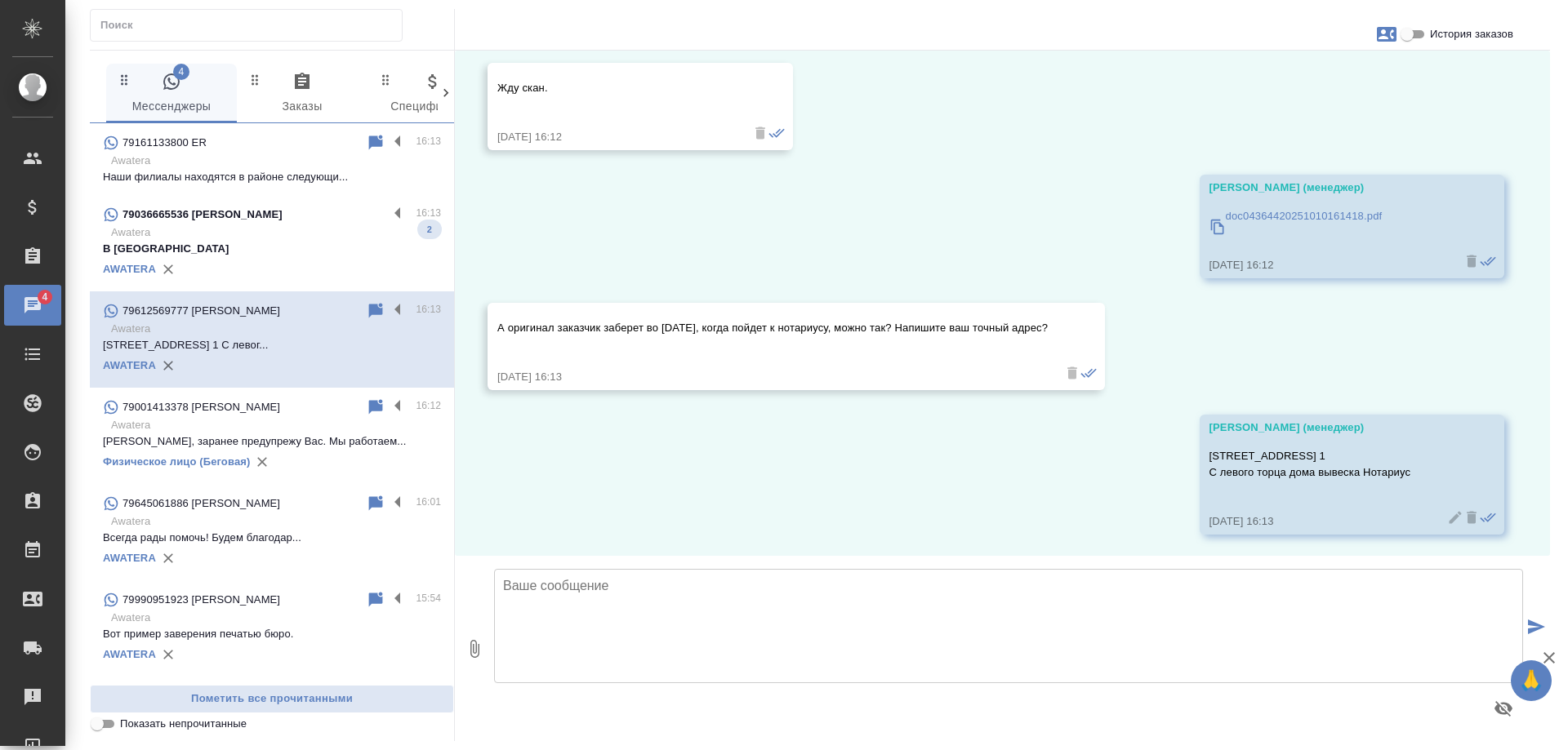
scroll to position [3922, 0]
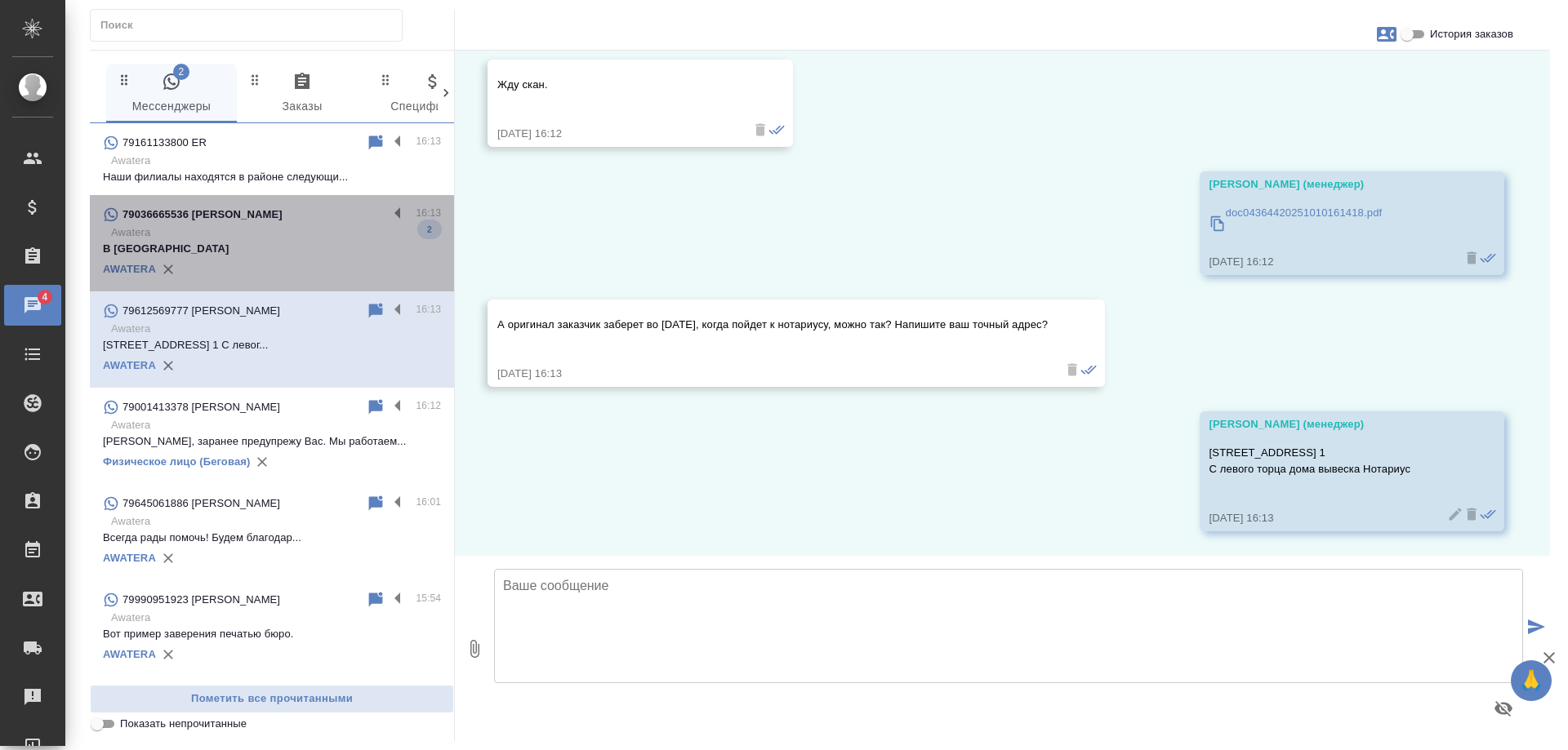
click at [284, 241] on p "В [GEOGRAPHIC_DATA]" at bounding box center [272, 248] width 338 height 16
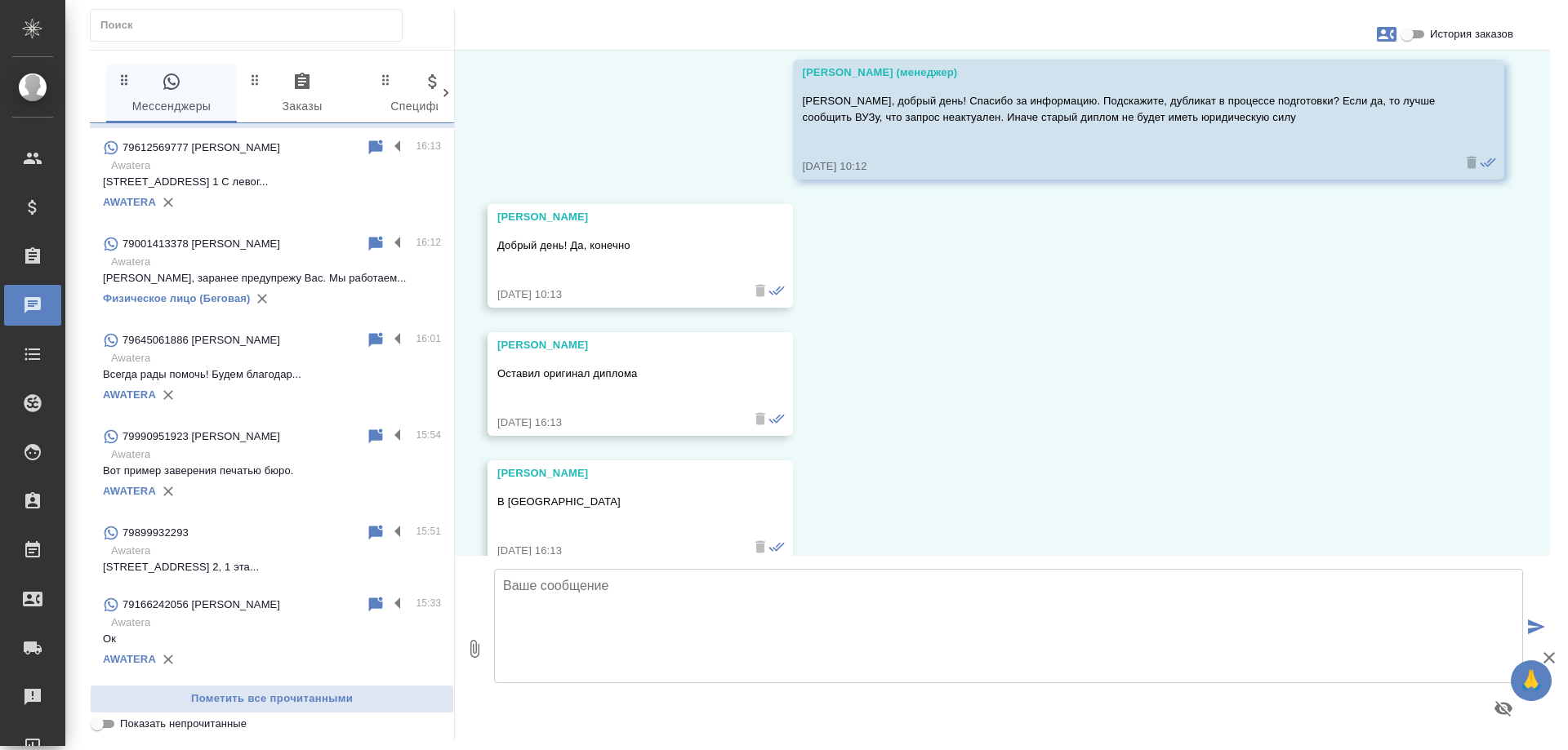
scroll to position [0, 0]
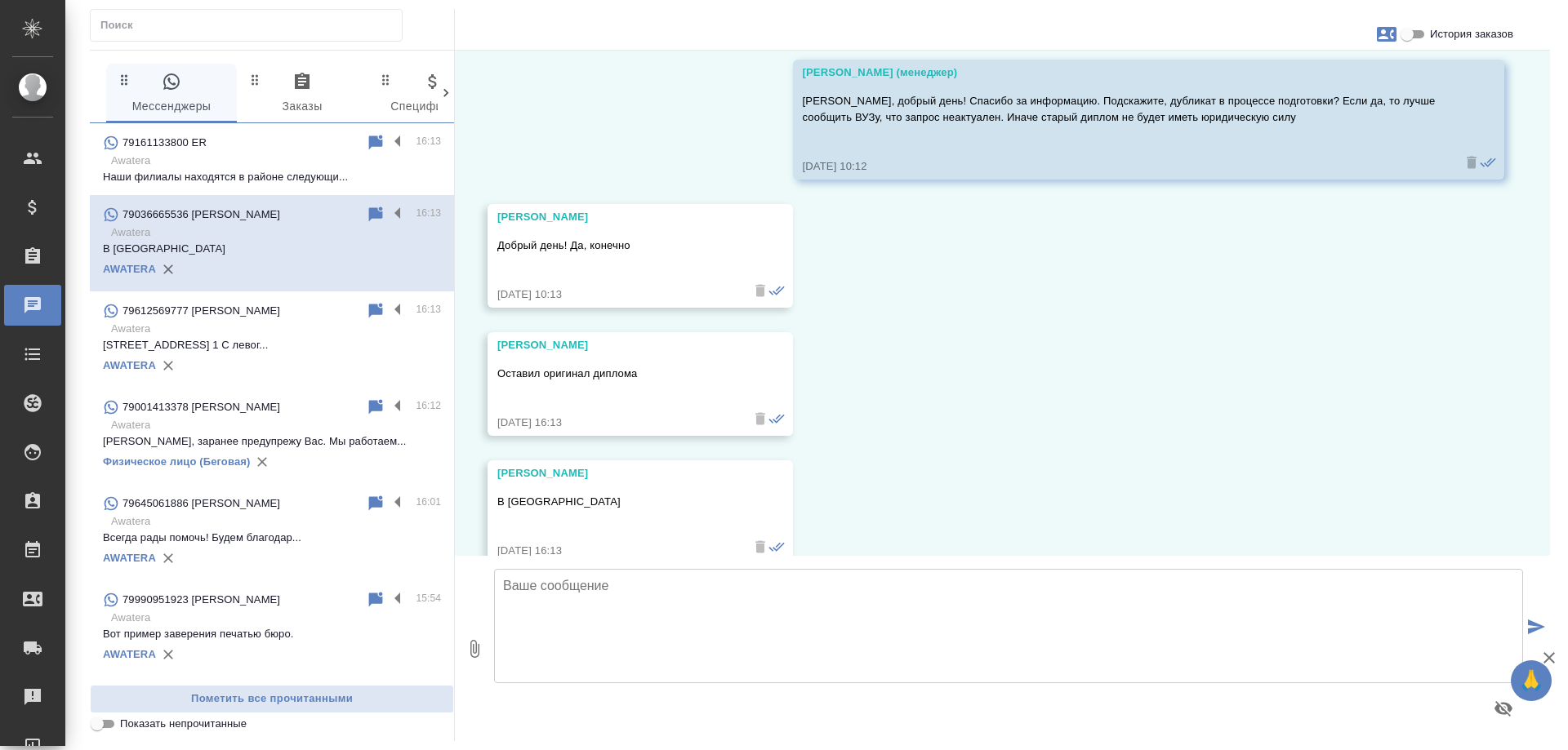
click at [249, 155] on p "Awatera" at bounding box center [276, 160] width 330 height 16
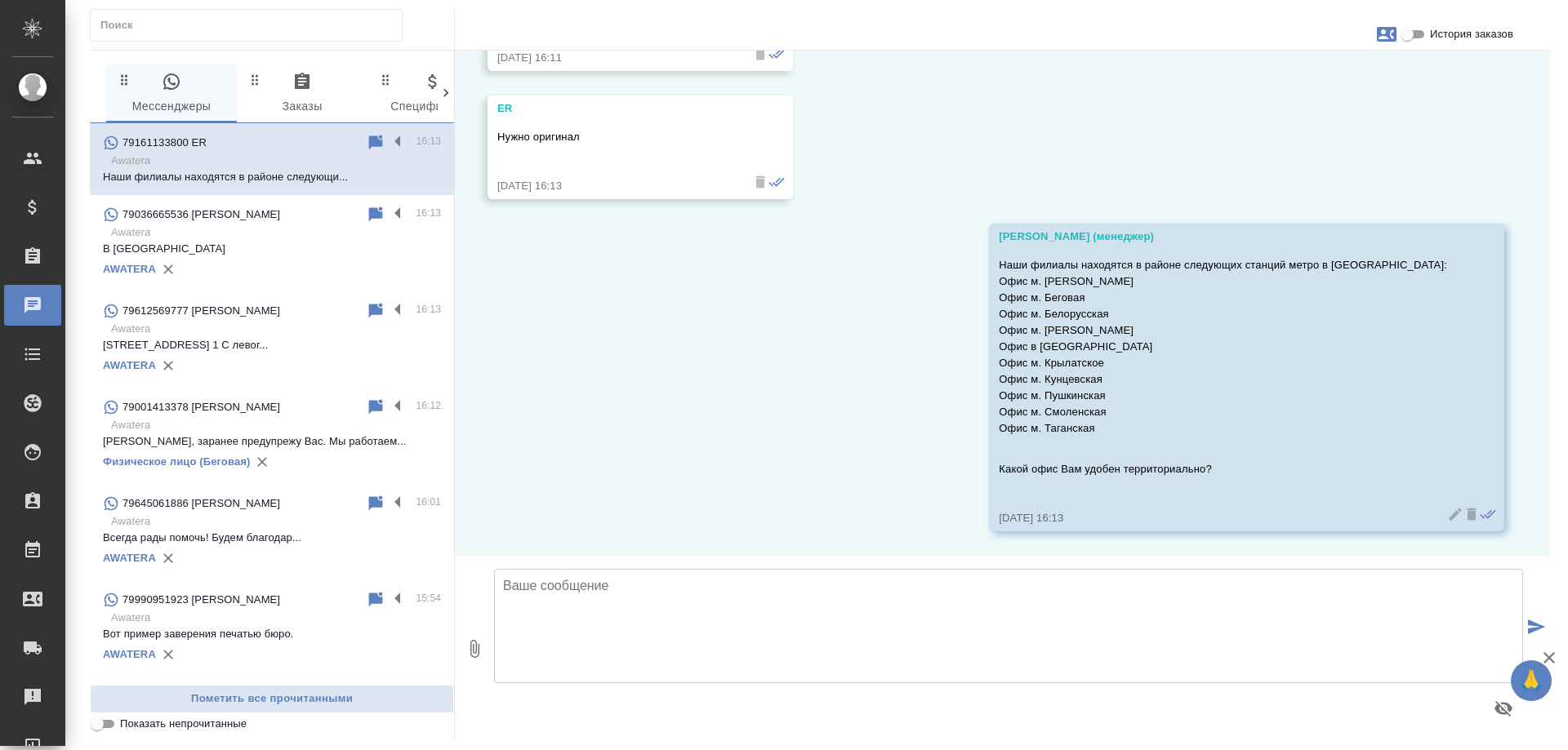
scroll to position [3069, 0]
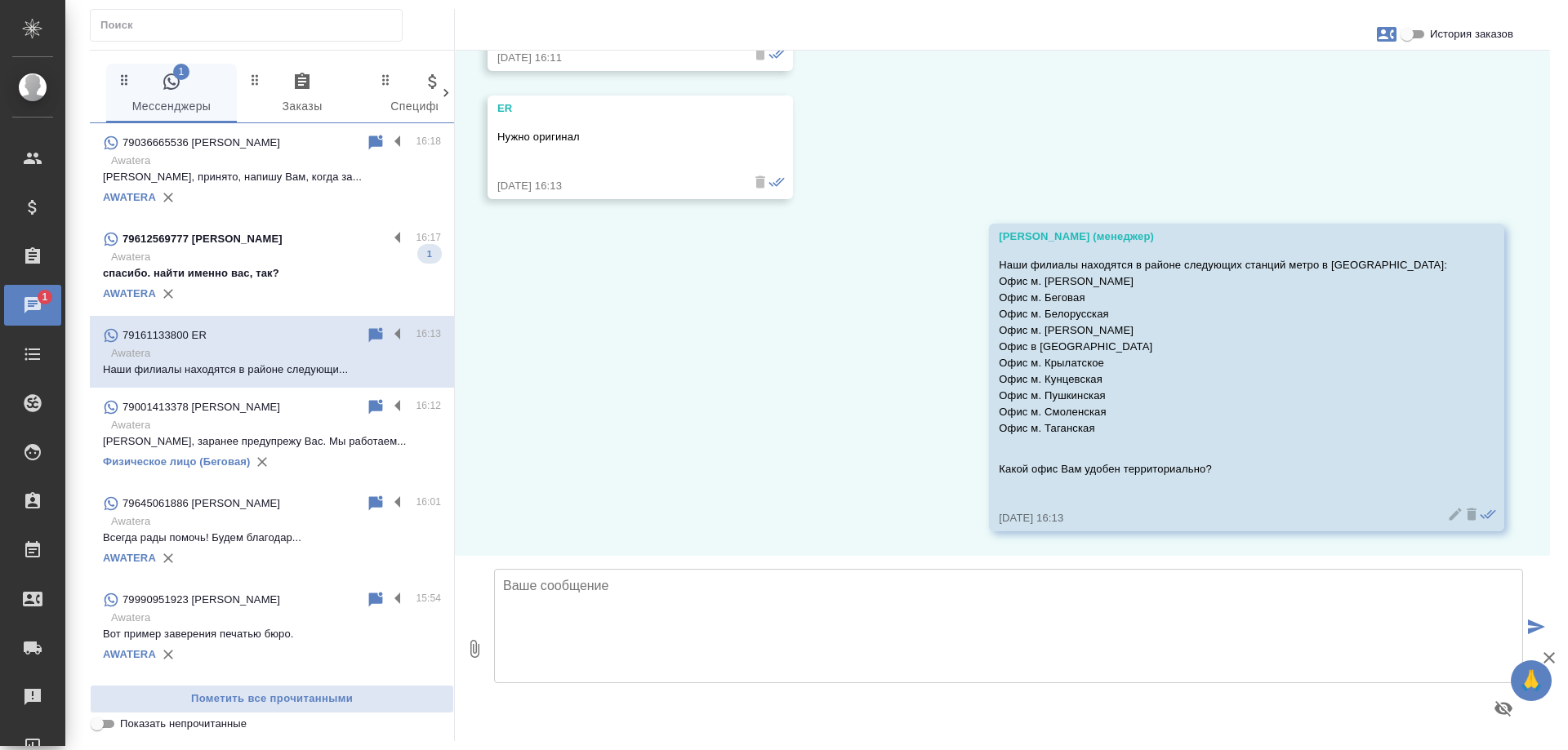
click at [294, 259] on p "Awatera" at bounding box center [276, 257] width 330 height 16
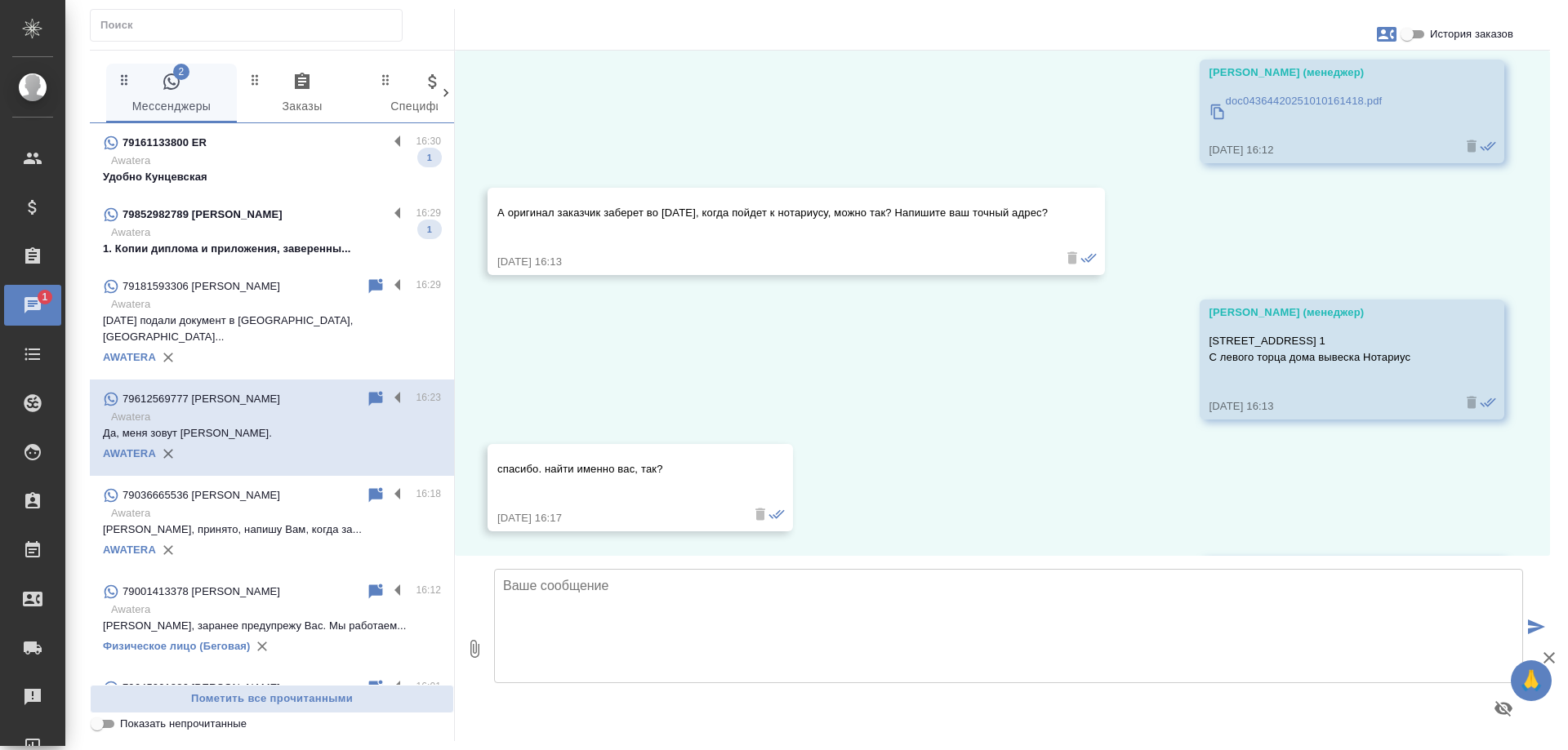
scroll to position [4162, 0]
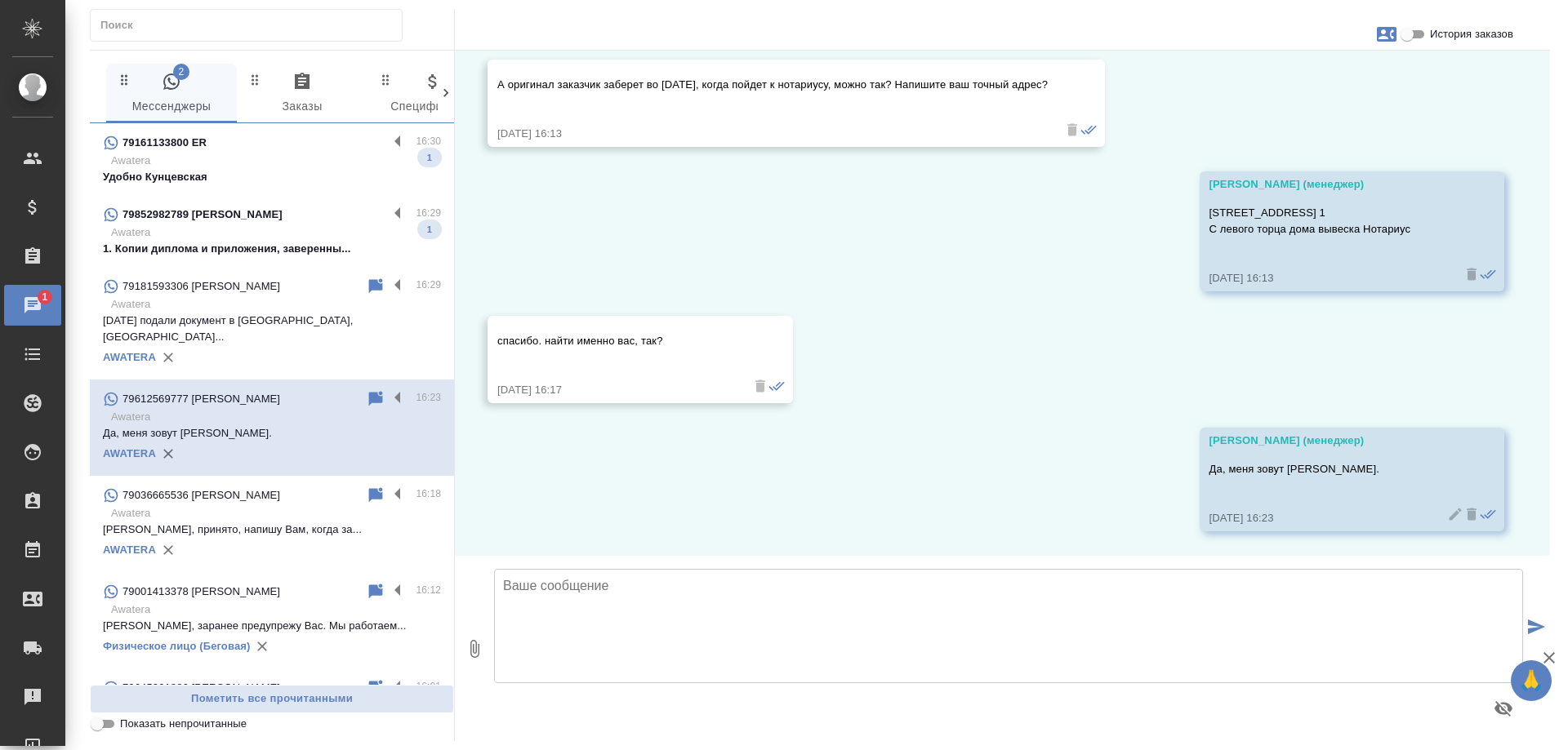
click at [228, 230] on p "Awatera" at bounding box center [276, 232] width 330 height 16
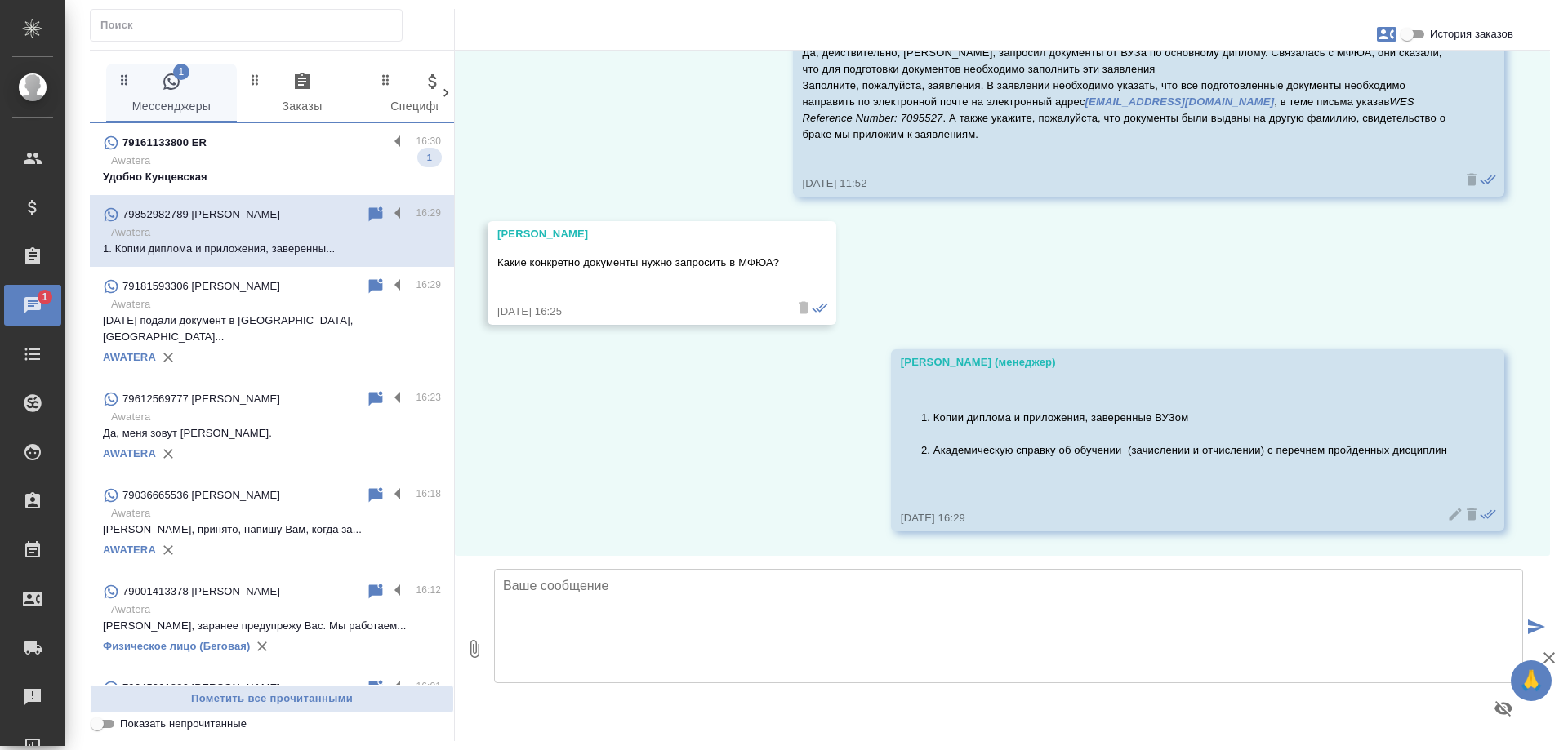
scroll to position [23988, 0]
click at [311, 153] on p "Awatera" at bounding box center [276, 160] width 330 height 16
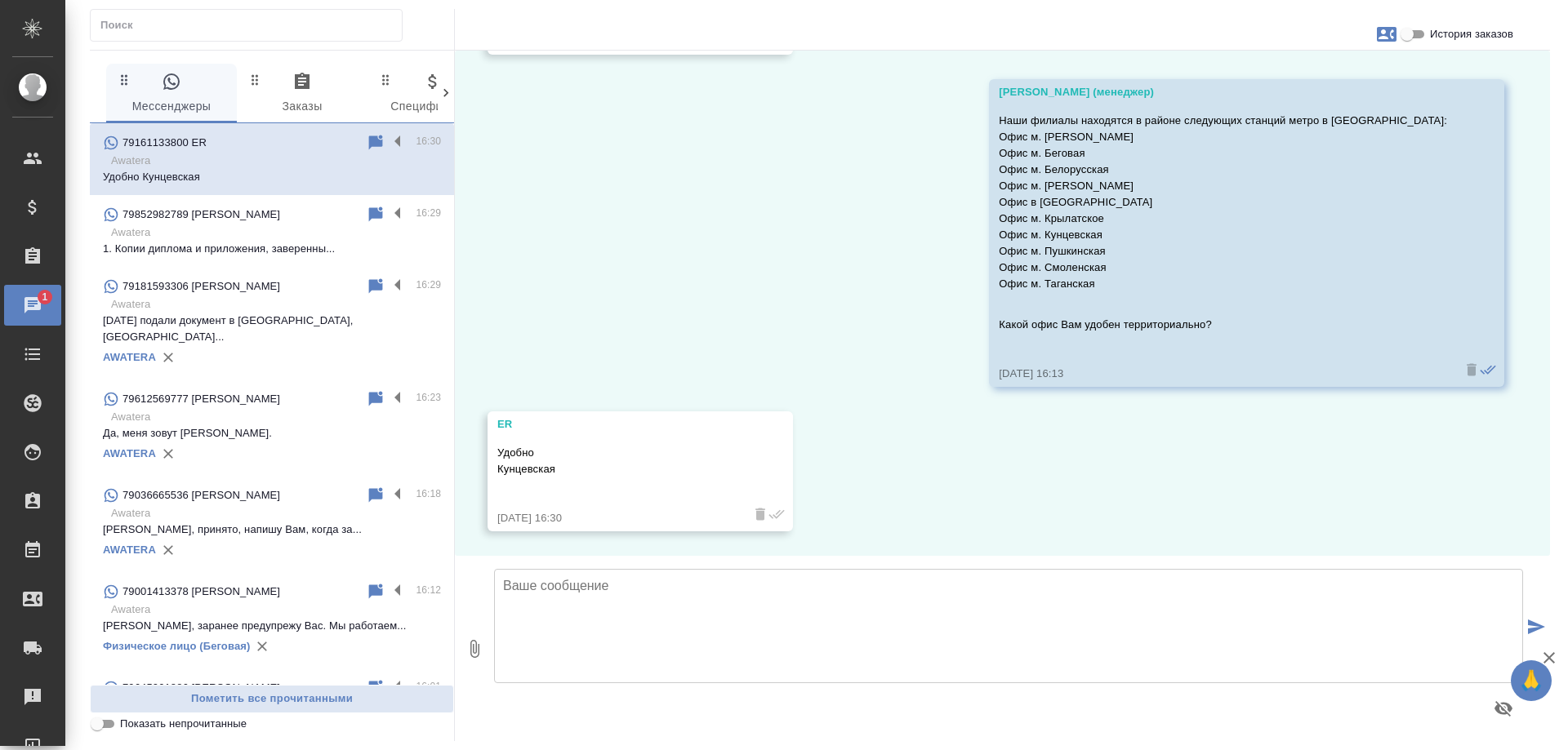
scroll to position [3214, 0]
click at [794, 604] on textarea at bounding box center [1009, 625] width 1030 height 114
click at [749, 582] on textarea "Хорошо, передаю коллегам на оценку. РАсчет направят Вам в этот чат." at bounding box center [1009, 625] width 1030 height 114
click at [955, 595] on textarea "Хорошо, передаю коллегам на оценку. Расчет направят Вам в этот чат." at bounding box center [1009, 625] width 1030 height 114
type textarea "Хорошо, передаю коллегам на оценку. Расчет направят Вам в этот чат."
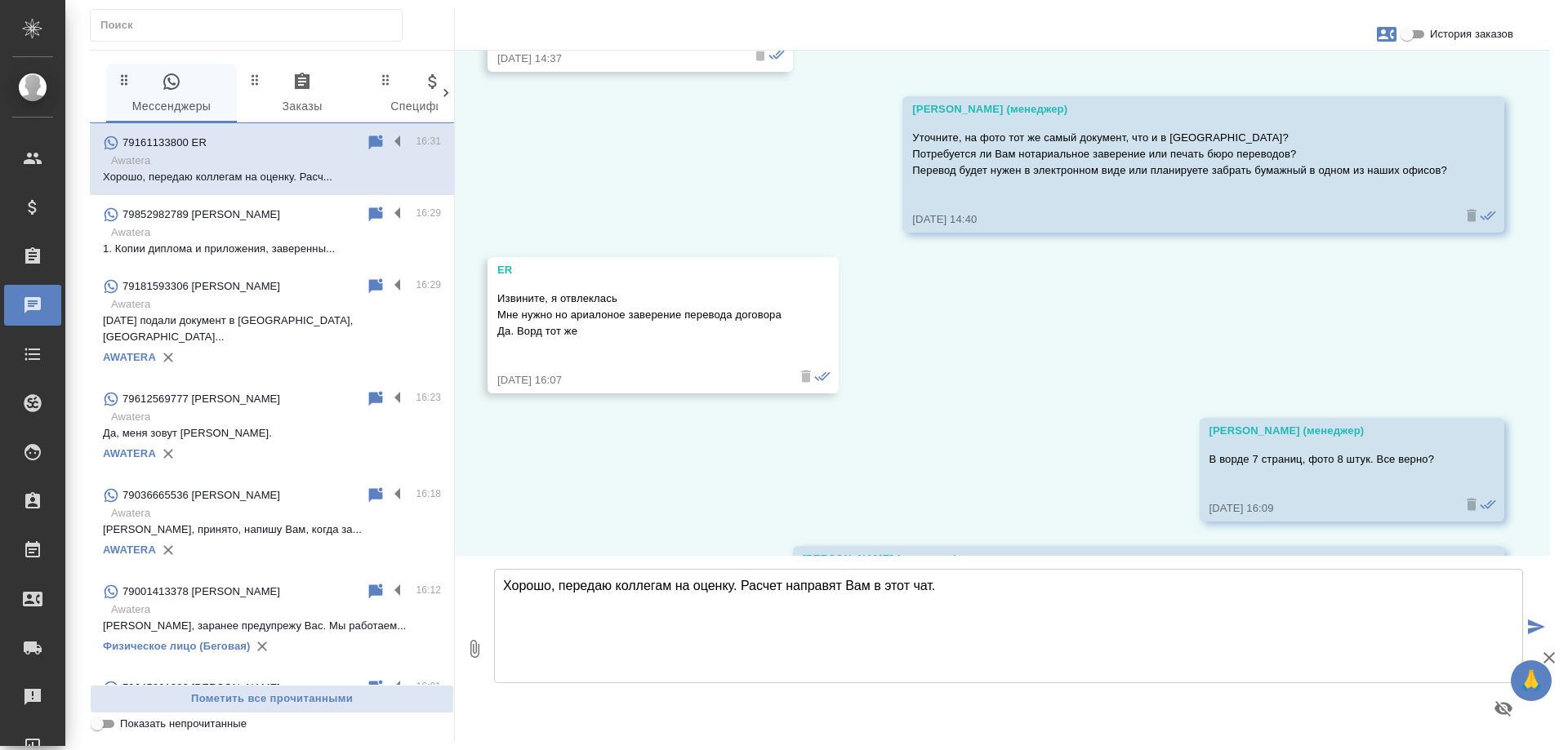
scroll to position [2198, 0]
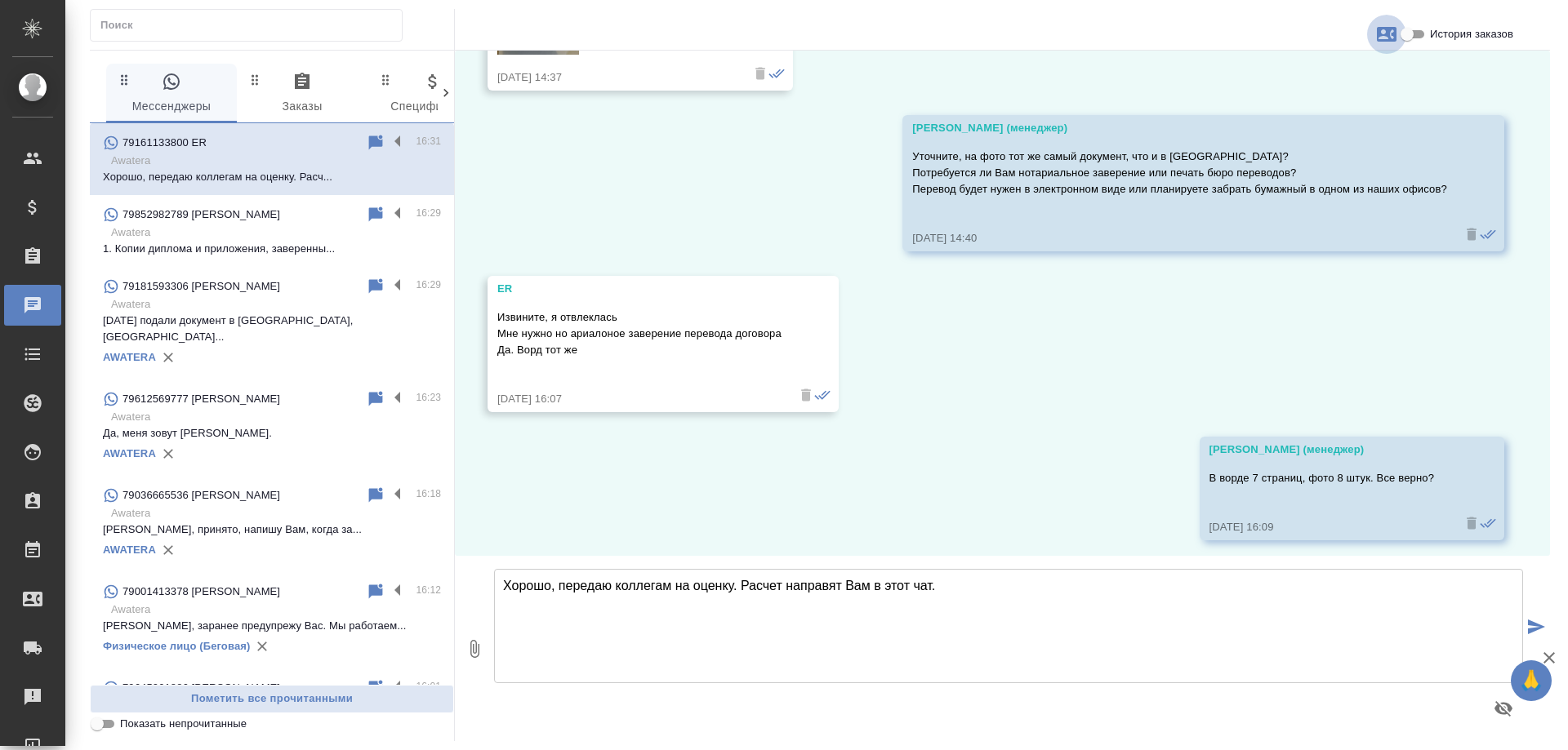
click at [1384, 35] on icon "button" at bounding box center [1387, 34] width 19 height 14
click at [1306, 113] on span "Заявка №56757" at bounding box center [1314, 114] width 80 height 16
click at [967, 365] on div at bounding box center [784, 375] width 1568 height 750
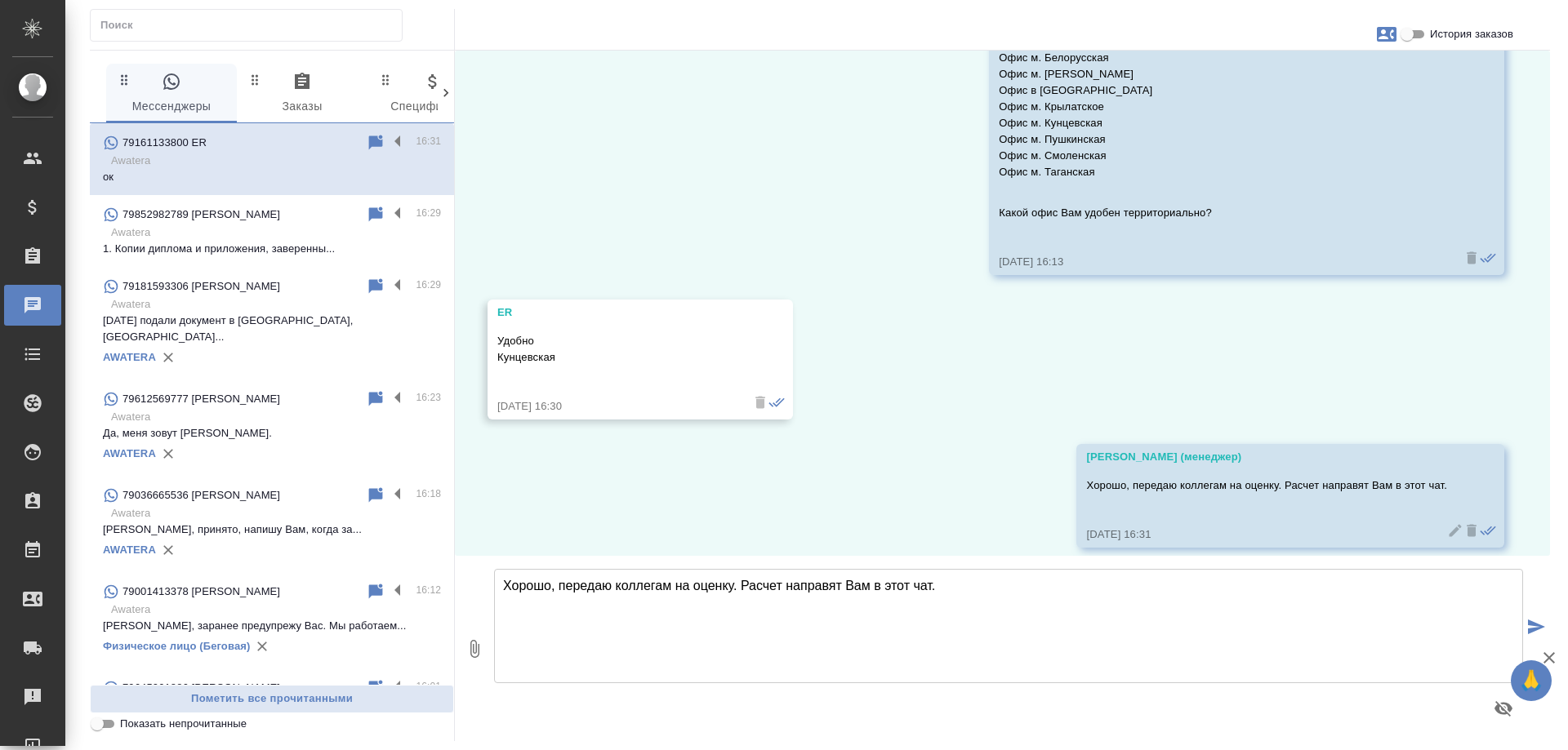
scroll to position [3470, 0]
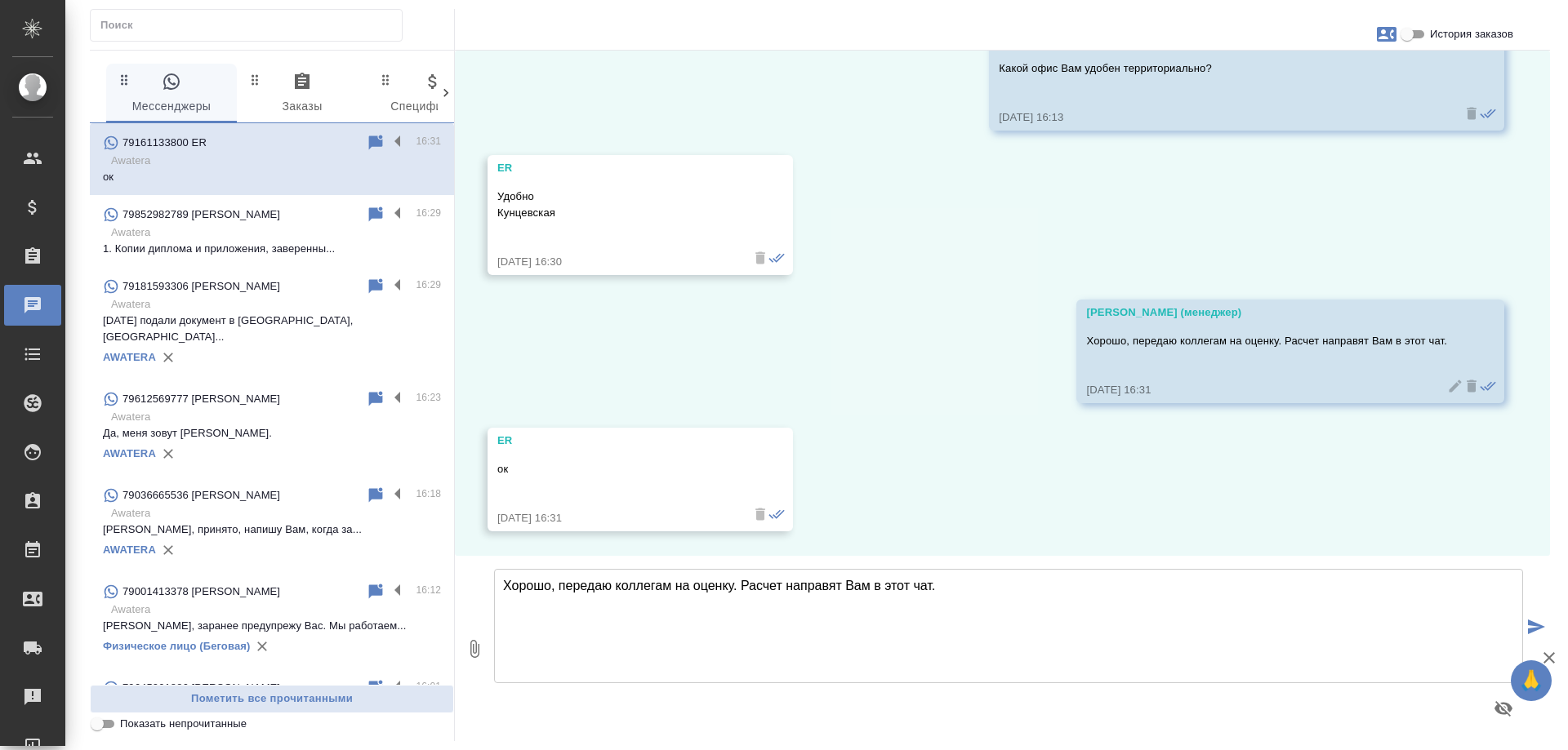
click at [938, 609] on textarea "Хорошо, передаю коллегам на оценку. Расчет направят Вам в этот чат." at bounding box center [1009, 625] width 1030 height 114
click at [647, 586] on textarea "По срокам выполнения у Вас есть какие-то пожелания?" at bounding box center [1009, 625] width 1030 height 114
type textarea "По срокам выполнения перевода у Вас есть какие-то пожелания?"
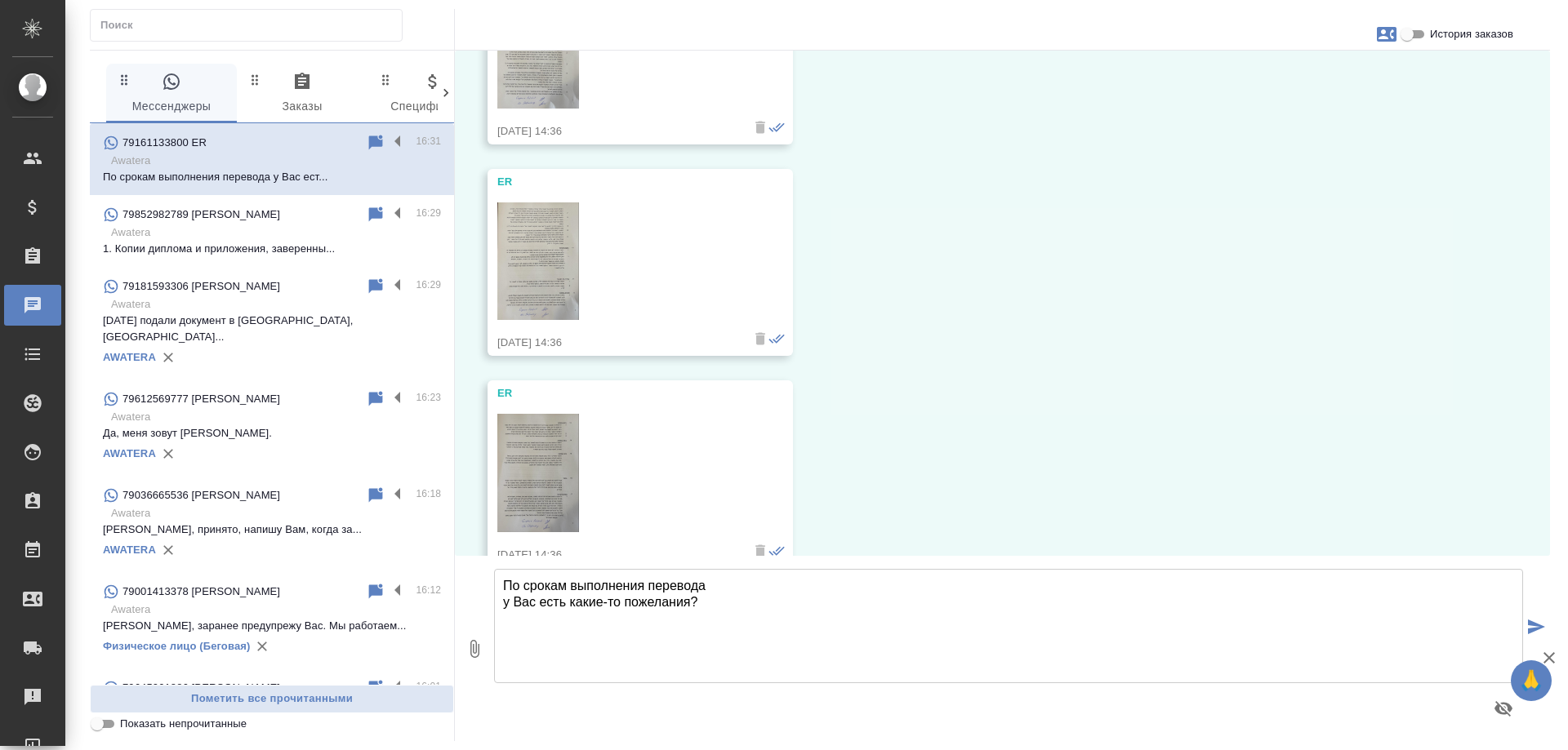
scroll to position [0, 0]
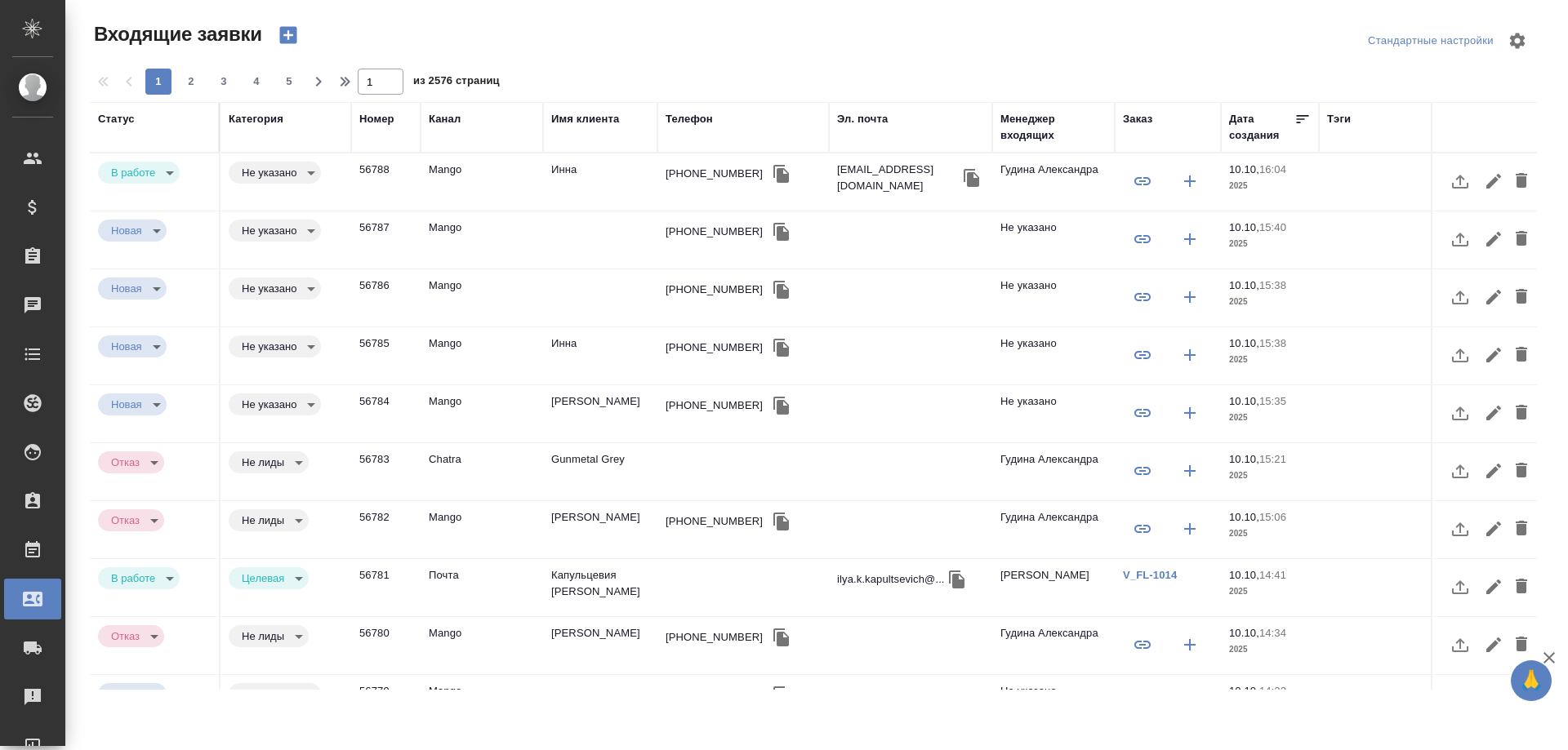
select select "RU"
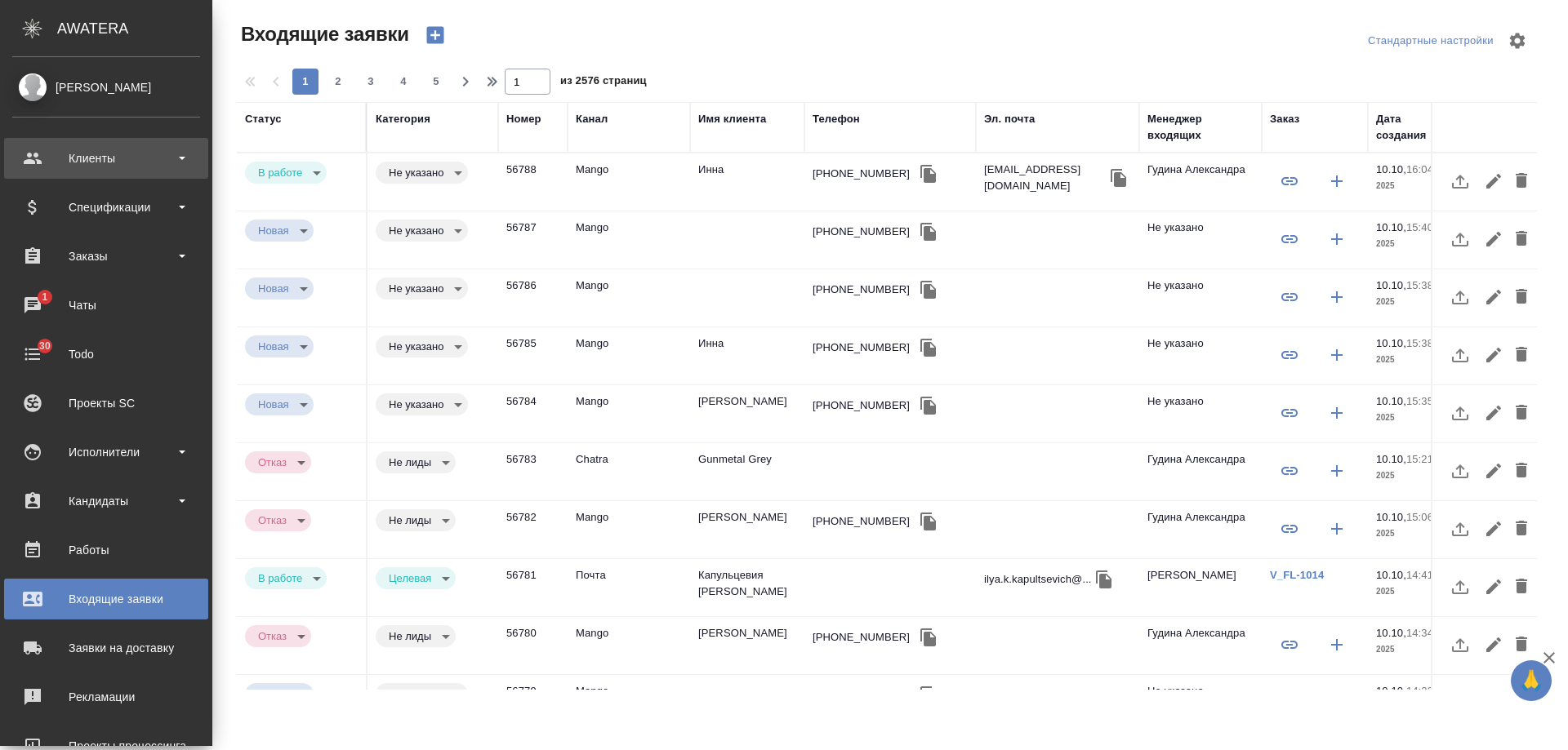
click at [59, 151] on div "Клиенты" at bounding box center [107, 158] width 188 height 25
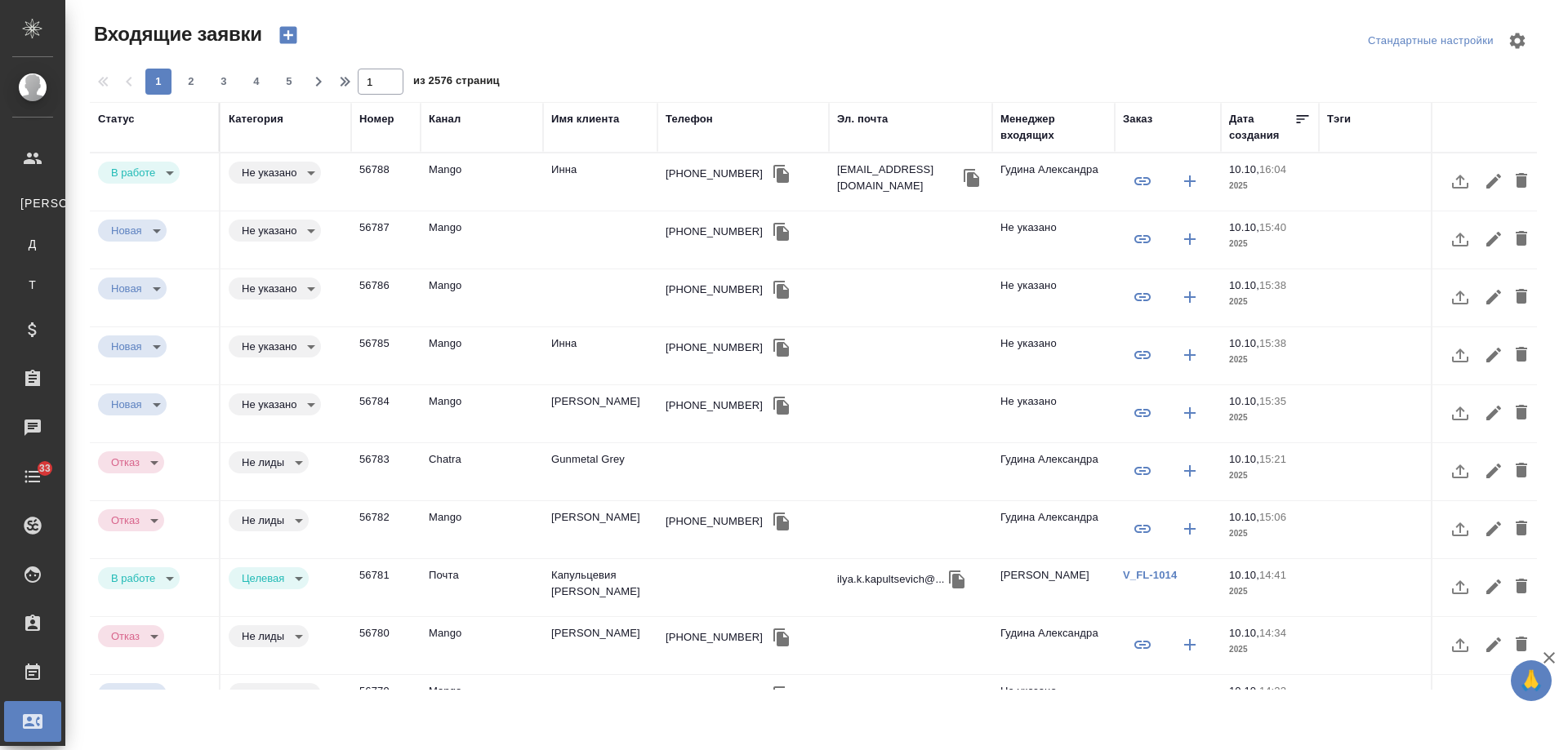
click at [627, 176] on td "Инна" at bounding box center [600, 182] width 114 height 58
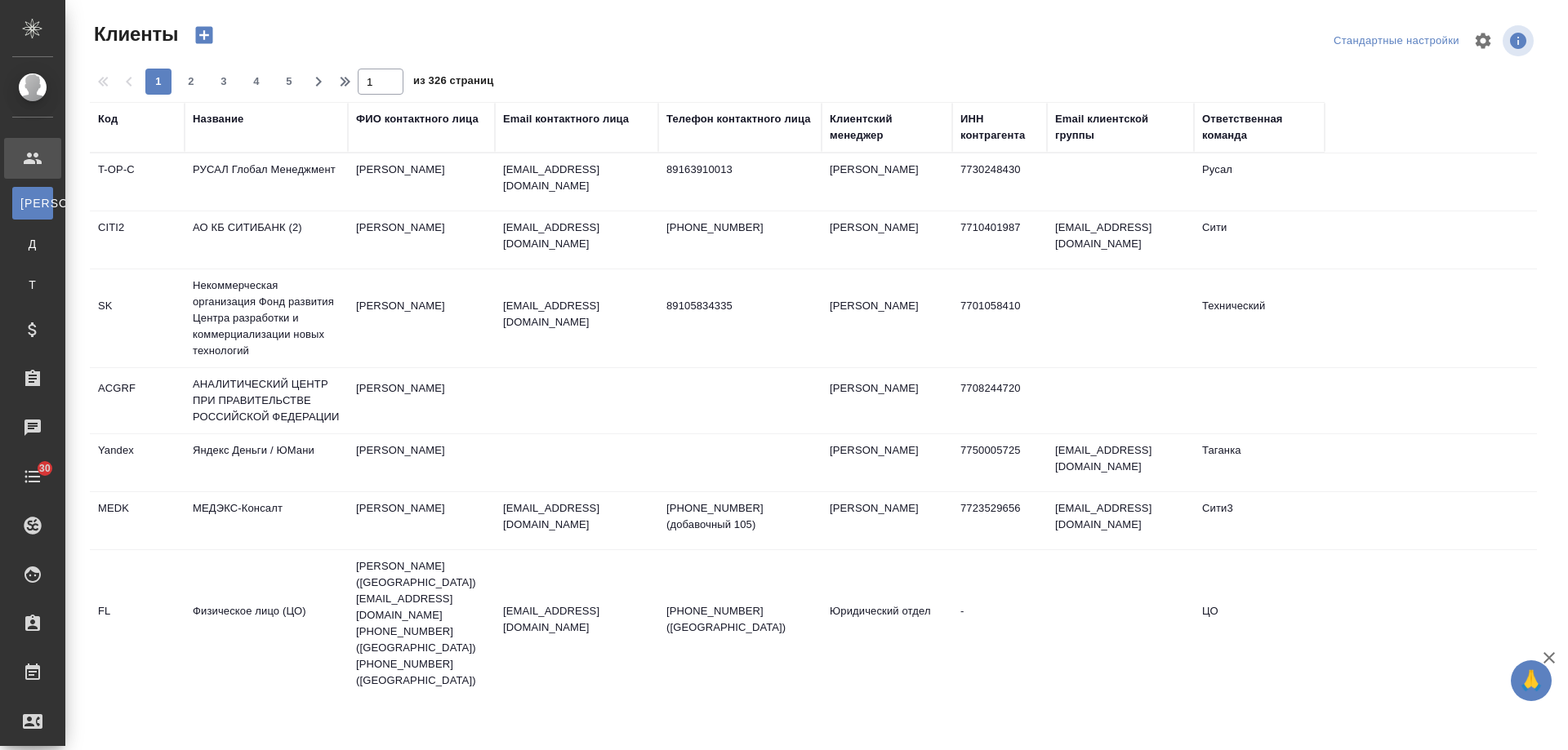
select select "RU"
click at [223, 119] on div "Название" at bounding box center [218, 119] width 51 height 16
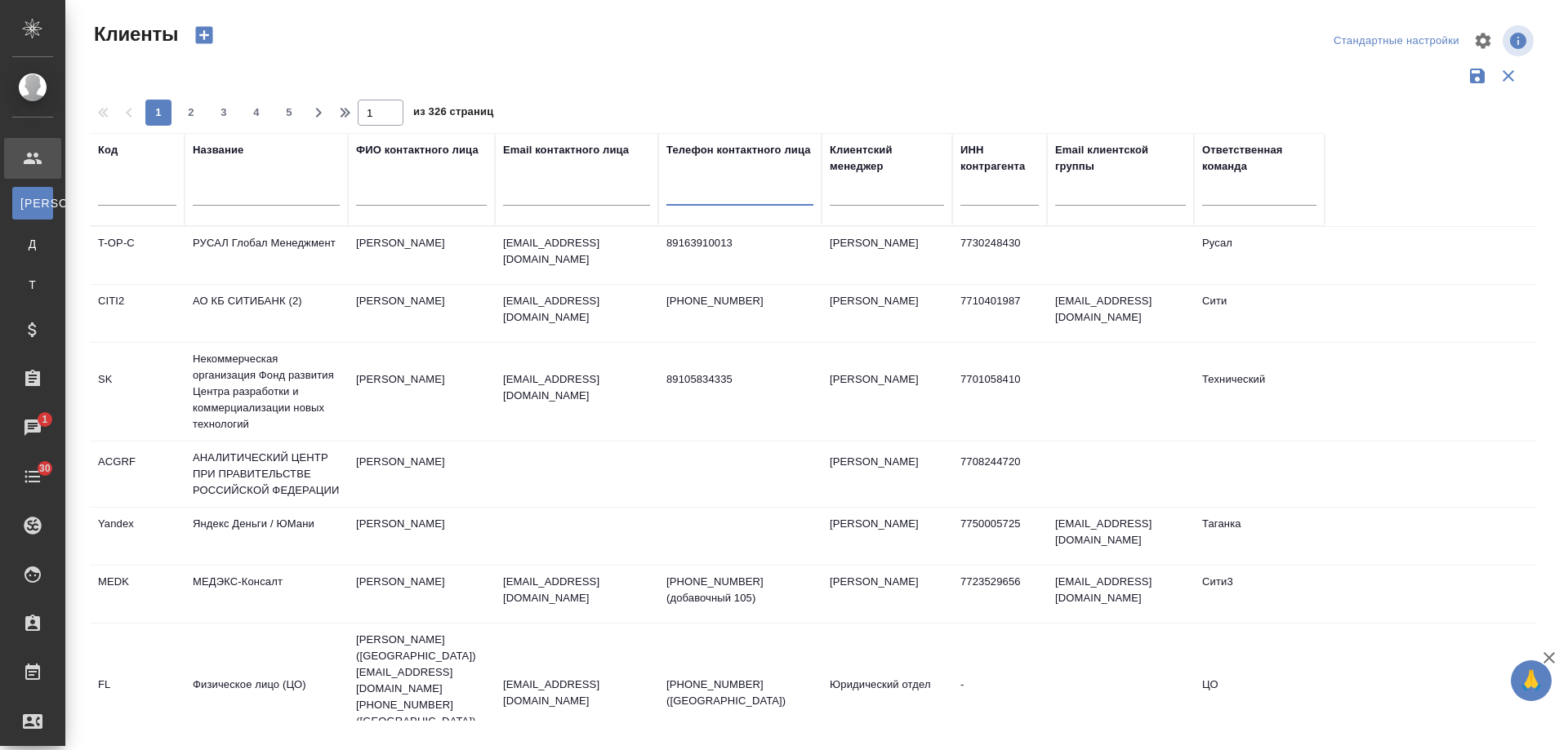
click at [732, 193] on input "text" at bounding box center [740, 195] width 147 height 20
paste input "79150965665"
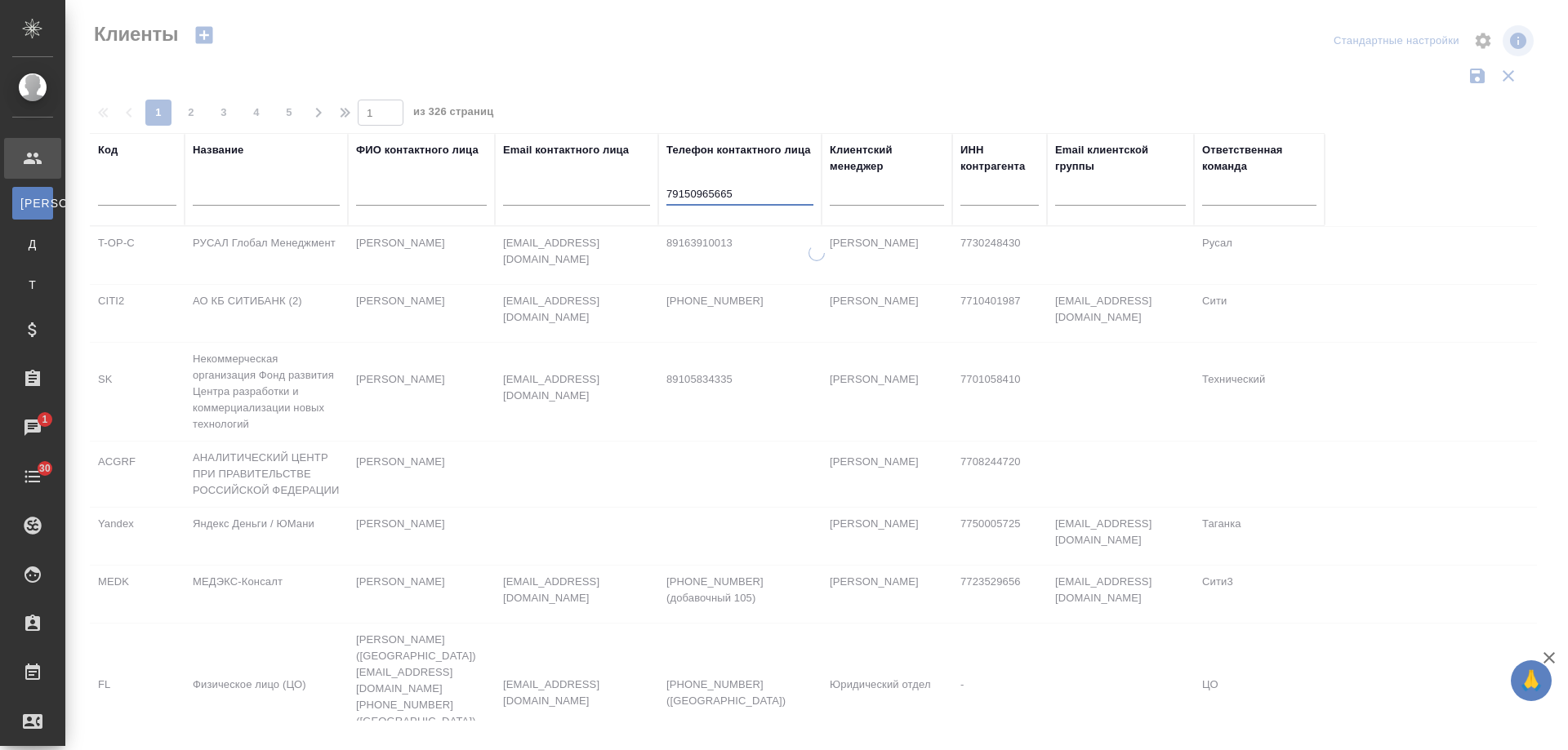
drag, startPoint x: 673, startPoint y: 194, endPoint x: 591, endPoint y: 194, distance: 82.0
click at [591, 194] on tr "Код Название ФИО контактного лица Email контактного лица Телефон контактного ли…" at bounding box center [707, 179] width 1235 height 93
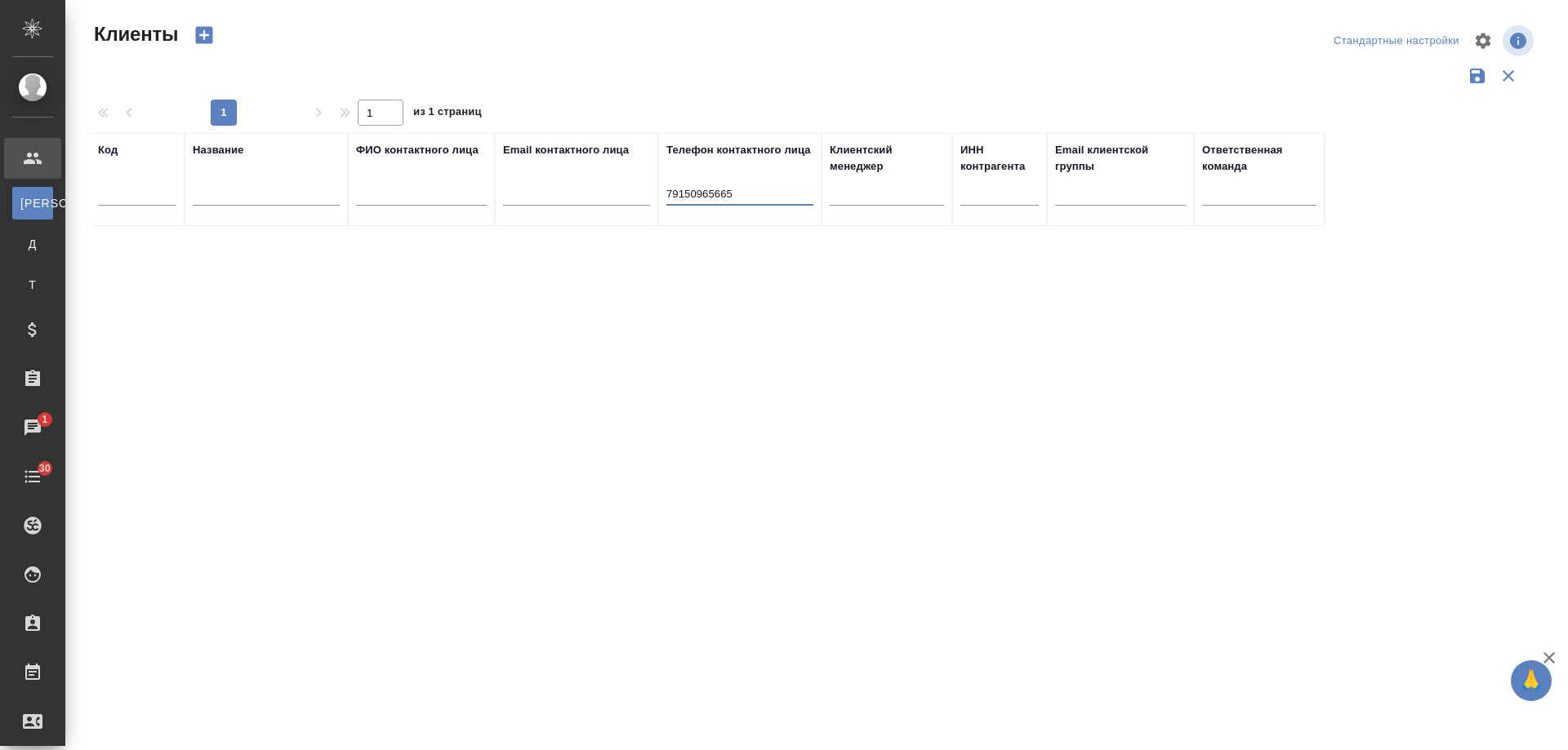
type input "9150965665"
click at [506, 199] on tr "Код Название ФИО контактного лица Email контактного лица Телефон контактного ли…" at bounding box center [707, 179] width 1235 height 93
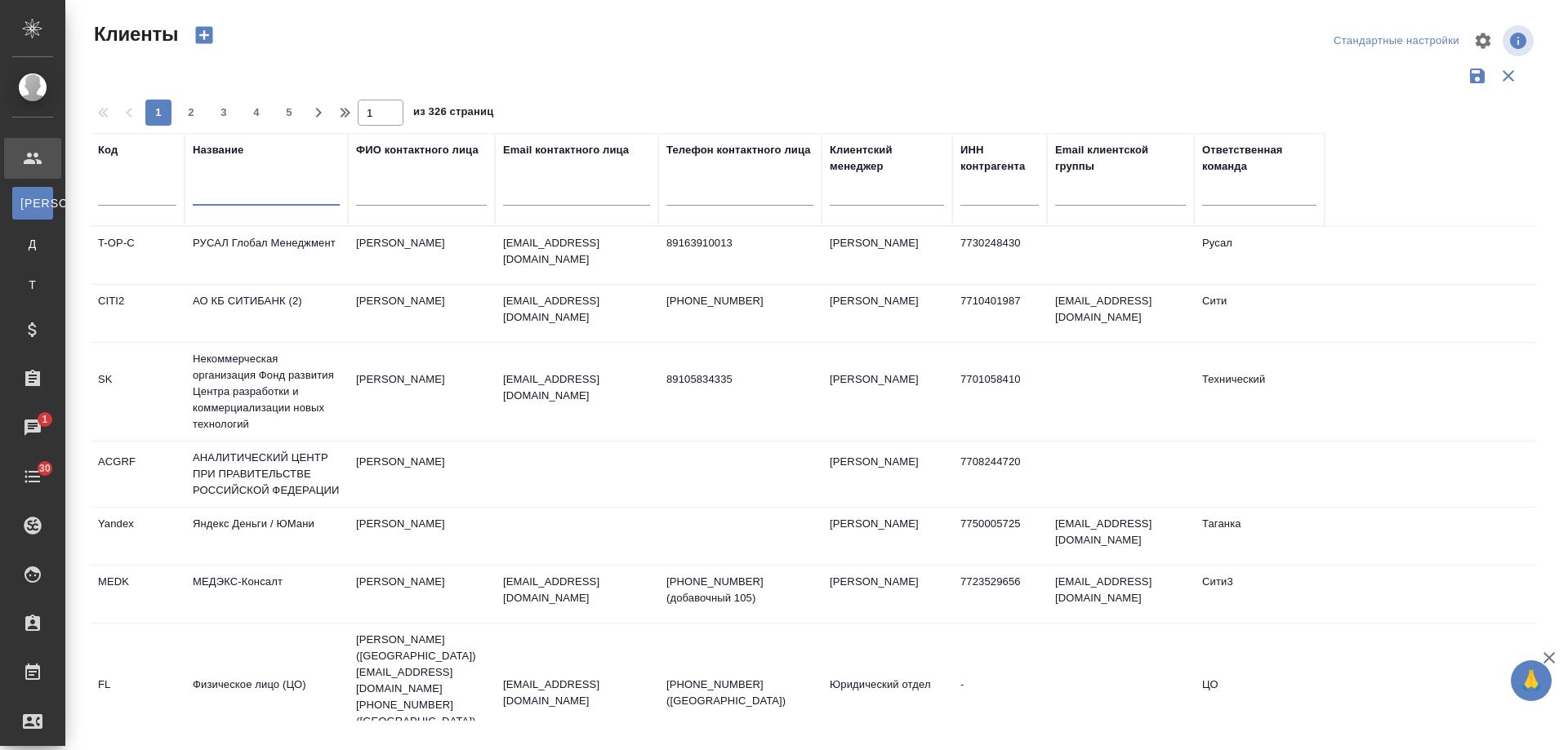
click at [273, 194] on input "text" at bounding box center [266, 195] width 147 height 20
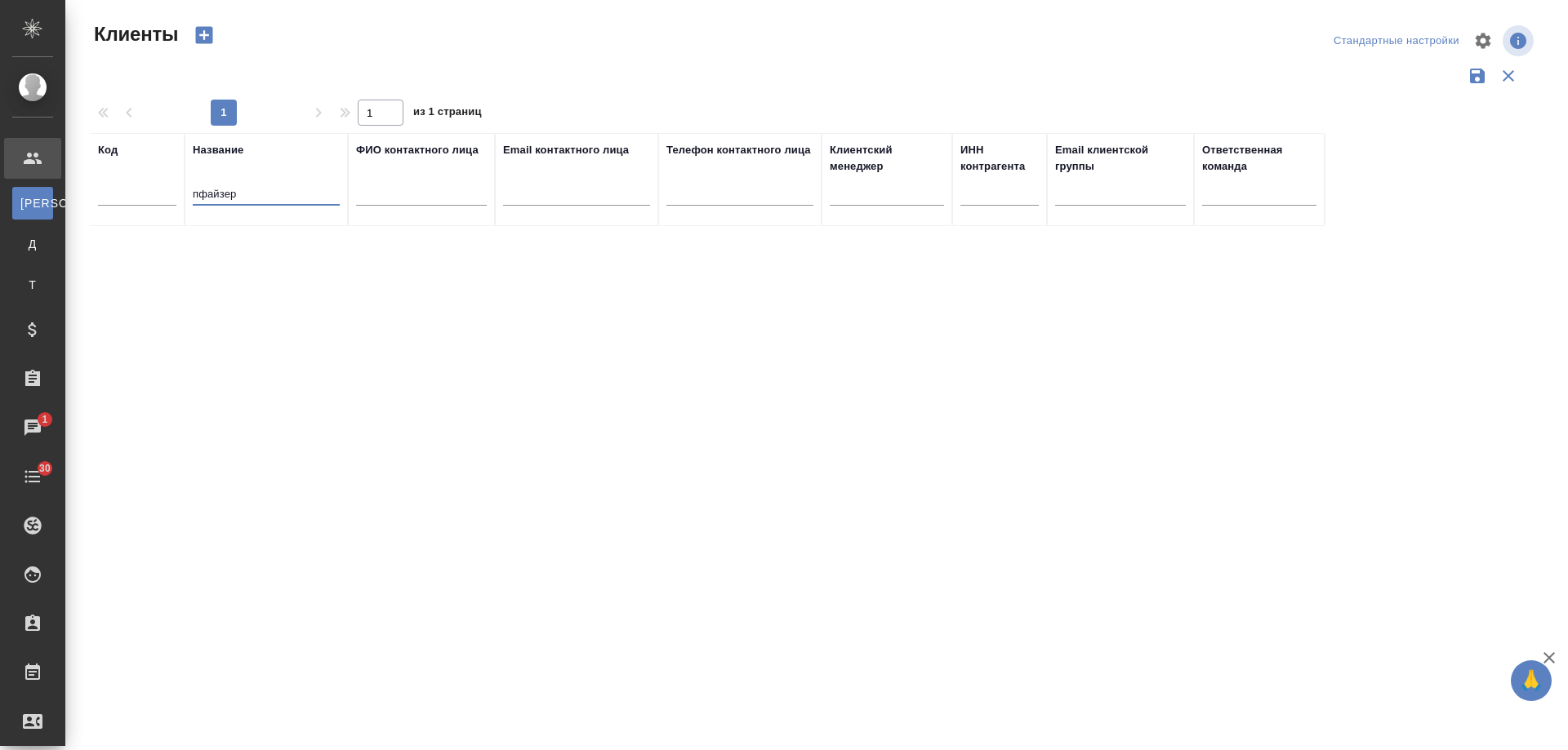
drag, startPoint x: 258, startPoint y: 194, endPoint x: 245, endPoint y: 192, distance: 13.2
click at [245, 192] on input "пфайзер" at bounding box center [266, 195] width 147 height 20
click at [200, 195] on input "пфайзер" at bounding box center [266, 195] width 147 height 20
drag, startPoint x: 273, startPoint y: 197, endPoint x: 0, endPoint y: 181, distance: 273.5
click at [0, 185] on div ".cls-1 fill:#fff; AWATERA [PERSON_NAME] К Клиенты Д Договоры Т Тендеры Специфик…" at bounding box center [784, 375] width 1568 height 750
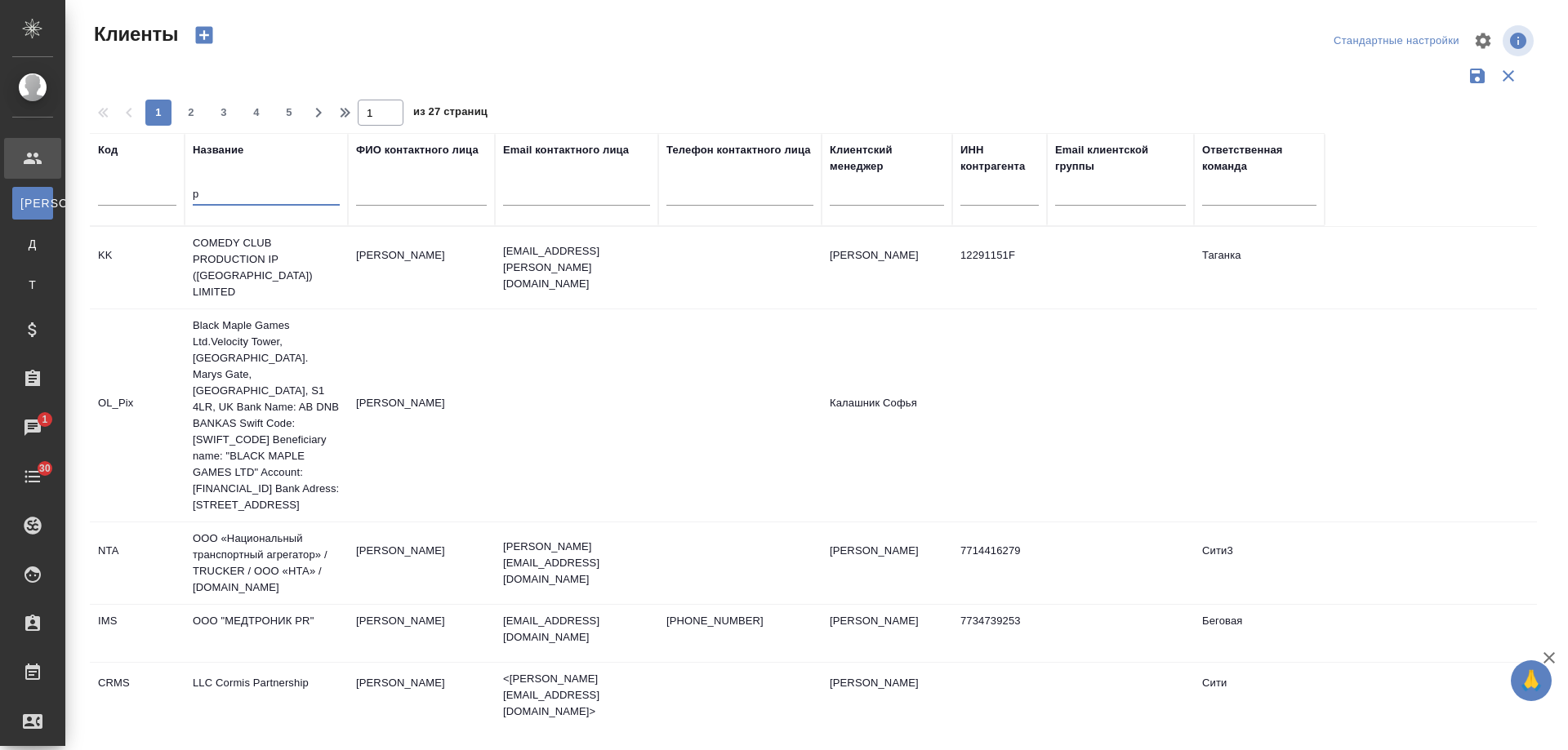
type input "p"
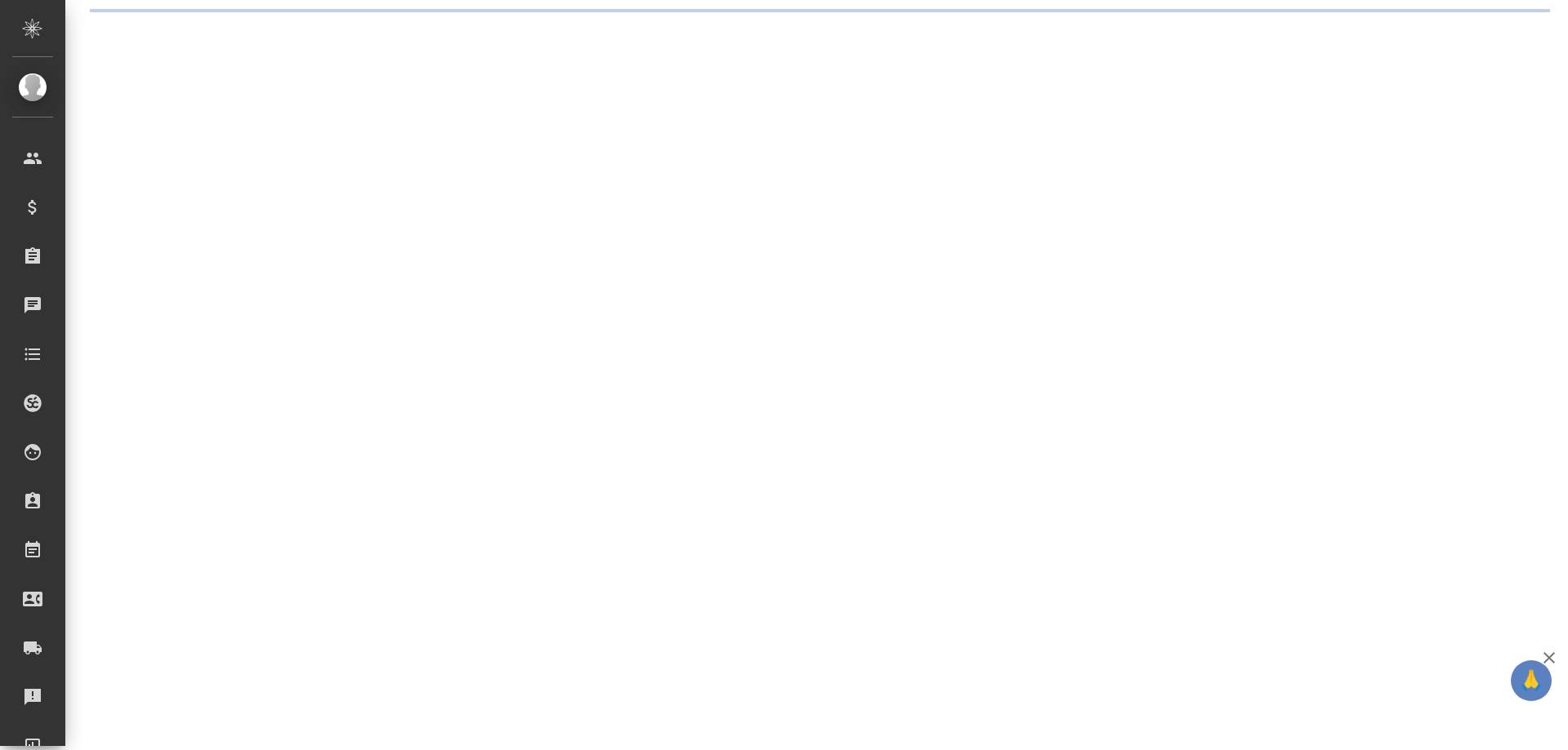
select select "RU"
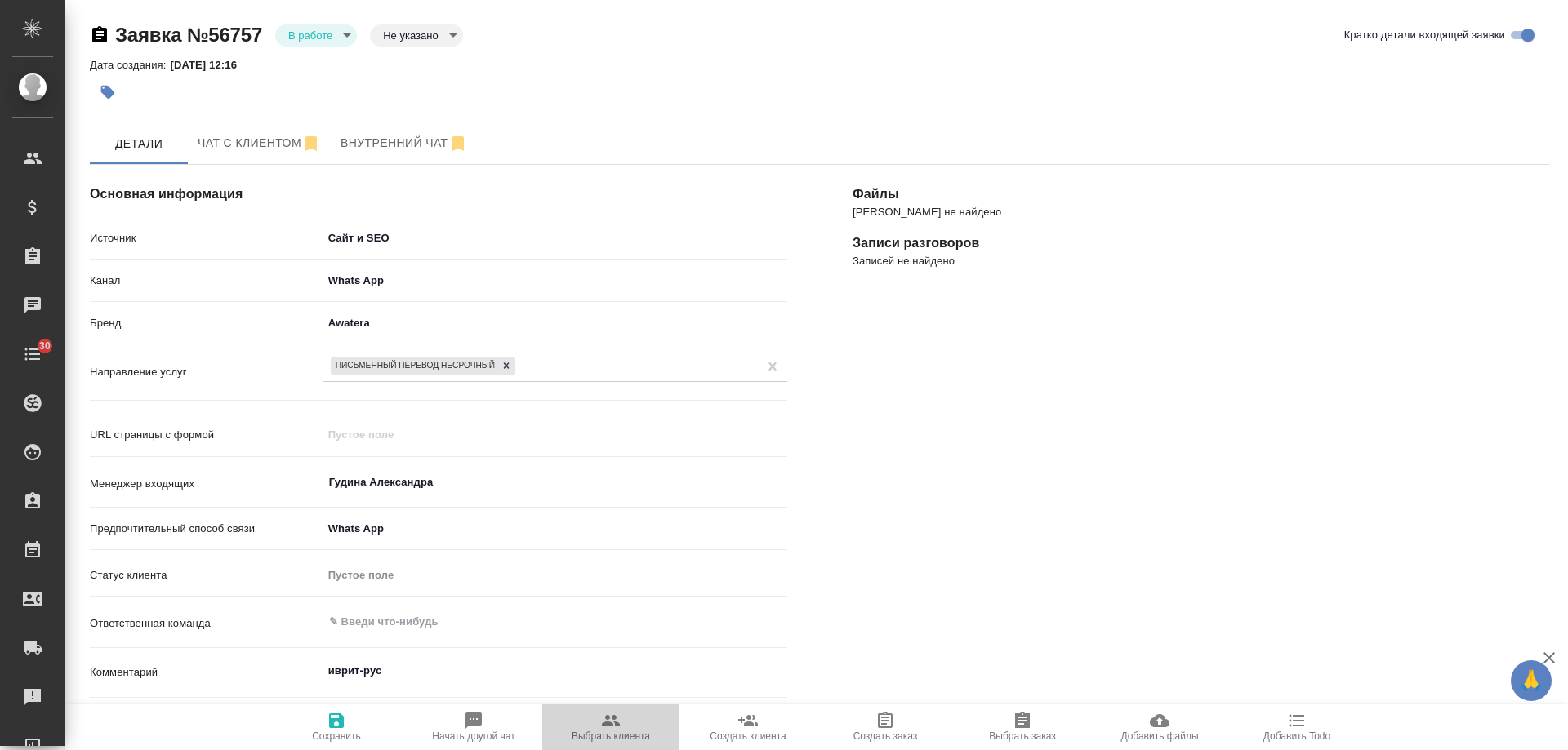
click at [618, 729] on icon "button" at bounding box center [611, 720] width 19 height 19
type textarea "x"
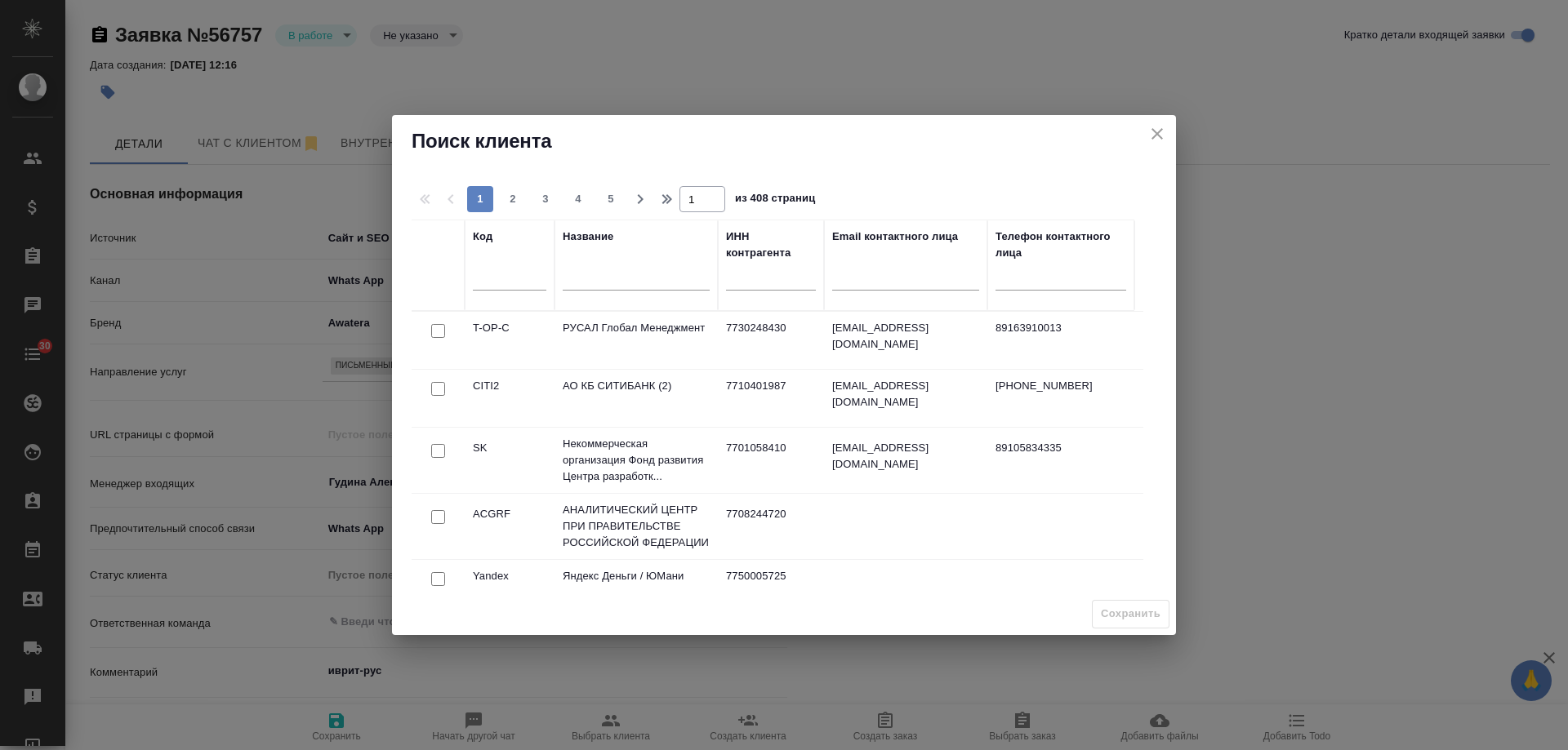
click at [612, 283] on input "text" at bounding box center [636, 279] width 147 height 20
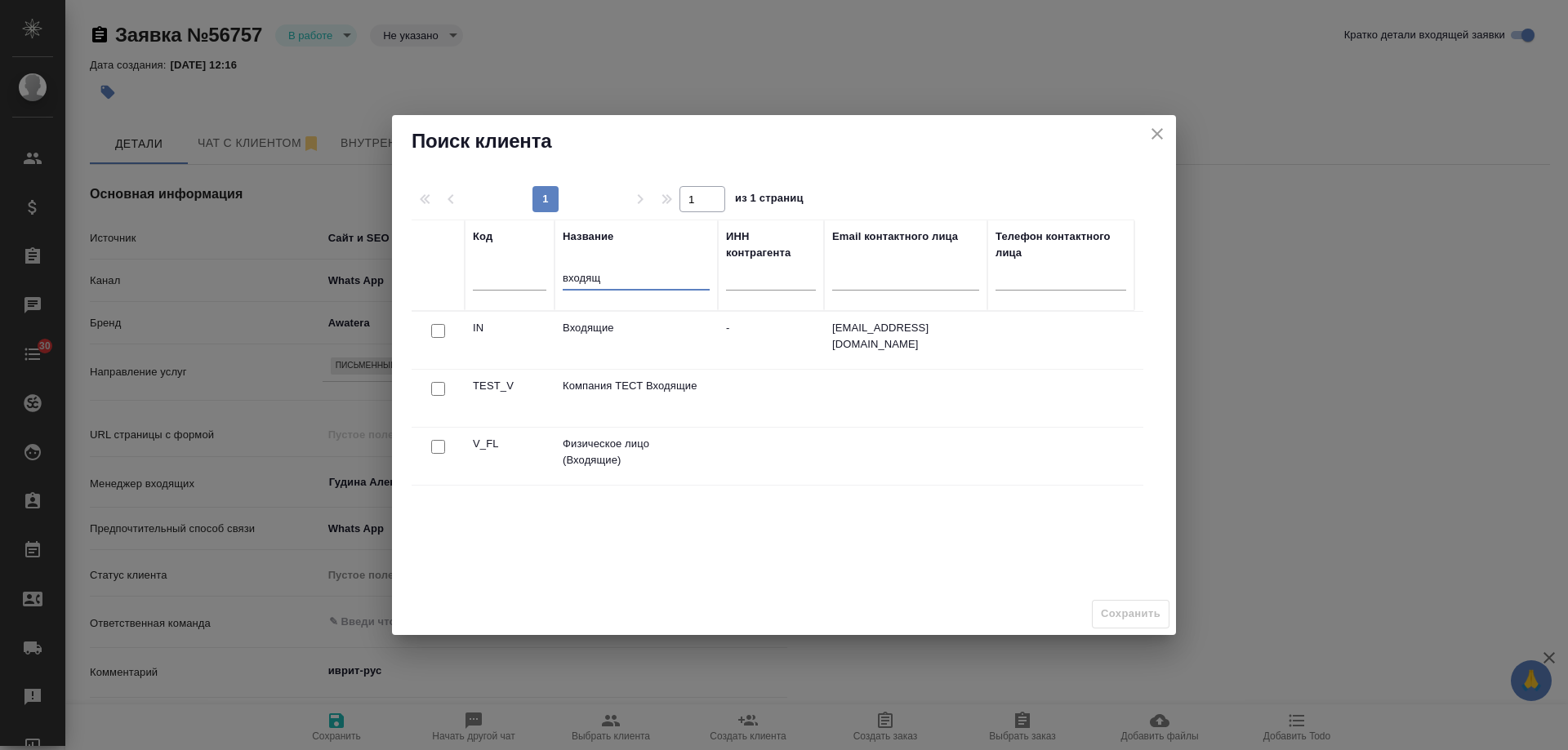
type input "входящ"
click at [437, 451] on input "checkbox" at bounding box center [438, 447] width 13 height 13
checkbox input "true"
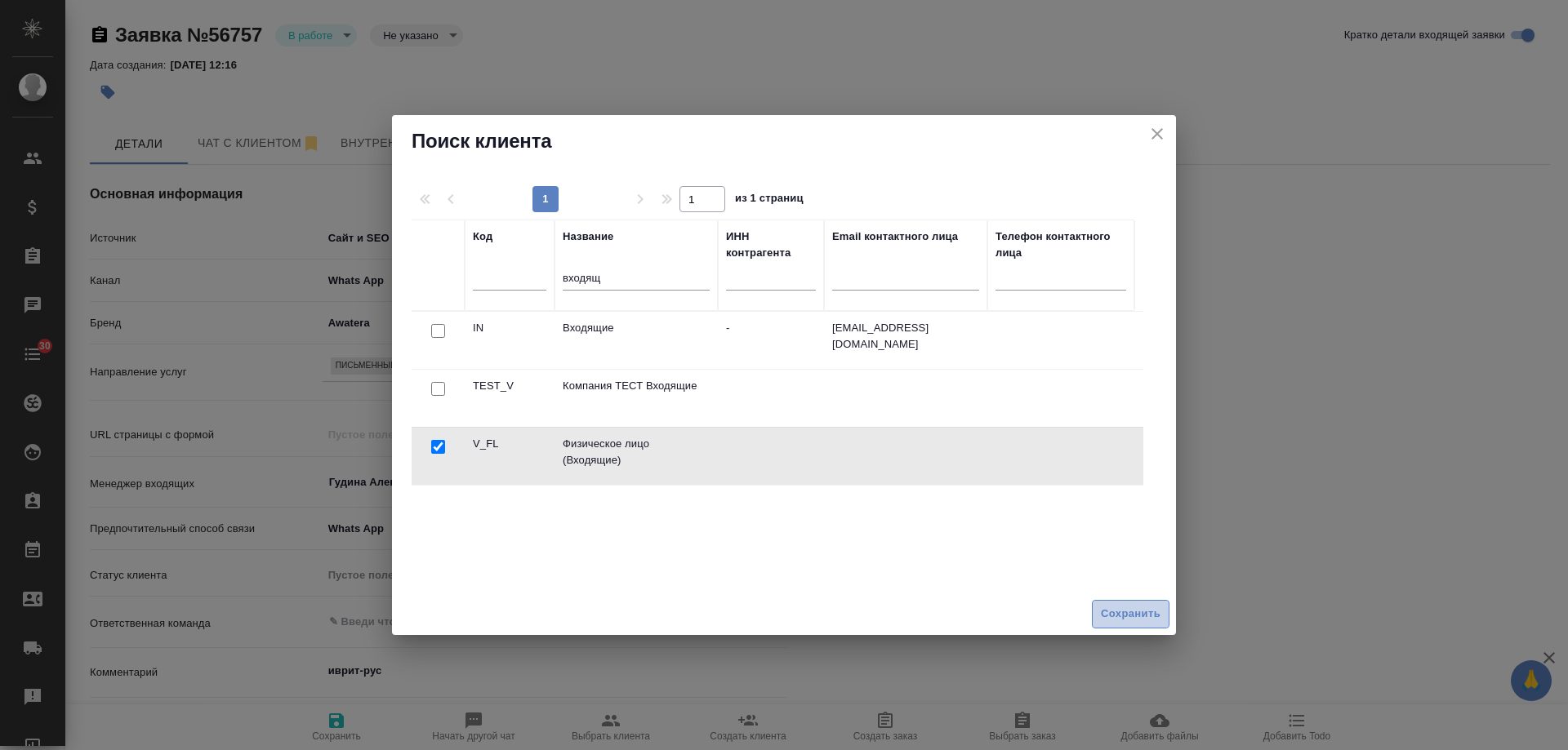
click at [1141, 611] on span "Сохранить" at bounding box center [1131, 615] width 59 height 19
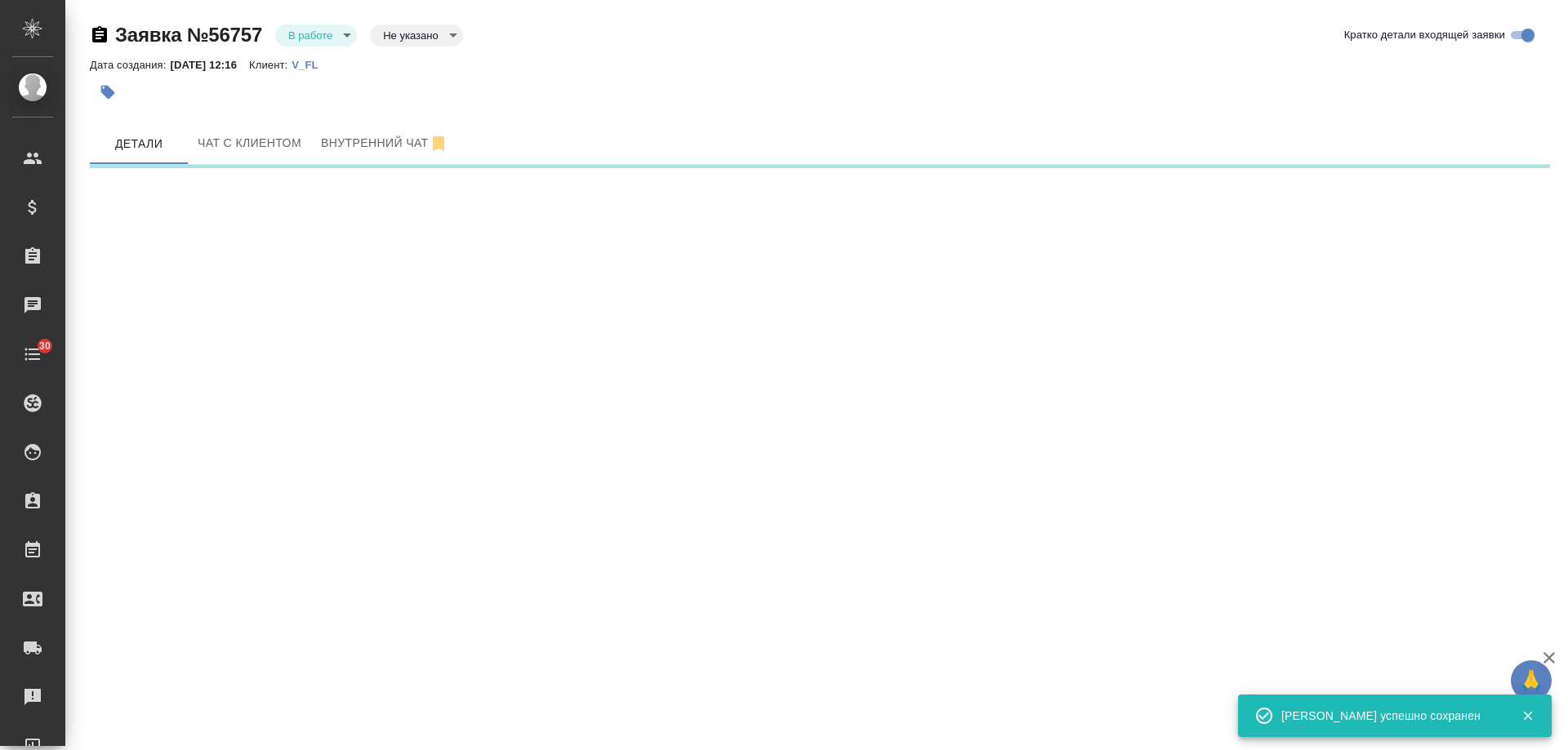
select select "RU"
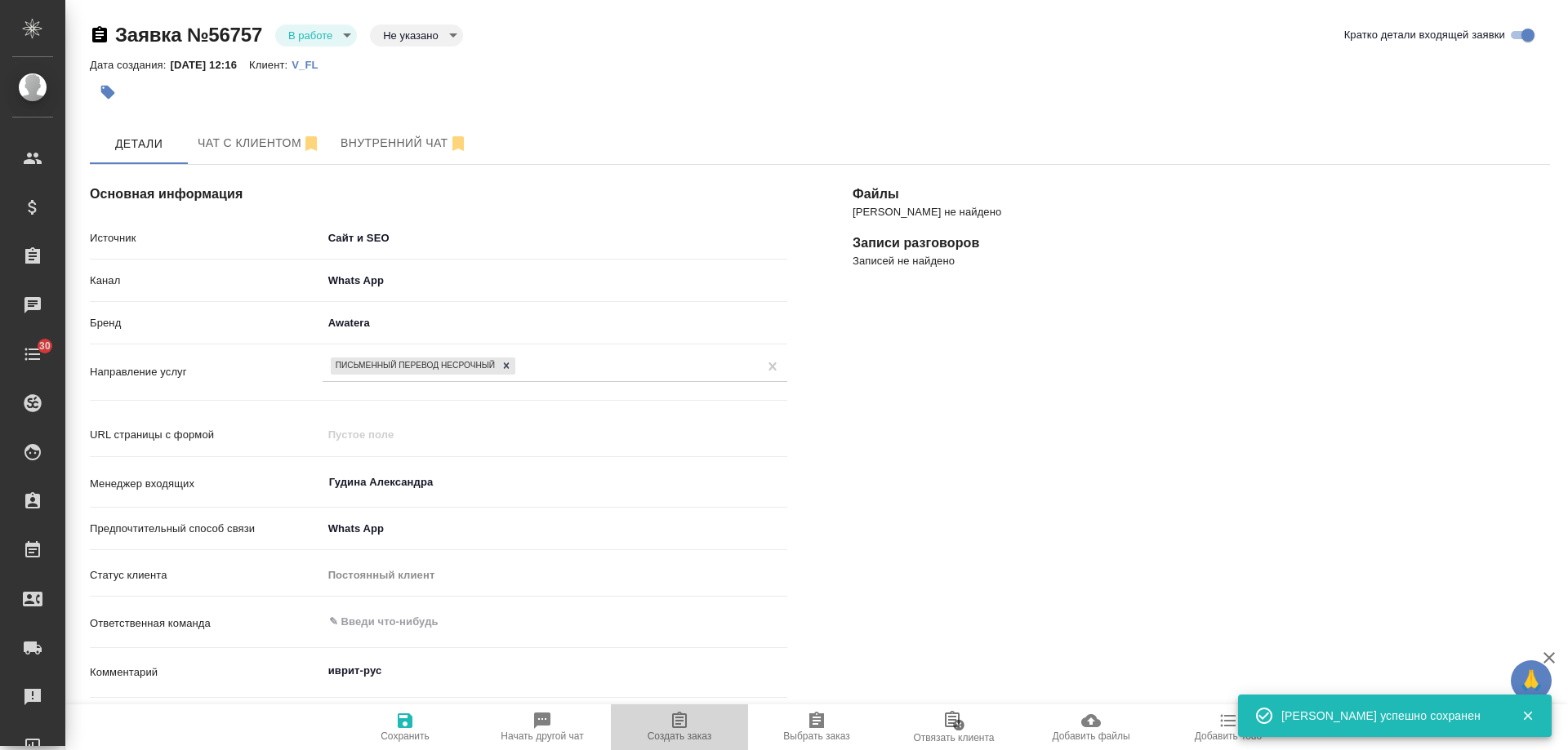
click at [682, 726] on icon "button" at bounding box center [679, 720] width 19 height 19
type textarea "x"
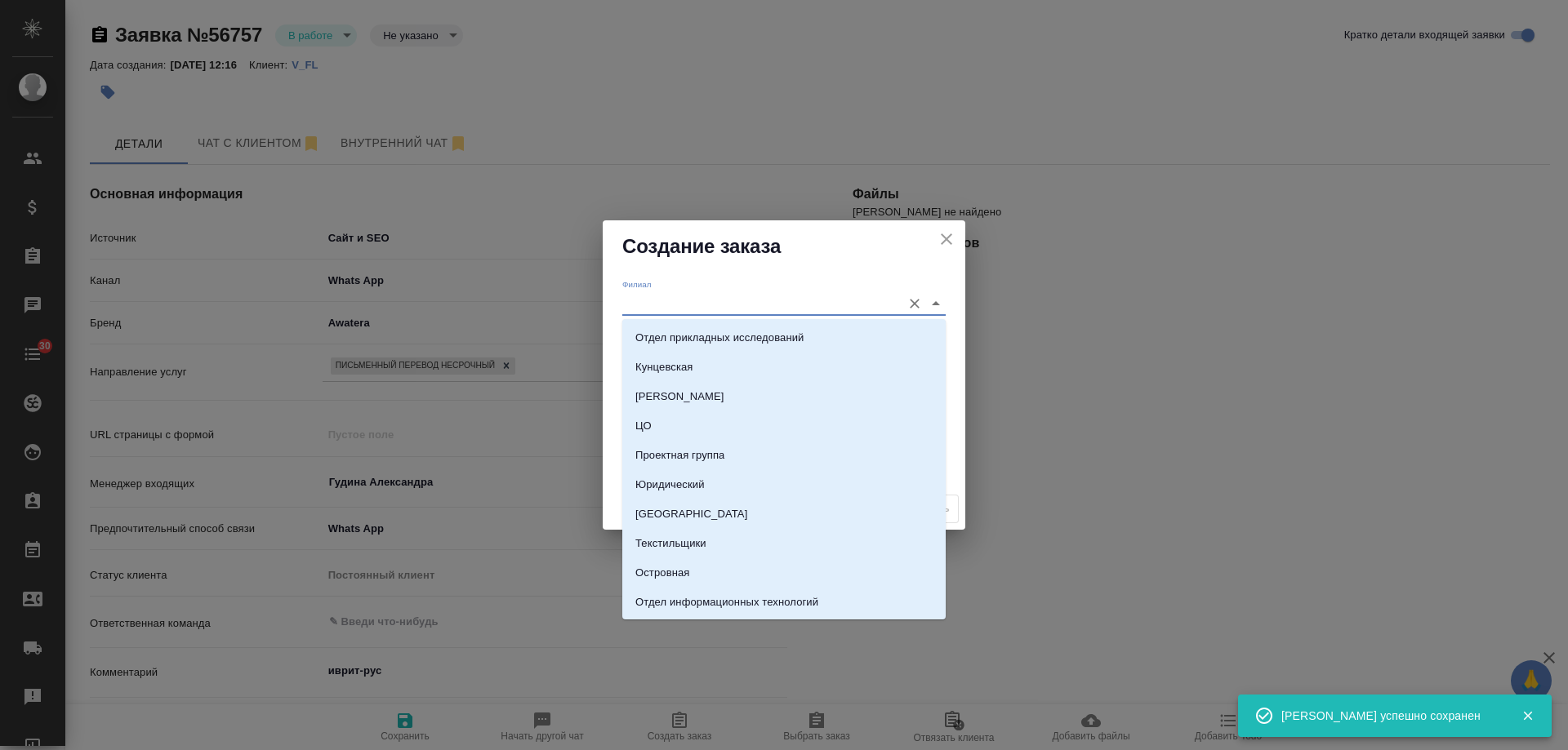
click at [683, 306] on input "Филиал" at bounding box center [758, 303] width 272 height 22
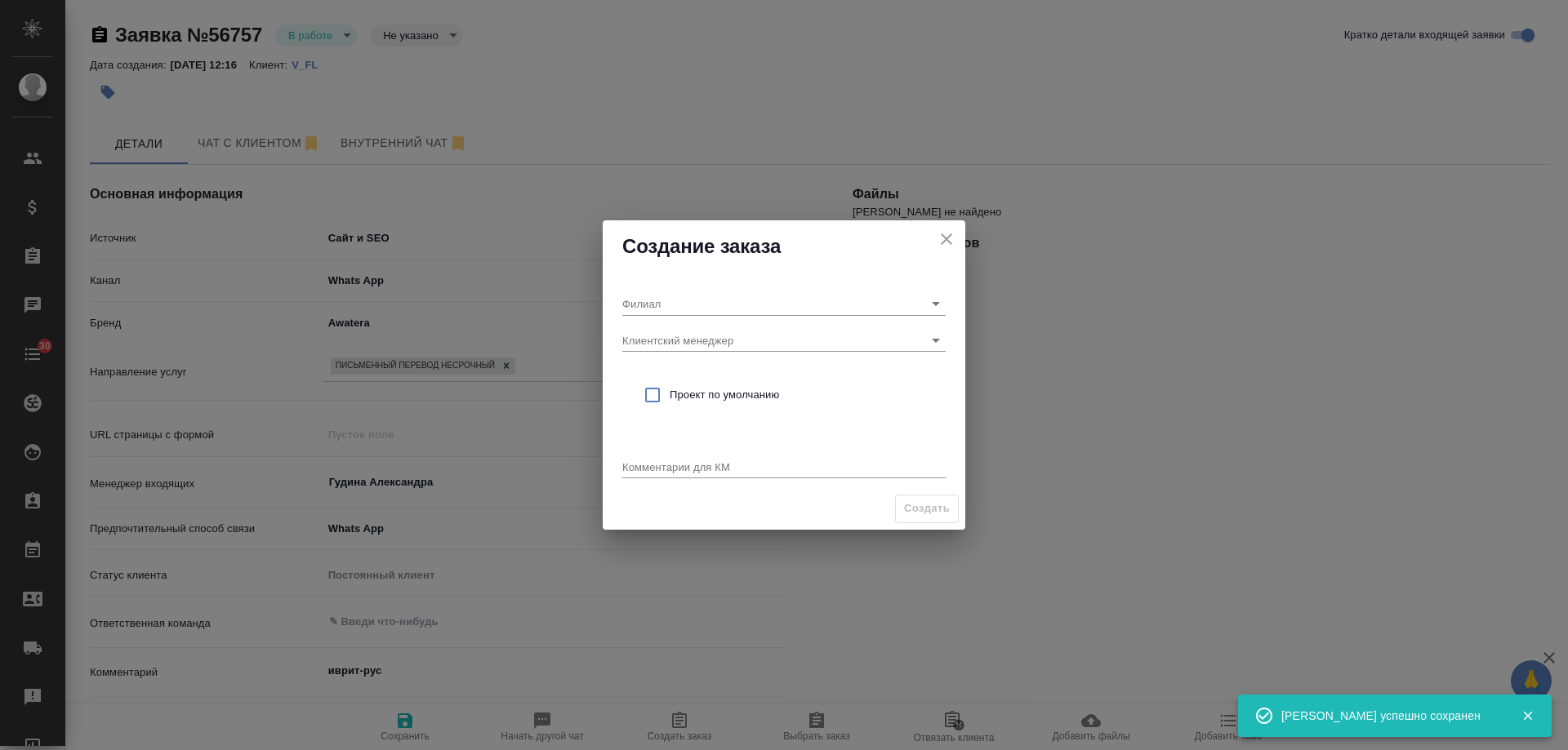
click at [602, 395] on div "Создание заказа Филиал Клиентский менеджер Проект по умолчанию Комментарии для …" at bounding box center [784, 375] width 1568 height 750
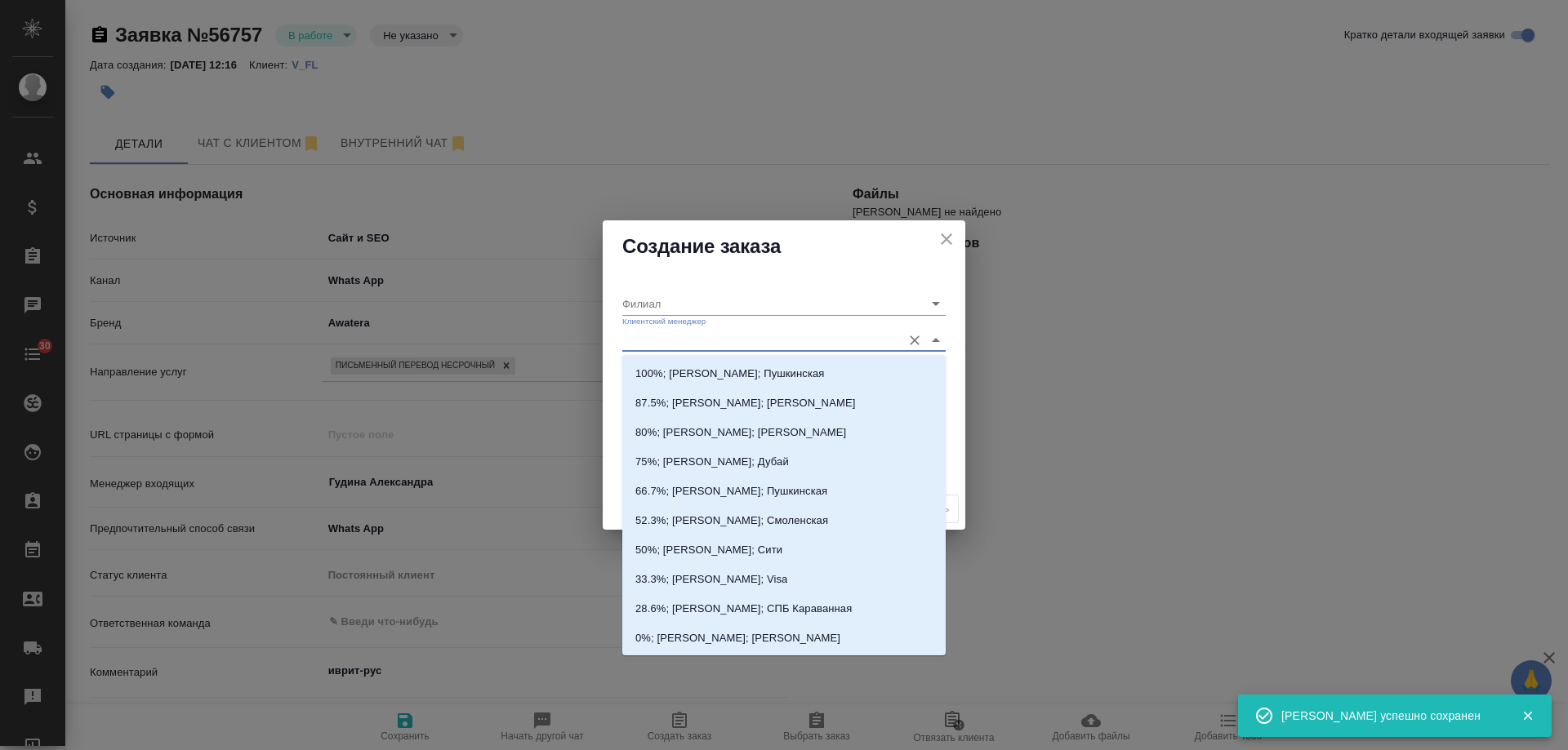
click at [657, 344] on input "Клиентский менеджер" at bounding box center [758, 340] width 272 height 22
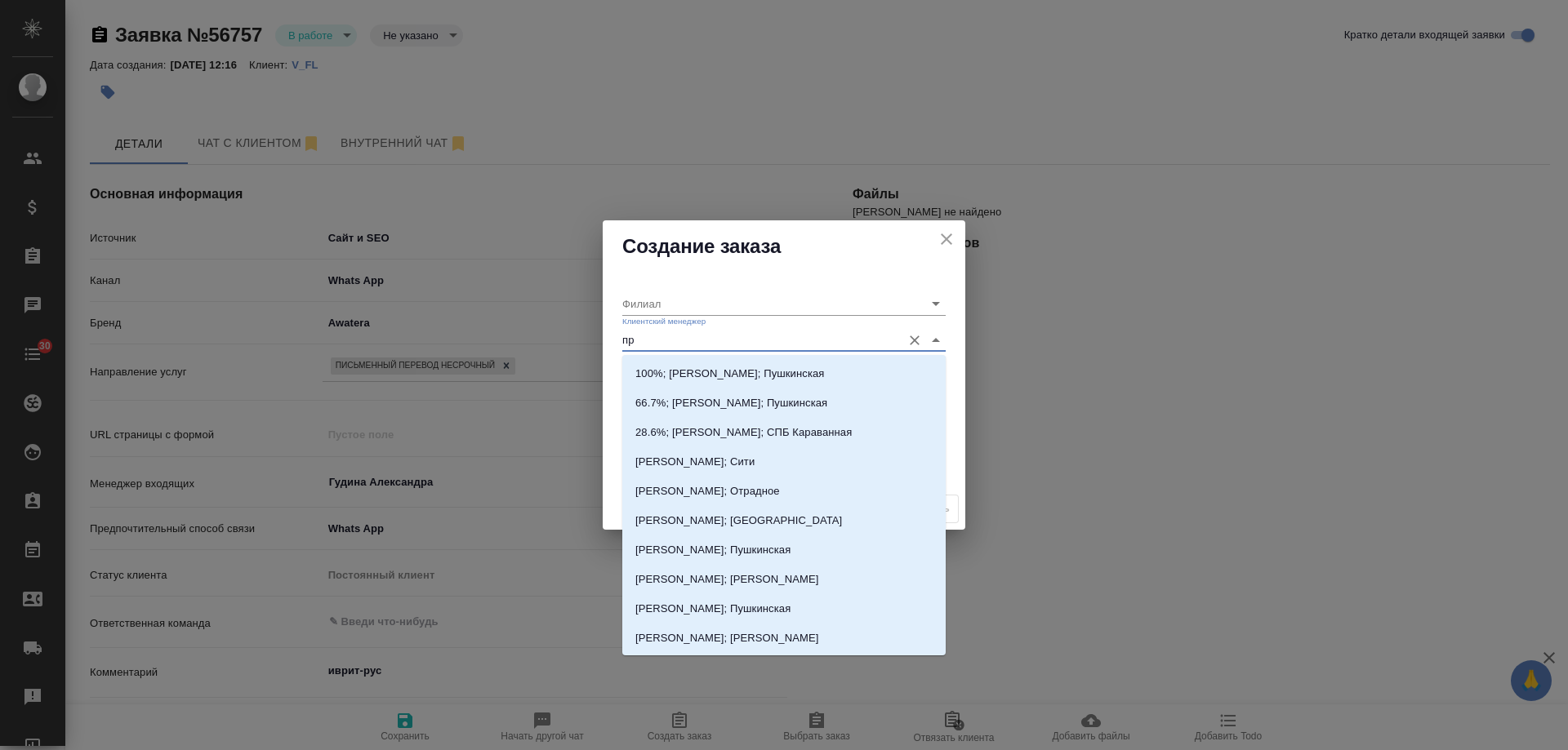
type input "про"
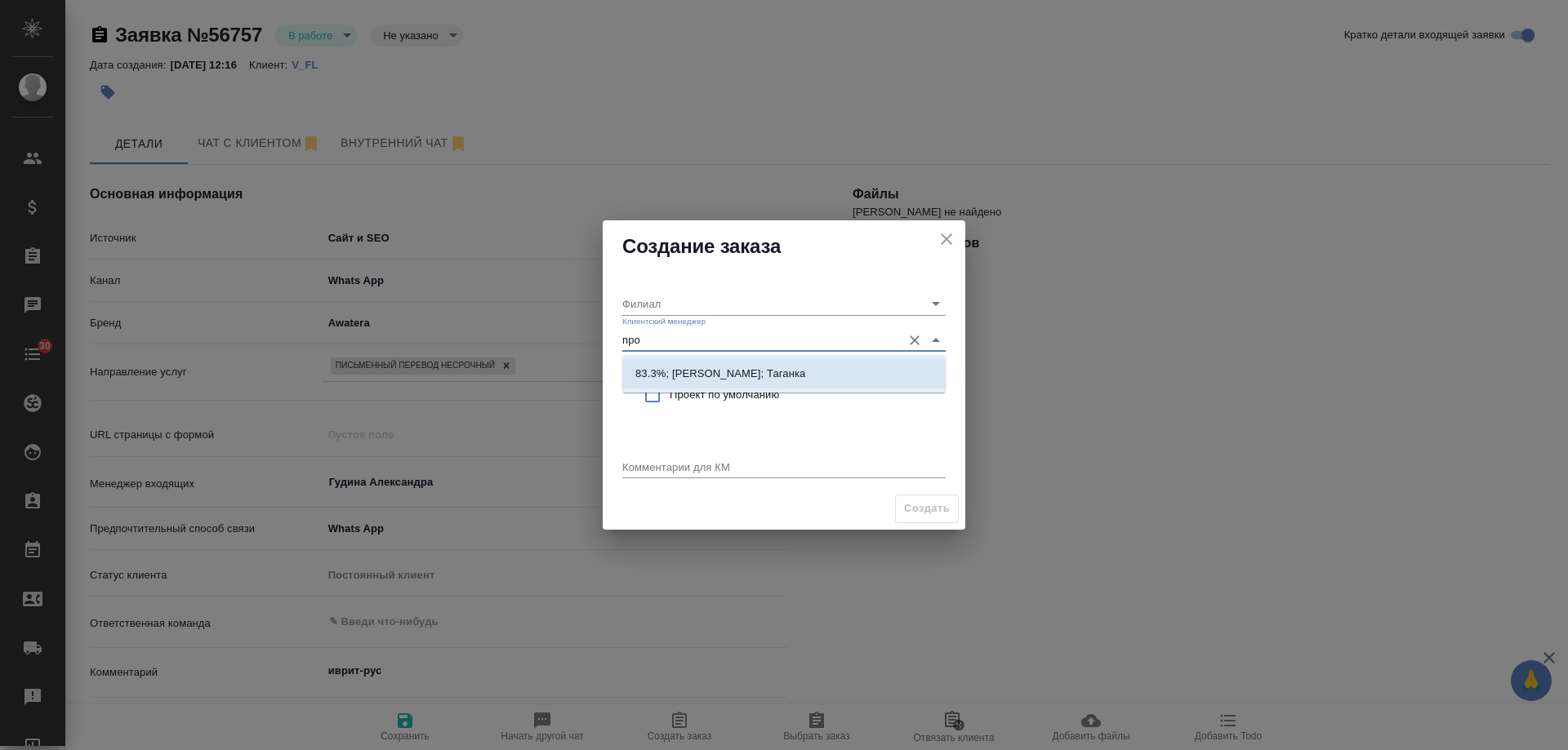
drag, startPoint x: 709, startPoint y: 365, endPoint x: 711, endPoint y: 382, distance: 17.1
click at [709, 368] on p "83.3%; Прохорова Анастасия; Таганка" at bounding box center [720, 373] width 170 height 16
type input "Таганка"
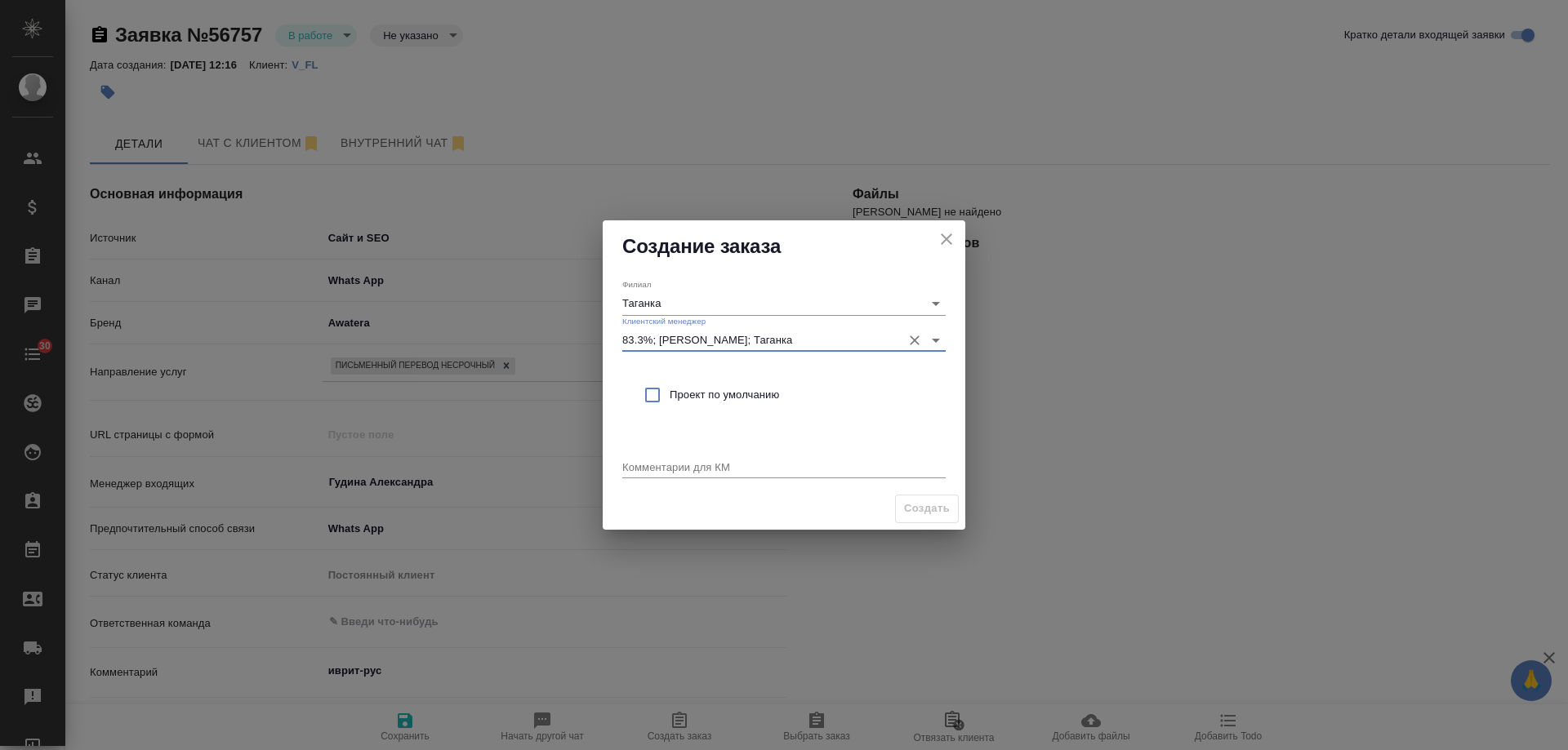
type input "83.3%; Прохорова Анастасия; Таганка"
click at [711, 387] on span "Проект по умолчанию" at bounding box center [801, 394] width 263 height 16
checkbox input "true"
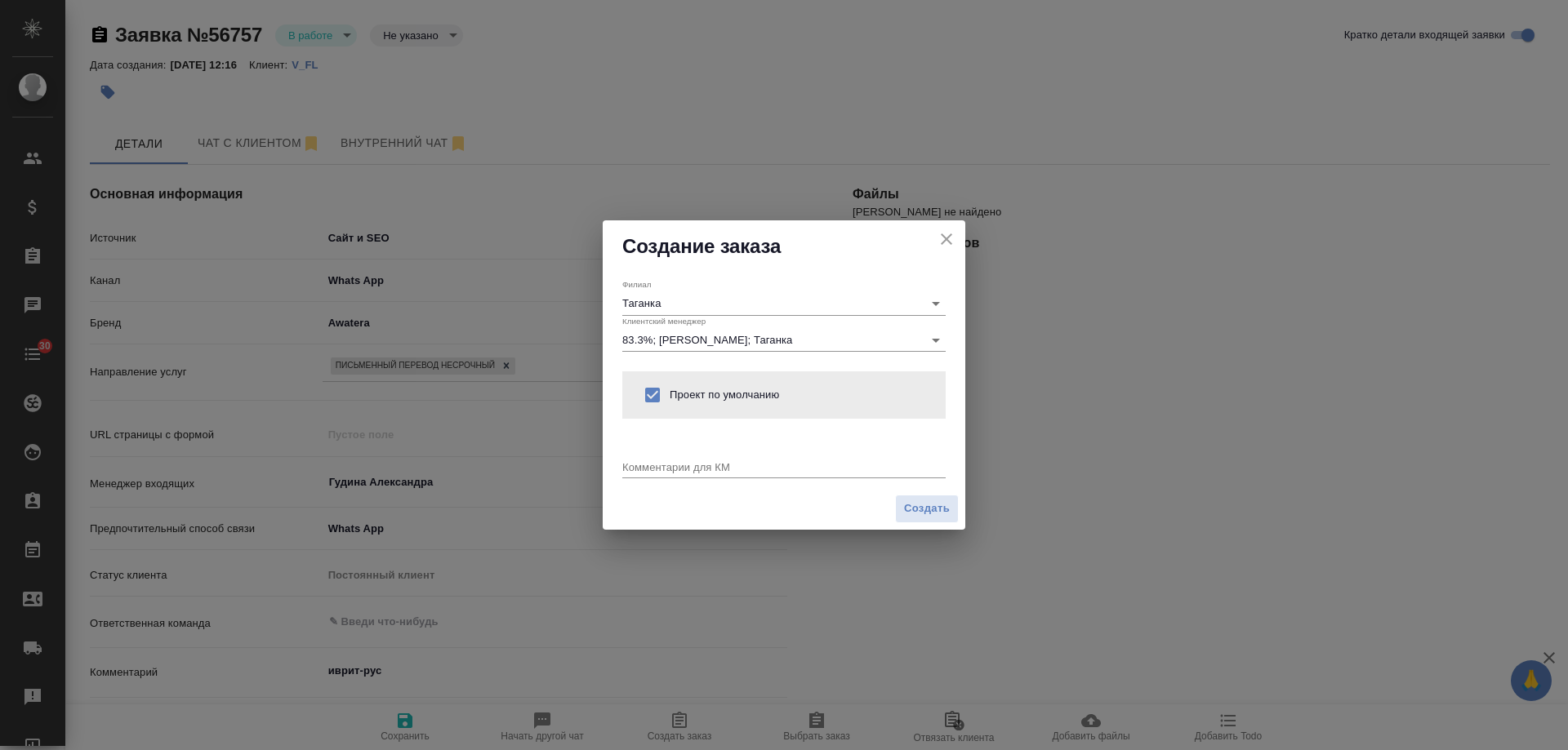
click at [696, 467] on textarea at bounding box center [784, 466] width 323 height 12
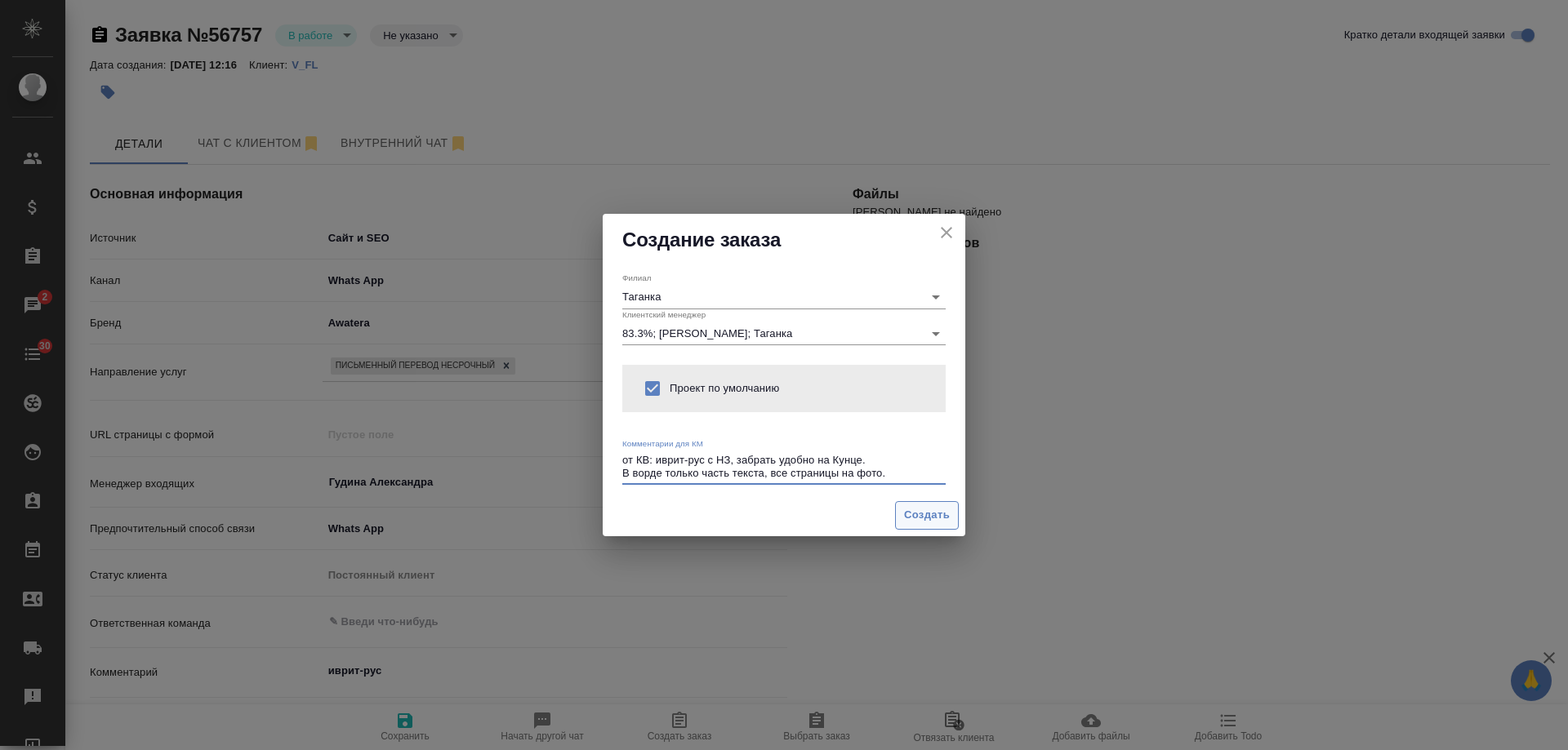
type textarea "от КВ: иврит-рус с НЗ, забрать удобно на Кунце. В ворде только часть текста, вс…"
click at [920, 510] on span "Создать" at bounding box center [927, 516] width 46 height 19
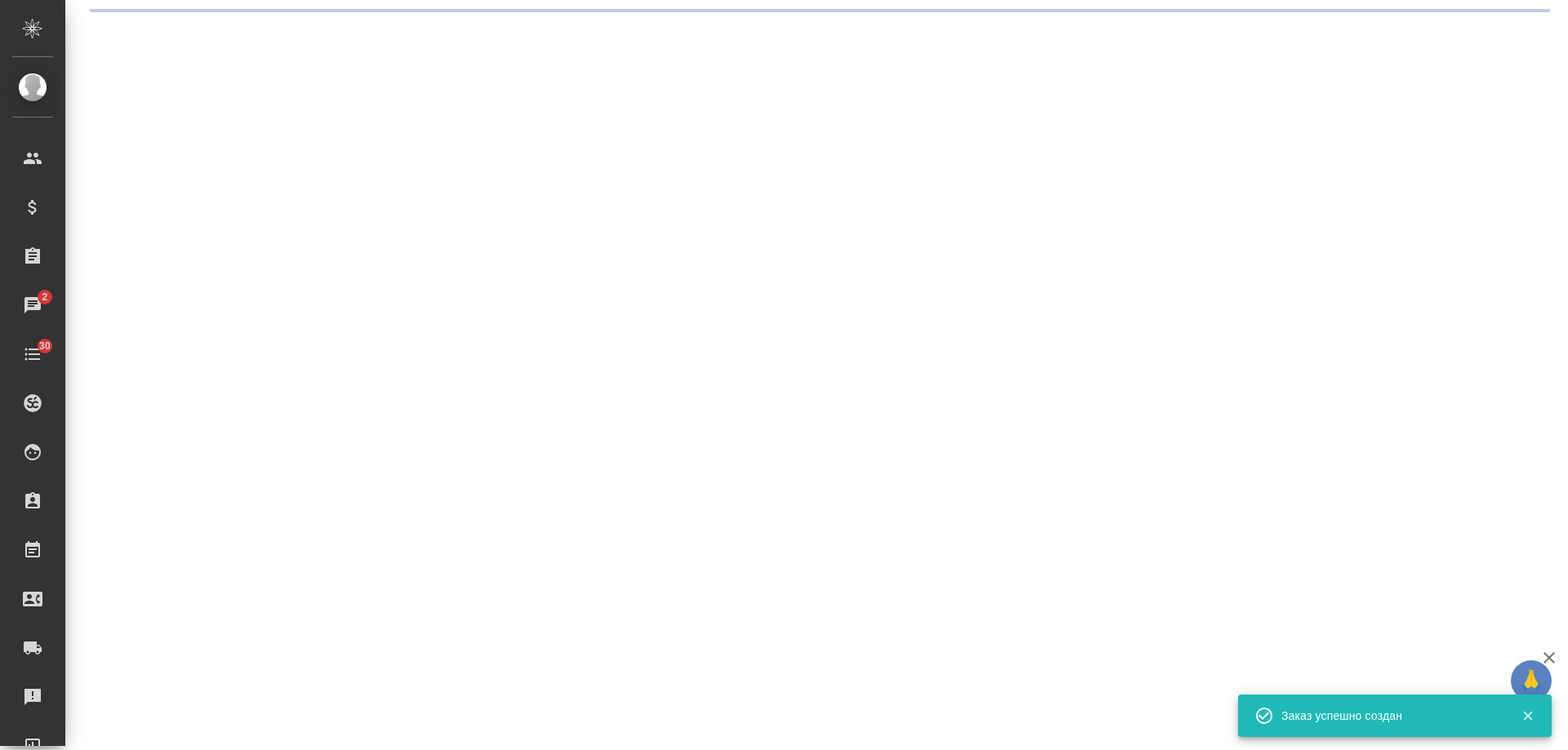
select select "RU"
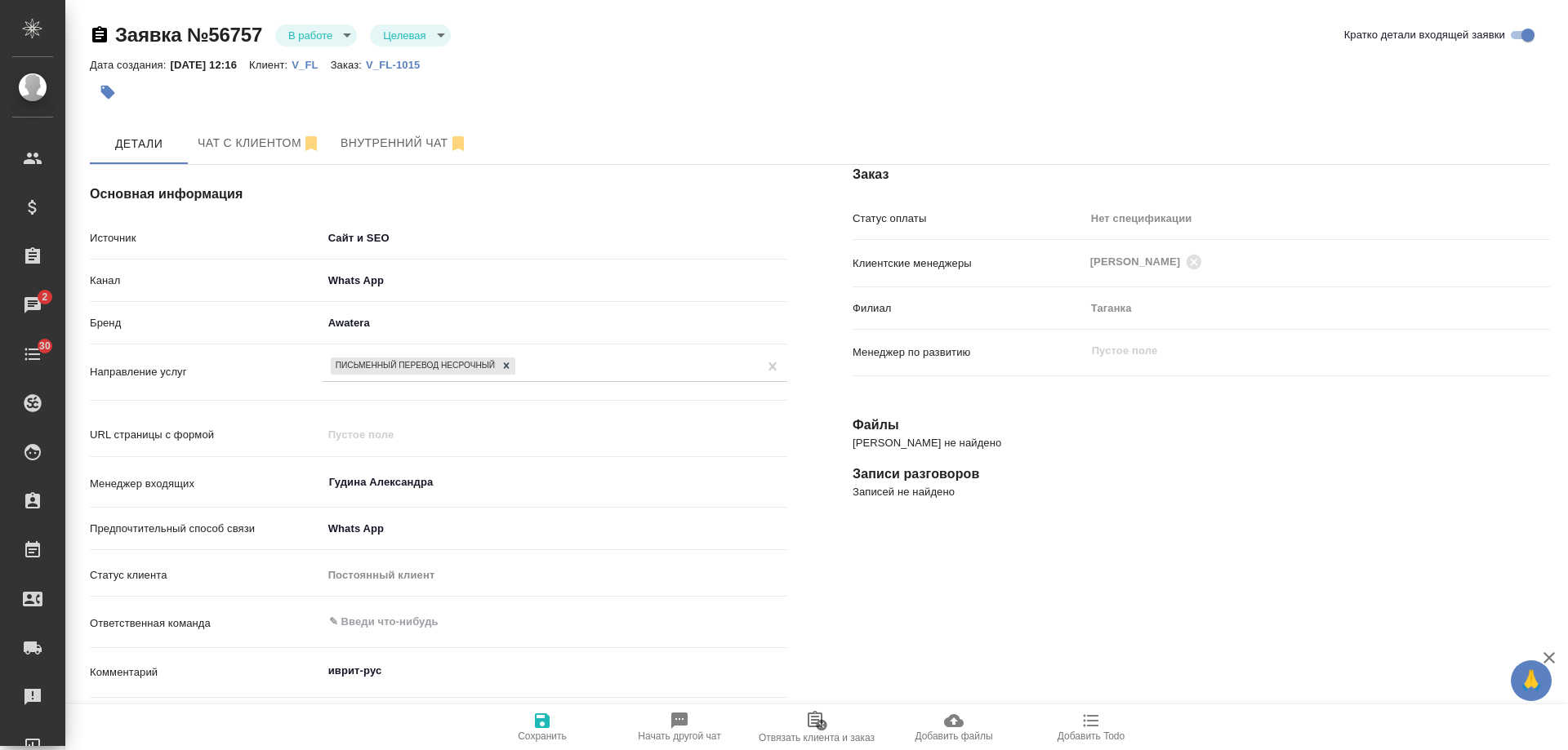
type textarea "x"
drag, startPoint x: 1191, startPoint y: 585, endPoint x: 1128, endPoint y: 515, distance: 94.2
click at [1191, 585] on div "Заказ Статус оплаты Нет спецификации new Клиентские менеджеры Прохорова Анастас…" at bounding box center [1201, 639] width 763 height 1013
click at [246, 151] on span "Чат с клиентом" at bounding box center [259, 143] width 124 height 20
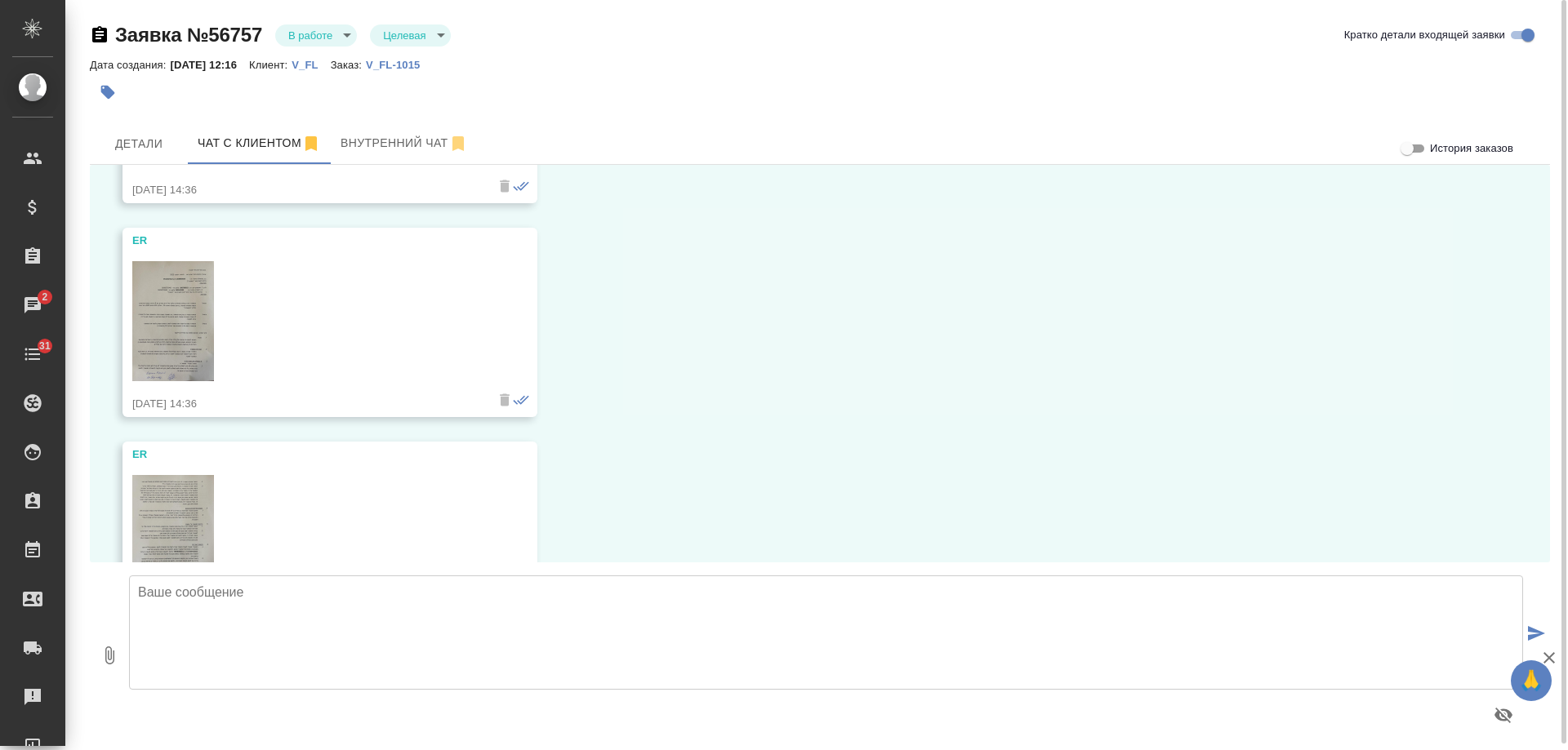
scroll to position [568, 0]
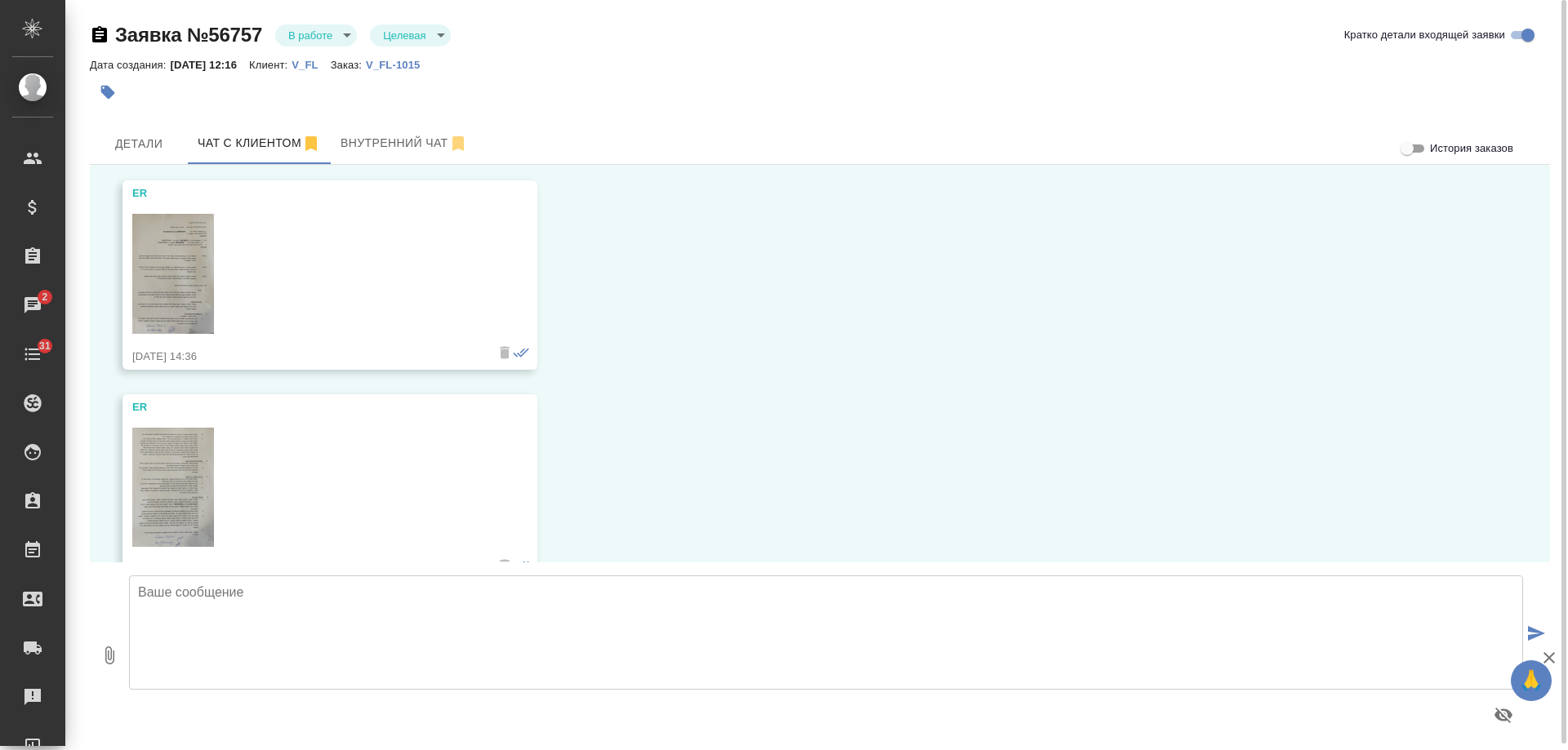
click at [174, 264] on img at bounding box center [173, 273] width 82 height 120
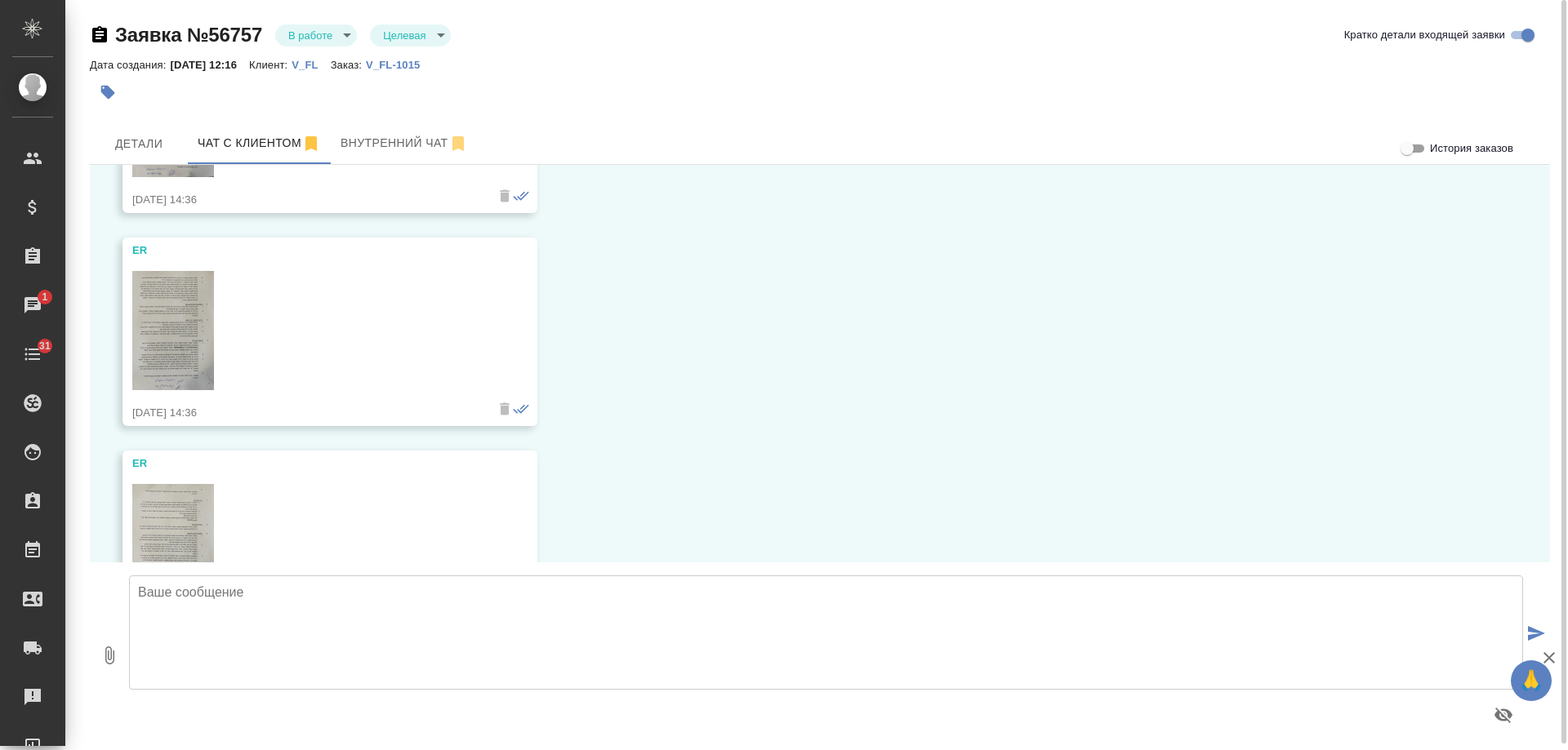
scroll to position [732, 0]
click at [168, 306] on img at bounding box center [173, 324] width 82 height 119
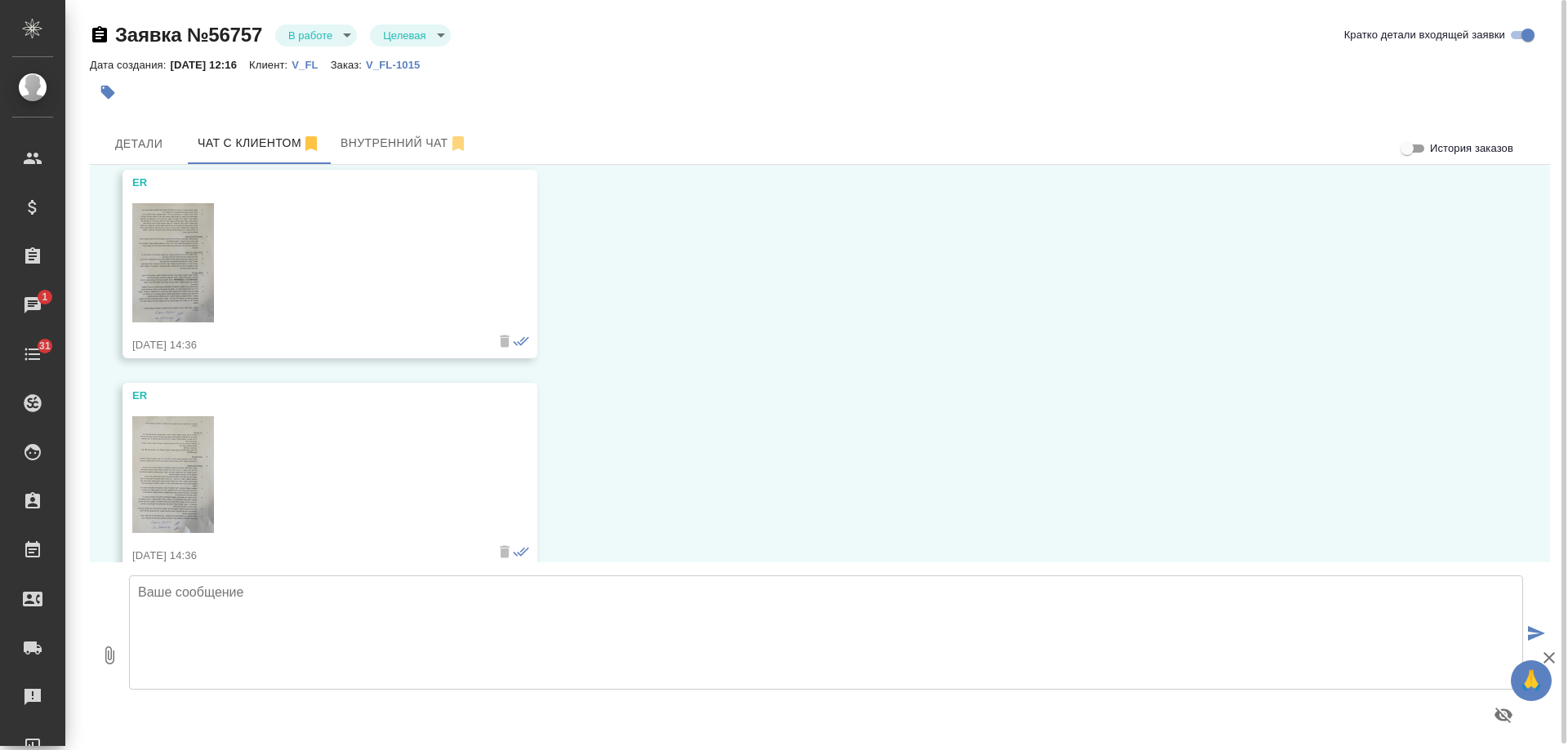
scroll to position [895, 0]
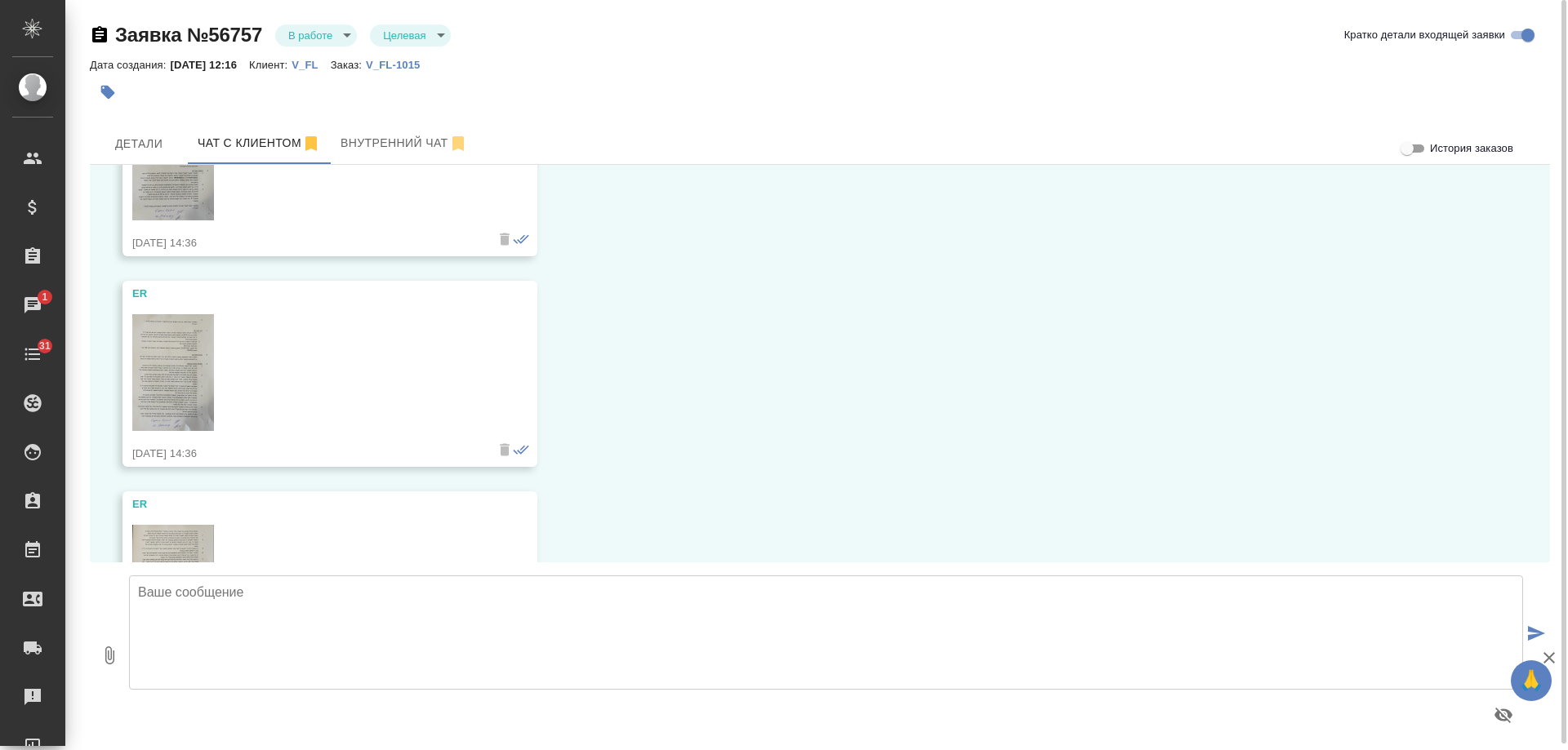
click at [196, 353] on img at bounding box center [173, 373] width 82 height 117
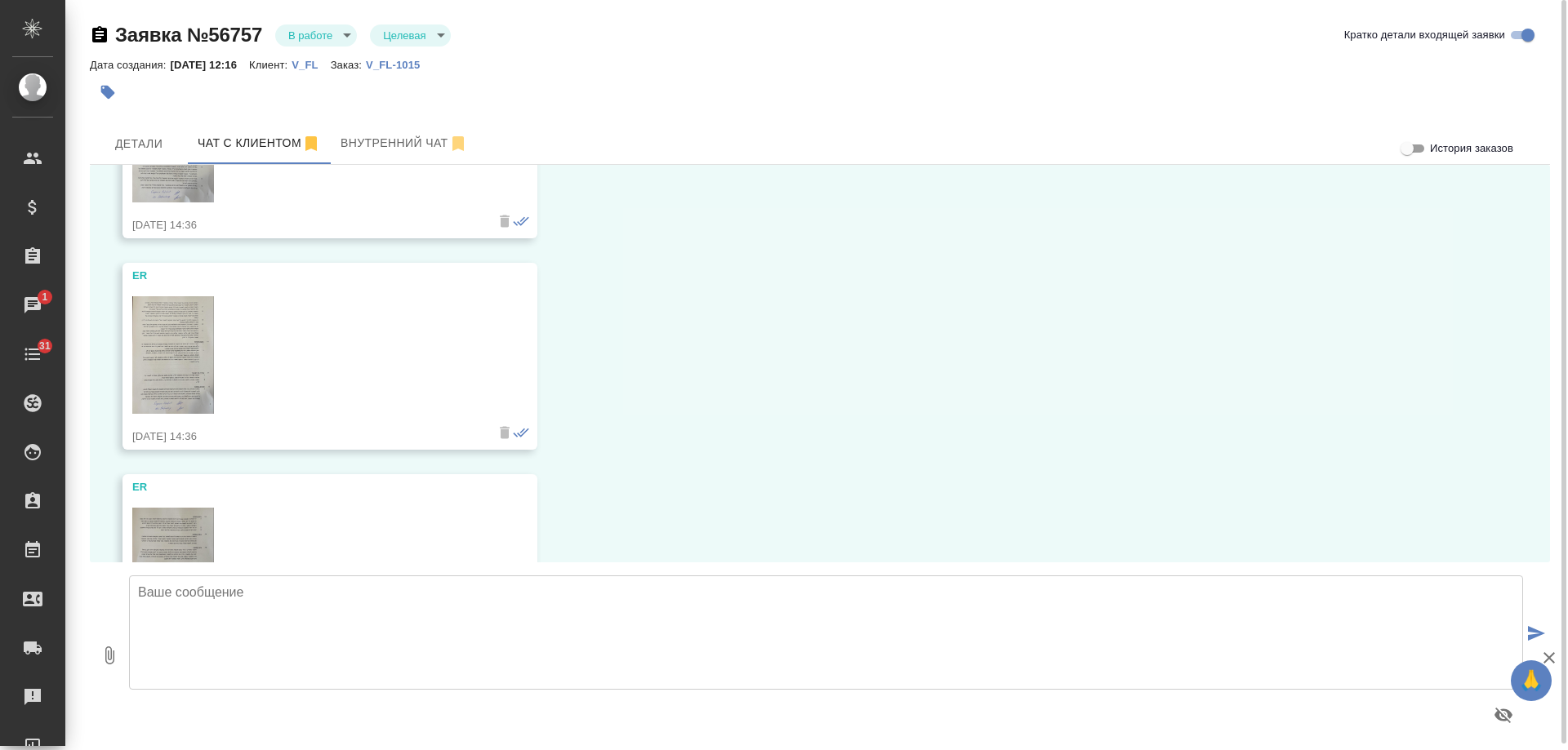
scroll to position [1139, 0]
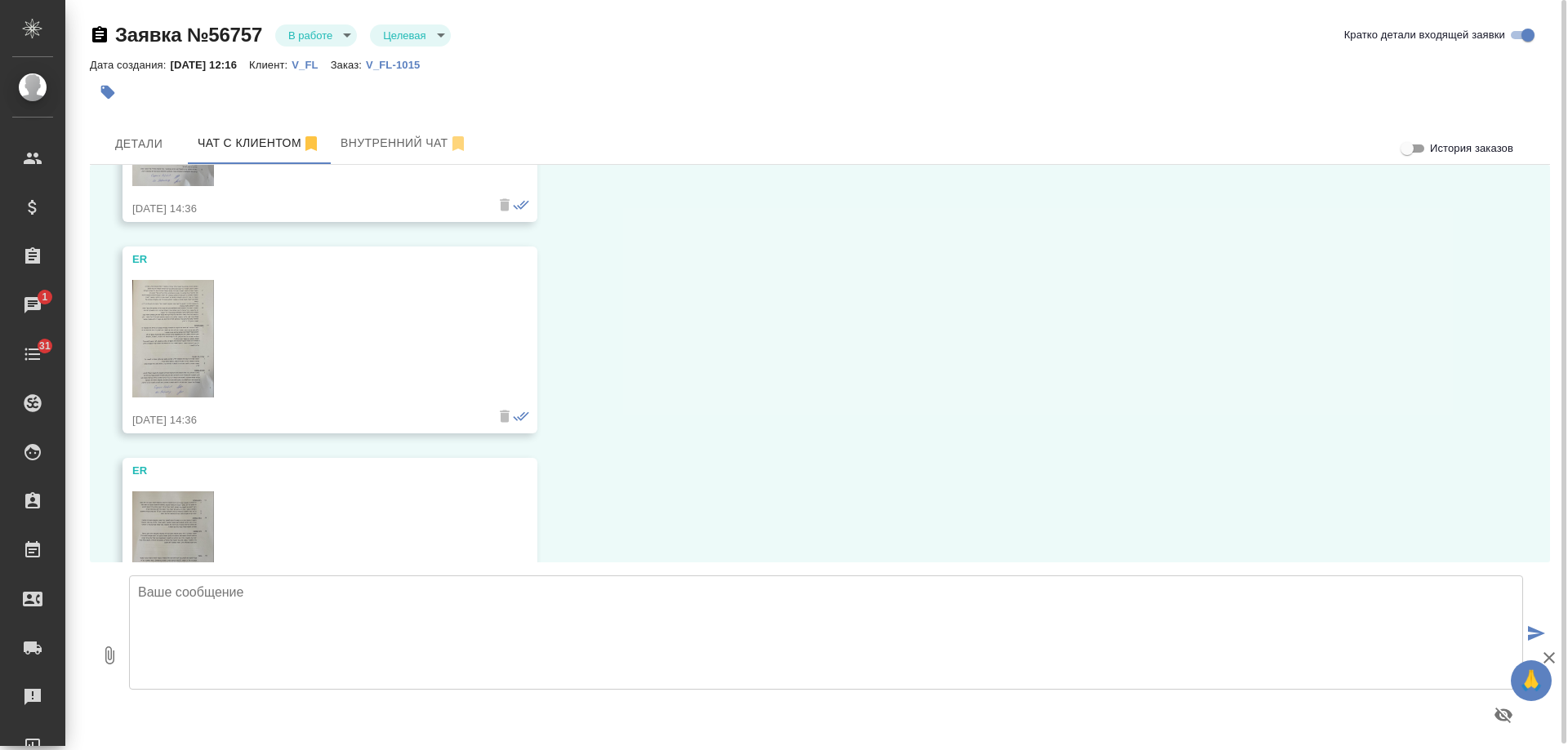
click at [146, 327] on img at bounding box center [173, 339] width 82 height 118
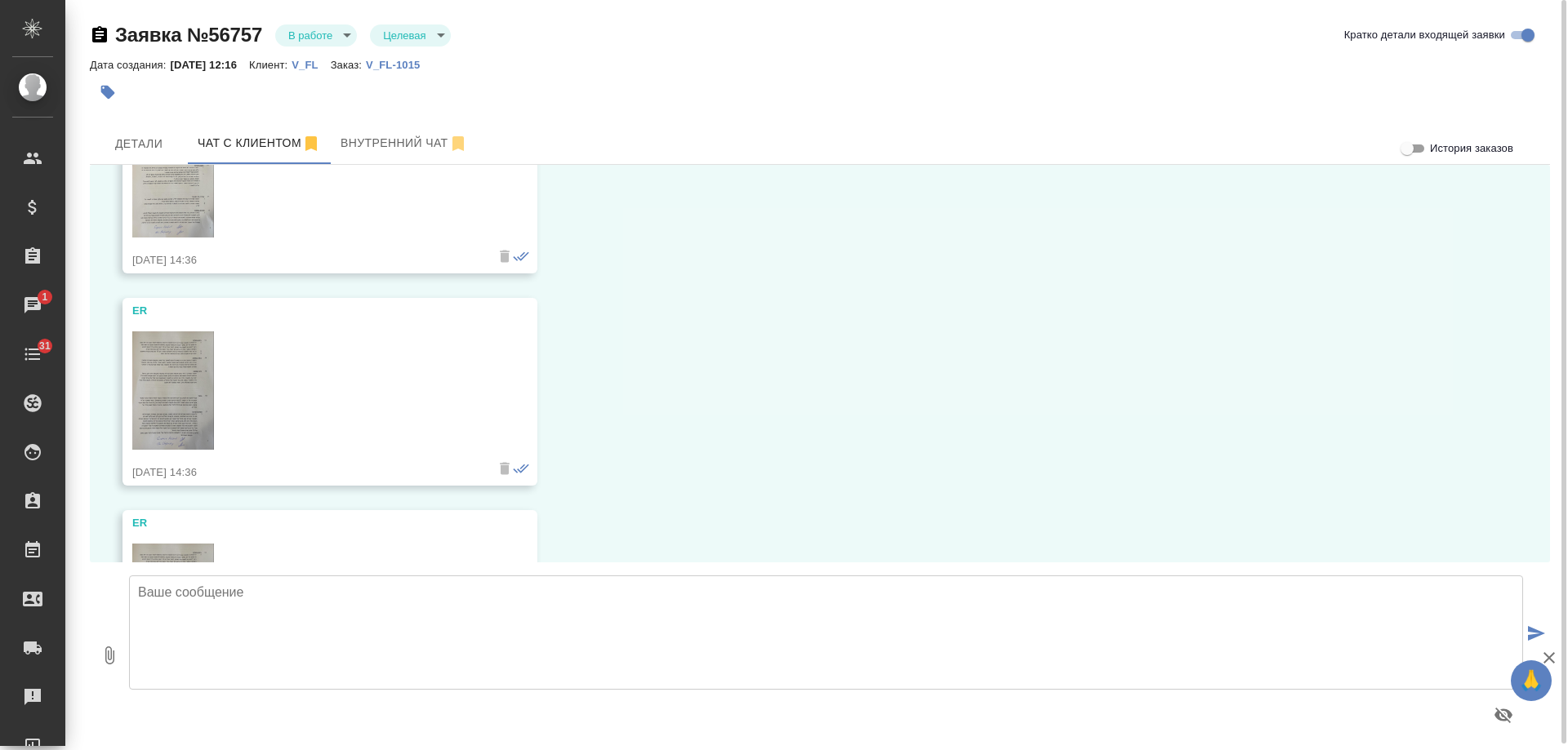
scroll to position [1303, 0]
click at [155, 370] on img at bounding box center [173, 387] width 82 height 118
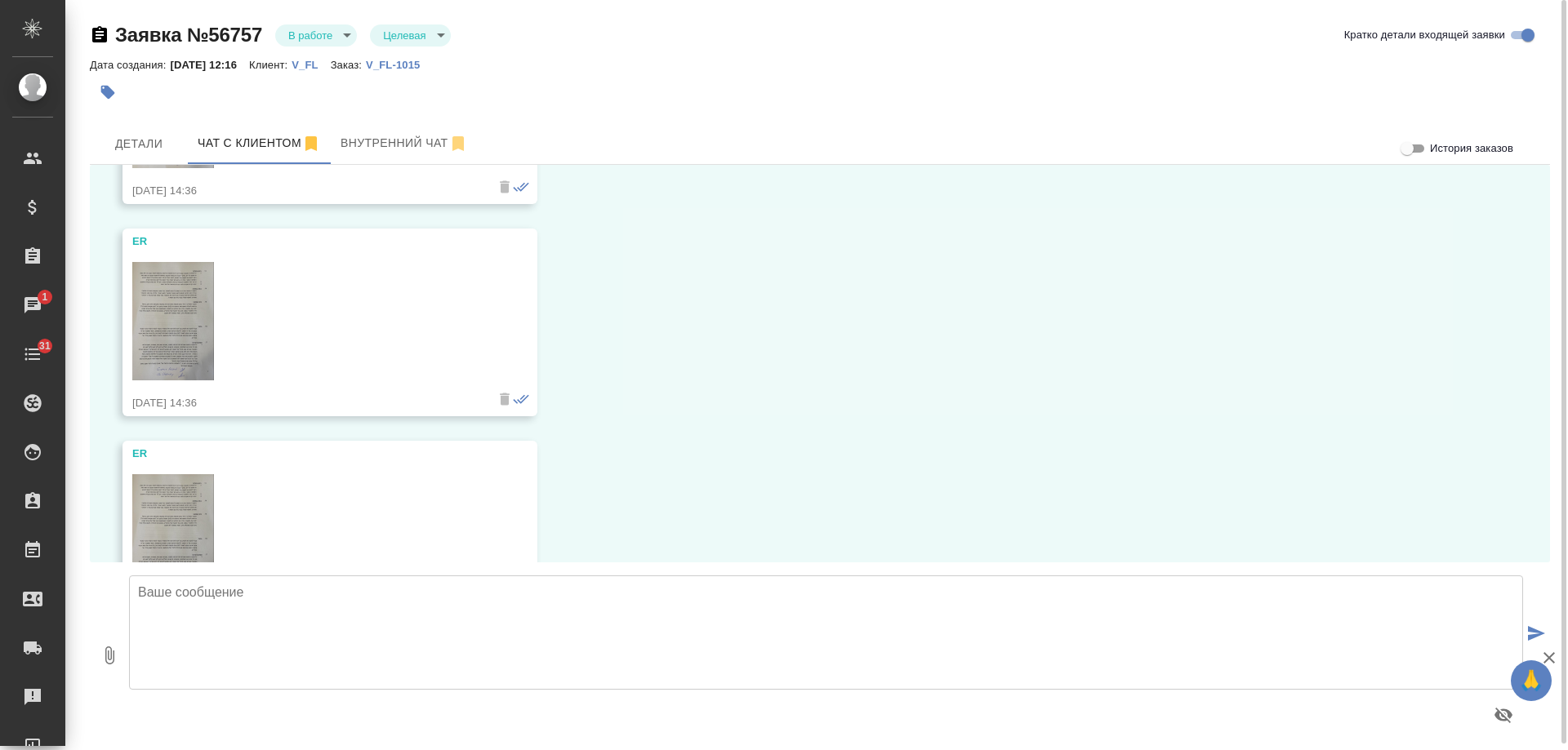
scroll to position [1466, 0]
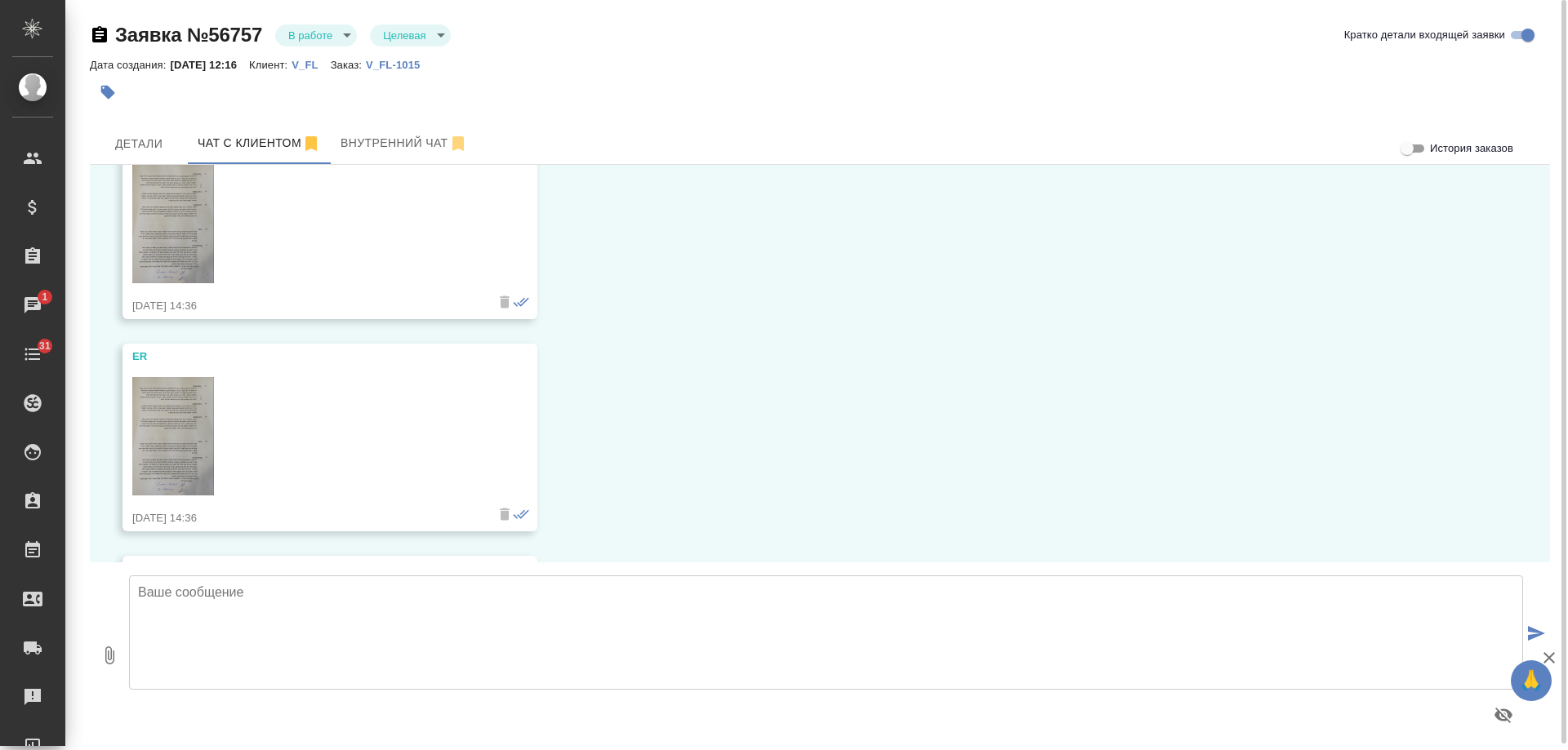
click at [148, 414] on img at bounding box center [173, 435] width 82 height 118
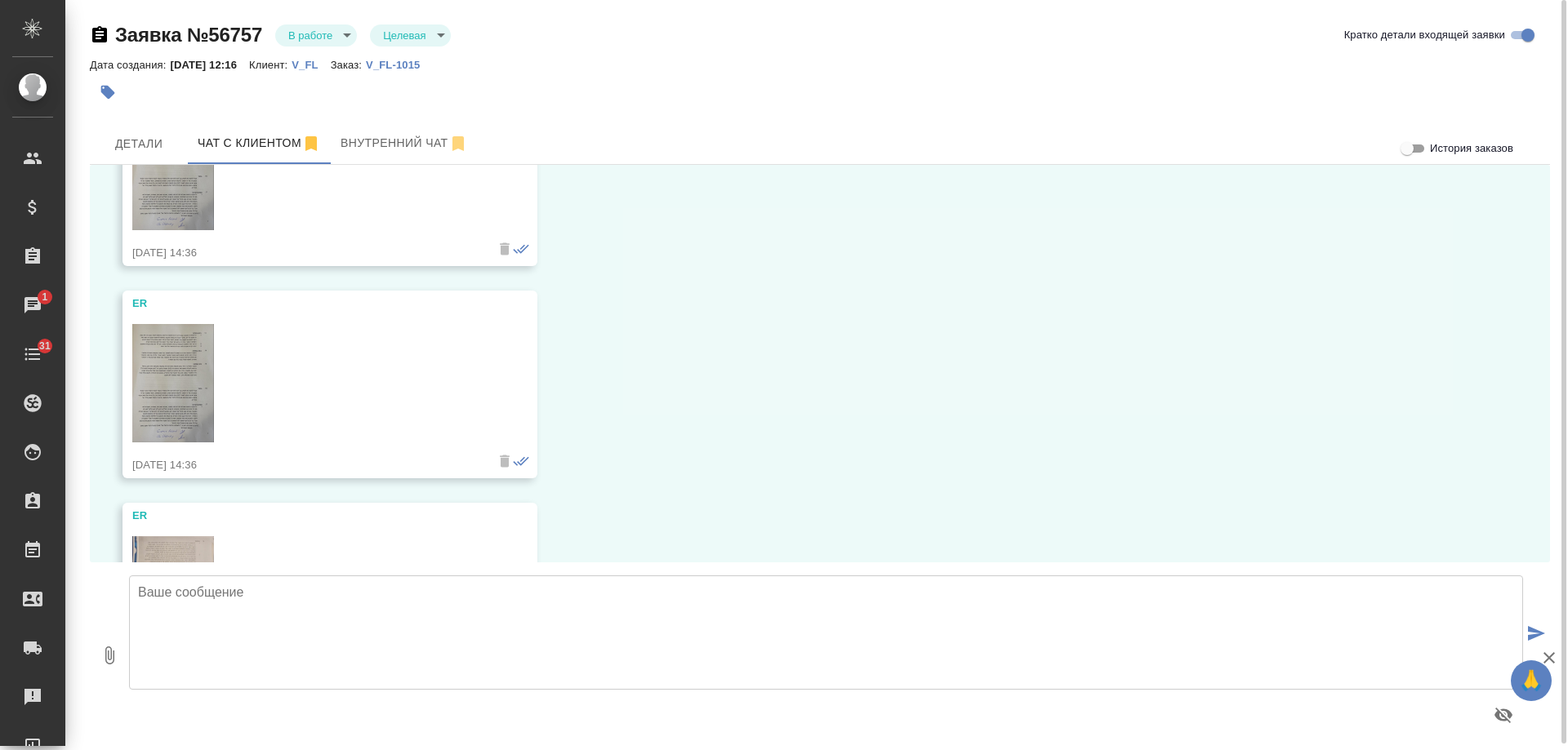
scroll to position [1711, 0]
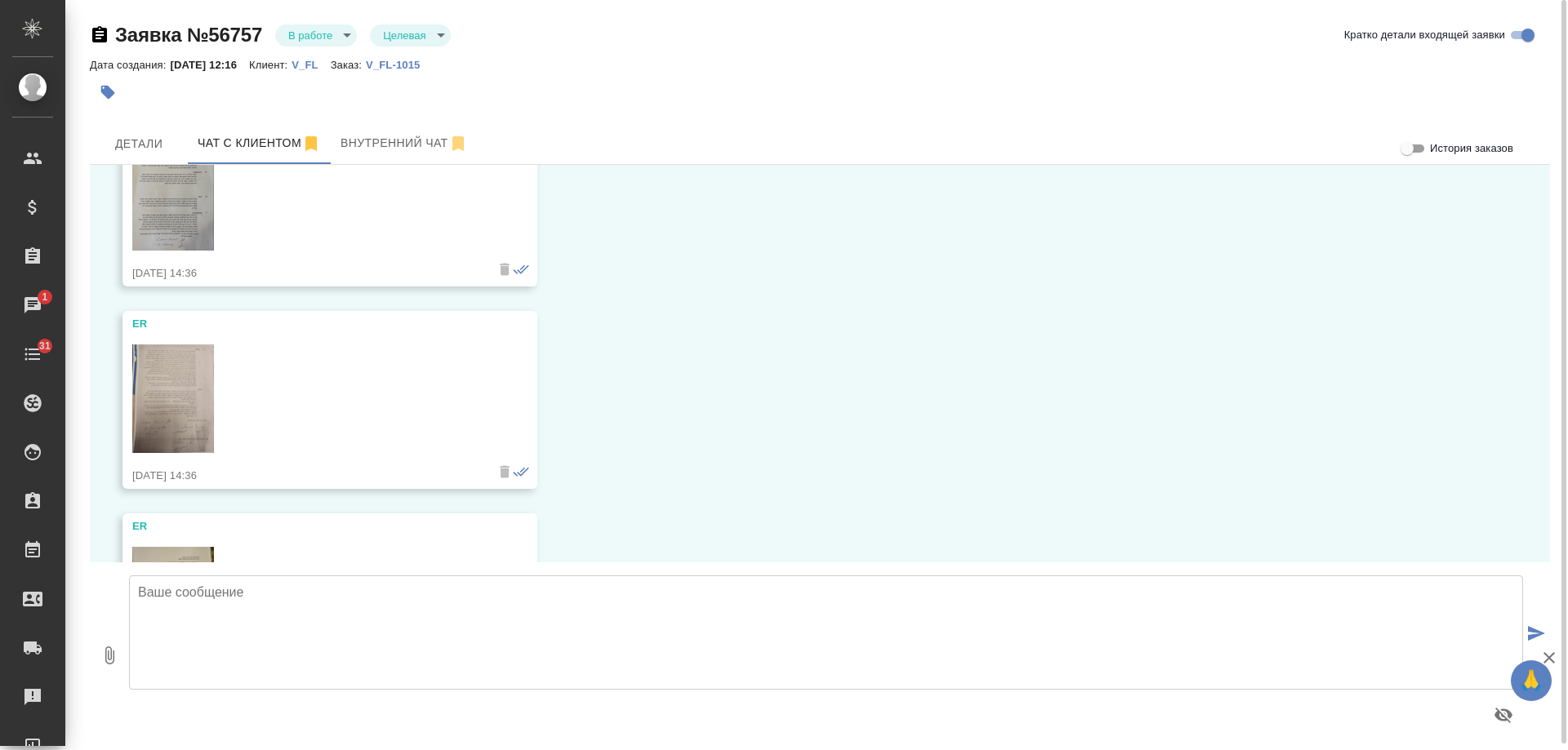
click at [171, 397] on img at bounding box center [173, 399] width 82 height 109
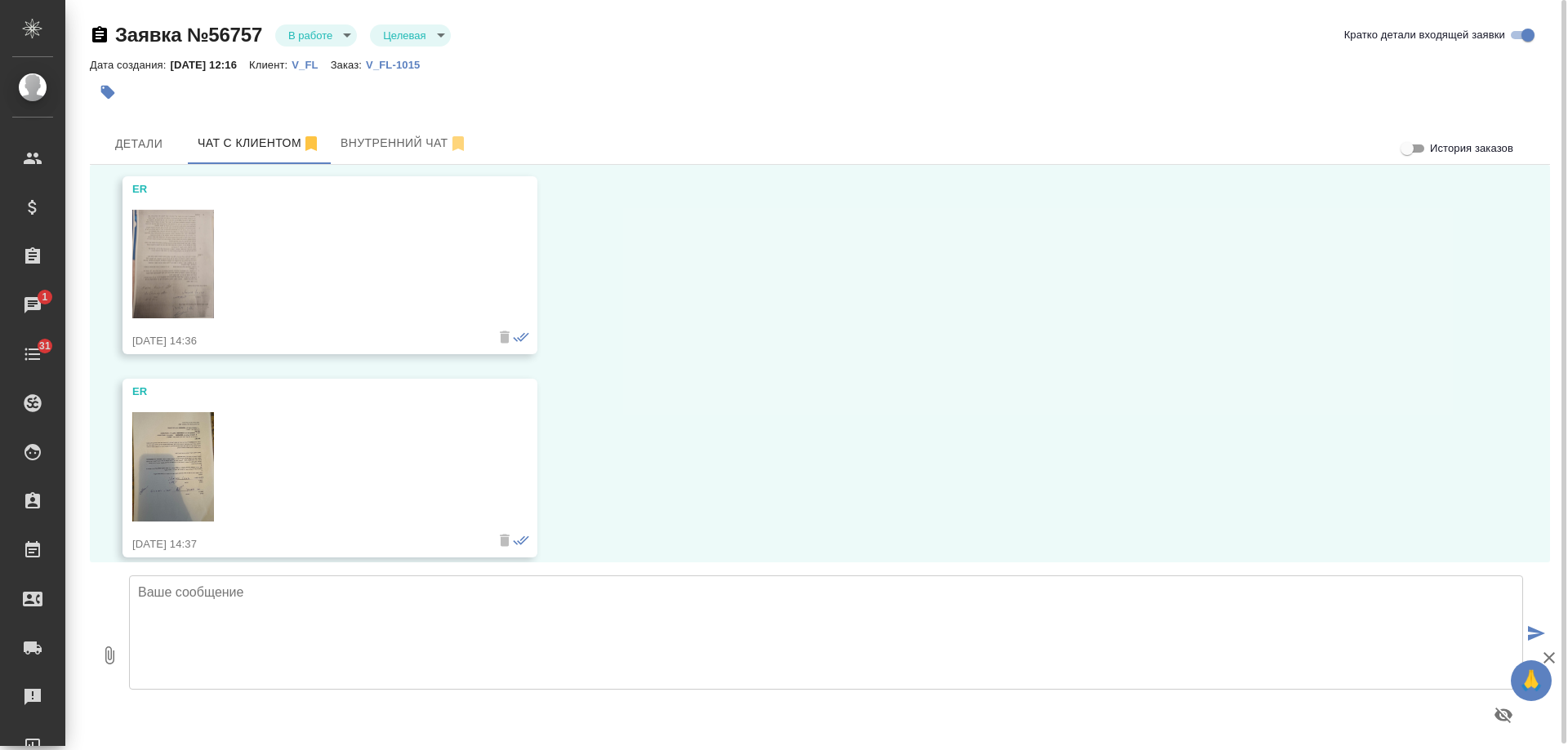
scroll to position [1957, 0]
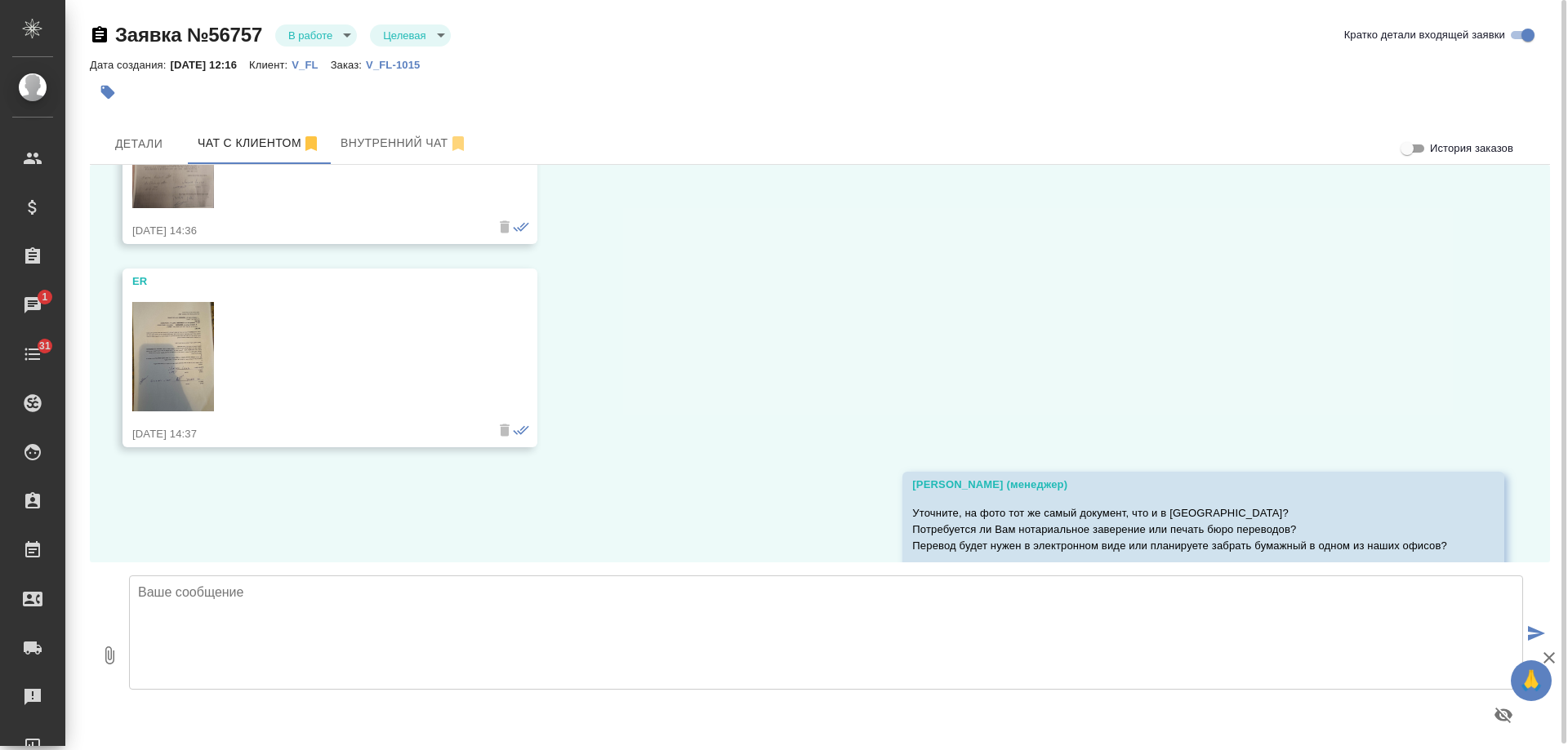
click at [177, 340] on img at bounding box center [173, 357] width 82 height 109
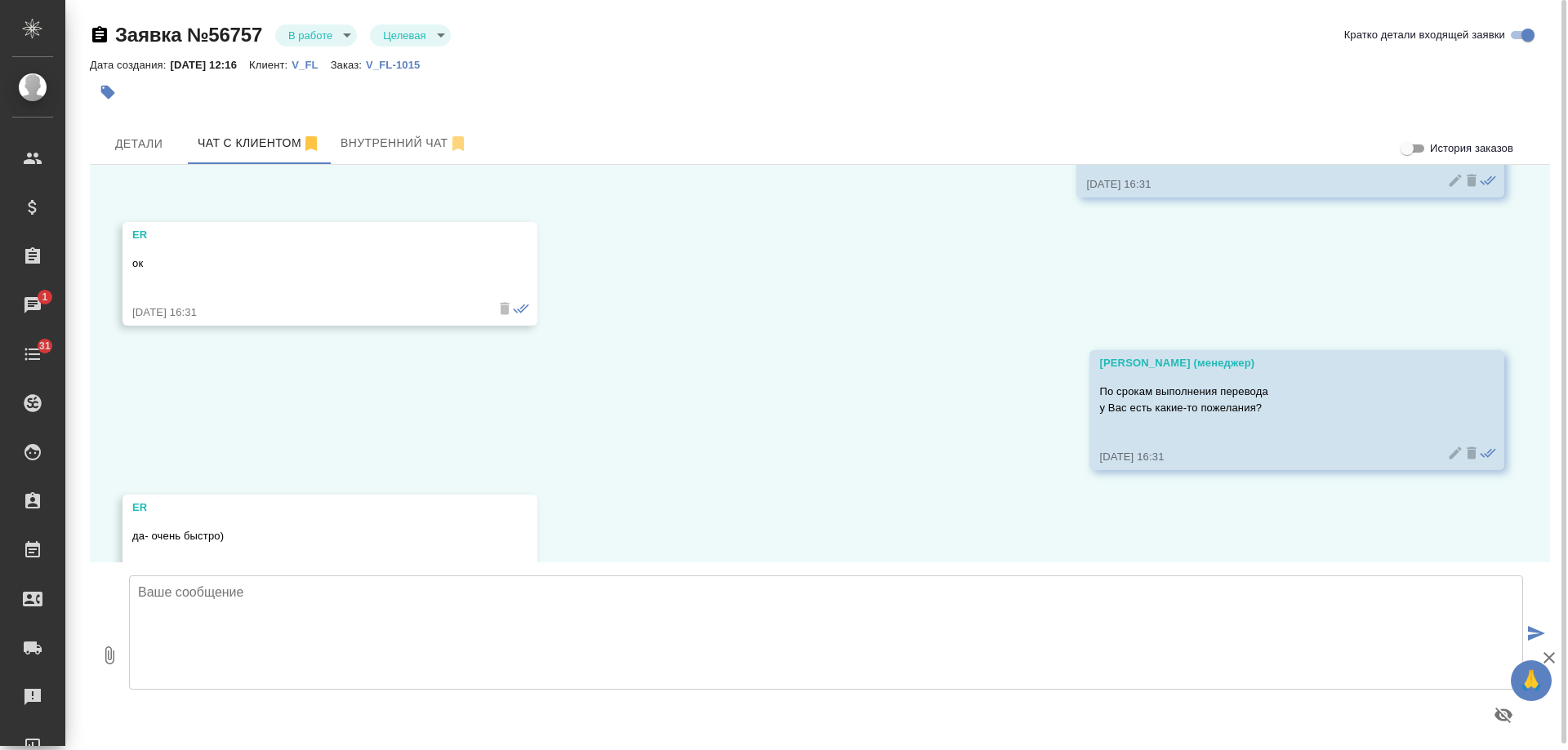
scroll to position [3834, 0]
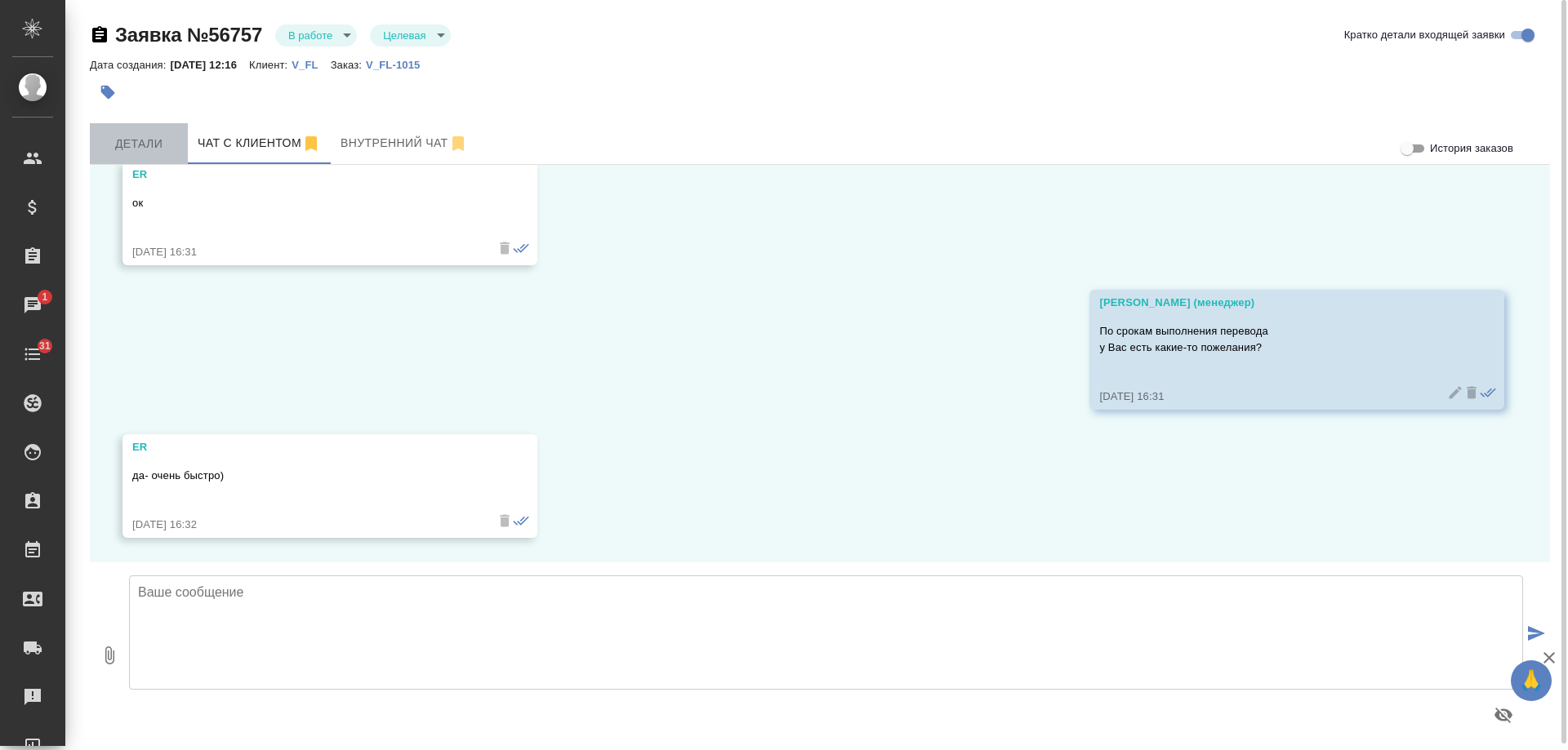
click at [151, 144] on span "Детали" at bounding box center [139, 144] width 79 height 20
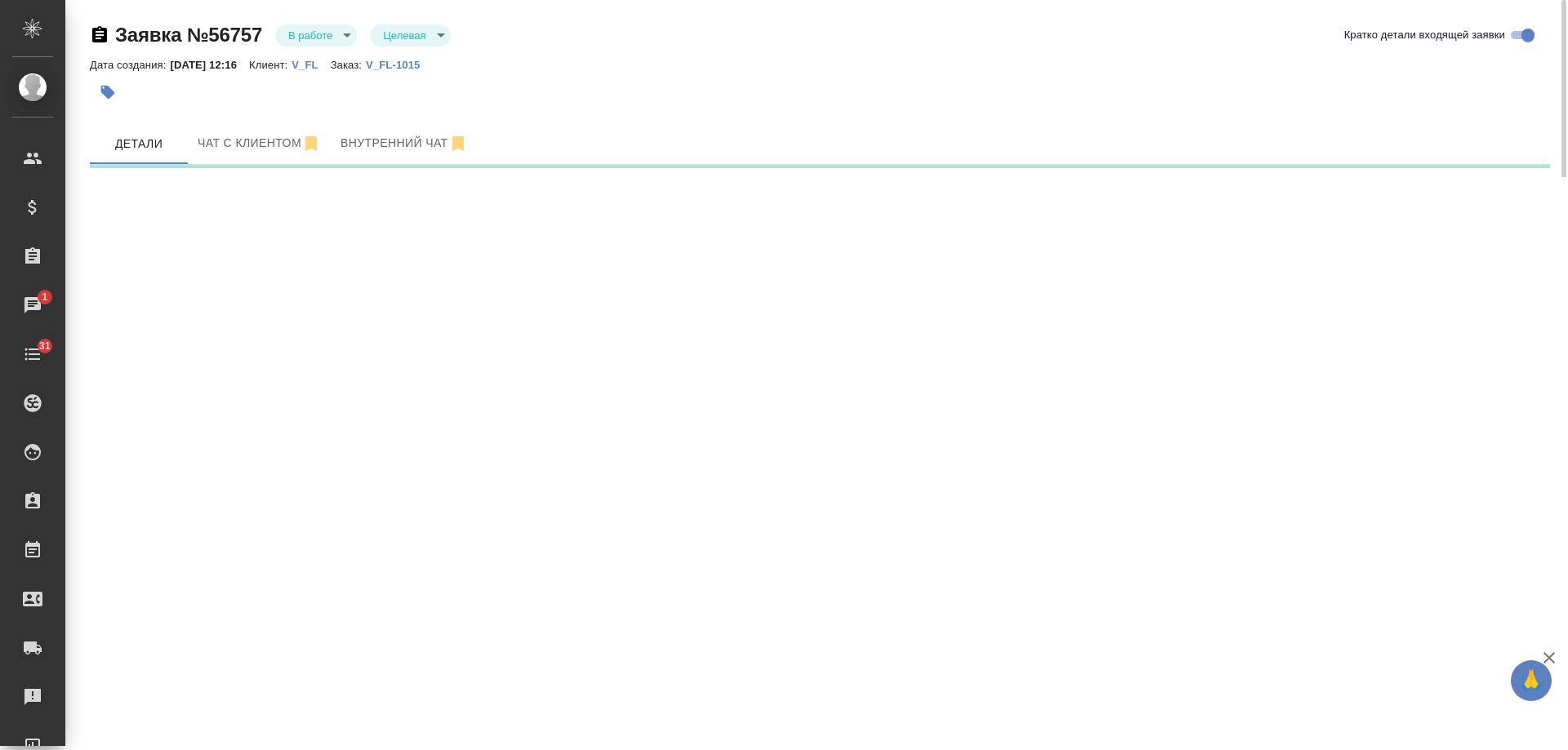
select select "RU"
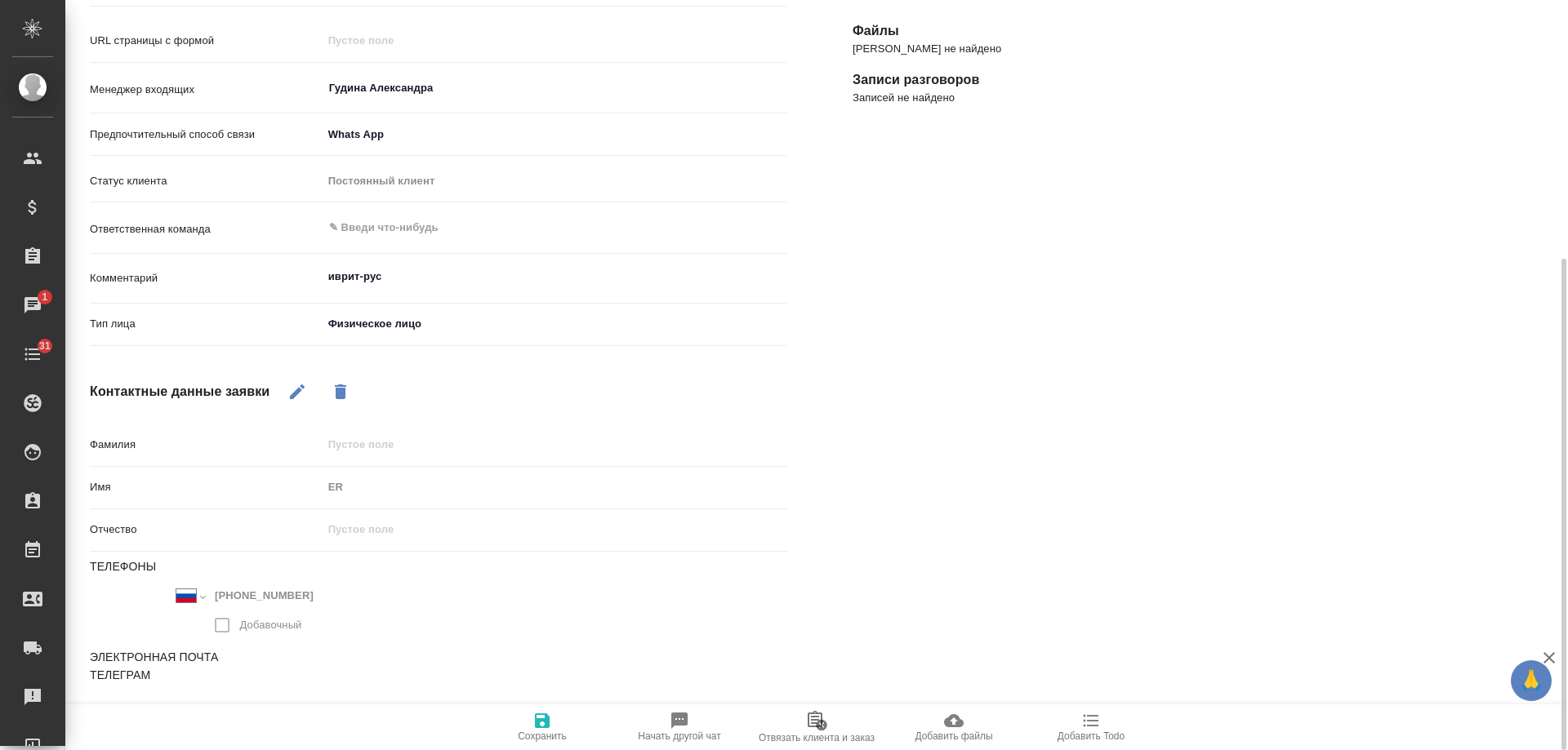
scroll to position [68, 0]
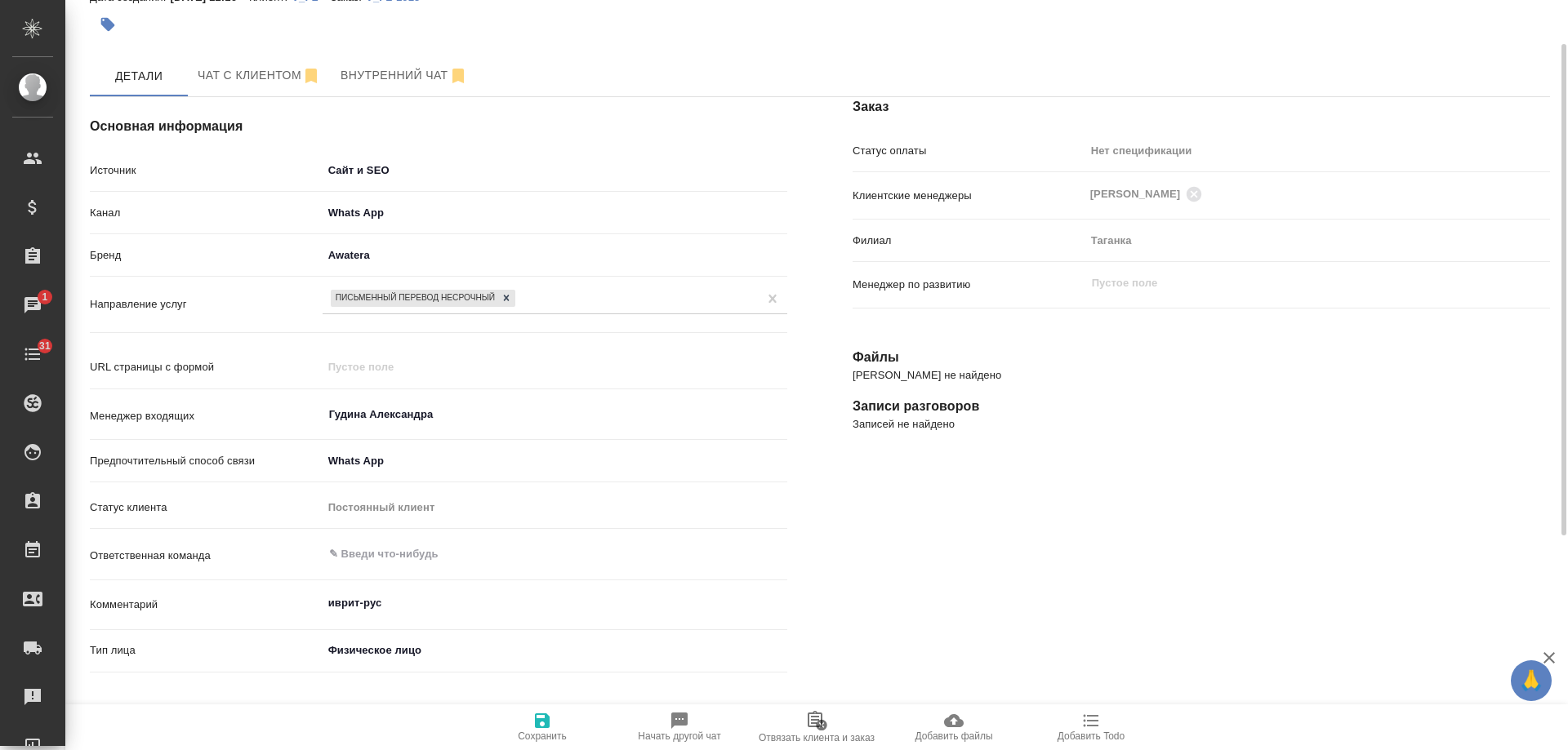
type textarea "x"
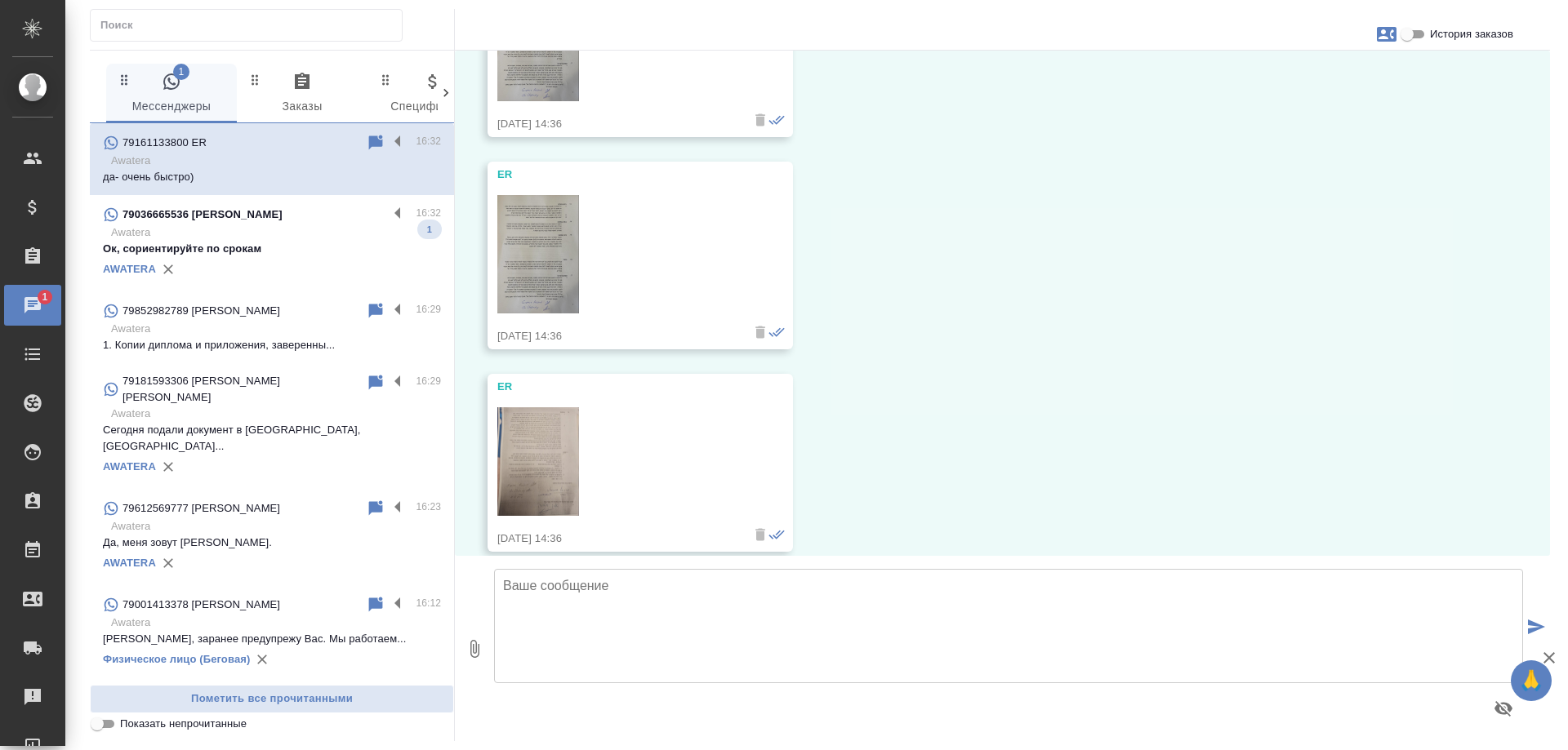
scroll to position [1452, 0]
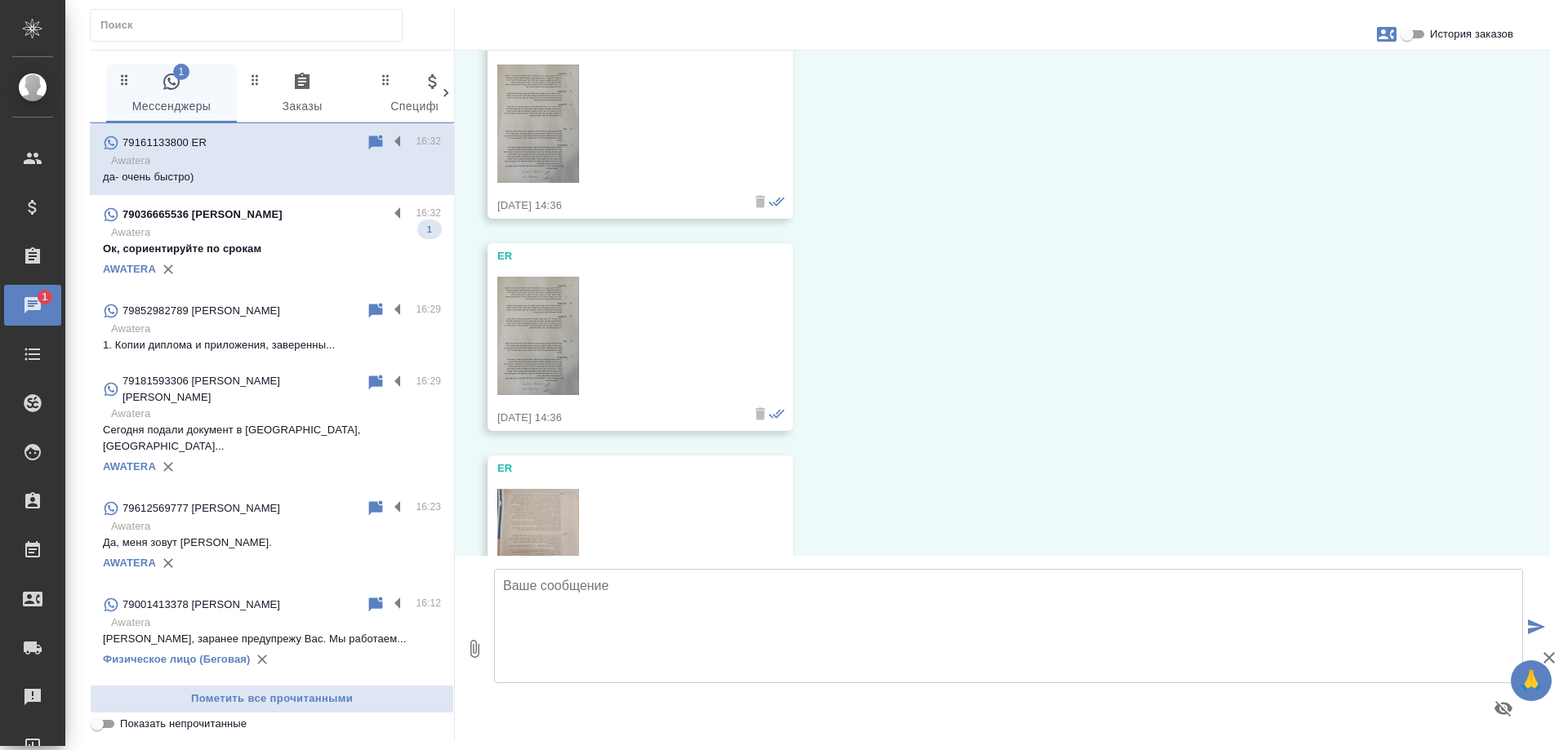
click at [539, 328] on img at bounding box center [537, 336] width 82 height 118
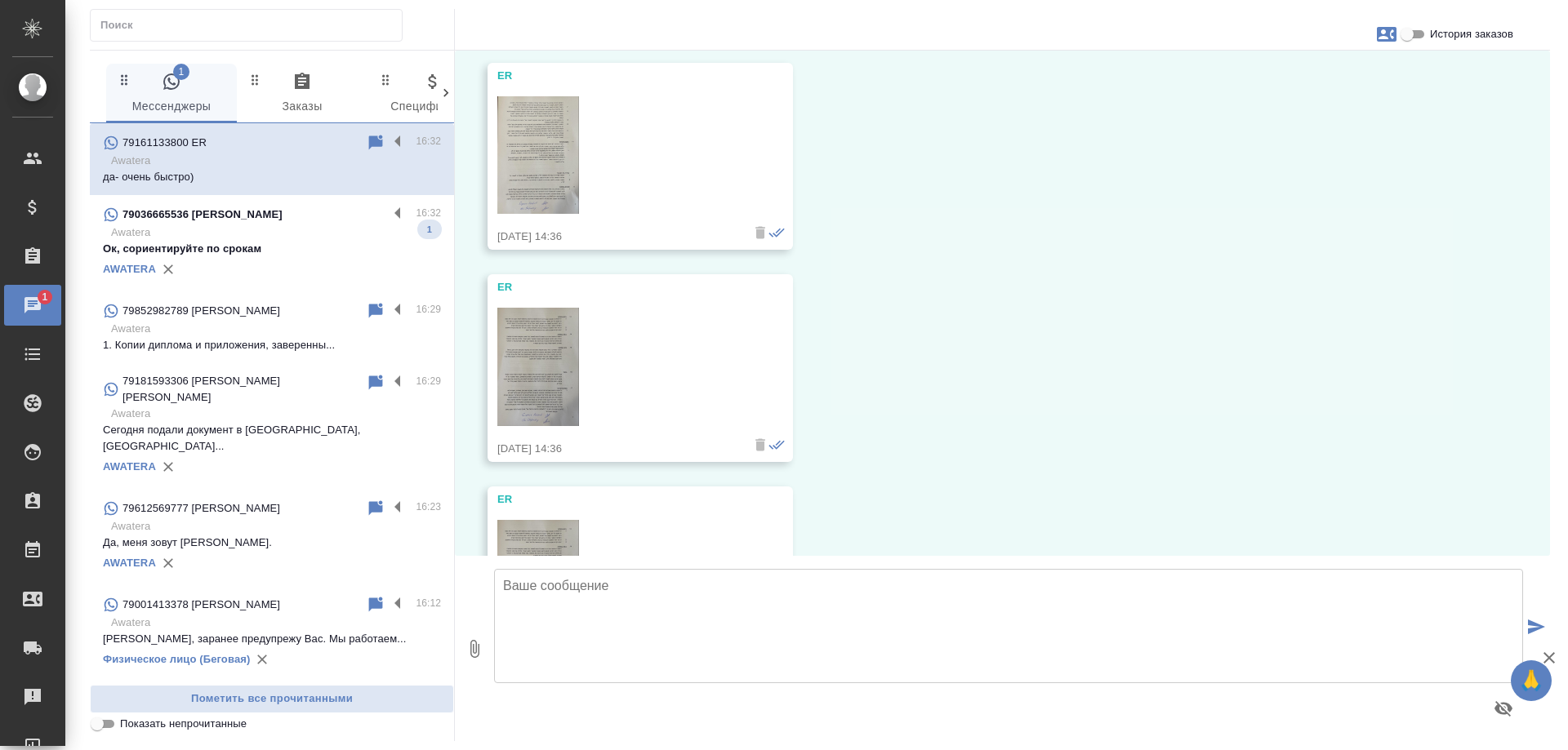
scroll to position [1207, 0]
click at [541, 362] on img at bounding box center [537, 368] width 82 height 118
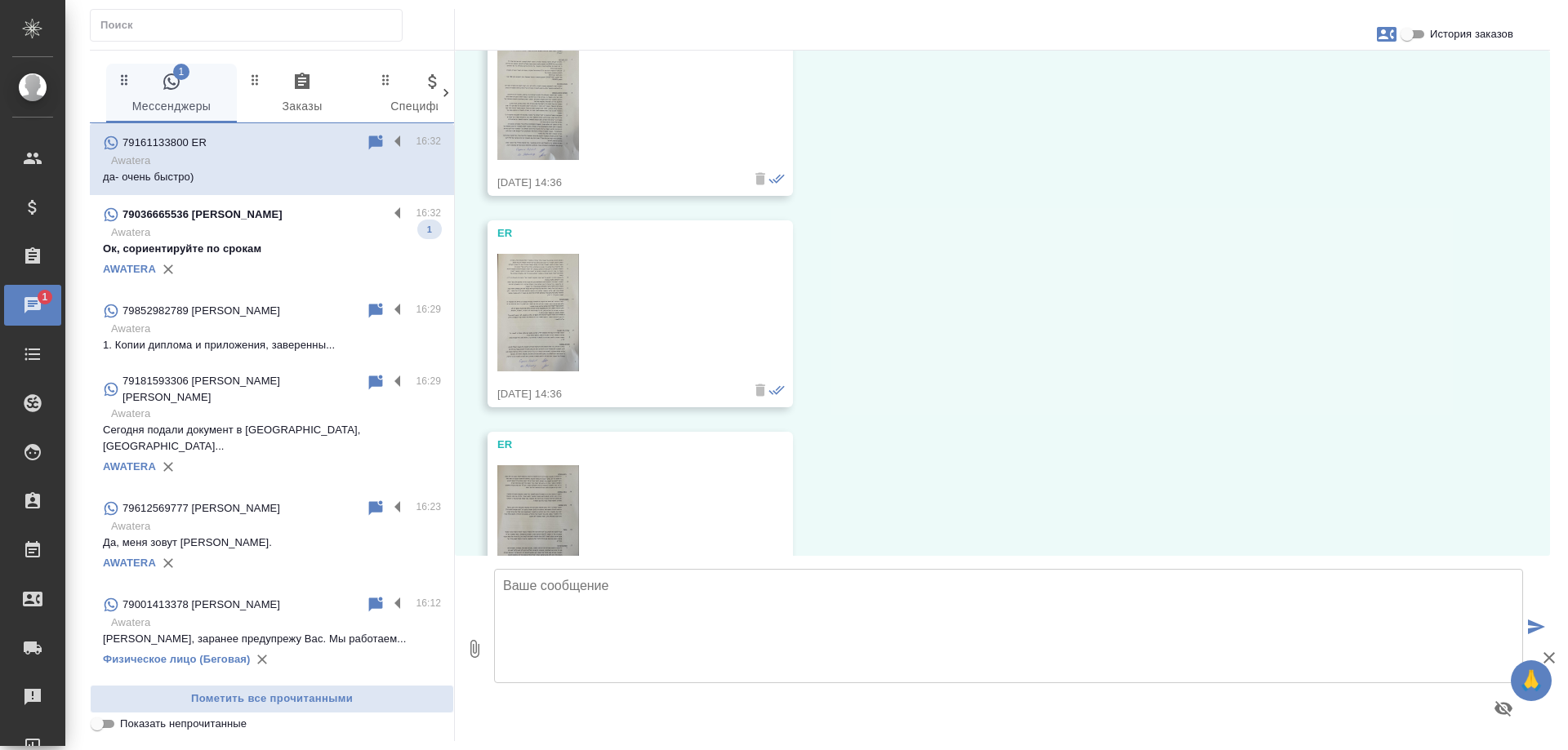
scroll to position [1044, 0]
click at [535, 317] on img at bounding box center [537, 319] width 82 height 118
click at [259, 235] on p "Awatera" at bounding box center [276, 232] width 330 height 16
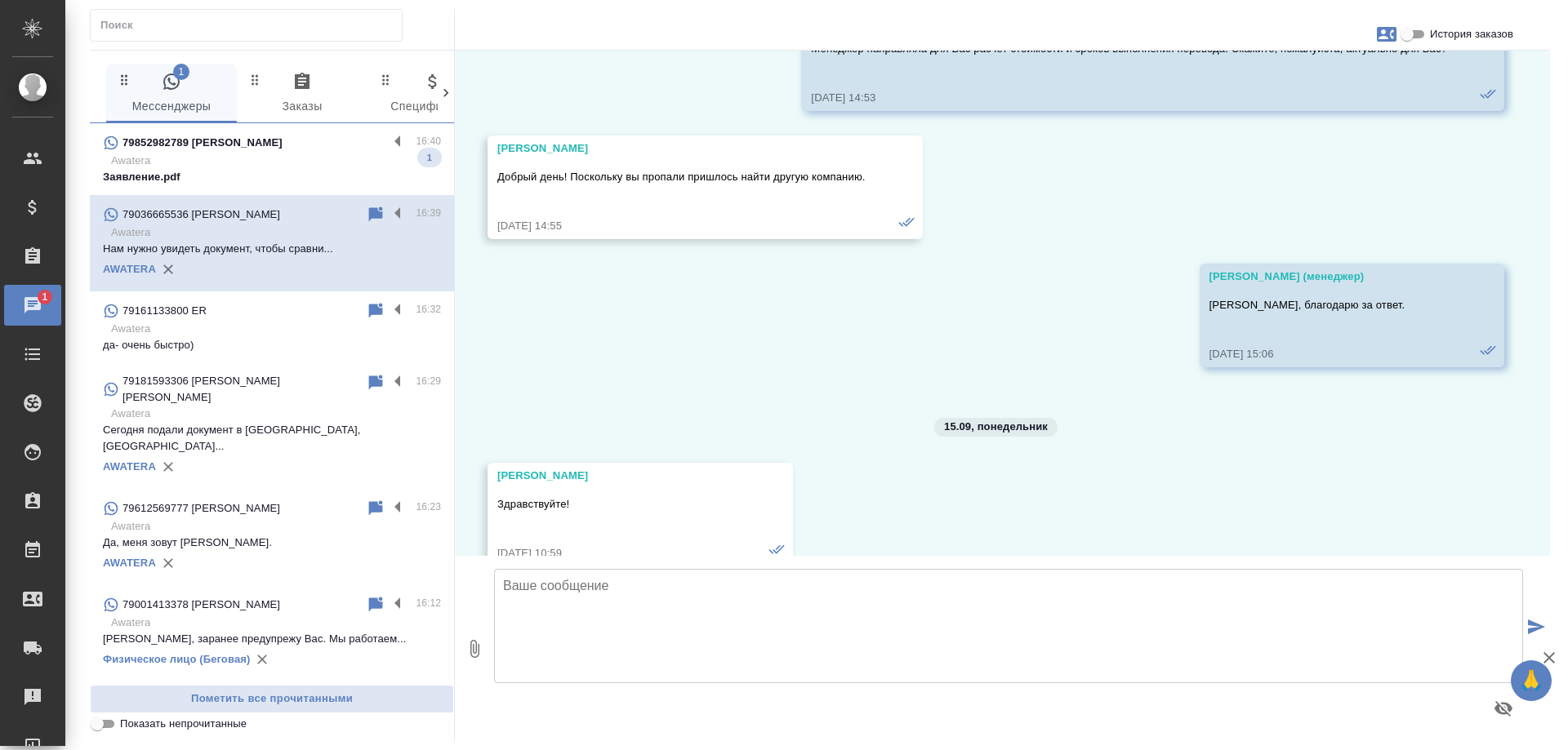
scroll to position [4856, 0]
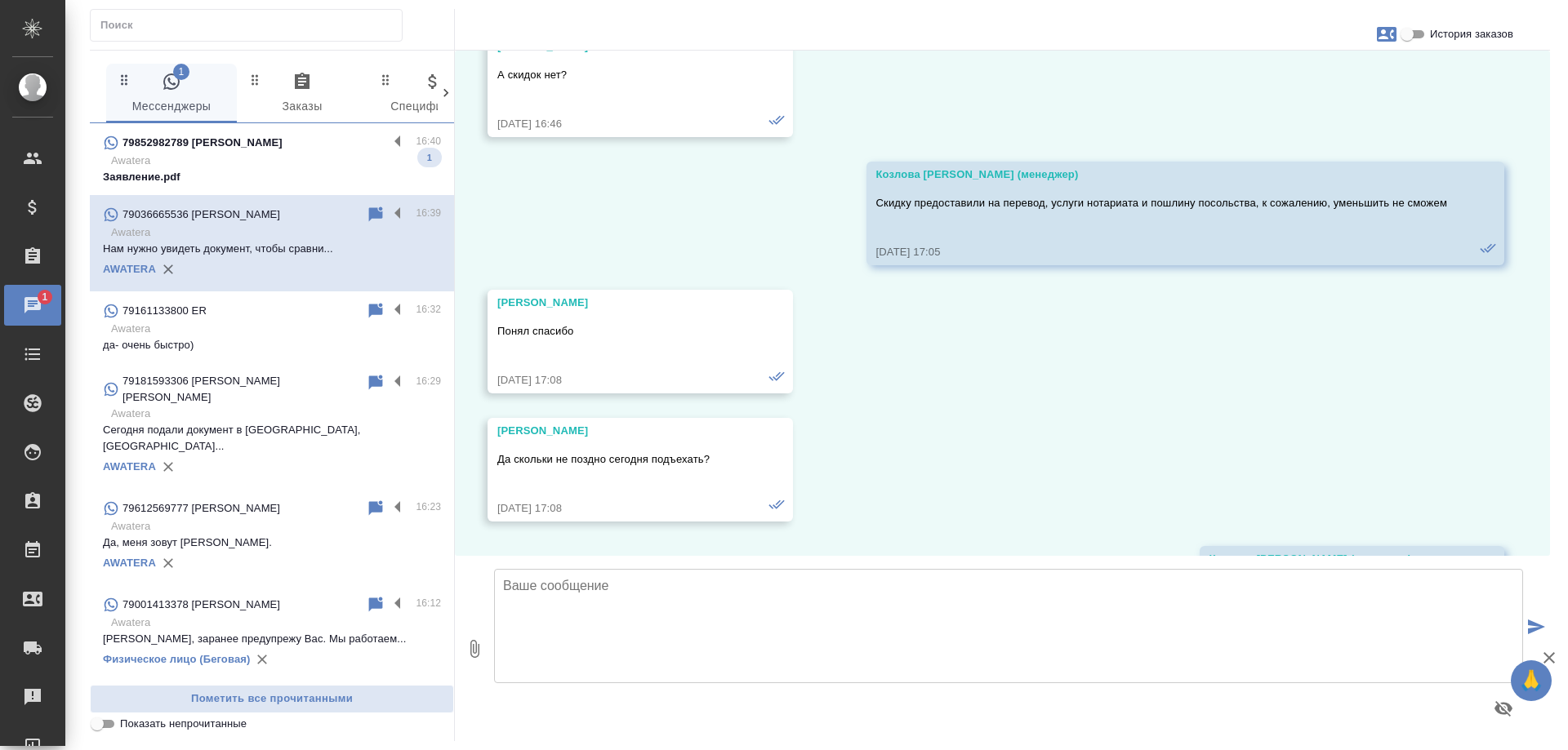
click at [270, 146] on div "79852982789 [PERSON_NAME]" at bounding box center [245, 143] width 285 height 19
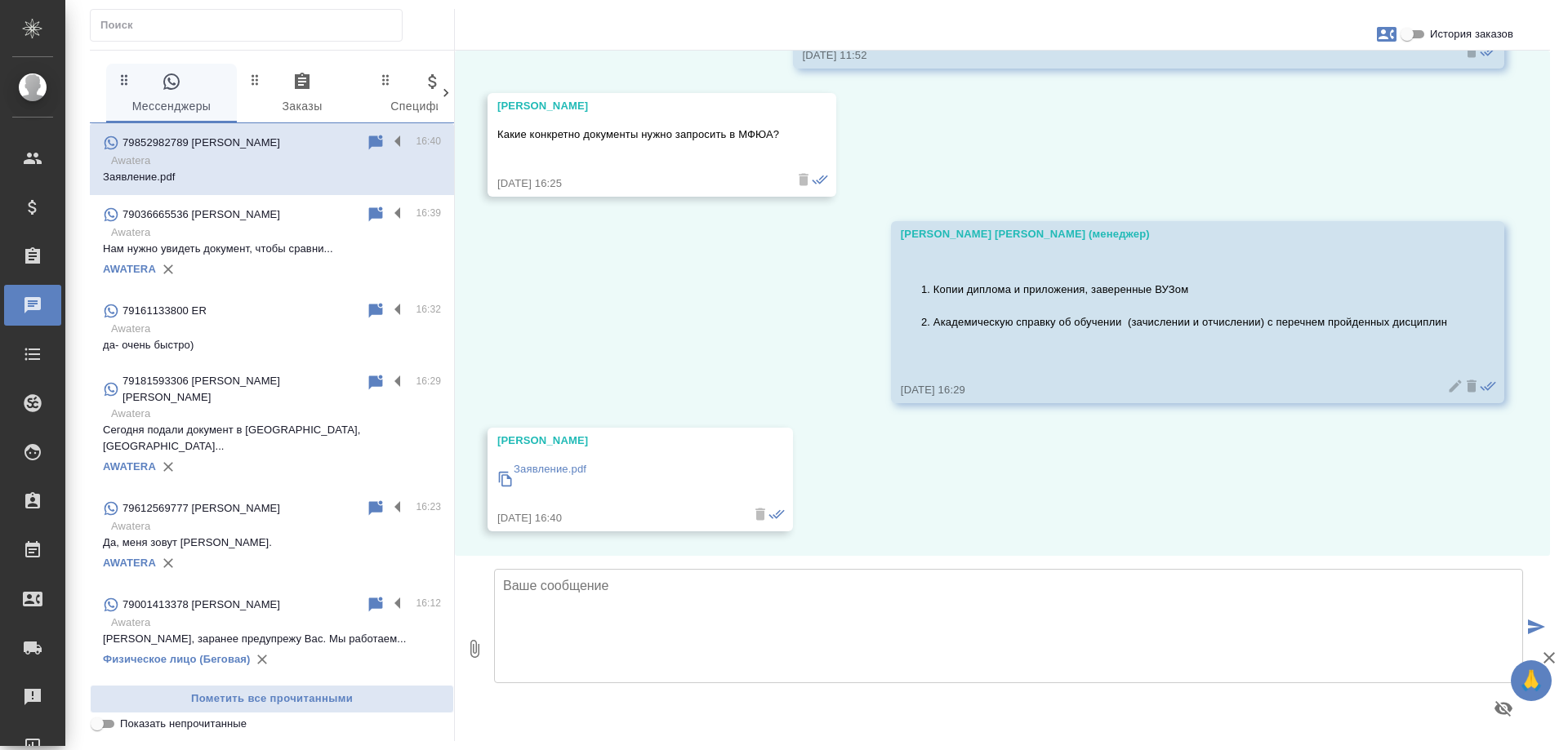
scroll to position [24116, 0]
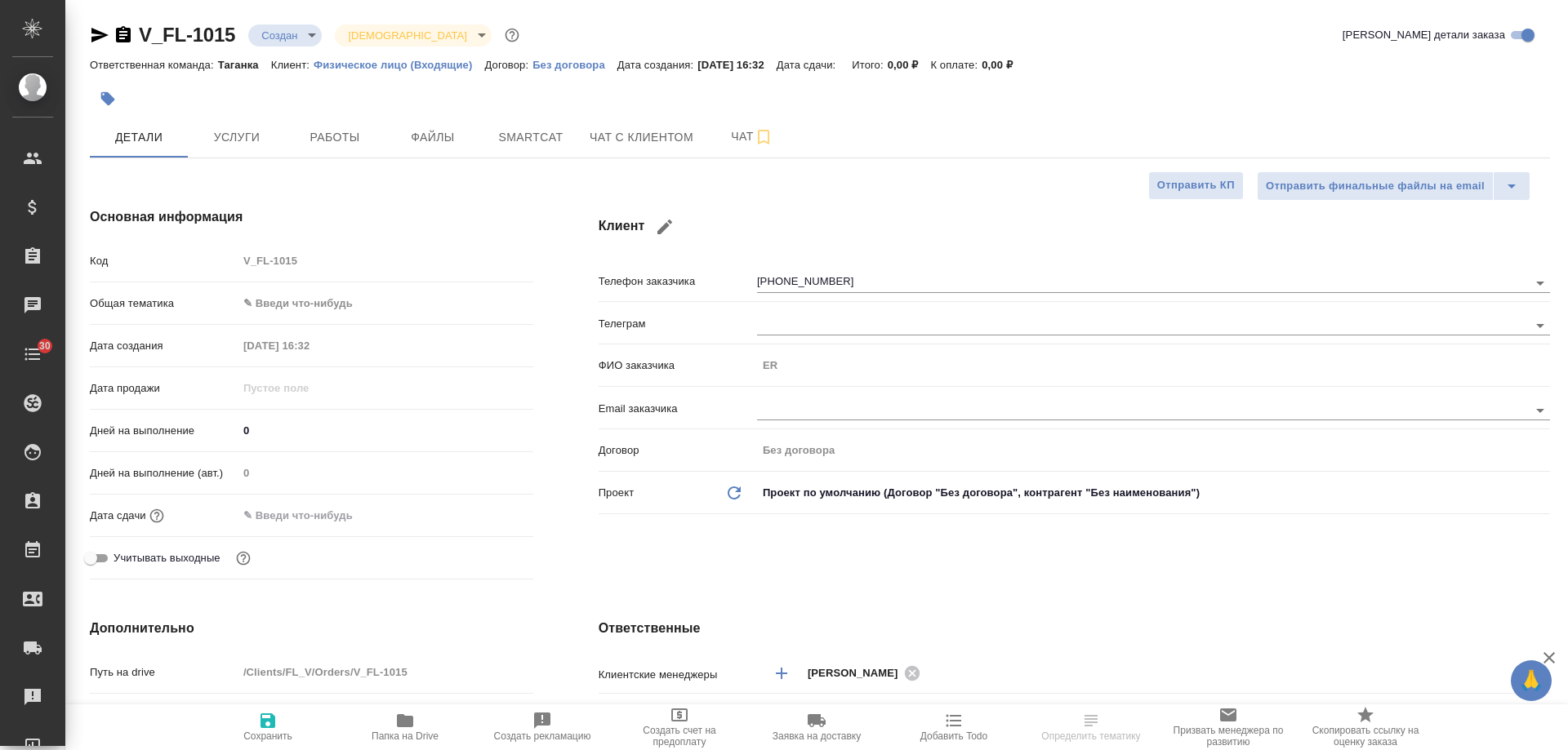
select select "RU"
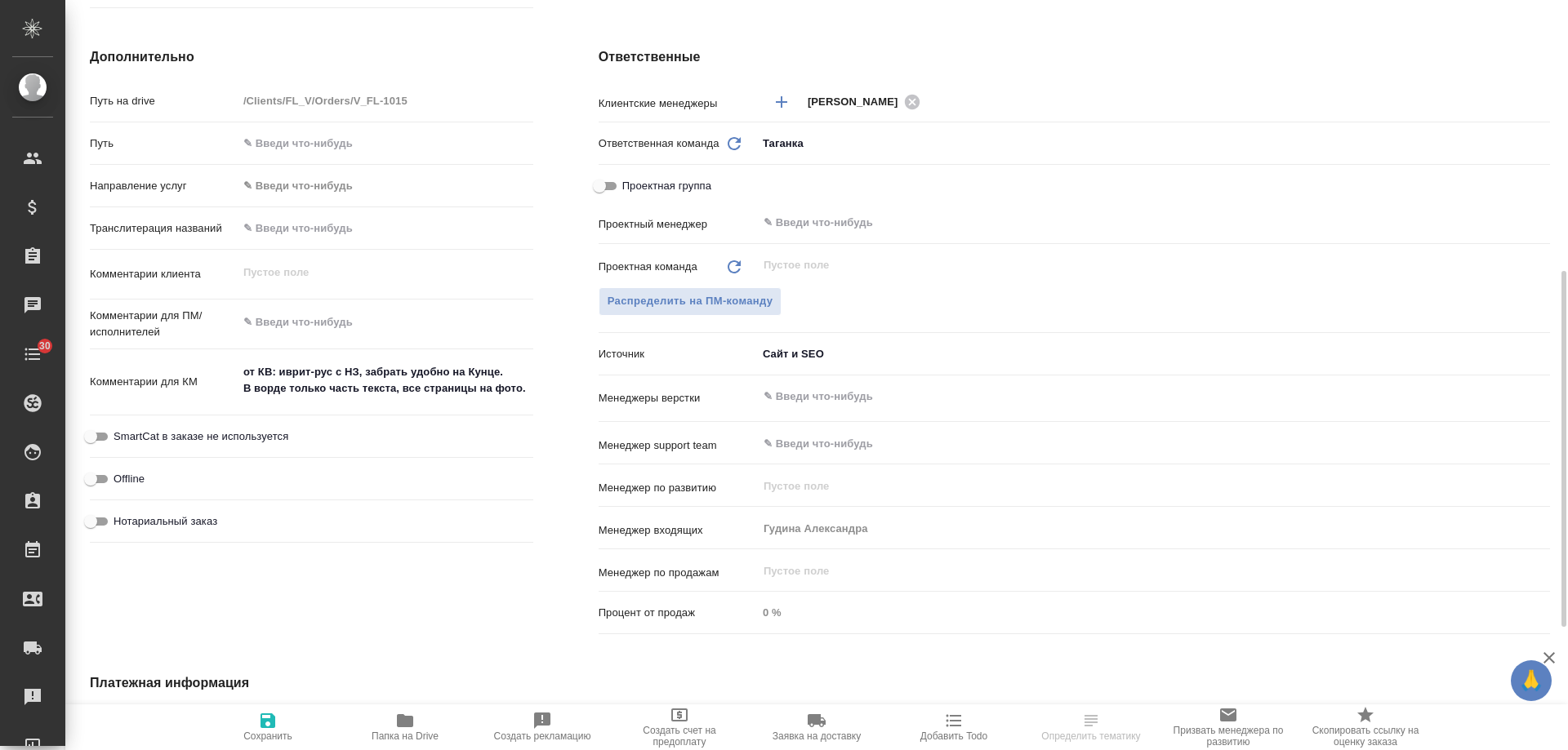
click at [189, 522] on span "Нотариальный заказ" at bounding box center [165, 521] width 104 height 16
click at [120, 522] on input "Нотариальный заказ" at bounding box center [90, 522] width 59 height 19
checkbox input "true"
click at [272, 727] on icon "button" at bounding box center [268, 720] width 14 height 14
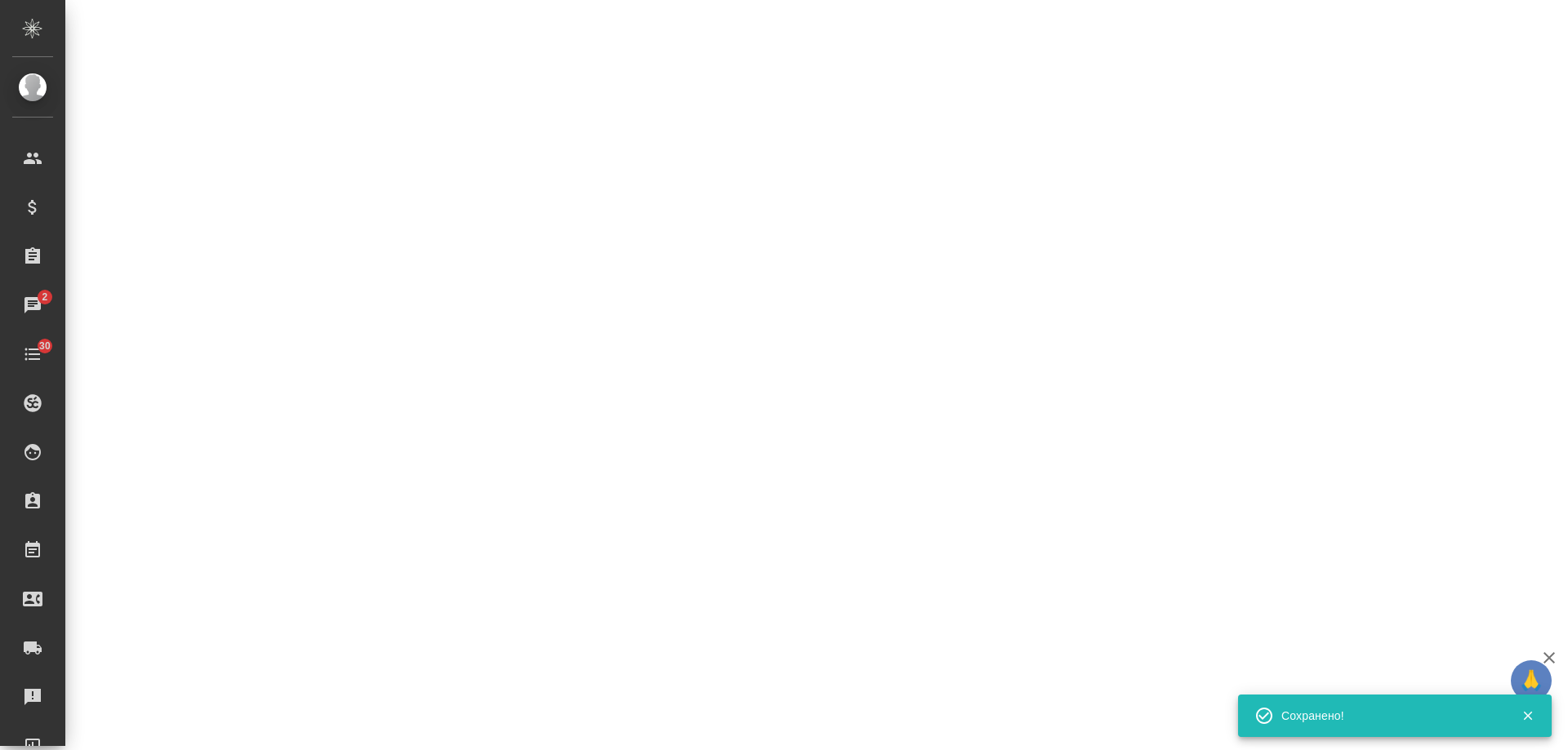
select select "RU"
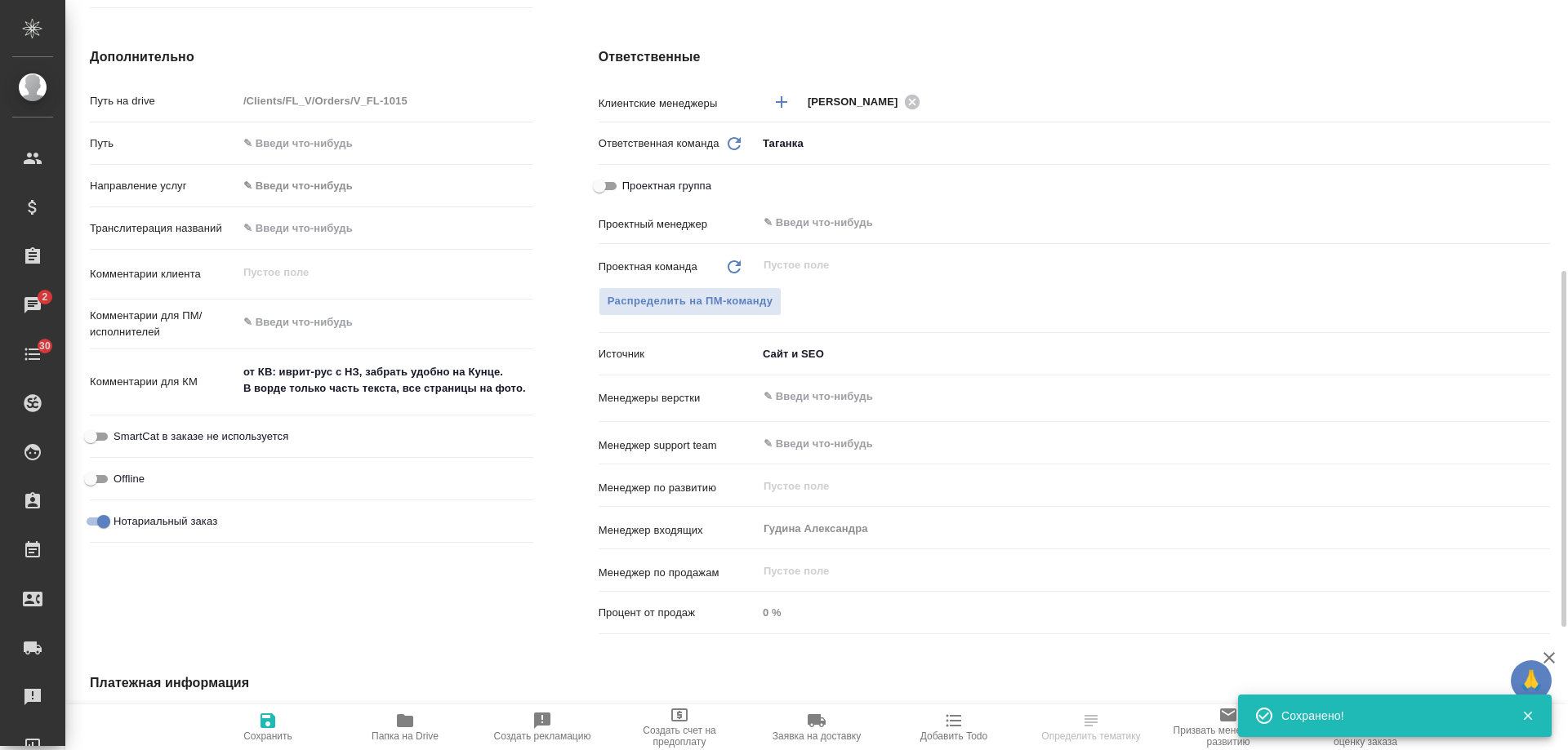
type textarea "x"
click at [961, 722] on icon "button" at bounding box center [955, 721] width 15 height 12
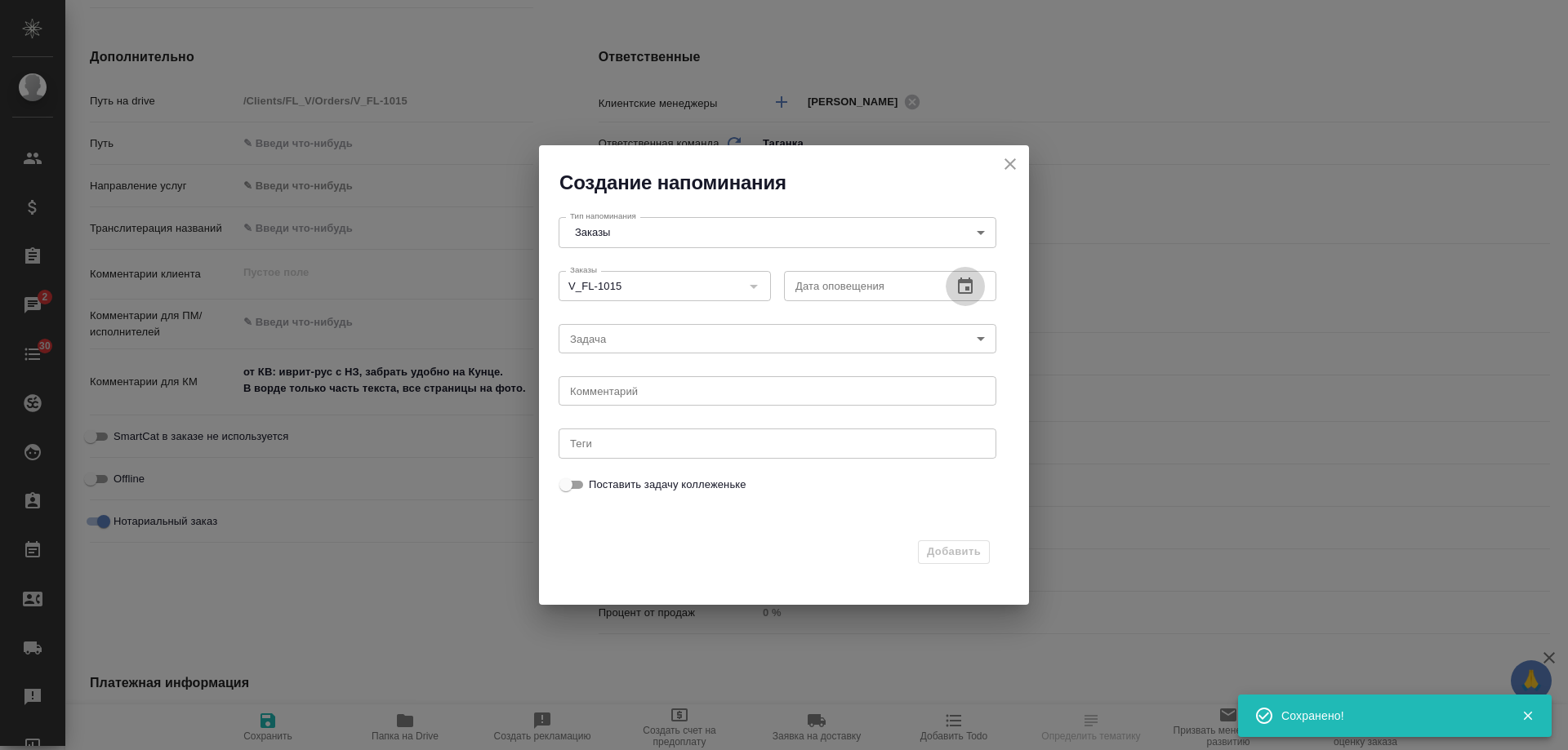
click at [972, 279] on icon "button" at bounding box center [965, 285] width 14 height 16
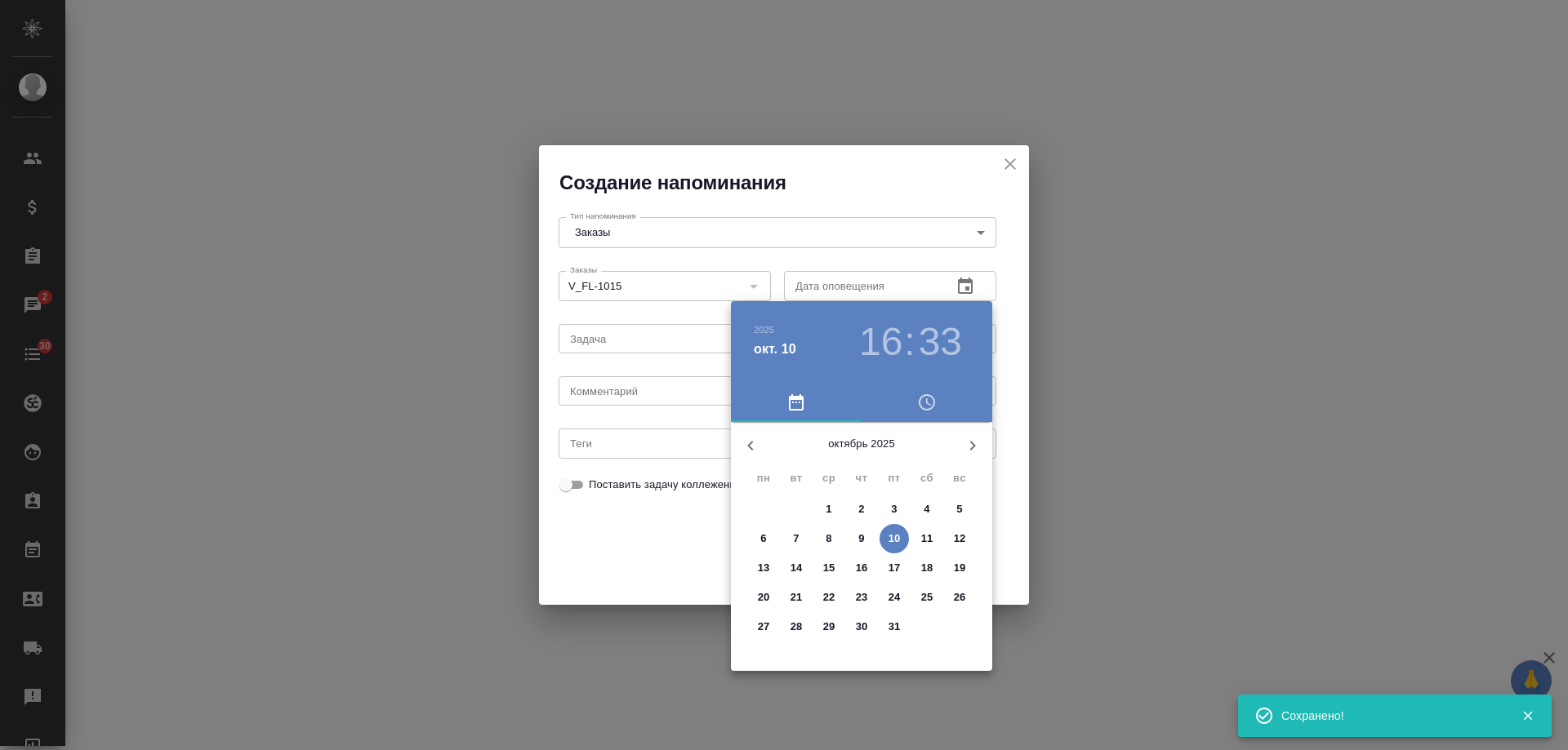
click at [797, 566] on p "14" at bounding box center [796, 568] width 12 height 16
select select "RU"
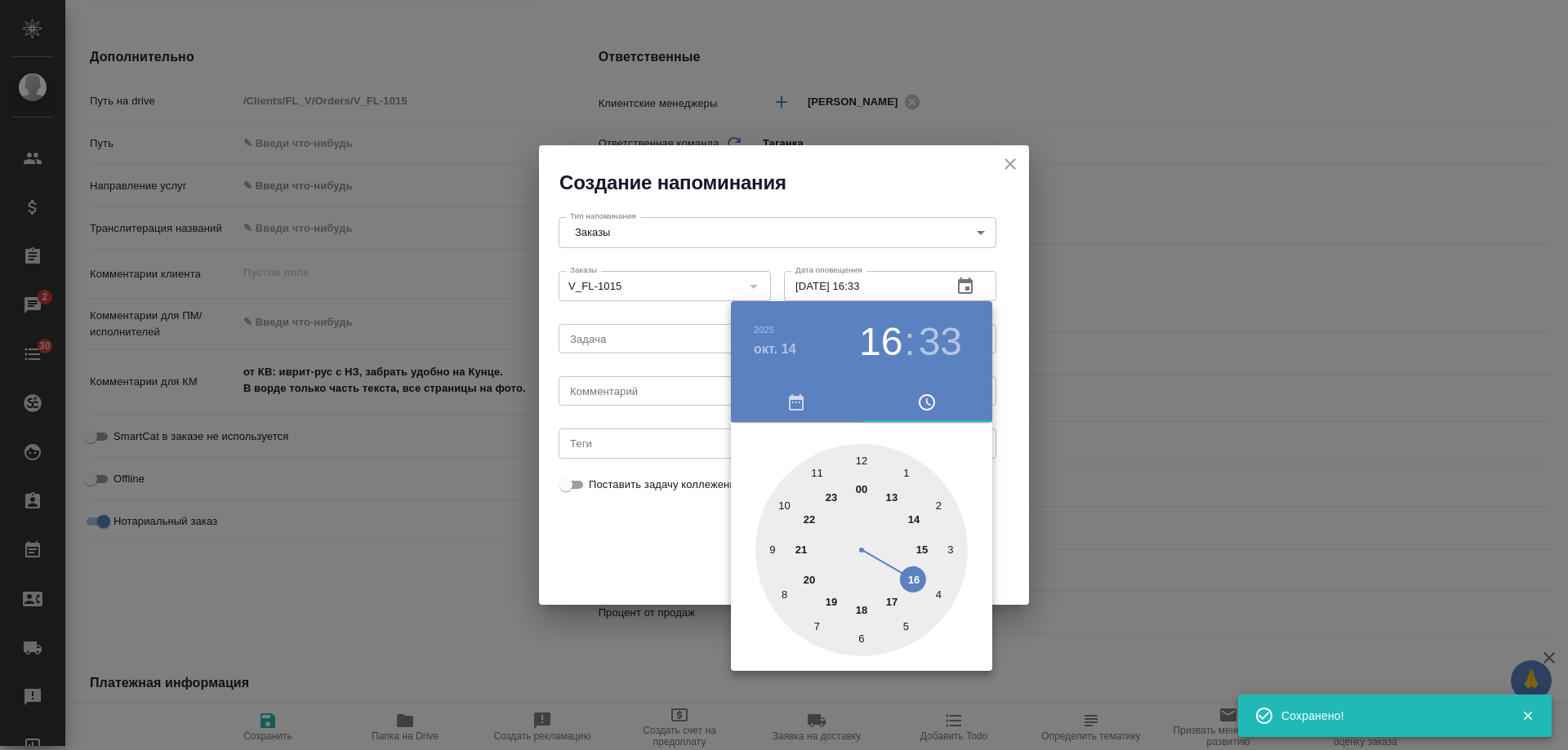
type input "14.10.2025 16:33"
type textarea "x"
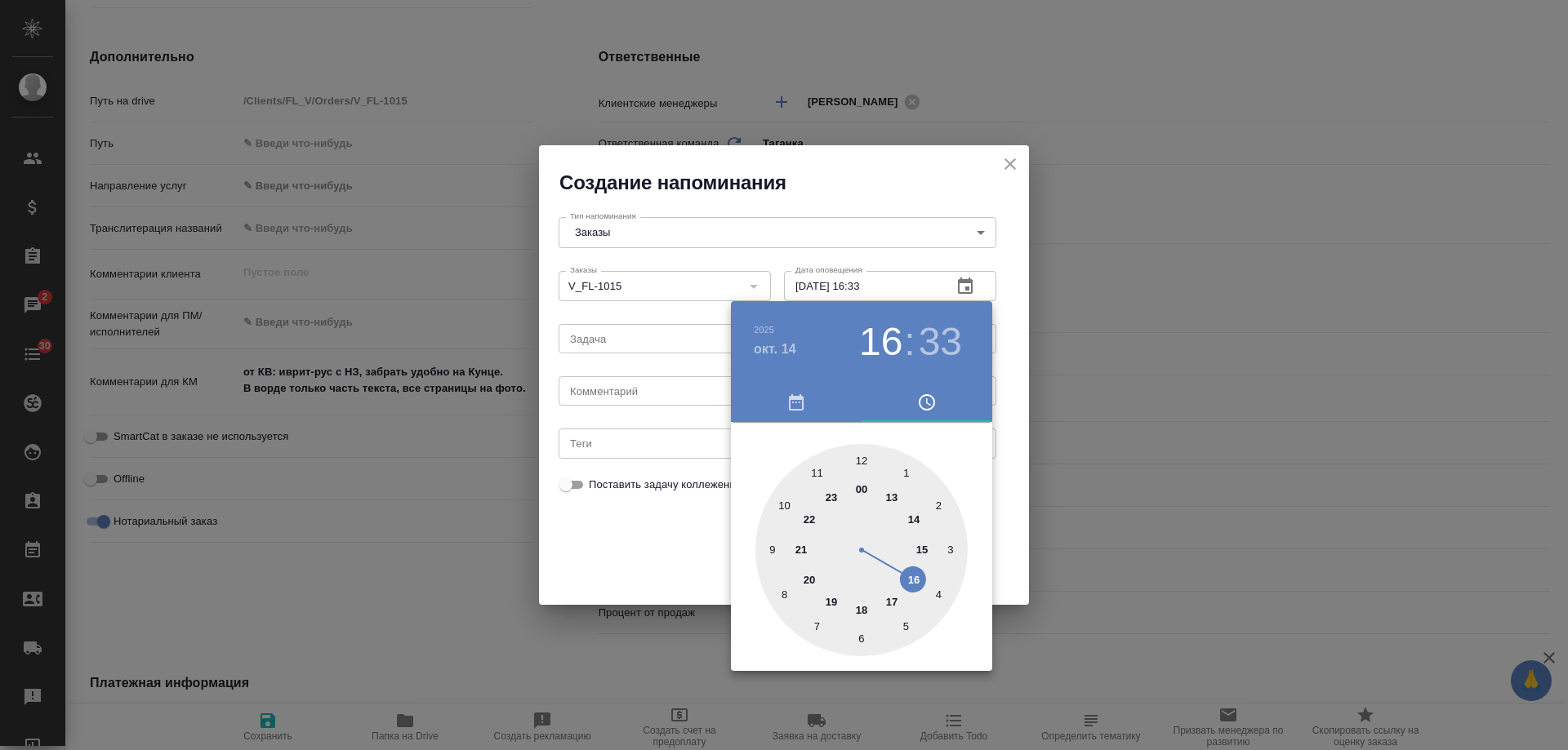
click at [676, 393] on div at bounding box center [784, 375] width 1568 height 750
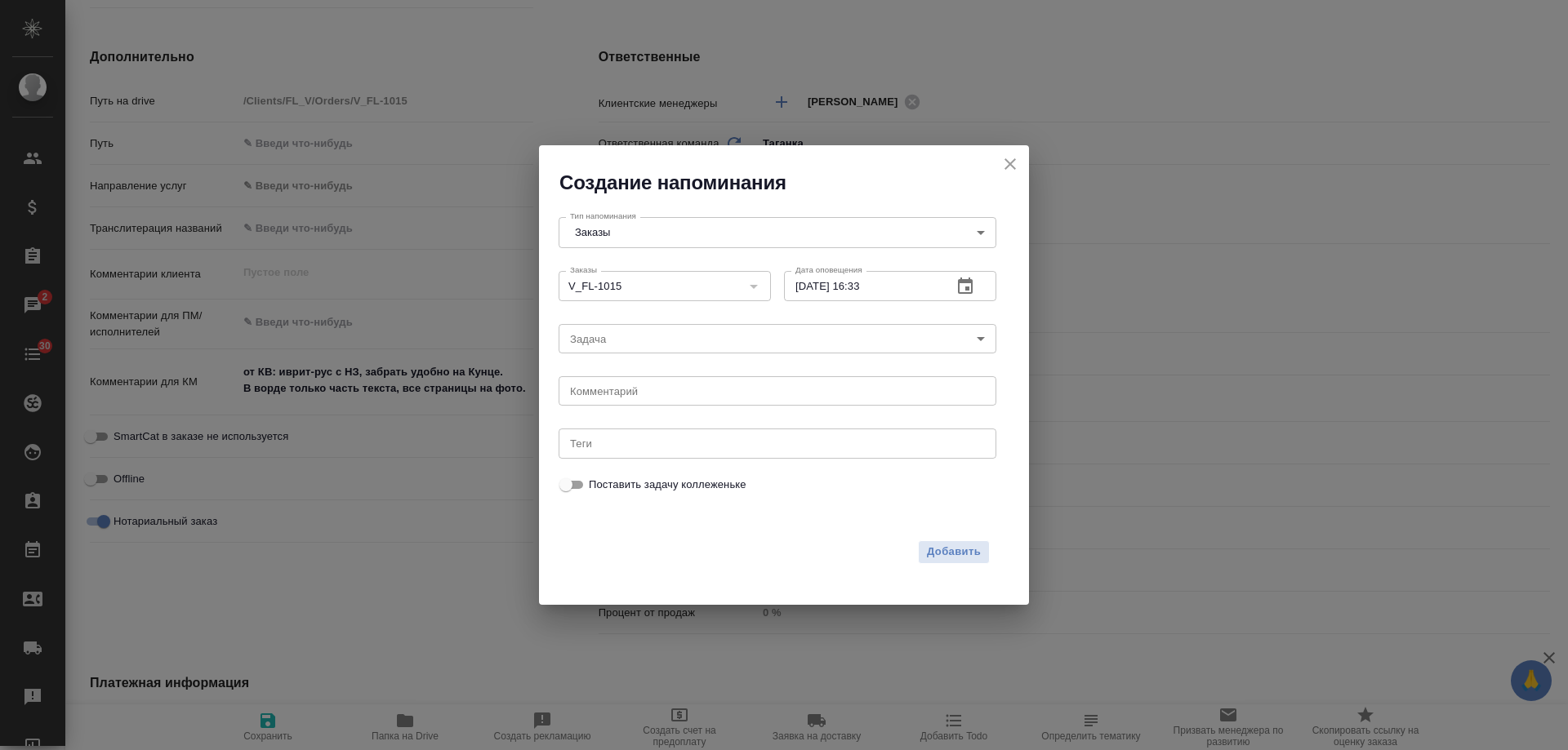
click at [656, 391] on div "2025 окт. 14 16 : 33 00 1 2 3 4 5 6 7 8 9 10 11 12 13 14 15 16 17 18 19 20 21 2…" at bounding box center [784, 375] width 1568 height 750
click at [650, 388] on div "2025 окт. 14 16 : 33 00 1 2 3 4 5 6 7 8 9 10 11 12 13 14 15 16 17 18 19 20 21 2…" at bounding box center [784, 375] width 1568 height 750
click at [646, 388] on textarea at bounding box center [777, 391] width 415 height 12
type textarea "инфа вотс"
click at [958, 551] on span "Добавить" at bounding box center [954, 552] width 54 height 19
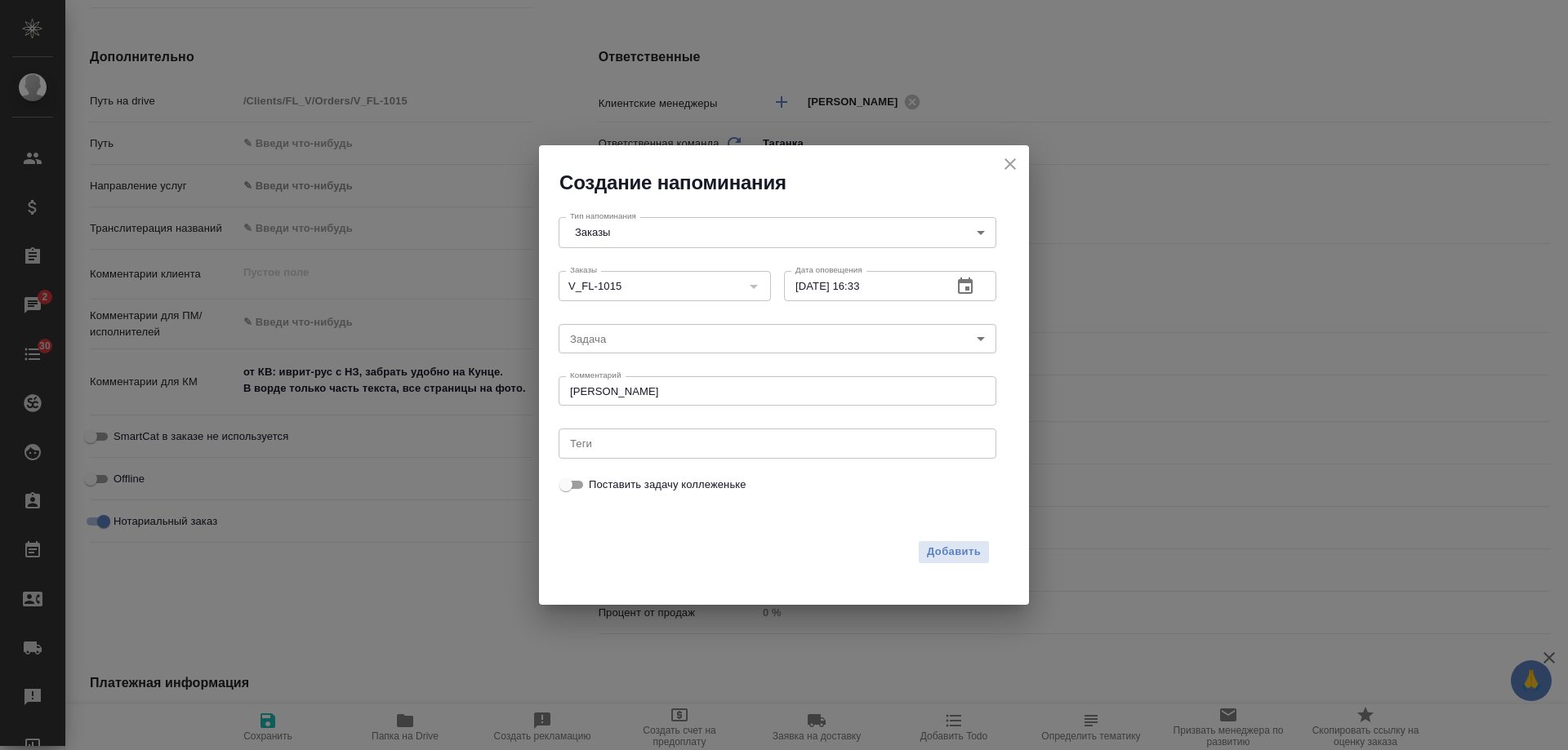
type textarea "x"
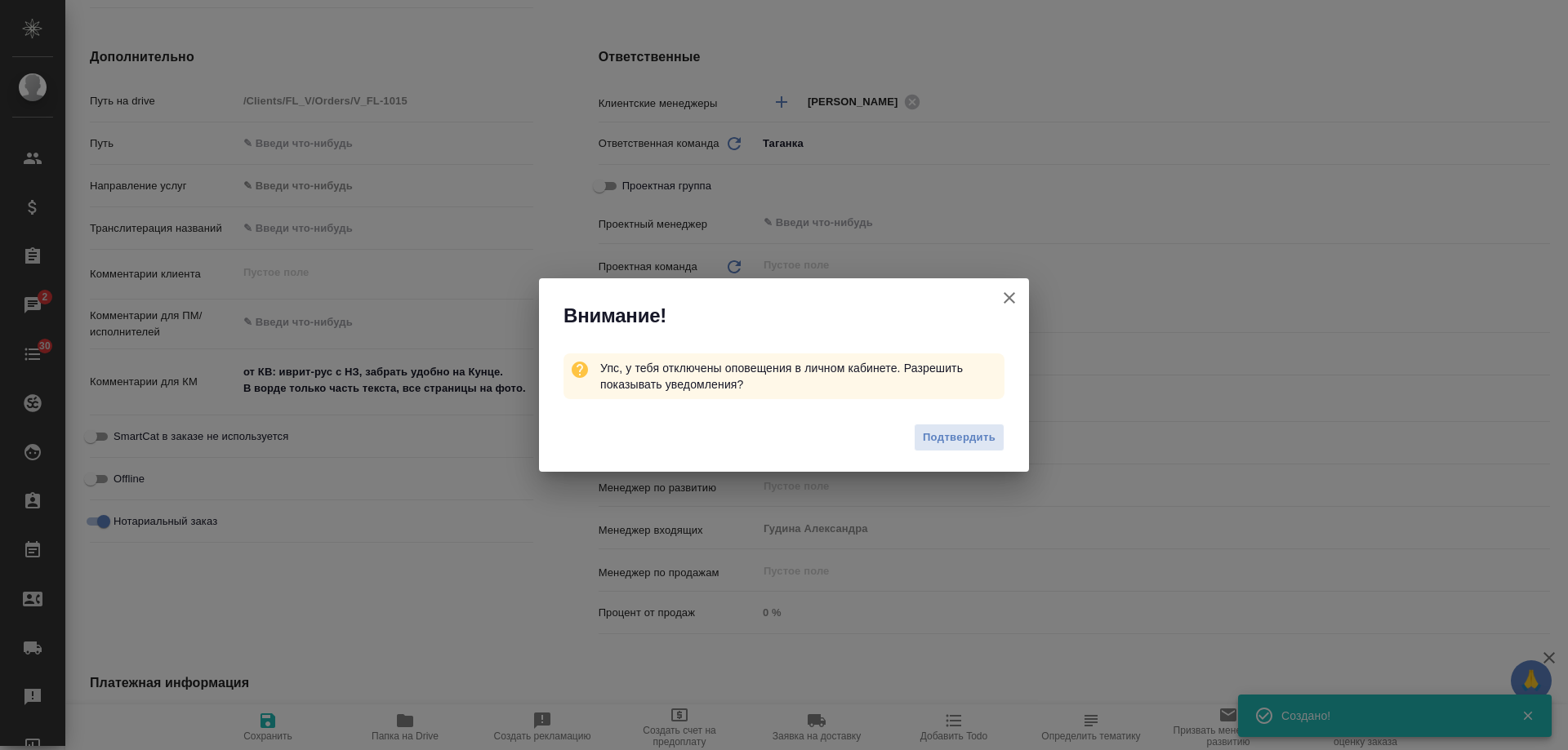
type textarea "x"
click at [1010, 301] on icon "button" at bounding box center [1010, 297] width 19 height 19
type textarea "x"
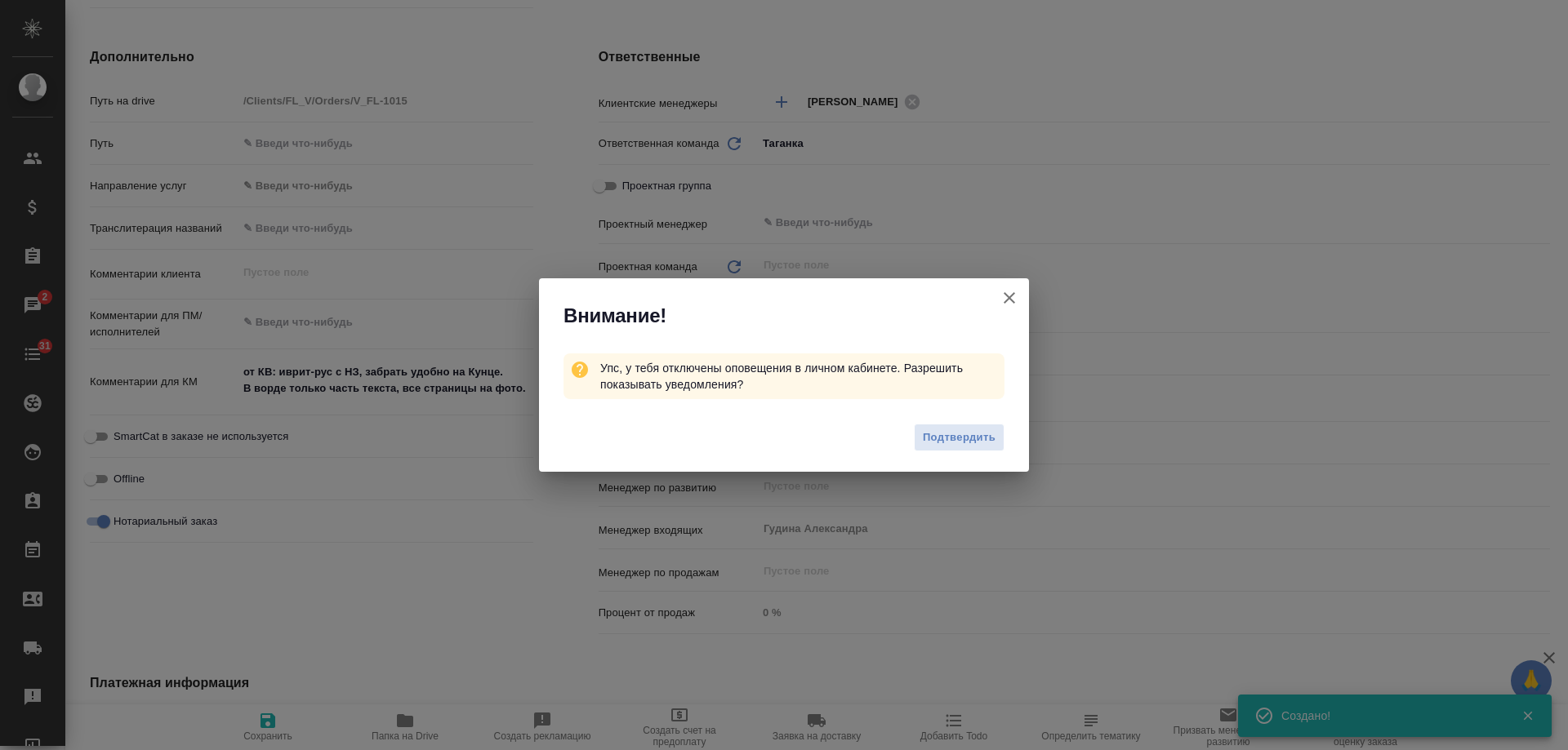
type textarea "x"
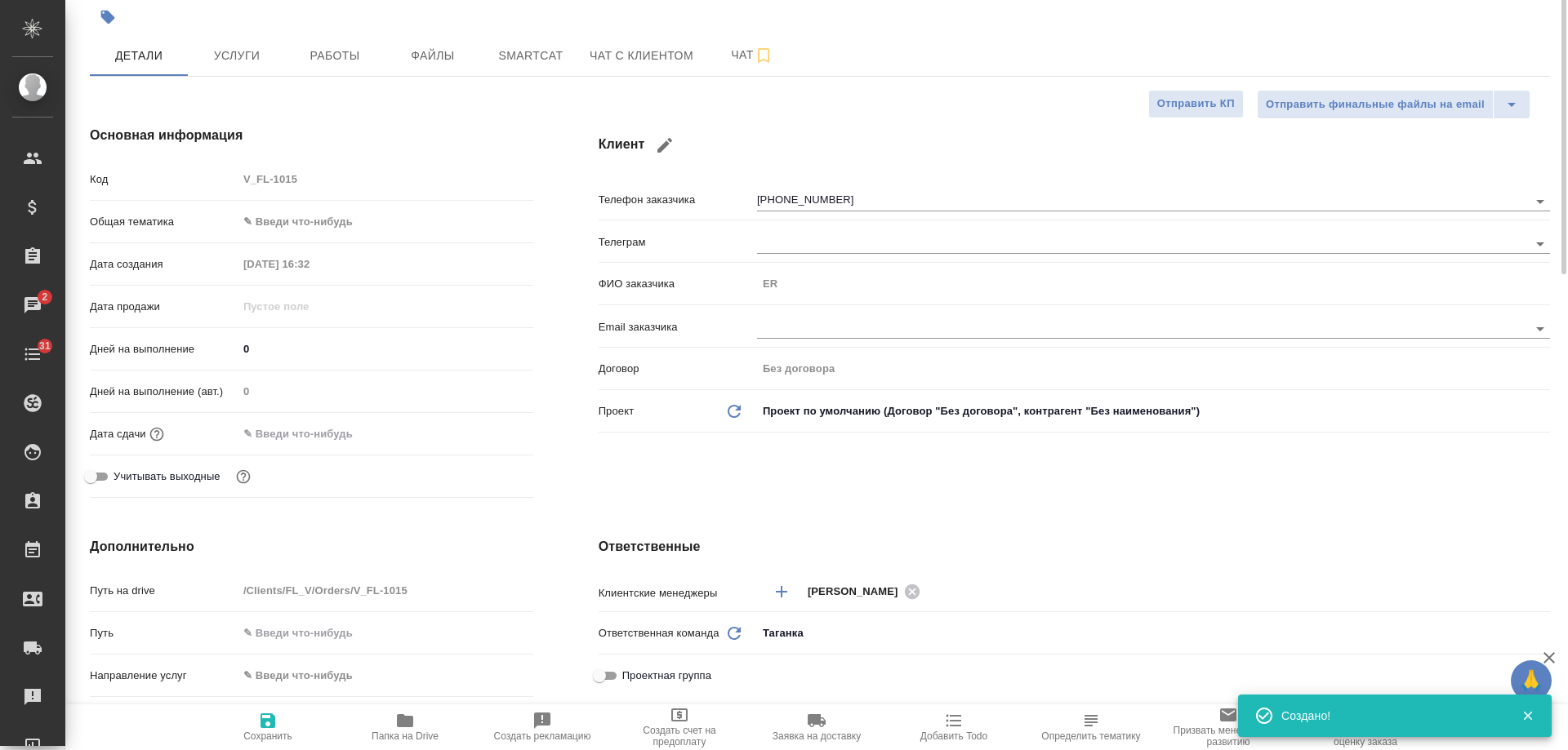
scroll to position [0, 0]
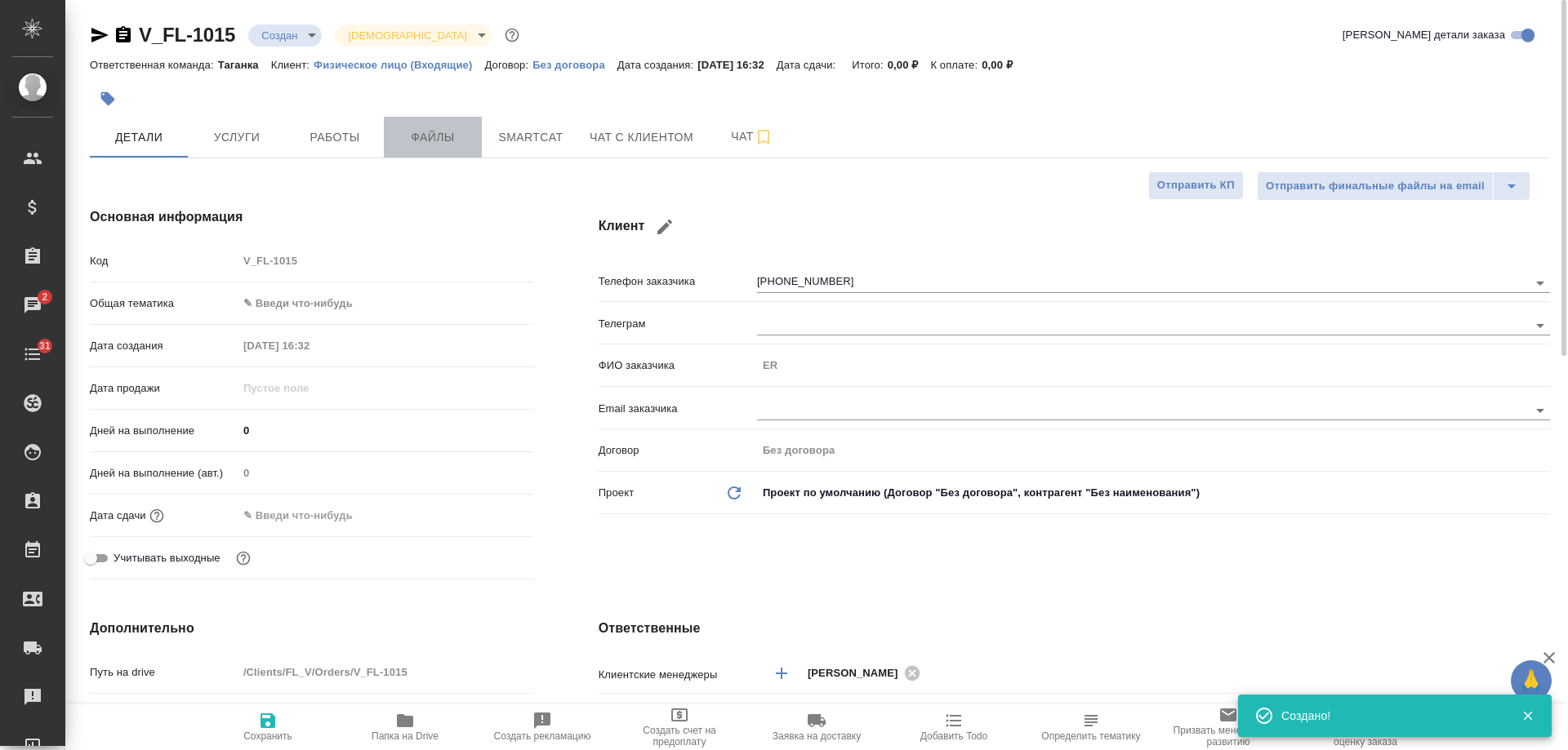
click at [422, 140] on span "Файлы" at bounding box center [433, 137] width 79 height 20
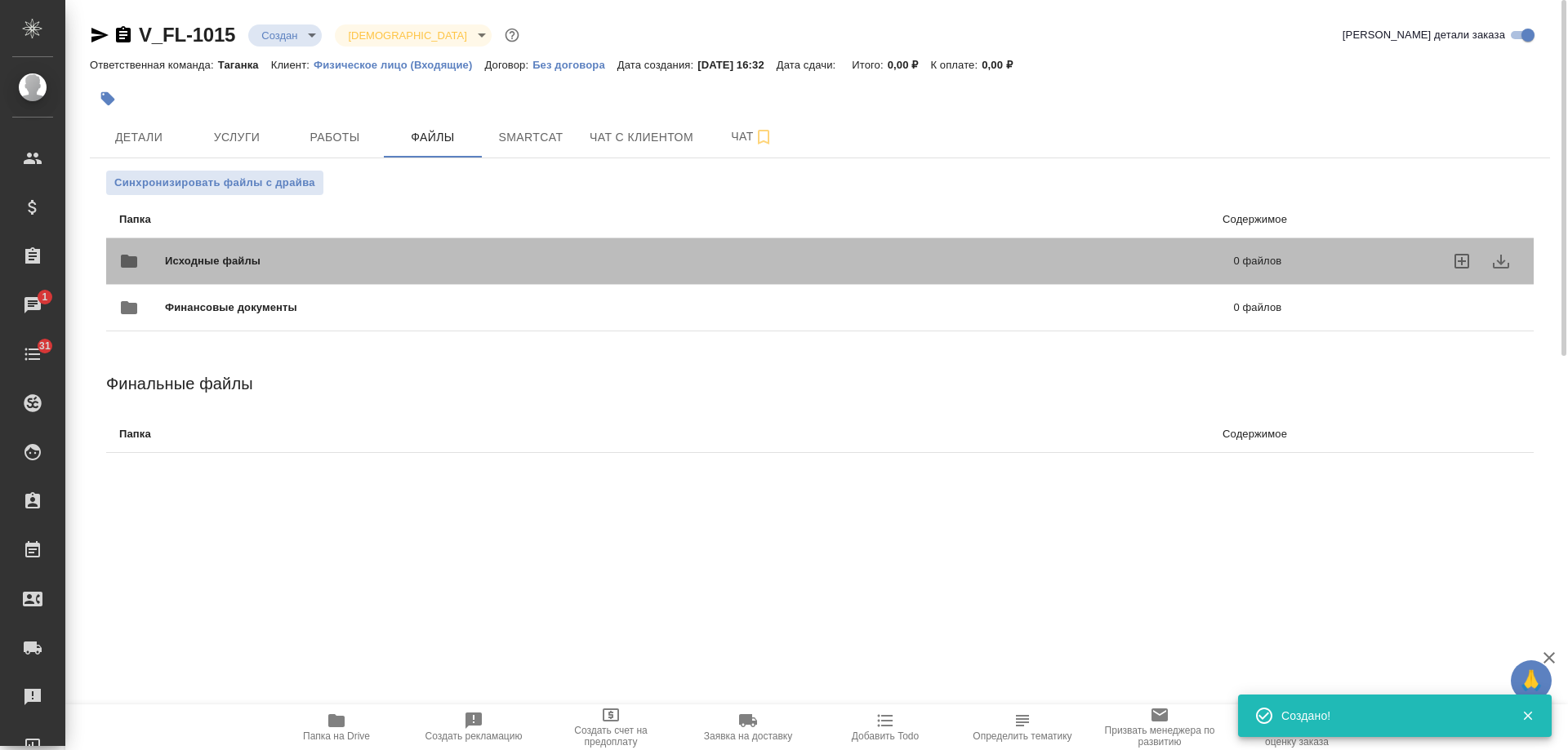
click at [238, 258] on span "Исходные файлы" at bounding box center [456, 261] width 582 height 16
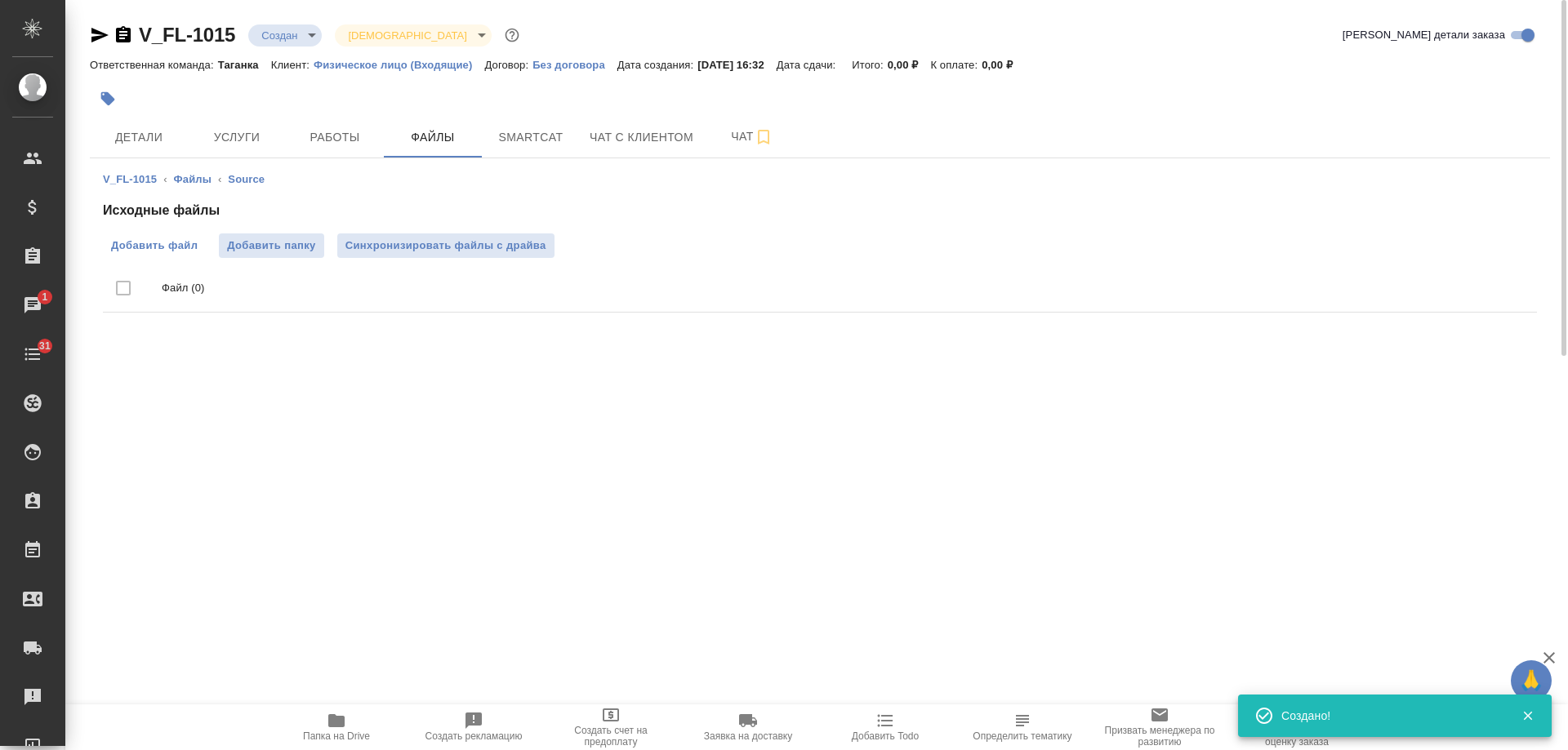
click at [186, 242] on span "Добавить файл" at bounding box center [154, 246] width 86 height 16
click at [0, 0] on input "Добавить файл" at bounding box center [0, 0] width 0 height 0
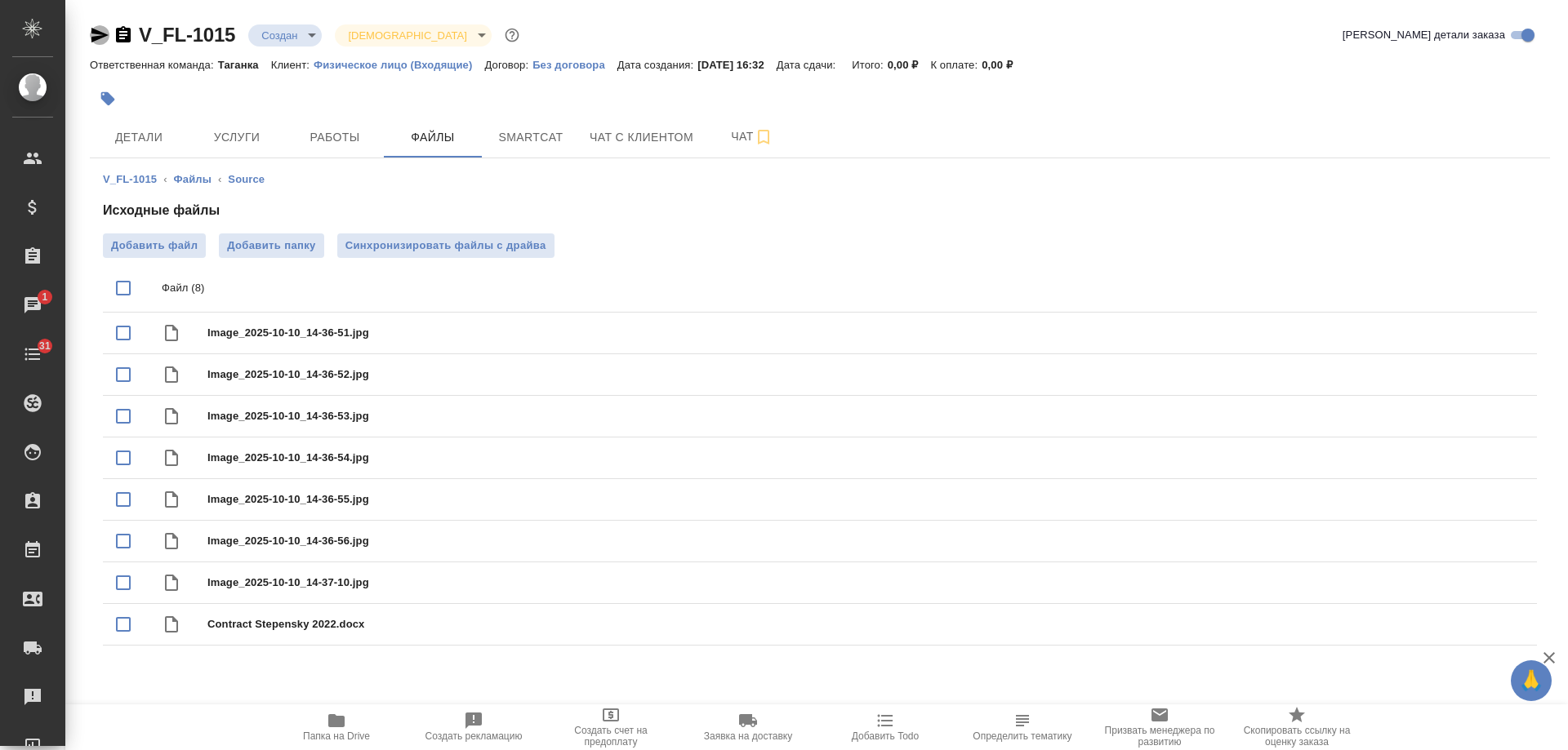
click at [103, 29] on icon "button" at bounding box center [100, 35] width 19 height 19
click at [150, 147] on span "Детали" at bounding box center [139, 137] width 79 height 20
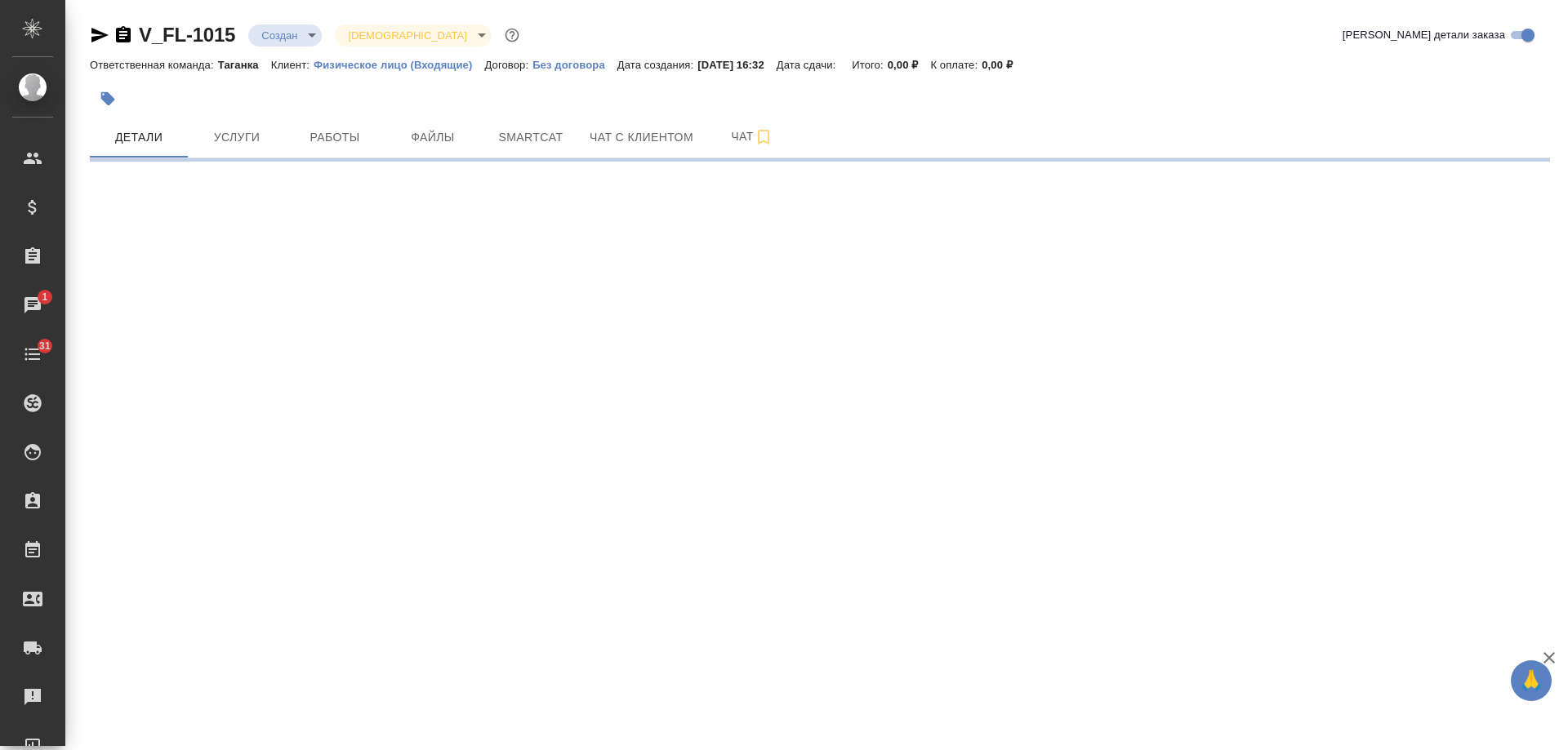
select select "RU"
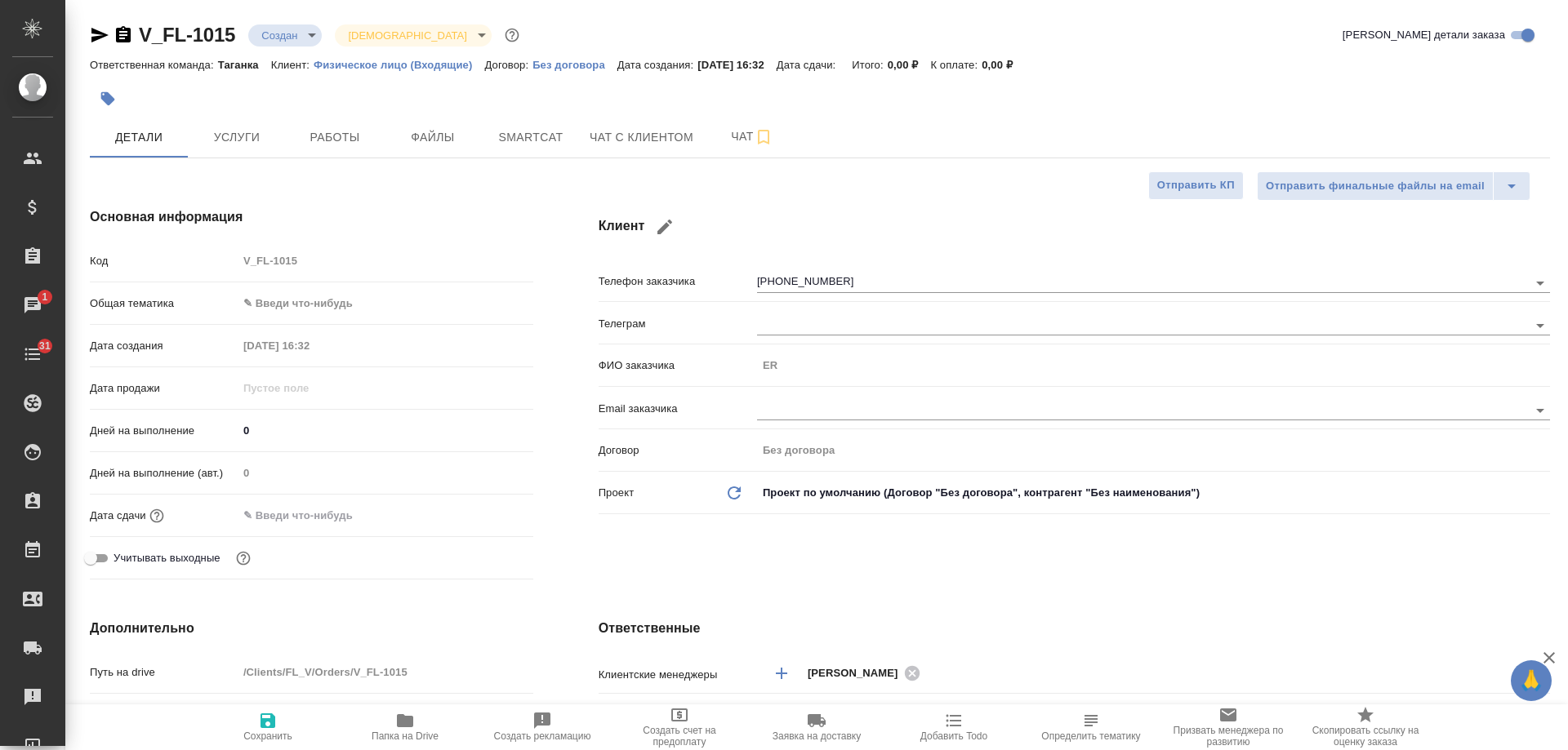
type textarea "x"
click at [948, 731] on span "Добавить Todo" at bounding box center [954, 737] width 67 height 12
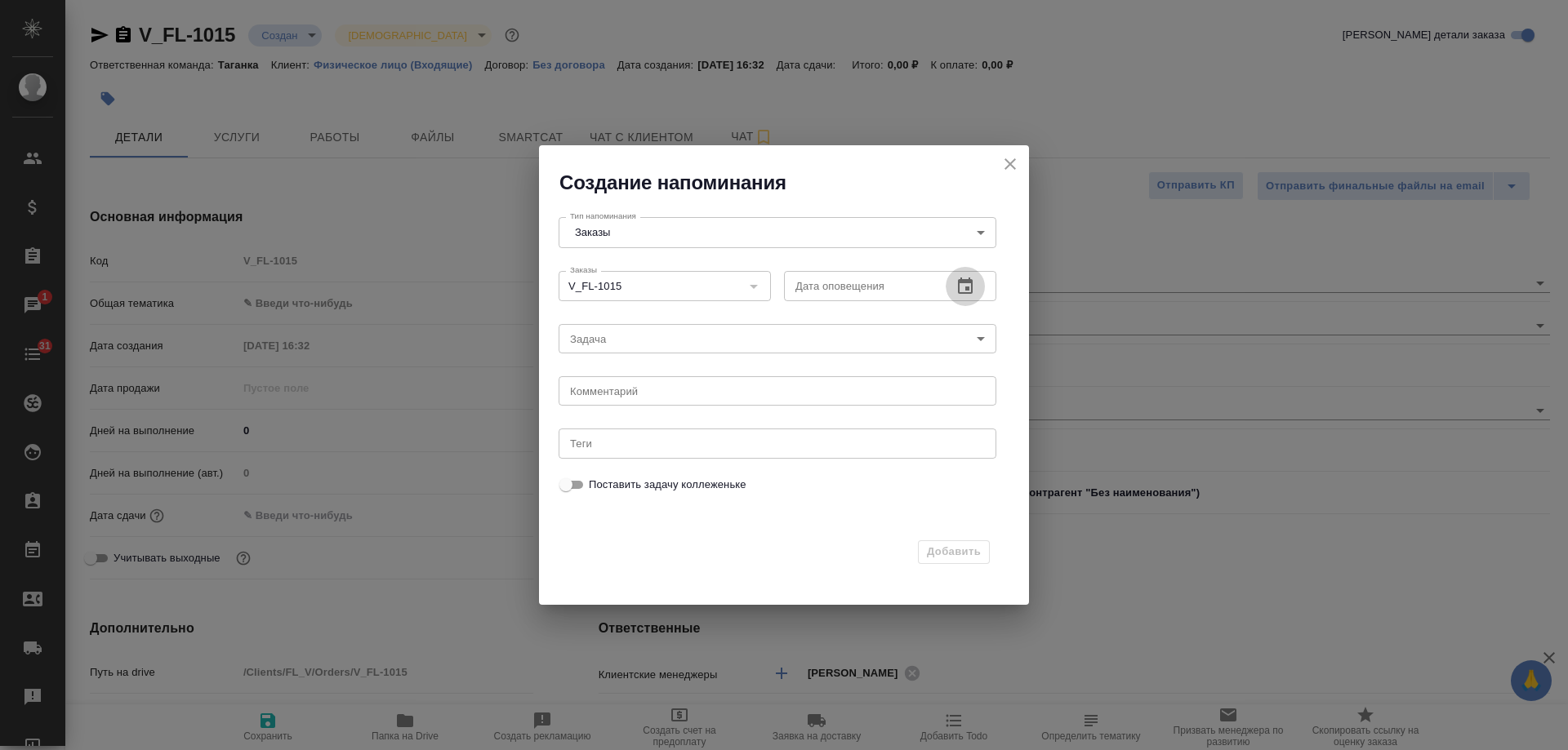
click at [952, 285] on button "button" at bounding box center [965, 286] width 39 height 39
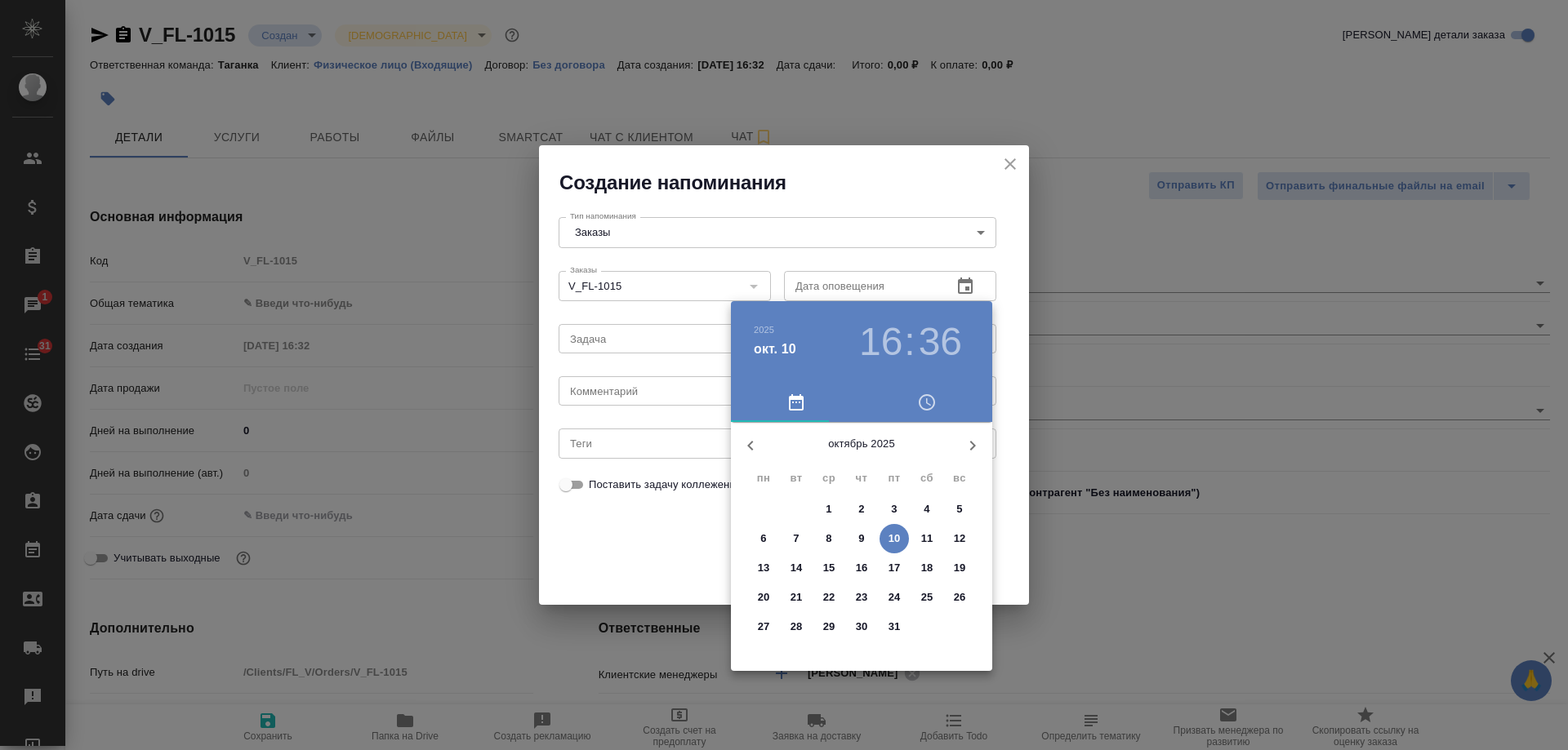
click at [802, 566] on p "14" at bounding box center [796, 568] width 12 height 16
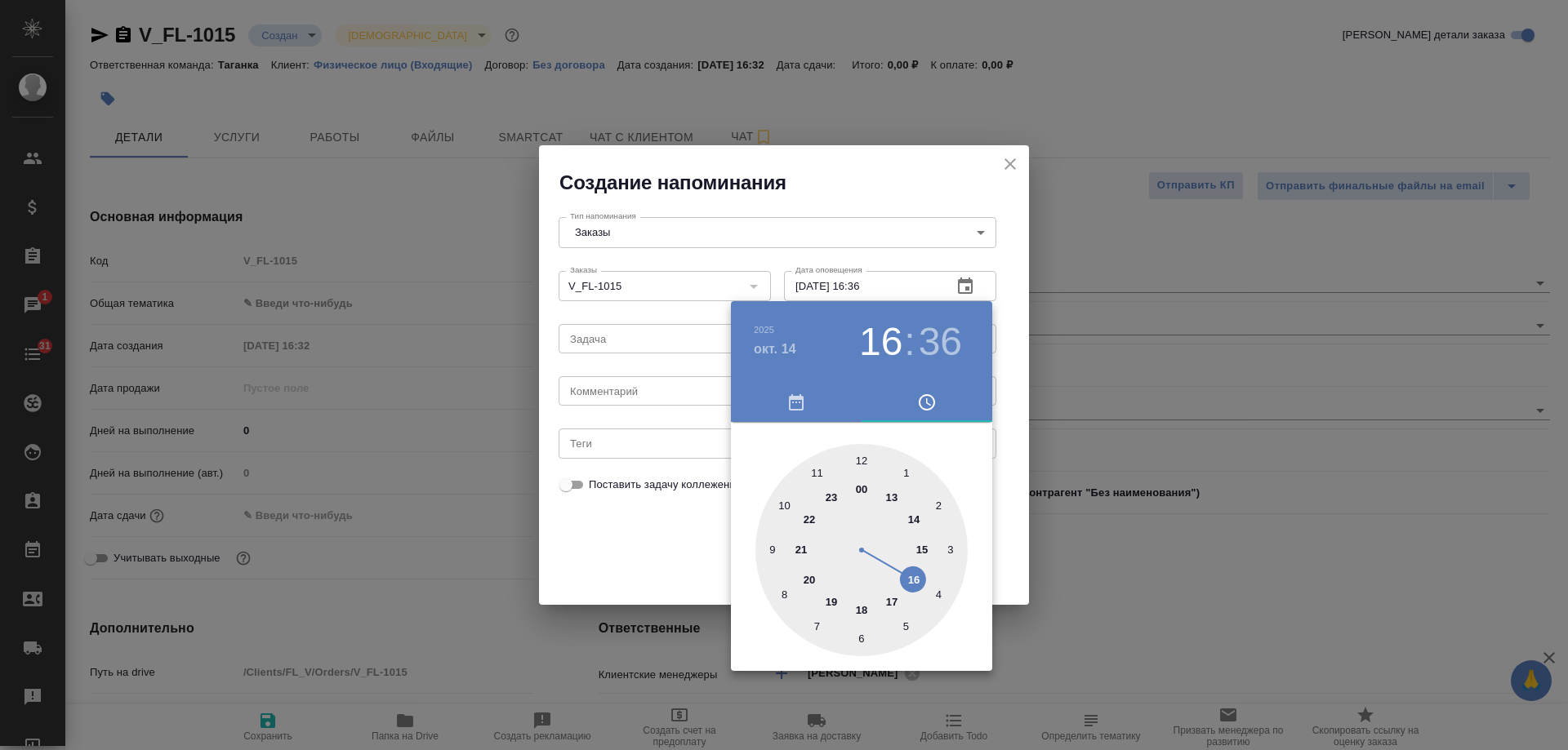
type input "14.10.2025 16:36"
click at [663, 392] on div at bounding box center [784, 375] width 1568 height 750
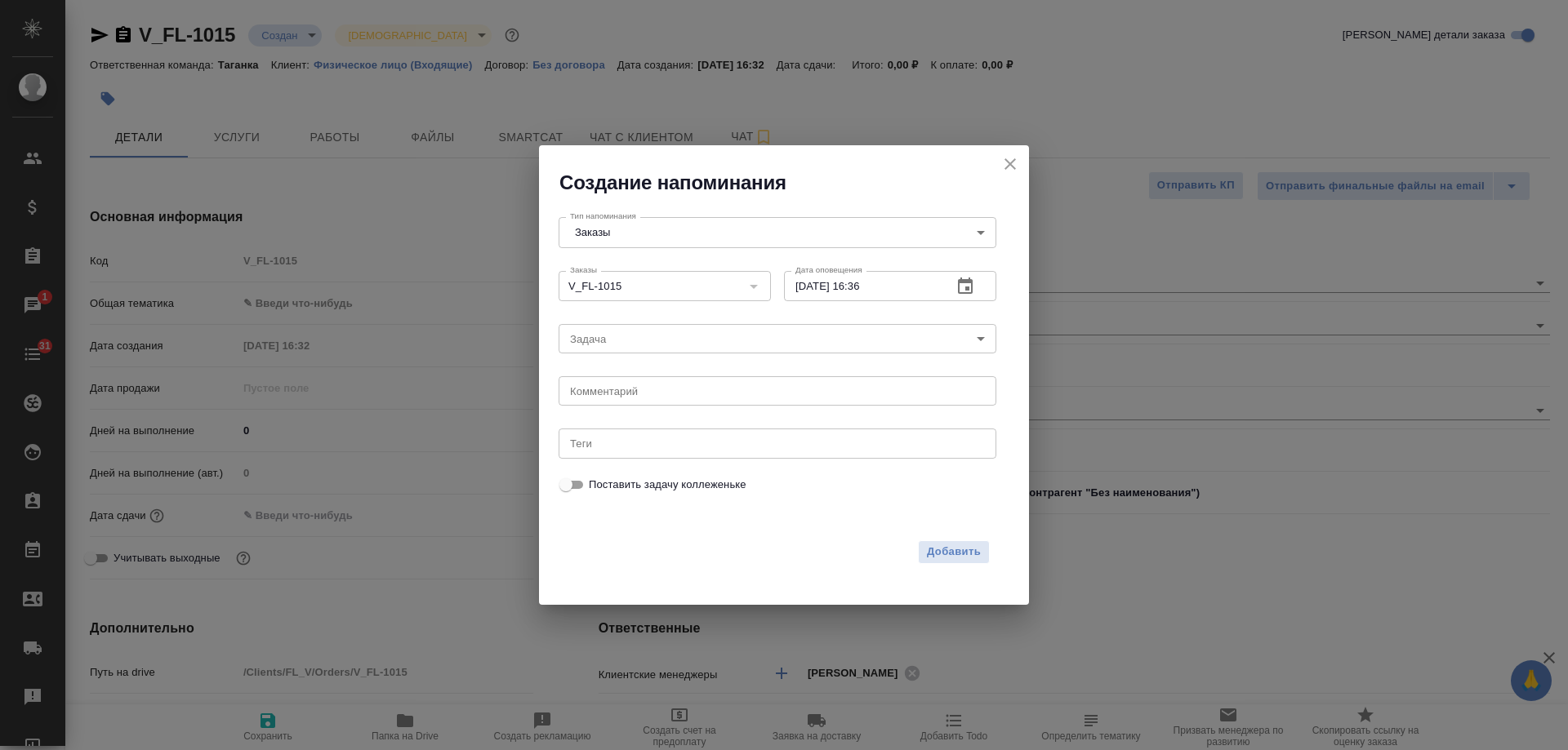
click at [656, 390] on div "2025 окт. 14 16 : 36 00 1 2 3 4 5 6 7 8 9 10 11 12 13 14 15 16 17 18 19 20 21 2…" at bounding box center [784, 375] width 1568 height 750
click at [649, 393] on textarea at bounding box center [777, 391] width 415 height 12
click at [645, 390] on textarea at bounding box center [777, 391] width 415 height 12
type textarea "инфа вотс"
click at [960, 550] on span "Добавить" at bounding box center [954, 552] width 54 height 19
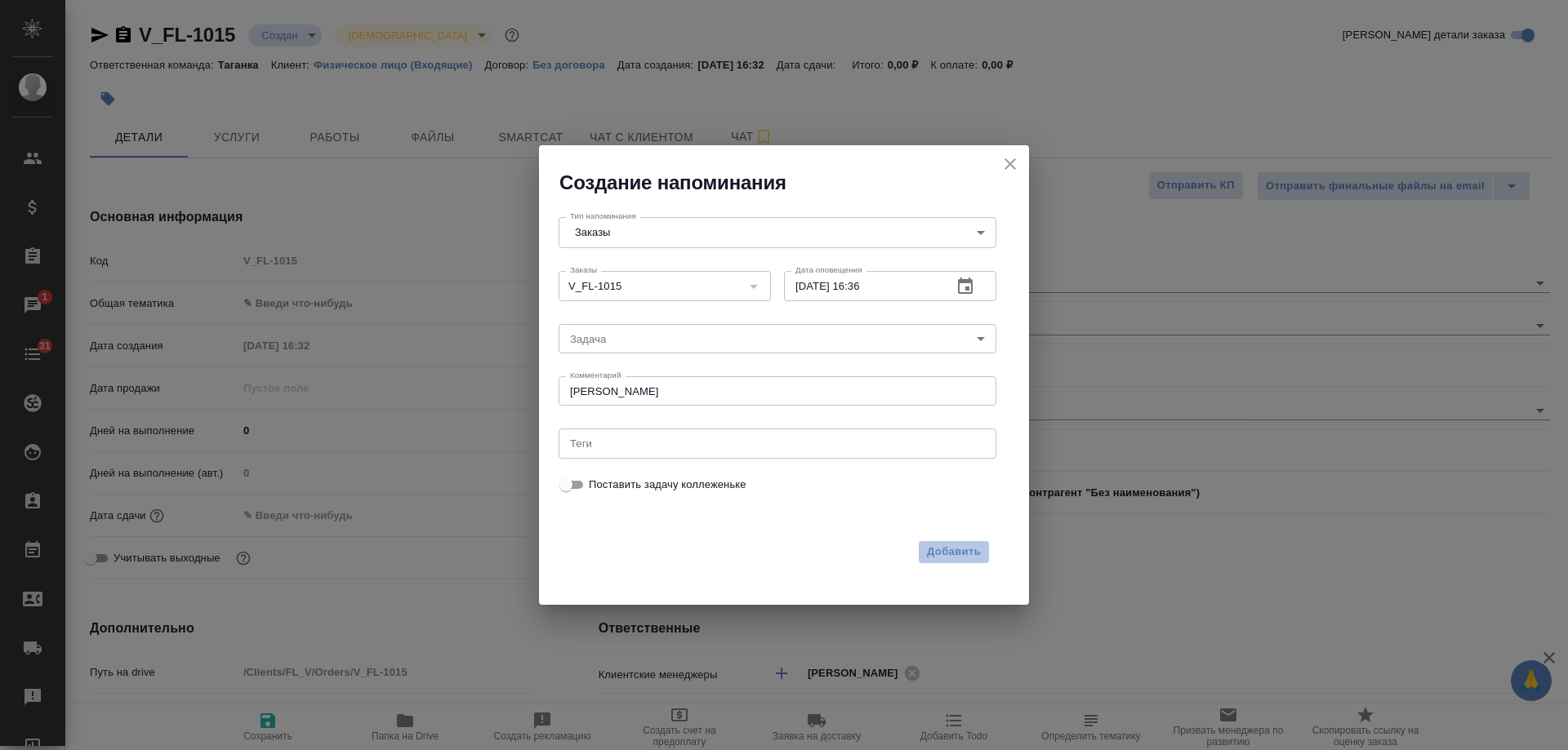
type textarea "x"
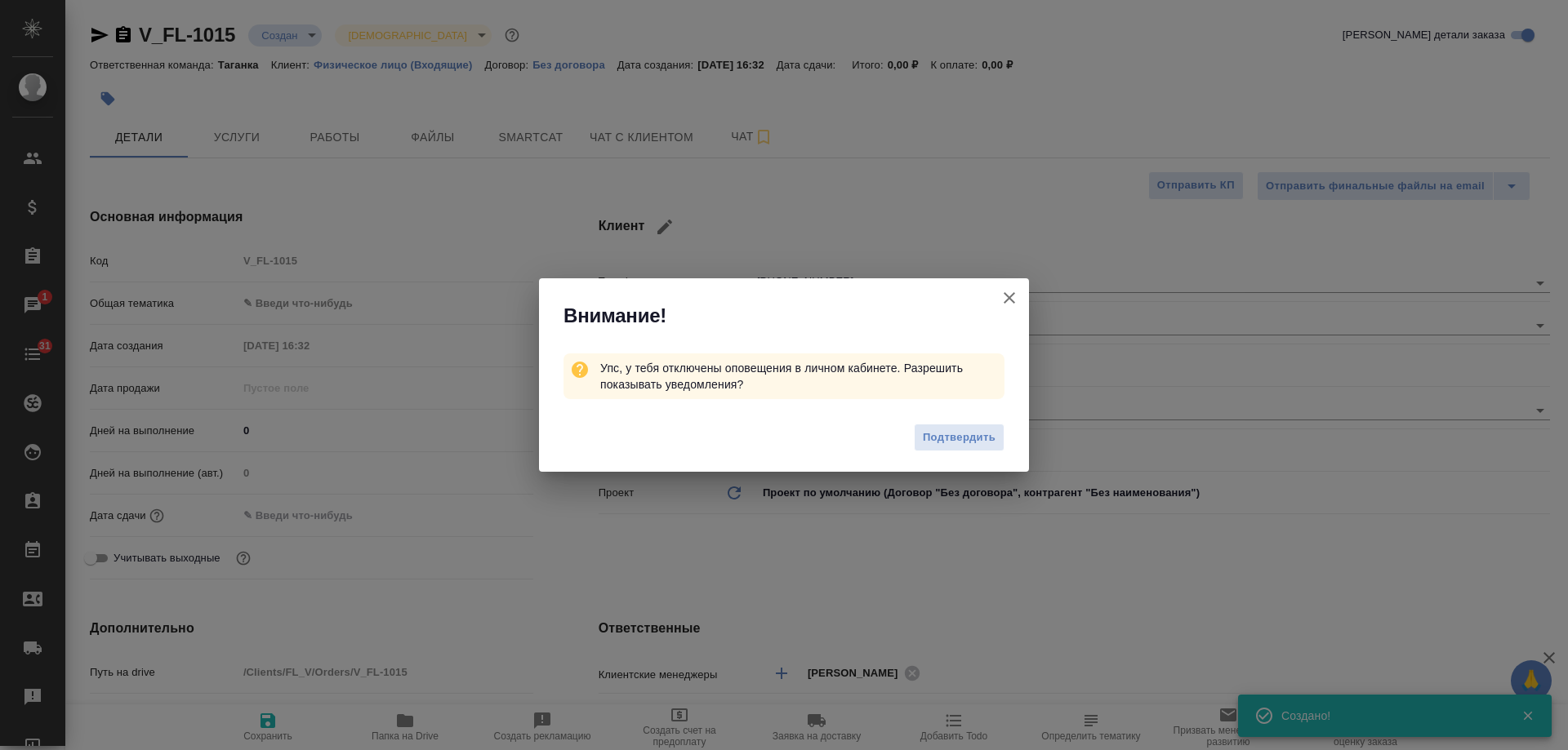
type textarea "x"
click at [1009, 295] on icon "button" at bounding box center [1010, 297] width 19 height 19
type textarea "x"
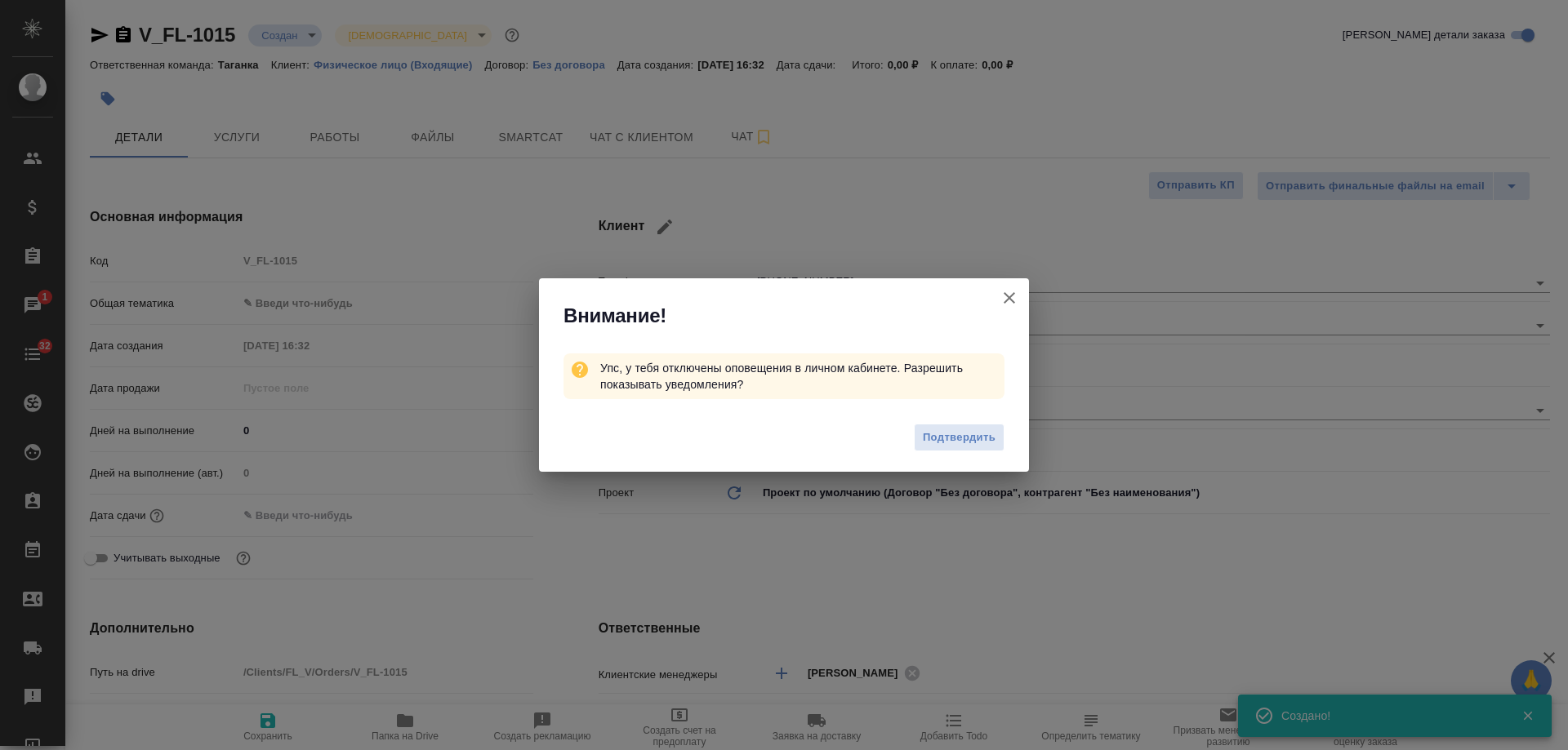
type textarea "x"
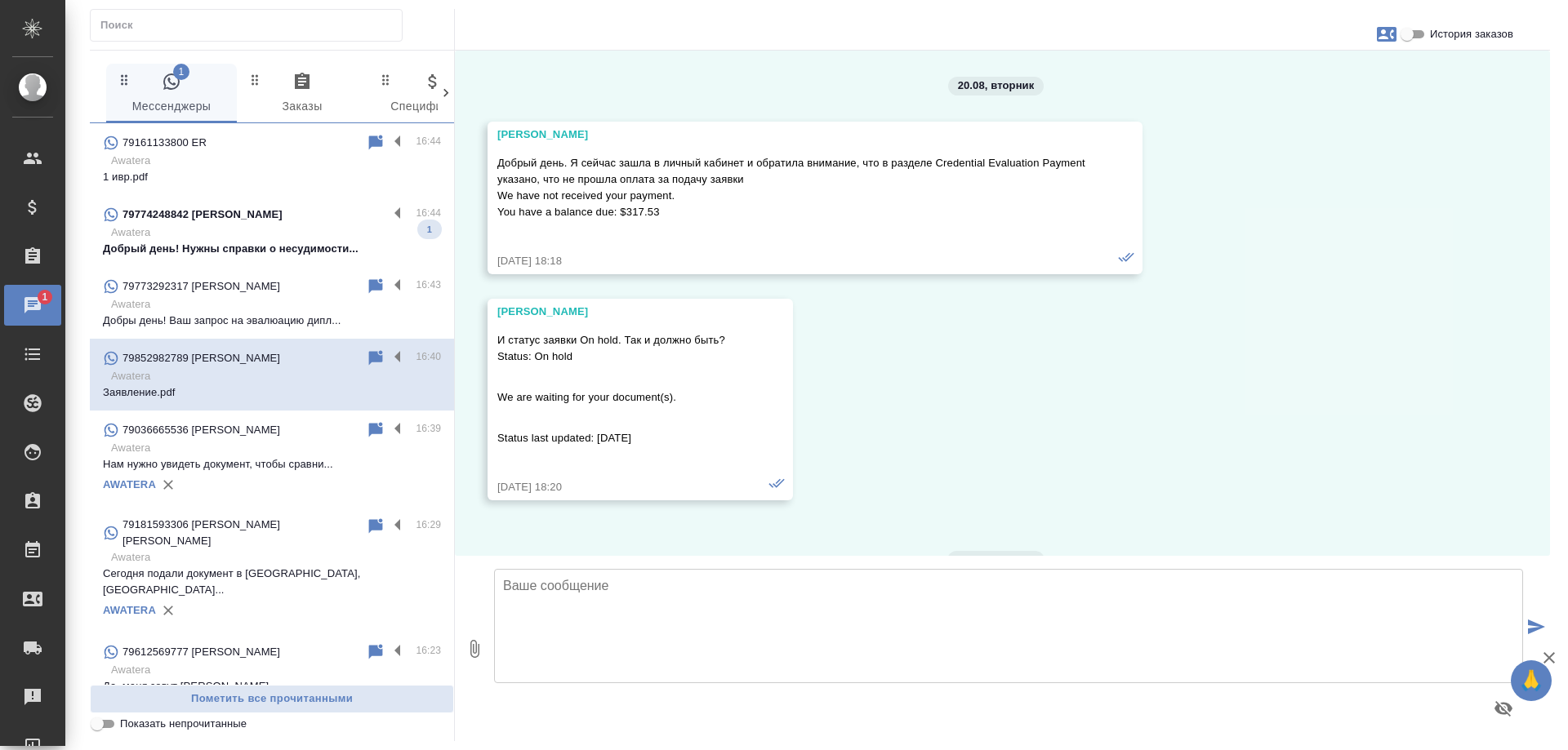
click at [279, 246] on p "Добрый день! Нужны справки о несудимости..." at bounding box center [272, 248] width 338 height 16
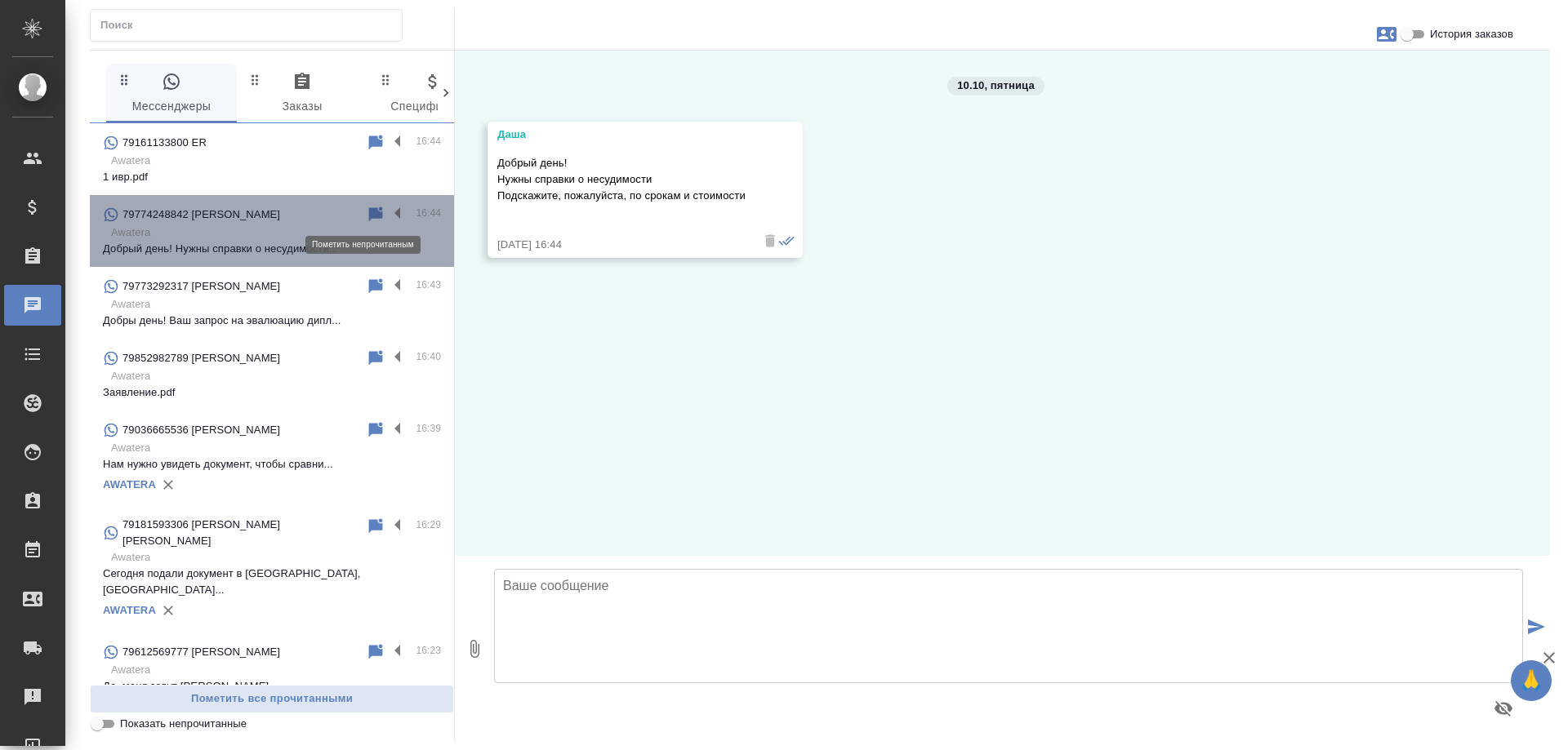
click at [369, 214] on icon at bounding box center [376, 213] width 13 height 14
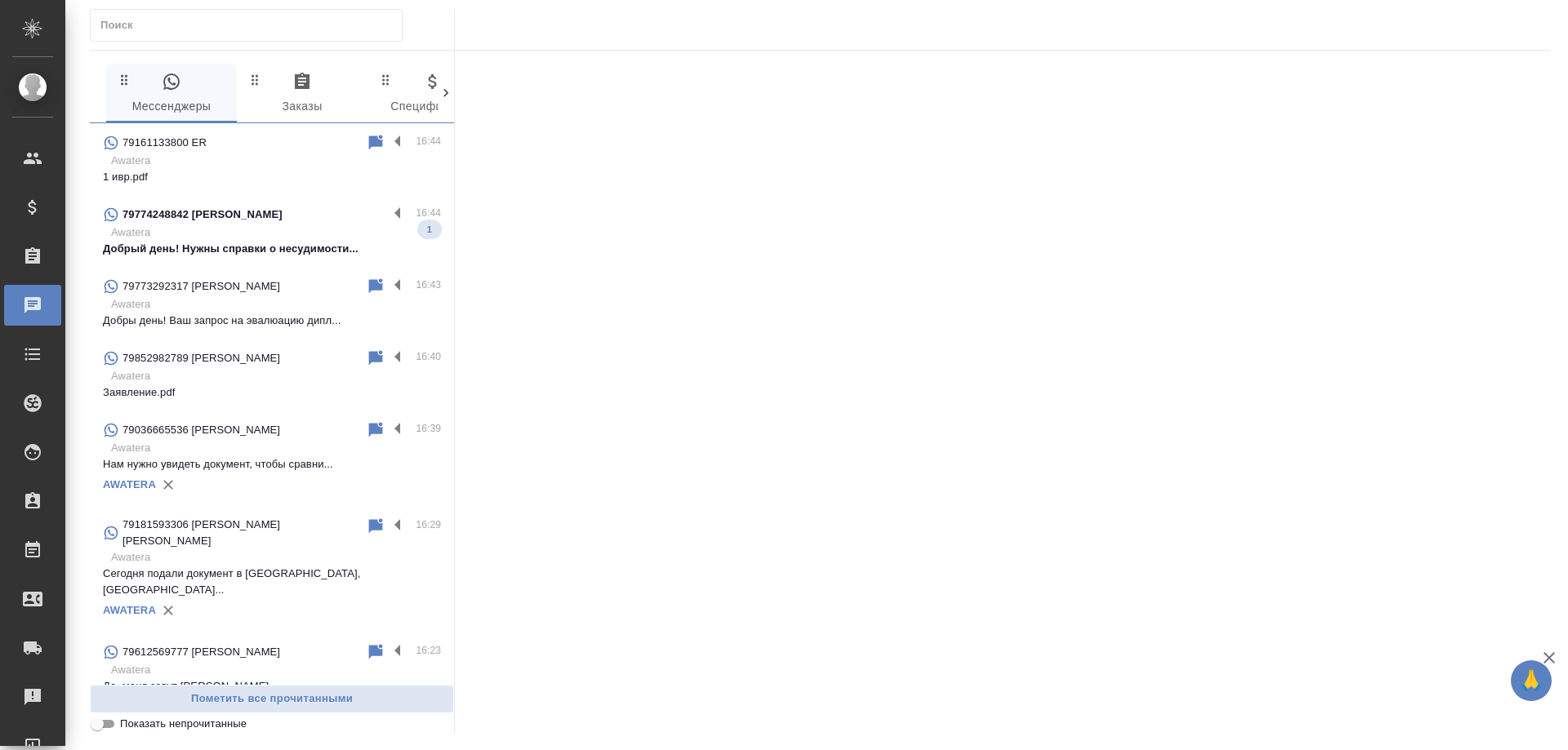
click at [277, 159] on p "Awatera" at bounding box center [276, 160] width 330 height 16
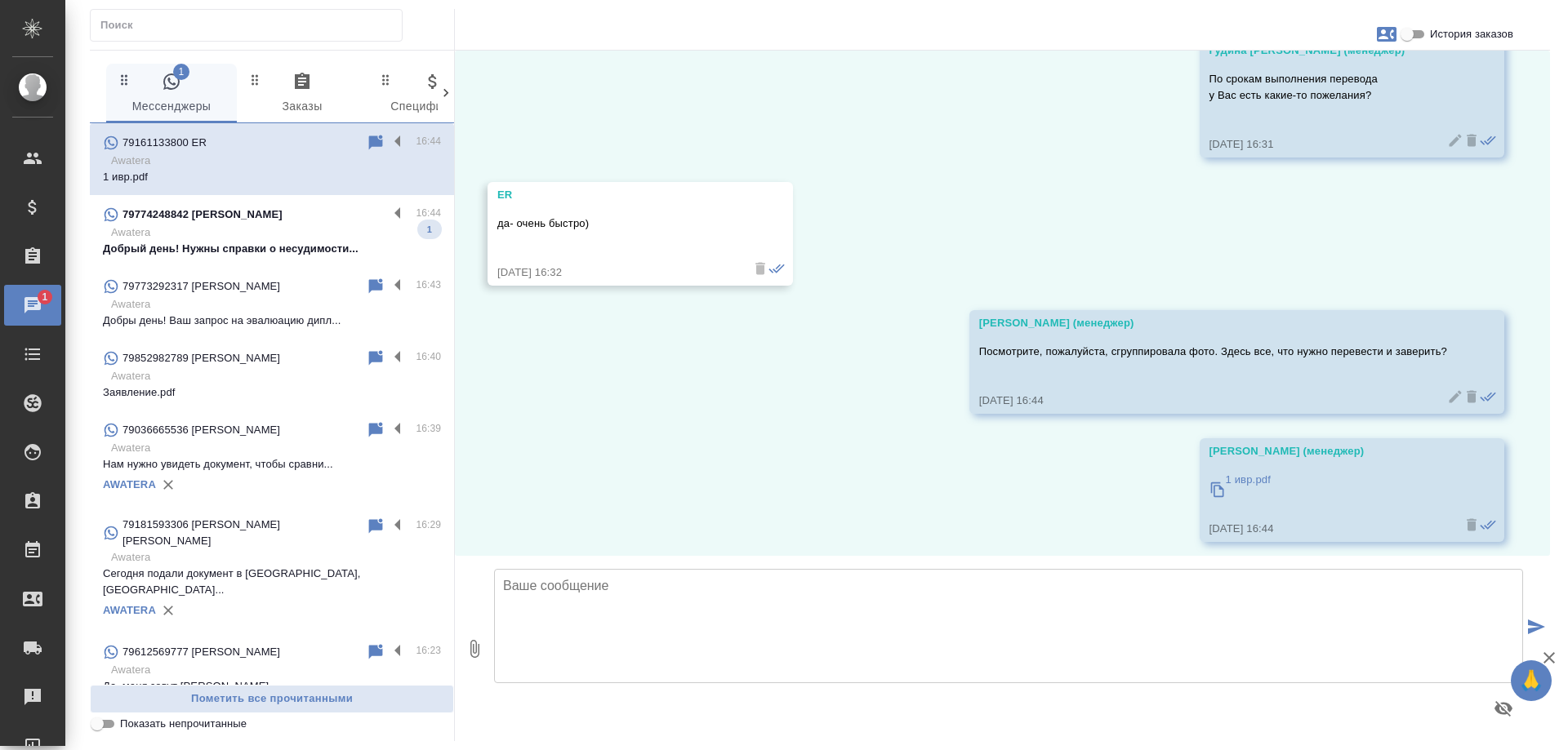
scroll to position [3998, 0]
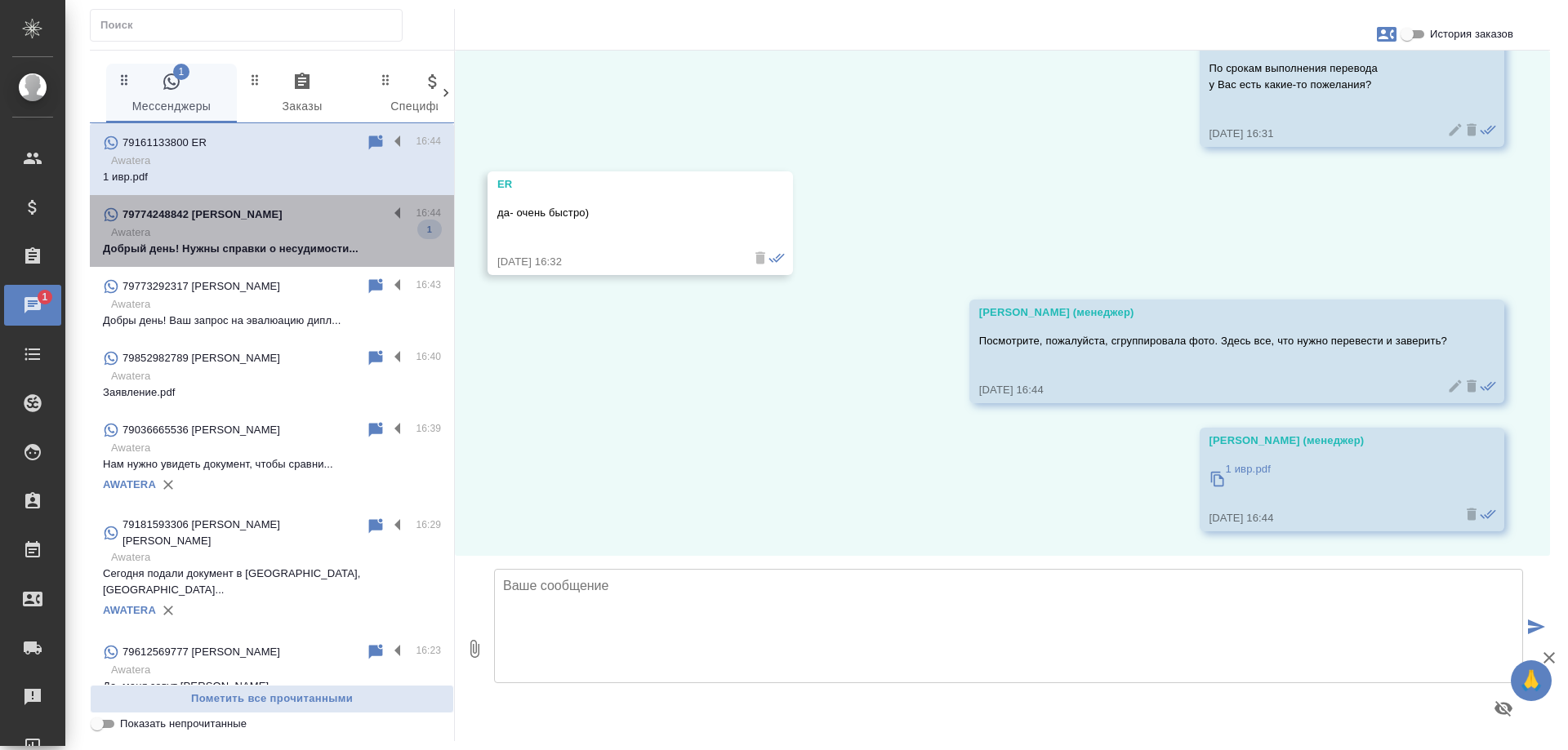
click at [280, 245] on p "Добрый день! Нужны справки о несудимости..." at bounding box center [272, 248] width 338 height 16
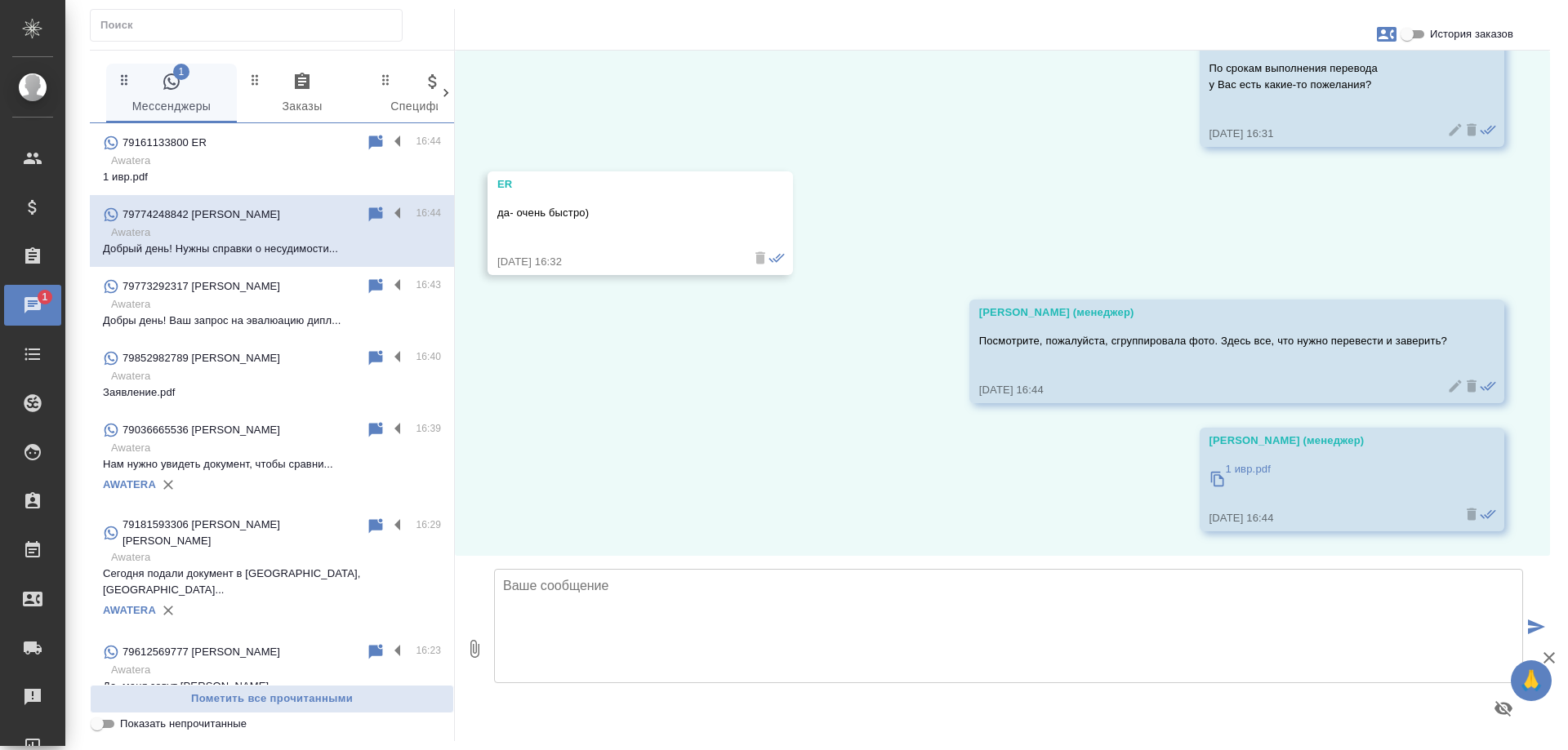
scroll to position [0, 0]
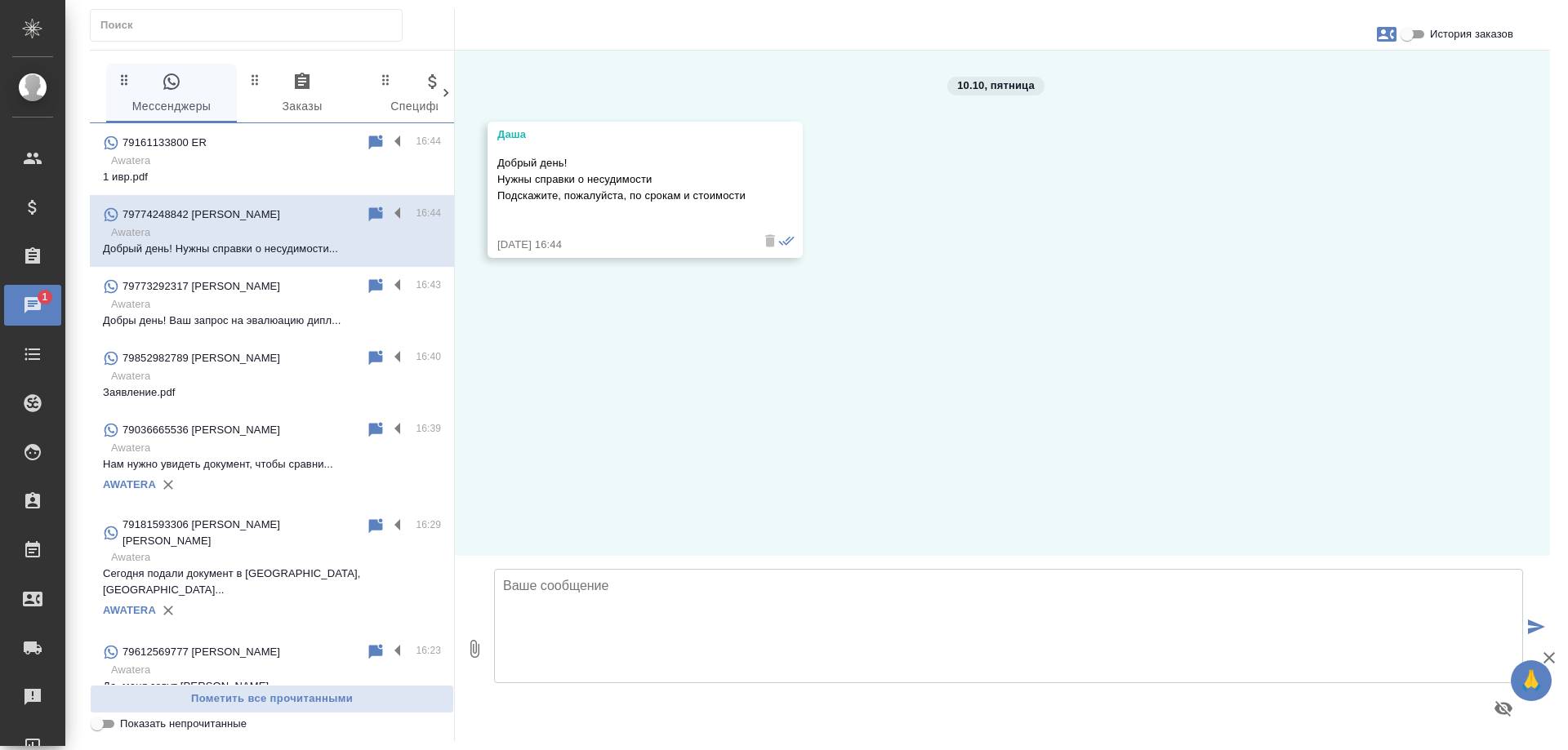
click at [695, 611] on textarea at bounding box center [1009, 625] width 1030 height 114
drag, startPoint x: 748, startPoint y: 585, endPoint x: 1086, endPoint y: 619, distance: 339.7
click at [1086, 619] on textarea "Дарья, добрый день! Уточните, справка требуется для человека на территории" at bounding box center [1009, 625] width 1030 height 114
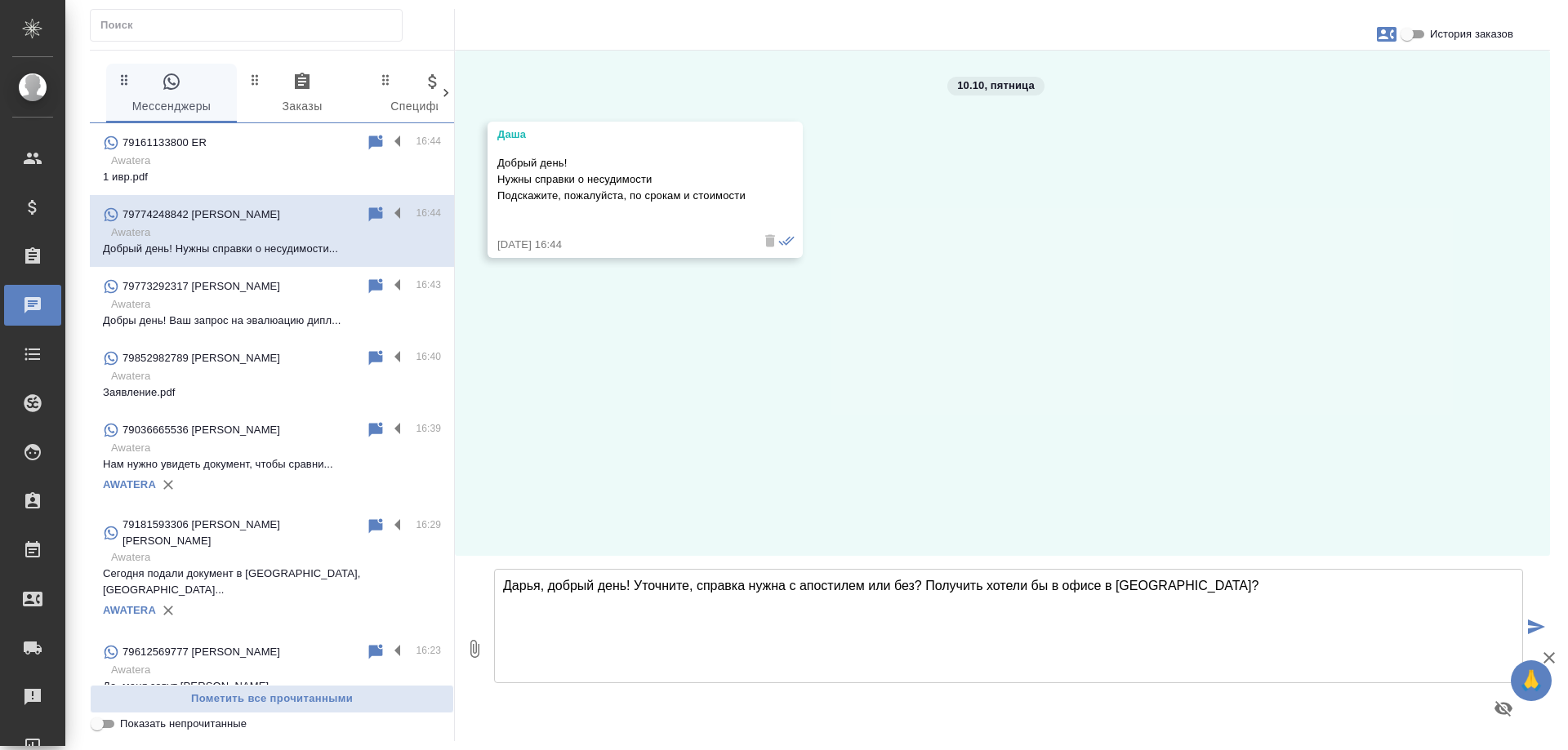
type textarea "Дарья, добрый день! Уточните, справка нужна с апостилем или без? Получить хотел…"
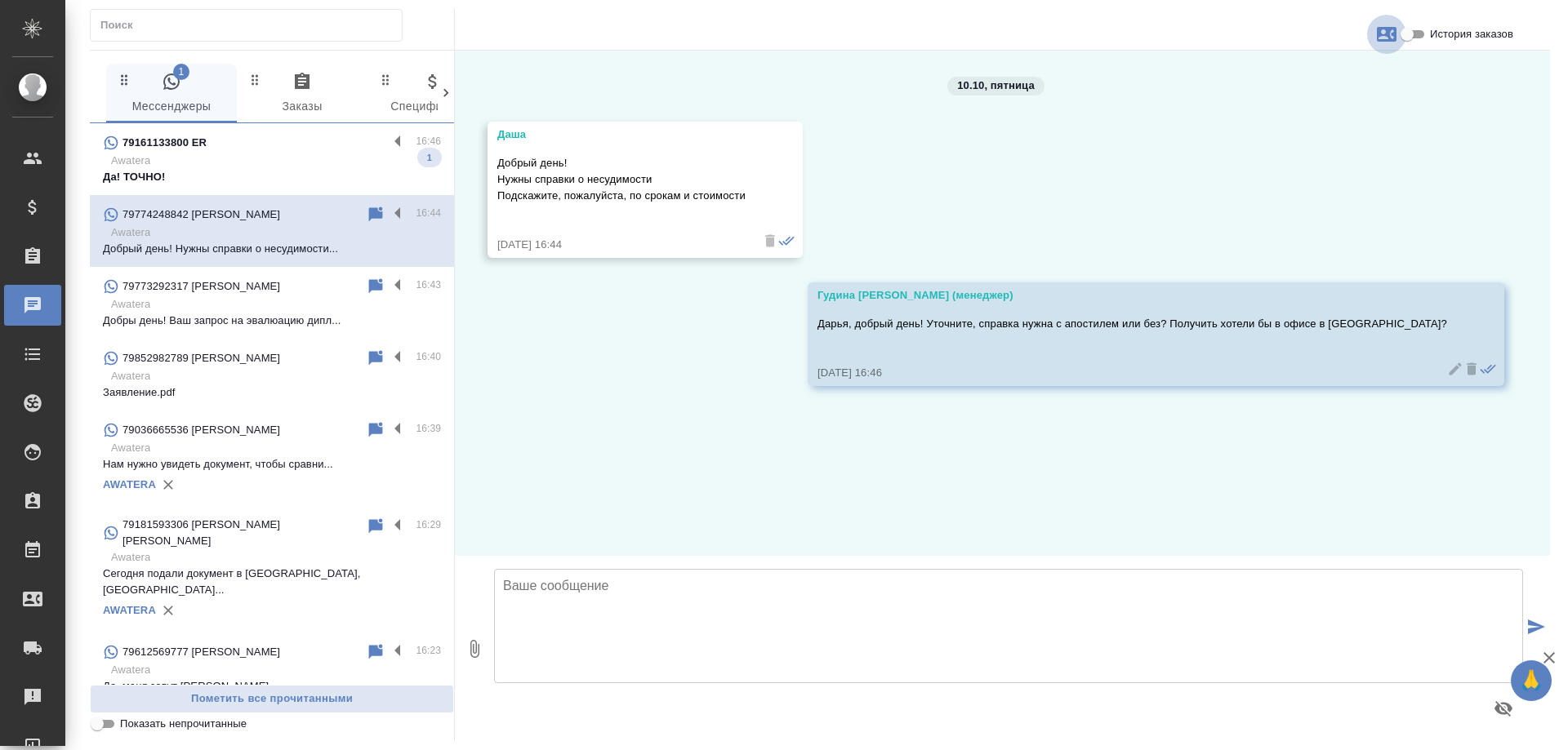
click at [1384, 35] on icon "button" at bounding box center [1387, 35] width 19 height 19
click at [1332, 73] on span "Создать заявку" at bounding box center [1316, 78] width 77 height 16
select select "RU"
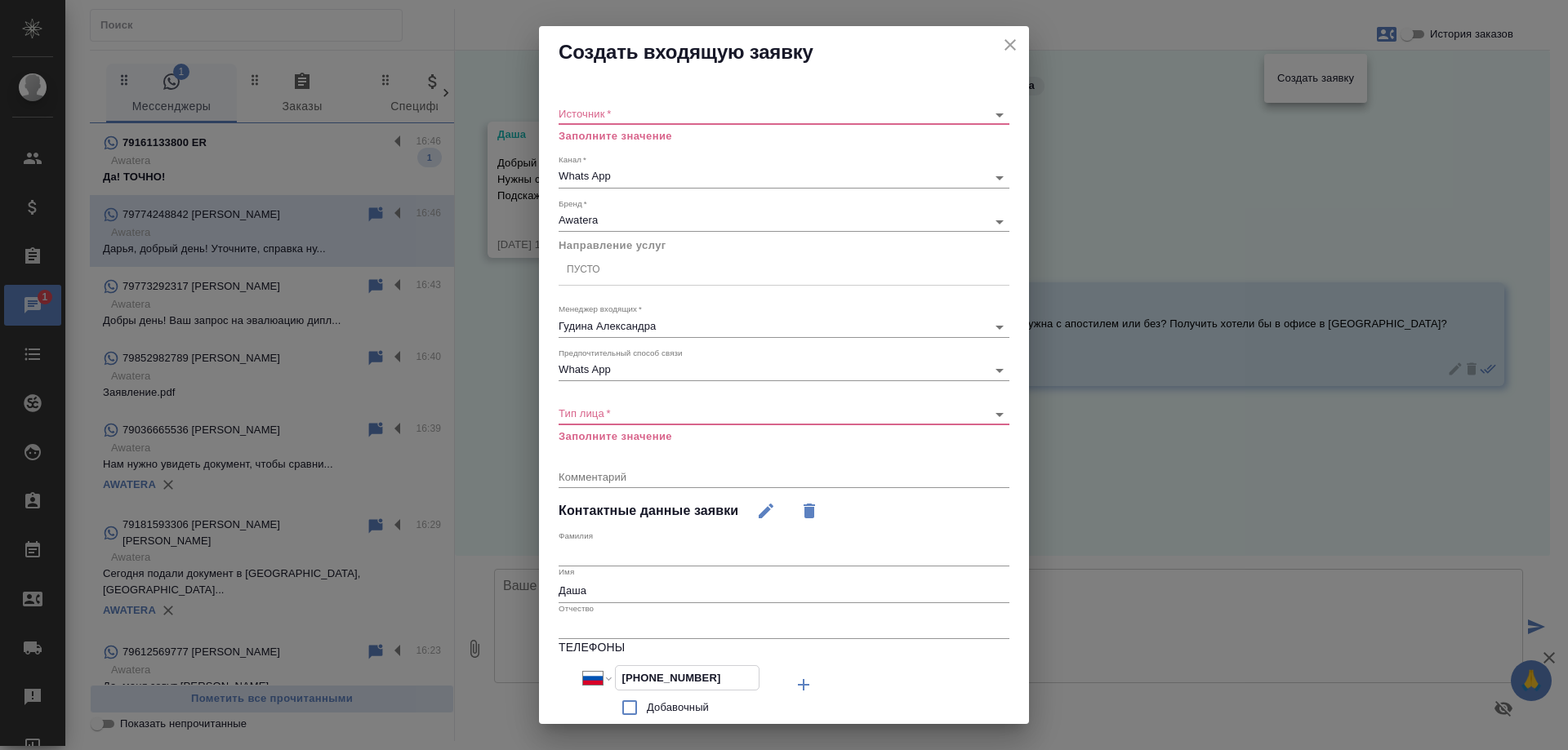
drag, startPoint x: 725, startPoint y: 668, endPoint x: 530, endPoint y: 667, distance: 195.0
click at [530, 667] on div "Создать входящую заявку Источник   * ​ Заполните значение Канал   * Whats App 6…" at bounding box center [784, 375] width 1568 height 750
click at [1001, 40] on icon "close" at bounding box center [1010, 45] width 19 height 19
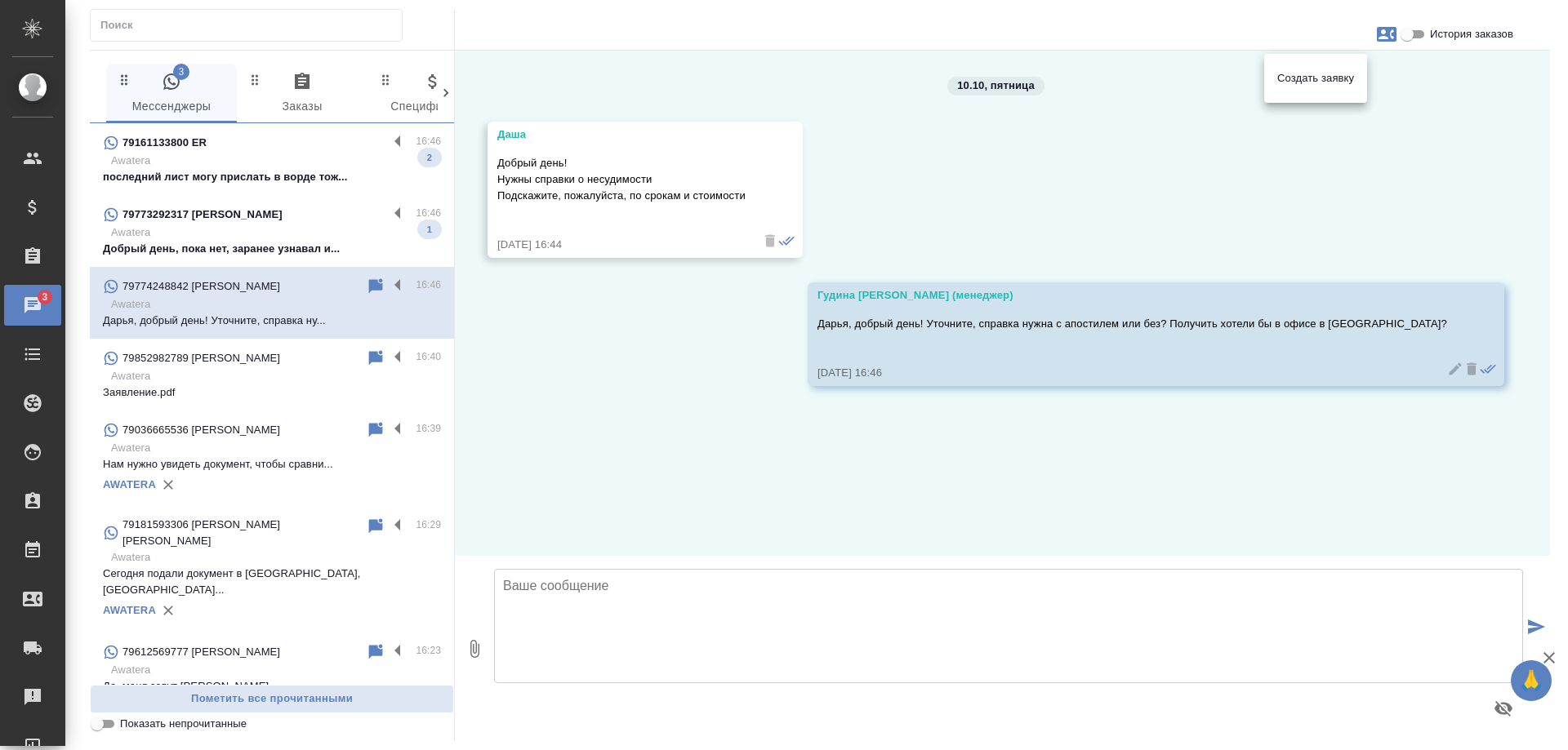
drag, startPoint x: 628, startPoint y: 415, endPoint x: 630, endPoint y: 407, distance: 8.2
click at [630, 409] on div at bounding box center [784, 375] width 1568 height 750
click at [1381, 35] on icon "button" at bounding box center [1387, 34] width 19 height 14
click at [1282, 80] on span "Создать заявку" at bounding box center [1316, 78] width 77 height 16
select select "RU"
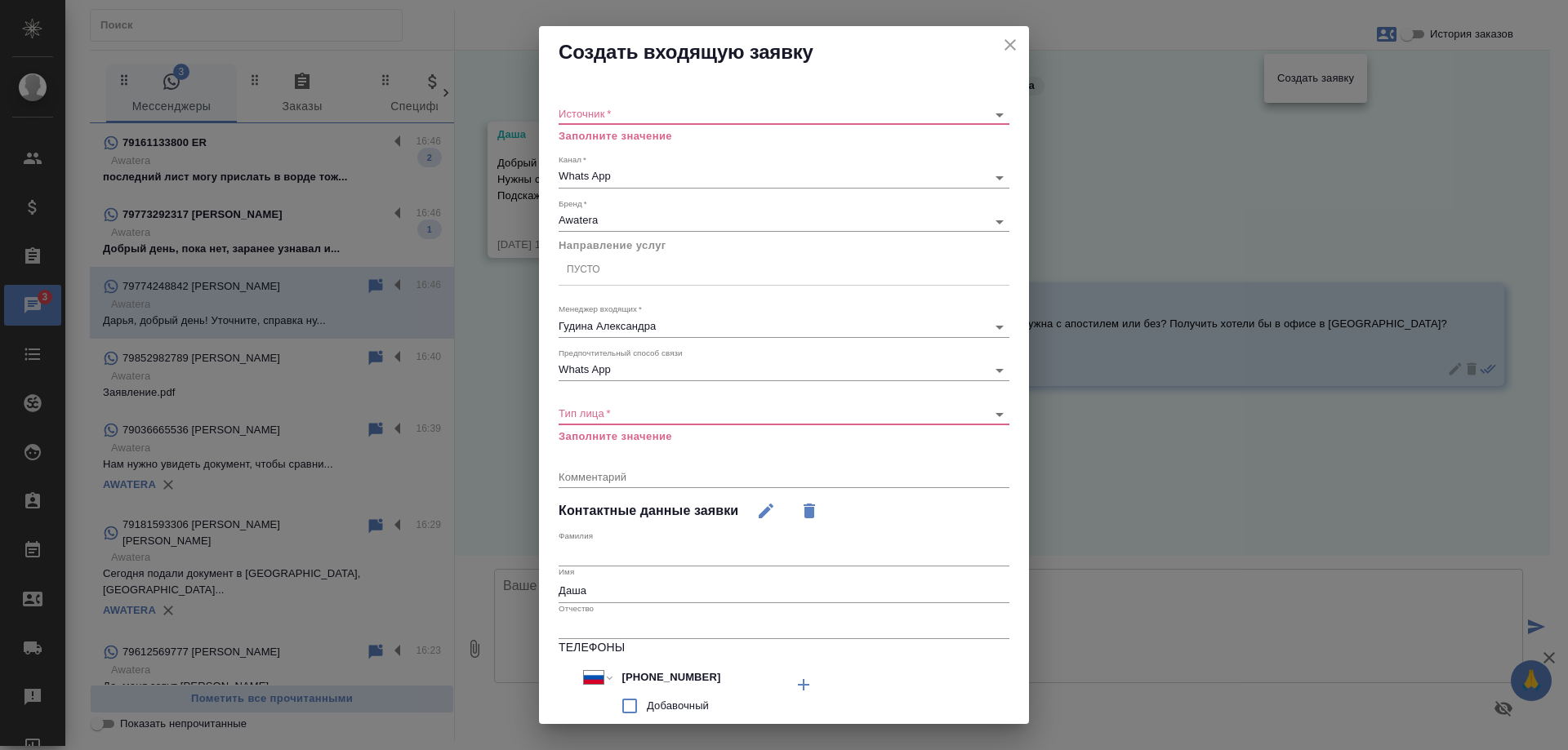
click at [744, 103] on div "Источник   * ​ Заполните значение" at bounding box center [784, 117] width 451 height 53
click at [667, 114] on body "🙏 .cls-1 fill:#fff; AWATERA Gudina Alexandra Клиенты Спецификации Заказы 3 Чаты…" at bounding box center [784, 375] width 1568 height 750
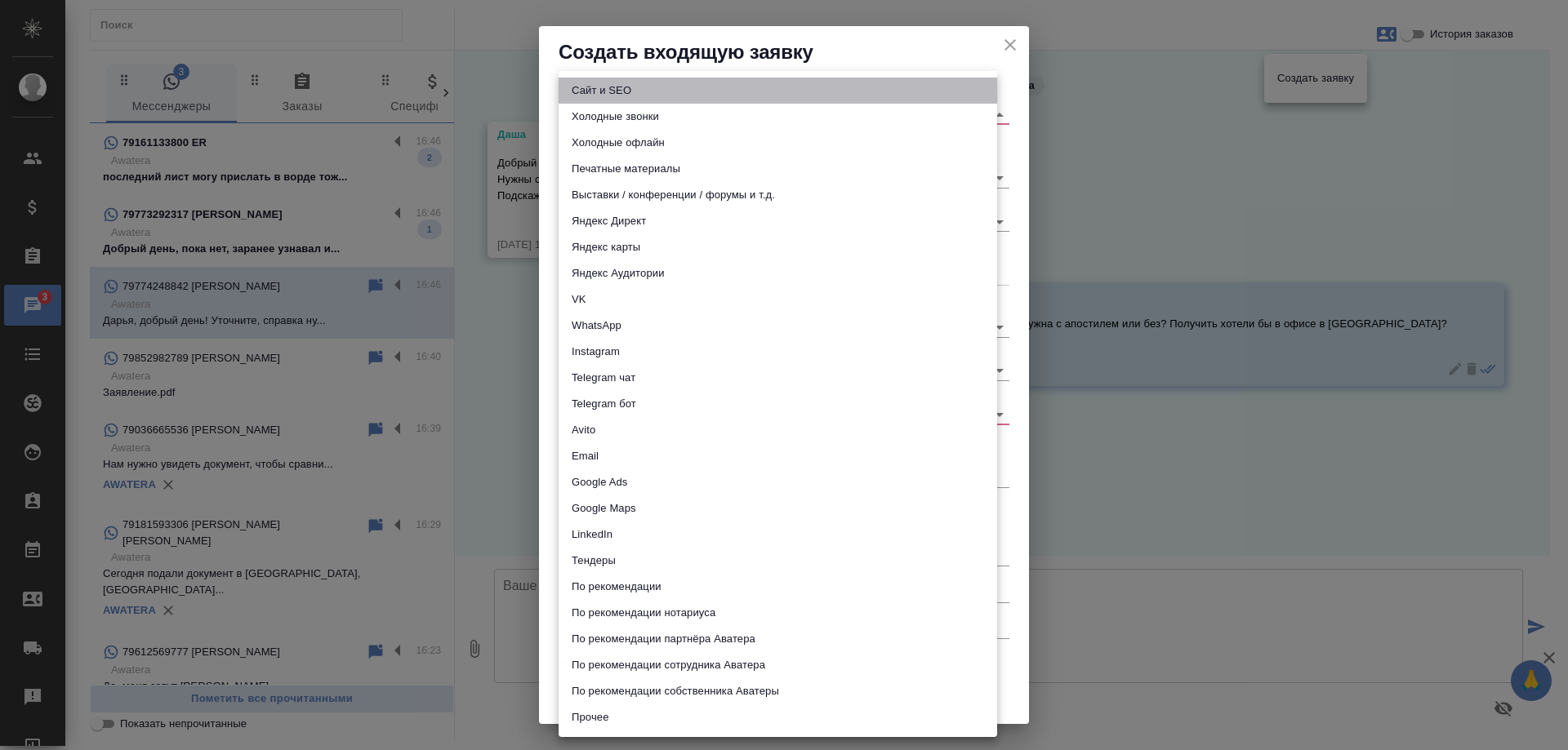
click at [633, 84] on li "Сайт и SEO" at bounding box center [777, 90] width 439 height 26
type input "seo"
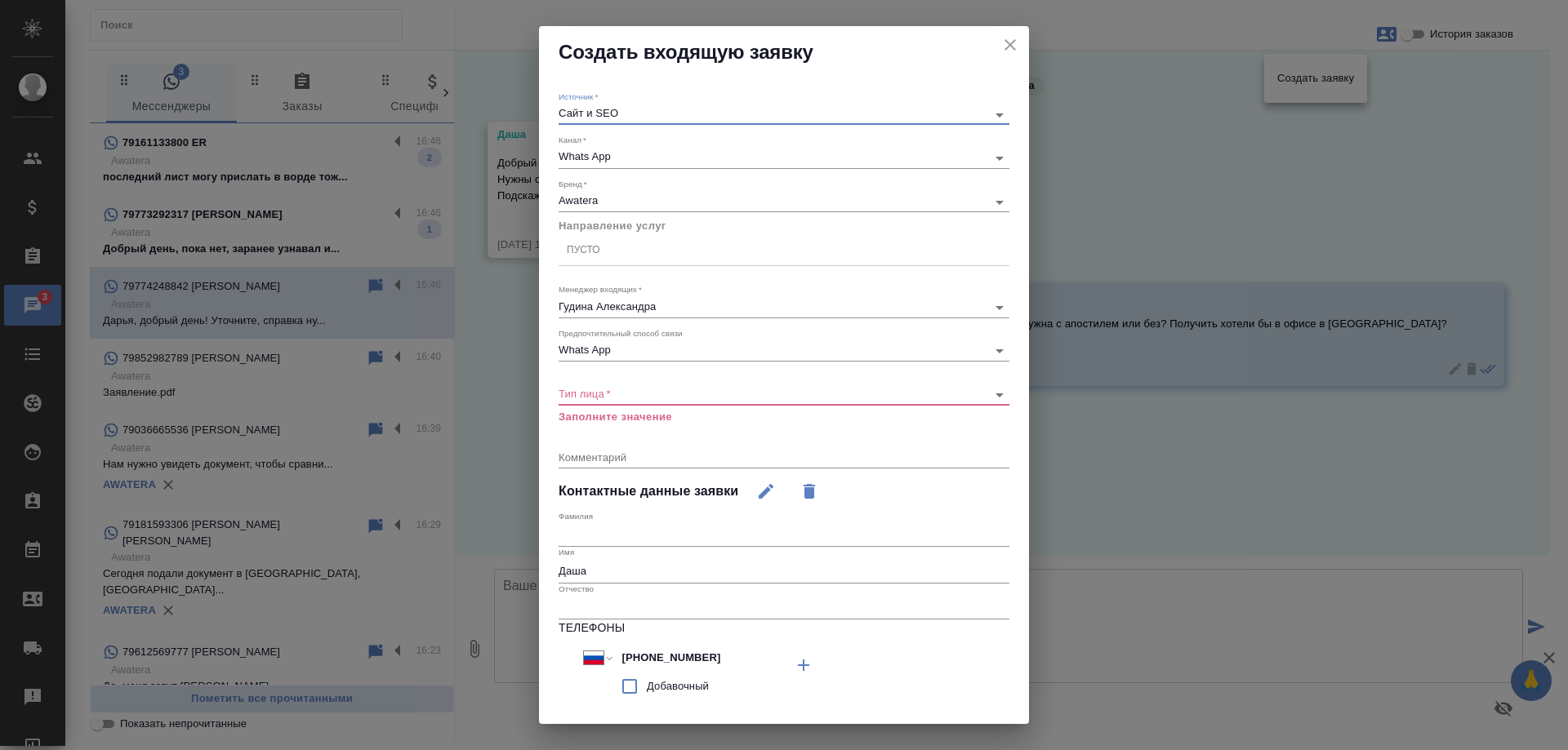
click at [606, 393] on body "🙏 .cls-1 fill:#fff; AWATERA Gudina Alexandra Клиенты Спецификации Заказы 3 Чаты…" at bounding box center [784, 375] width 1568 height 750
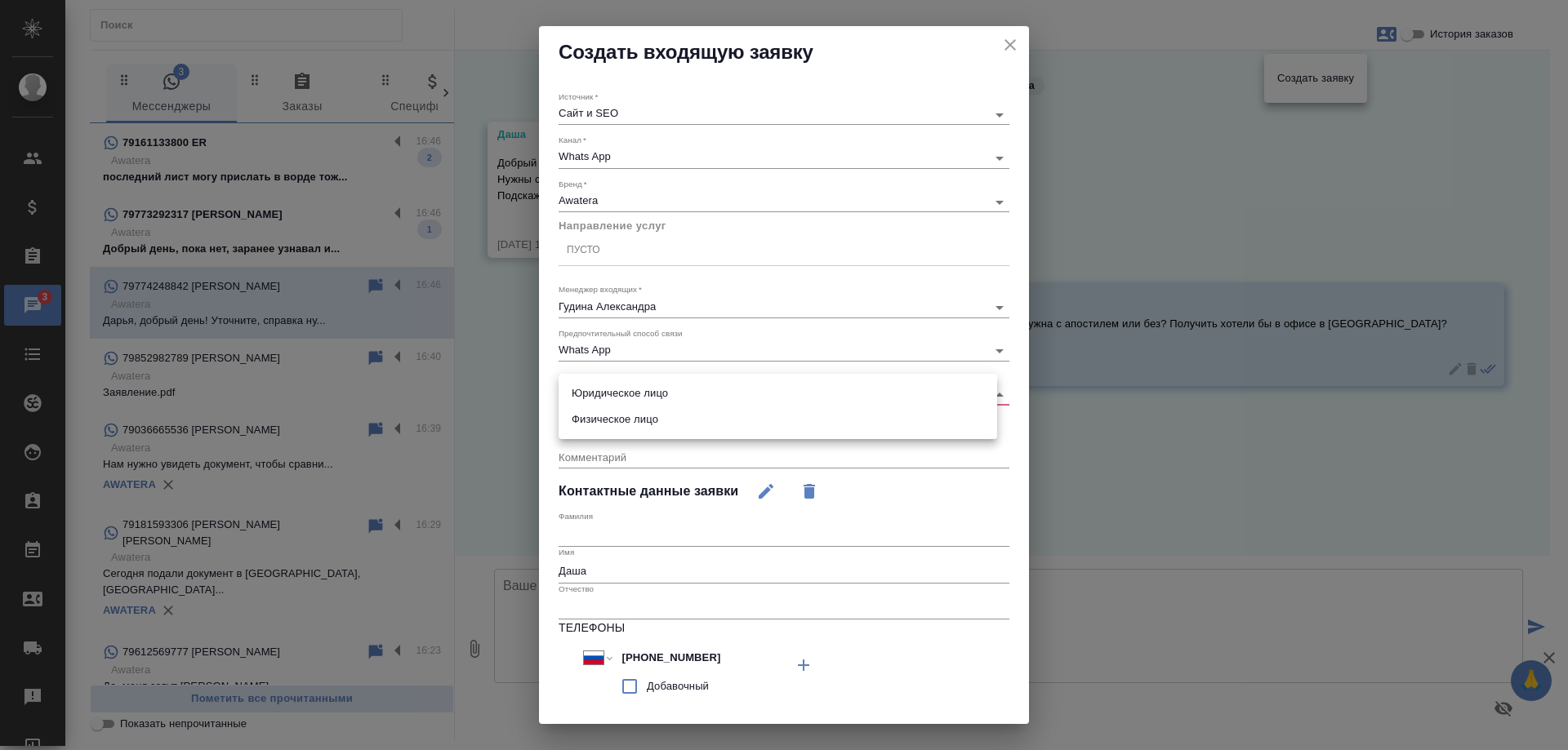
click at [606, 413] on li "Физическое лицо" at bounding box center [777, 419] width 439 height 26
type input "private"
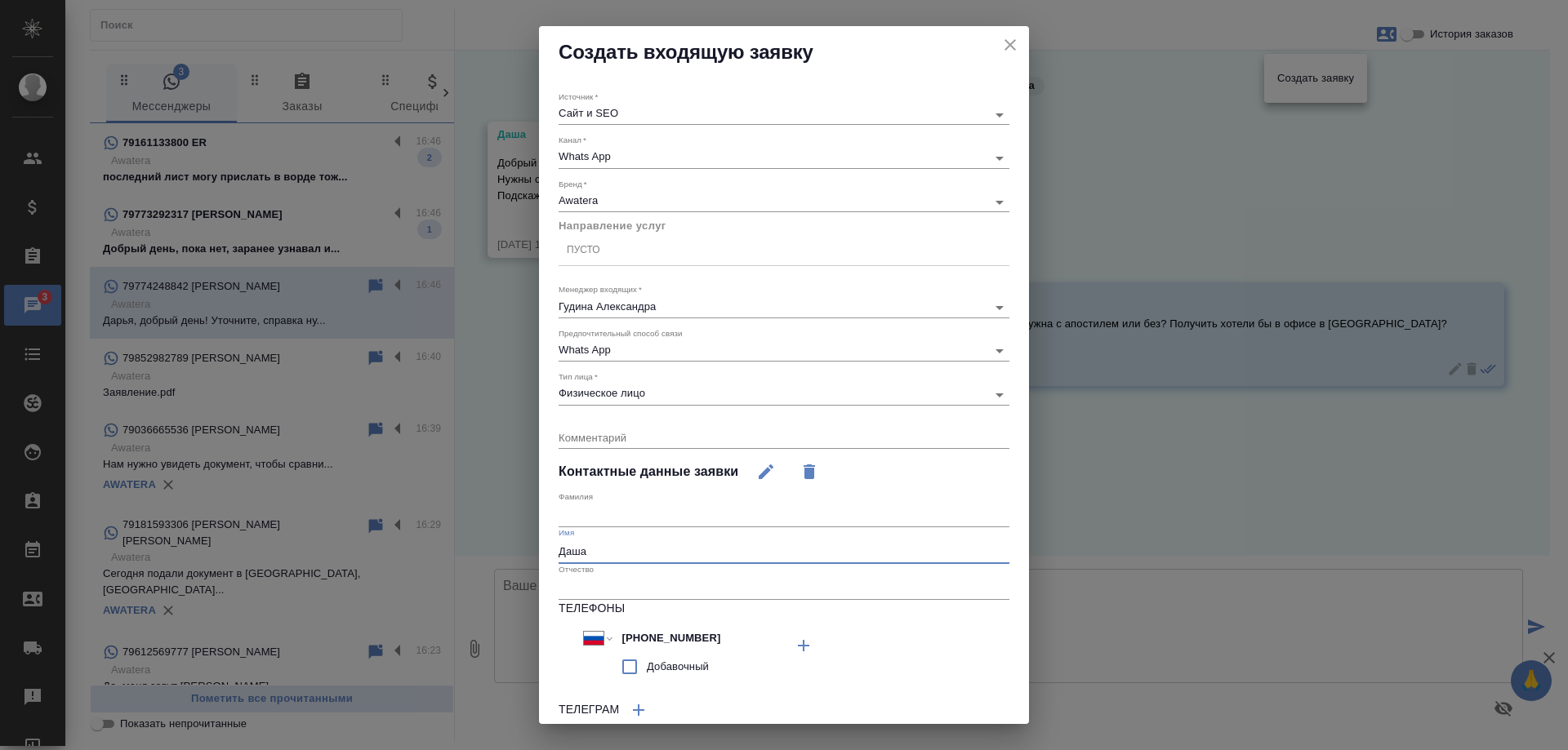
drag, startPoint x: 586, startPoint y: 554, endPoint x: 629, endPoint y: 560, distance: 43.4
click at [629, 560] on input "Даша" at bounding box center [784, 552] width 451 height 23
type input "Дарья"
click at [600, 239] on div "Пусто" at bounding box center [784, 250] width 451 height 24
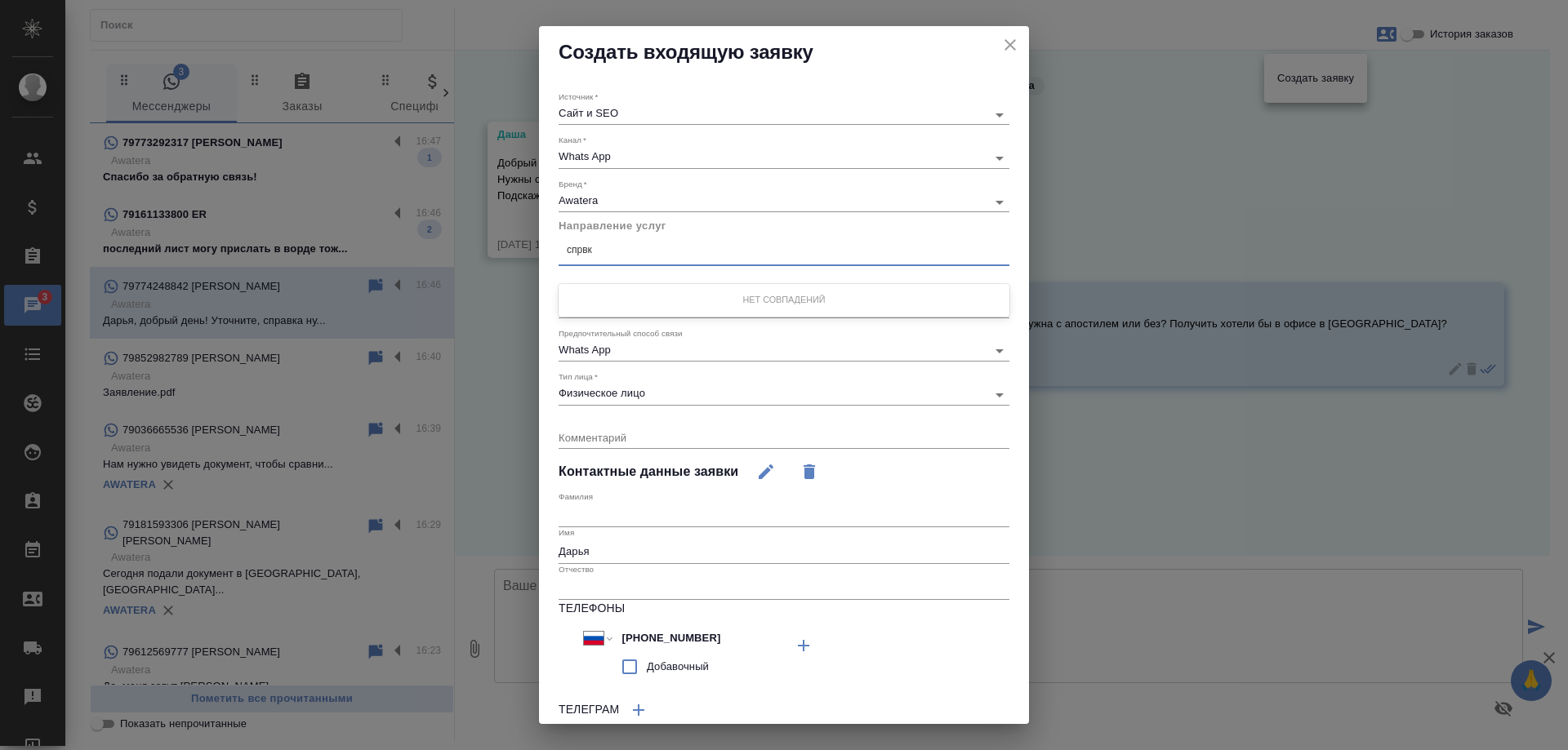
type input "спрвка"
drag, startPoint x: 638, startPoint y: 254, endPoint x: 526, endPoint y: 246, distance: 112.3
click at [526, 246] on div "Создать входящую заявку Источник   * Сайт и SEO seo Канал   * Whats App 66ac940…" at bounding box center [784, 375] width 1568 height 750
click at [642, 252] on div "Пусто" at bounding box center [784, 250] width 451 height 24
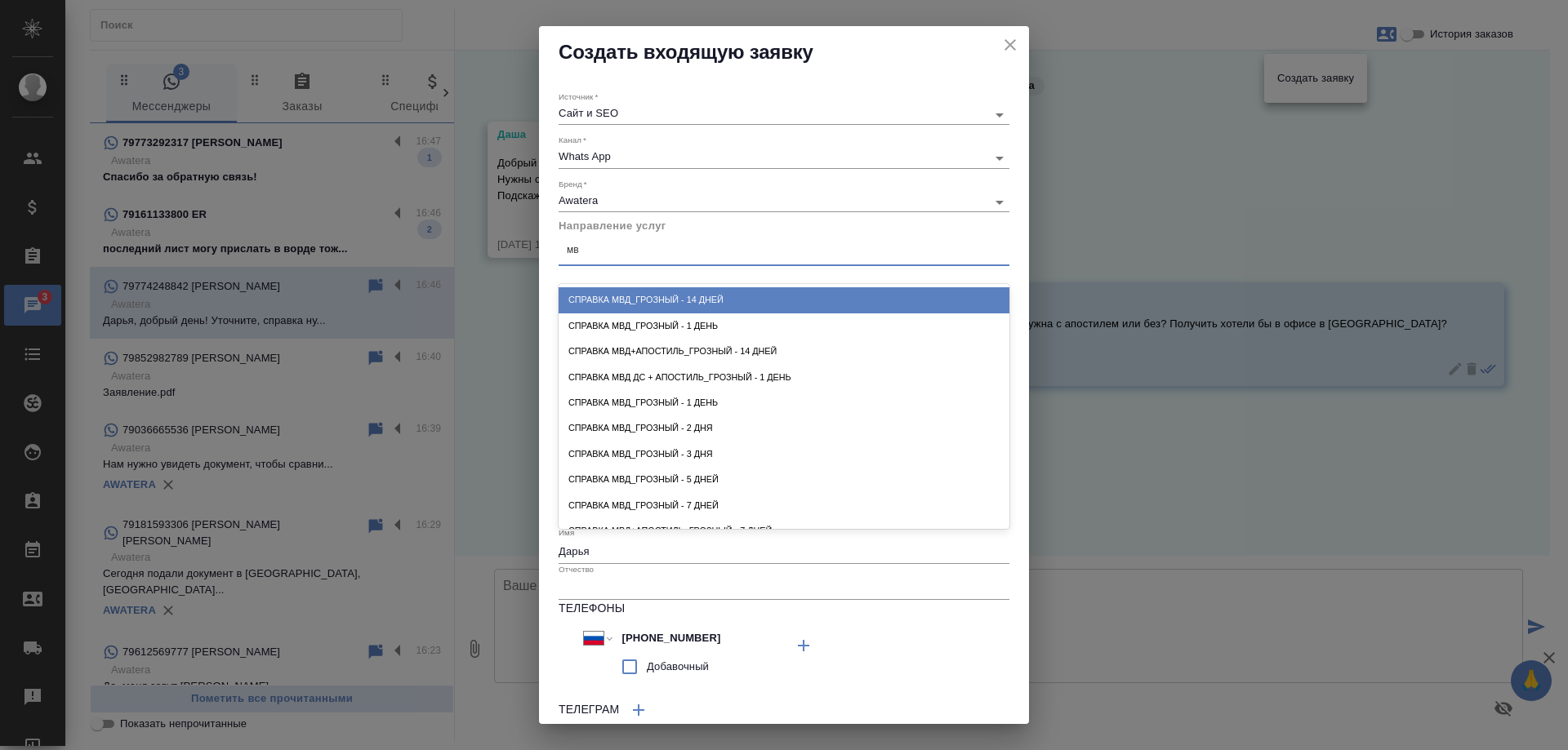
type input "мвд"
click at [674, 294] on div "Справка МВД_Грозный - 14 дней" at bounding box center [784, 300] width 451 height 25
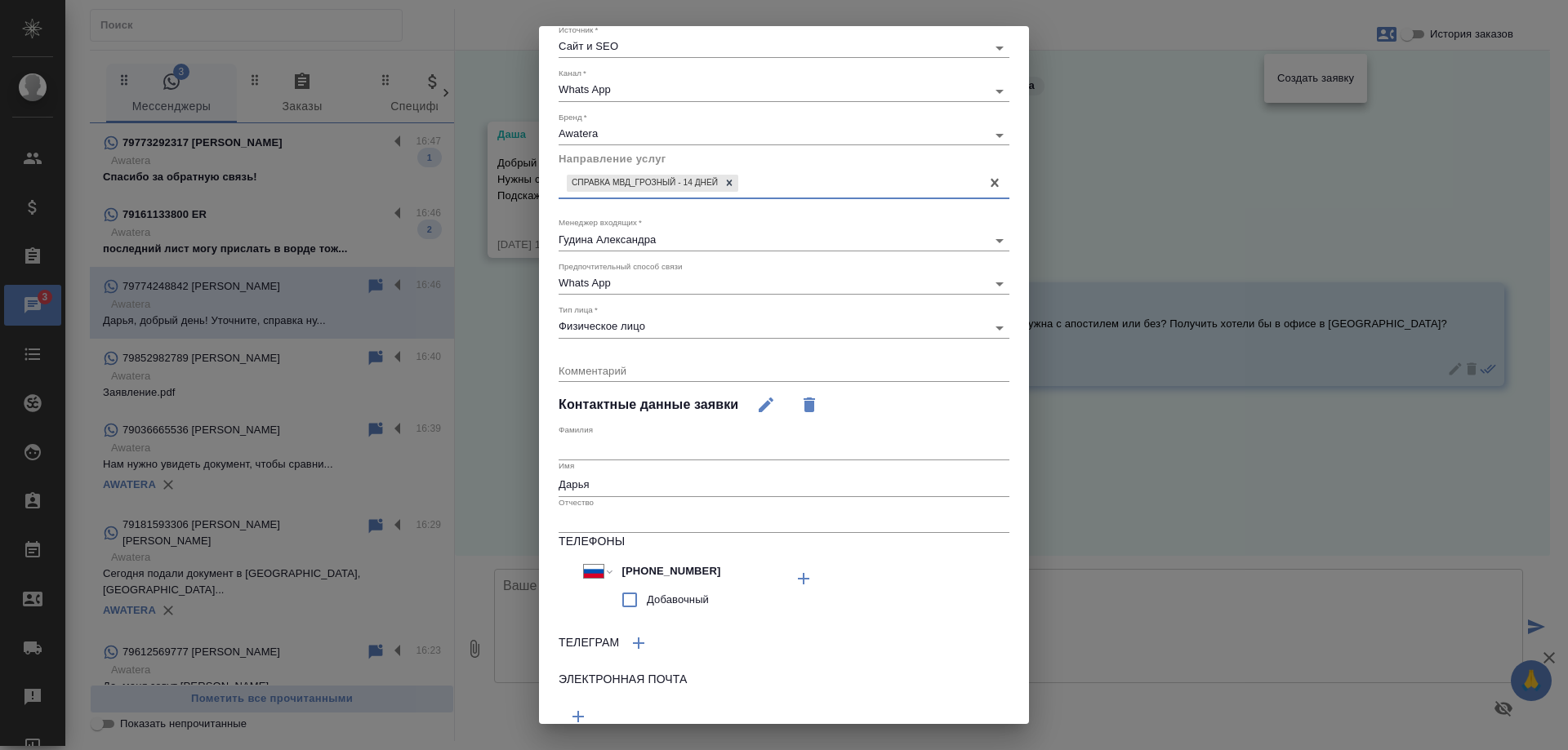
scroll to position [134, 0]
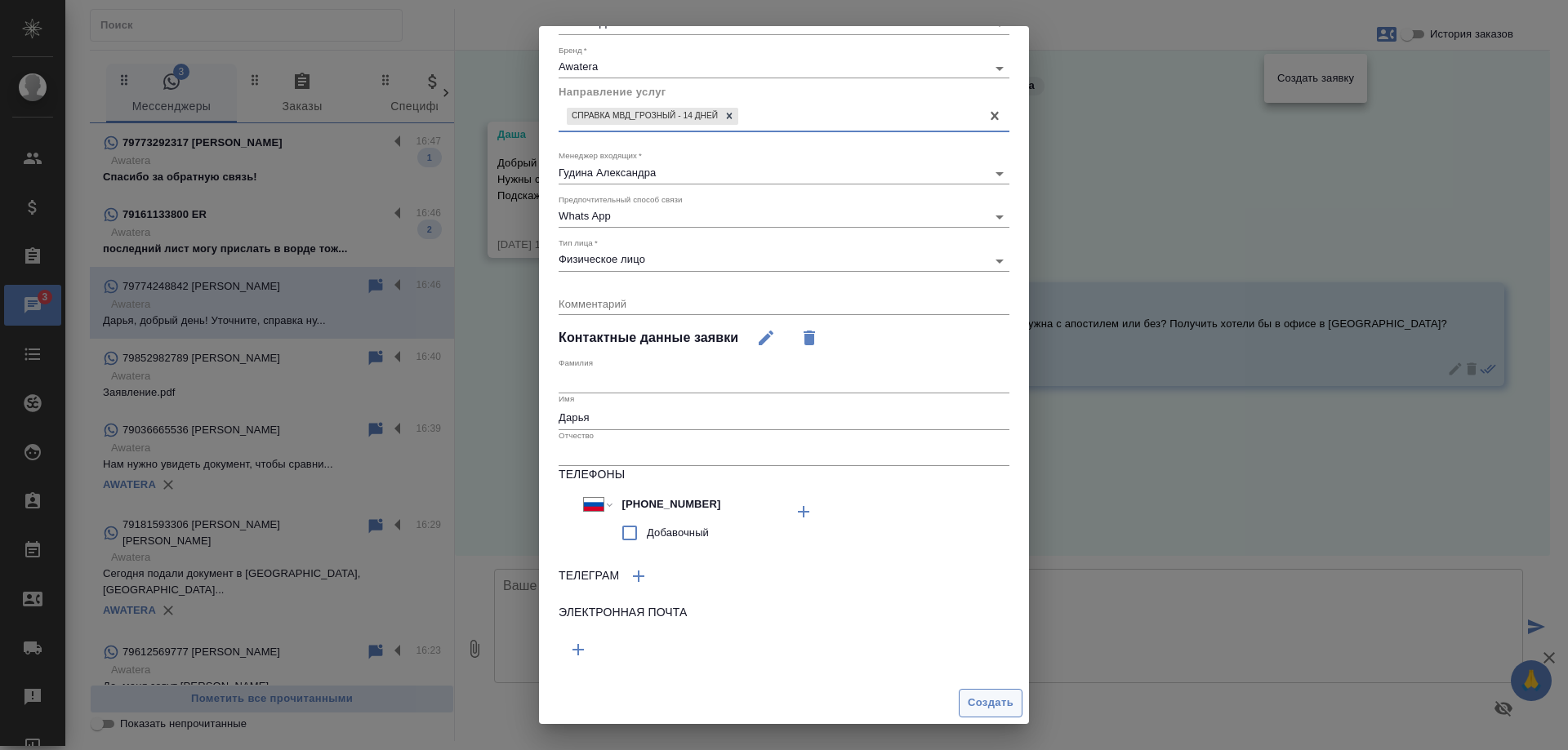
click at [972, 696] on span "Создать" at bounding box center [991, 704] width 46 height 19
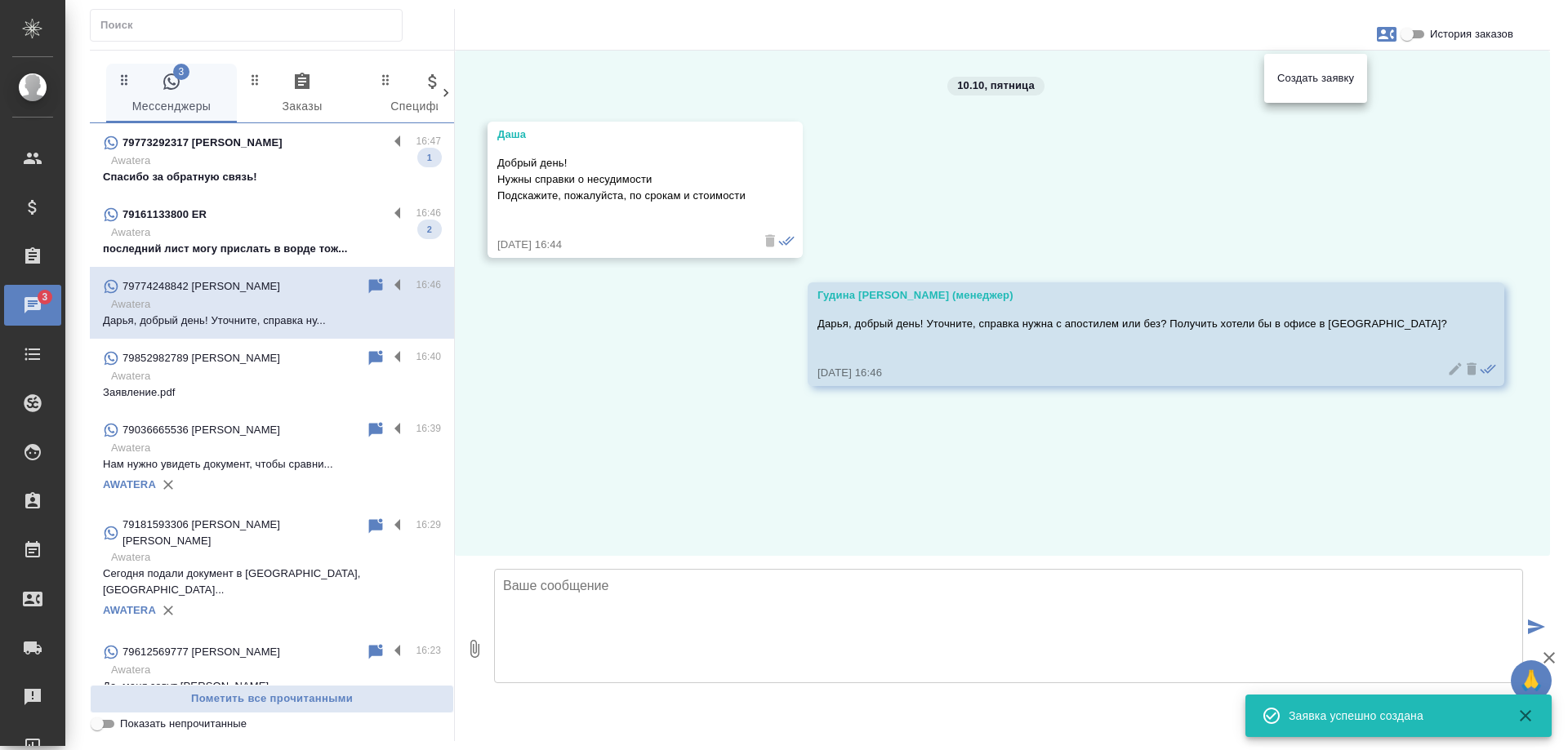
click at [748, 464] on div at bounding box center [784, 375] width 1568 height 750
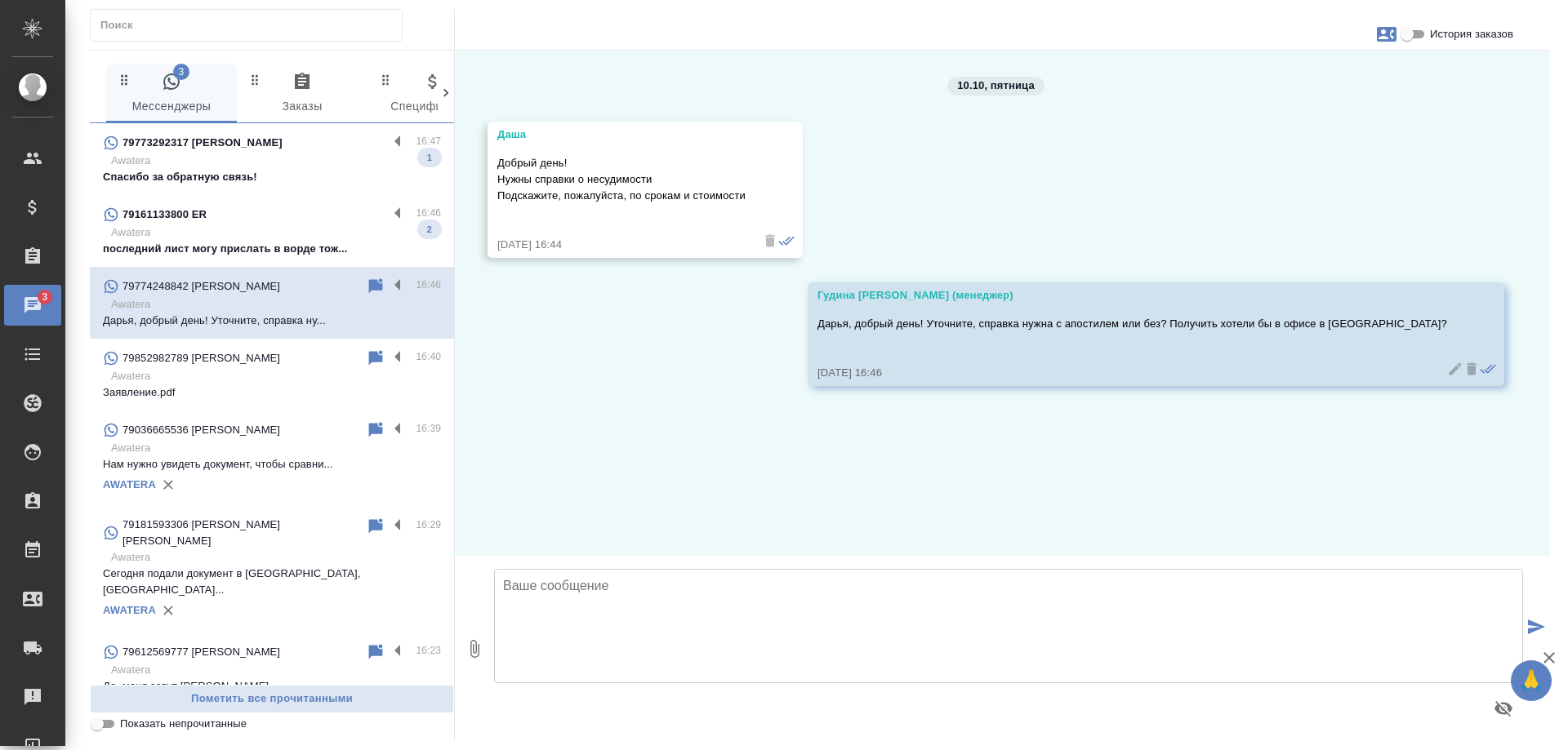
click at [261, 251] on p "последний лист могу прислать в ворде тож..." at bounding box center [272, 248] width 338 height 16
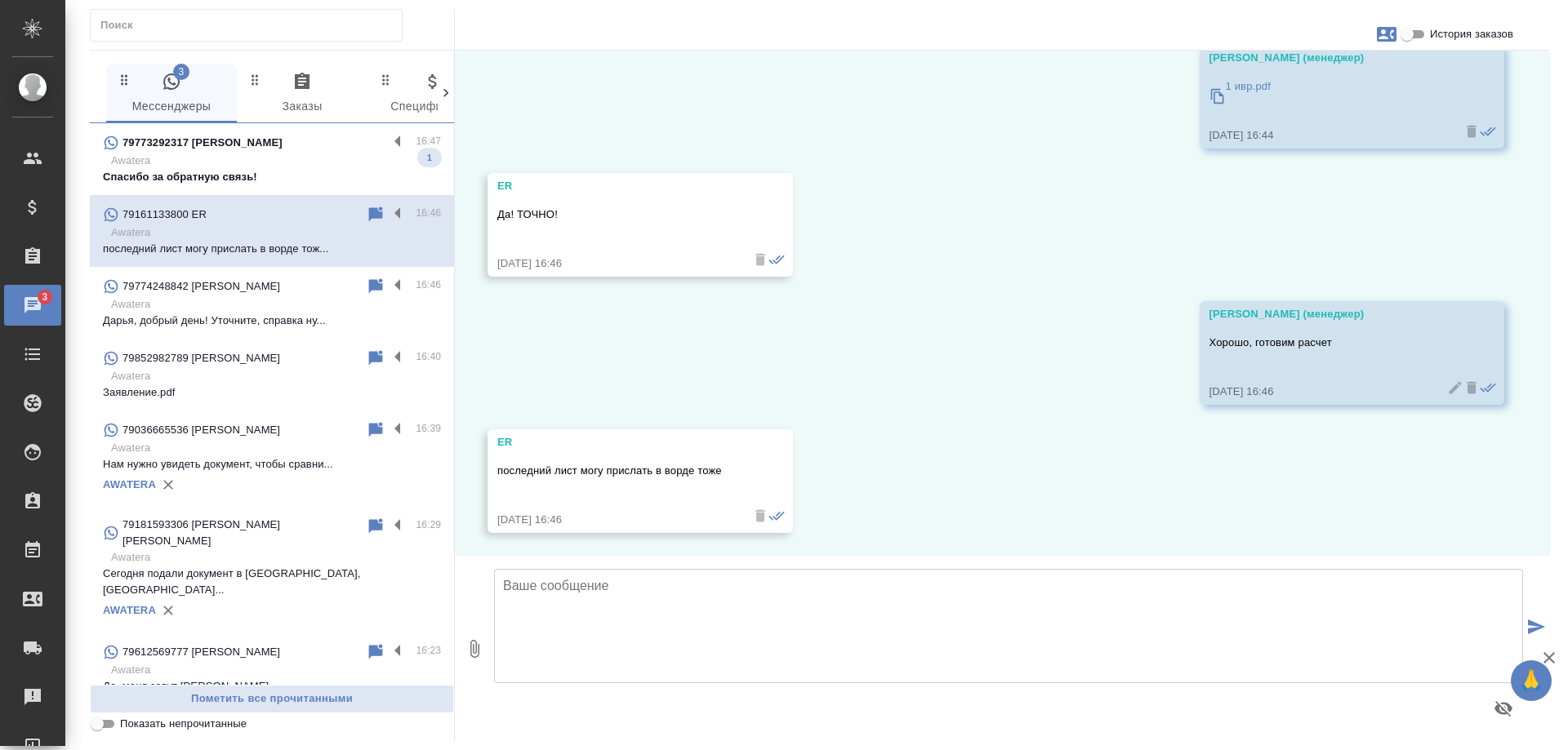
scroll to position [4383, 0]
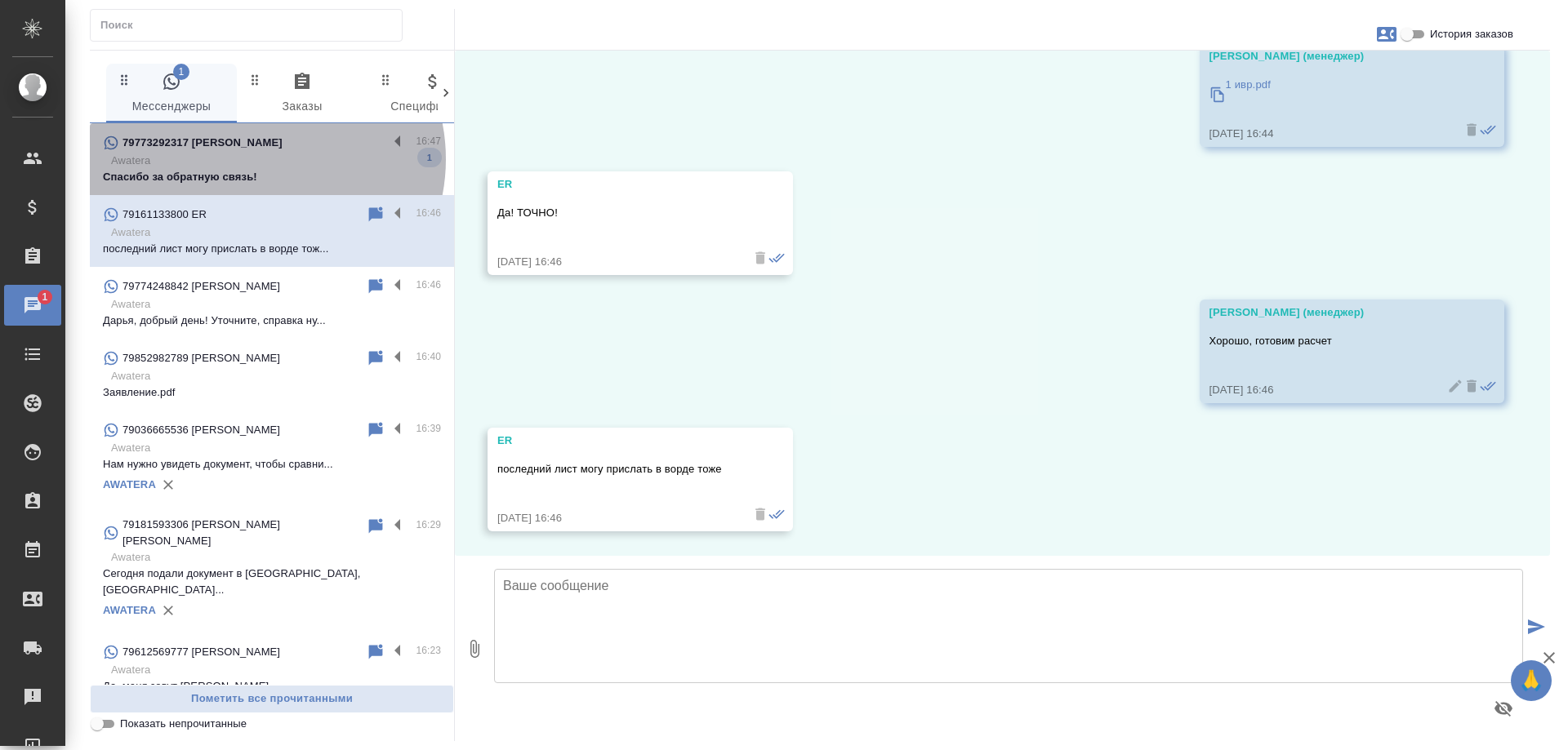
click at [258, 159] on p "Awatera" at bounding box center [276, 160] width 330 height 16
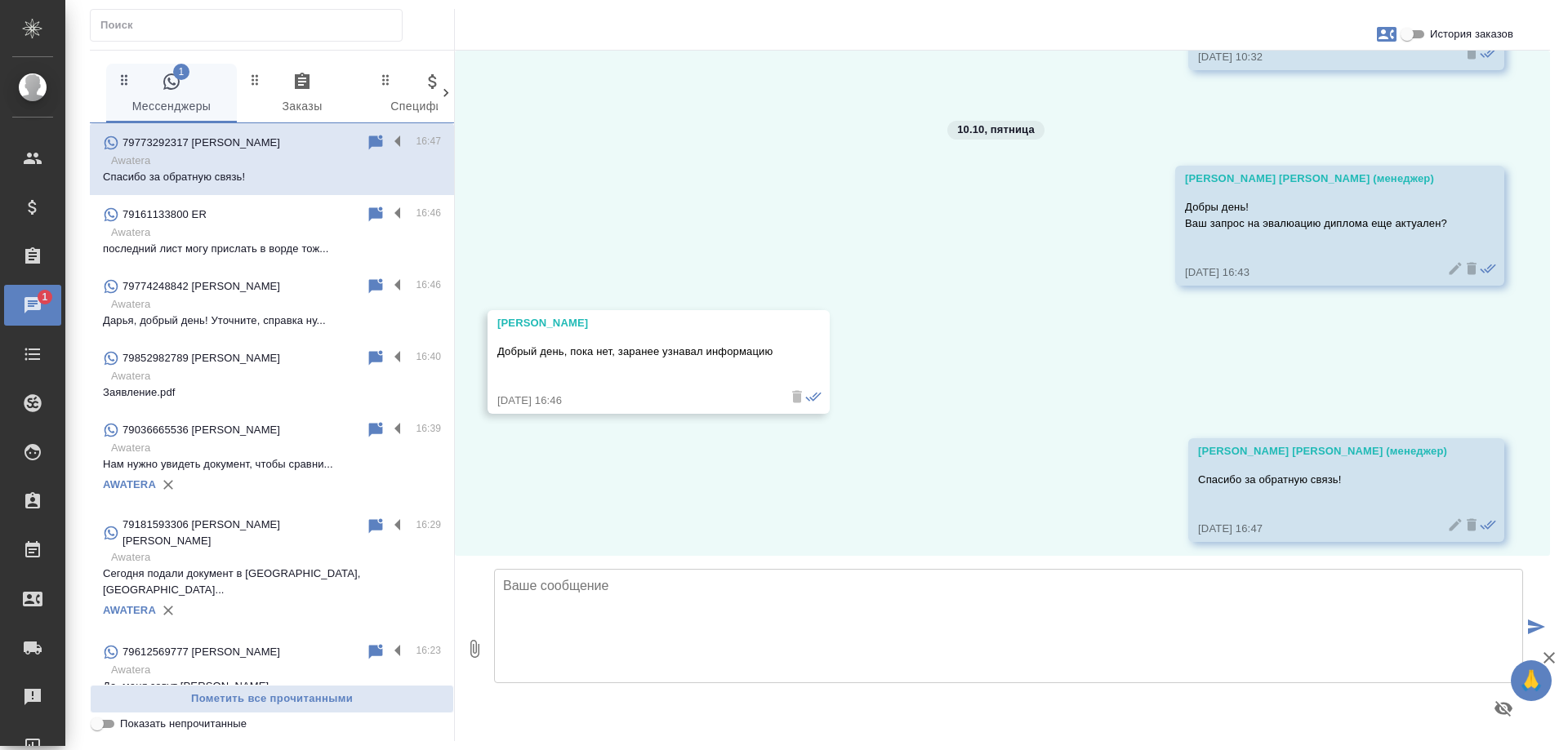
scroll to position [1413, 0]
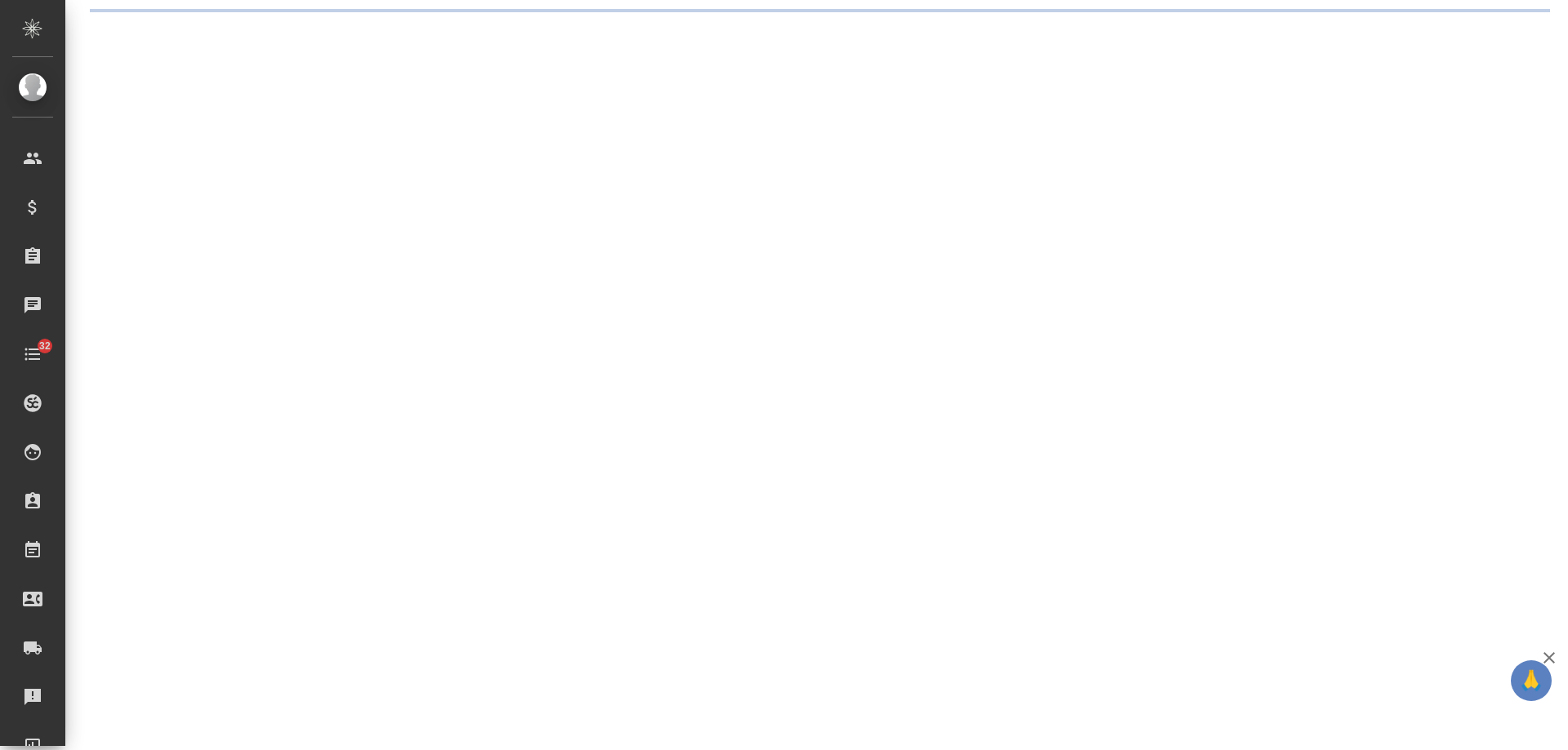
select select "RU"
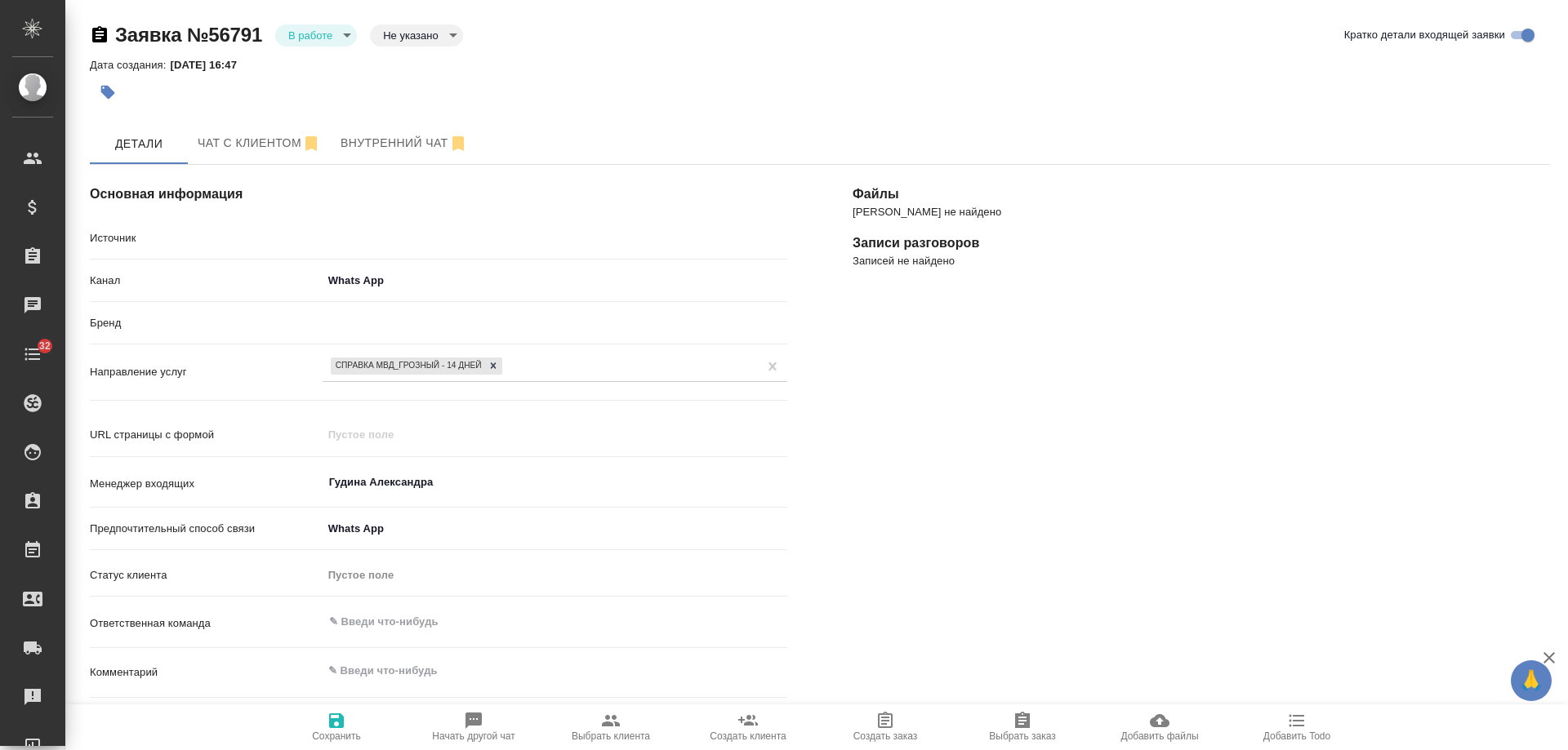
type textarea "x"
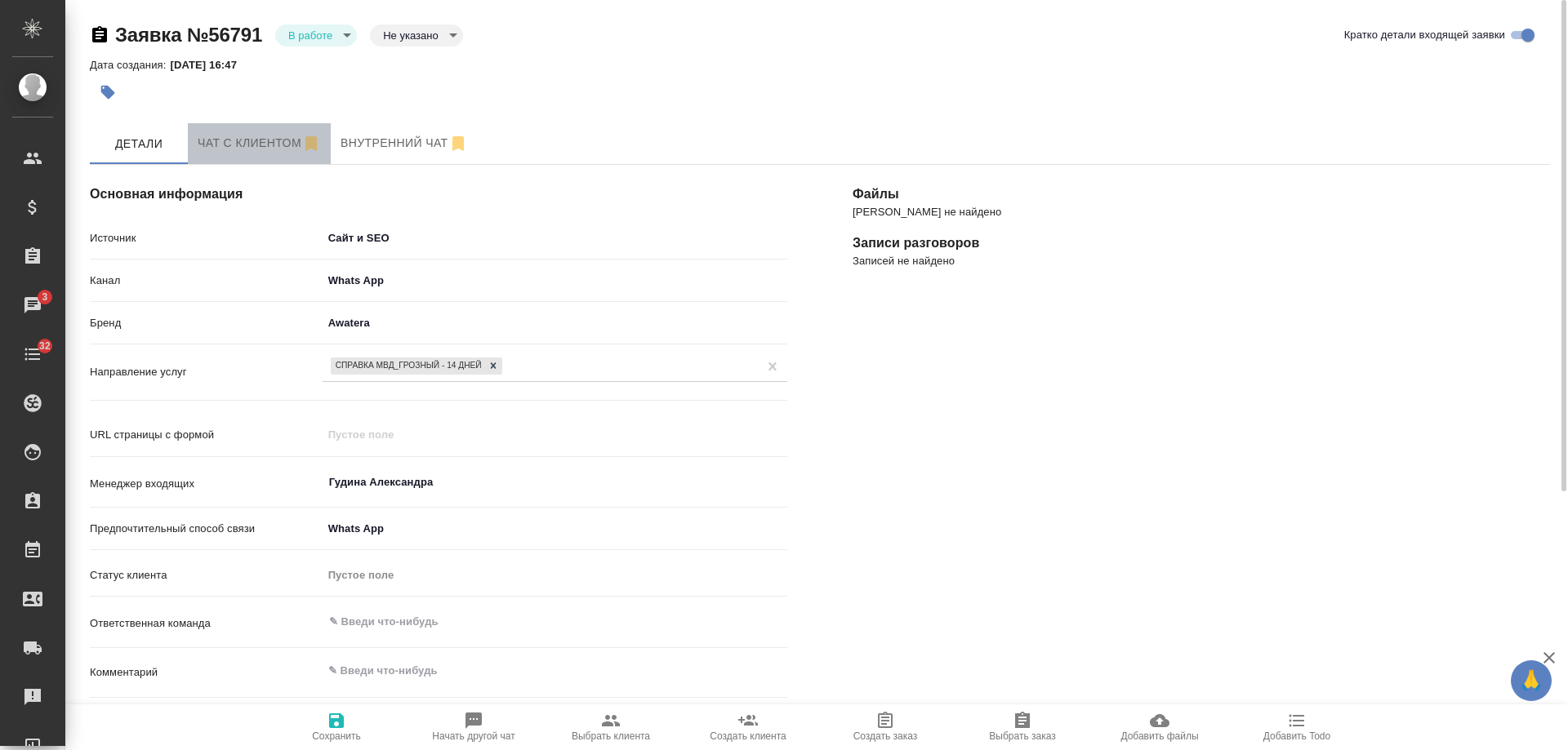
click at [233, 140] on span "Чат с клиентом" at bounding box center [259, 143] width 124 height 20
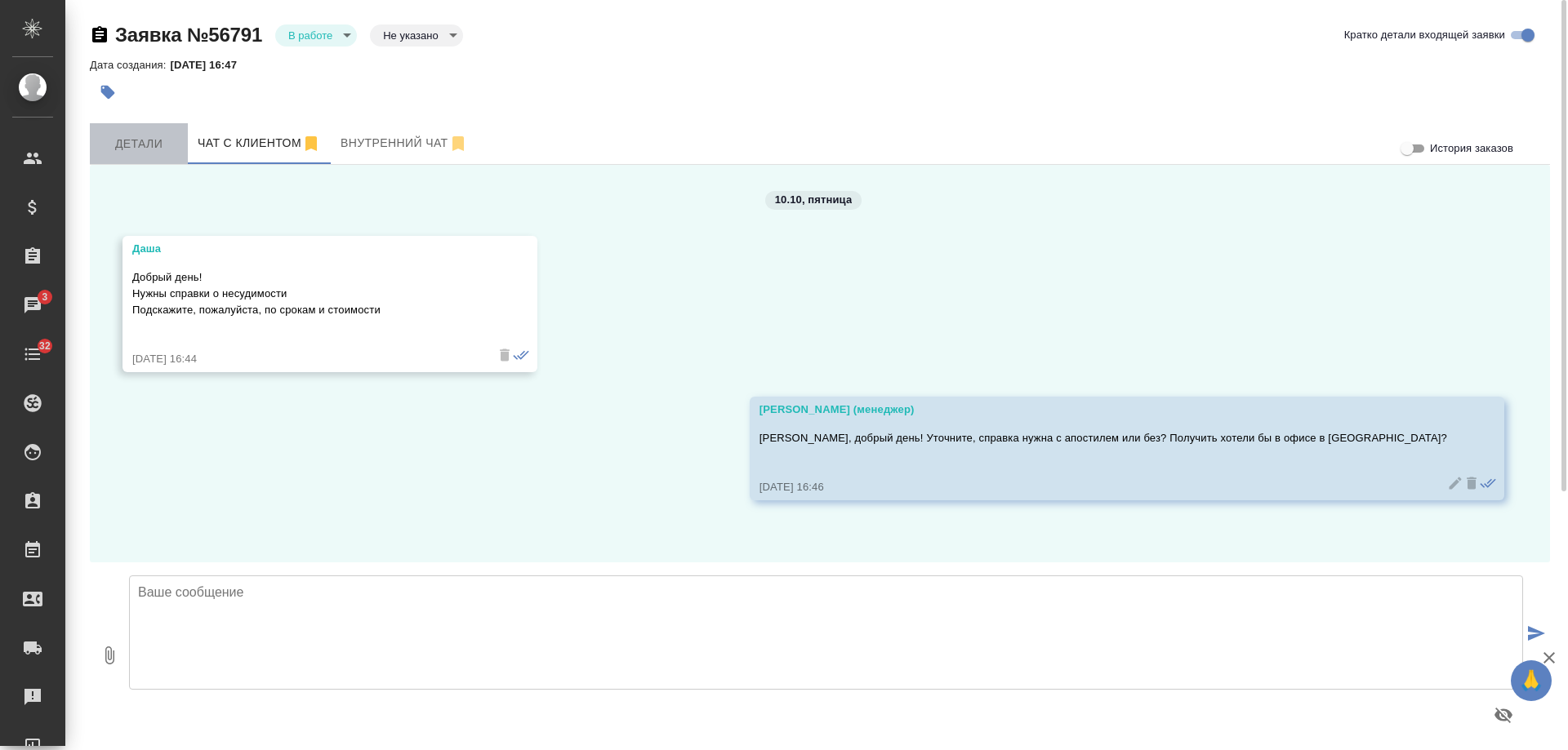
click at [131, 141] on span "Детали" at bounding box center [139, 144] width 79 height 20
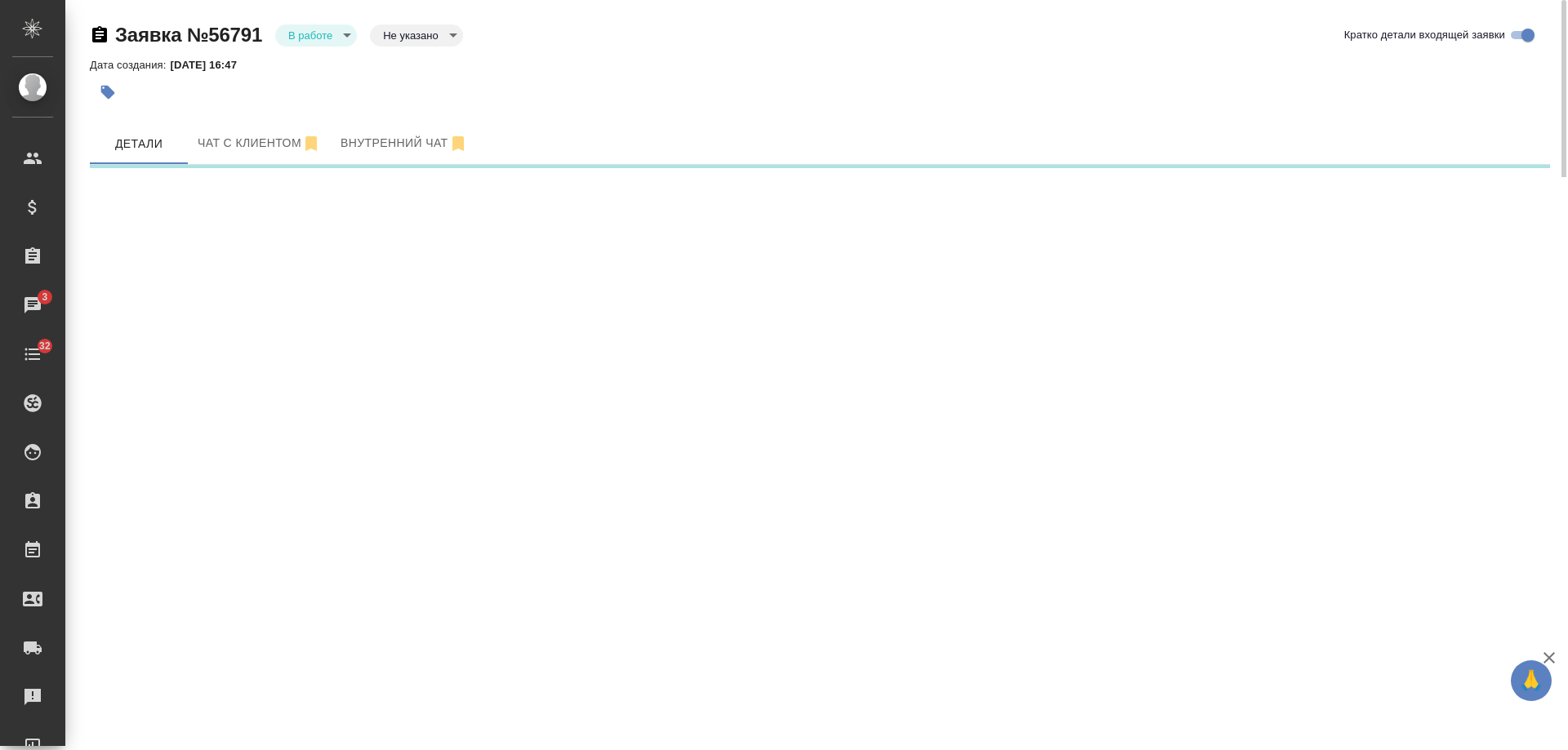
select select "RU"
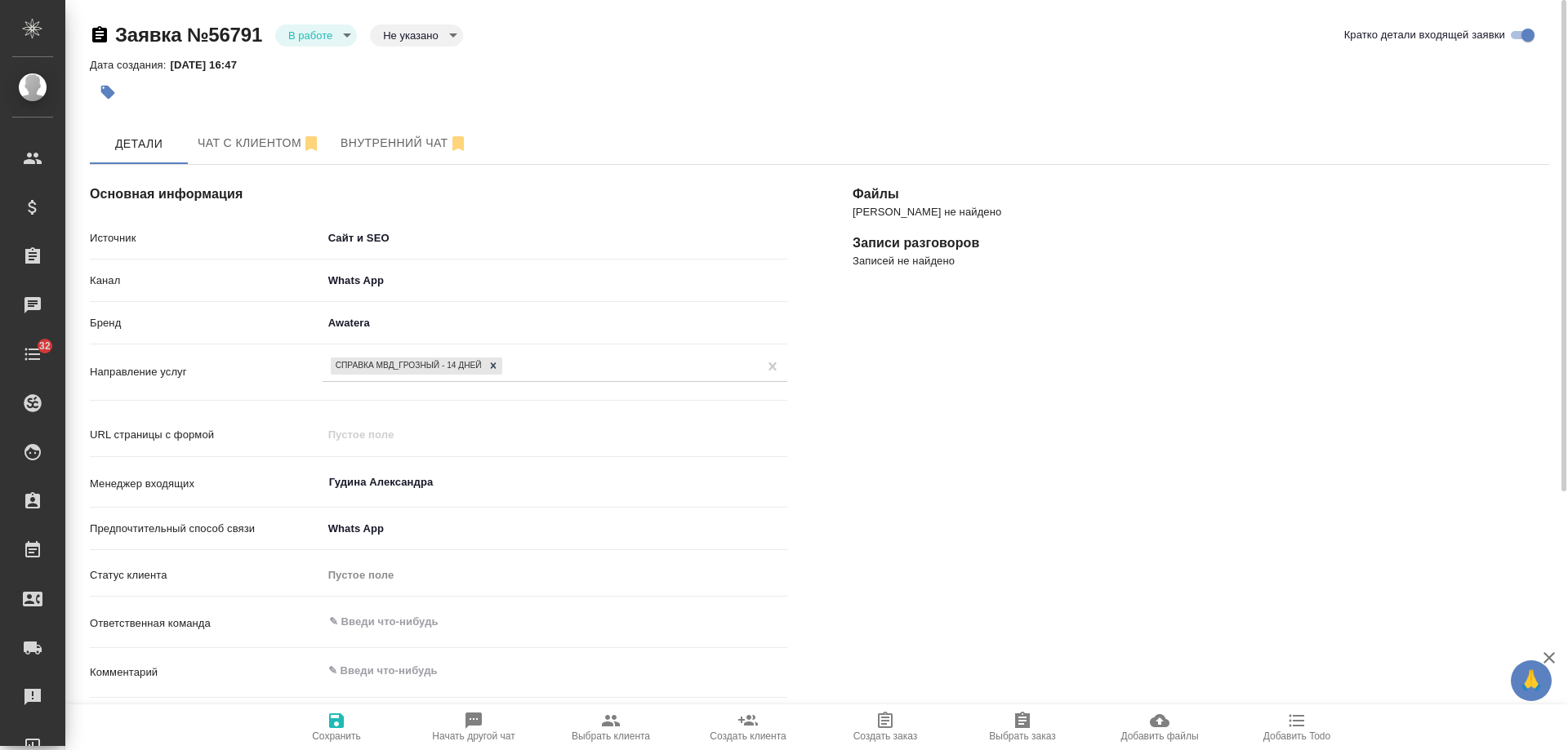
click at [1298, 738] on span "Добавить Todo" at bounding box center [1297, 737] width 67 height 12
type textarea "x"
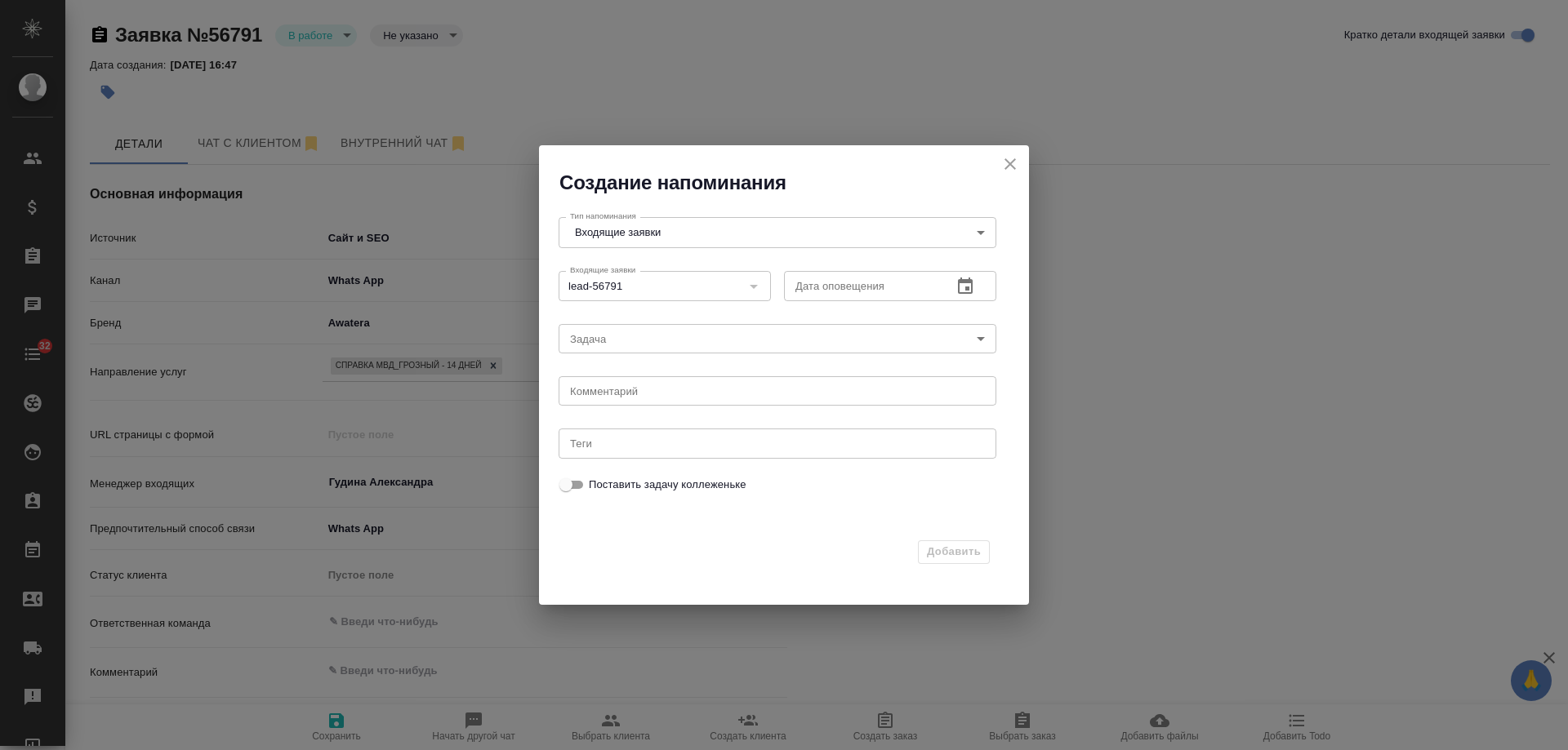
click at [965, 283] on icon "button" at bounding box center [965, 287] width 19 height 19
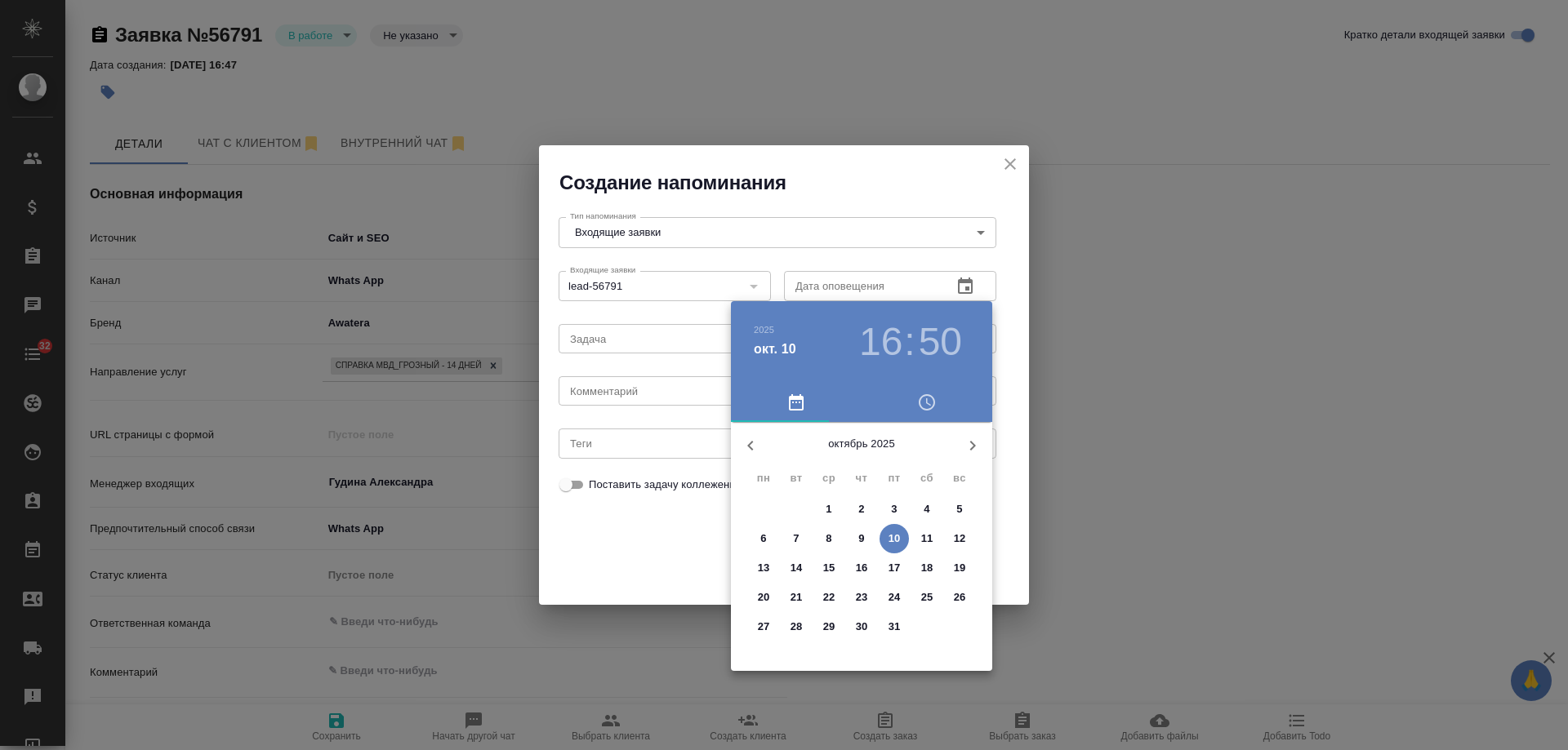
click at [924, 538] on p "11" at bounding box center [927, 538] width 12 height 16
type input "[DATE] 16:50"
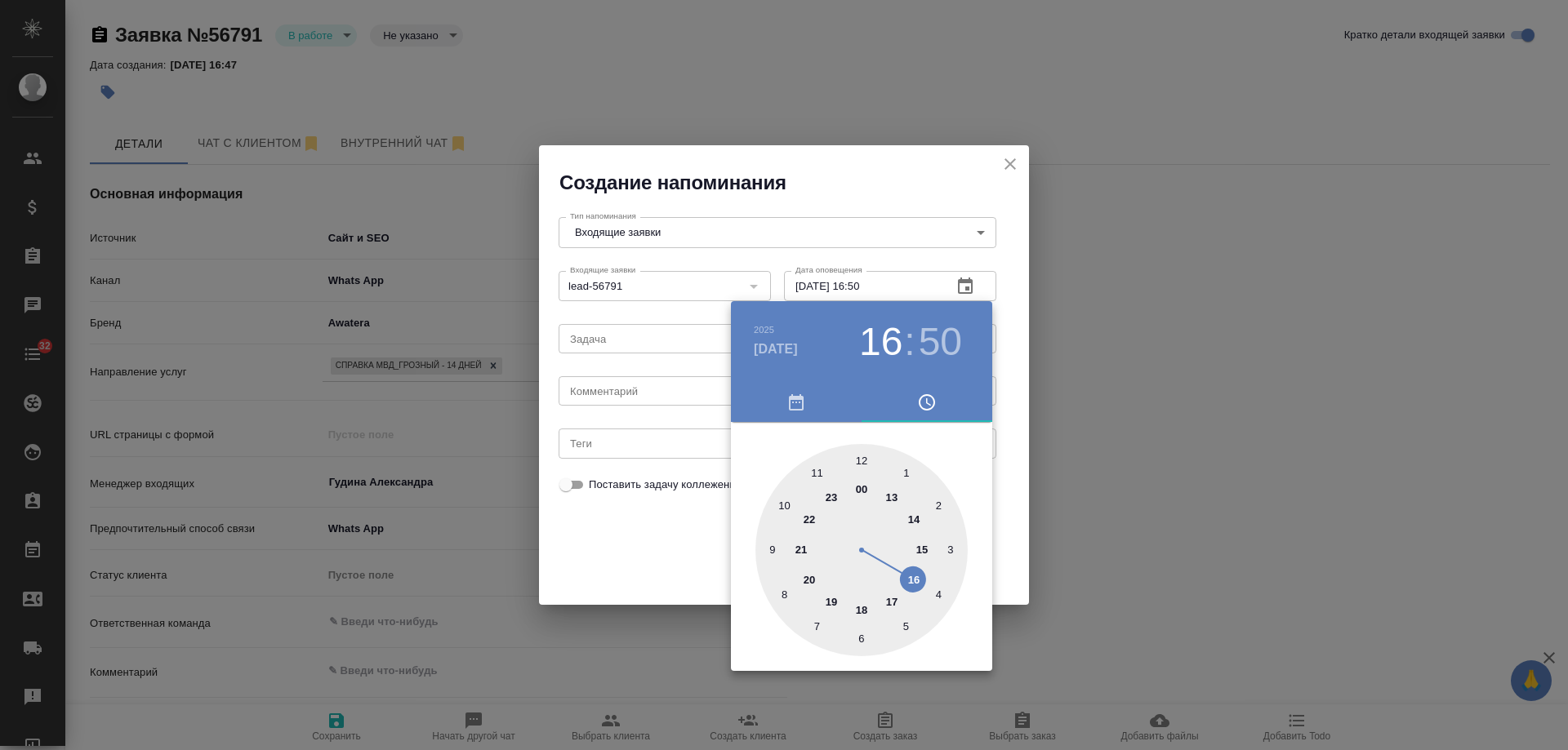
click at [653, 391] on div at bounding box center [784, 375] width 1568 height 750
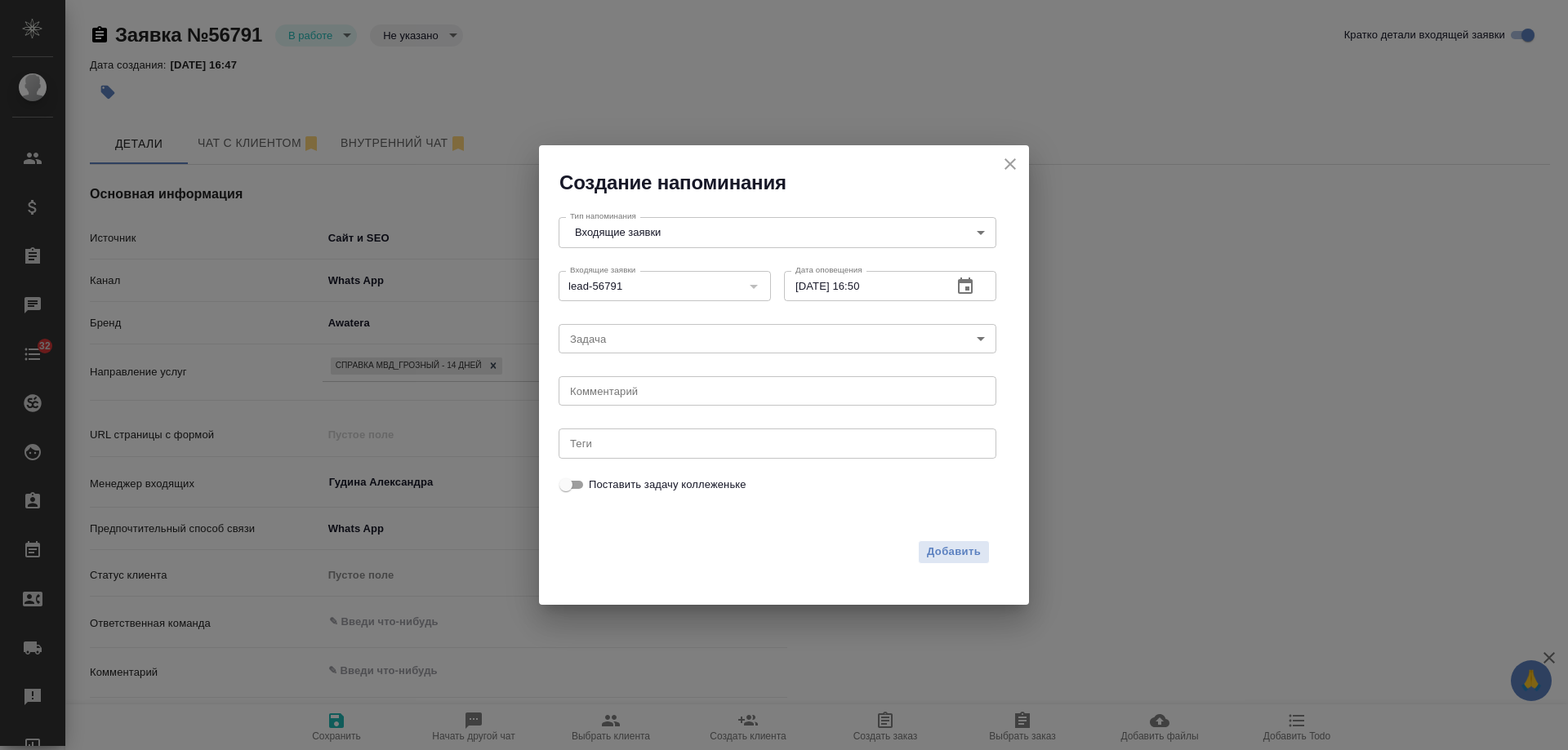
click at [638, 399] on div "[DATE] 16 : 50 00 1 2 3 4 5 6 7 8 9 10 11 12 13 14 15 16 17 18 19 20 21 22 23" at bounding box center [784, 375] width 1568 height 750
click at [637, 400] on div "[DATE] 16 : 50 00 1 2 3 4 5 6 7 8 9 10 11 12 13 14 15 16 17 18 19 20 21 22 23" at bounding box center [784, 375] width 1568 height 750
click at [637, 400] on div "x Комментарий" at bounding box center [777, 390] width 438 height 30
click at [654, 388] on textarea at bounding box center [777, 391] width 415 height 12
type textarea "ответила вотс?"
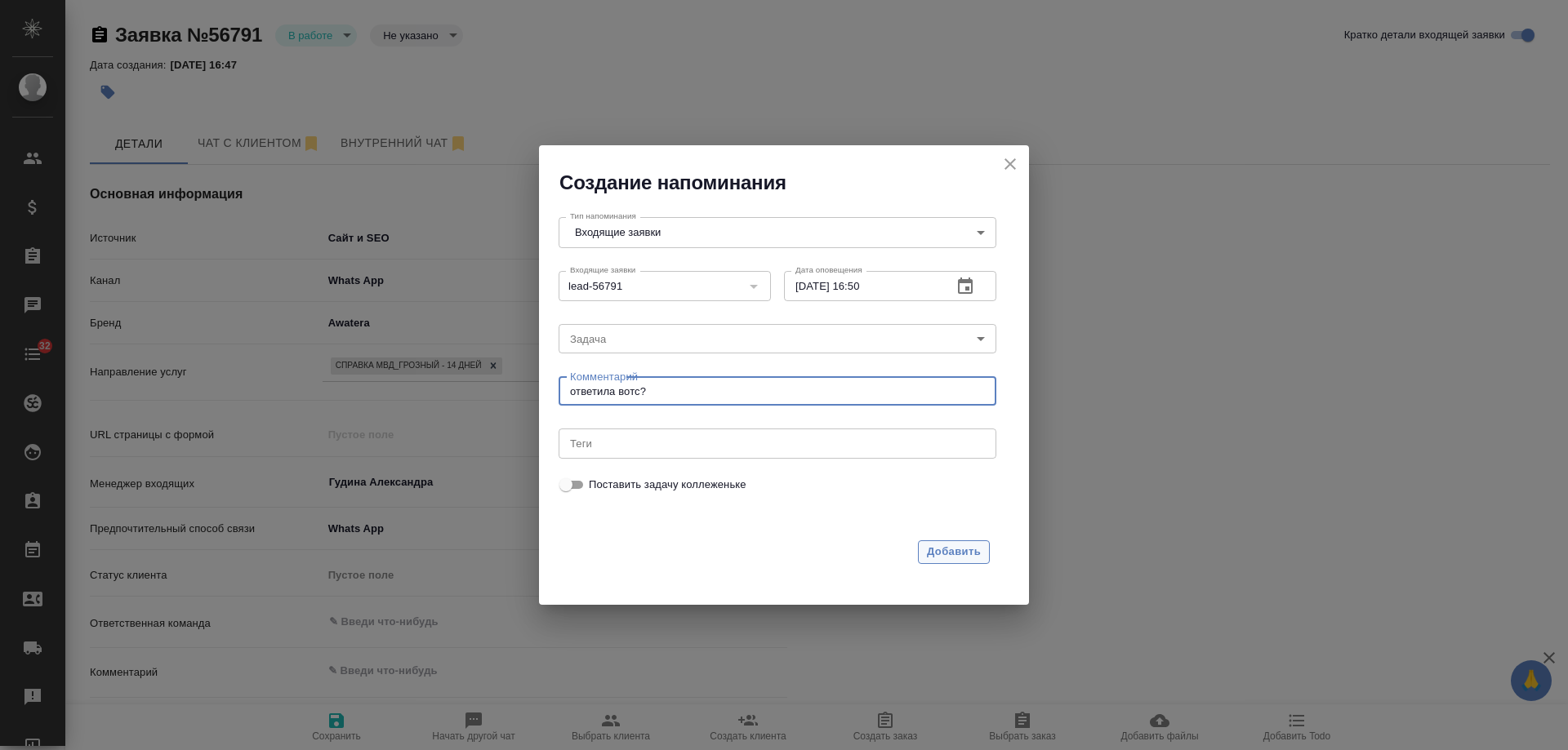
click at [981, 547] on span "Добавить" at bounding box center [954, 552] width 54 height 19
type textarea "x"
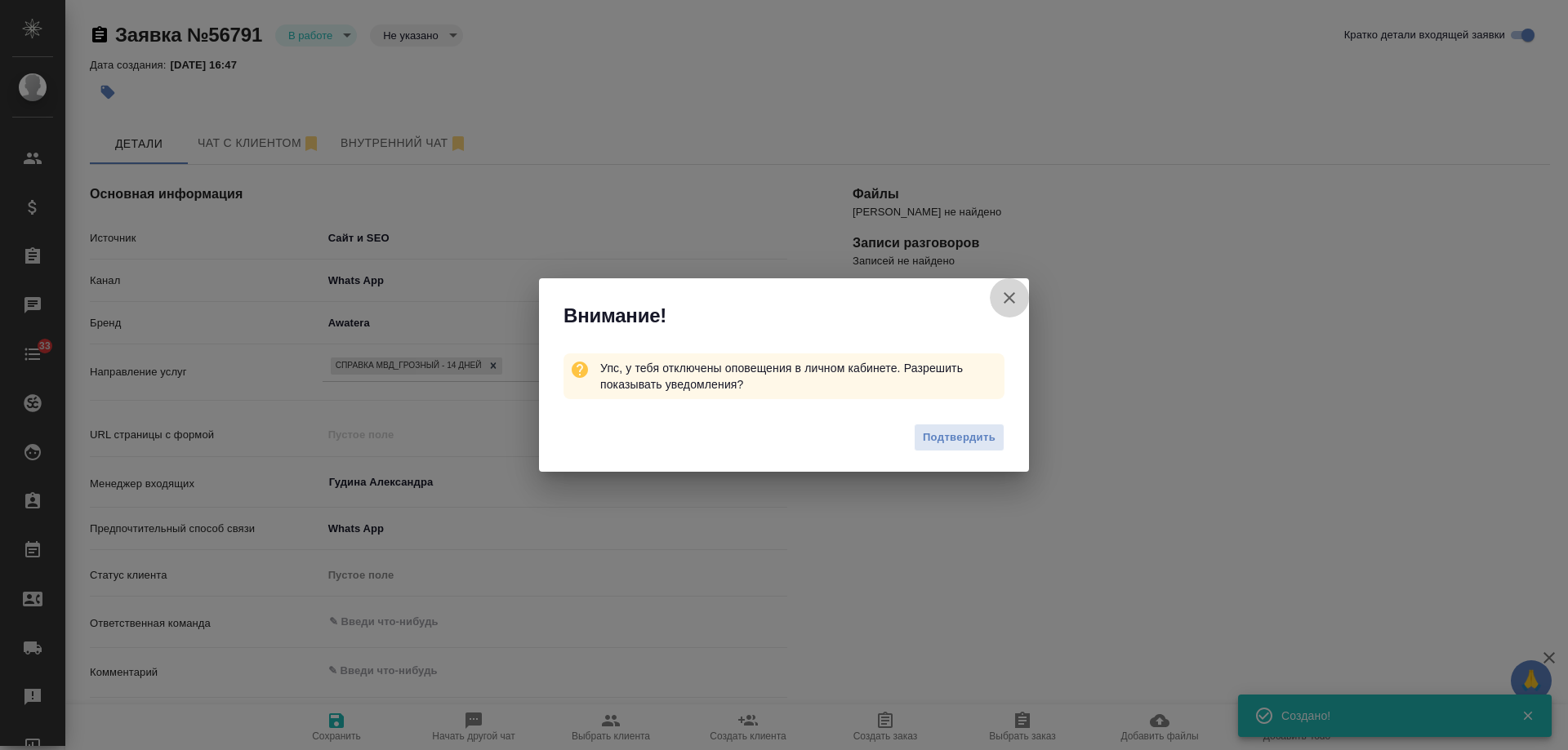
click at [1012, 300] on icon "button" at bounding box center [1010, 298] width 12 height 12
type textarea "x"
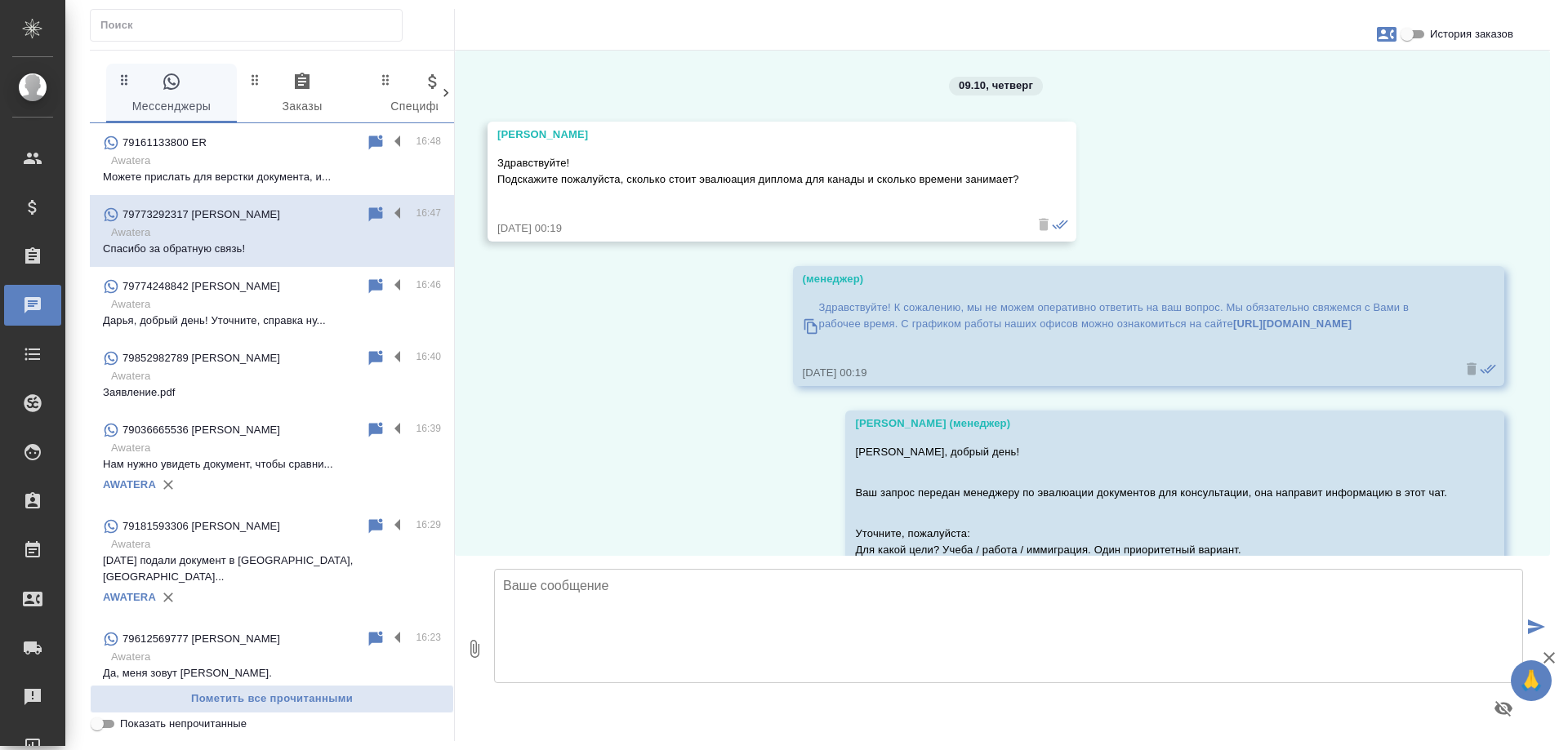
scroll to position [1413, 0]
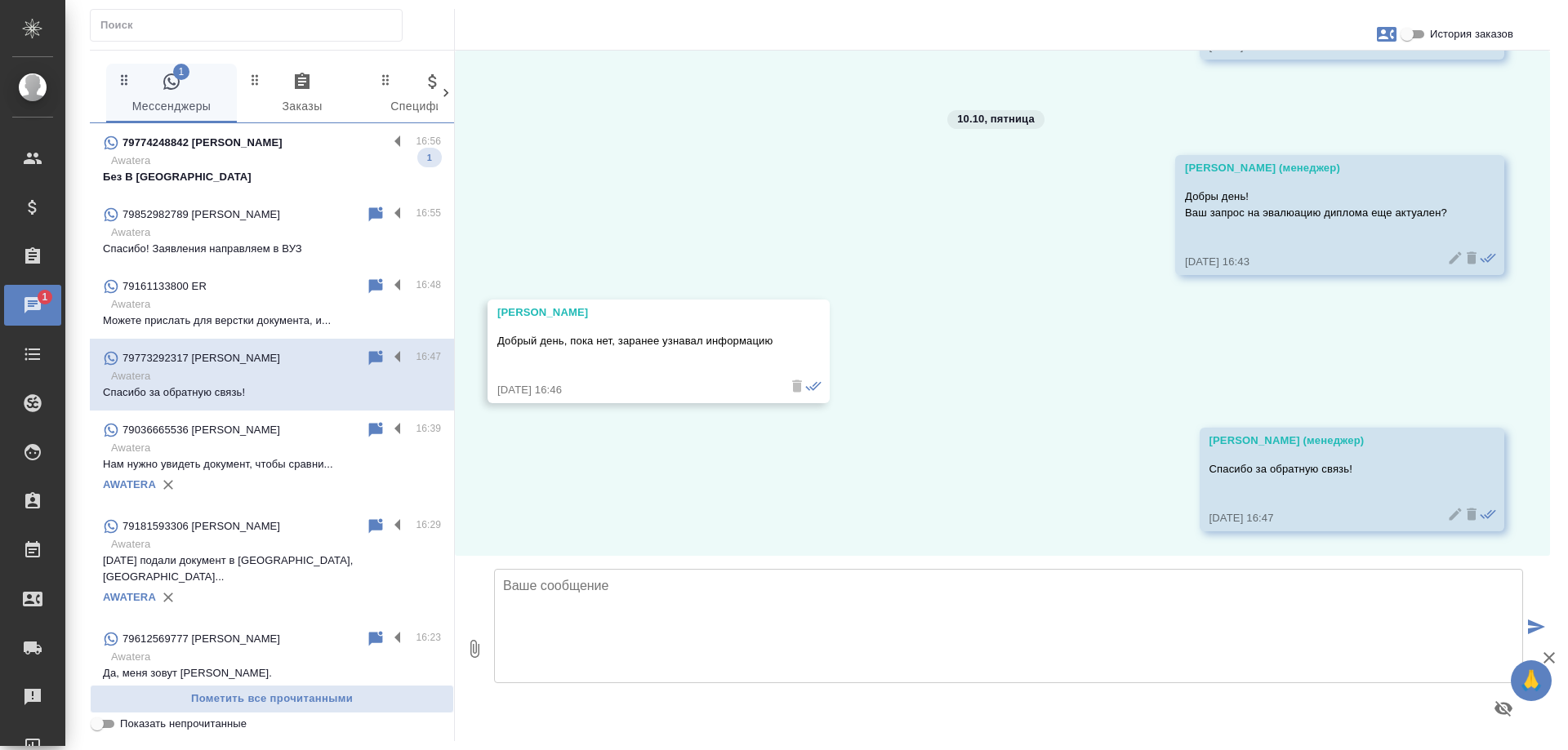
click at [305, 161] on p "Awatera" at bounding box center [276, 160] width 330 height 16
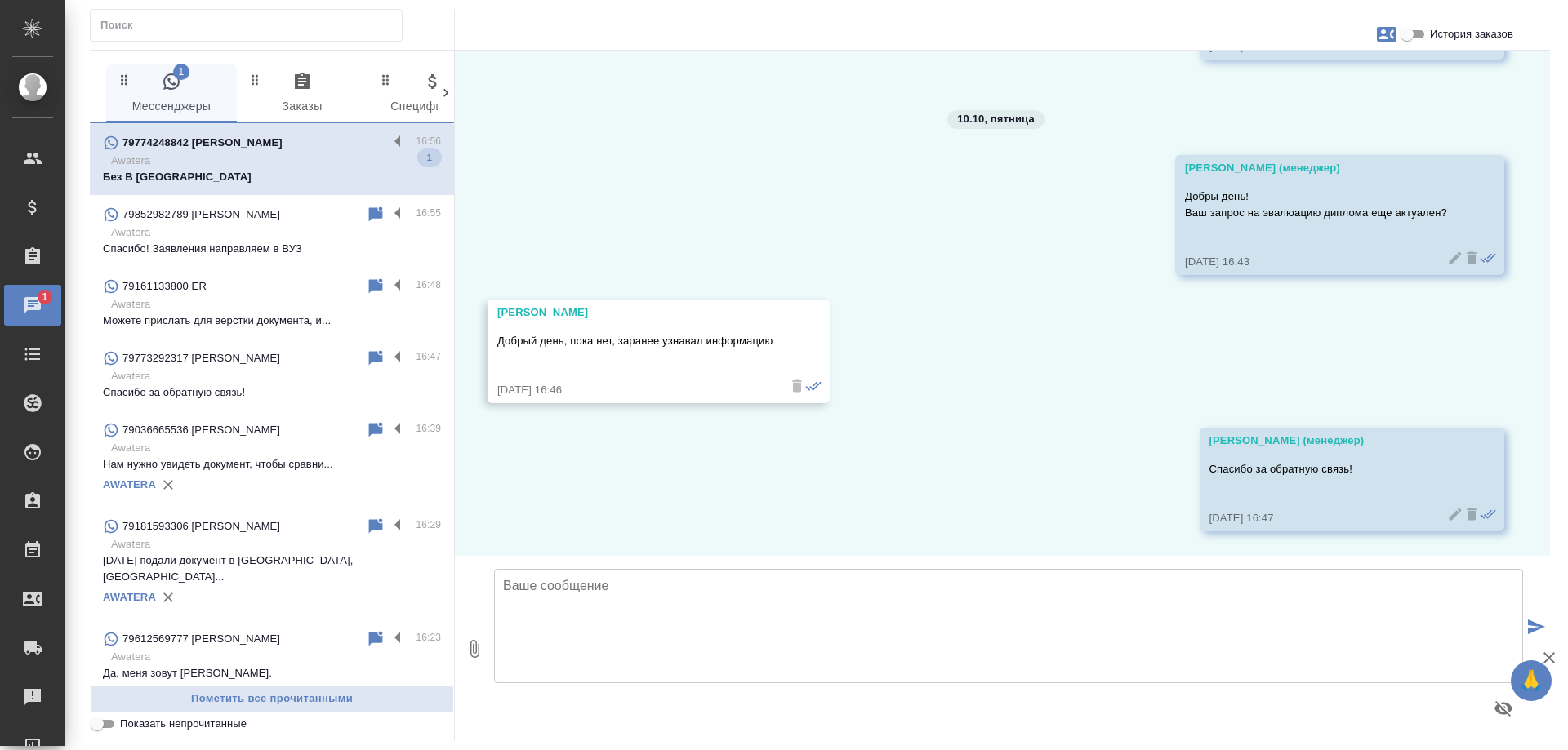
scroll to position [0, 0]
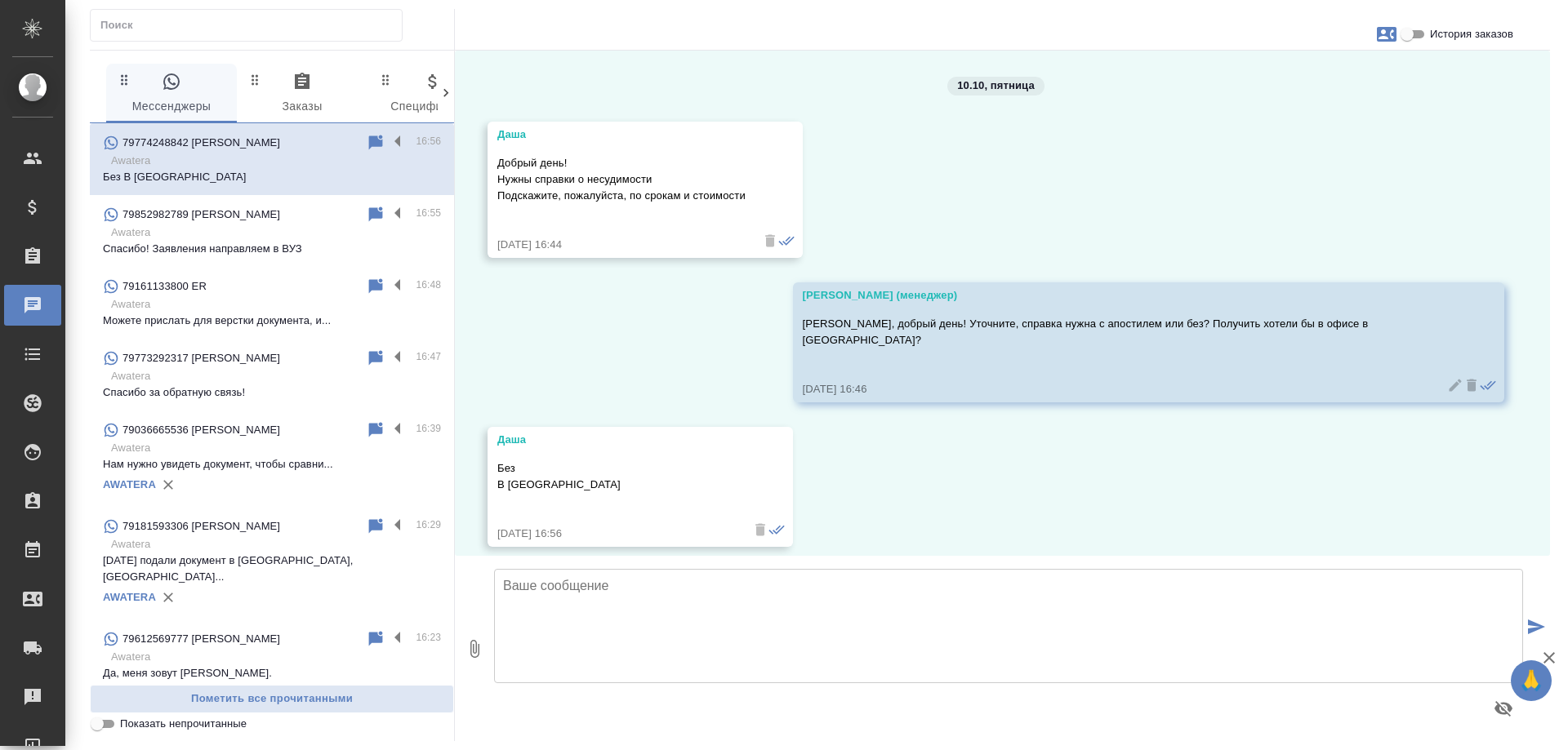
click at [1383, 34] on icon "button" at bounding box center [1387, 35] width 19 height 19
click at [1314, 118] on span "Заявка №56791" at bounding box center [1314, 114] width 80 height 16
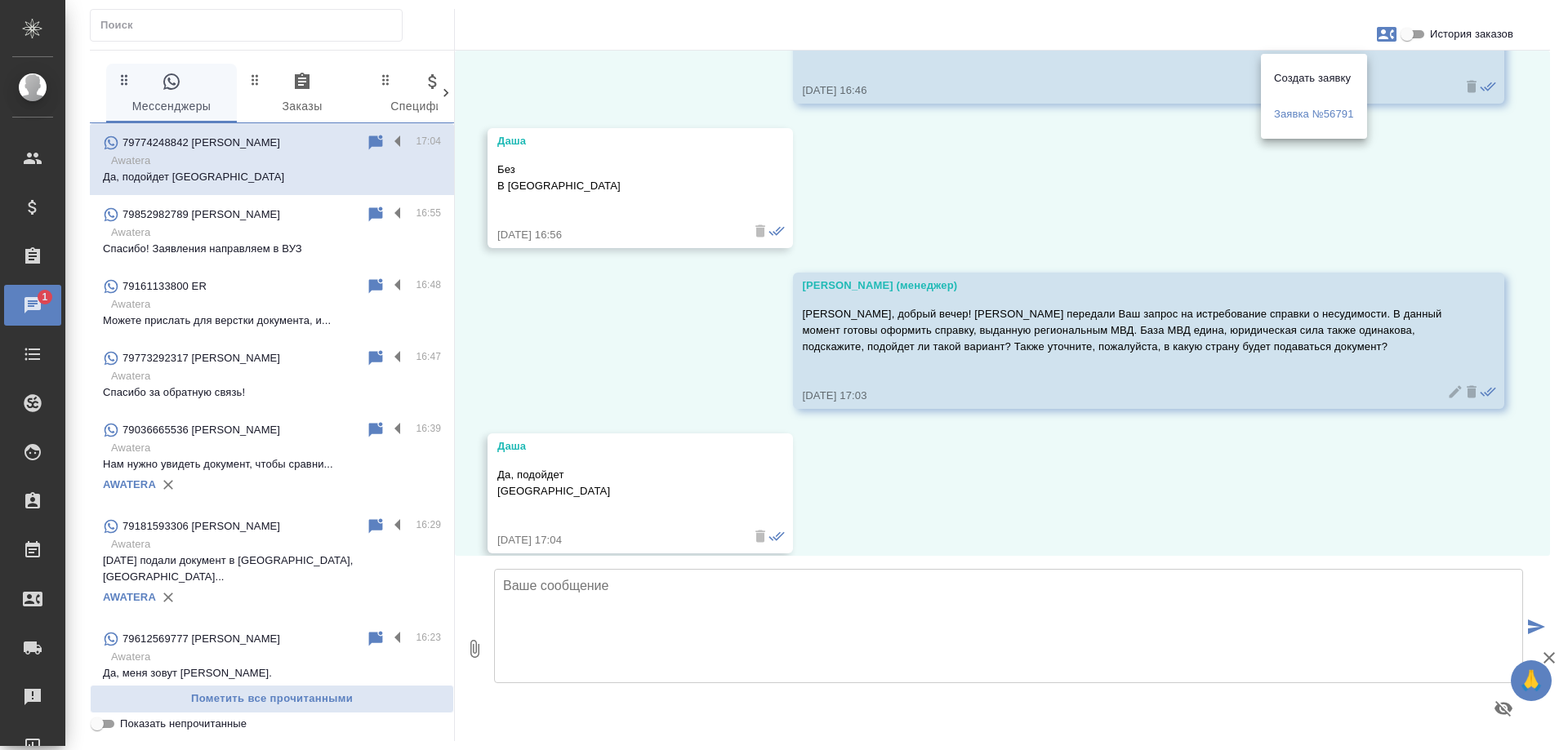
scroll to position [305, 0]
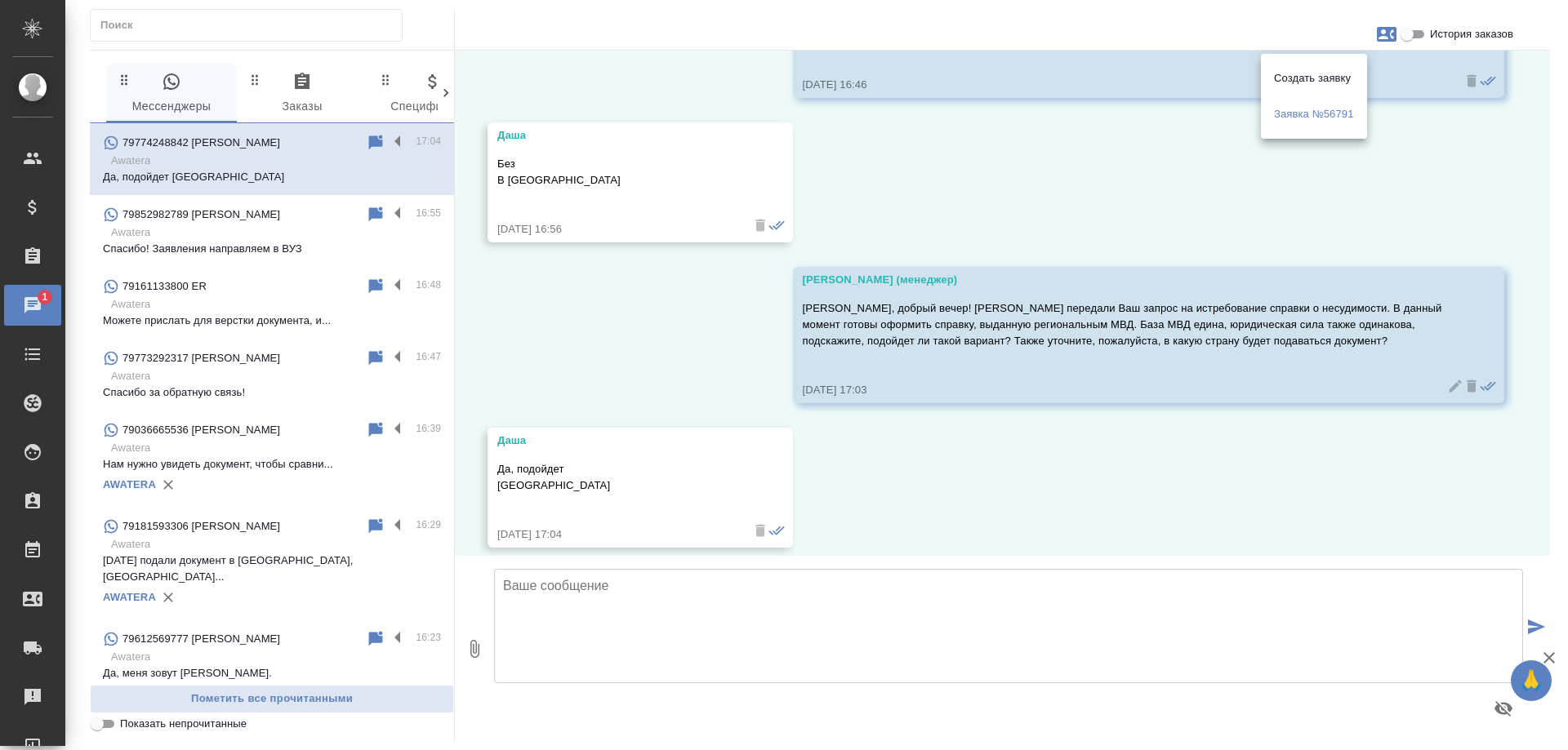
click at [924, 474] on div at bounding box center [784, 375] width 1568 height 750
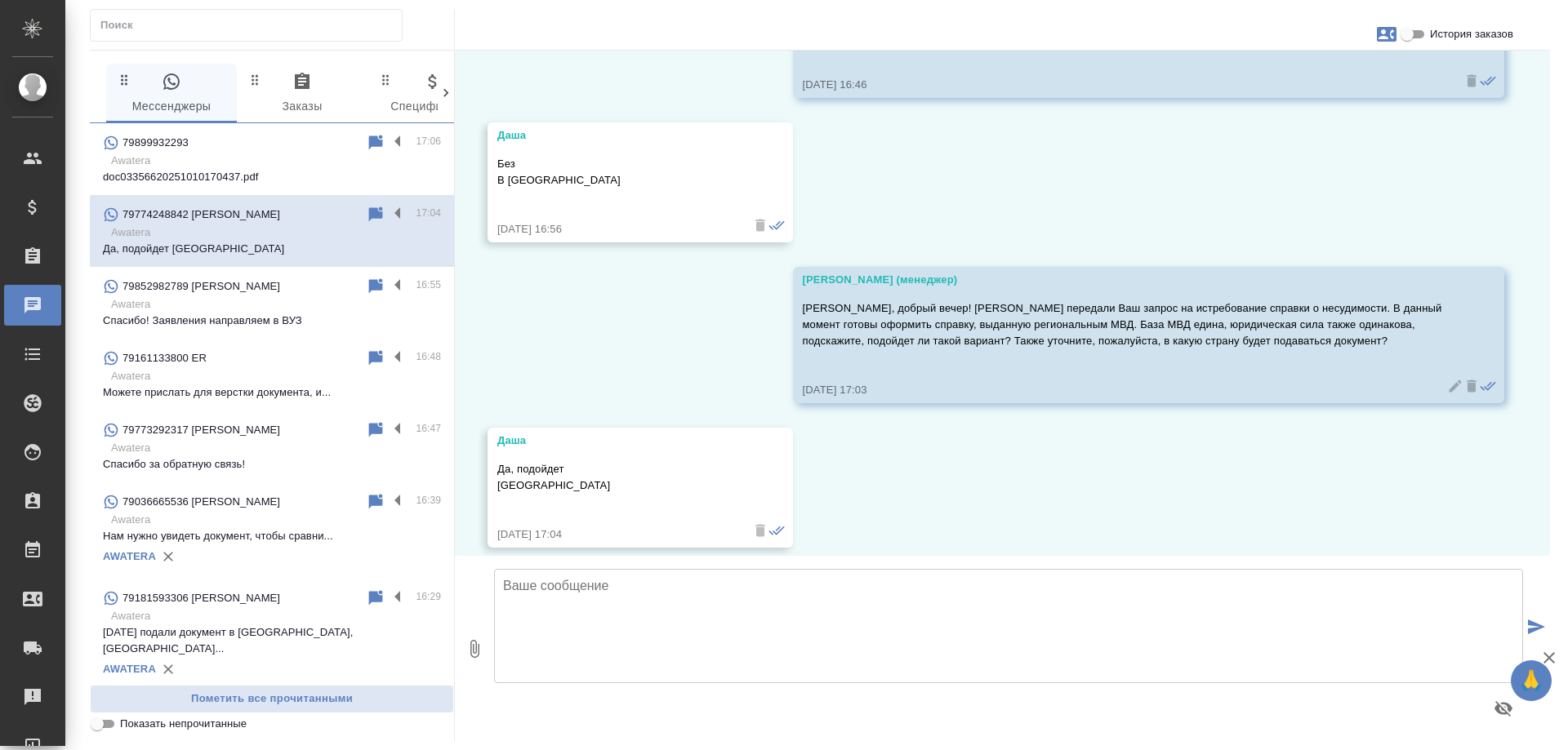
click at [223, 166] on p "Awatera" at bounding box center [276, 160] width 330 height 16
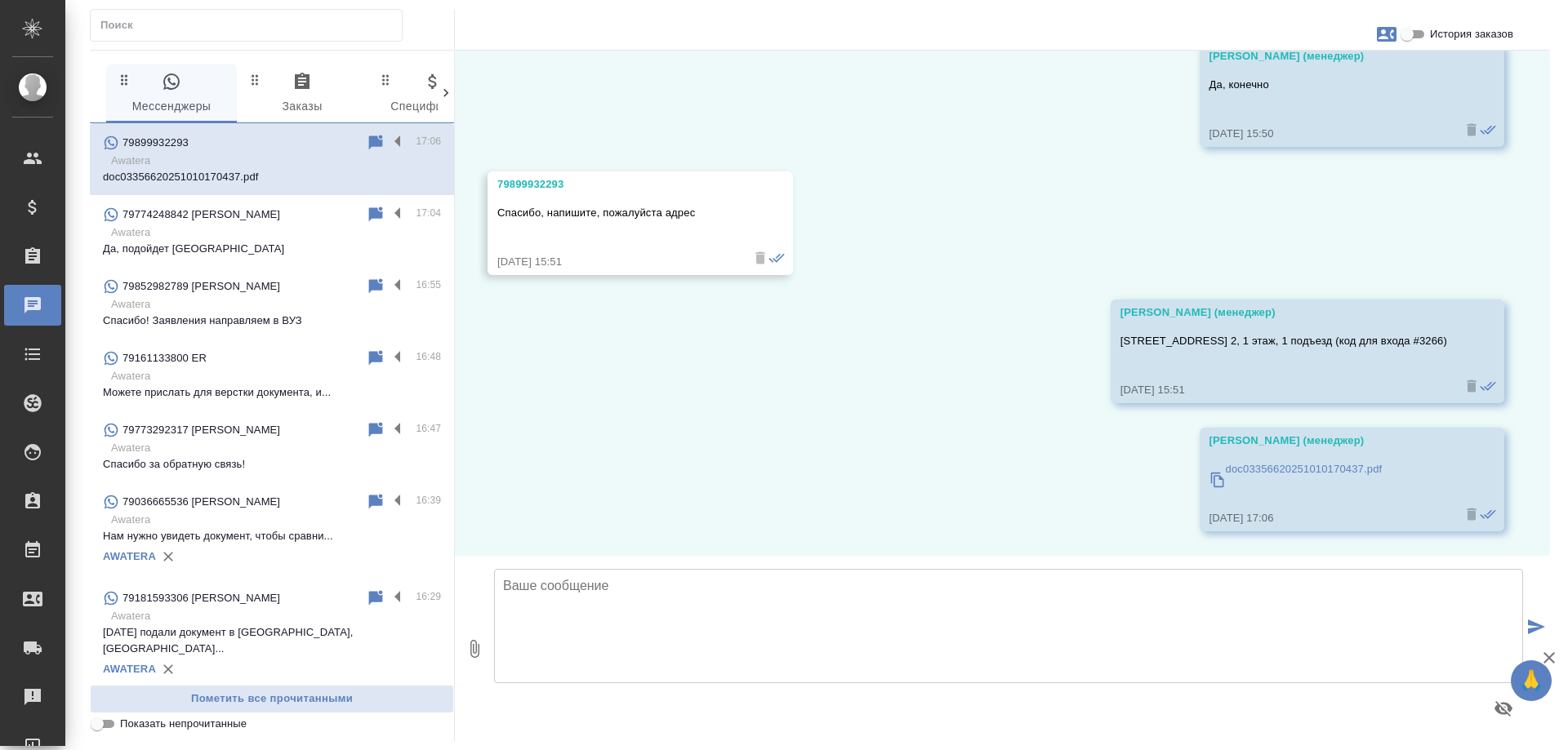
scroll to position [7072, 0]
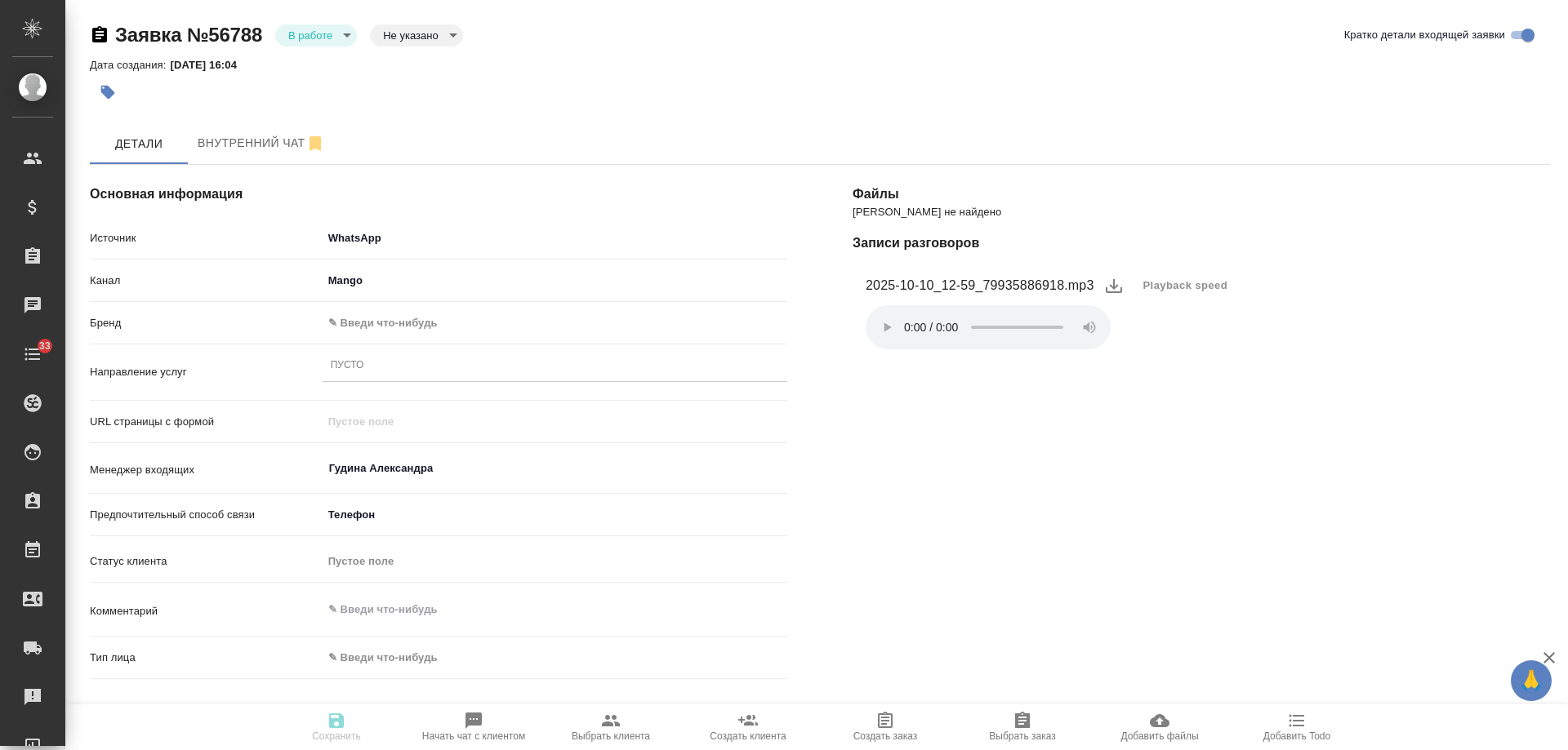
select select "RU"
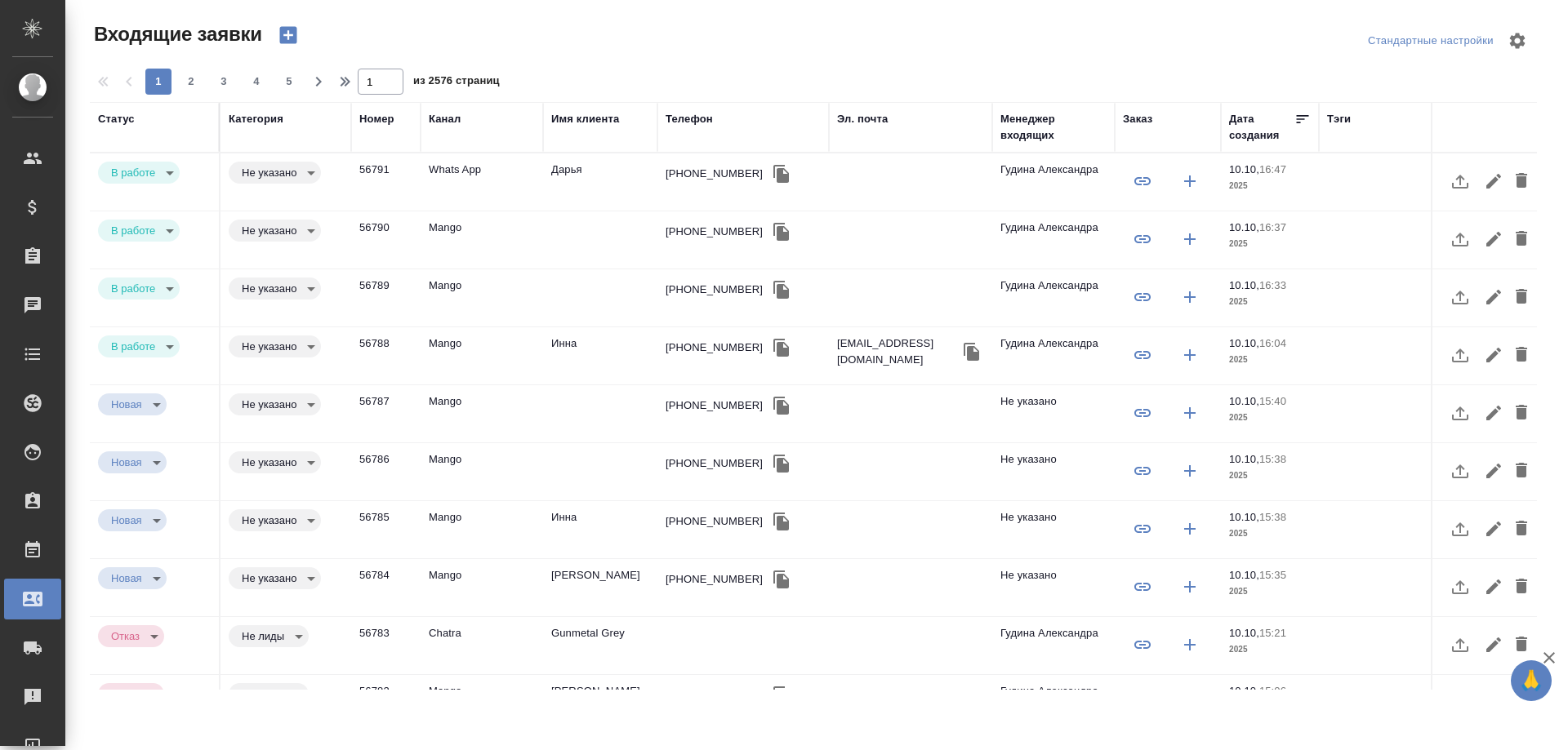
select select "RU"
click at [584, 345] on td "Инна" at bounding box center [600, 356] width 114 height 58
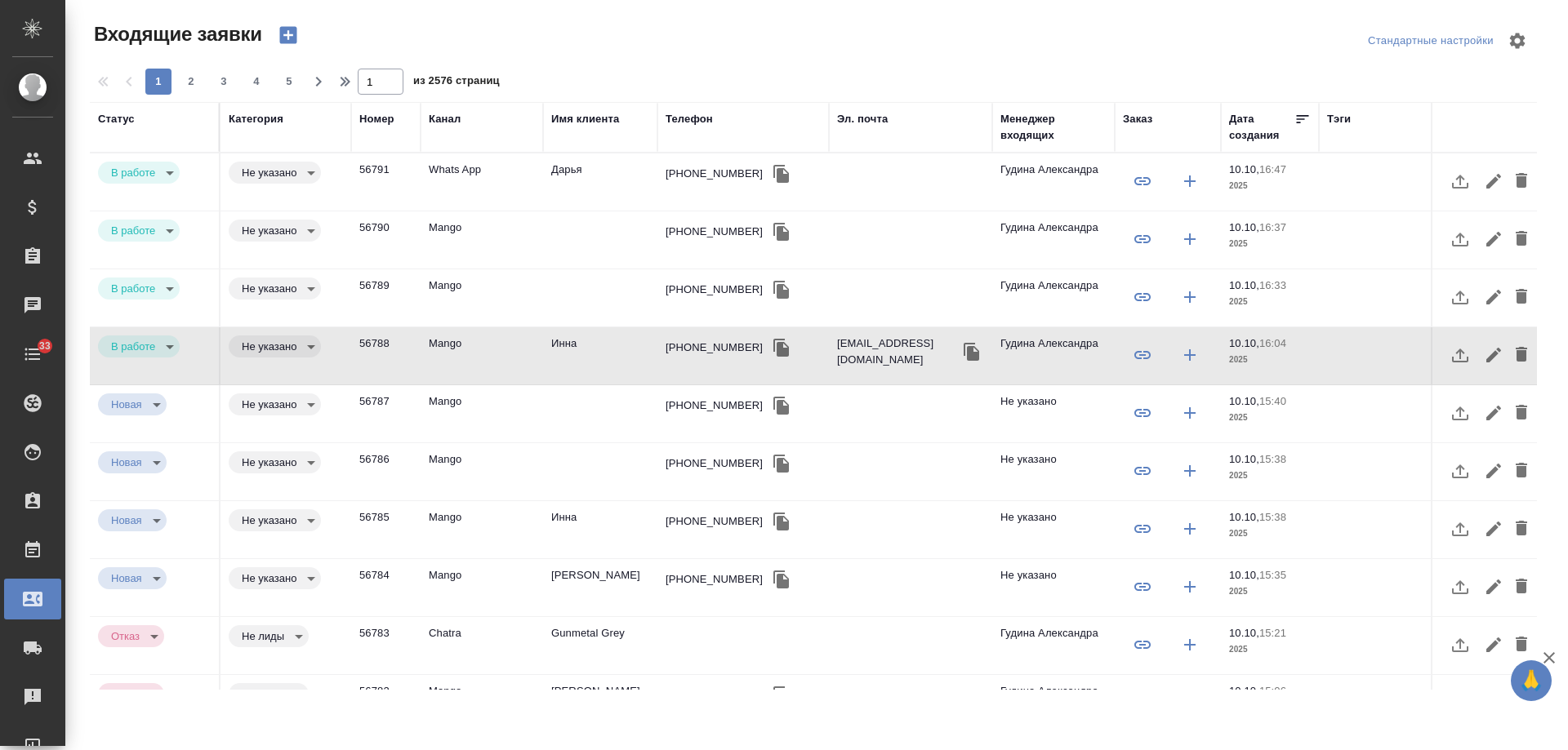
click at [705, 288] on div "+79150965665" at bounding box center [714, 290] width 97 height 16
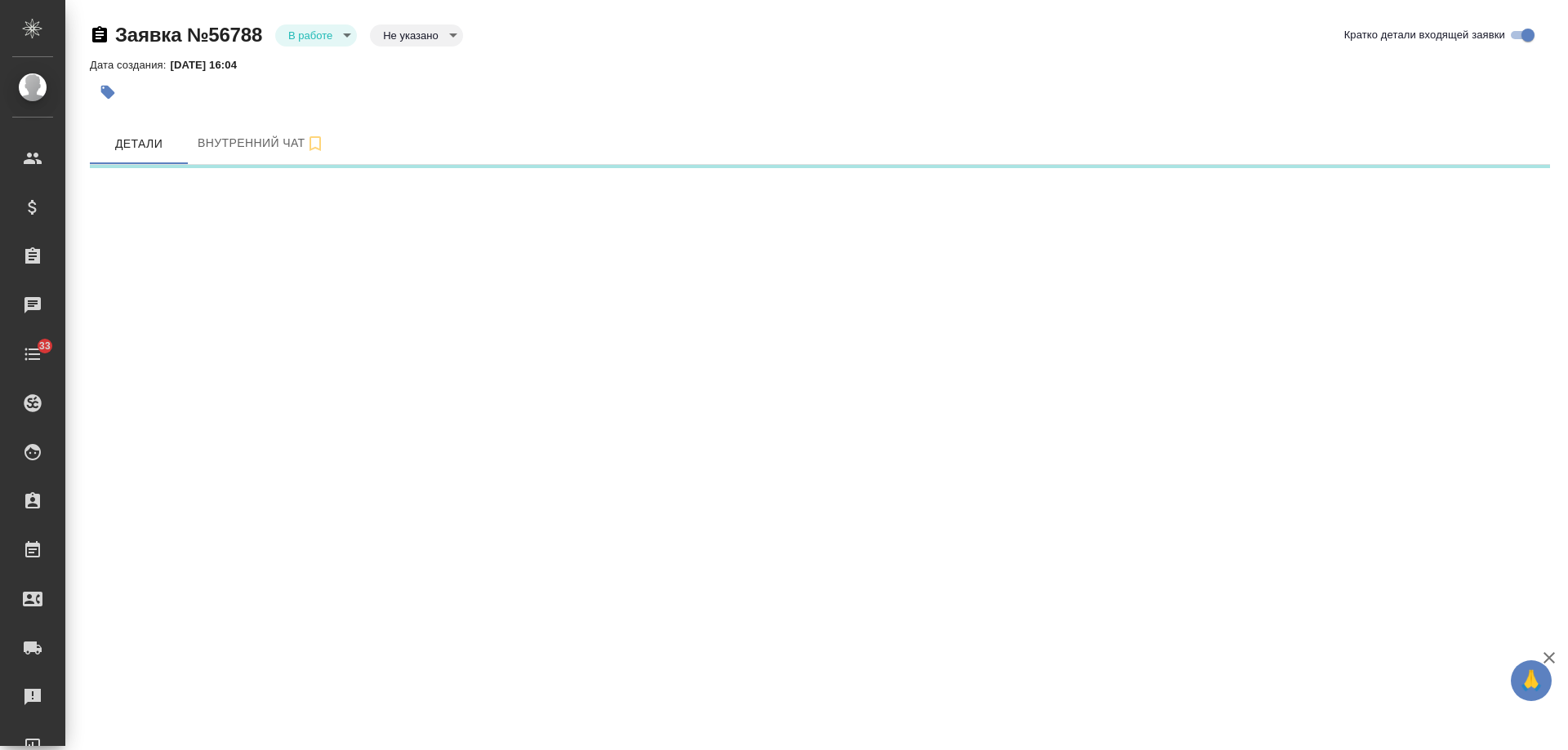
select select "RU"
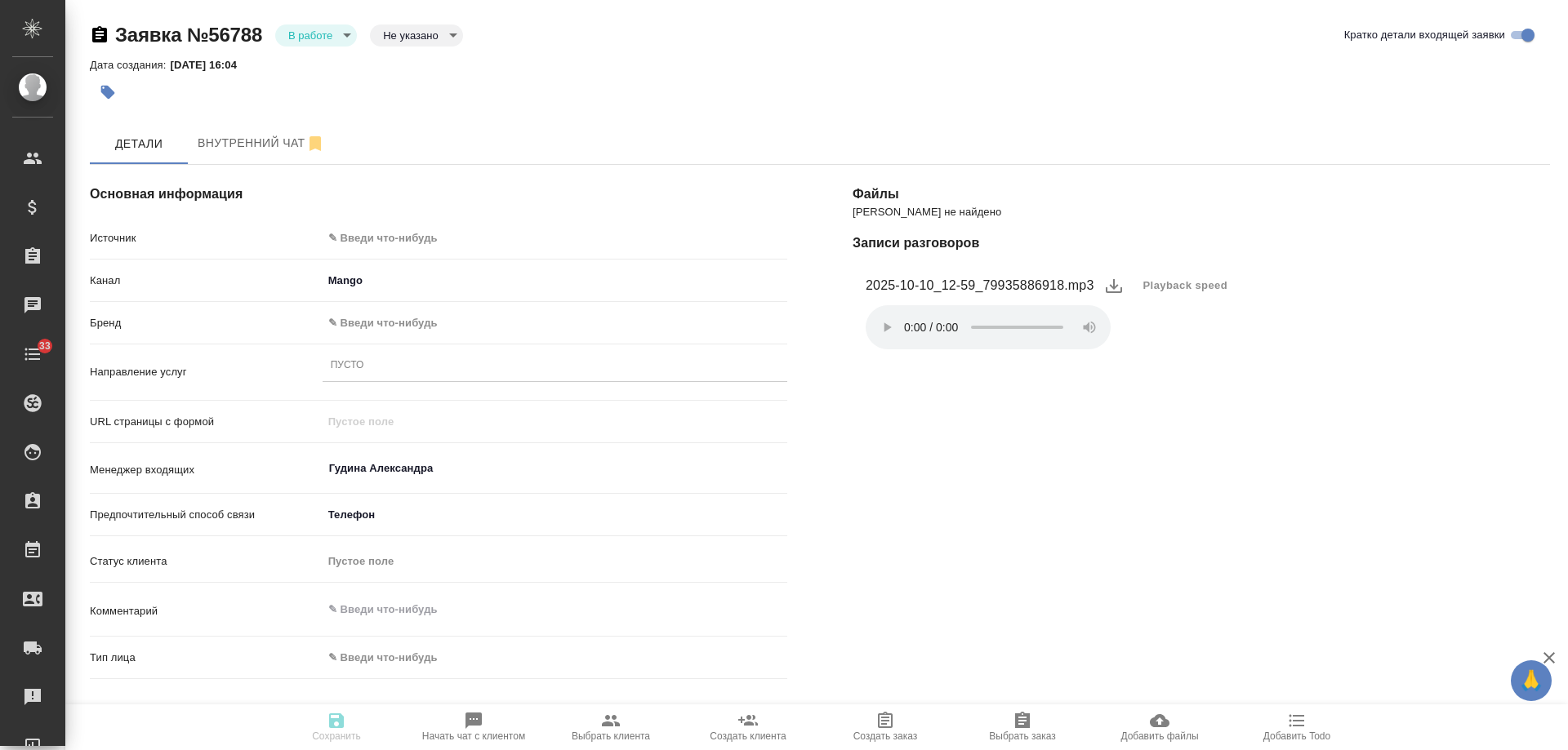
type textarea "x"
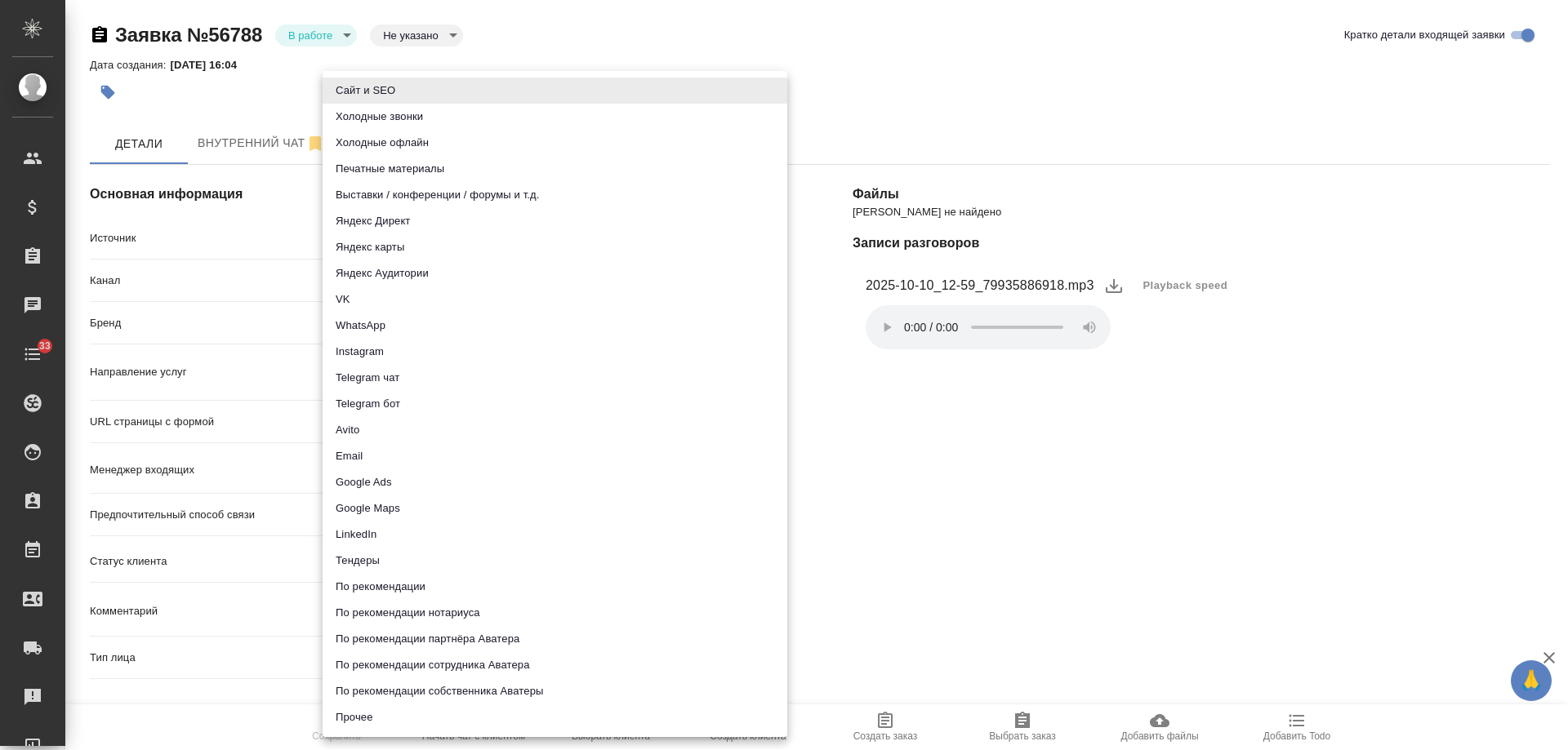
click at [407, 234] on body "🙏 .cls-1 fill:#fff; AWATERA Gudina Alexandra Клиенты Спецификации Заказы Чаты 3…" at bounding box center [784, 375] width 1568 height 750
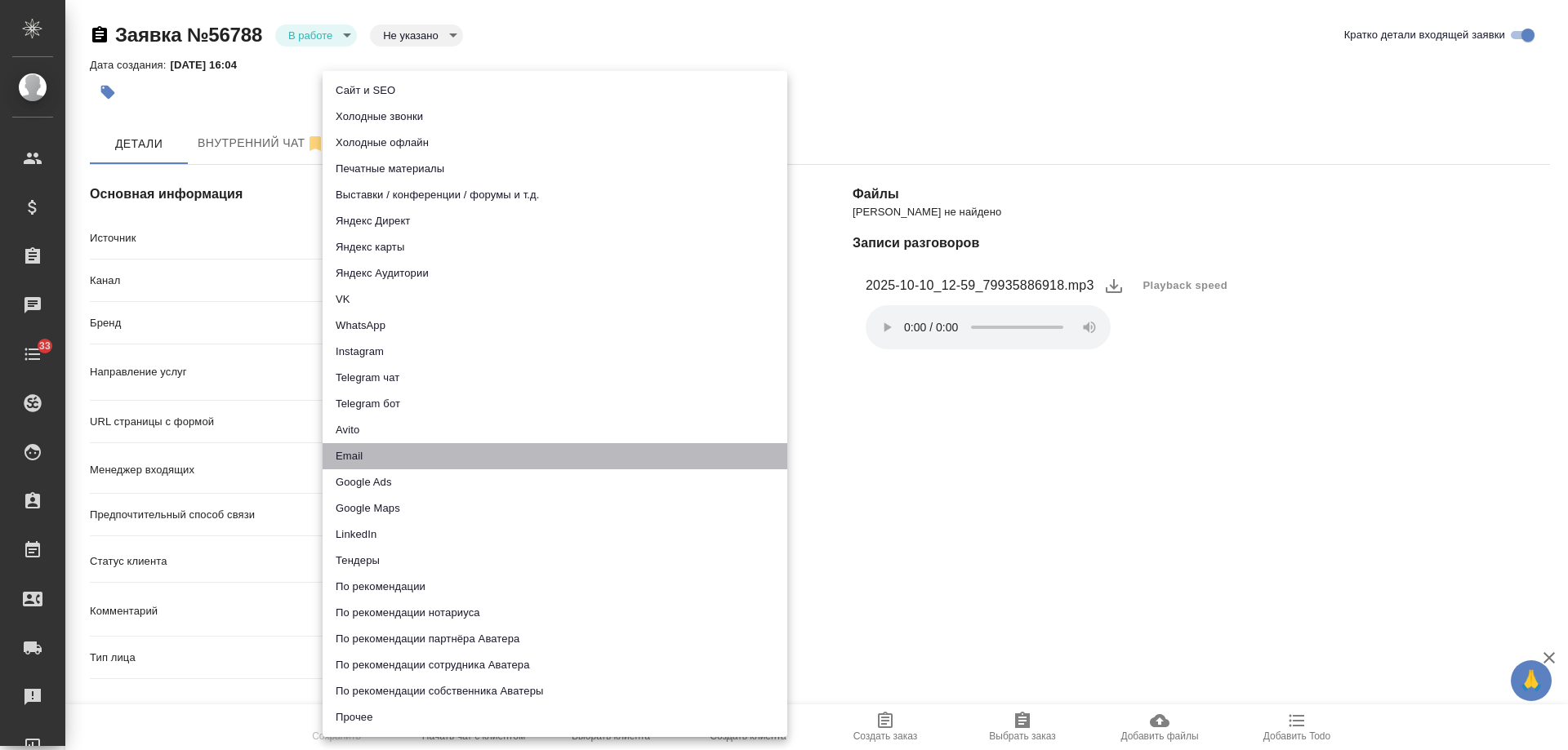
click at [391, 457] on li "Email" at bounding box center [555, 456] width 464 height 26
type input "emailAds"
type textarea "x"
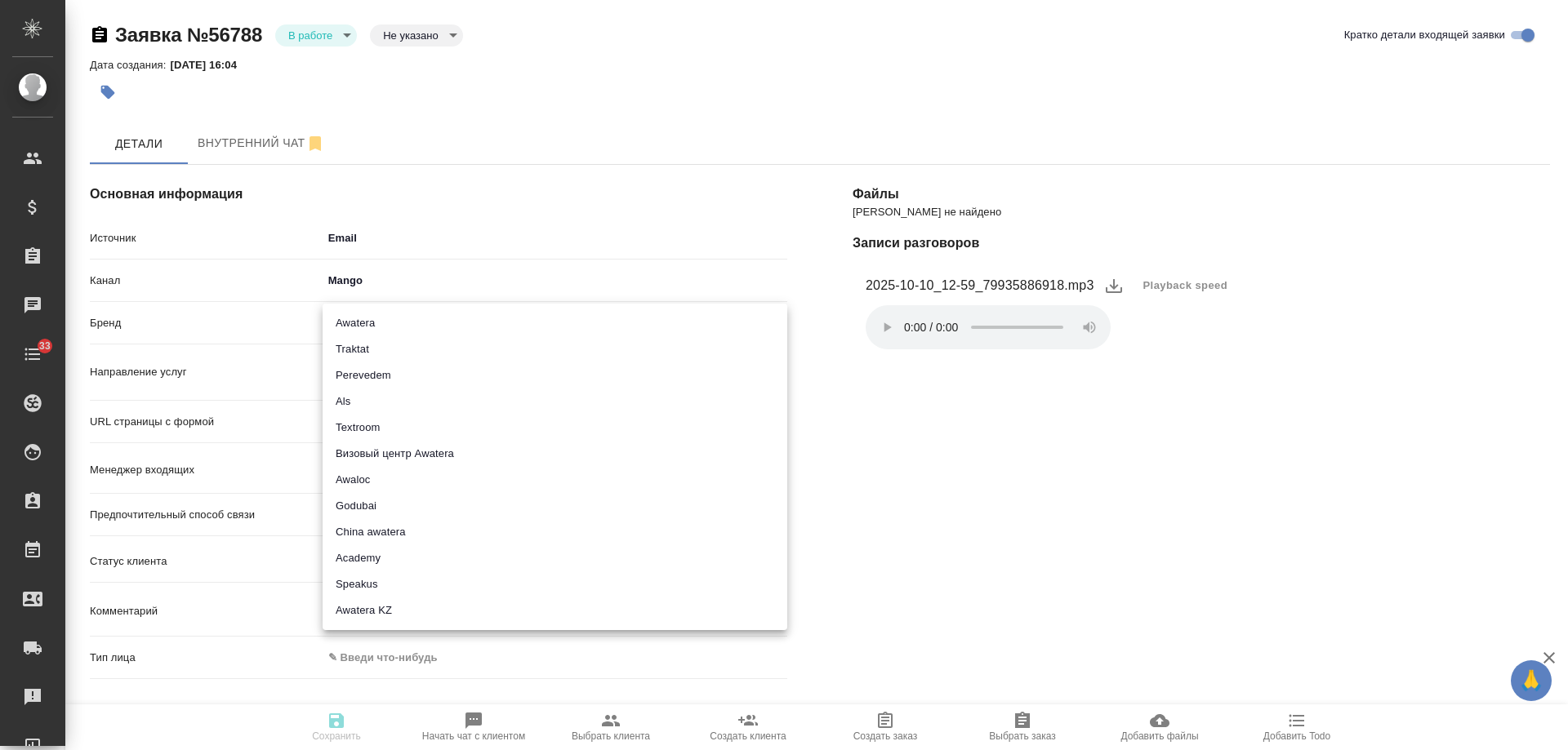
click at [370, 329] on body "🙏 .cls-1 fill:#fff; AWATERA Gudina Alexandra Клиенты Спецификации Заказы 0 Чаты…" at bounding box center [784, 375] width 1568 height 750
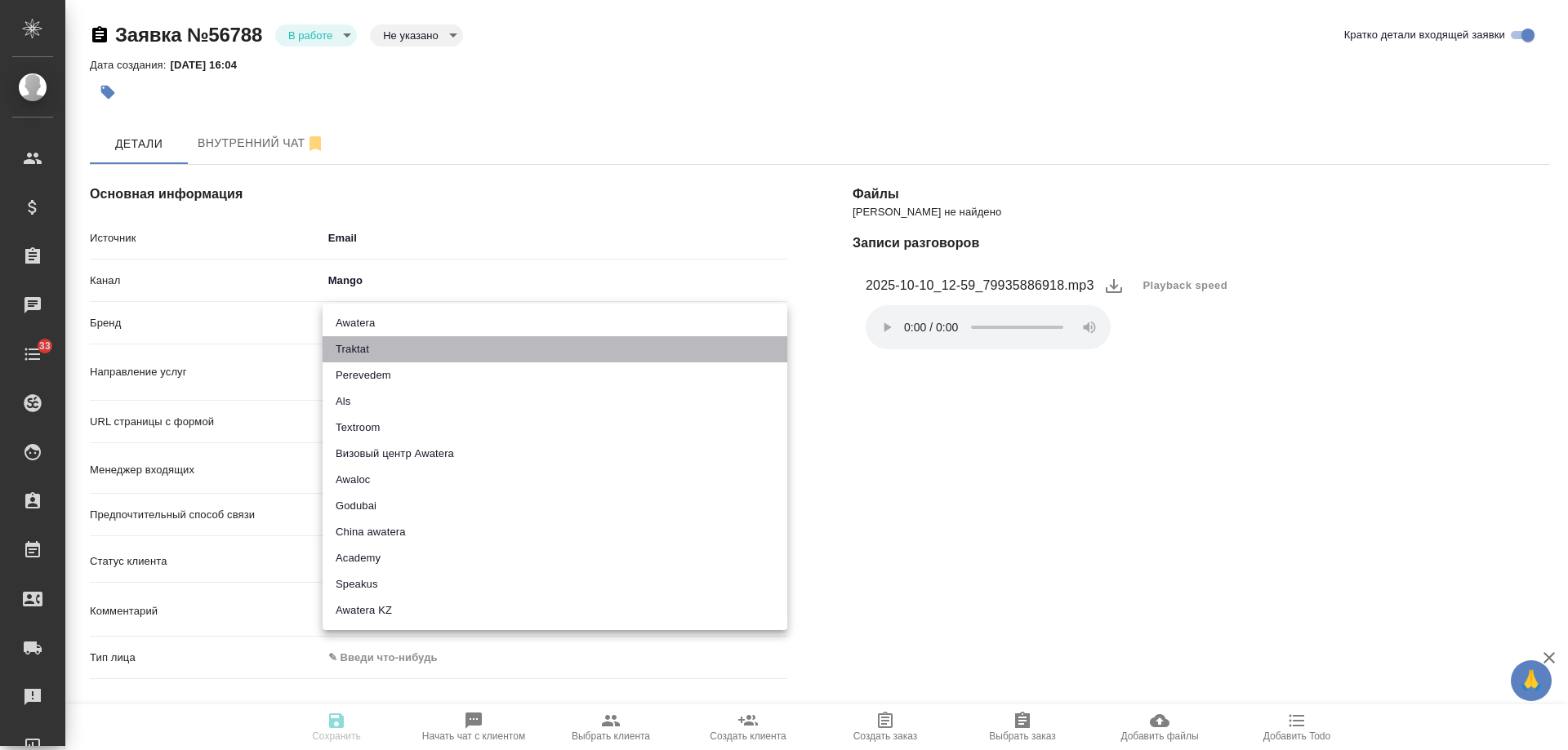
click at [376, 355] on li "Traktat" at bounding box center [555, 349] width 464 height 26
type input "traktat"
type textarea "x"
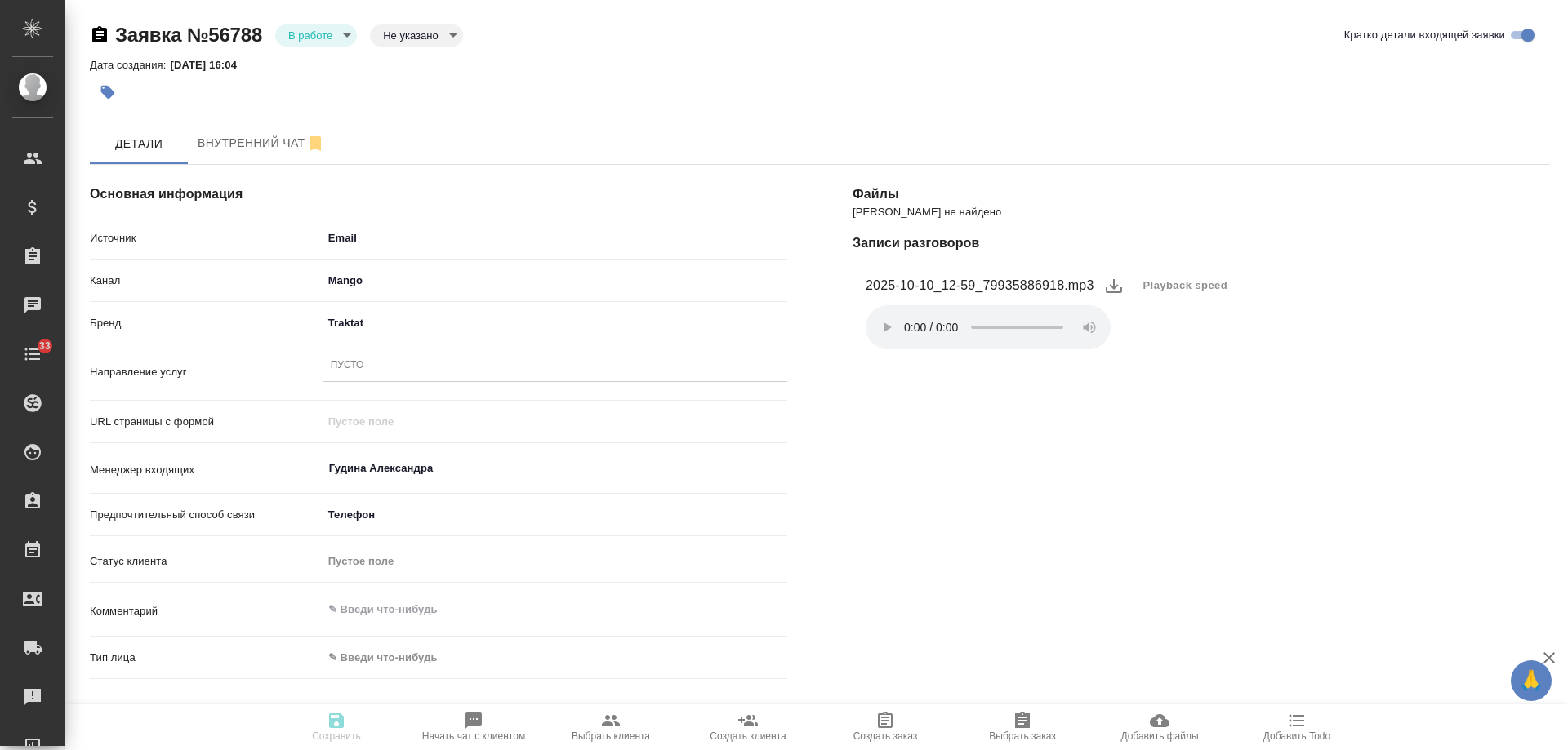
click at [374, 373] on div "Пусто" at bounding box center [555, 365] width 464 height 24
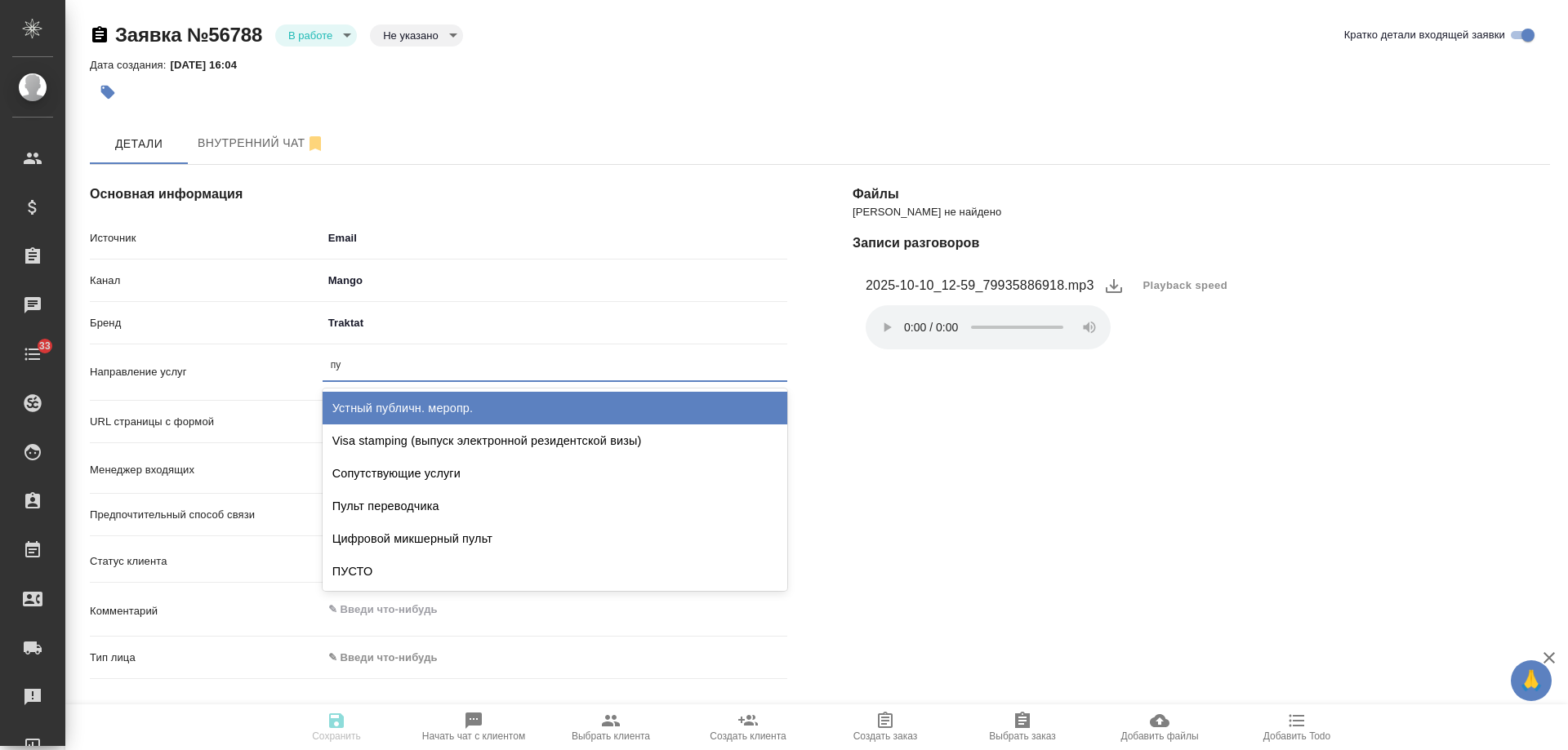
type input "пус"
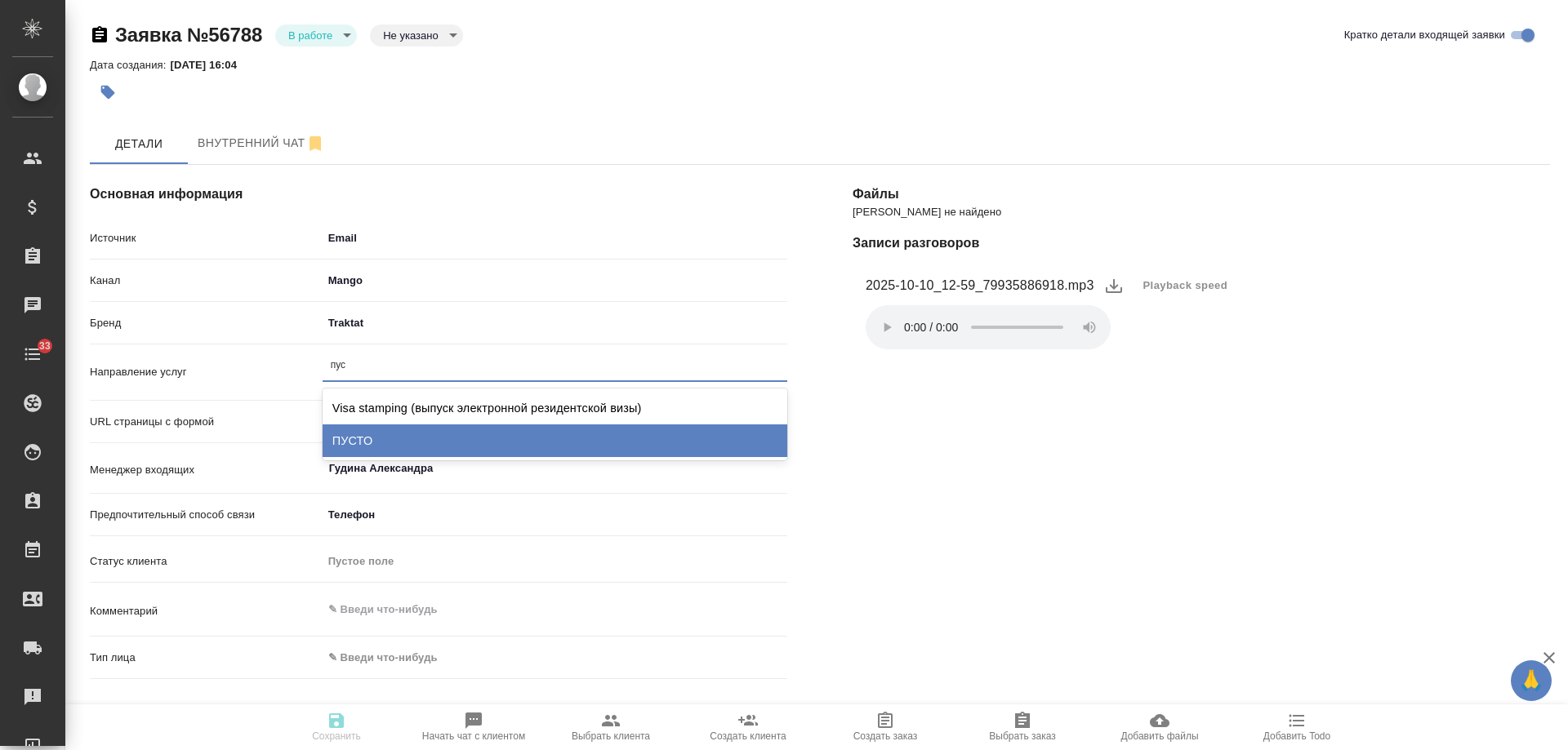
click at [391, 434] on div "ПУСТО" at bounding box center [555, 441] width 464 height 33
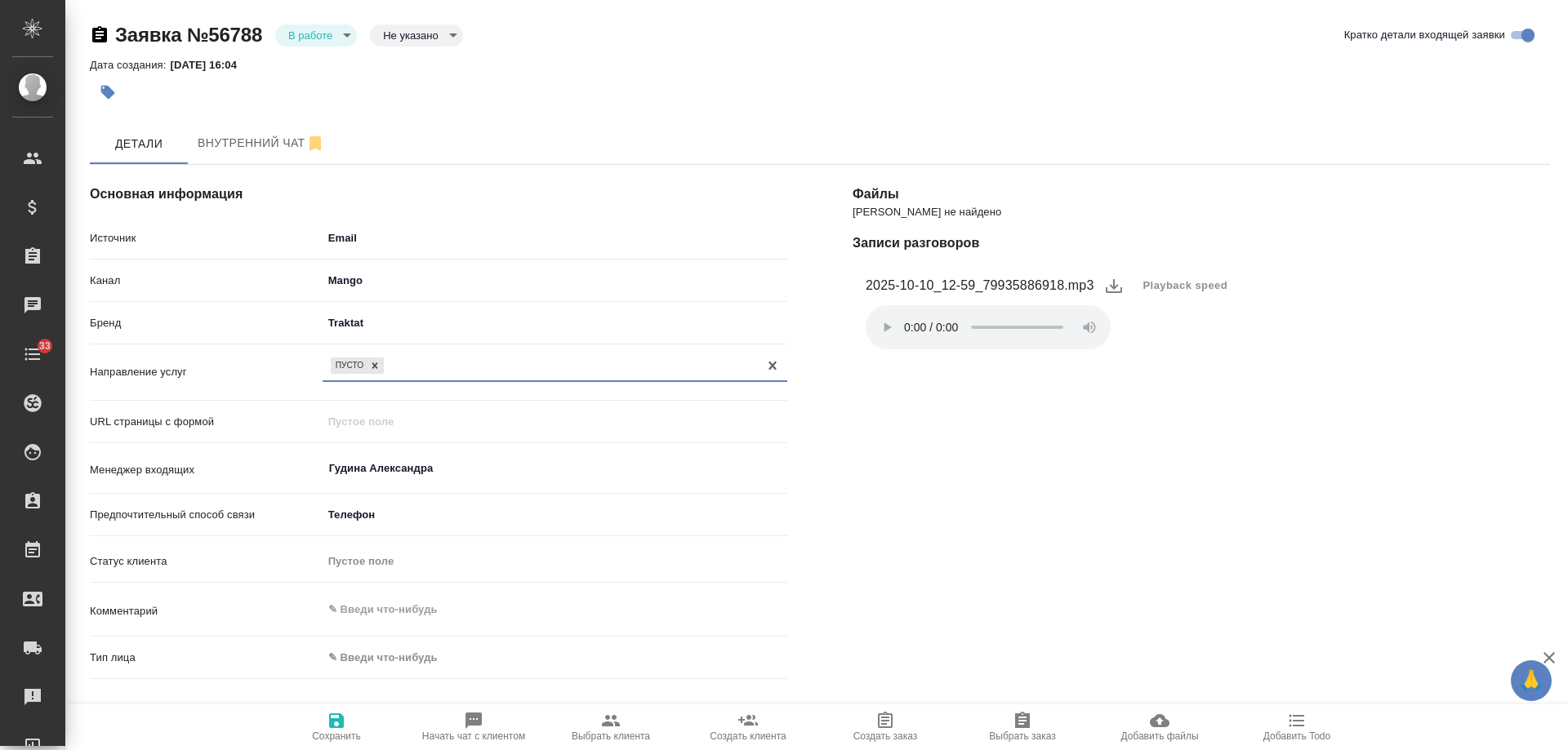
scroll to position [245, 0]
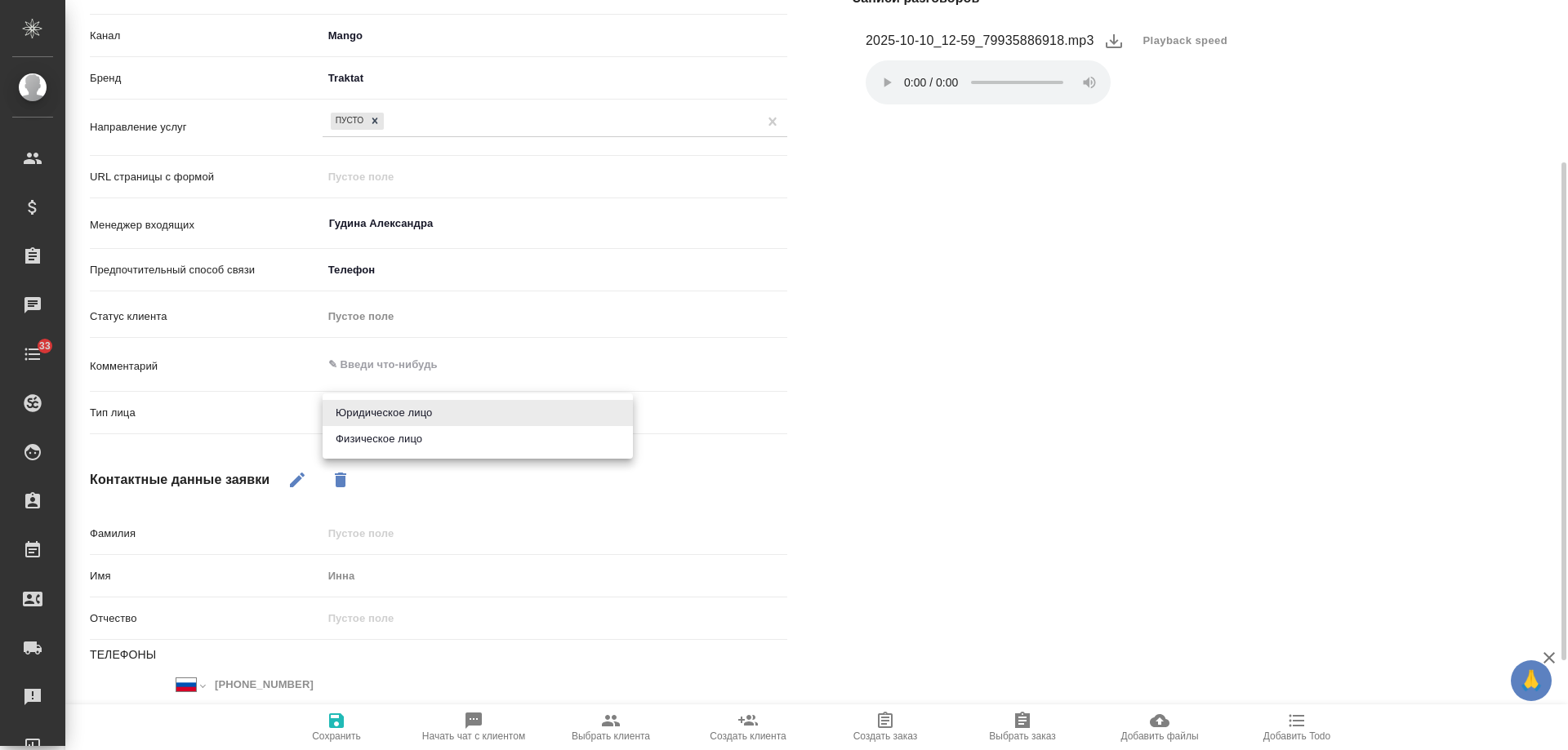
click at [418, 417] on body "🙏 .cls-1 fill:#fff; AWATERA Gudina Alexandra Клиенты Спецификации Заказы 0 Чаты…" at bounding box center [784, 375] width 1568 height 750
click at [406, 440] on li "Физическое лицо" at bounding box center [477, 438] width 310 height 26
type textarea "x"
type input "private"
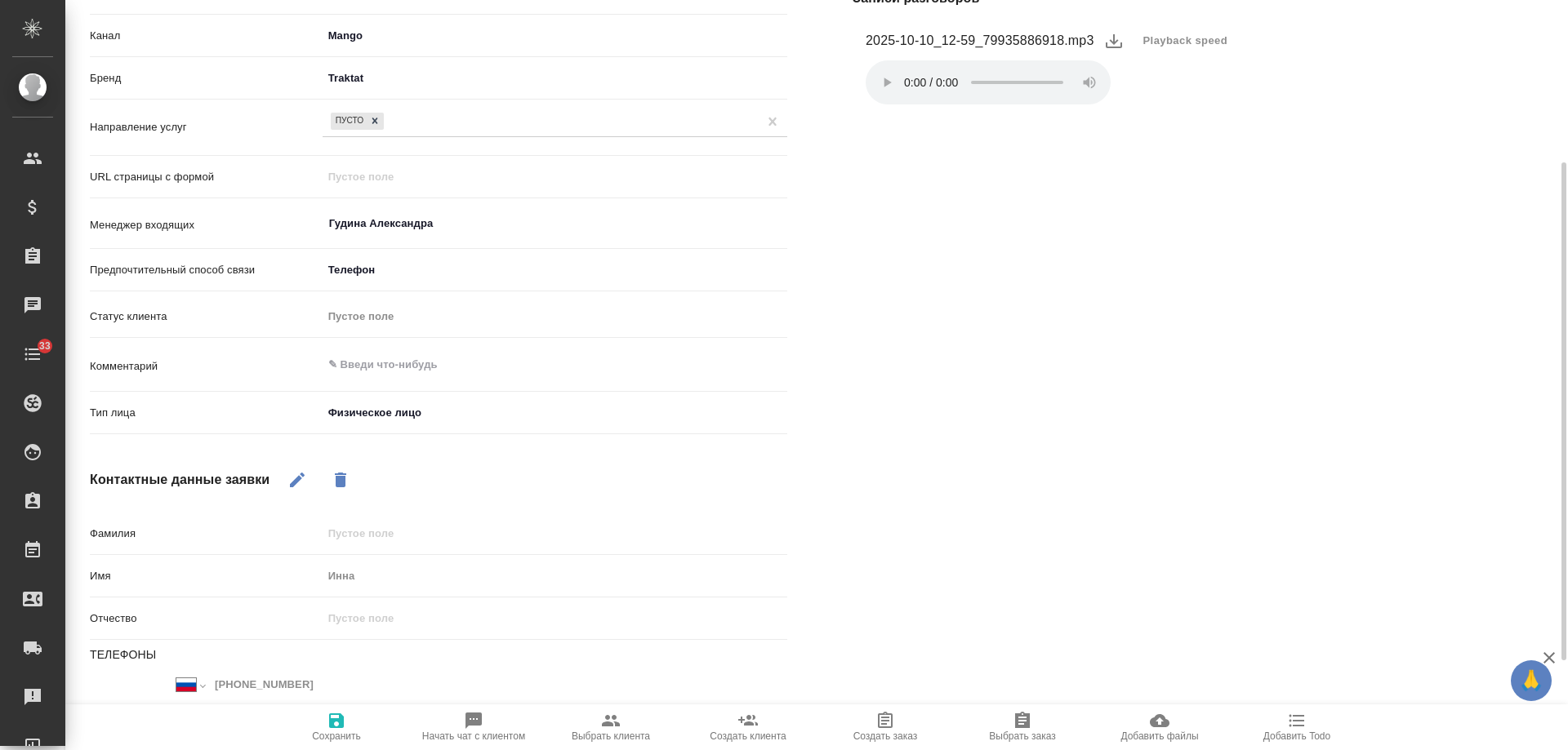
click at [330, 726] on icon "button" at bounding box center [336, 720] width 14 height 14
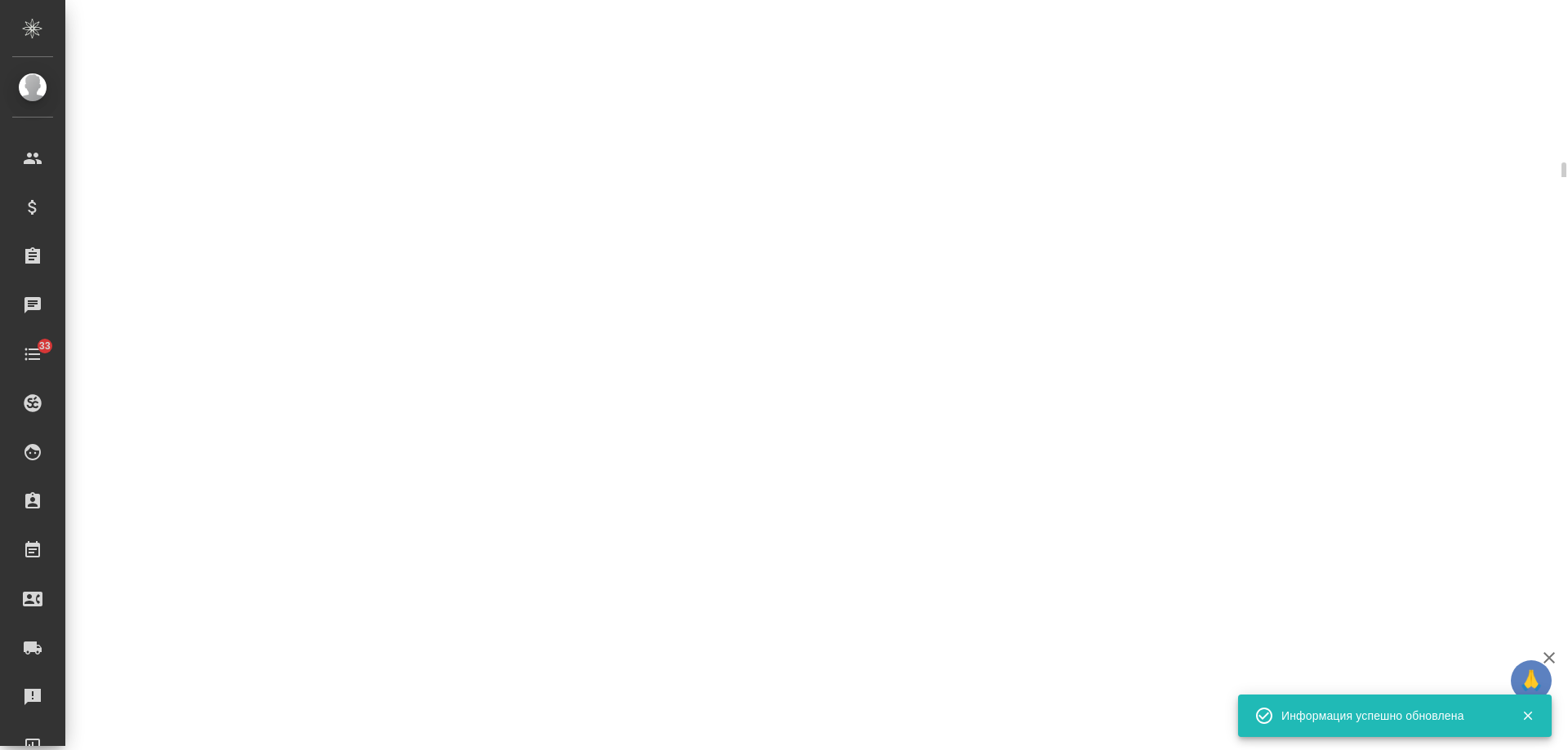
select select "RU"
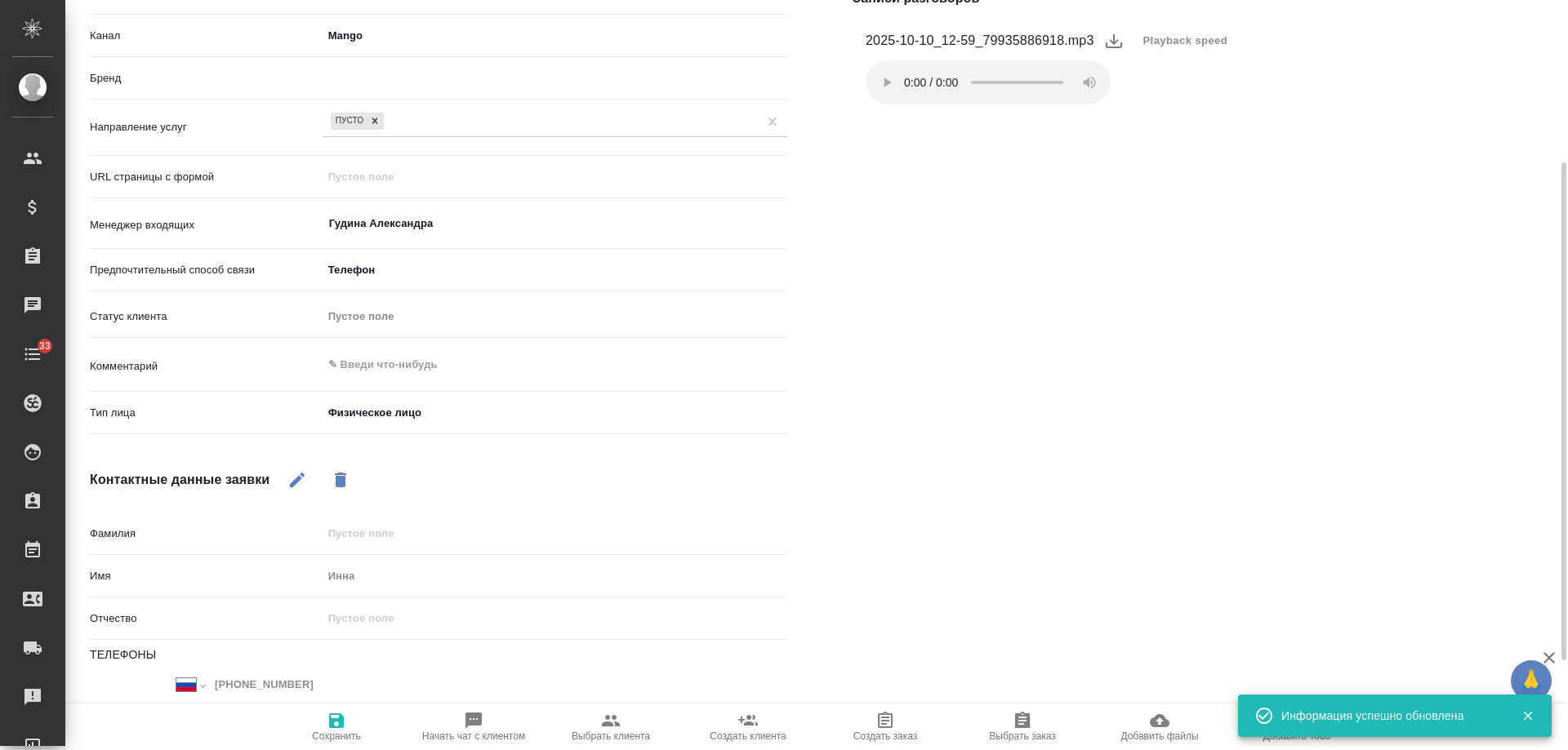
type textarea "x"
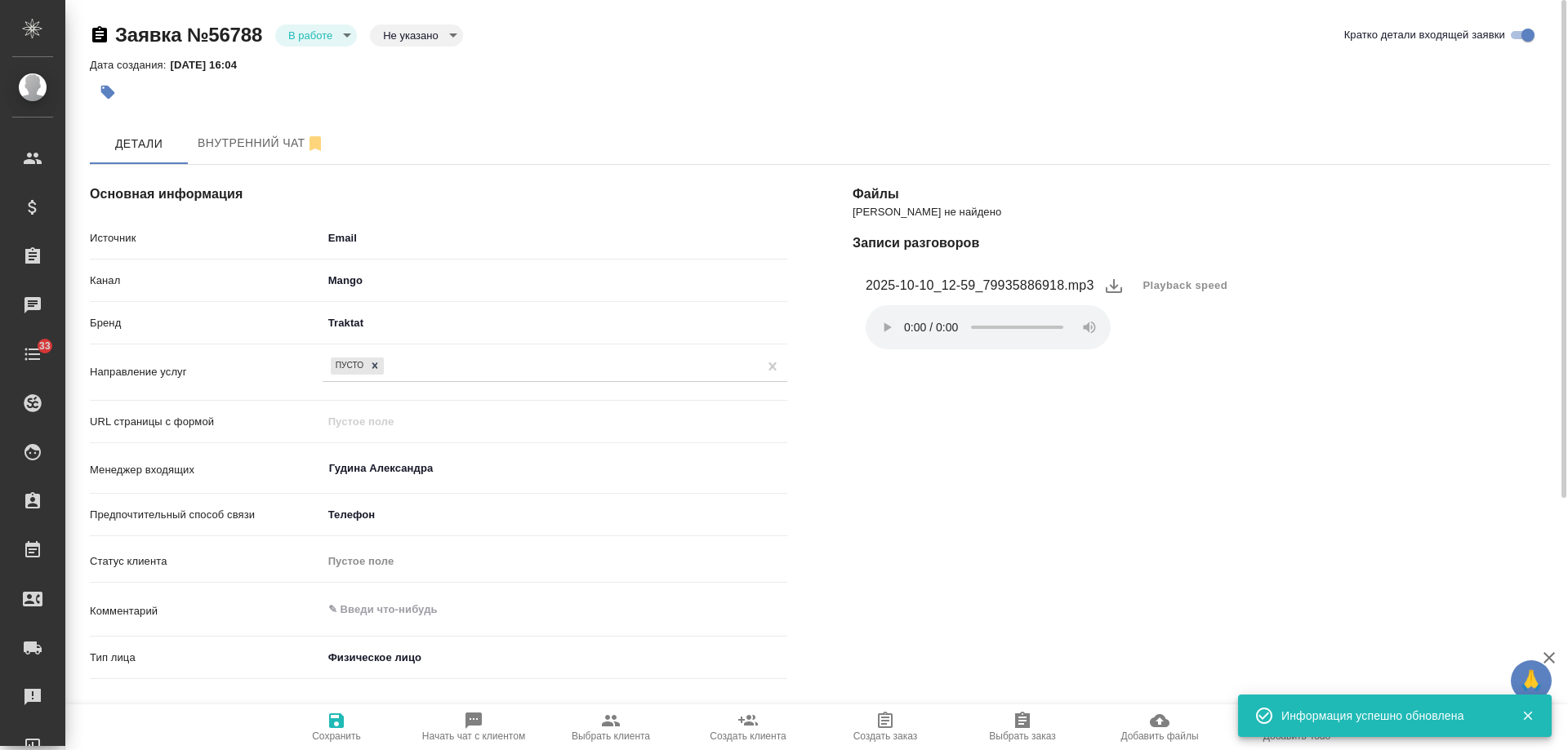
click at [310, 41] on body "🙏 .cls-1 fill:#fff; AWATERA Gudina Alexandra Клиенты Спецификации Заказы 0 Чаты…" at bounding box center [784, 375] width 1568 height 750
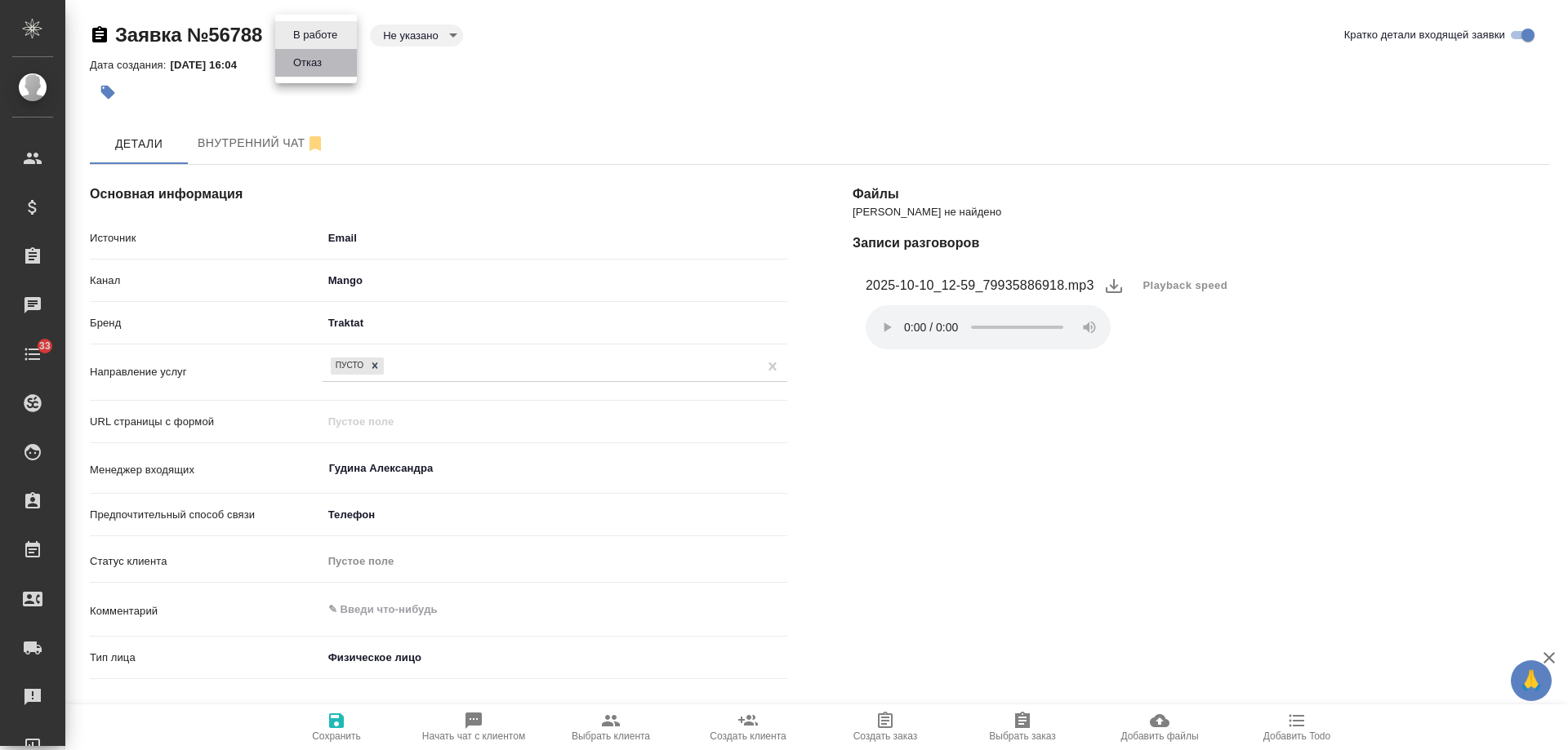
click at [323, 66] on button "Отказ" at bounding box center [307, 62] width 38 height 18
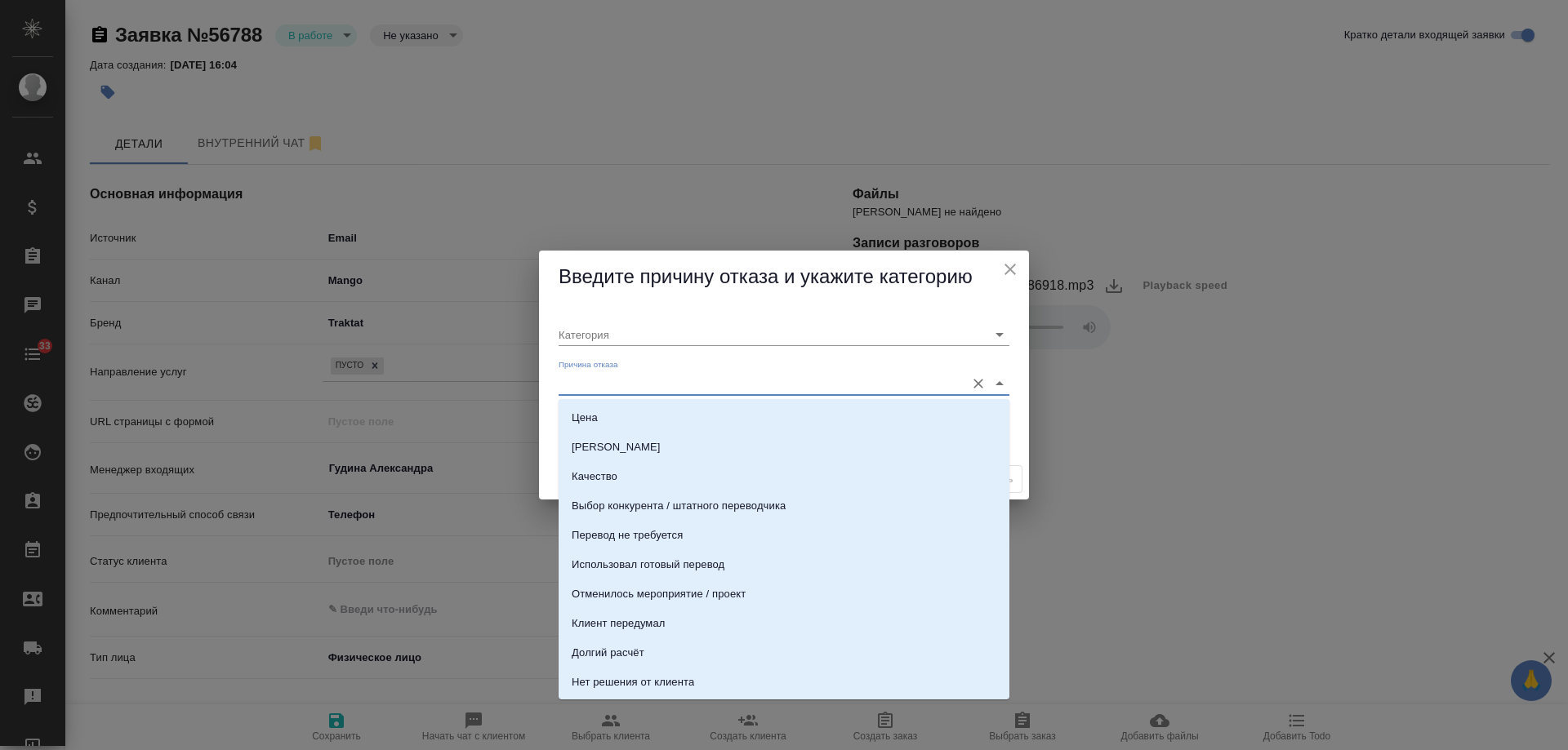
click at [624, 389] on input "Причина отказа" at bounding box center [757, 383] width 398 height 22
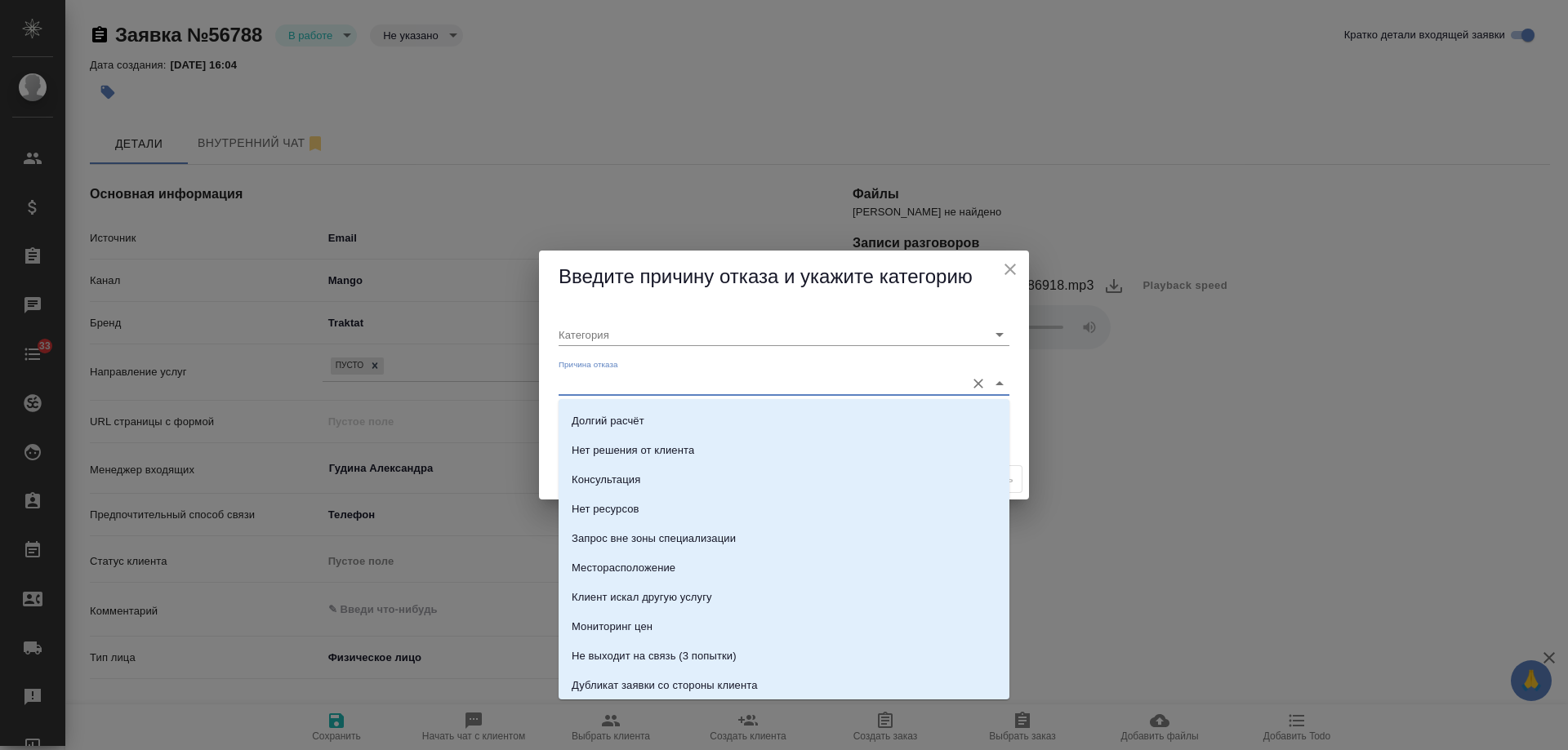
scroll to position [327, 0]
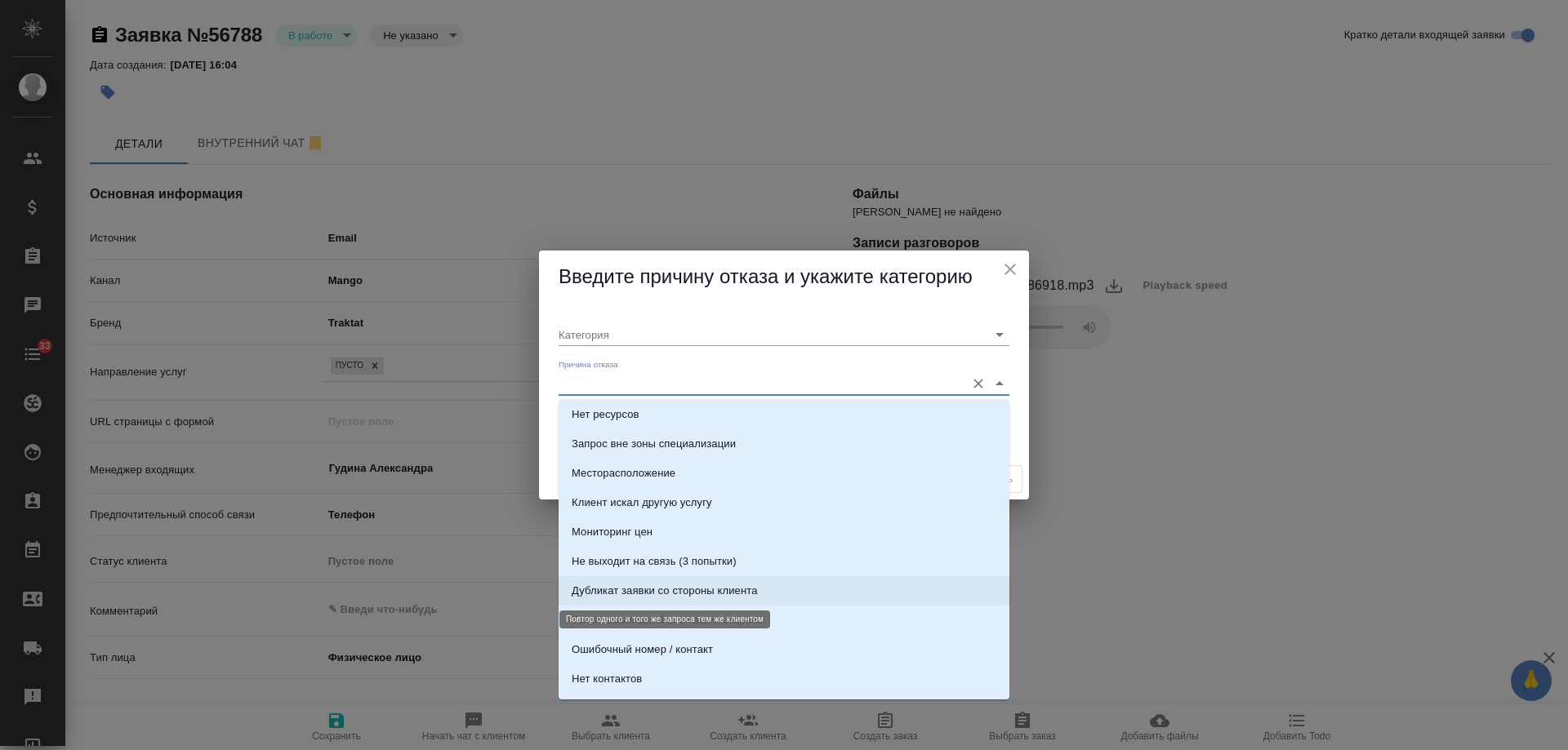
click at [739, 590] on div "Дубликат заявки со стороны клиента" at bounding box center [665, 591] width 186 height 16
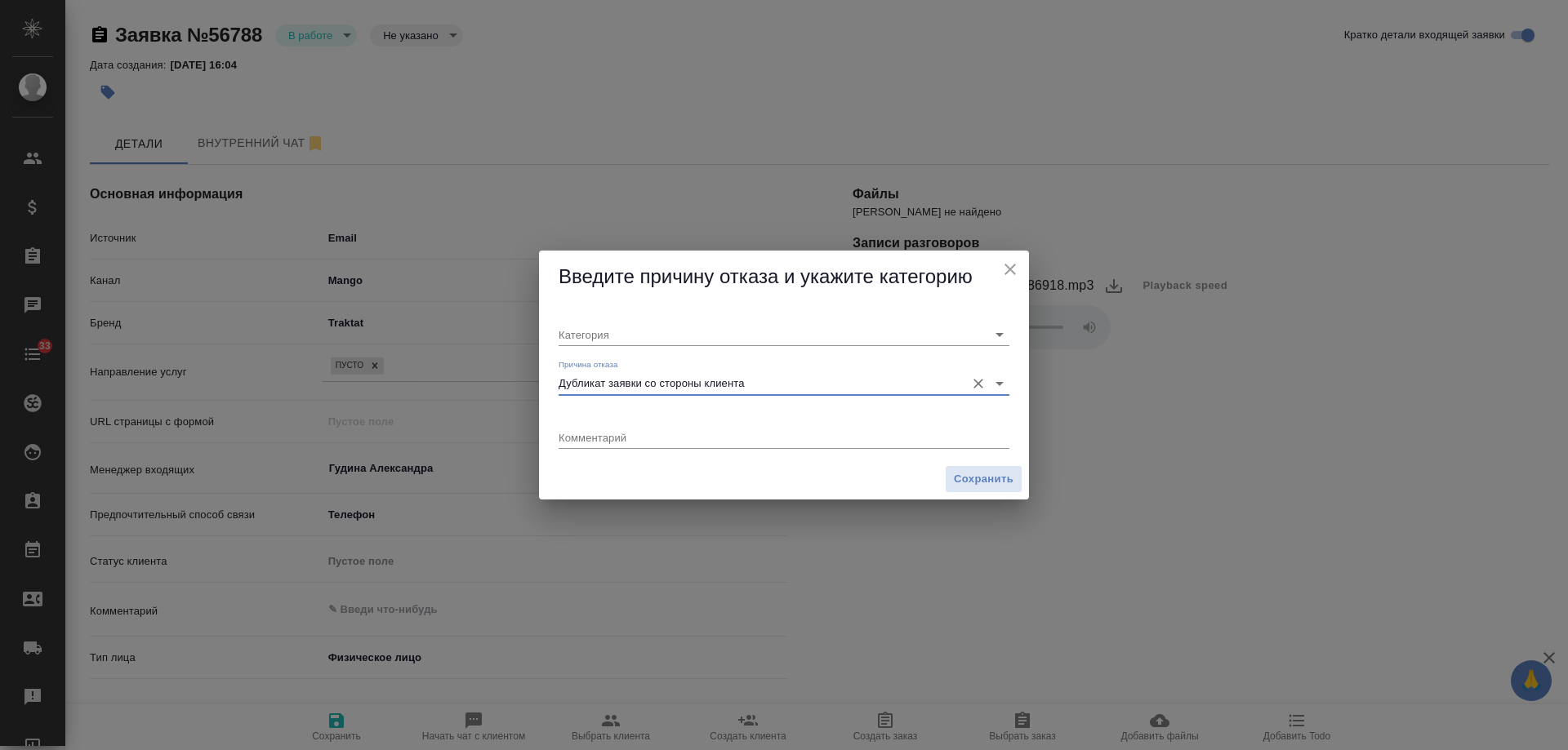
type input "Не лиды"
type input "Дубликат заявки со стороны клиента"
click at [972, 480] on span "Сохранить" at bounding box center [984, 480] width 59 height 19
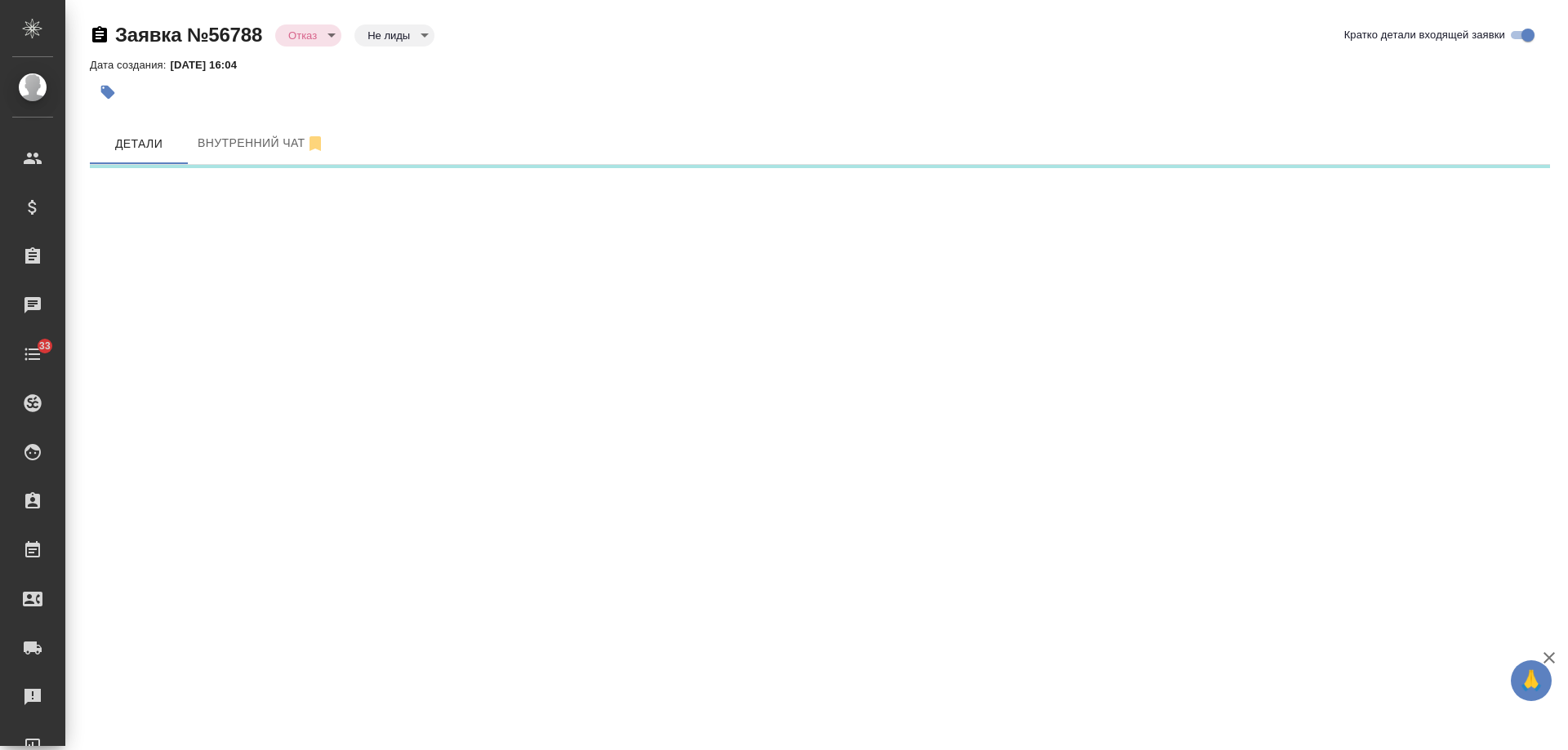
select select "RU"
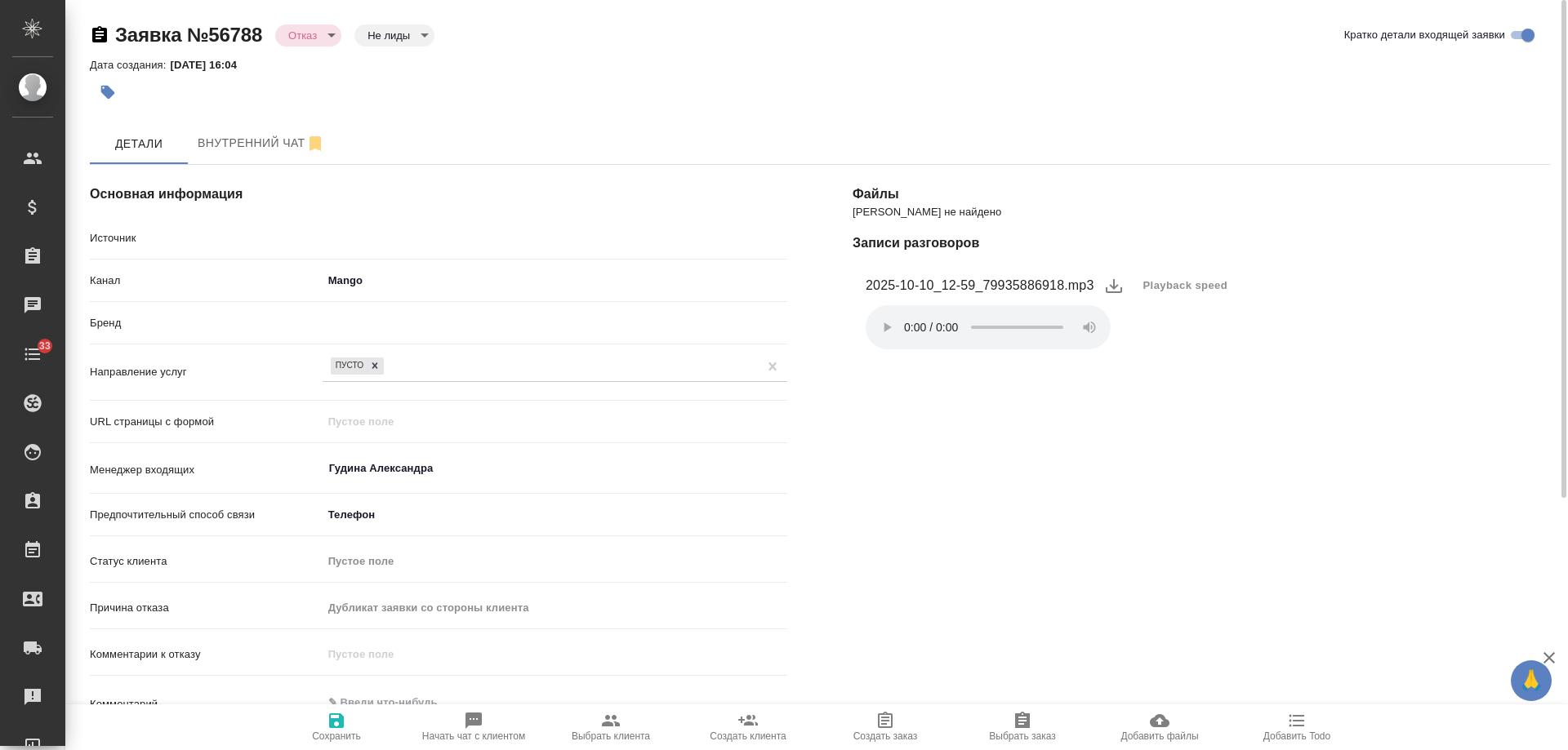
type textarea "x"
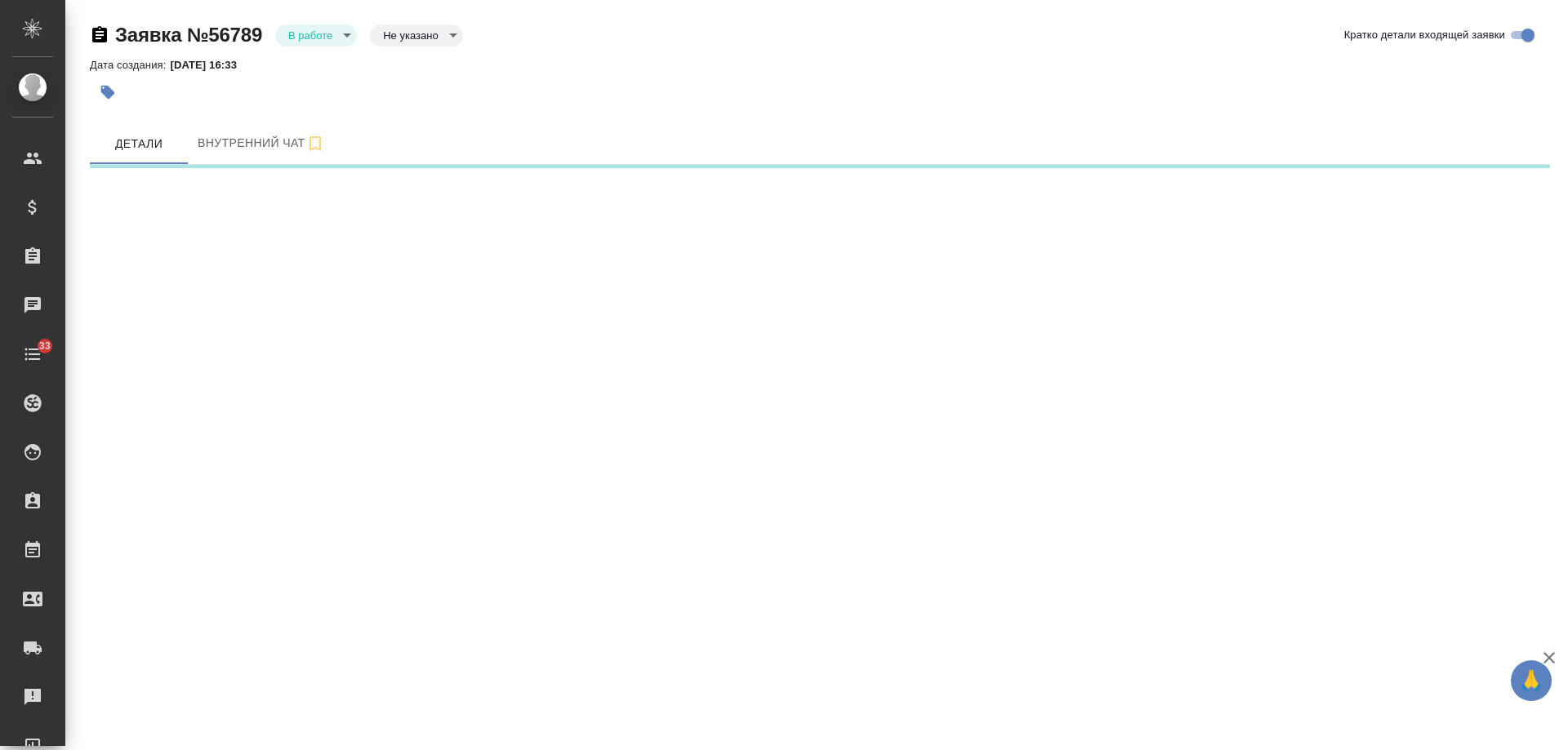
select select "RU"
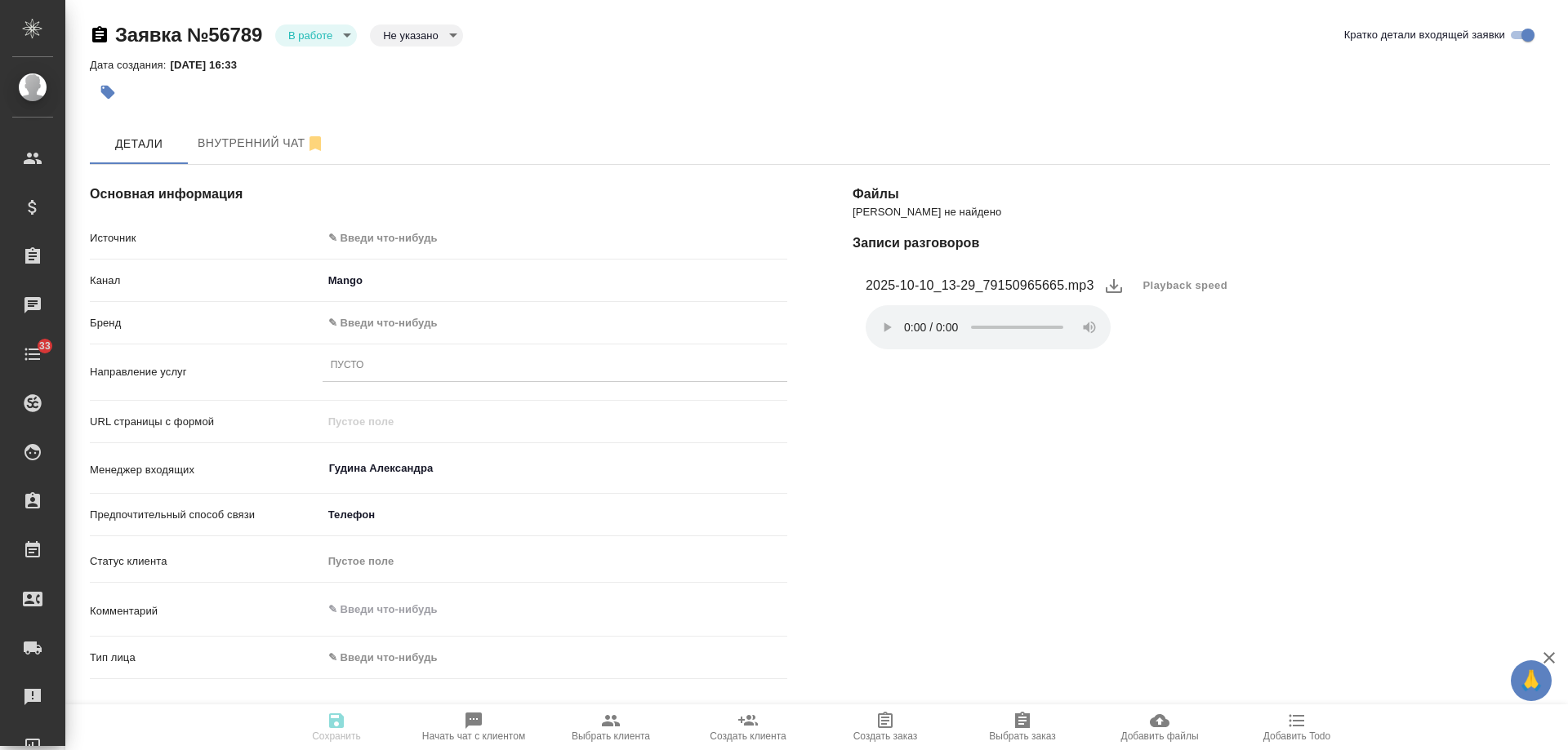
type textarea "x"
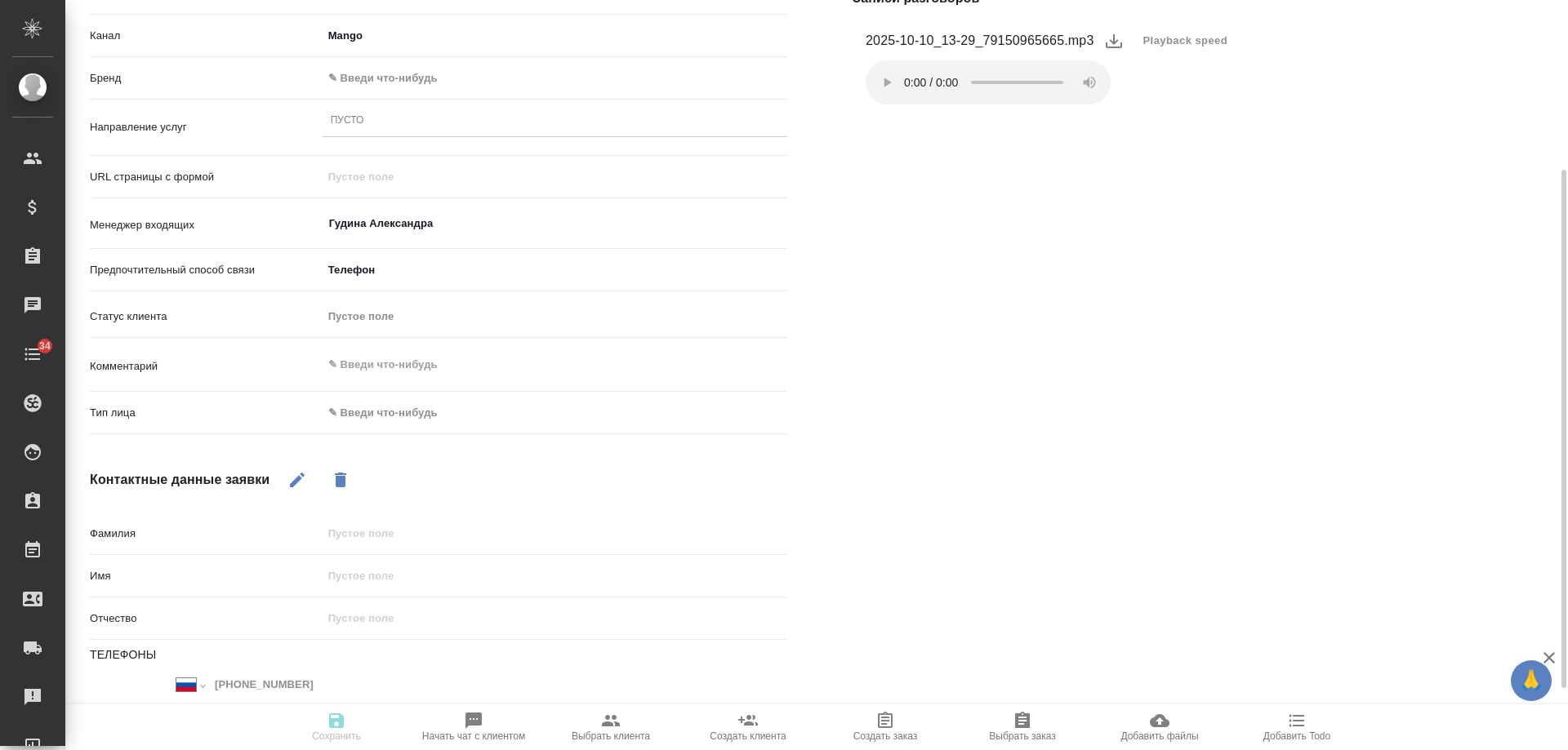
scroll to position [334, 0]
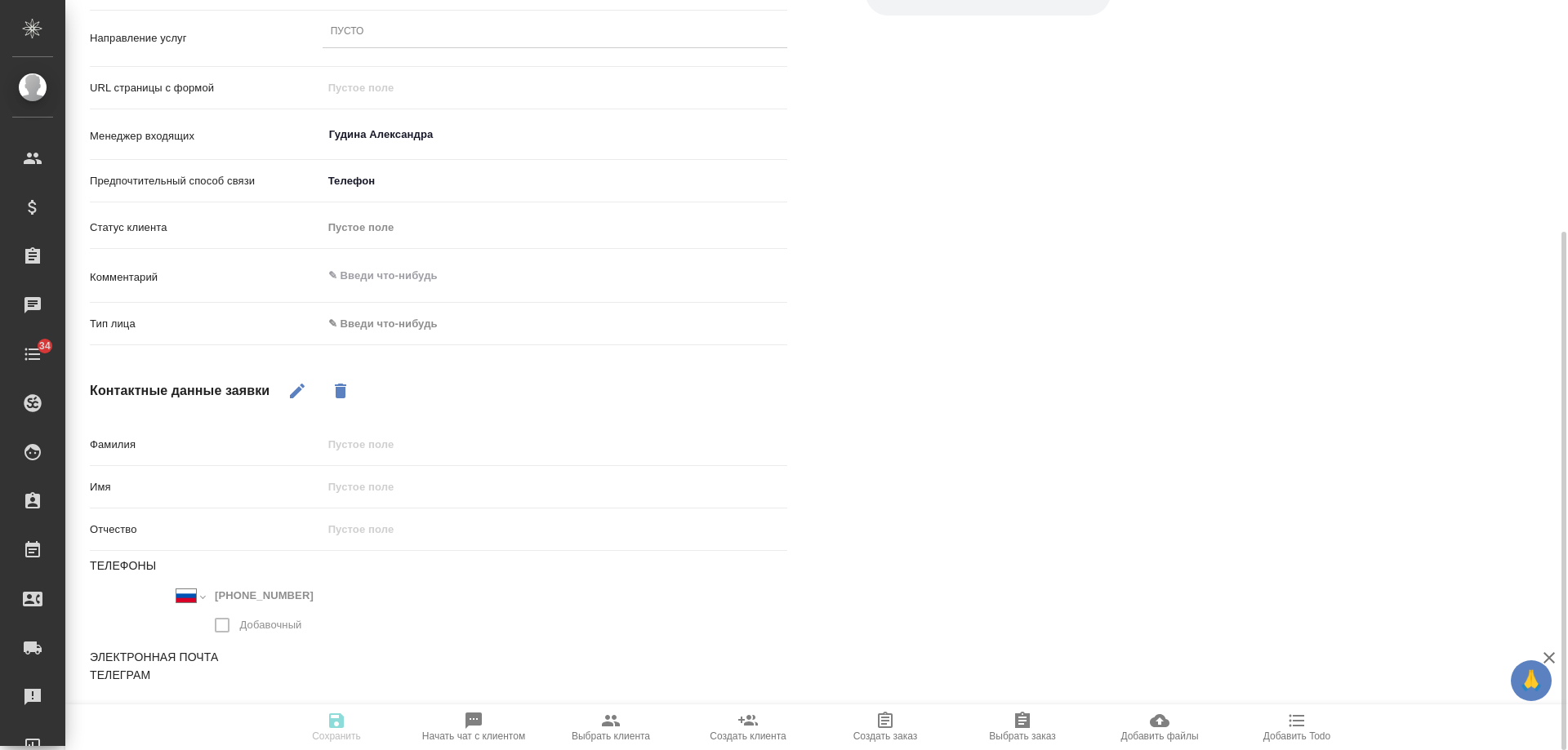
click at [303, 396] on icon "button" at bounding box center [297, 391] width 19 height 19
click at [400, 488] on input "text" at bounding box center [555, 486] width 464 height 24
type input "Е"
type textarea "x"
type input "Ека"
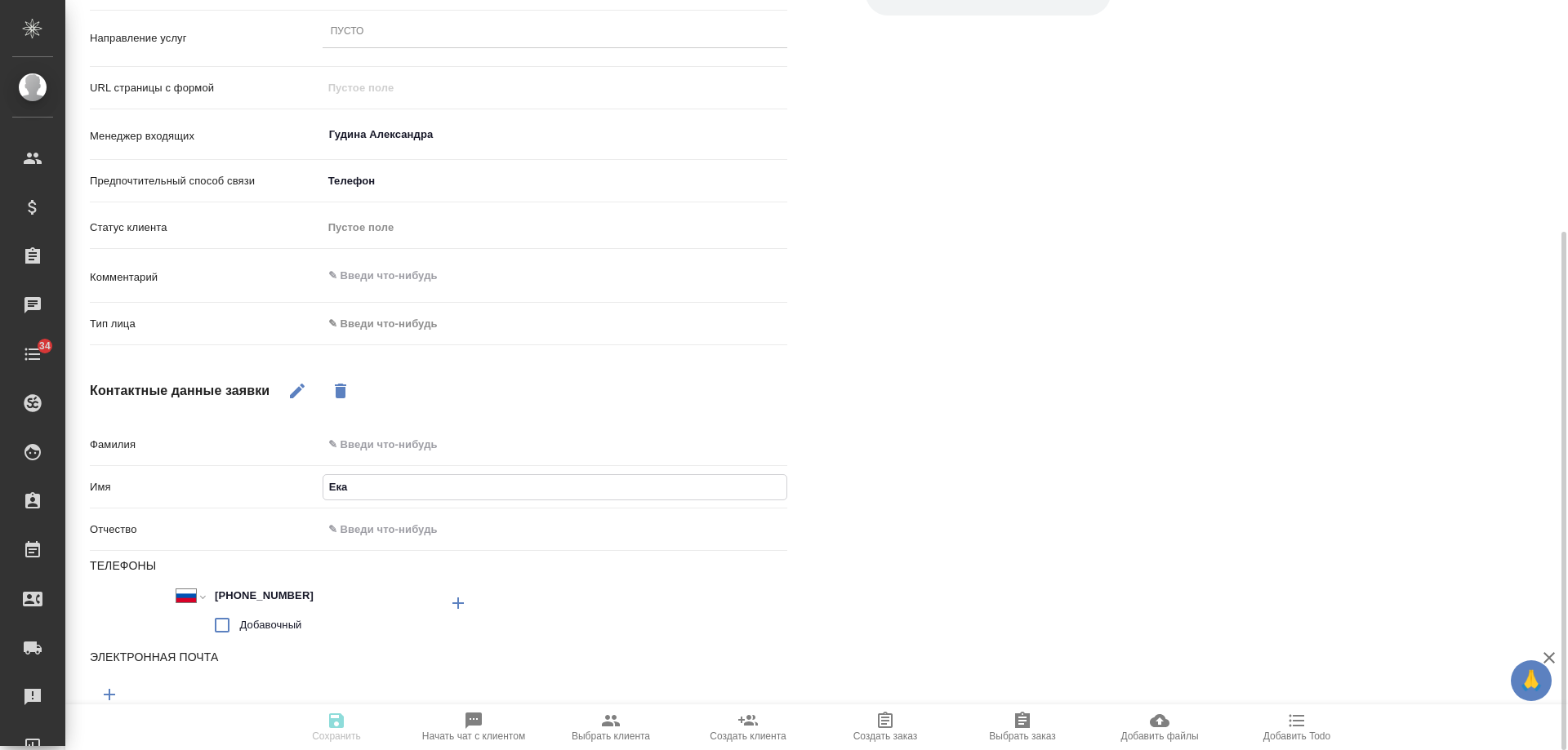
type textarea "x"
type input "Екат"
type textarea "x"
type input "Екатер"
type textarea "x"
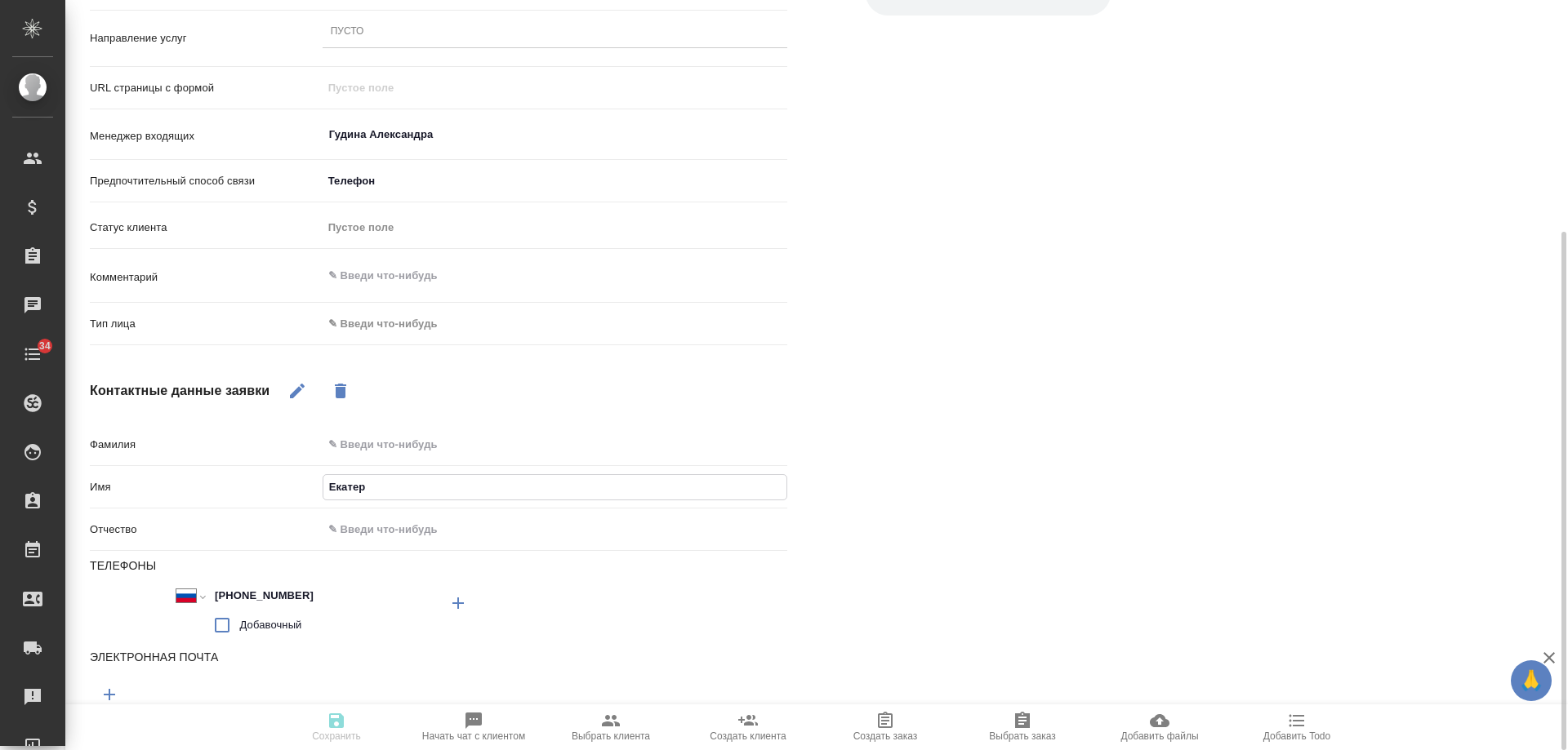
type input "Екатери"
type textarea "x"
type input "Екатерин"
type textarea "x"
type input "Екатерина"
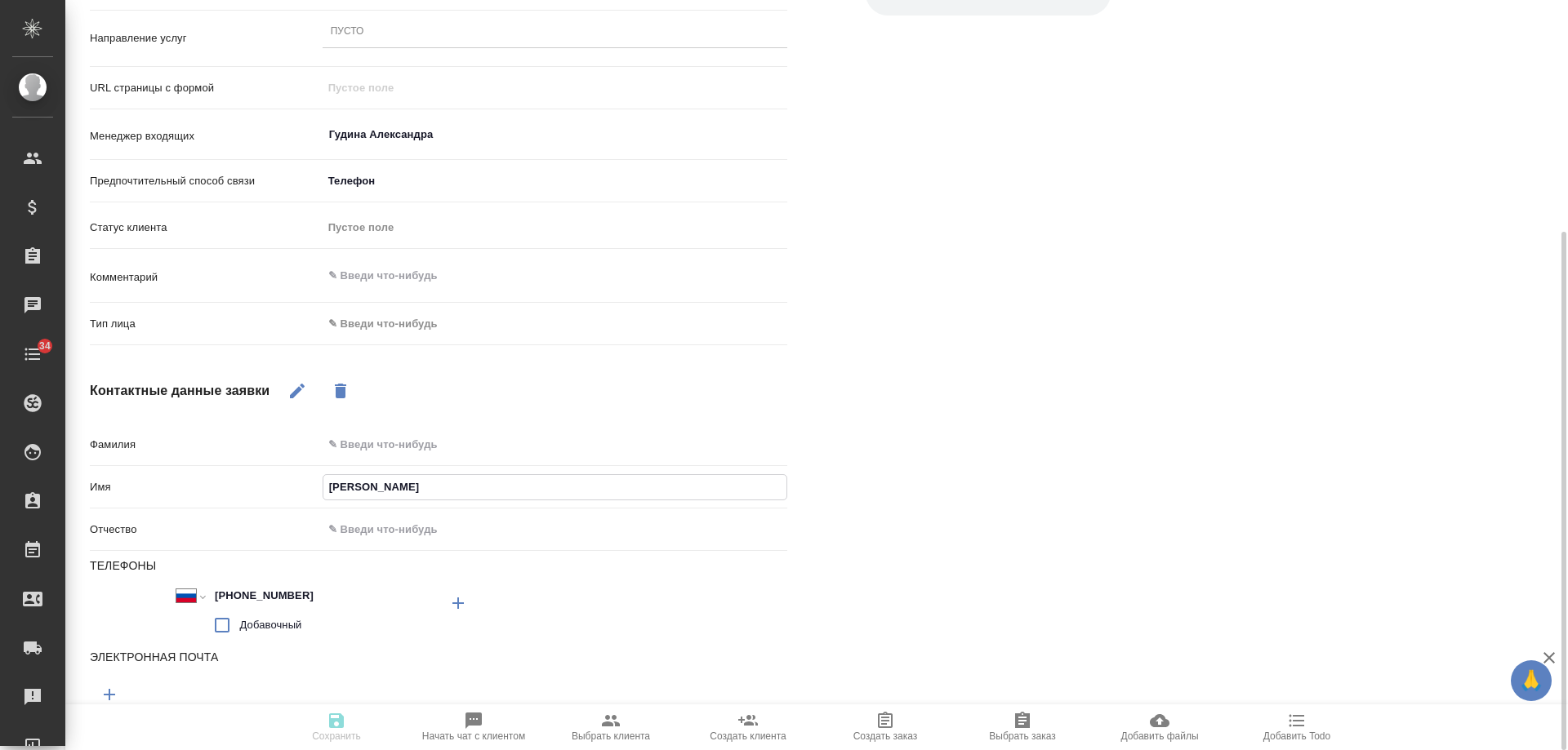
type textarea "x"
type input "Екатерина П"
type textarea "x"
type input "Екатерина Пф"
type textarea "x"
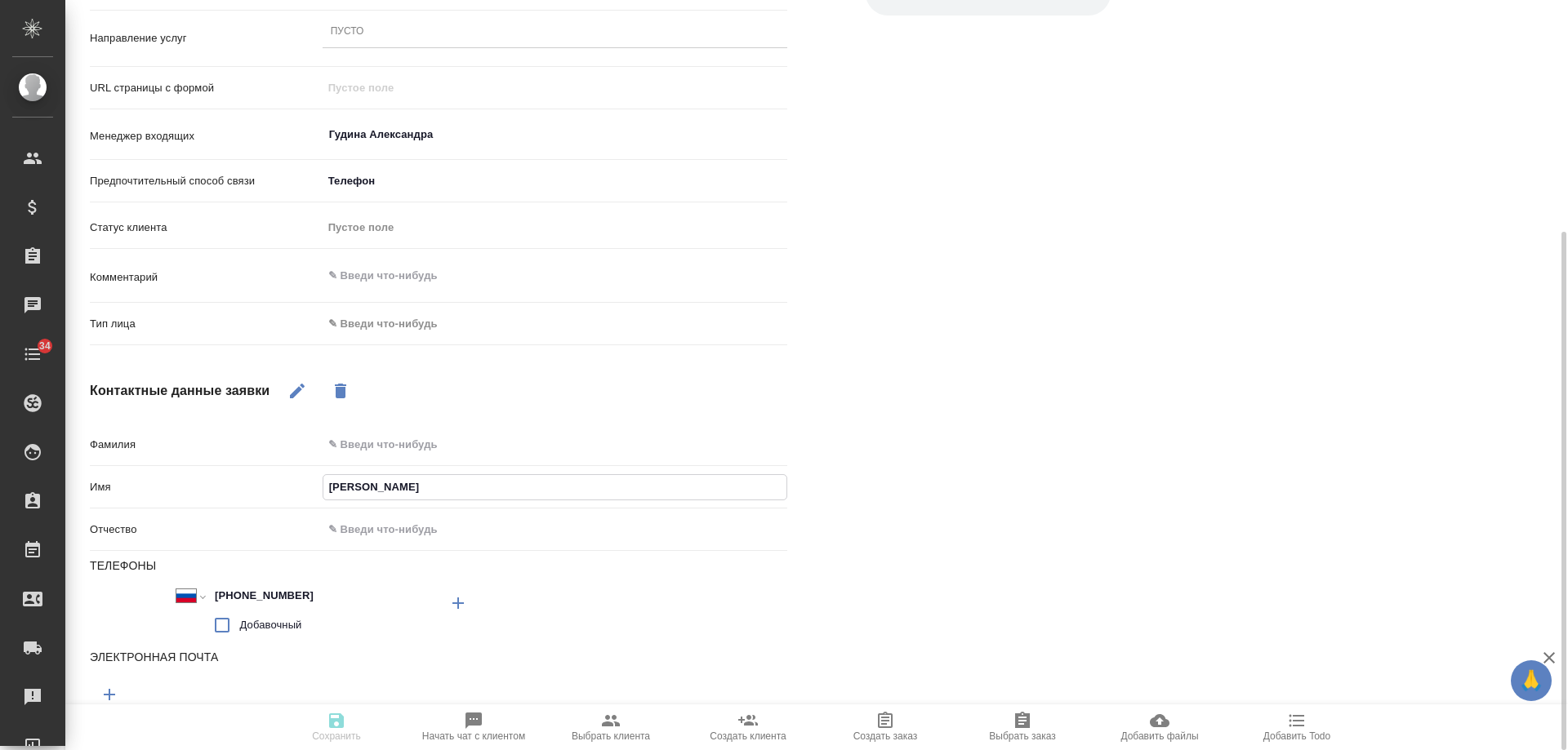
type input "Екатерина Пфай"
type textarea "x"
type input "Екатерина Пфайз"
type textarea "x"
type input "Екатерина Пфайзе"
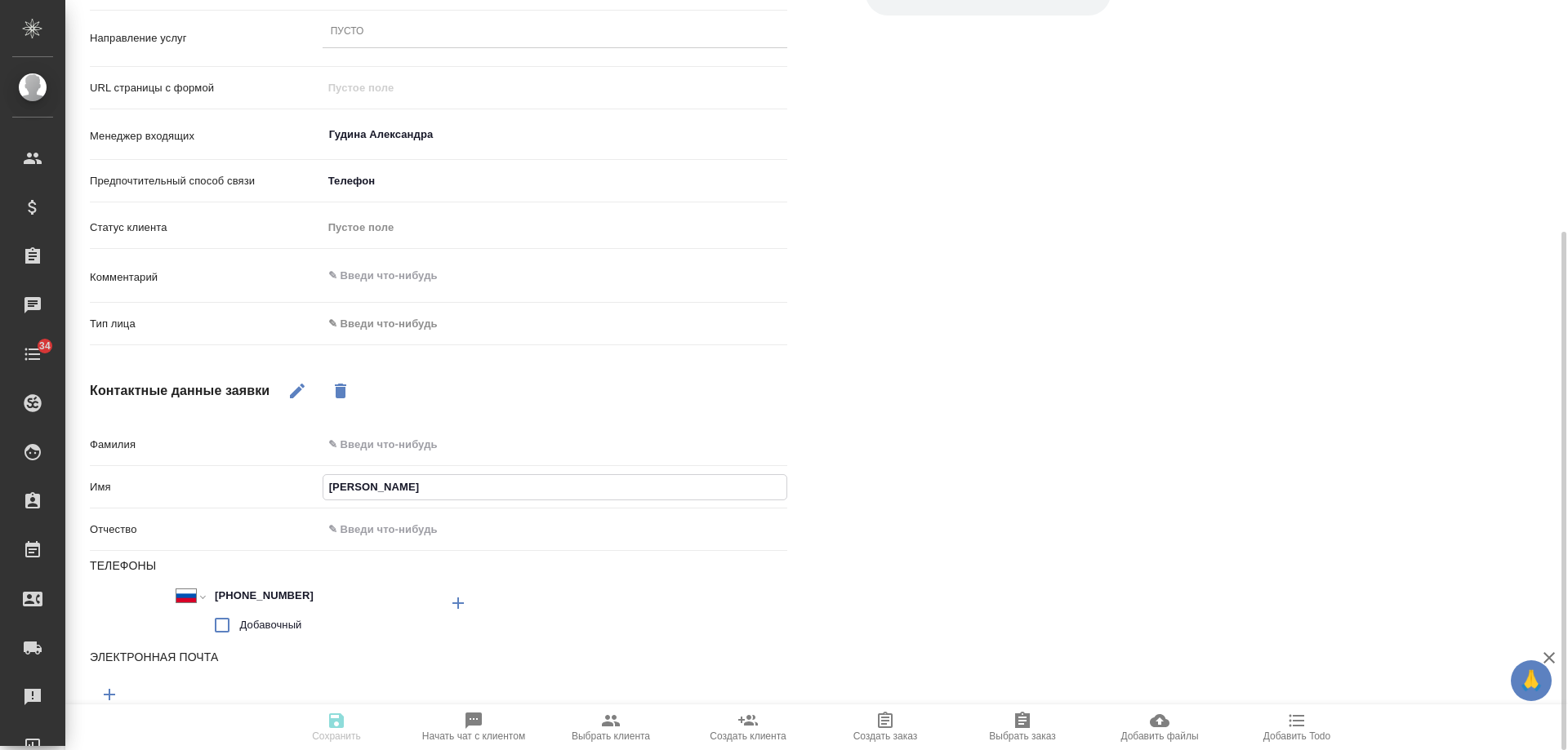
type textarea "x"
type input "Екатерина Пфайзер"
click at [385, 327] on body "🙏 .cls-1 fill:#fff; AWATERA Gudina Alexandra Клиенты Спецификации Заказы 0 Чаты…" at bounding box center [784, 375] width 1568 height 750
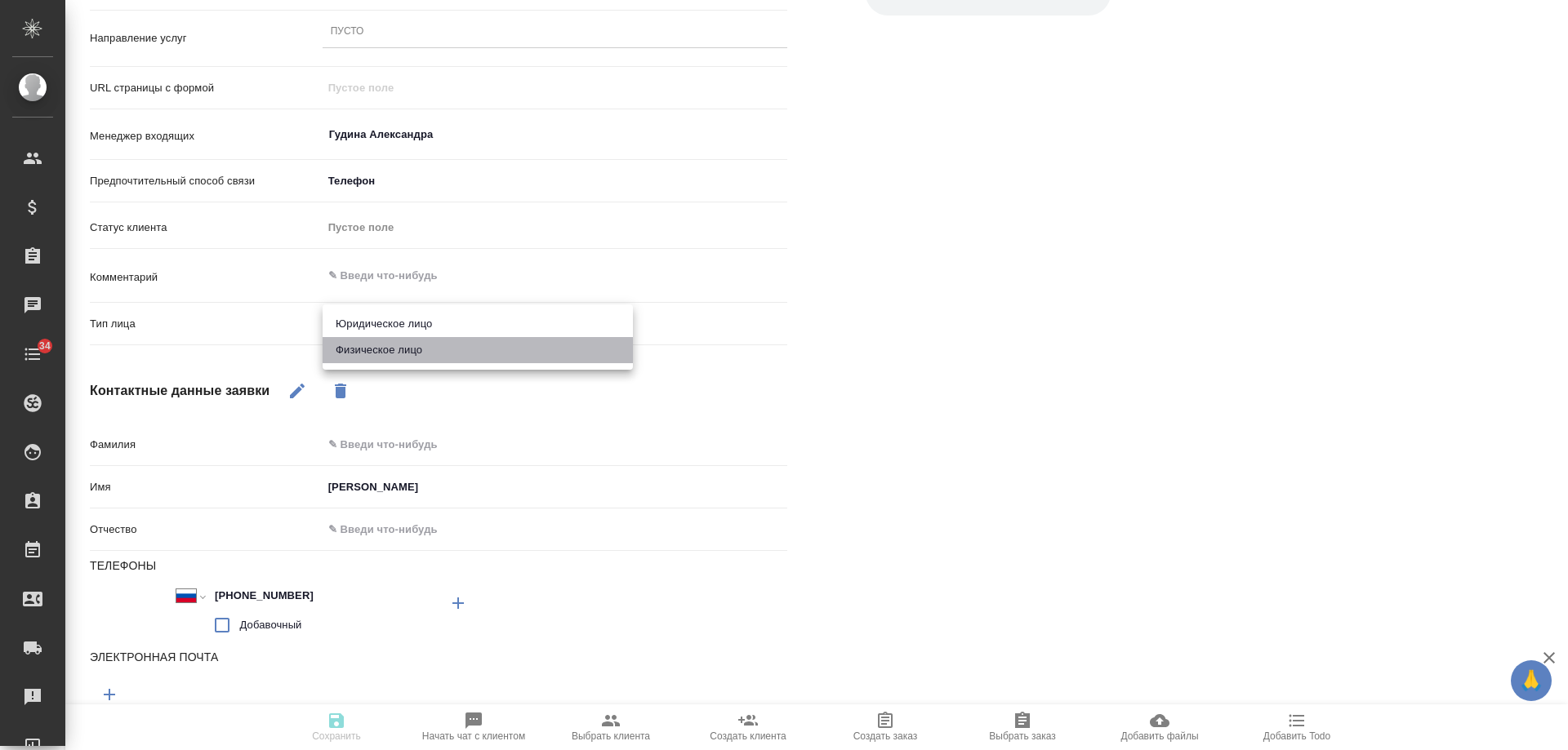
click at [382, 357] on li "Физическое лицо" at bounding box center [477, 350] width 310 height 26
type textarea "x"
type input "private"
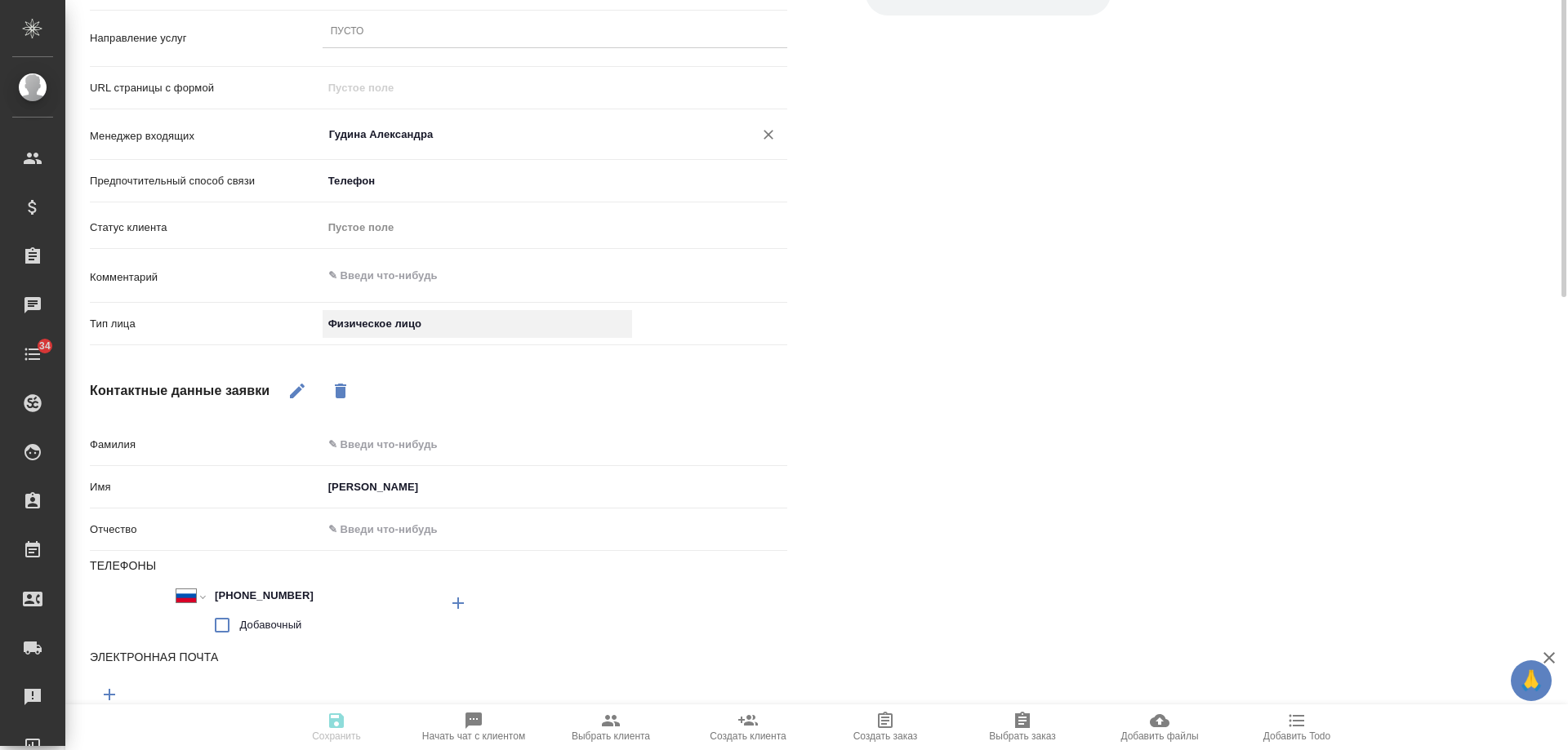
scroll to position [89, 0]
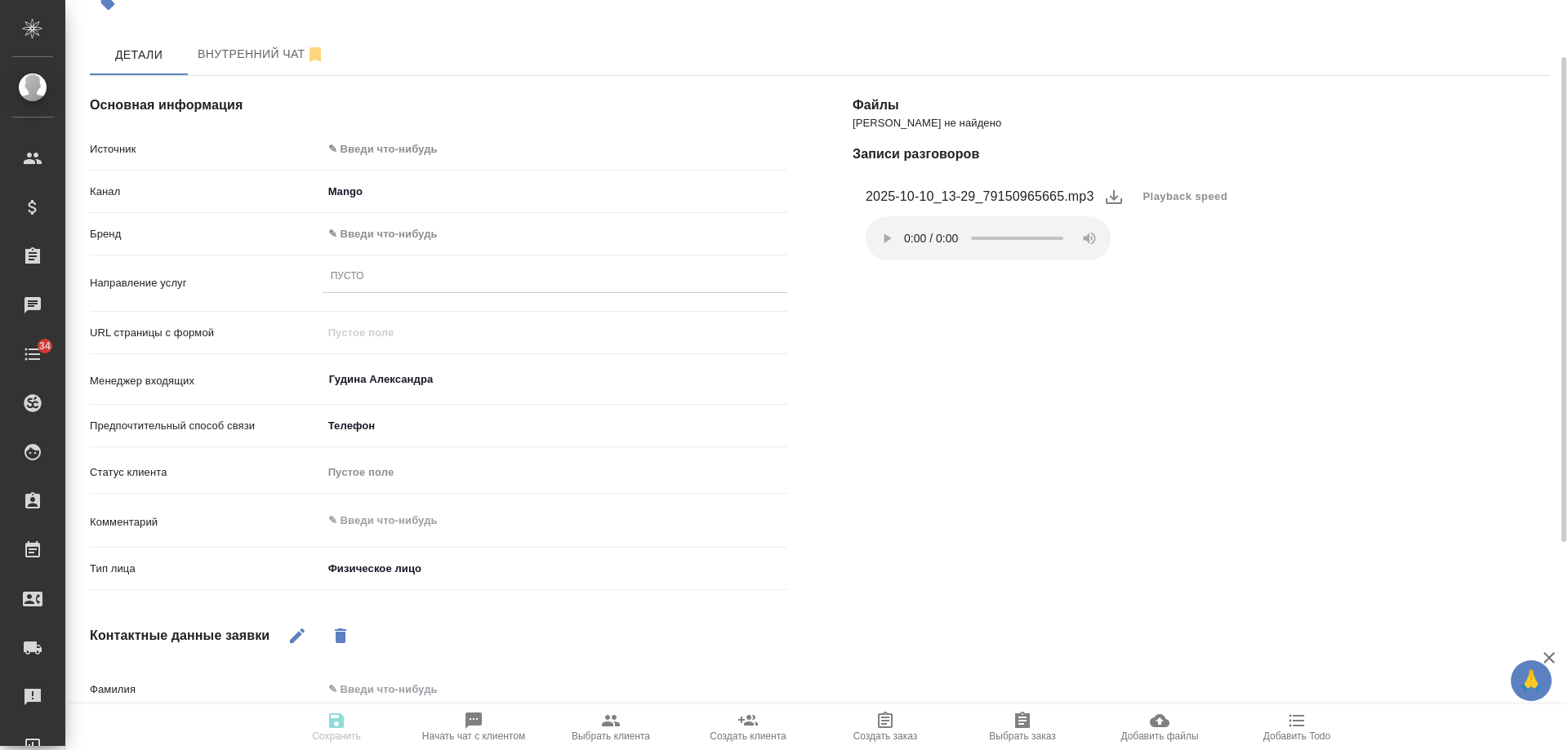
click at [353, 147] on body "🙏 .cls-1 fill:#fff; AWATERA Gudina Alexandra Клиенты Спецификации Заказы 0 Чаты…" at bounding box center [784, 375] width 1568 height 750
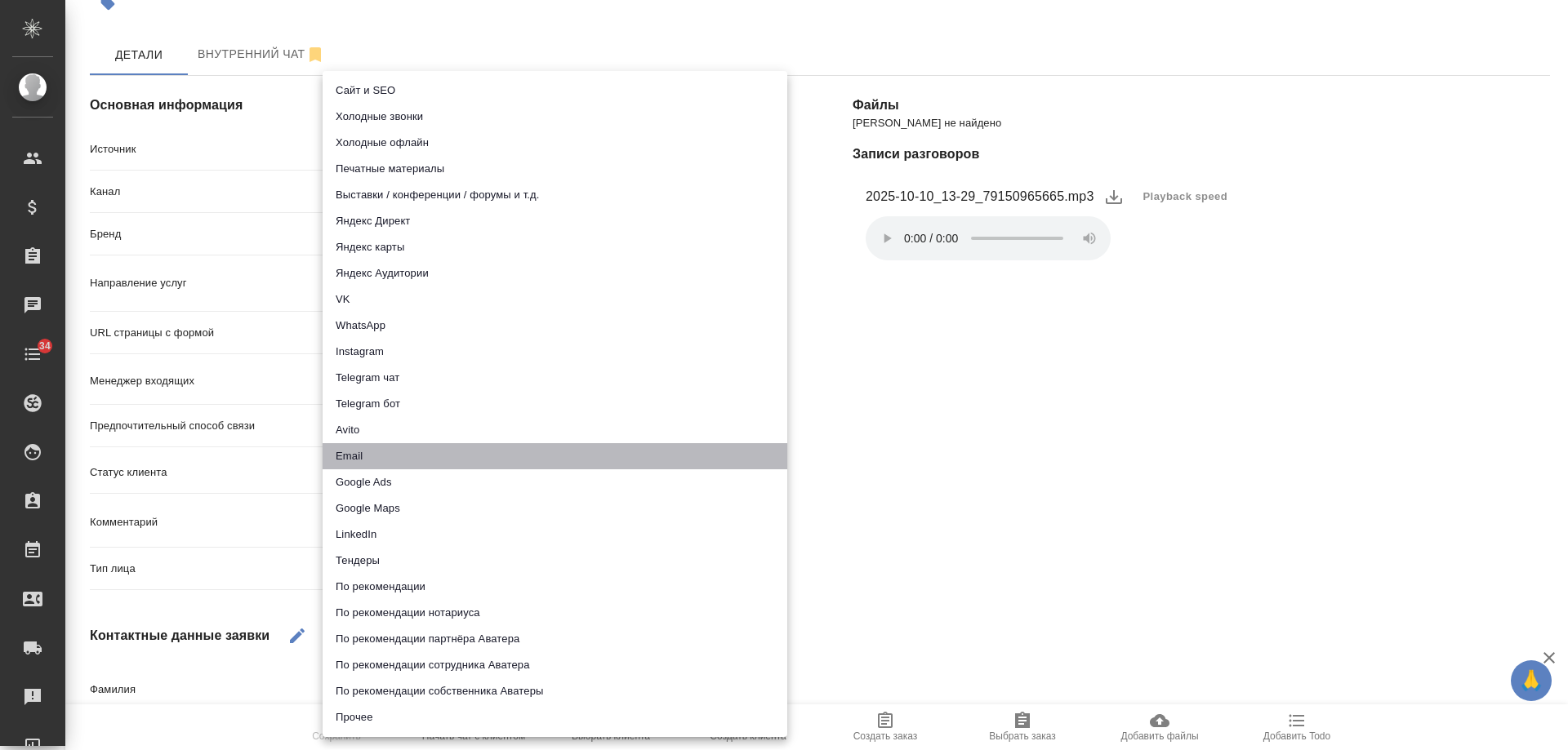
click at [354, 450] on li "Email" at bounding box center [555, 456] width 464 height 26
type input "emailAds"
type textarea "x"
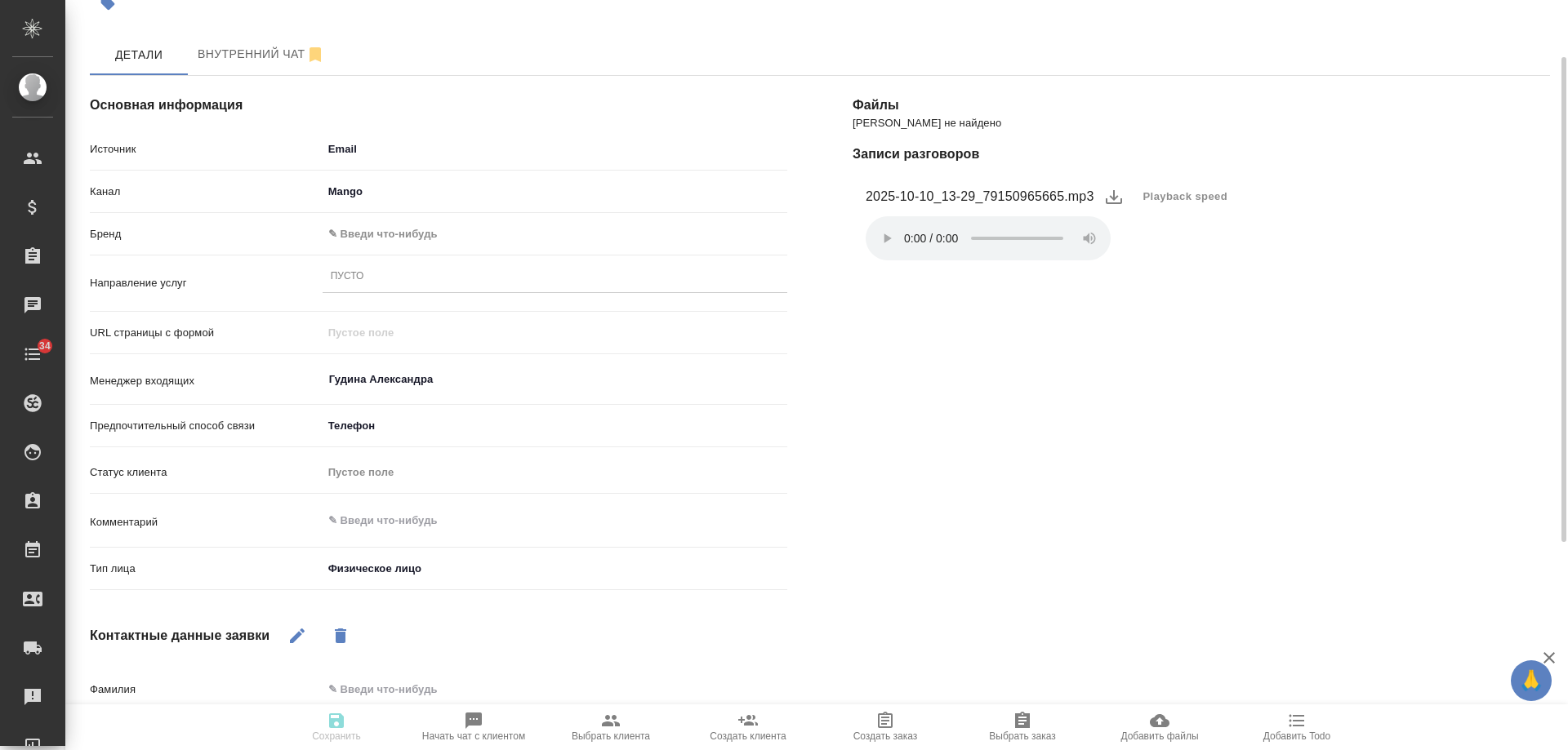
click at [359, 233] on body "🙏 .cls-1 fill:#fff; AWATERA Gudina Alexandra Клиенты Спецификации Заказы 0 Чаты…" at bounding box center [784, 375] width 1568 height 750
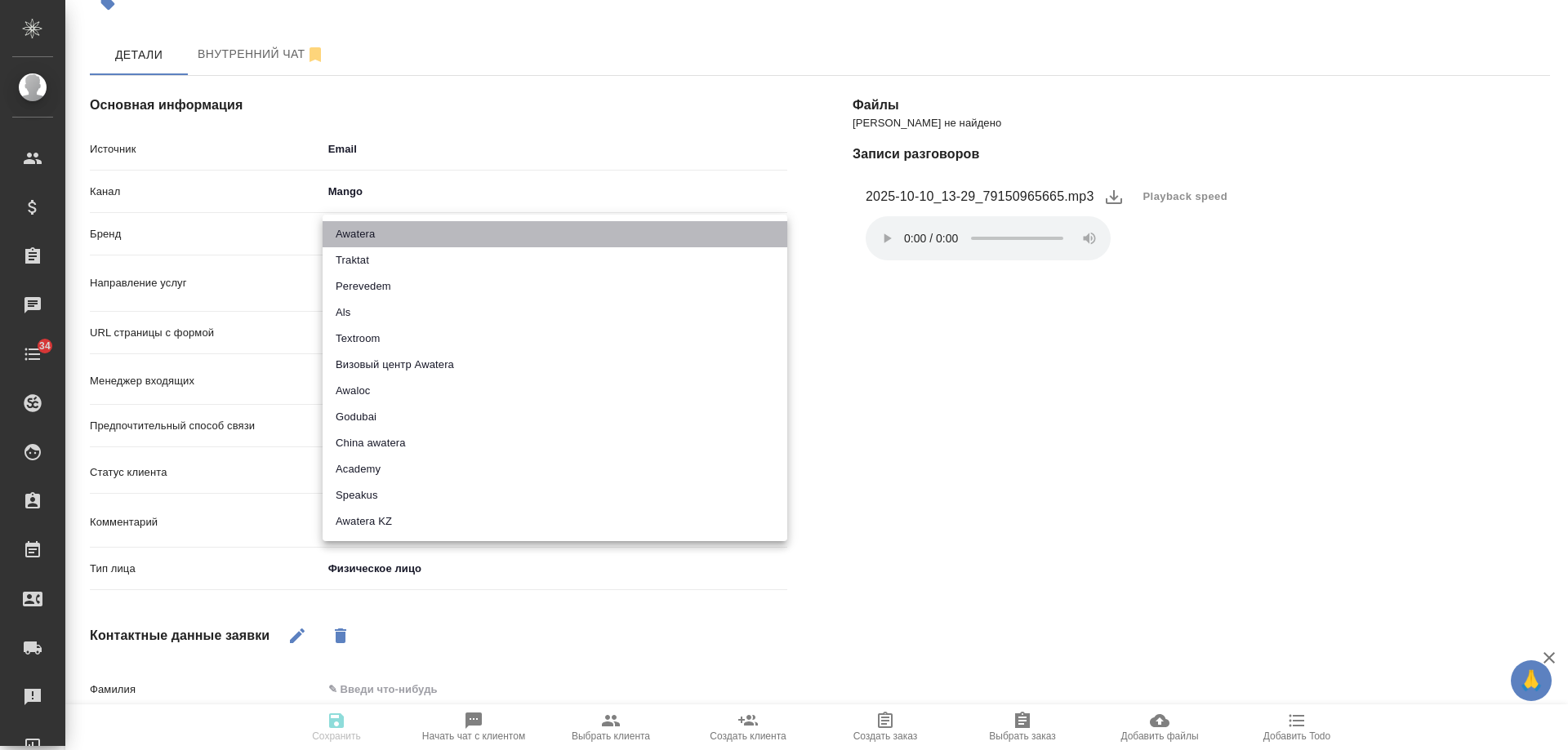
click at [372, 241] on li "Awatera" at bounding box center [555, 234] width 464 height 26
type input "awatera"
type textarea "x"
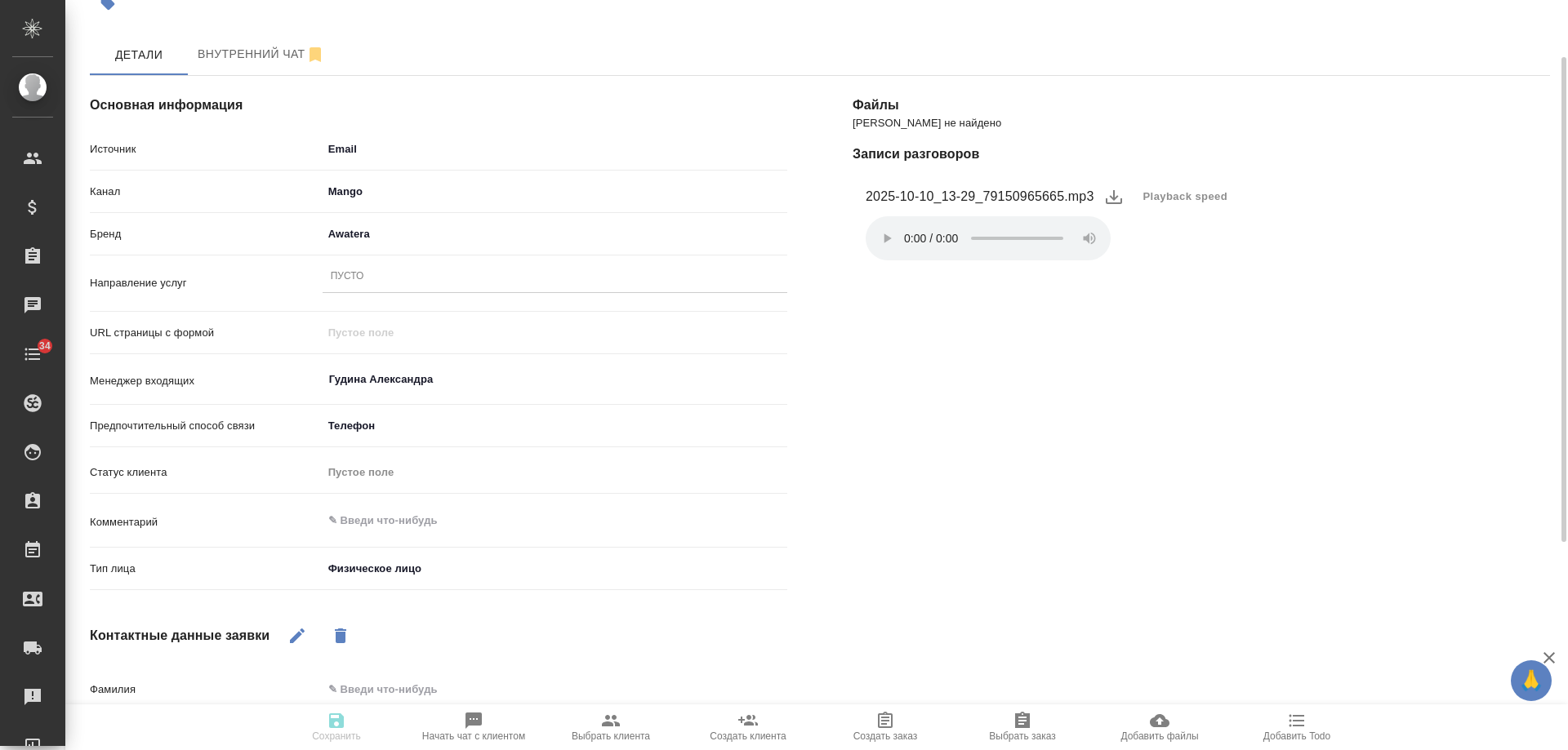
click at [370, 273] on div "Пусто" at bounding box center [555, 277] width 464 height 24
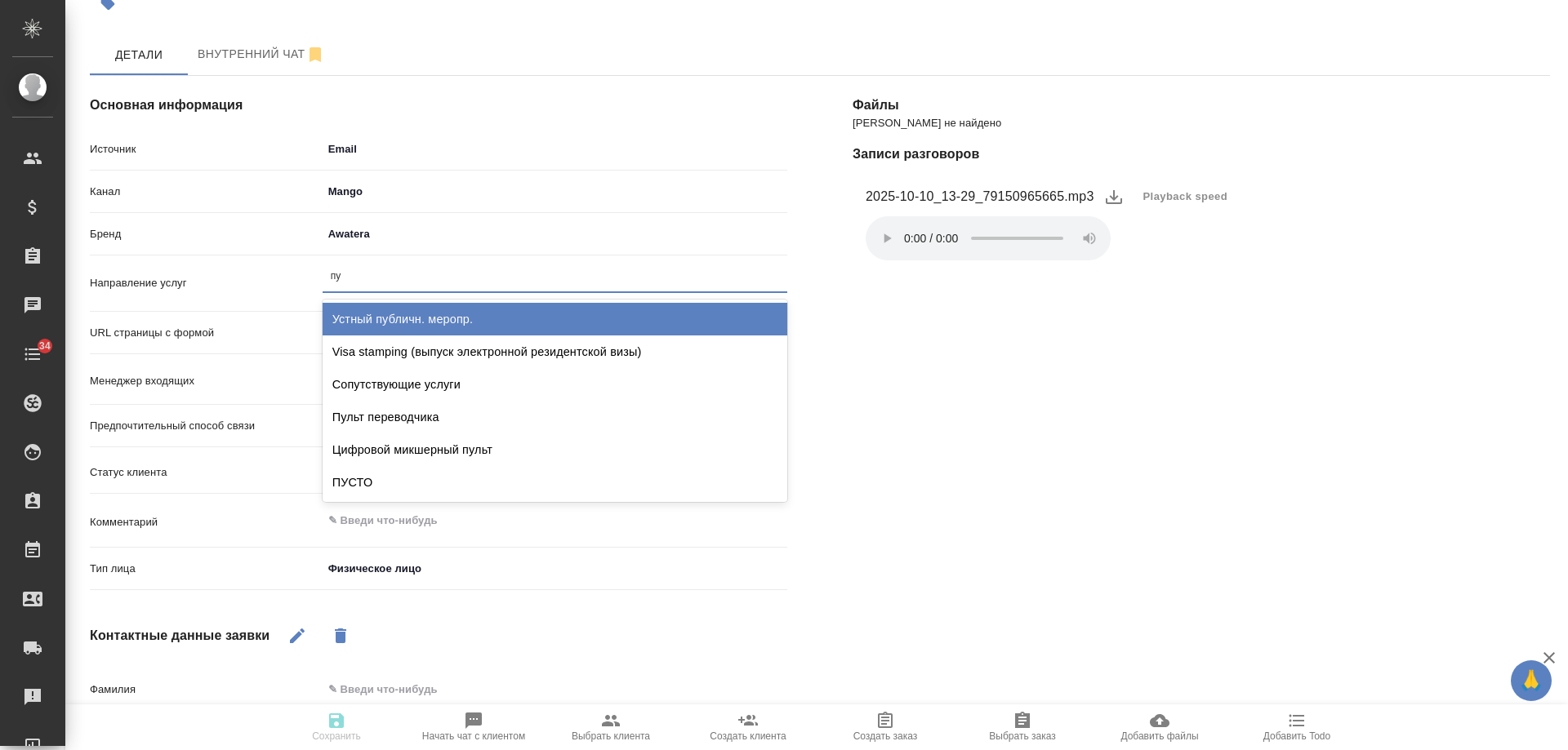
type input "пус"
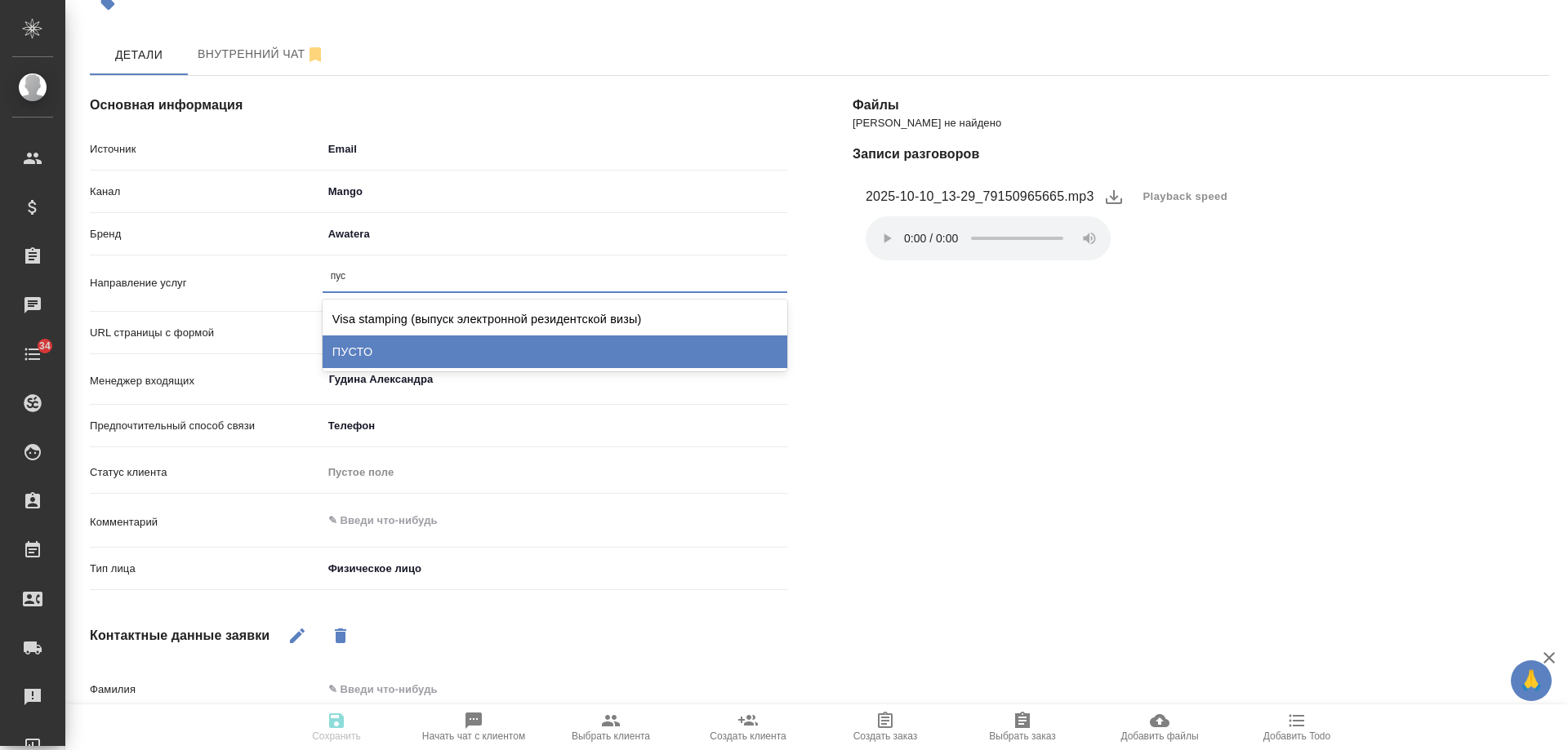
click at [412, 357] on div "ПУСТО" at bounding box center [555, 352] width 464 height 33
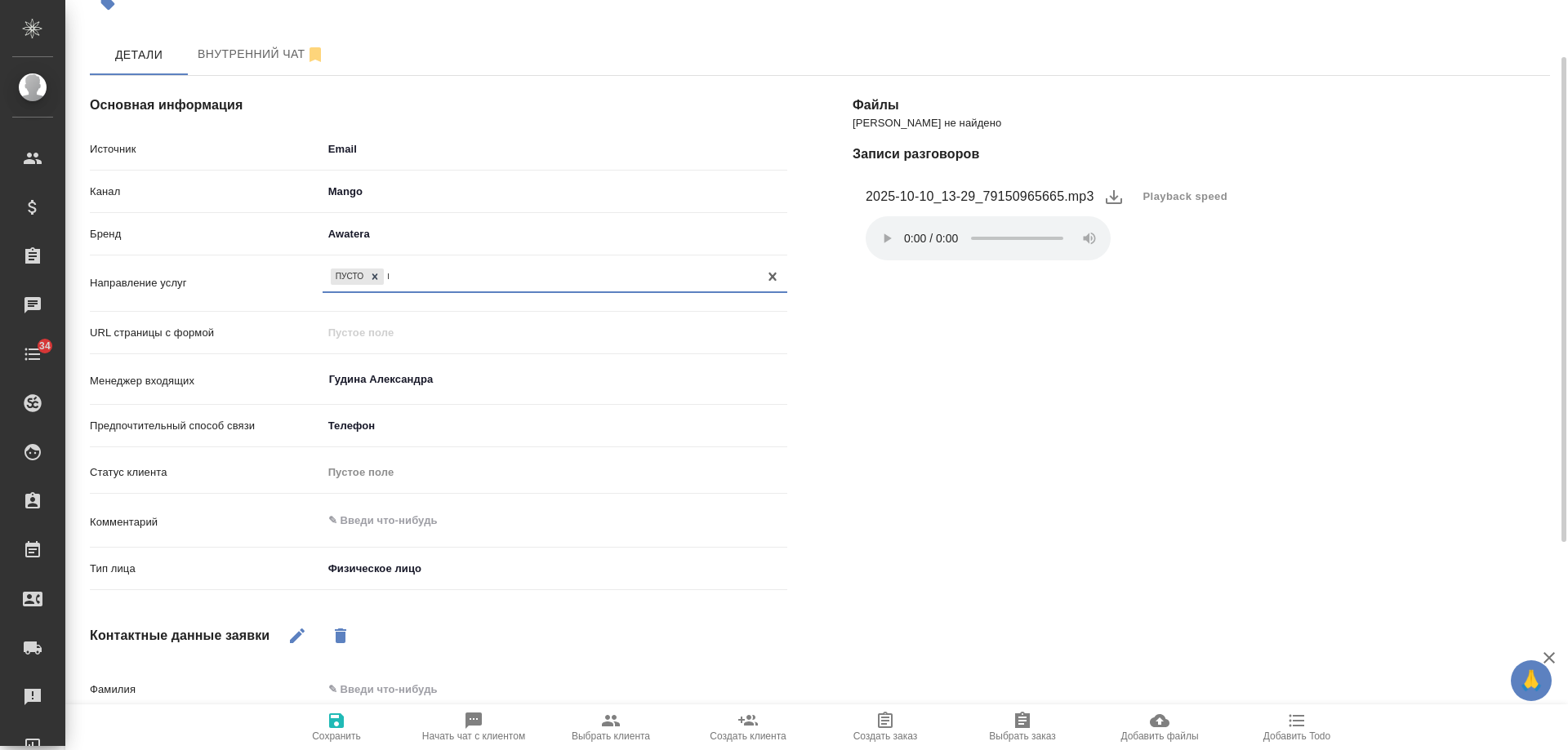
type textarea "x"
click at [345, 723] on icon "button" at bounding box center [337, 720] width 19 height 19
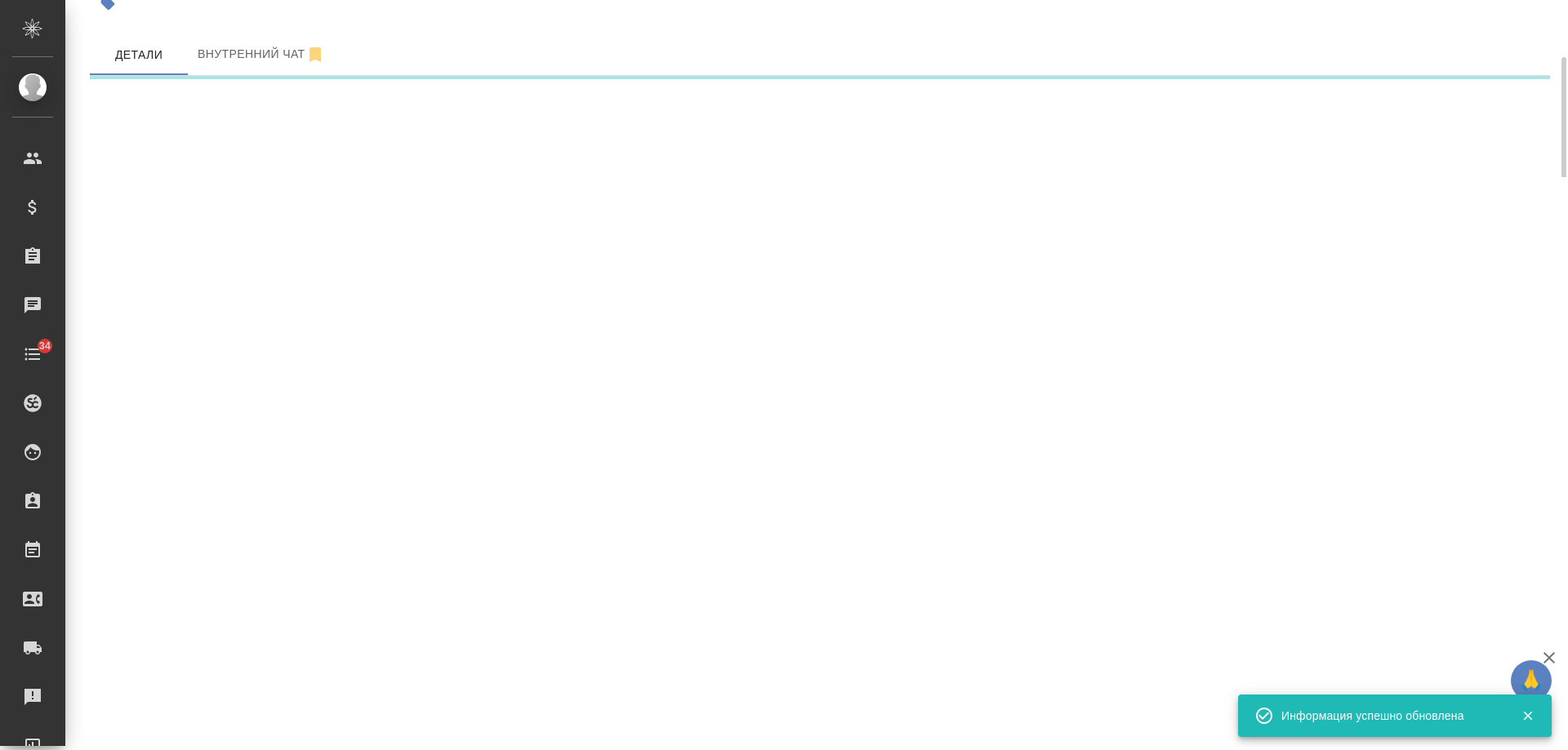
select select "RU"
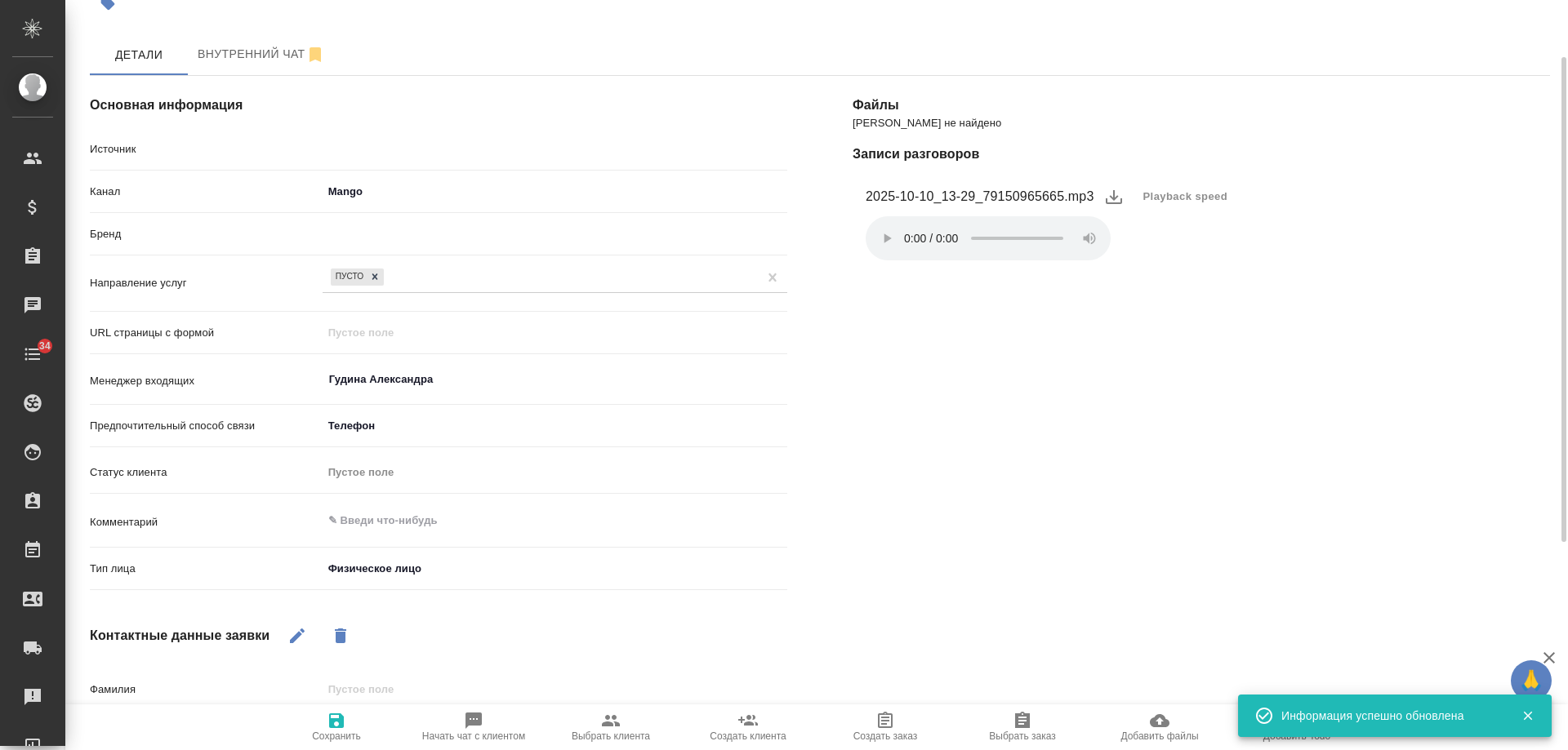
type textarea "x"
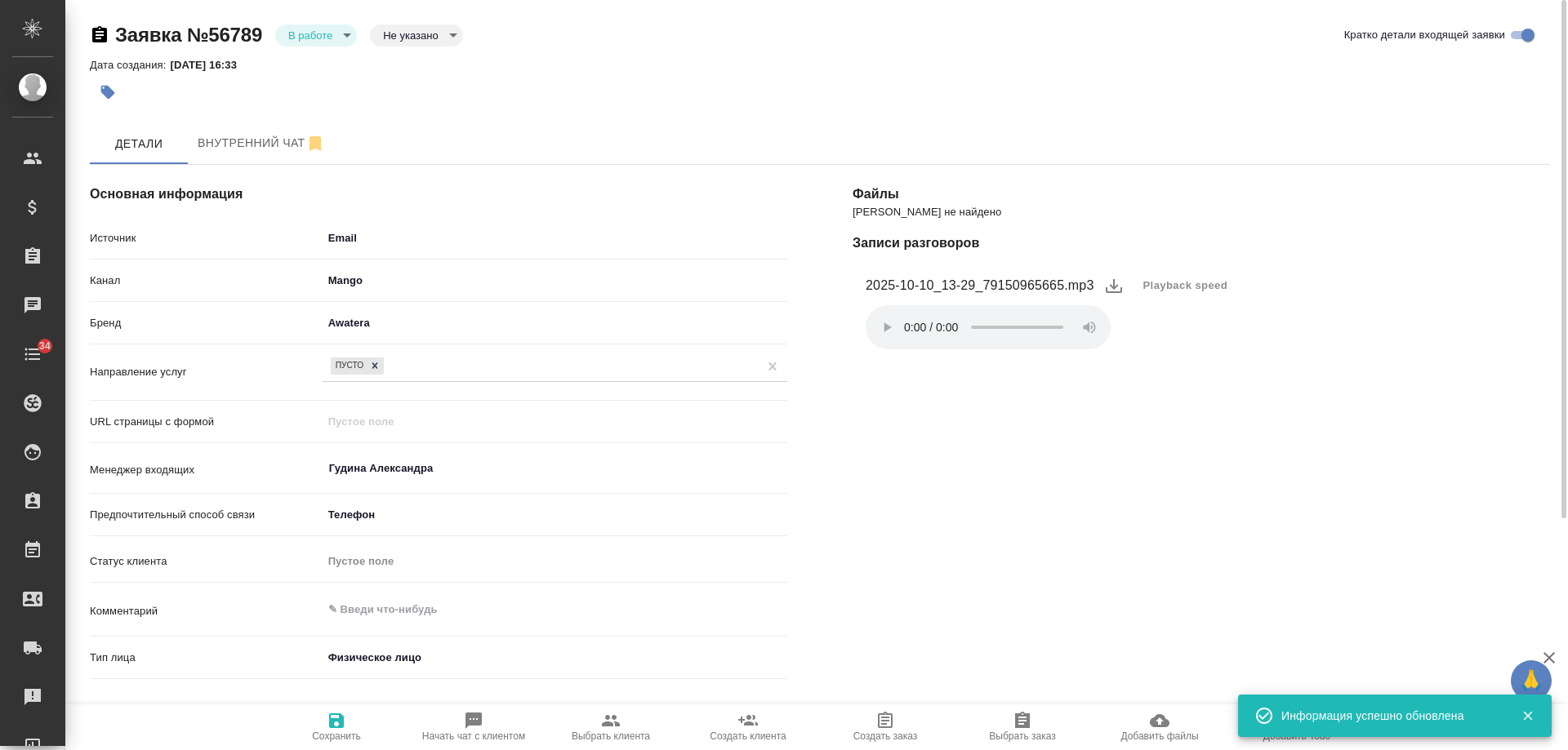
click at [305, 37] on body "🙏 .cls-1 fill:#fff; AWATERA Gudina Alexandra Клиенты Спецификации Заказы 0 Чаты…" at bounding box center [784, 375] width 1568 height 750
click at [333, 70] on li "Отказ" at bounding box center [316, 62] width 82 height 28
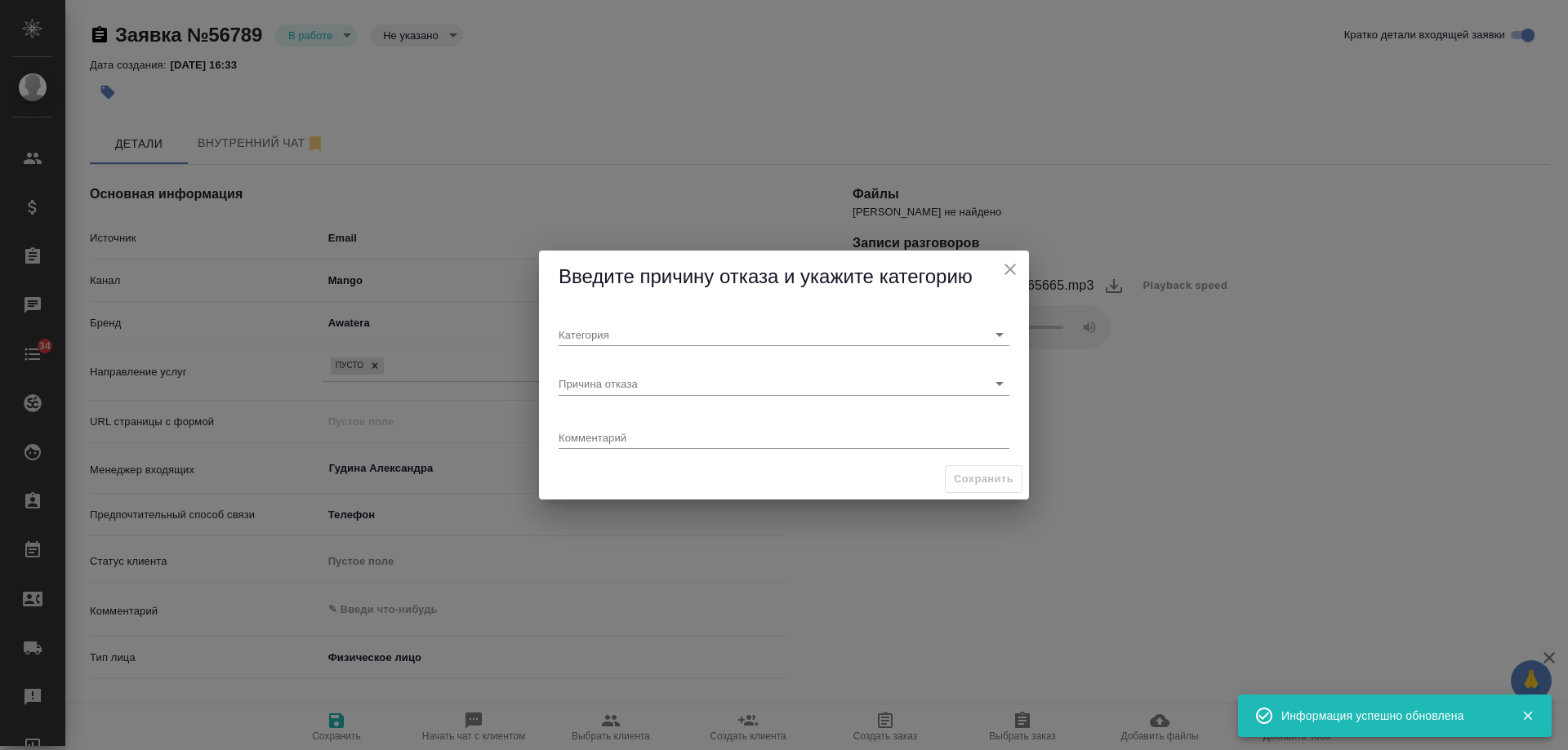
click at [625, 437] on textarea at bounding box center [784, 436] width 451 height 12
click at [619, 384] on input "Причина отказа" at bounding box center [757, 383] width 398 height 22
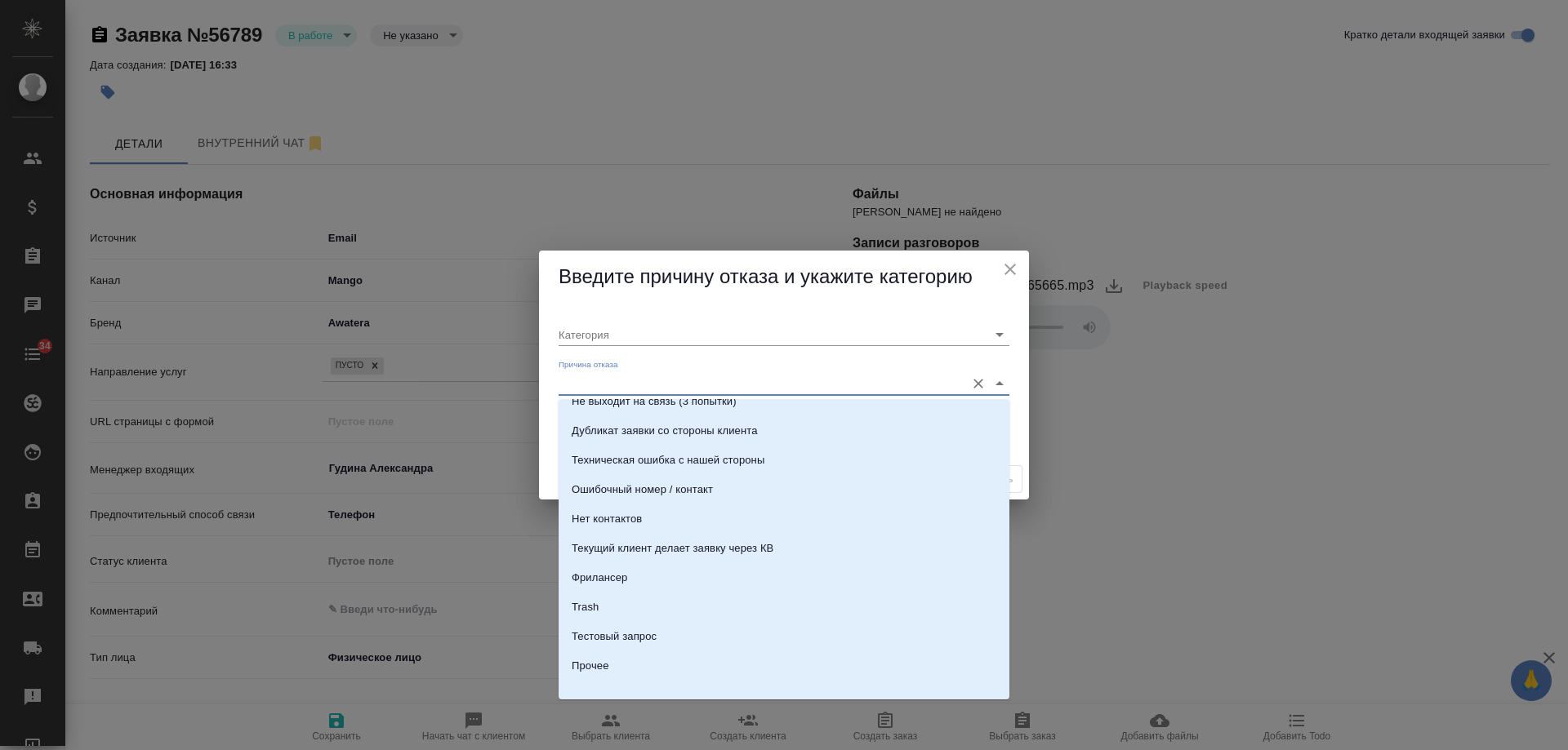
scroll to position [498, 0]
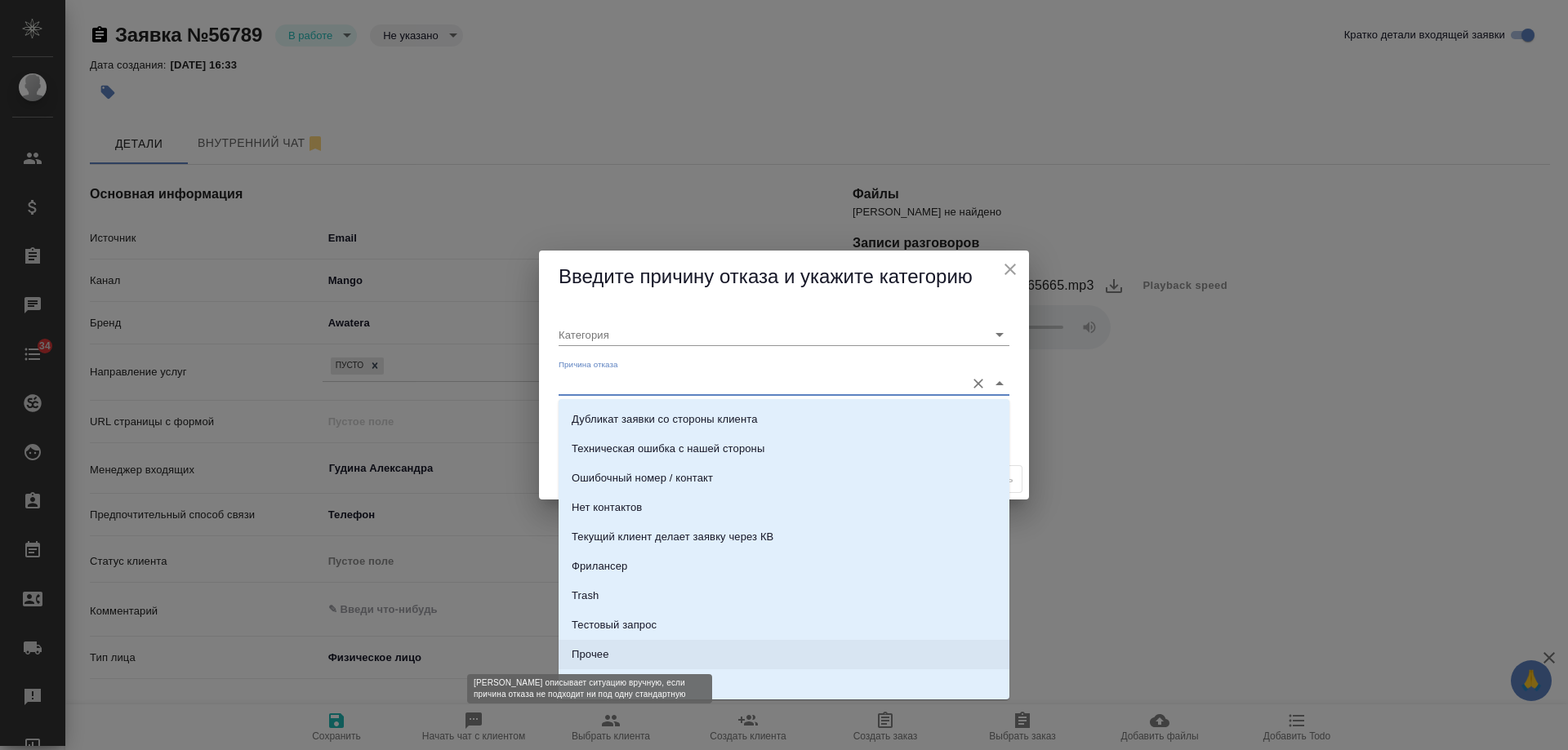
click at [600, 653] on div "Прочее" at bounding box center [590, 654] width 36 height 16
type input "Прочее"
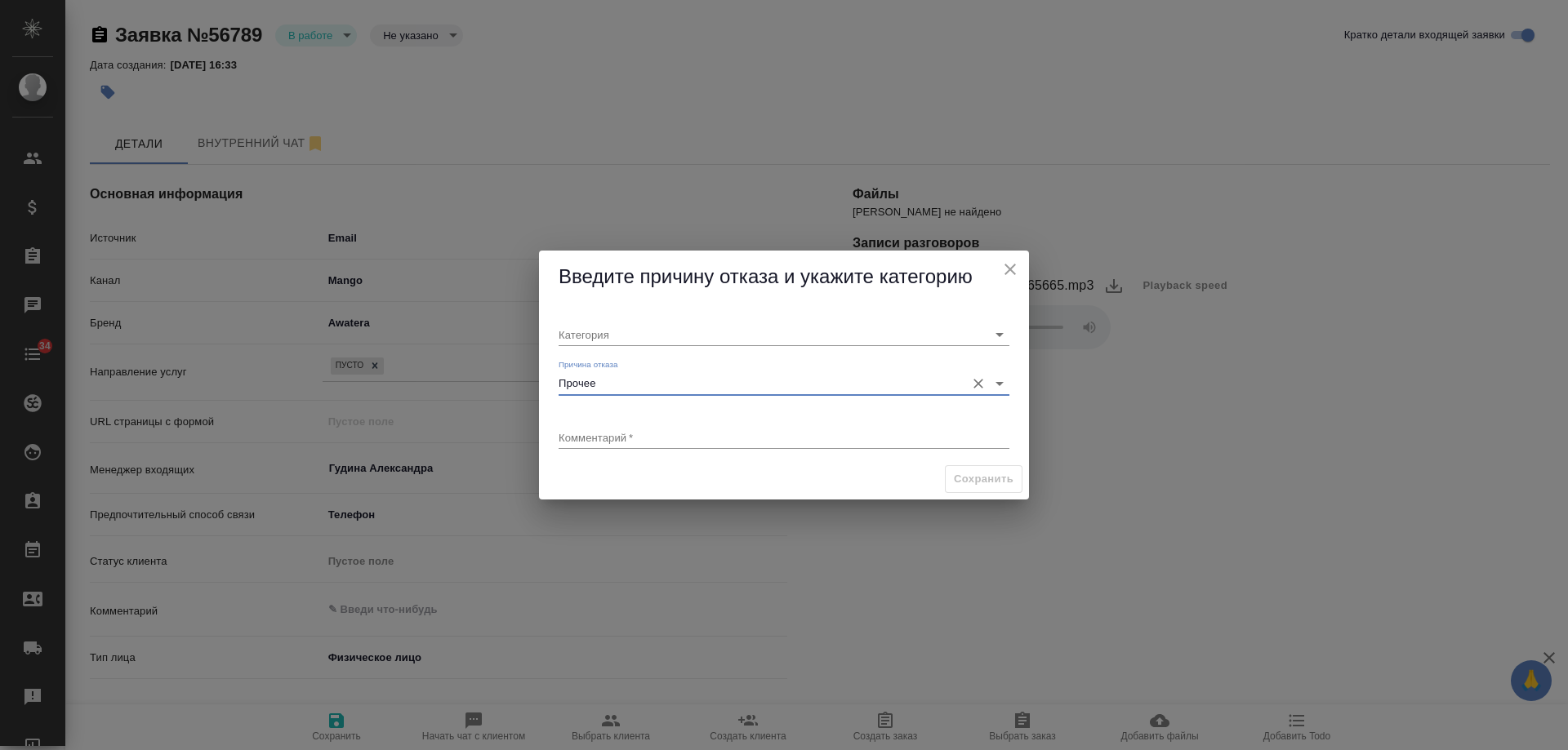
click at [633, 448] on div "x" at bounding box center [784, 438] width 451 height 20
click at [654, 432] on textarea "текущий клиент недозвонился до КМ" at bounding box center [784, 436] width 451 height 12
click at [794, 434] on textarea "текущий клиент не дозвонился до КМ" at bounding box center [784, 436] width 451 height 12
type textarea "текущий клиент не дозвонился до КМ"
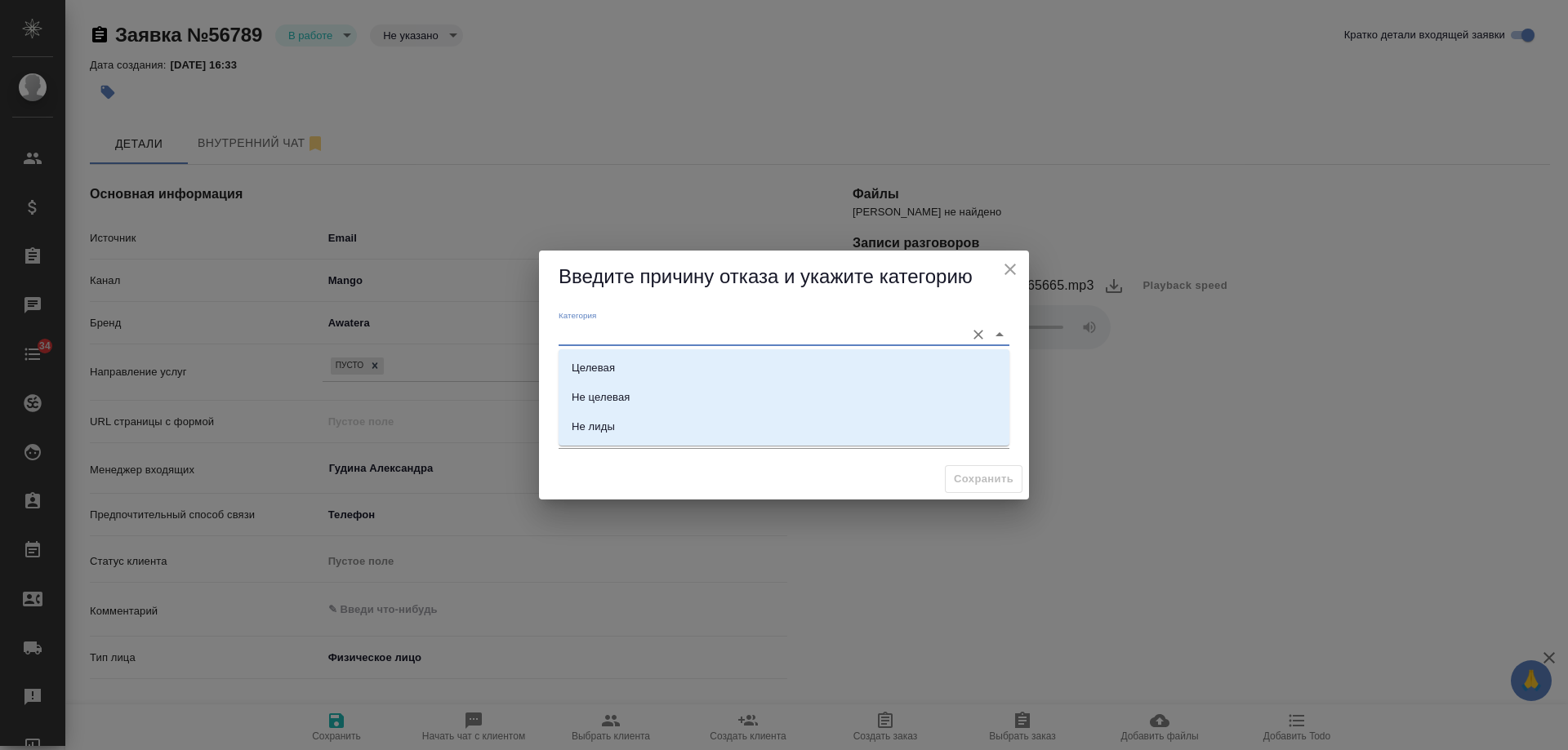
click at [735, 338] on input "Категория" at bounding box center [757, 334] width 398 height 22
click at [634, 400] on li "Не лиды" at bounding box center [784, 401] width 451 height 30
type input "Не лиды"
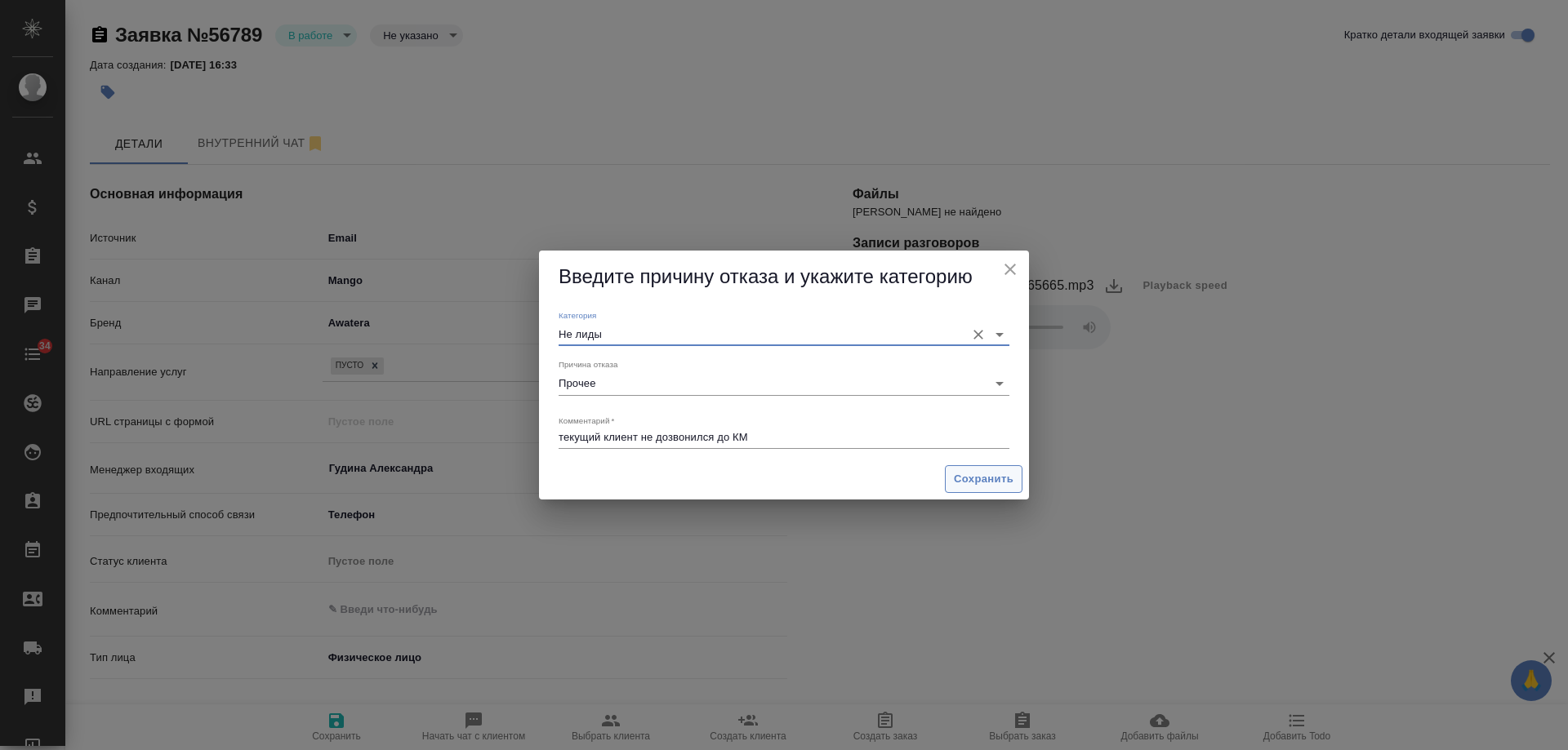
click at [994, 480] on span "Сохранить" at bounding box center [984, 480] width 59 height 19
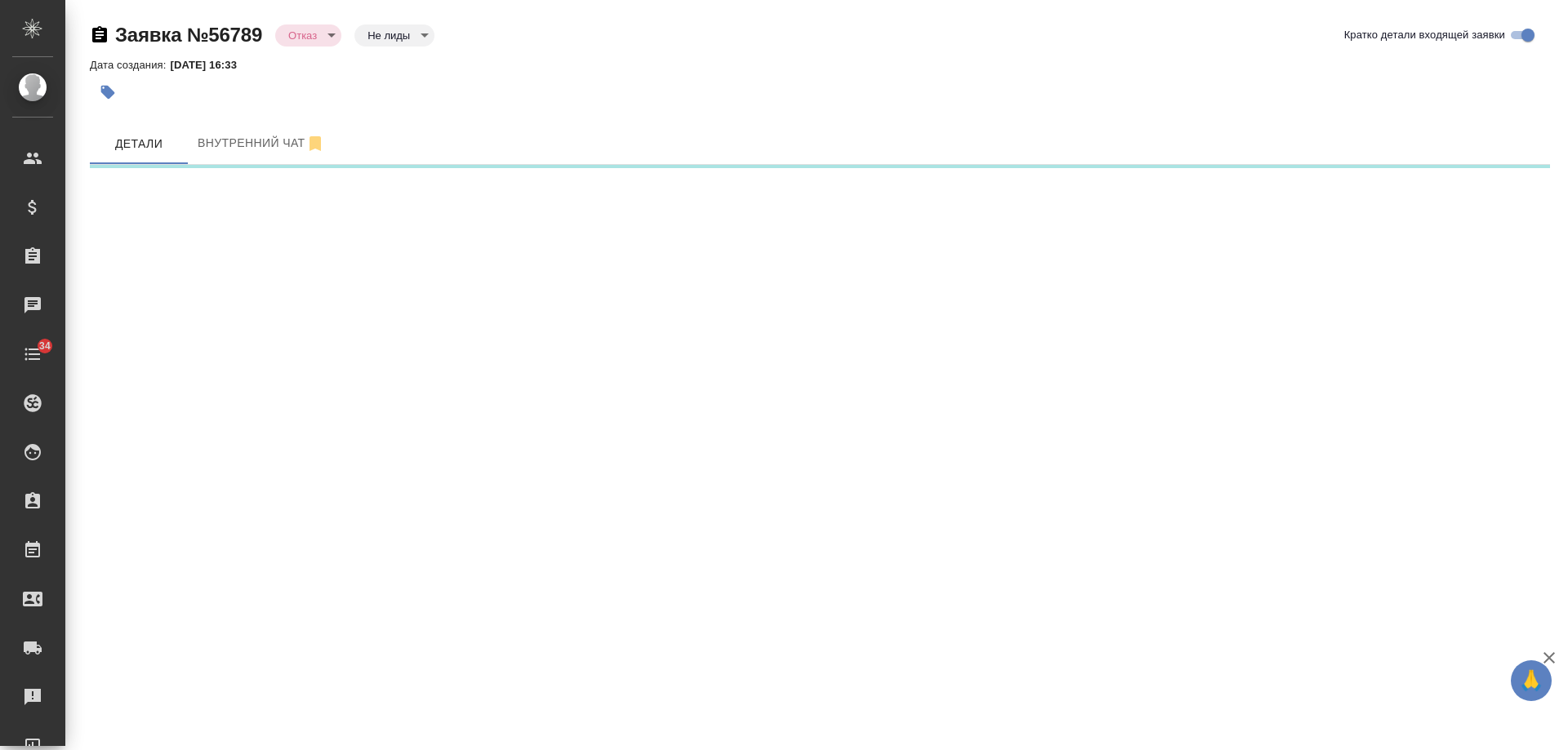
select select "RU"
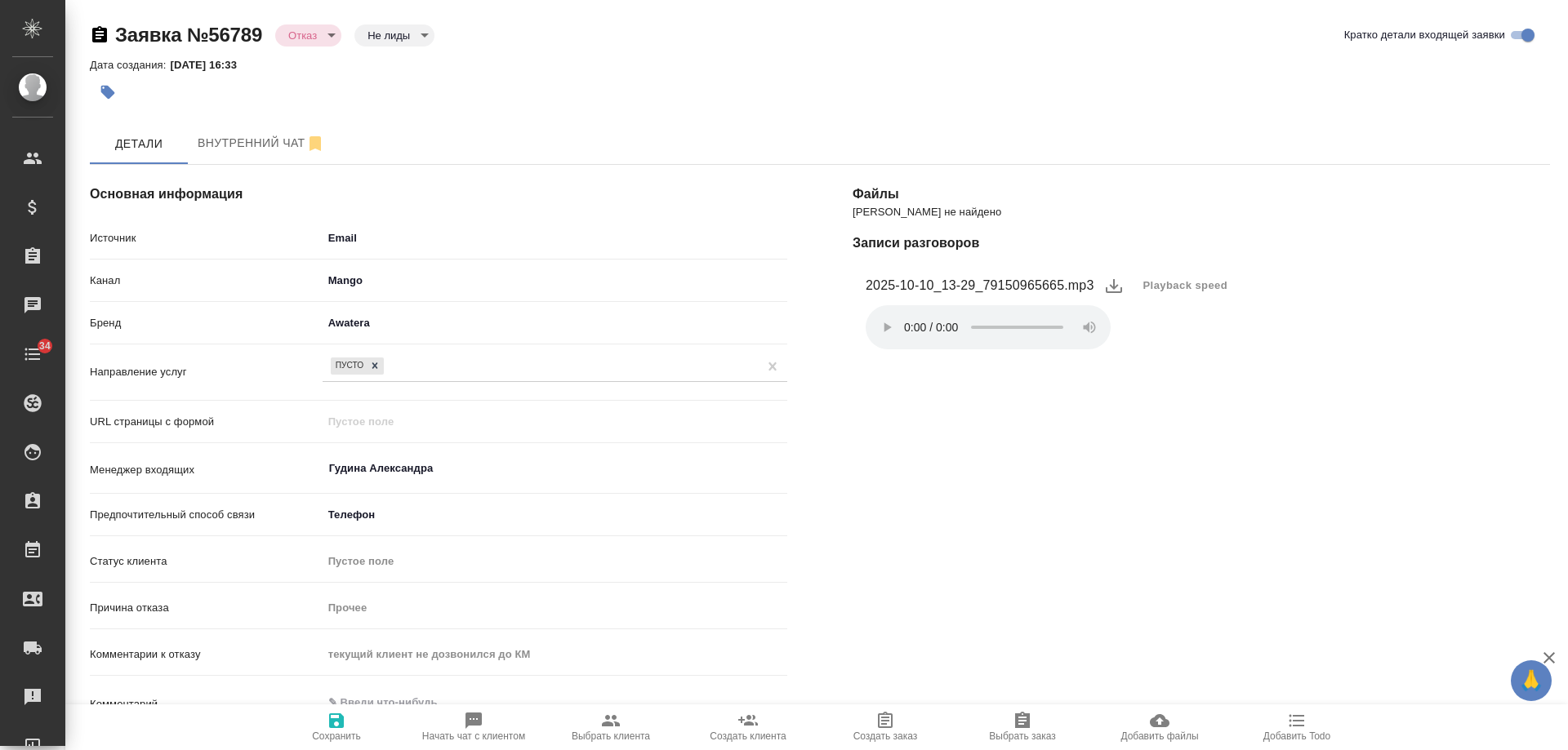
type textarea "x"
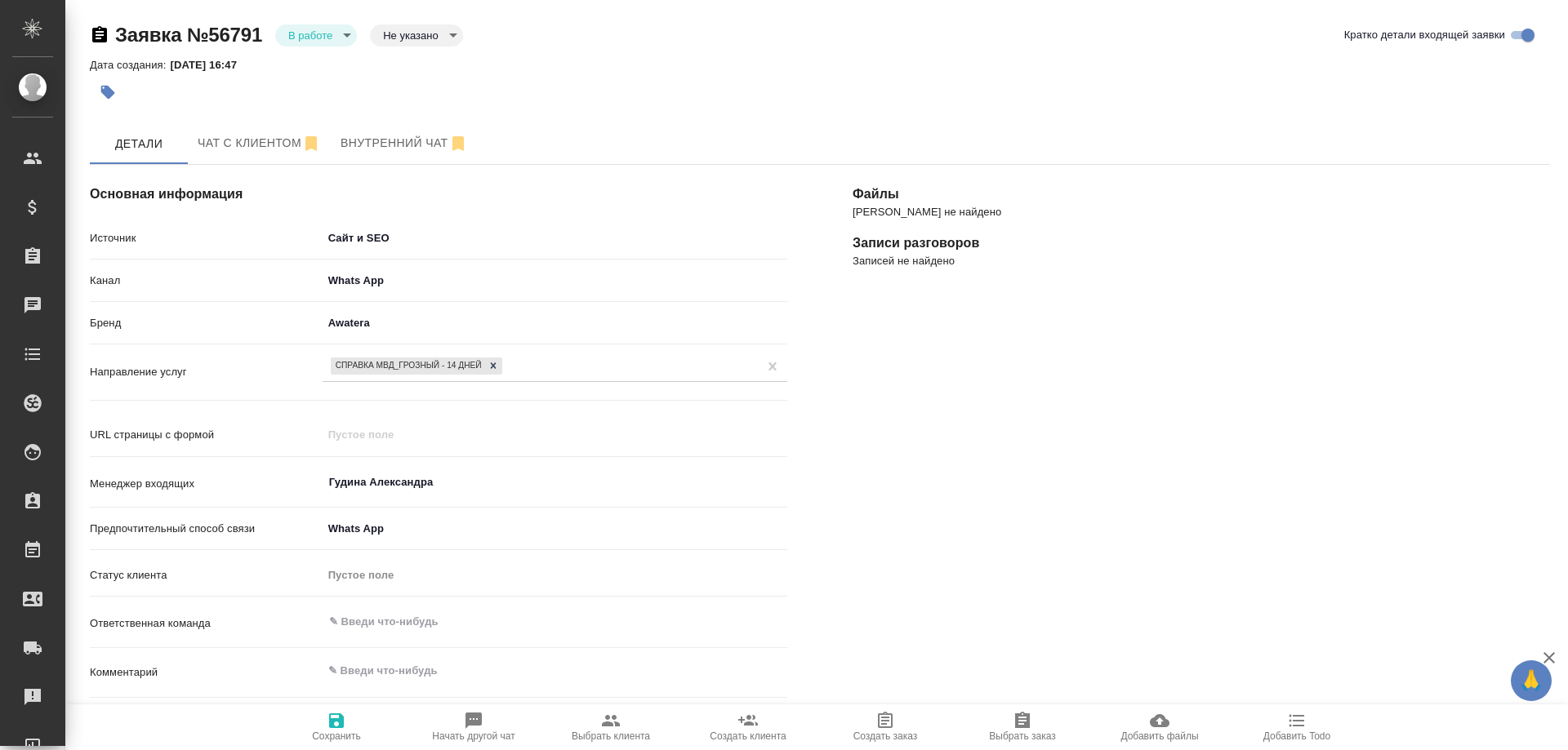
select select "RU"
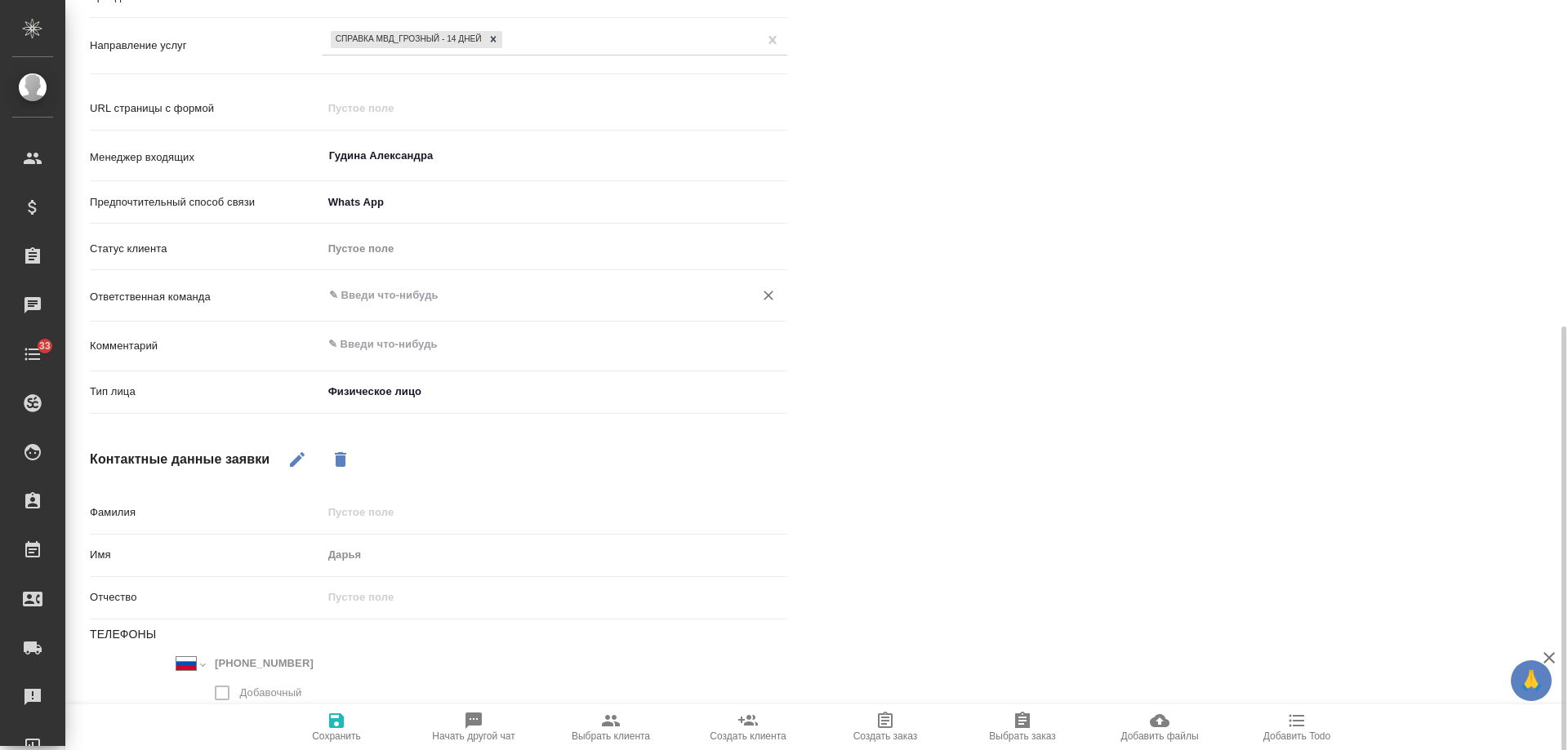
scroll to position [394, 0]
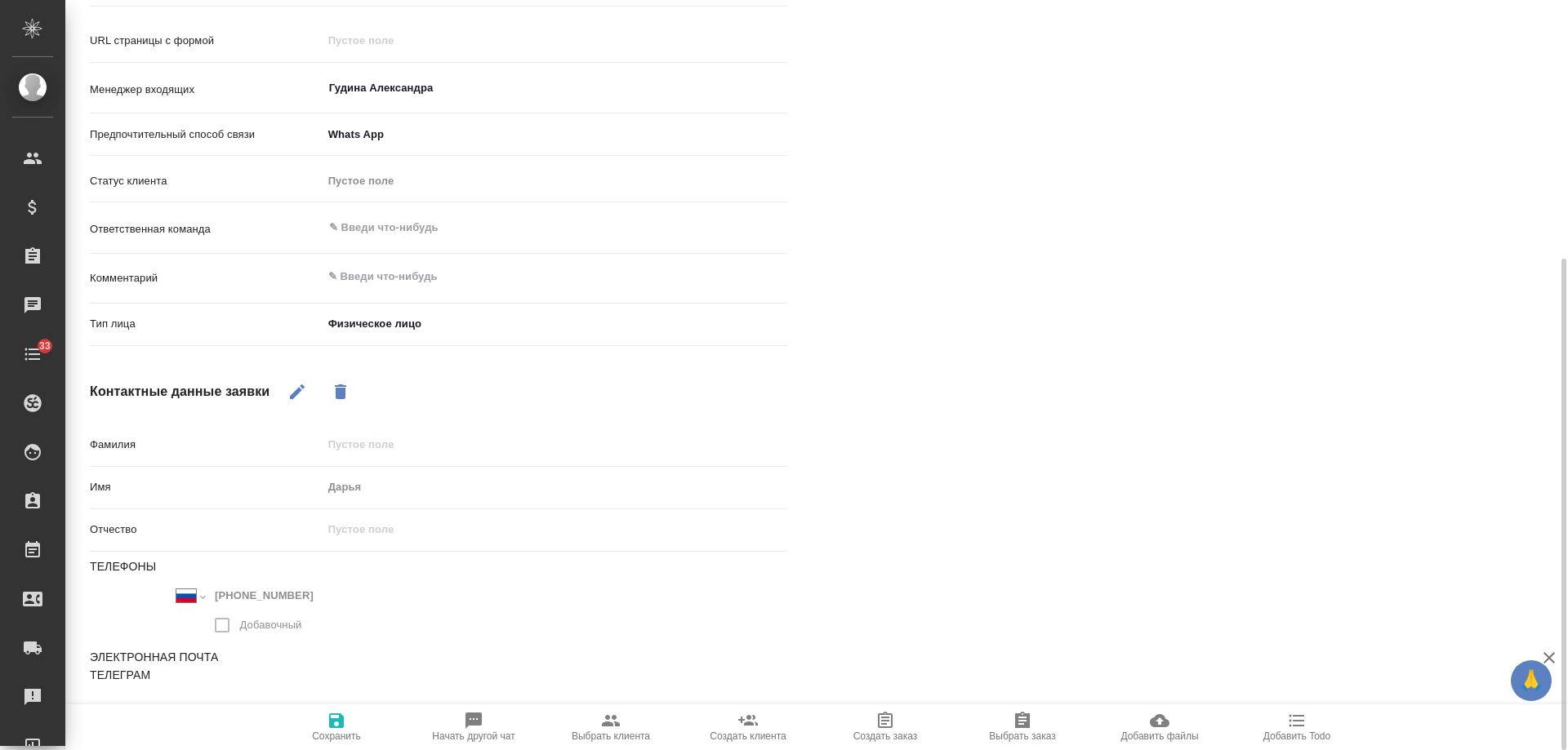
click at [300, 395] on icon "button" at bounding box center [297, 391] width 19 height 19
drag, startPoint x: 316, startPoint y: 590, endPoint x: 118, endPoint y: 584, distance: 198.1
click at [118, 585] on div "Международный Австралия Австрия Азербайджан Албания Алжир Американское Самоа Ан…" at bounding box center [264, 615] width 348 height 59
click at [1053, 393] on div "Файлы Файлов не найдено Записи разговоров Записей не найдено" at bounding box center [1201, 282] width 763 height 1088
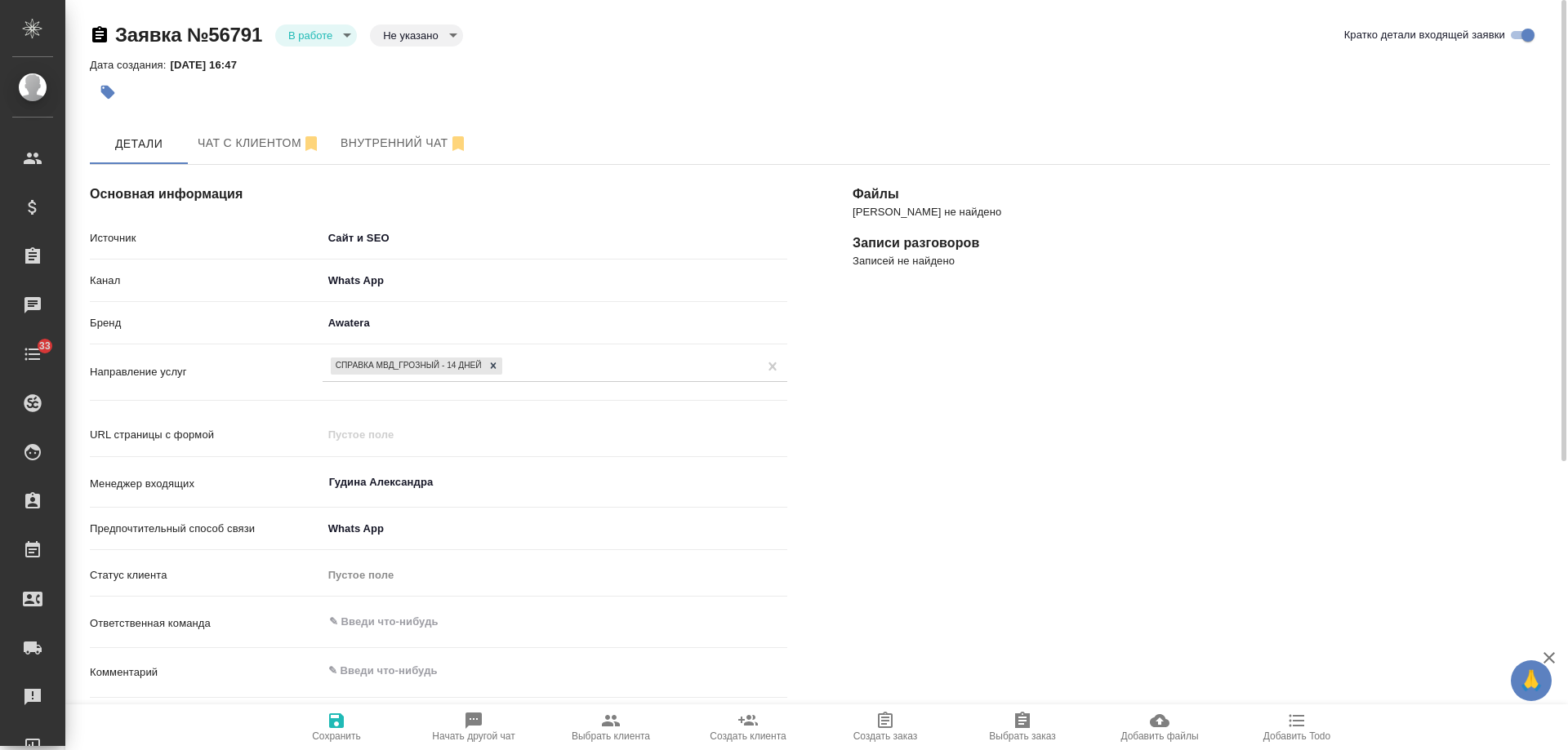
scroll to position [82, 0]
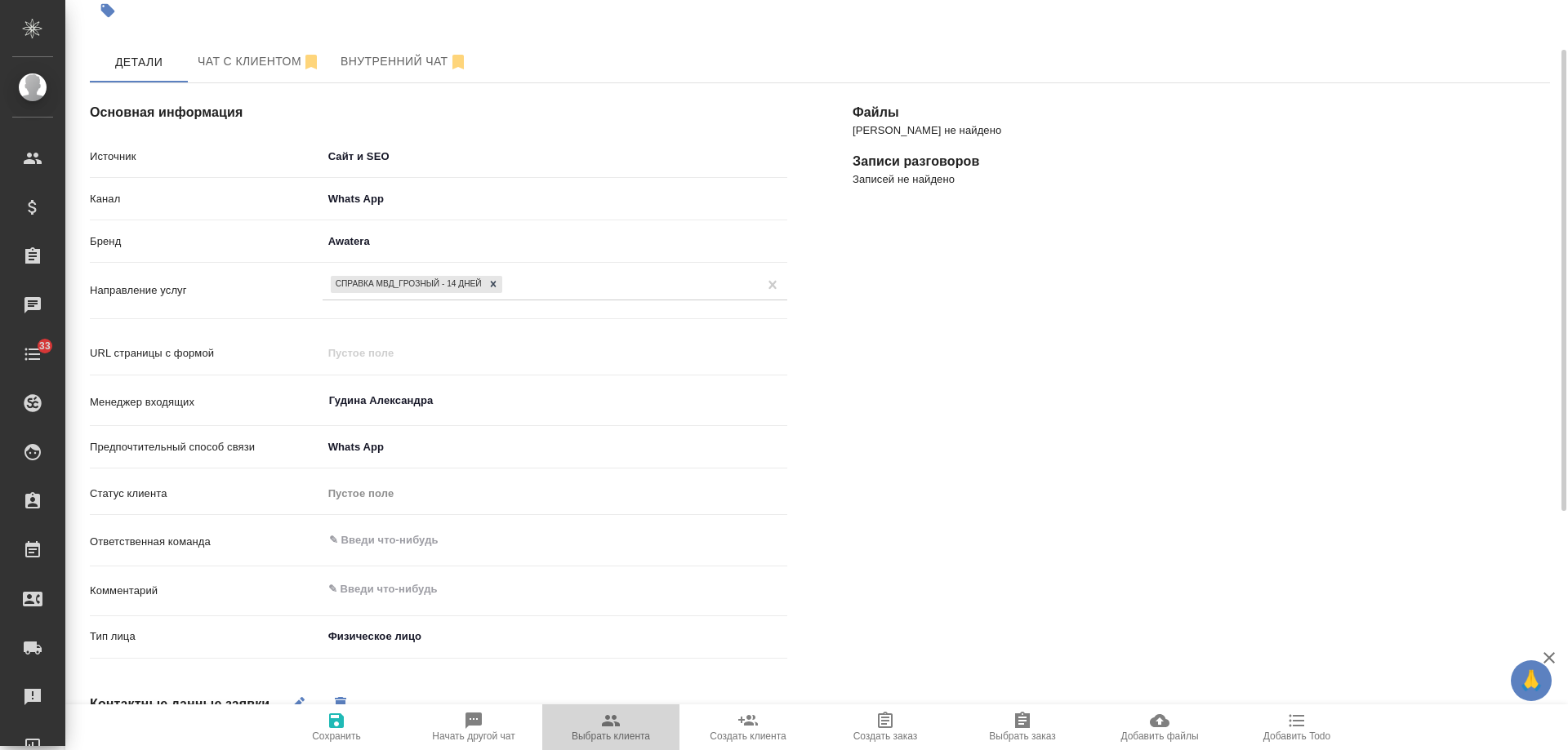
click at [601, 733] on span "Выбрать клиента" at bounding box center [611, 737] width 79 height 12
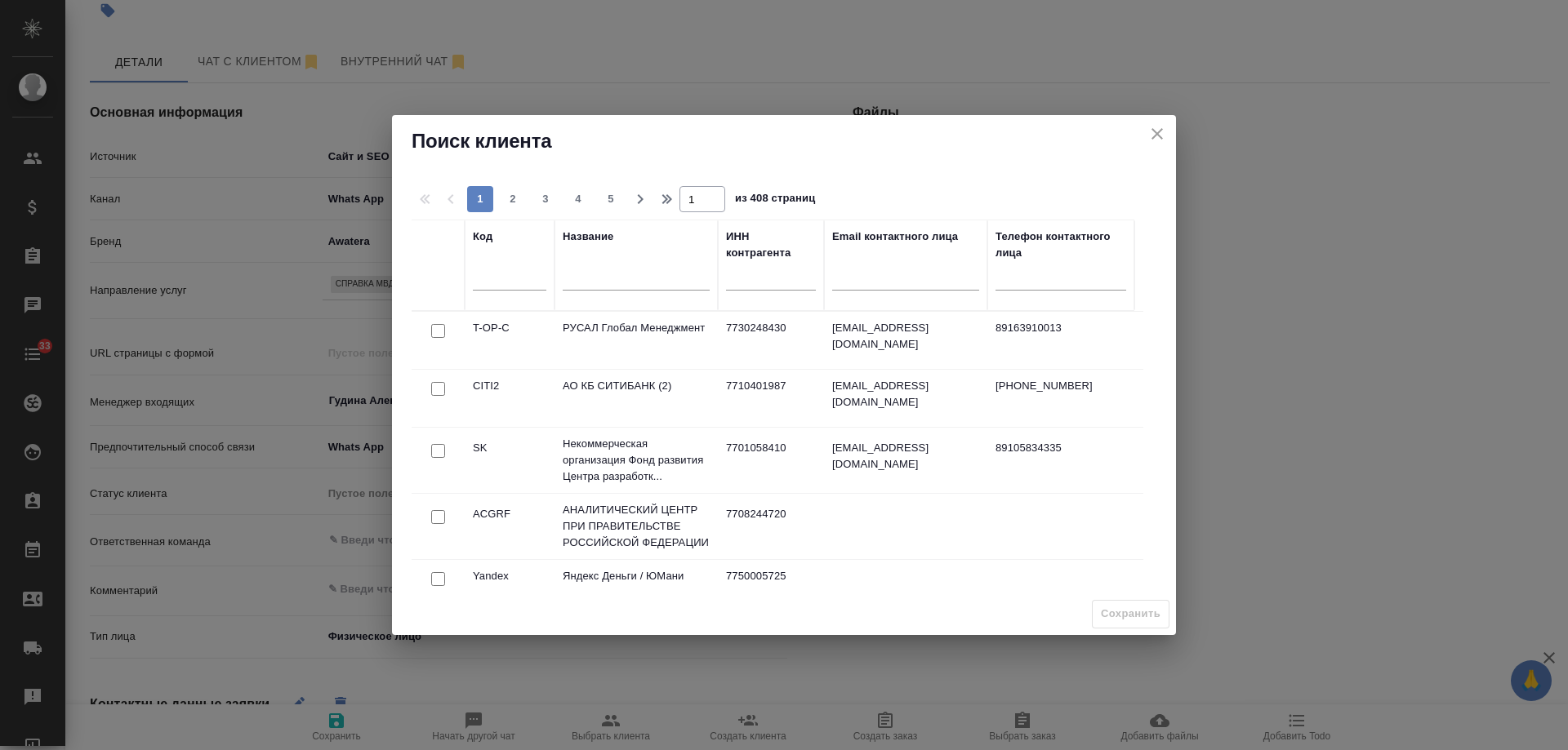
click at [612, 275] on input "text" at bounding box center [636, 279] width 147 height 20
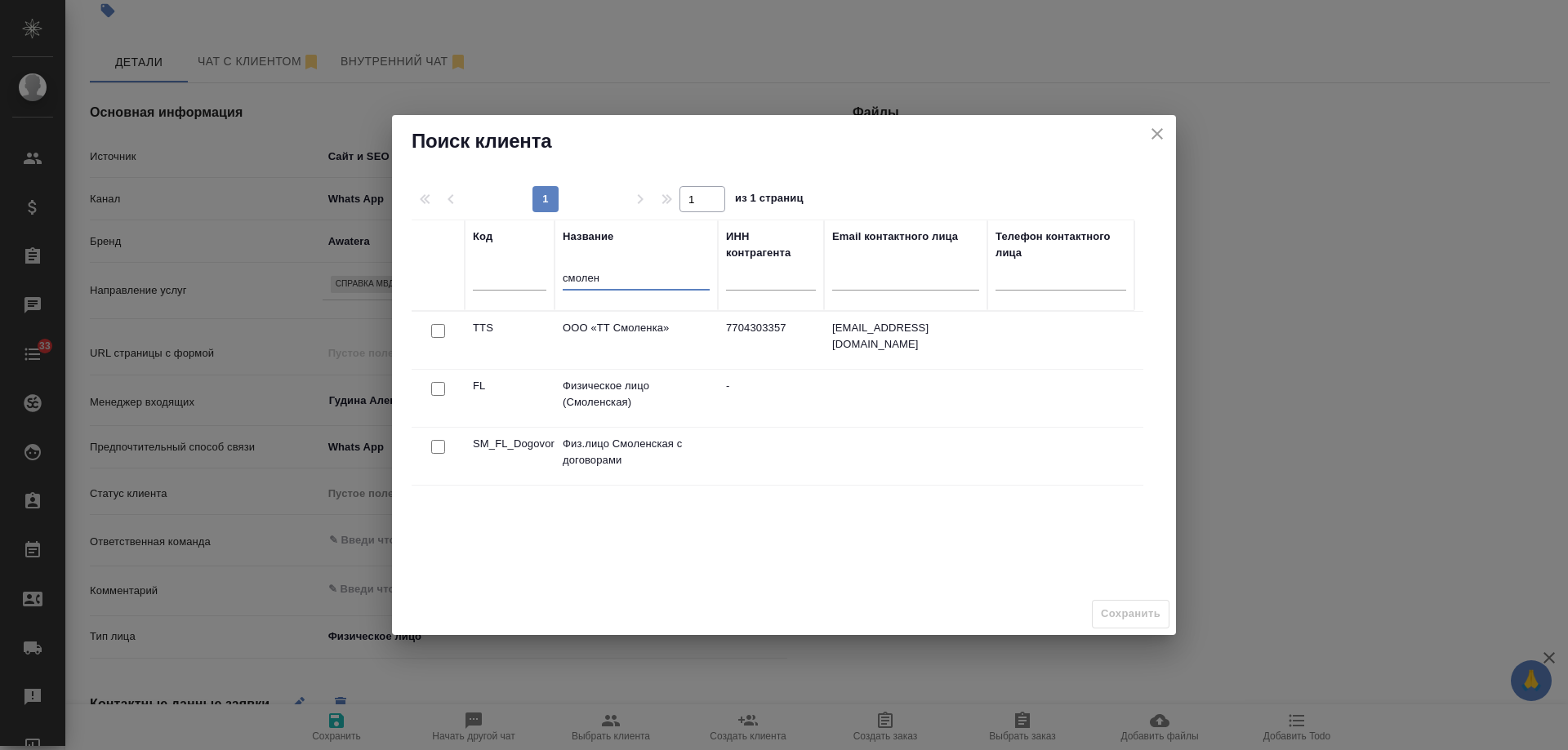
type input "смолен"
click at [437, 394] on input "checkbox" at bounding box center [438, 388] width 13 height 13
checkbox input "true"
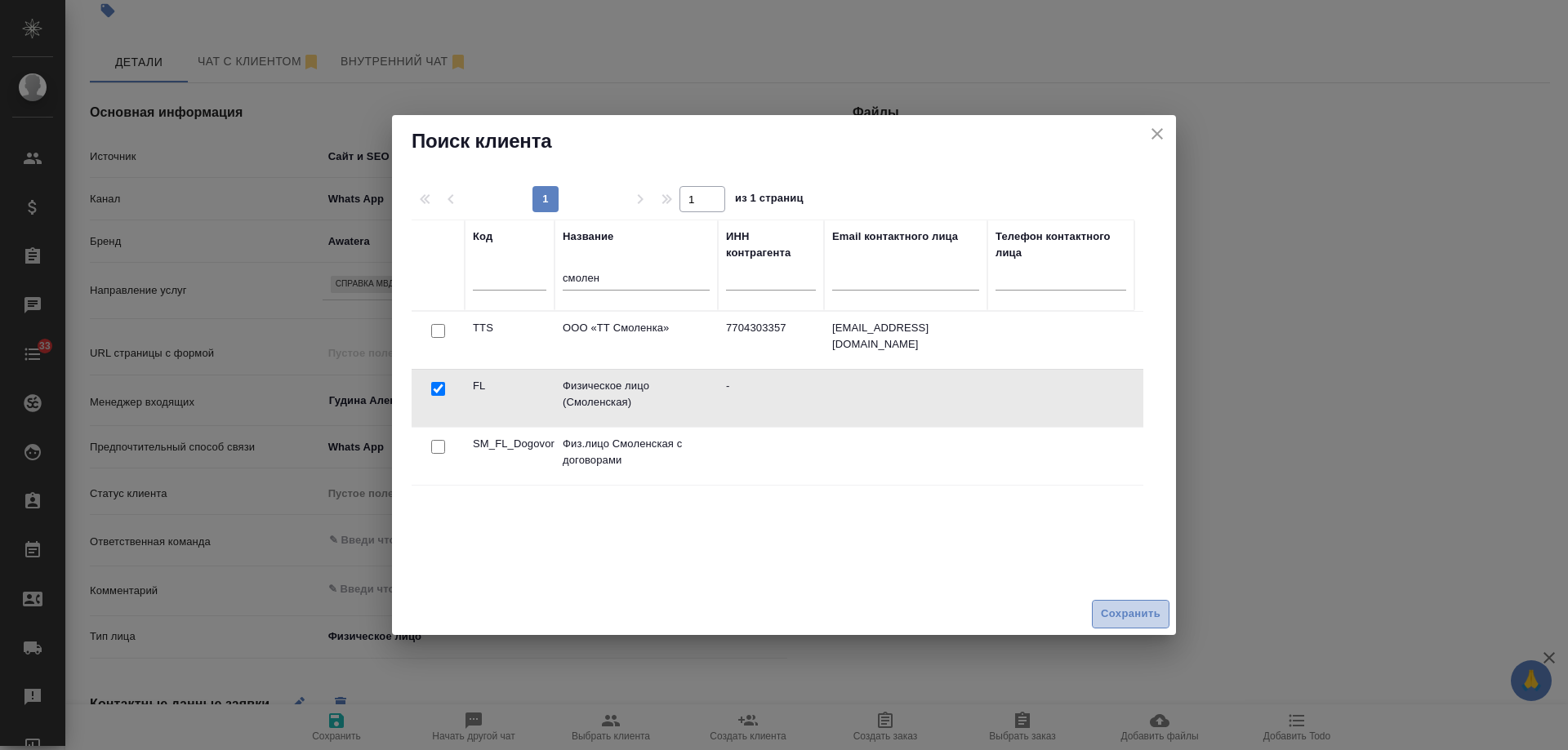
click at [1136, 608] on span "Сохранить" at bounding box center [1131, 615] width 59 height 19
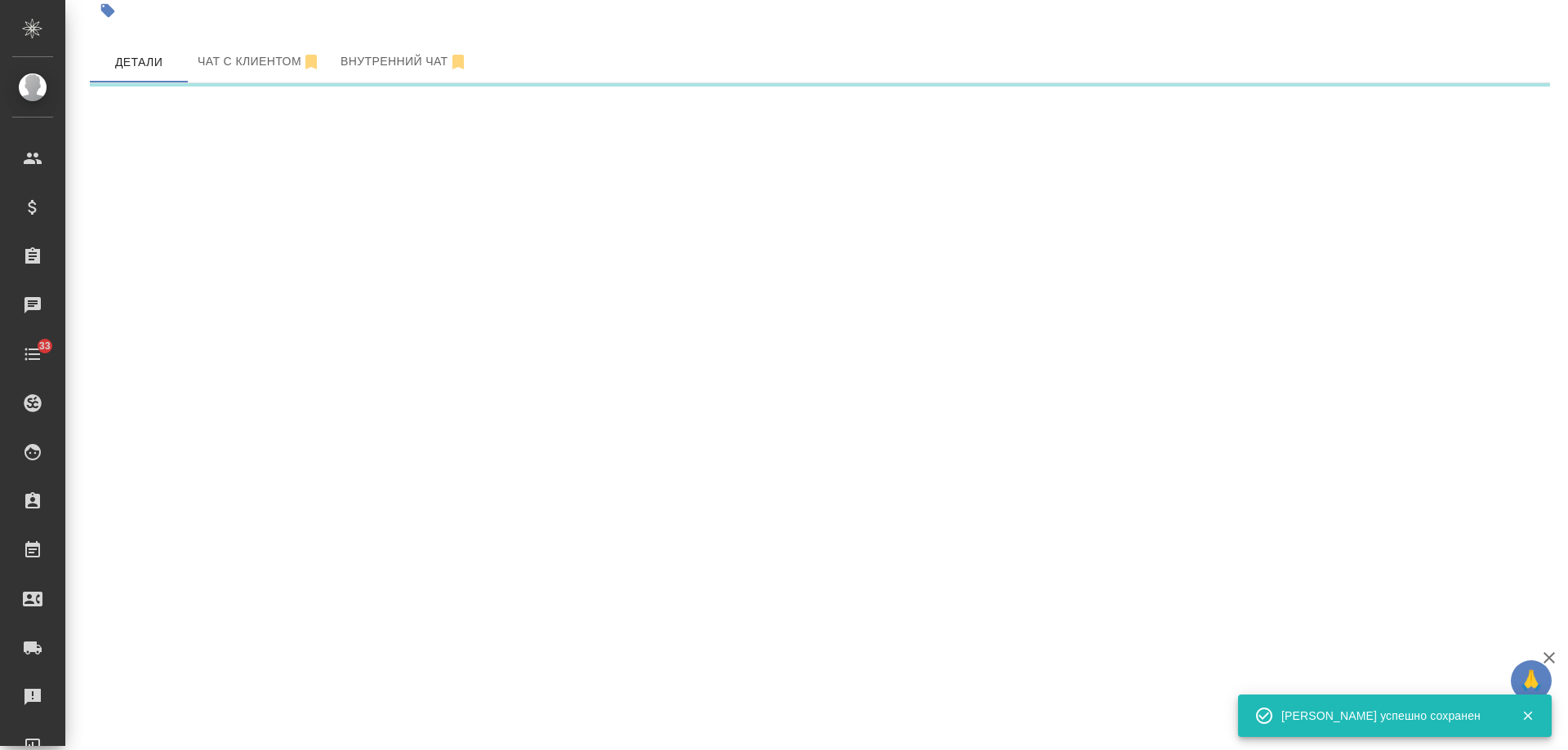
select select "RU"
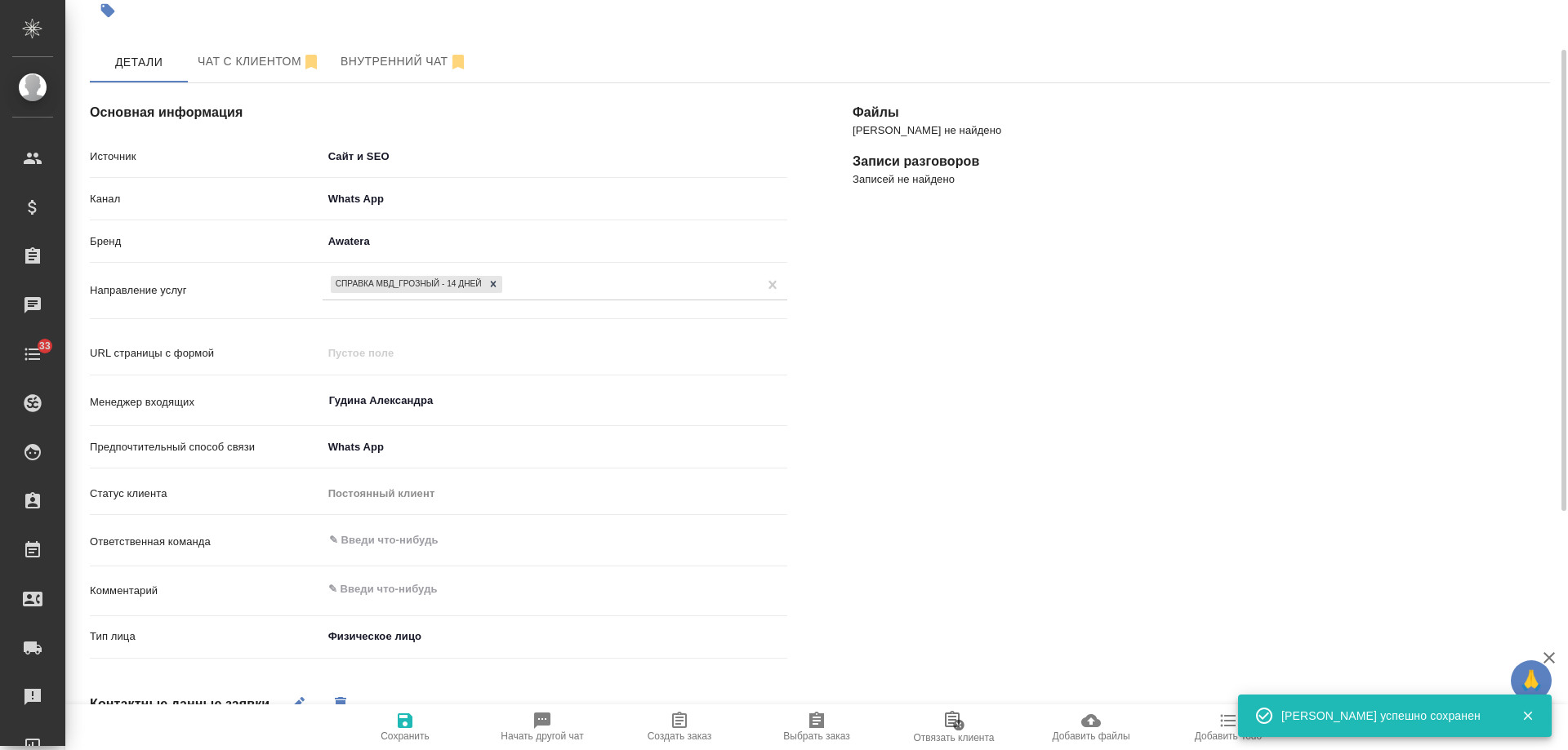
click at [678, 725] on icon "button" at bounding box center [679, 719] width 14 height 16
type textarea "x"
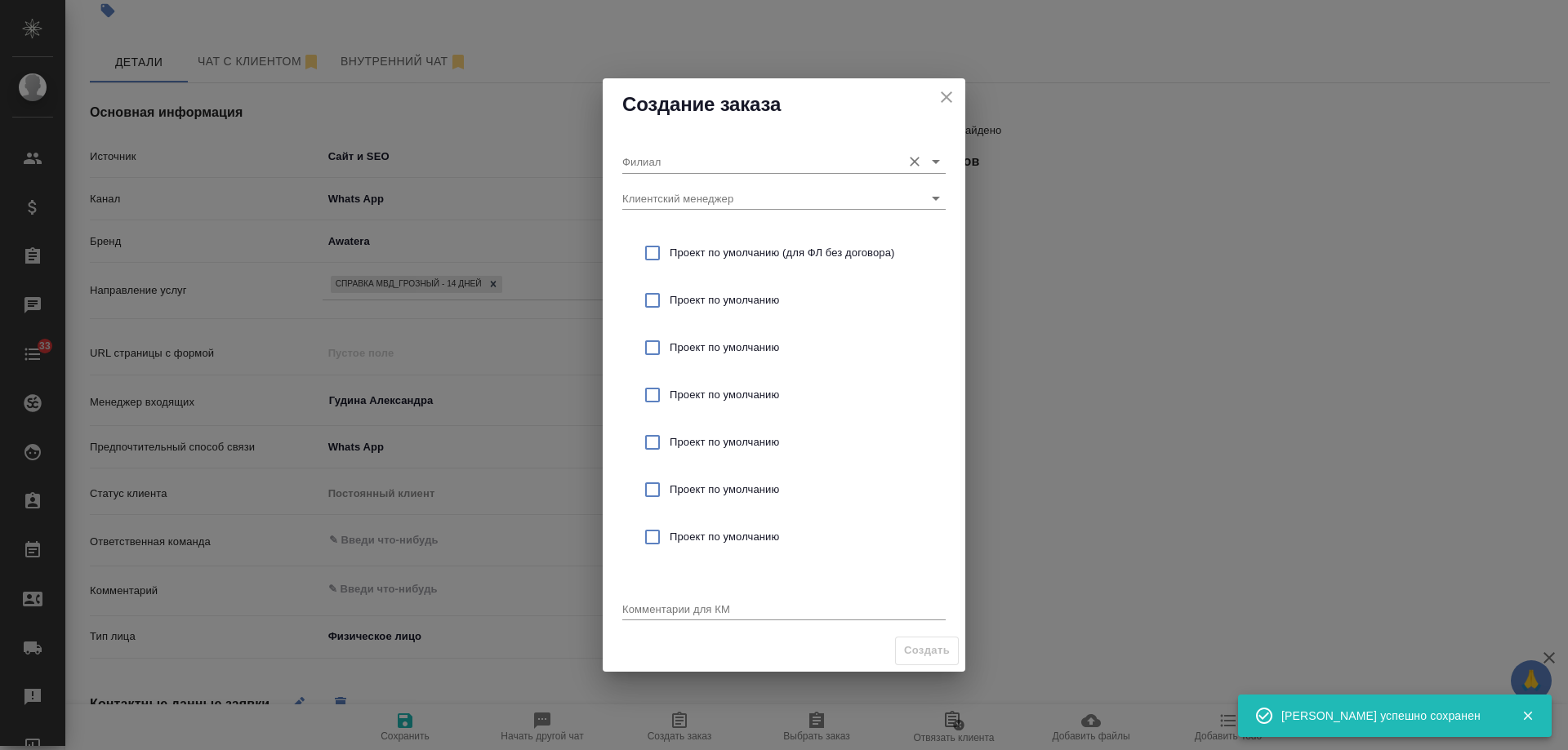
click at [669, 155] on input "Филиал" at bounding box center [758, 161] width 272 height 22
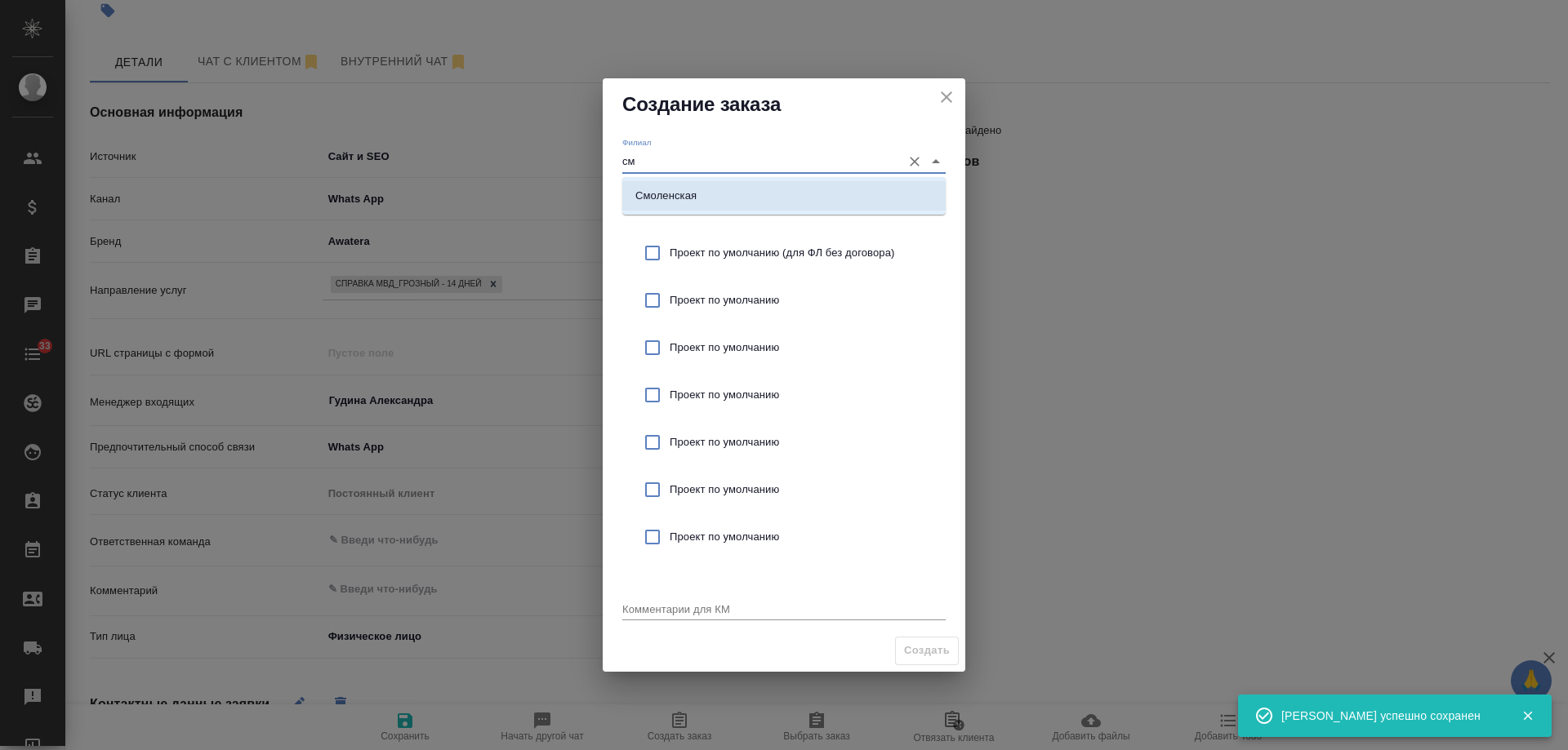
click at [676, 190] on p "Смоленская" at bounding box center [666, 196] width 61 height 16
type input "Смоленская"
drag, startPoint x: 705, startPoint y: 246, endPoint x: 711, endPoint y: 280, distance: 34.5
click at [705, 250] on span "Проект по умолчанию (для ФЛ без договора)" at bounding box center [801, 252] width 263 height 16
checkbox input "true"
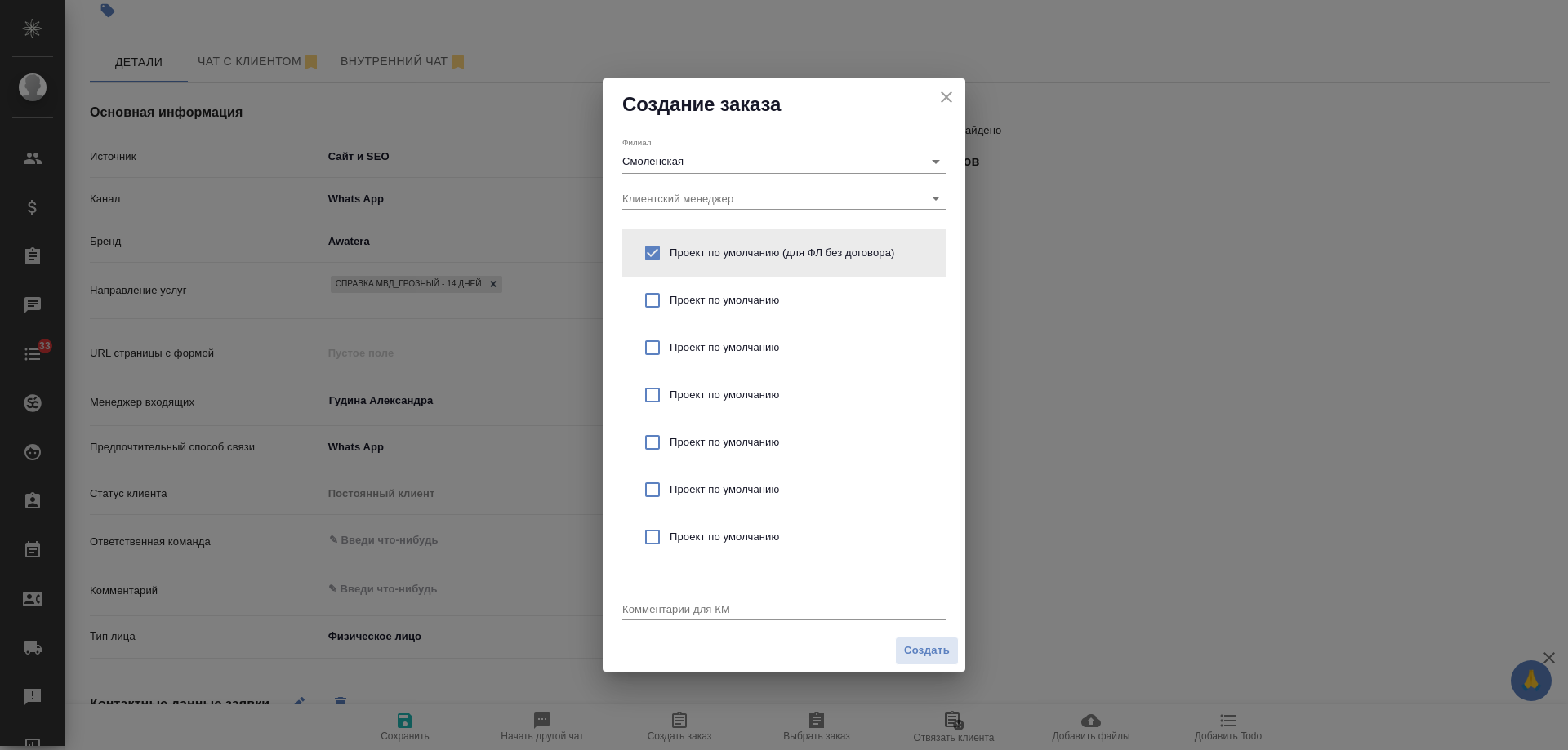
click at [673, 621] on div "Комментарии для КМ x" at bounding box center [784, 601] width 323 height 43
click at [670, 613] on textarea at bounding box center [784, 608] width 323 height 12
type textarea "от КВ: справка МВД без апостиля"
click at [938, 654] on span "Создать" at bounding box center [927, 651] width 46 height 19
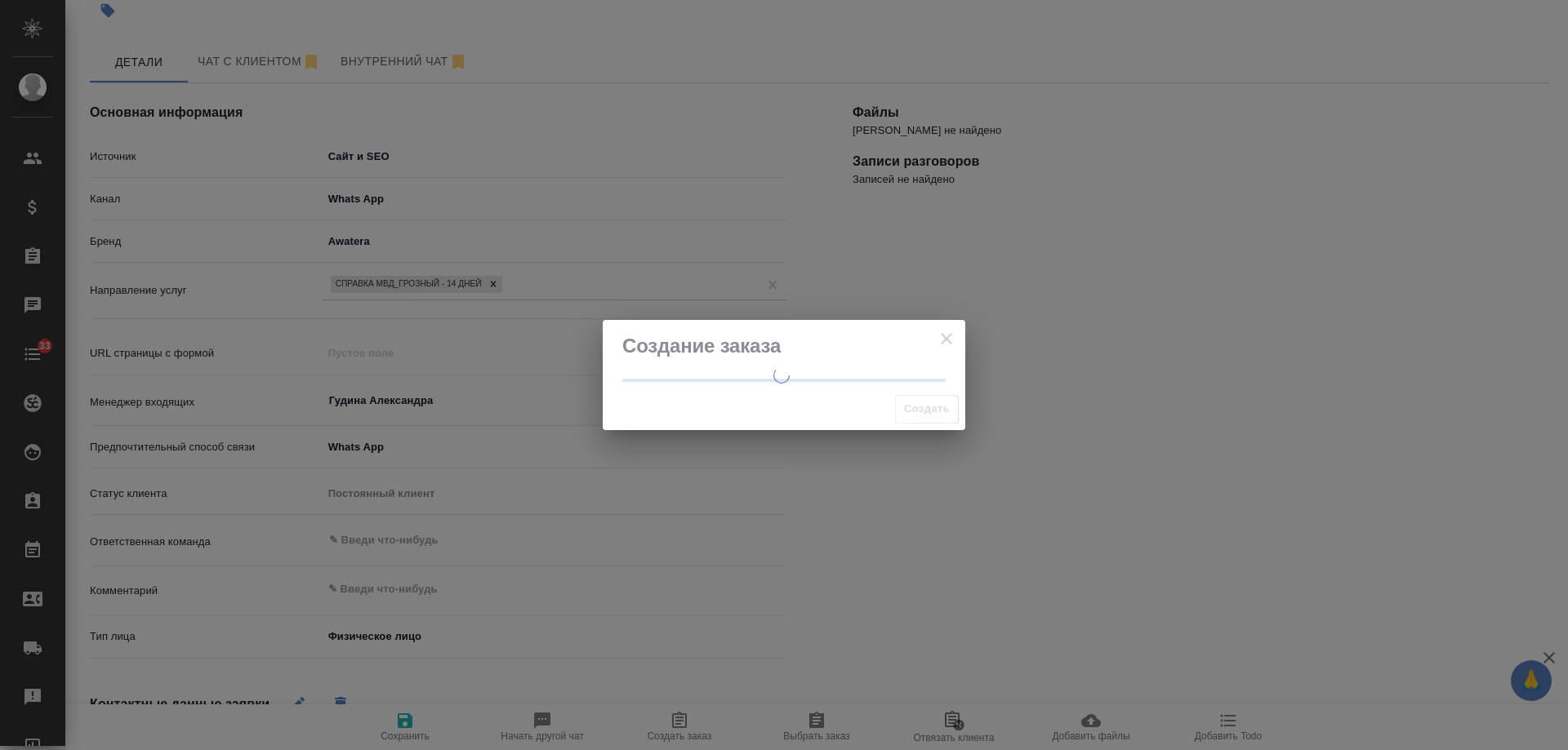
type textarea "x"
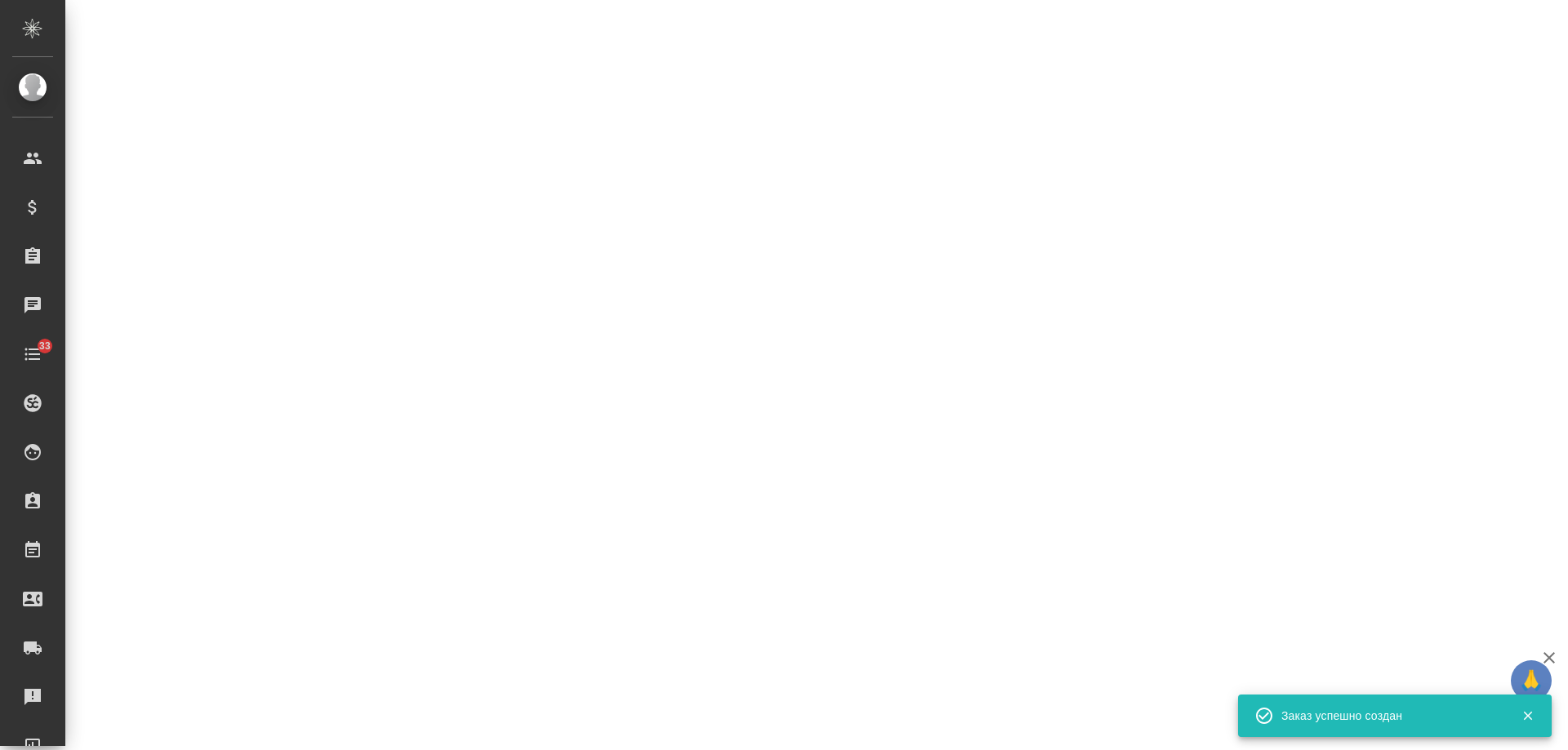
select select "RU"
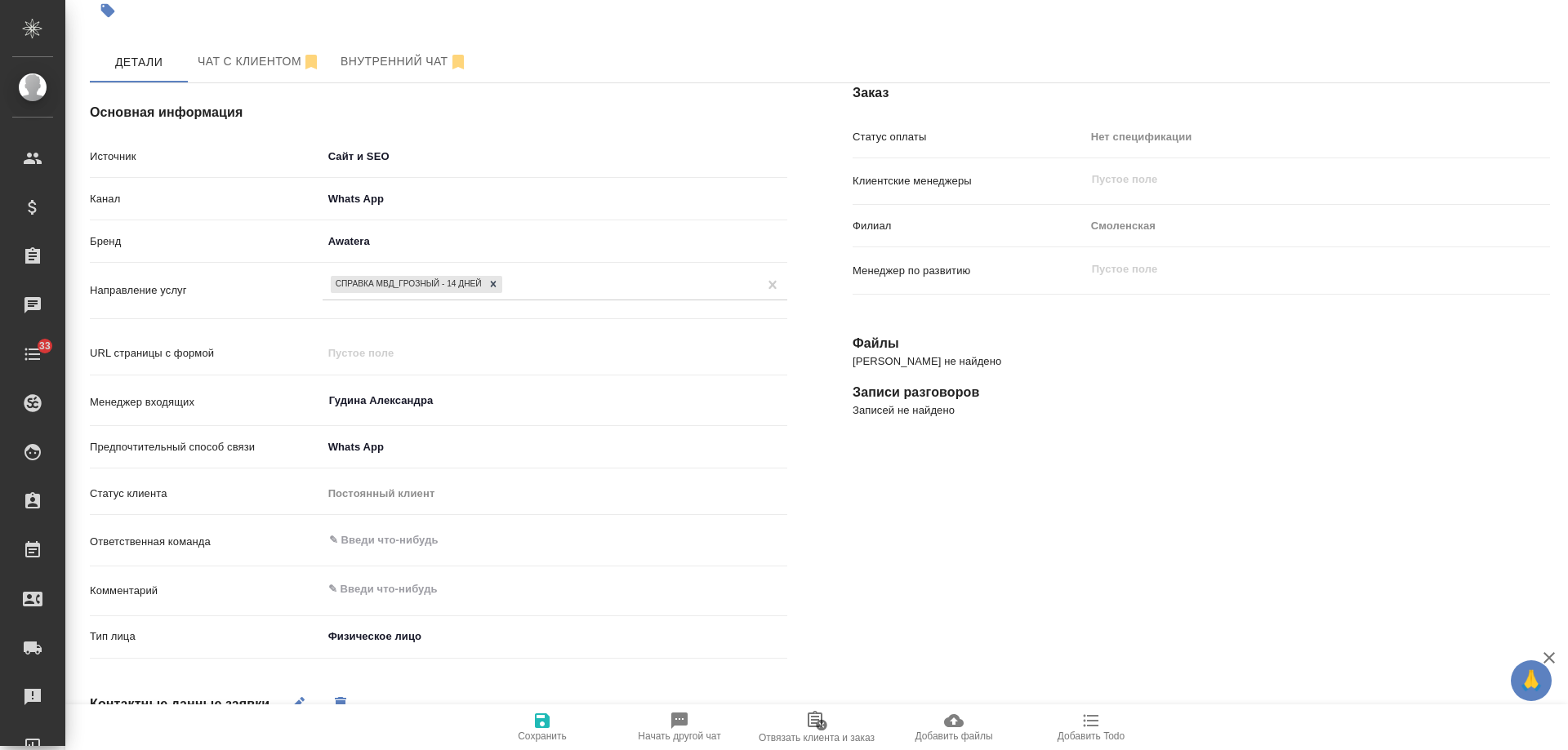
type textarea "x"
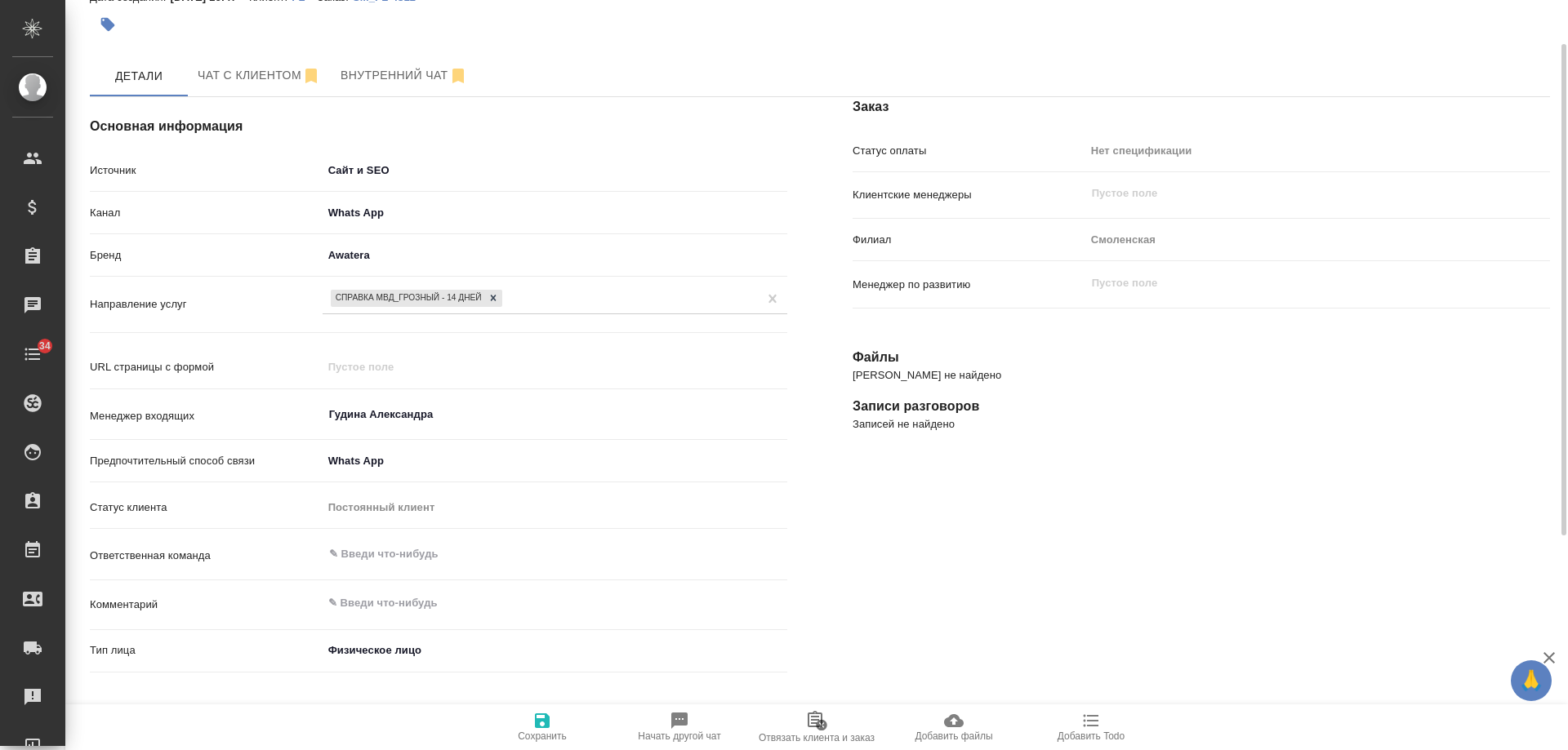
scroll to position [0, 0]
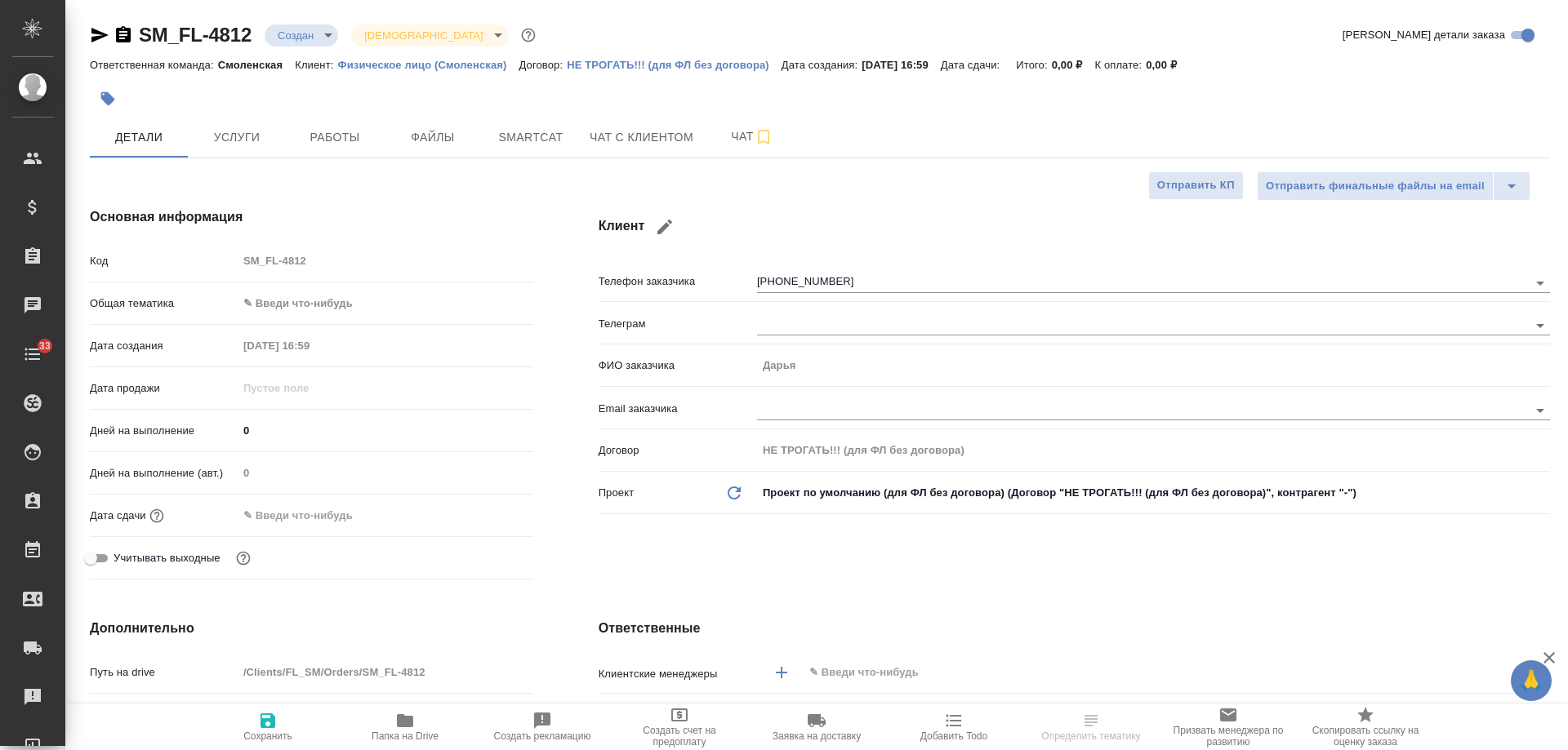
select select "RU"
click at [126, 35] on icon "button" at bounding box center [123, 34] width 14 height 16
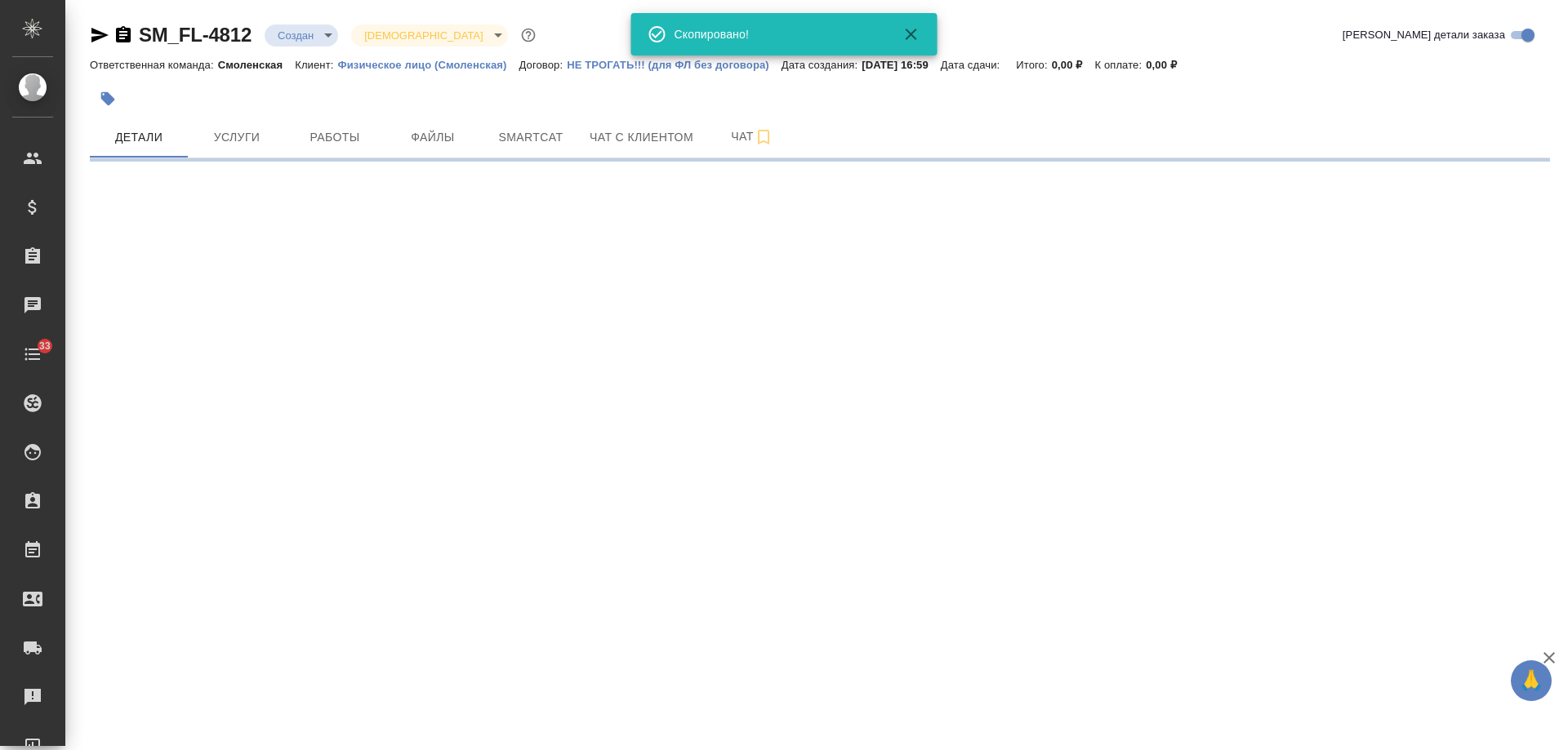
select select "RU"
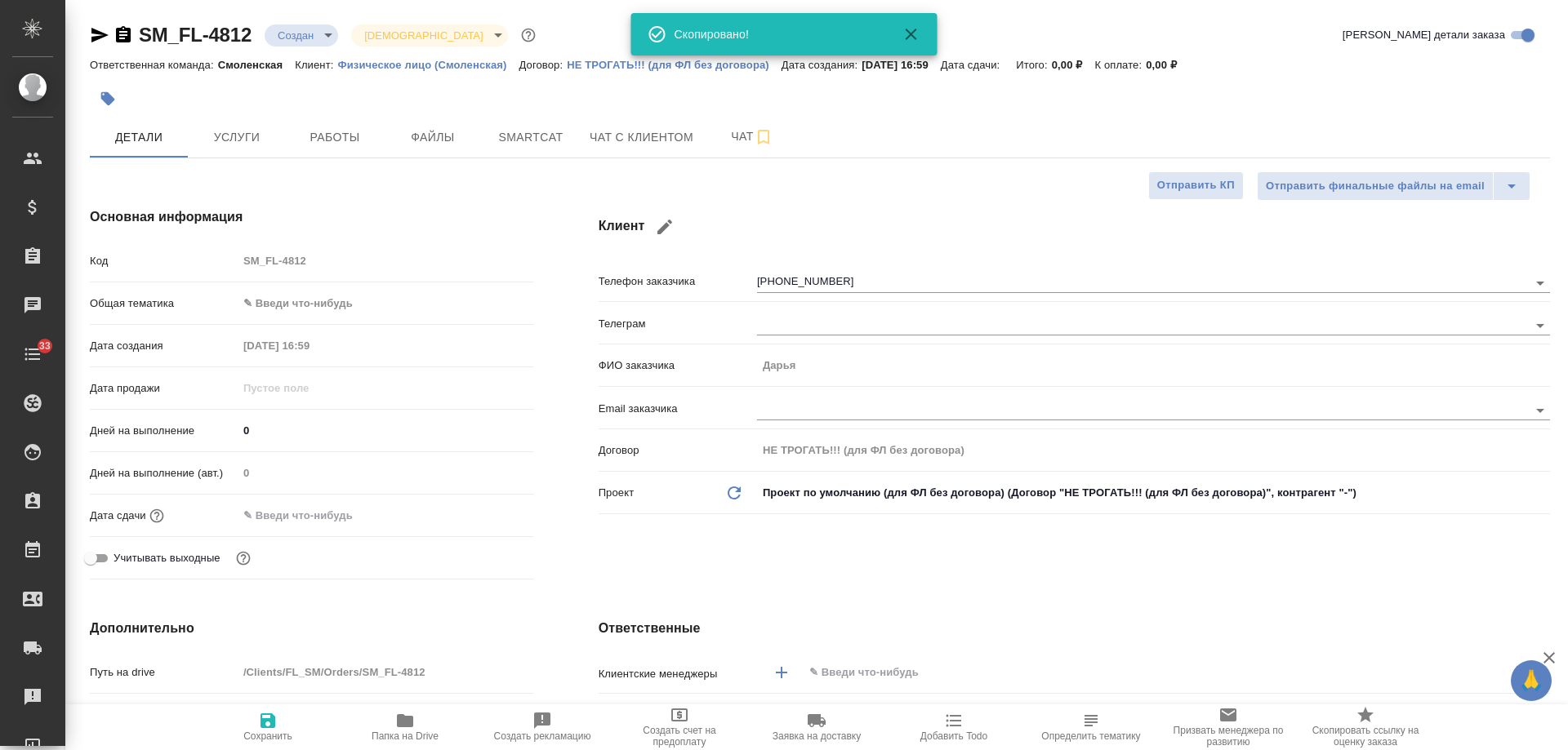
type textarea "x"
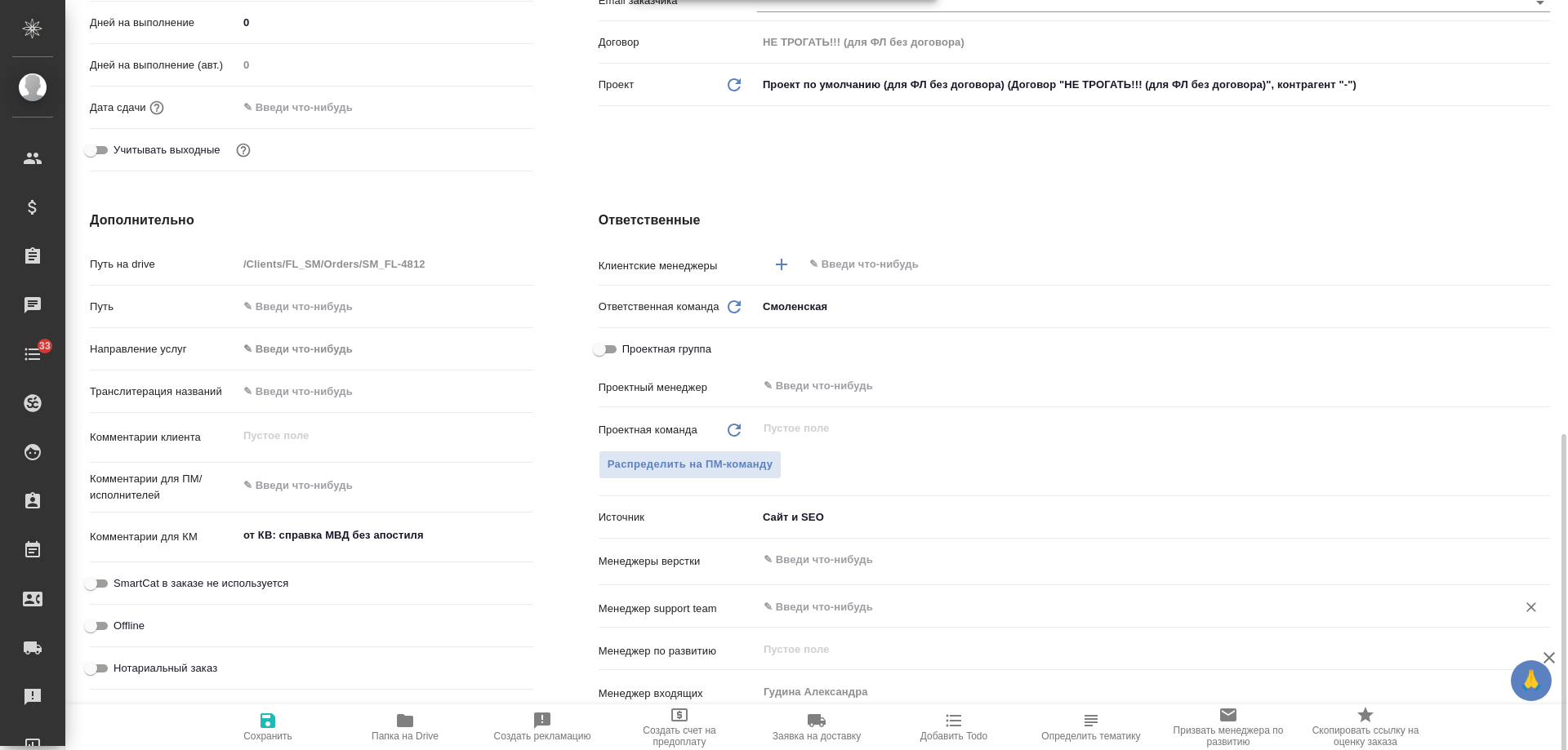
scroll to position [572, 0]
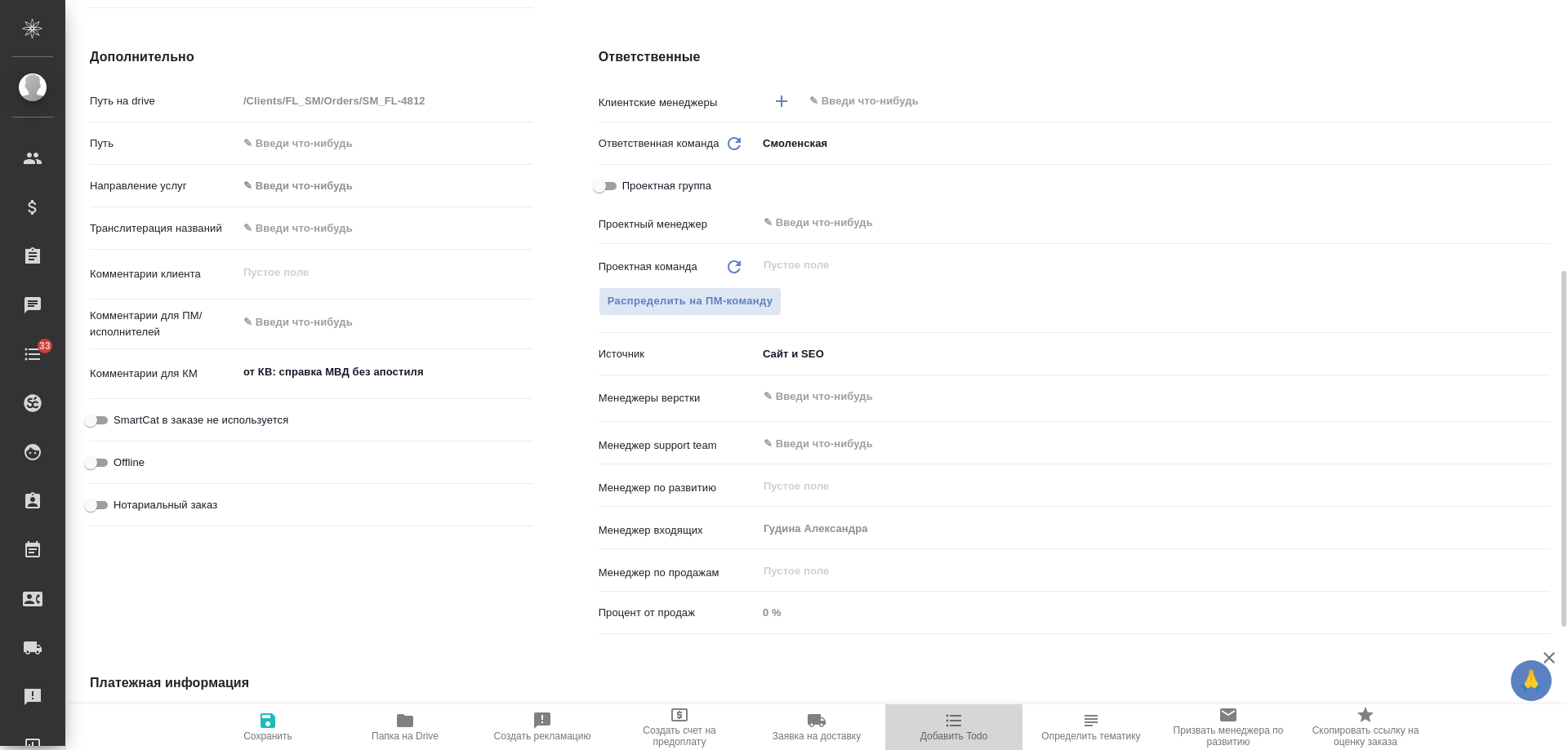
click at [966, 727] on span "Добавить Todo" at bounding box center [954, 726] width 118 height 31
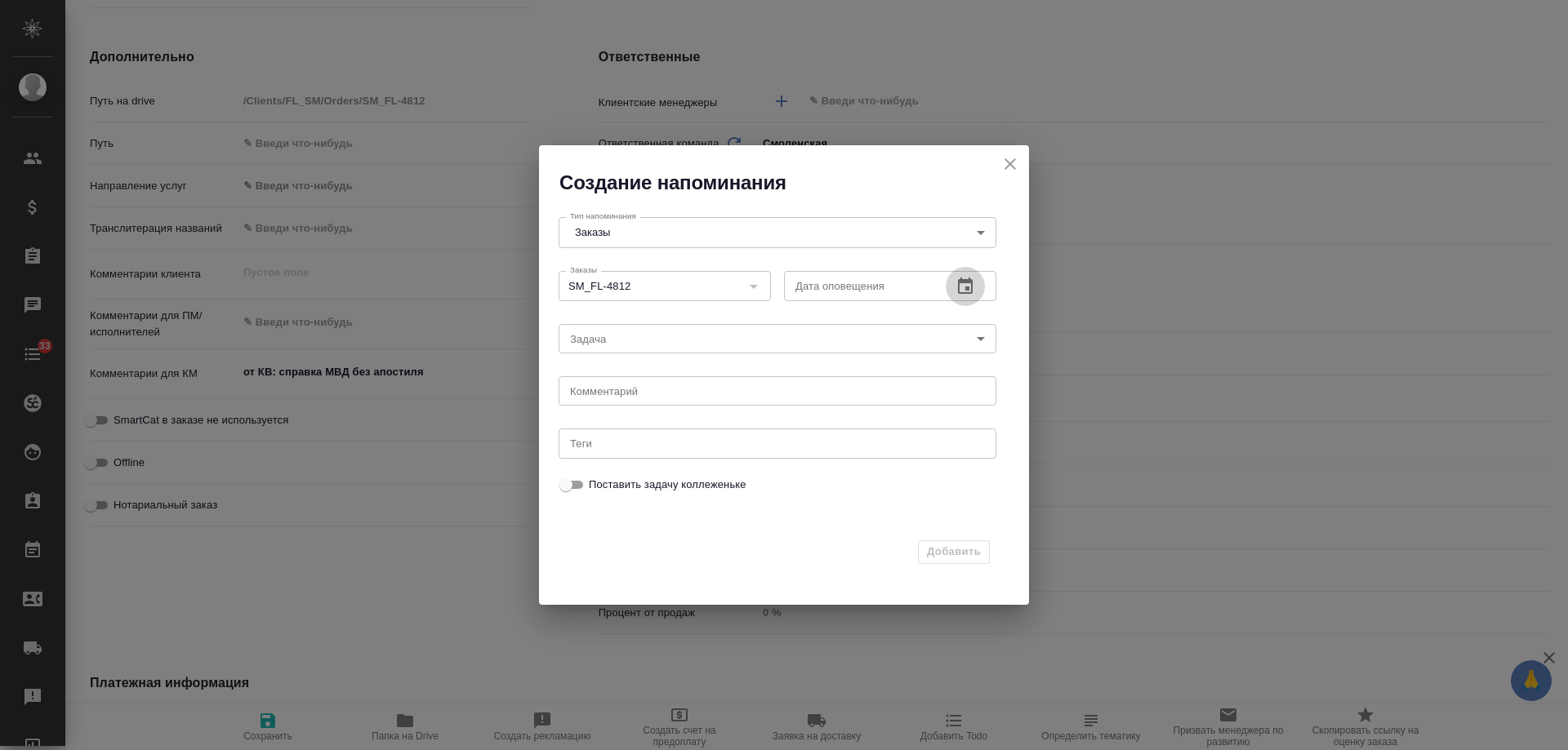
click at [962, 286] on icon "button" at bounding box center [965, 287] width 19 height 19
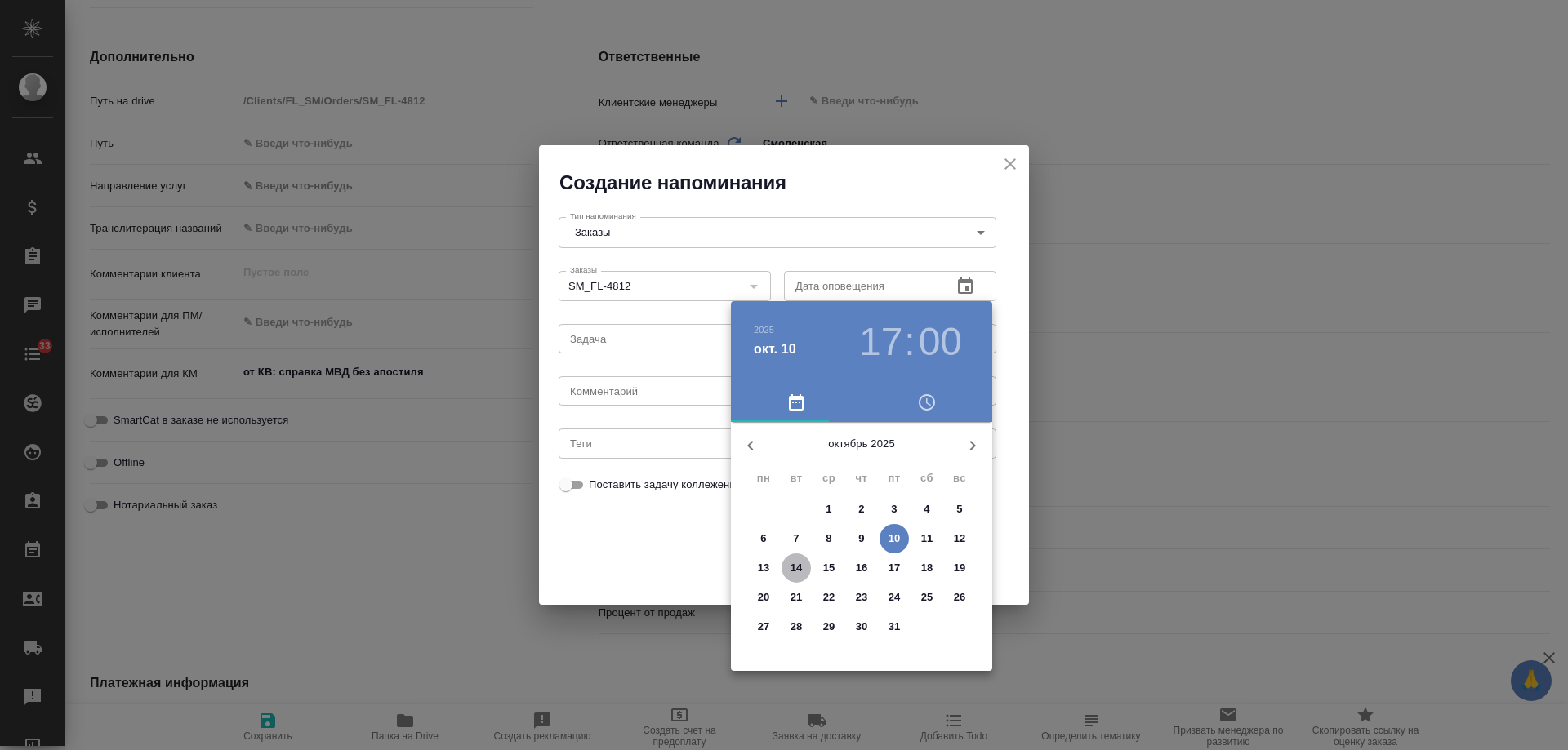
click at [804, 565] on span "14" at bounding box center [796, 568] width 30 height 16
type input "[DATE] 17:00"
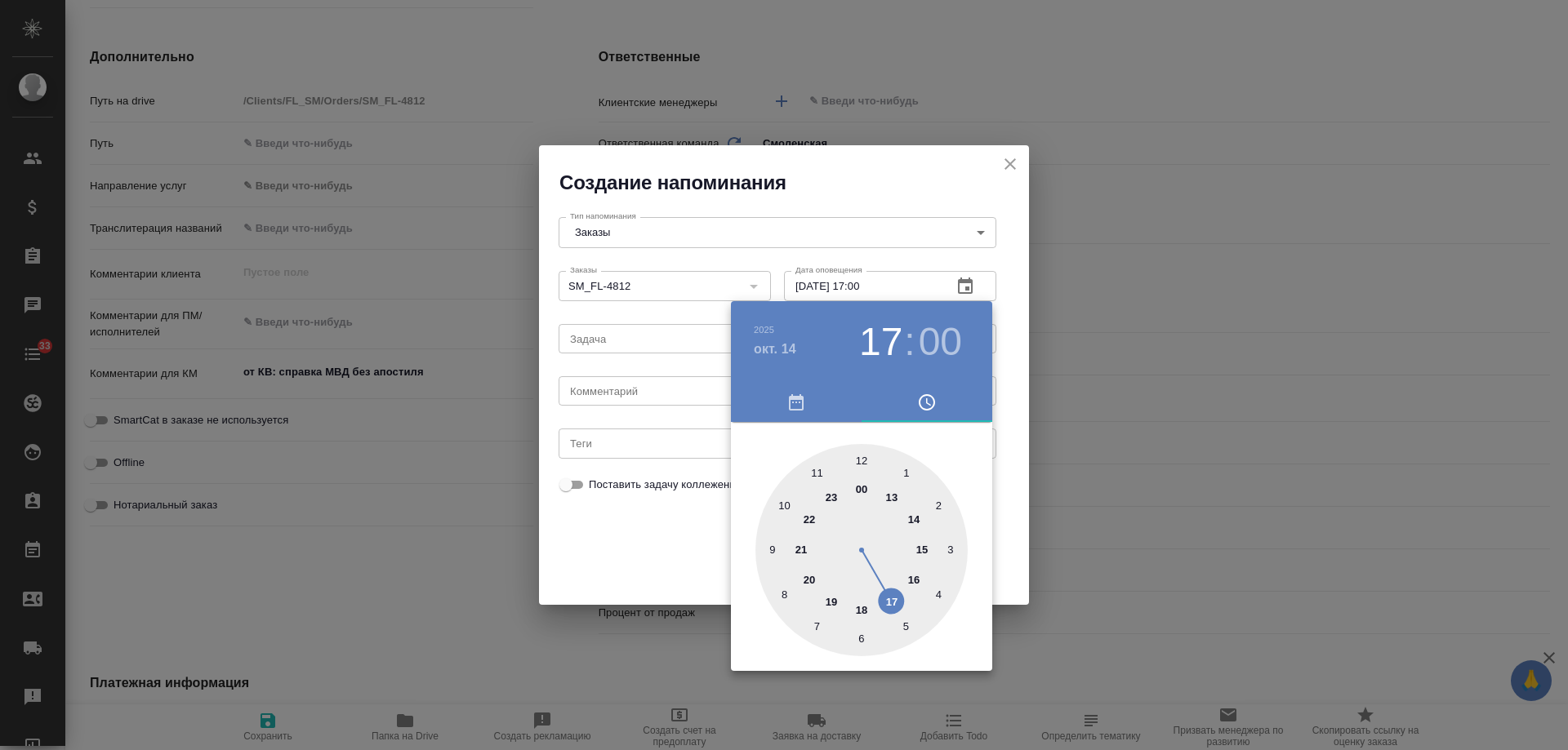
click at [629, 397] on div at bounding box center [784, 375] width 1568 height 750
click at [629, 397] on div "[DATE] 17 : 00 00 1 2 3 4 5 6 7 8 9 10 11 12 13 14 15 16 17 18 19 20 21 22 23" at bounding box center [784, 375] width 1568 height 750
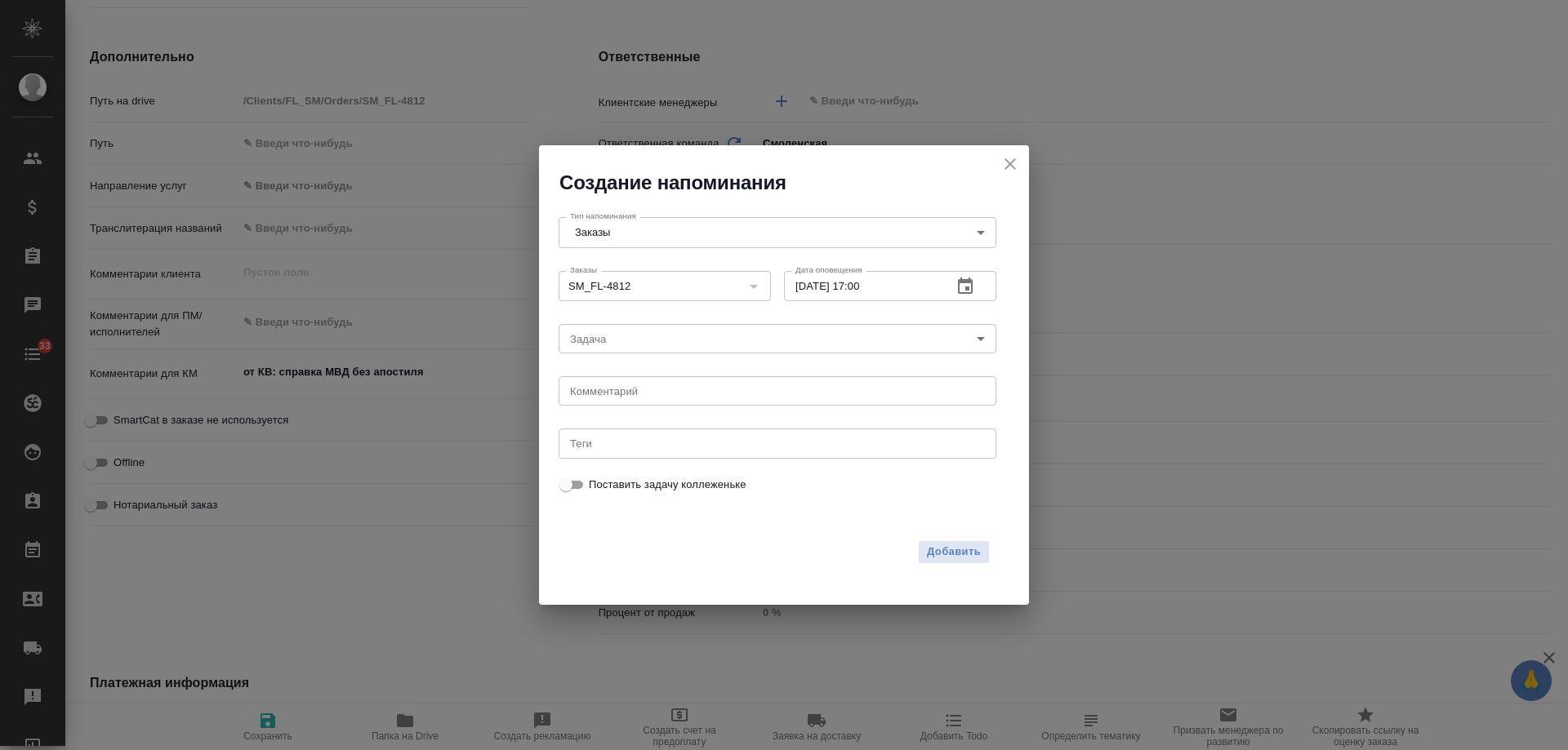
click at [622, 390] on div "[DATE] 17 : 00 00 1 2 3 4 5 6 7 8 9 10 11 12 13 14 15 16 17 18 19 20 21 22 23" at bounding box center [784, 375] width 1568 height 750
click at [622, 390] on textarea at bounding box center [777, 391] width 415 height 12
type textarea "[PERSON_NAME]"
click at [954, 551] on span "Добавить" at bounding box center [954, 552] width 54 height 19
type textarea "x"
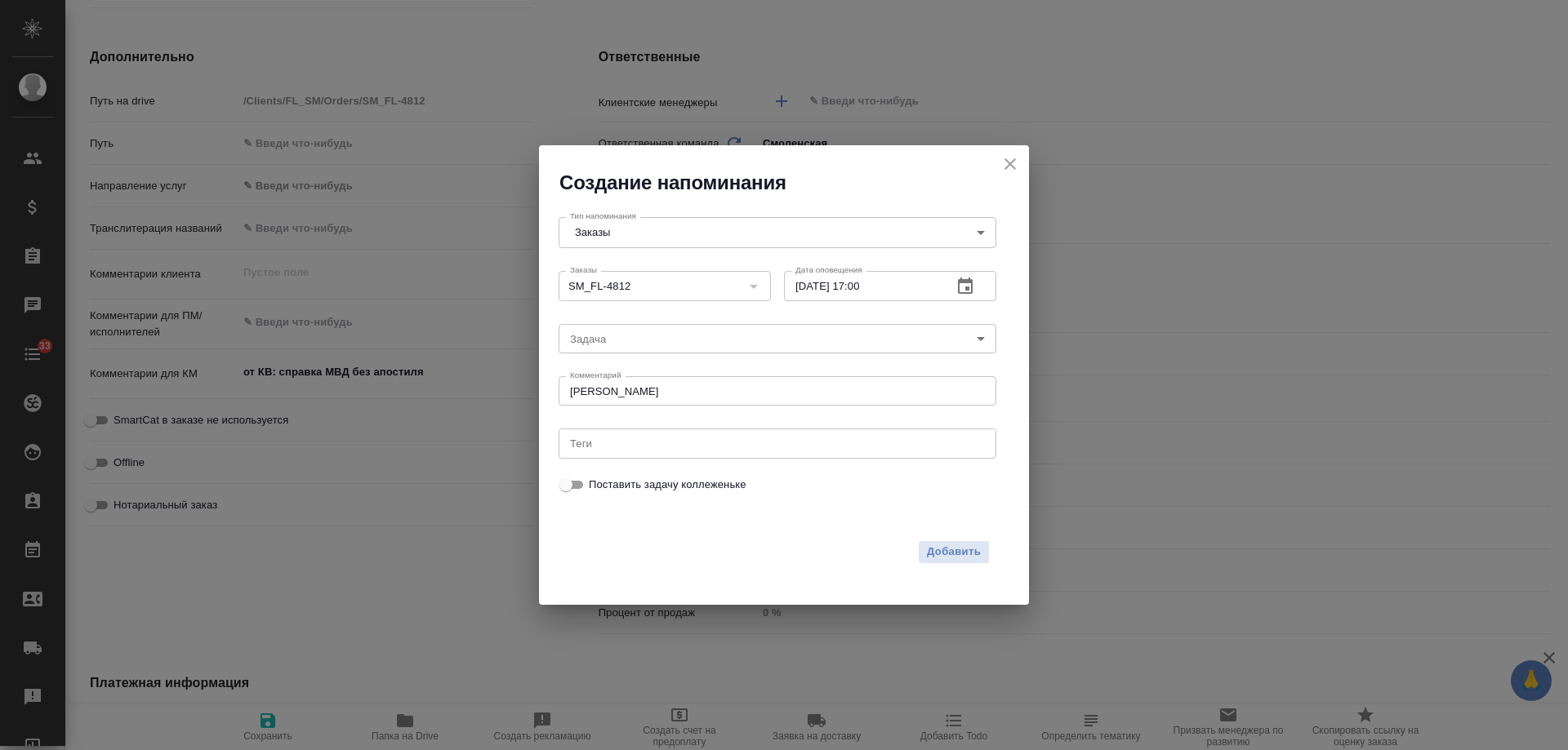
type textarea "x"
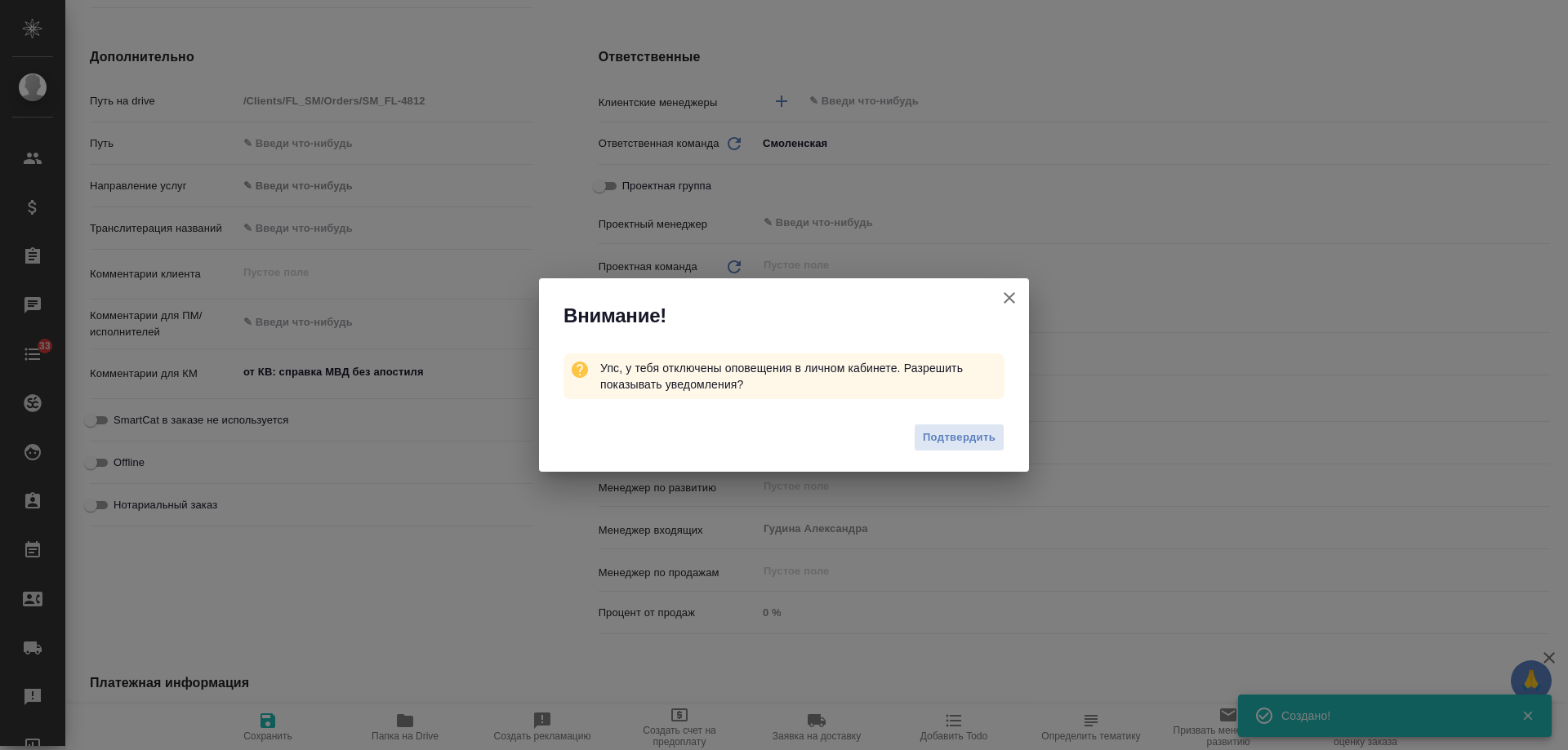
type textarea "x"
click at [1008, 292] on icon "button" at bounding box center [1010, 297] width 19 height 19
type textarea "x"
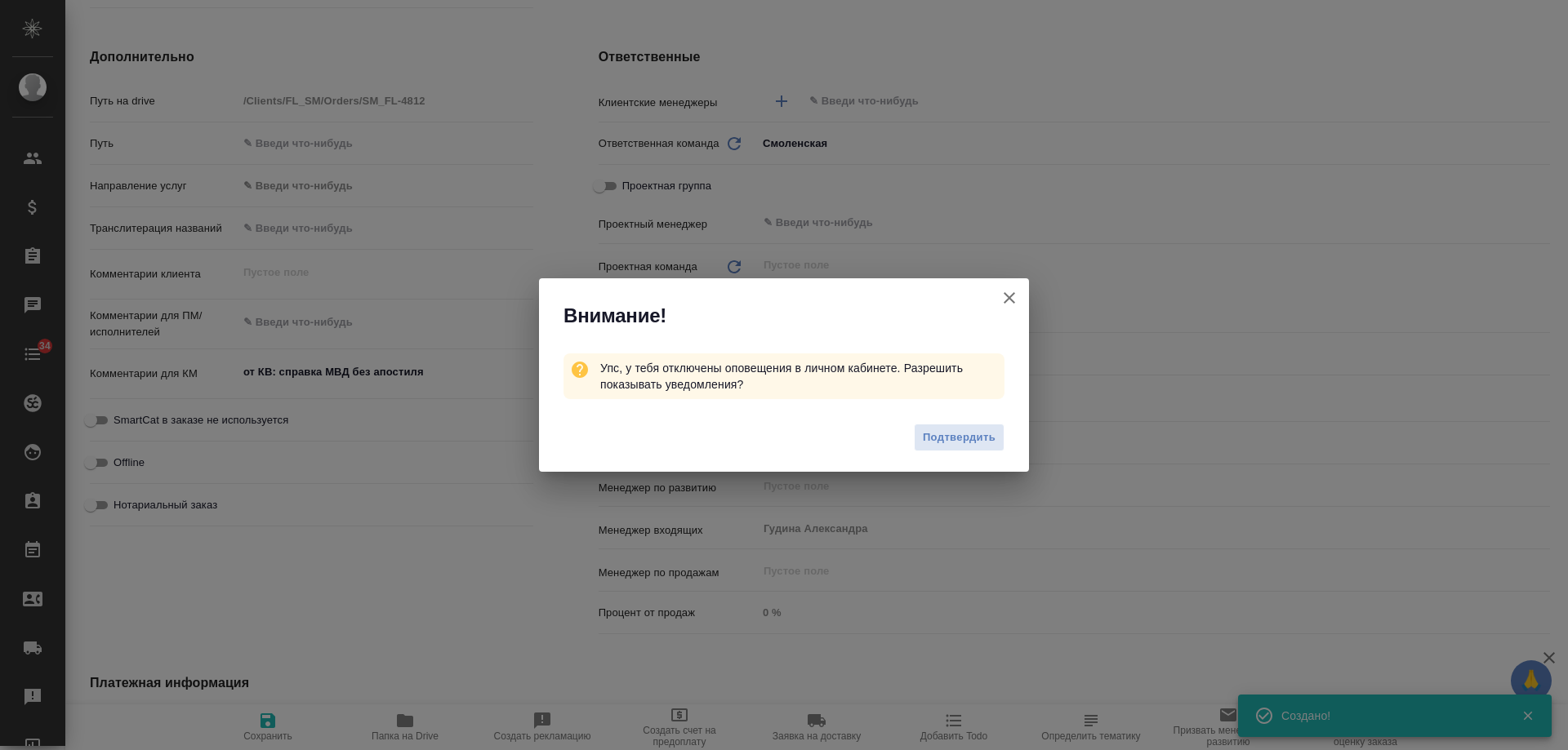
type textarea "x"
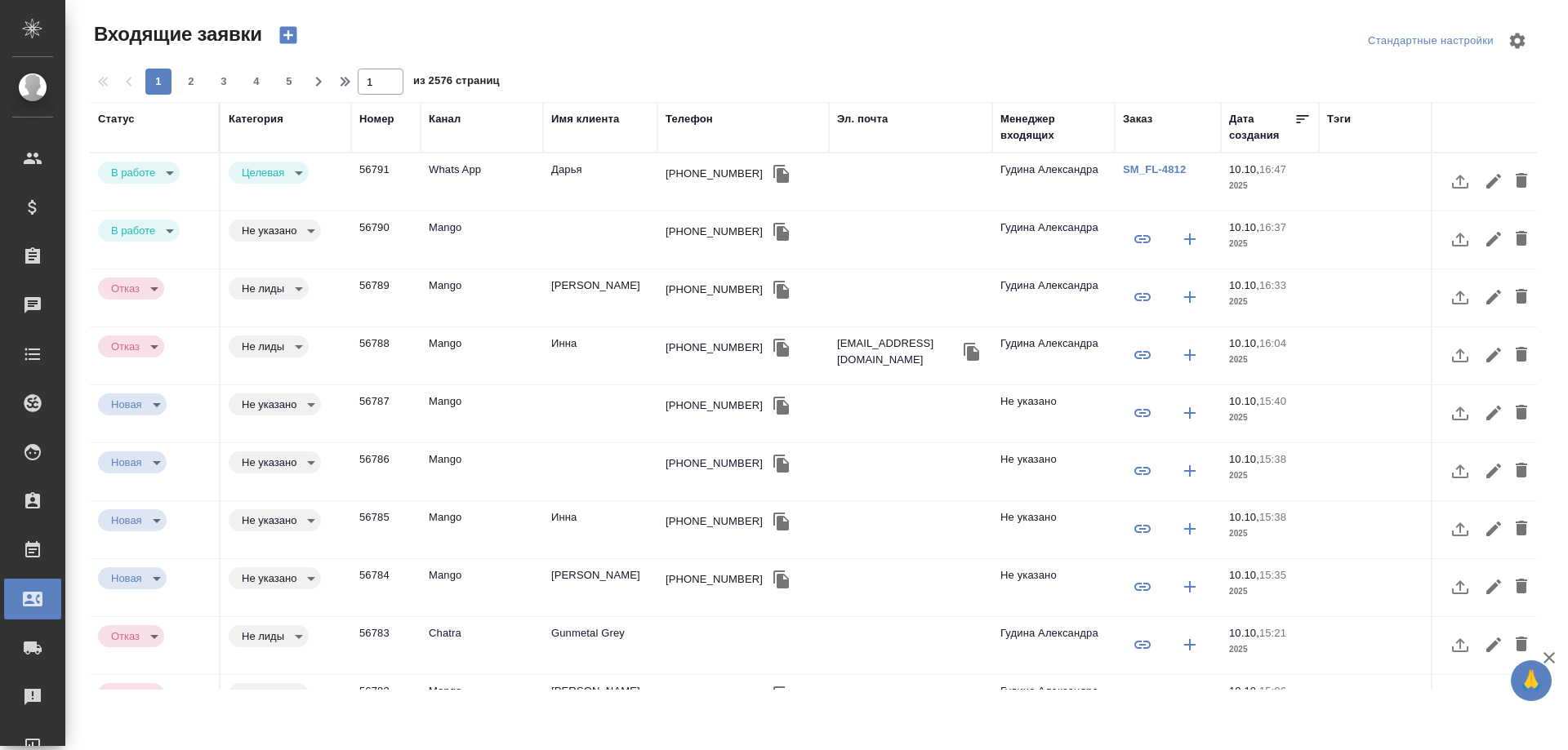
select select "RU"
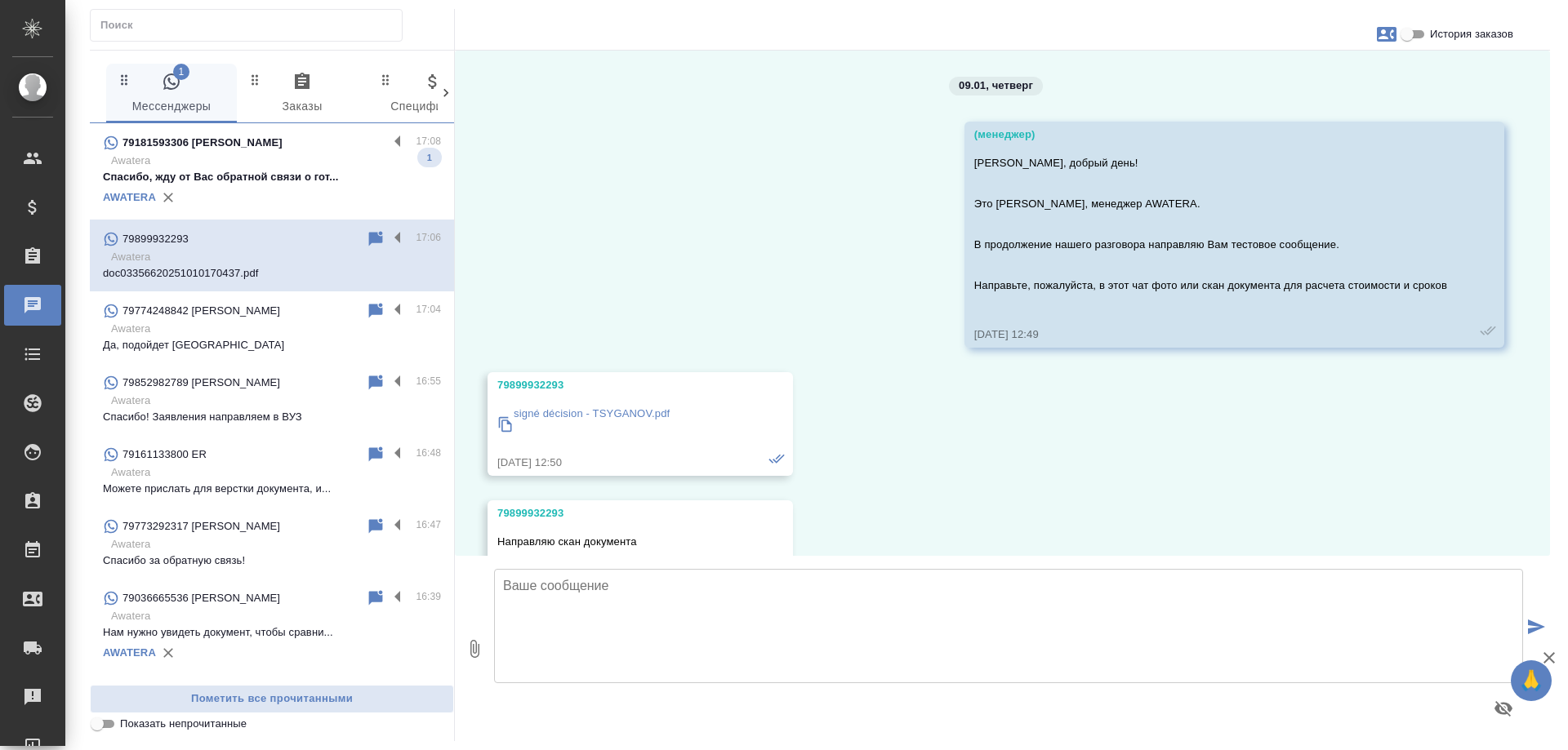
scroll to position [7072, 0]
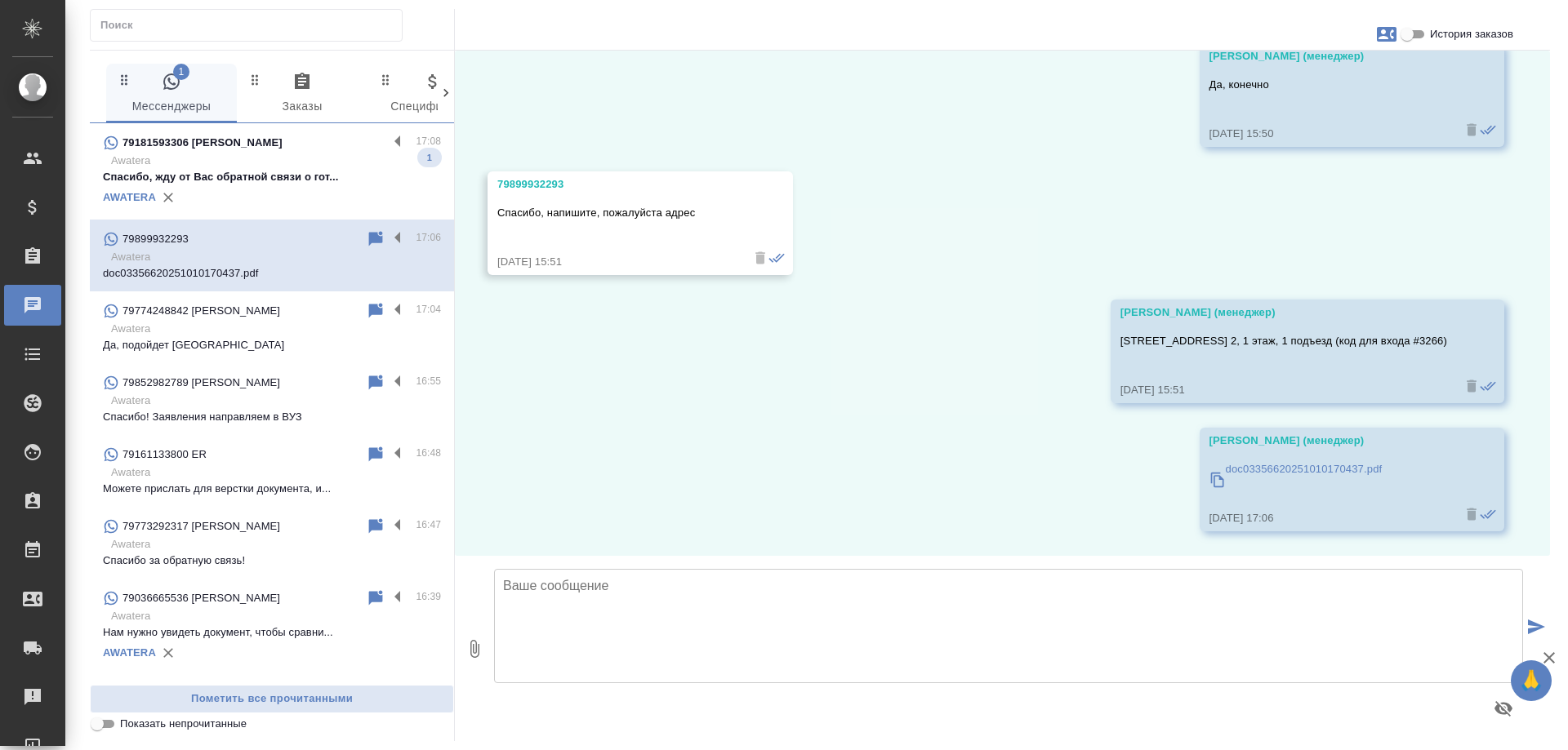
click at [255, 167] on p "Awatera" at bounding box center [276, 160] width 330 height 16
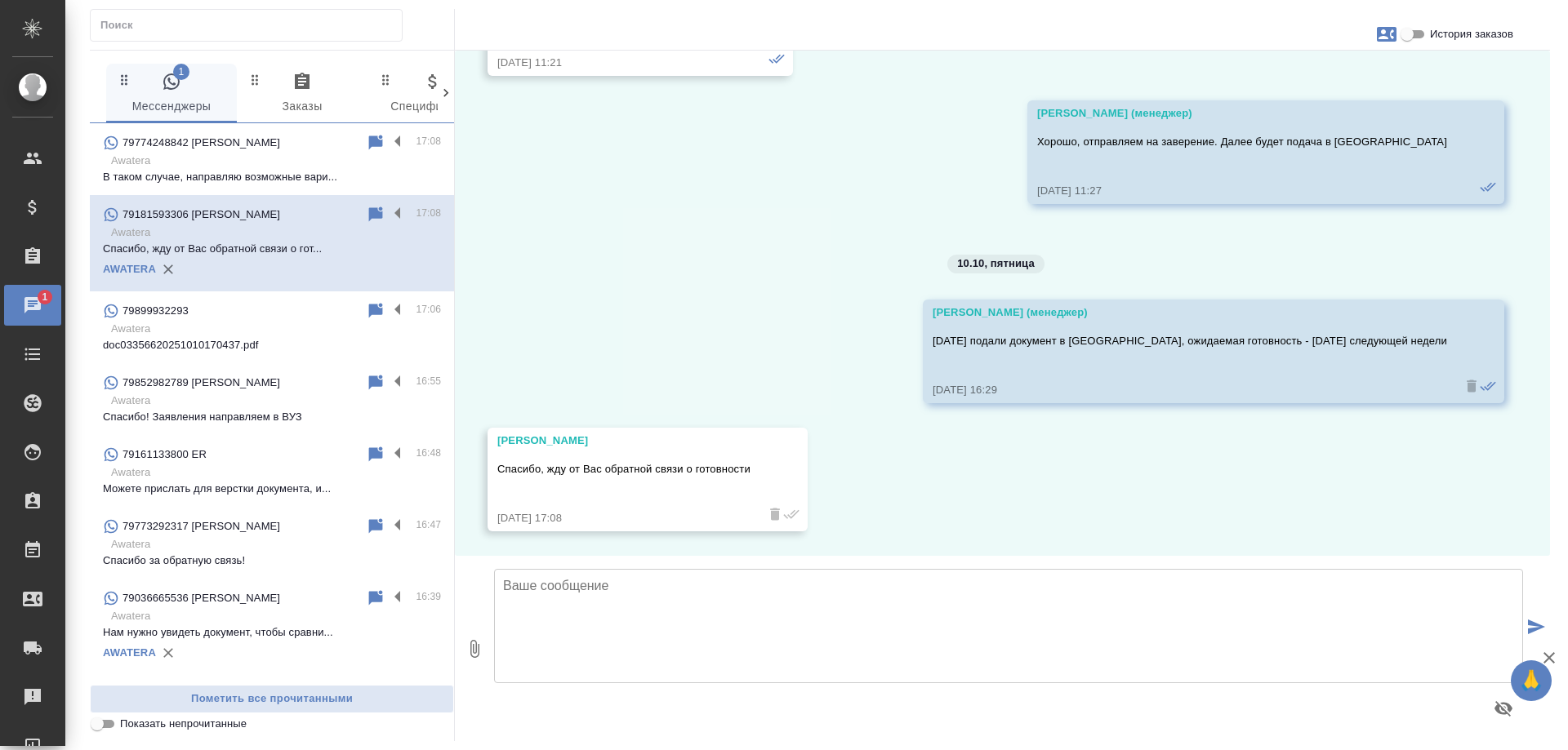
scroll to position [1537, 0]
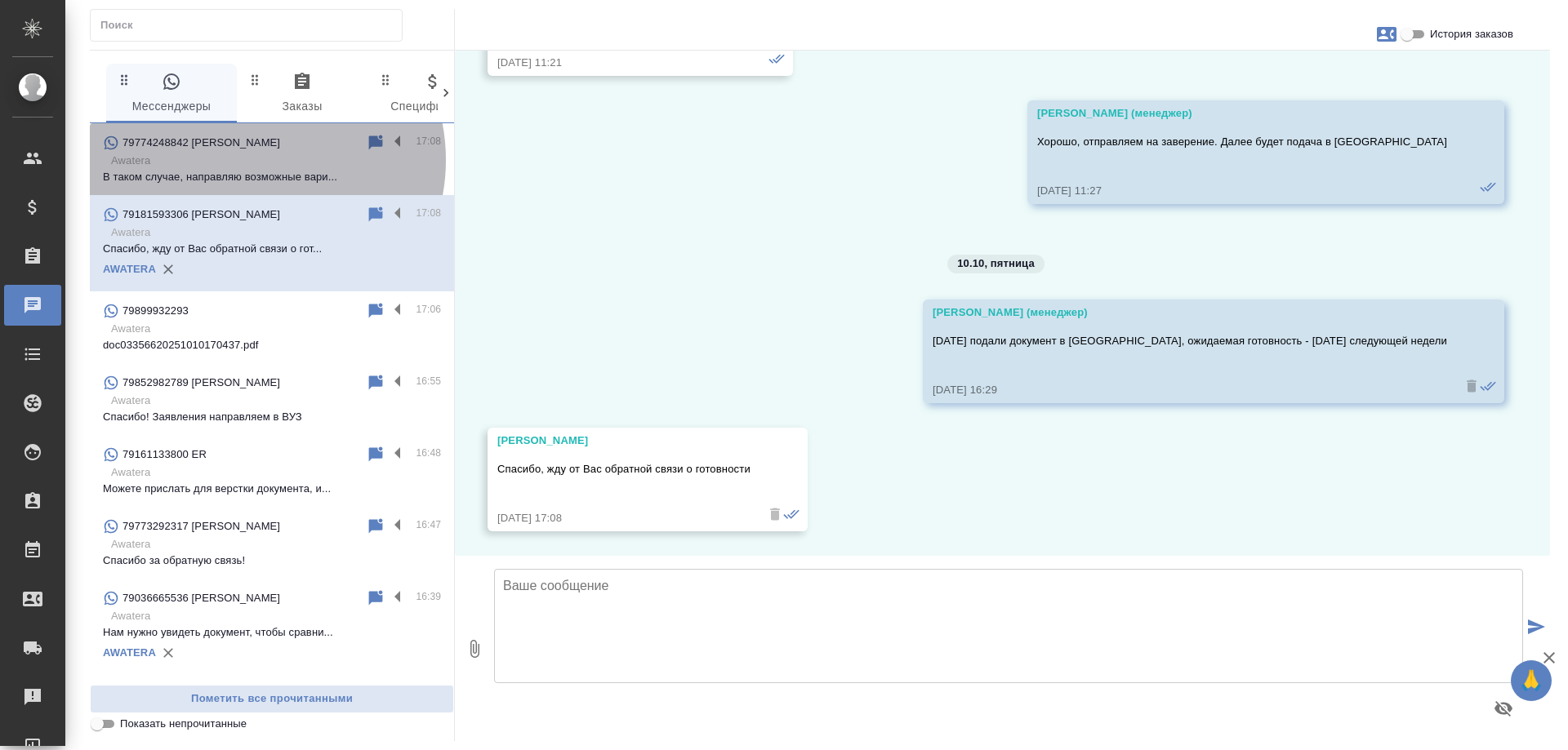
click at [251, 160] on p "Awatera" at bounding box center [276, 160] width 330 height 16
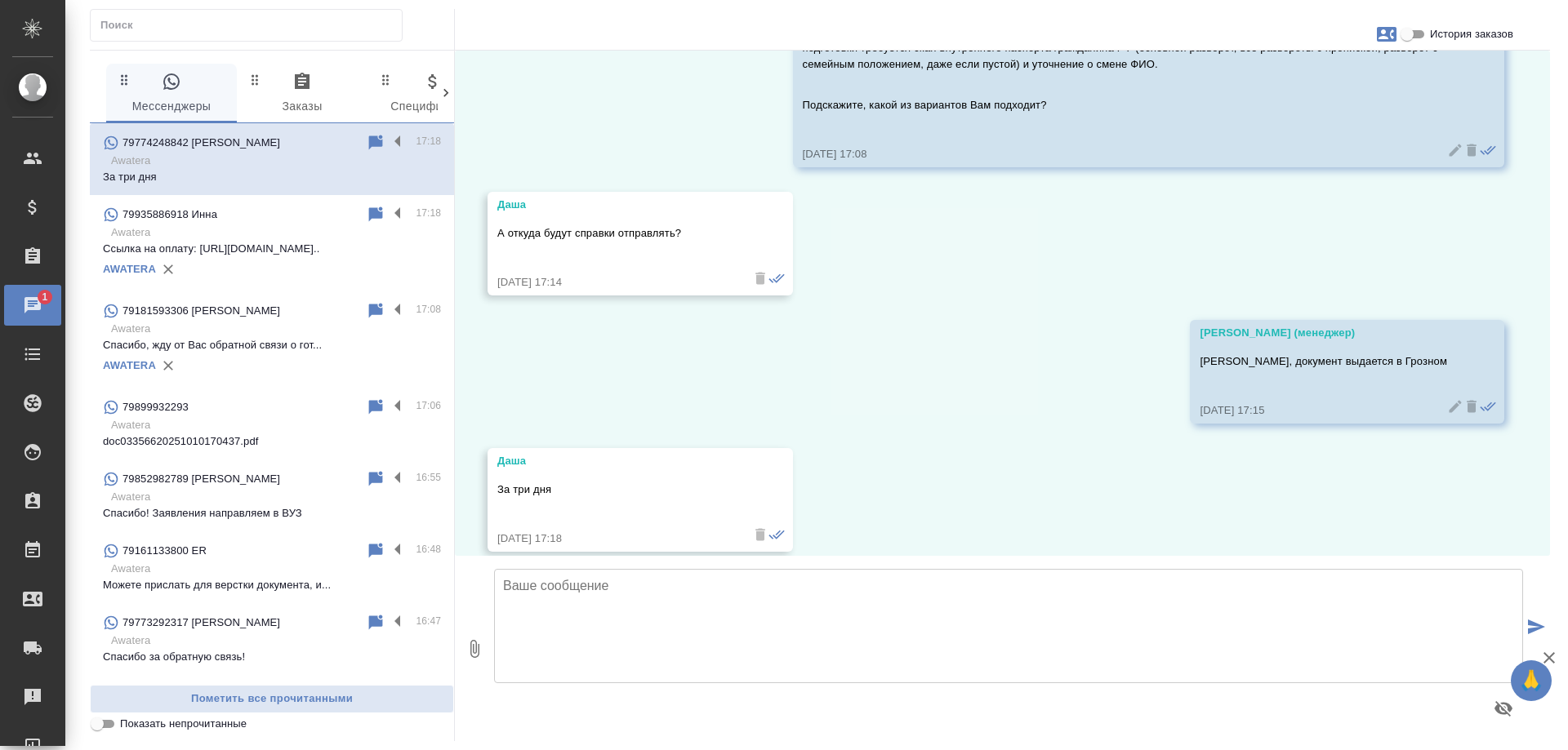
scroll to position [989, 0]
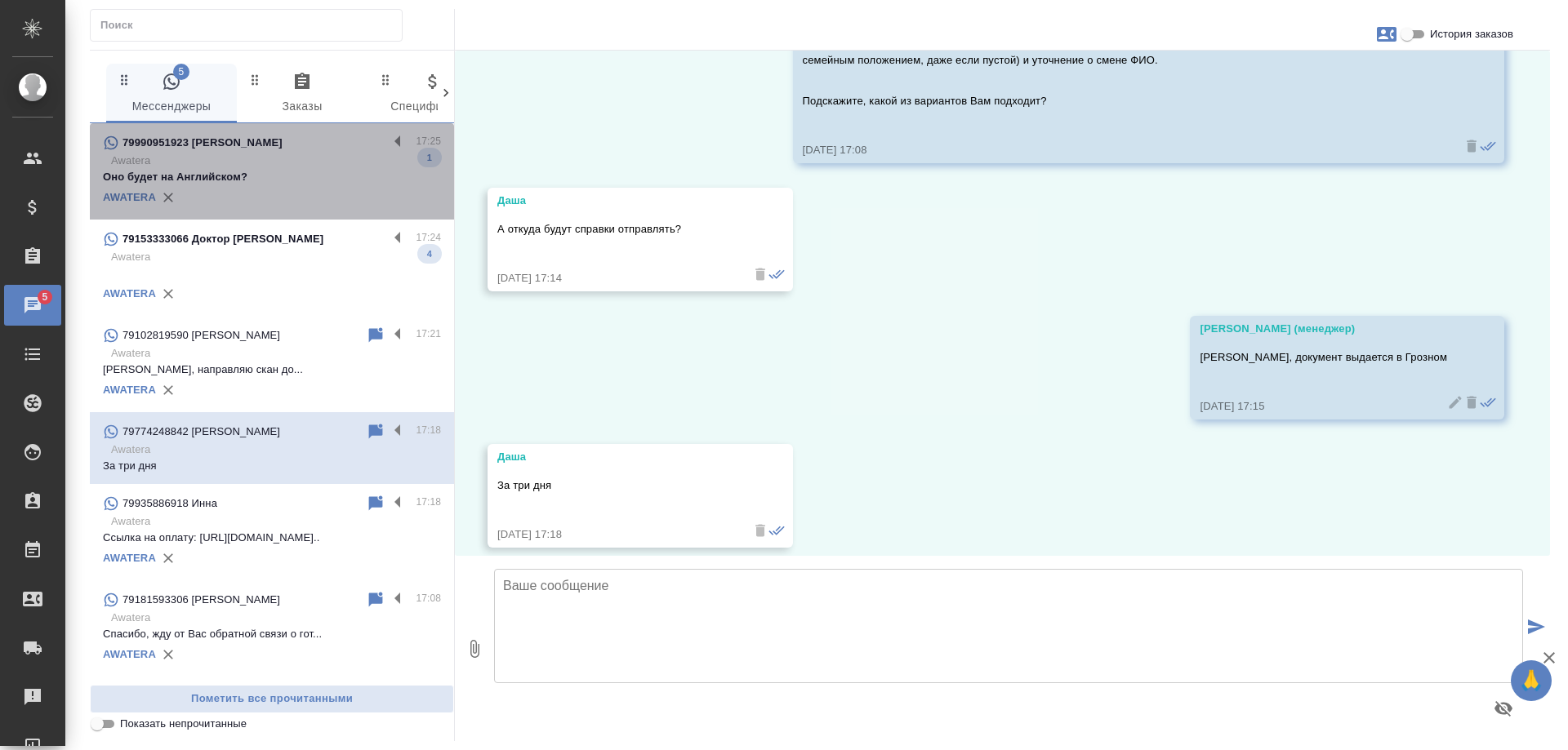
click at [279, 166] on p "Awatera" at bounding box center [276, 160] width 330 height 16
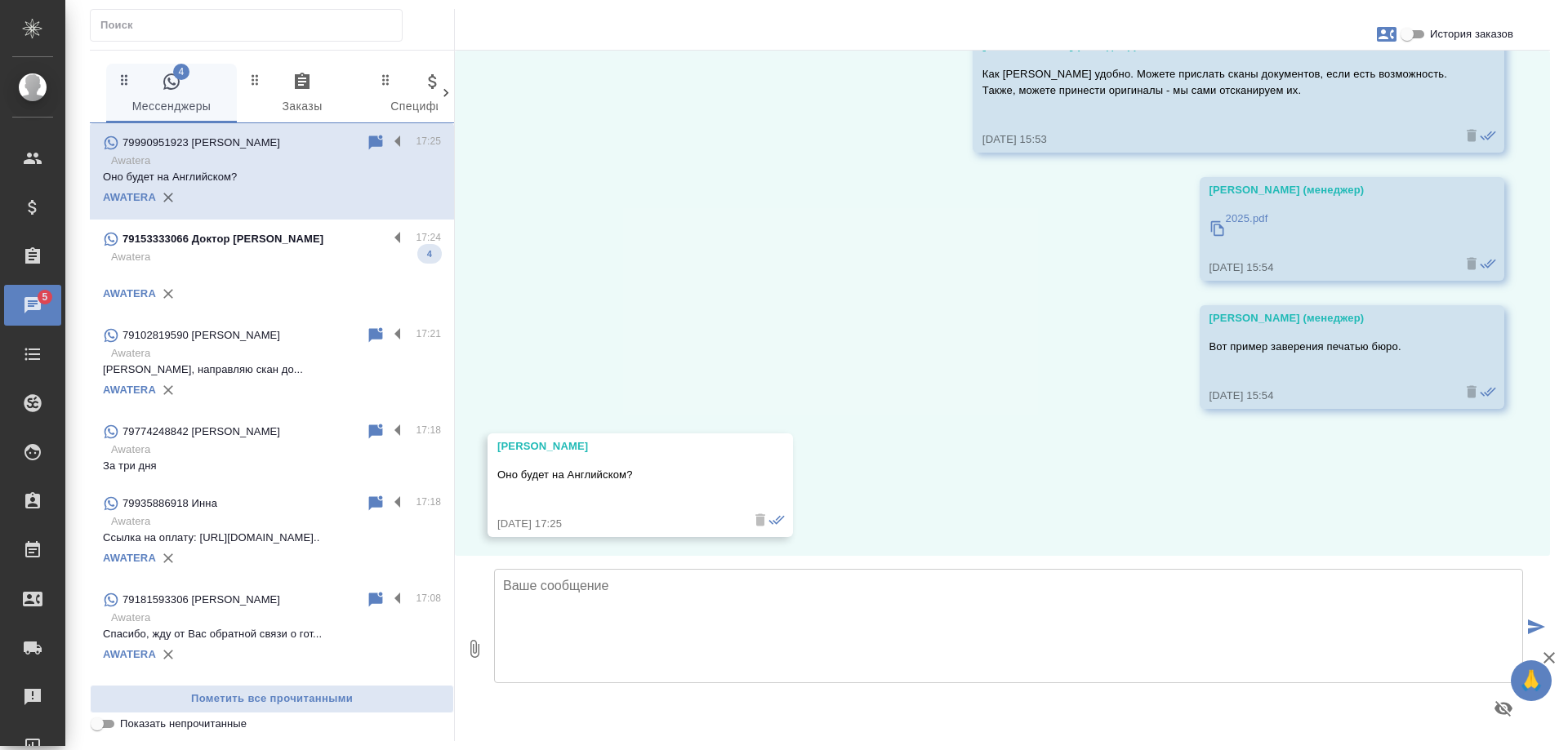
scroll to position [2610, 0]
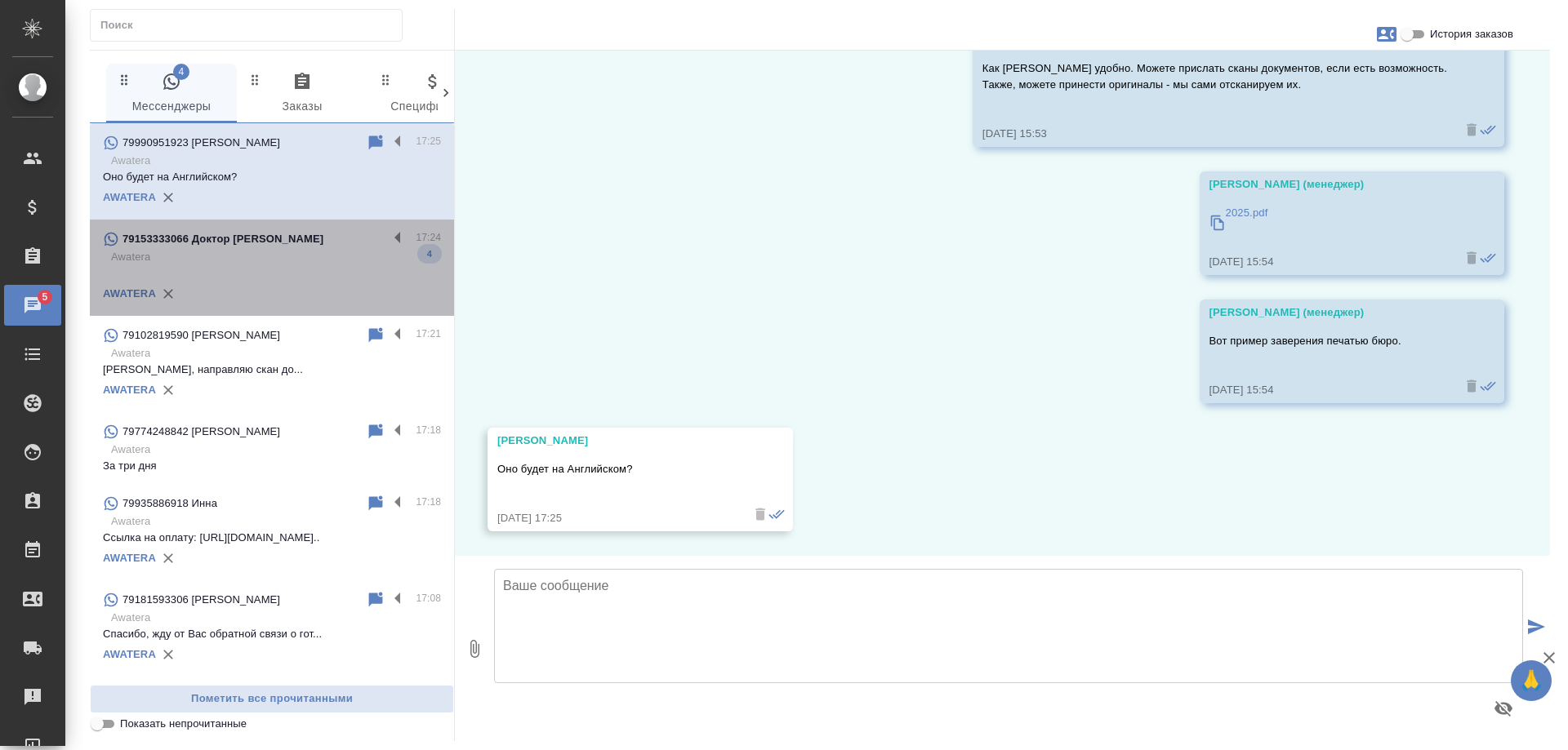
click at [302, 249] on div "79153333066 Доктор [PERSON_NAME]" at bounding box center [245, 239] width 285 height 19
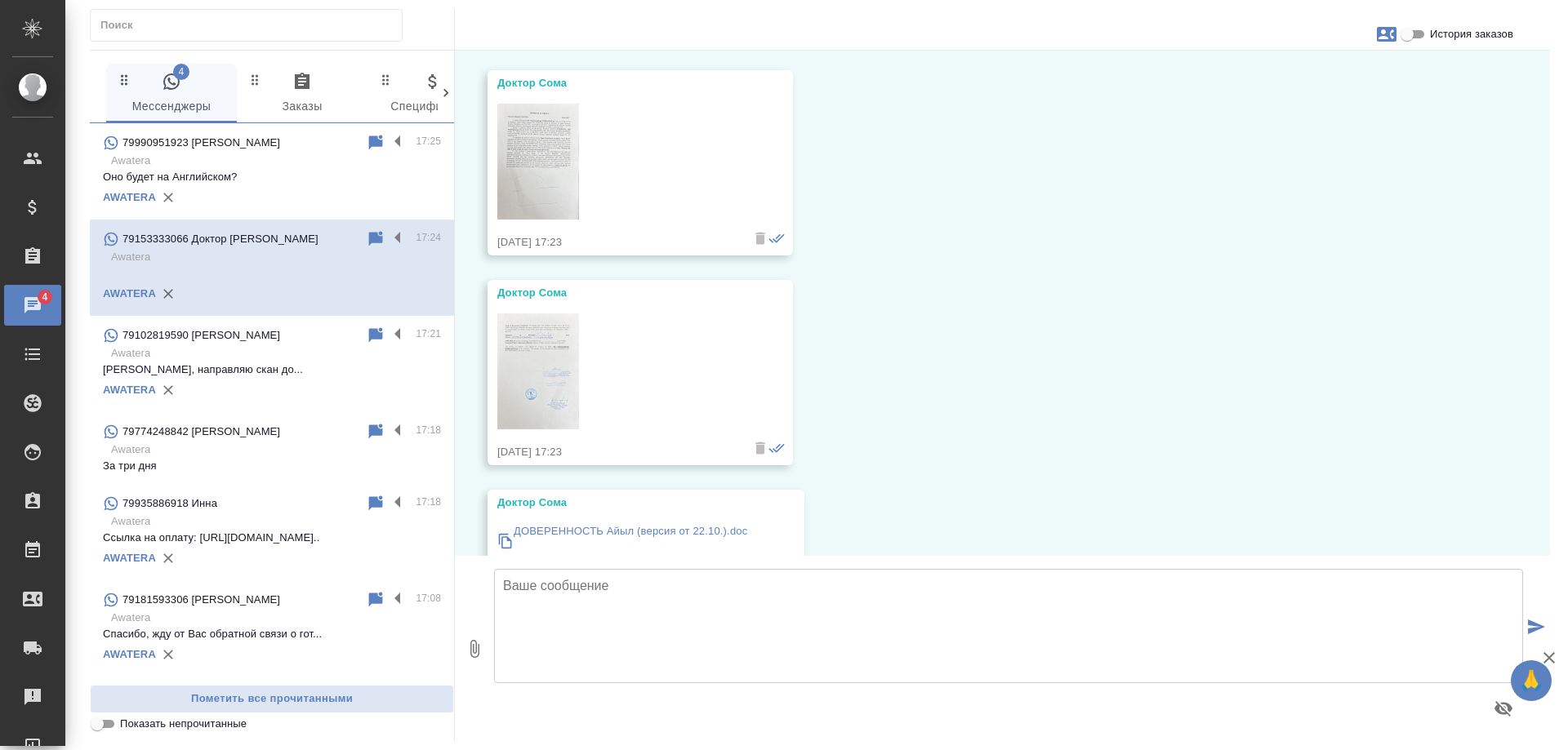
scroll to position [5098, 0]
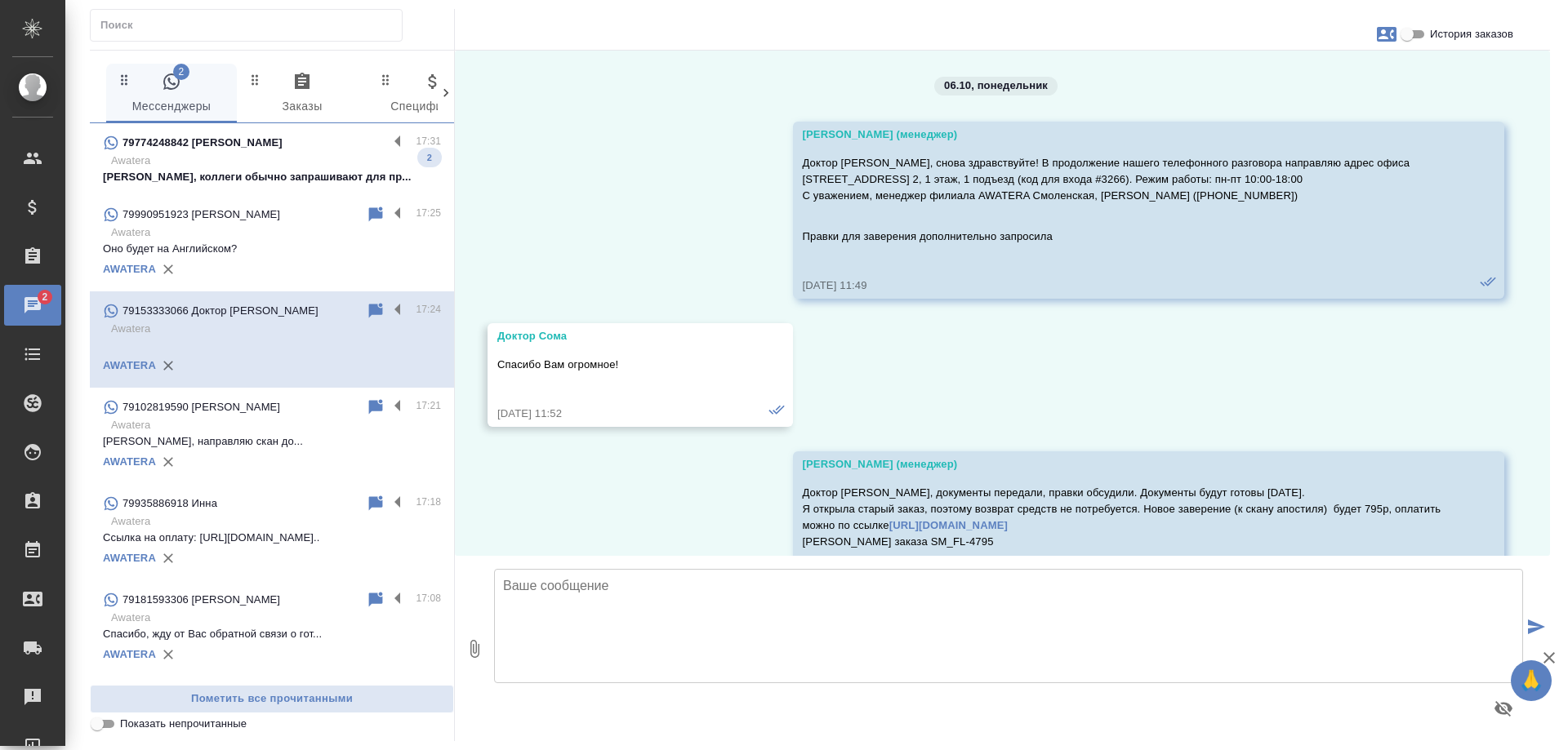
scroll to position [5098, 0]
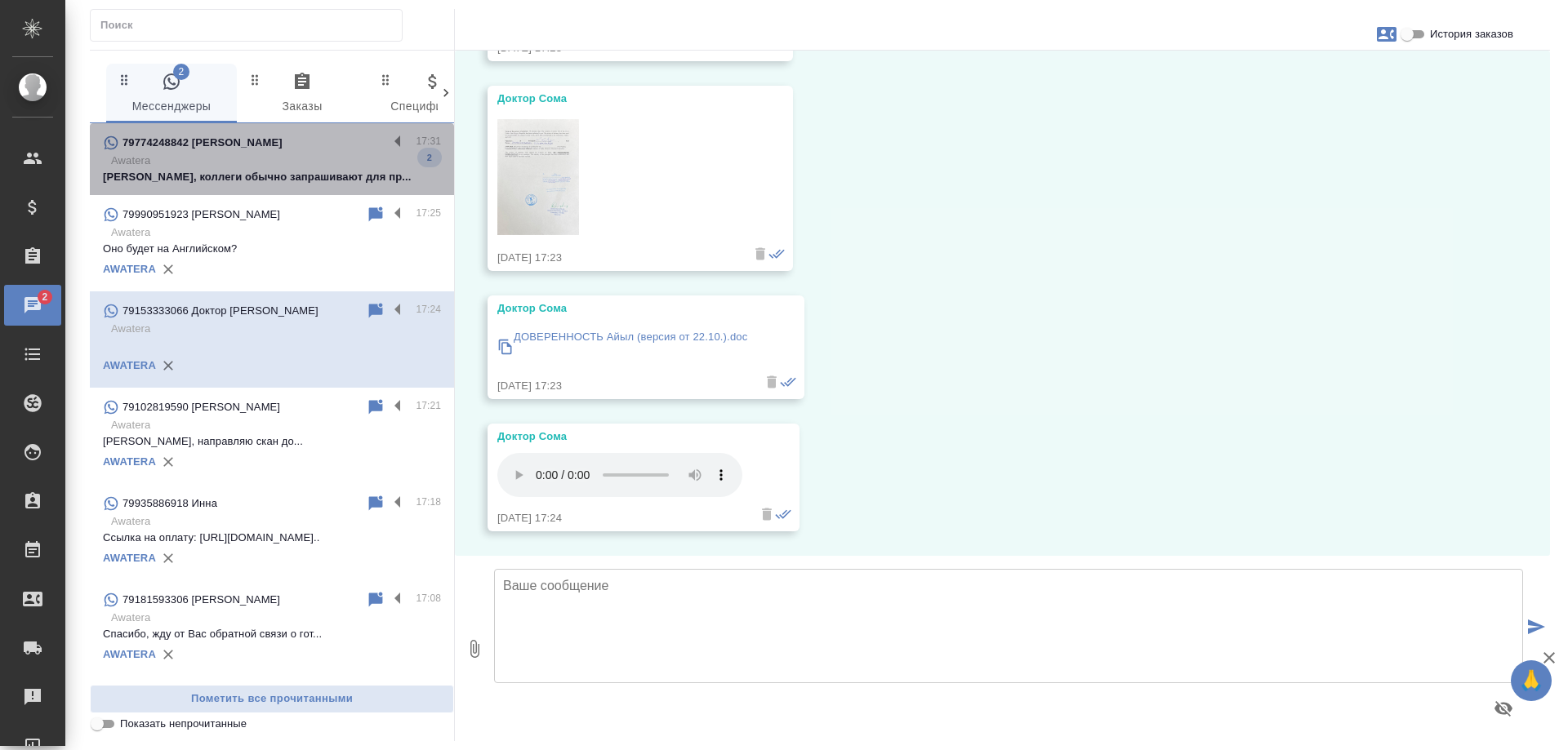
click at [279, 160] on p "Awatera" at bounding box center [276, 160] width 330 height 16
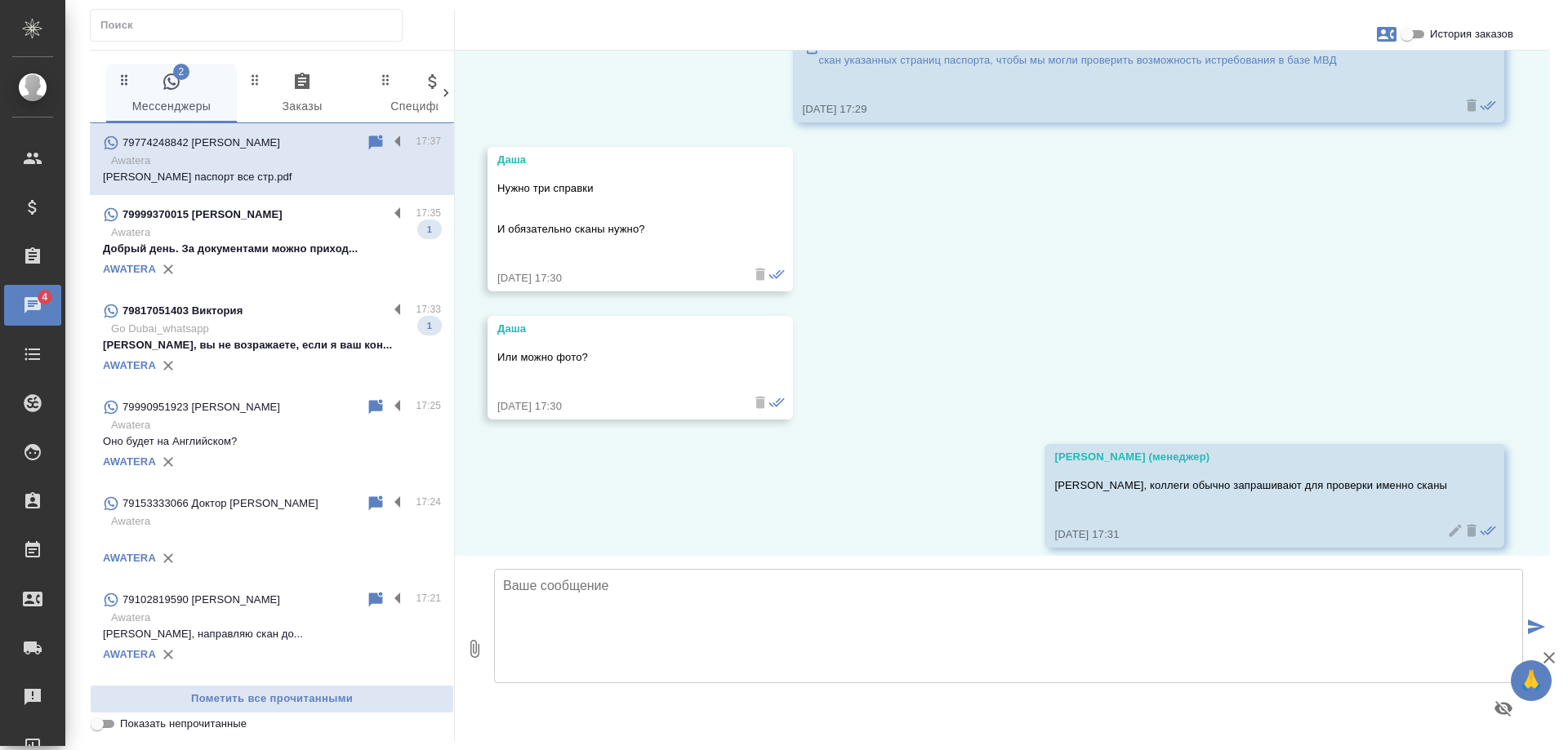
scroll to position [1847, 0]
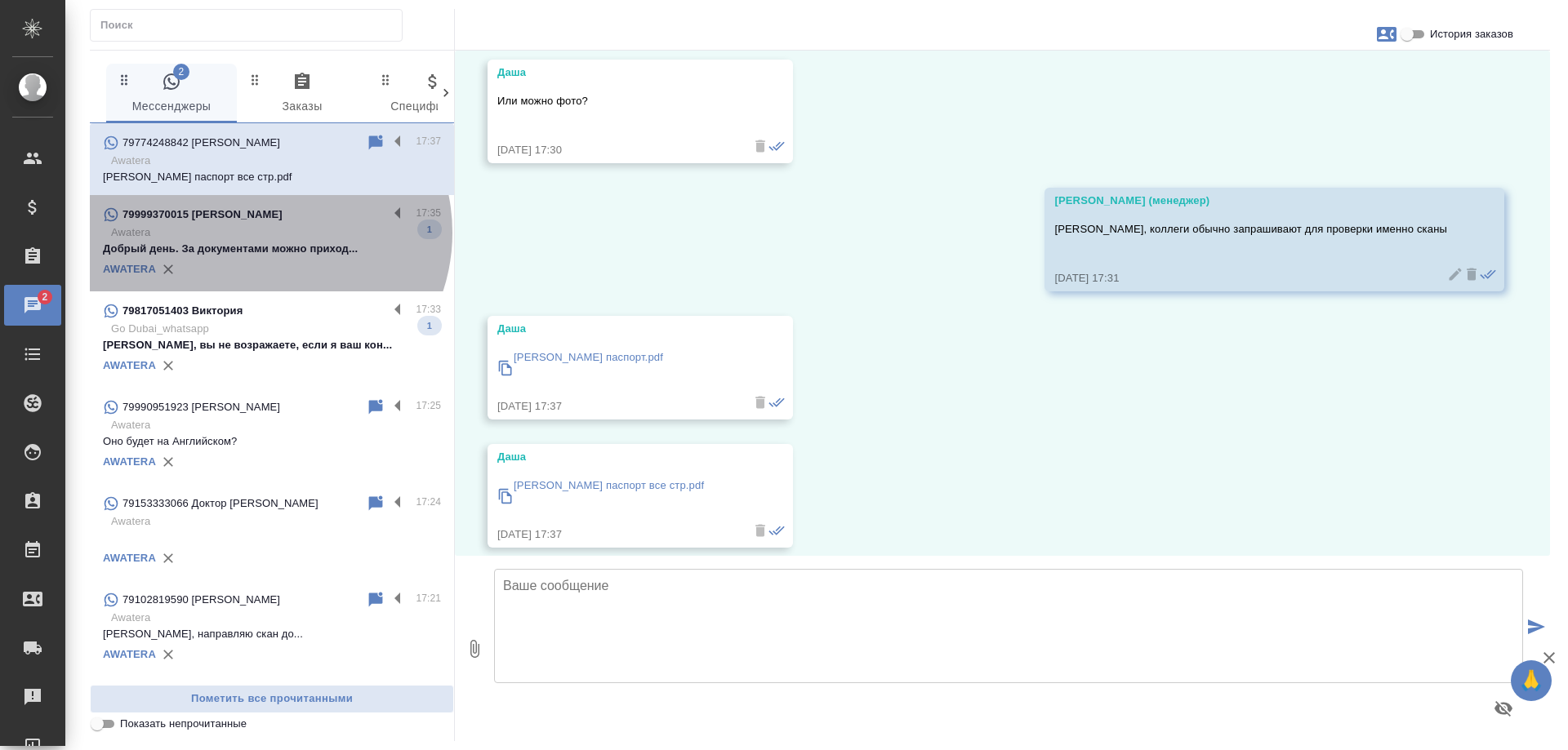
click at [265, 233] on p "Awatera" at bounding box center [276, 232] width 330 height 16
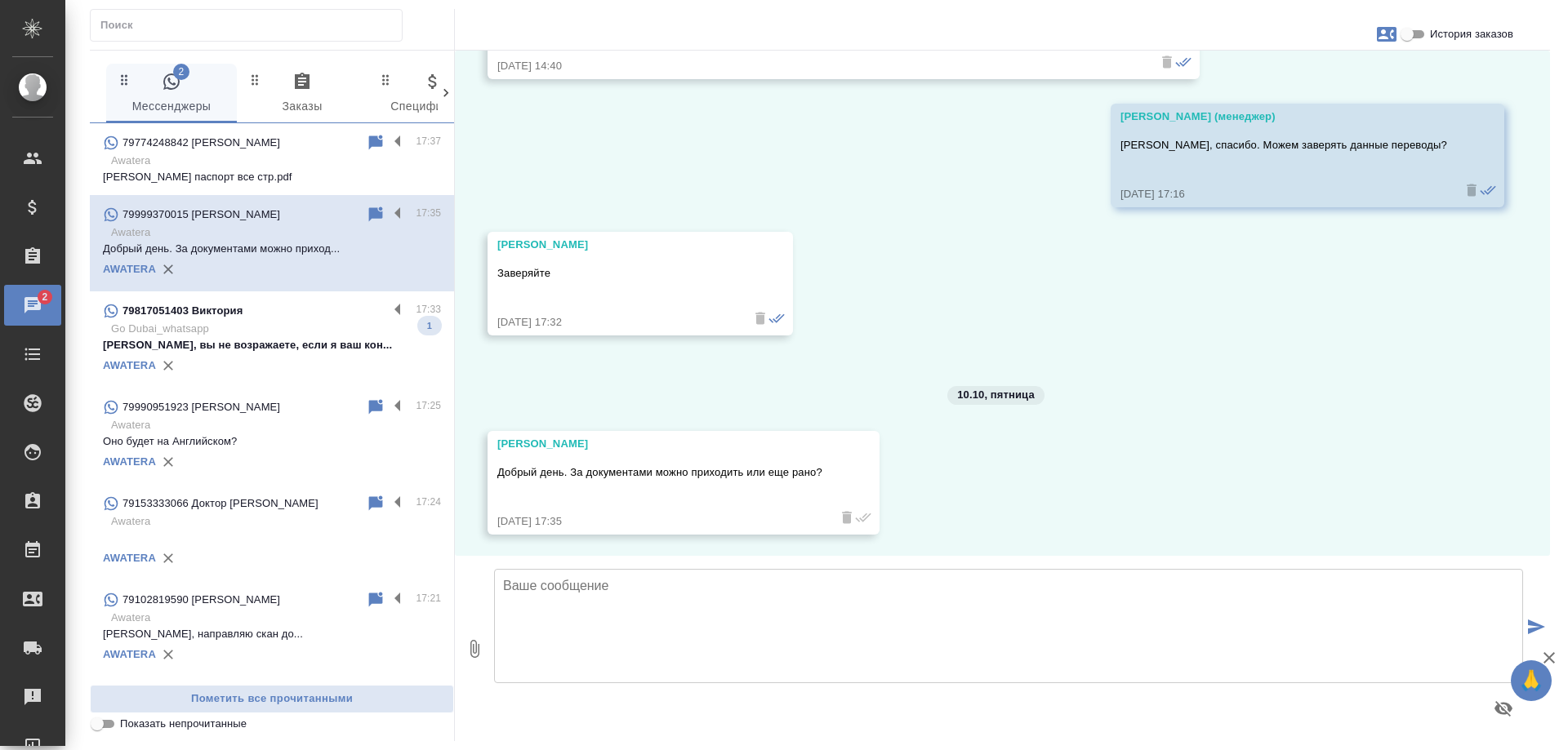
scroll to position [2331, 0]
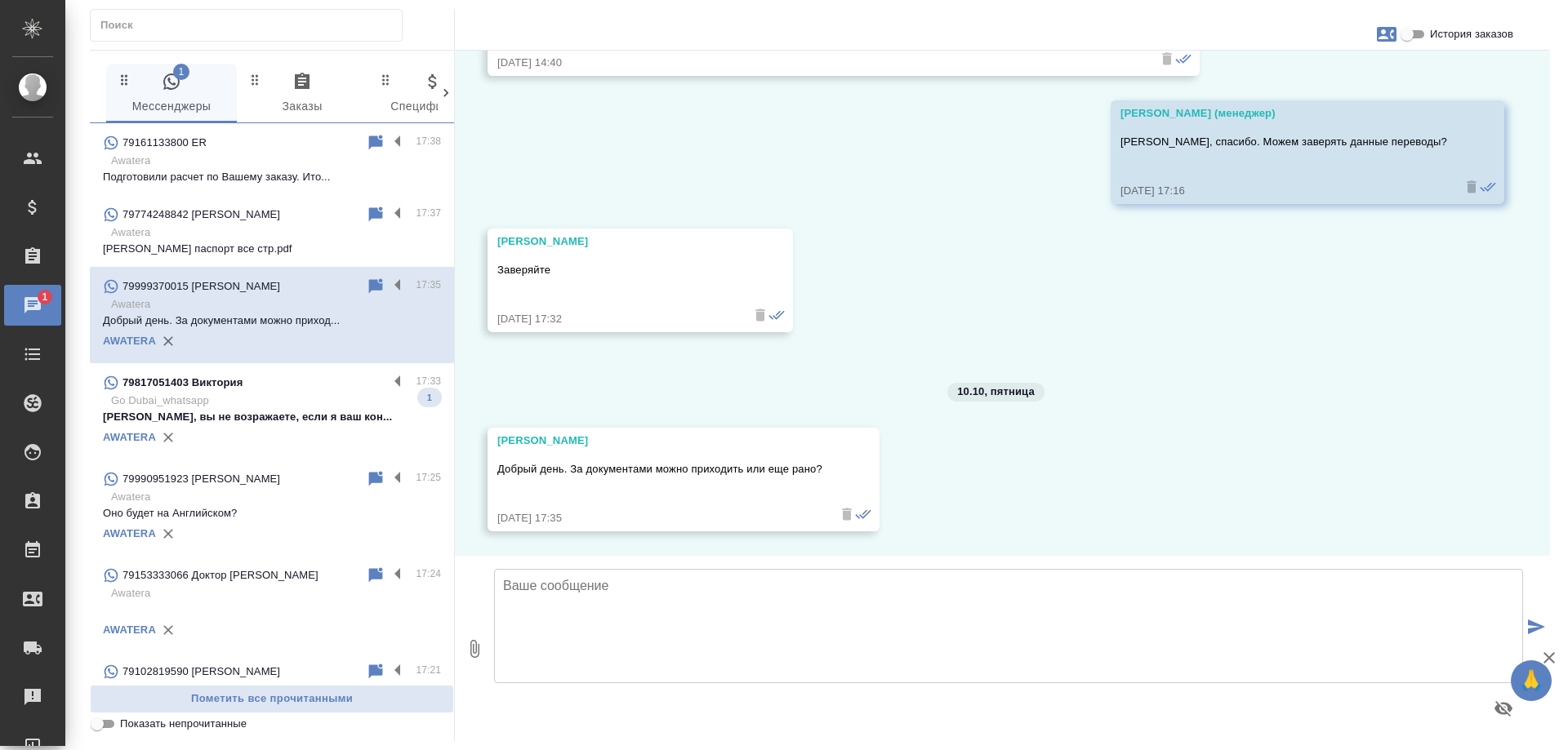
click at [299, 403] on p "Go Dubai_whatsapp" at bounding box center [276, 400] width 330 height 16
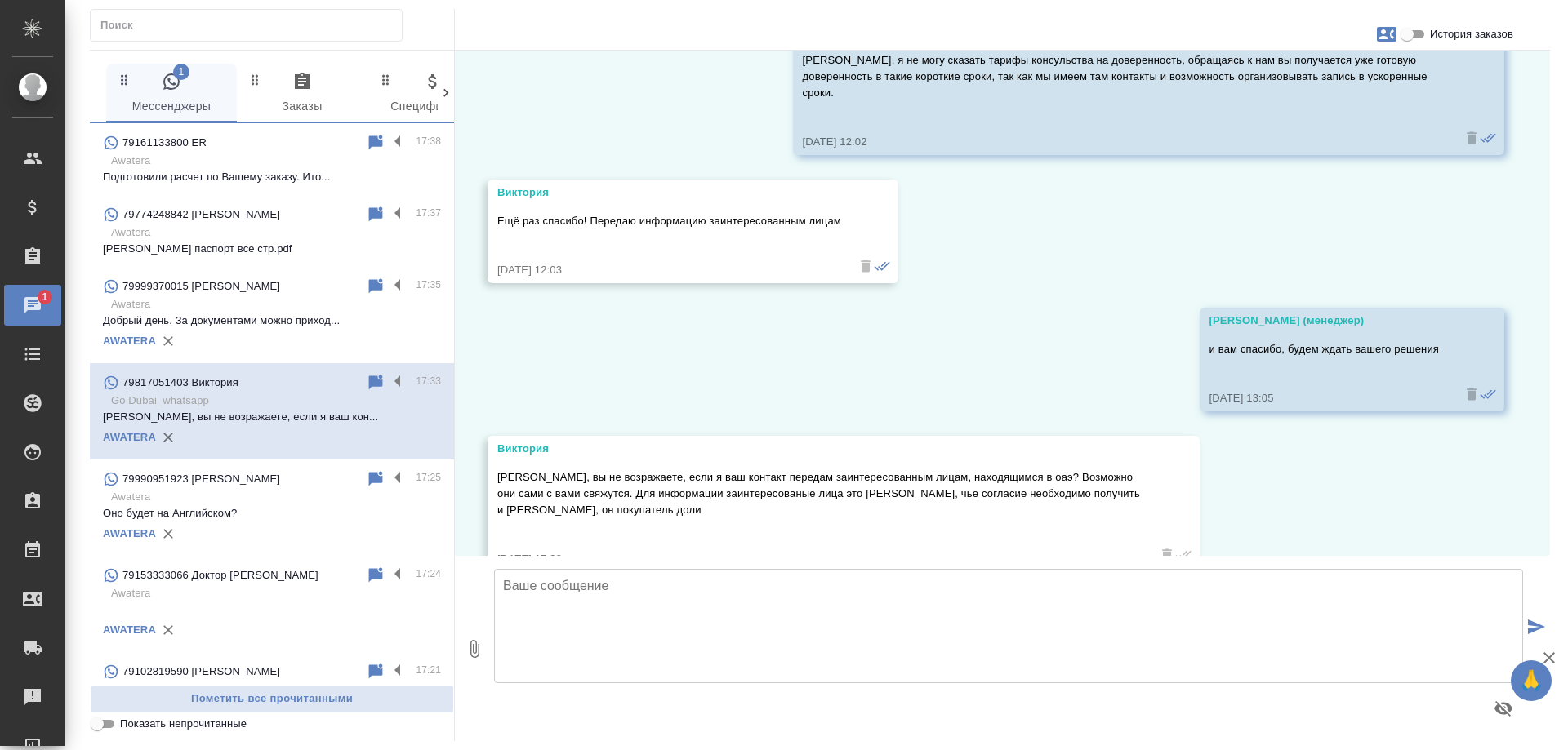
scroll to position [4550, 0]
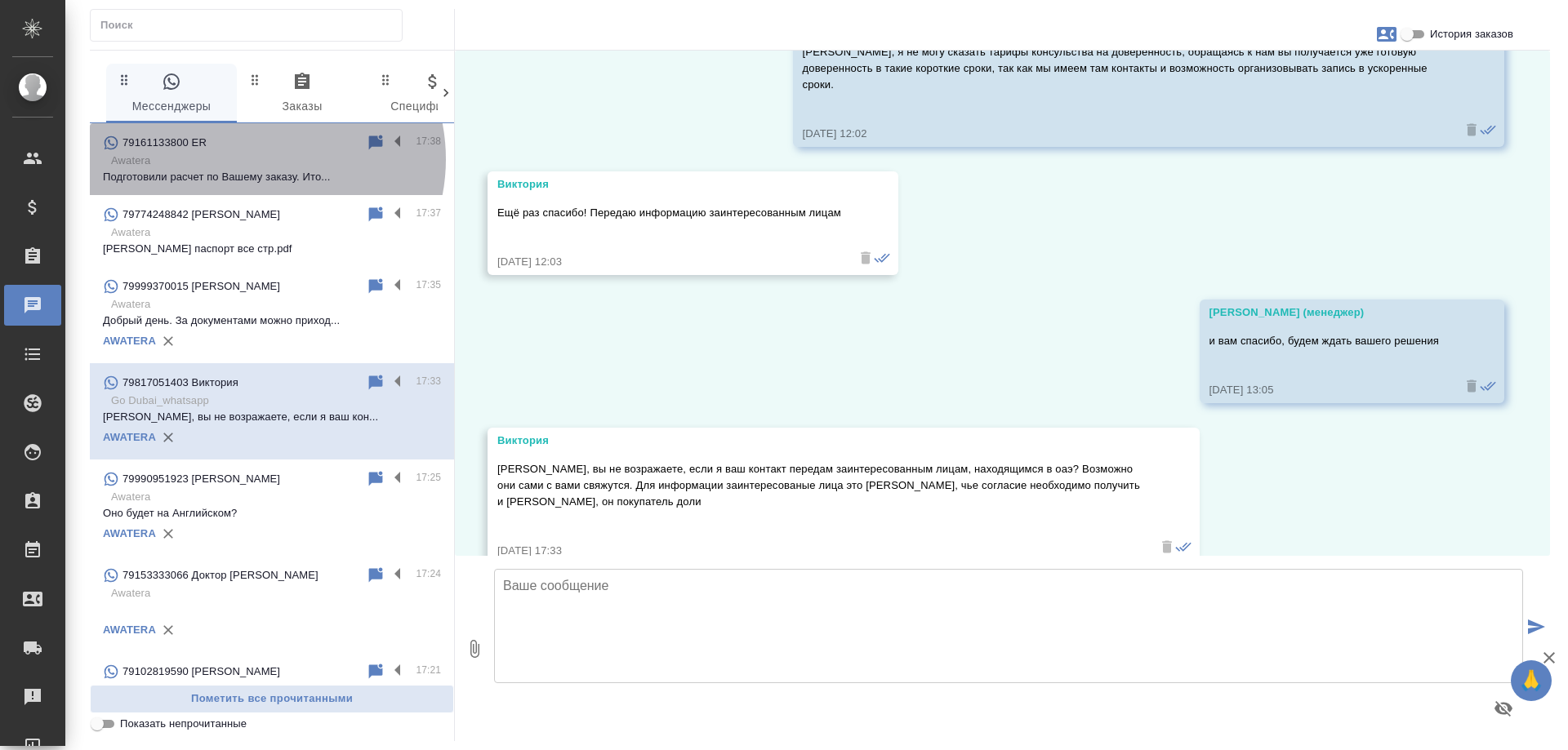
click at [256, 159] on p "Awatera" at bounding box center [276, 160] width 330 height 16
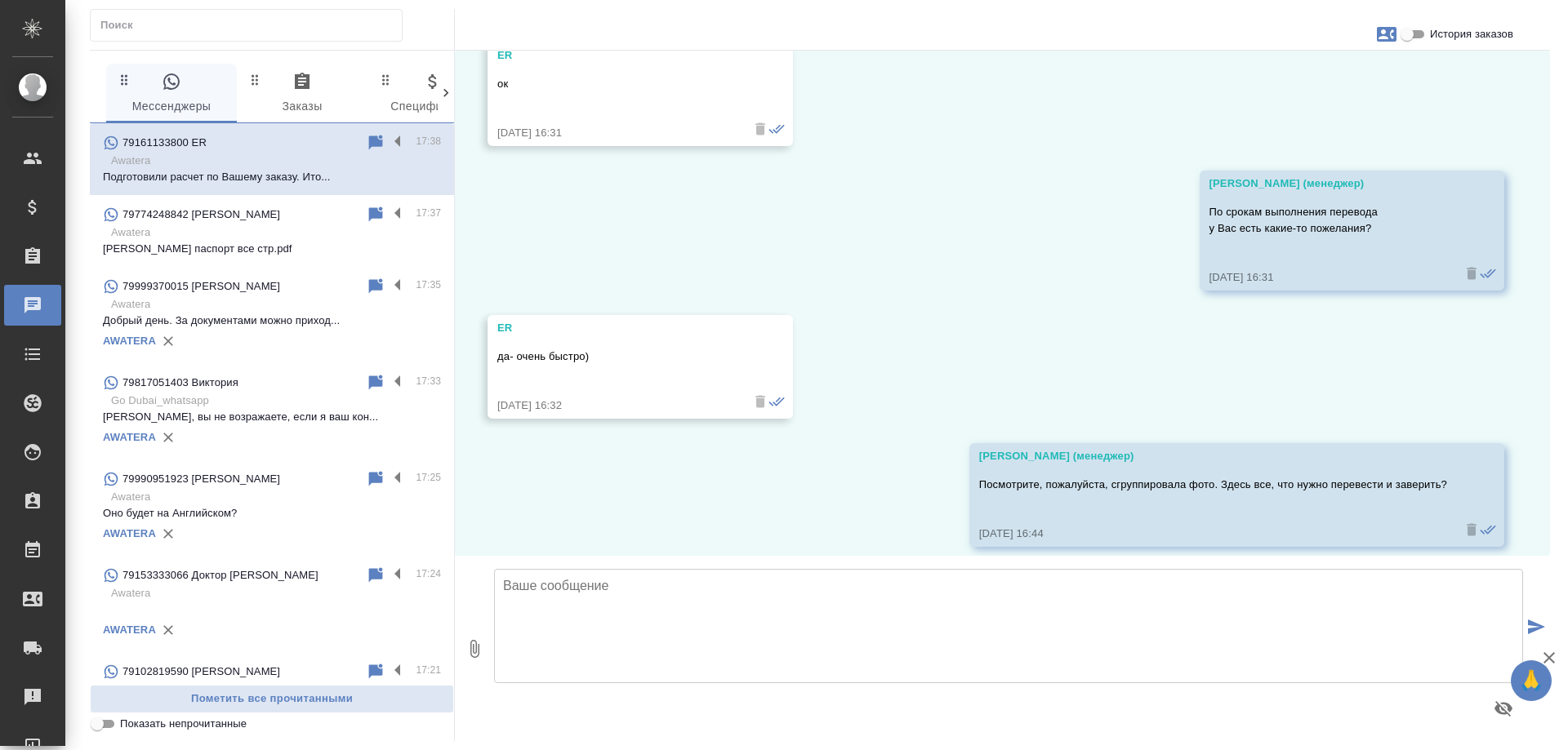
scroll to position [4705, 0]
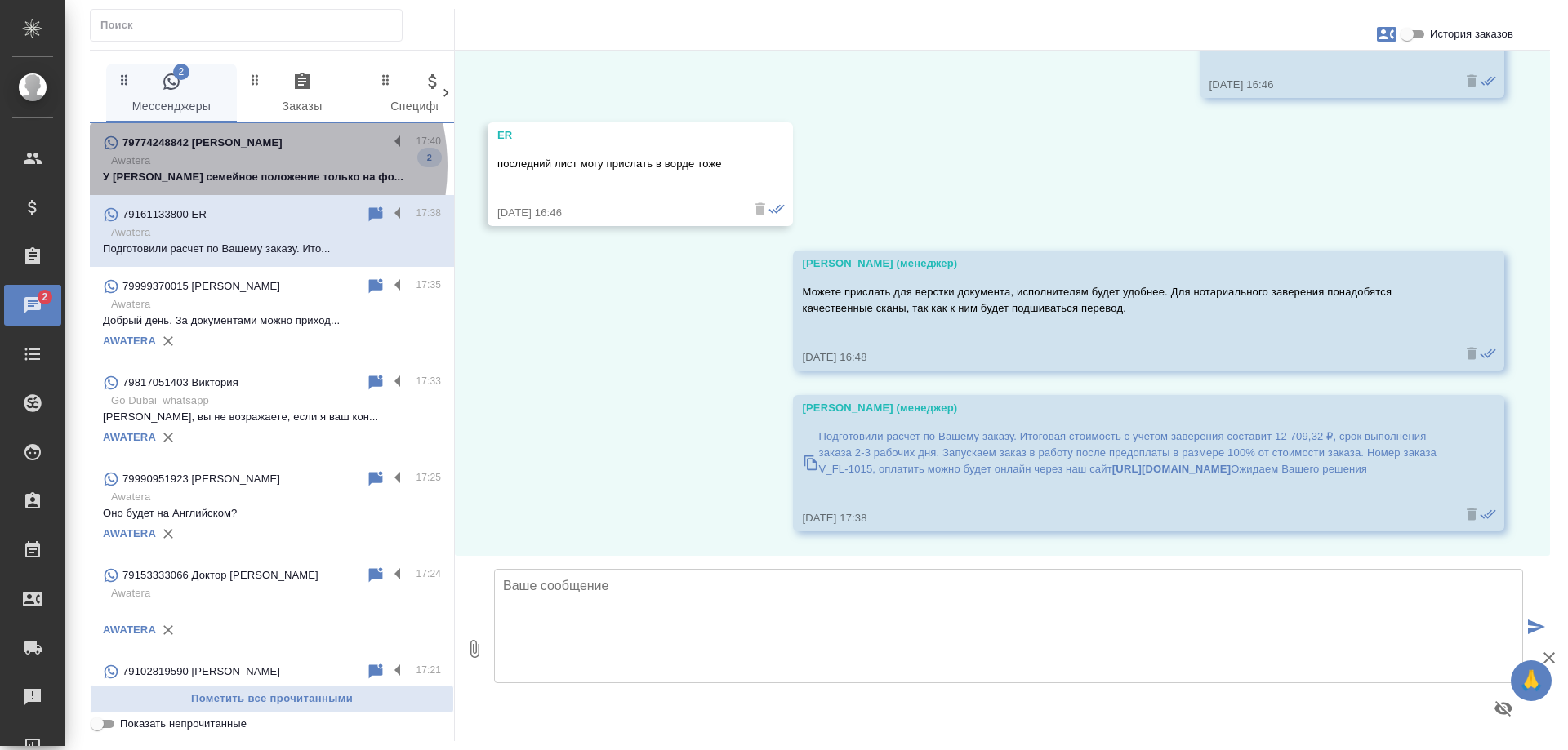
click at [245, 167] on p "Awatera" at bounding box center [276, 160] width 330 height 16
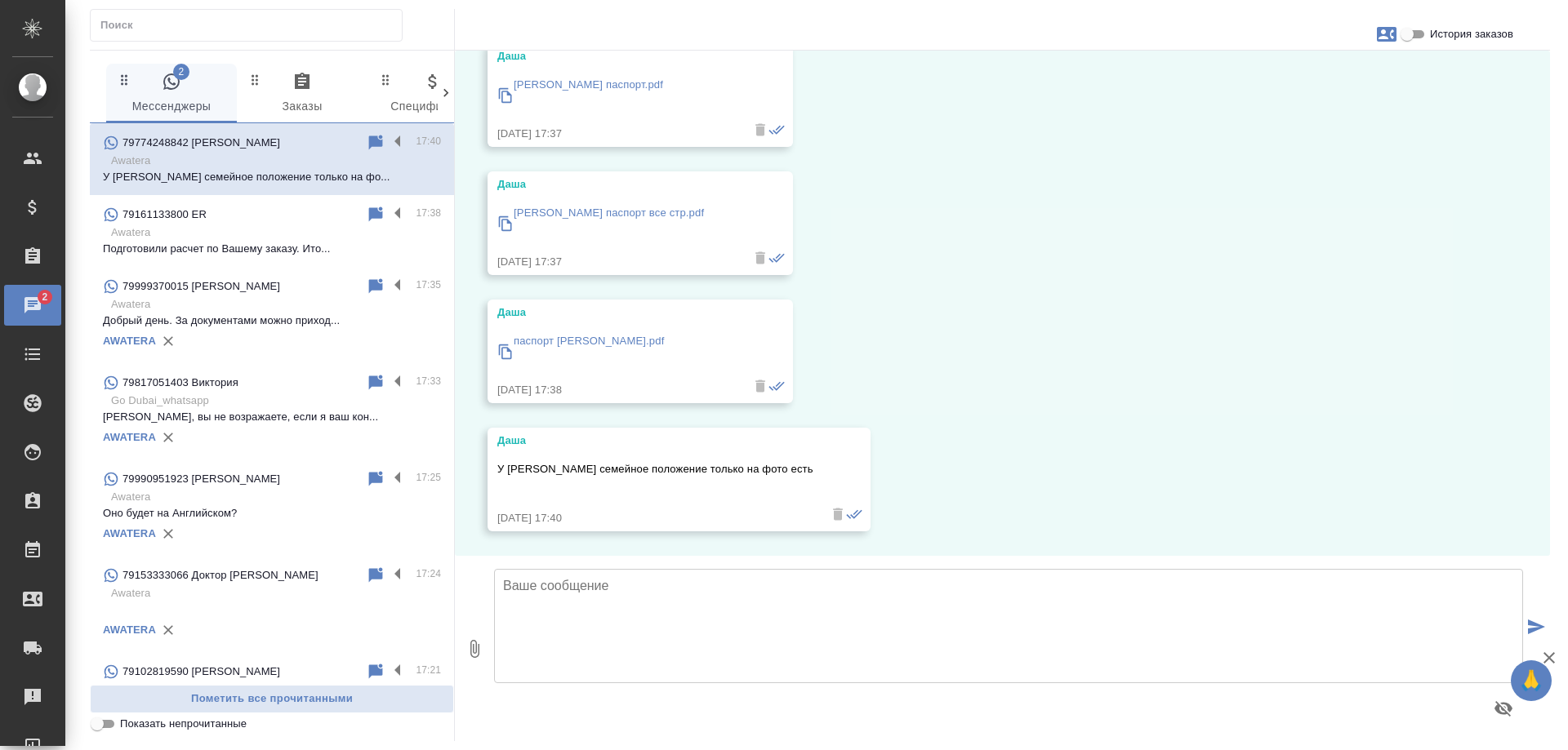
scroll to position [2104, 0]
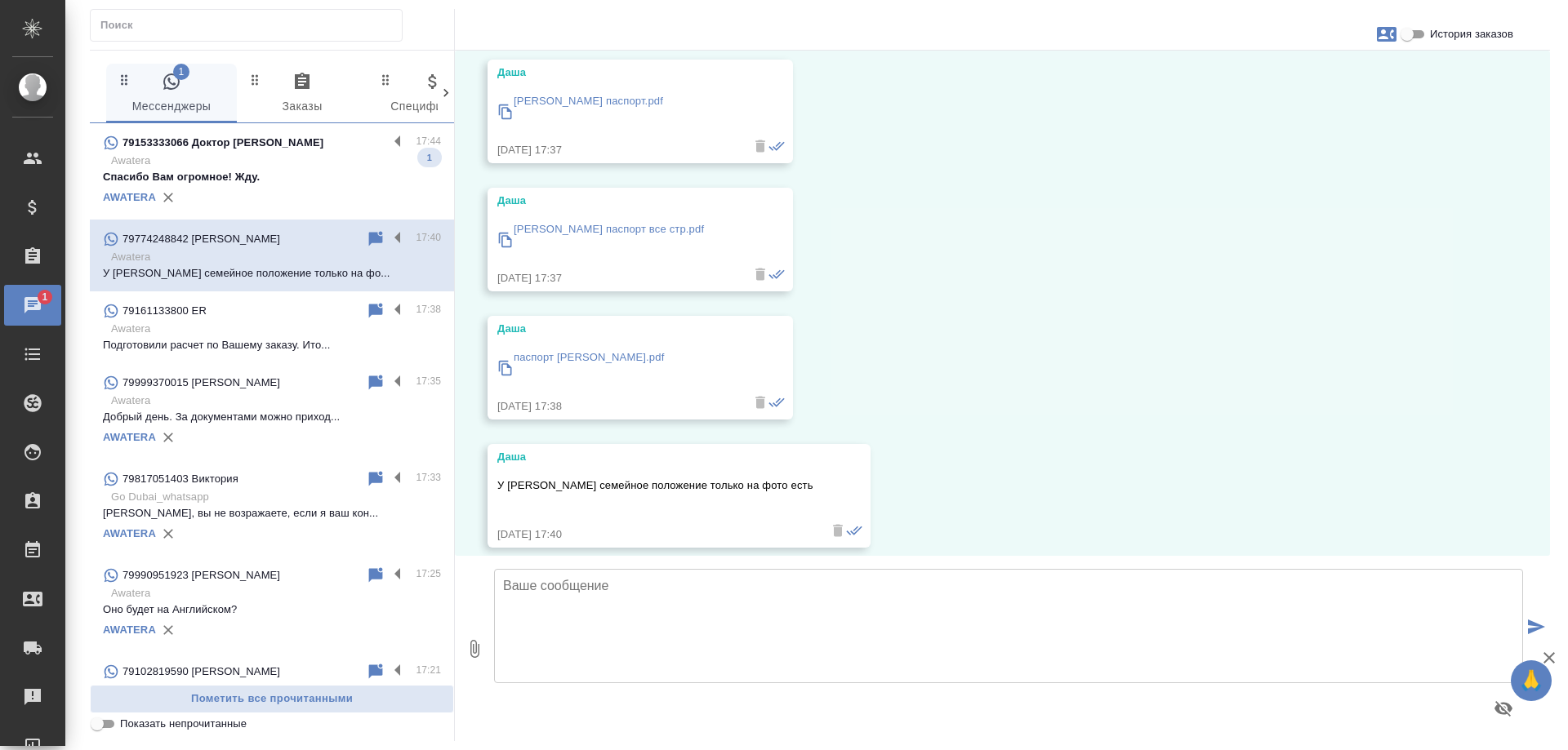
click at [273, 180] on p "Спасибо Вам огромное! Жду." at bounding box center [272, 176] width 338 height 16
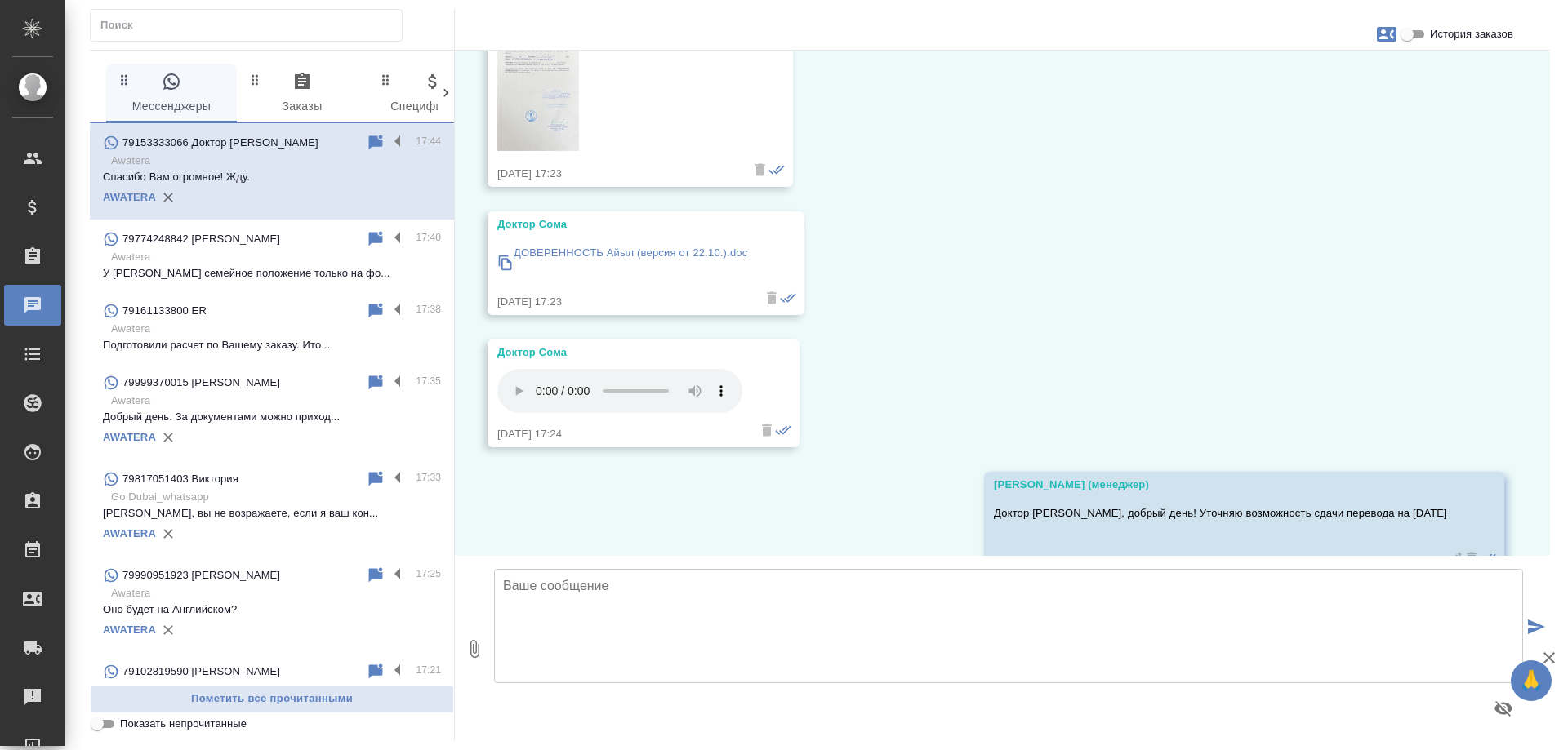
scroll to position [5184, 0]
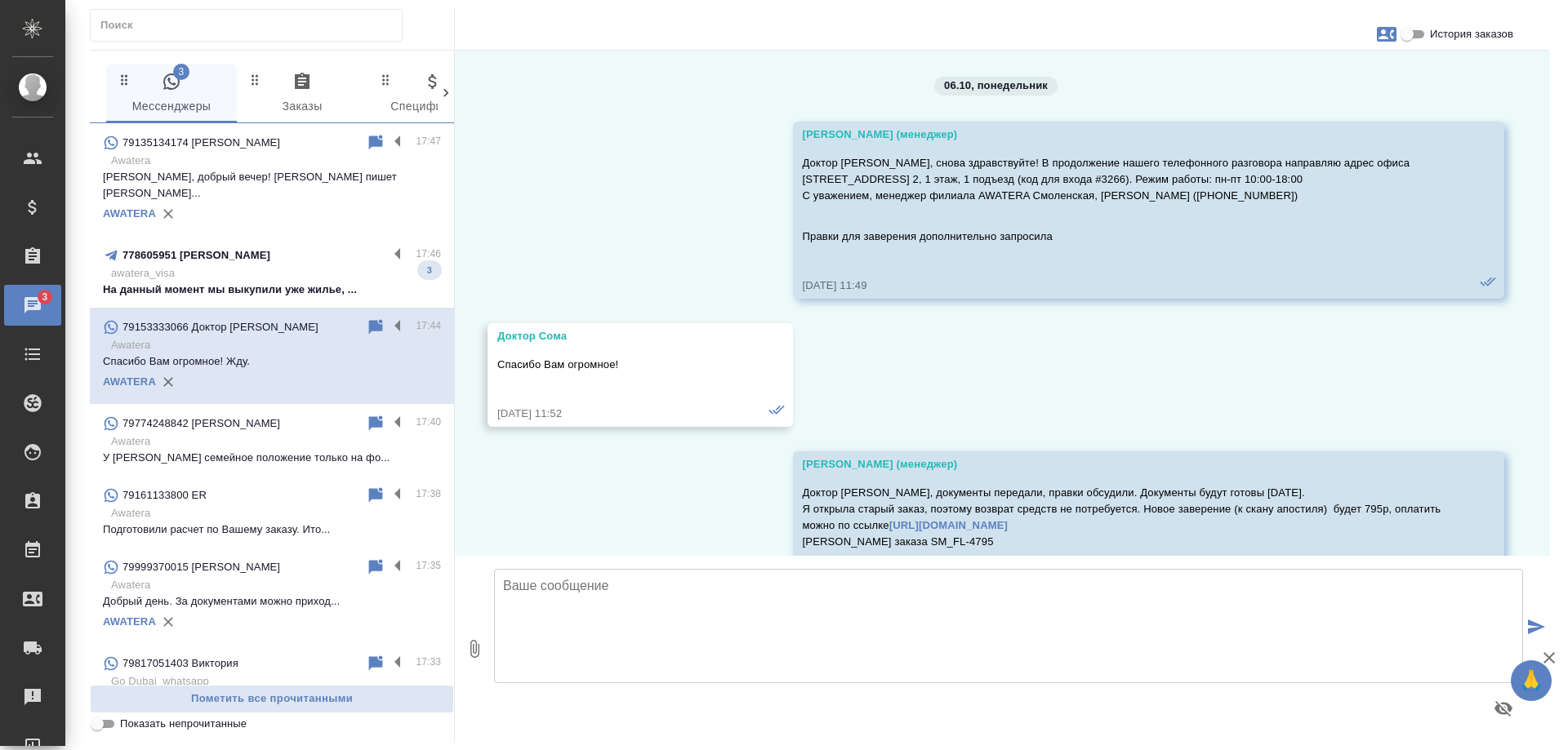
scroll to position [5184, 0]
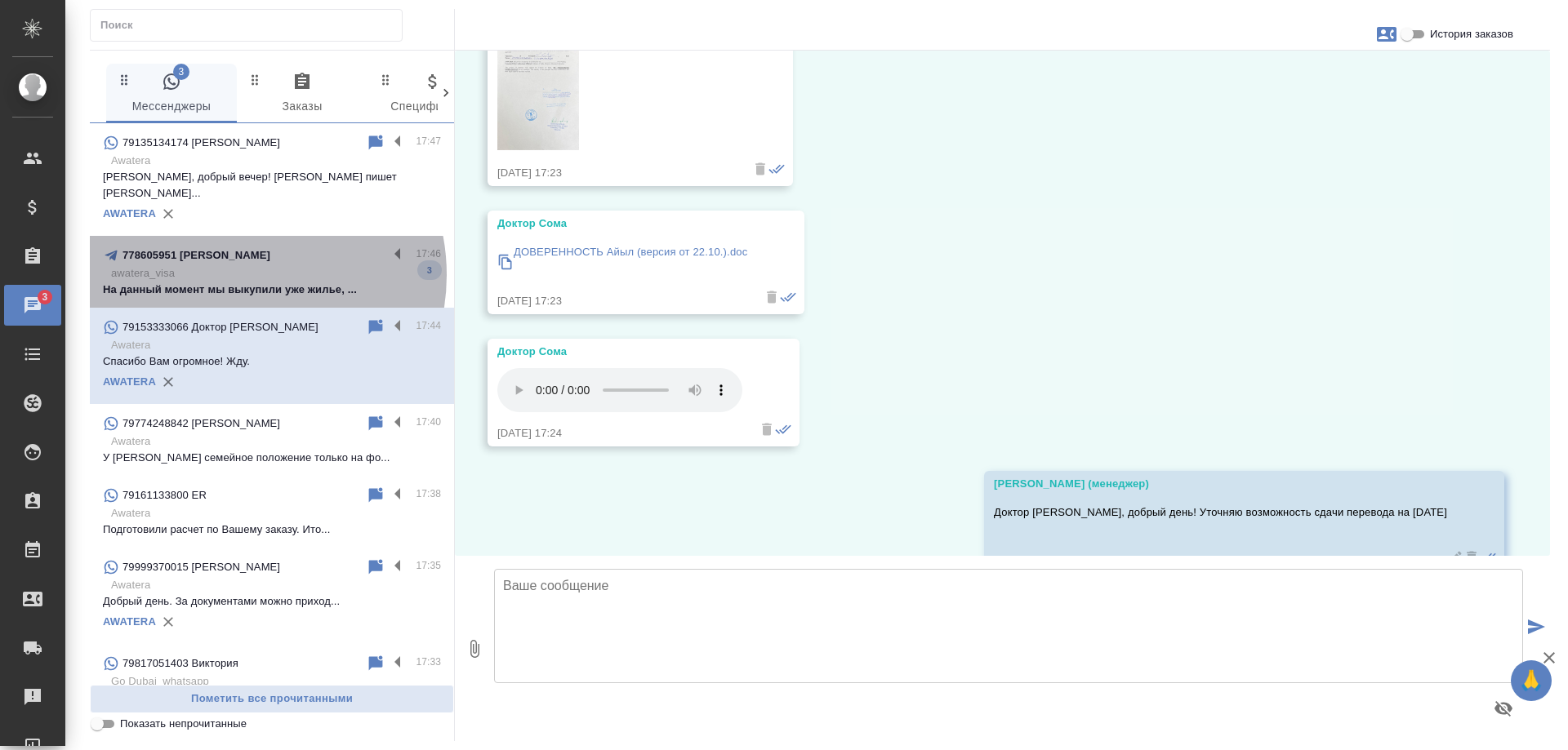
click at [237, 266] on p "awatera_visa" at bounding box center [276, 273] width 330 height 16
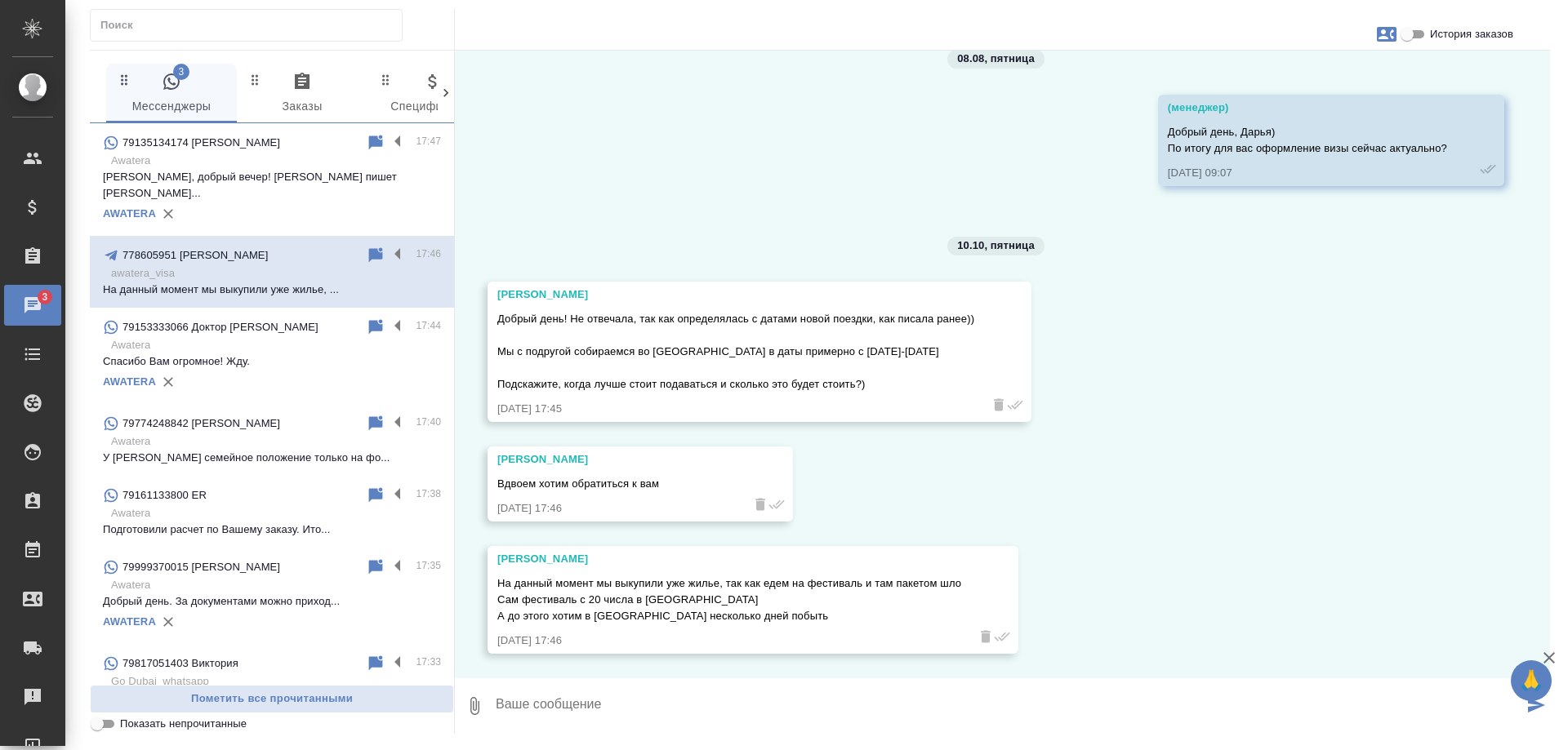
scroll to position [2943, 0]
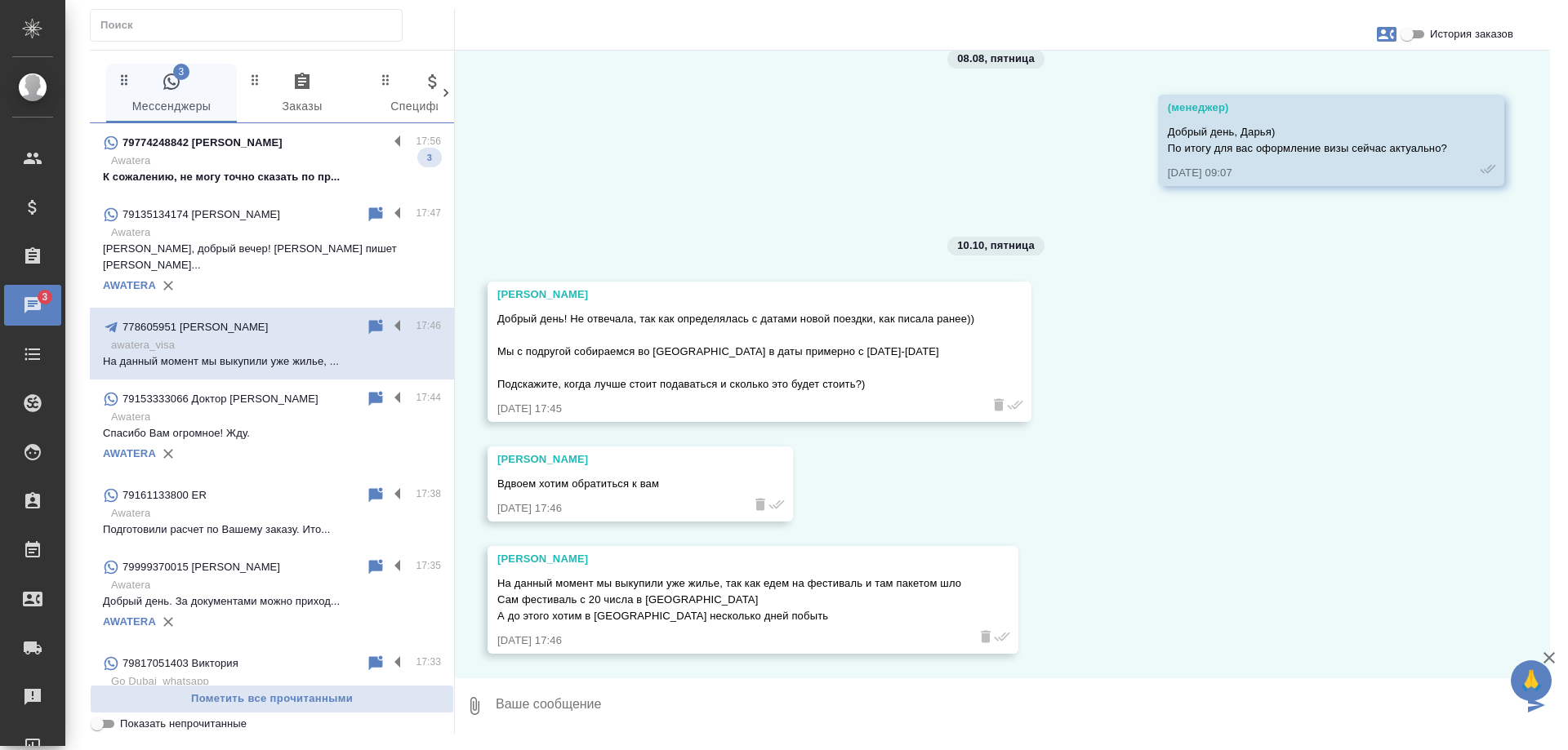
click at [283, 185] on div "79774248842 [PERSON_NAME] 17:56 Awatera К сожалению, не могу точно сказать по п…" at bounding box center [273, 159] width 365 height 72
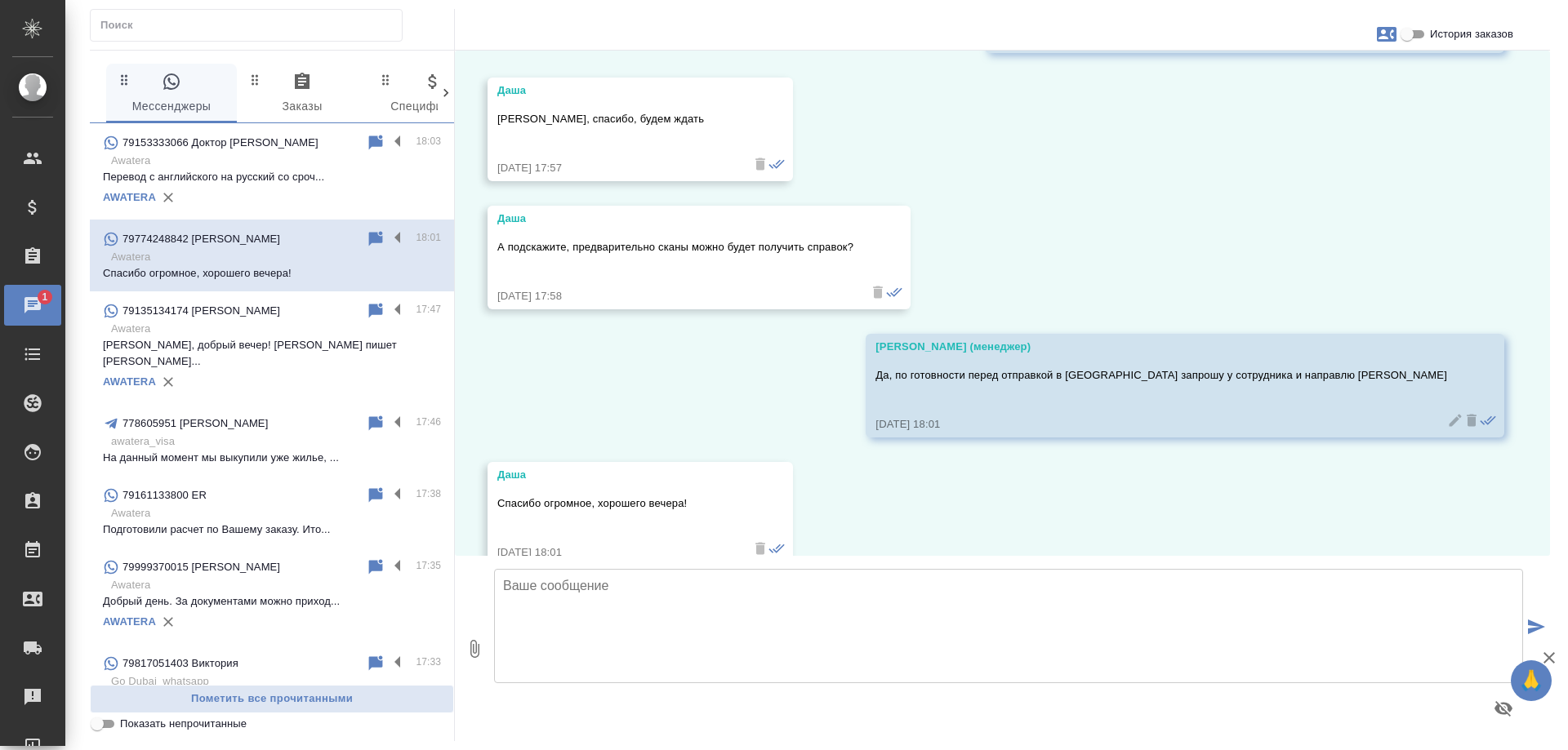
scroll to position [3750, 0]
